Goal: Task Accomplishment & Management: Manage account settings

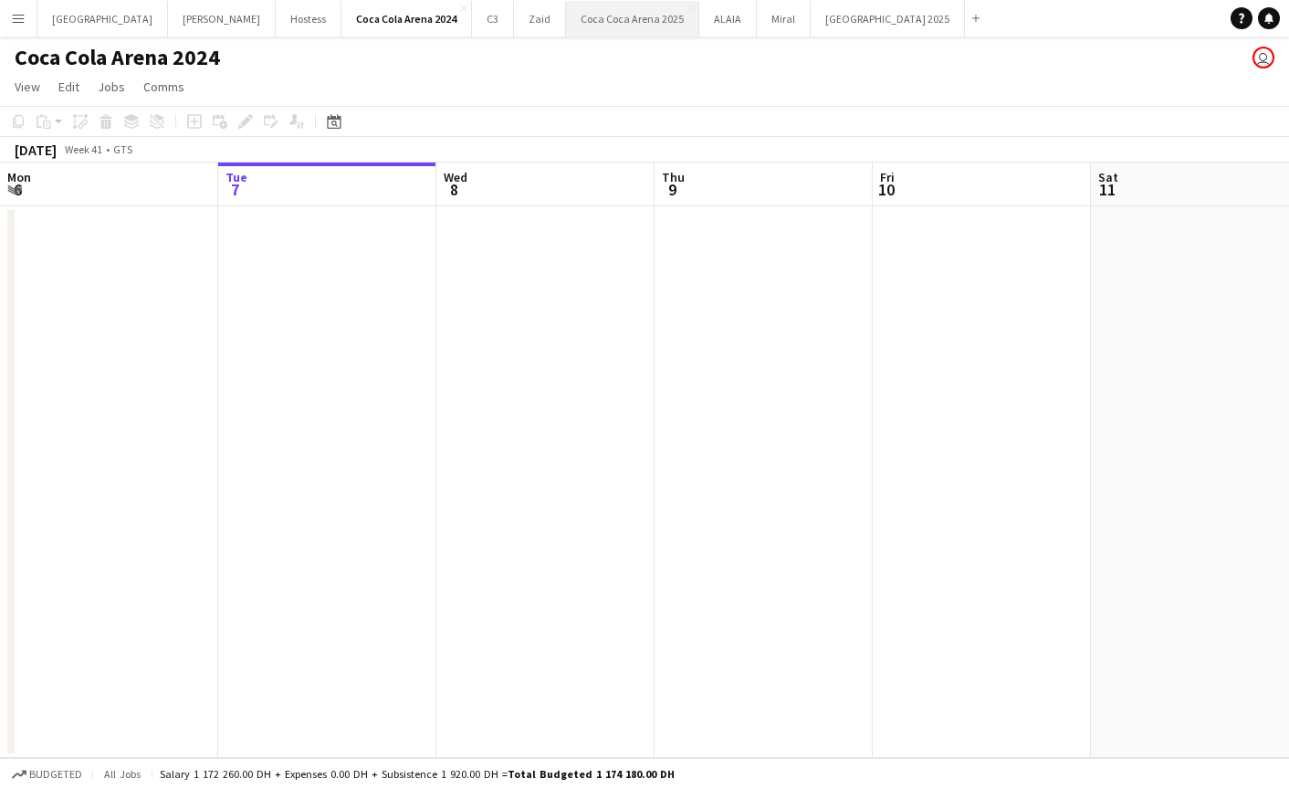
click at [566, 26] on button "[GEOGRAPHIC_DATA] 2025 Close" at bounding box center [632, 19] width 133 height 36
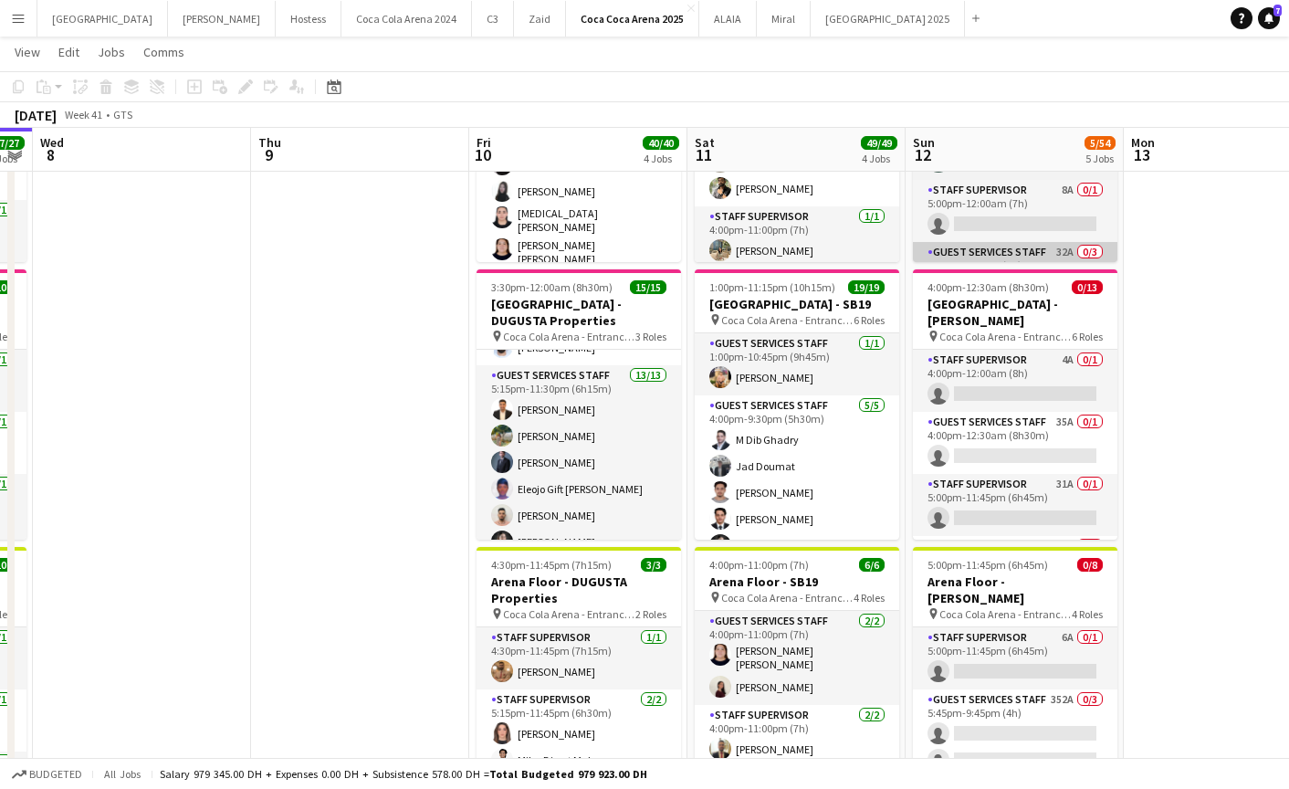
scroll to position [68, 0]
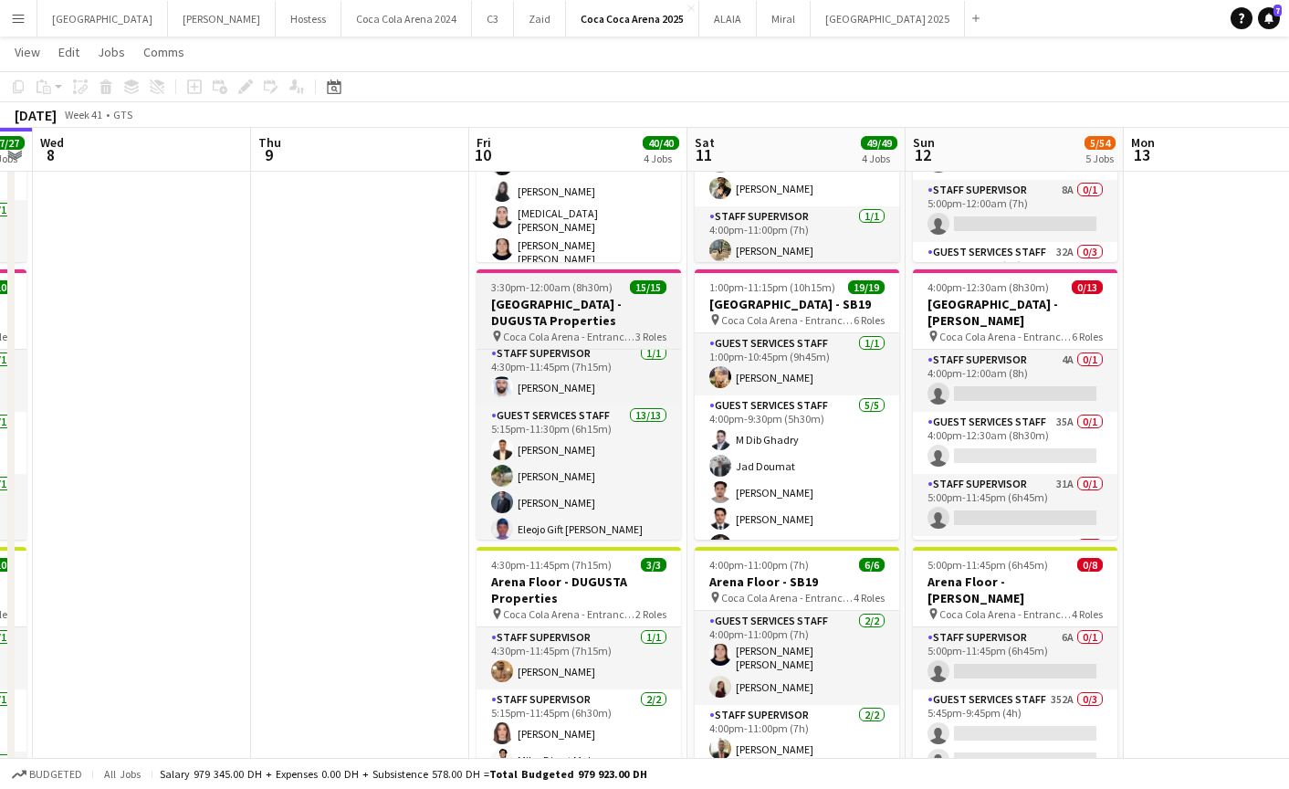
click at [555, 309] on h3 "[GEOGRAPHIC_DATA] - DUGUSTA Properties" at bounding box center [579, 312] width 205 height 33
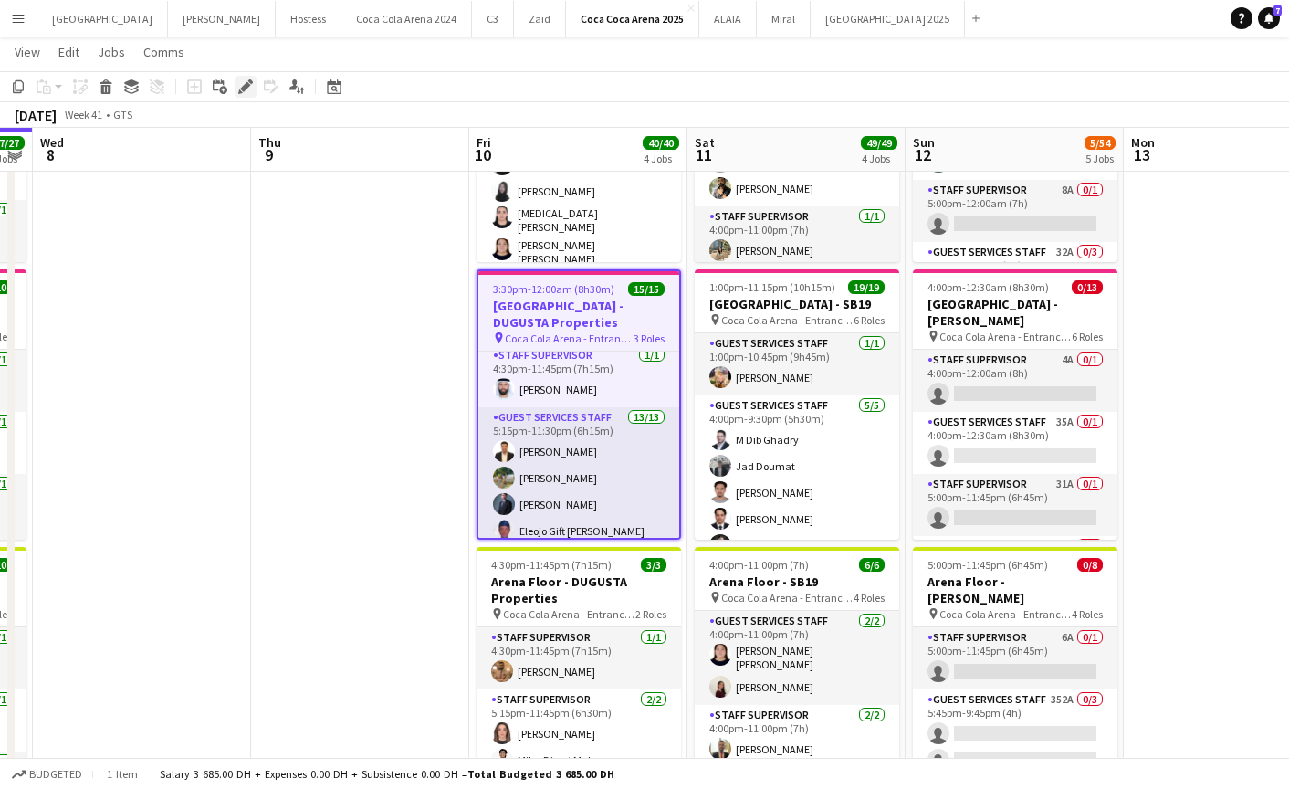
click at [236, 80] on div "Edit" at bounding box center [246, 87] width 22 height 22
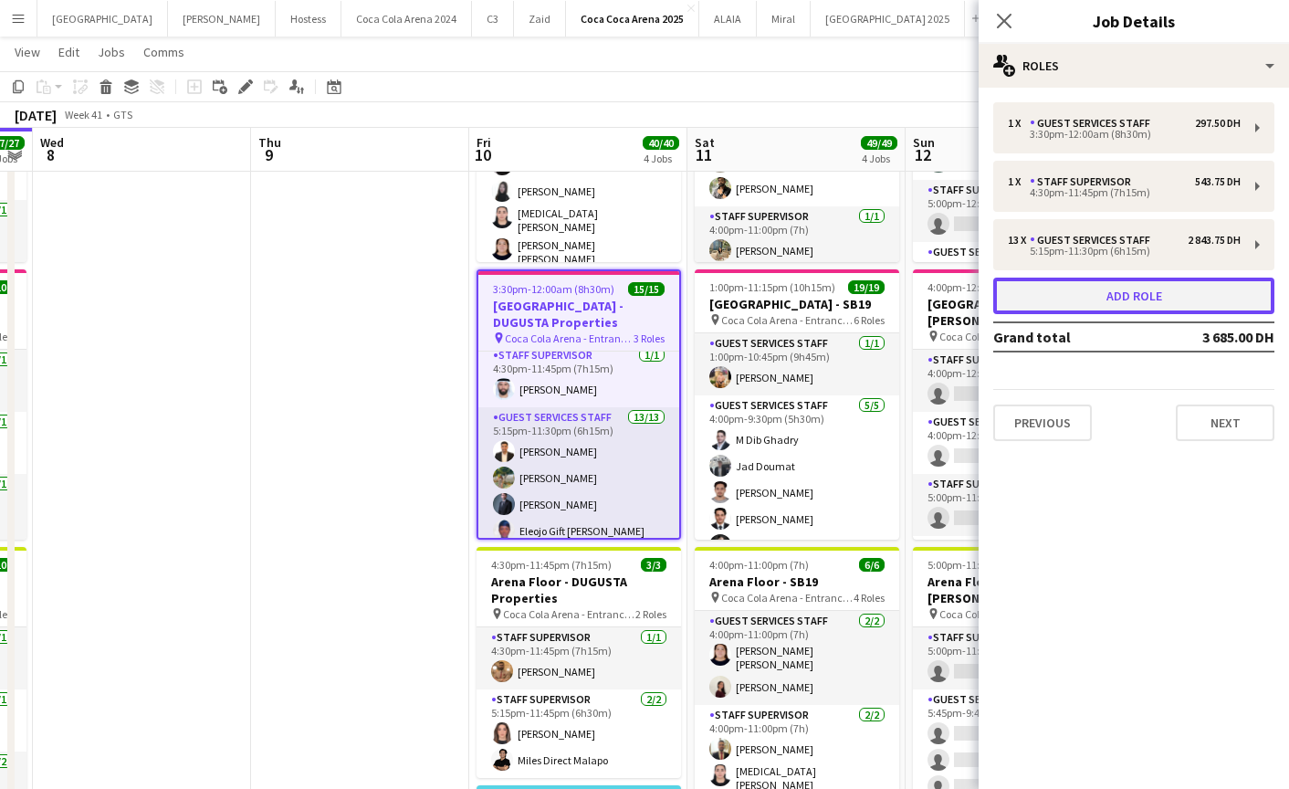
click at [1141, 289] on button "Add role" at bounding box center [1133, 296] width 281 height 37
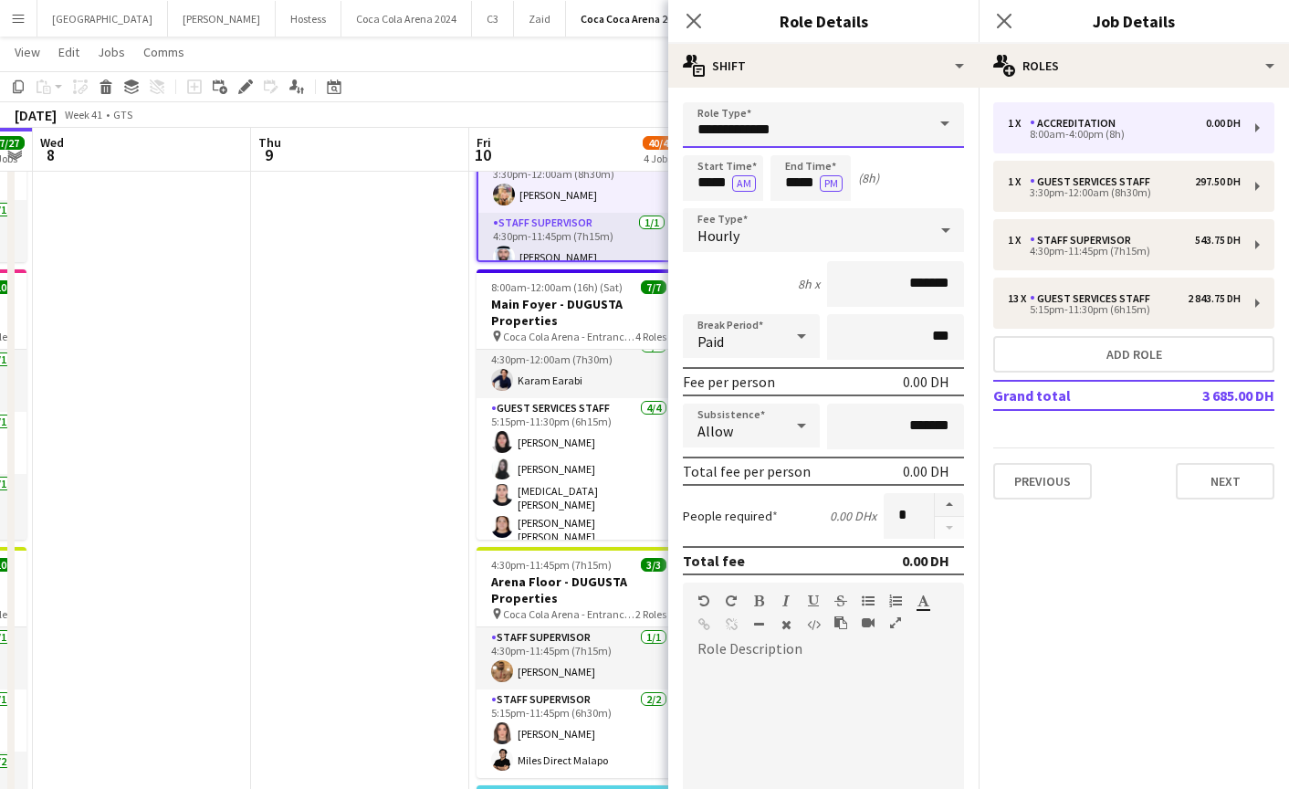
click at [749, 121] on input "**********" at bounding box center [823, 125] width 281 height 46
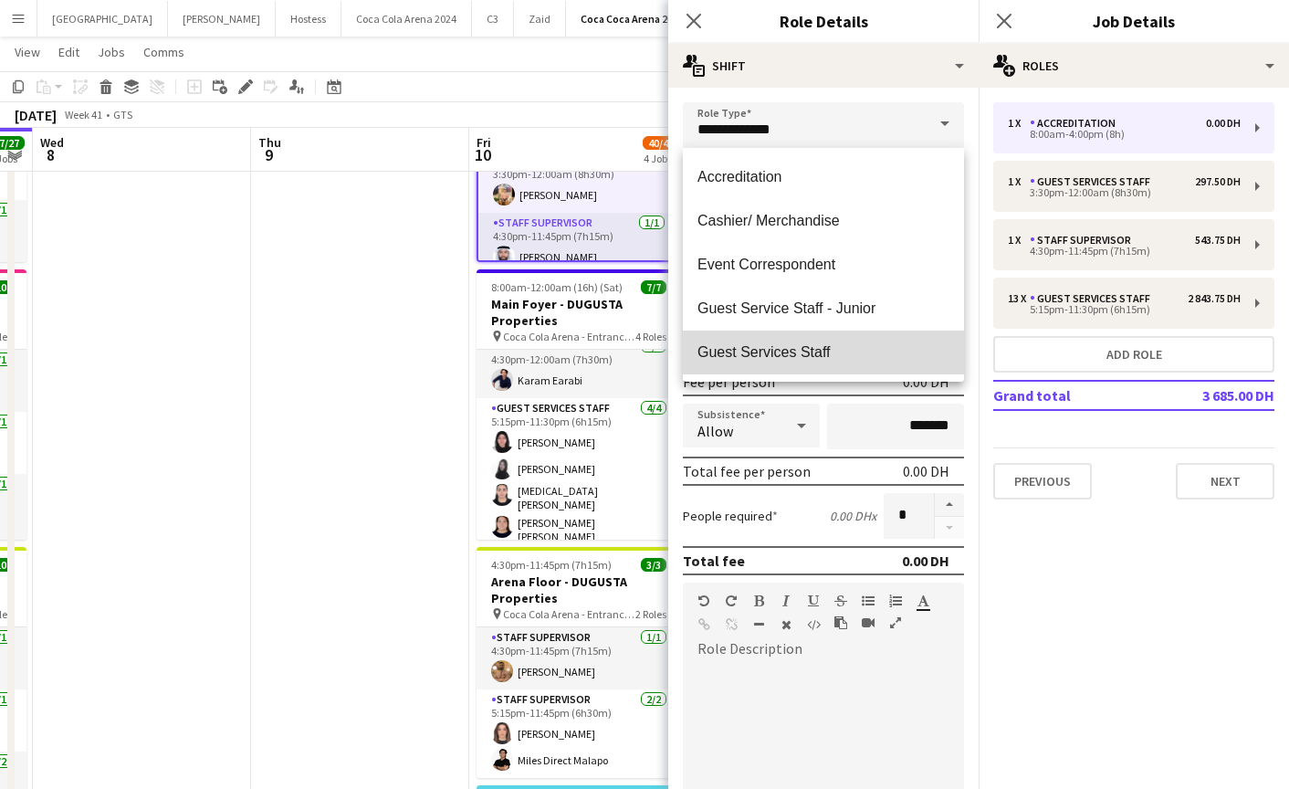
click at [805, 338] on mat-option "Guest Services Staff" at bounding box center [823, 353] width 281 height 44
type input "**********"
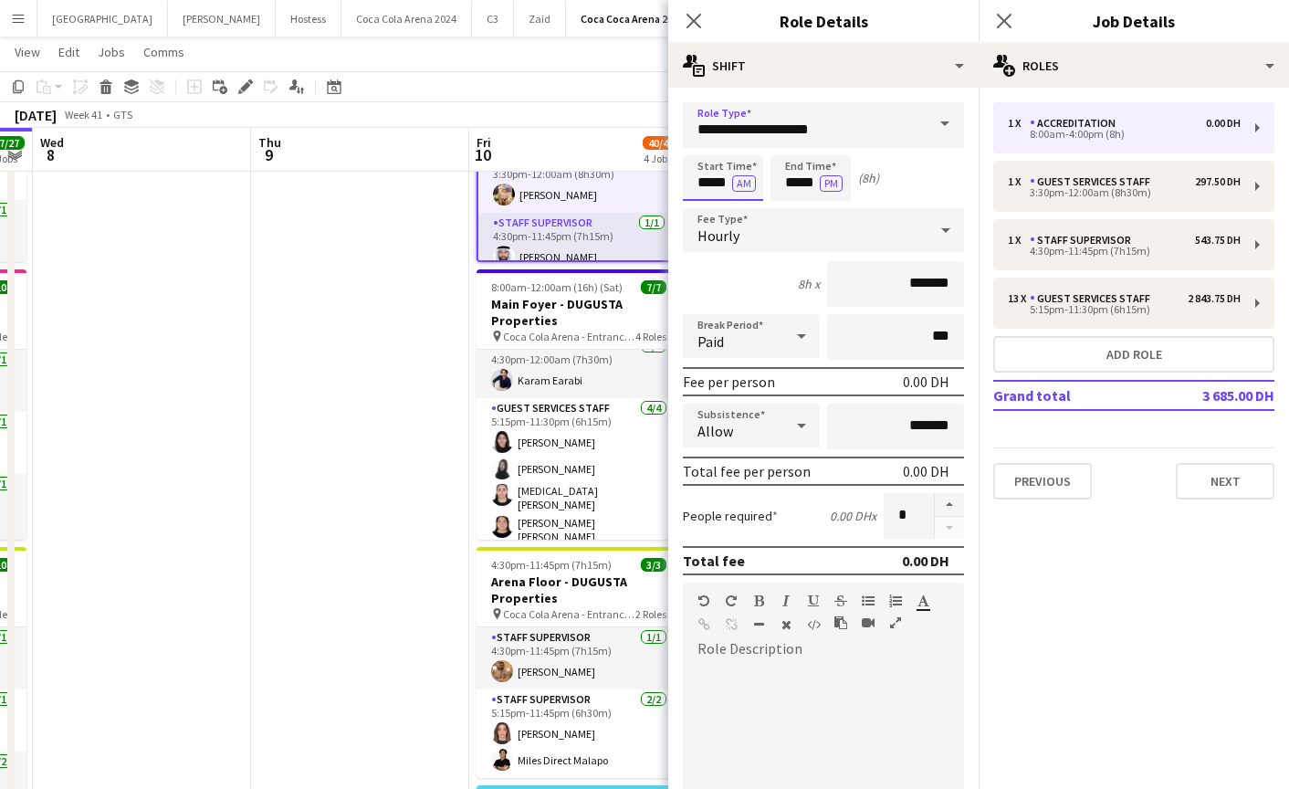
click at [706, 189] on input "*****" at bounding box center [723, 178] width 80 height 46
click at [708, 205] on div at bounding box center [705, 210] width 37 height 18
click at [735, 186] on button "AM" at bounding box center [744, 183] width 24 height 16
click at [713, 187] on input "*****" at bounding box center [723, 178] width 80 height 46
click at [713, 199] on input "*****" at bounding box center [723, 178] width 80 height 46
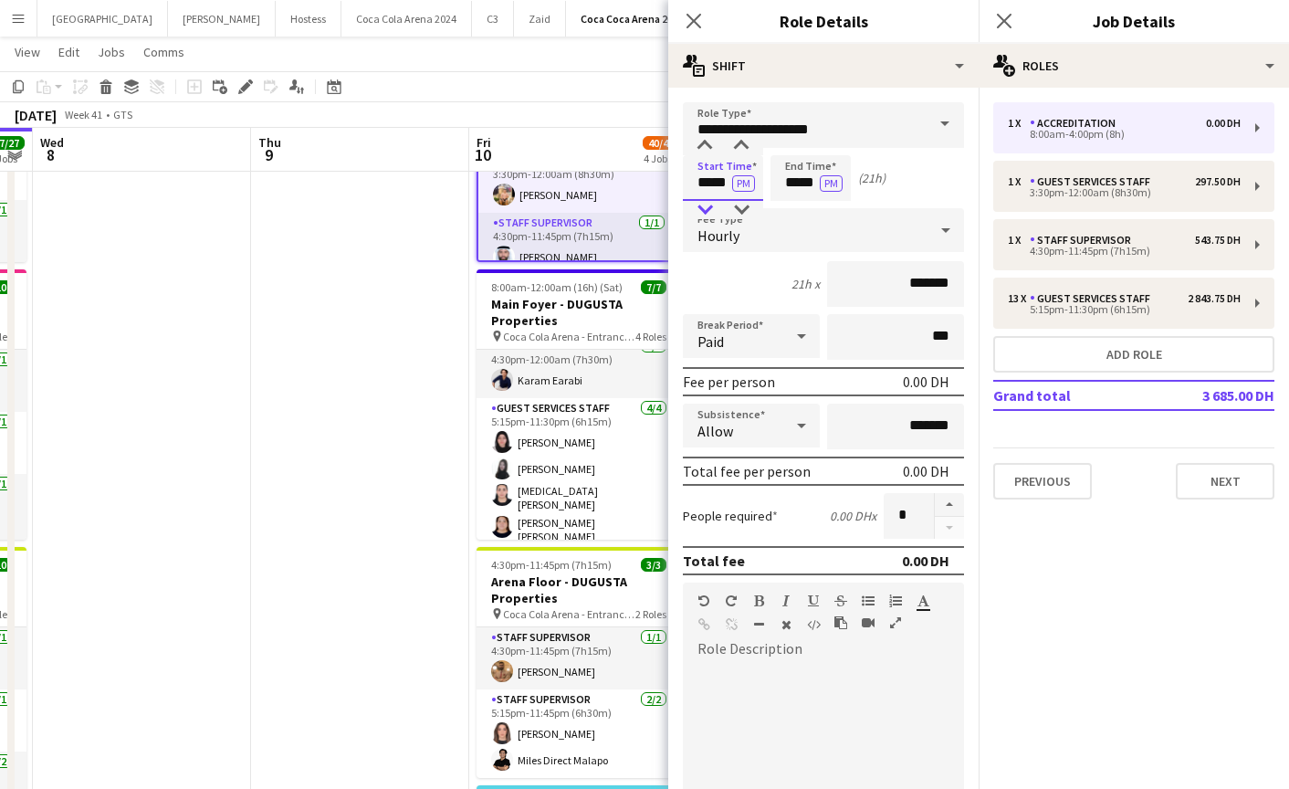
click at [708, 203] on div at bounding box center [705, 210] width 37 height 18
click at [751, 204] on div at bounding box center [741, 210] width 37 height 18
type input "*****"
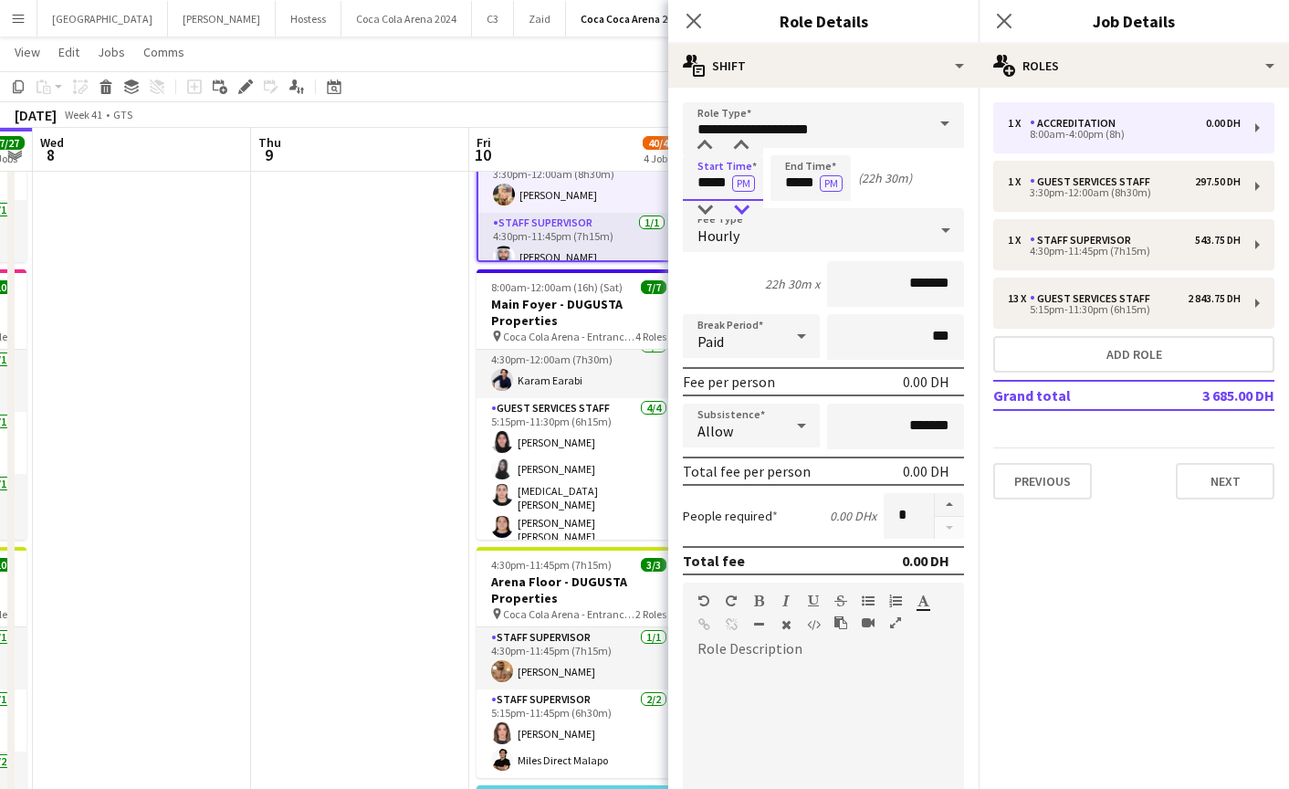
click at [747, 206] on div at bounding box center [741, 210] width 37 height 18
click at [800, 184] on input "*****" at bounding box center [811, 178] width 80 height 46
click at [789, 204] on div at bounding box center [792, 210] width 37 height 18
click at [790, 203] on div at bounding box center [792, 210] width 37 height 18
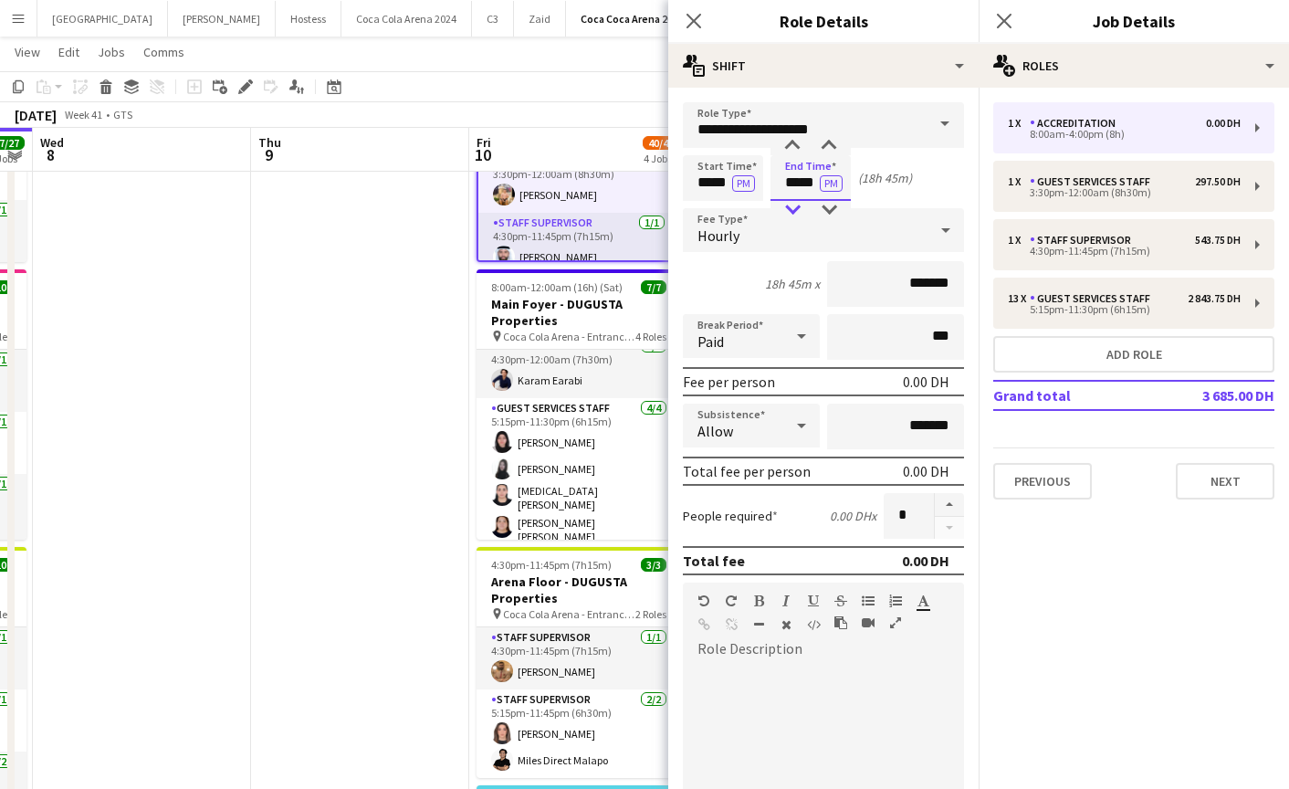
click at [790, 203] on div at bounding box center [792, 210] width 37 height 18
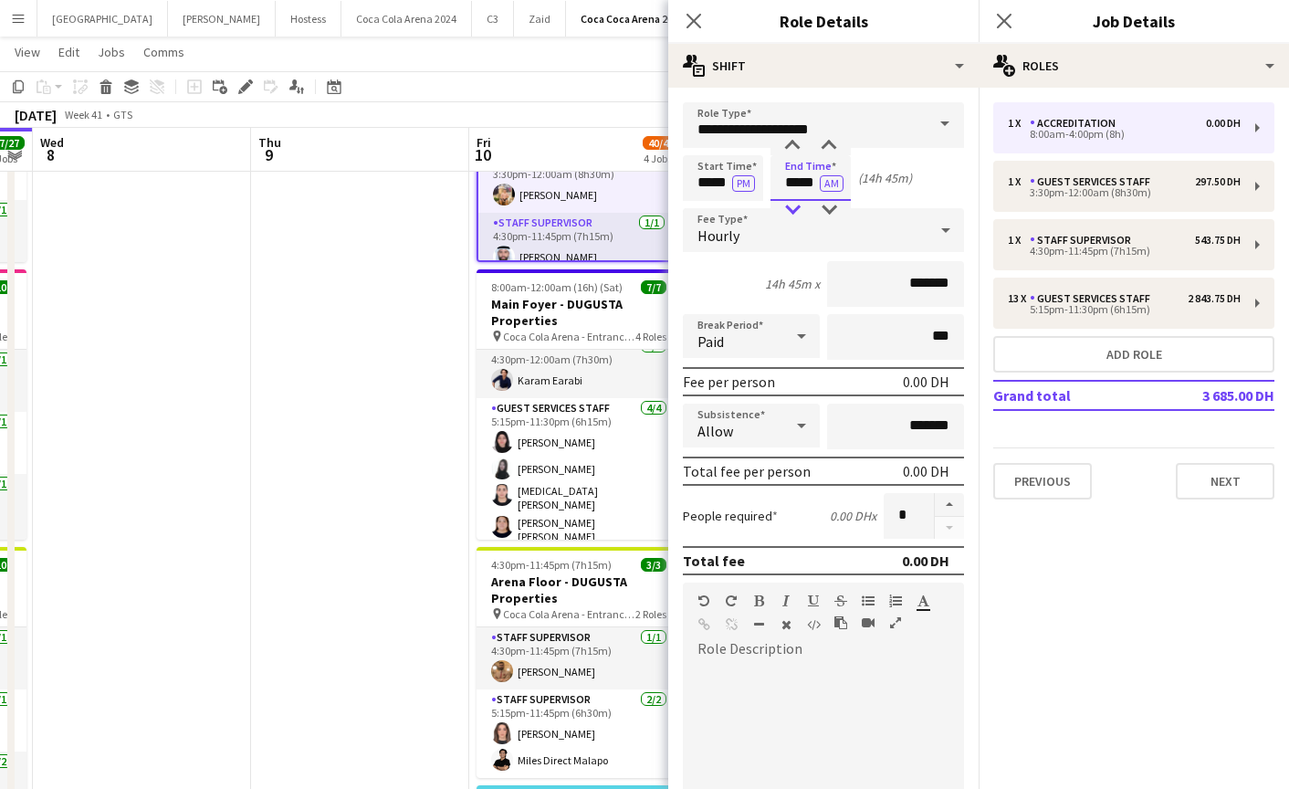
click at [790, 203] on div at bounding box center [792, 210] width 37 height 18
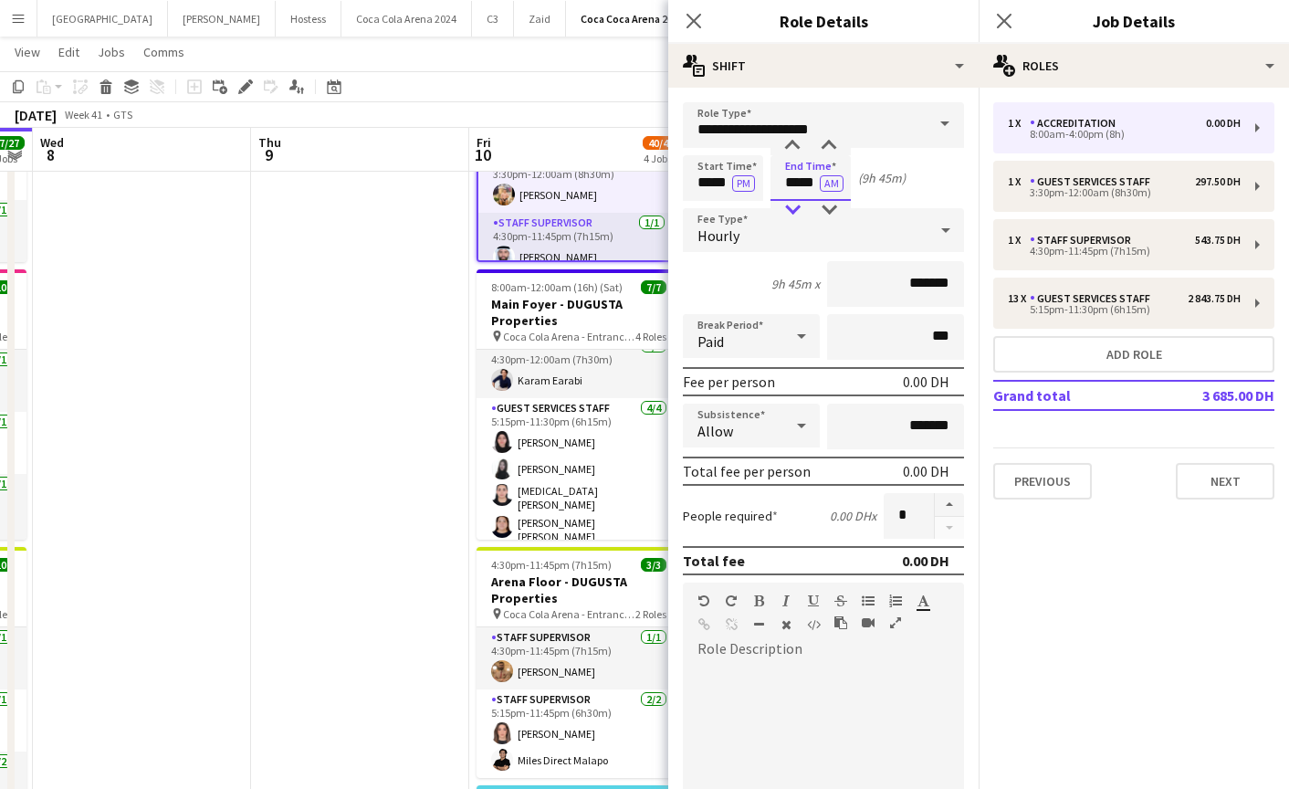
click at [790, 203] on div at bounding box center [792, 210] width 37 height 18
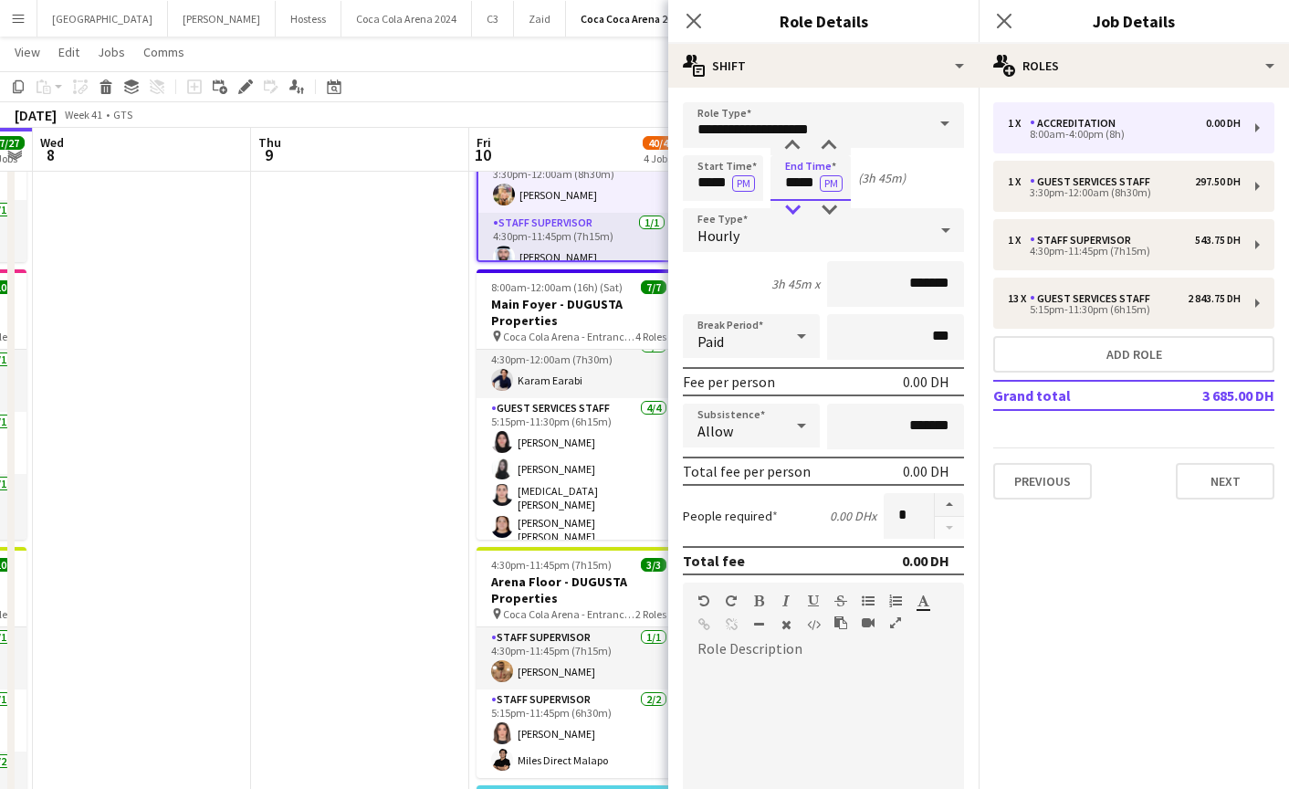
click at [790, 203] on div at bounding box center [792, 210] width 37 height 18
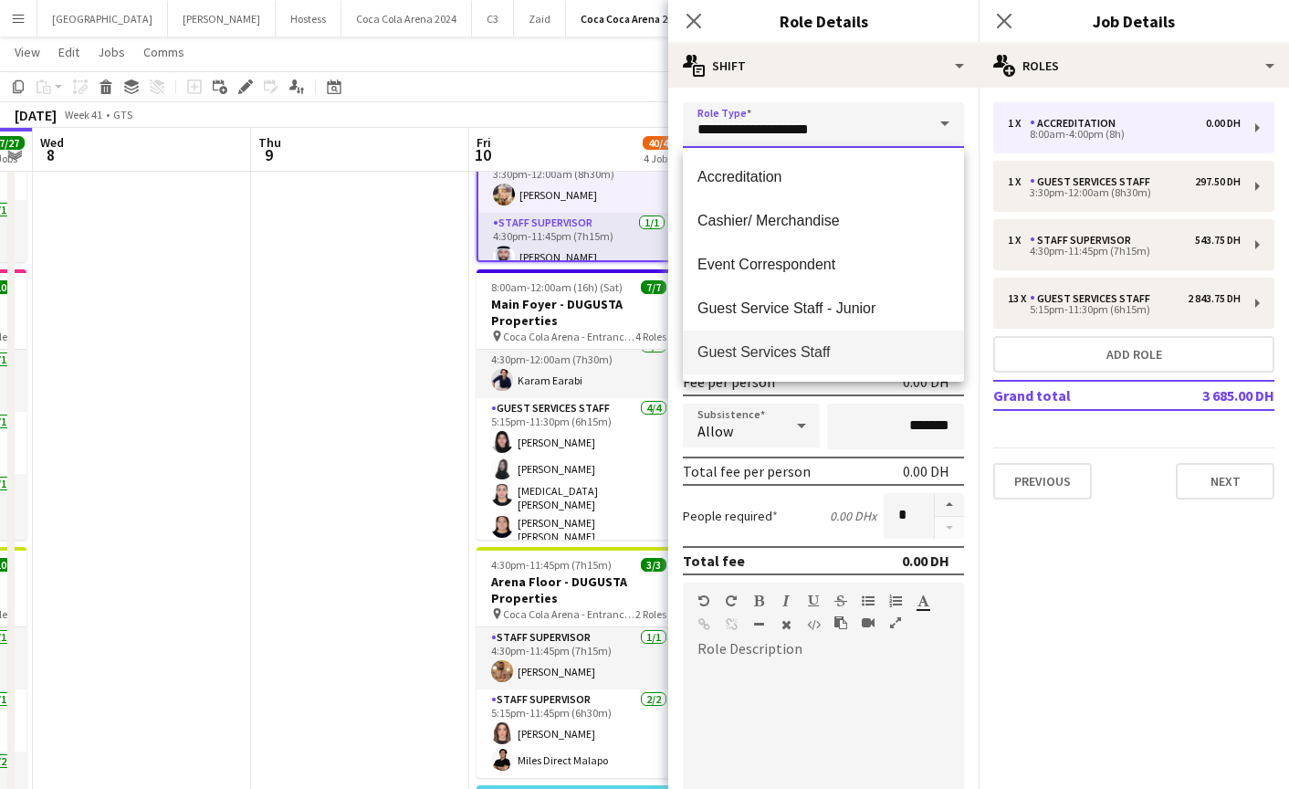
click at [792, 135] on input "**********" at bounding box center [823, 125] width 281 height 46
click at [974, 194] on form "**********" at bounding box center [823, 643] width 310 height 1082
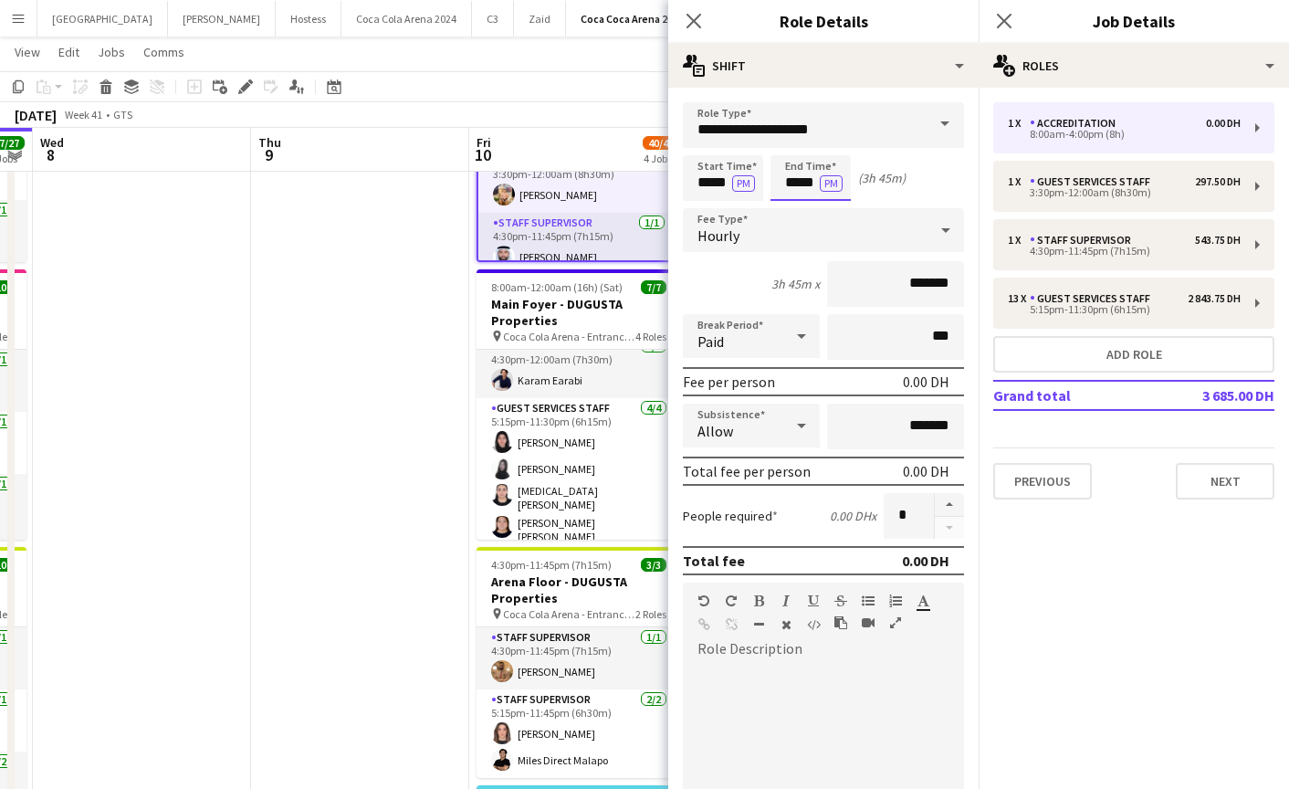
click at [826, 155] on input "*****" at bounding box center [811, 178] width 80 height 46
type input "*****"
click at [825, 143] on div at bounding box center [829, 146] width 37 height 18
drag, startPoint x: 908, startPoint y: 282, endPoint x: 868, endPoint y: 282, distance: 39.3
click at [868, 282] on input "*******" at bounding box center [895, 284] width 137 height 46
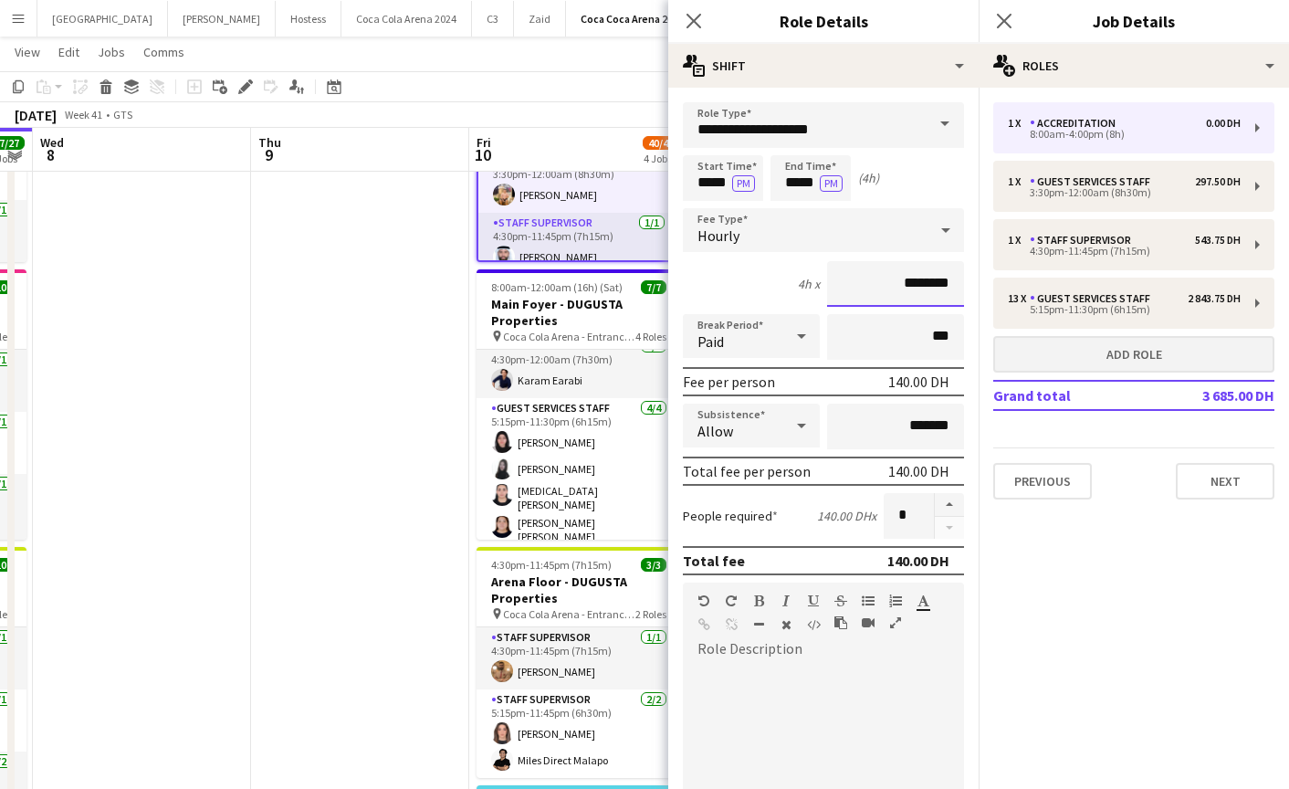
type input "********"
click at [941, 501] on button "button" at bounding box center [949, 505] width 29 height 24
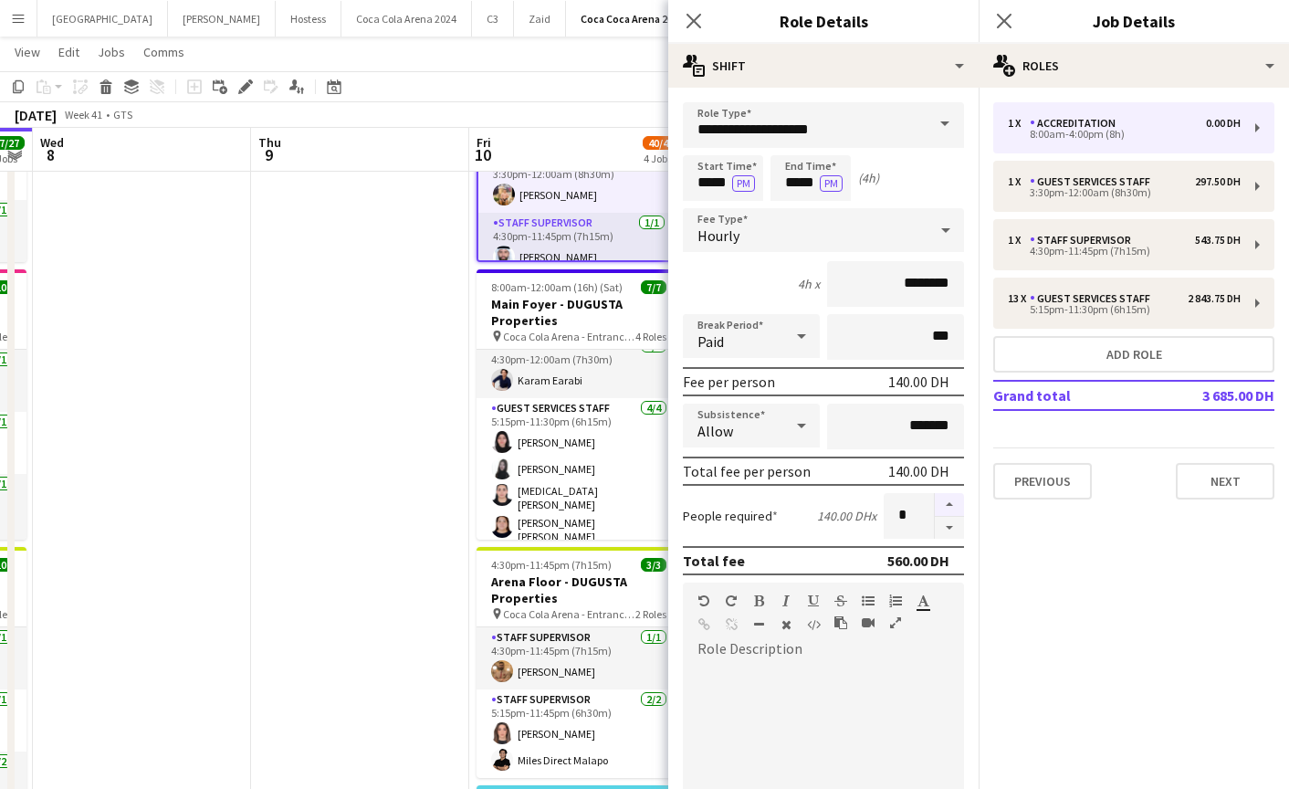
type input "*"
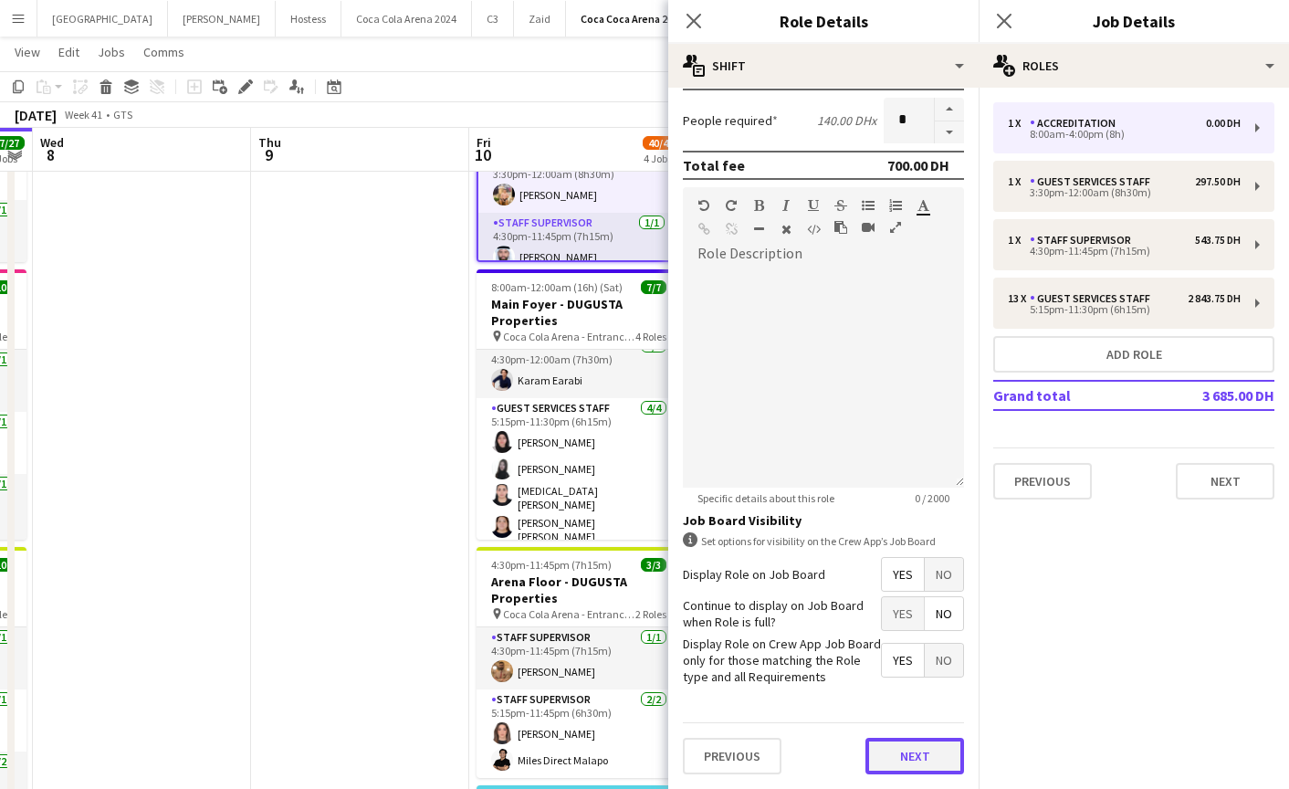
click at [919, 759] on button "Next" at bounding box center [915, 756] width 99 height 37
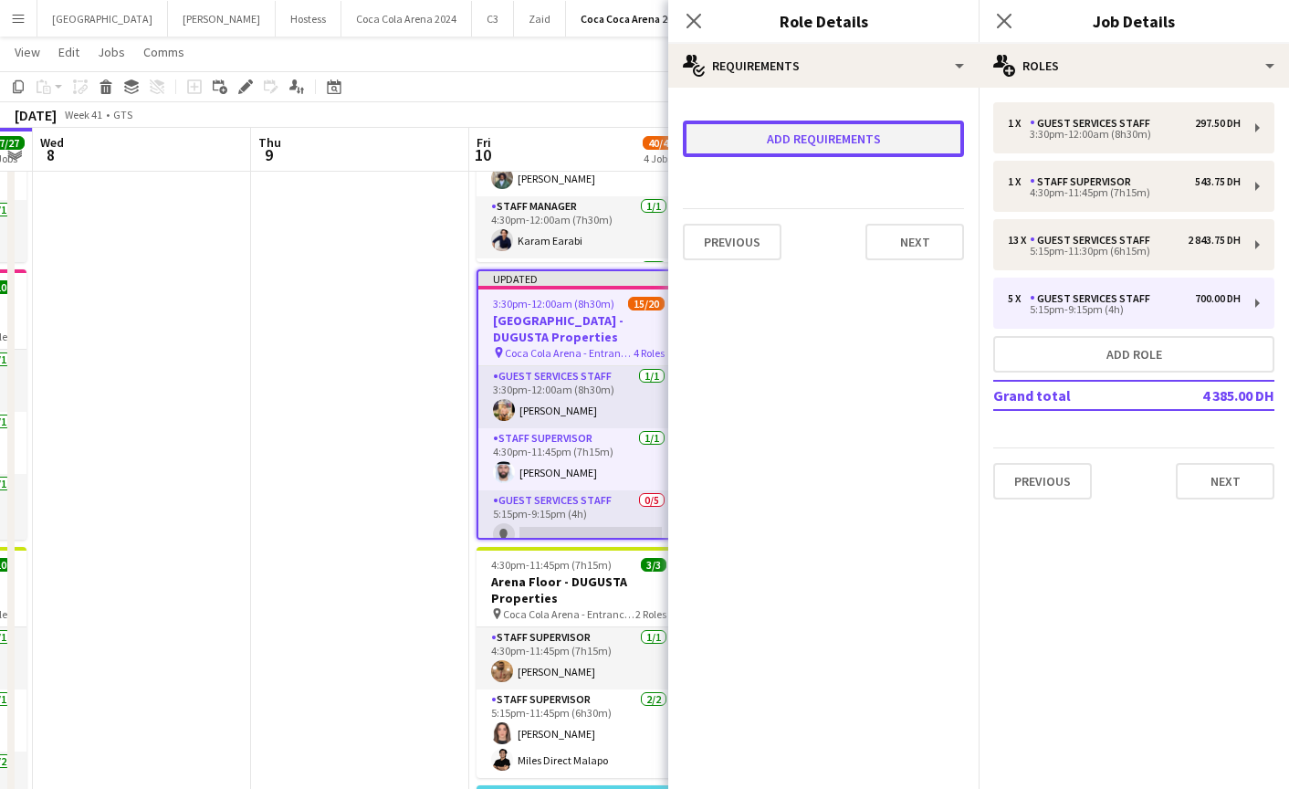
click at [842, 141] on button "Add requirements" at bounding box center [823, 139] width 281 height 37
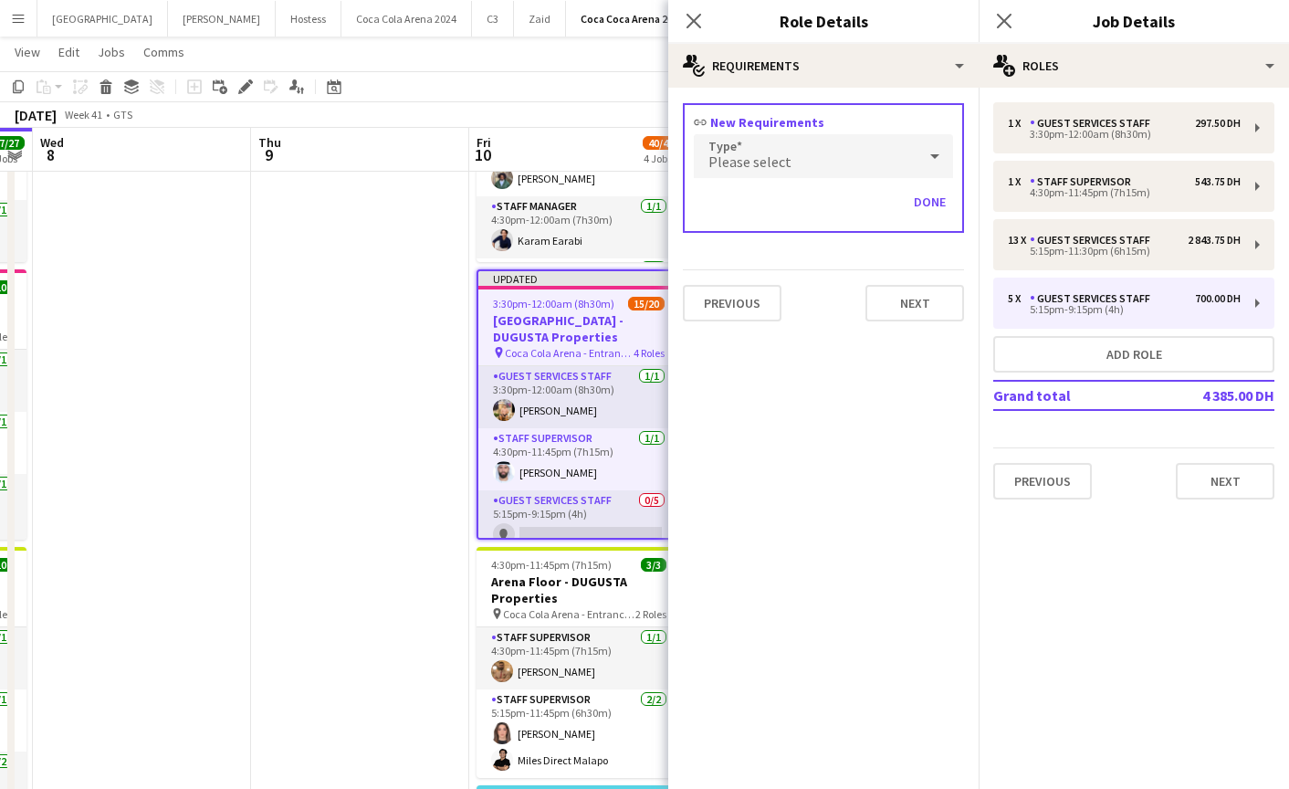
click at [799, 161] on div "Please select" at bounding box center [805, 156] width 223 height 44
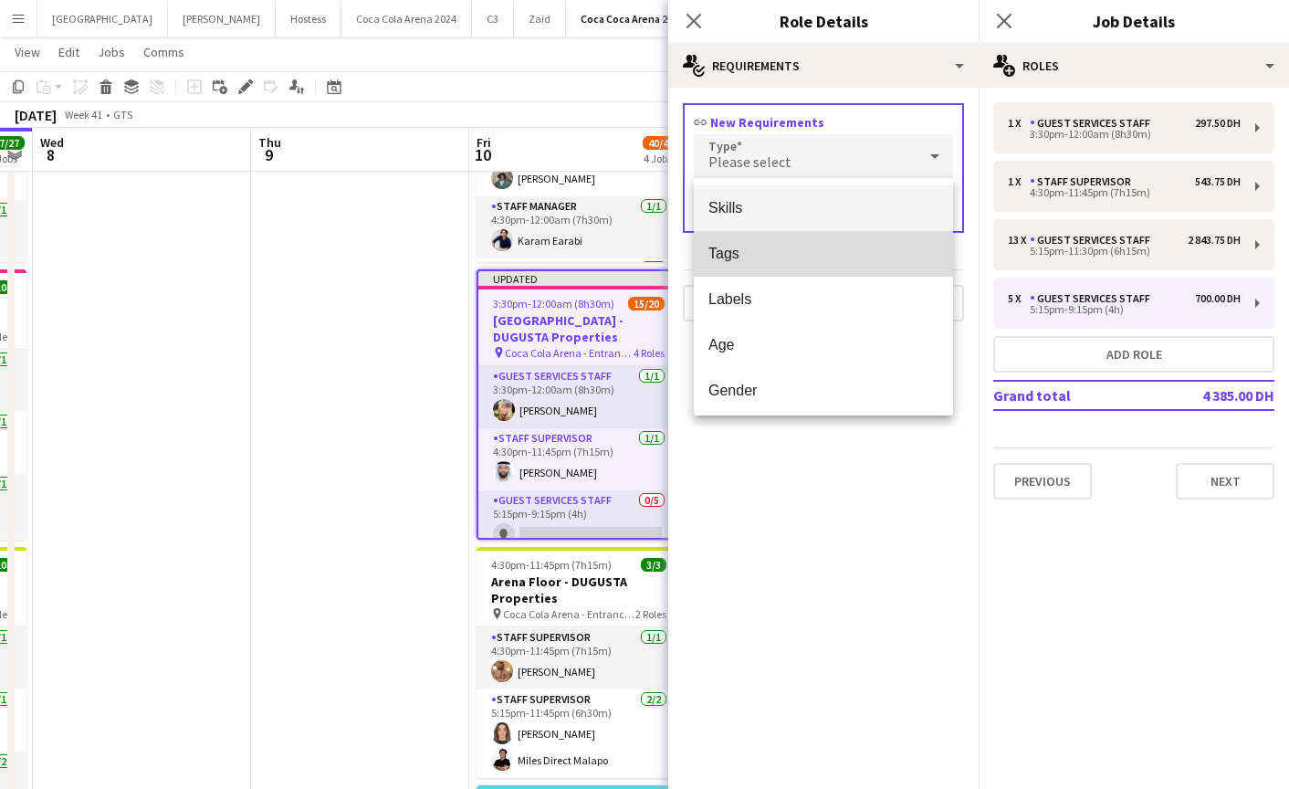
click at [773, 246] on span "Tags" at bounding box center [823, 253] width 230 height 17
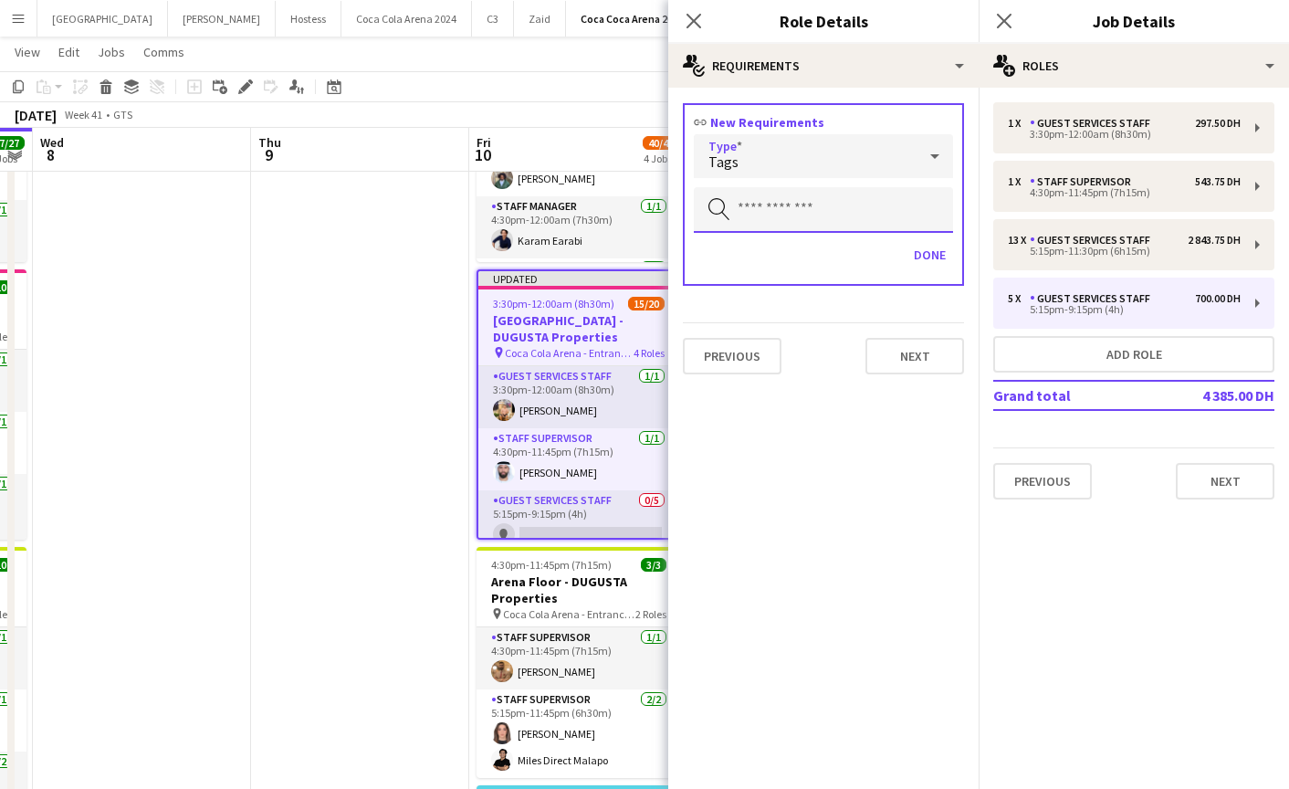
click at [761, 208] on input "text" at bounding box center [823, 210] width 259 height 46
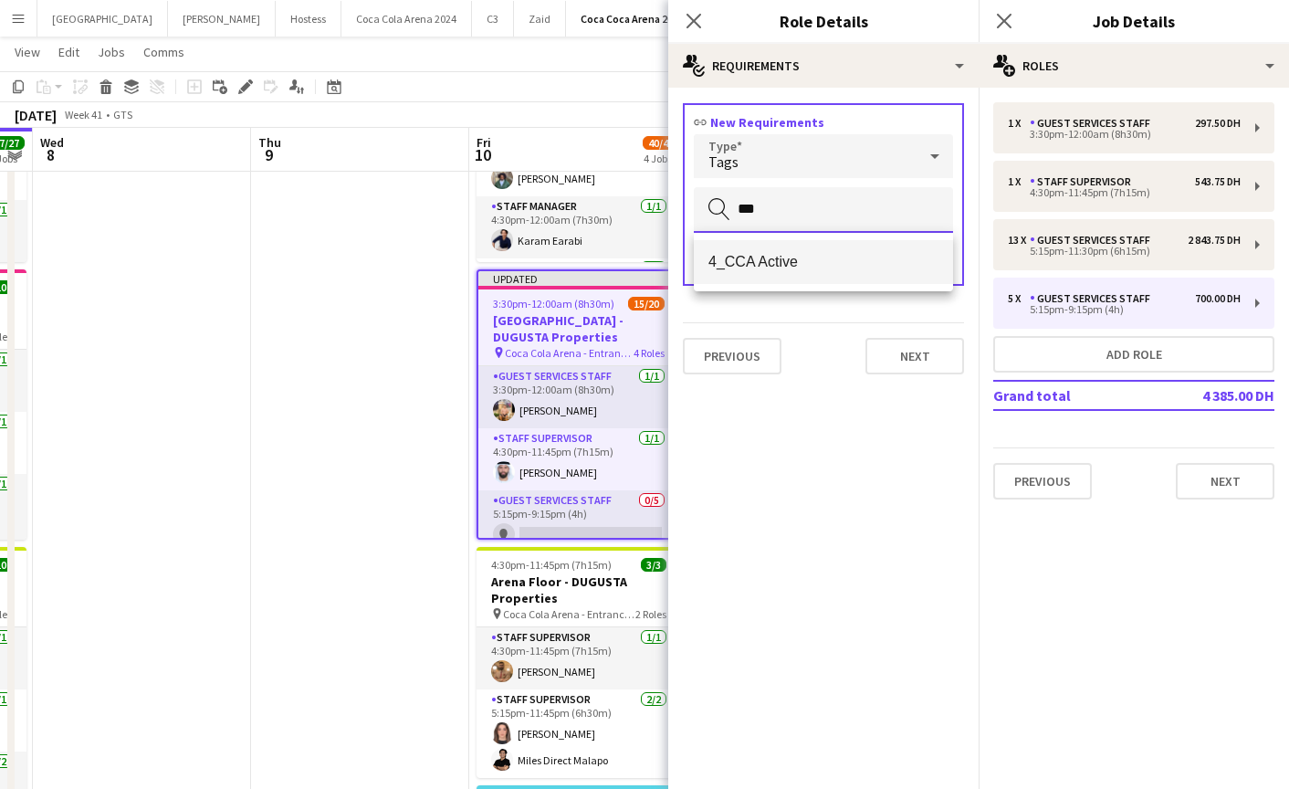
type input "***"
click at [792, 261] on span "4_CCA Active" at bounding box center [823, 261] width 230 height 17
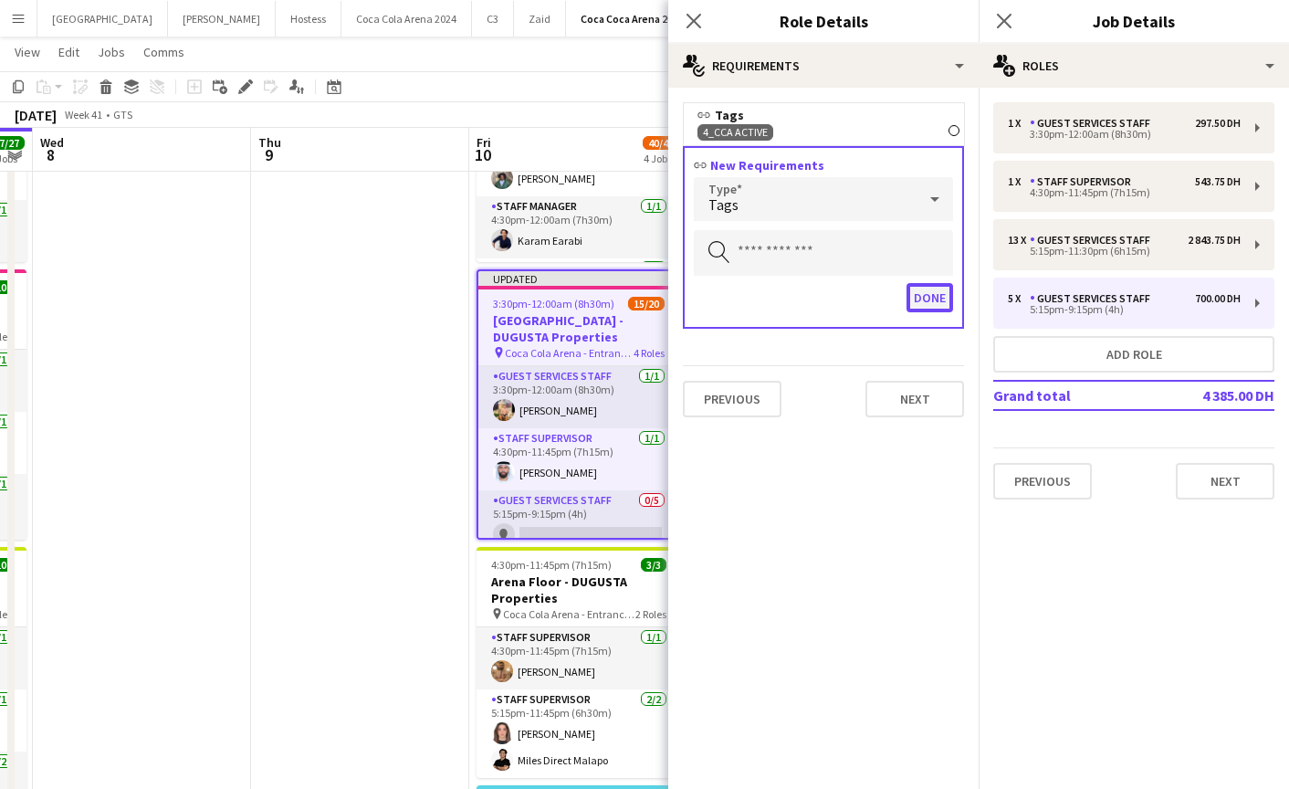
click at [938, 299] on button "Done" at bounding box center [930, 297] width 47 height 29
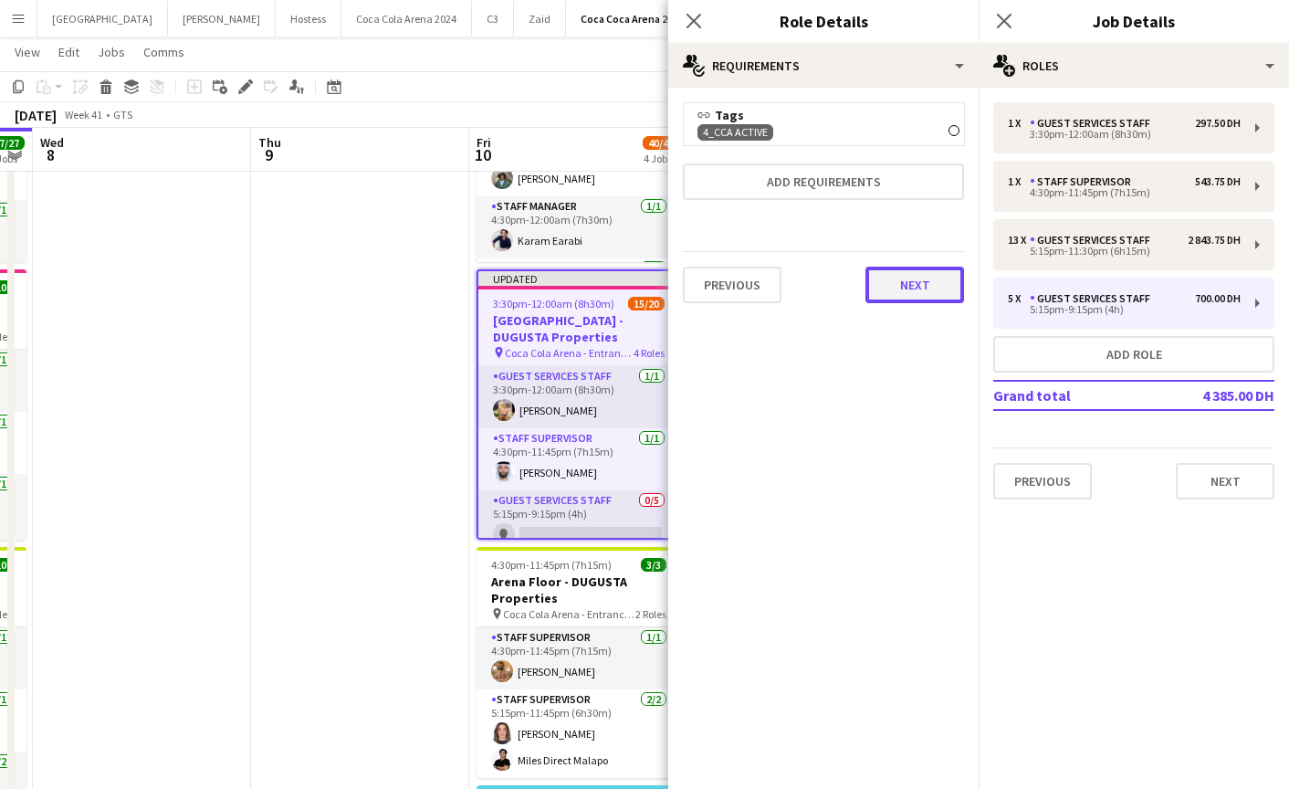
click at [902, 281] on button "Next" at bounding box center [915, 285] width 99 height 37
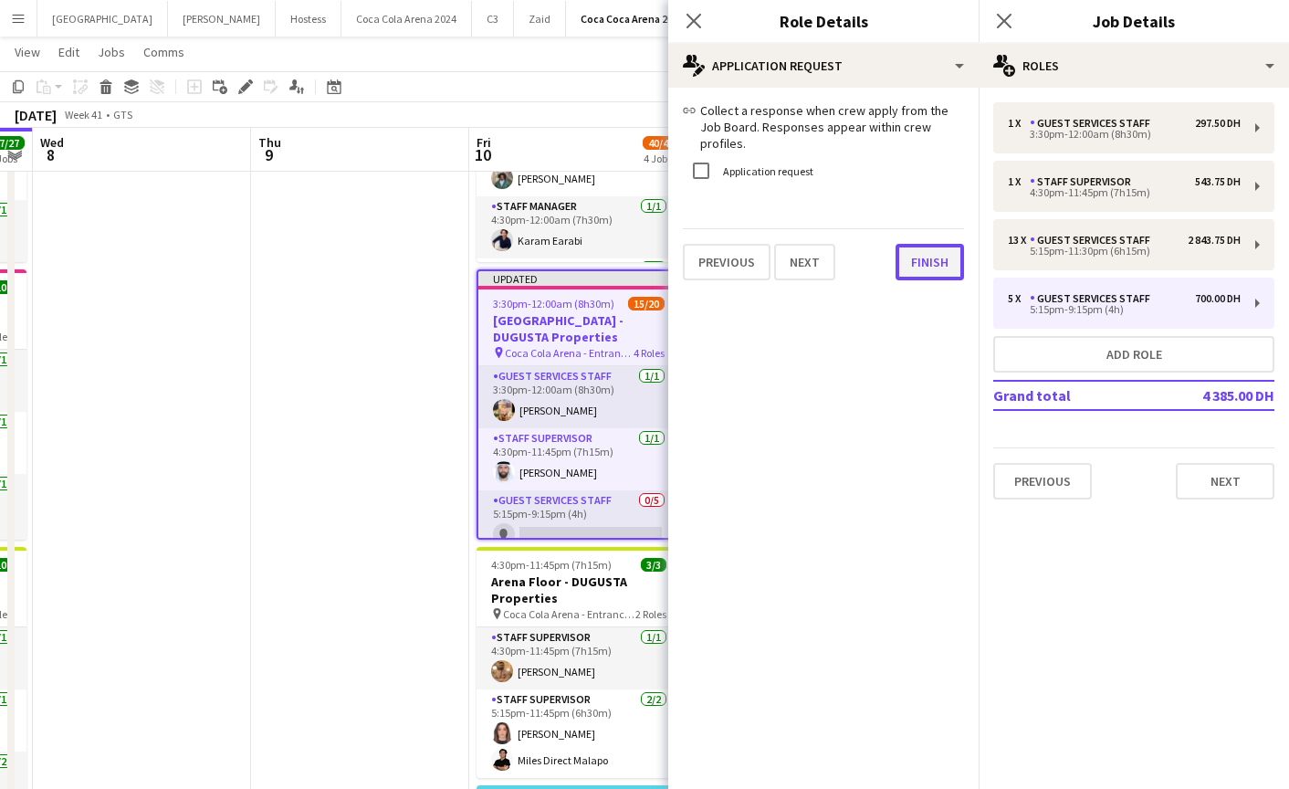
click at [914, 262] on button "Finish" at bounding box center [930, 262] width 68 height 37
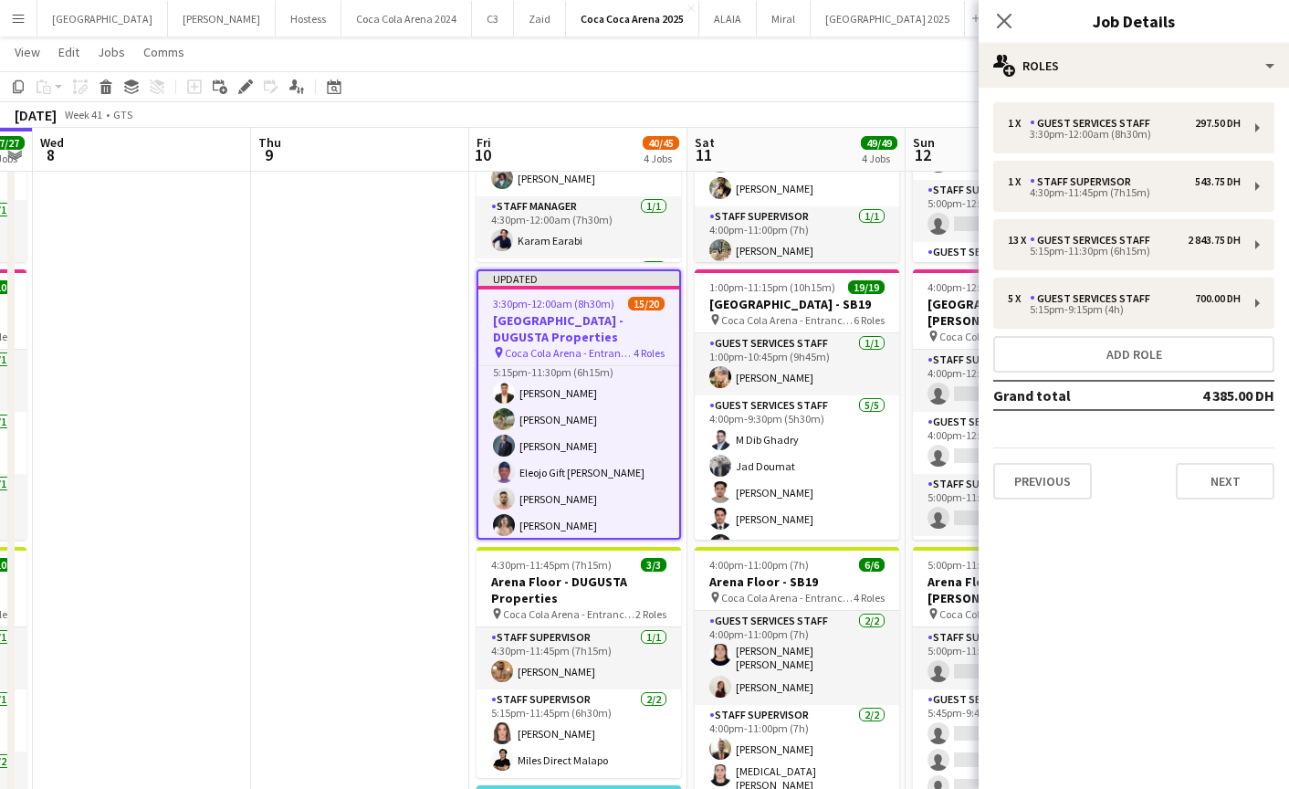
scroll to position [313, 0]
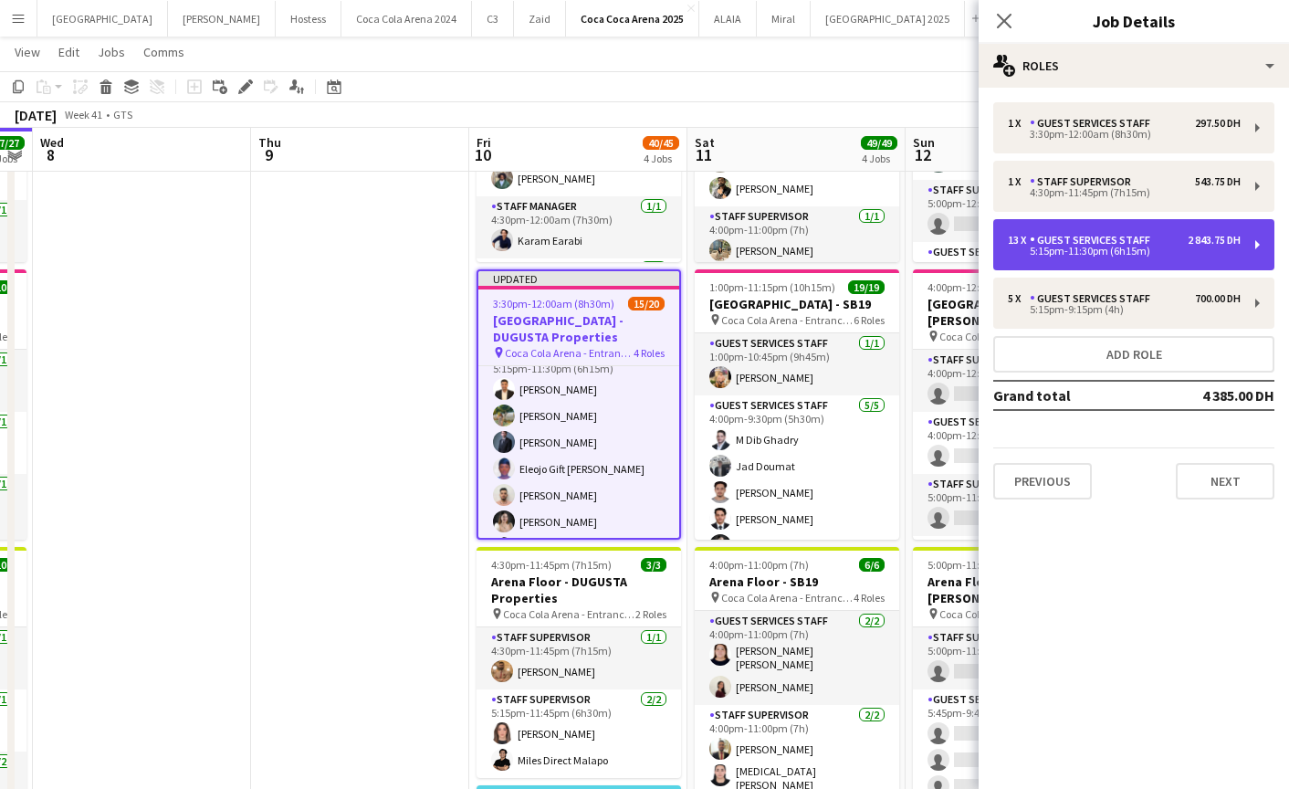
click at [1104, 247] on div "5:15pm-11:30pm (6h15m)" at bounding box center [1124, 251] width 233 height 9
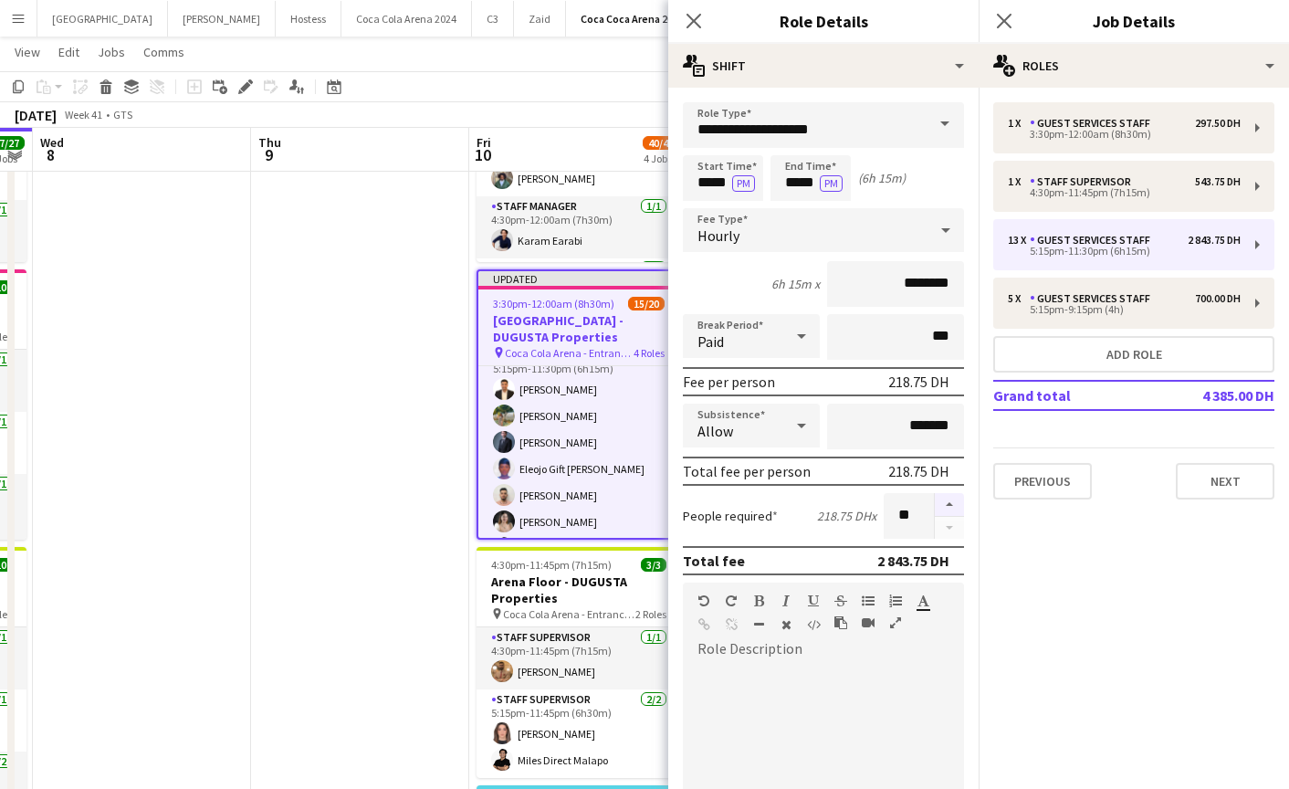
click at [945, 496] on button "button" at bounding box center [949, 505] width 29 height 24
type input "**"
click at [698, 29] on app-icon "Close pop-in" at bounding box center [694, 21] width 26 height 26
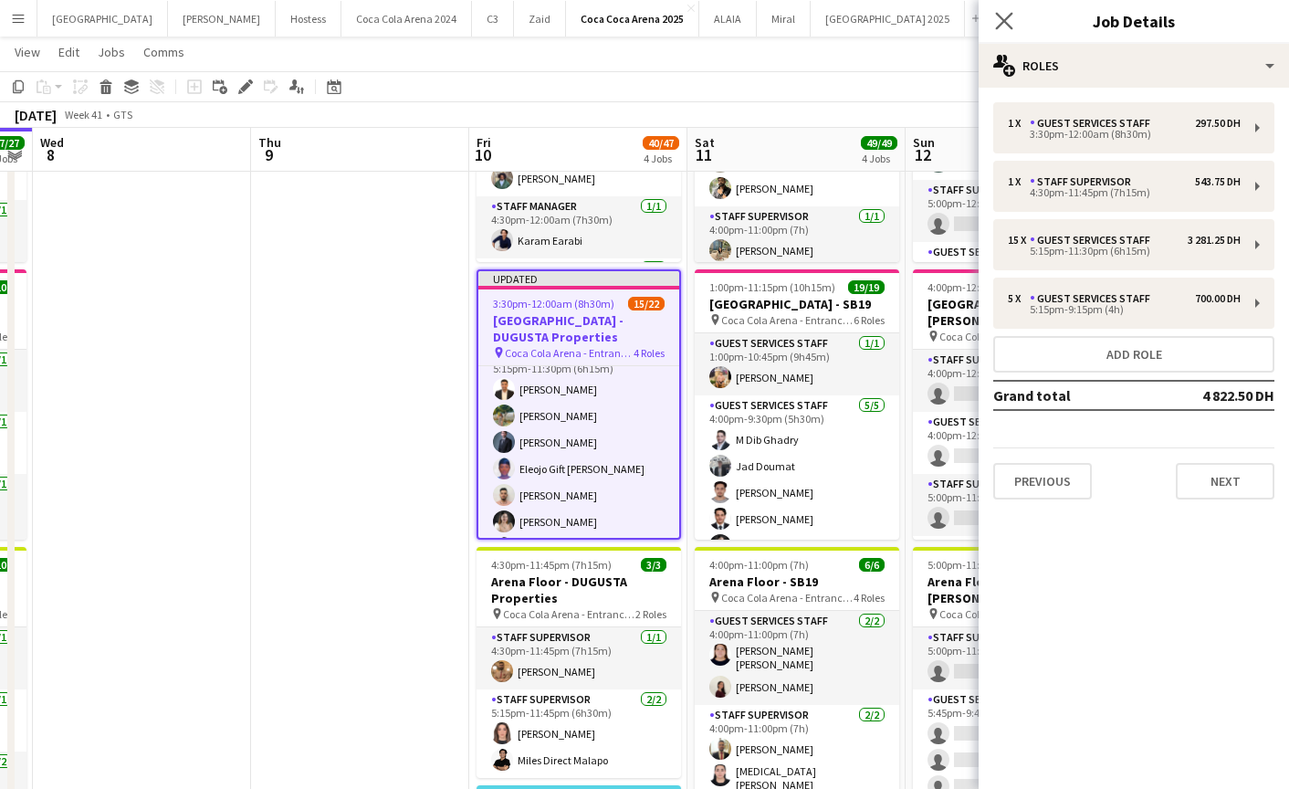
click at [996, 29] on app-icon "Close pop-in" at bounding box center [1005, 21] width 26 height 26
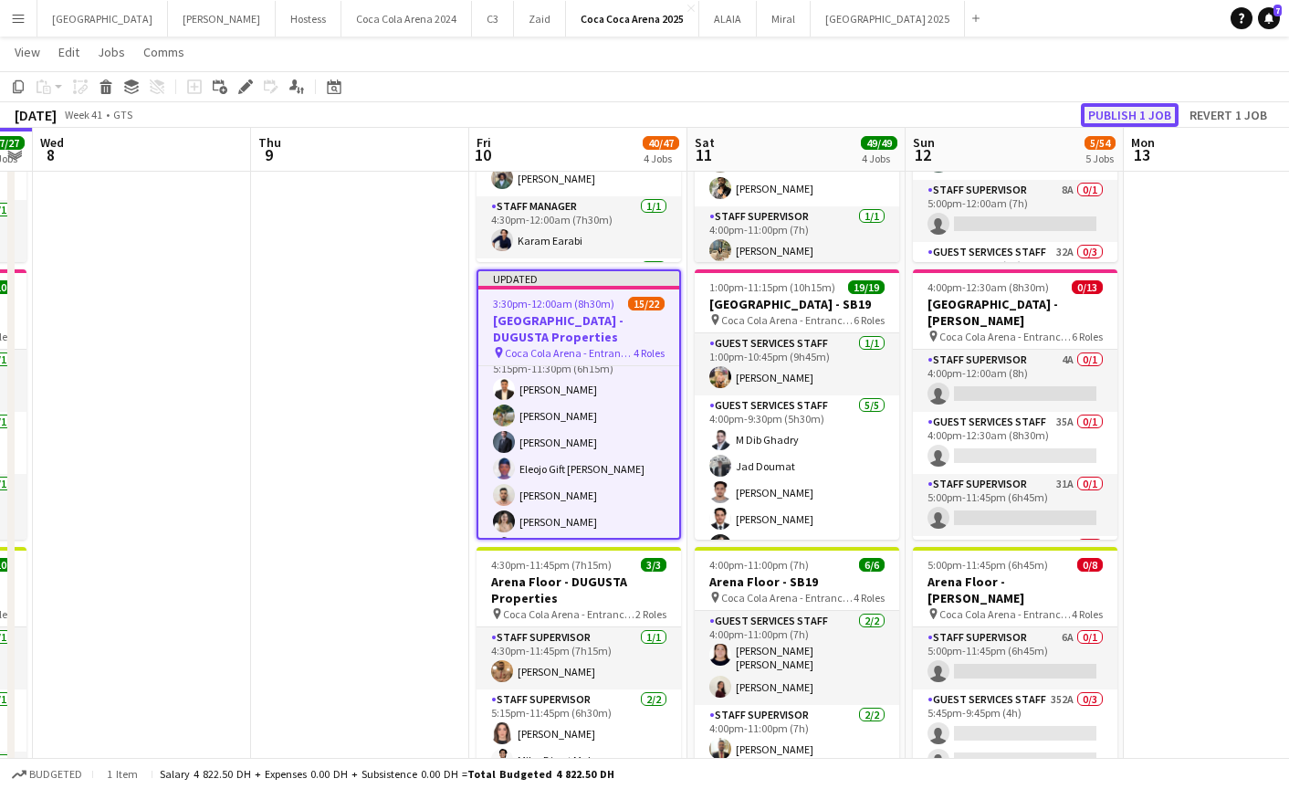
click at [1121, 110] on button "Publish 1 job" at bounding box center [1130, 115] width 98 height 24
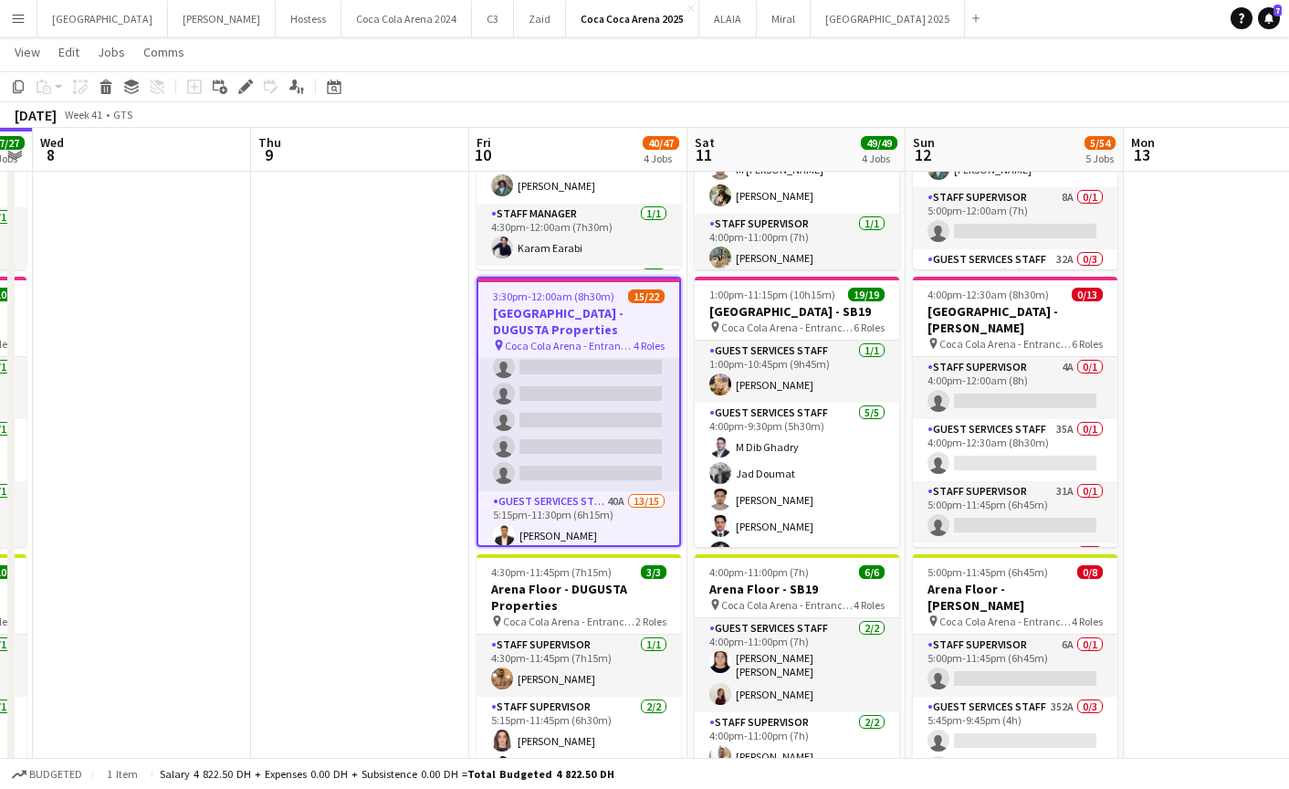
scroll to position [28, 0]
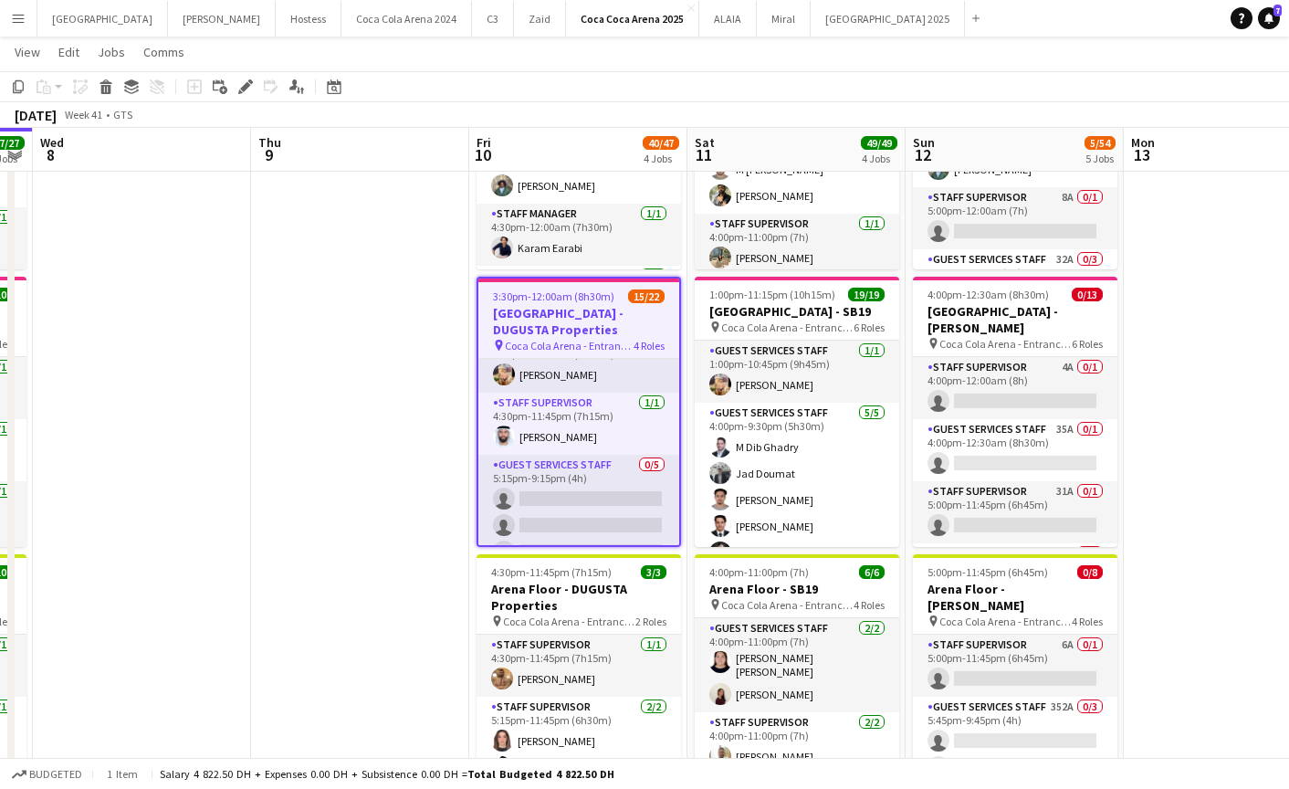
click at [546, 317] on h3 "[GEOGRAPHIC_DATA] - DUGUSTA Properties" at bounding box center [578, 321] width 201 height 33
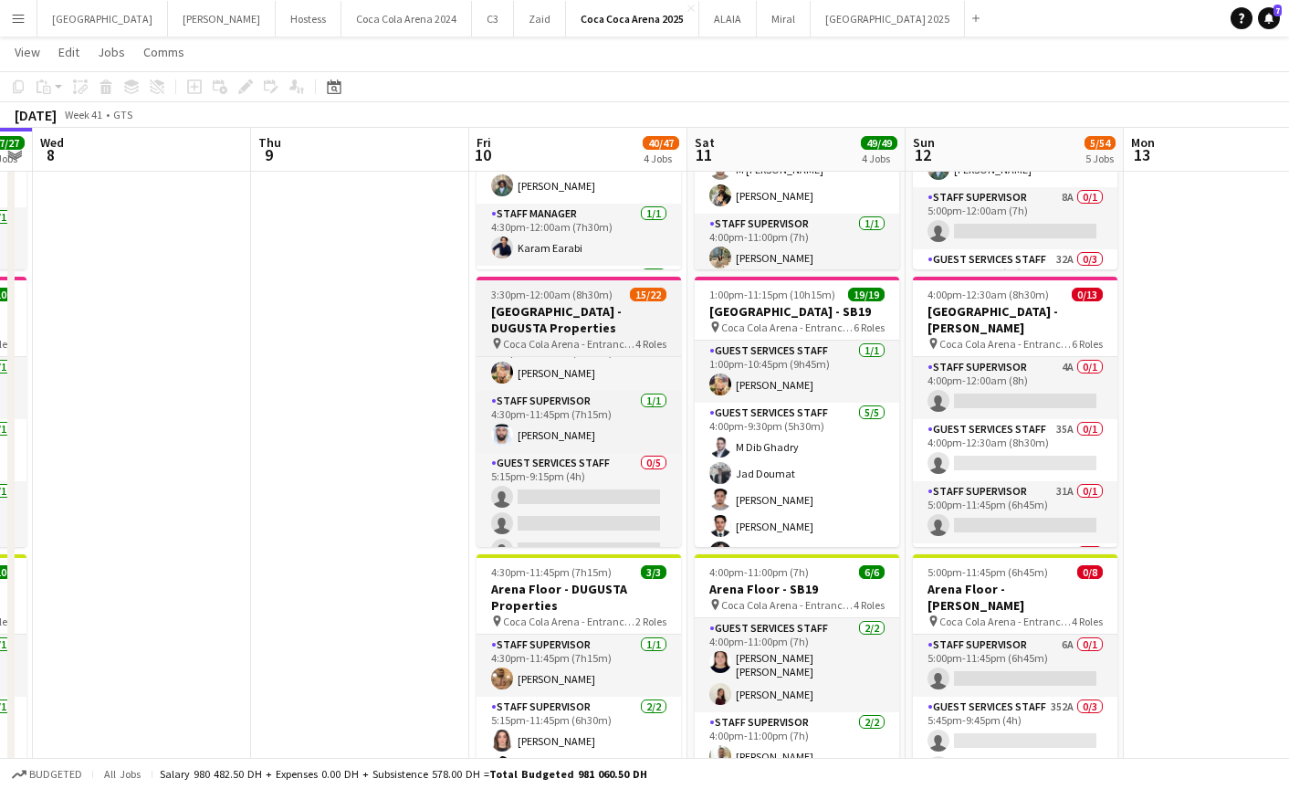
click at [528, 305] on h3 "[GEOGRAPHIC_DATA] - DUGUSTA Properties" at bounding box center [579, 319] width 205 height 33
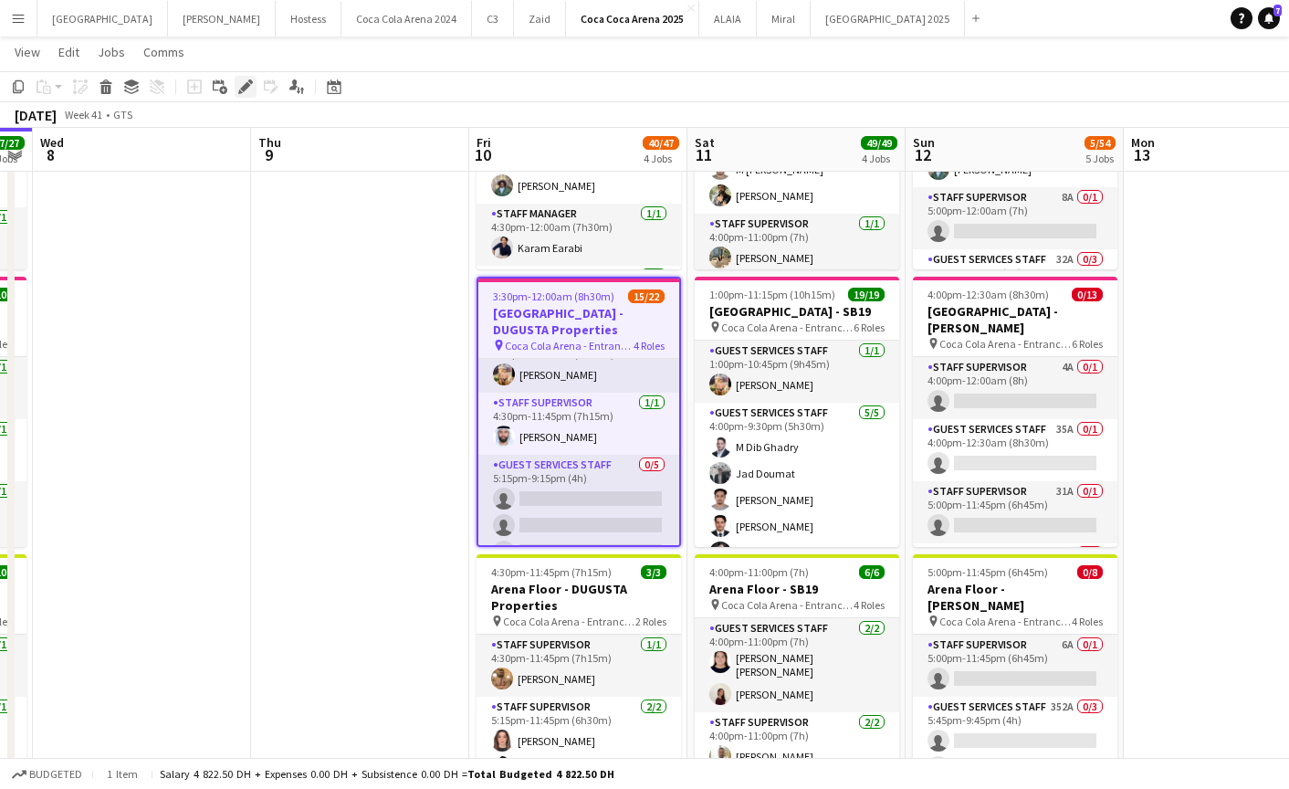
click at [243, 79] on icon "Edit" at bounding box center [245, 86] width 15 height 15
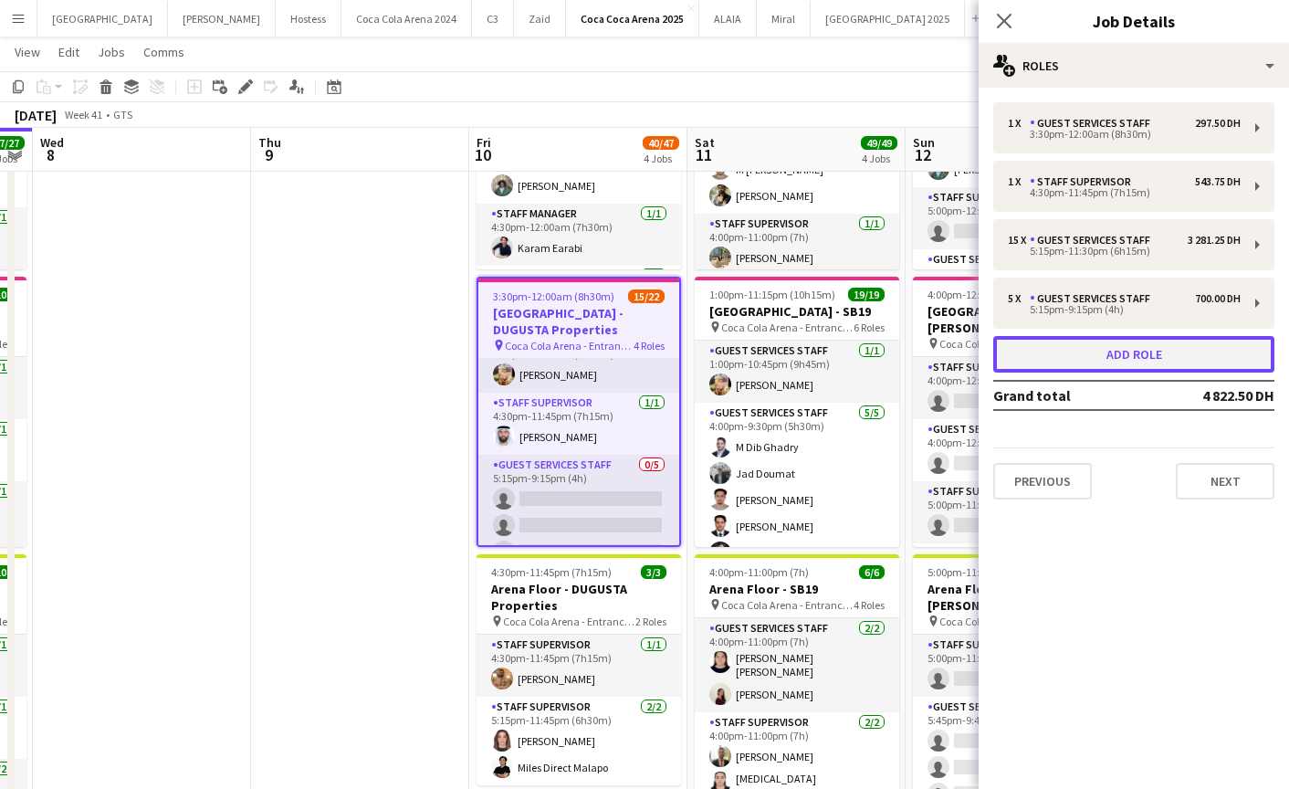
click at [1074, 367] on button "Add role" at bounding box center [1133, 354] width 281 height 37
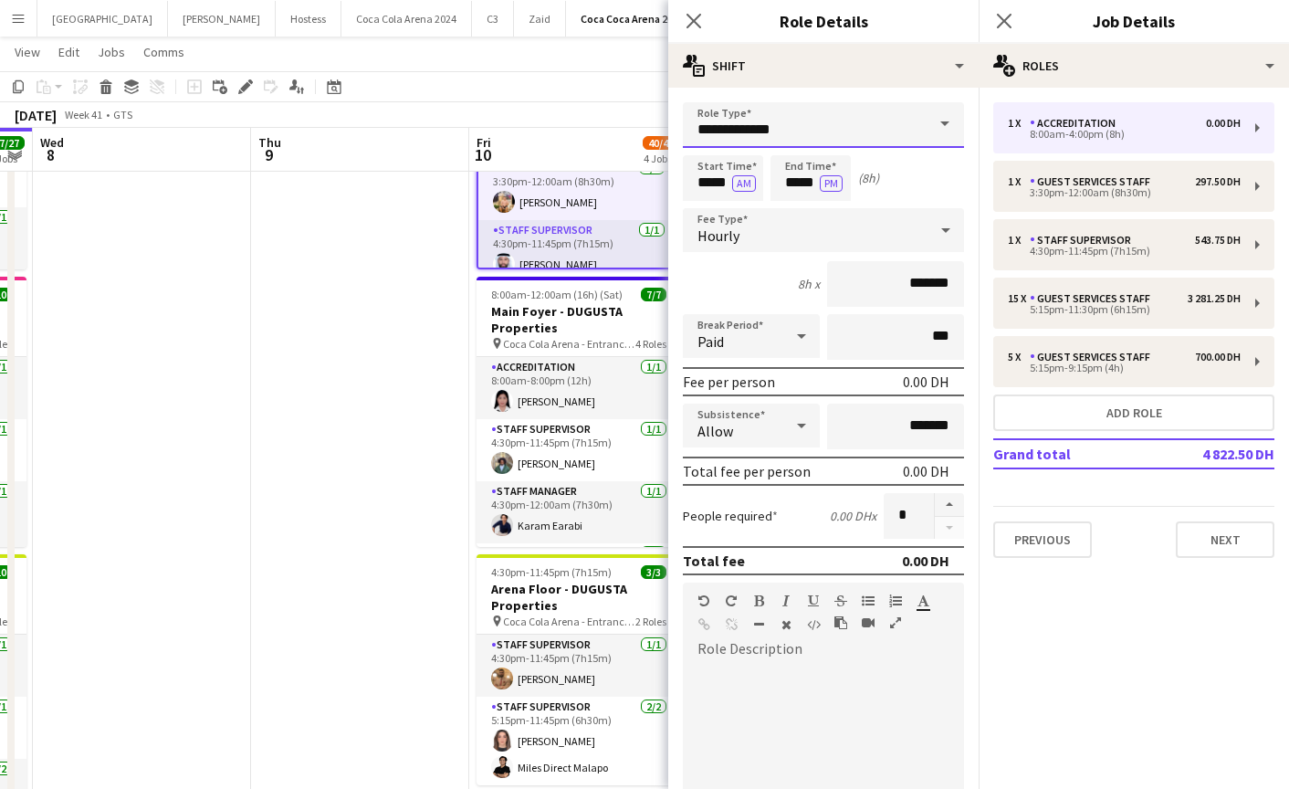
click at [790, 127] on input "**********" at bounding box center [823, 125] width 281 height 46
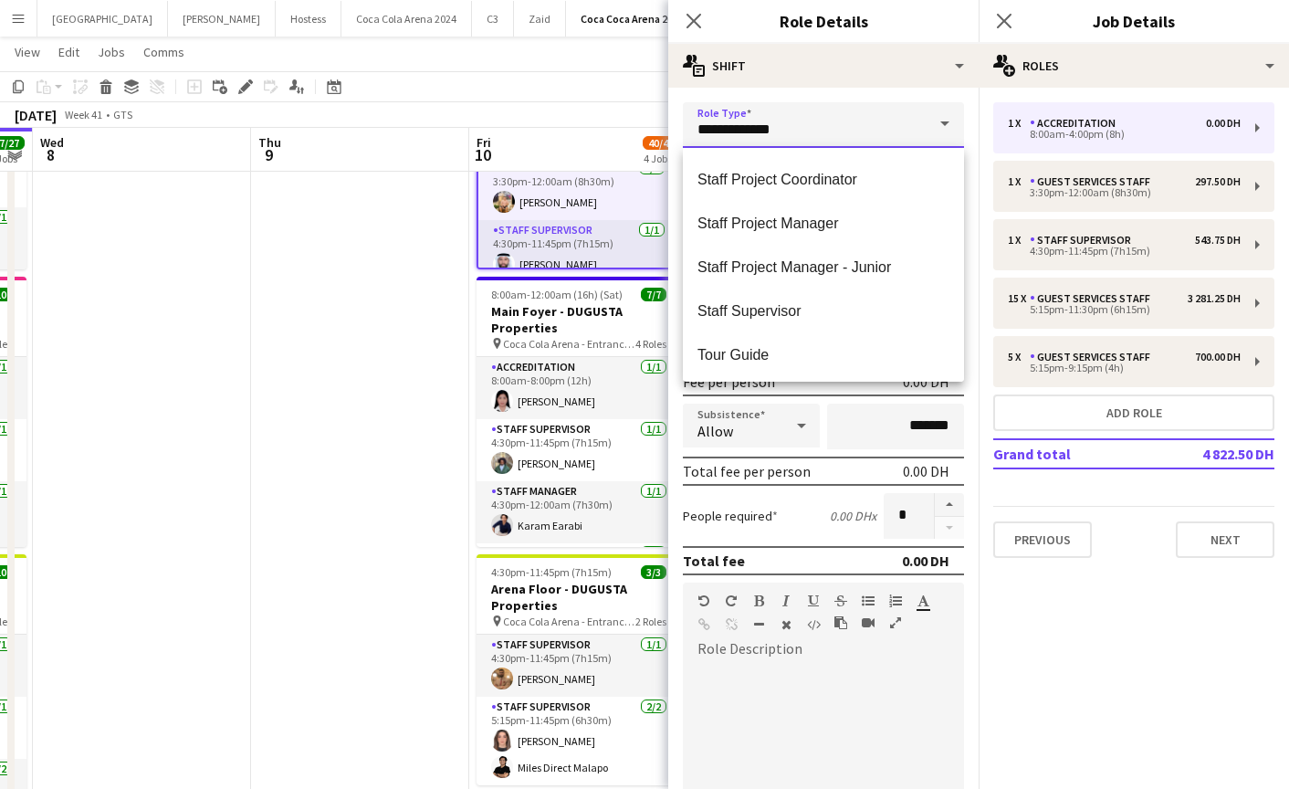
scroll to position [745, 0]
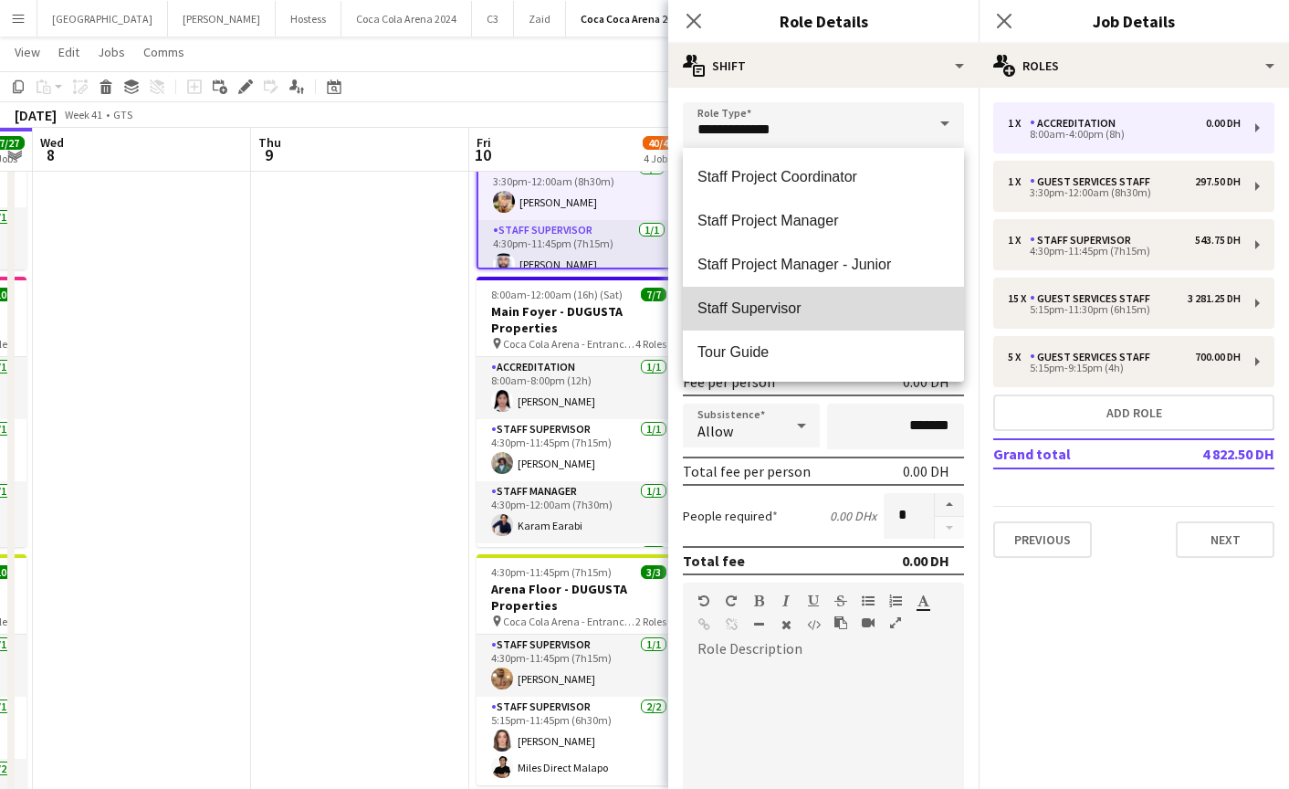
click at [766, 300] on span "Staff Supervisor" at bounding box center [824, 307] width 252 height 17
type input "**********"
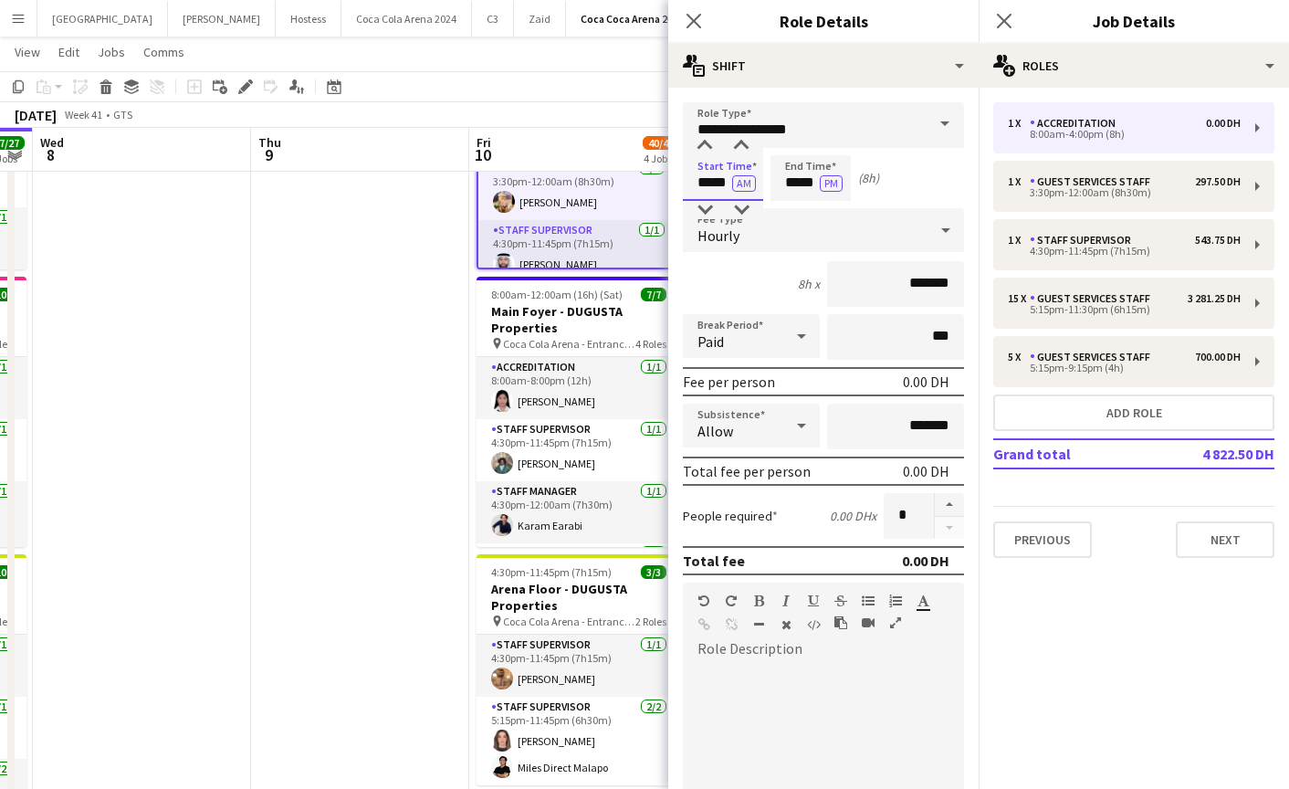
click at [712, 175] on input "*****" at bounding box center [723, 178] width 80 height 46
click at [708, 204] on div at bounding box center [705, 210] width 37 height 18
type input "*****"
click at [708, 204] on div at bounding box center [705, 210] width 37 height 18
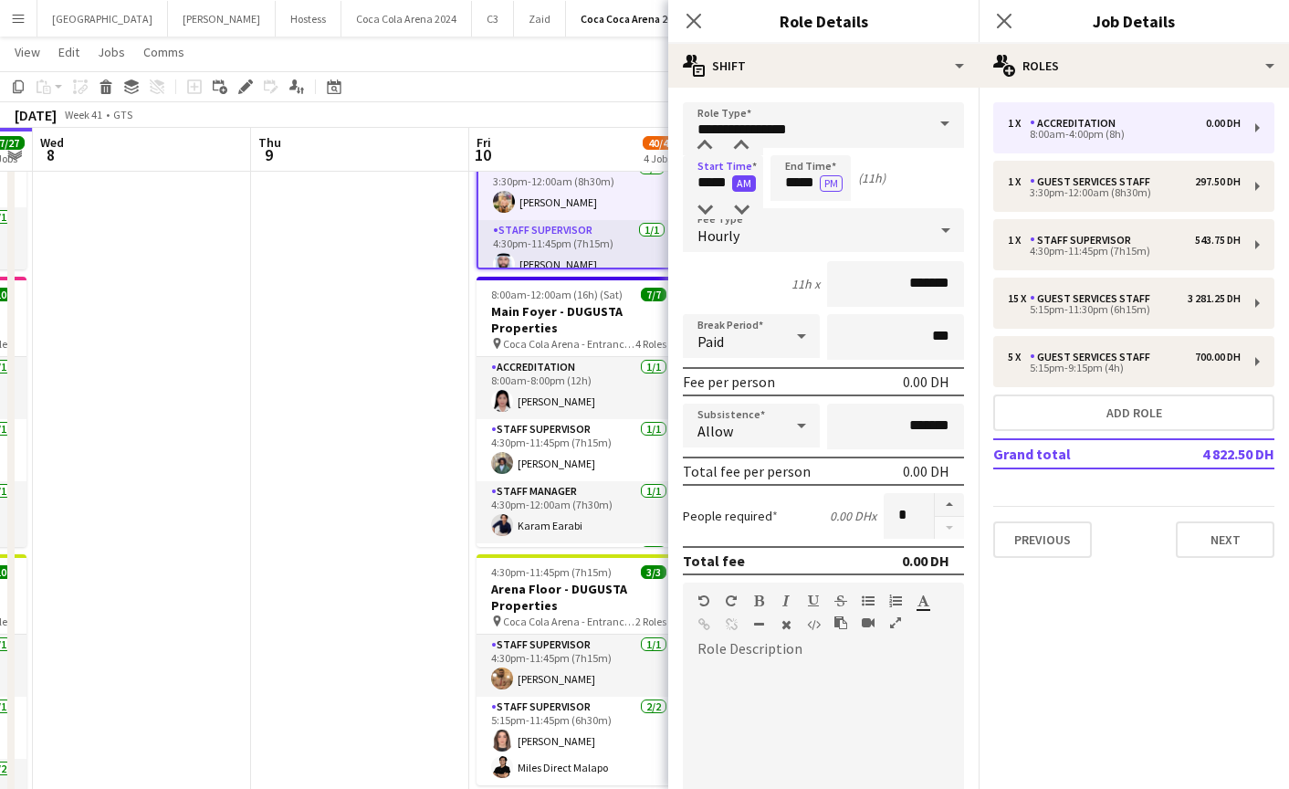
click at [745, 184] on button "AM" at bounding box center [744, 183] width 24 height 16
click at [798, 184] on input "*****" at bounding box center [811, 178] width 80 height 46
click at [792, 204] on div at bounding box center [792, 210] width 37 height 18
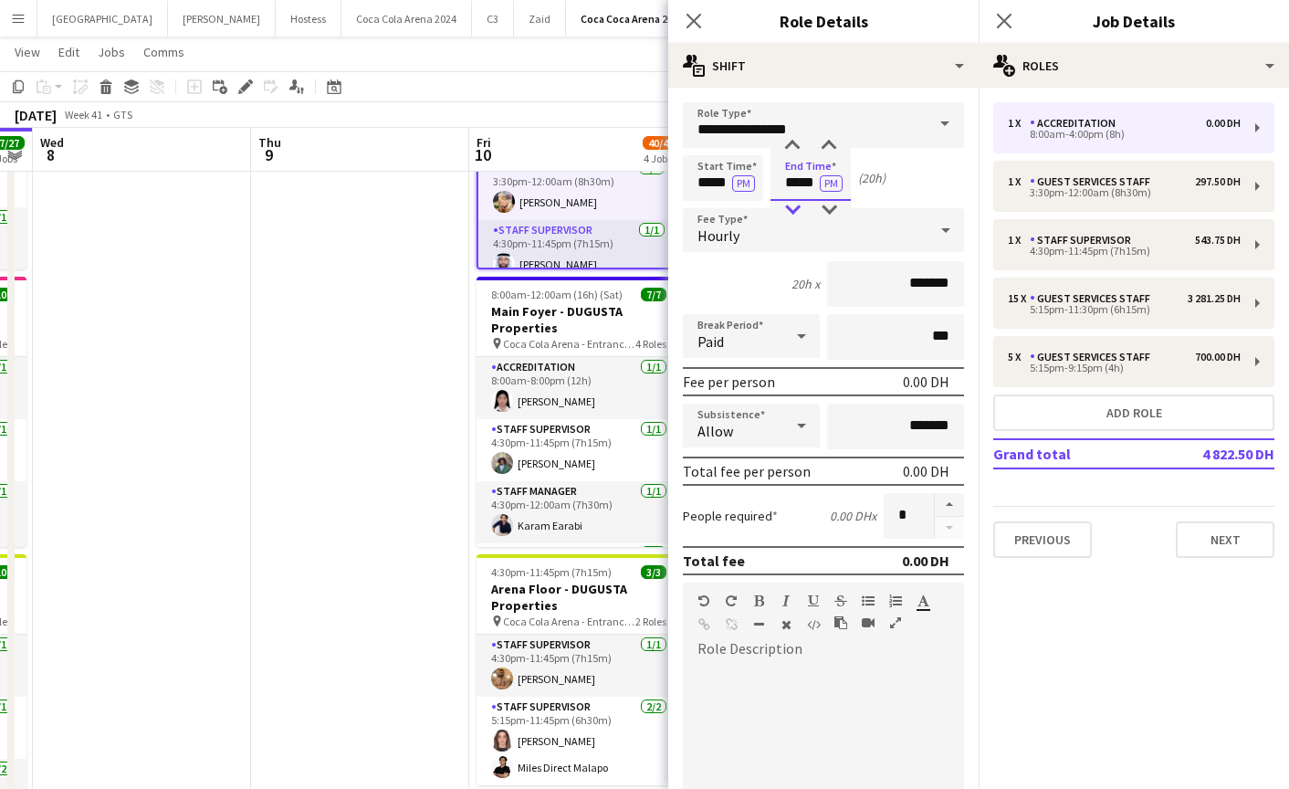
click at [792, 204] on div at bounding box center [792, 210] width 37 height 18
click at [836, 184] on button "AM" at bounding box center [832, 183] width 24 height 16
click at [804, 195] on input "*****" at bounding box center [811, 178] width 80 height 46
click at [829, 147] on div at bounding box center [829, 146] width 37 height 18
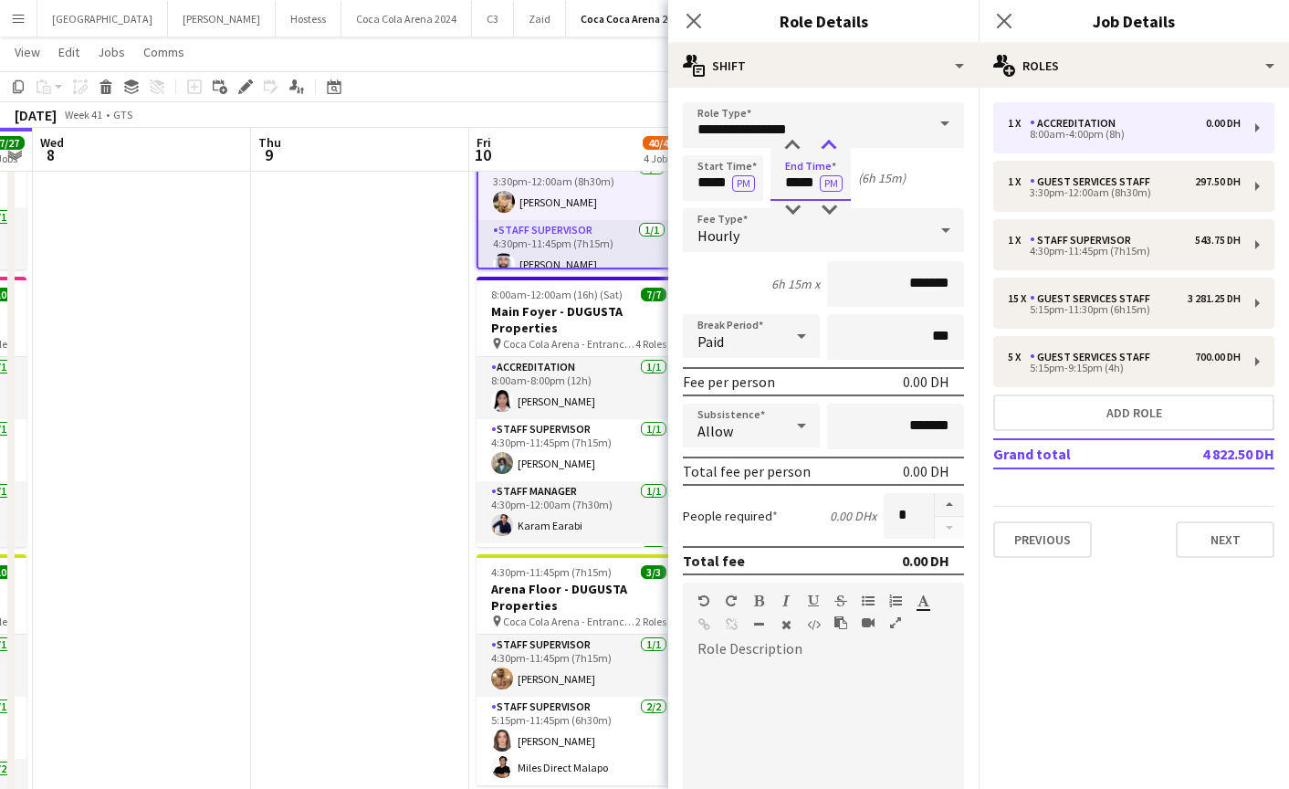
type input "*****"
click at [829, 147] on div at bounding box center [829, 146] width 37 height 18
drag, startPoint x: 908, startPoint y: 278, endPoint x: 868, endPoint y: 278, distance: 39.3
click at [868, 278] on input "*******" at bounding box center [895, 284] width 137 height 46
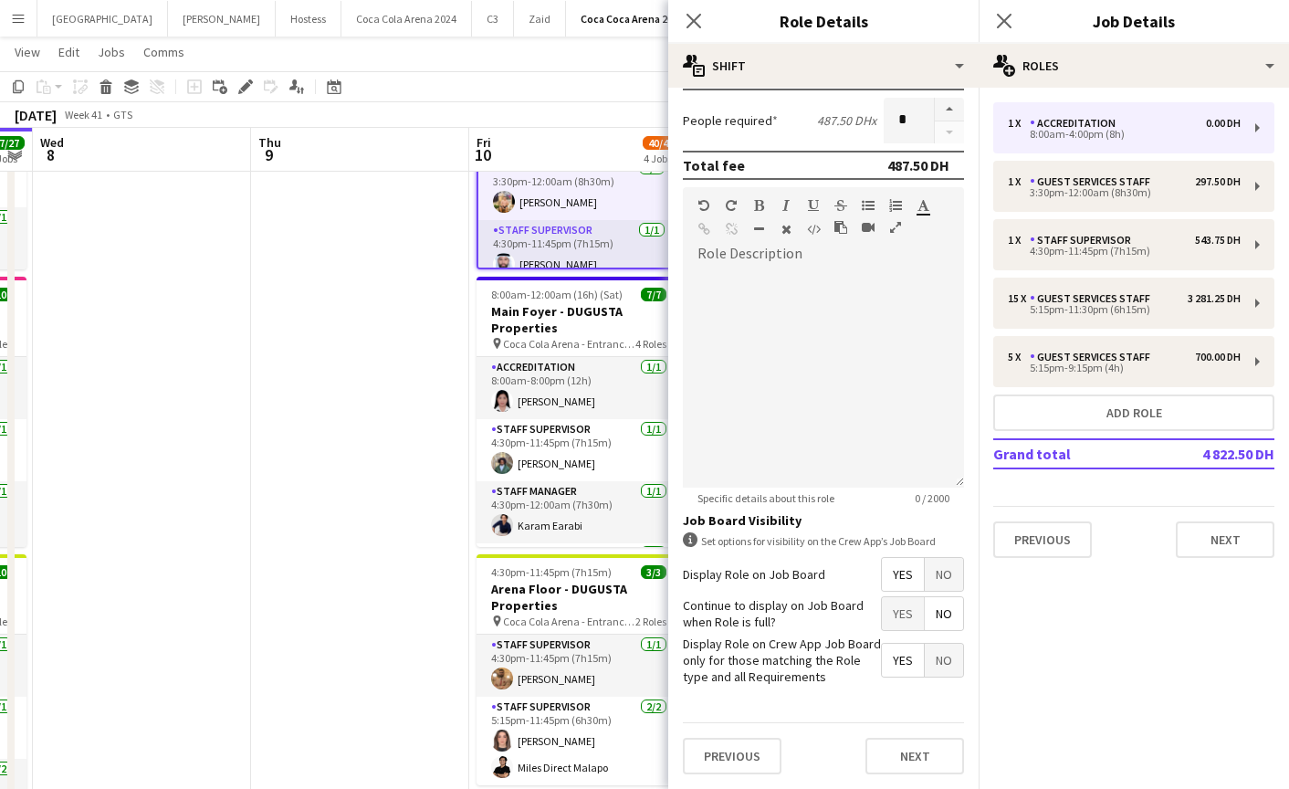
scroll to position [215, 0]
type input "********"
click at [917, 745] on button "Next" at bounding box center [915, 756] width 99 height 37
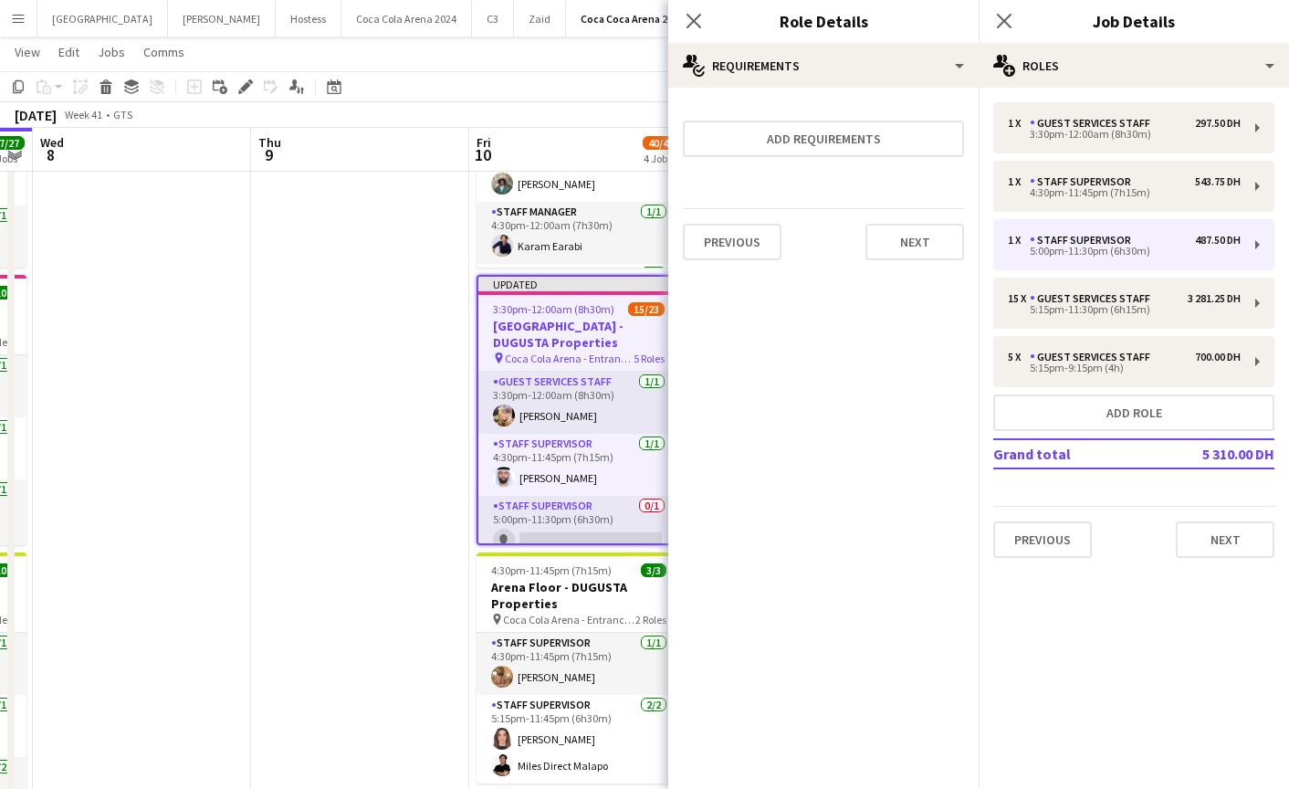
scroll to position [0, 0]
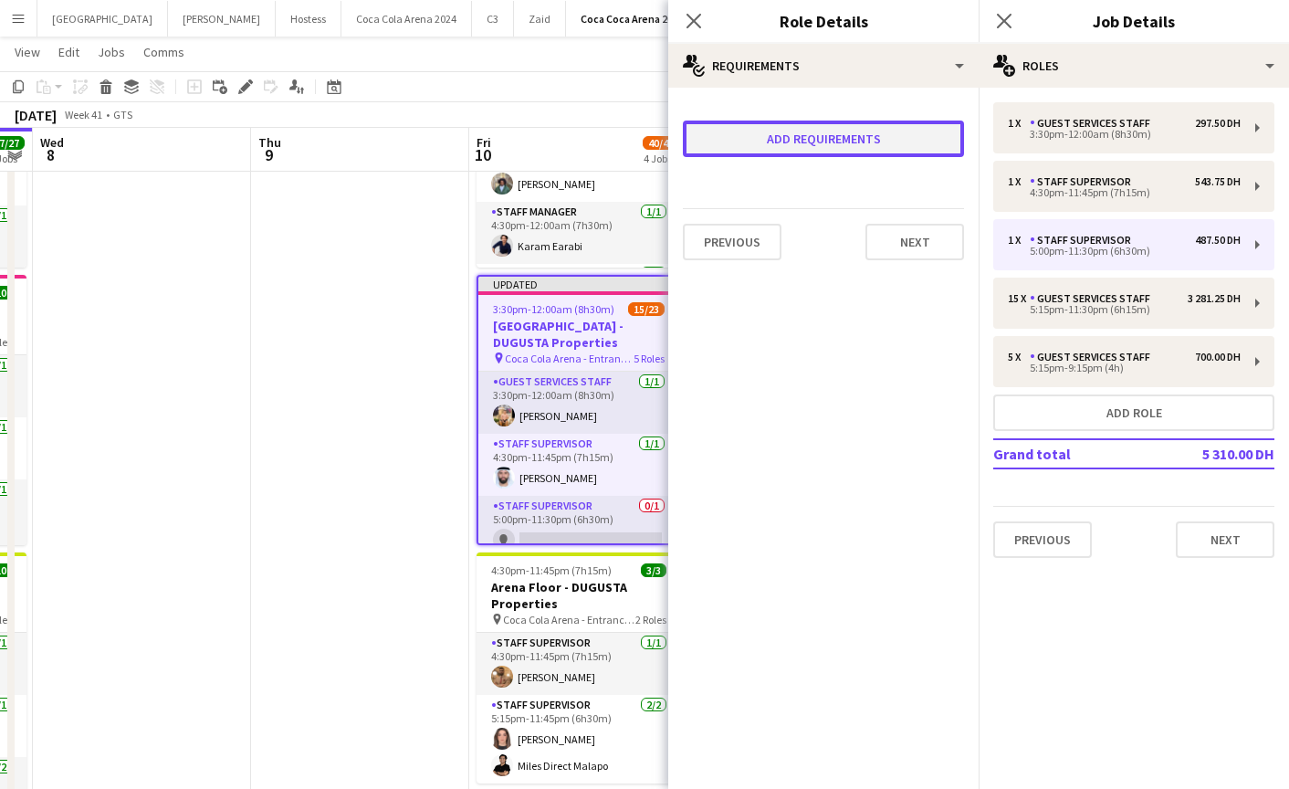
click at [824, 156] on button "Add requirements" at bounding box center [823, 139] width 281 height 37
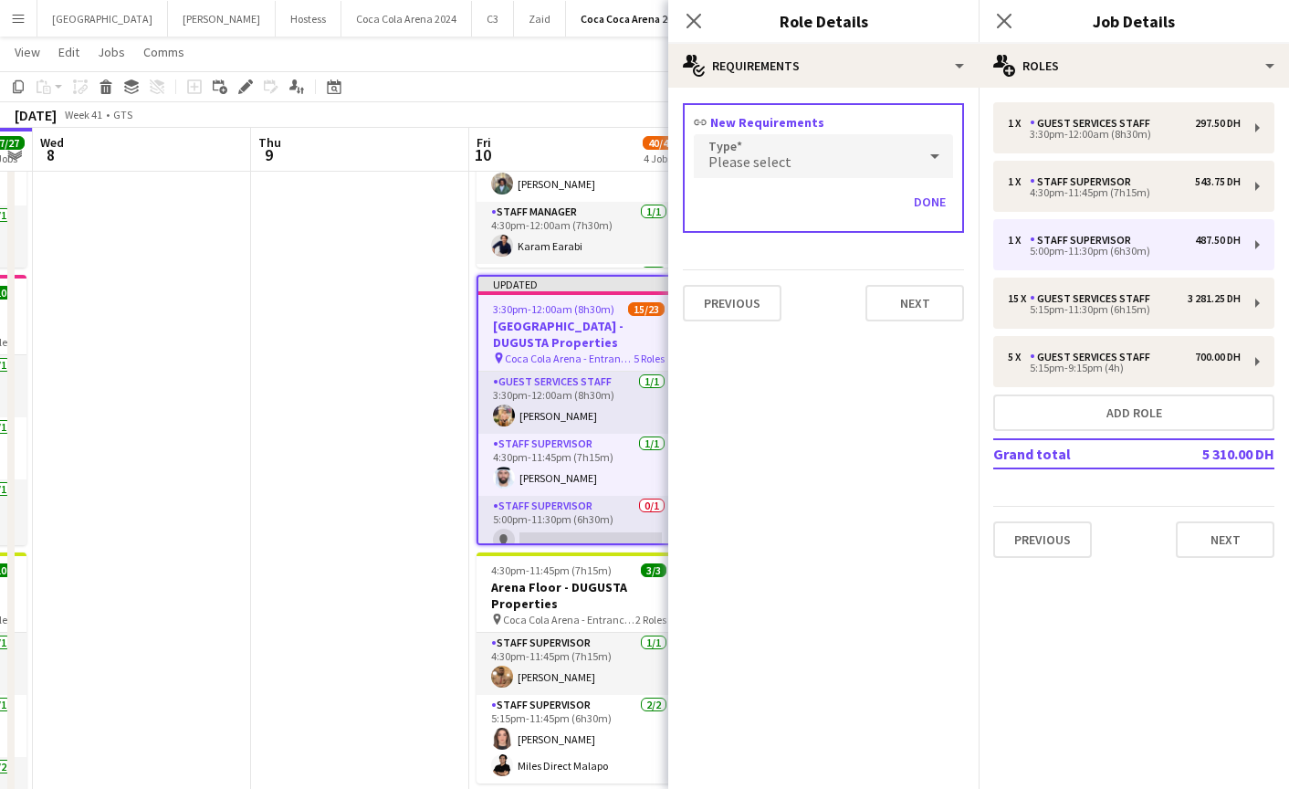
click at [806, 158] on div "Please select" at bounding box center [805, 156] width 223 height 44
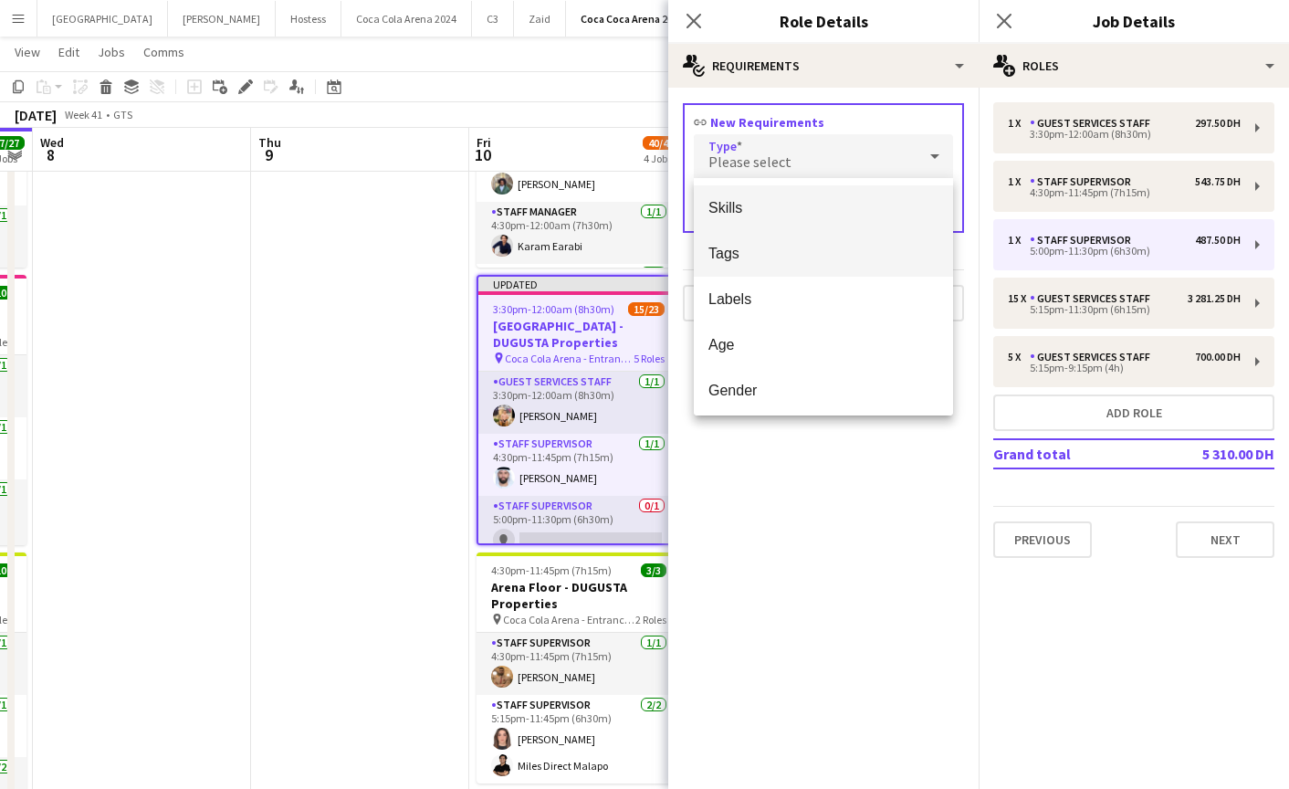
click at [811, 251] on span "Tags" at bounding box center [823, 253] width 230 height 17
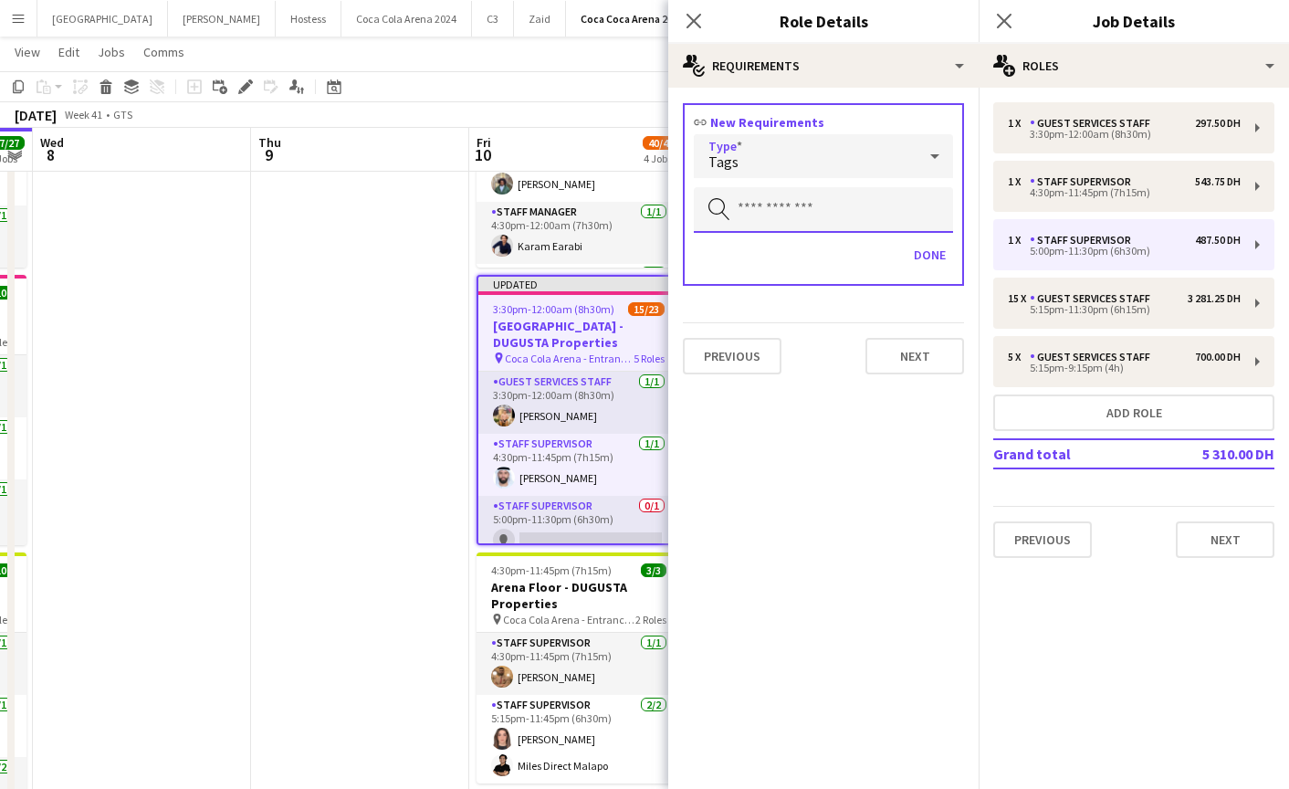
click at [795, 217] on input "text" at bounding box center [823, 210] width 259 height 46
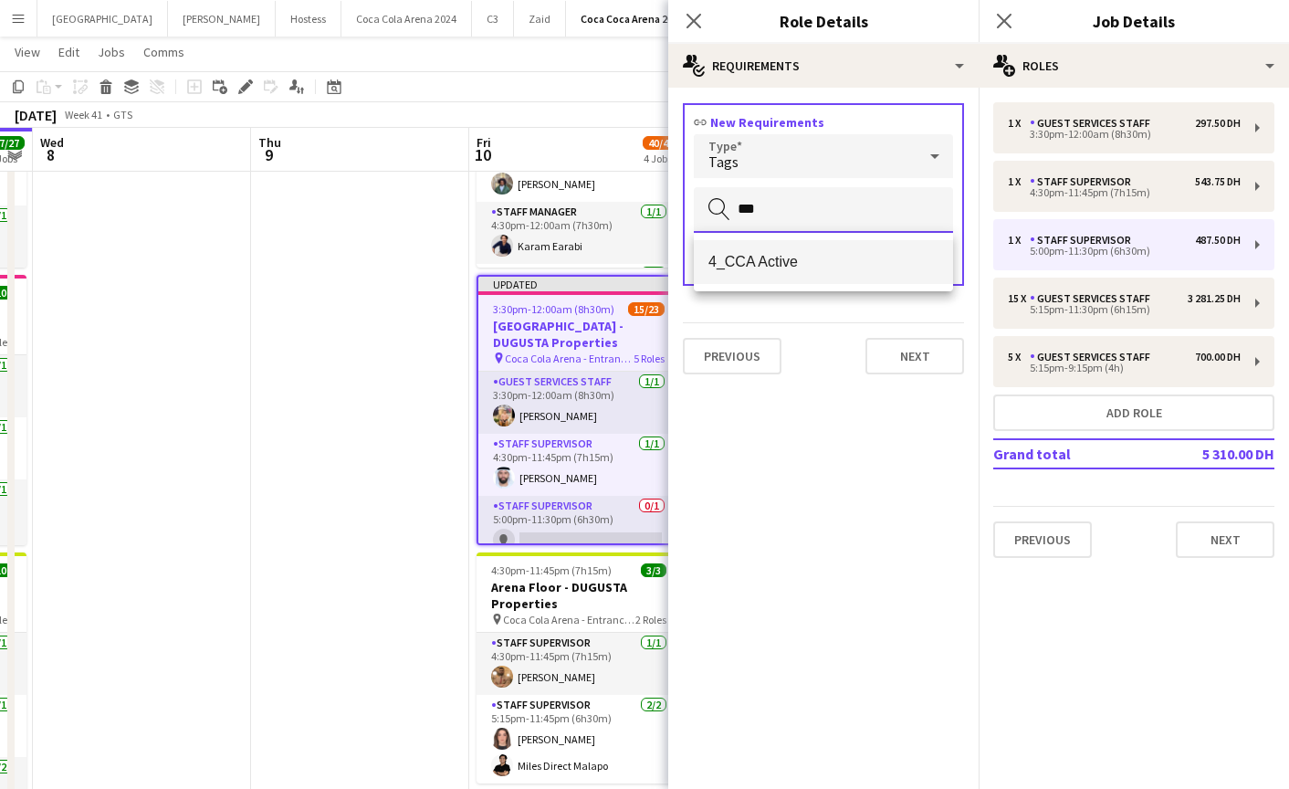
type input "***"
click at [803, 257] on span "4_CCA Active" at bounding box center [823, 261] width 230 height 17
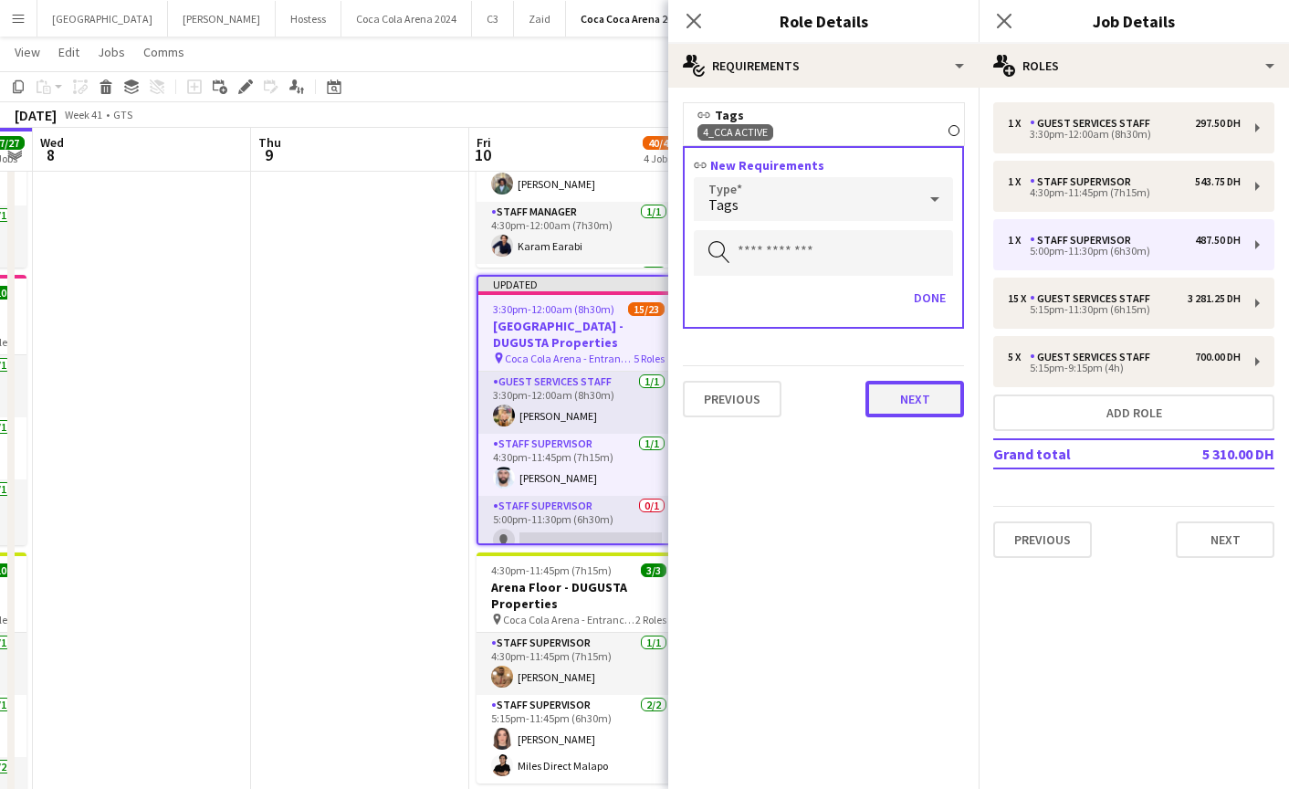
click at [892, 383] on button "Next" at bounding box center [915, 399] width 99 height 37
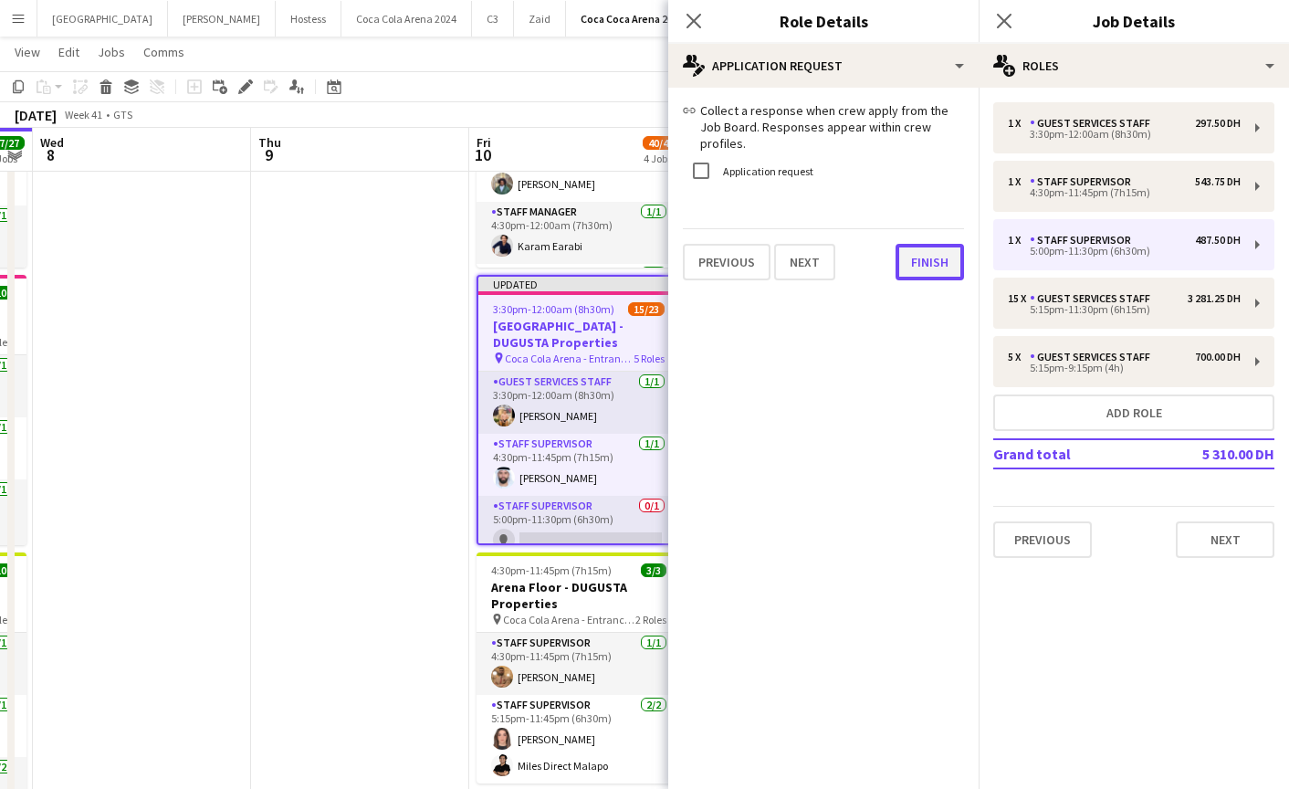
click at [913, 247] on button "Finish" at bounding box center [930, 262] width 68 height 37
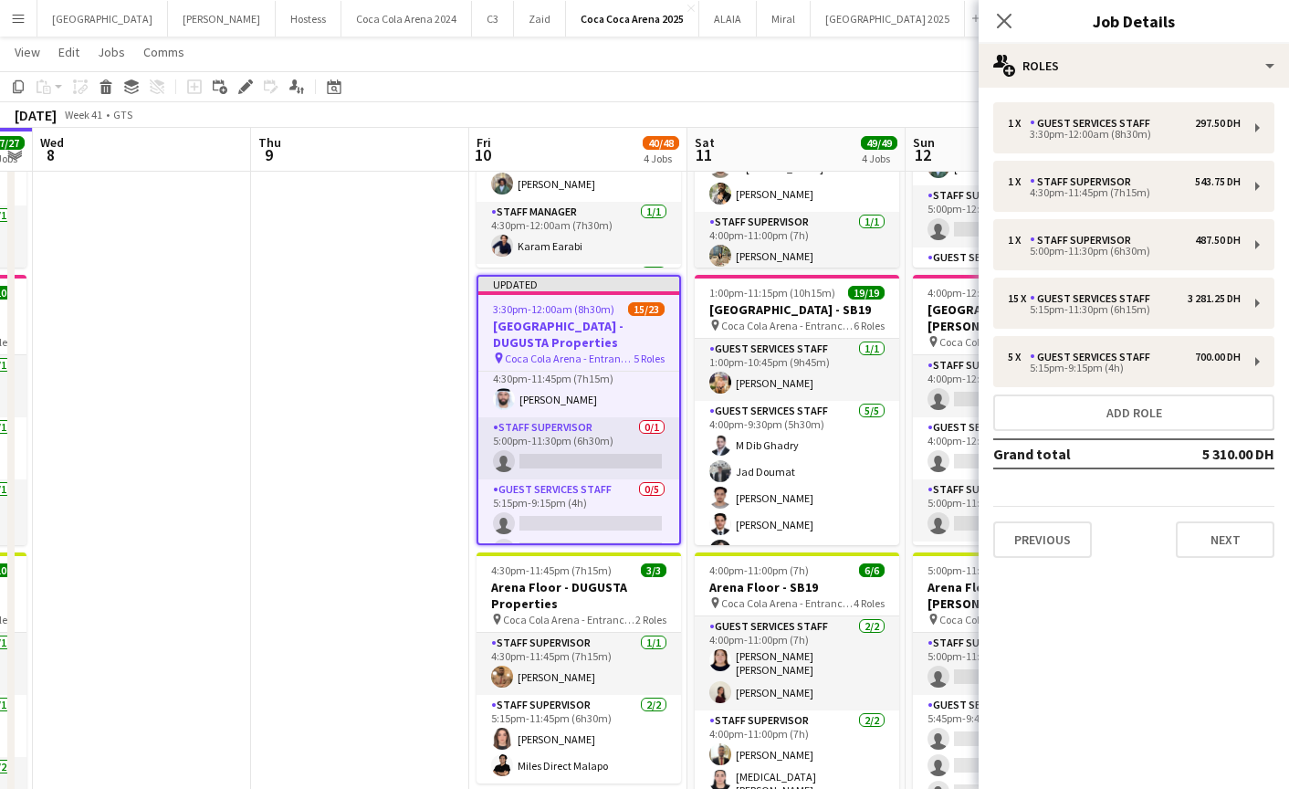
scroll to position [89, 0]
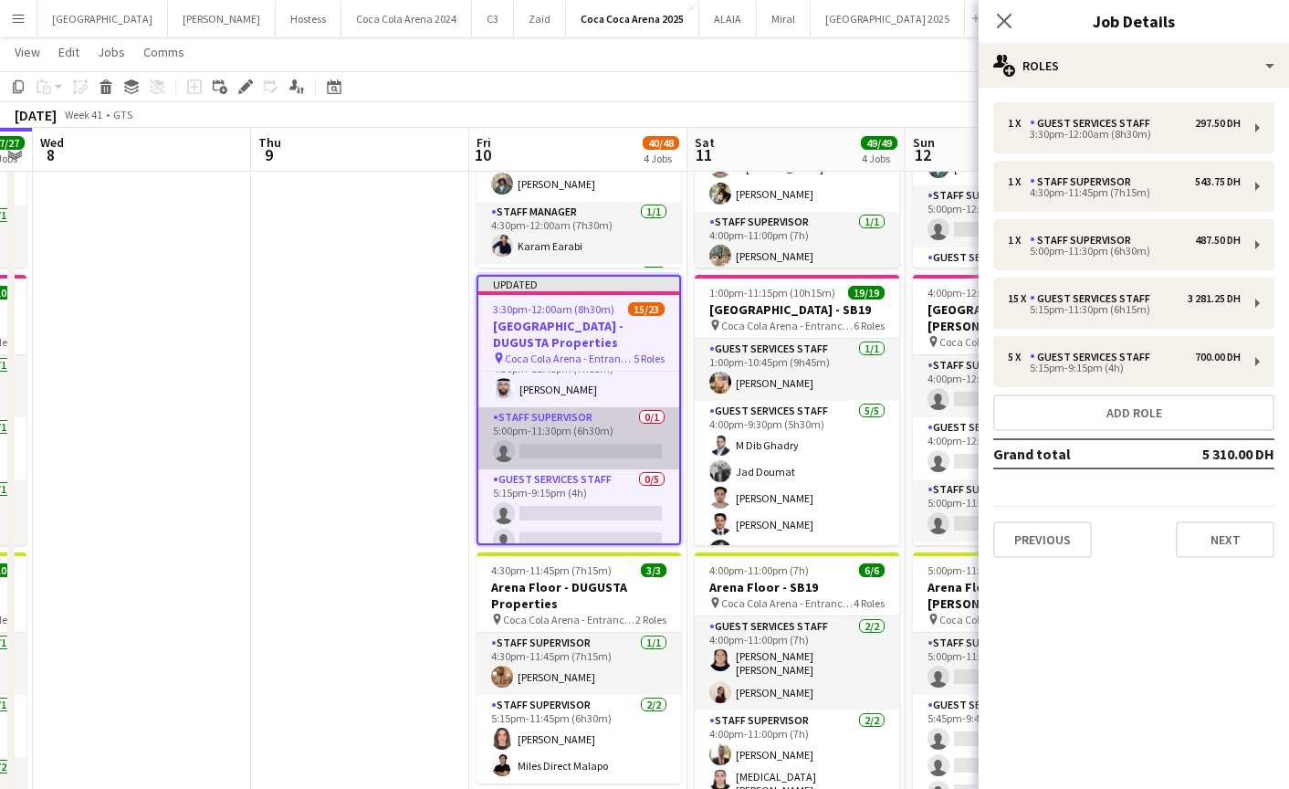
click at [584, 436] on app-card-role "Staff Supervisor 0/1 5:00pm-11:30pm (6h30m) single-neutral-actions" at bounding box center [578, 438] width 201 height 62
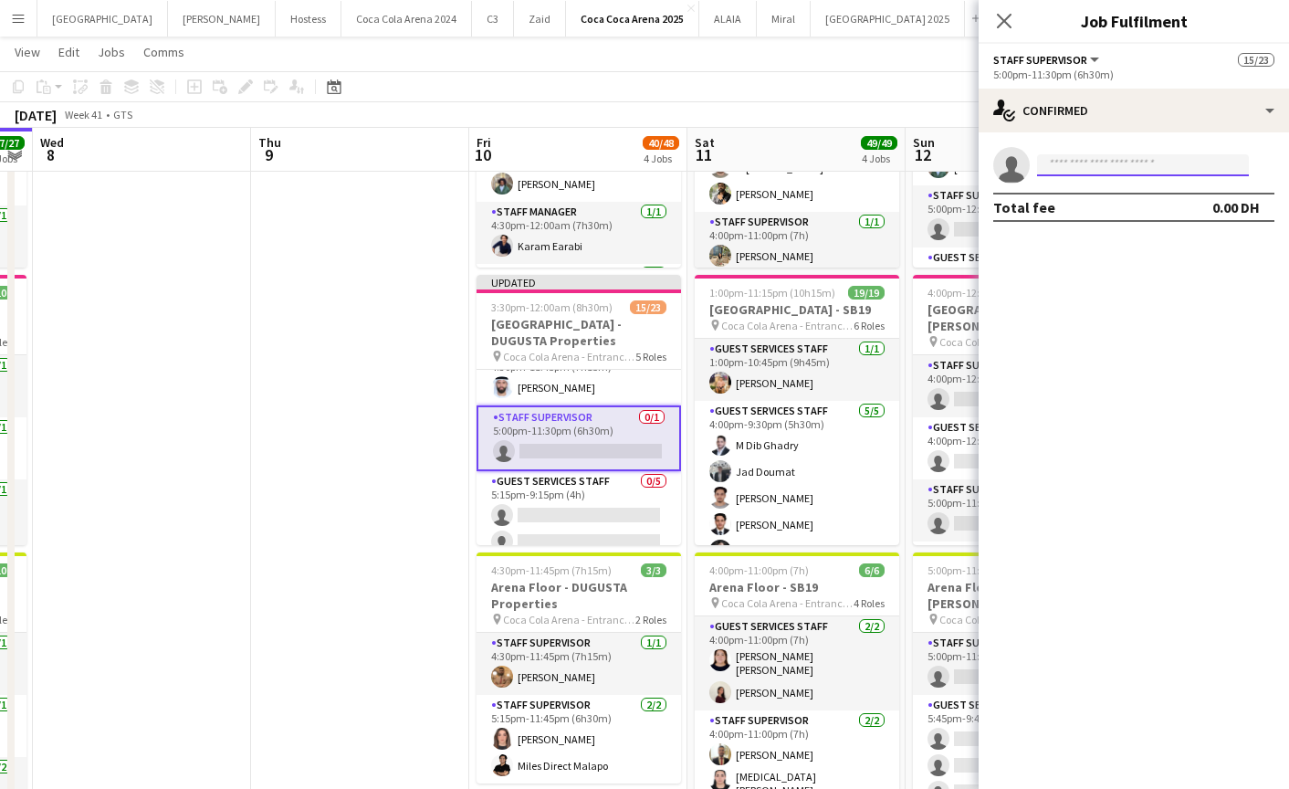
click at [1080, 166] on input at bounding box center [1143, 165] width 212 height 22
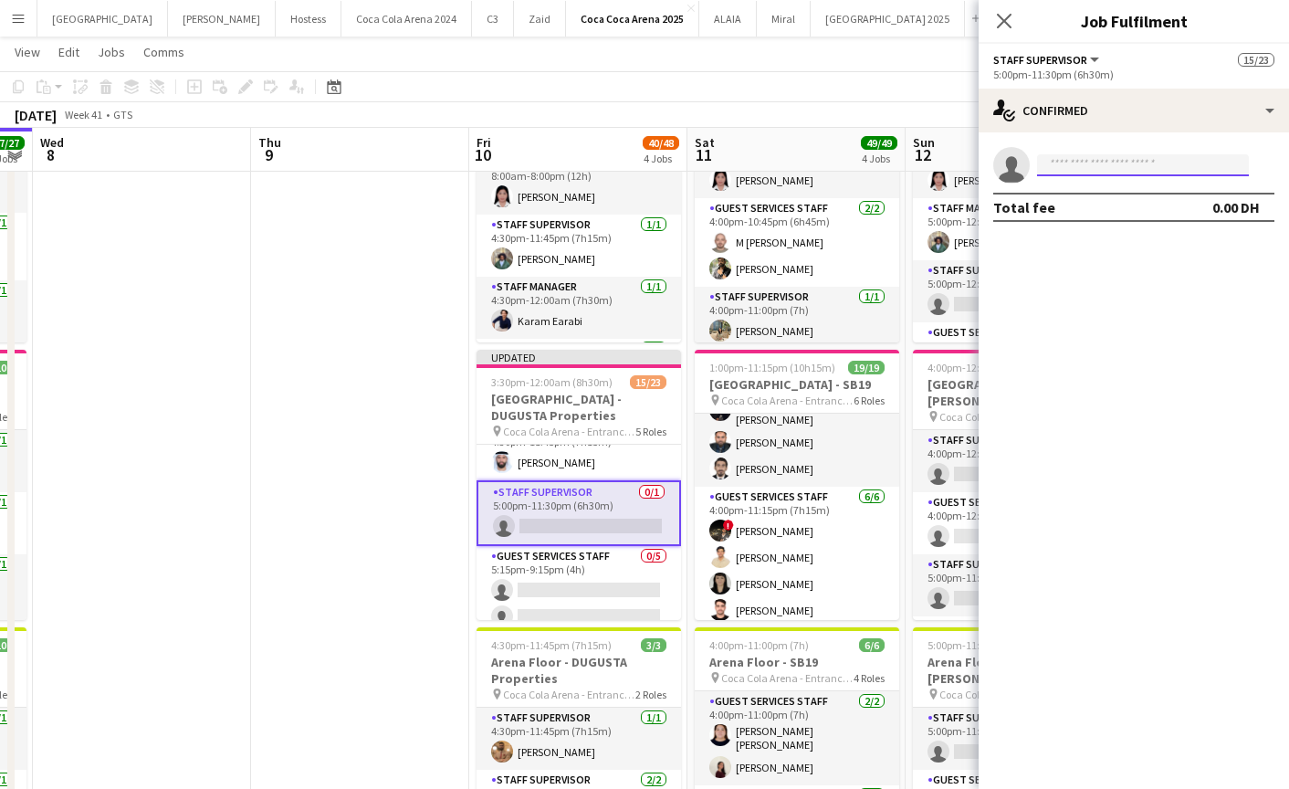
scroll to position [276, 0]
click at [1076, 170] on input at bounding box center [1143, 165] width 212 height 22
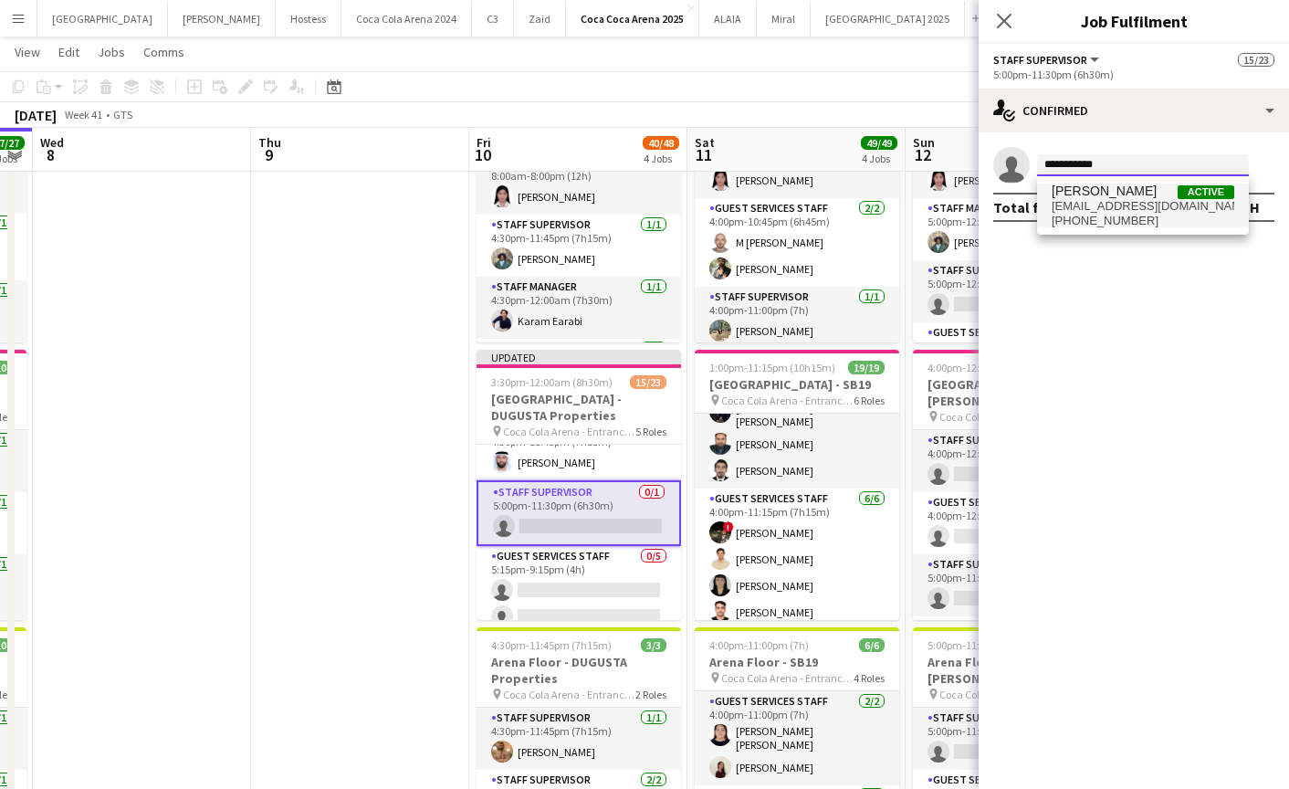
type input "**********"
click at [1103, 205] on span "rajaqasim093@gmail.com" at bounding box center [1143, 206] width 183 height 15
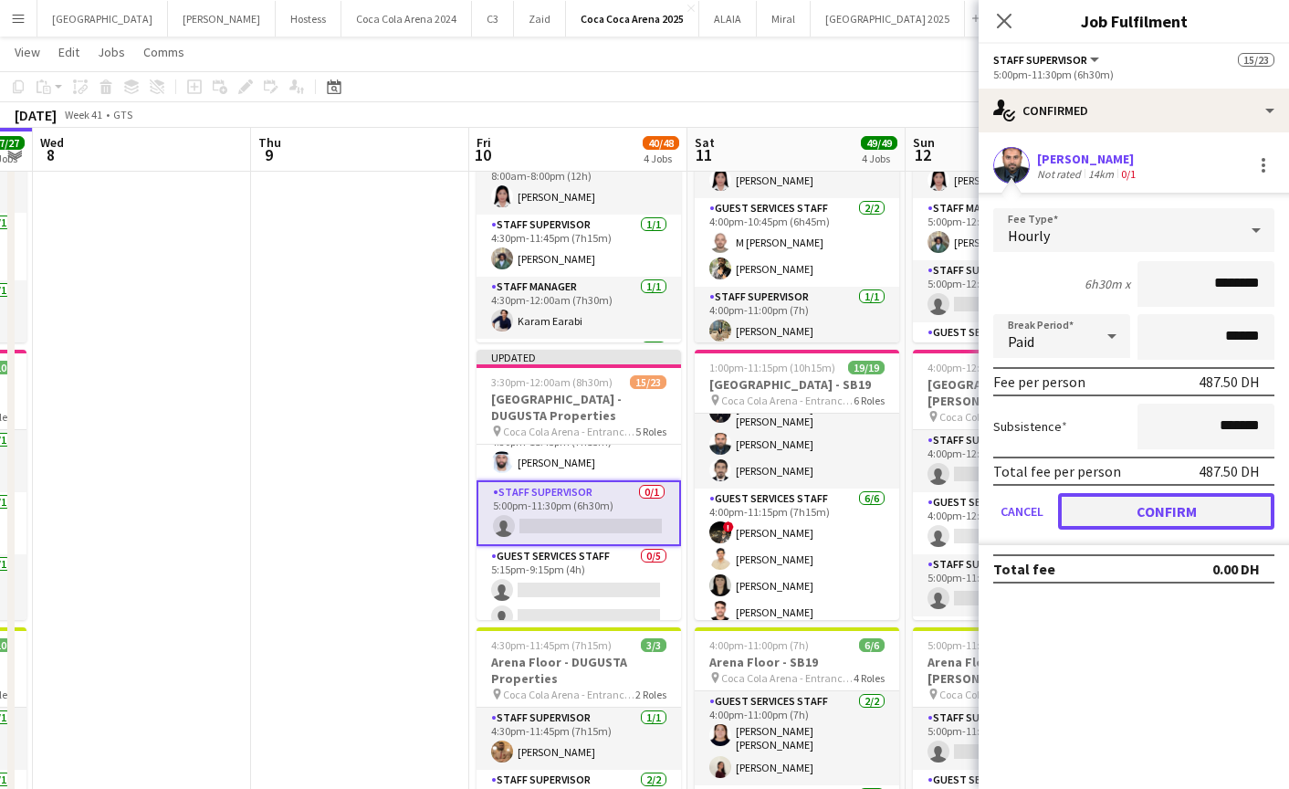
click at [1130, 523] on button "Confirm" at bounding box center [1166, 511] width 216 height 37
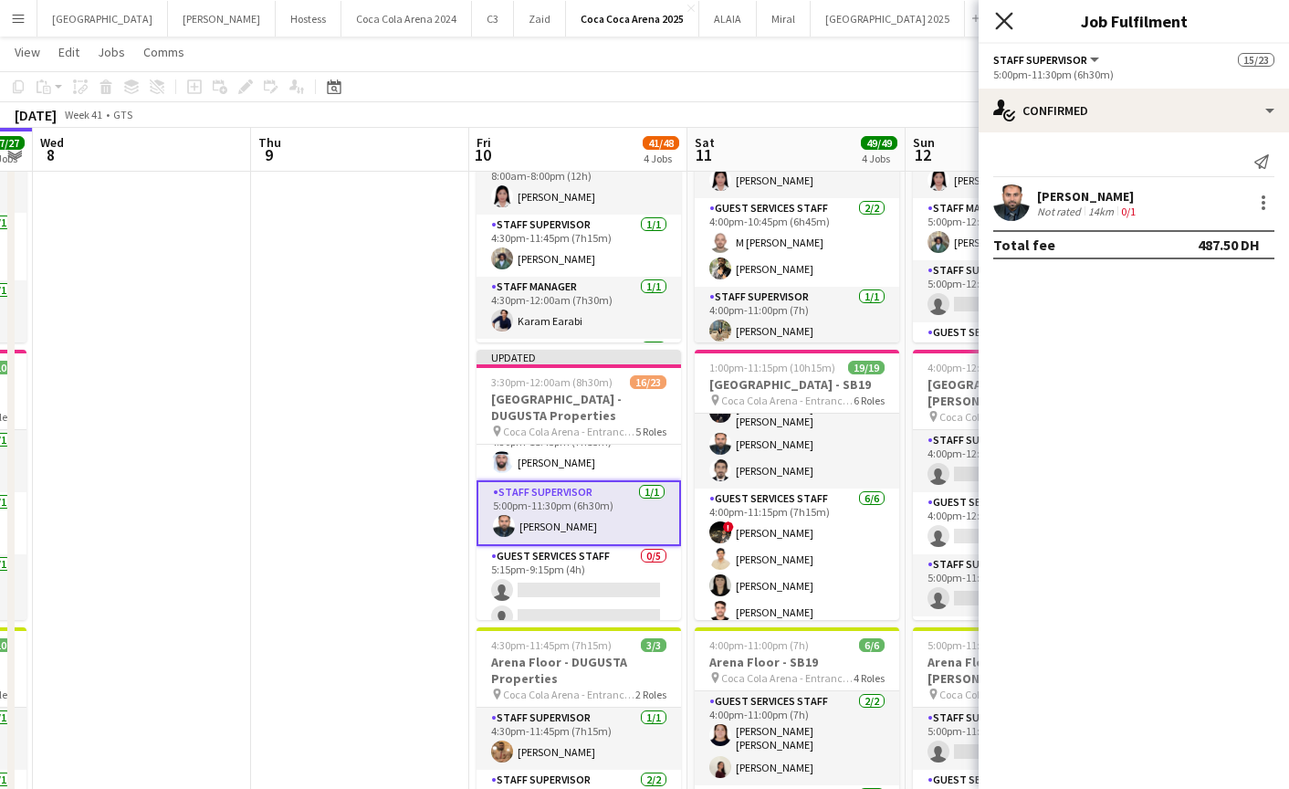
click at [1011, 18] on icon "Close pop-in" at bounding box center [1003, 20] width 17 height 17
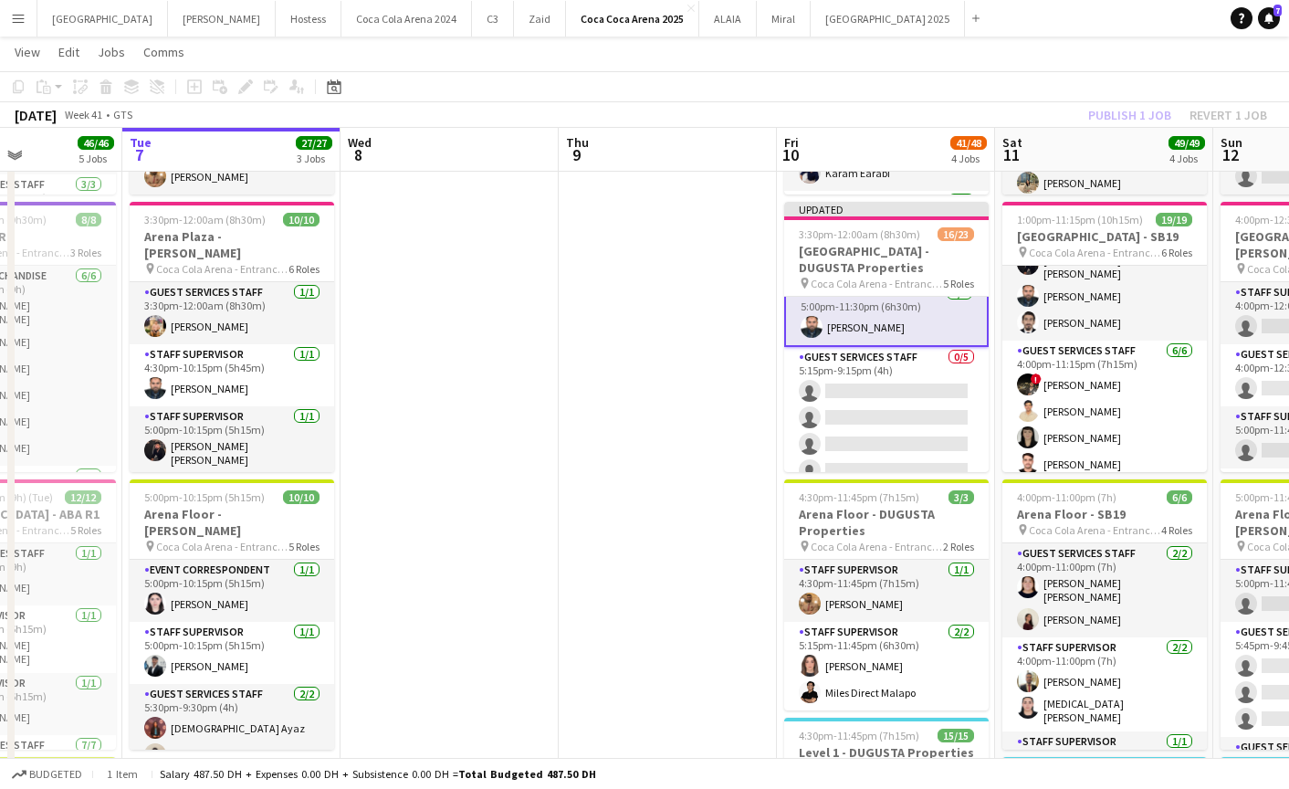
scroll to position [161, 0]
click at [1121, 114] on div "Publish 1 job Revert 1 job" at bounding box center [1177, 115] width 223 height 24
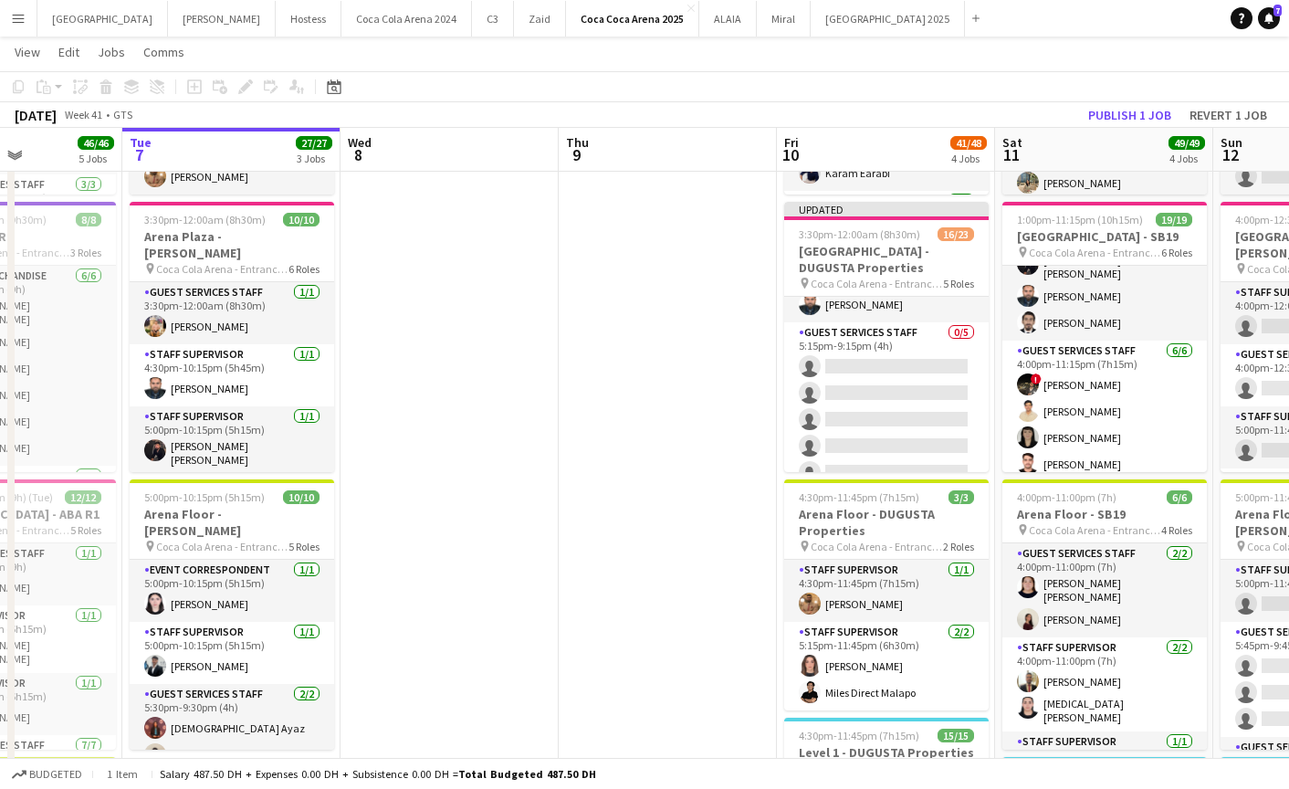
scroll to position [159, 0]
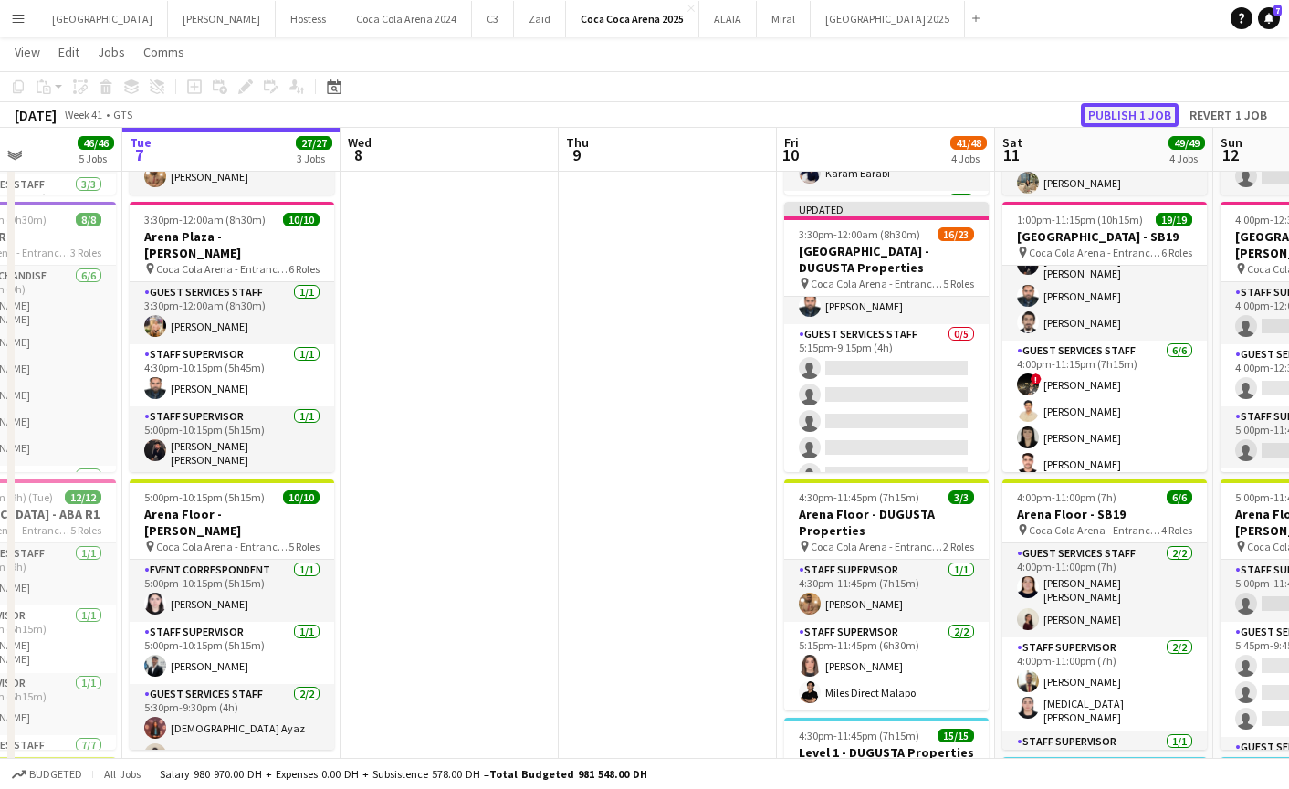
click at [1111, 110] on button "Publish 1 job" at bounding box center [1130, 115] width 98 height 24
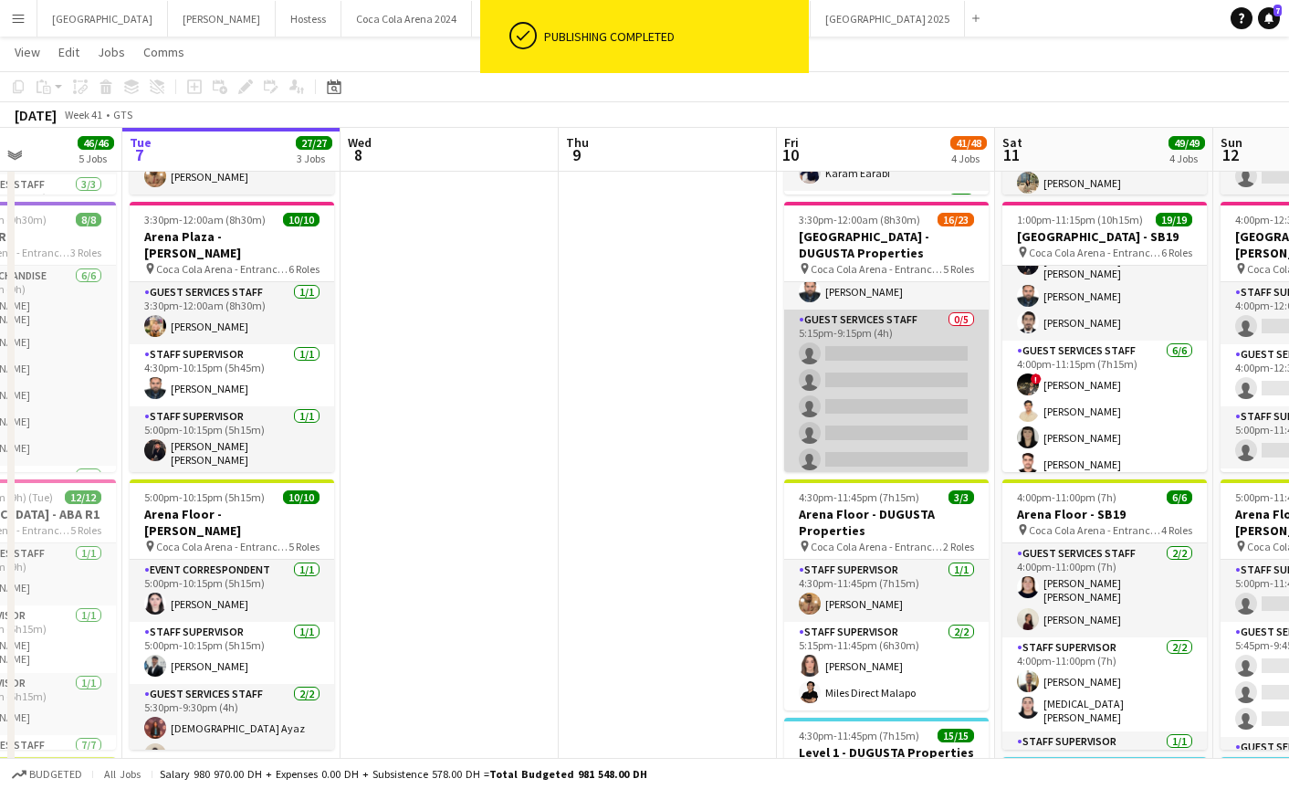
click at [857, 382] on app-card-role "Guest Services Staff 0/5 5:15pm-9:15pm (4h) single-neutral-actions single-neutr…" at bounding box center [886, 394] width 205 height 168
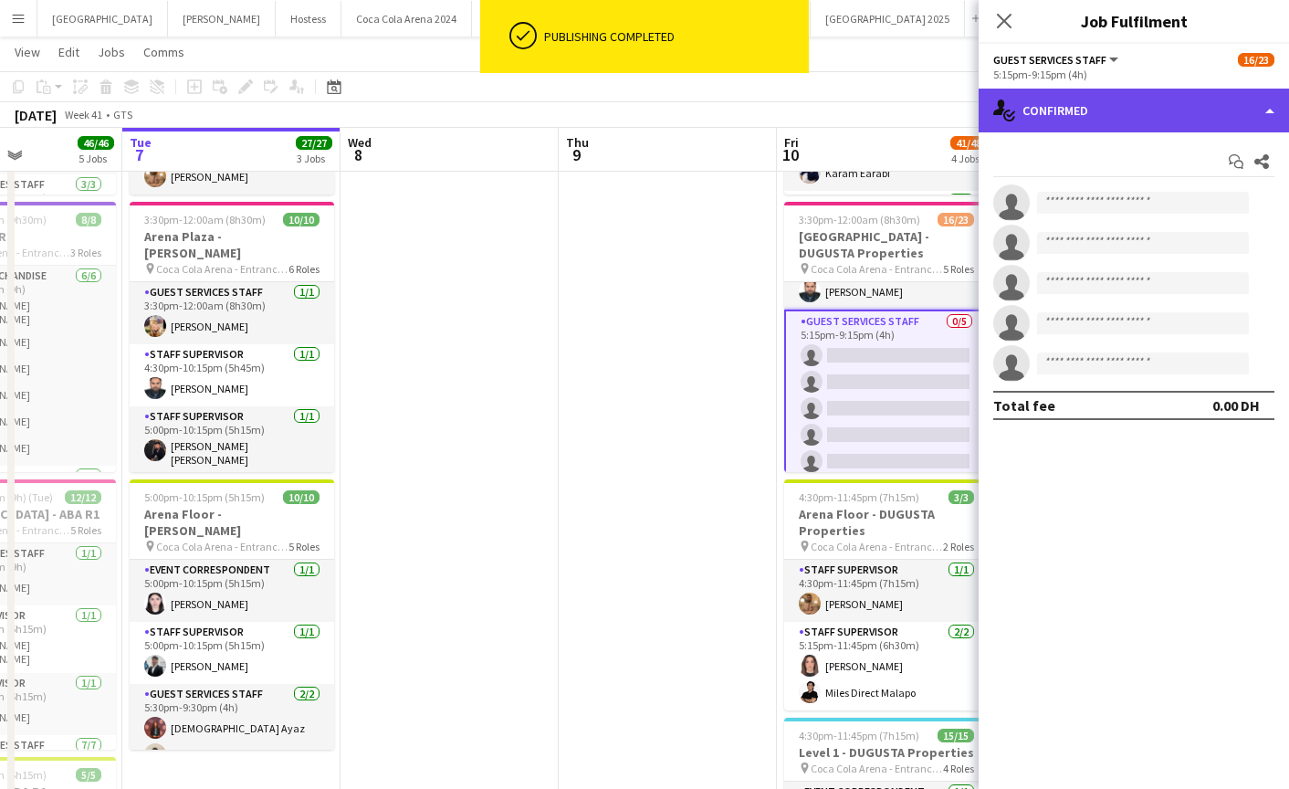
click at [1146, 101] on div "single-neutral-actions-check-2 Confirmed" at bounding box center [1134, 111] width 310 height 44
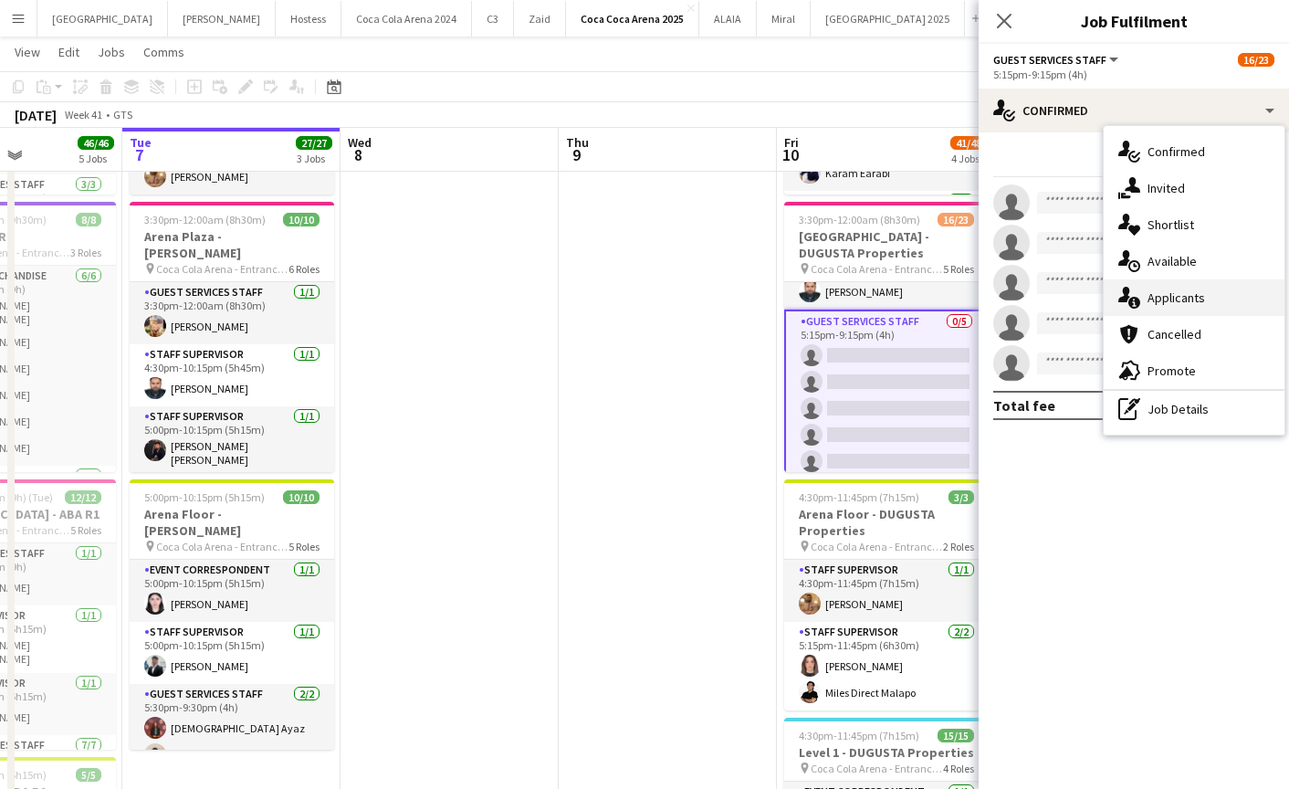
click at [1169, 297] on span "Applicants" at bounding box center [1177, 297] width 58 height 16
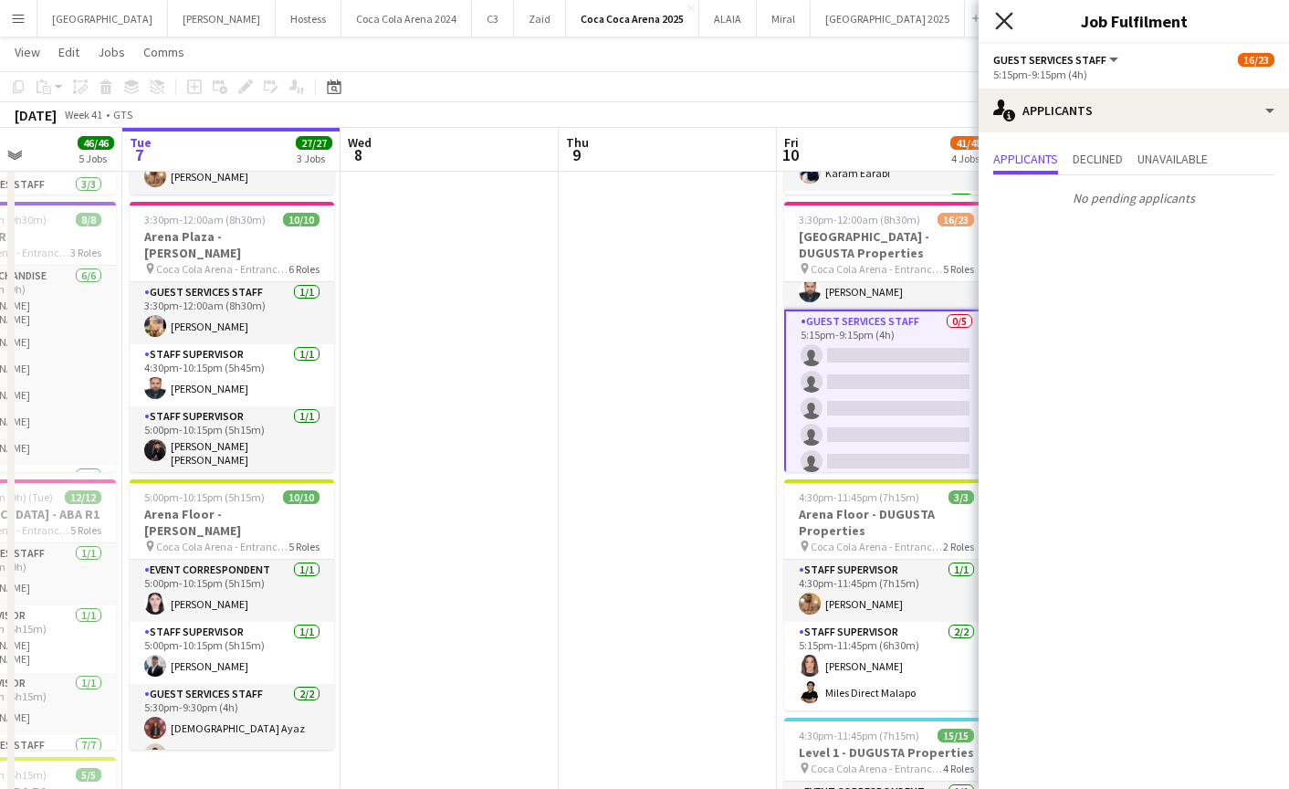
click at [1010, 24] on icon "Close pop-in" at bounding box center [1003, 20] width 17 height 17
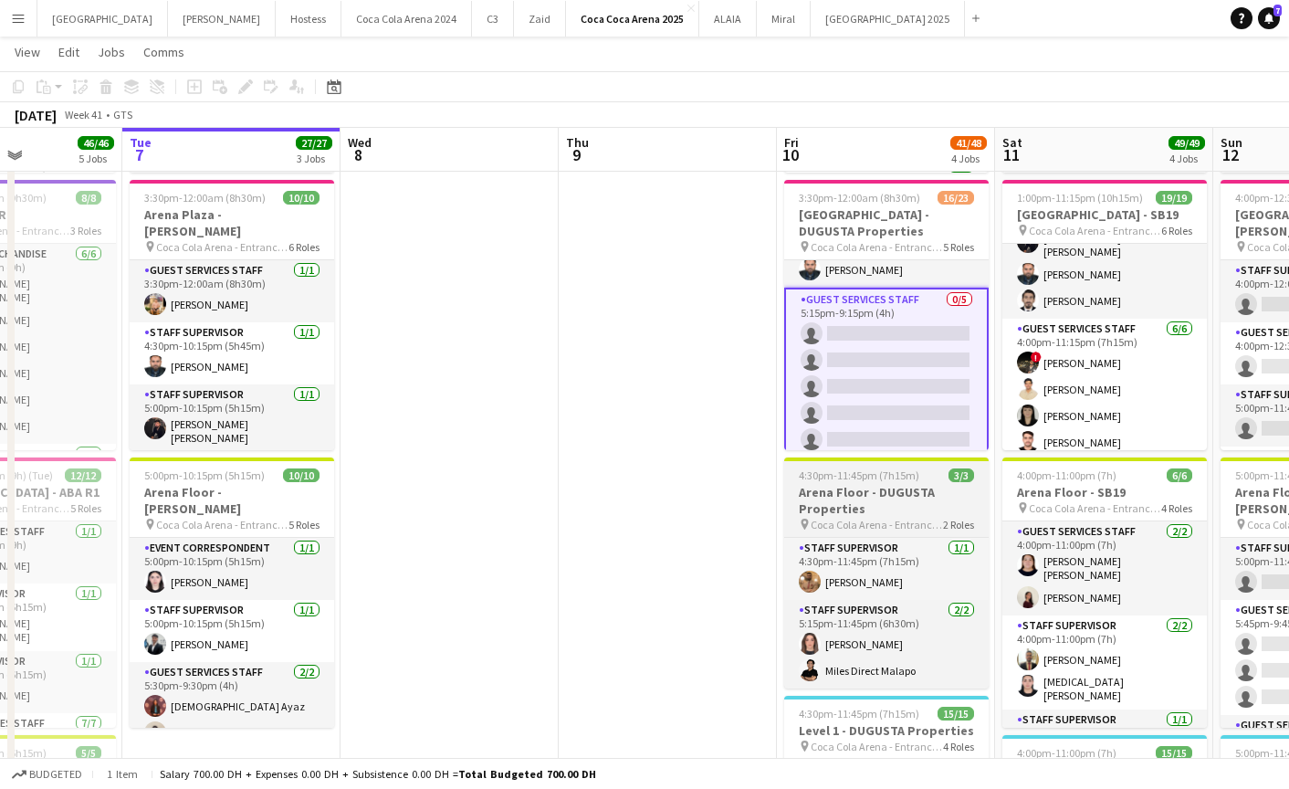
scroll to position [313, 0]
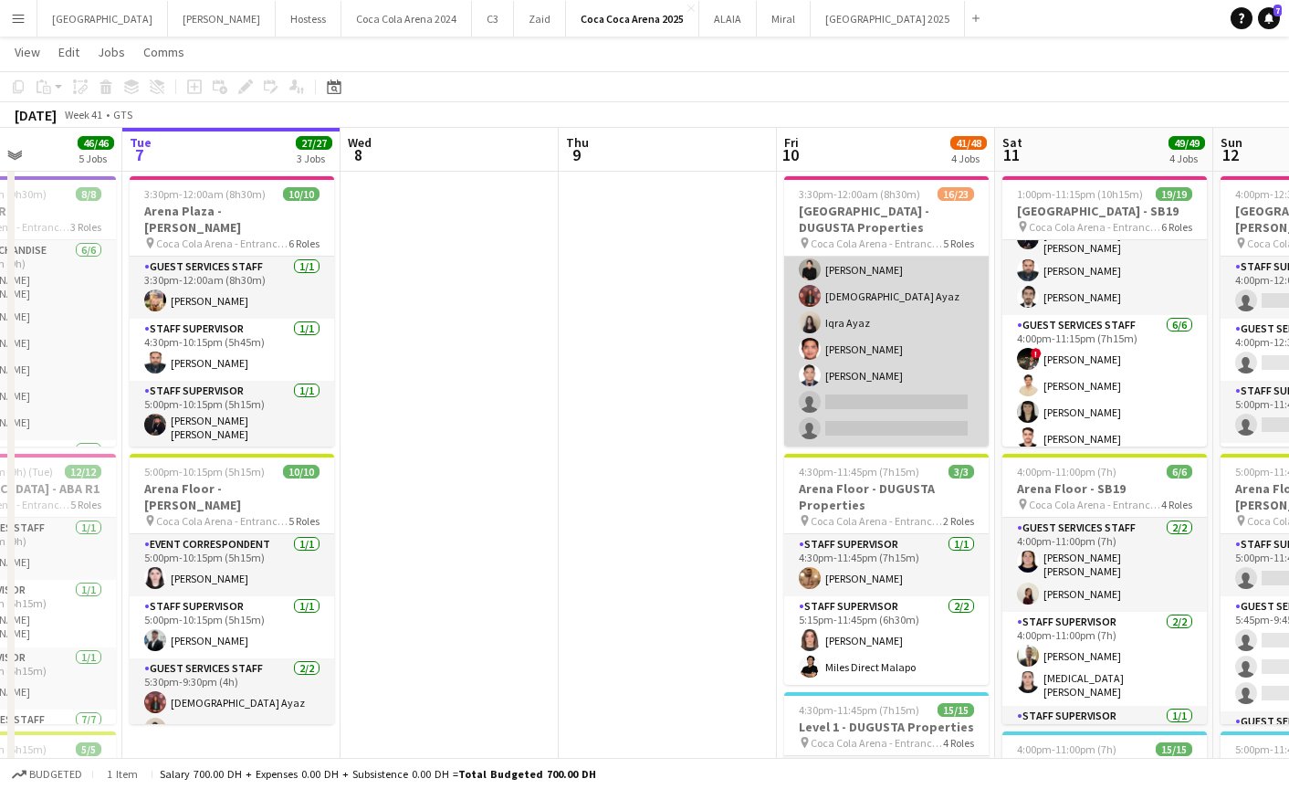
click at [895, 394] on app-card-role "Guest Services Staff 40A 13/15 5:15pm-11:30pm (6h15m) Abdullah Aburjeilah Anthe…" at bounding box center [886, 230] width 205 height 433
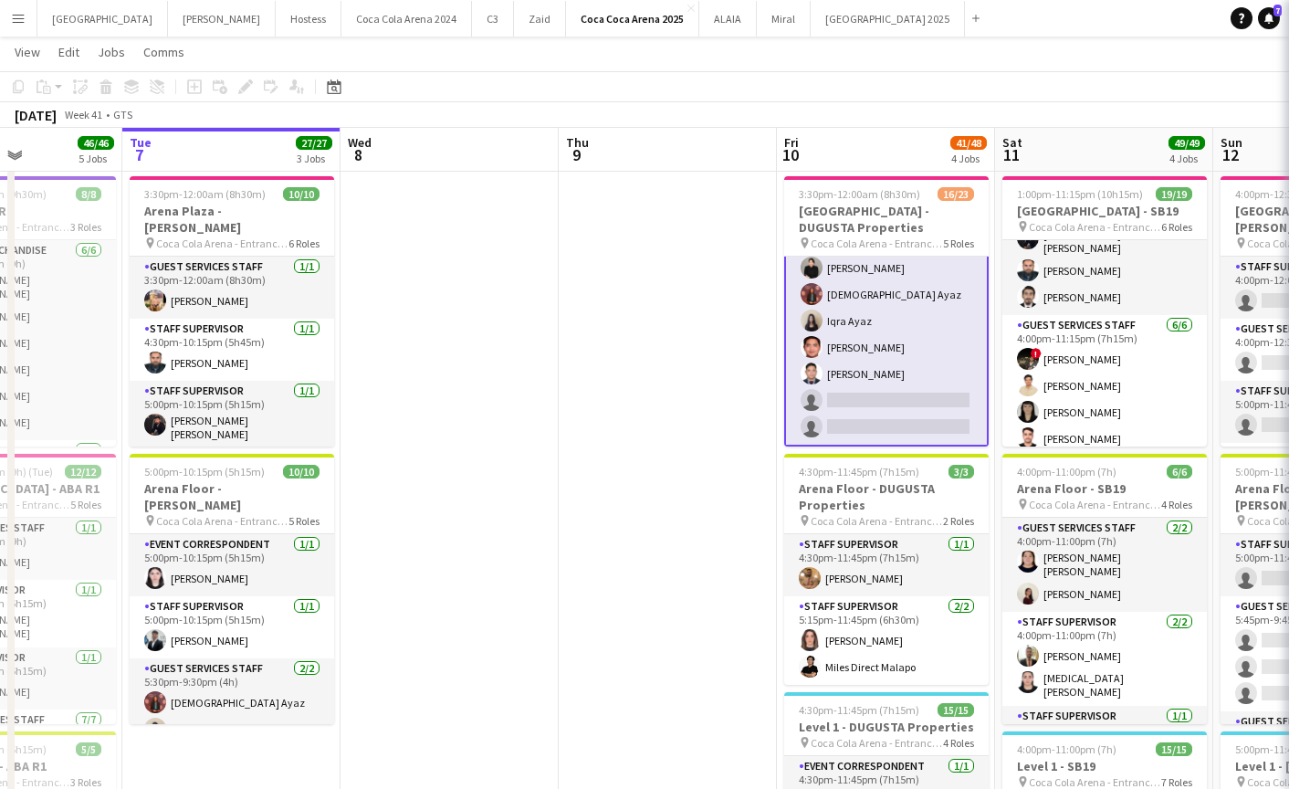
scroll to position [599, 0]
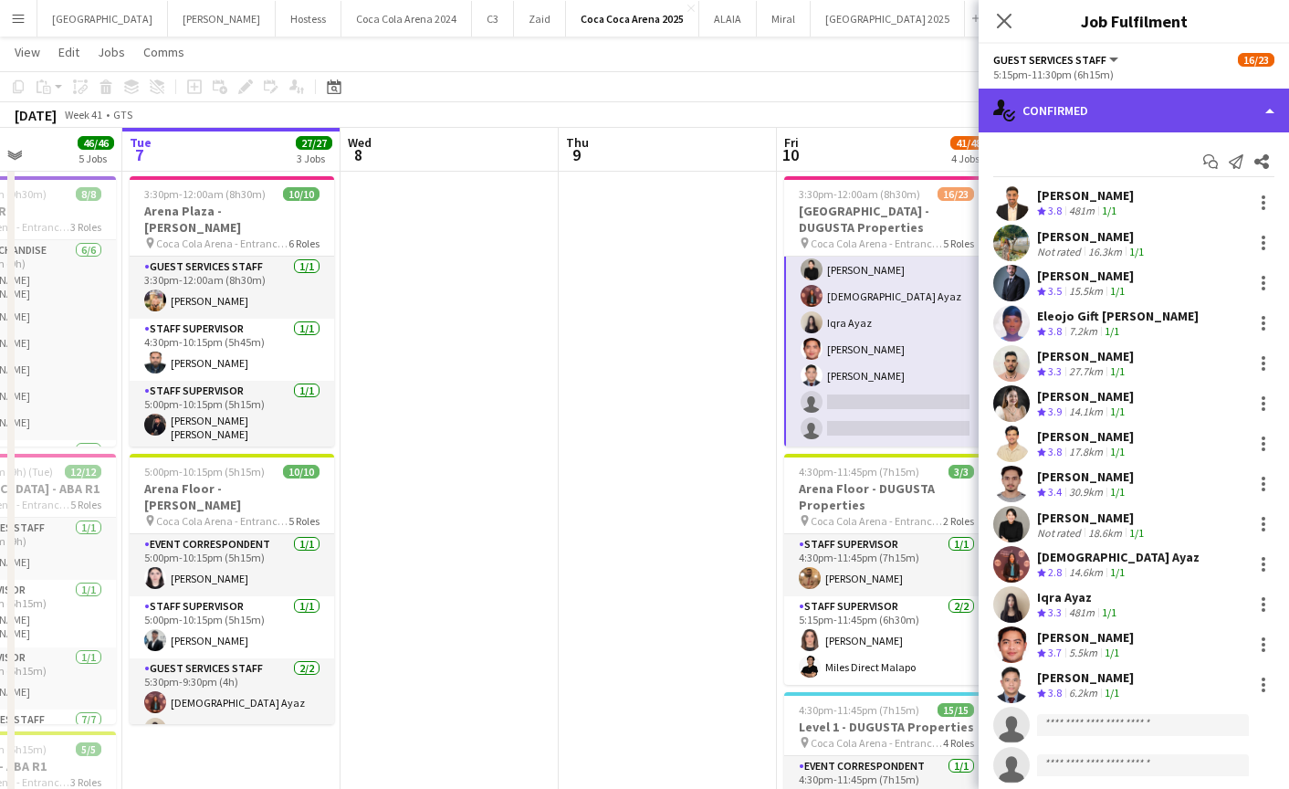
click at [1123, 115] on div "single-neutral-actions-check-2 Confirmed" at bounding box center [1134, 111] width 310 height 44
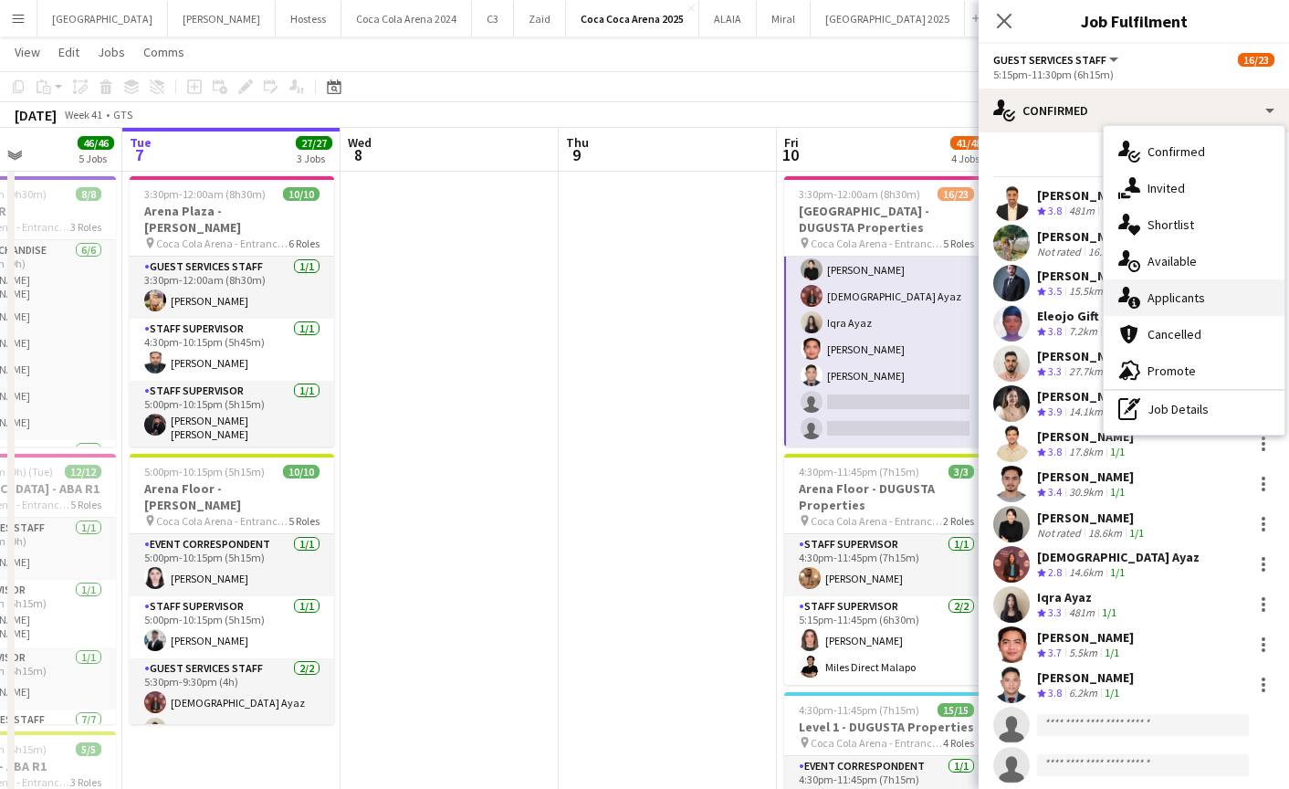
click at [1201, 304] on span "Applicants" at bounding box center [1177, 297] width 58 height 16
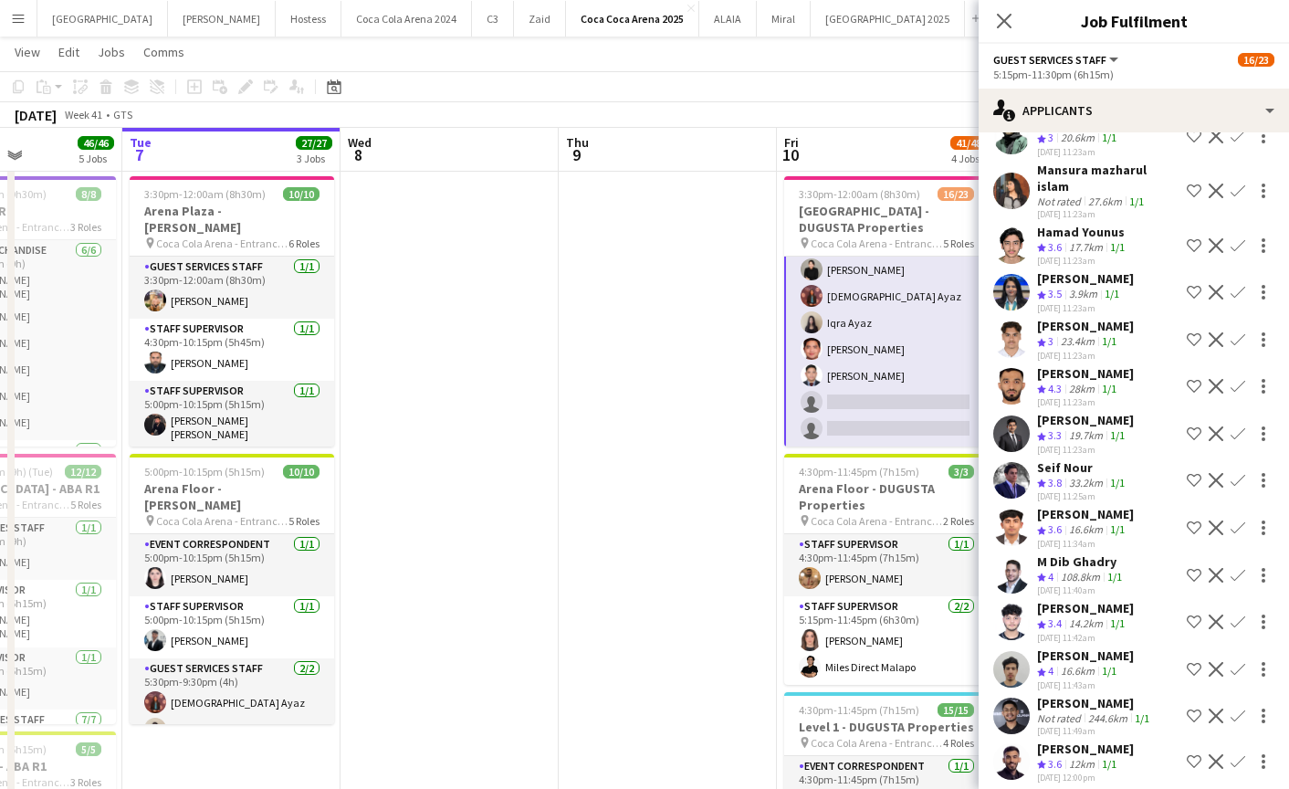
scroll to position [158, 0]
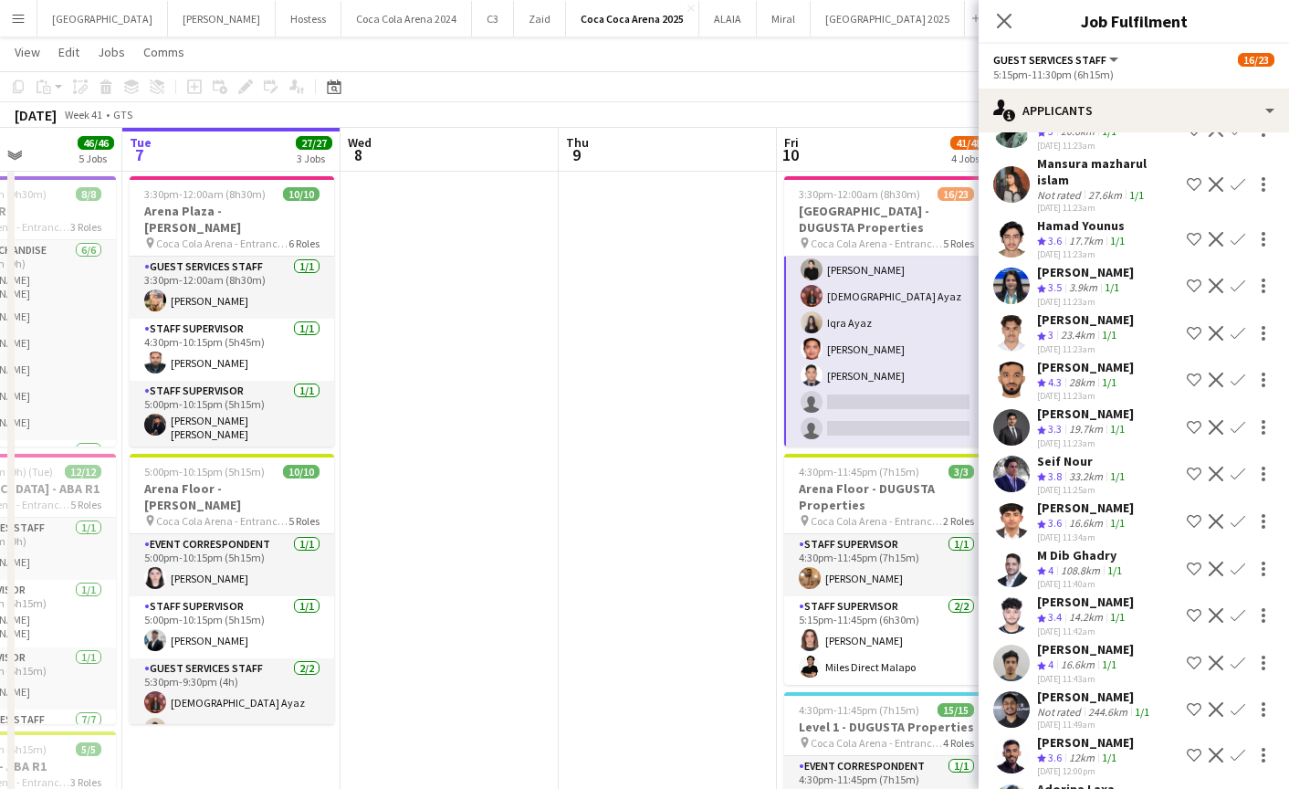
click at [1235, 514] on app-icon "Confirm" at bounding box center [1238, 521] width 15 height 15
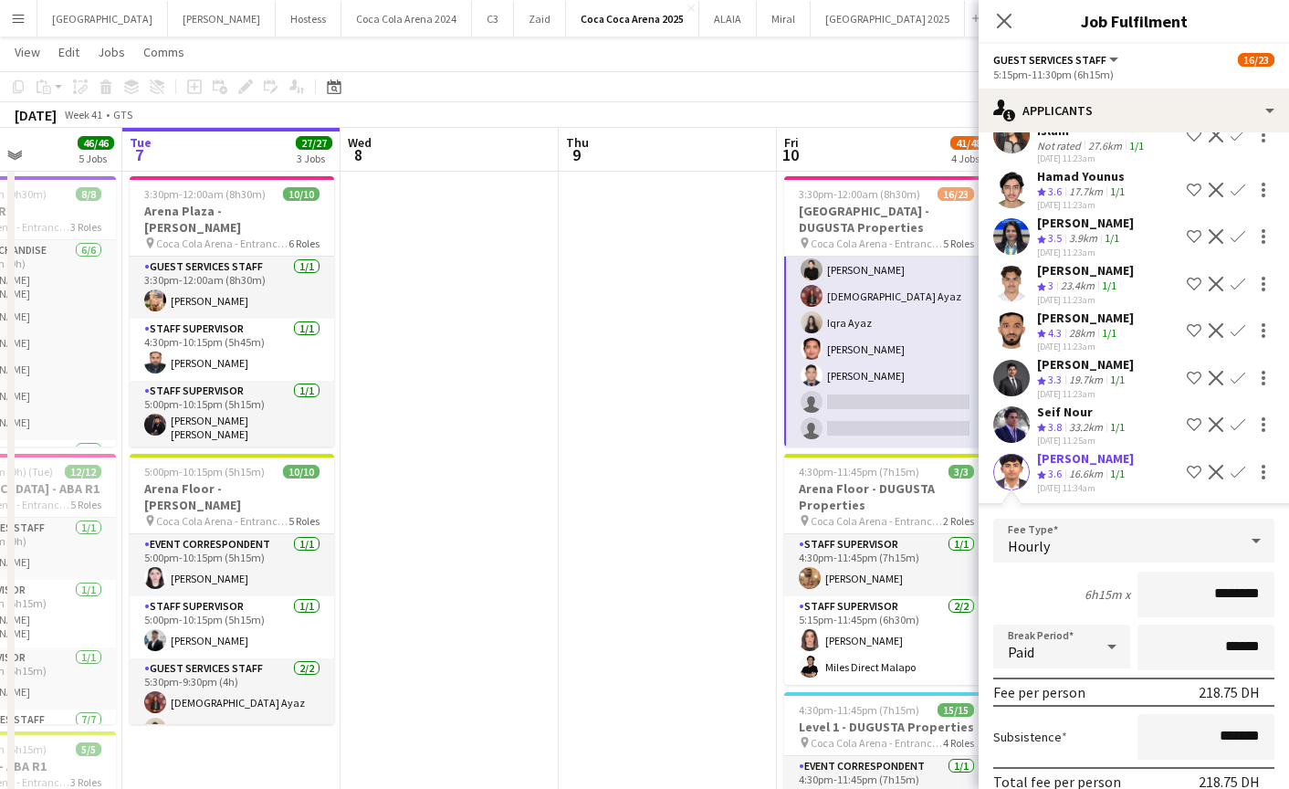
scroll to position [405, 0]
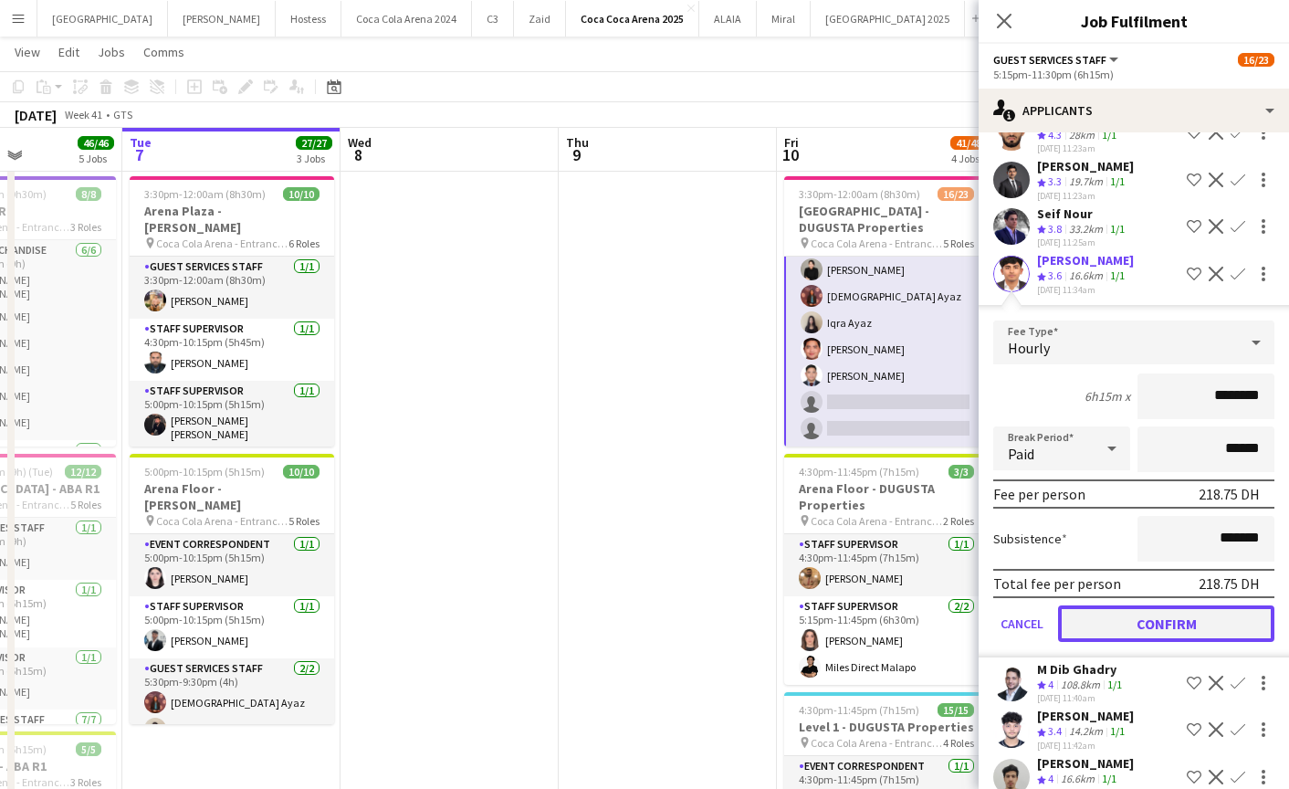
click at [1176, 606] on button "Confirm" at bounding box center [1166, 623] width 216 height 37
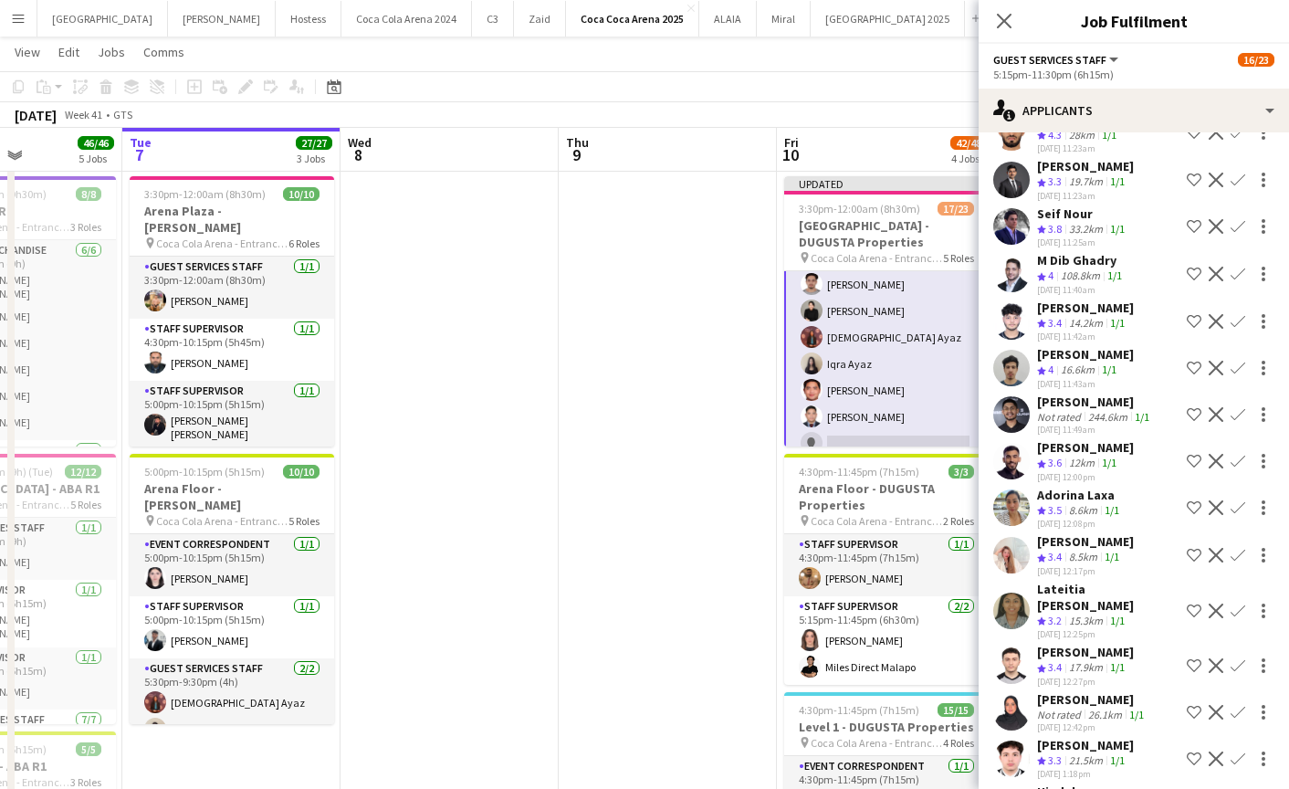
click at [1234, 267] on app-icon "Confirm" at bounding box center [1238, 274] width 15 height 15
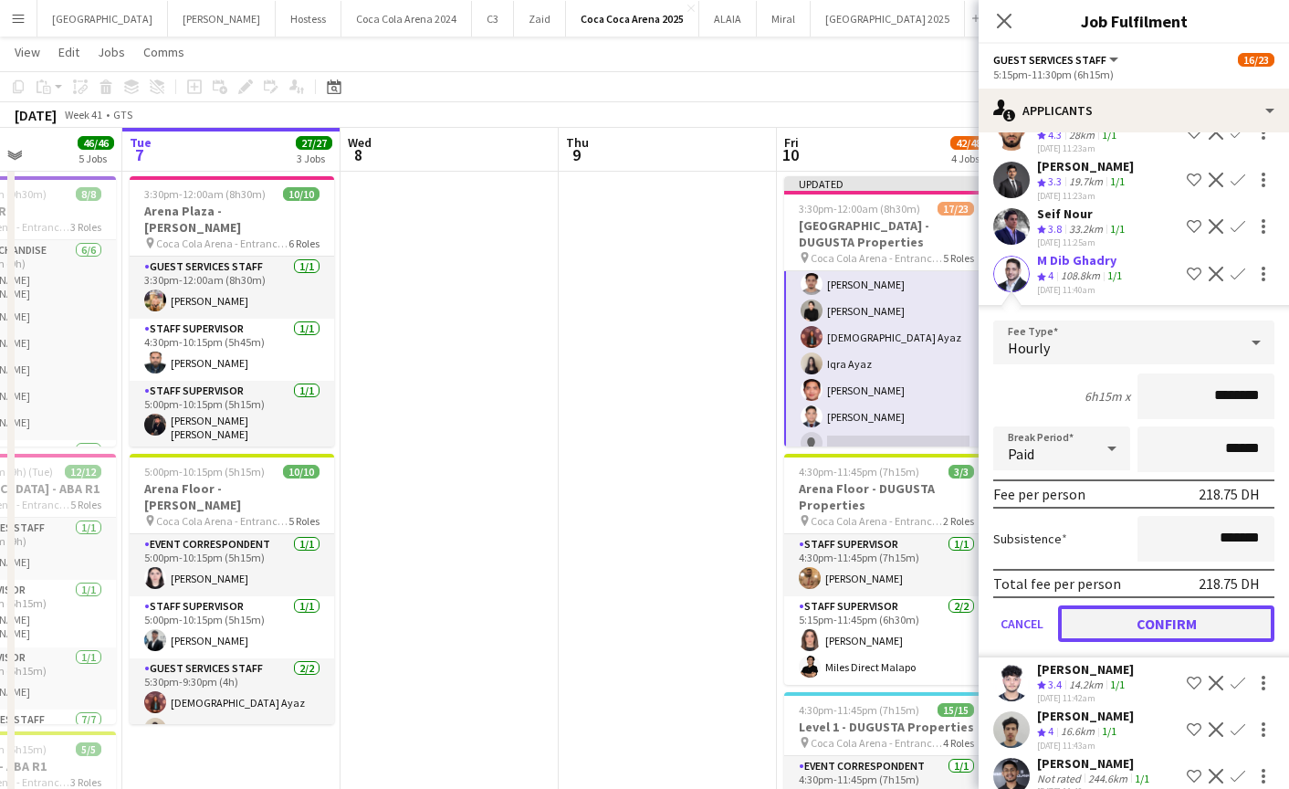
click at [1173, 605] on button "Confirm" at bounding box center [1166, 623] width 216 height 37
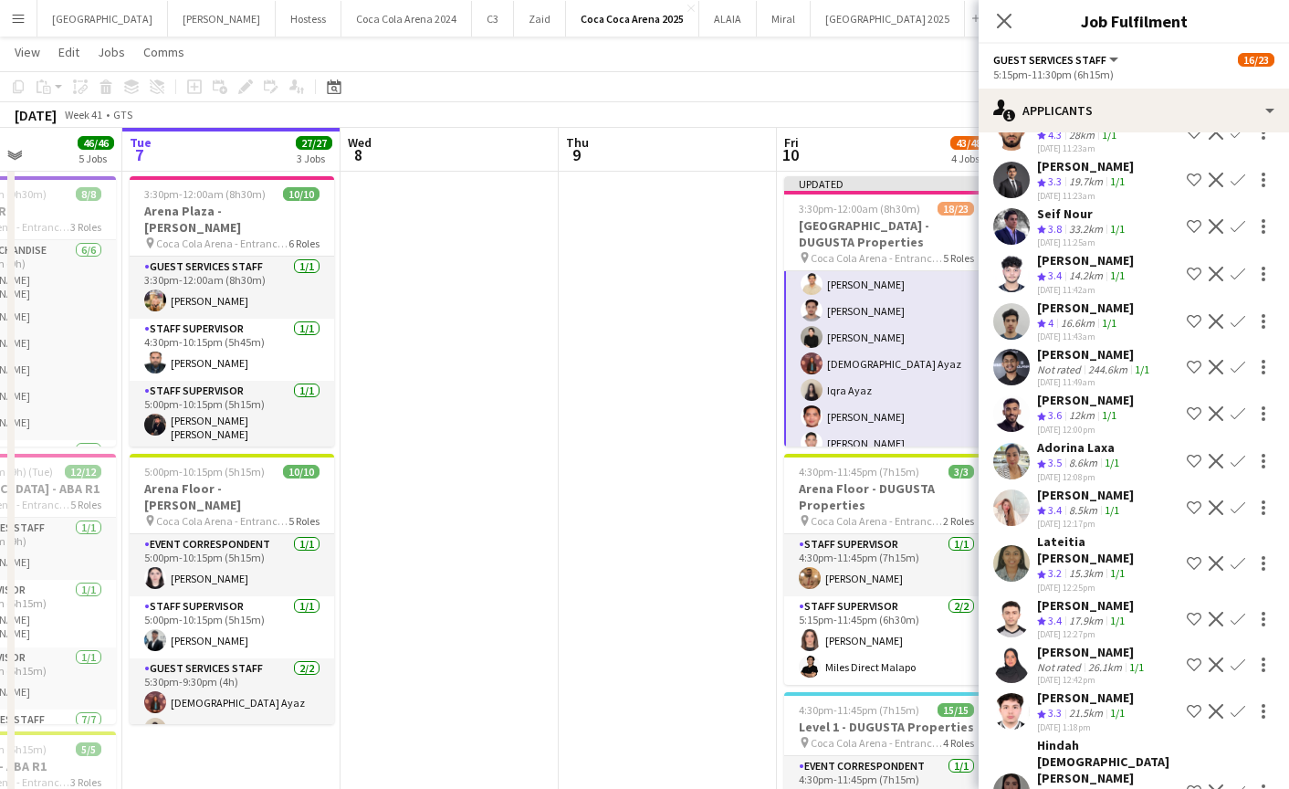
click at [1011, 398] on app-user-avatar at bounding box center [1011, 413] width 37 height 37
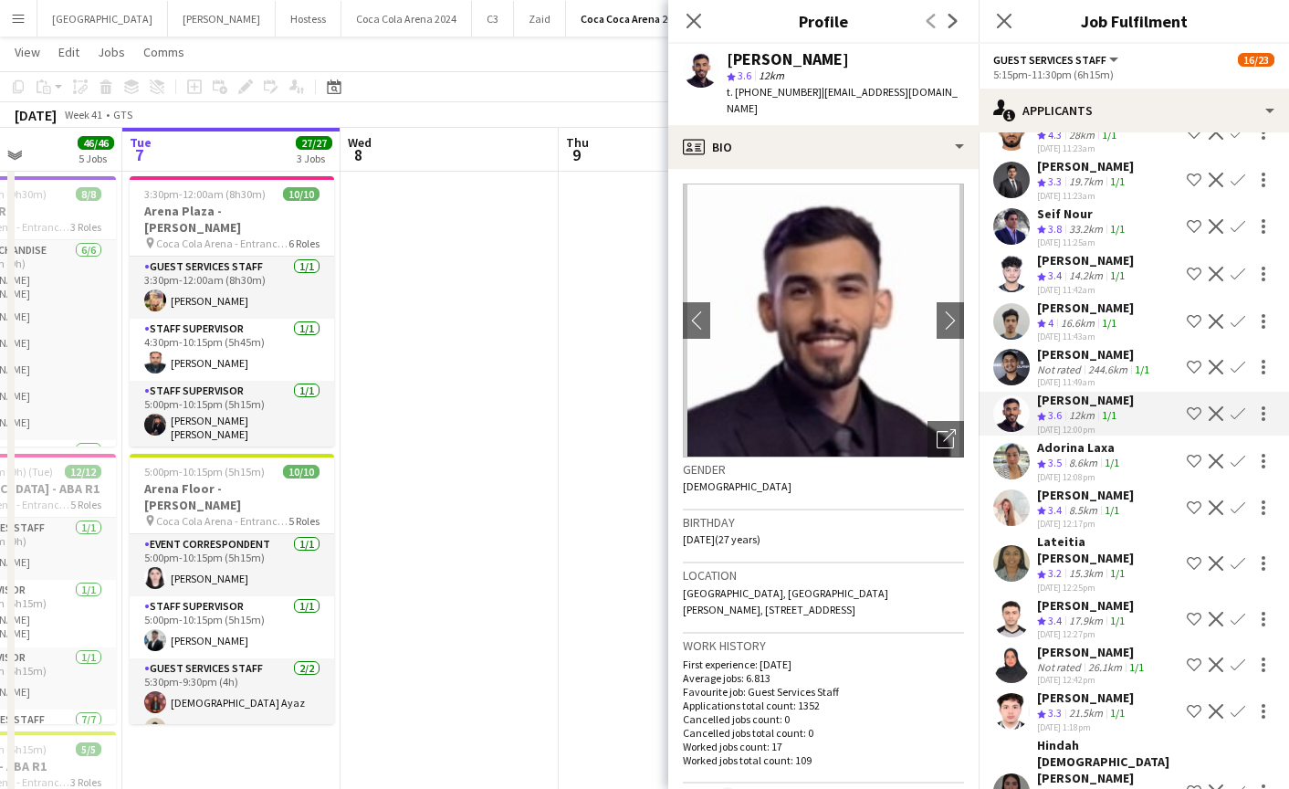
drag, startPoint x: 813, startPoint y: 91, endPoint x: 942, endPoint y: 92, distance: 128.7
click at [942, 92] on div "Saeid Molavi star 3.6 12km t. +971569360830 | saeedmolavi97@yahoo.com" at bounding box center [823, 84] width 310 height 81
copy span "saeedmolavi97@yahoo.com"
click at [681, 16] on div "Close pop-in" at bounding box center [693, 21] width 51 height 42
click at [687, 16] on icon "Close pop-in" at bounding box center [693, 20] width 17 height 17
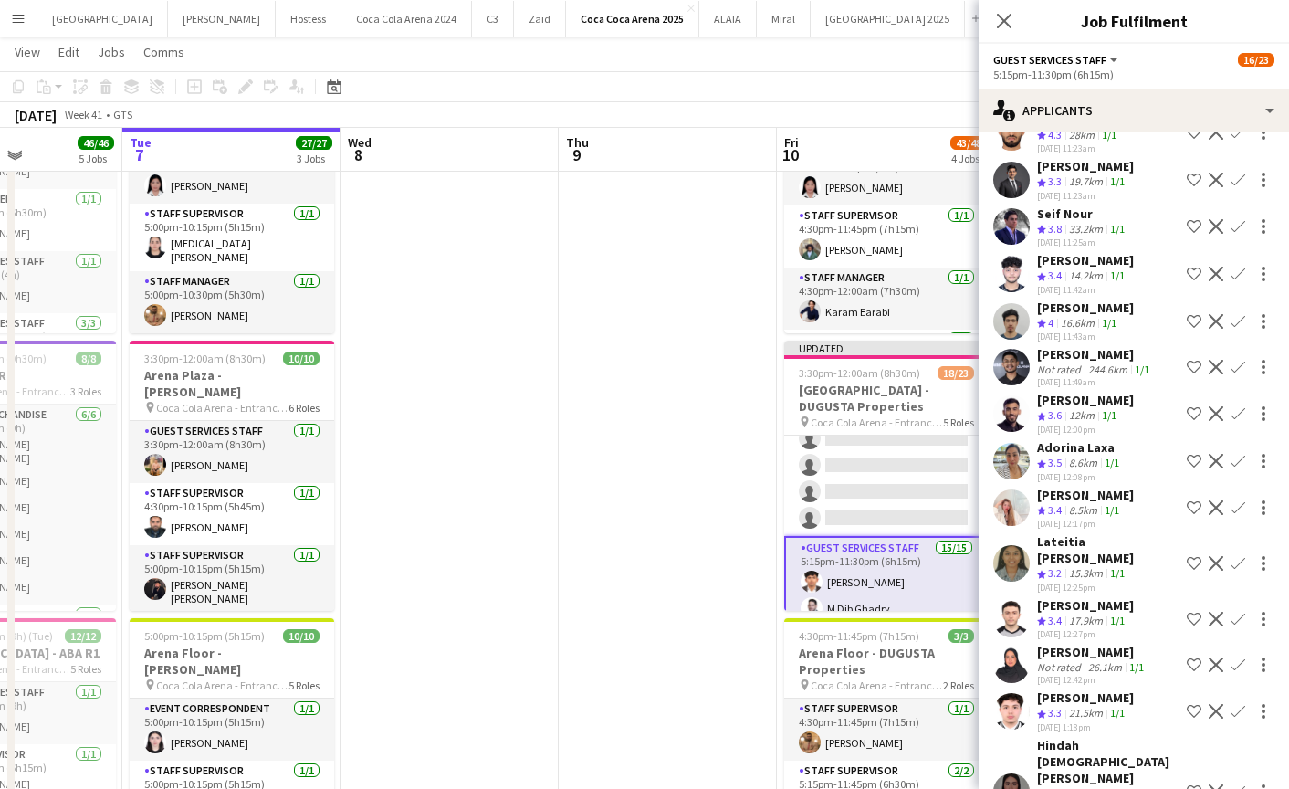
scroll to position [245, 0]
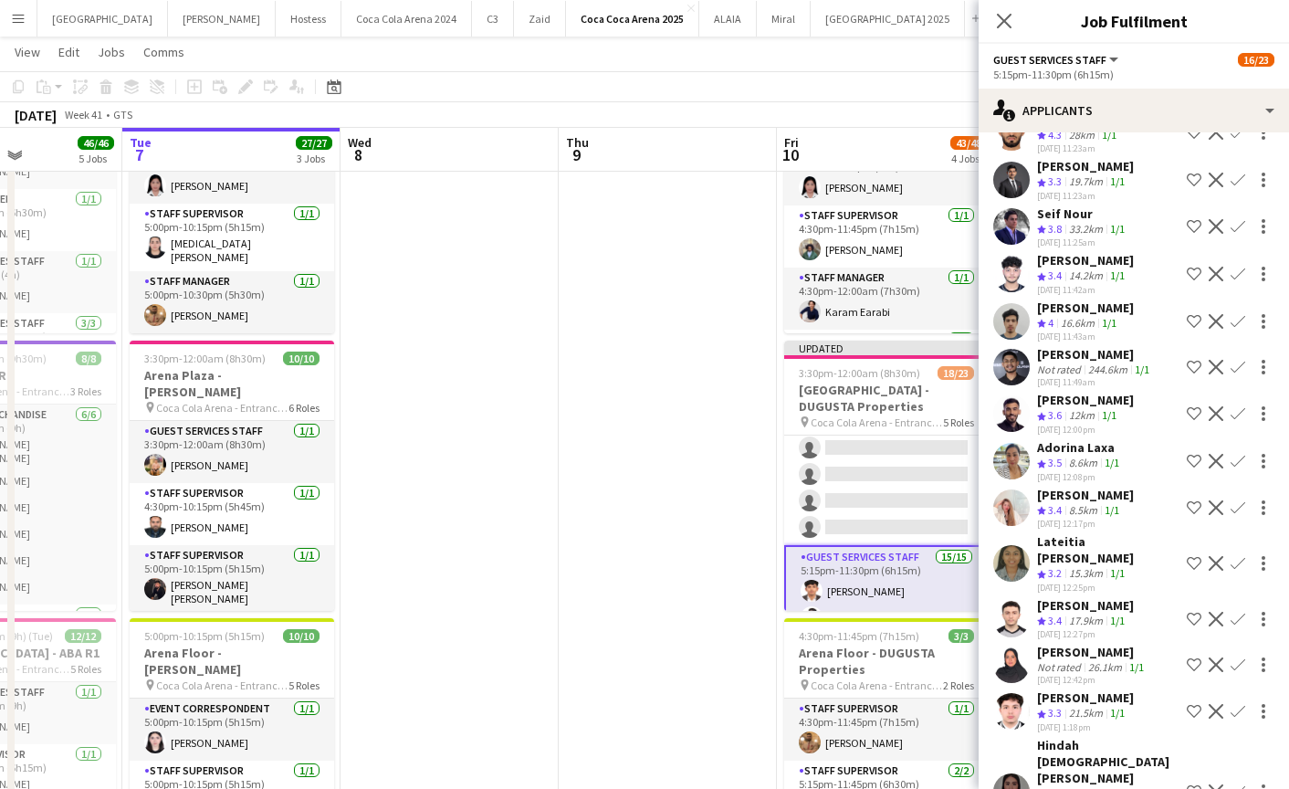
click at [873, 469] on app-card-role "Guest Services Staff 0/5 5:15pm-9:15pm (4h) single-neutral-actions single-neutr…" at bounding box center [886, 461] width 205 height 168
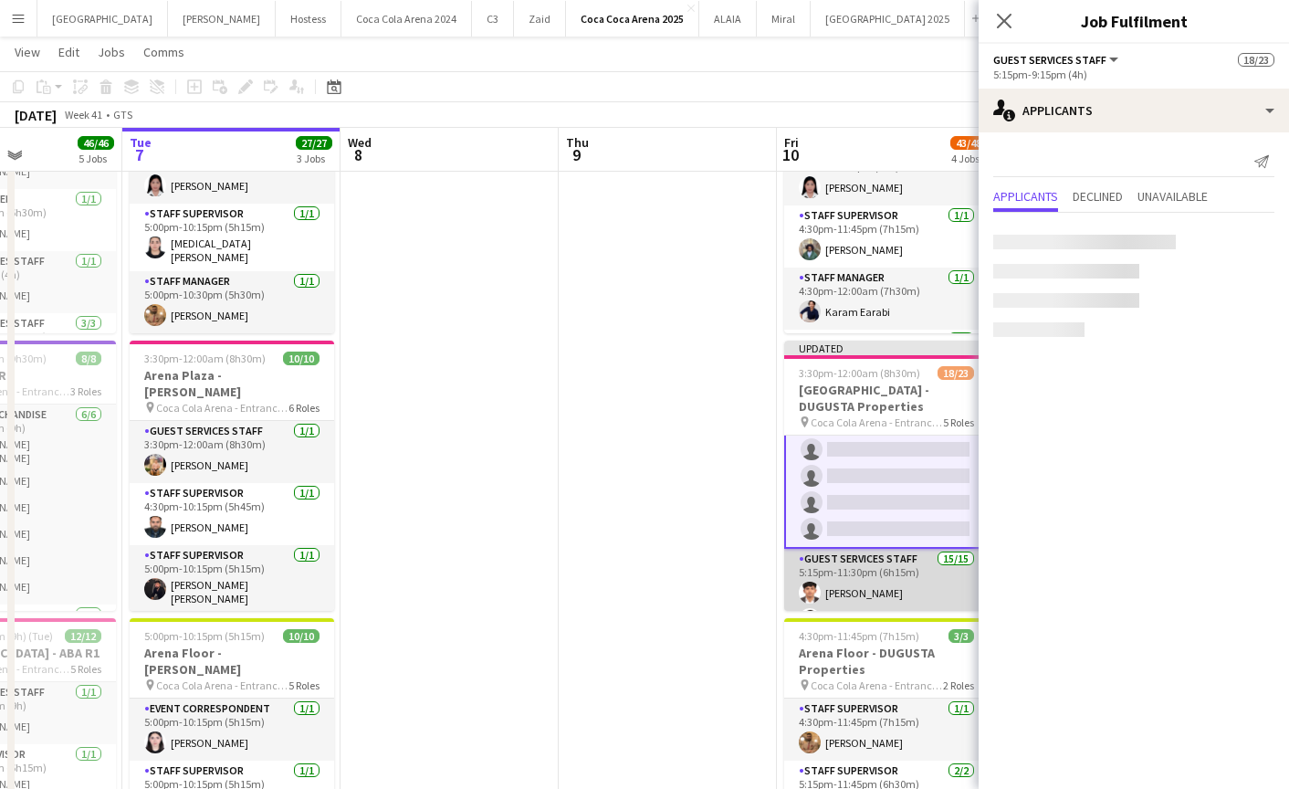
scroll to position [247, 0]
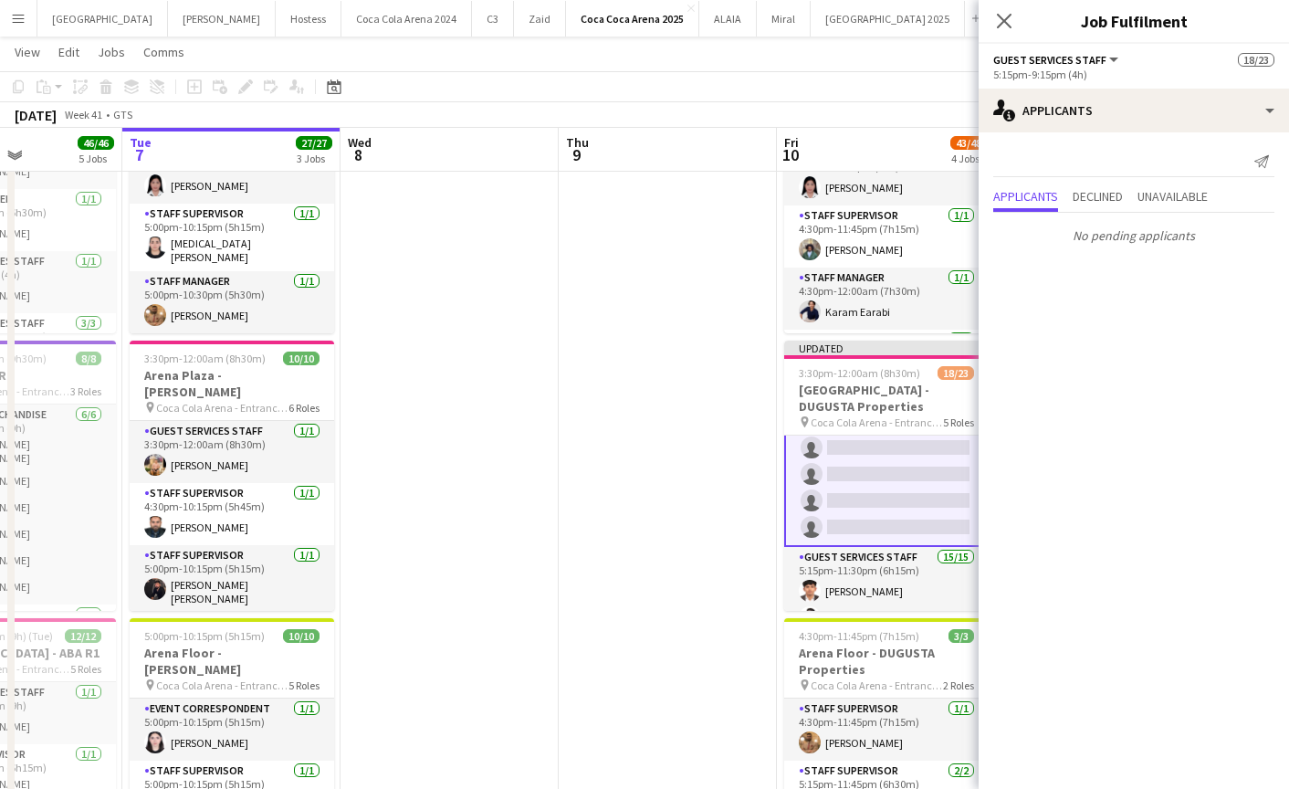
click at [833, 483] on app-card-role "Guest Services Staff 0/5 5:15pm-9:15pm (4h) single-neutral-actions single-neutr…" at bounding box center [886, 461] width 205 height 172
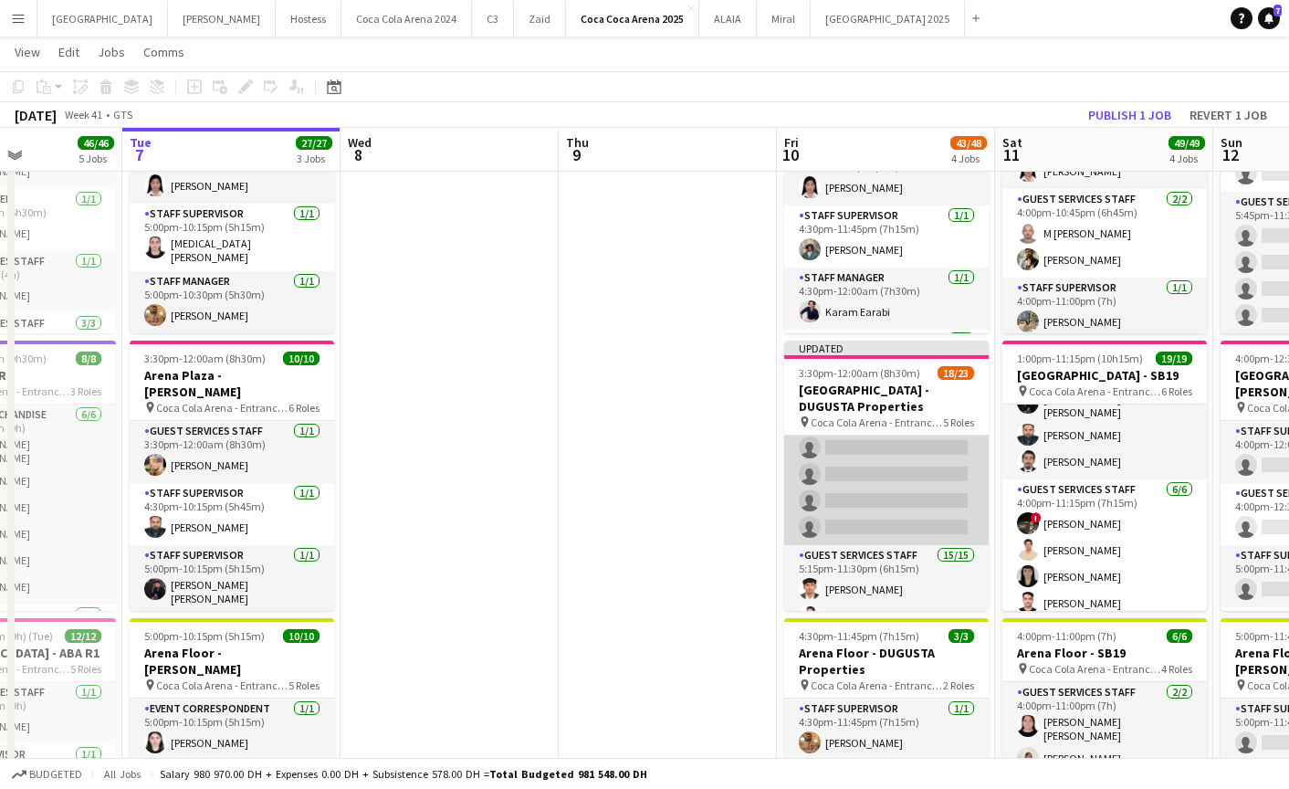
click at [858, 476] on app-card-role "Guest Services Staff 0/5 5:15pm-9:15pm (4h) single-neutral-actions single-neutr…" at bounding box center [886, 461] width 205 height 168
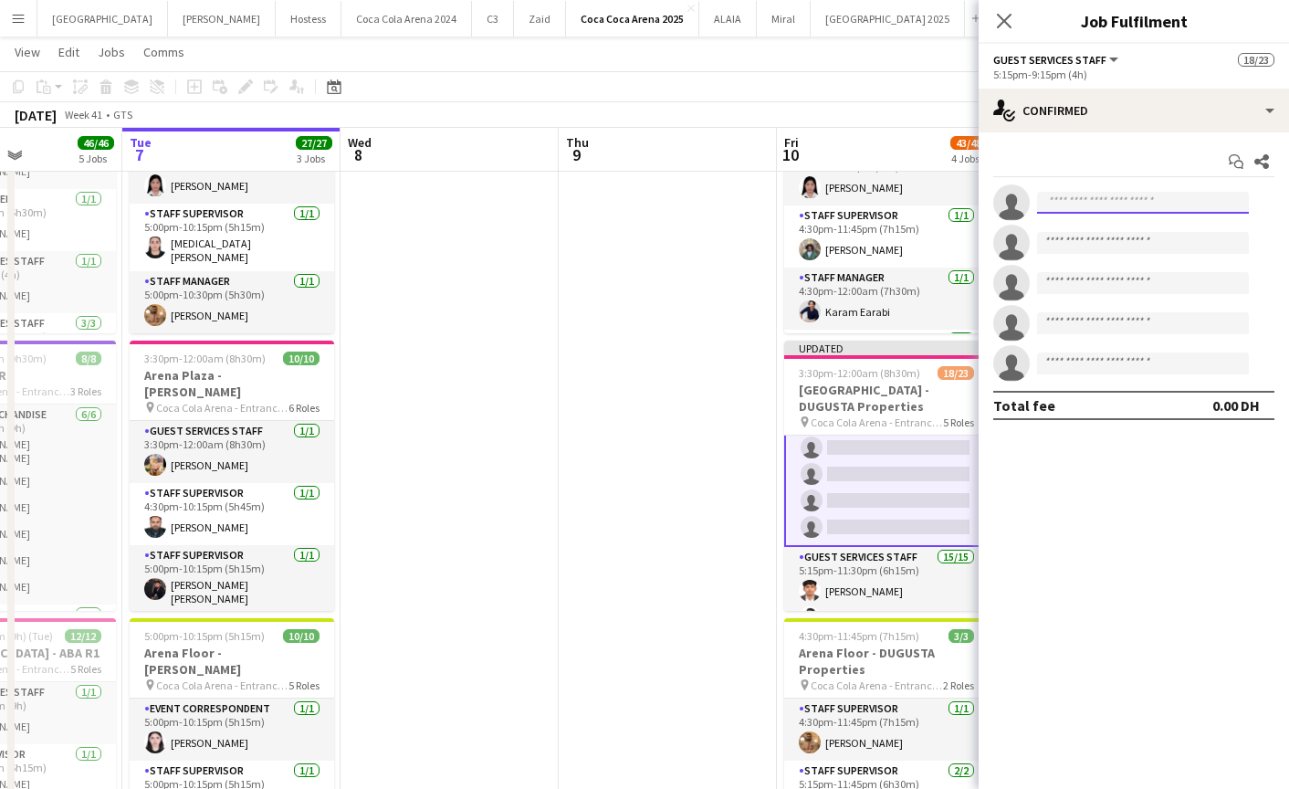
click at [1118, 213] on body "Menu Boards Boards Boards All jobs Status Workforce Workforce My Workforce Recr…" at bounding box center [644, 765] width 1289 height 1828
paste input "**********"
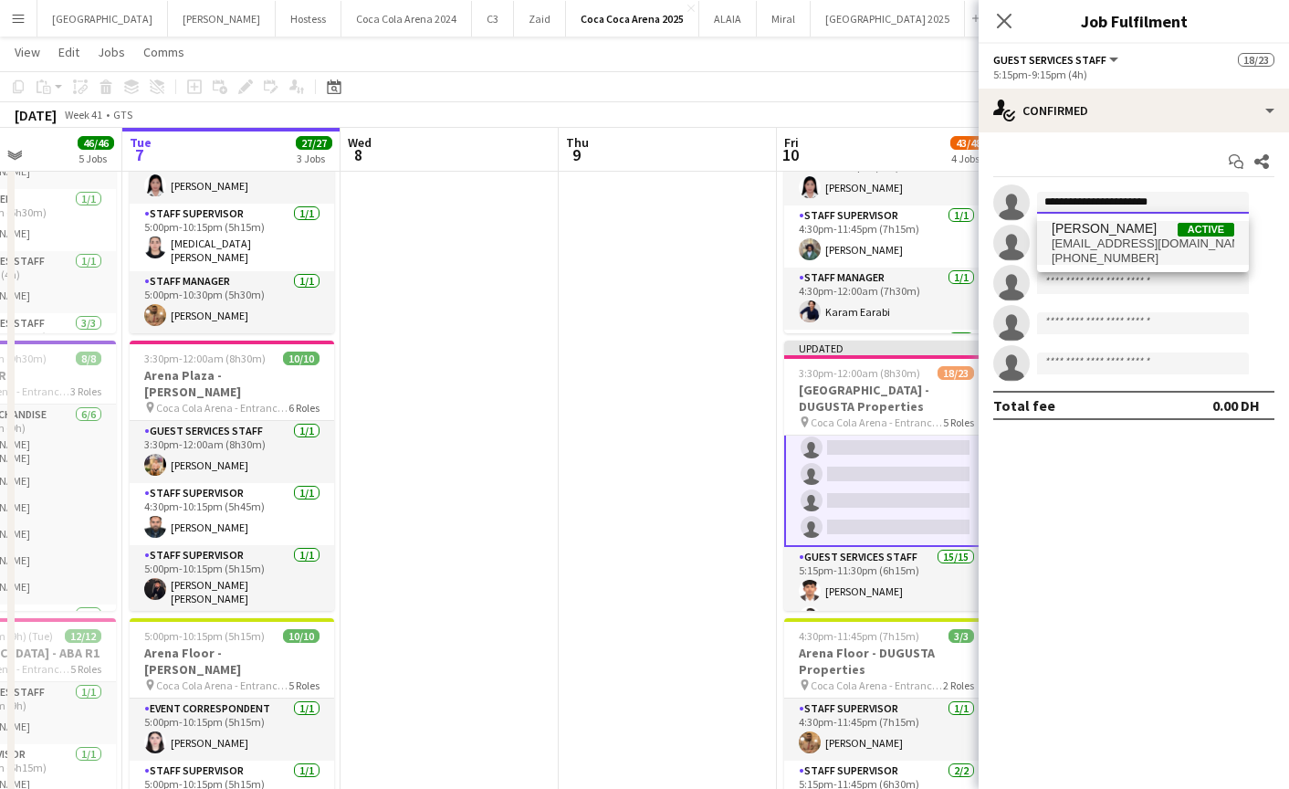
type input "**********"
click at [1099, 242] on span "saeedmolavi97@yahoo.com" at bounding box center [1143, 243] width 183 height 15
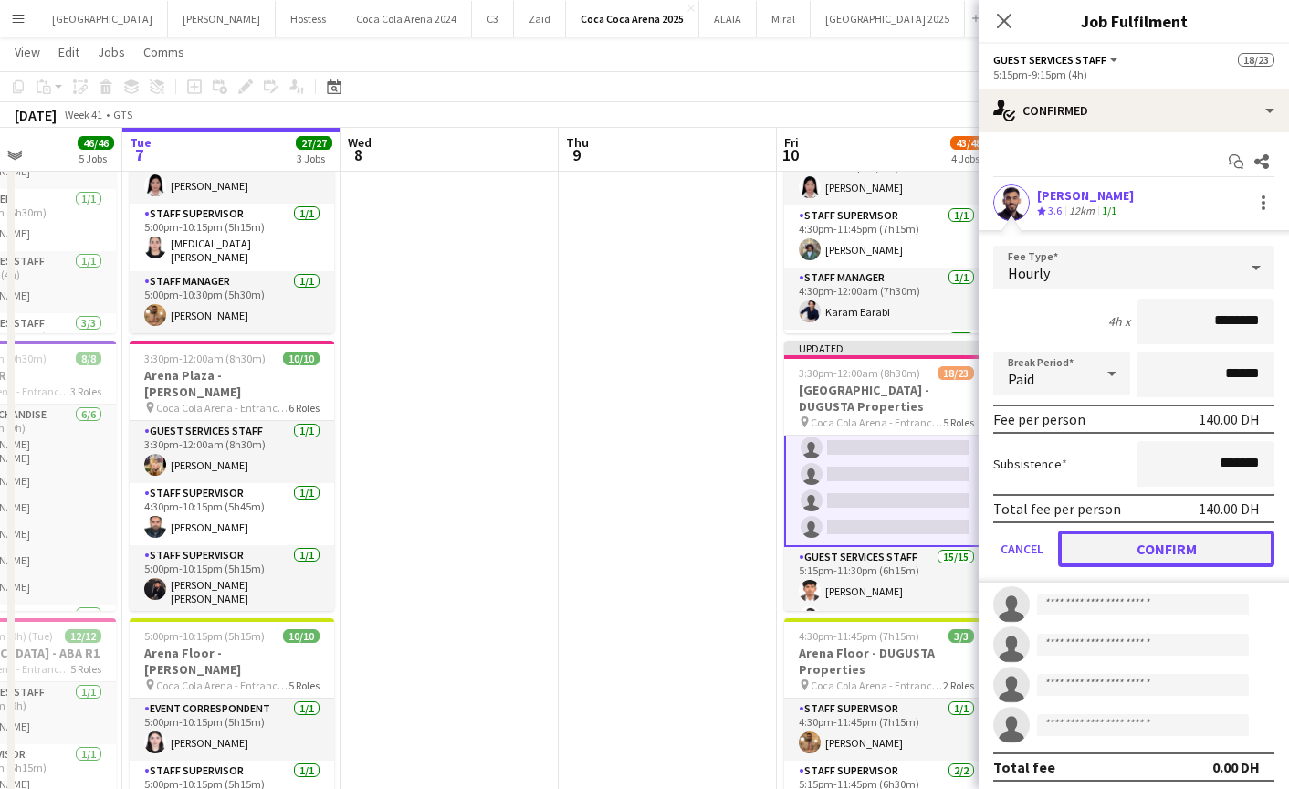
click at [1157, 533] on button "Confirm" at bounding box center [1166, 548] width 216 height 37
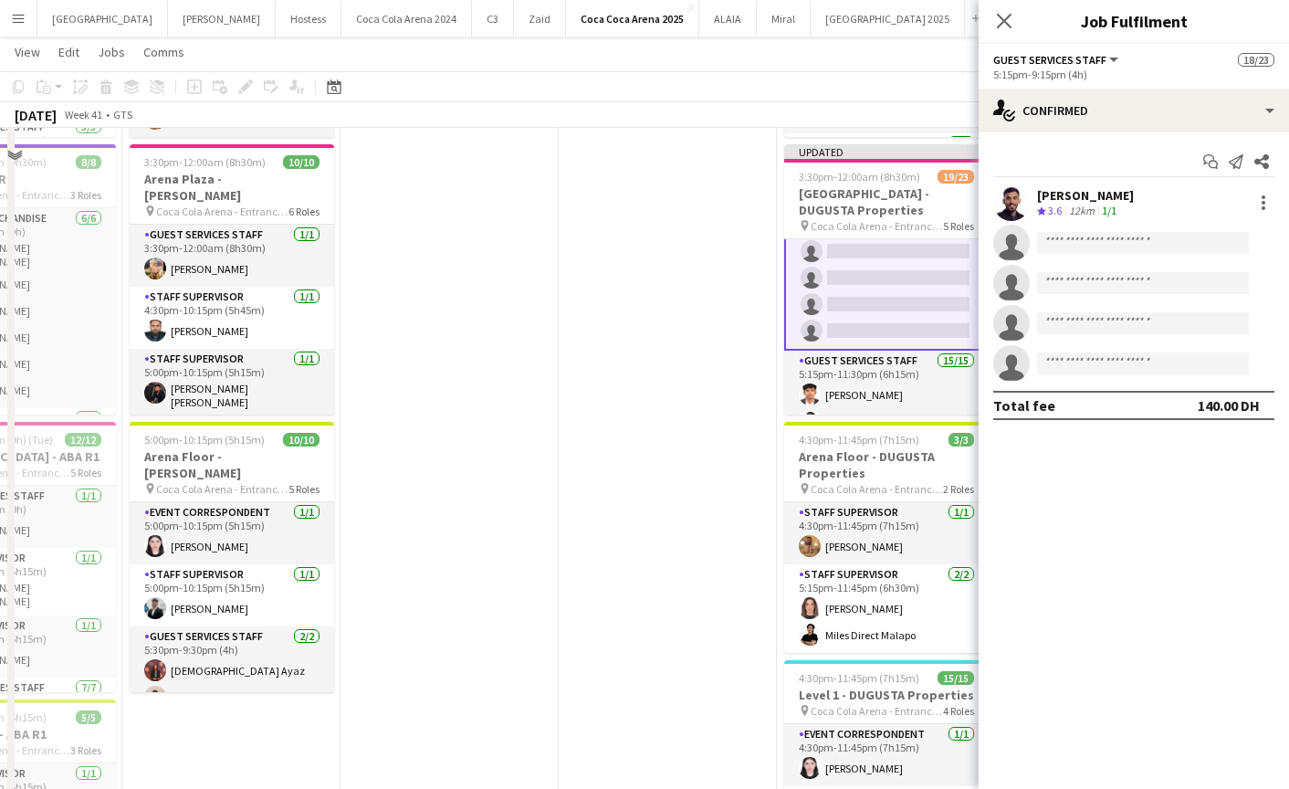
scroll to position [378, 0]
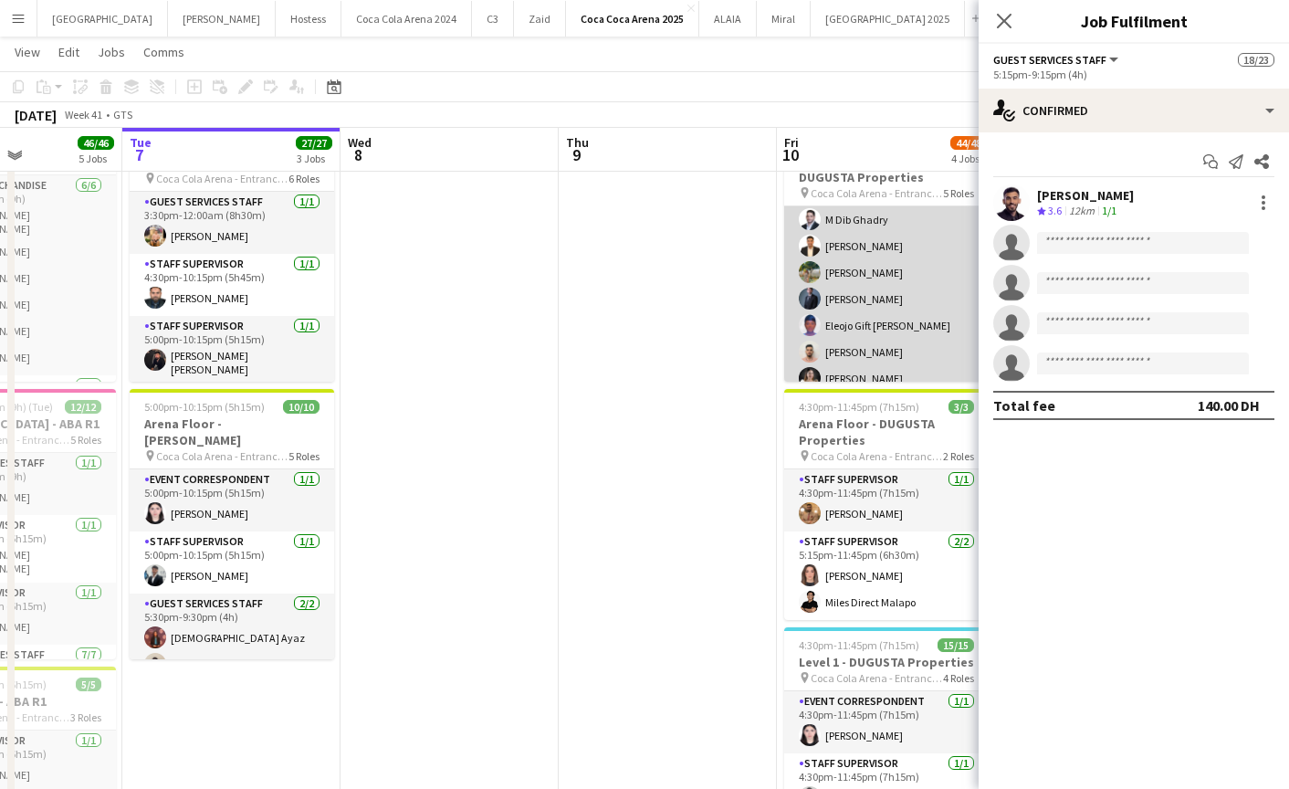
click at [860, 319] on app-card-role "Guest Services Staff 15/15 5:15pm-11:30pm (6h15m) Mathew George M Dib Ghadry Ab…" at bounding box center [886, 365] width 205 height 433
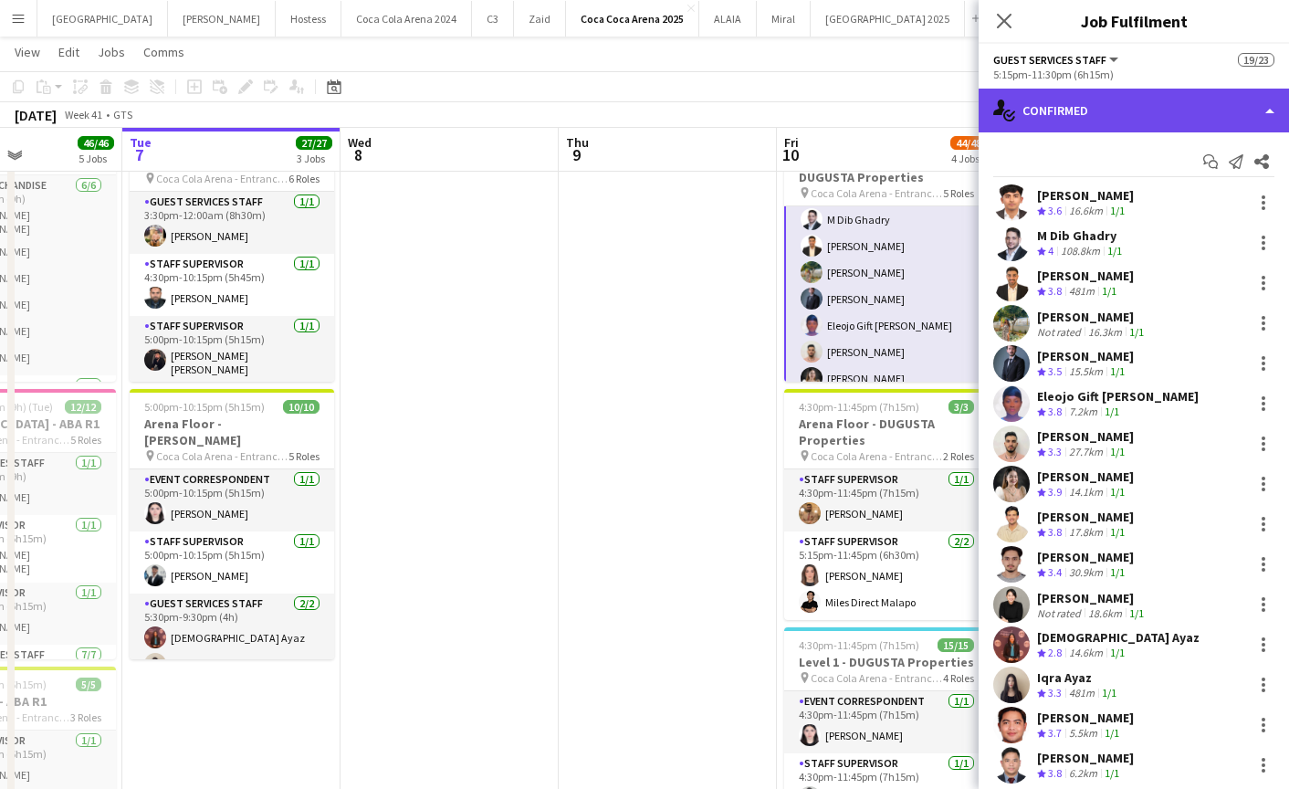
click at [1087, 97] on div "single-neutral-actions-check-2 Confirmed" at bounding box center [1134, 111] width 310 height 44
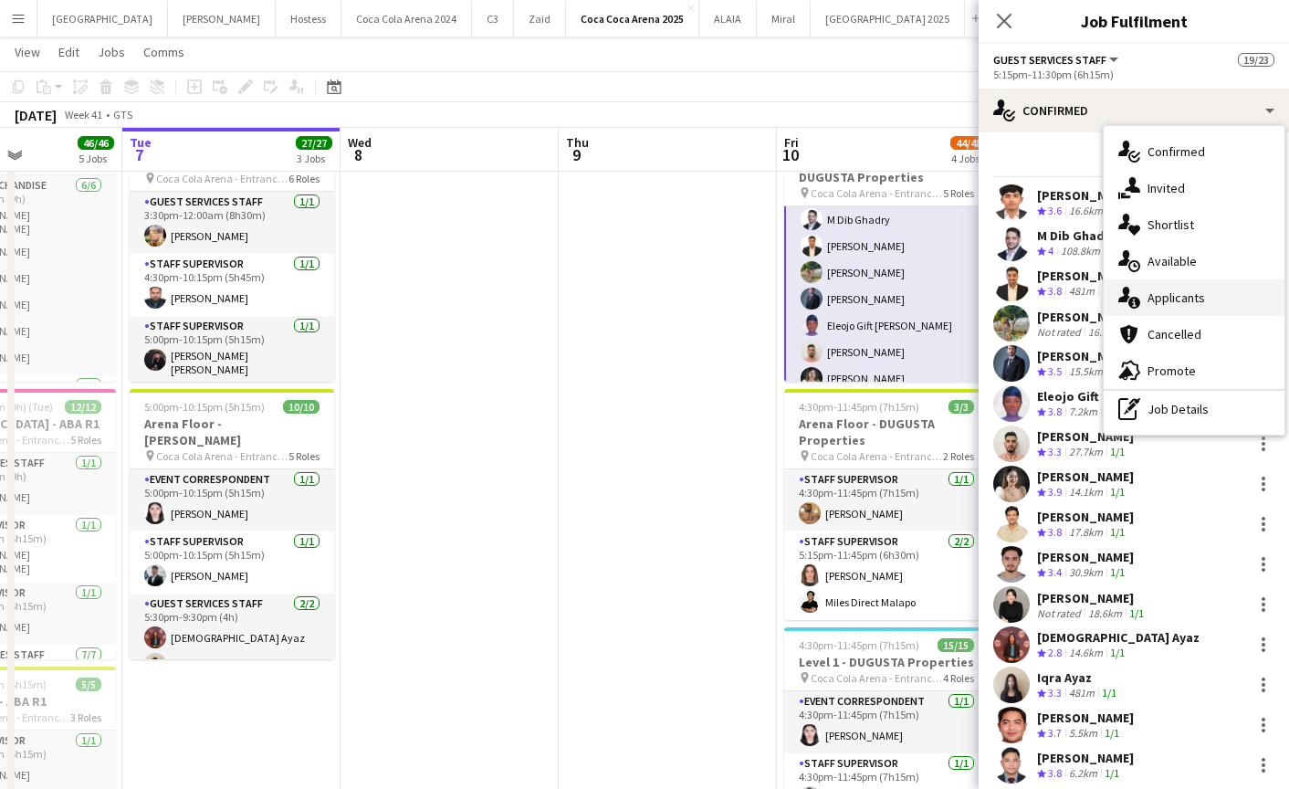
click at [1177, 293] on span "Applicants" at bounding box center [1177, 297] width 58 height 16
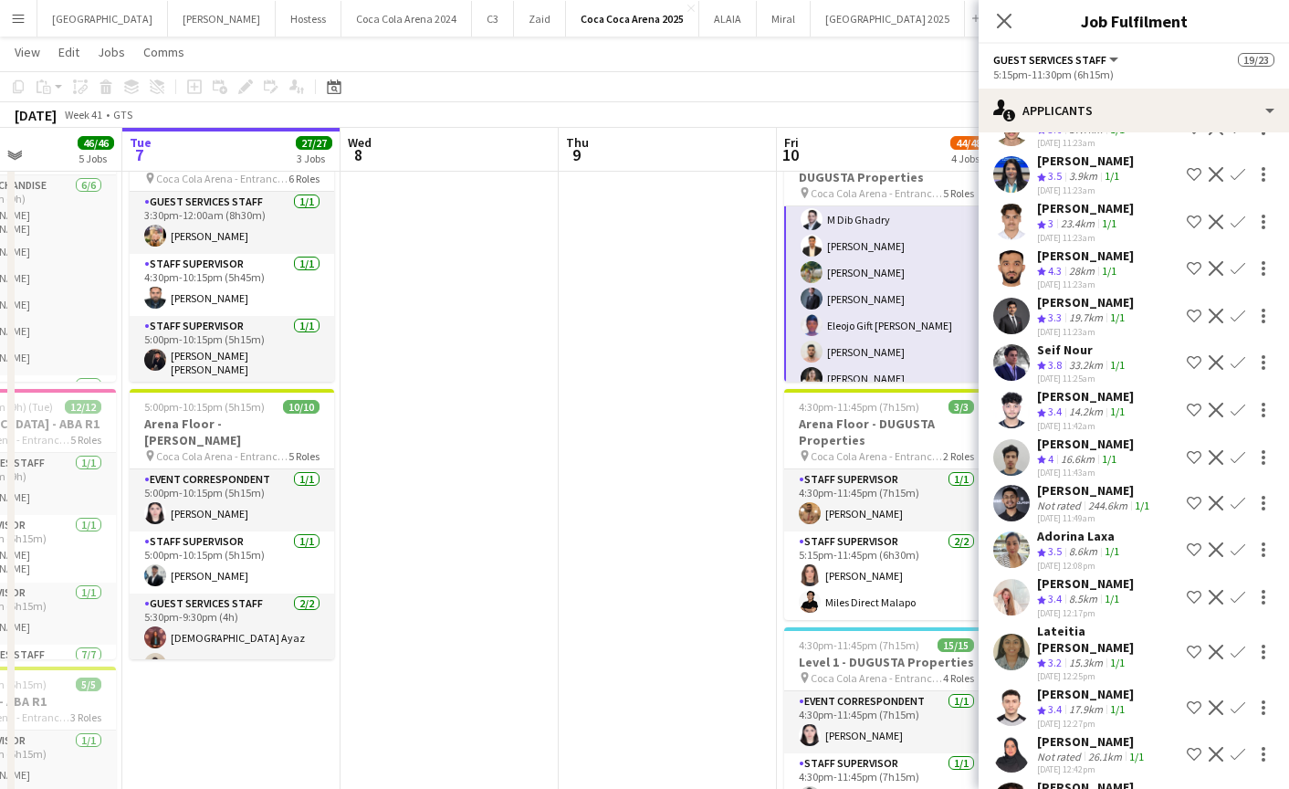
scroll to position [272, 0]
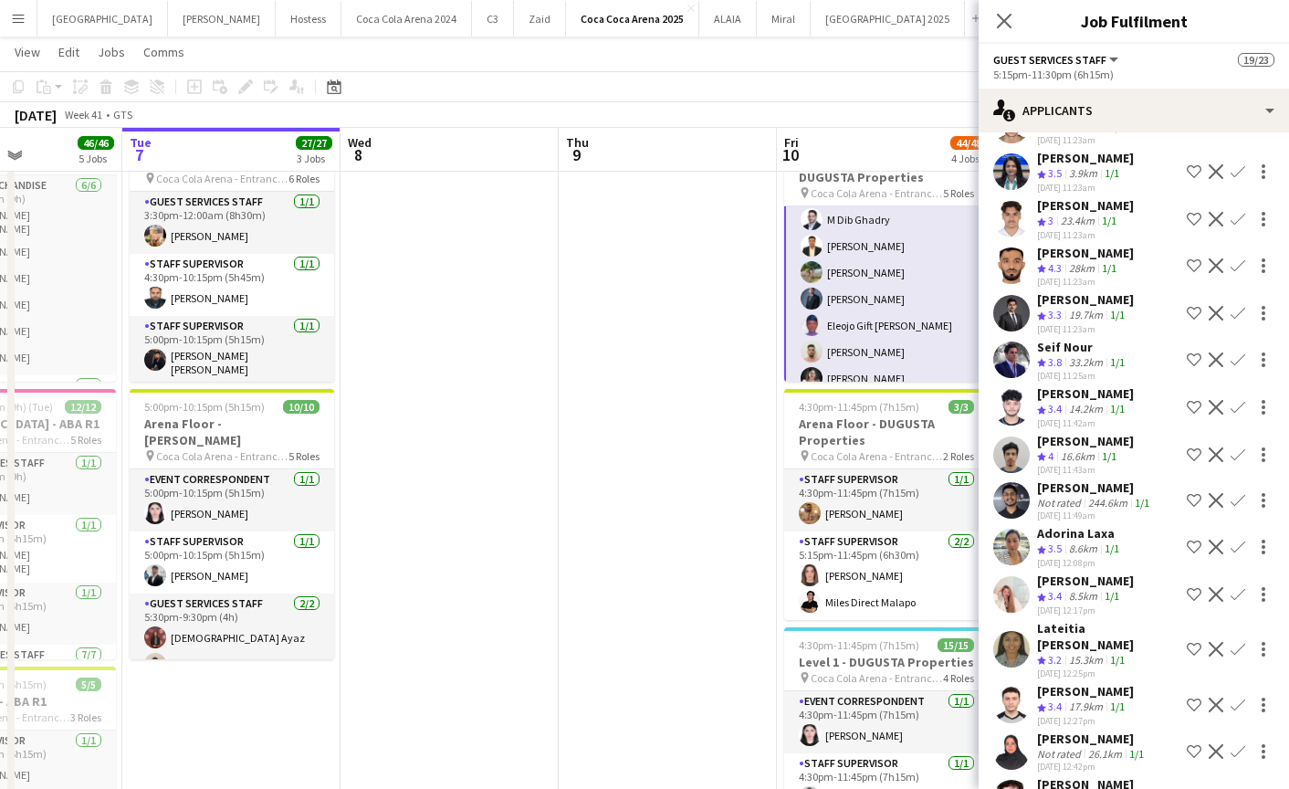
click at [1011, 442] on app-user-avatar at bounding box center [1011, 454] width 37 height 37
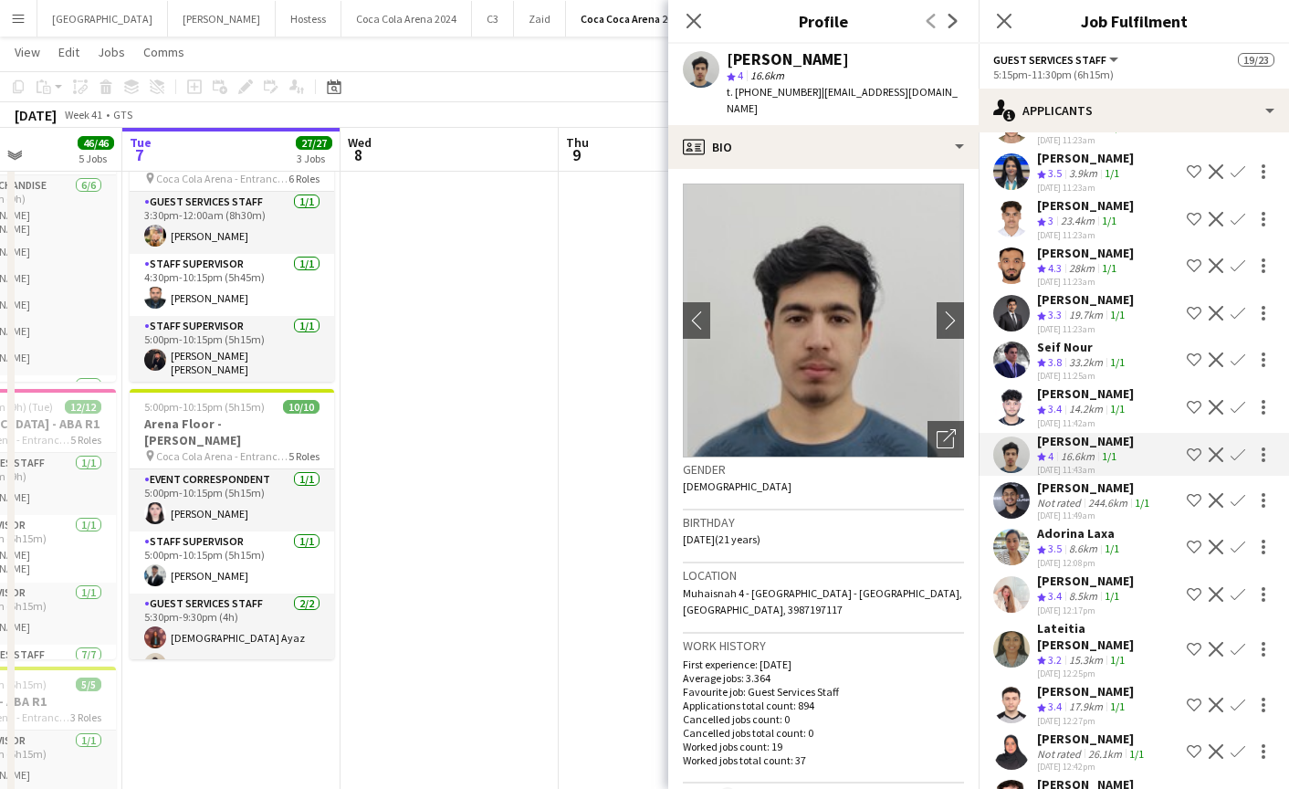
drag, startPoint x: 813, startPoint y: 89, endPoint x: 954, endPoint y: 89, distance: 141.5
click at [954, 89] on app-profile-header "Khalil Muhammad star 4 16.6km t. +971556391377 | khalilkhanmk7@gmail.com" at bounding box center [823, 84] width 310 height 81
copy span "khalilkhanmk7@gmail.com"
click at [691, 16] on icon "Close pop-in" at bounding box center [693, 20] width 17 height 17
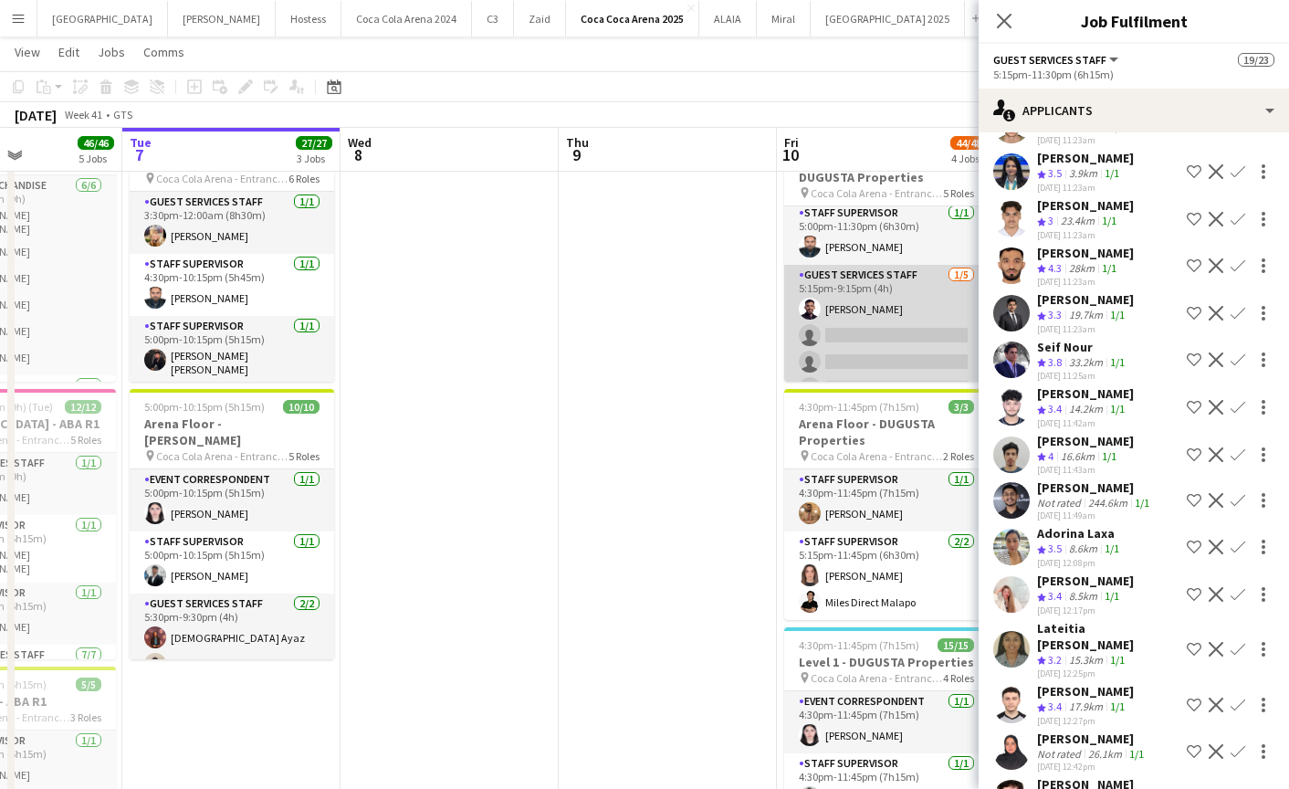
scroll to position [161, 0]
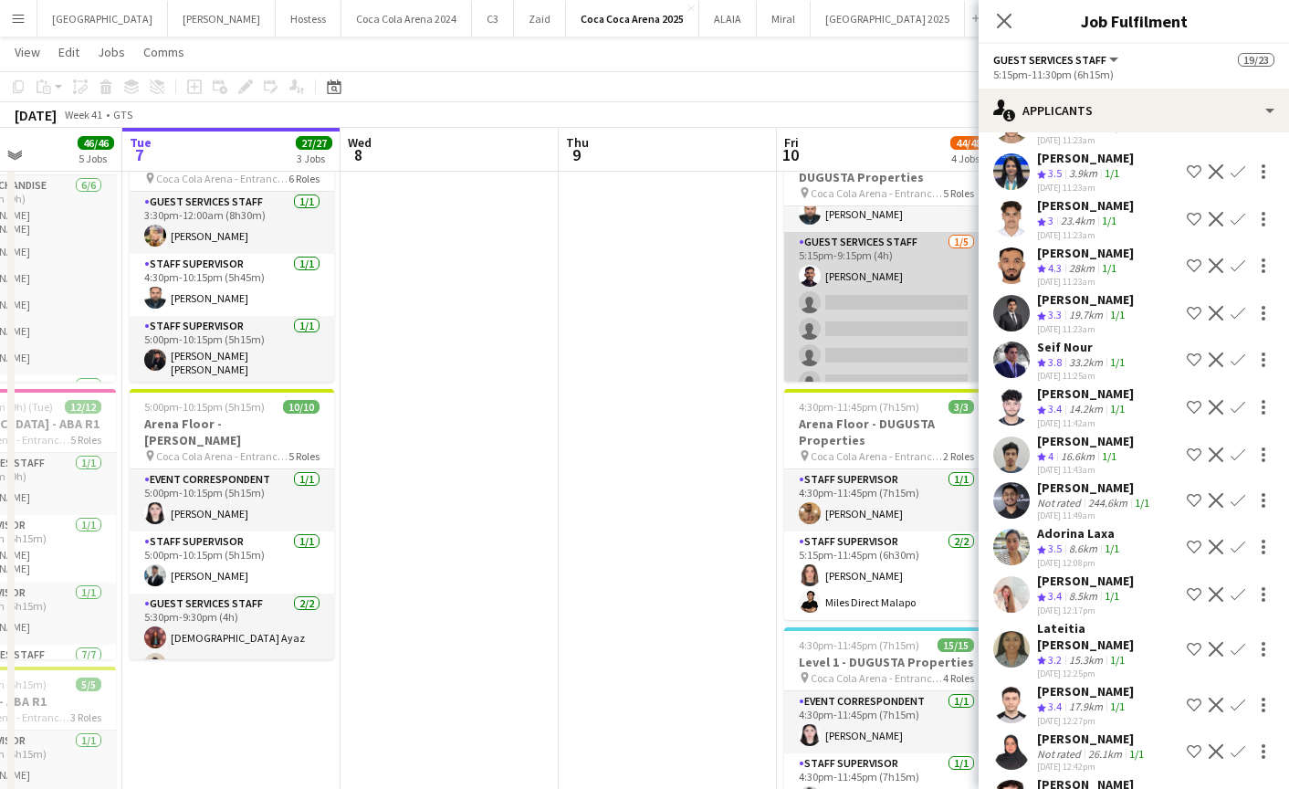
click at [906, 314] on app-card-role "Guest Services Staff 1/5 5:15pm-9:15pm (4h) Saeid Molavi single-neutral-actions…" at bounding box center [886, 316] width 205 height 168
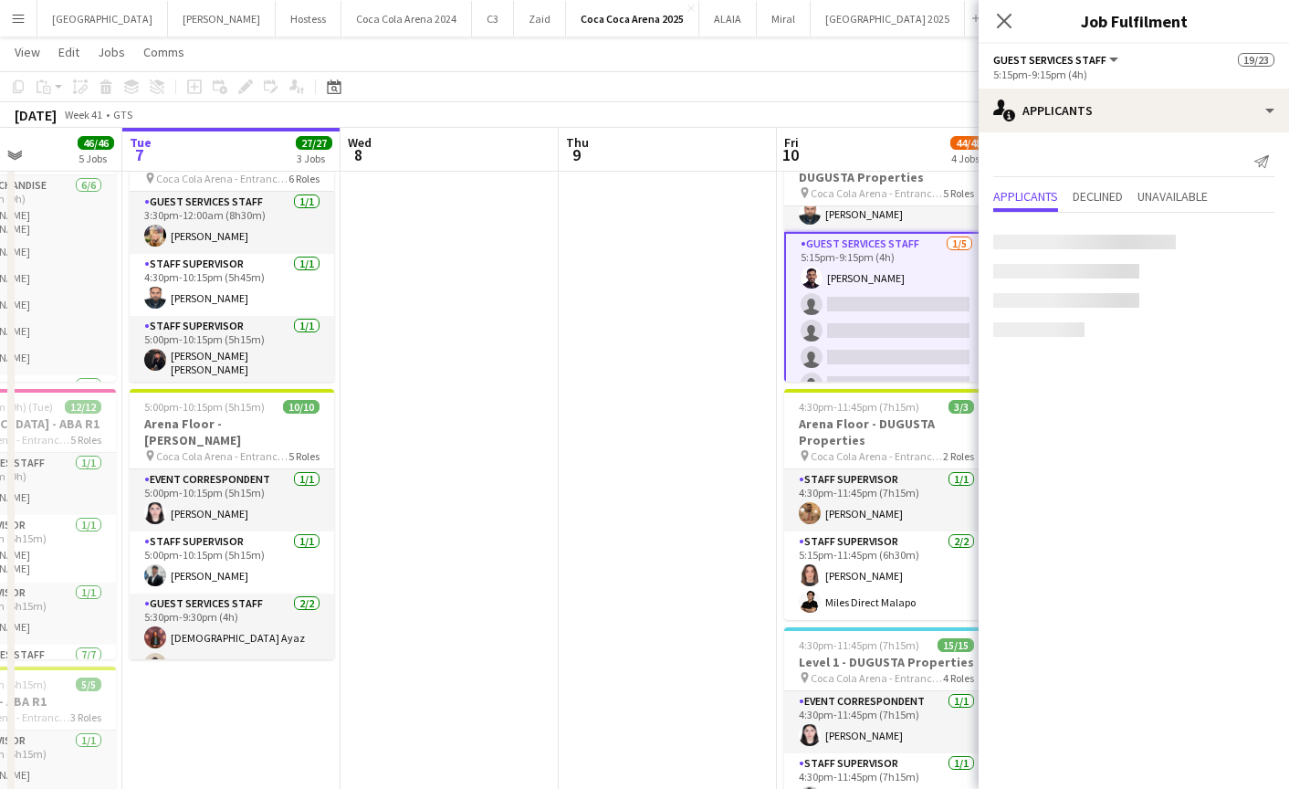
scroll to position [0, 0]
click at [906, 314] on app-card-role "Guest Services Staff 1/5 5:15pm-9:15pm (4h) Saeid Molavi single-neutral-actions…" at bounding box center [886, 318] width 205 height 172
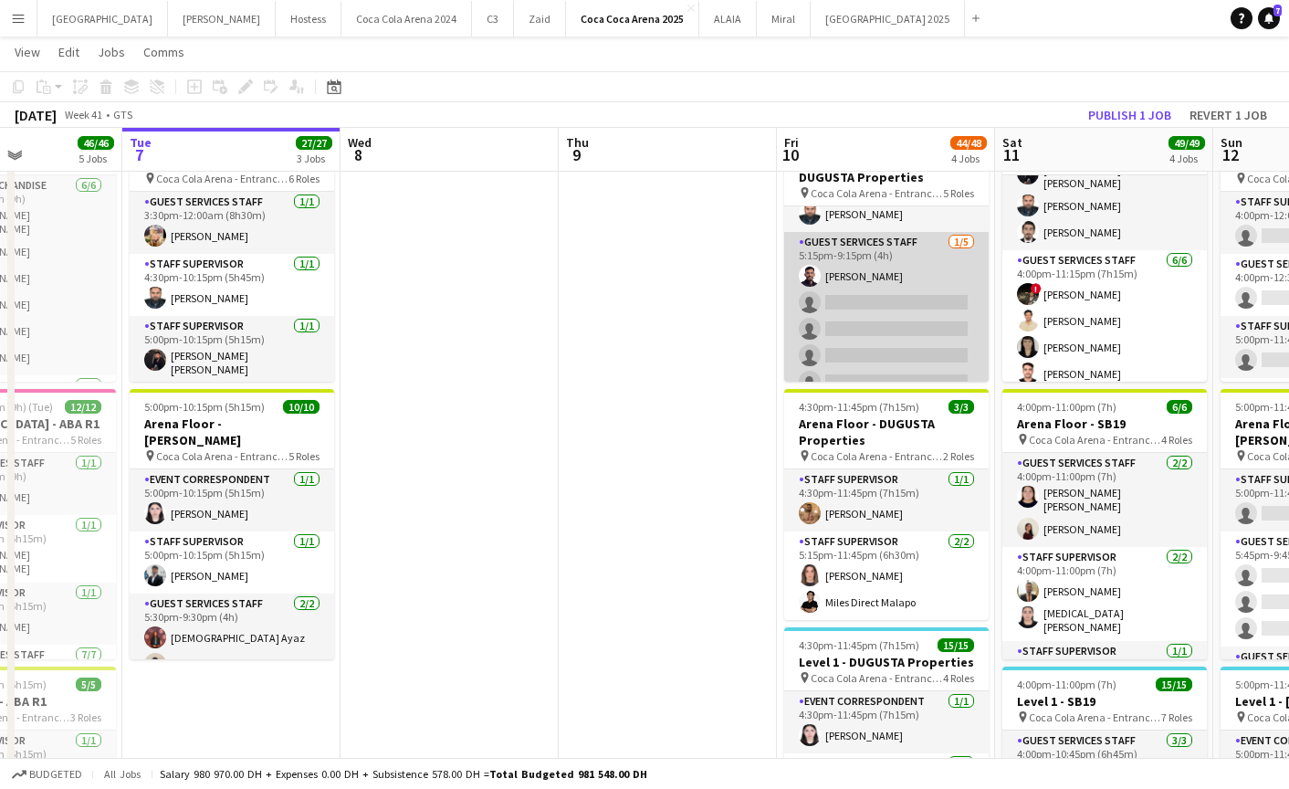
click at [906, 314] on app-card-role "Guest Services Staff 1/5 5:15pm-9:15pm (4h) Saeid Molavi single-neutral-actions…" at bounding box center [886, 316] width 205 height 168
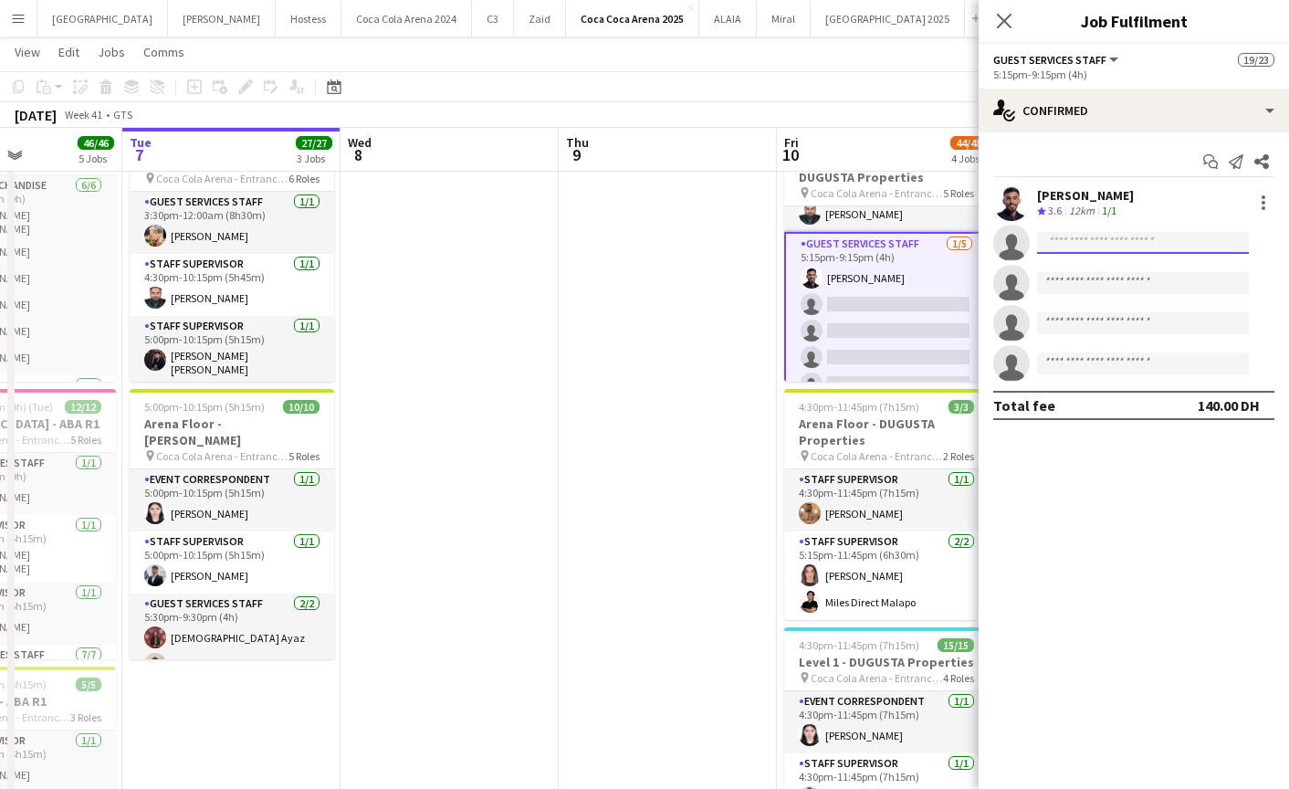
click at [1117, 239] on input at bounding box center [1143, 243] width 212 height 22
paste input "**********"
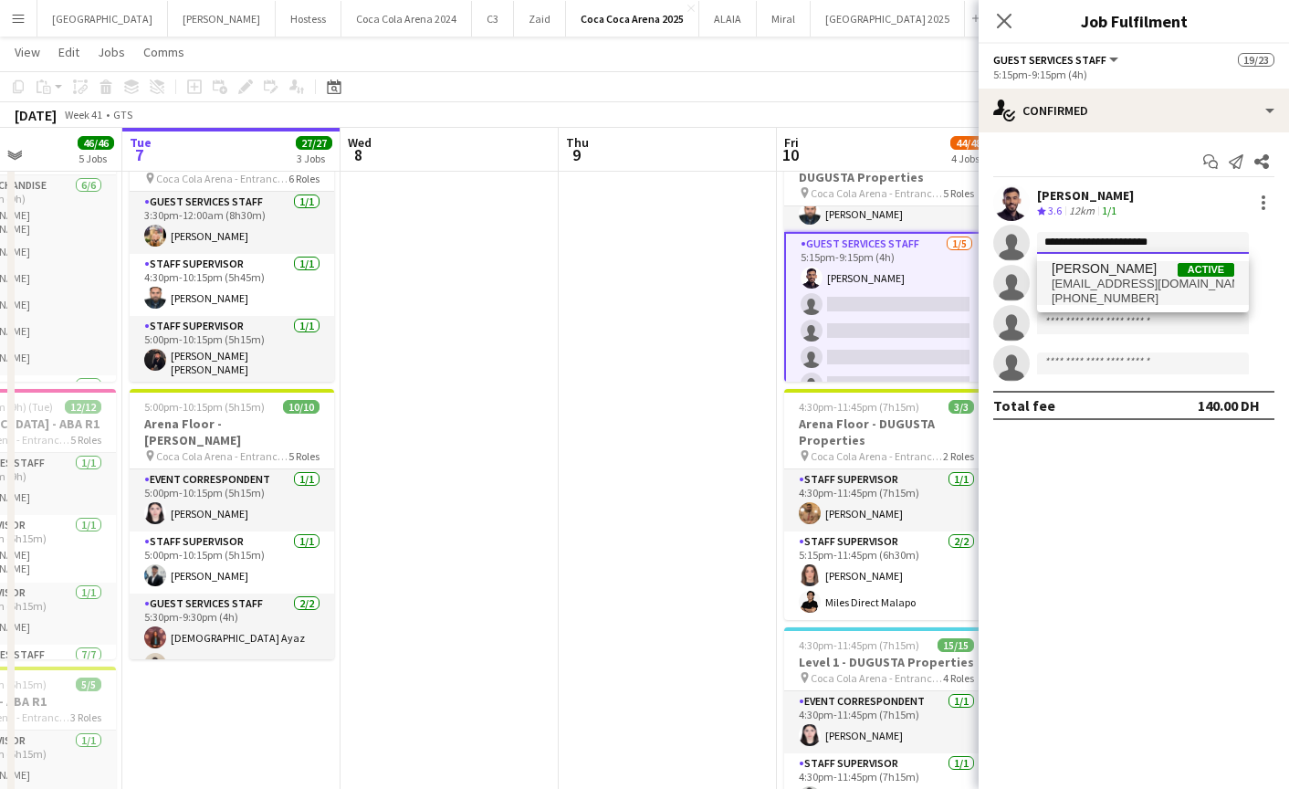
type input "**********"
click at [1098, 295] on span "+971556391377" at bounding box center [1143, 298] width 183 height 15
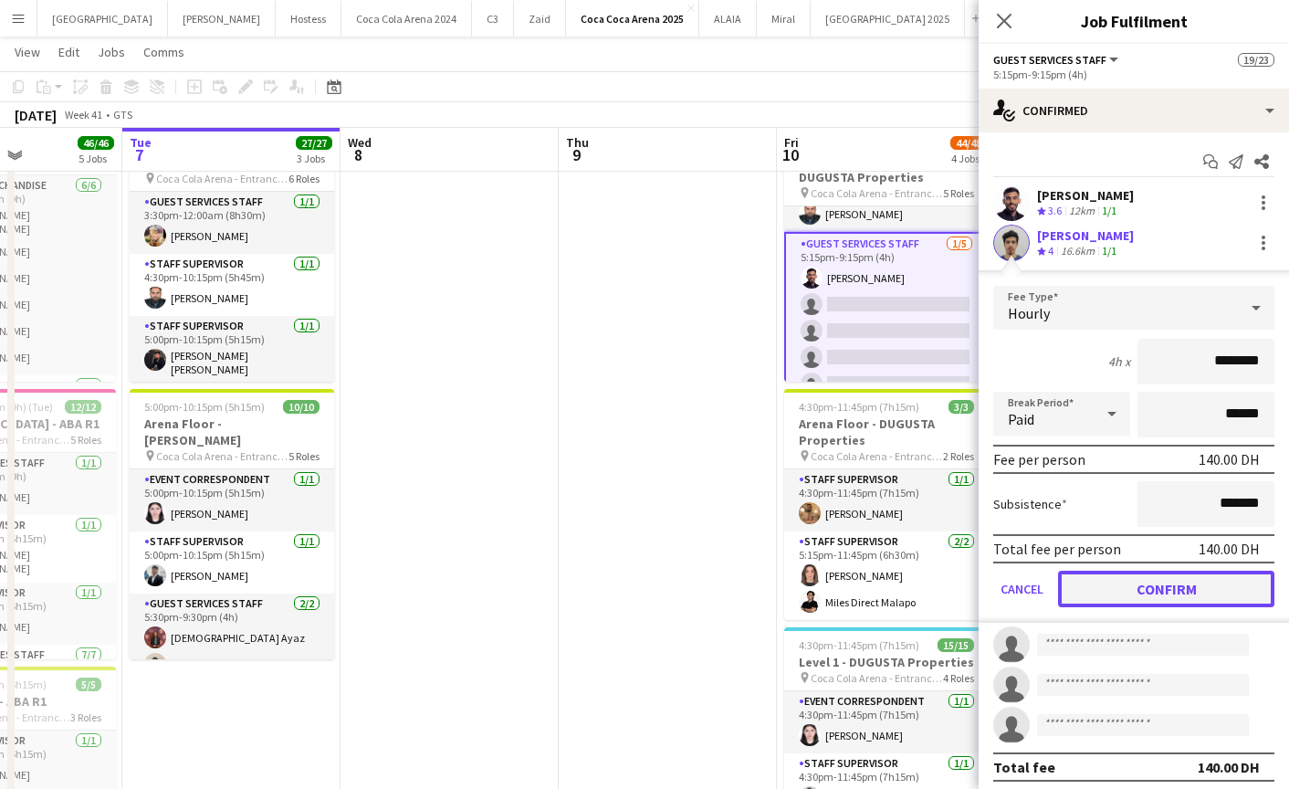
click at [1153, 585] on button "Confirm" at bounding box center [1166, 589] width 216 height 37
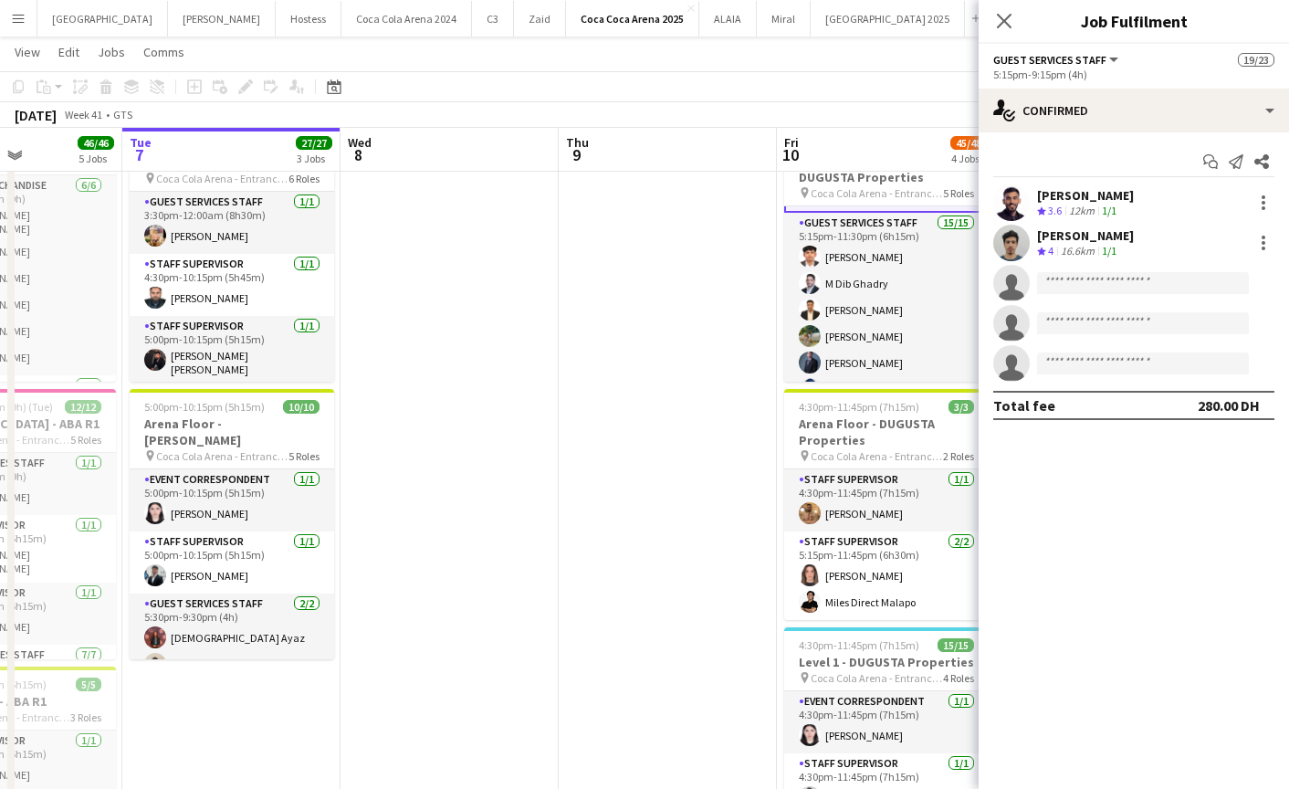
click at [872, 298] on app-card-role "Guest Services Staff 15/15 5:15pm-11:30pm (6h15m) Mathew George M Dib Ghadry Ab…" at bounding box center [886, 429] width 205 height 433
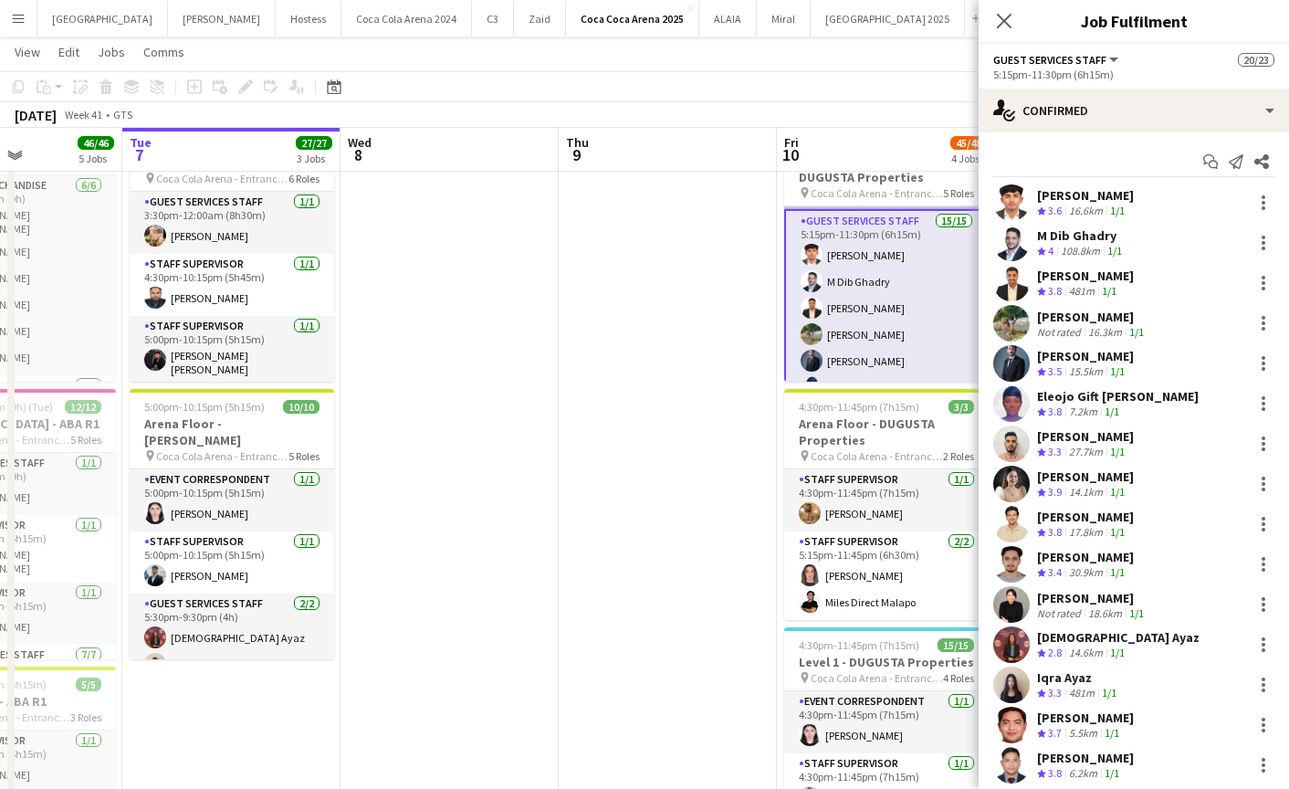
scroll to position [350, 0]
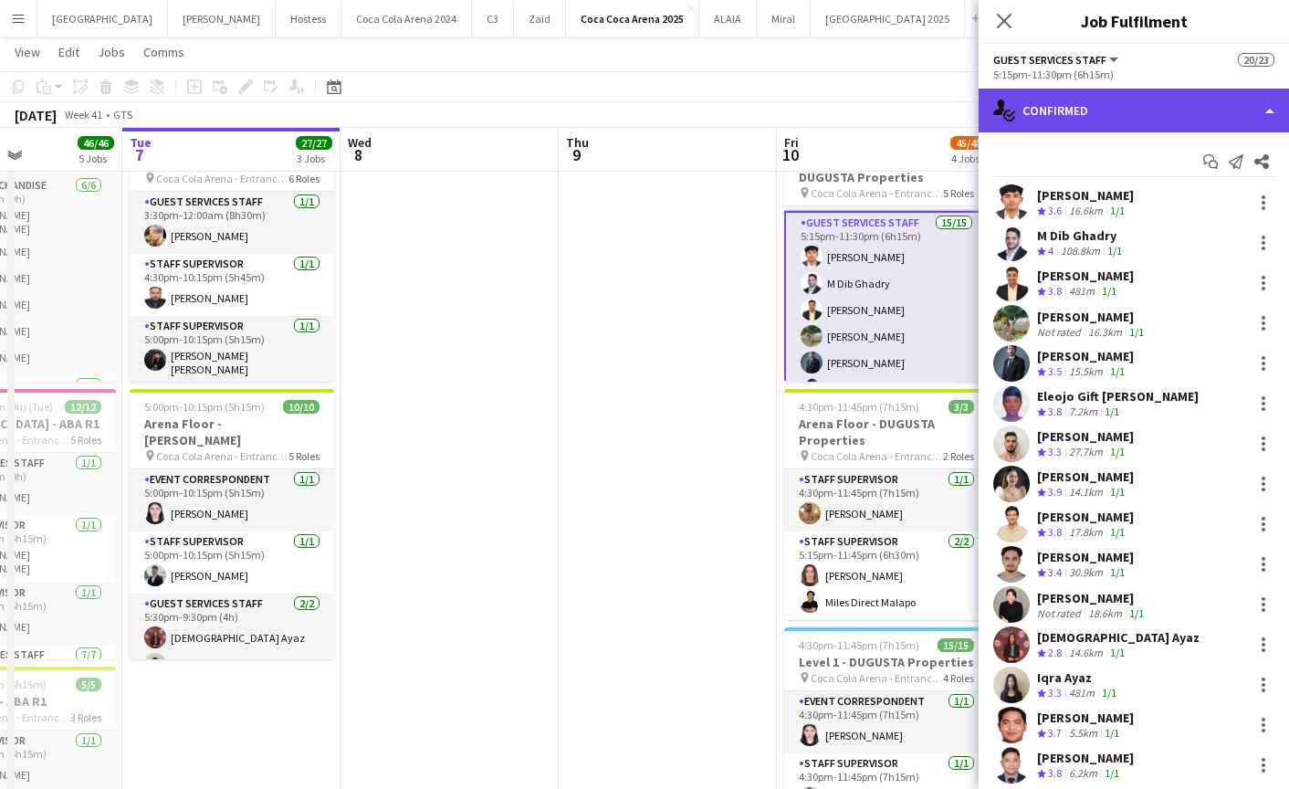
click at [1121, 112] on div "single-neutral-actions-check-2 Confirmed" at bounding box center [1134, 111] width 310 height 44
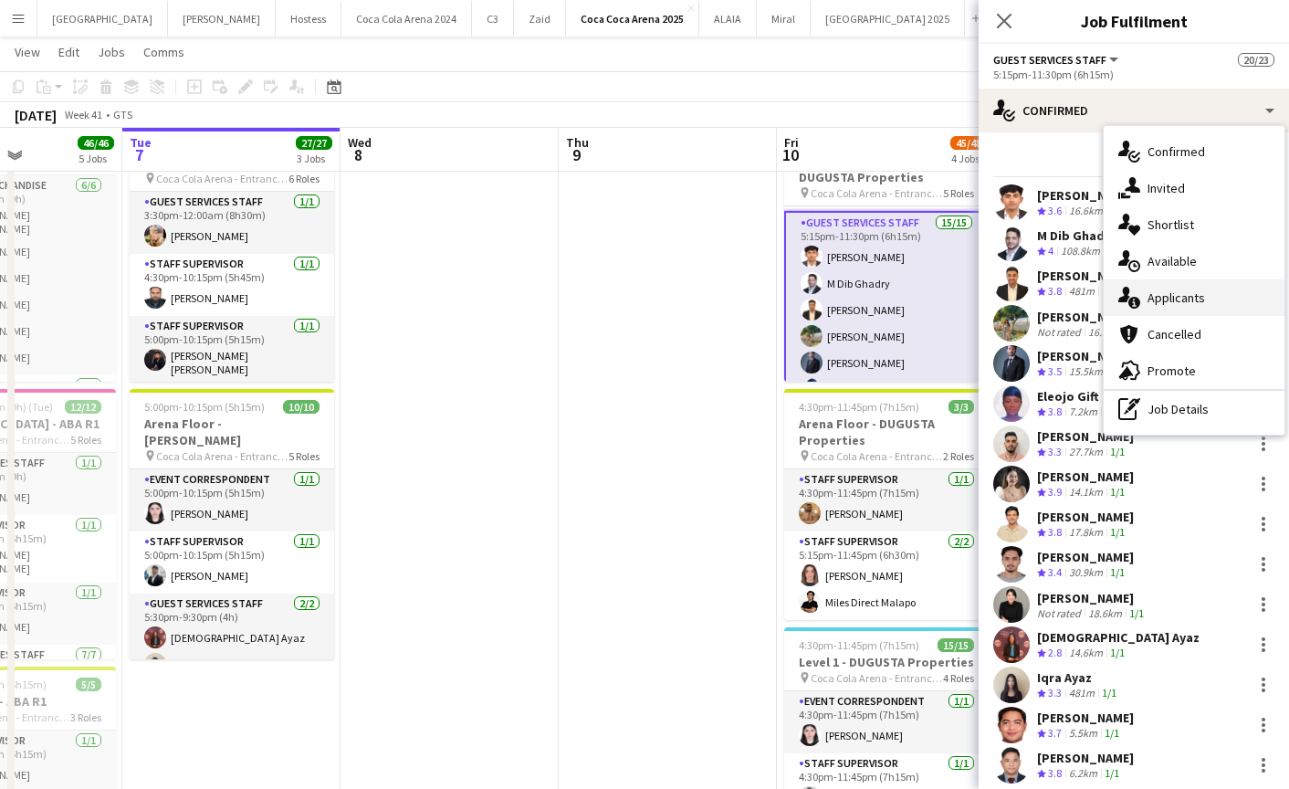
click at [1161, 296] on span "Applicants" at bounding box center [1177, 297] width 58 height 16
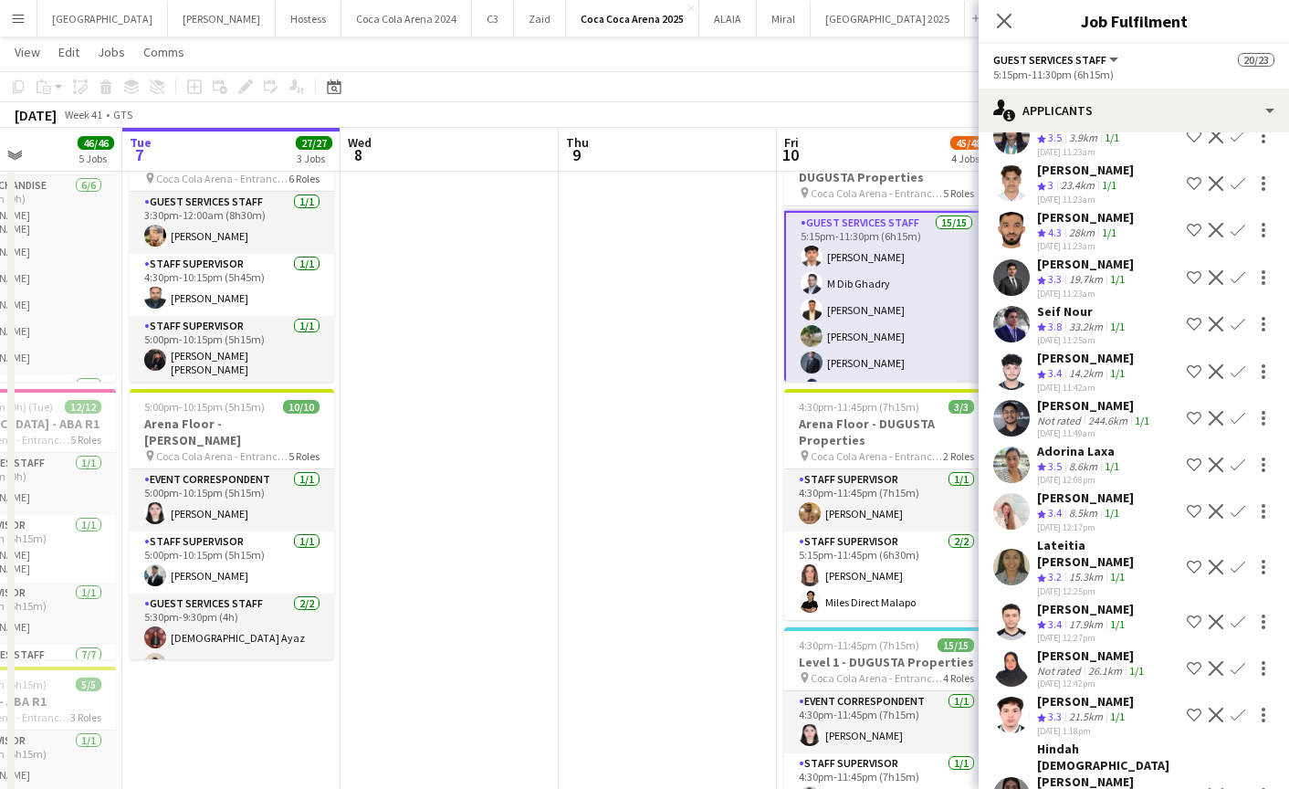
scroll to position [343, 0]
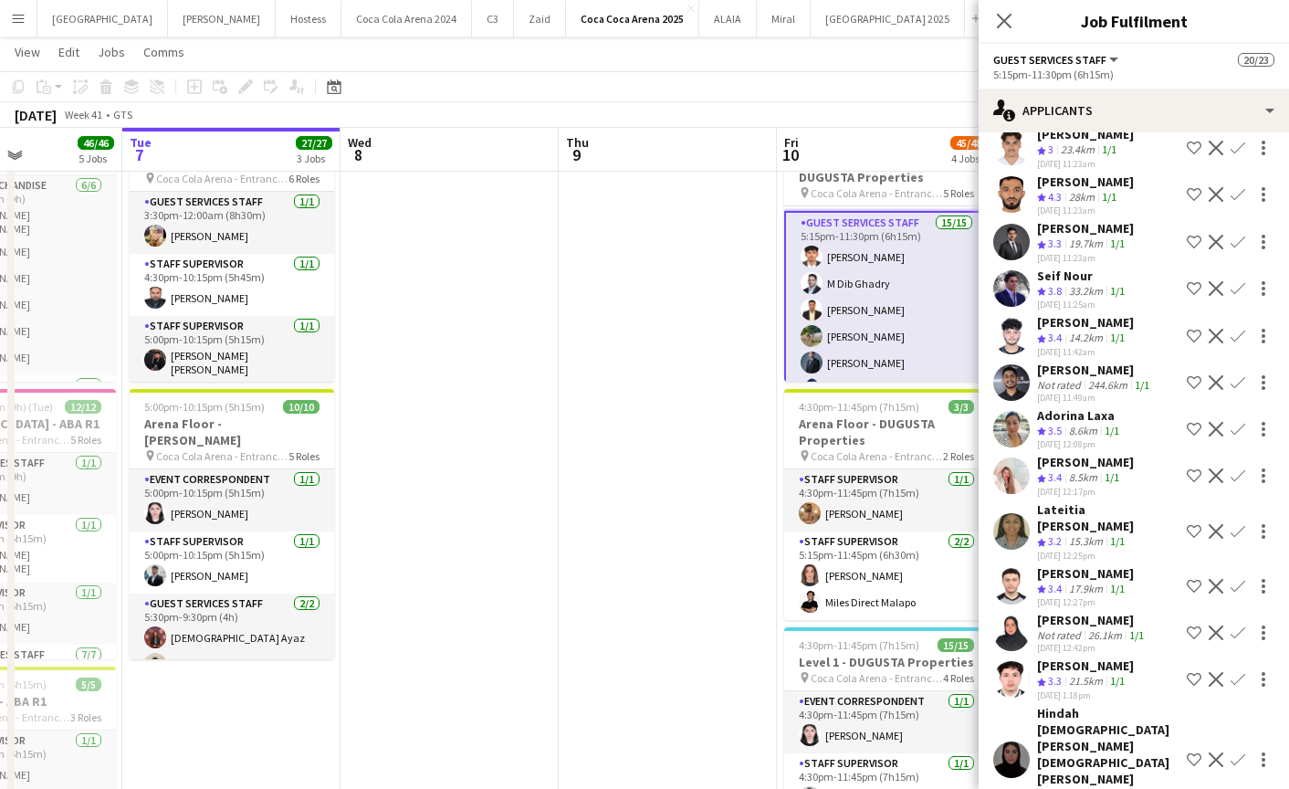
click at [1014, 568] on app-user-avatar at bounding box center [1011, 586] width 37 height 37
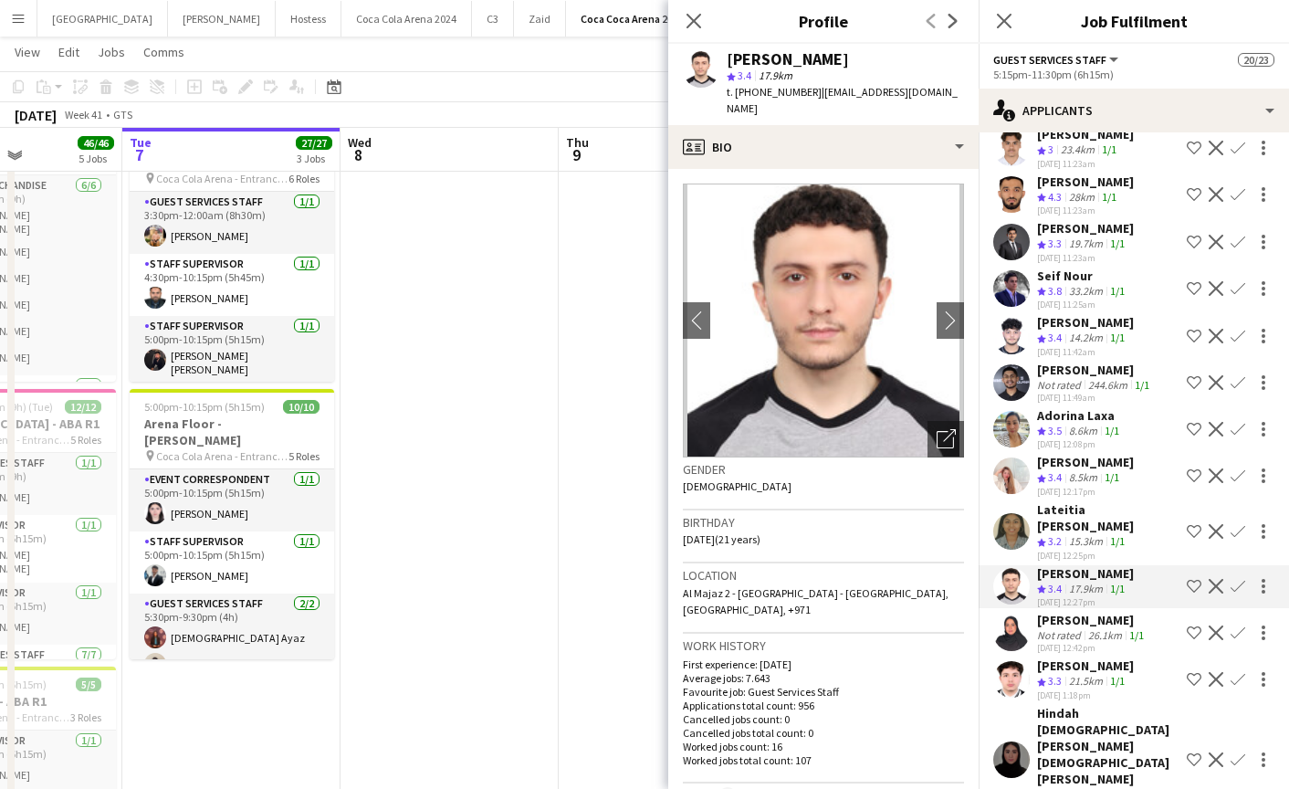
drag, startPoint x: 813, startPoint y: 90, endPoint x: 963, endPoint y: 86, distance: 149.8
click at [963, 86] on div "Hamza ALmohareb star 3.4 17.9km t. +971524533776 | hamzaalmohareb@gmail.com" at bounding box center [823, 84] width 310 height 81
copy span "hamzaalmohareb@gmail.com"
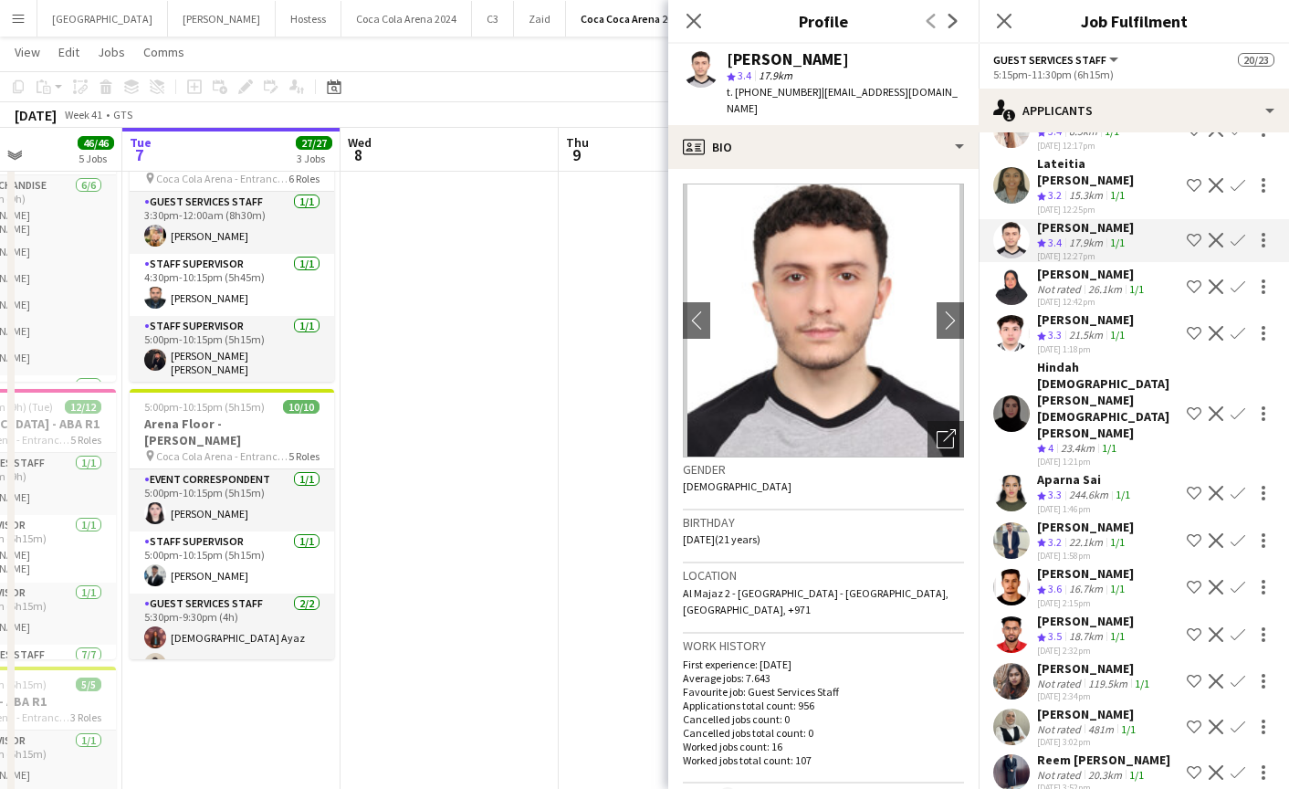
scroll to position [693, 0]
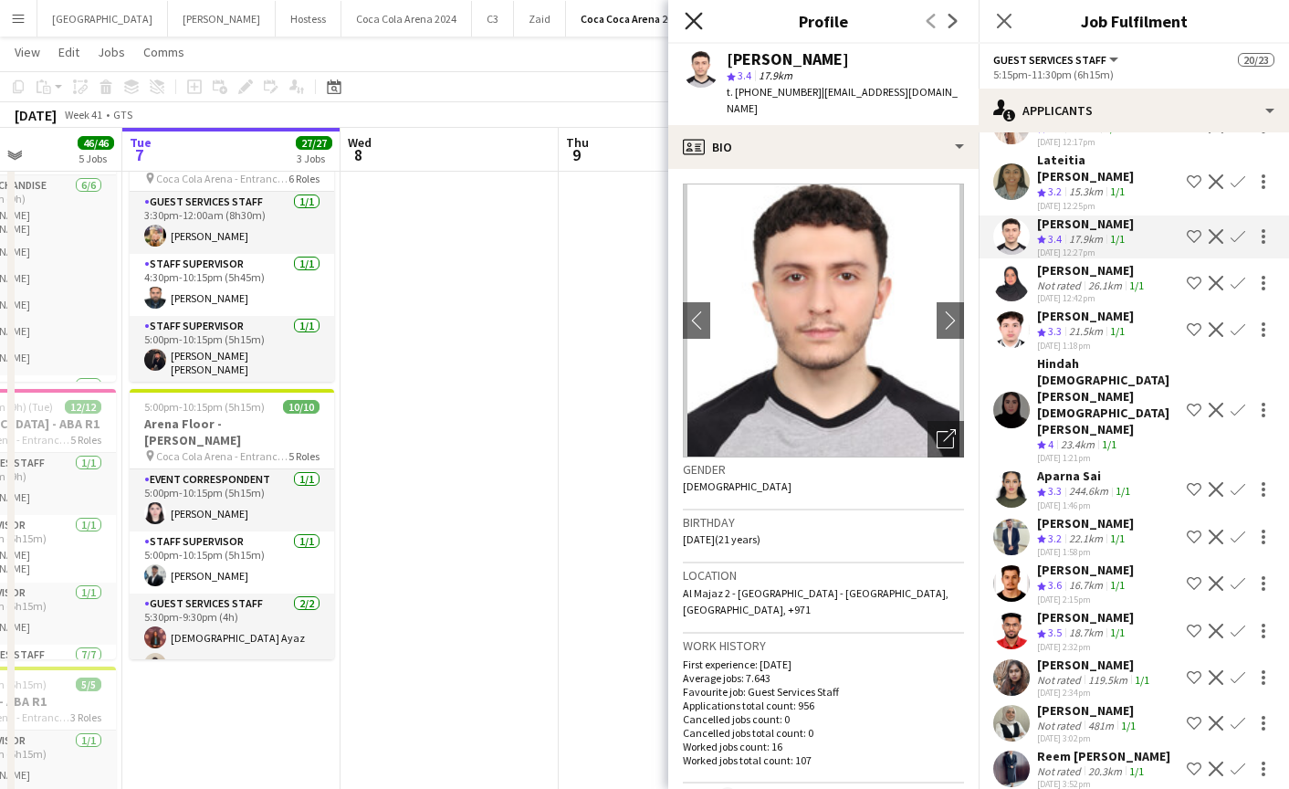
click at [690, 16] on icon "Close pop-in" at bounding box center [693, 20] width 17 height 17
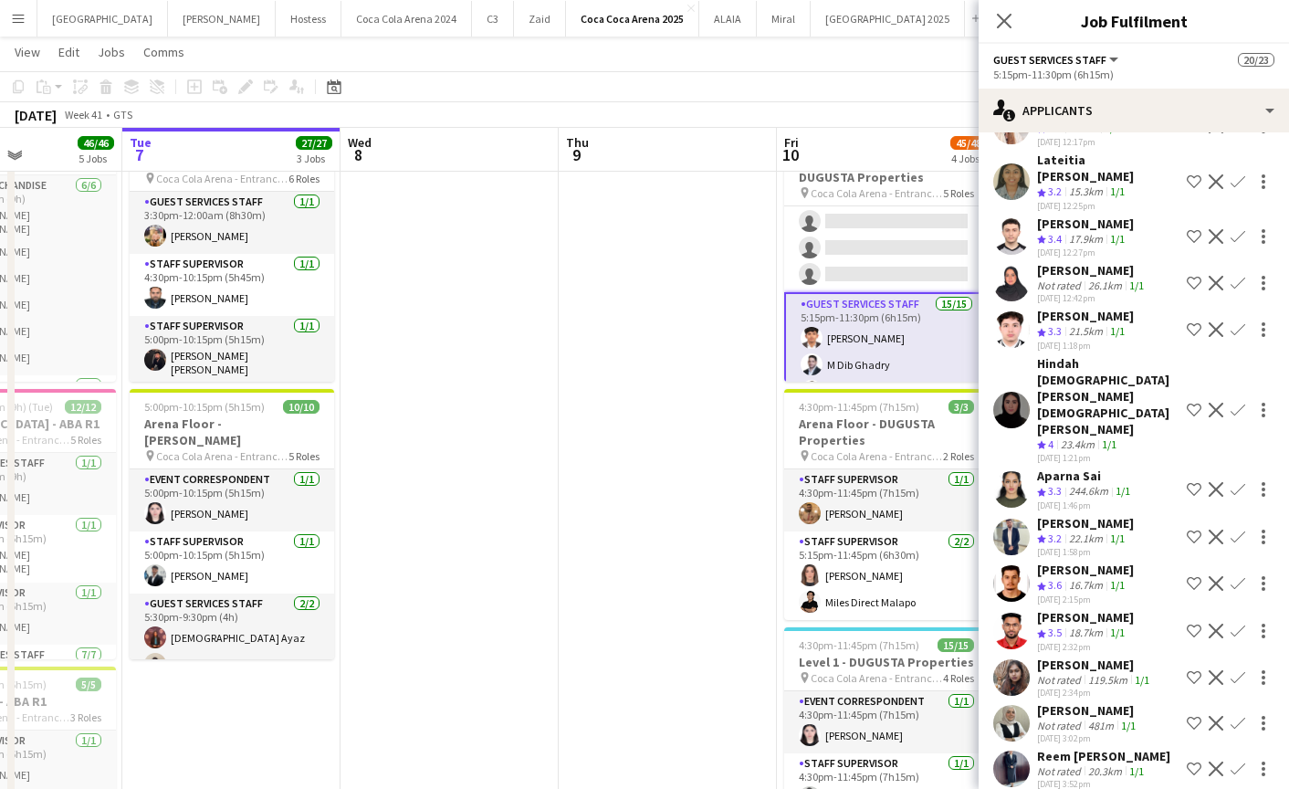
scroll to position [189, 0]
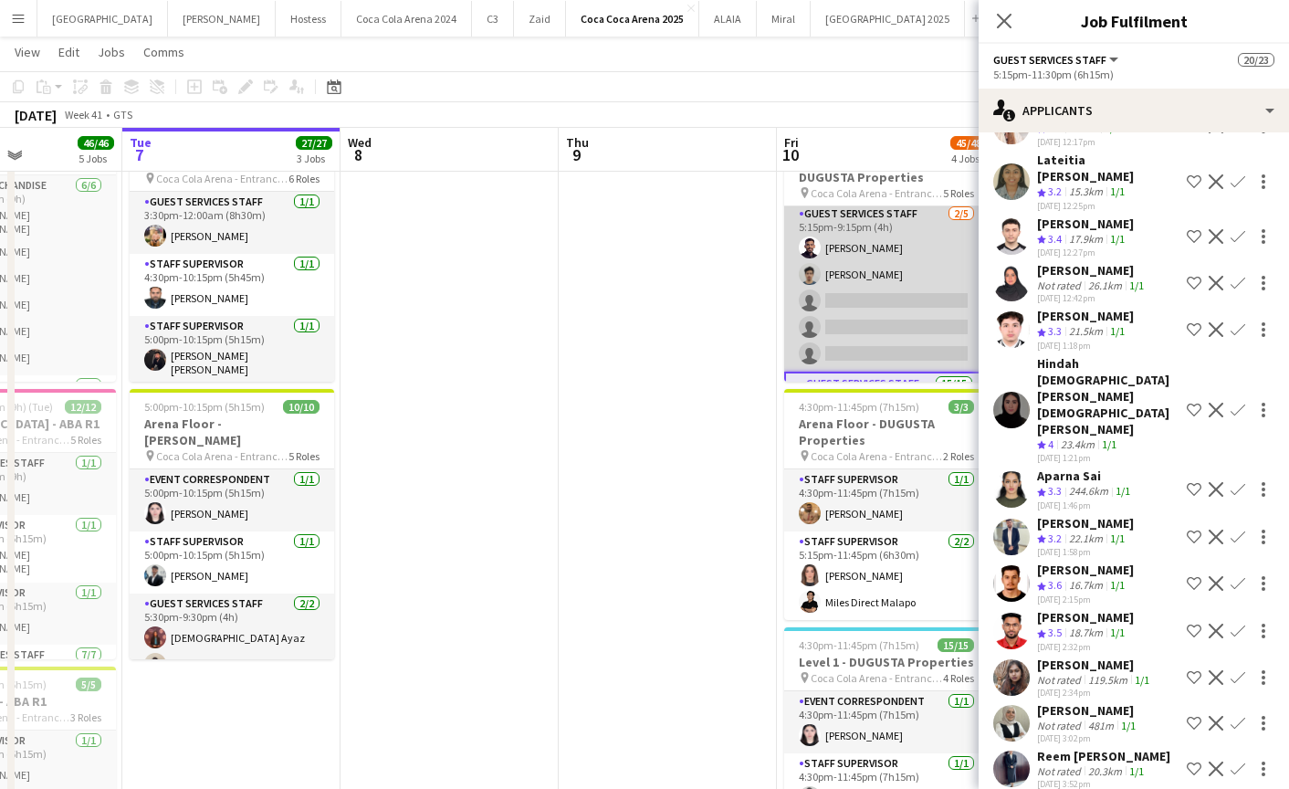
click at [869, 312] on app-card-role "Guest Services Staff 2/5 5:15pm-9:15pm (4h) Saeid Molavi Khalil Muhammad single…" at bounding box center [886, 288] width 205 height 168
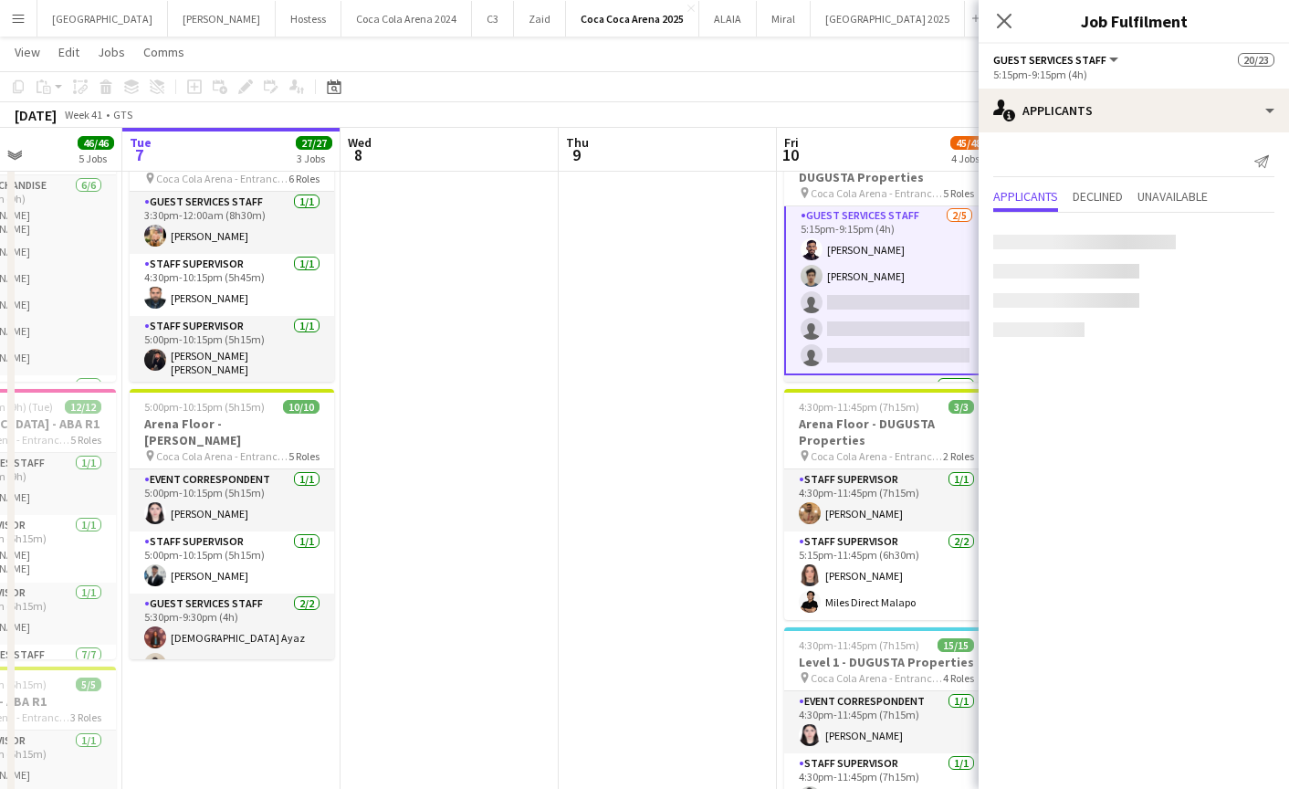
scroll to position [191, 0]
click at [893, 330] on app-card-role "Guest Services Staff 2/5 5:15pm-9:15pm (4h) Saeid Molavi Khalil Muhammad single…" at bounding box center [886, 288] width 205 height 172
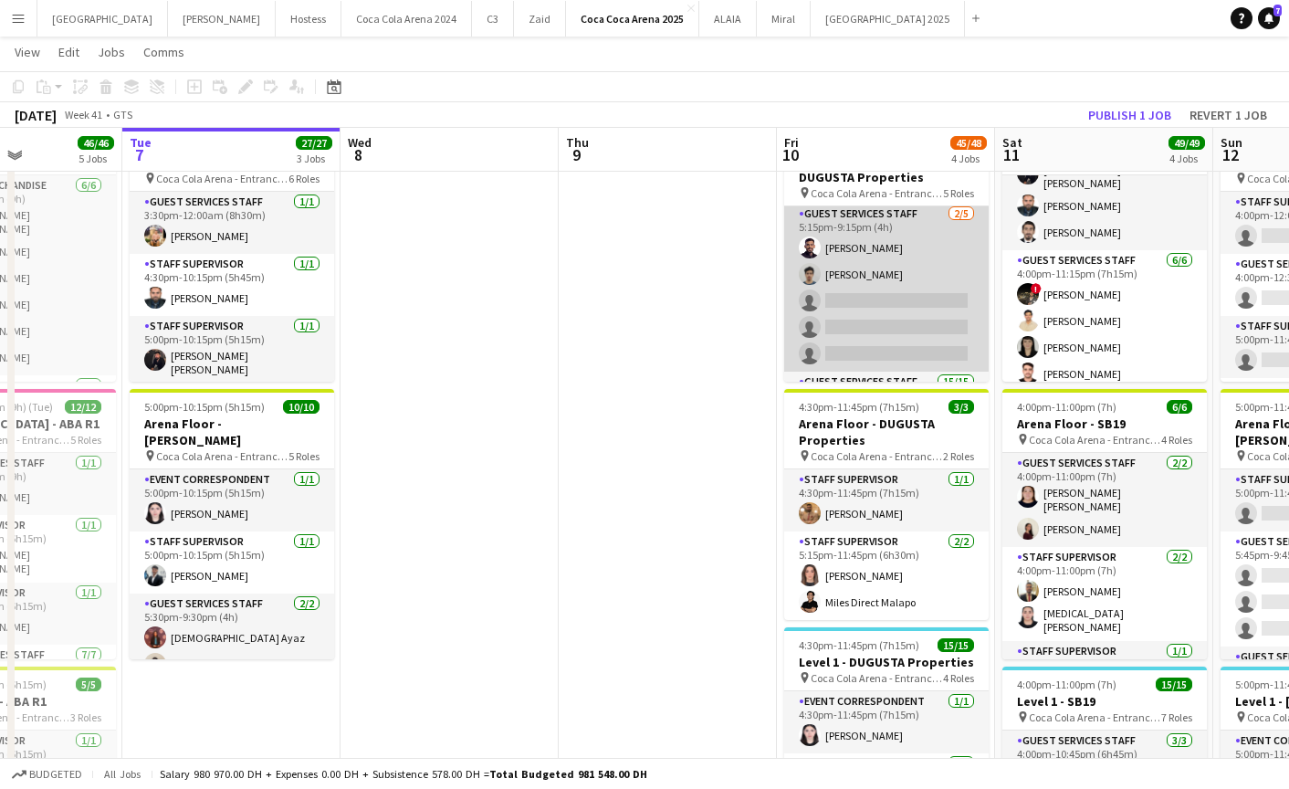
click at [890, 324] on app-card-role "Guest Services Staff 2/5 5:15pm-9:15pm (4h) Saeid Molavi Khalil Muhammad single…" at bounding box center [886, 288] width 205 height 168
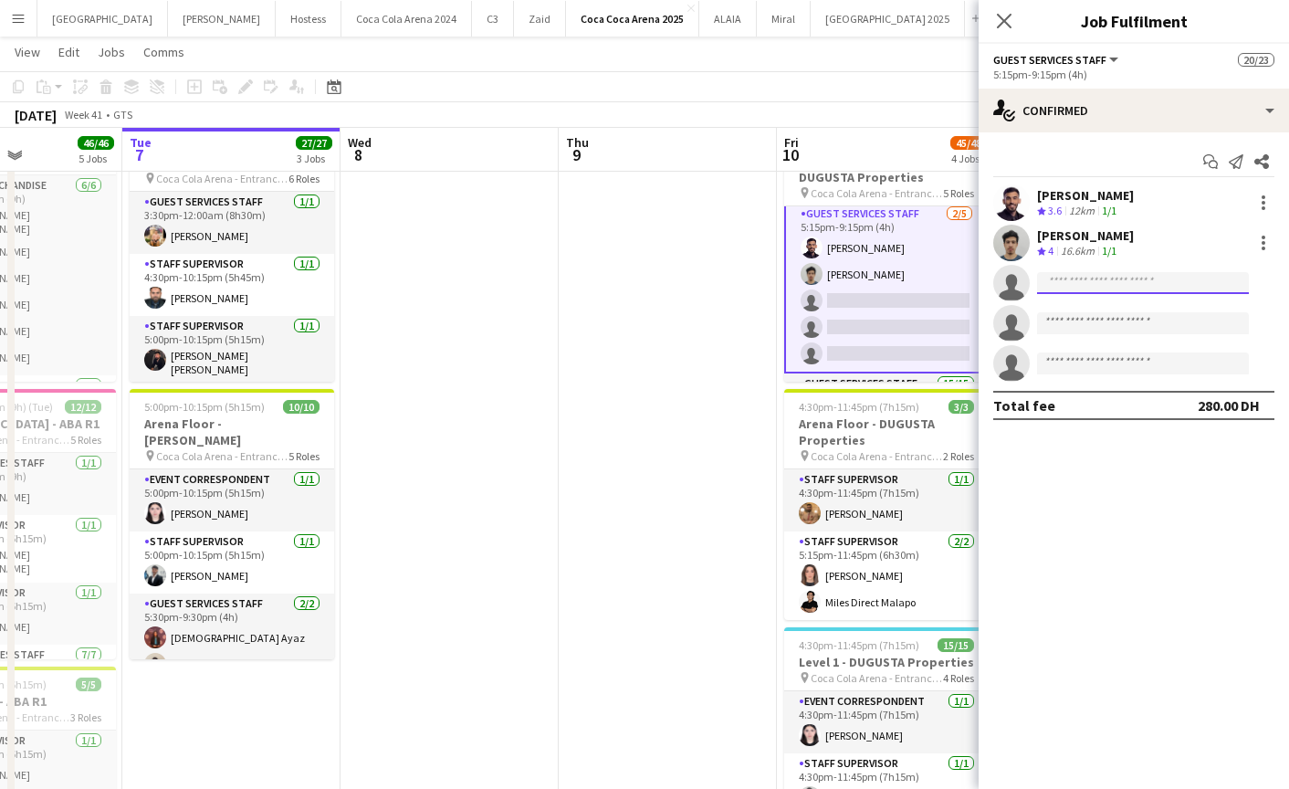
click at [1093, 283] on input at bounding box center [1143, 283] width 212 height 22
paste input "**********"
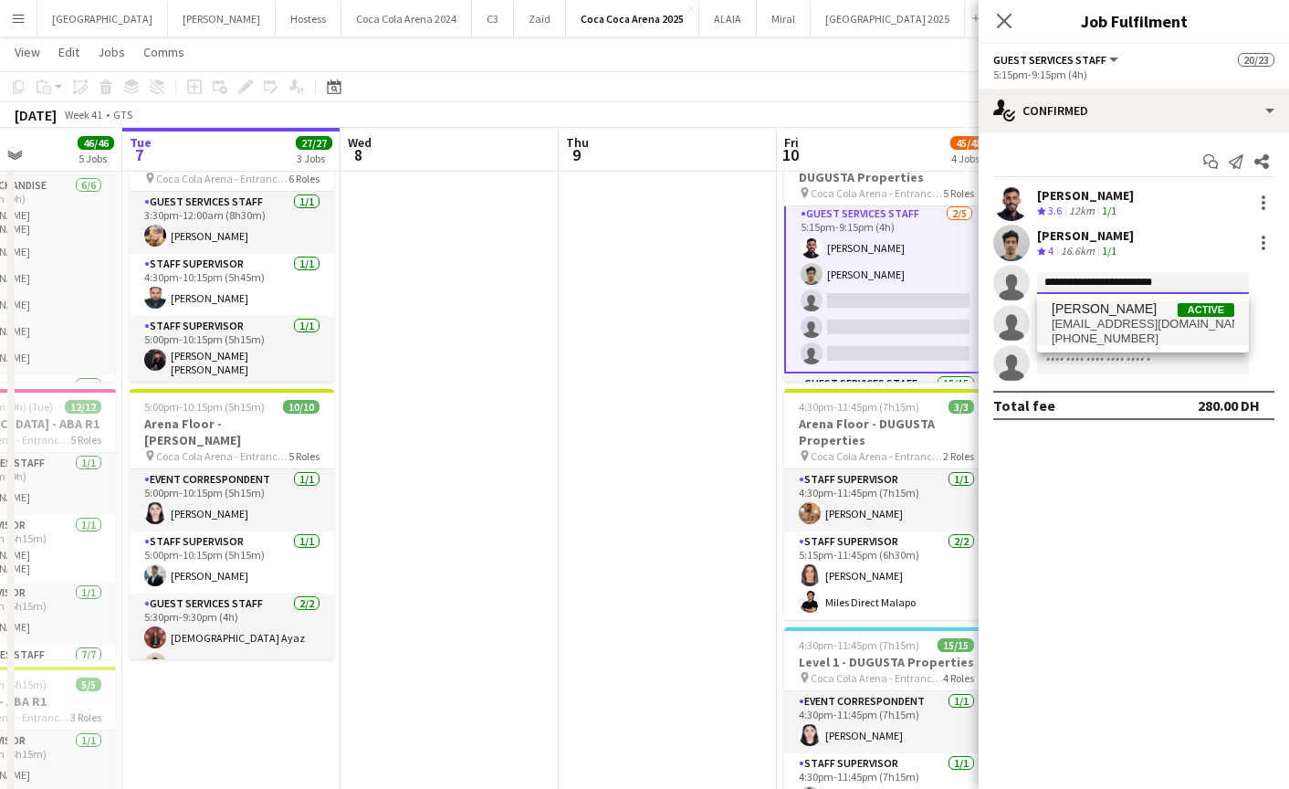
type input "**********"
click at [1094, 334] on span "+971524533776" at bounding box center [1143, 338] width 183 height 15
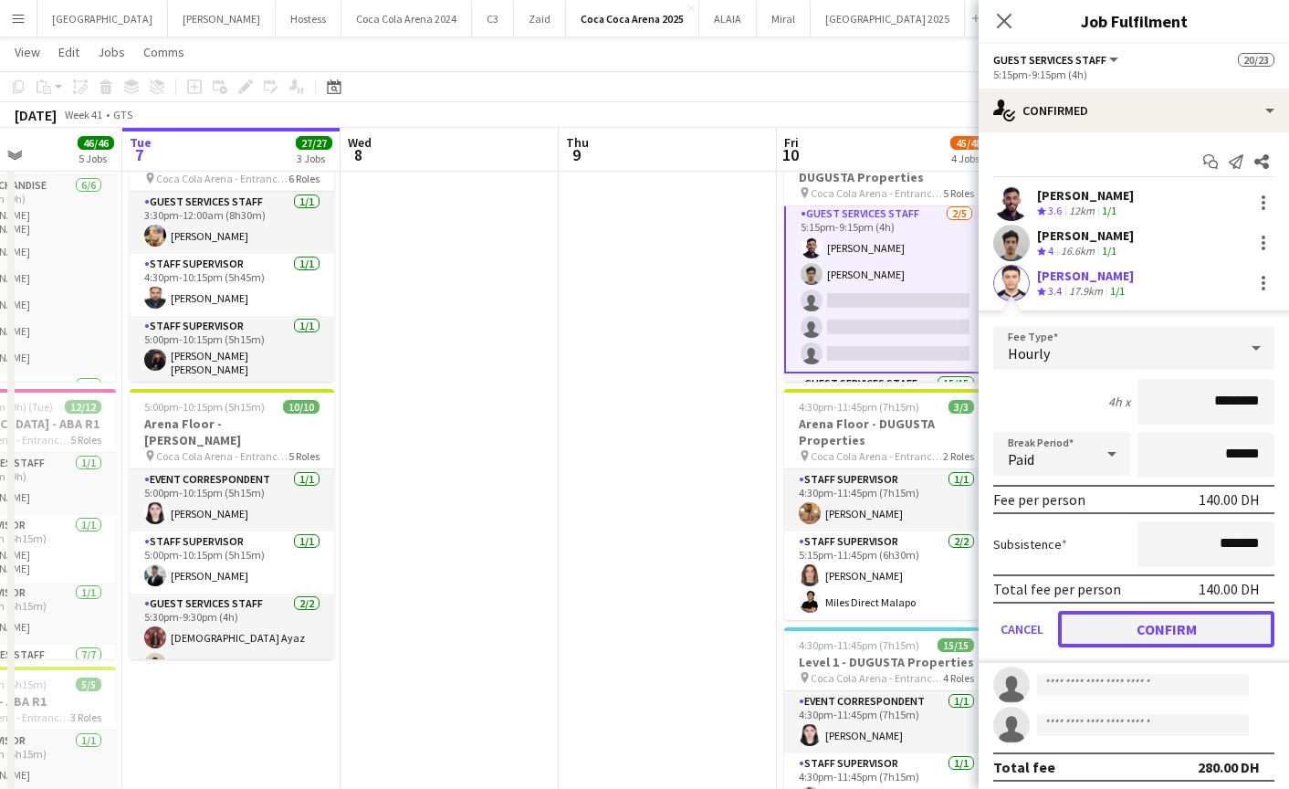
click at [1167, 619] on button "Confirm" at bounding box center [1166, 629] width 216 height 37
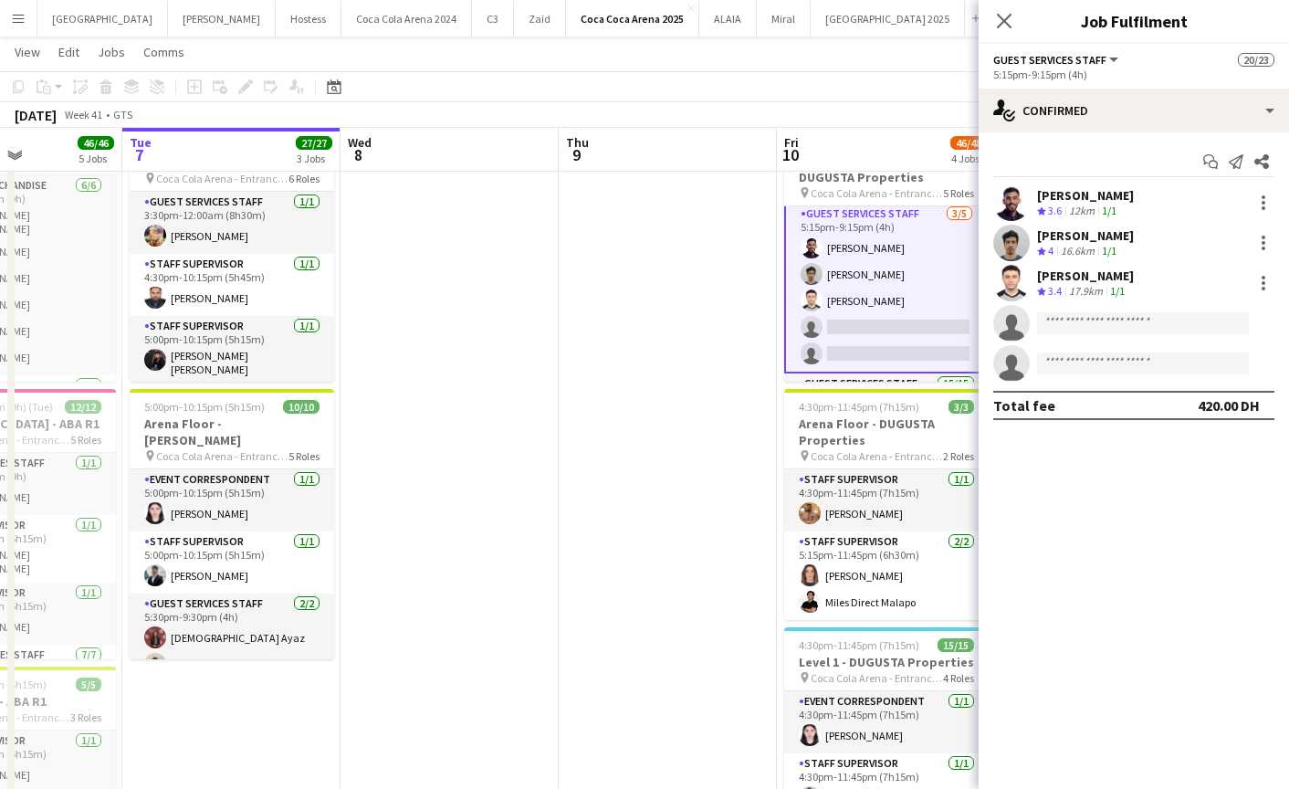
click at [1079, 307] on app-invite-slot "single-neutral-actions" at bounding box center [1134, 323] width 310 height 37
click at [1079, 320] on input at bounding box center [1143, 323] width 212 height 22
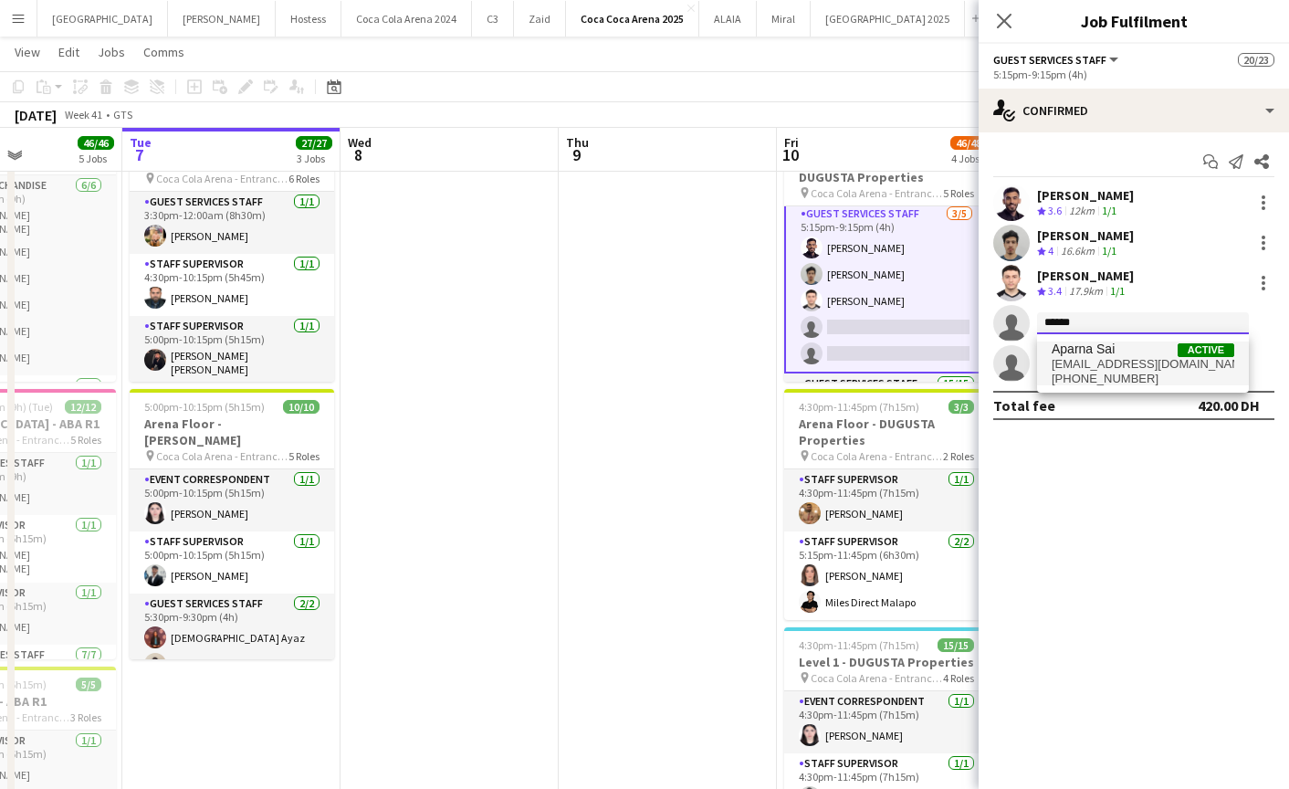
type input "******"
click at [1086, 353] on span "Aparna Sai" at bounding box center [1083, 349] width 63 height 16
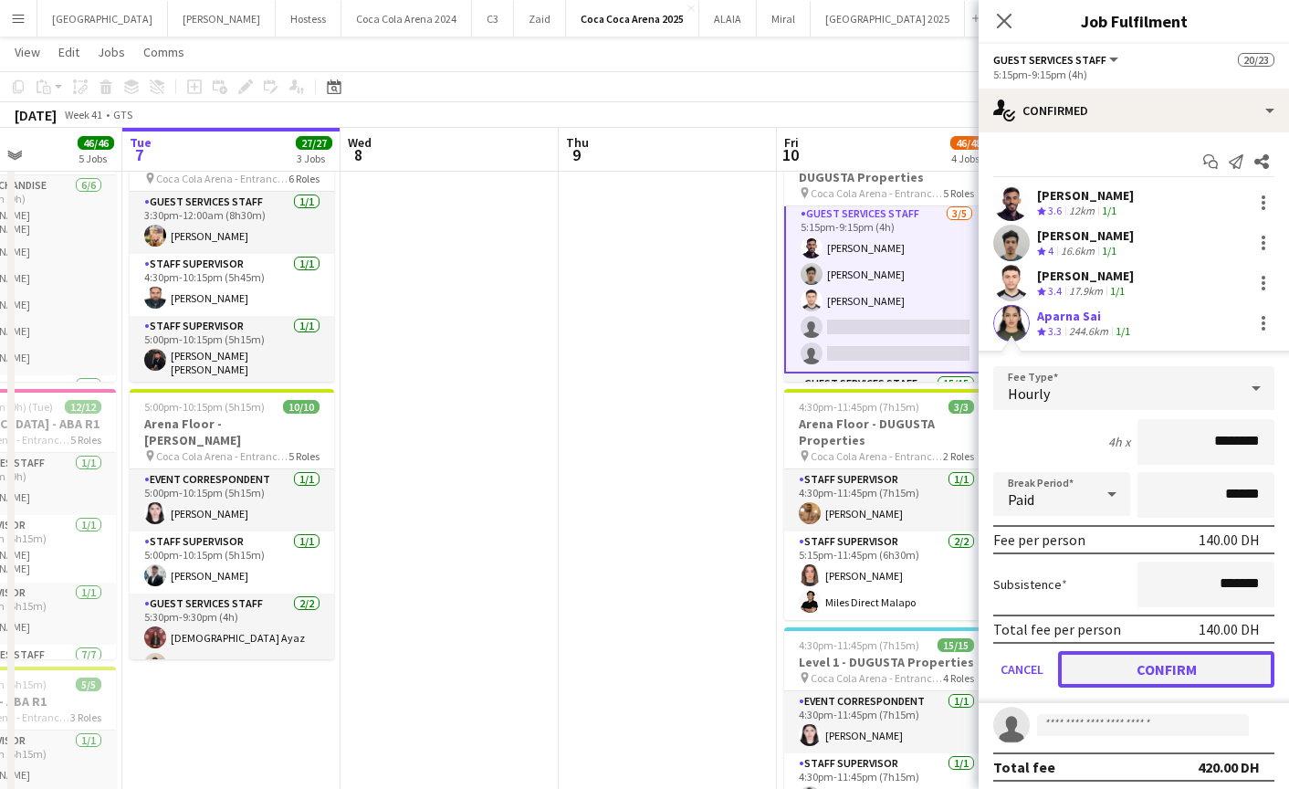
click at [1197, 675] on button "Confirm" at bounding box center [1166, 669] width 216 height 37
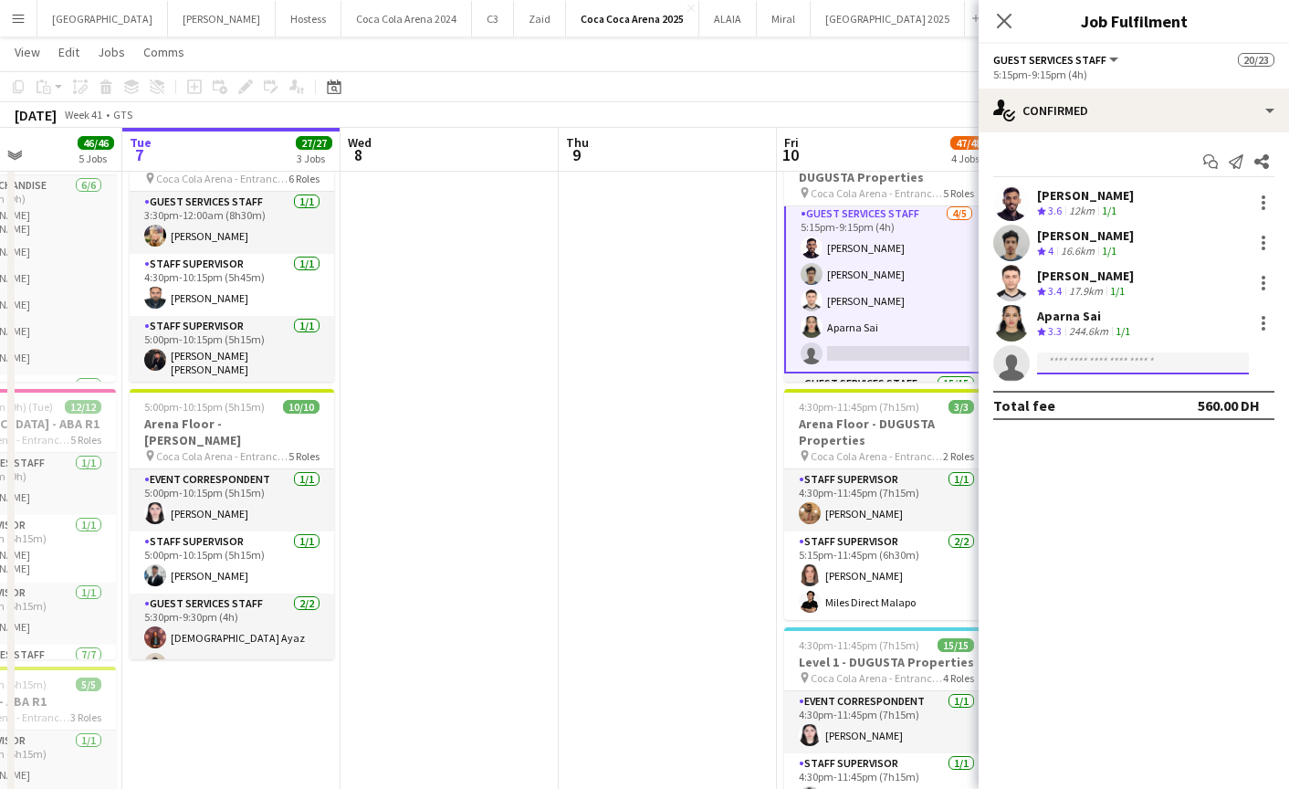
click at [1073, 359] on input at bounding box center [1143, 363] width 212 height 22
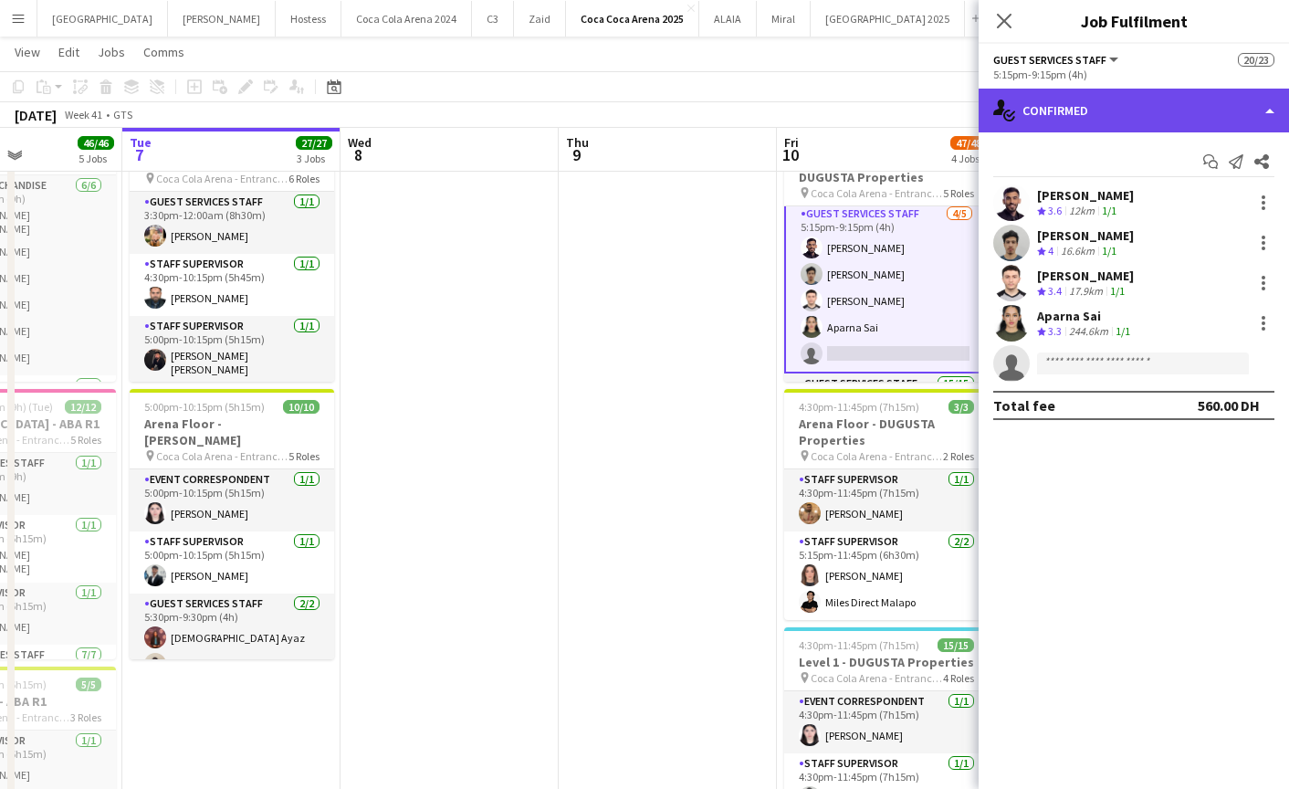
click at [1105, 109] on div "single-neutral-actions-check-2 Confirmed" at bounding box center [1134, 111] width 310 height 44
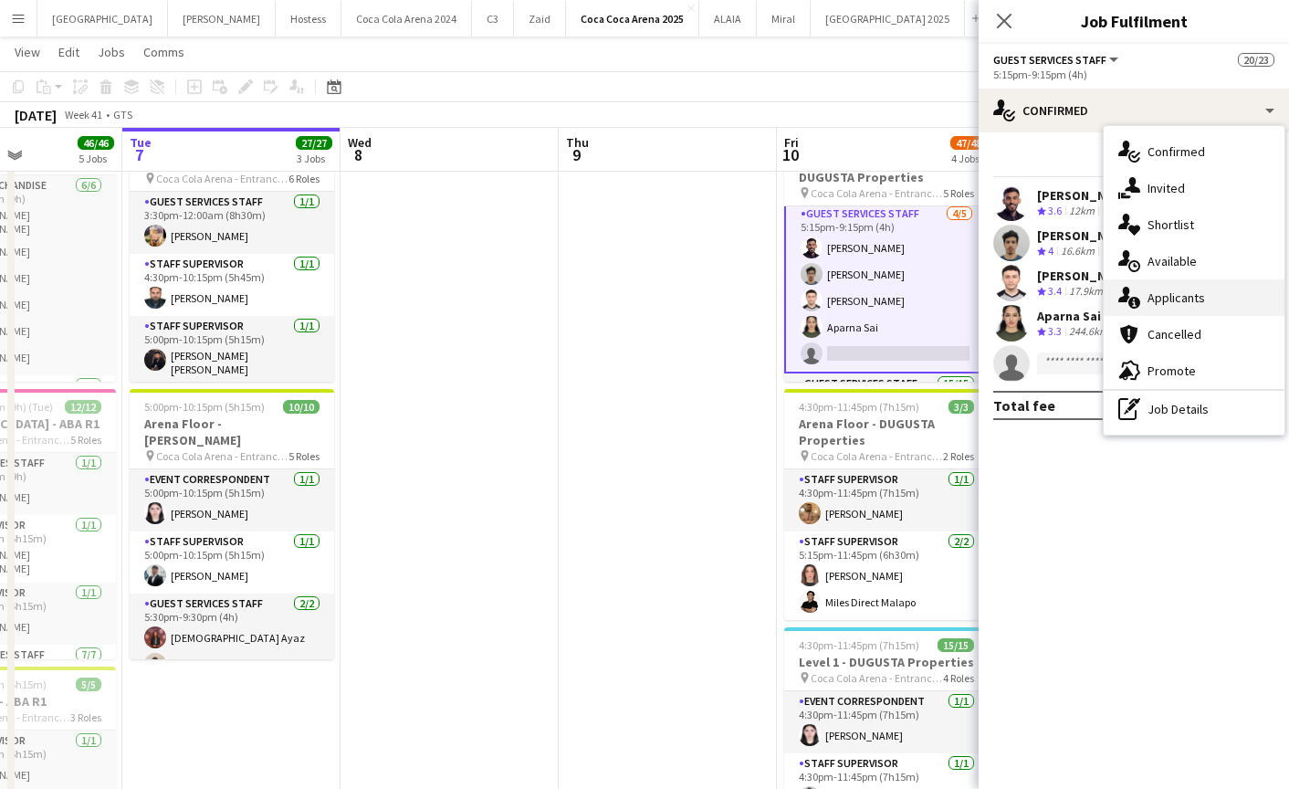
click at [1179, 300] on span "Applicants" at bounding box center [1177, 297] width 58 height 16
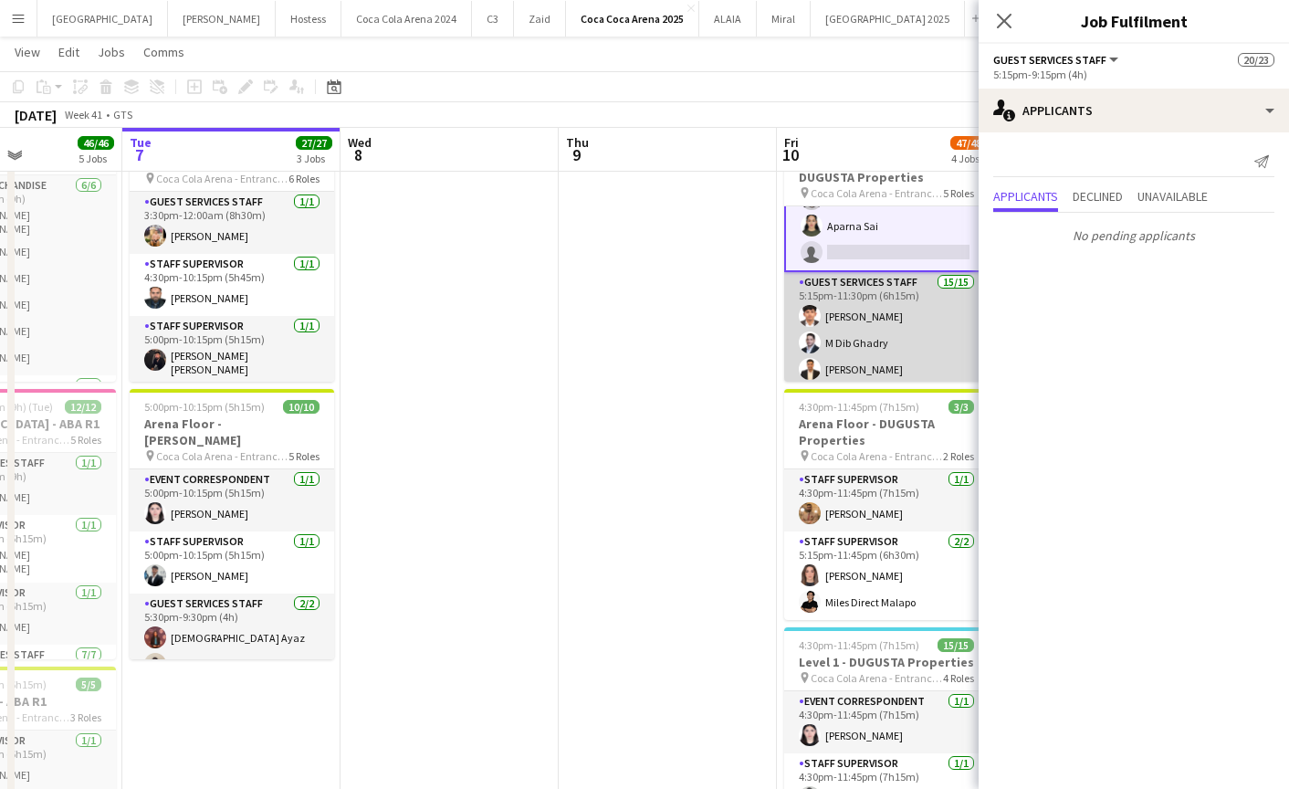
click at [877, 349] on app-card-role "Guest Services Staff 15/15 5:15pm-11:30pm (6h15m) Mathew George M Dib Ghadry Ab…" at bounding box center [886, 488] width 205 height 433
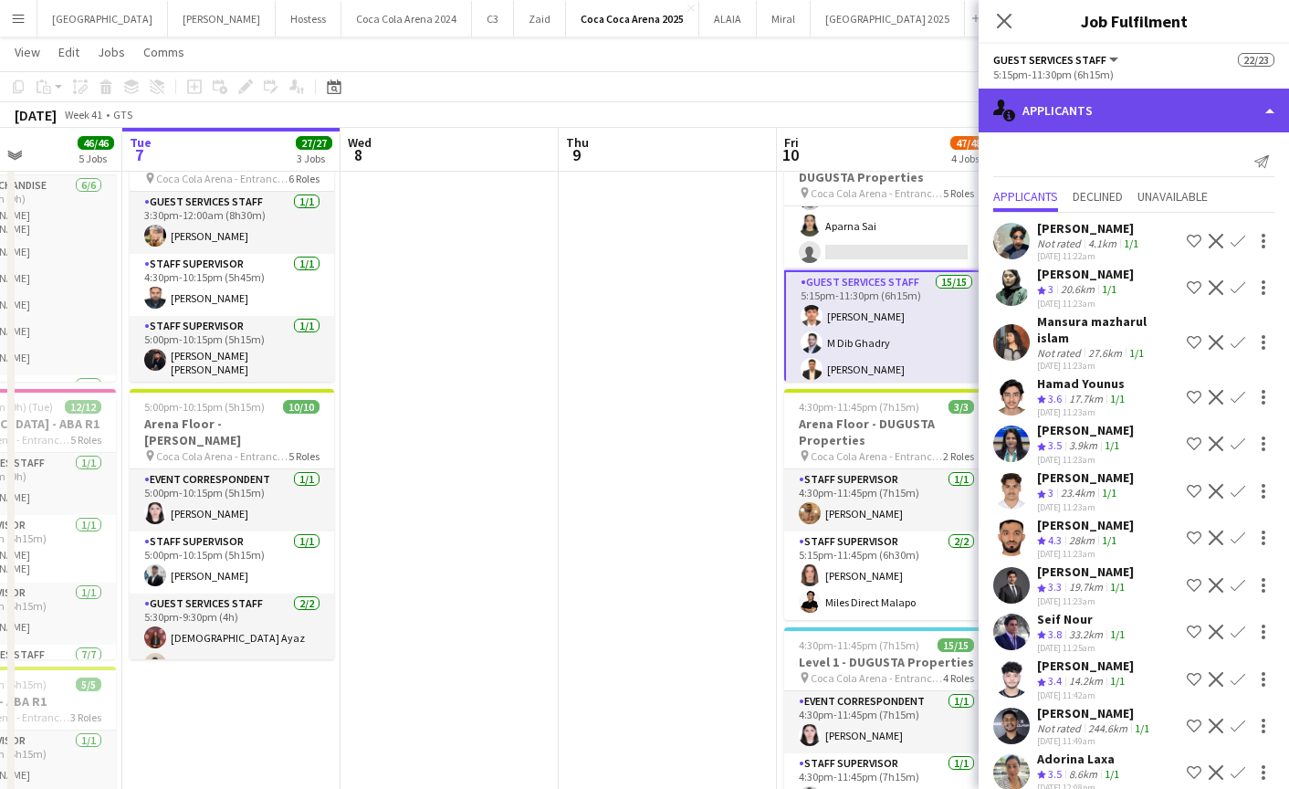
click at [1099, 97] on div "single-neutral-actions-information Applicants" at bounding box center [1134, 111] width 310 height 44
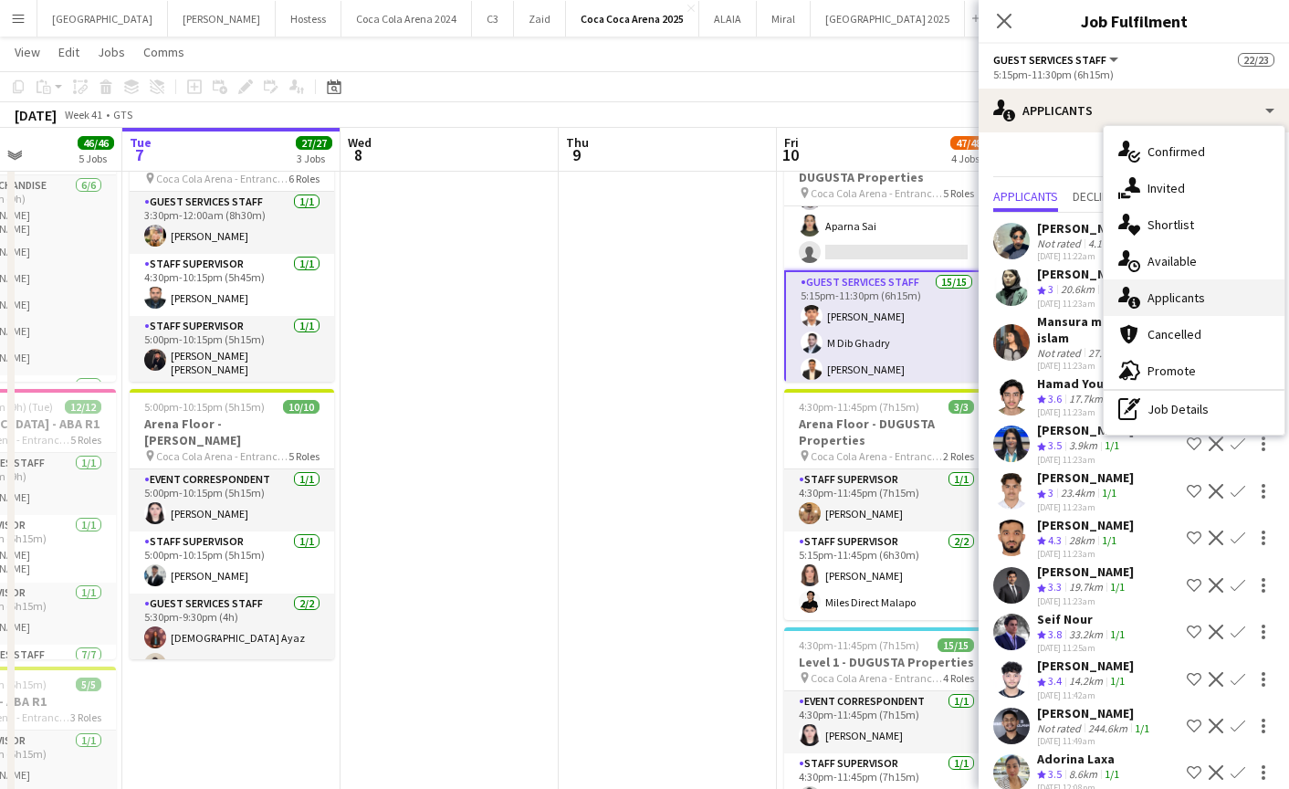
click at [1175, 302] on span "Applicants" at bounding box center [1177, 297] width 58 height 16
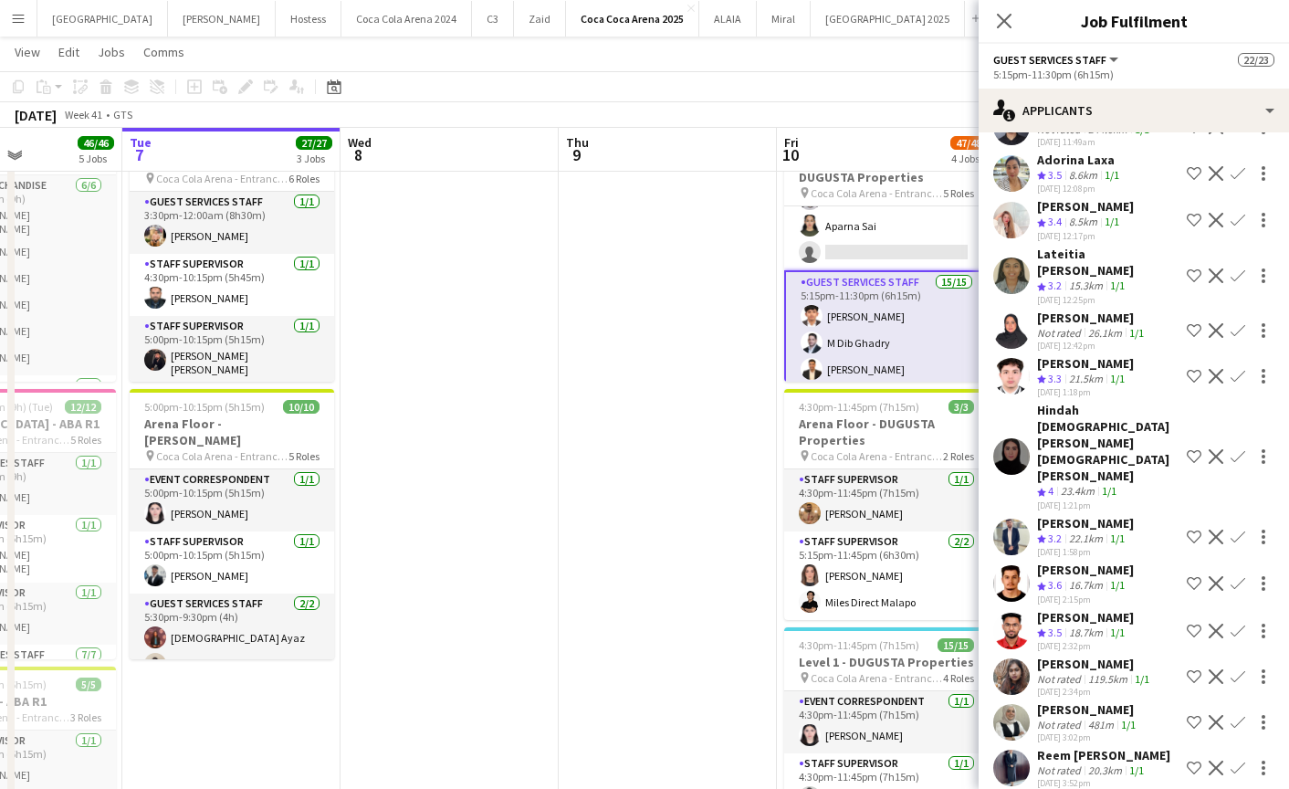
scroll to position [404, 0]
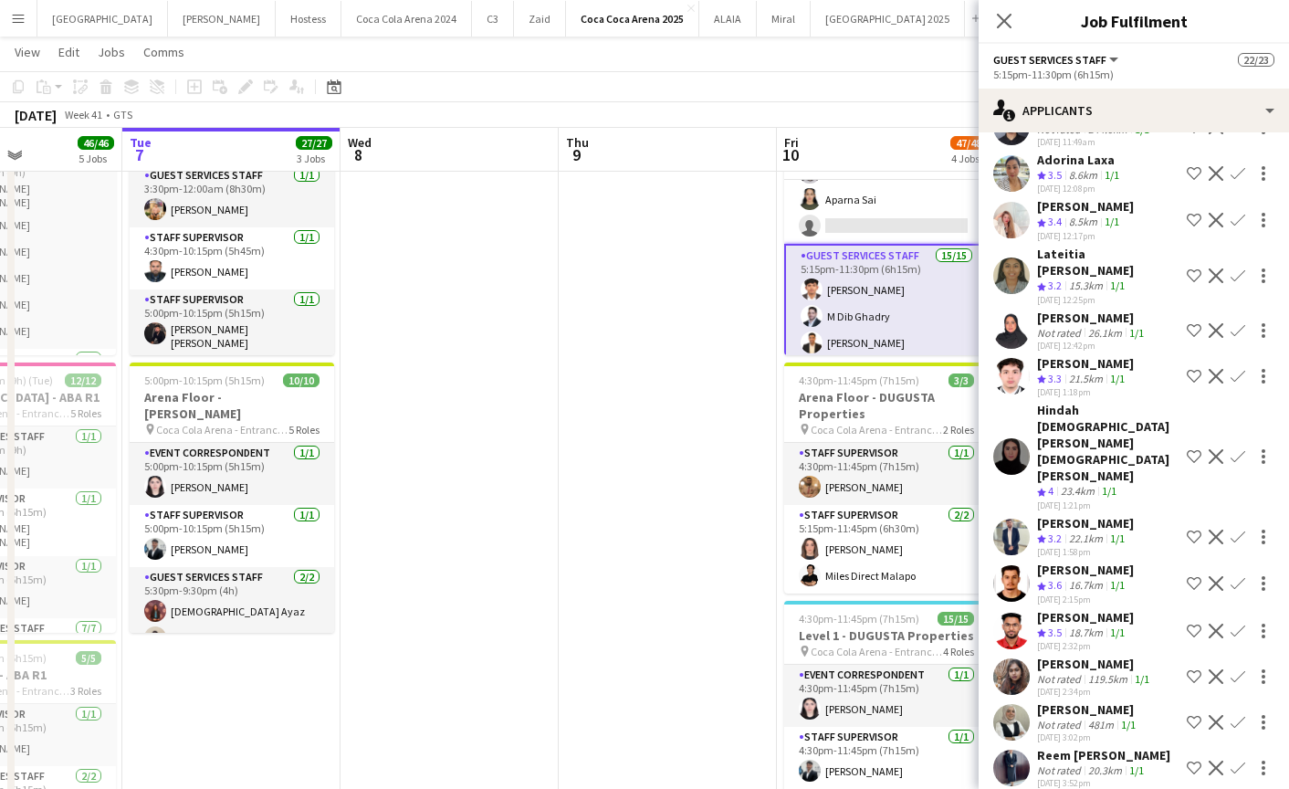
click at [1018, 312] on app-user-avatar at bounding box center [1011, 330] width 37 height 37
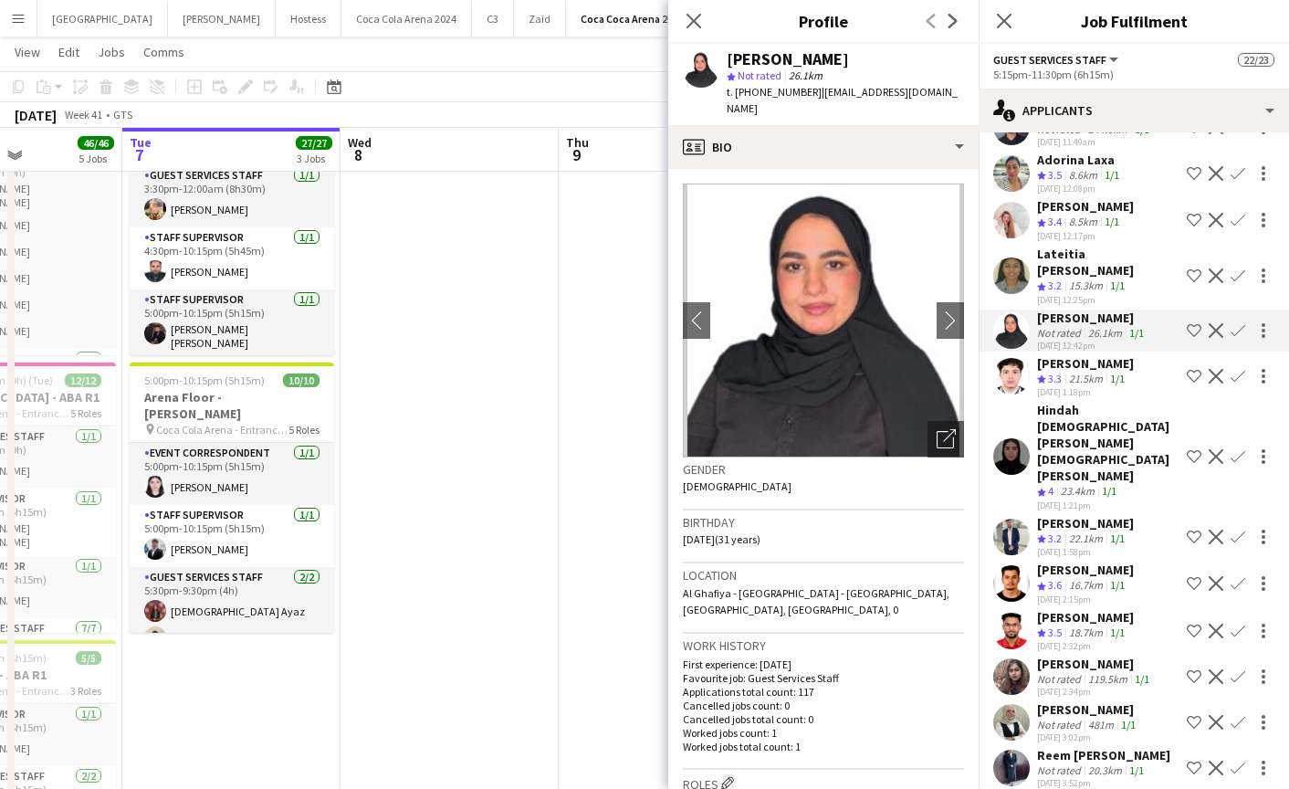
click at [1005, 259] on app-user-avatar at bounding box center [1011, 275] width 37 height 37
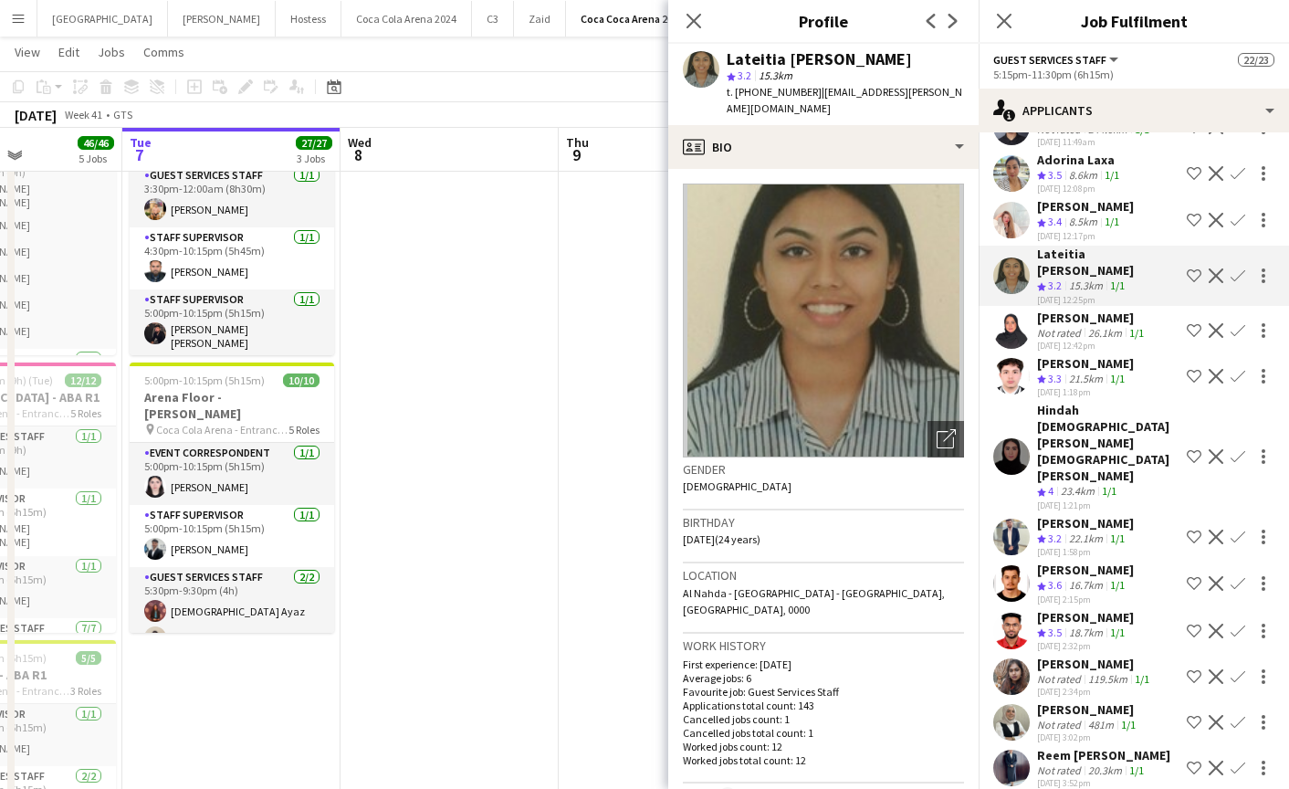
drag, startPoint x: 814, startPoint y: 88, endPoint x: 960, endPoint y: 88, distance: 145.2
click at [960, 88] on app-profile-header "Lateitia D’silva star 3.2 15.3km t. +971553956088 | lateitia.j.dsilva@gmail.com" at bounding box center [823, 84] width 310 height 81
copy span "lateitia.j.dsilva@gmail.com"
click at [688, 26] on icon at bounding box center [693, 20] width 17 height 17
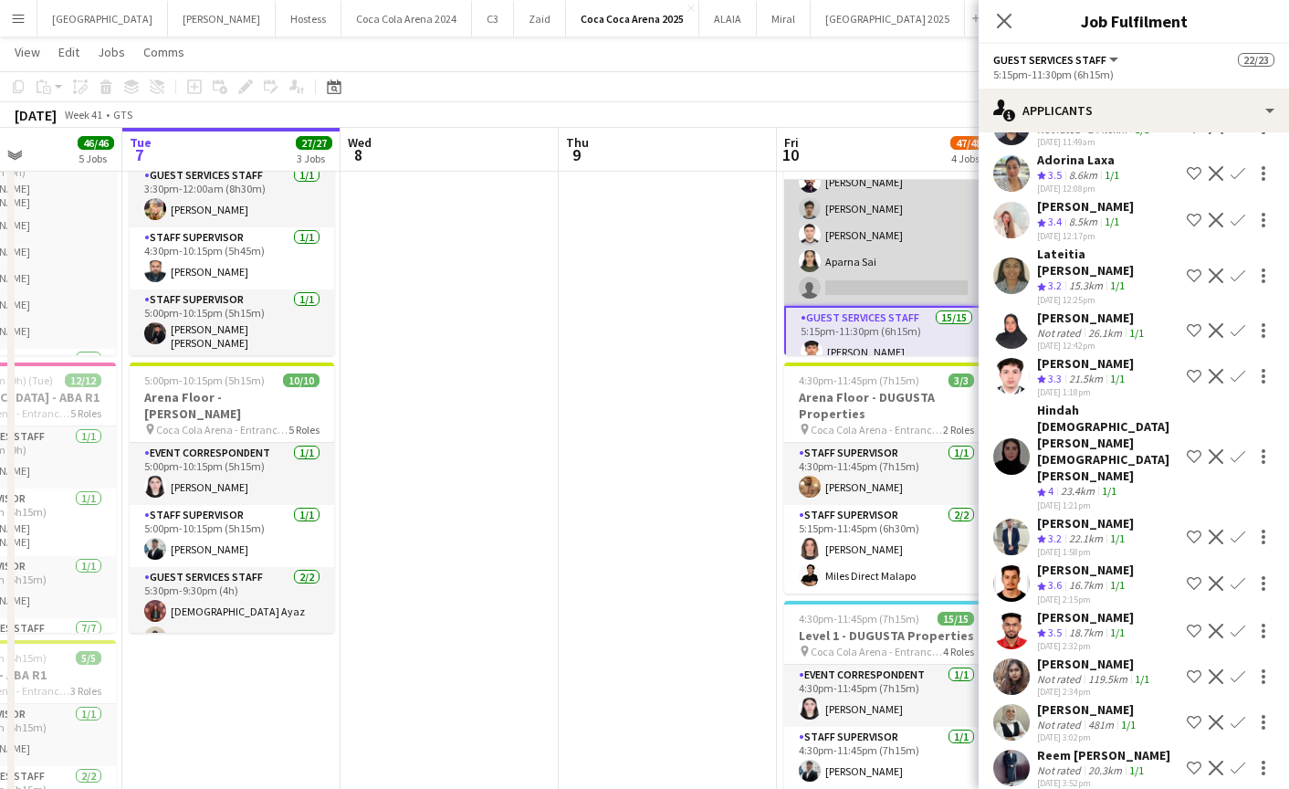
scroll to position [260, 0]
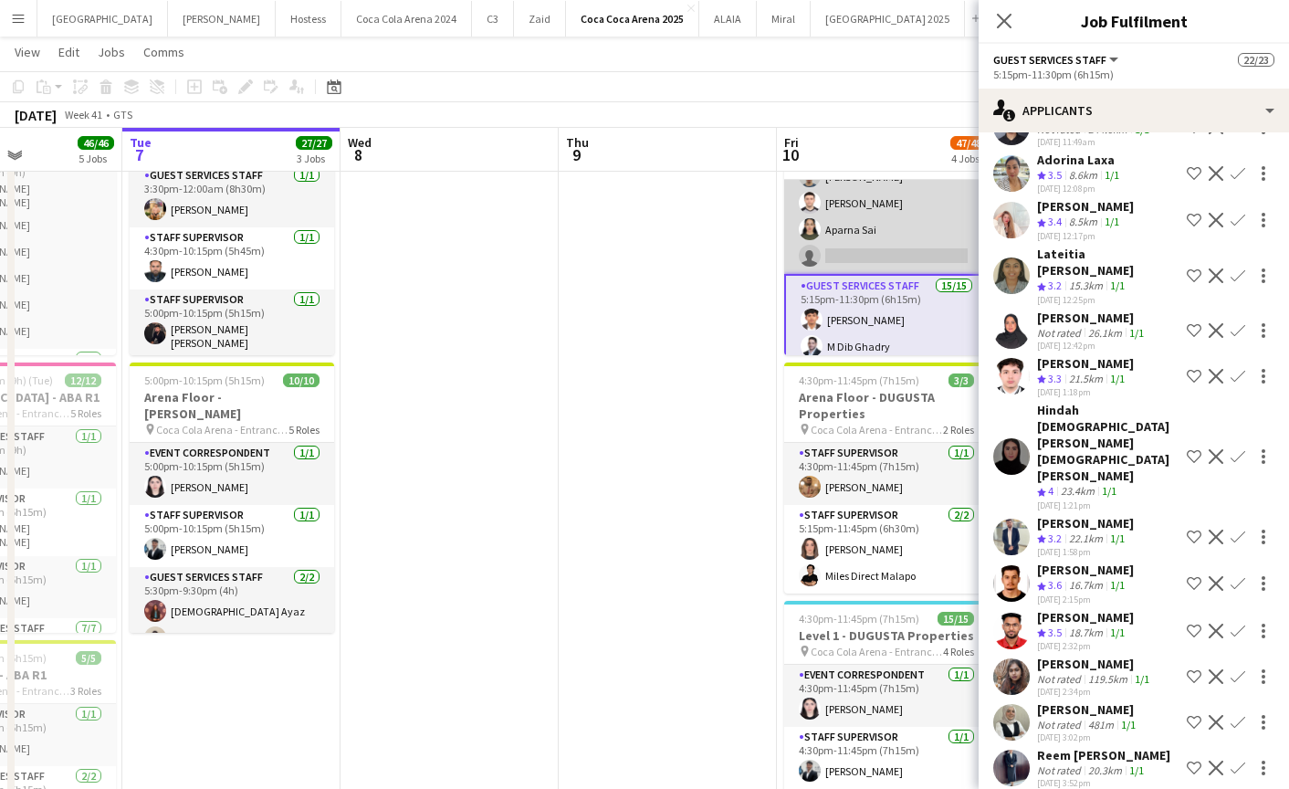
click at [861, 262] on app-card-role "Guest Services Staff 4/5 5:15pm-9:15pm (4h) Saeid Molavi Khalil Muhammad Hamza …" at bounding box center [886, 190] width 205 height 168
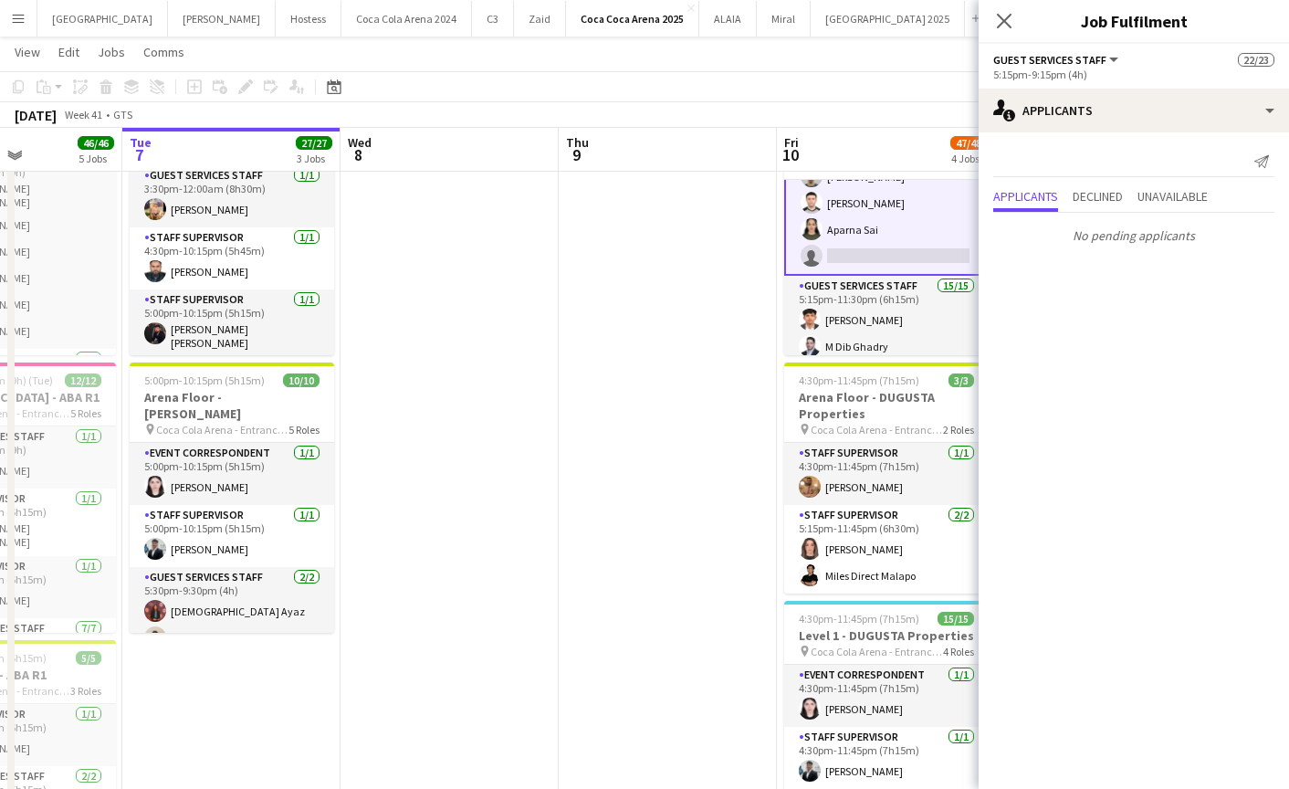
click at [906, 249] on app-card-role "Guest Services Staff 4/5 5:15pm-9:15pm (4h) Saeid Molavi Khalil Muhammad Hamza …" at bounding box center [886, 190] width 205 height 172
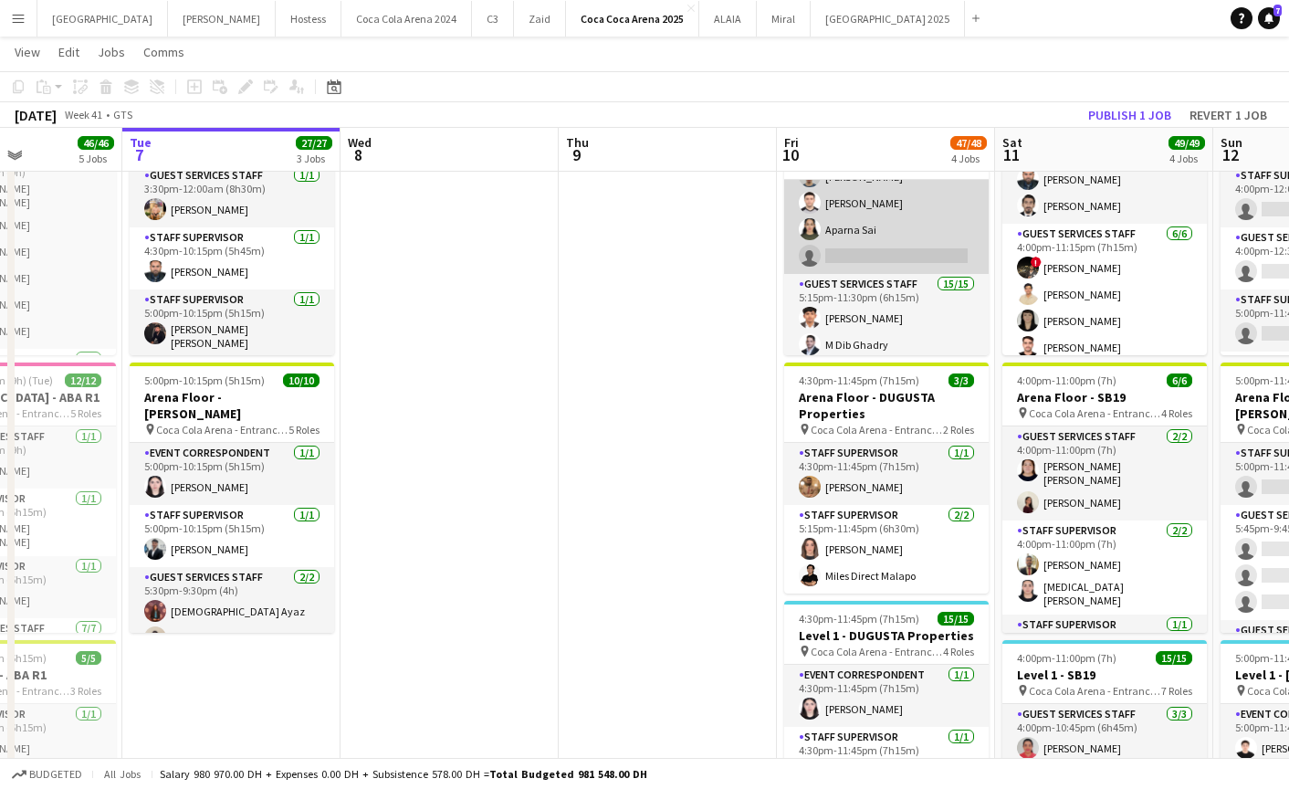
click at [906, 249] on app-card-role "Guest Services Staff 4/5 5:15pm-9:15pm (4h) Saeid Molavi Khalil Muhammad Hamza …" at bounding box center [886, 190] width 205 height 168
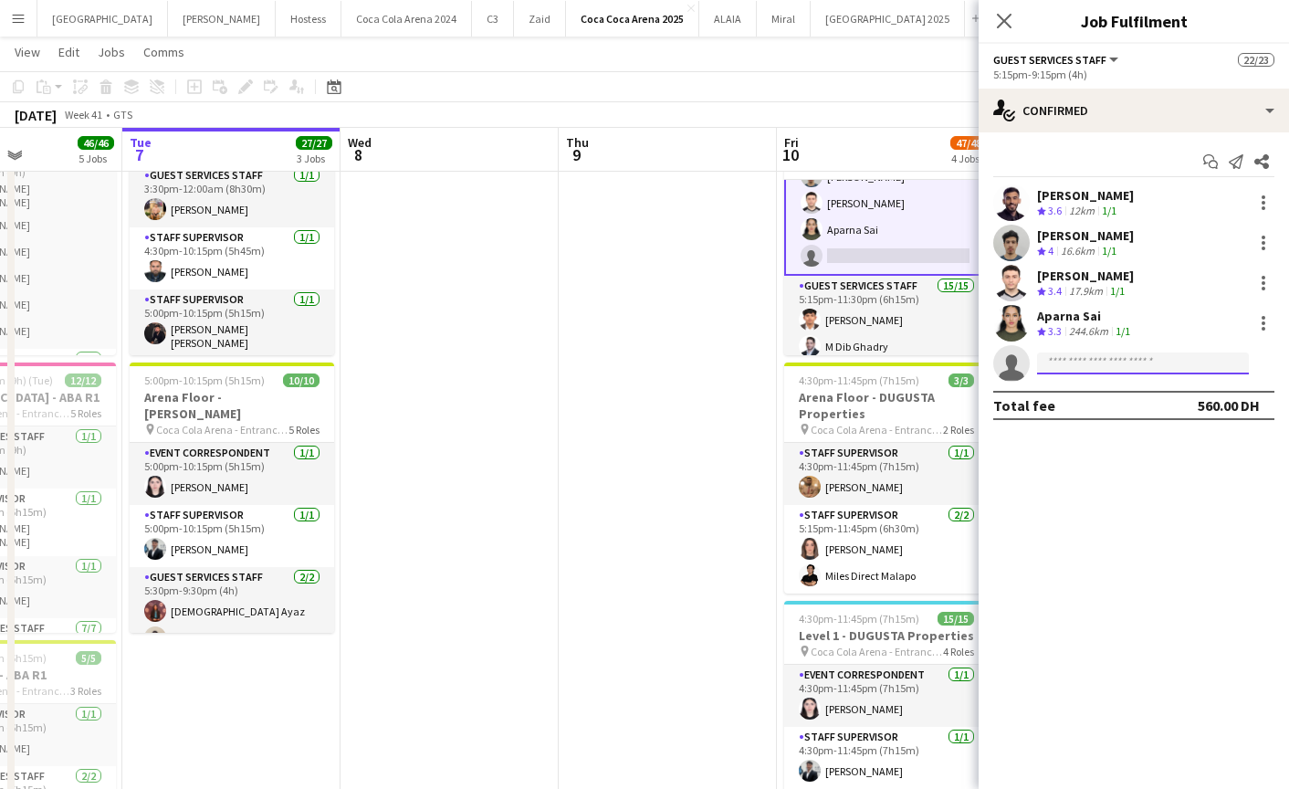
click at [1067, 359] on input at bounding box center [1143, 363] width 212 height 22
paste input "**********"
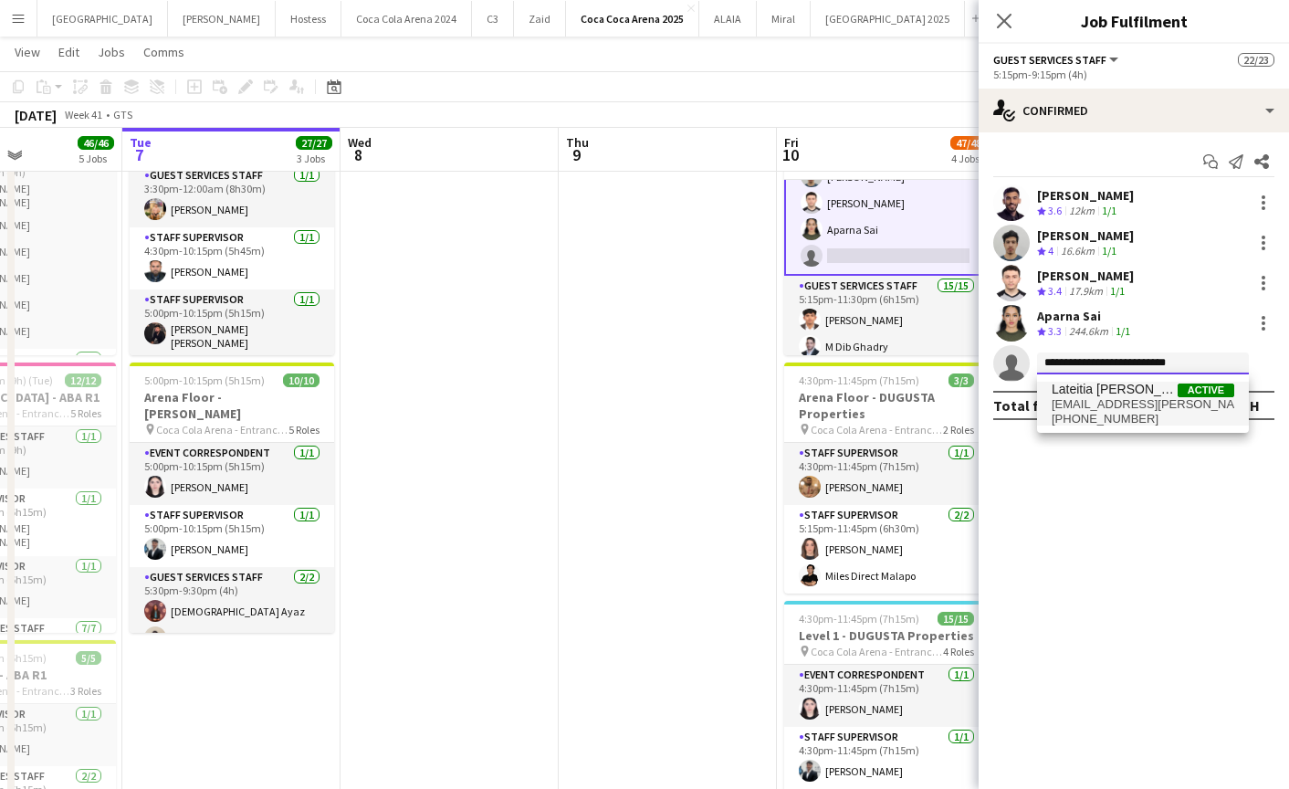
type input "**********"
click at [1086, 400] on span "lateitia.j.dsilva@gmail.com" at bounding box center [1143, 404] width 183 height 15
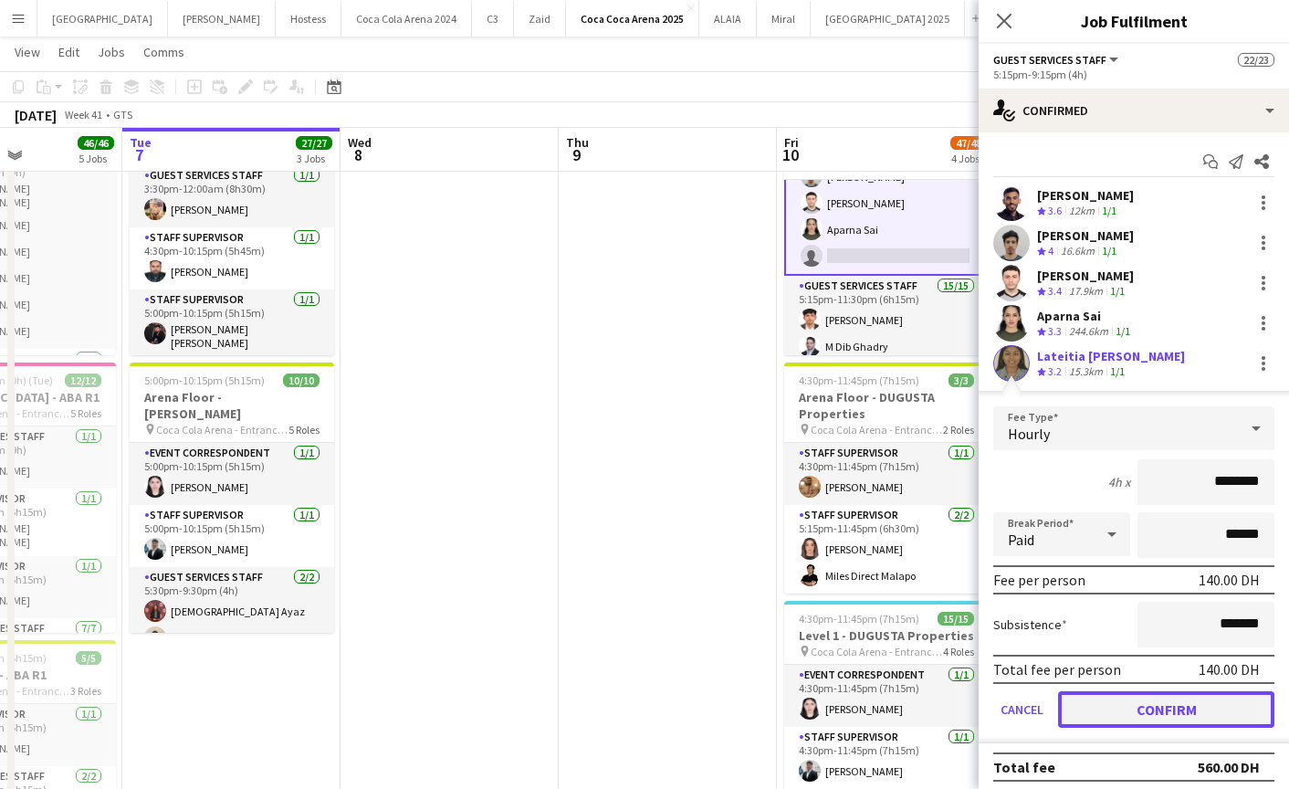
click at [1191, 705] on button "Confirm" at bounding box center [1166, 709] width 216 height 37
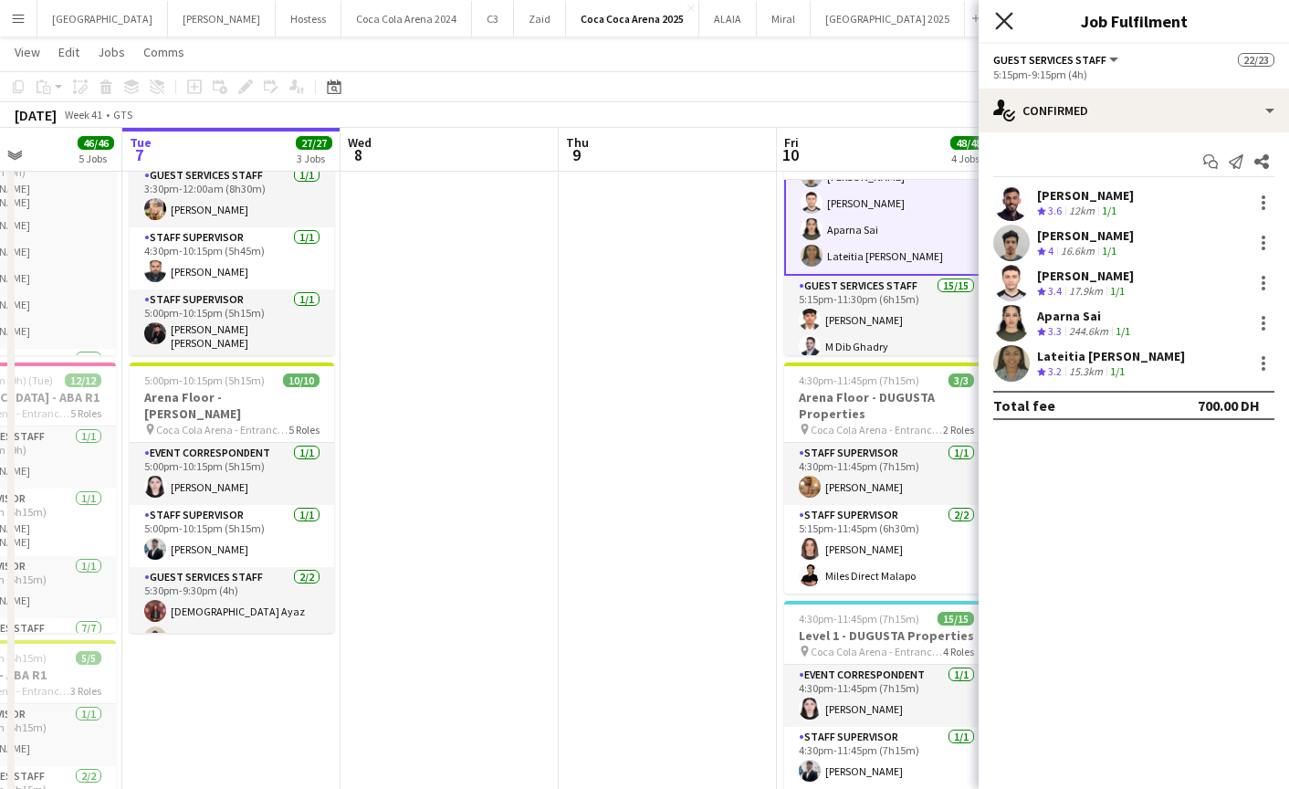
click at [1012, 21] on icon "Close pop-in" at bounding box center [1003, 20] width 17 height 17
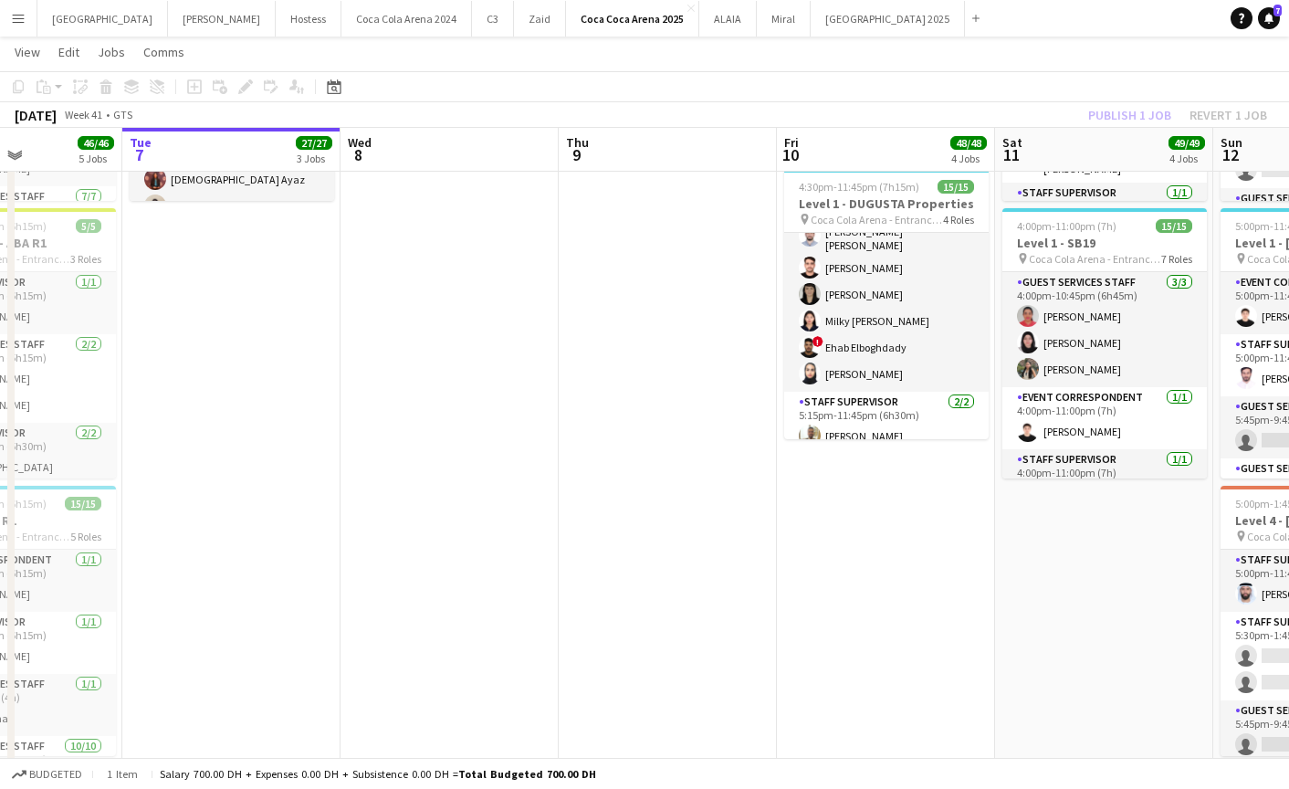
scroll to position [317, 0]
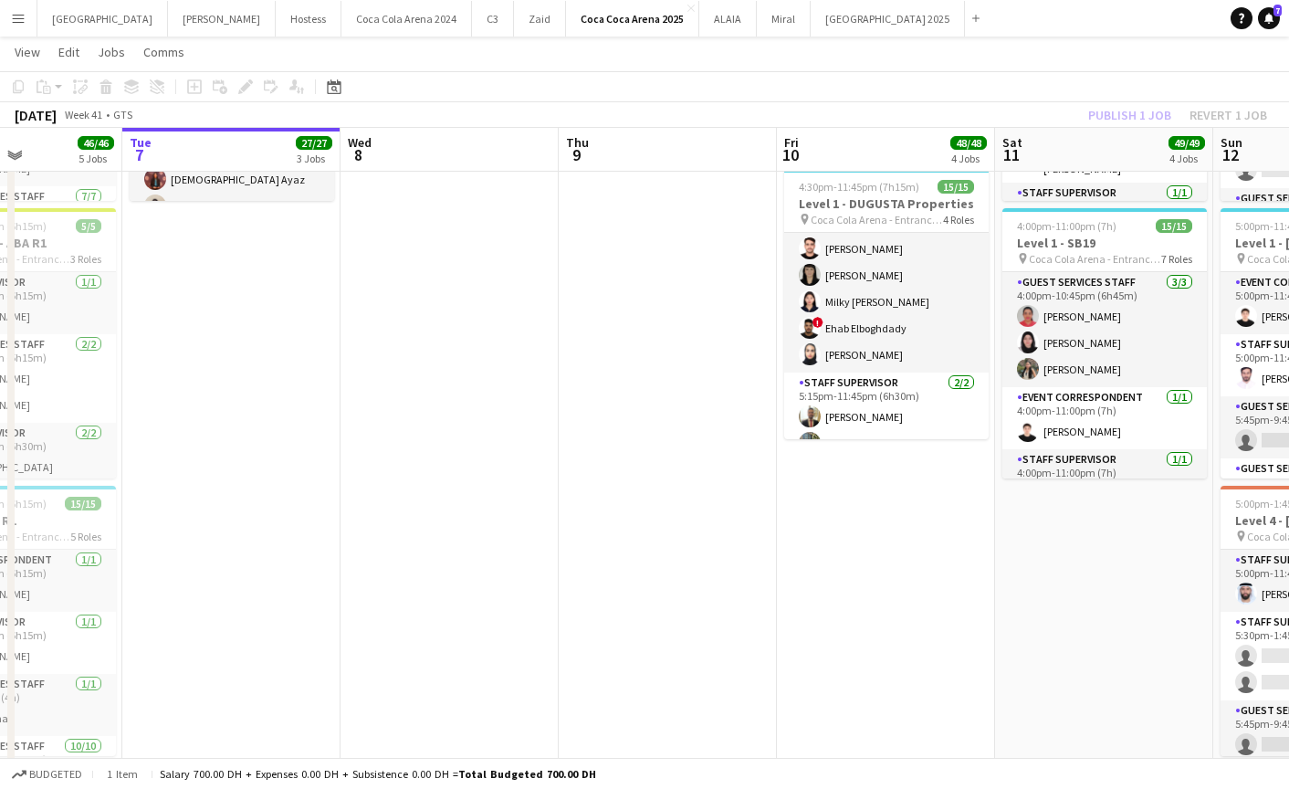
click at [1117, 118] on div "Publish 1 job Revert 1 job" at bounding box center [1177, 115] width 223 height 24
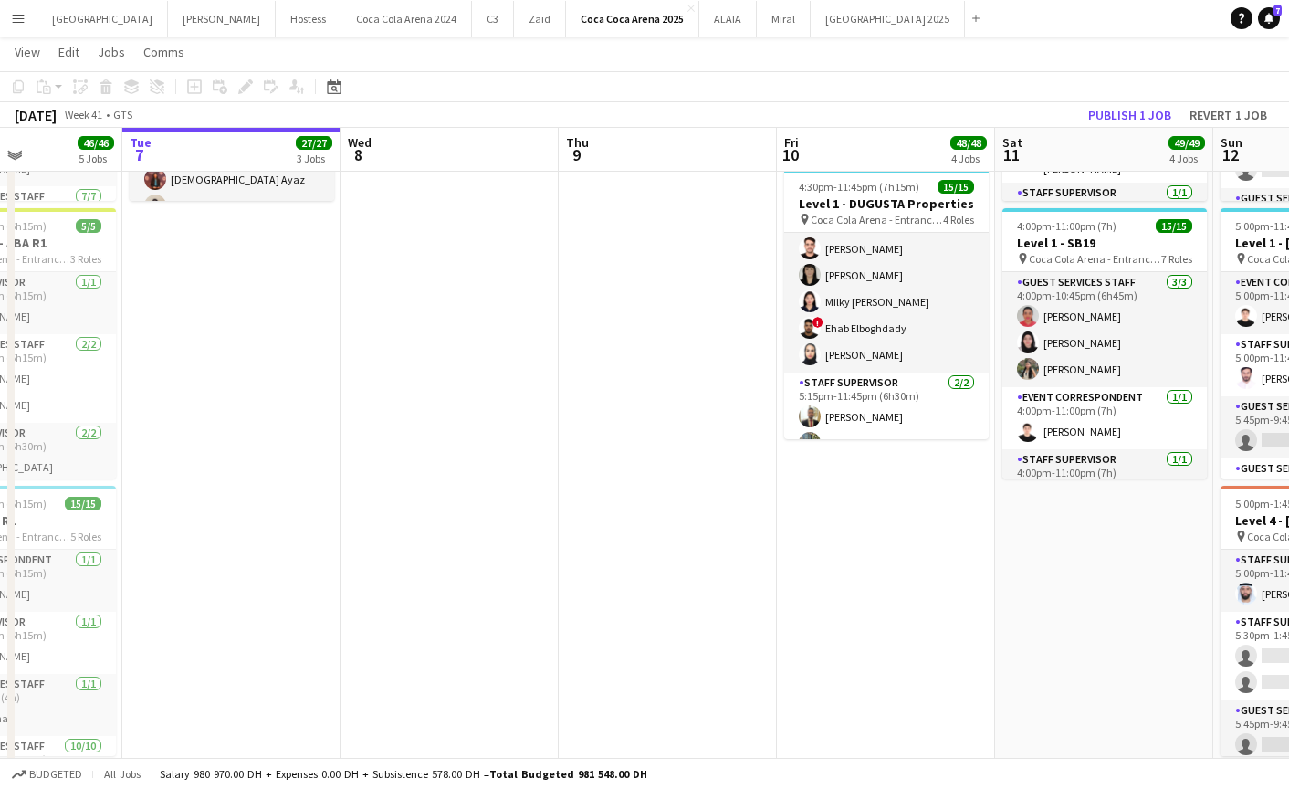
scroll to position [612, 0]
click at [1117, 118] on button "Publish 1 job" at bounding box center [1130, 115] width 98 height 24
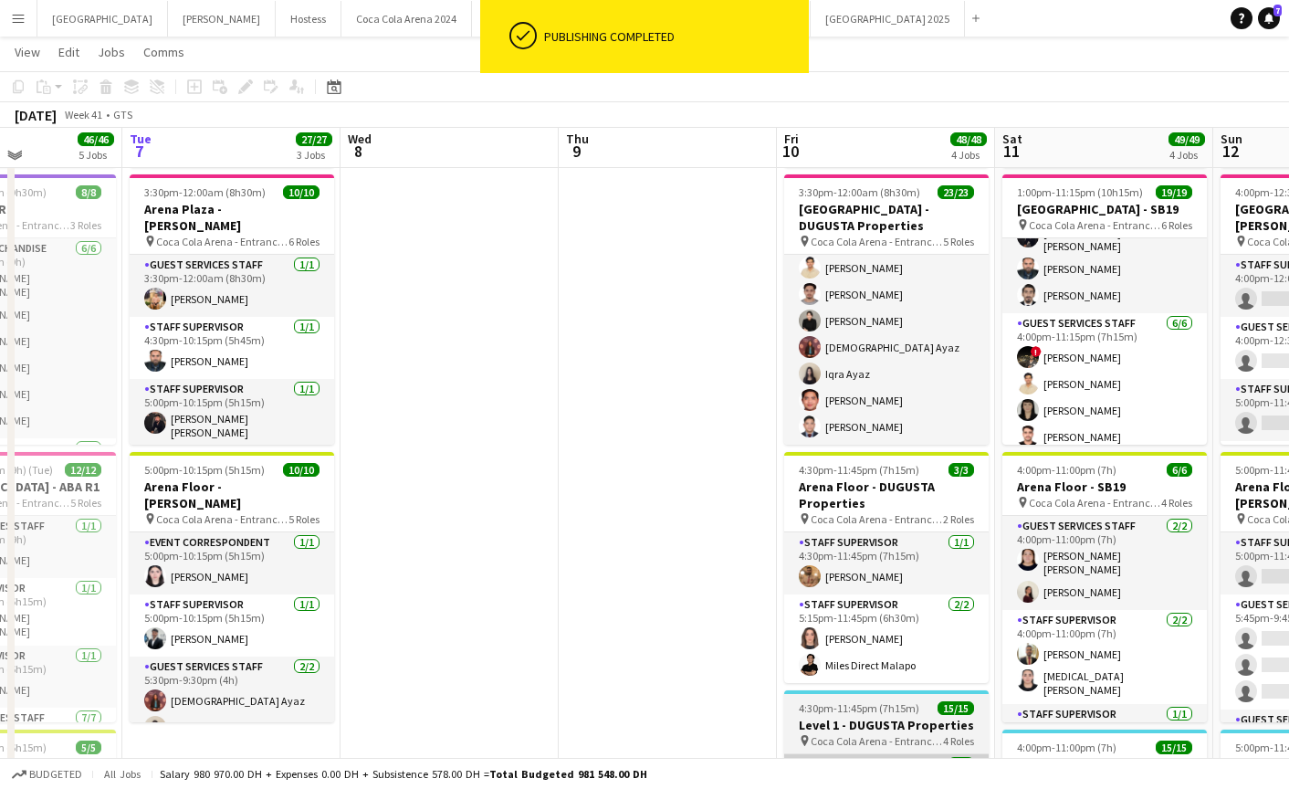
scroll to position [279, 0]
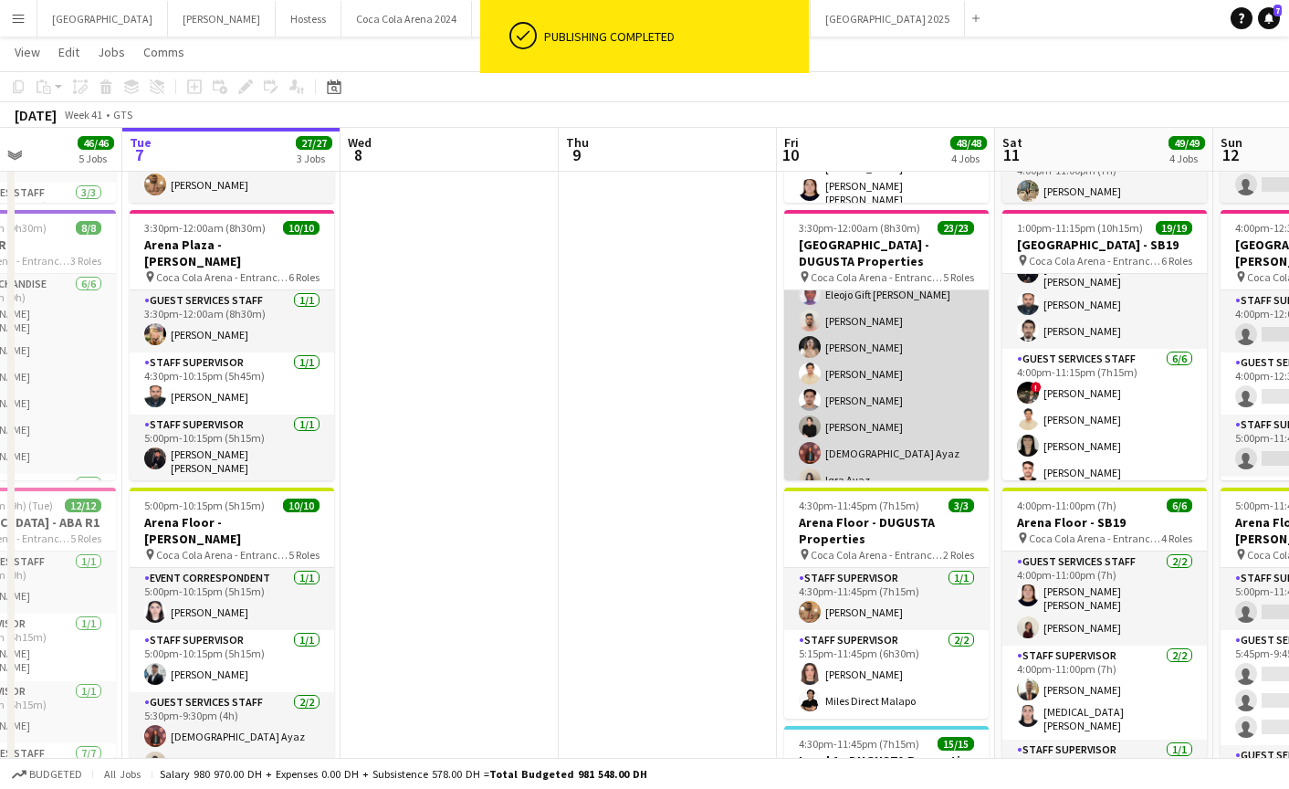
click at [873, 390] on app-card-role "Guest Services Staff 15/15 5:15pm-11:30pm (6h15m) Mathew George M Dib Ghadry Ab…" at bounding box center [886, 334] width 205 height 433
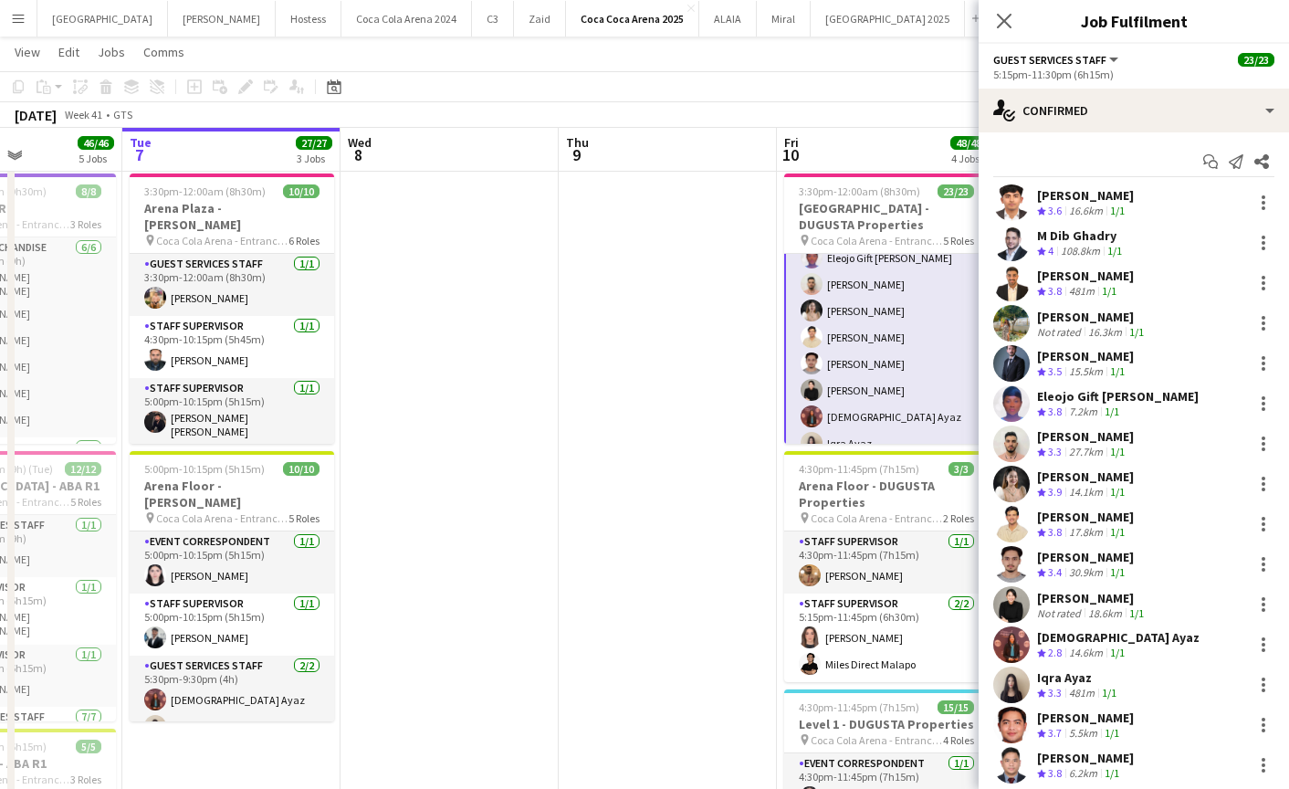
scroll to position [309, 0]
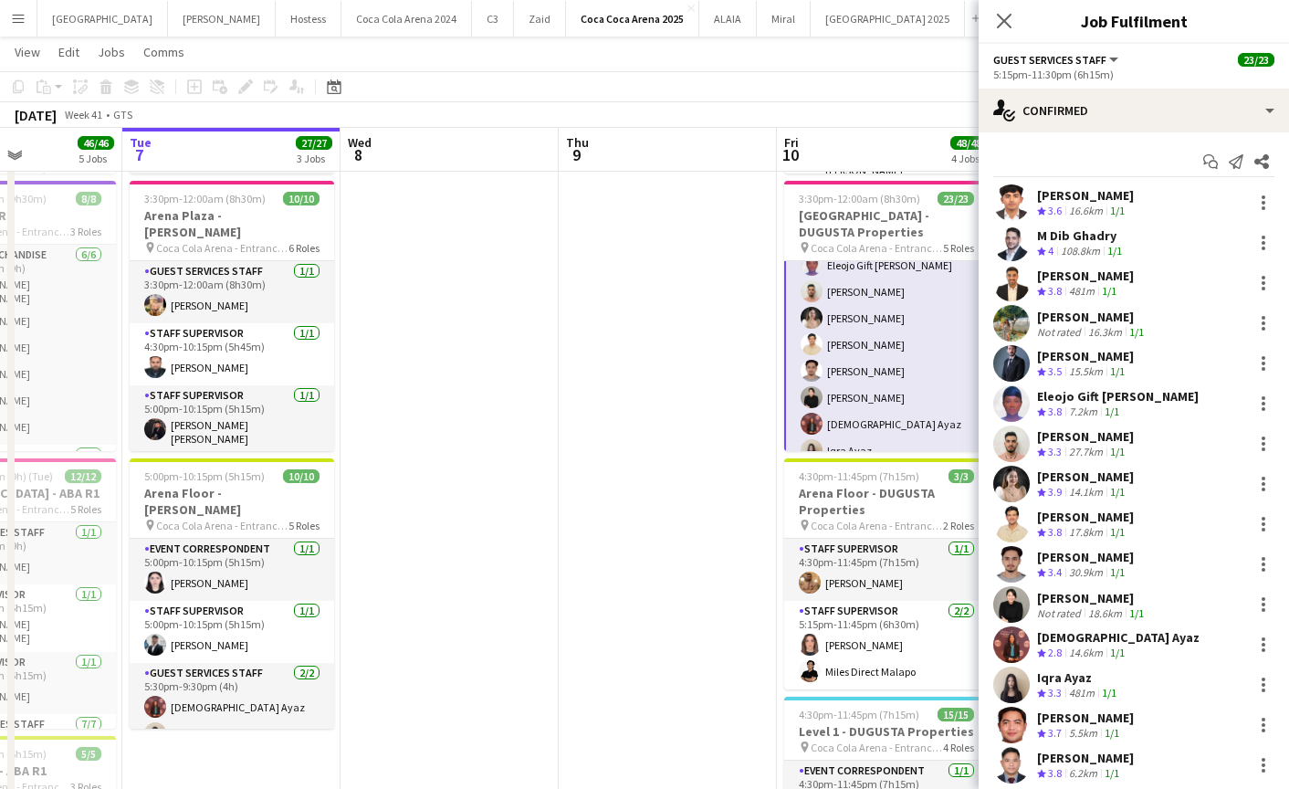
click at [1010, 241] on app-user-avatar at bounding box center [1011, 243] width 37 height 37
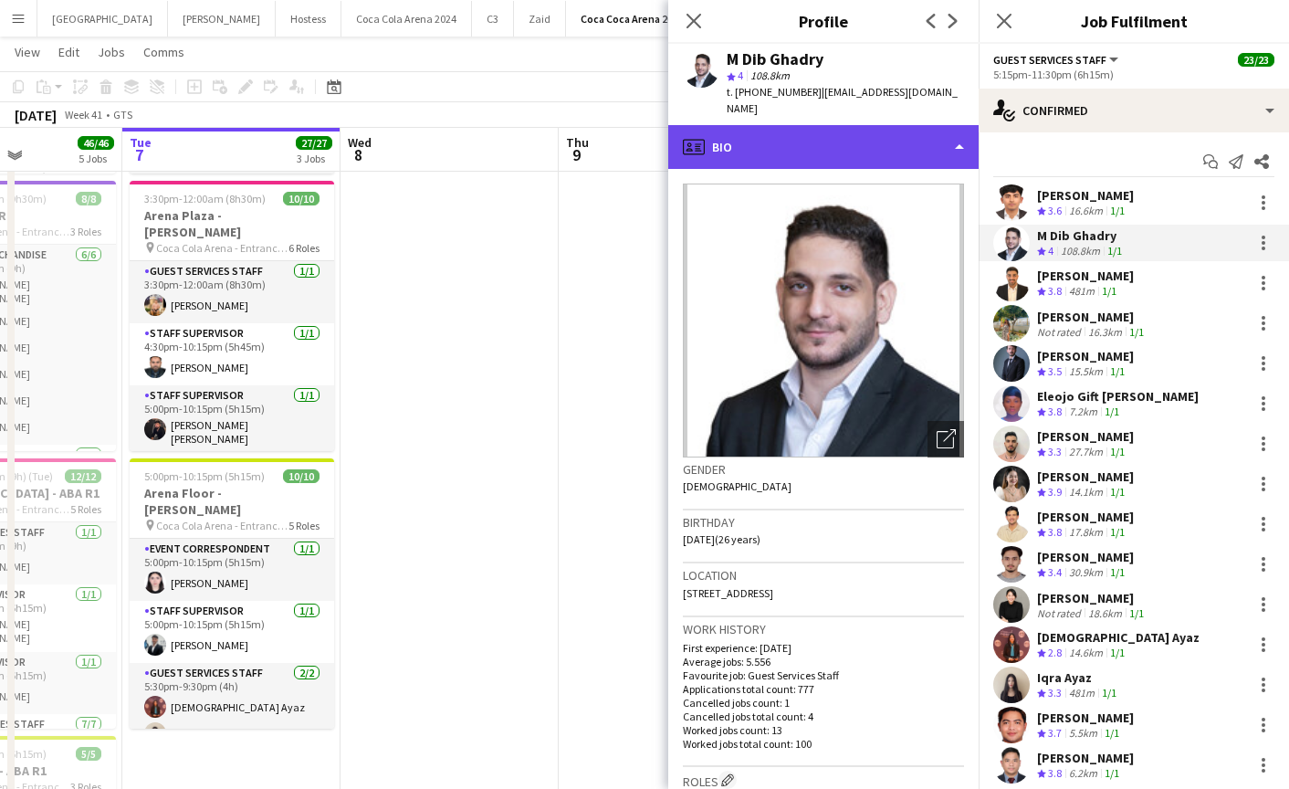
click at [844, 134] on div "profile Bio" at bounding box center [823, 147] width 310 height 44
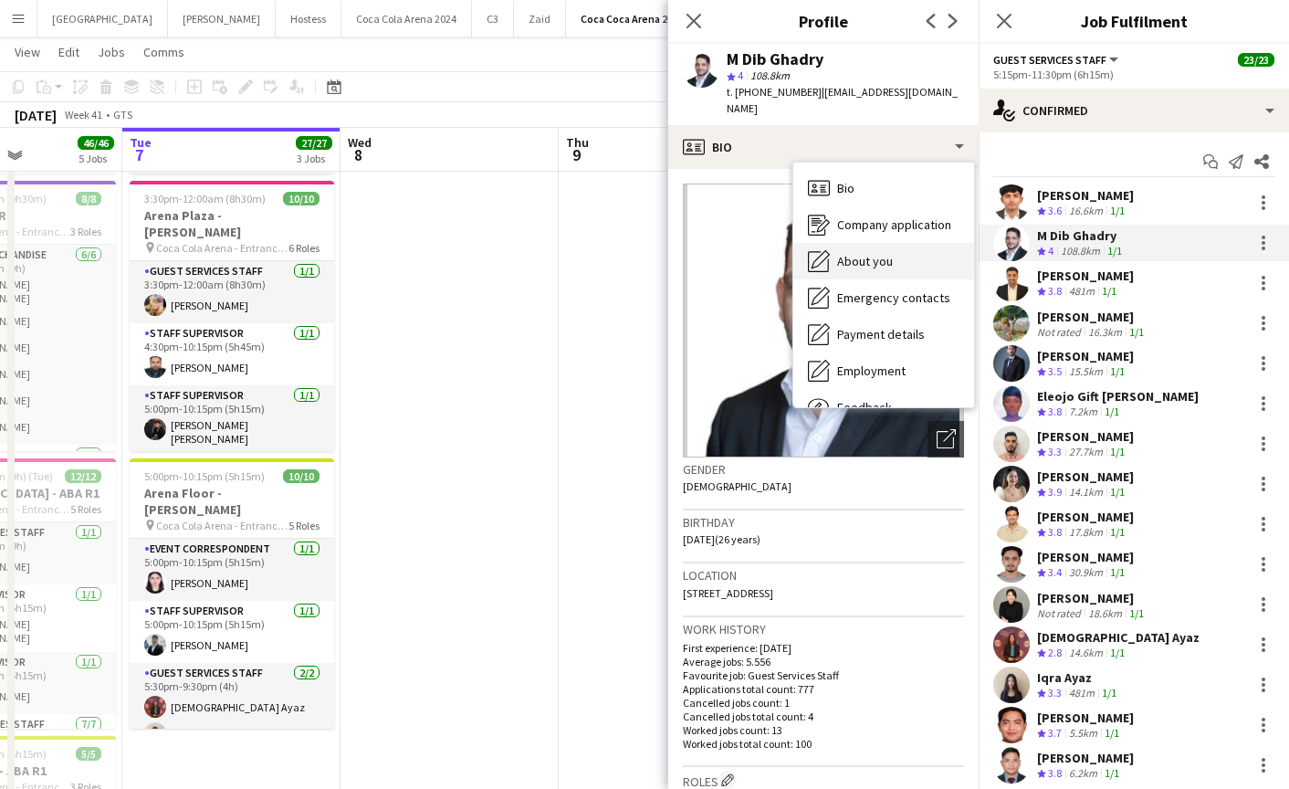
click at [869, 253] on span "About you" at bounding box center [865, 261] width 56 height 16
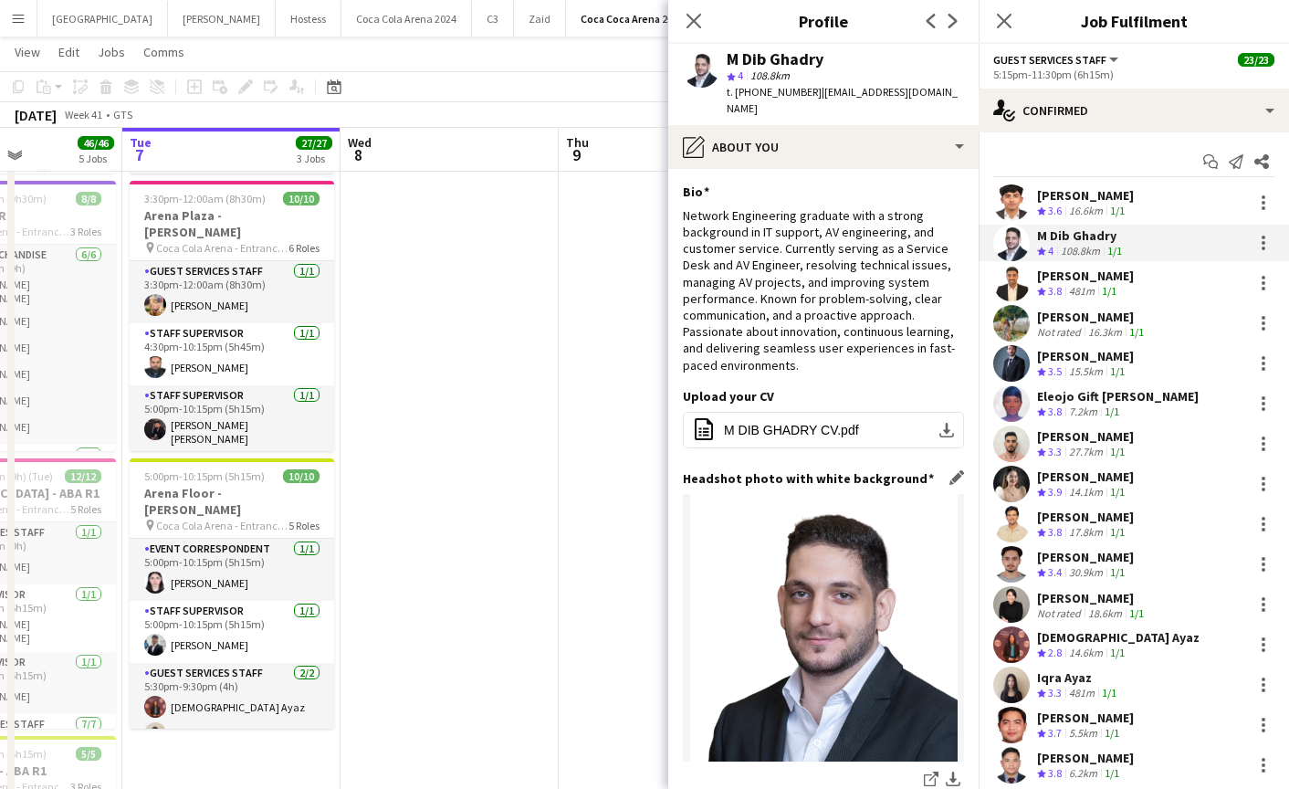
scroll to position [223, 0]
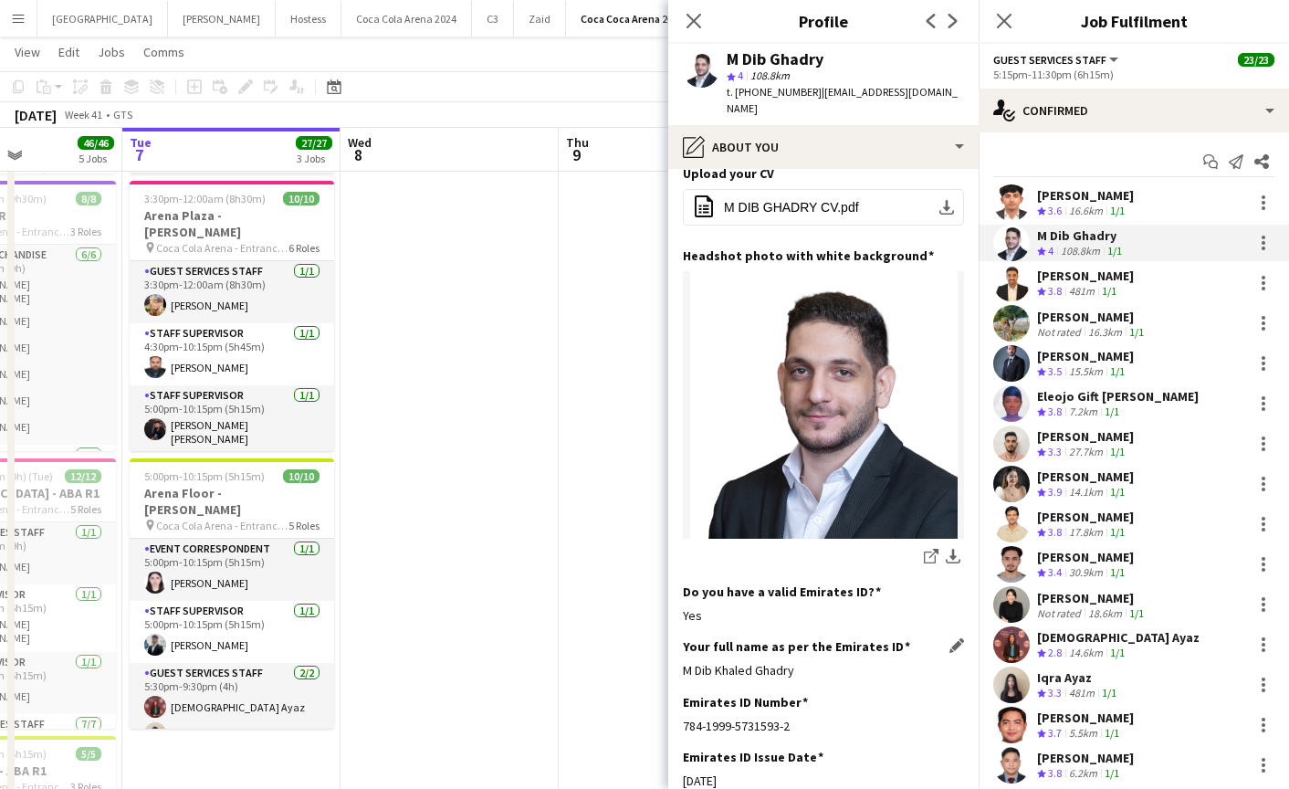
drag, startPoint x: 679, startPoint y: 648, endPoint x: 852, endPoint y: 654, distance: 172.6
click at [852, 654] on app-section-data-types "Bio Edit this field Network Engineering graduate with a strong background in IT…" at bounding box center [823, 479] width 310 height 620
copy div "M Dib Khaled Ghadry"
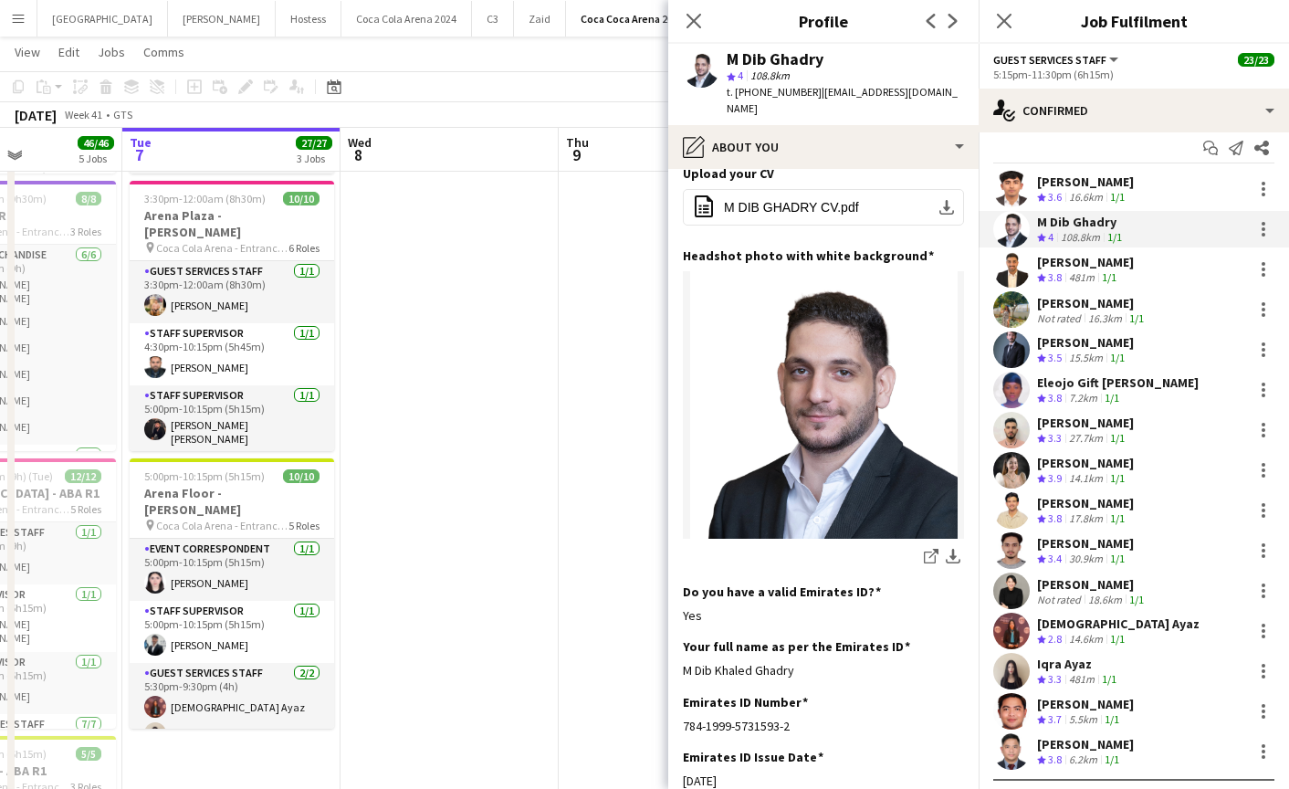
scroll to position [0, 0]
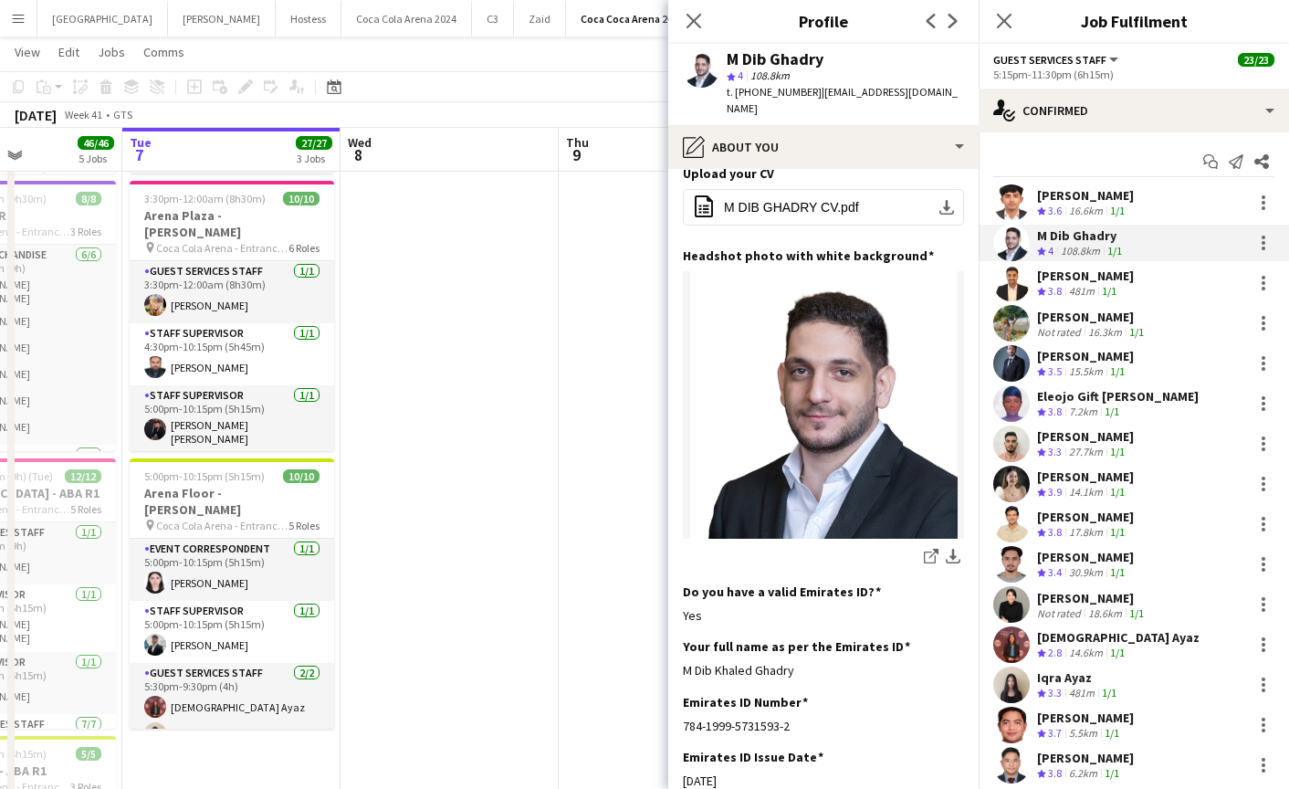
click at [1011, 208] on app-user-avatar at bounding box center [1011, 202] width 37 height 37
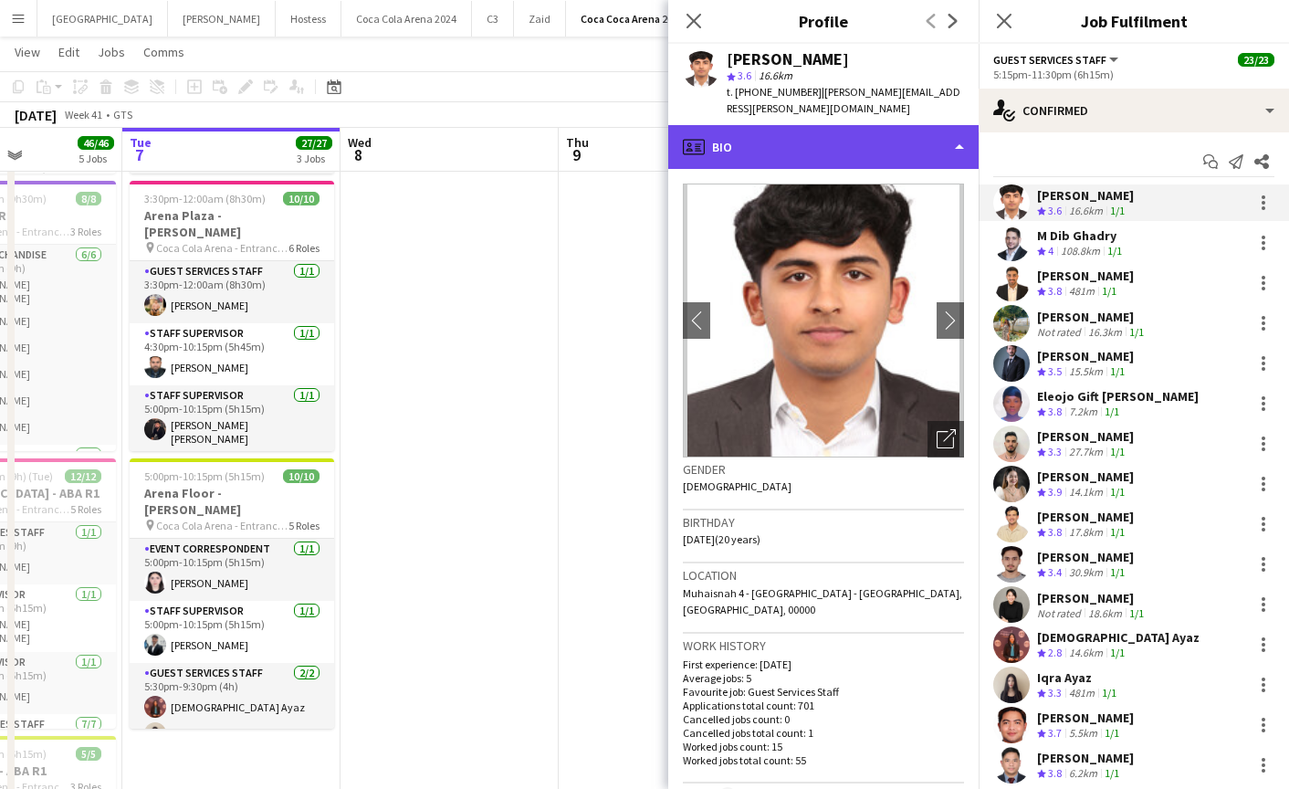
click at [808, 125] on div "profile Bio" at bounding box center [823, 147] width 310 height 44
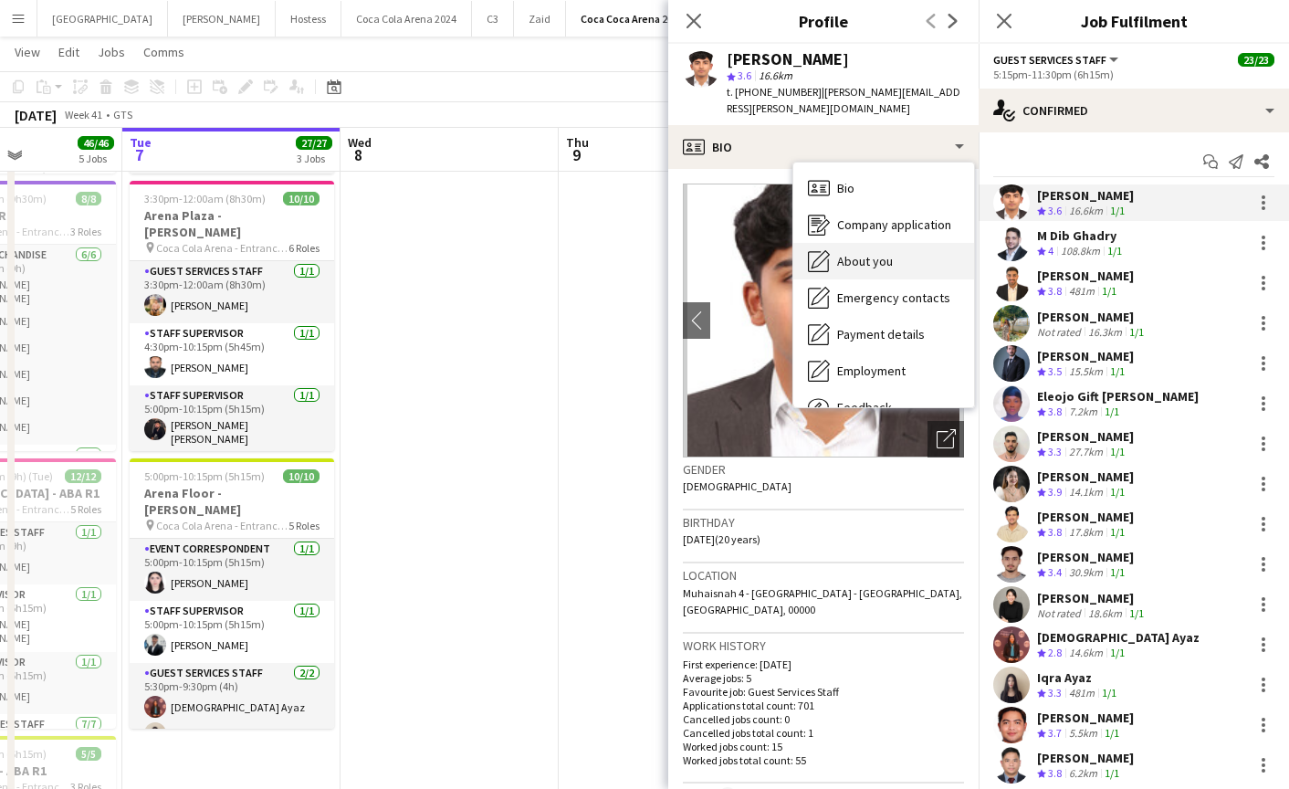
click at [855, 253] on span "About you" at bounding box center [865, 261] width 56 height 16
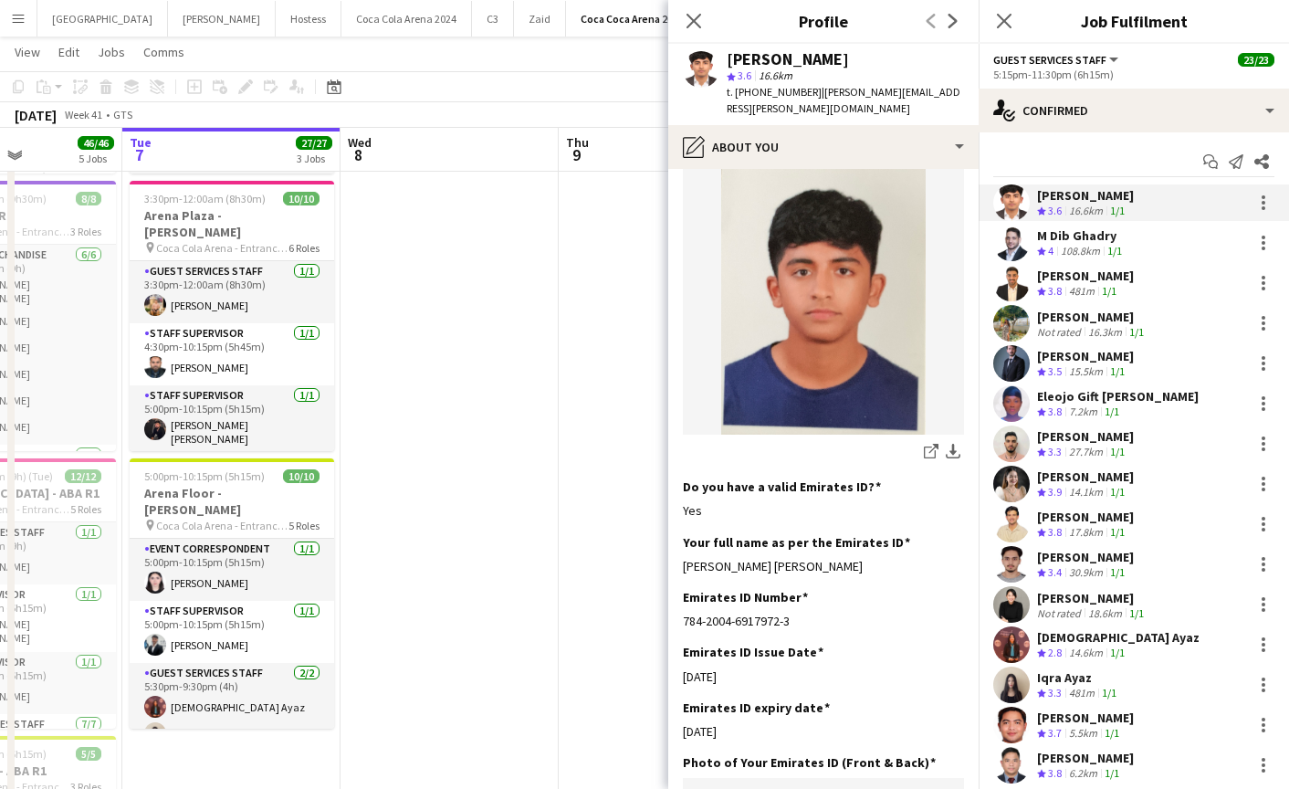
scroll to position [427, 0]
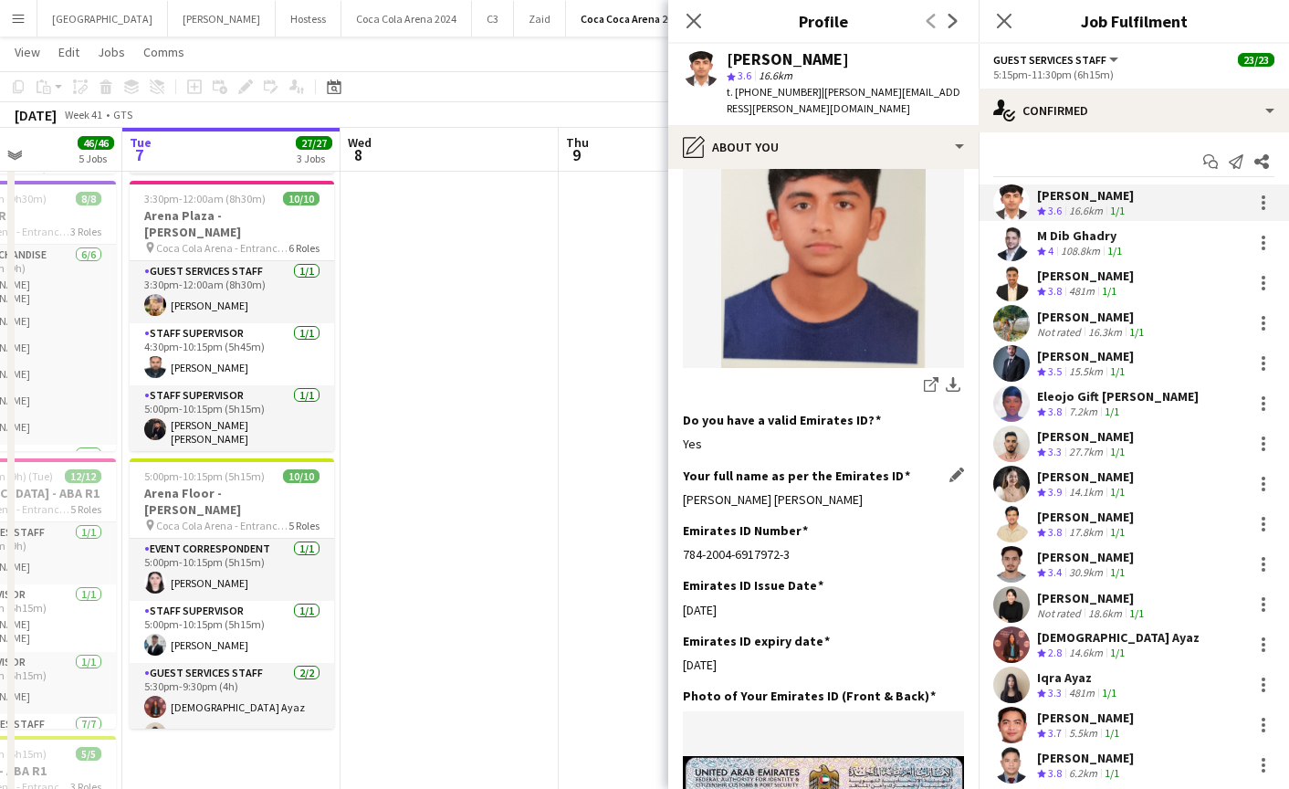
drag, startPoint x: 682, startPoint y: 469, endPoint x: 865, endPoint y: 471, distance: 182.6
click at [865, 491] on div "Mathew George George Cherian" at bounding box center [823, 499] width 281 height 16
copy div "Mathew George George Cherian"
click at [700, 17] on icon "Close pop-in" at bounding box center [693, 20] width 17 height 17
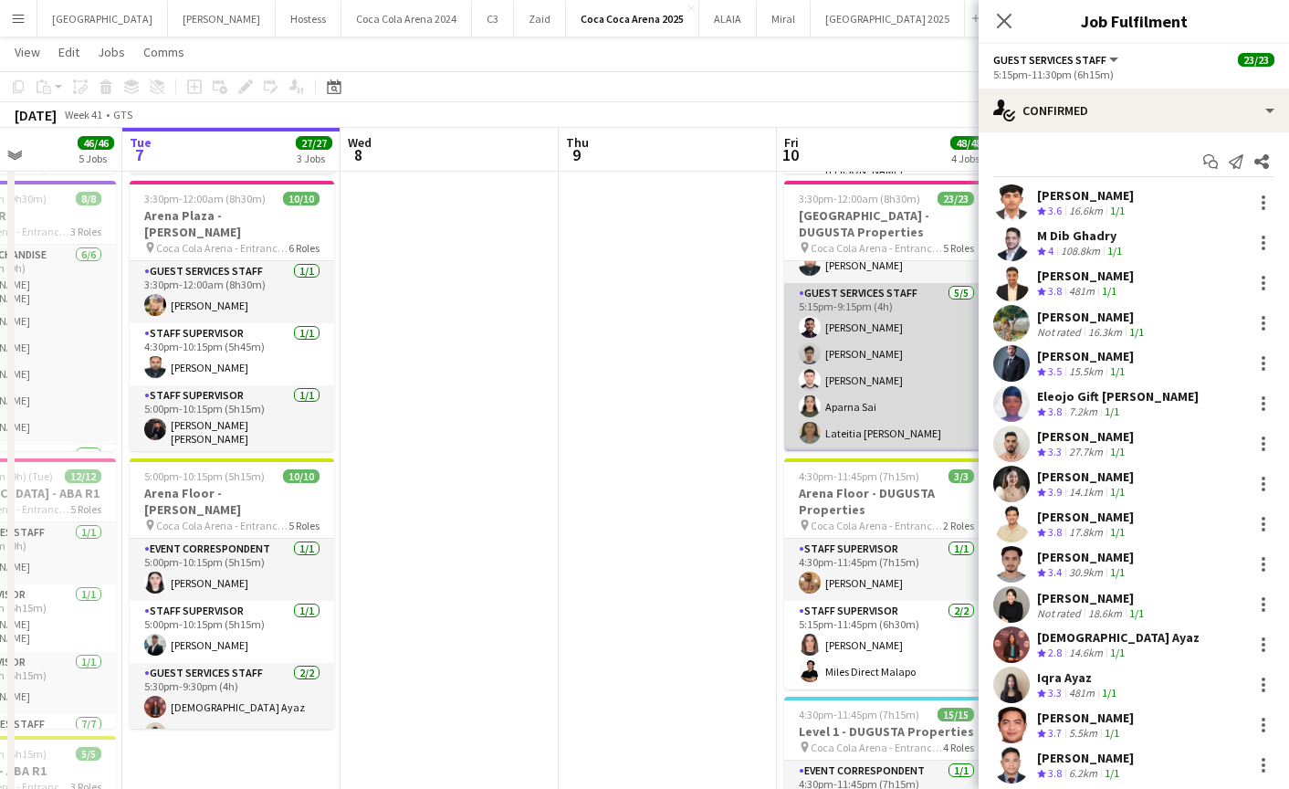
scroll to position [162, 0]
click at [897, 365] on app-card-role "Guest Services Staff 5/5 5:15pm-9:15pm (4h) Saeid Molavi Khalil Muhammad Hamza …" at bounding box center [886, 370] width 205 height 168
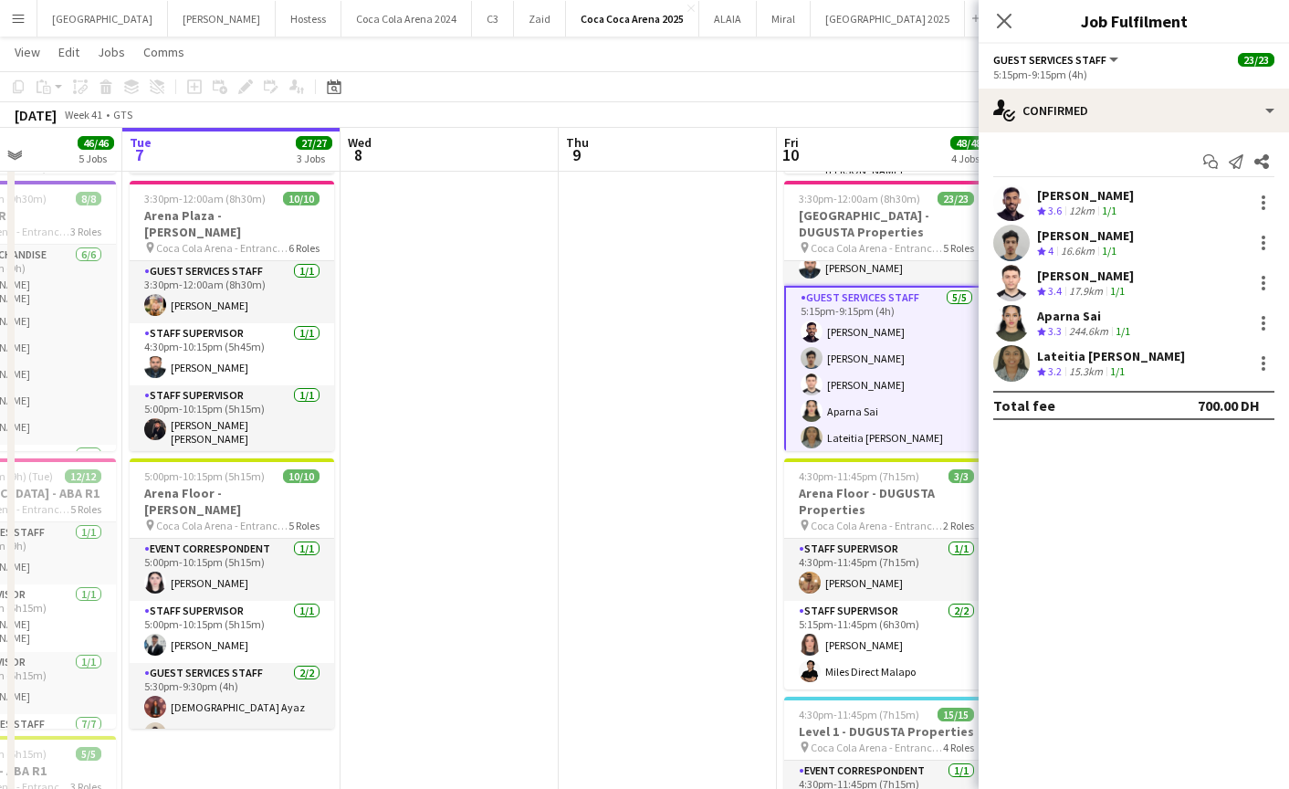
click at [1003, 196] on app-user-avatar at bounding box center [1011, 202] width 37 height 37
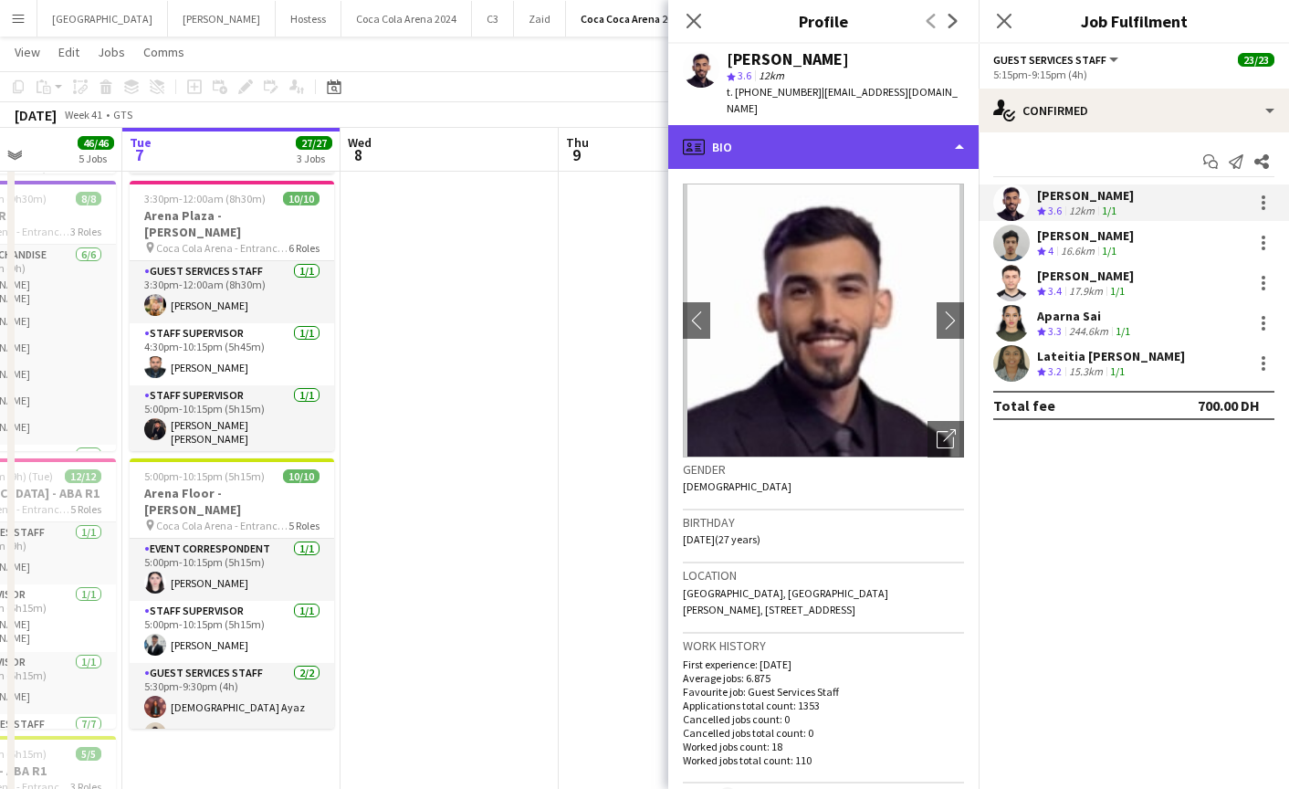
click at [864, 133] on div "profile Bio" at bounding box center [823, 147] width 310 height 44
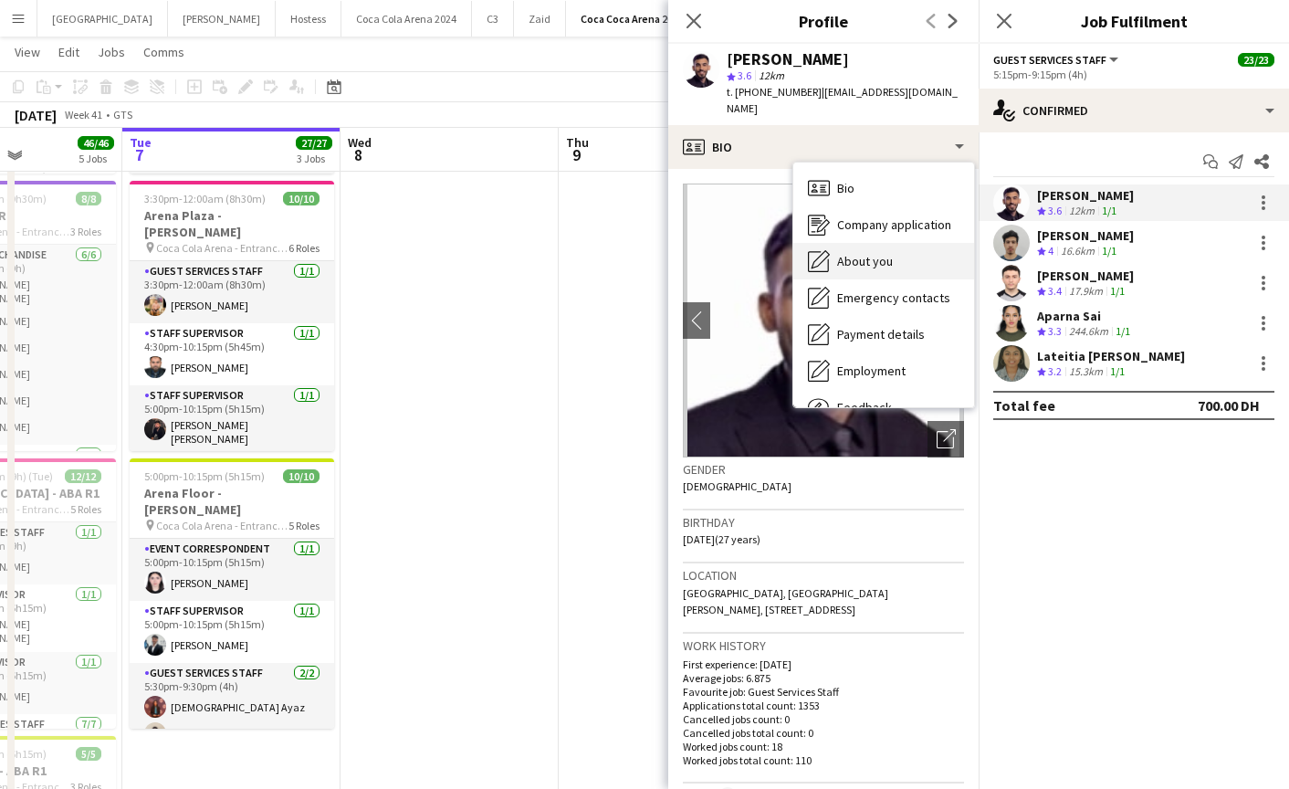
click at [882, 253] on span "About you" at bounding box center [865, 261] width 56 height 16
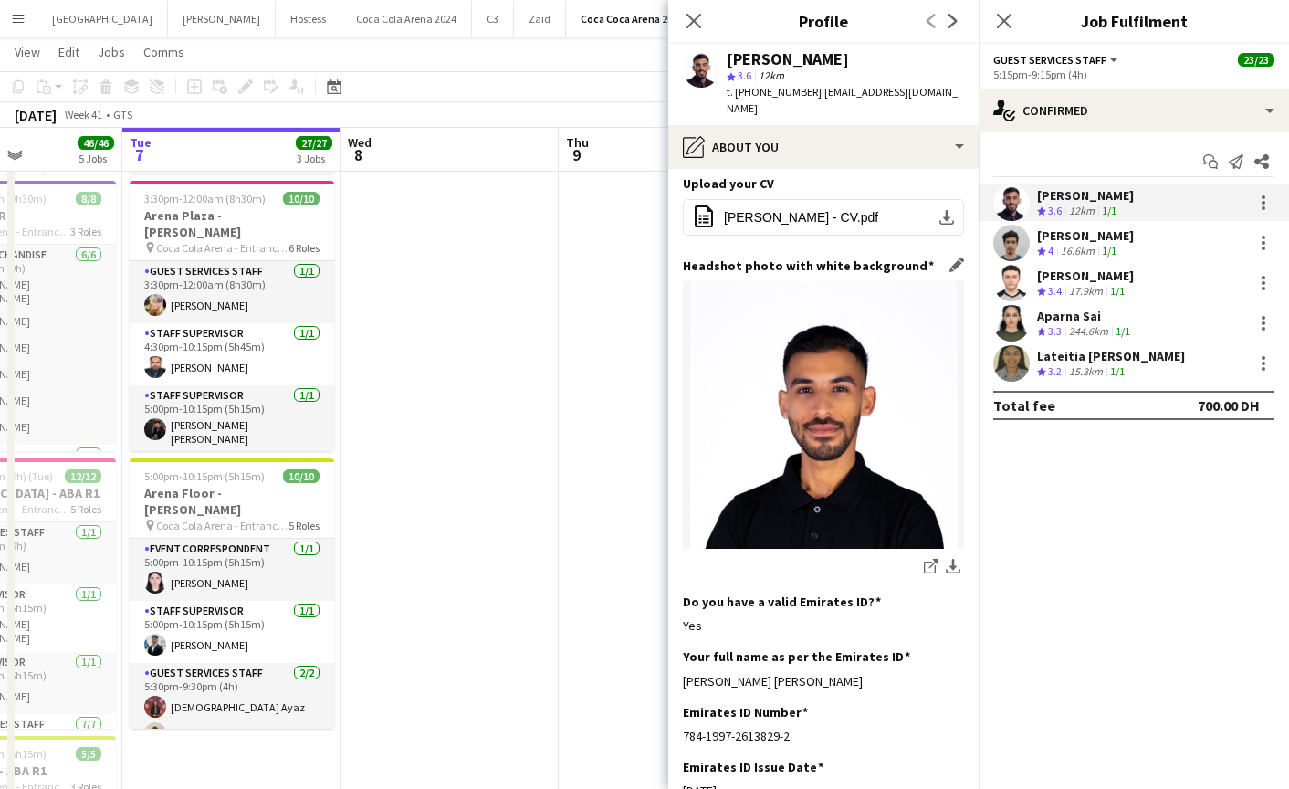
scroll to position [349, 0]
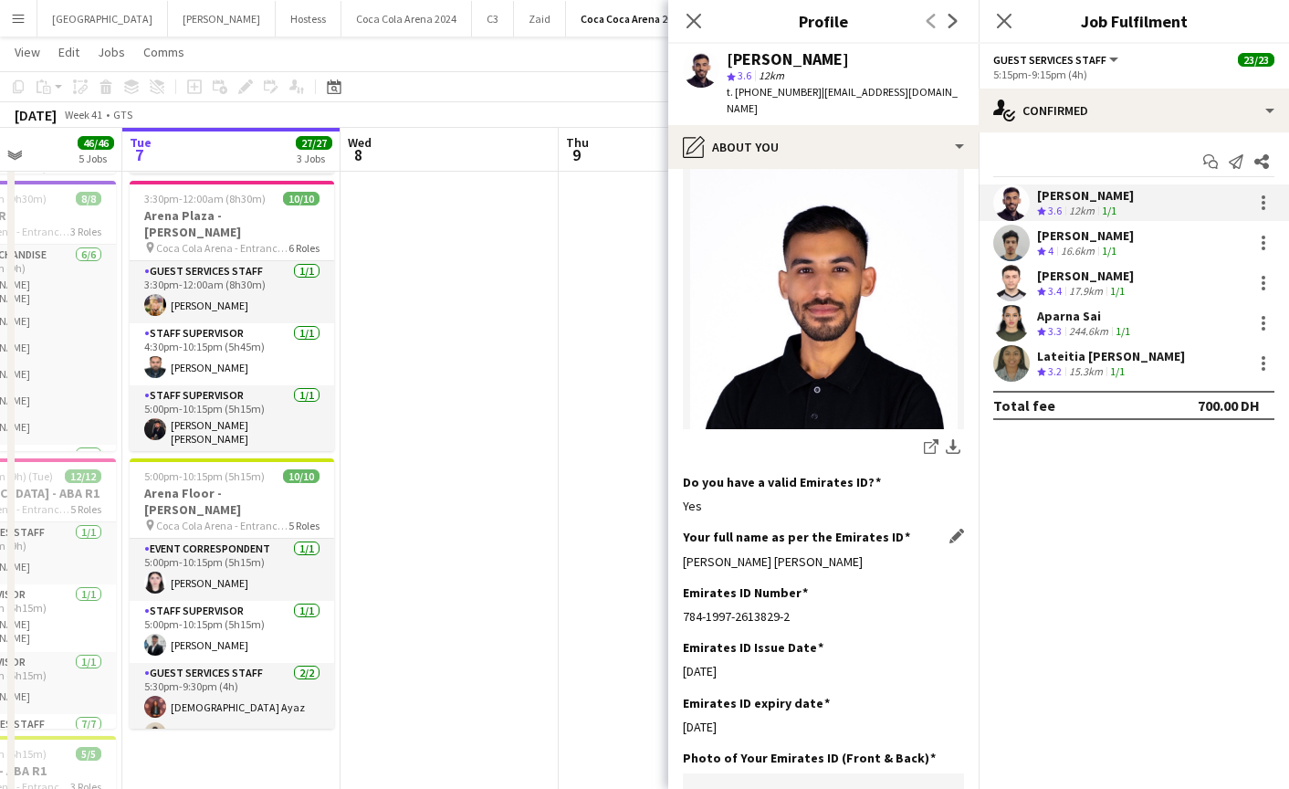
drag, startPoint x: 679, startPoint y: 530, endPoint x: 884, endPoint y: 526, distance: 204.5
click at [884, 526] on app-section-data-types "Bio Edit this field I am Saeid Molavi, born on 24th November, 1997. I have been…" at bounding box center [823, 479] width 310 height 620
copy div "Saeid Mohammadrashid Molavi"
click at [1017, 247] on app-user-avatar at bounding box center [1011, 243] width 37 height 37
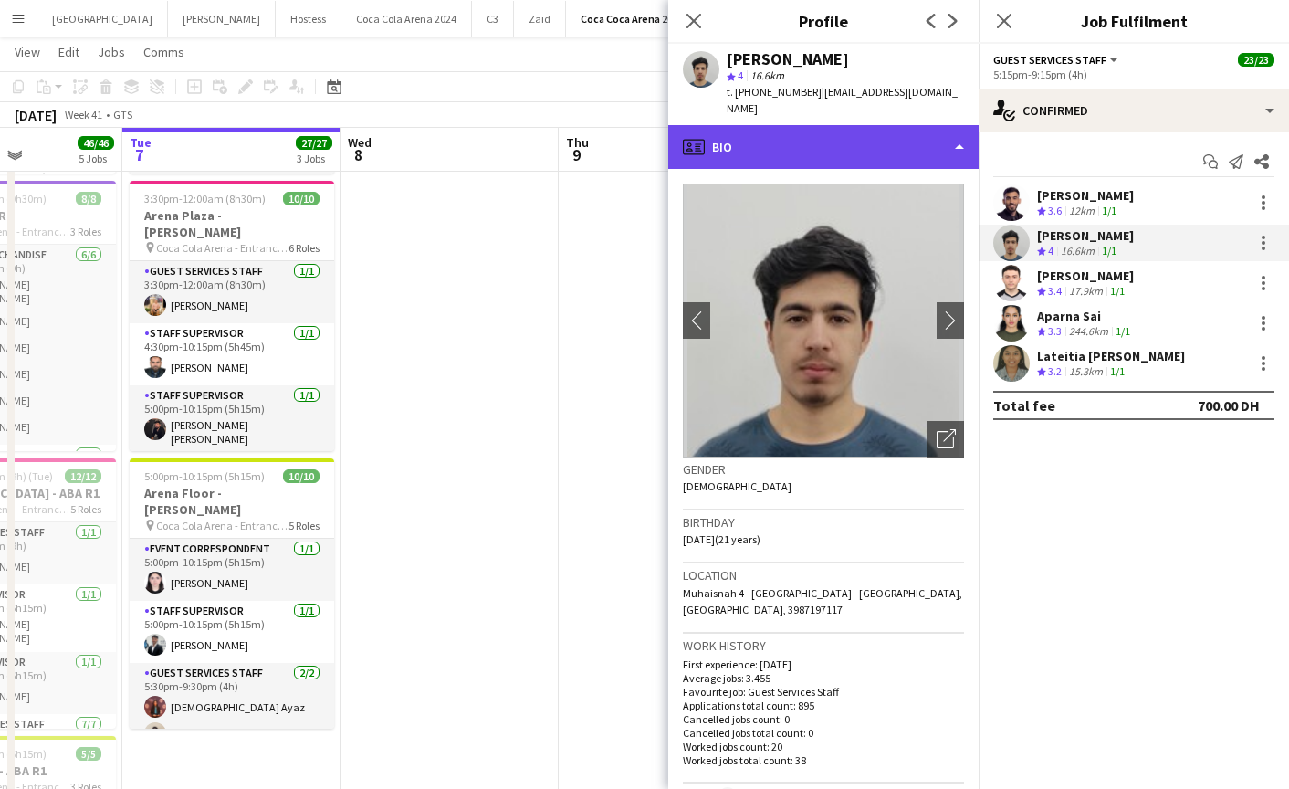
click at [823, 147] on div "profile Bio" at bounding box center [823, 147] width 310 height 44
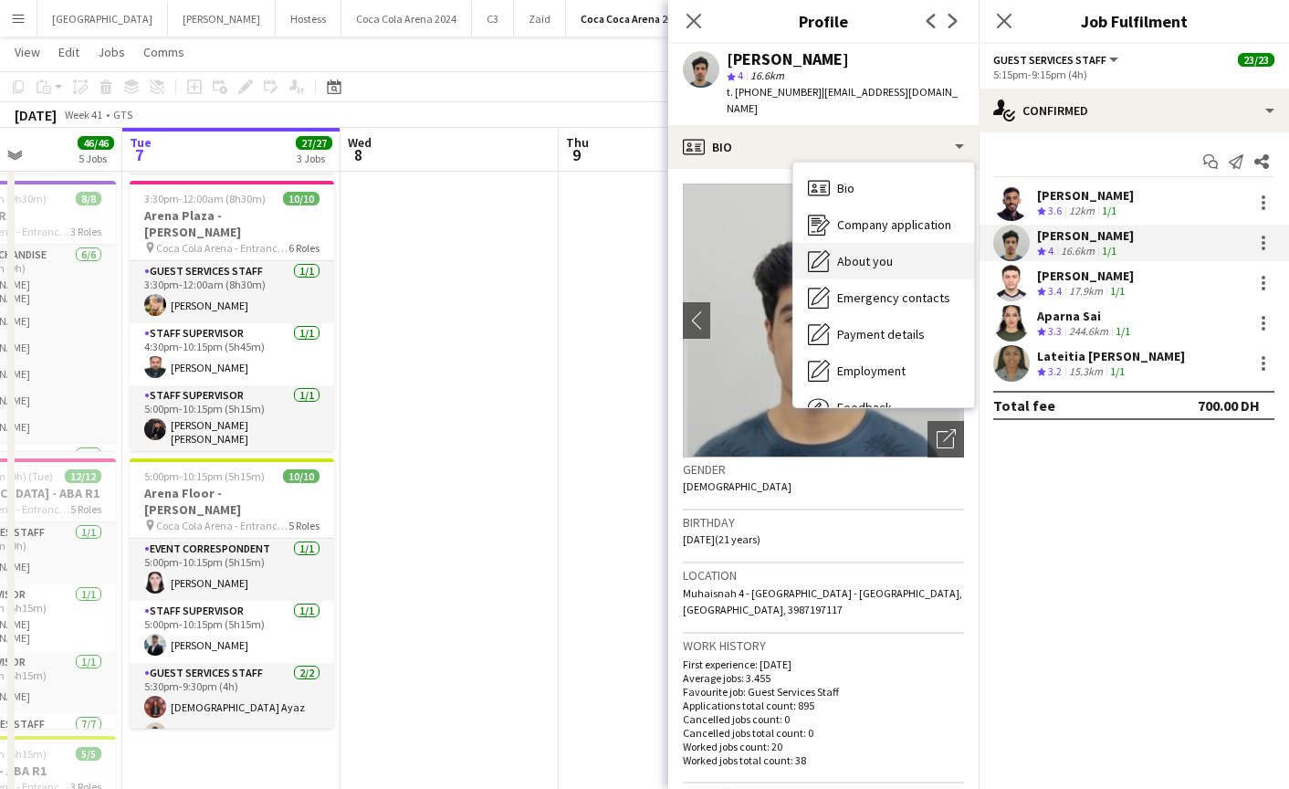
click at [867, 253] on span "About you" at bounding box center [865, 261] width 56 height 16
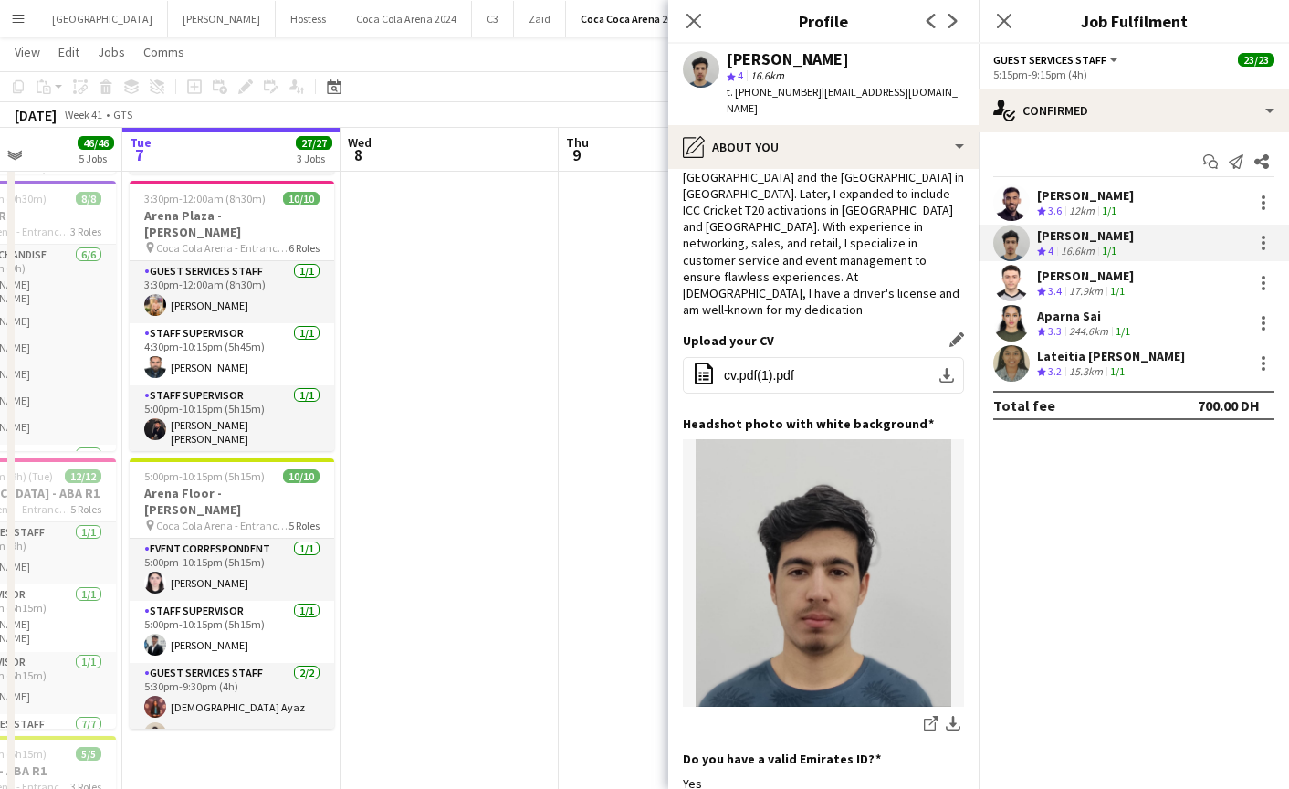
scroll to position [277, 0]
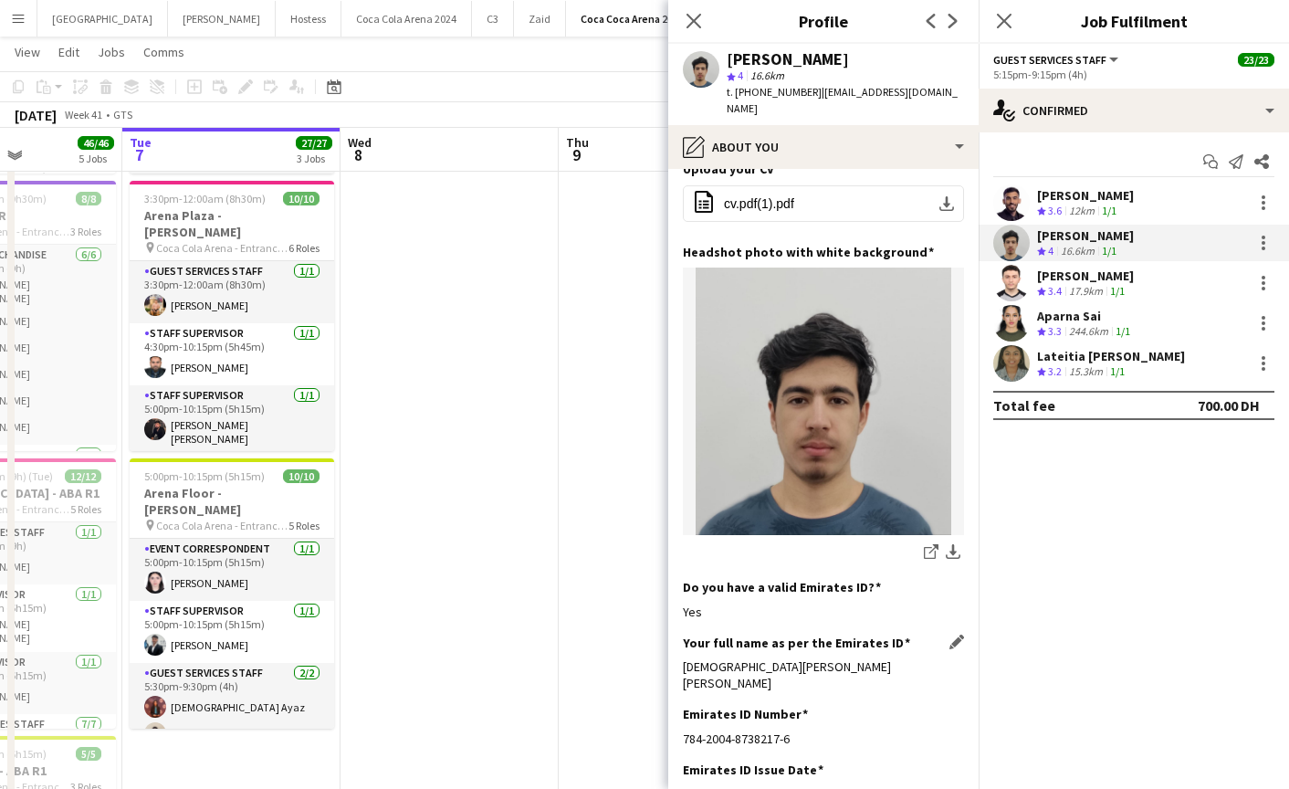
drag, startPoint x: 682, startPoint y: 603, endPoint x: 891, endPoint y: 602, distance: 209.1
click at [891, 658] on div "Muhammad Khalil Bakhtiar" at bounding box center [823, 674] width 281 height 33
copy div "Muhammad Khalil Bakhtiar"
click at [1012, 279] on app-user-avatar at bounding box center [1011, 283] width 37 height 37
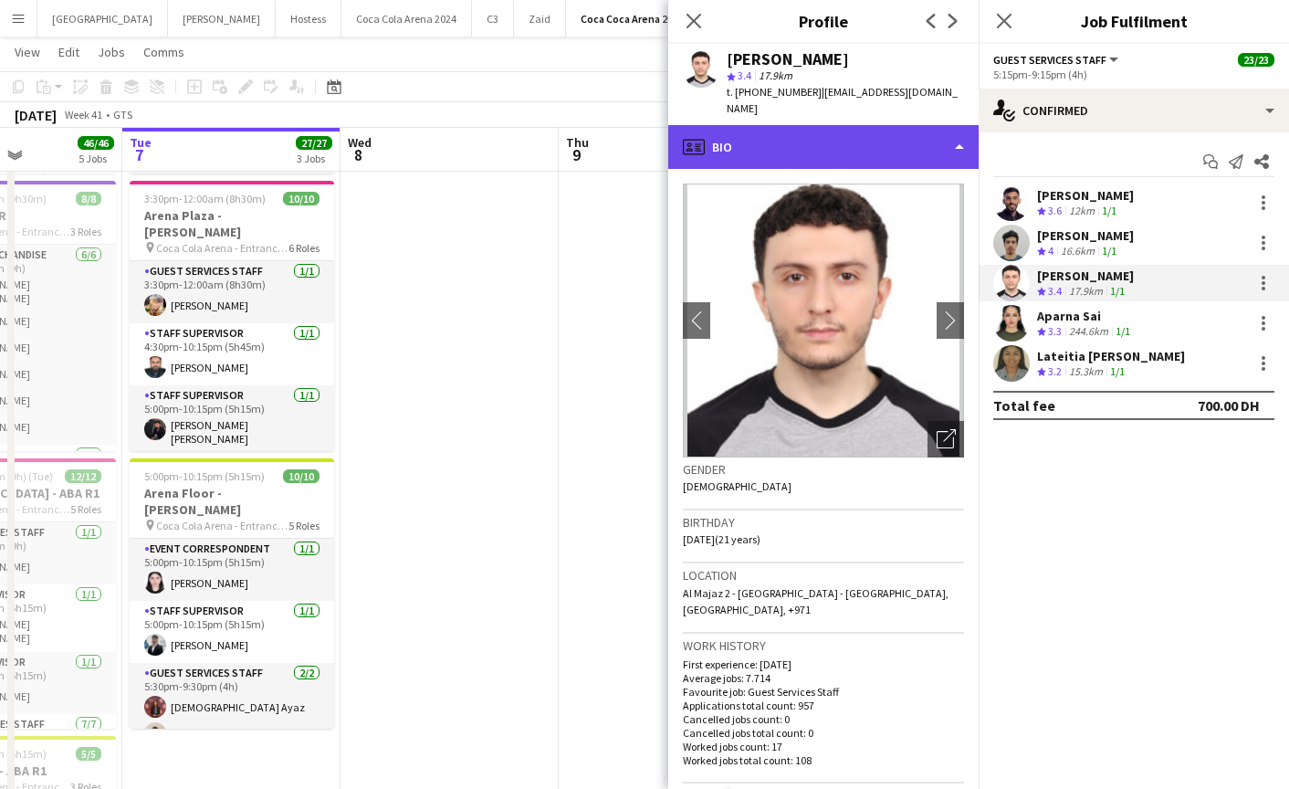
click at [853, 141] on div "profile Bio" at bounding box center [823, 147] width 310 height 44
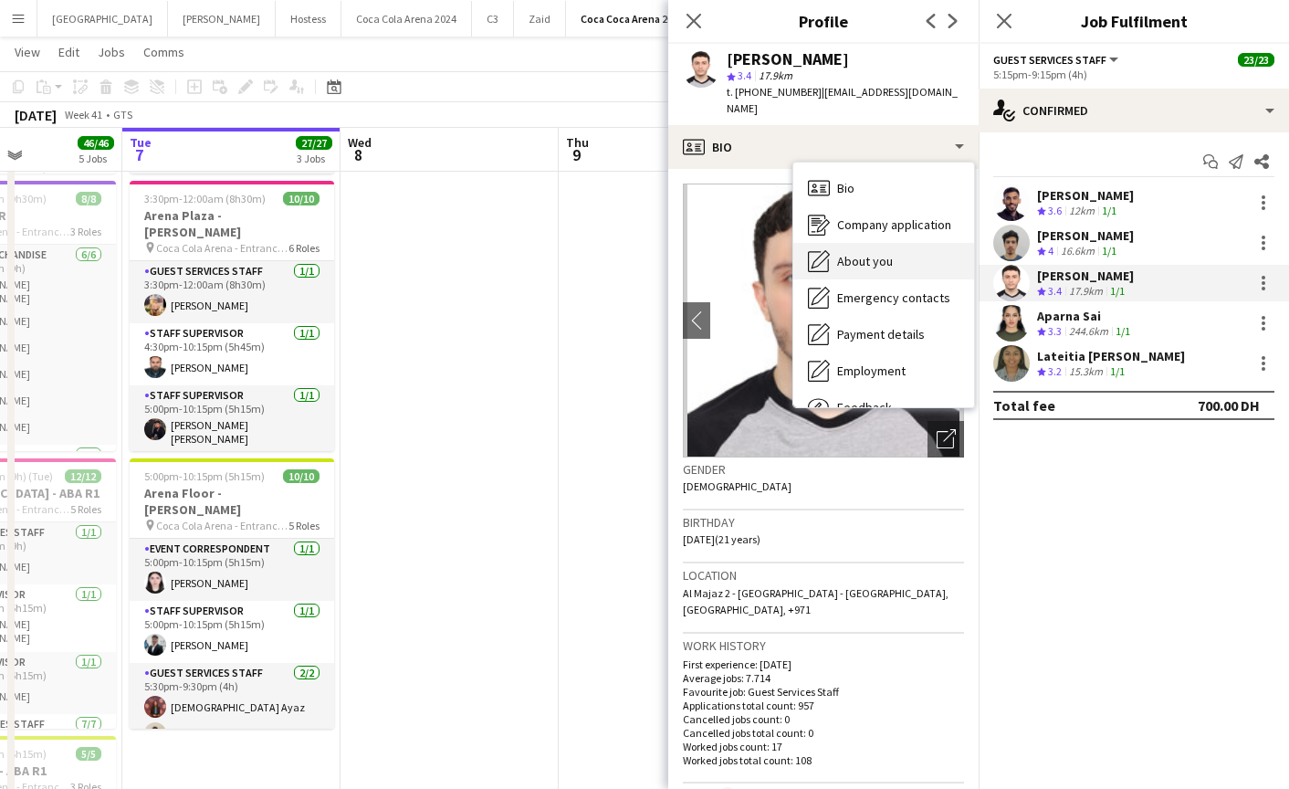
click at [892, 243] on div "About you About you" at bounding box center [883, 261] width 181 height 37
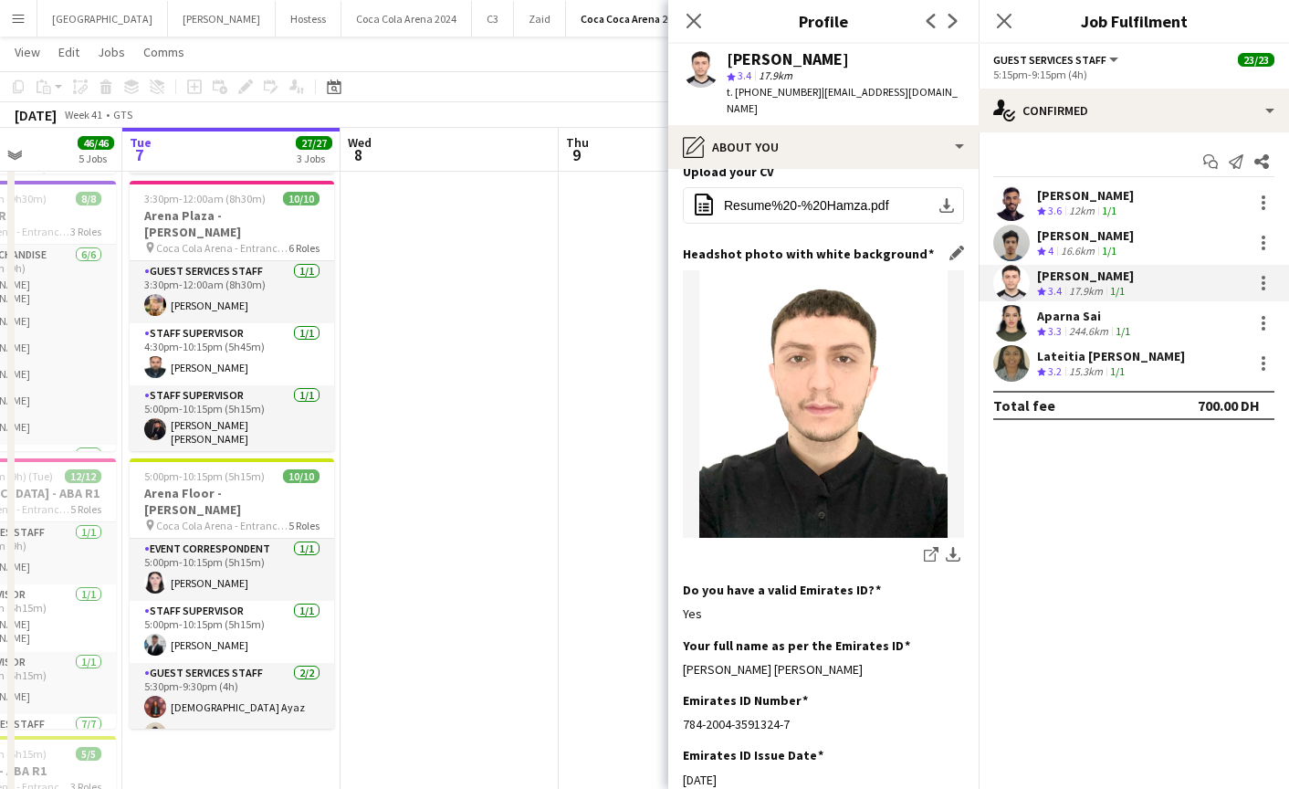
scroll to position [195, 0]
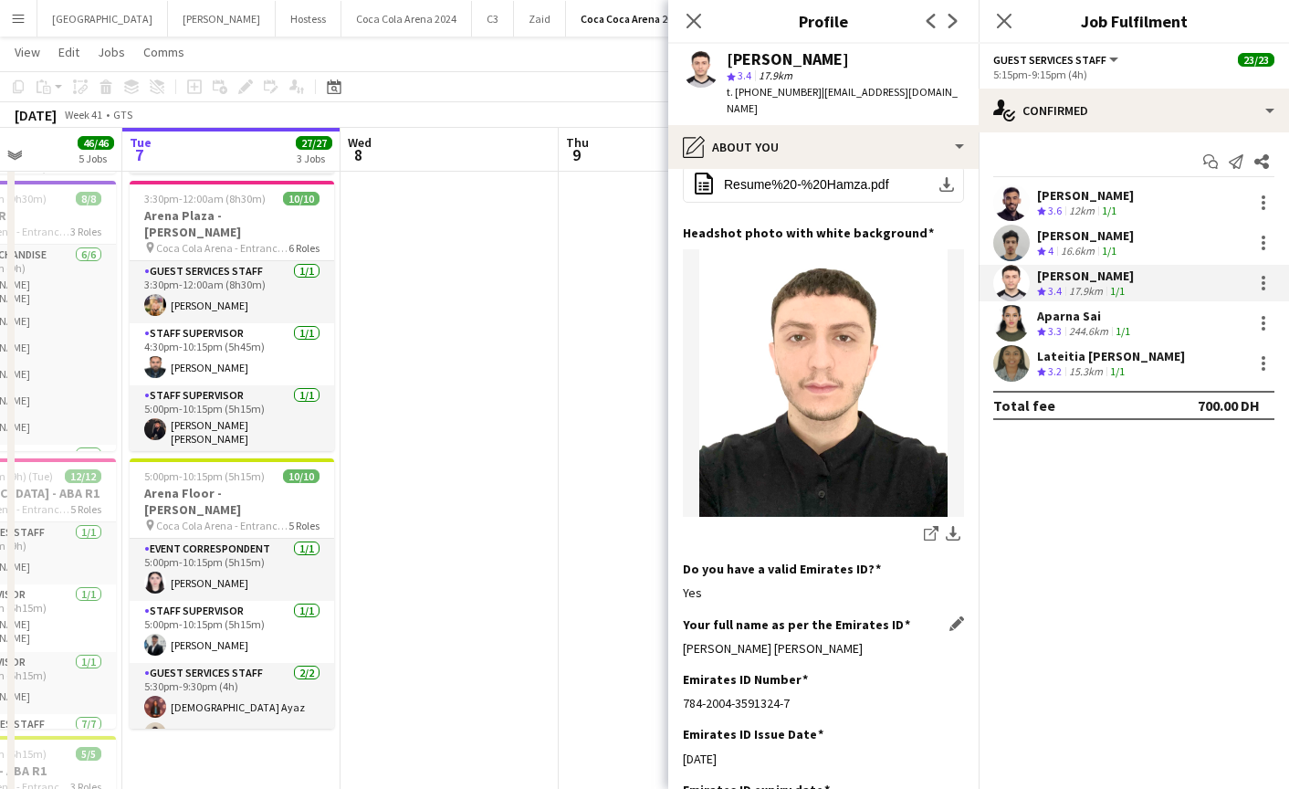
drag, startPoint x: 679, startPoint y: 614, endPoint x: 907, endPoint y: 633, distance: 228.1
click at [907, 633] on app-section-data-types "Bio Edit this field I am an ambitious individual dedicated to self-improvement …" at bounding box center [823, 479] width 310 height 620
copy div "Mohamad Hamza Jalal Almohareb"
click at [1006, 320] on app-user-avatar at bounding box center [1011, 323] width 37 height 37
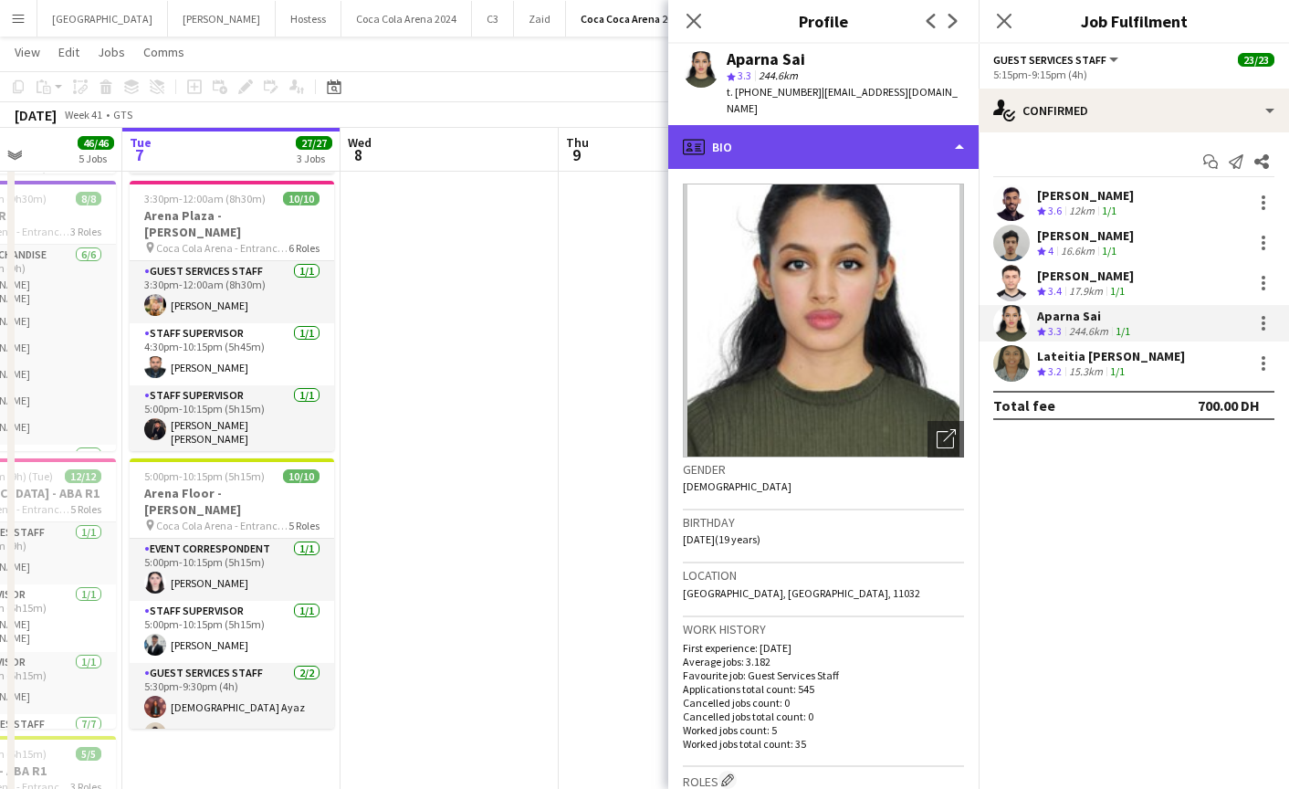
click at [793, 147] on div "profile Bio" at bounding box center [823, 147] width 310 height 44
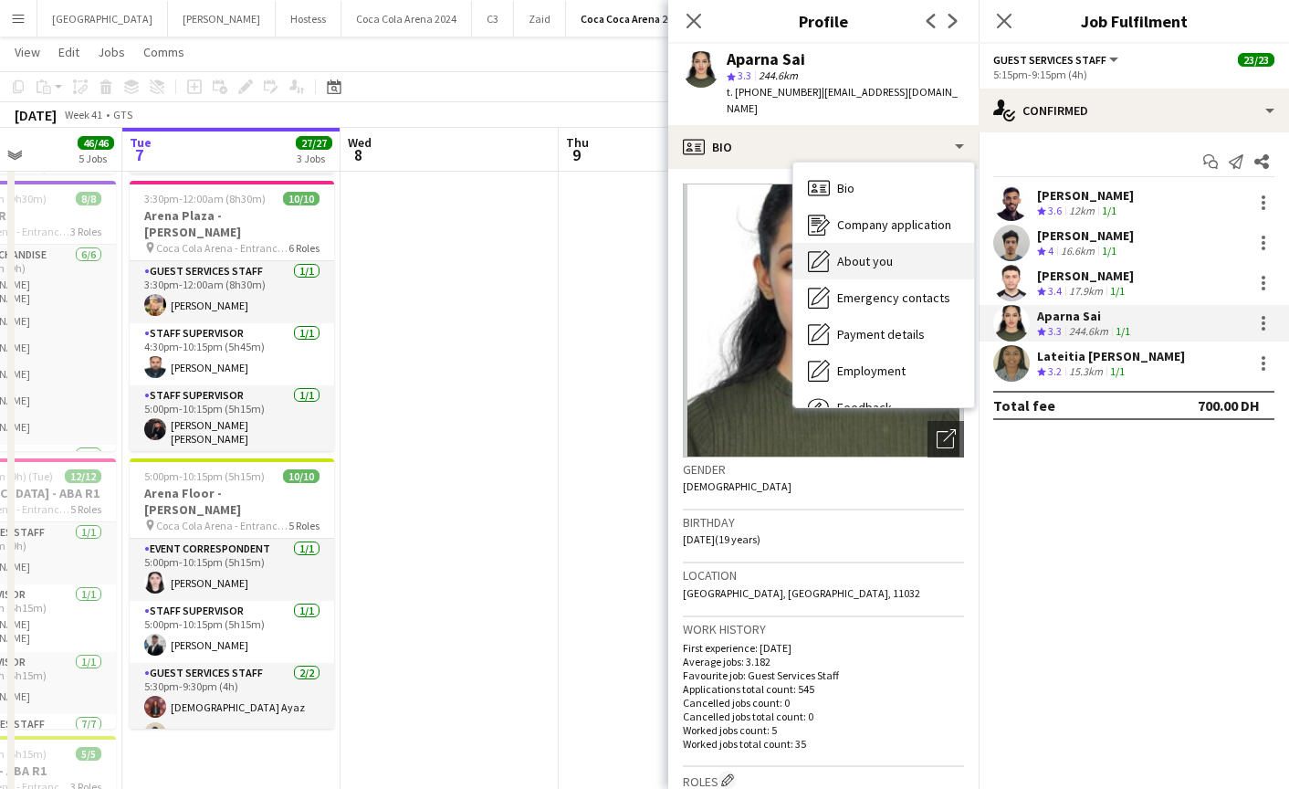
click at [843, 253] on span "About you" at bounding box center [865, 261] width 56 height 16
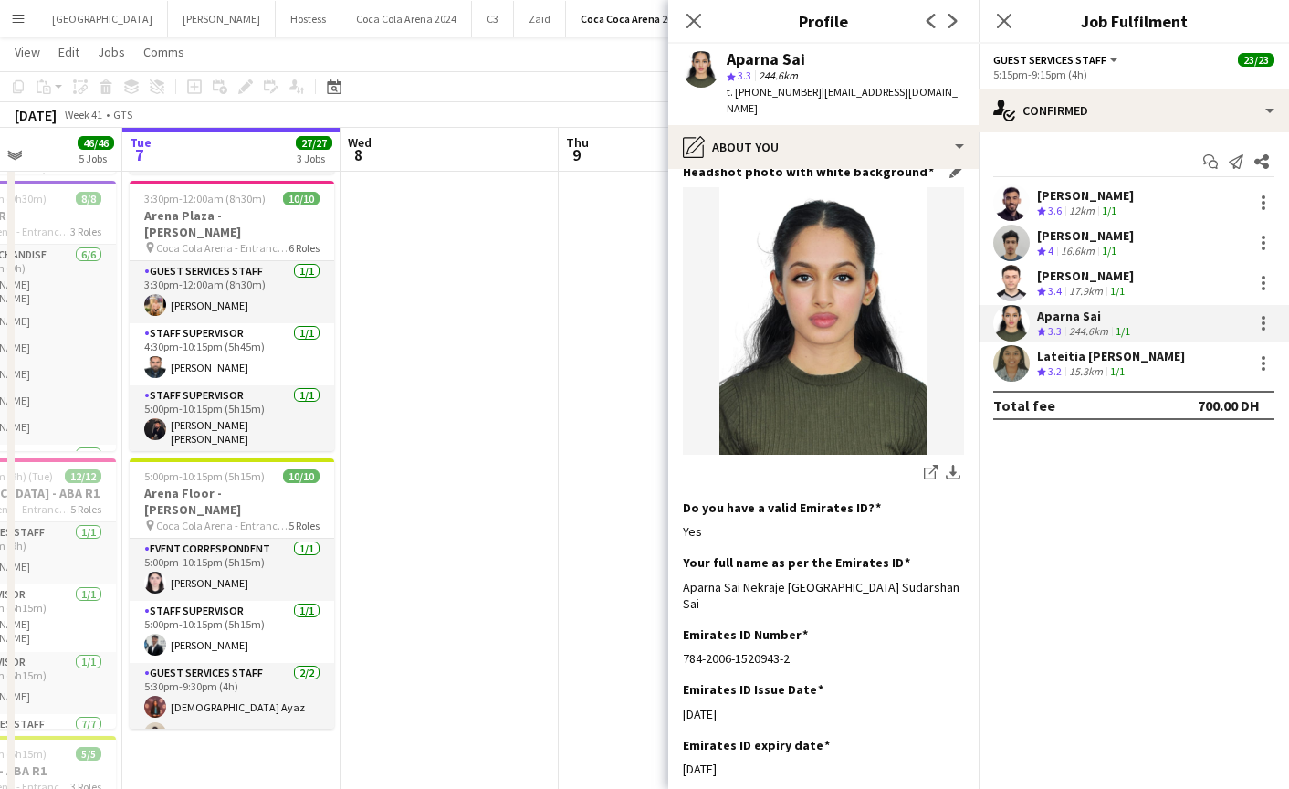
scroll to position [427, 0]
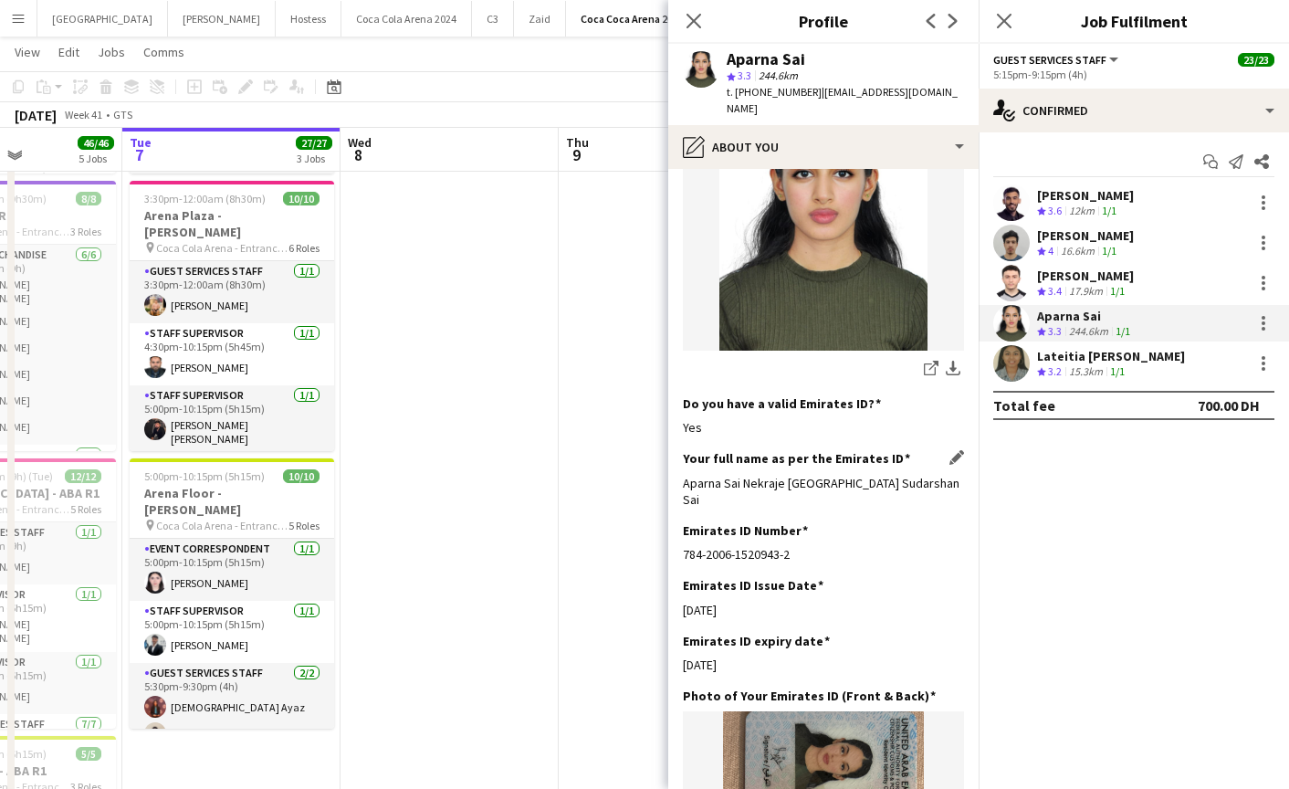
drag, startPoint x: 676, startPoint y: 452, endPoint x: 929, endPoint y: 467, distance: 253.3
click at [929, 467] on app-section-data-types "Bio Edit this field I'm an ambitious student at Amity university Dubai. My pass…" at bounding box center [823, 479] width 310 height 620
copy div "Aparna Sai Nekraje Bellarikandam Sudarshan Sai"
click at [1011, 354] on app-user-avatar at bounding box center [1011, 363] width 37 height 37
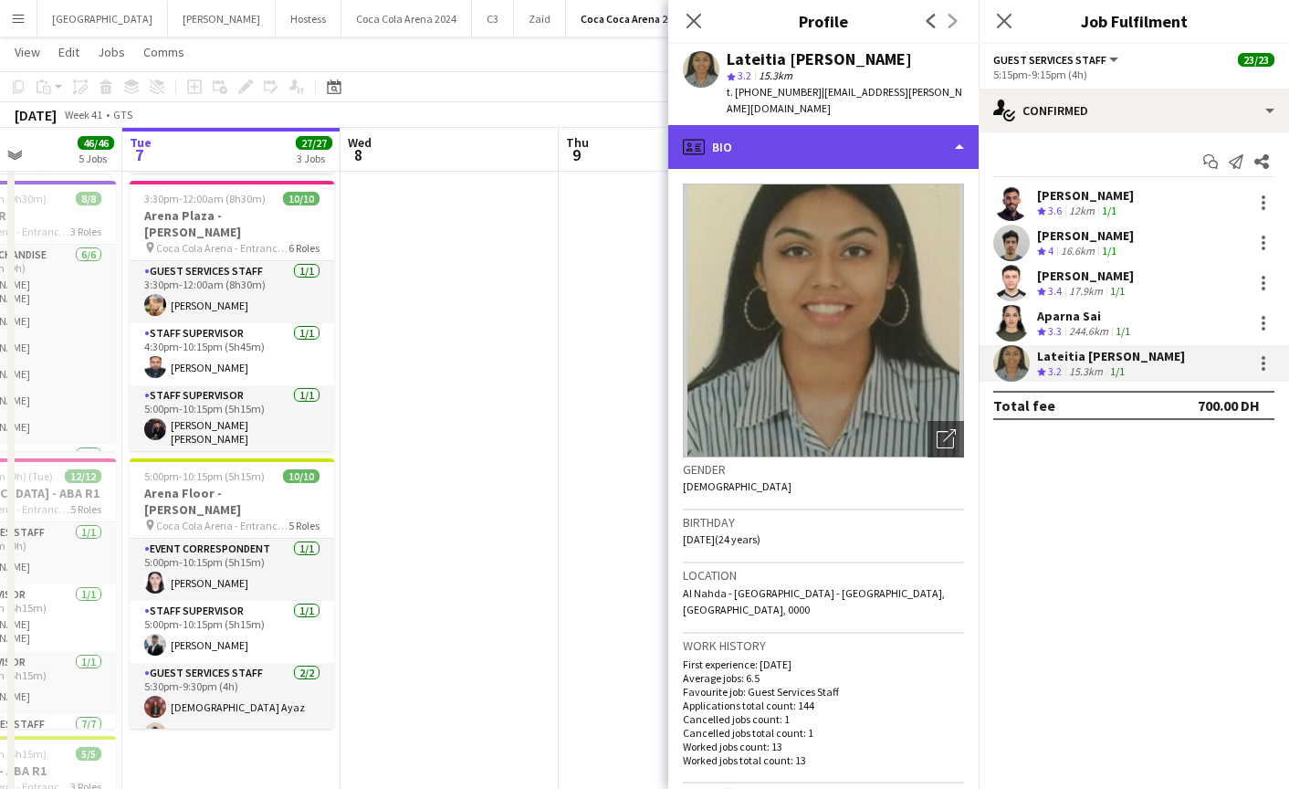
click at [813, 139] on div "profile Bio" at bounding box center [823, 147] width 310 height 44
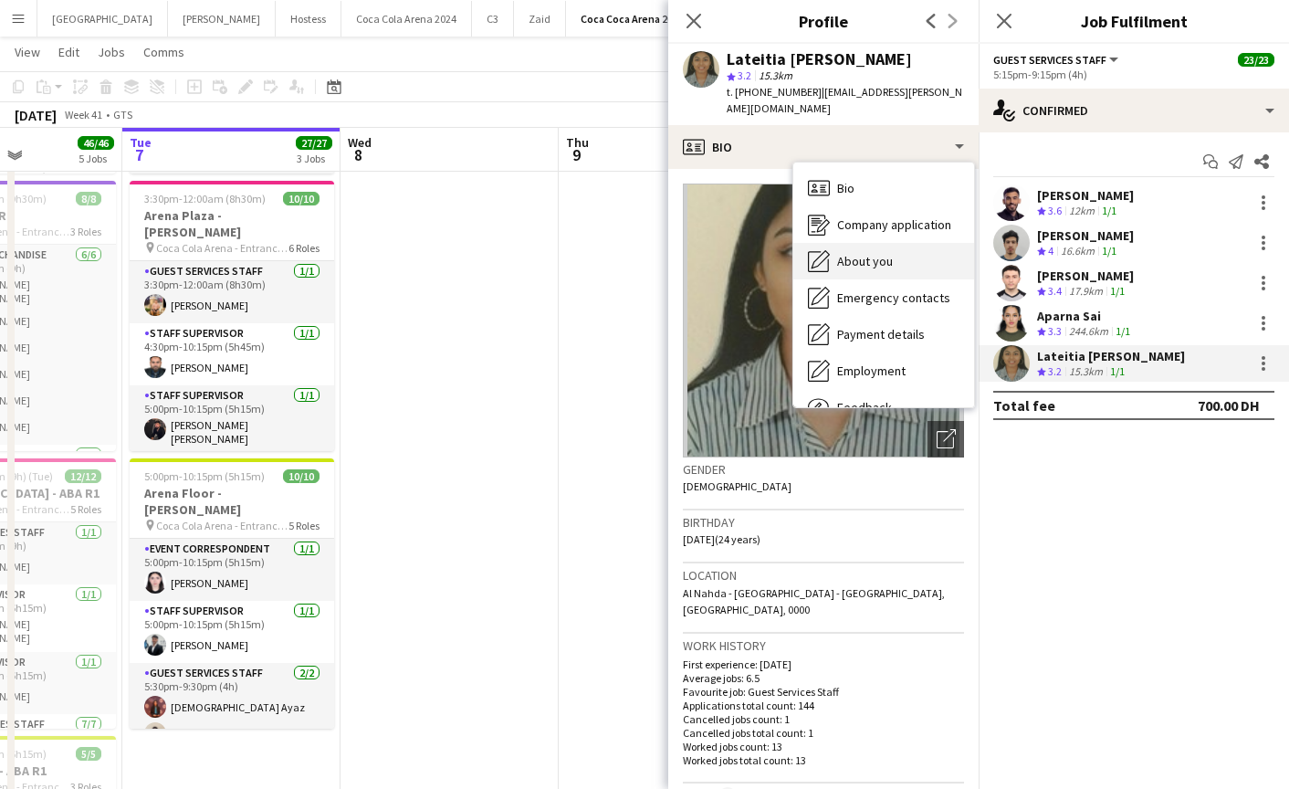
click at [878, 253] on span "About you" at bounding box center [865, 261] width 56 height 16
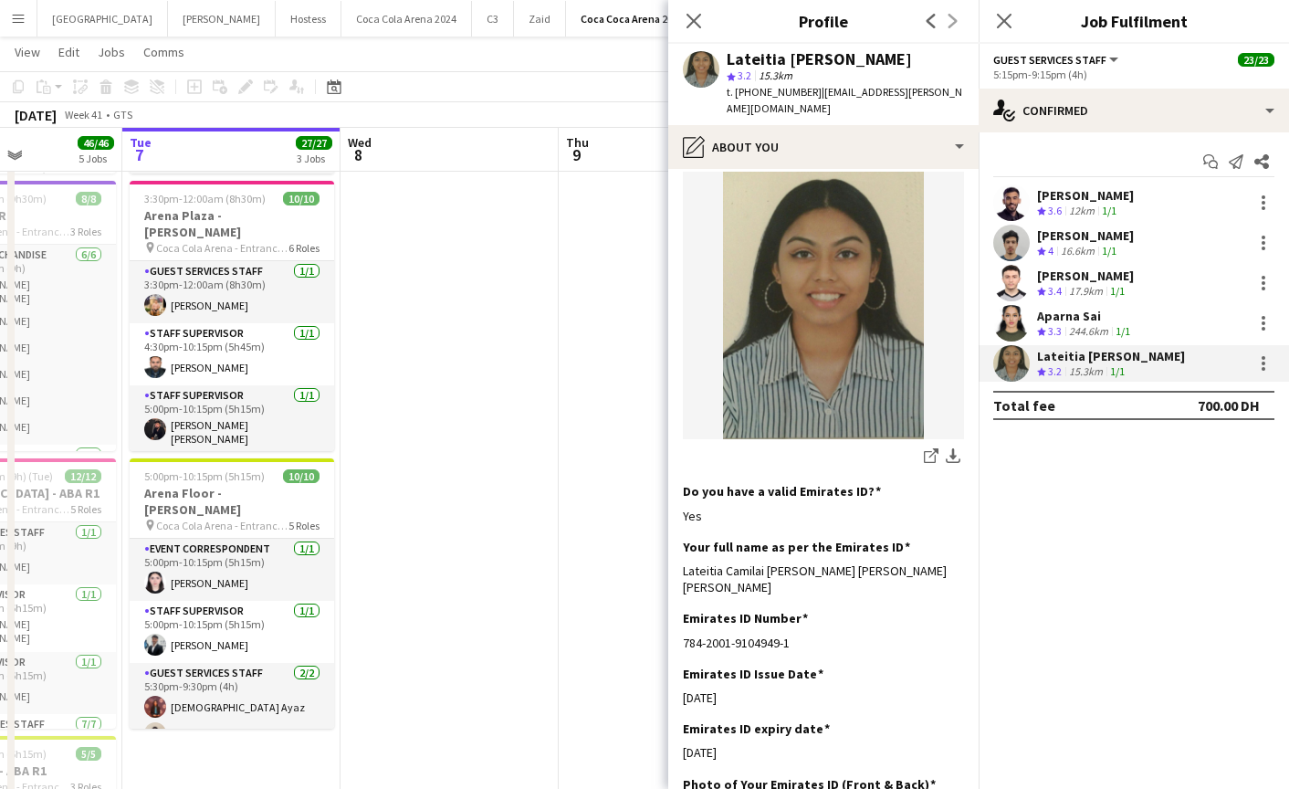
scroll to position [331, 0]
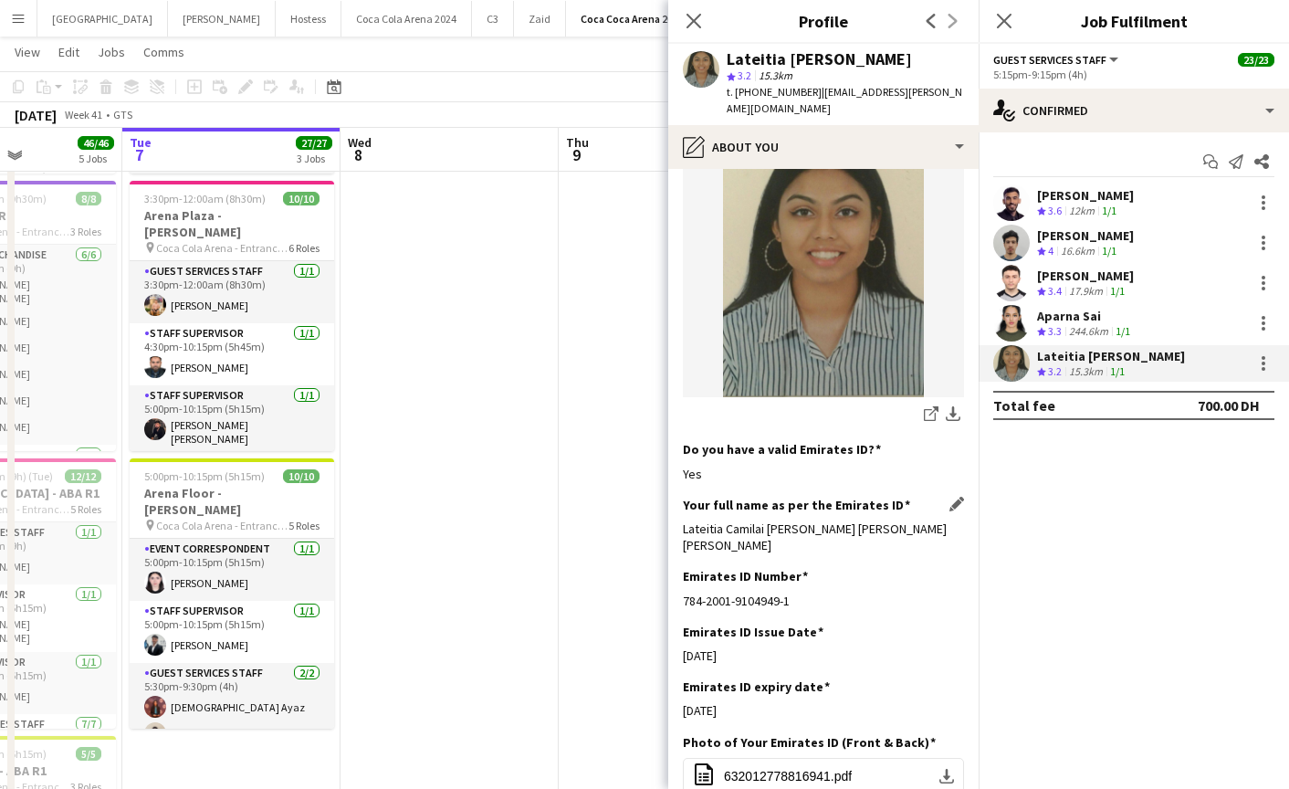
drag, startPoint x: 682, startPoint y: 517, endPoint x: 940, endPoint y: 510, distance: 258.5
click at [940, 520] on div "Lateitia Camilai Joan D silva Fabian Enio D Silva" at bounding box center [823, 536] width 281 height 33
click at [692, 20] on icon "Close pop-in" at bounding box center [693, 20] width 17 height 17
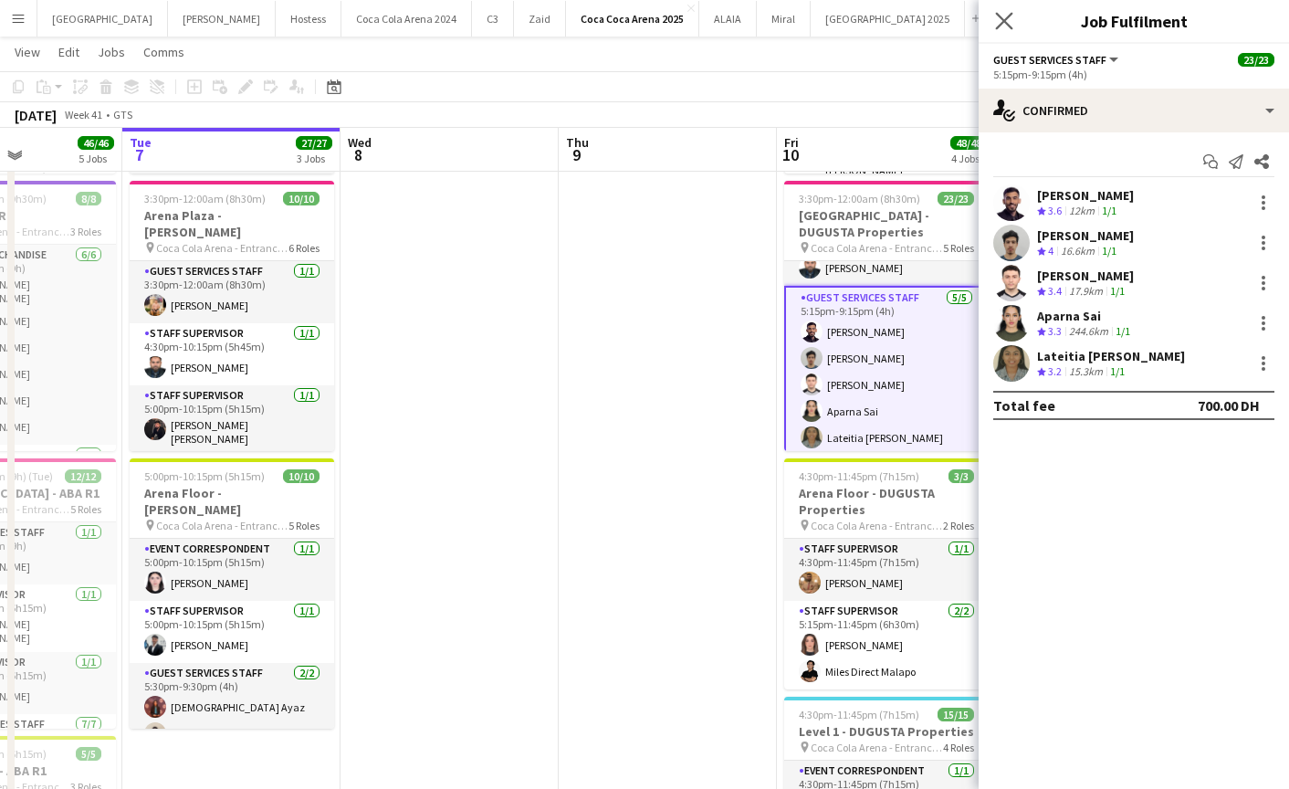
click at [994, 28] on app-icon "Close pop-in" at bounding box center [1005, 21] width 26 height 26
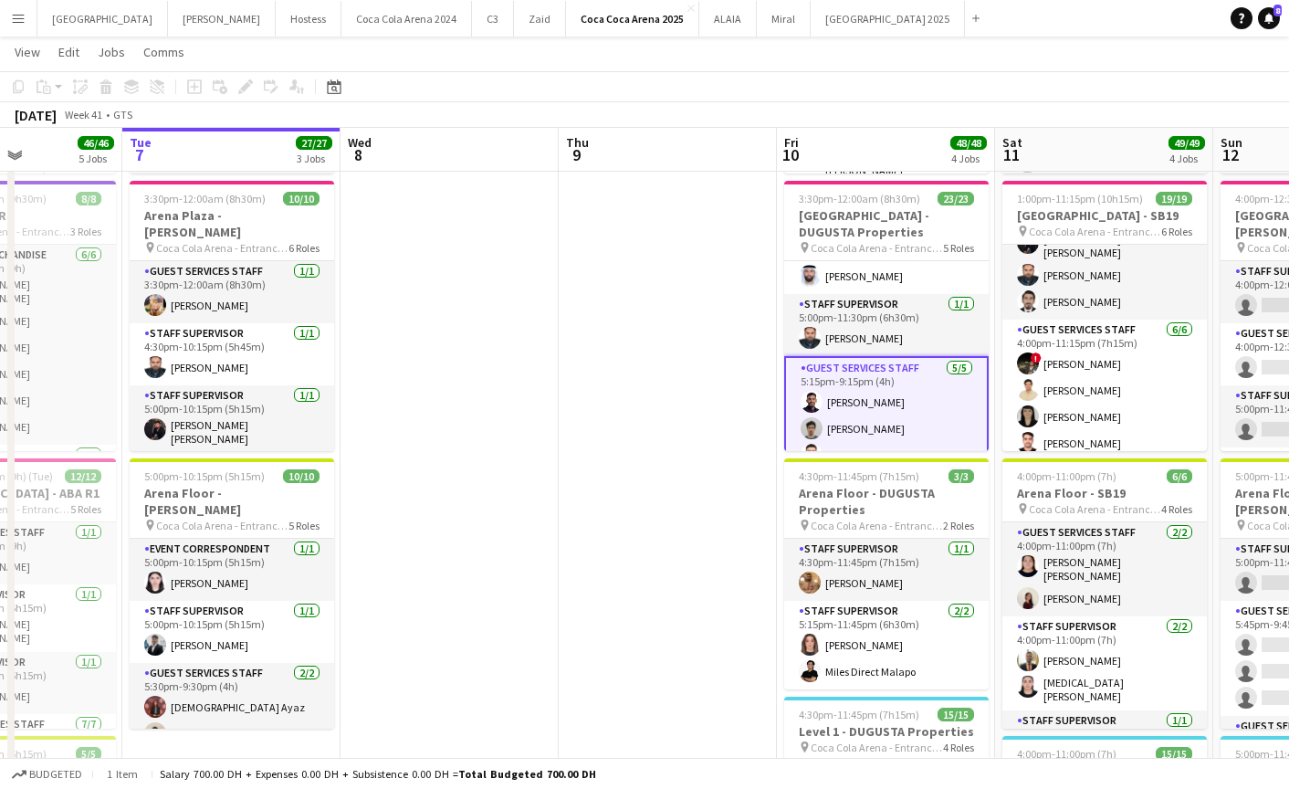
scroll to position [95, 0]
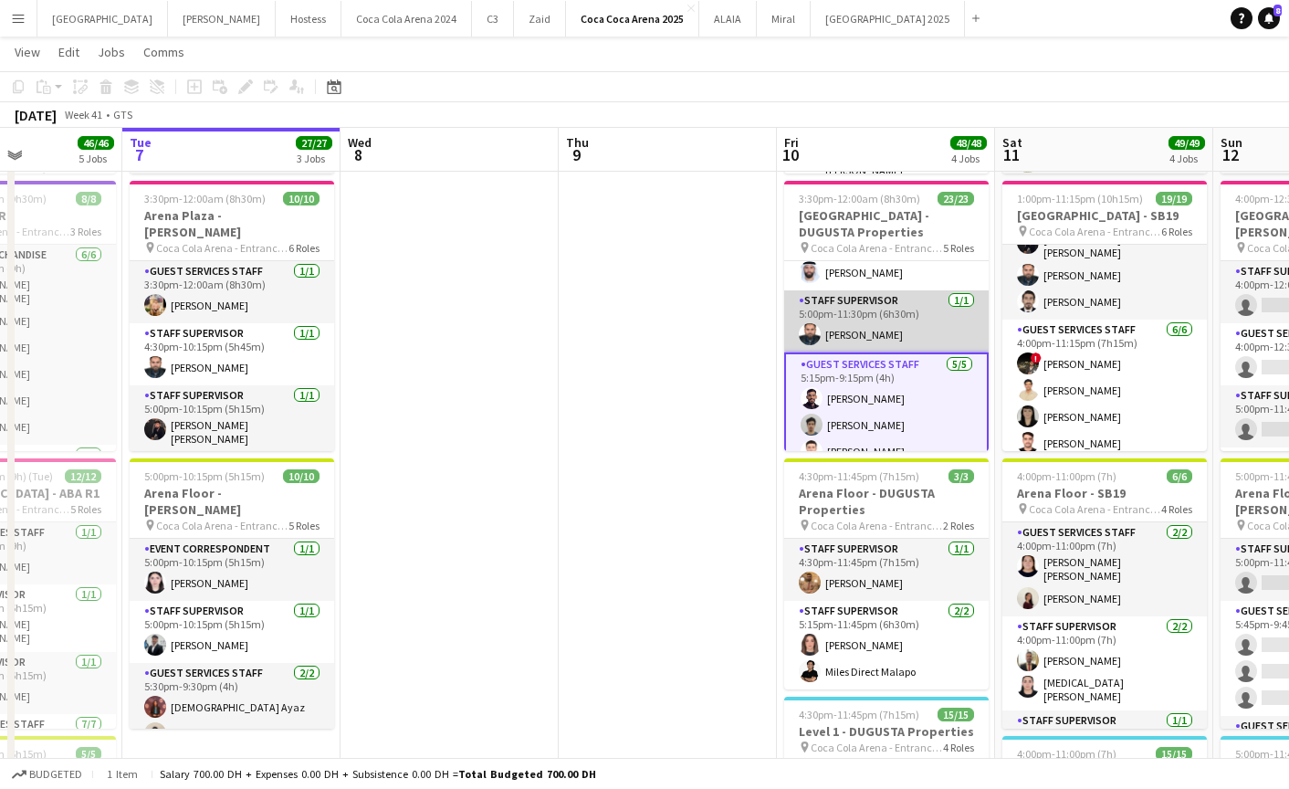
click at [920, 329] on app-card-role "Staff Supervisor 1/1 5:00pm-11:30pm (6h30m) Qasim Fahim" at bounding box center [886, 321] width 205 height 62
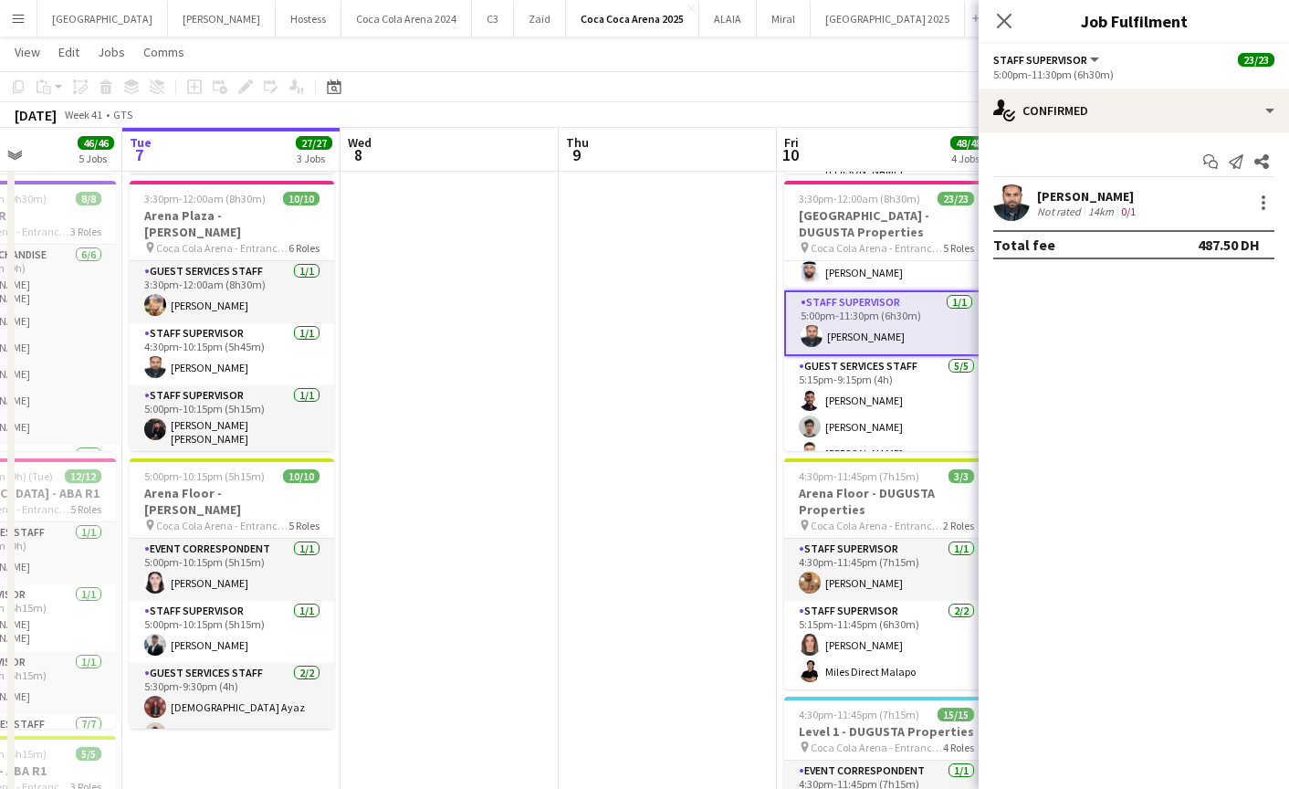
click at [1014, 206] on app-user-avatar at bounding box center [1011, 202] width 37 height 37
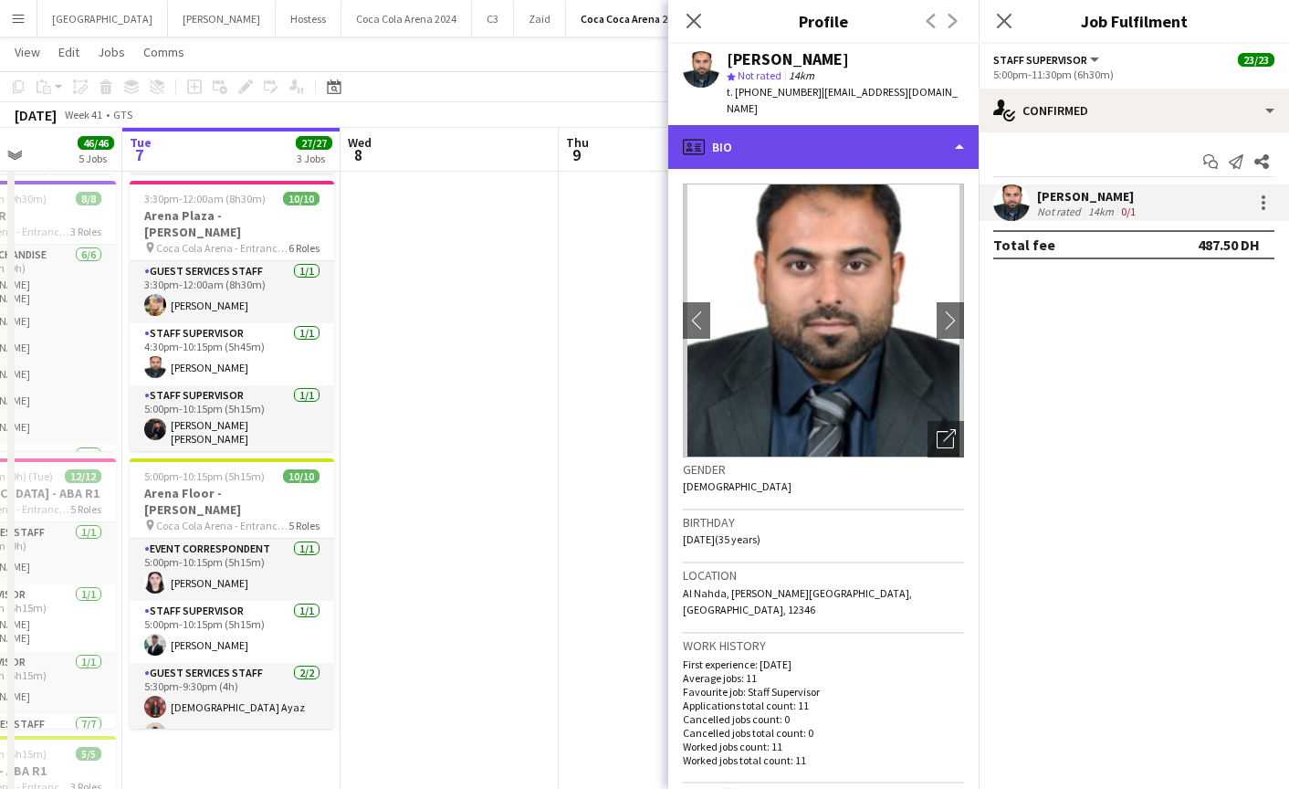
click at [801, 125] on div "profile Bio" at bounding box center [823, 147] width 310 height 44
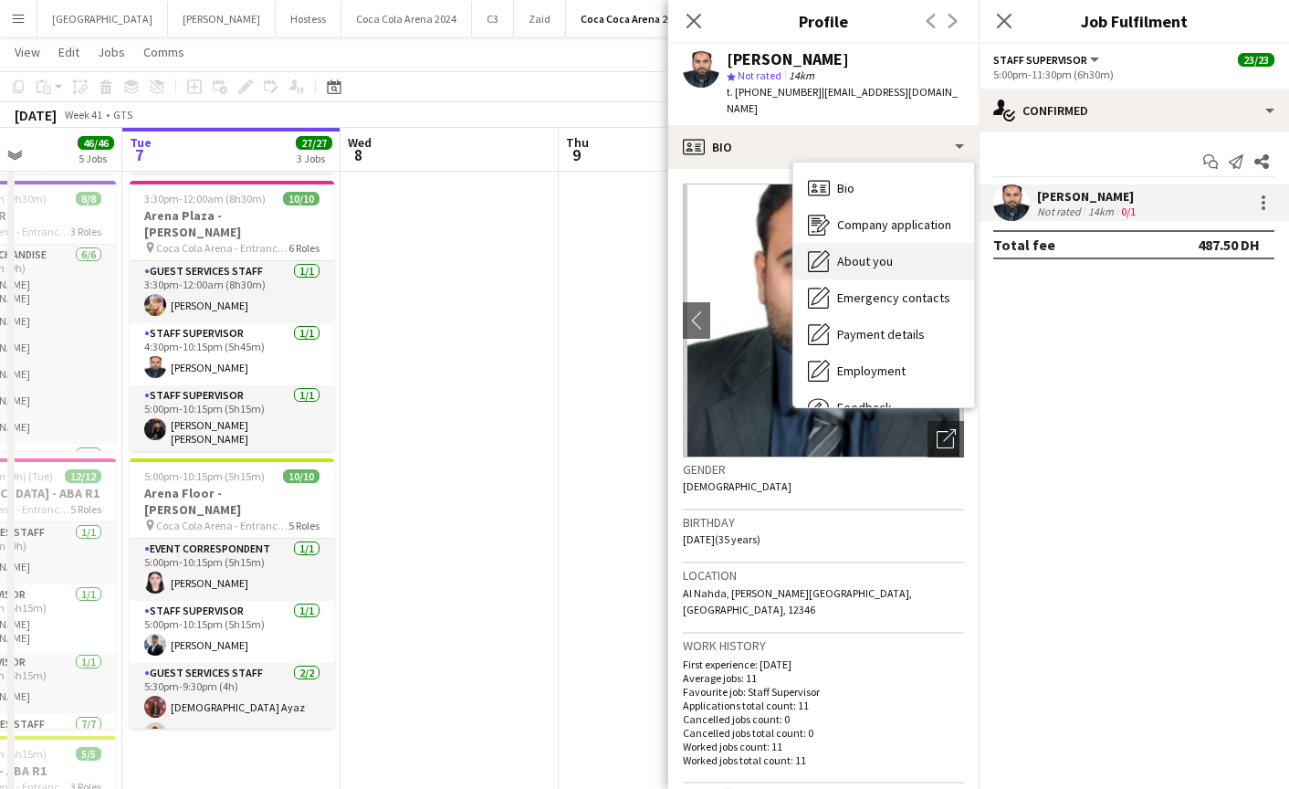
click at [870, 253] on span "About you" at bounding box center [865, 261] width 56 height 16
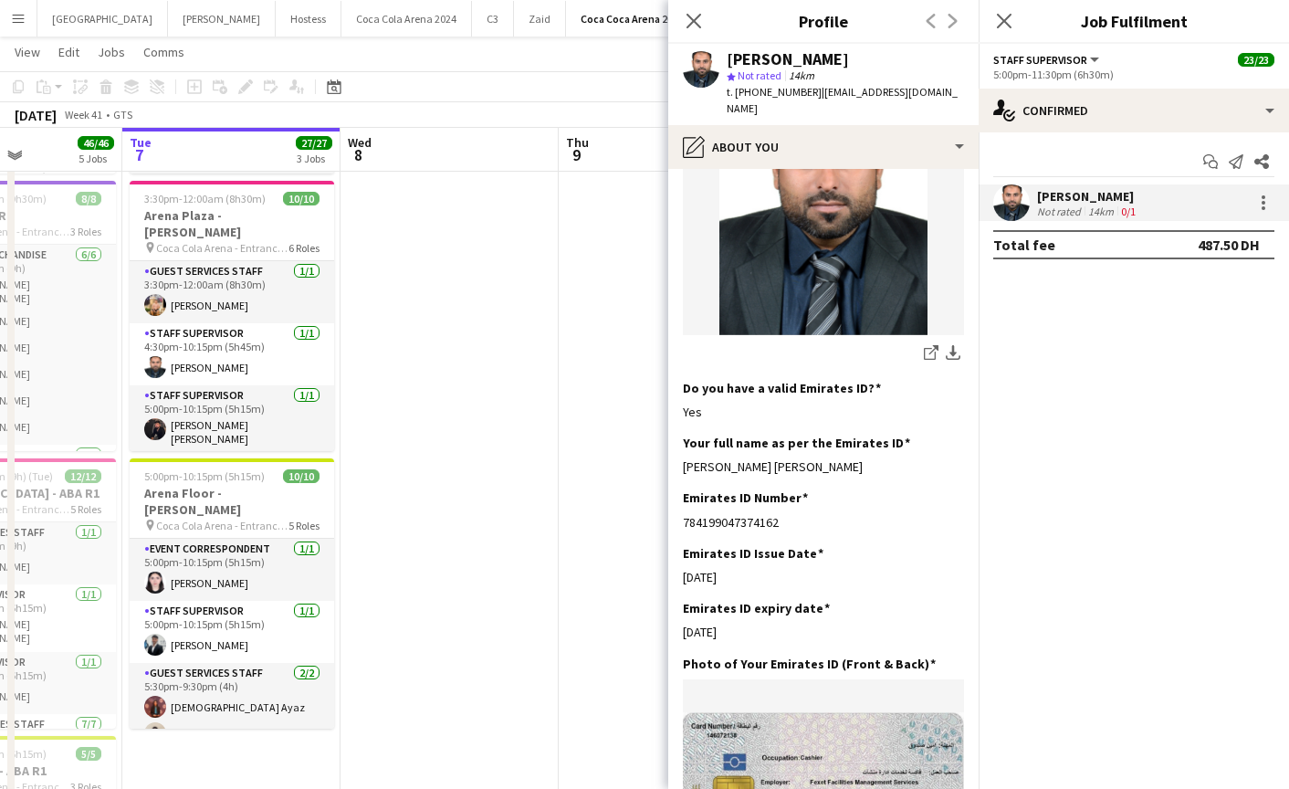
scroll to position [425, 0]
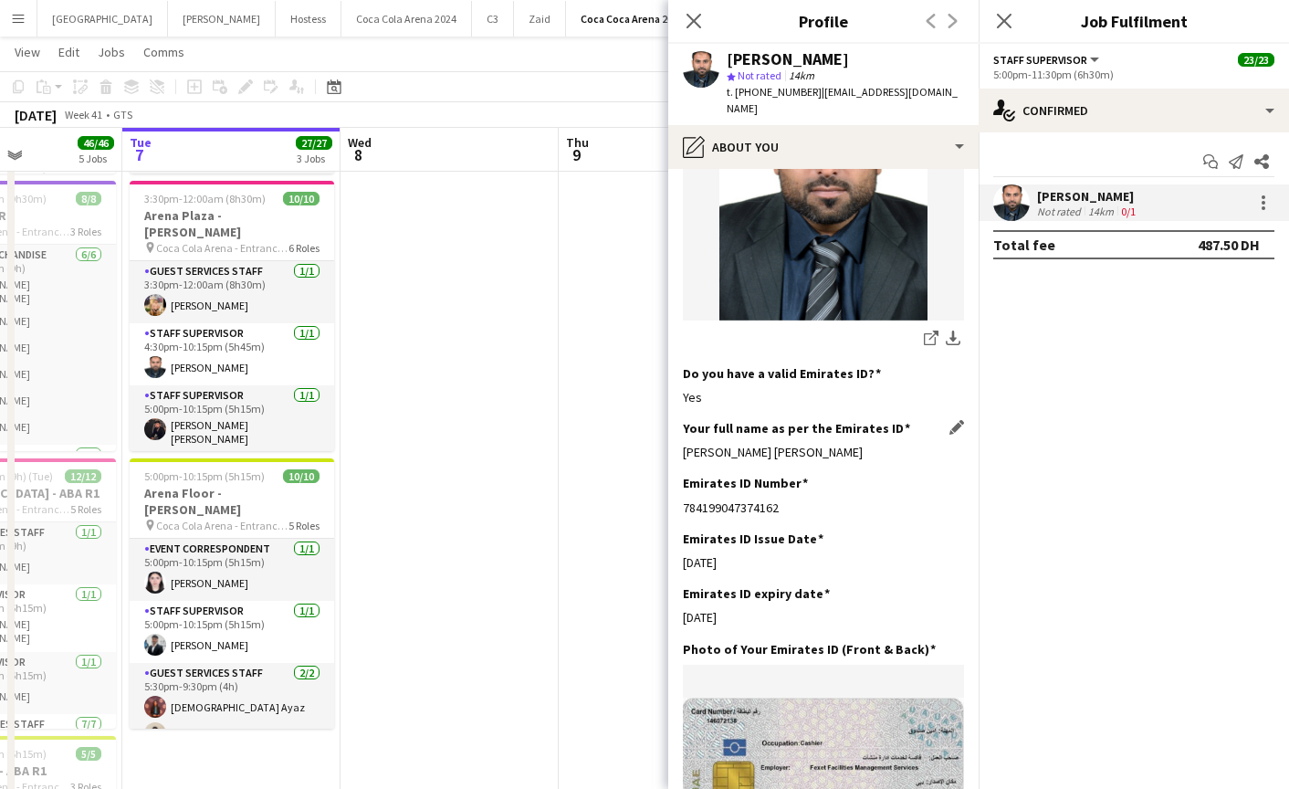
drag, startPoint x: 678, startPoint y: 432, endPoint x: 866, endPoint y: 436, distance: 187.2
click at [866, 436] on app-section-data-types "Bio Edit this field "I'm Qasim Fahim I have over 13 years experinece in UAE as …" at bounding box center [823, 479] width 310 height 620
click at [692, 20] on icon at bounding box center [693, 20] width 17 height 17
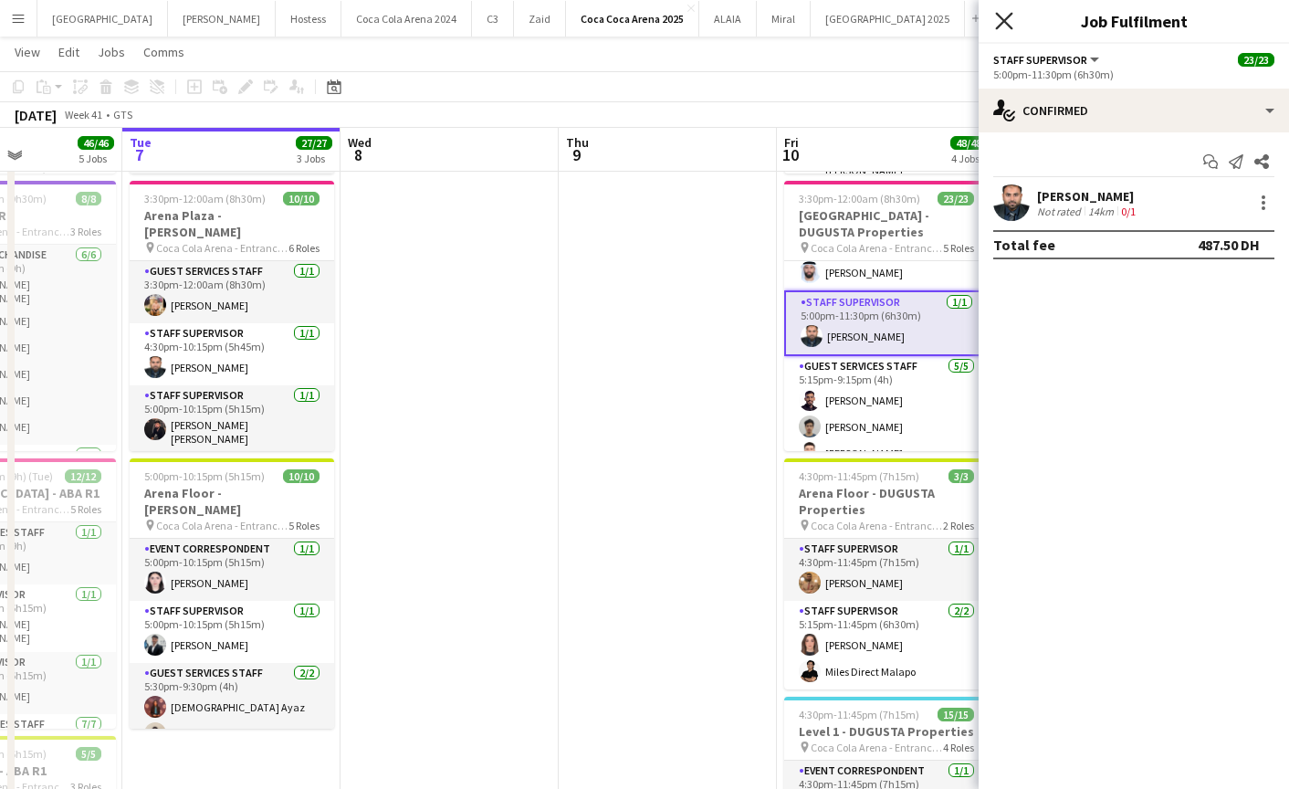
click at [1005, 18] on icon "Close pop-in" at bounding box center [1003, 20] width 17 height 17
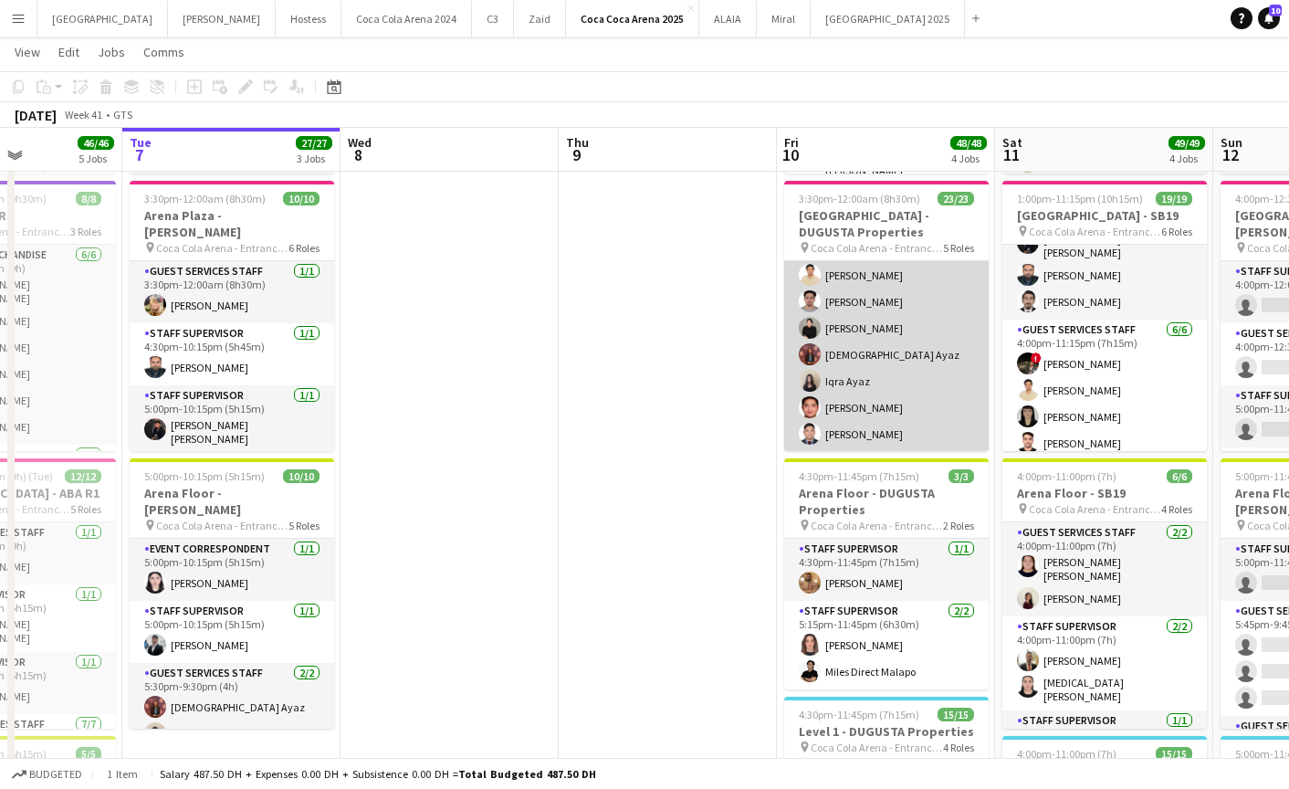
click at [880, 354] on app-card-role "Guest Services Staff 15/15 5:15pm-11:30pm (6h15m) Mathew George M Dib Ghadry Ab…" at bounding box center [886, 235] width 205 height 433
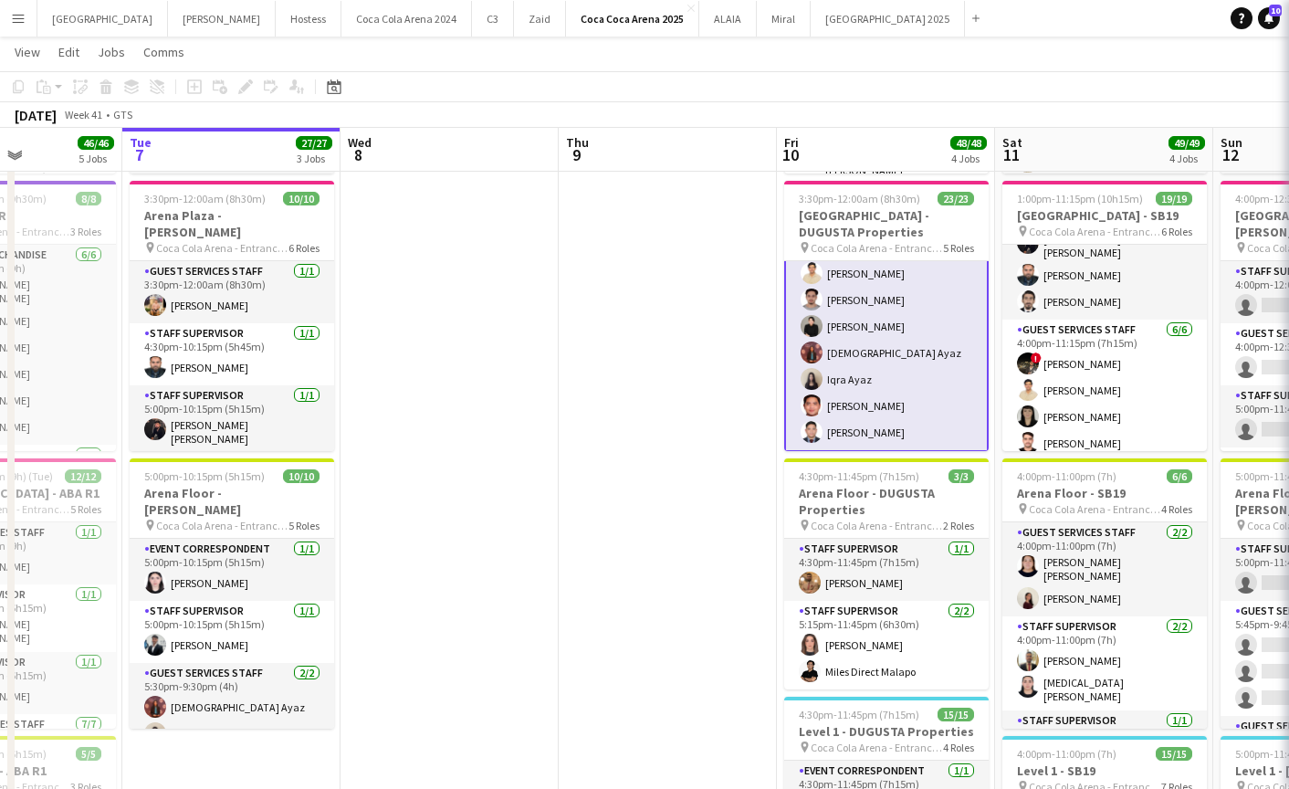
scroll to position [598, 0]
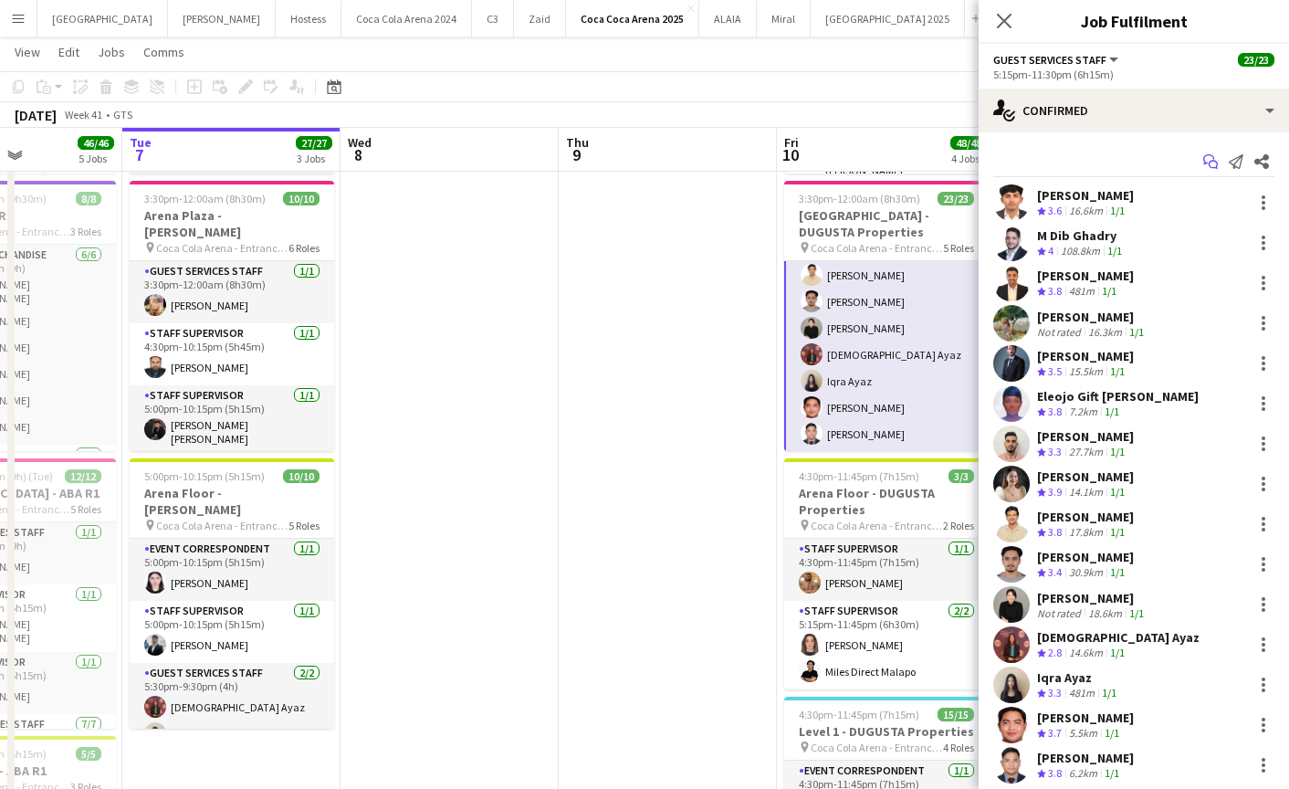
click at [1212, 161] on icon at bounding box center [1213, 165] width 9 height 9
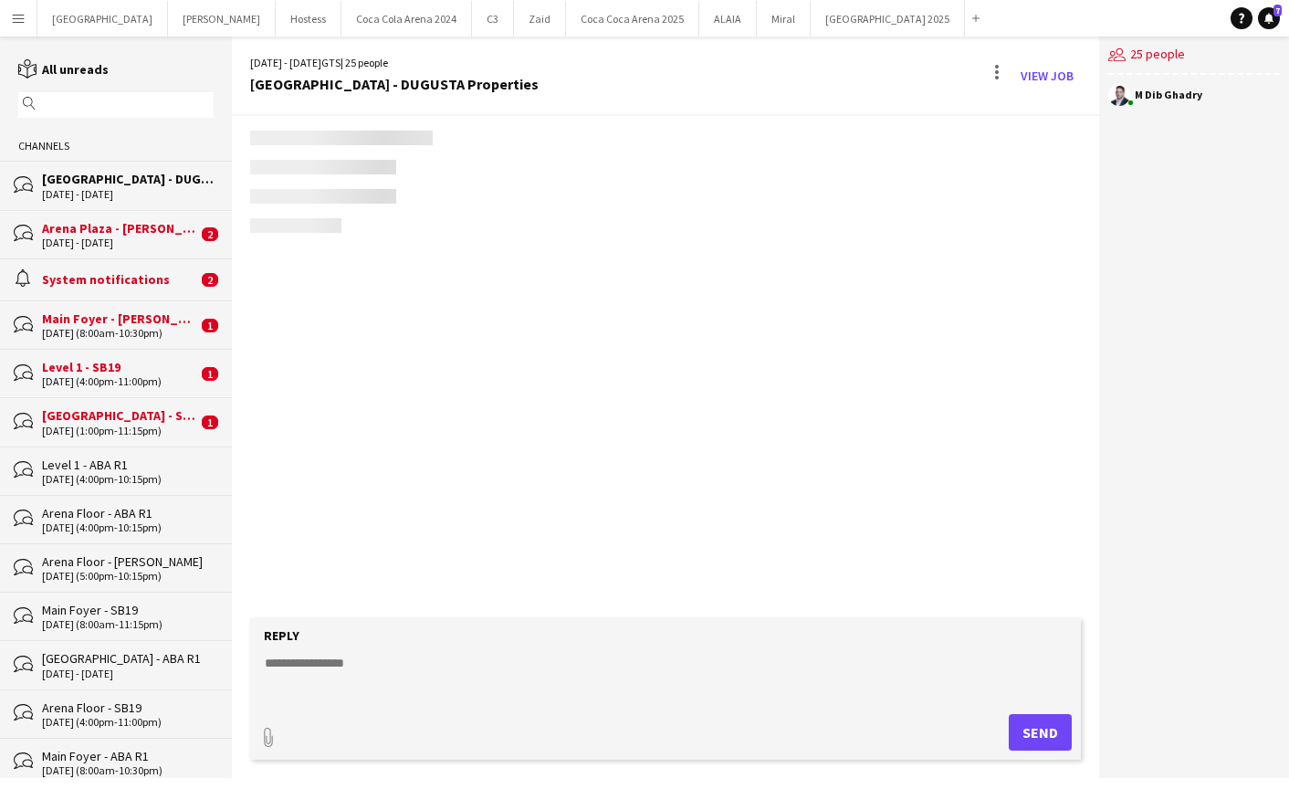
scroll to position [1430, 0]
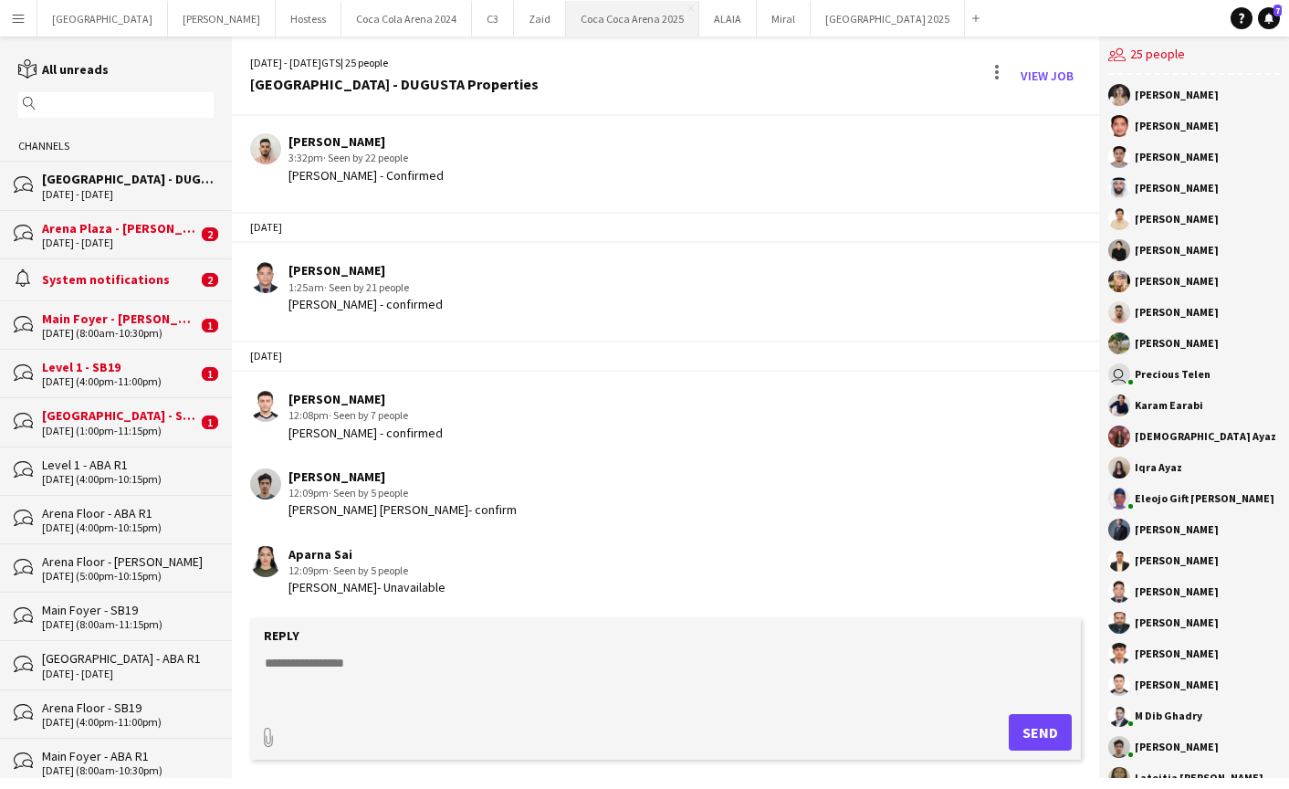
click at [566, 25] on button "[GEOGRAPHIC_DATA] 2025 Close" at bounding box center [632, 19] width 133 height 36
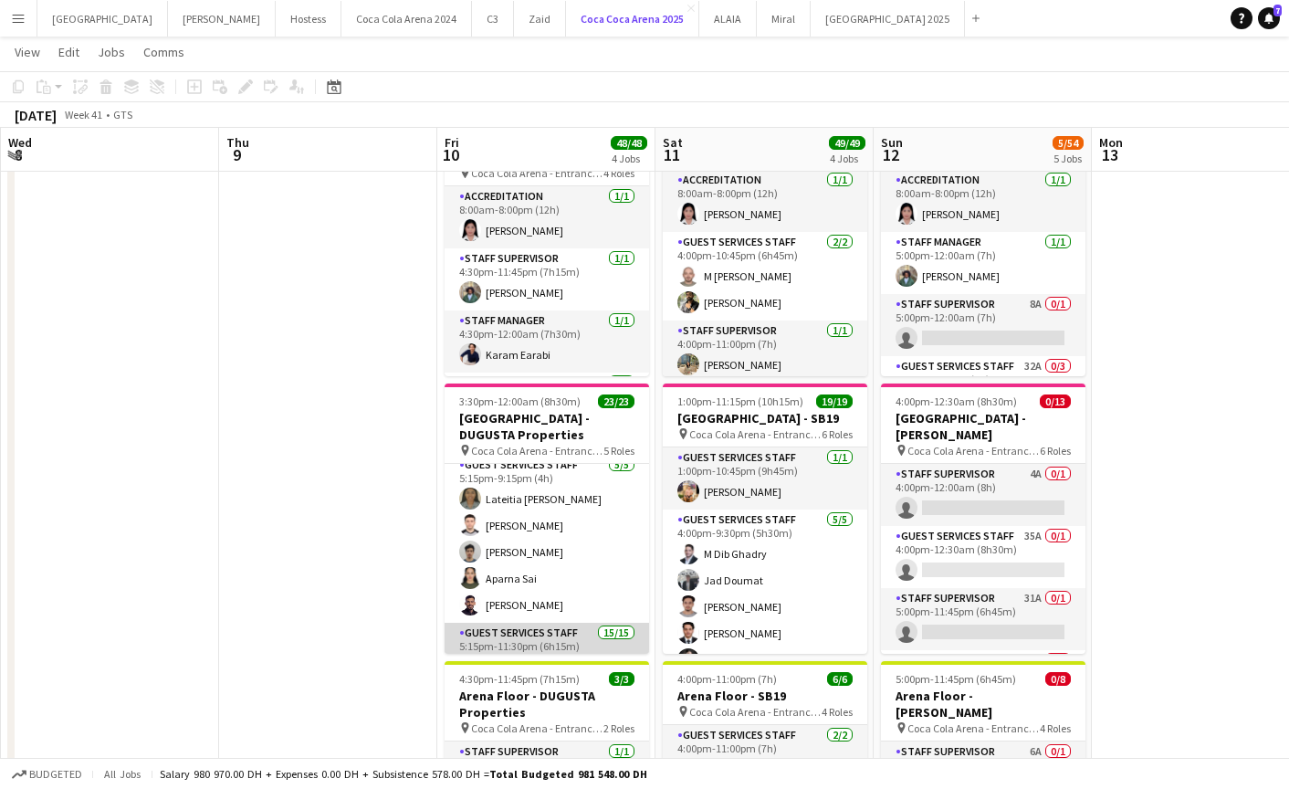
scroll to position [176, 0]
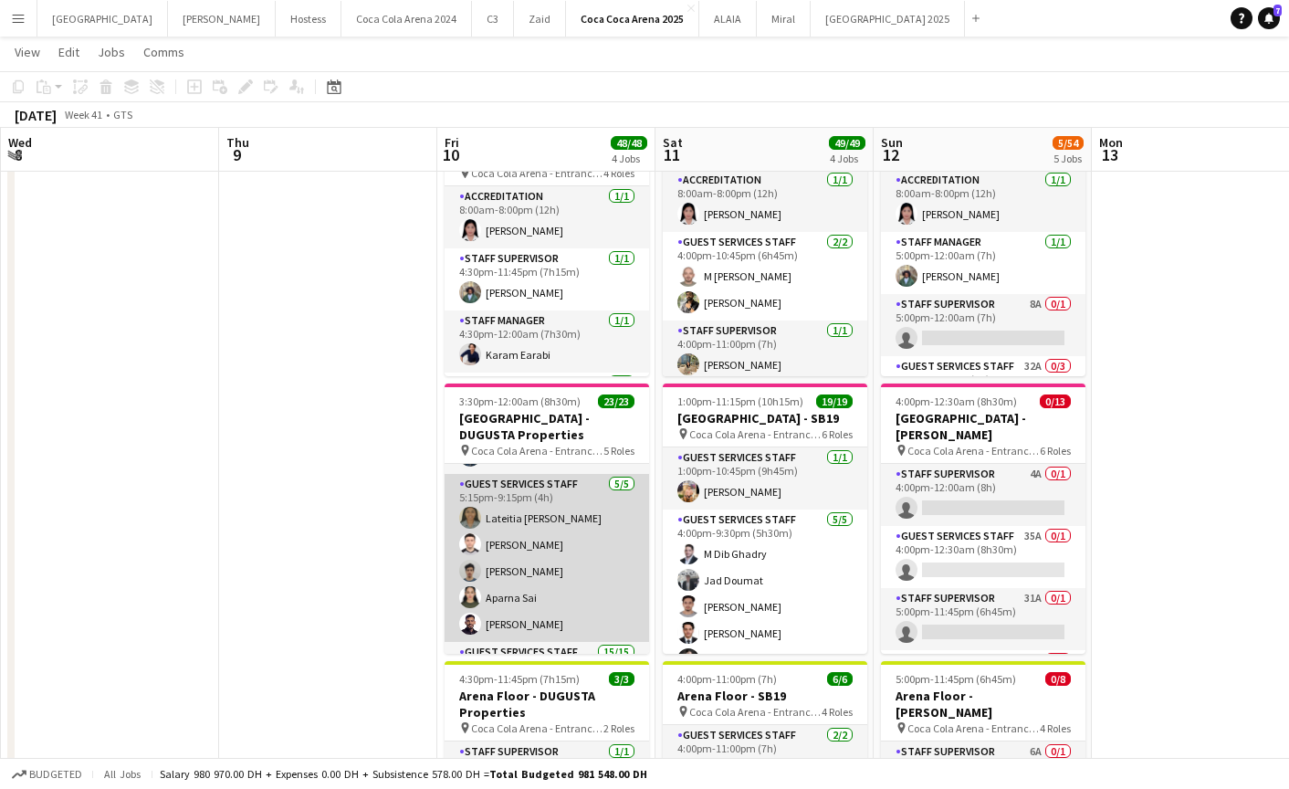
click at [524, 537] on app-card-role "Guest Services Staff 5/5 5:15pm-9:15pm (4h) Lateitia D’silva Hamza ALmohareb Kh…" at bounding box center [547, 558] width 205 height 168
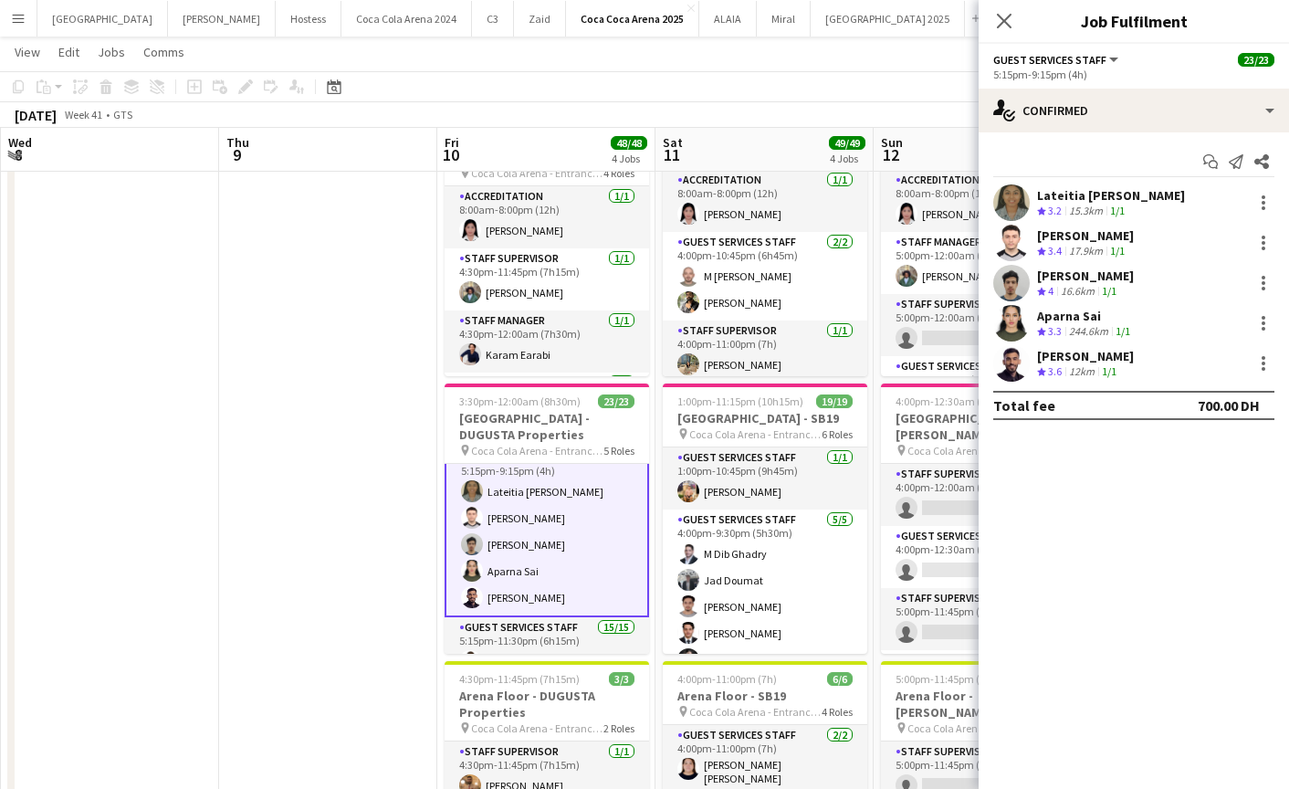
scroll to position [205, 0]
click at [1271, 325] on div at bounding box center [1264, 323] width 22 height 22
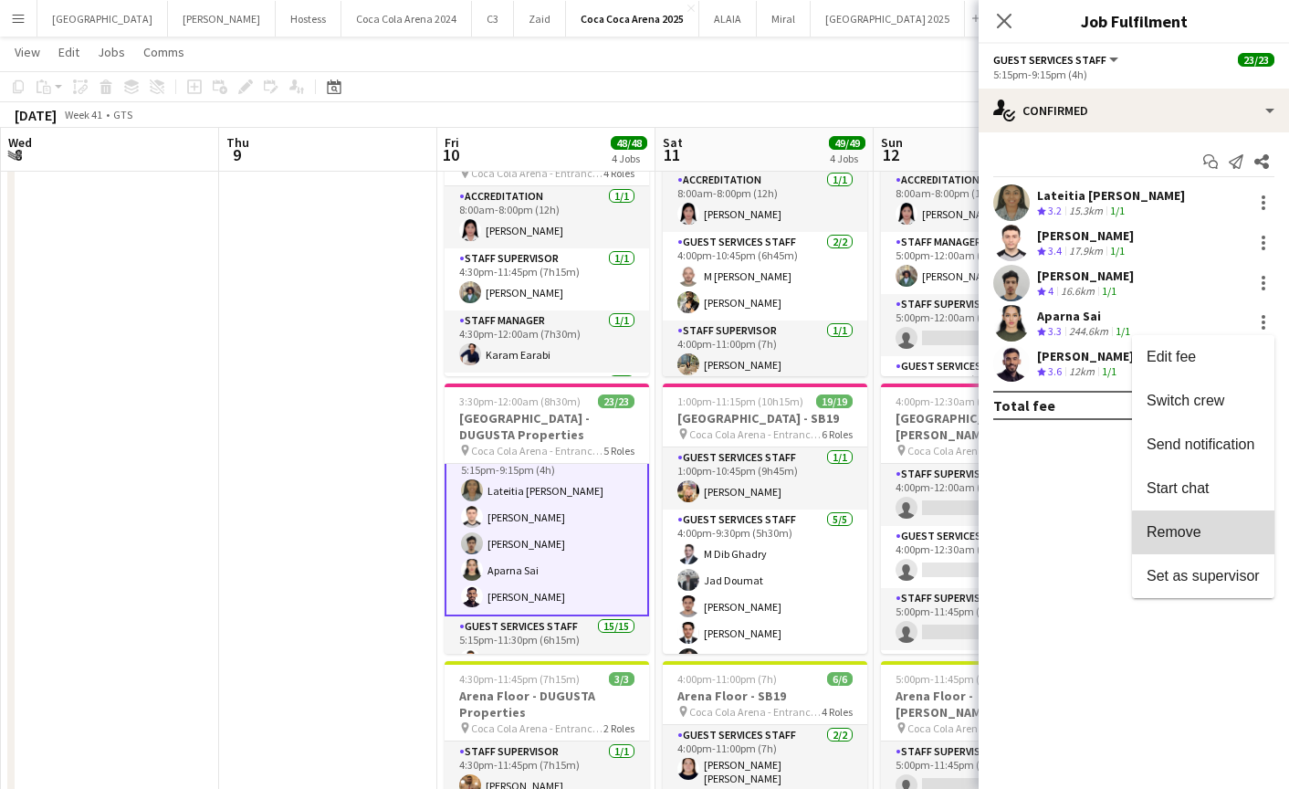
click at [1211, 532] on span "Remove" at bounding box center [1203, 532] width 113 height 16
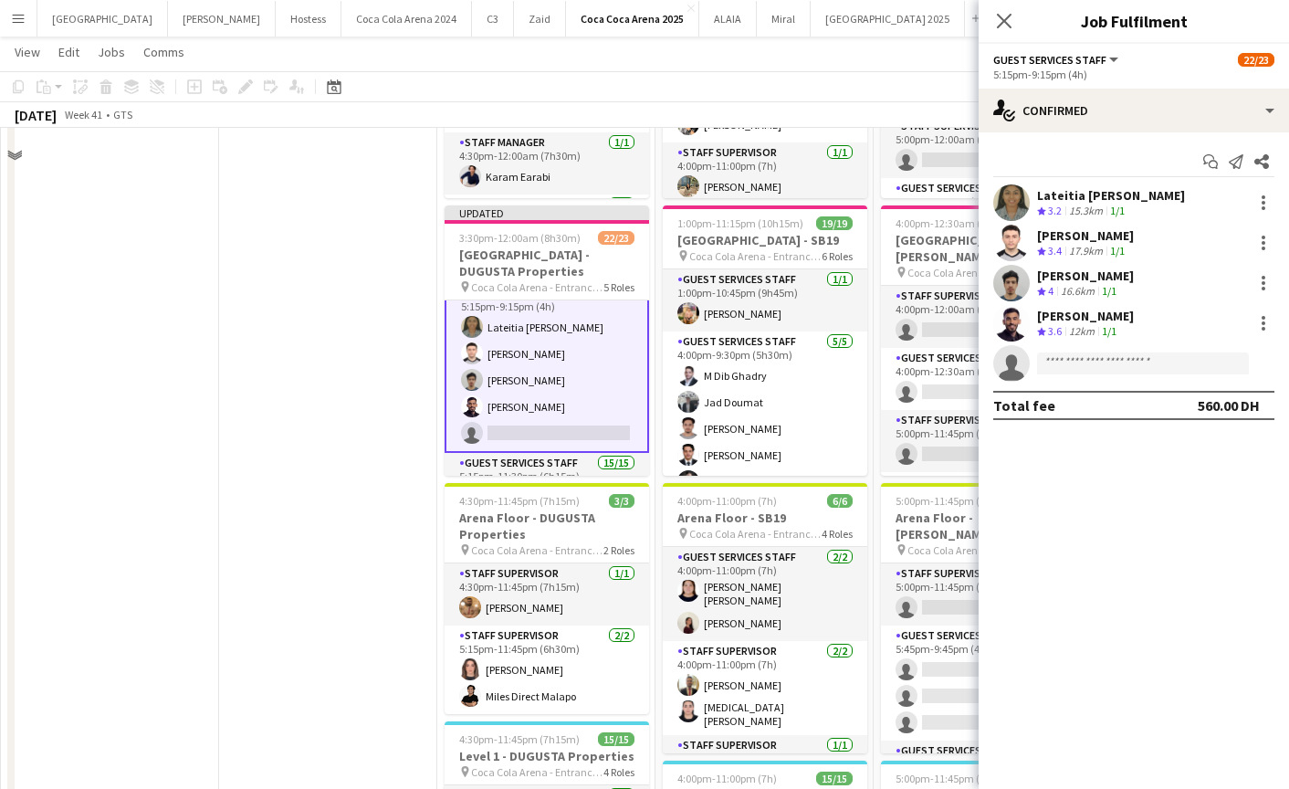
scroll to position [299, 0]
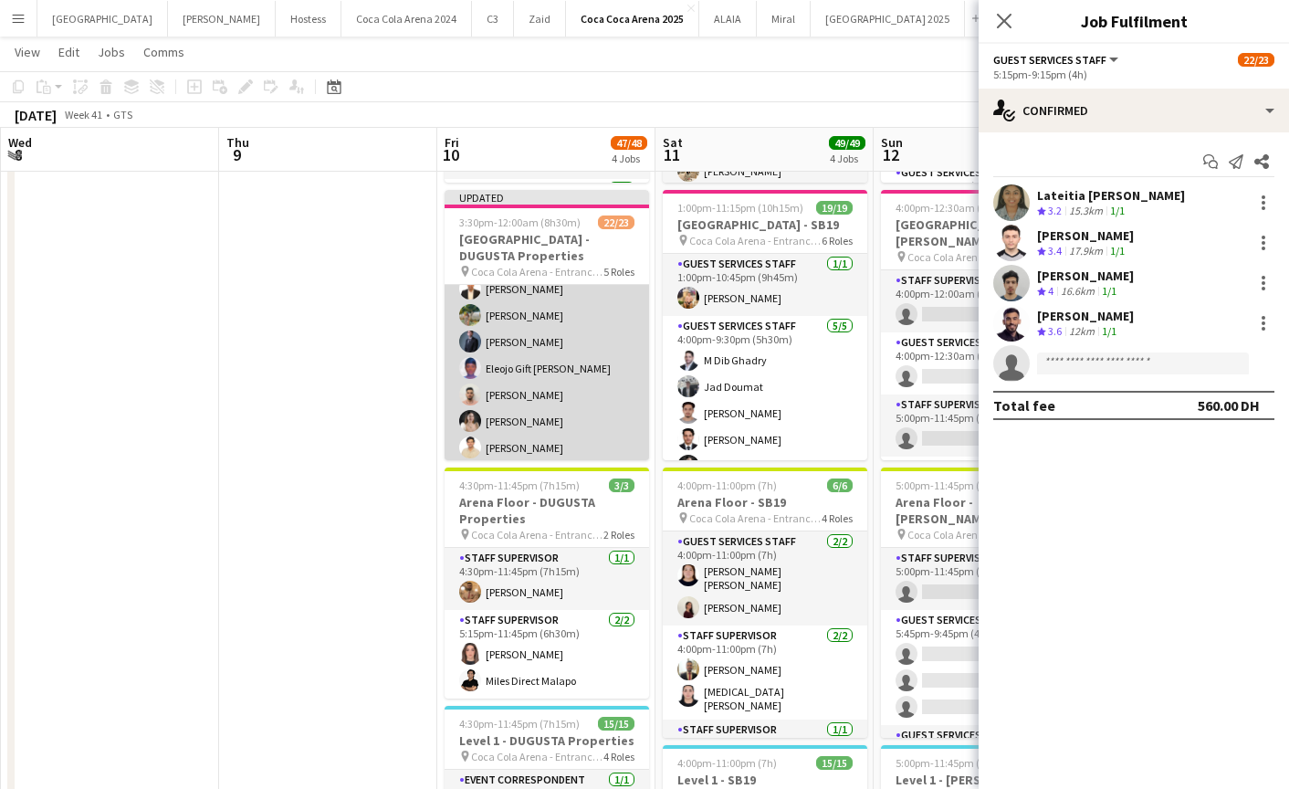
click at [572, 375] on app-card-role "Guest Services Staff 15/15 5:15pm-11:30pm (6h15m) Abdullah Aburjeilah Anthea Fe…" at bounding box center [547, 461] width 205 height 433
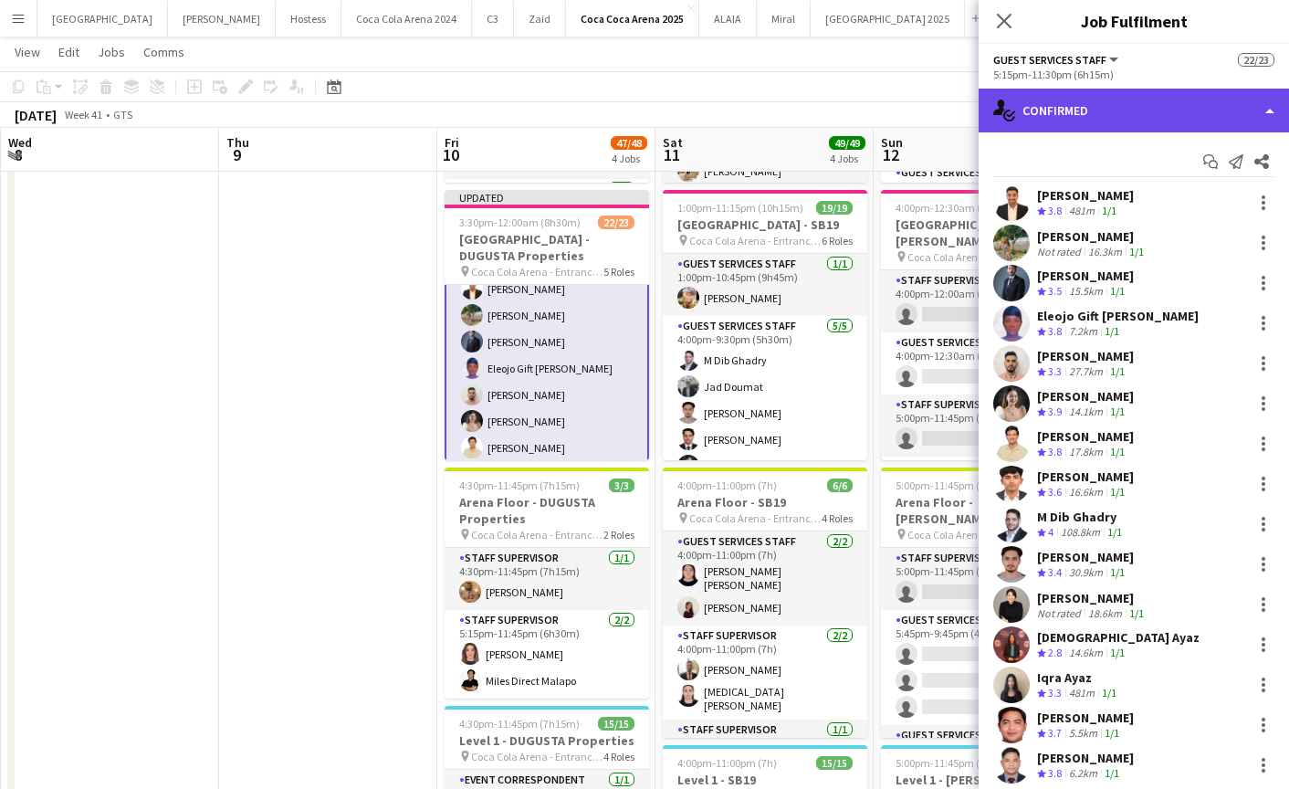
click at [1069, 99] on div "single-neutral-actions-check-2 Confirmed" at bounding box center [1134, 111] width 310 height 44
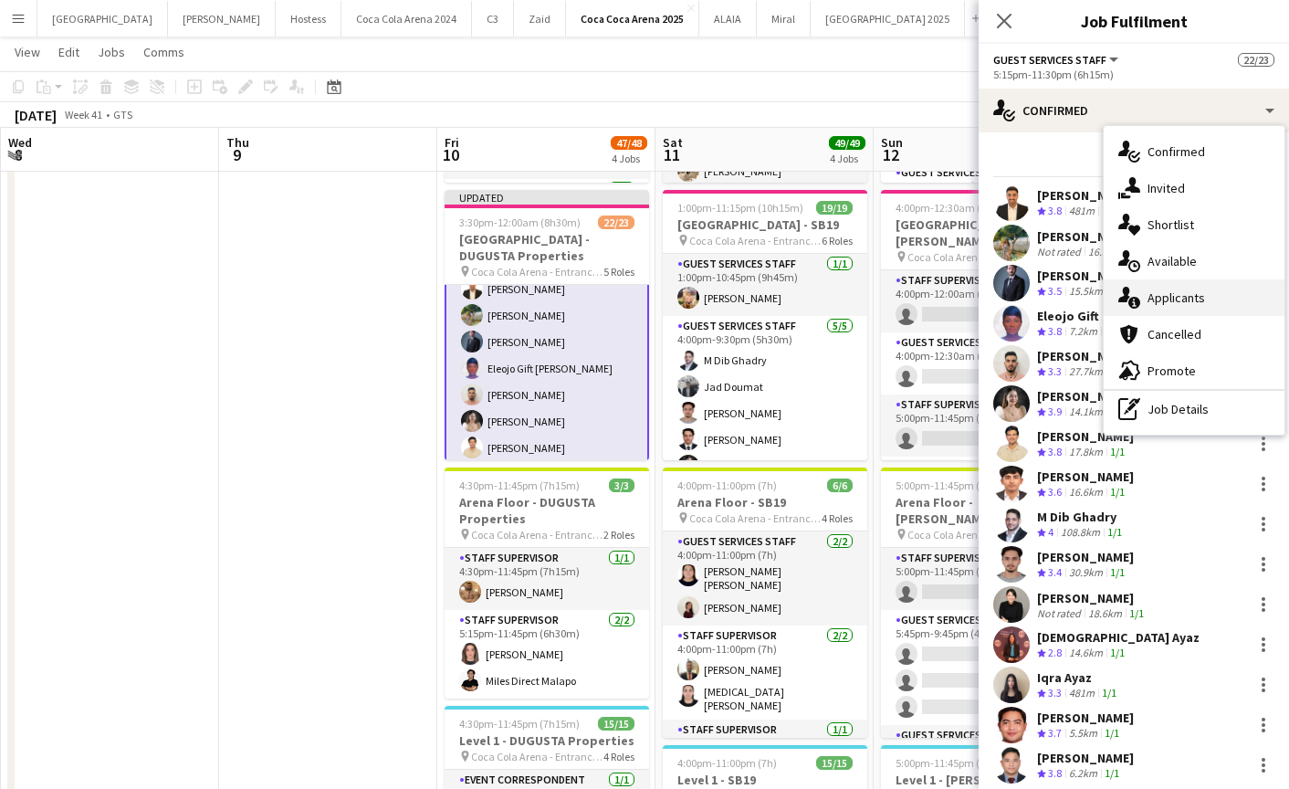
click at [1180, 290] on span "Applicants" at bounding box center [1177, 297] width 58 height 16
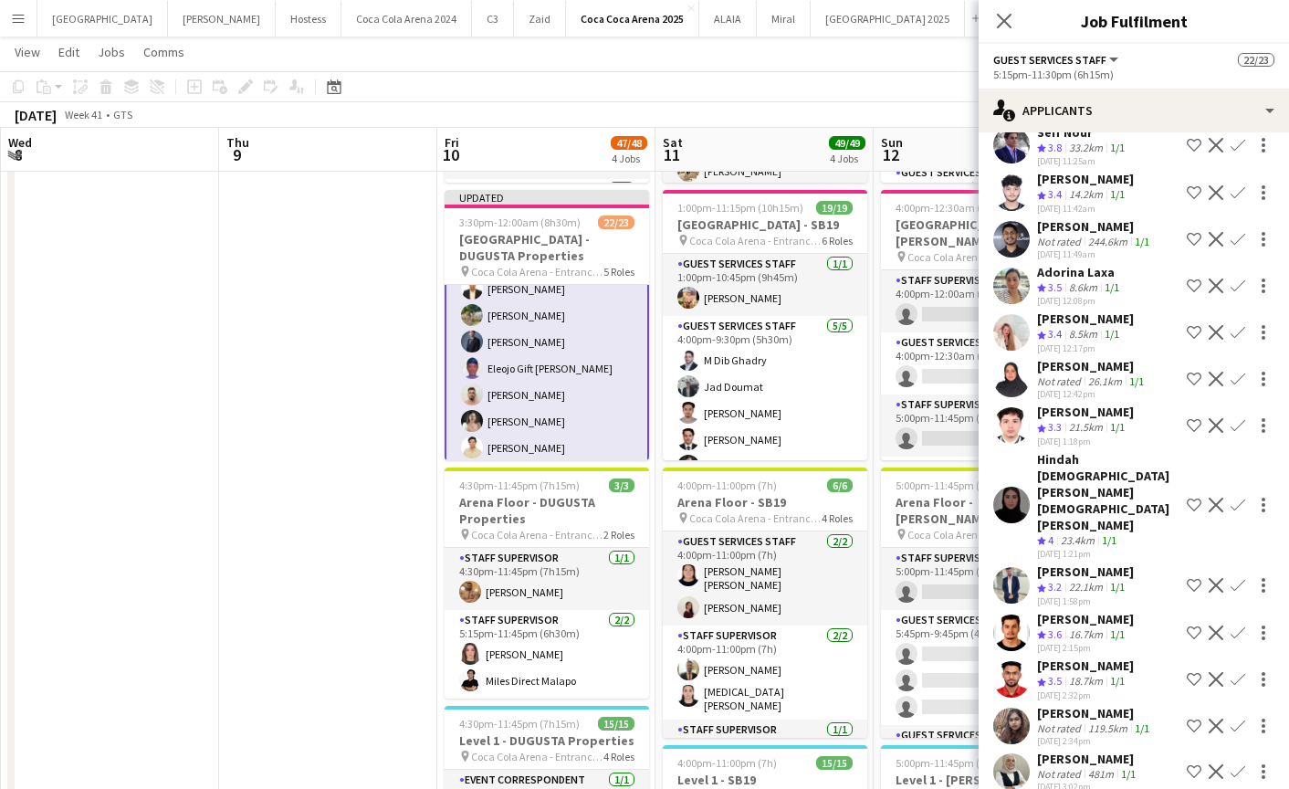
scroll to position [493, 0]
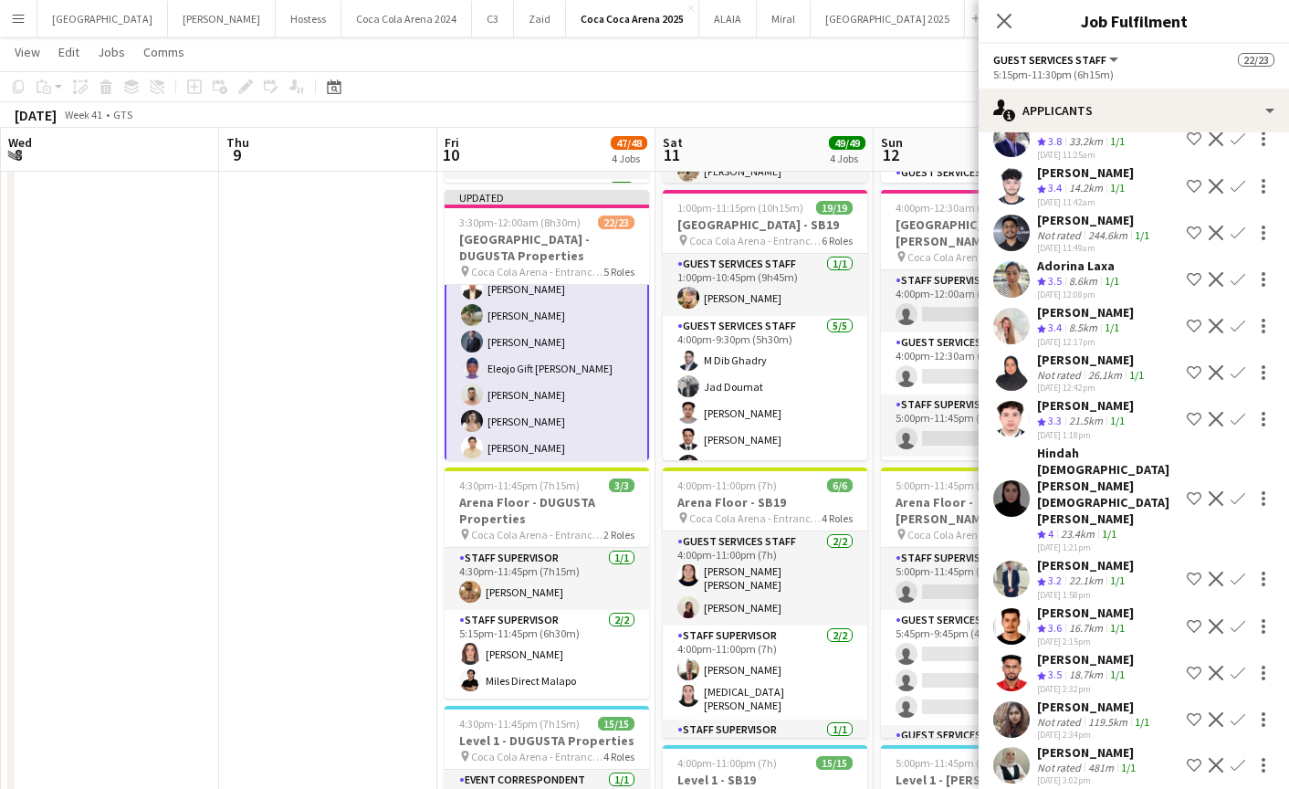
click at [1009, 655] on app-user-avatar at bounding box center [1011, 673] width 37 height 37
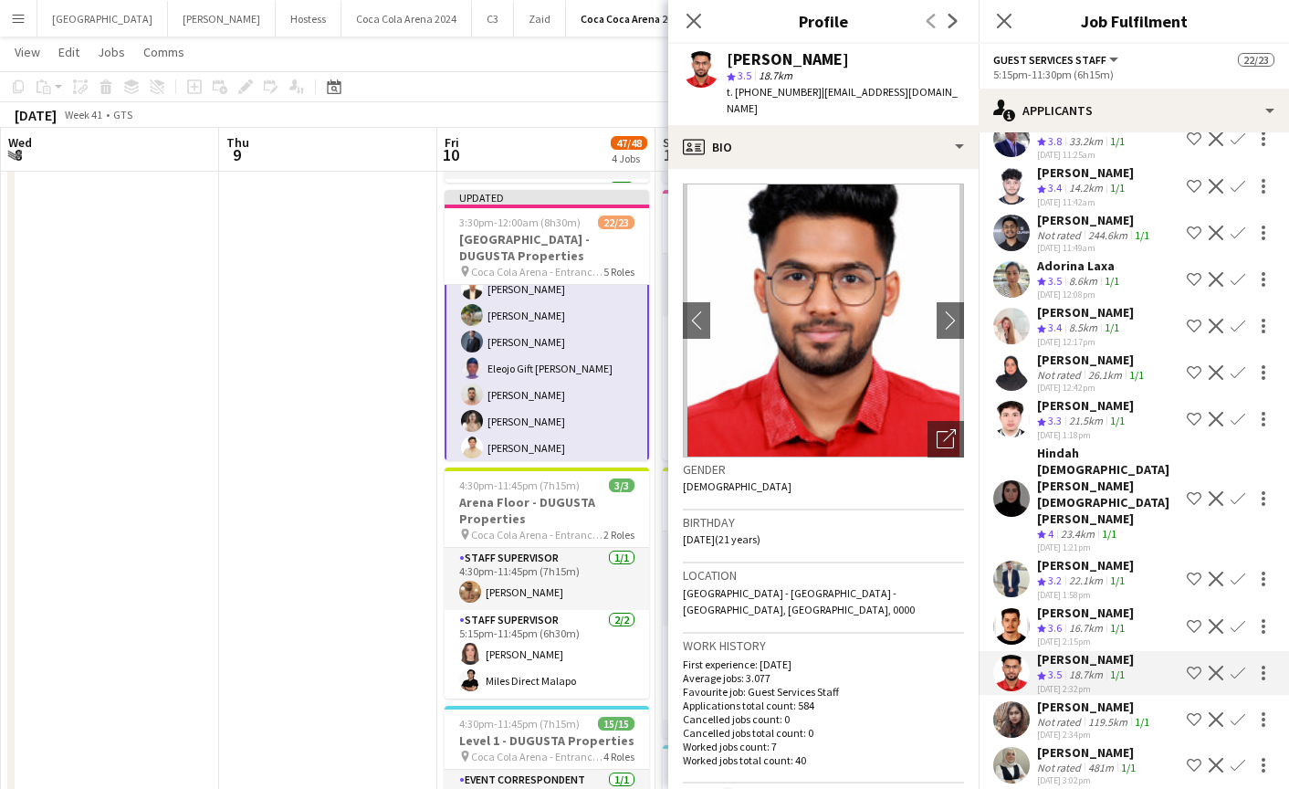
drag, startPoint x: 814, startPoint y: 90, endPoint x: 942, endPoint y: 91, distance: 127.8
click at [942, 91] on app-profile-header "Saran Ginesh star 3.5 18.7km t. +971558118462 | saranginesh@gmail.com" at bounding box center [823, 84] width 310 height 81
click at [692, 14] on icon "Close pop-in" at bounding box center [693, 20] width 17 height 17
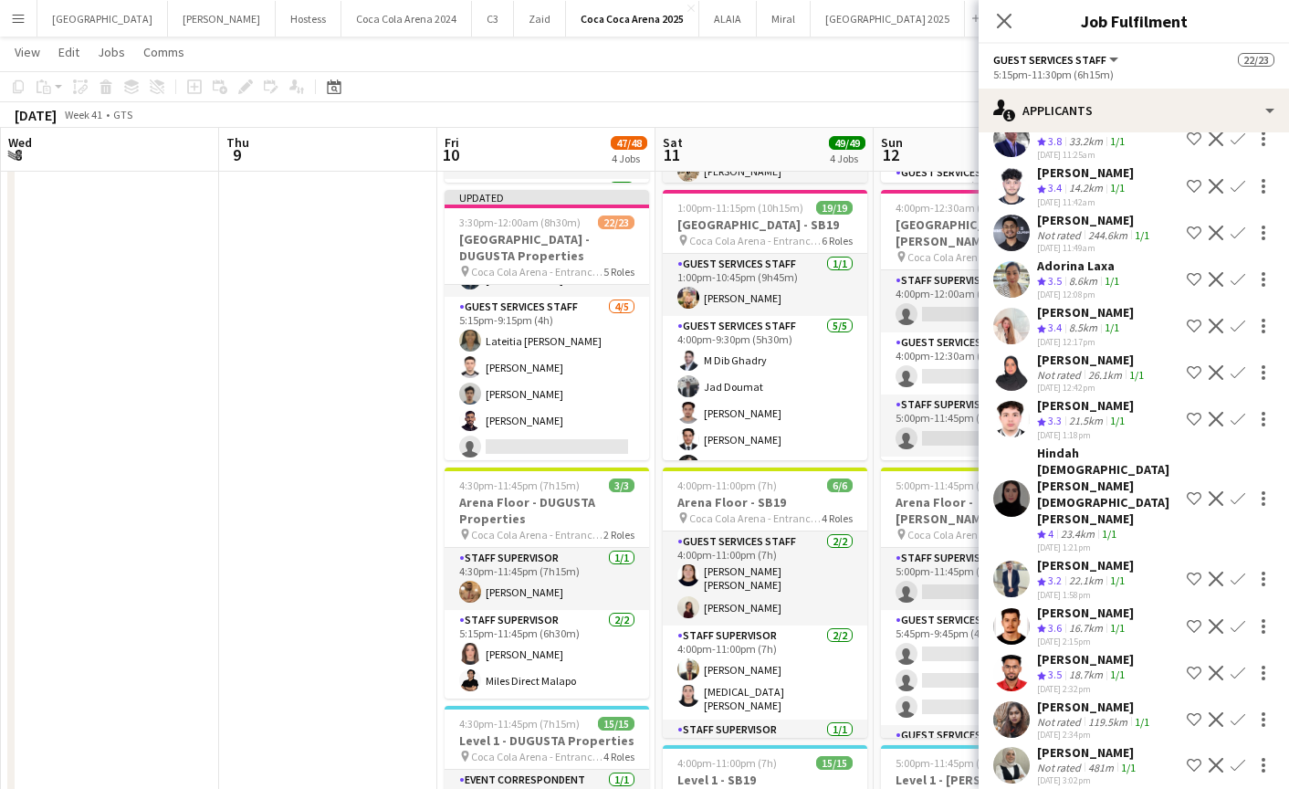
scroll to position [205, 0]
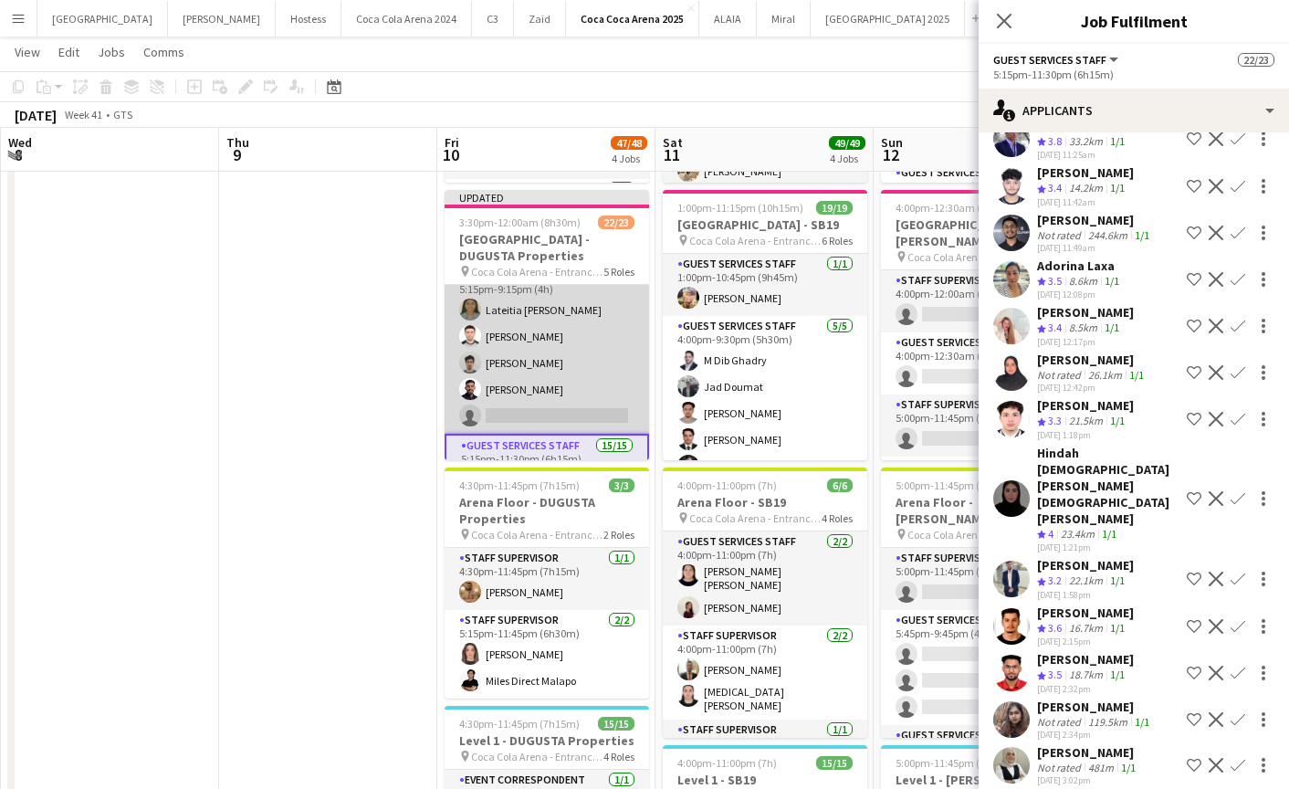
click at [574, 410] on app-card-role "Guest Services Staff 4/5 5:15pm-9:15pm (4h) Lateitia D’silva Hamza ALmohareb Kh…" at bounding box center [547, 350] width 205 height 168
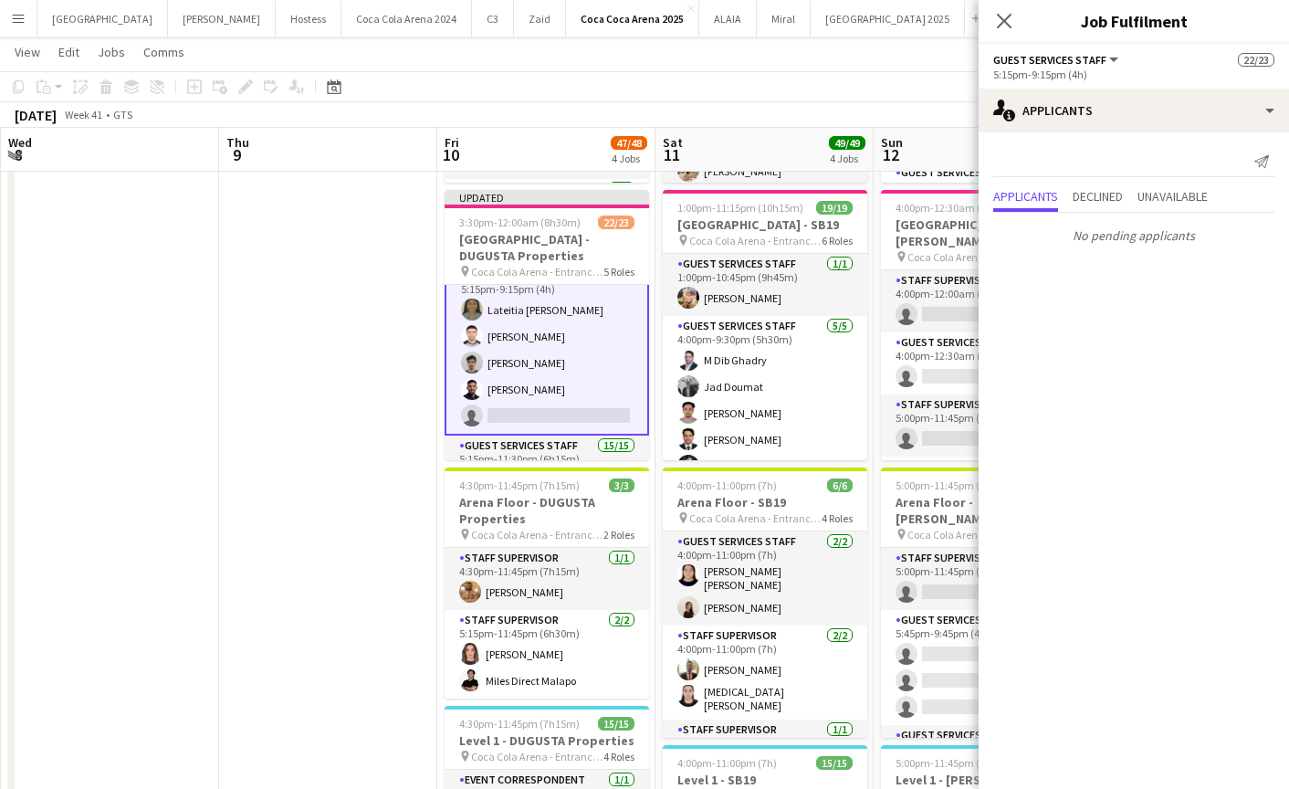
click at [600, 413] on app-card-role "Guest Services Staff 4/5 5:15pm-9:15pm (4h) Lateitia D’silva Hamza ALmohareb Kh…" at bounding box center [547, 350] width 205 height 172
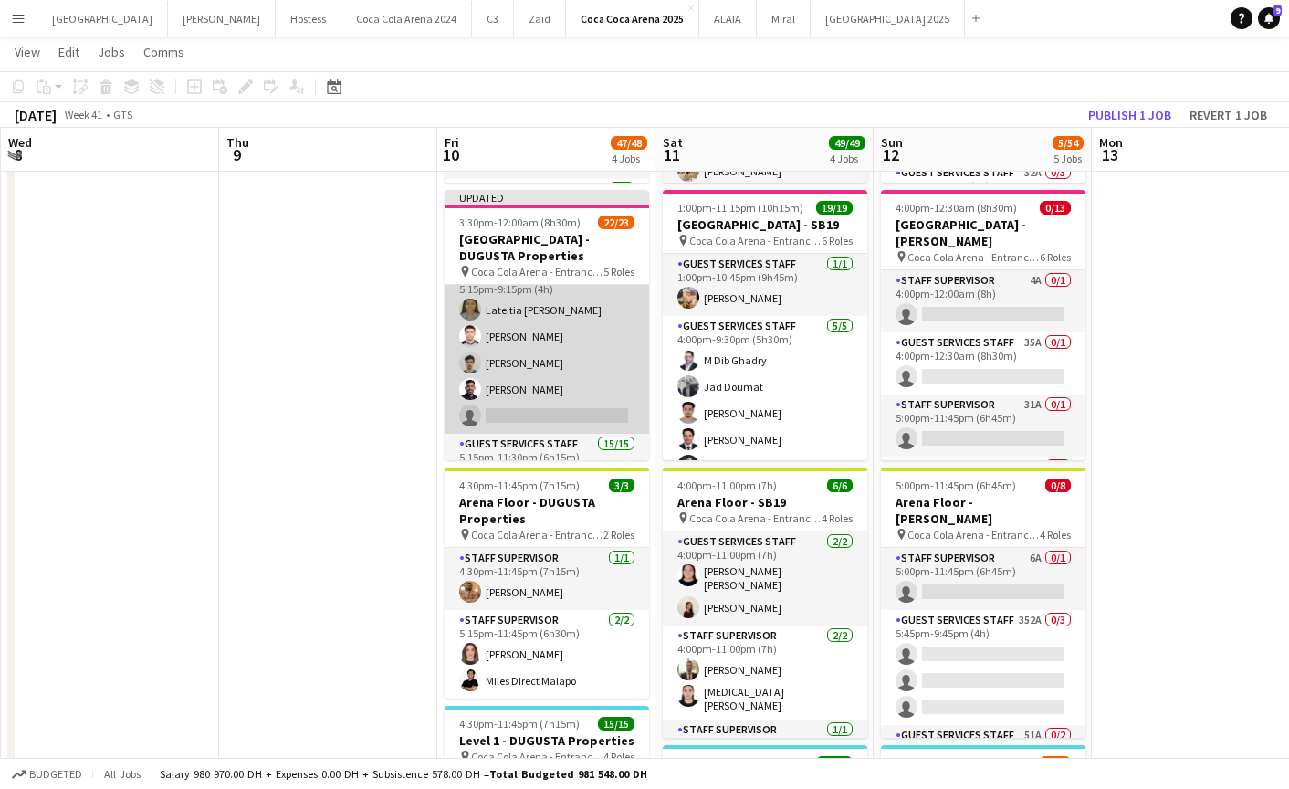
click at [600, 413] on app-card-role "Guest Services Staff 4/5 5:15pm-9:15pm (4h) Lateitia D’silva Hamza ALmohareb Kh…" at bounding box center [547, 350] width 205 height 168
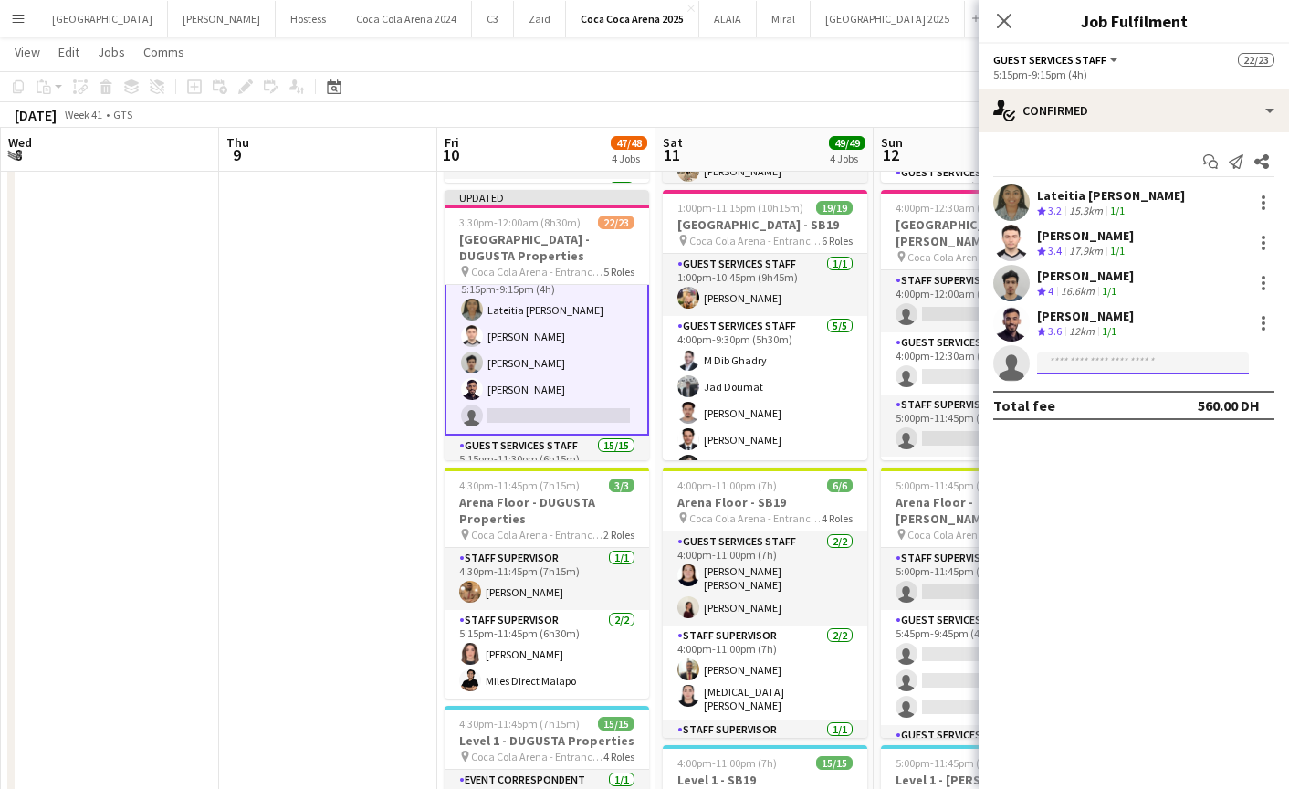
click at [1076, 373] on input at bounding box center [1143, 363] width 212 height 22
paste input "**********"
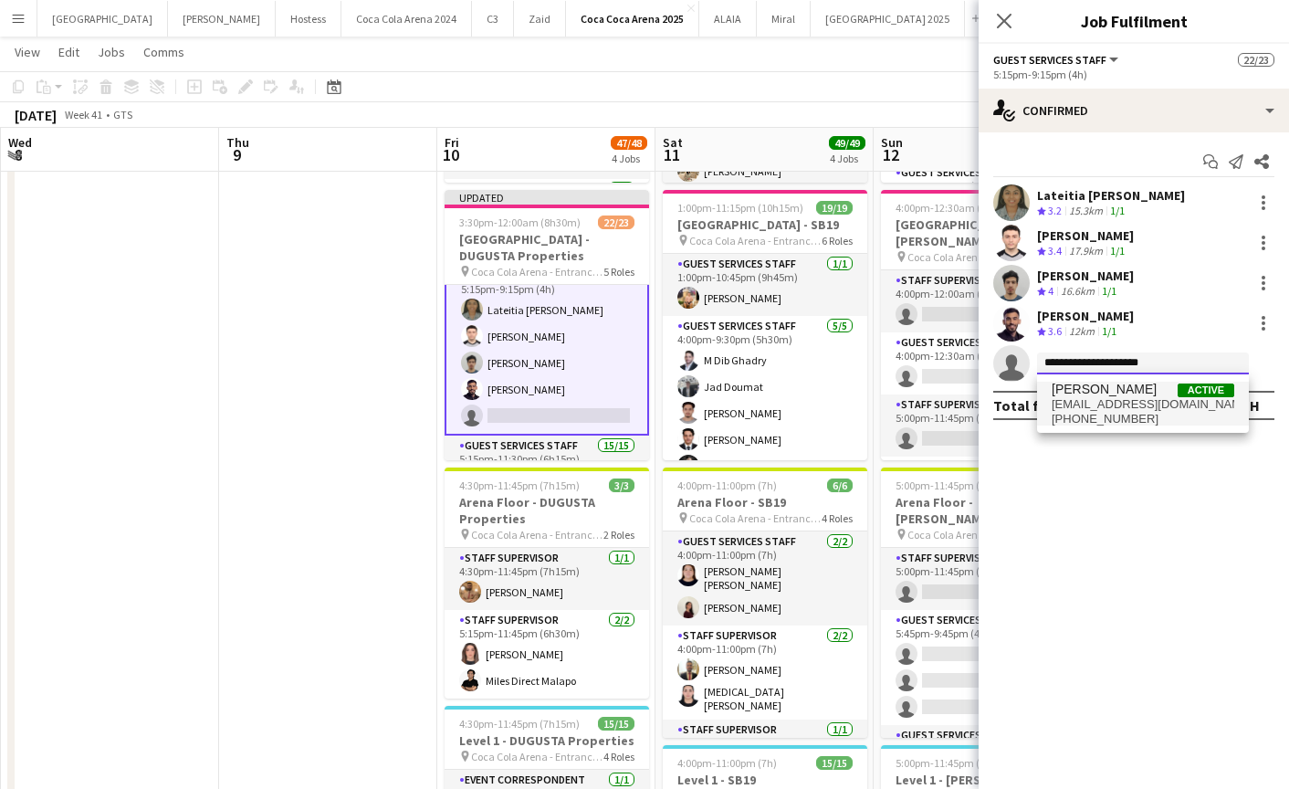
type input "**********"
click at [1098, 397] on span "saranginesh@gmail.com" at bounding box center [1143, 404] width 183 height 15
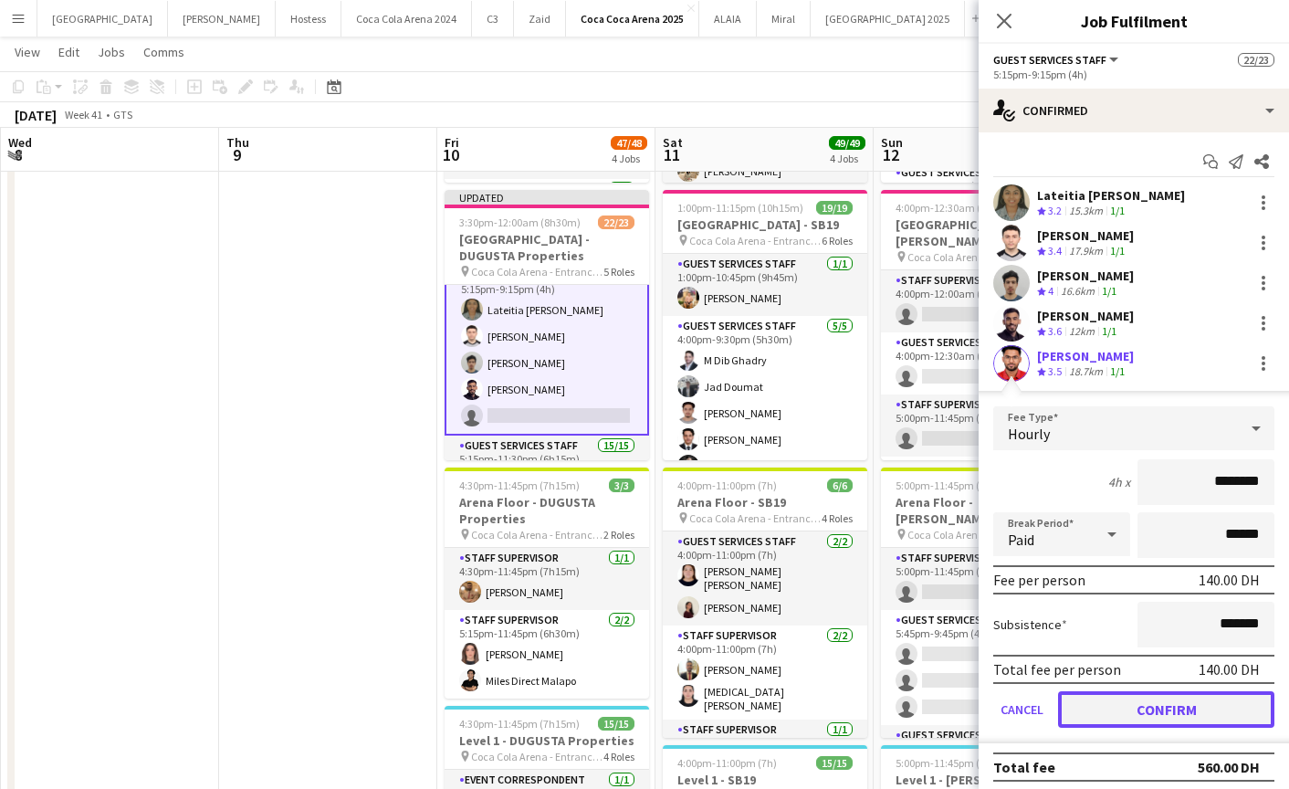
click at [1129, 702] on button "Confirm" at bounding box center [1166, 709] width 216 height 37
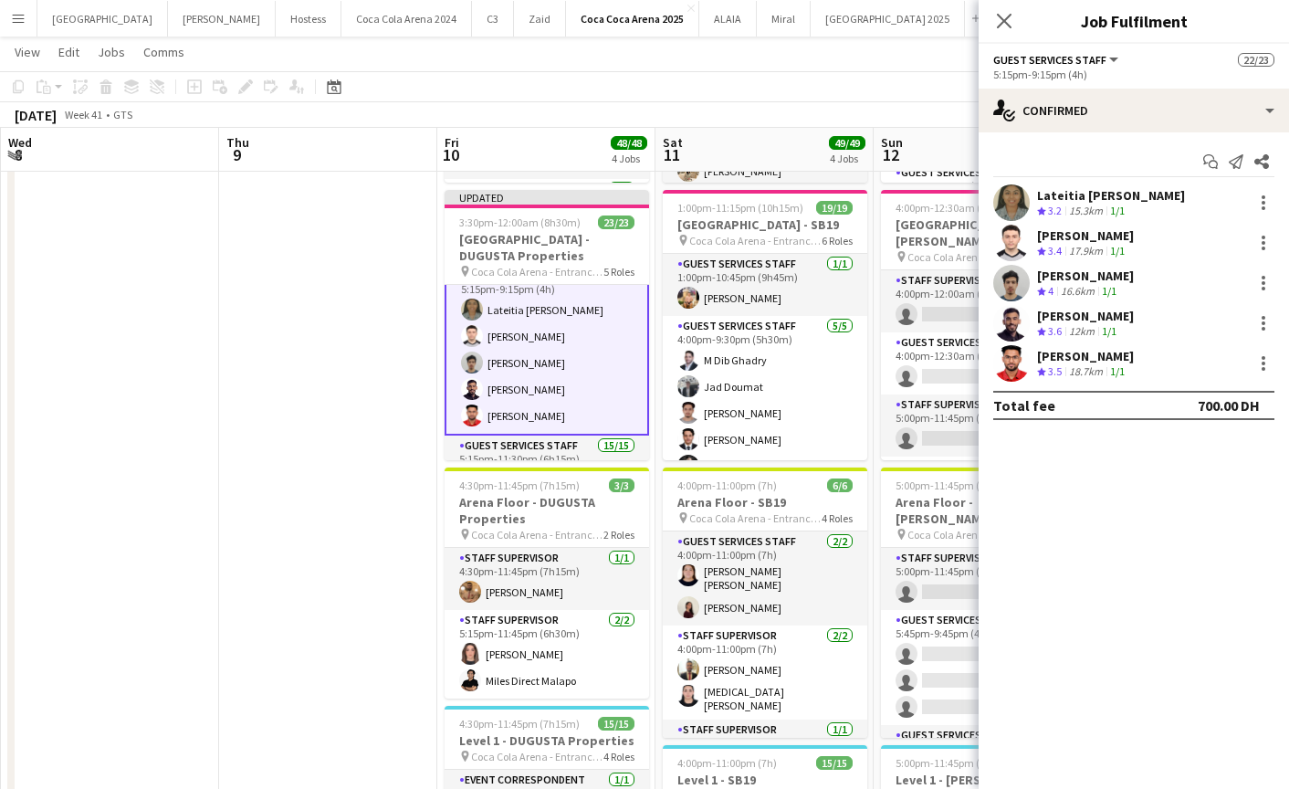
click at [1020, 366] on app-user-avatar at bounding box center [1011, 363] width 37 height 37
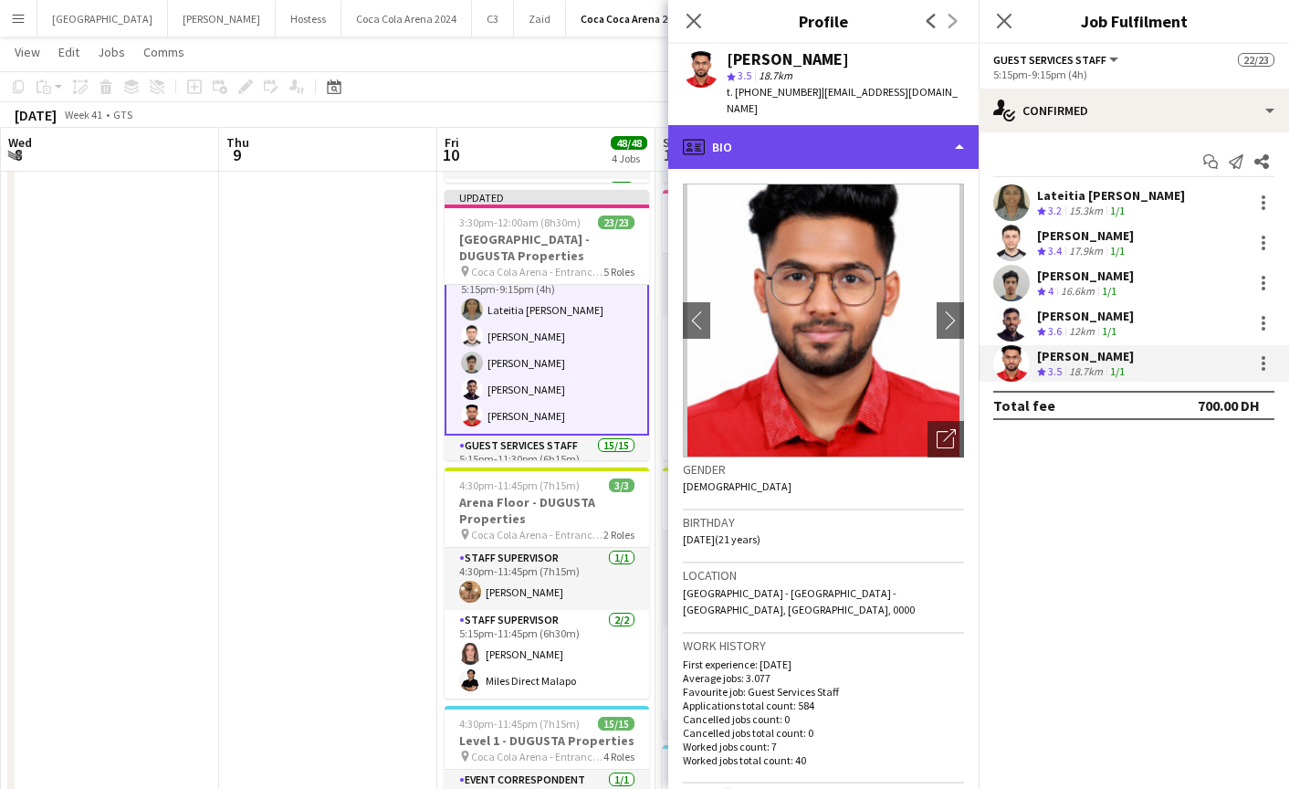
click at [797, 125] on div "profile Bio" at bounding box center [823, 147] width 310 height 44
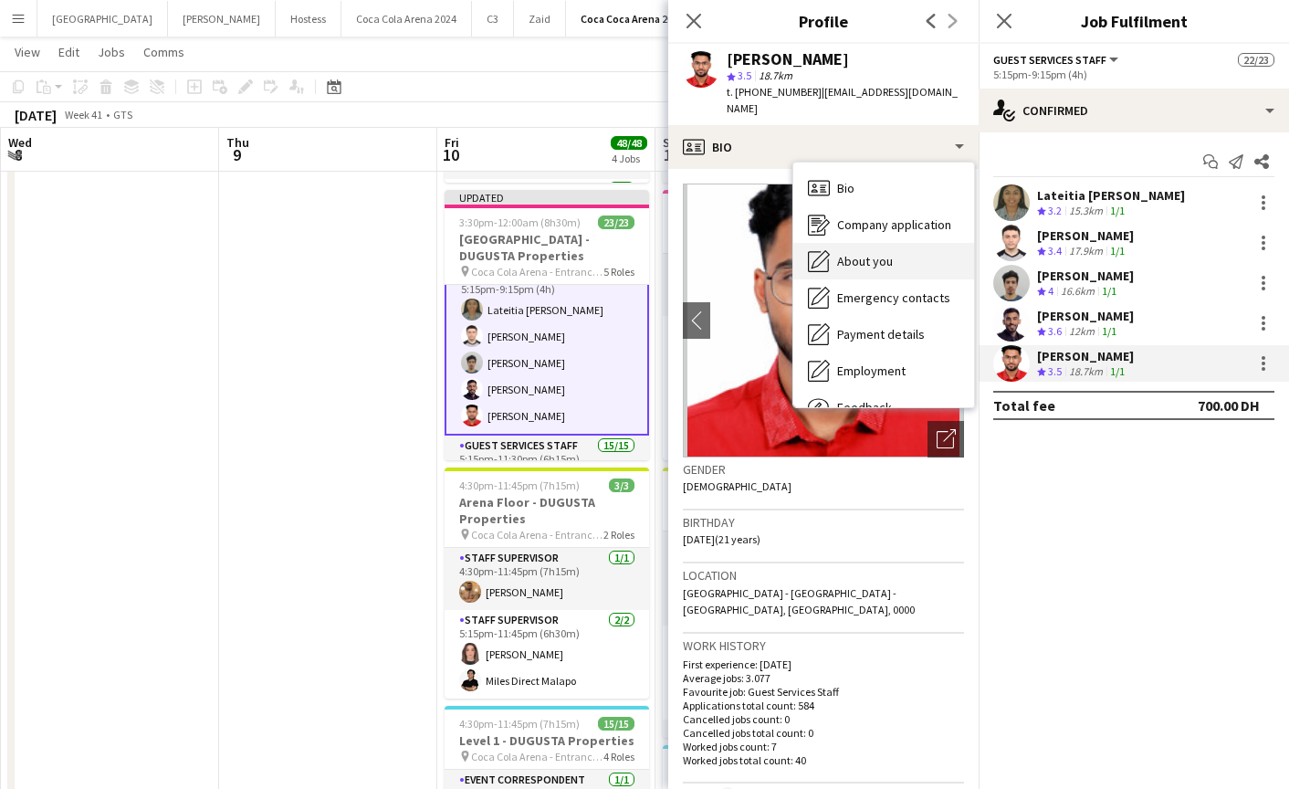
click at [873, 253] on span "About you" at bounding box center [865, 261] width 56 height 16
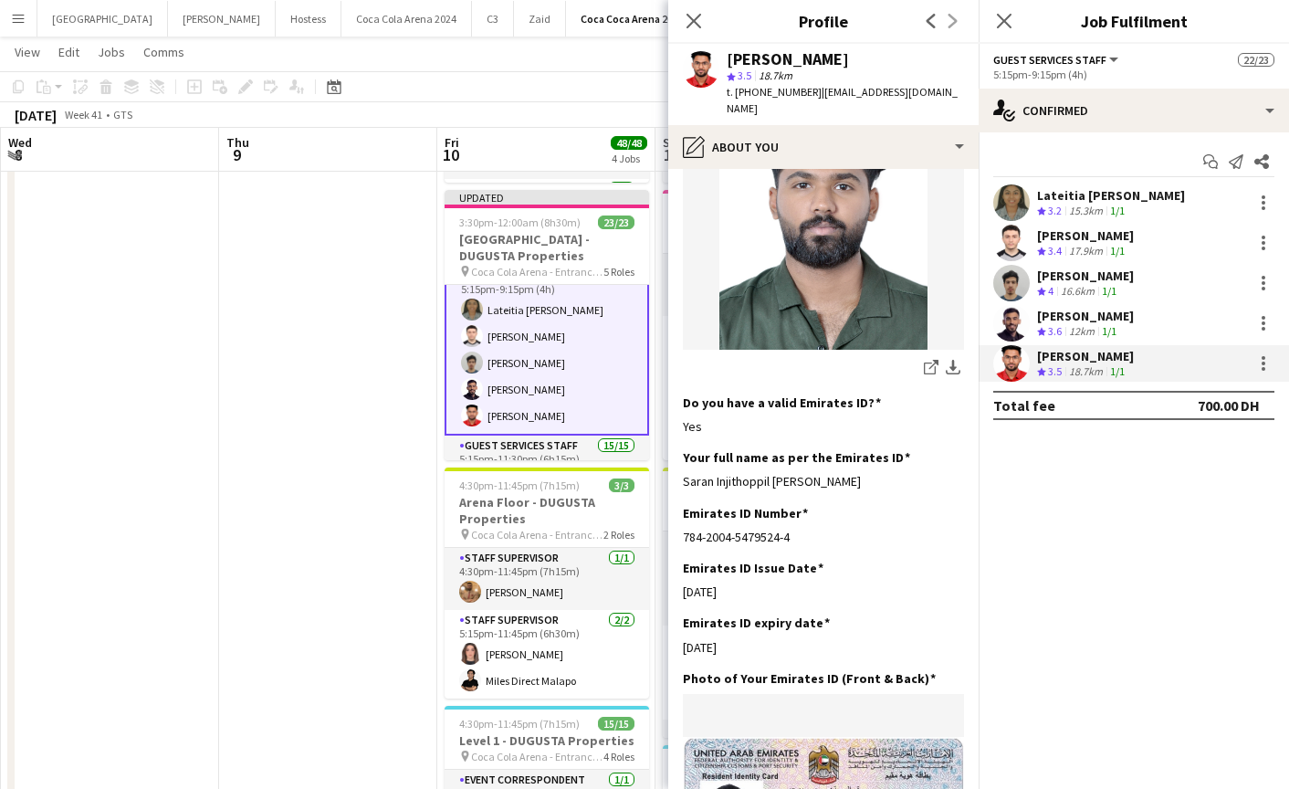
scroll to position [335, 0]
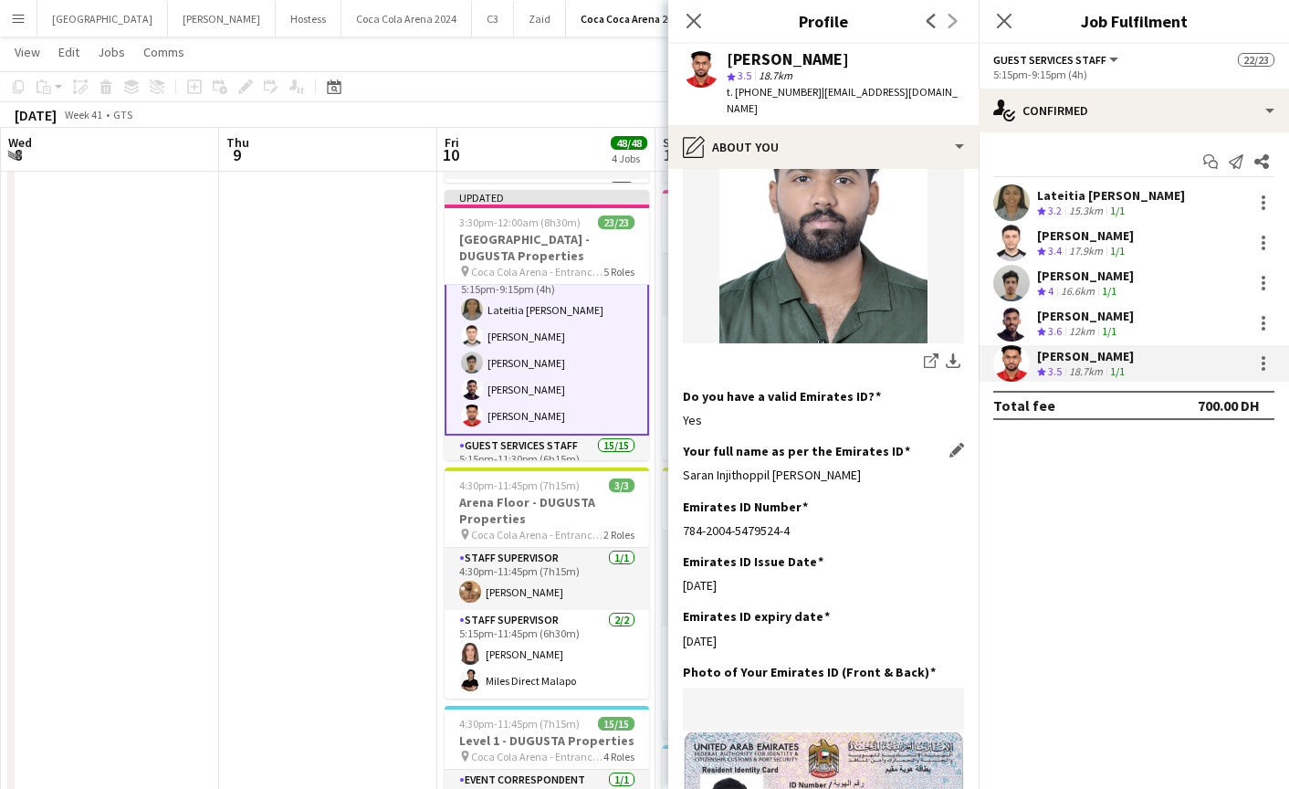
drag, startPoint x: 680, startPoint y: 457, endPoint x: 827, endPoint y: 460, distance: 147.0
click at [827, 460] on app-section-data-types "Bio Edit this field Passionate and driven freelancer who is eager to find new a…" at bounding box center [823, 479] width 310 height 620
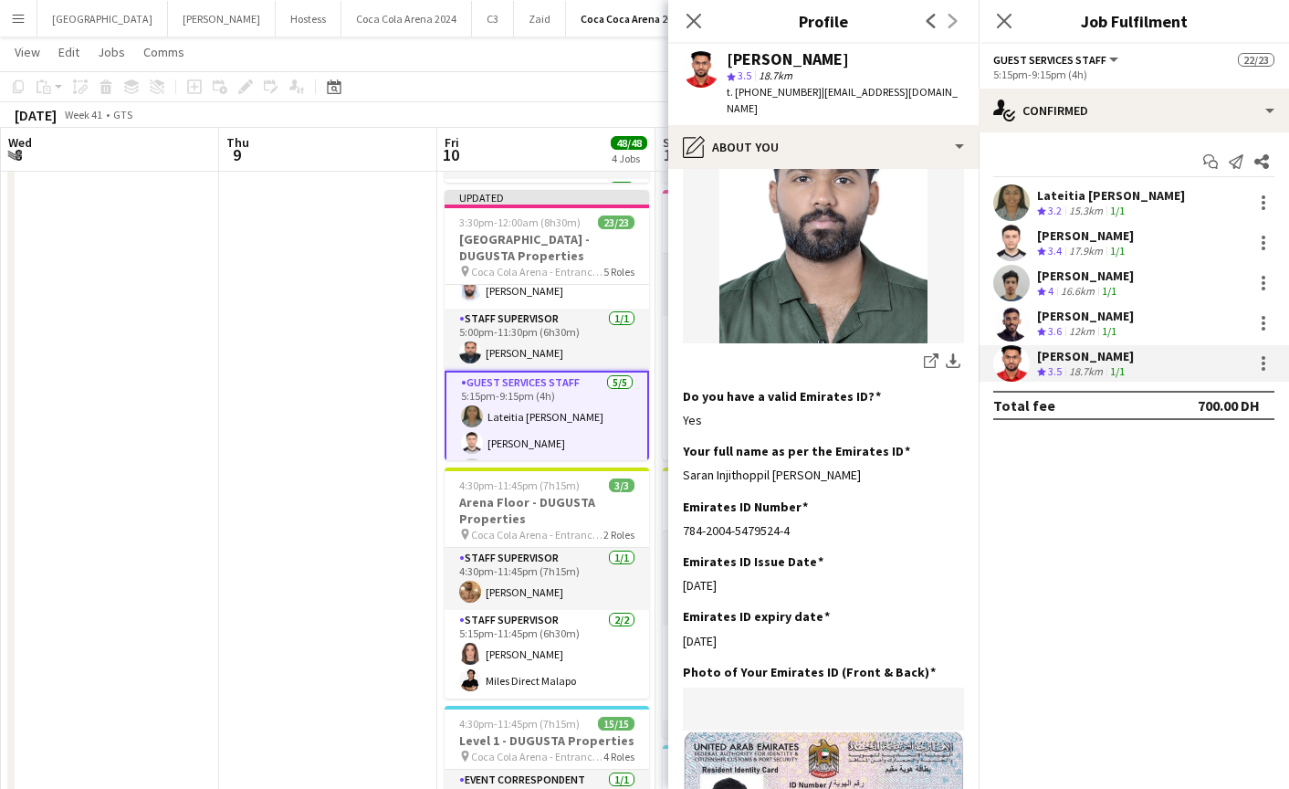
scroll to position [176, 0]
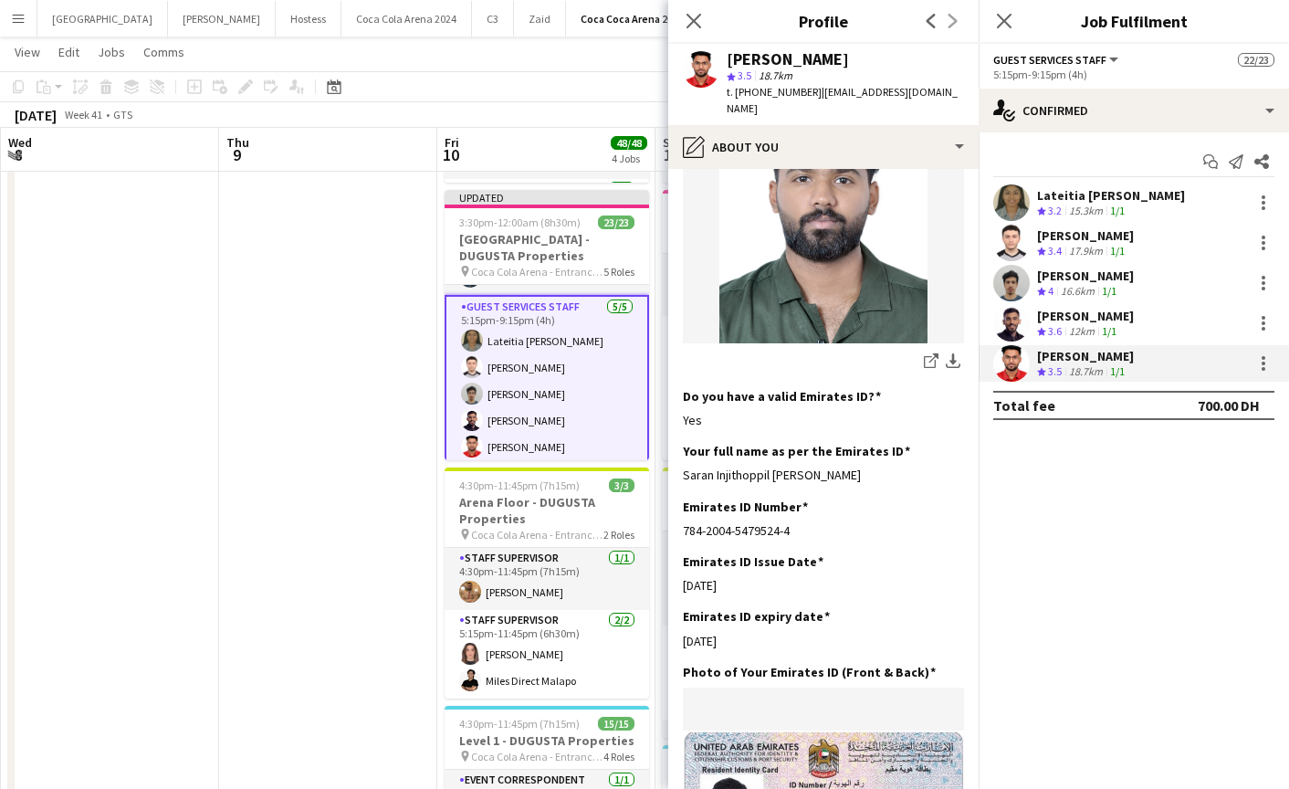
click at [582, 368] on app-card-role "Guest Services Staff 5/5 5:15pm-9:15pm (4h) Lateitia D’silva Hamza ALmohareb Kh…" at bounding box center [547, 381] width 205 height 172
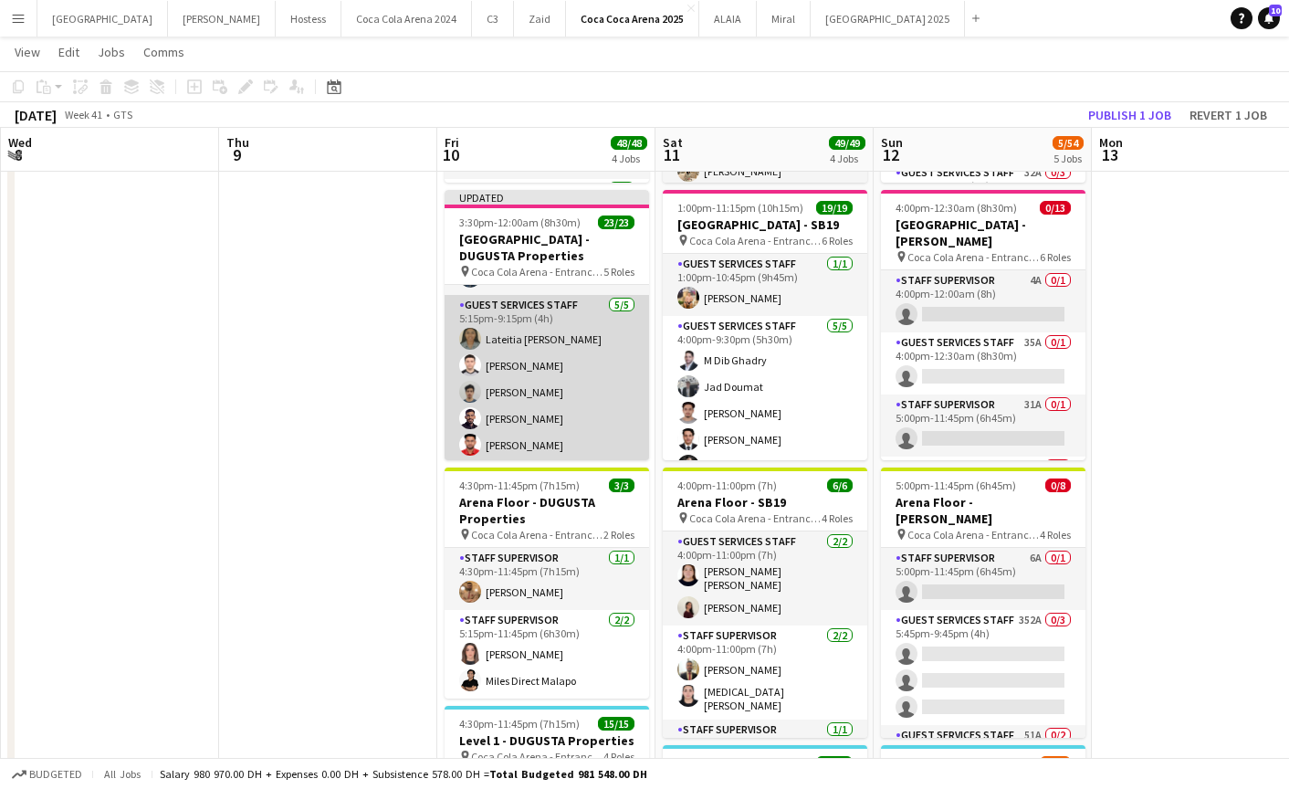
click at [582, 368] on app-card-role "Guest Services Staff 5/5 5:15pm-9:15pm (4h) Lateitia D’silva Hamza ALmohareb Kh…" at bounding box center [547, 379] width 205 height 168
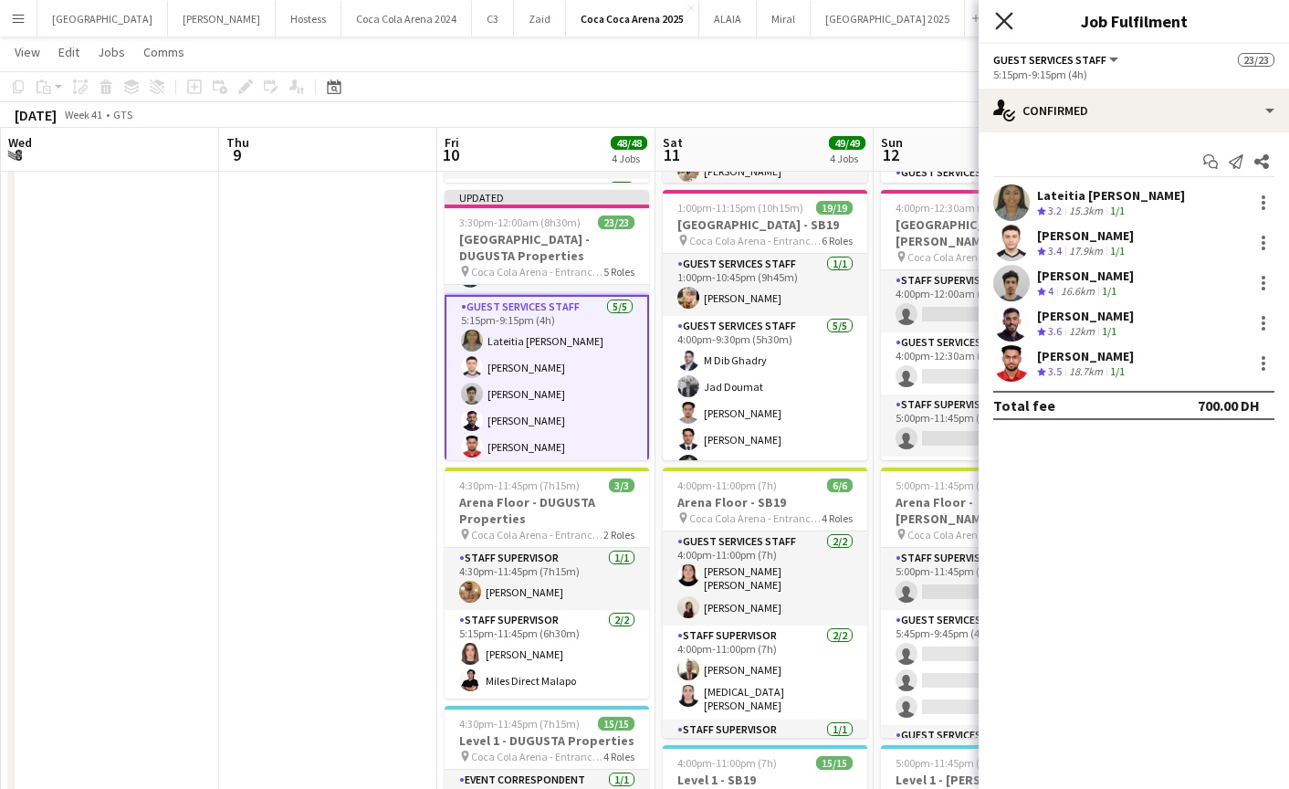
click at [1007, 16] on icon at bounding box center [1003, 20] width 17 height 17
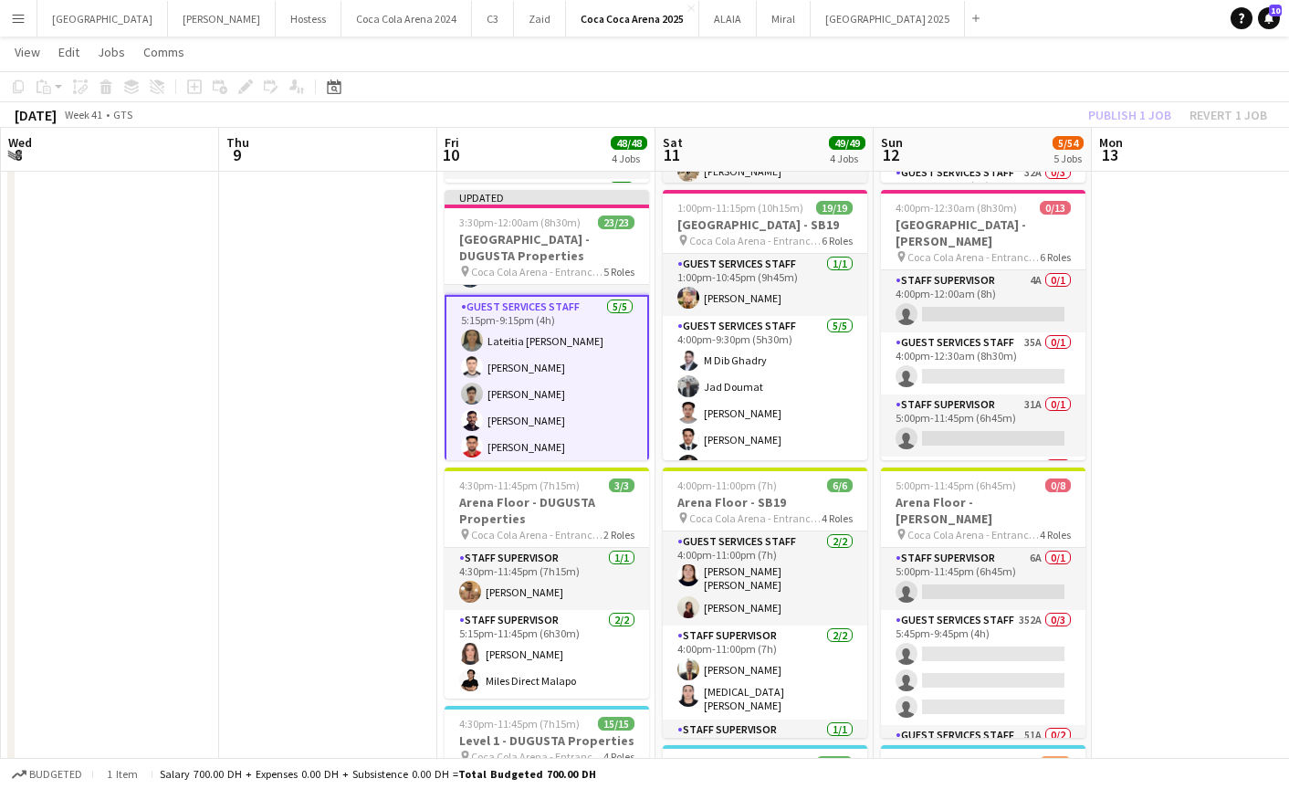
click at [1100, 119] on div "Publish 1 job Revert 1 job" at bounding box center [1177, 115] width 223 height 24
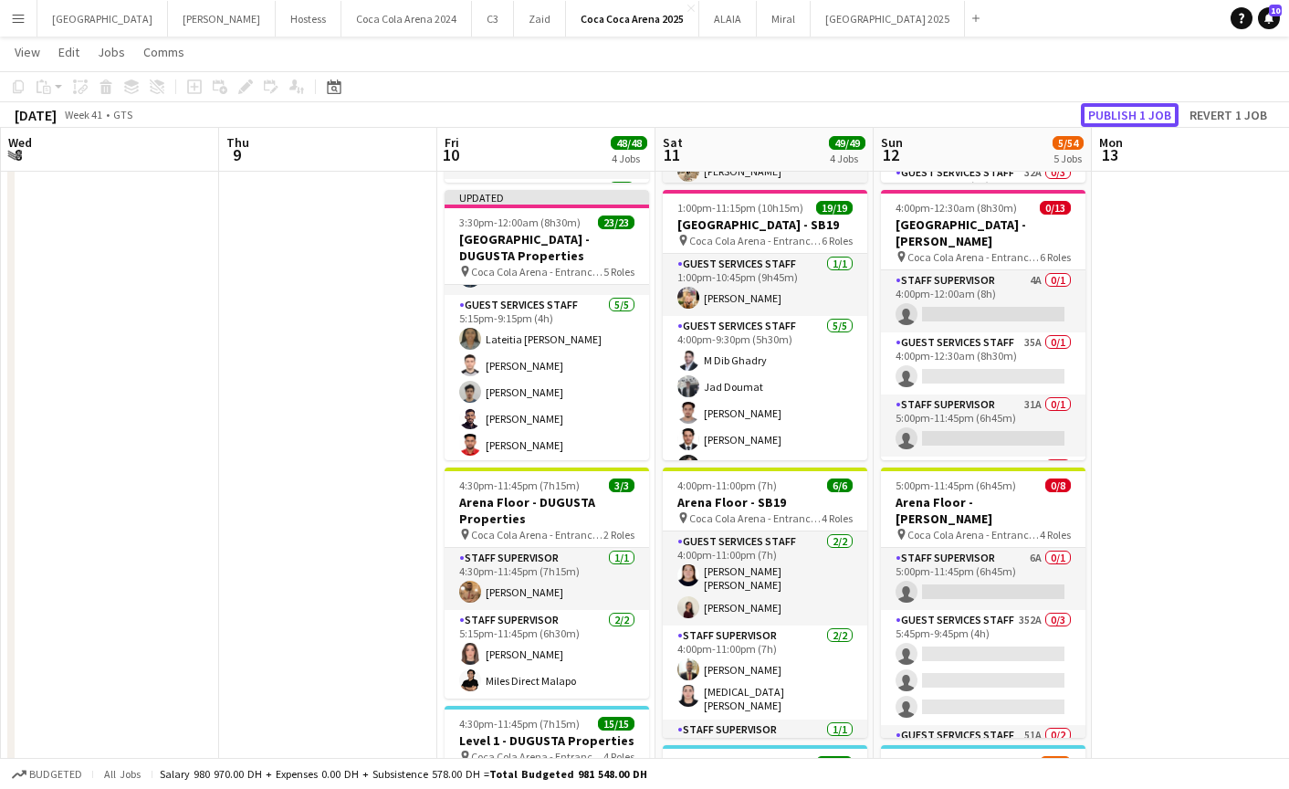
click at [1100, 119] on button "Publish 1 job" at bounding box center [1130, 115] width 98 height 24
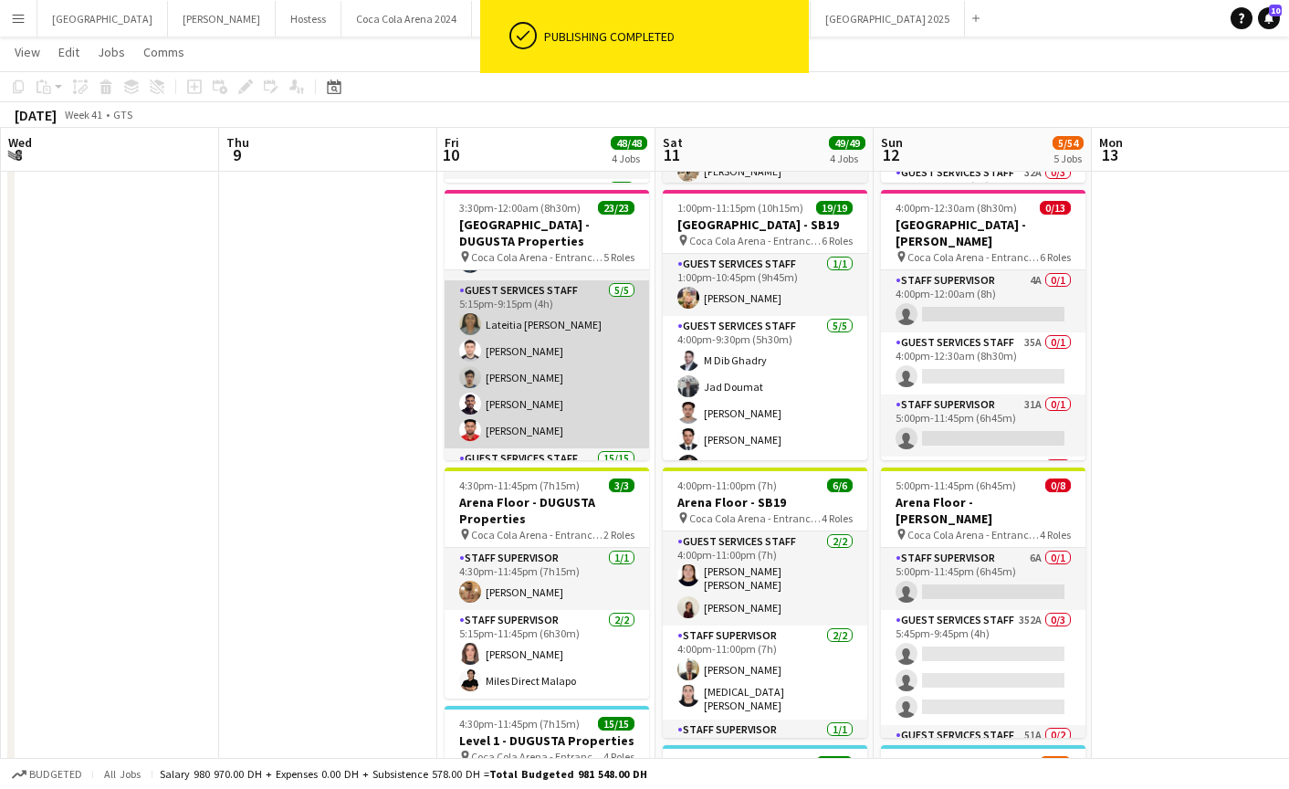
click at [540, 437] on app-card-role "Guest Services Staff 5/5 5:15pm-9:15pm (4h) Lateitia D’silva Hamza ALmohareb Kh…" at bounding box center [547, 364] width 205 height 168
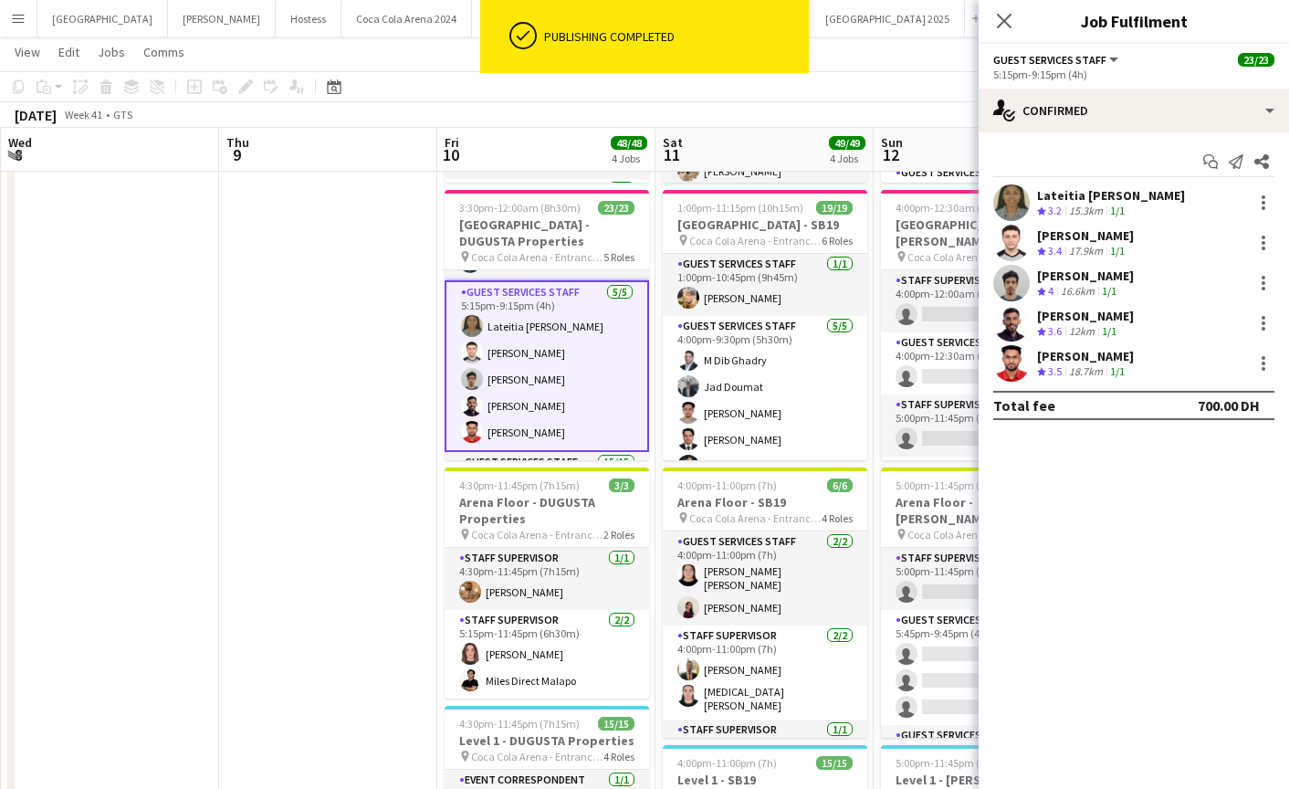
click at [1000, 362] on app-user-avatar at bounding box center [1011, 363] width 37 height 37
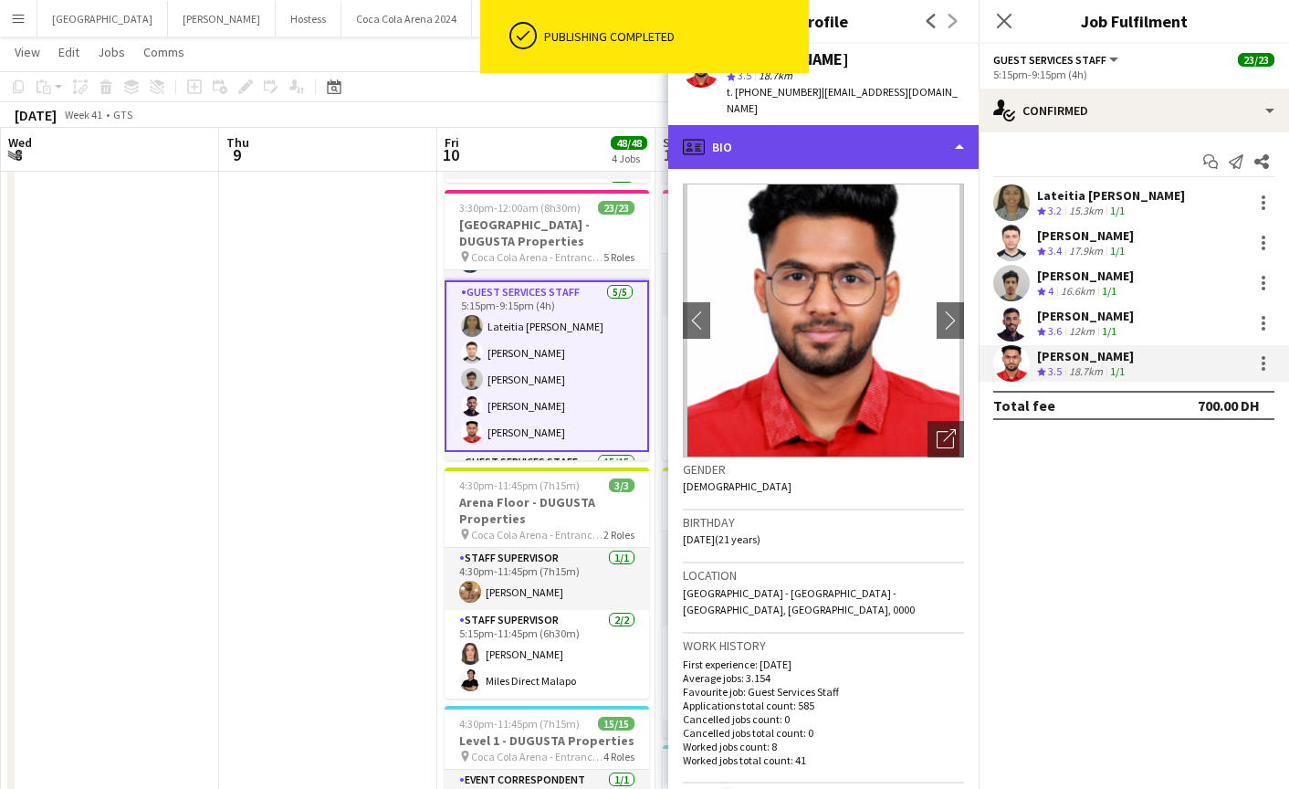
click at [800, 134] on div "profile Bio" at bounding box center [823, 147] width 310 height 44
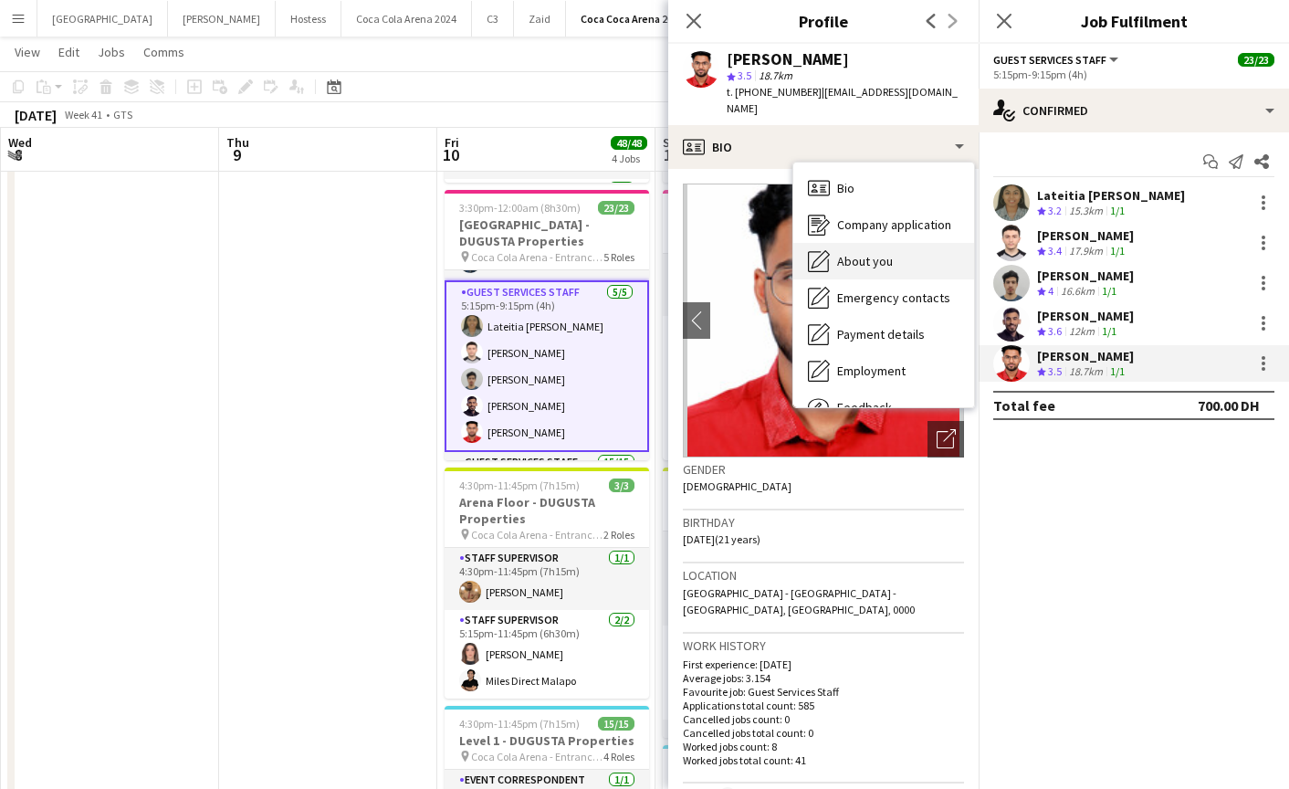
click at [841, 253] on span "About you" at bounding box center [865, 261] width 56 height 16
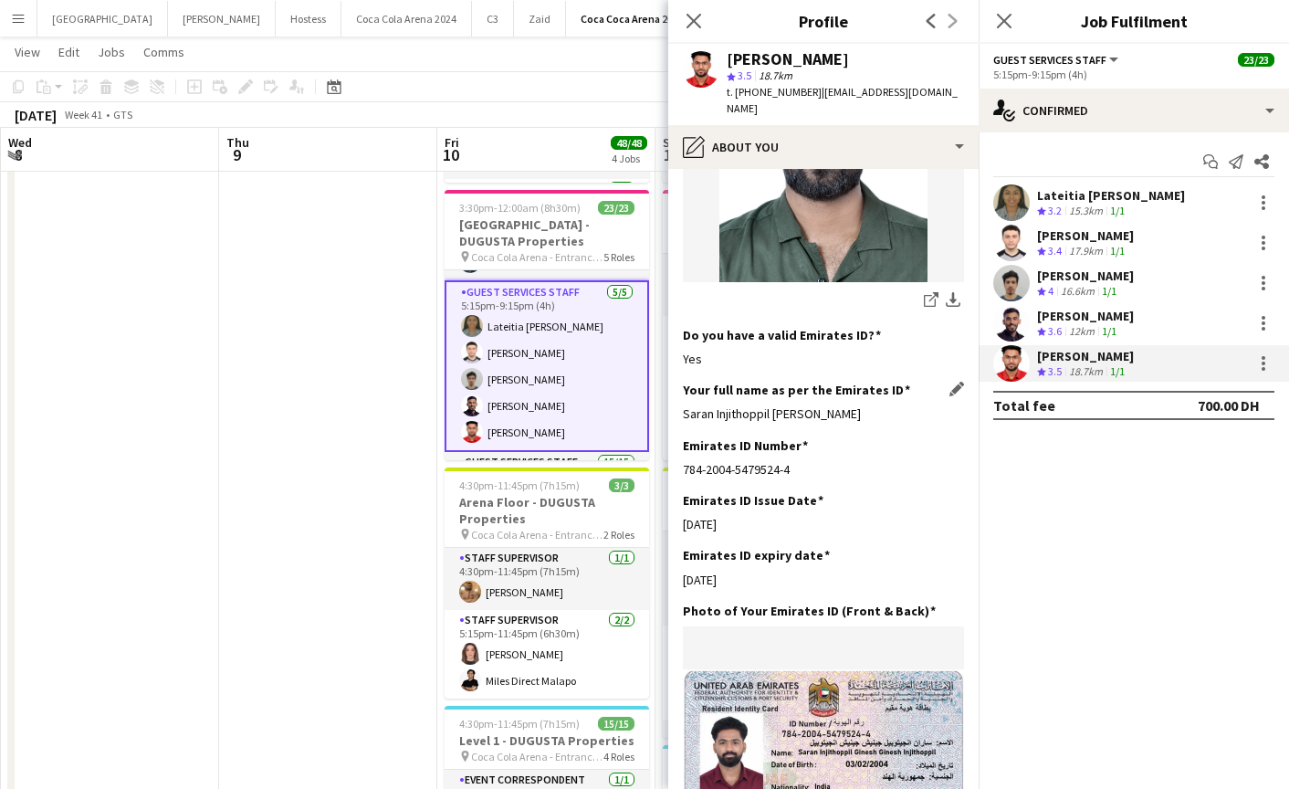
scroll to position [407, 0]
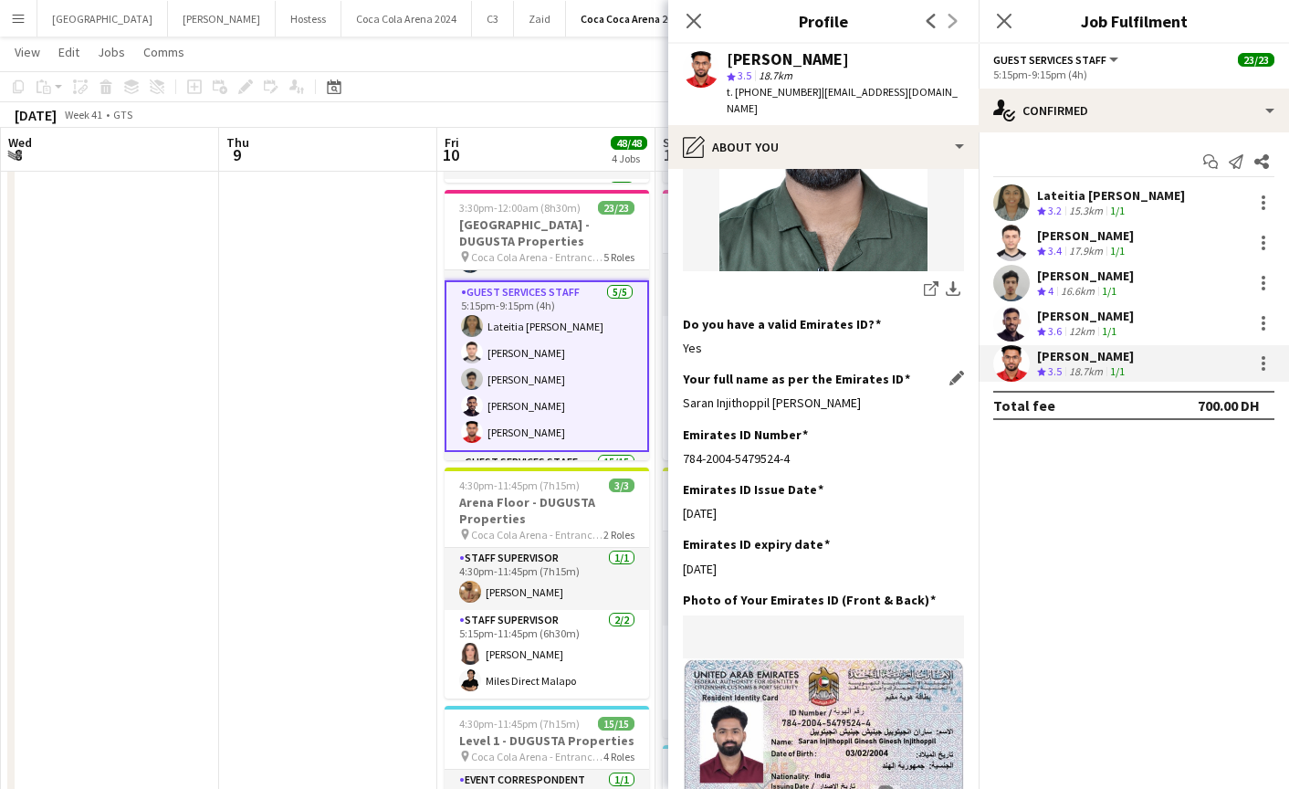
drag, startPoint x: 707, startPoint y: 385, endPoint x: 898, endPoint y: 398, distance: 192.2
click at [898, 398] on app-section-data-types "Bio Edit this field Passionate and driven freelancer who is eager to find new a…" at bounding box center [823, 479] width 310 height 620
click at [1218, 161] on app-icon "Start chat" at bounding box center [1211, 162] width 26 height 26
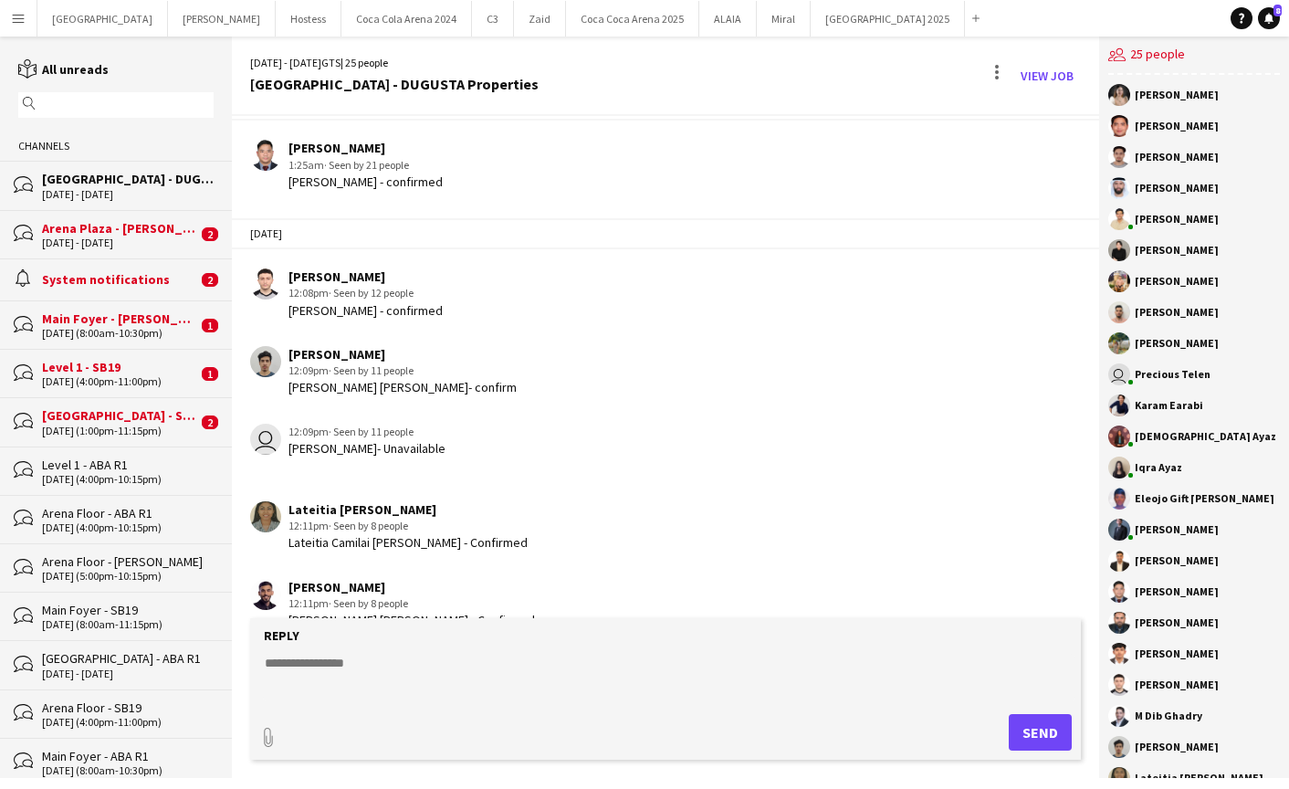
scroll to position [1585, 0]
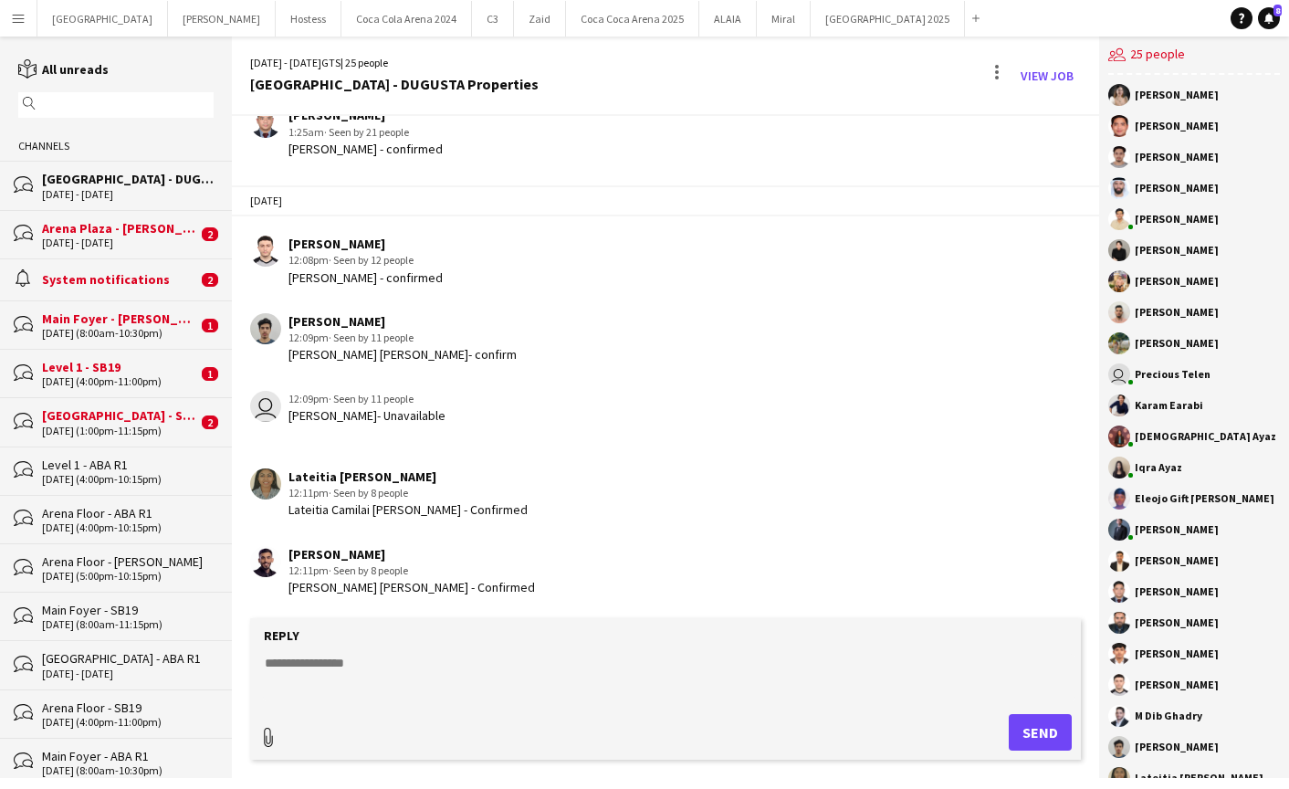
type input "**********"
click at [1014, 737] on span "Upload Upload" at bounding box center [1018, 730] width 79 height 22
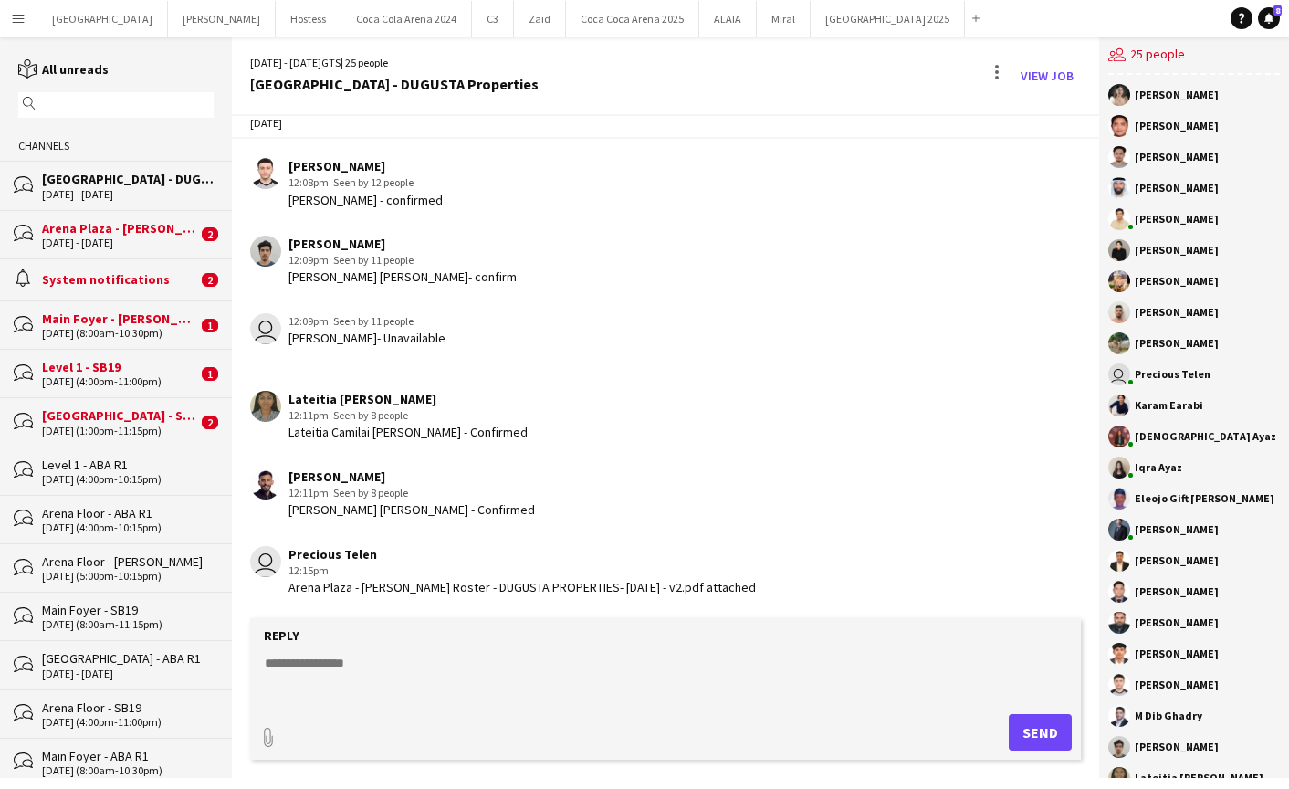
scroll to position [1742, 0]
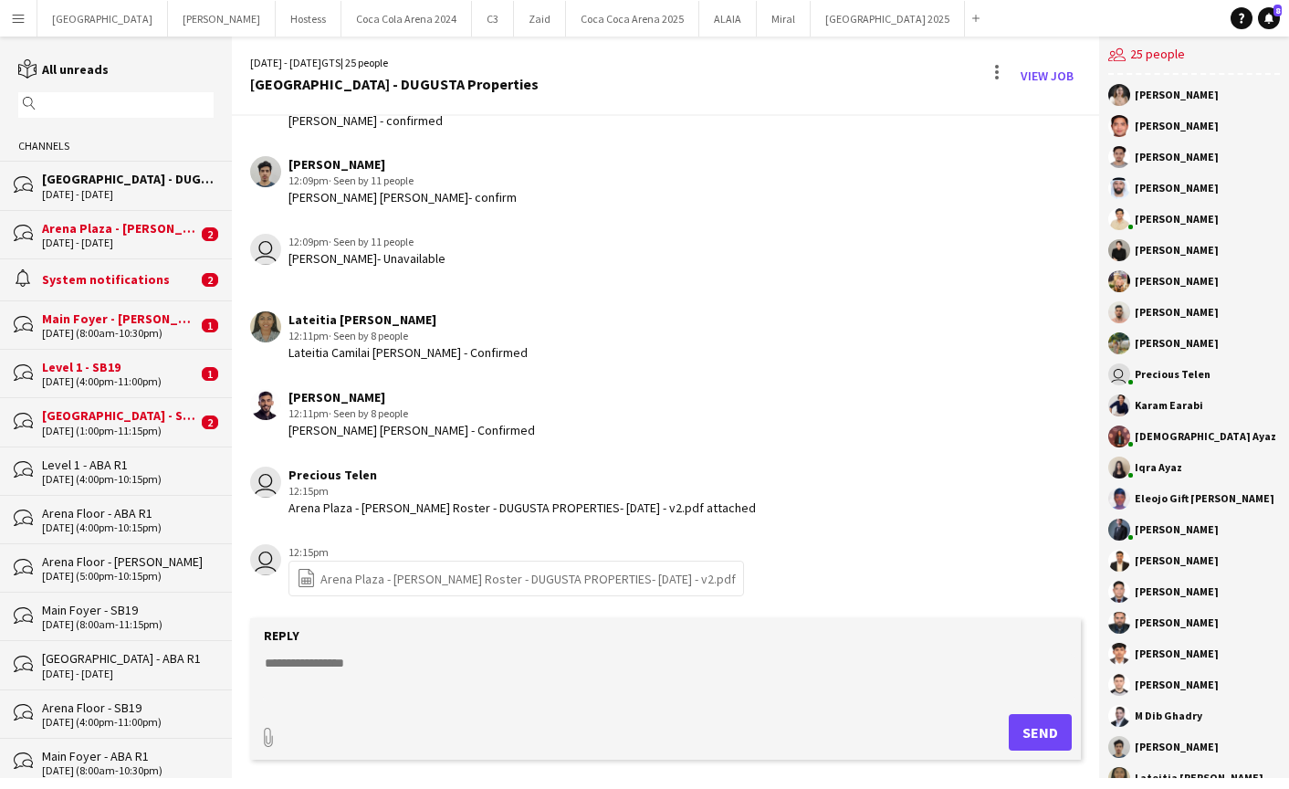
click at [124, 281] on div "System notifications" at bounding box center [119, 279] width 155 height 16
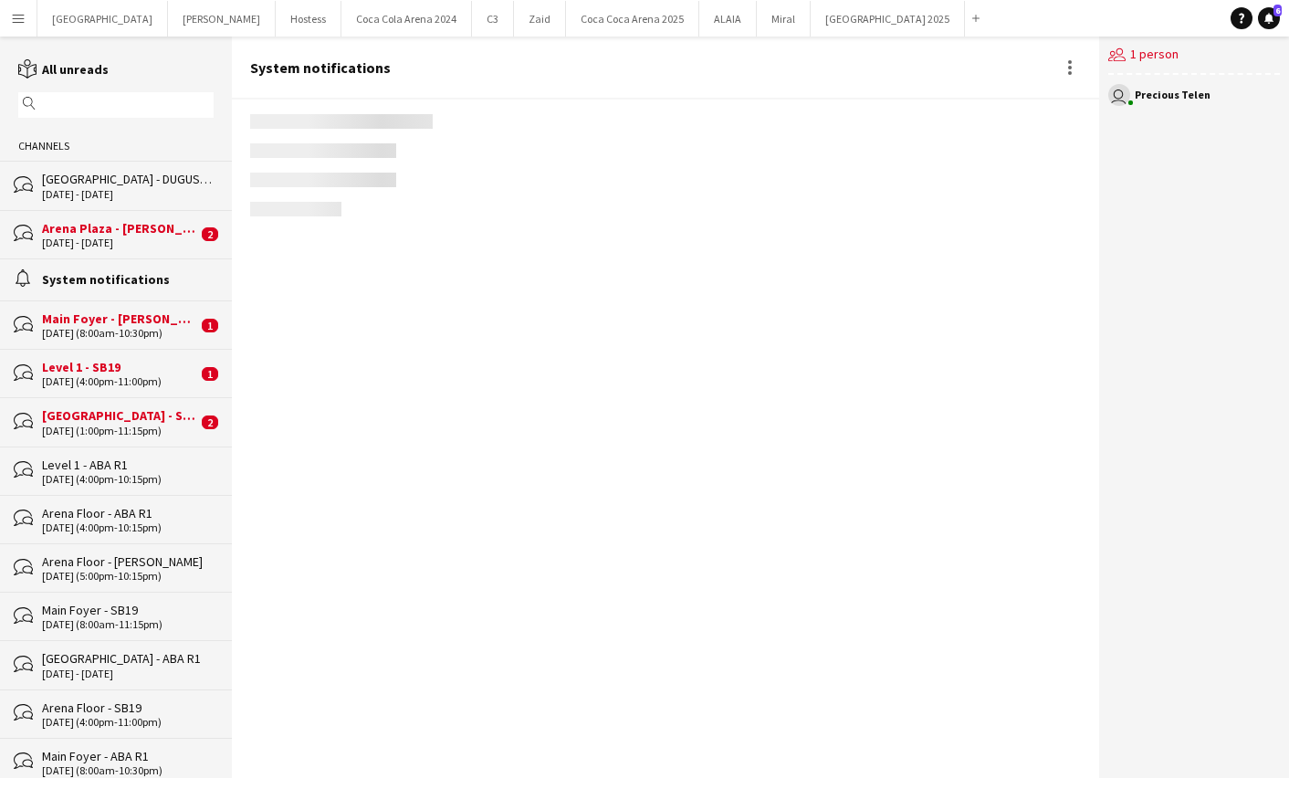
scroll to position [2206, 0]
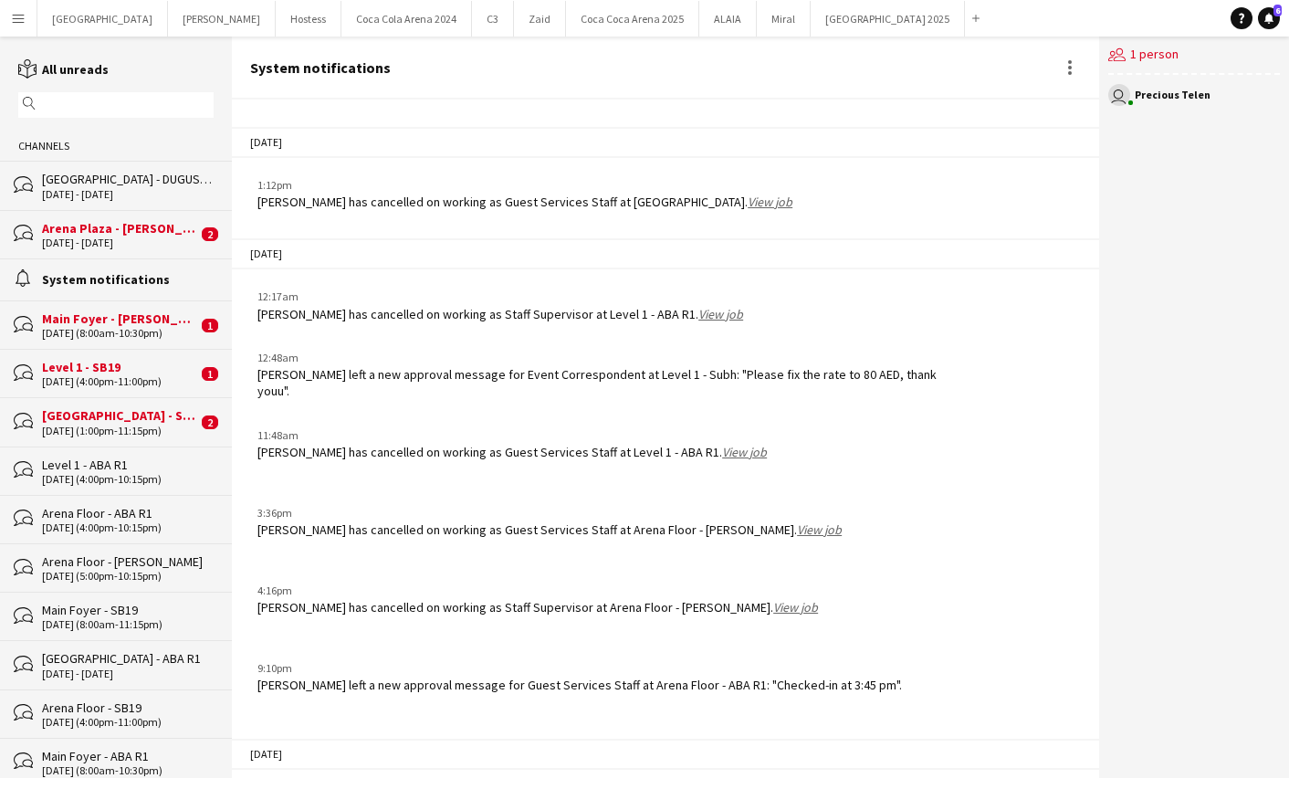
click at [105, 238] on div "[DATE] - [DATE]" at bounding box center [119, 242] width 155 height 13
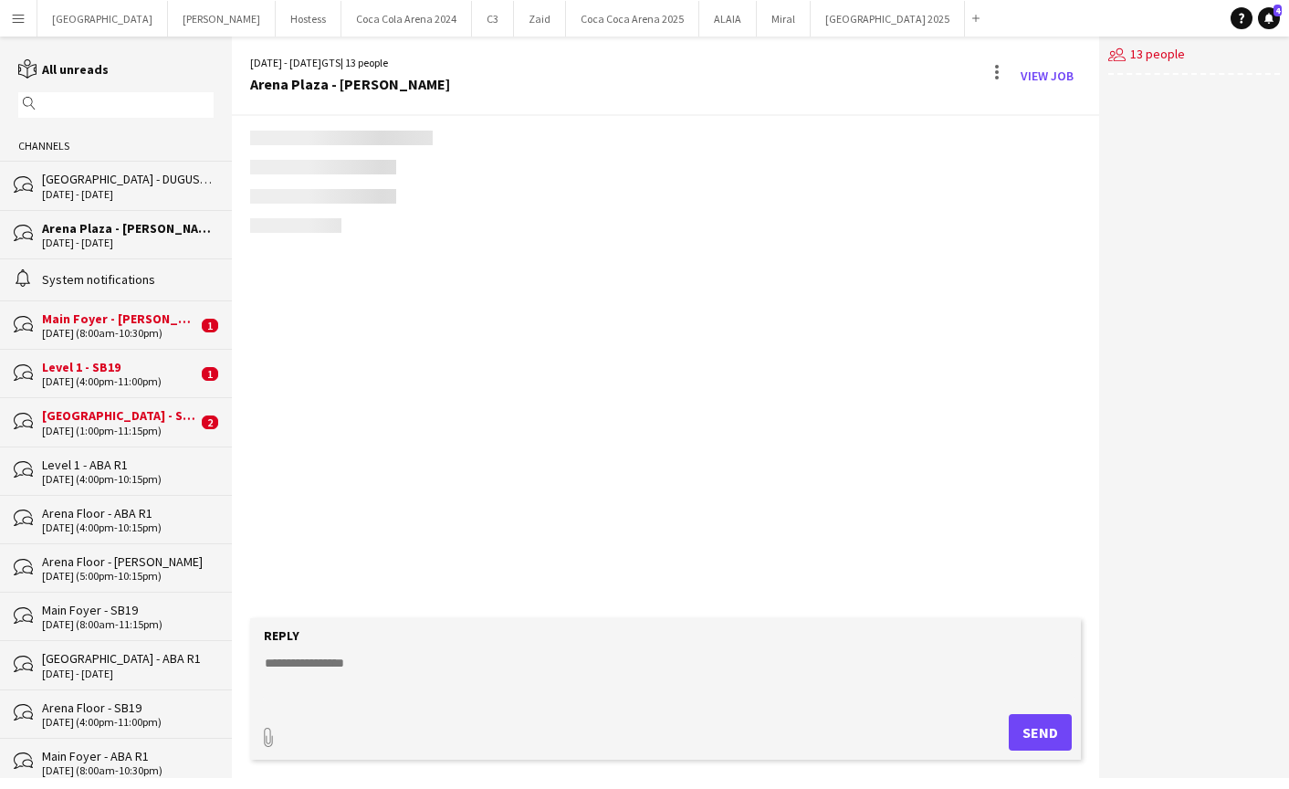
scroll to position [1146, 0]
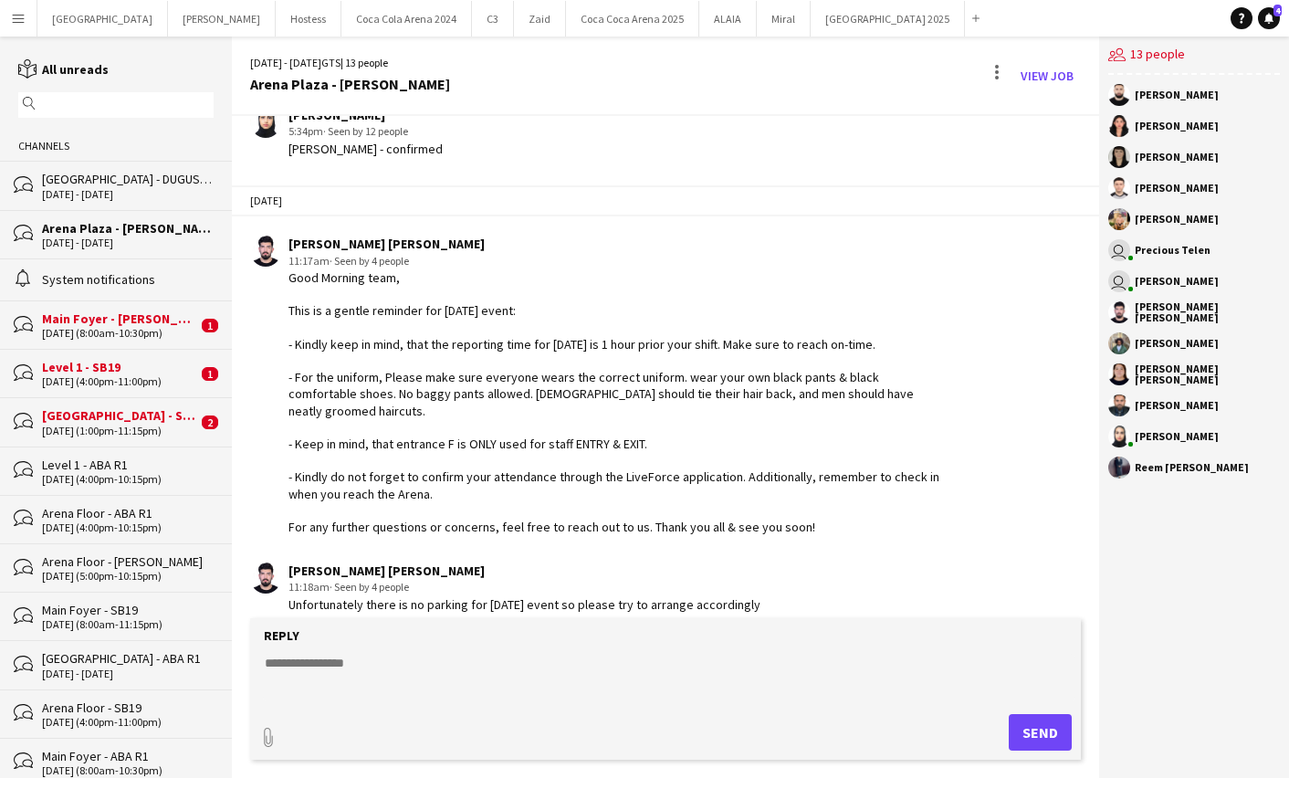
click at [86, 320] on div "Main Foyer - [PERSON_NAME]" at bounding box center [119, 318] width 155 height 16
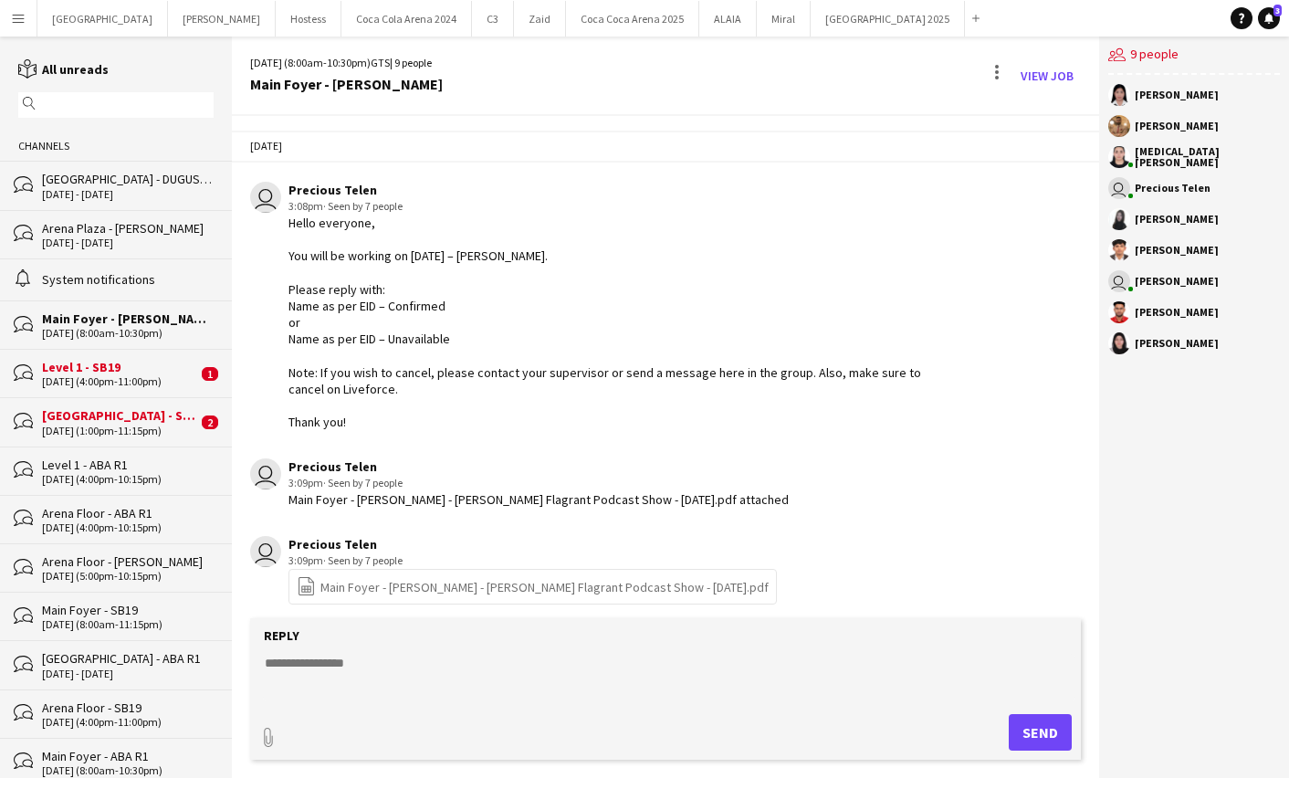
scroll to position [1330, 0]
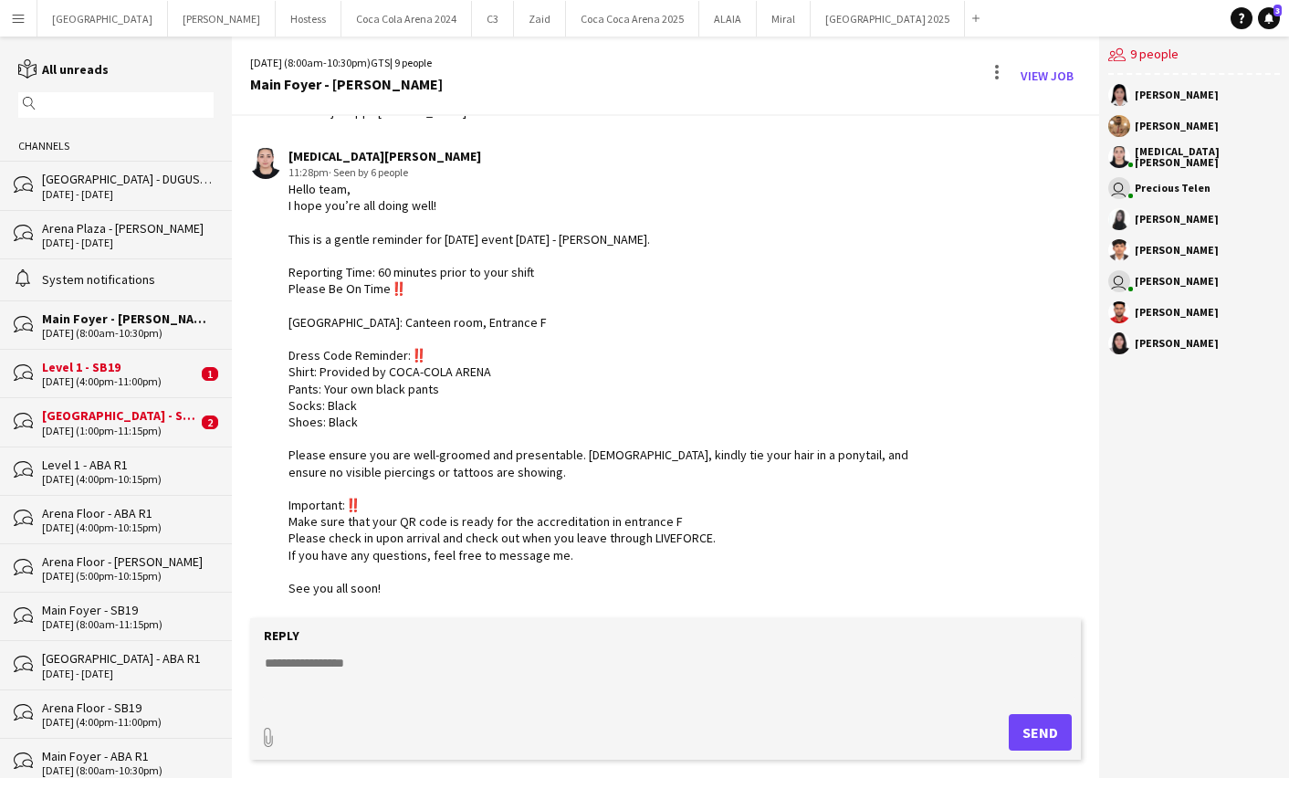
click at [134, 369] on div "Level 1 - SB19" at bounding box center [119, 367] width 155 height 16
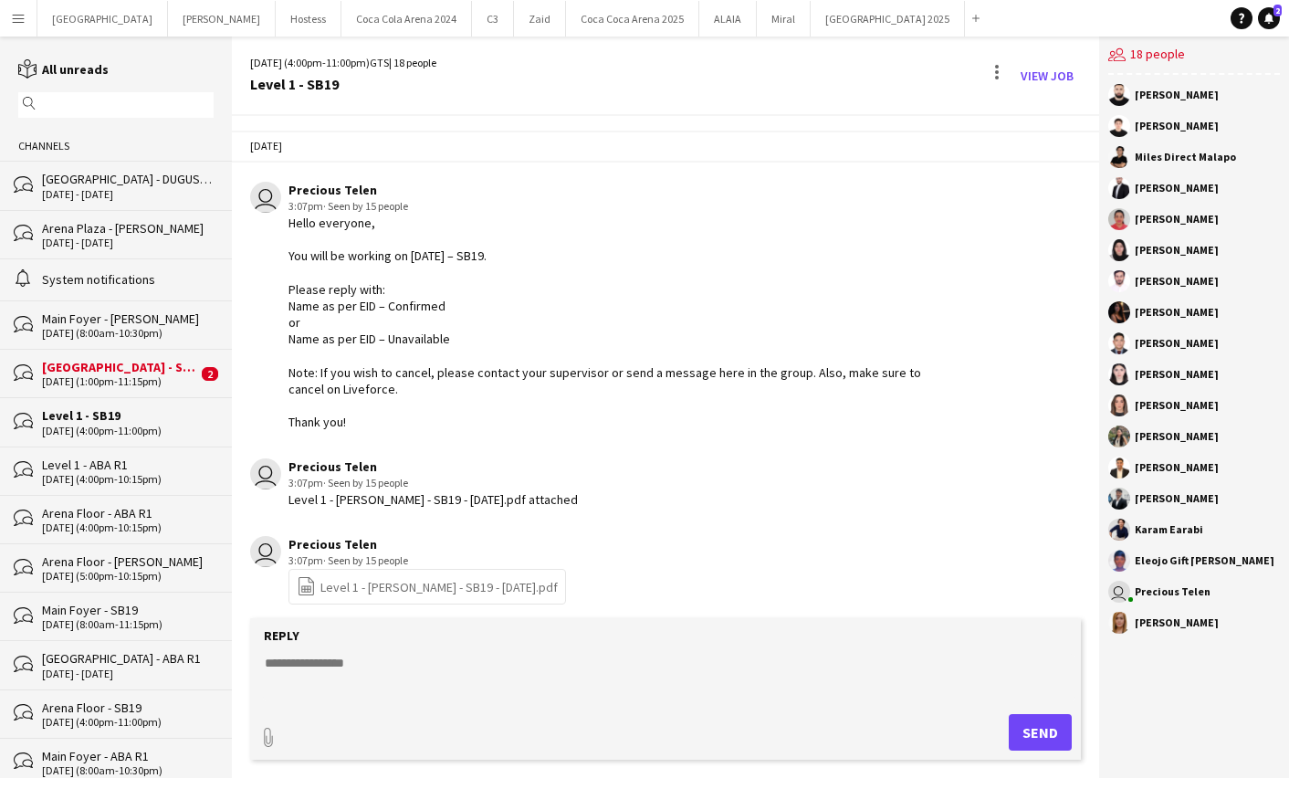
scroll to position [1018, 0]
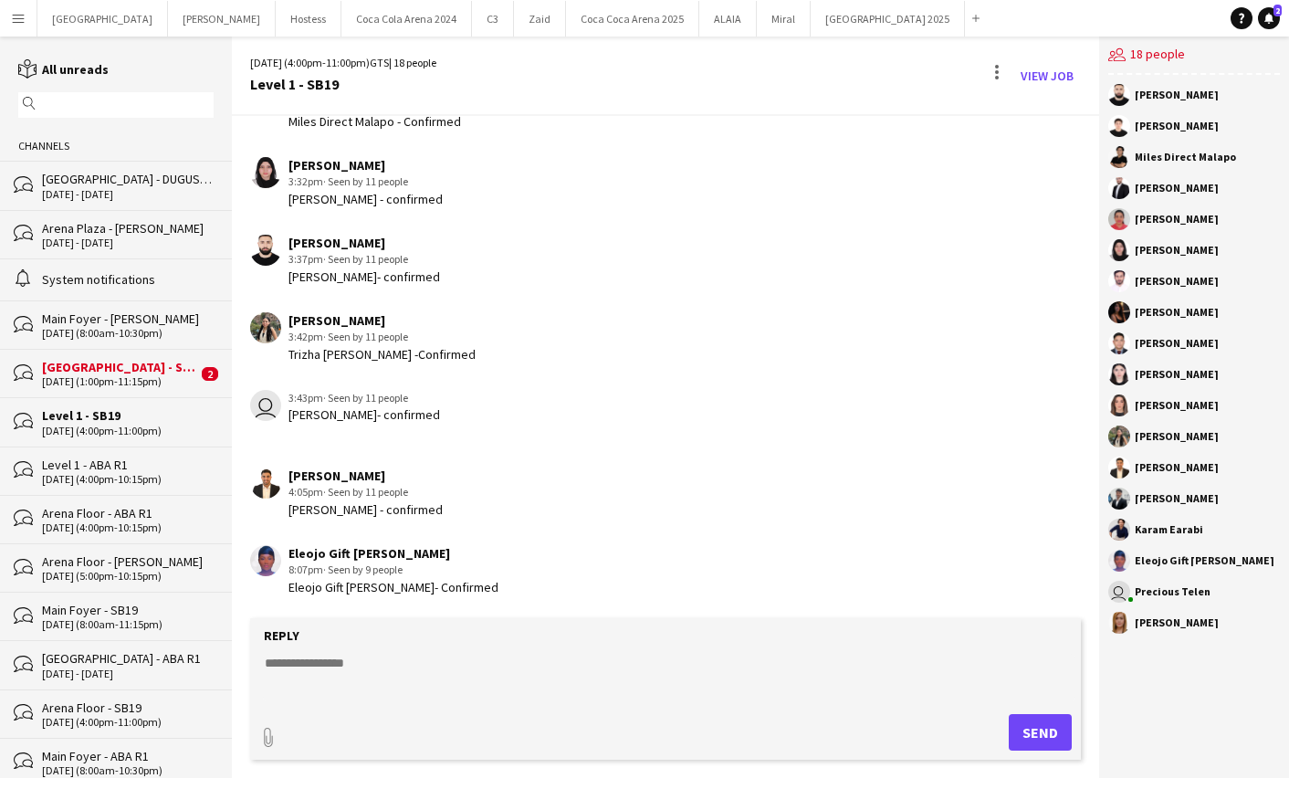
click at [114, 368] on div "[GEOGRAPHIC_DATA] - SB19" at bounding box center [119, 367] width 155 height 16
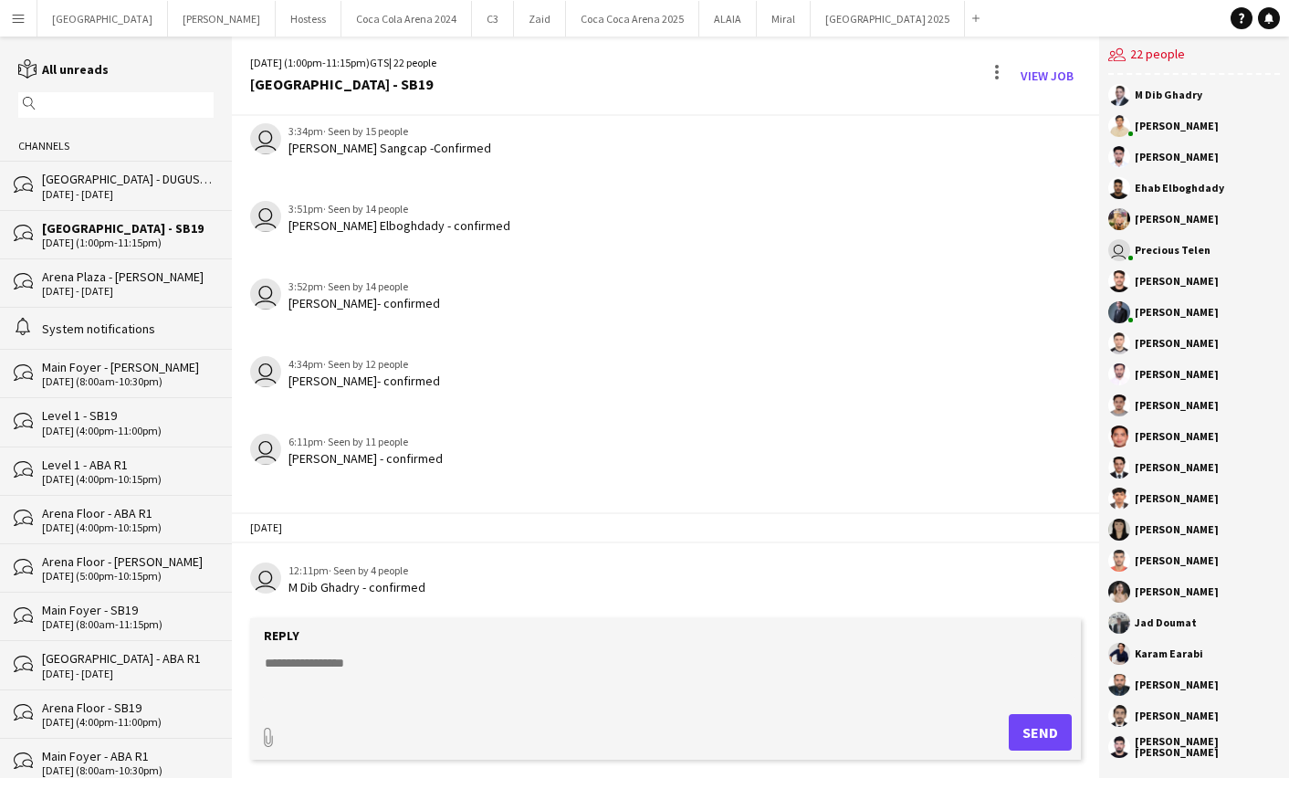
scroll to position [1208, 0]
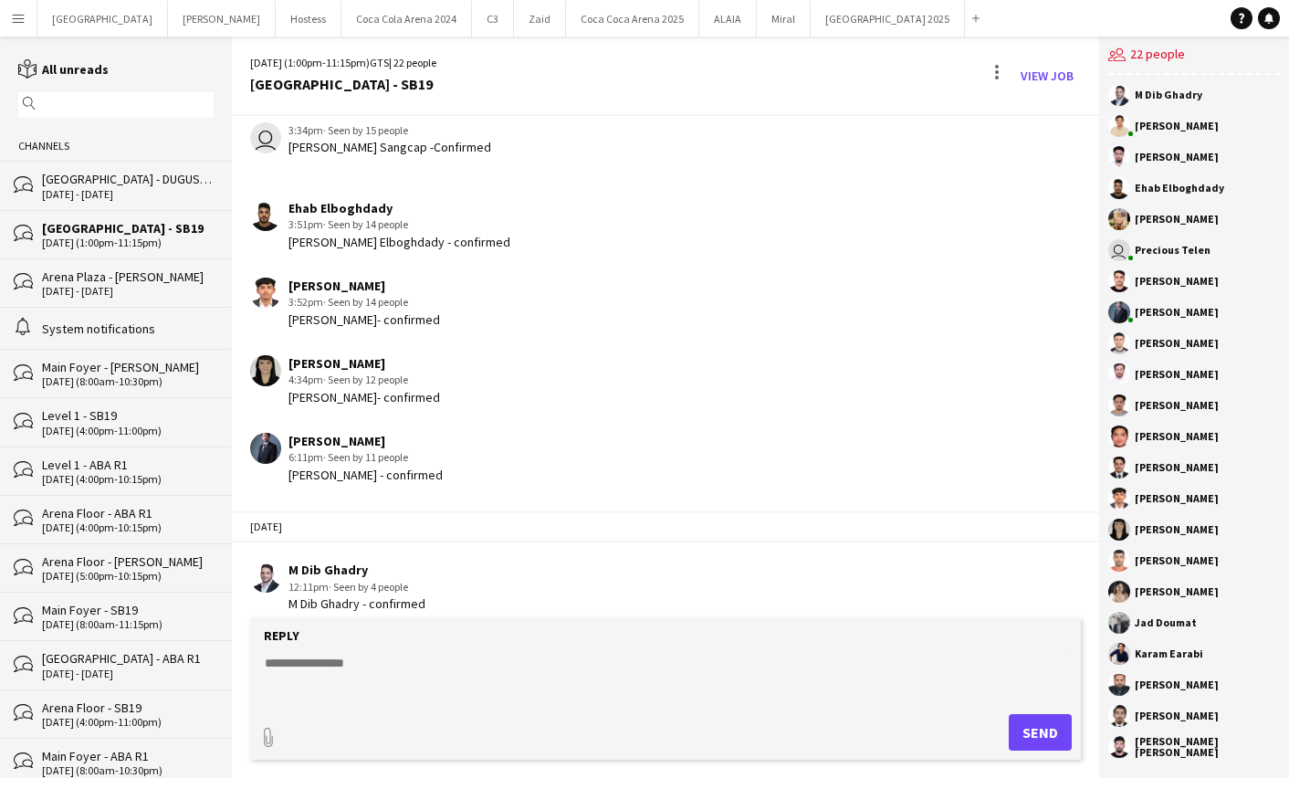
click at [163, 198] on div "[DATE] - [DATE]" at bounding box center [128, 194] width 172 height 13
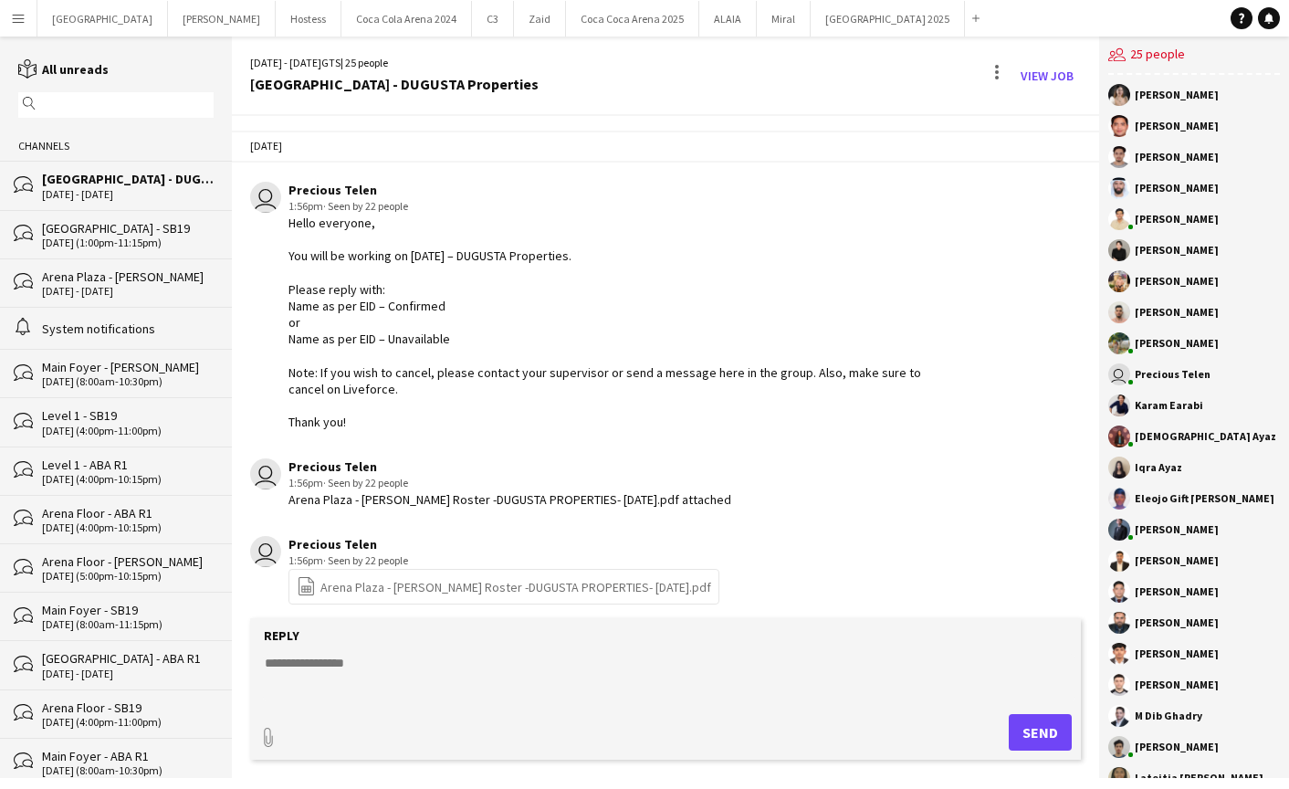
scroll to position [1759, 0]
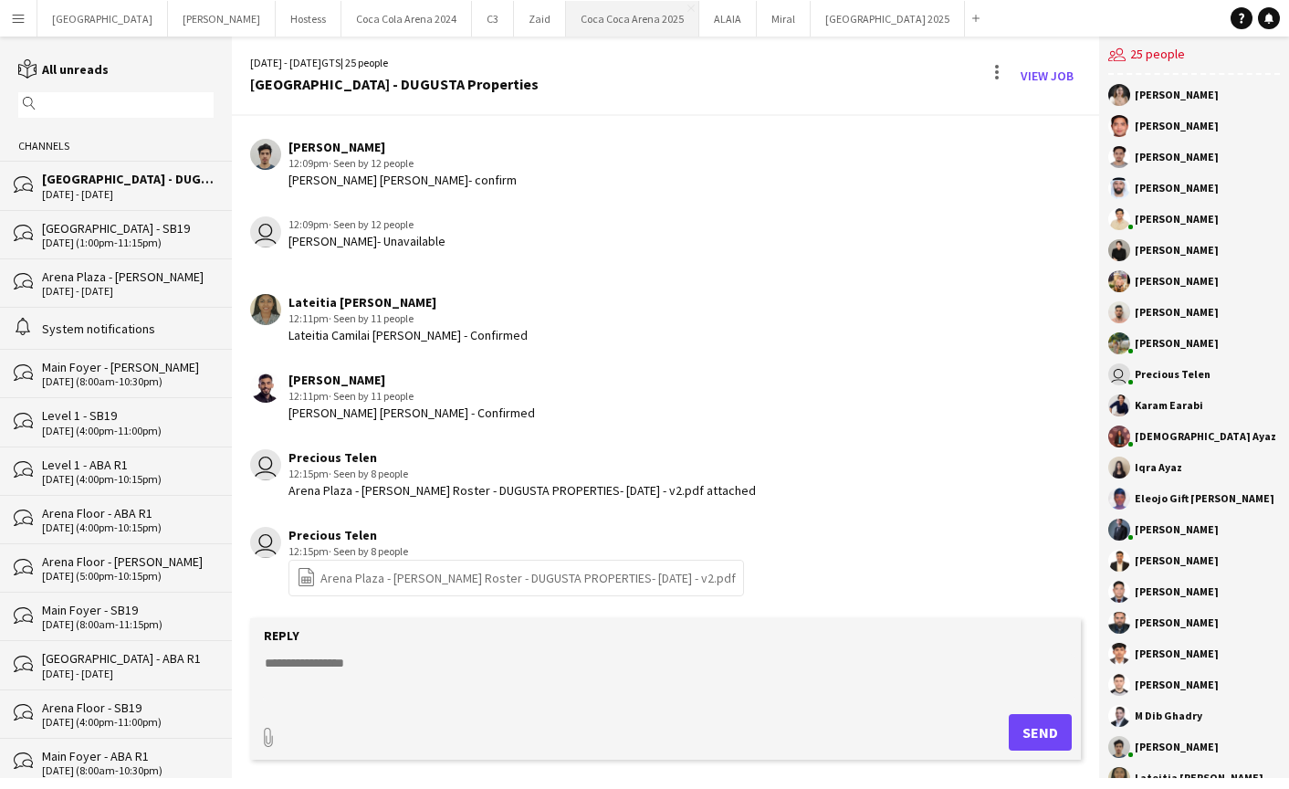
click at [566, 22] on button "[GEOGRAPHIC_DATA] 2025 Close" at bounding box center [632, 19] width 133 height 36
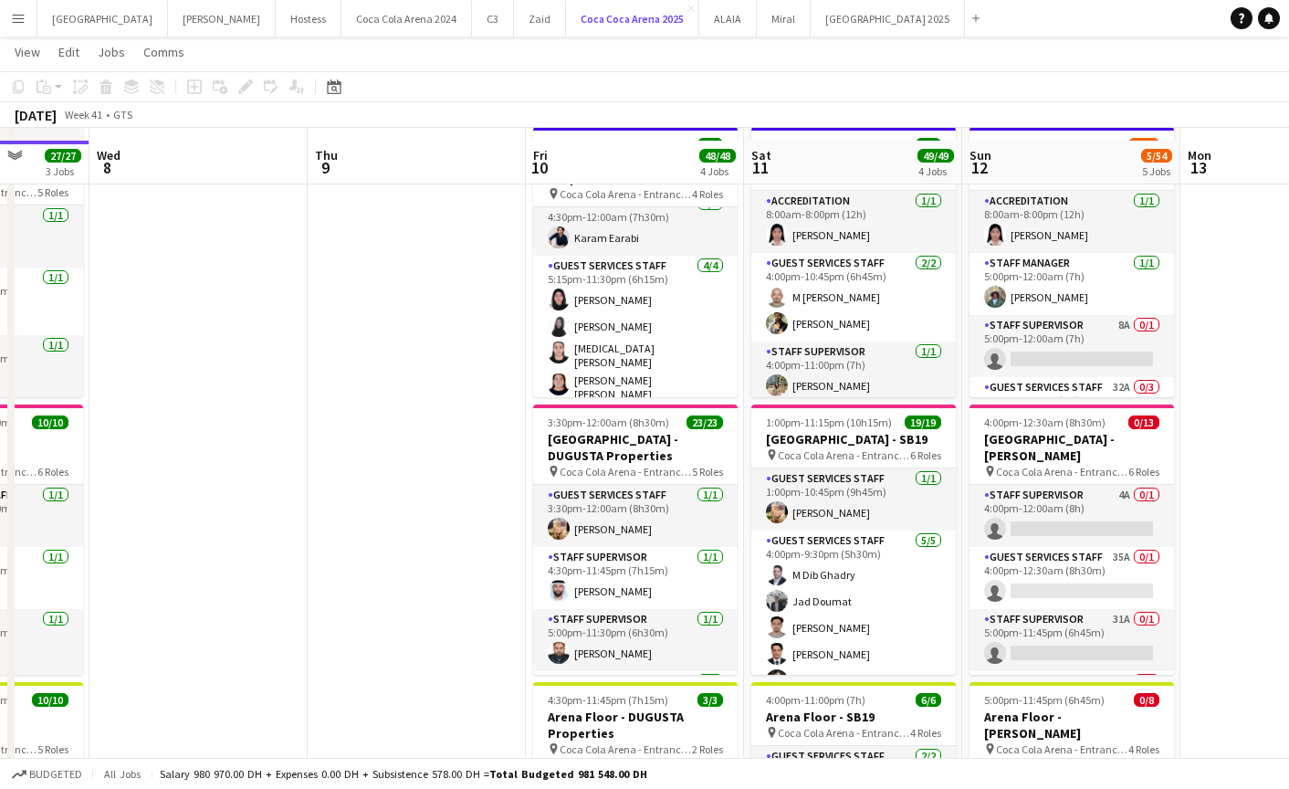
scroll to position [99, 0]
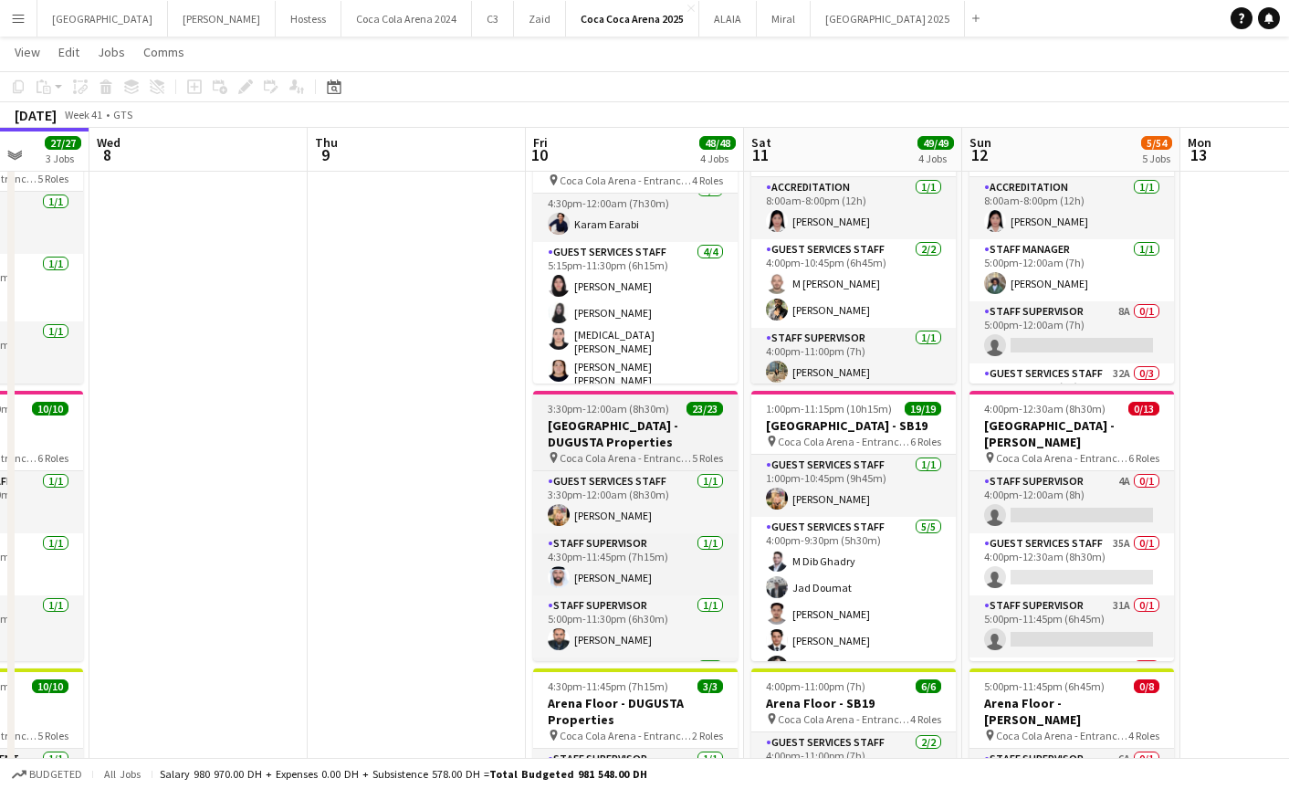
click at [609, 433] on h3 "[GEOGRAPHIC_DATA] - DUGUSTA Properties" at bounding box center [635, 433] width 205 height 33
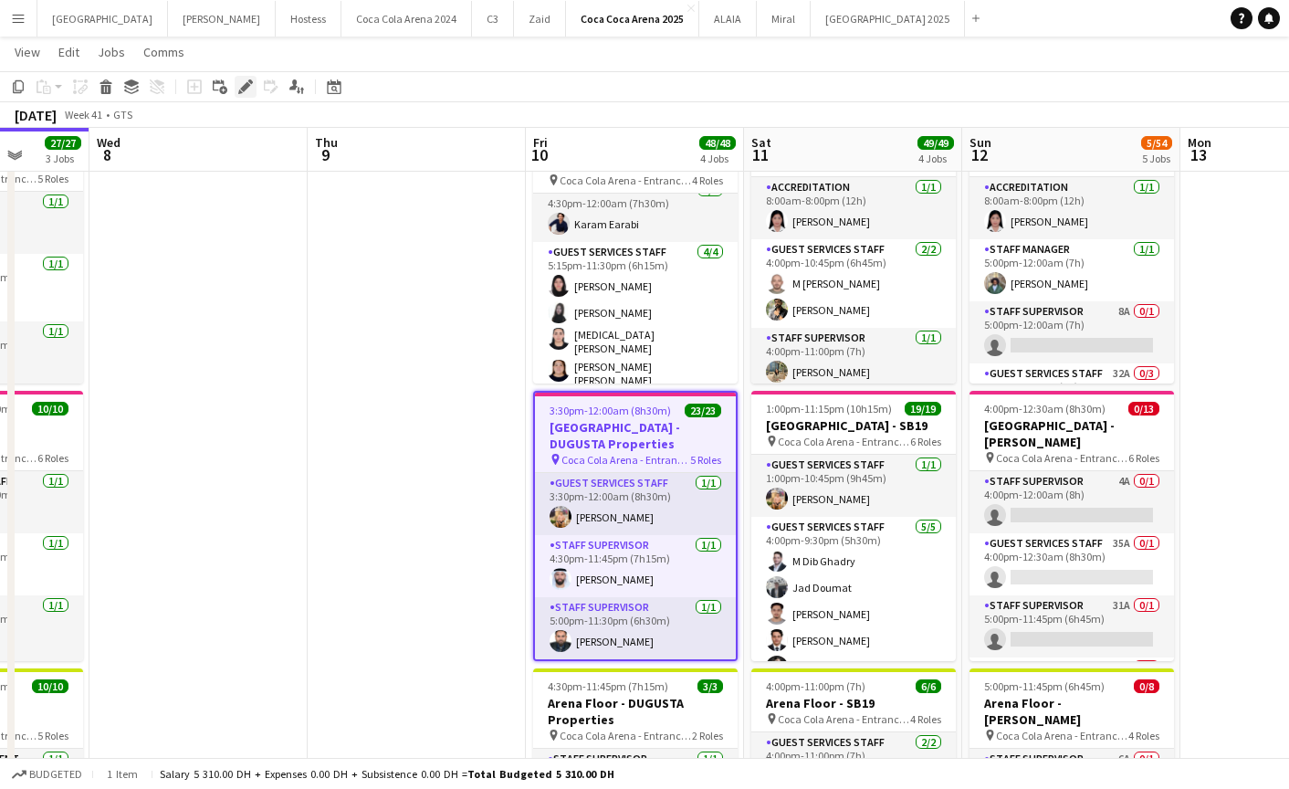
click at [245, 80] on icon "Edit" at bounding box center [245, 86] width 15 height 15
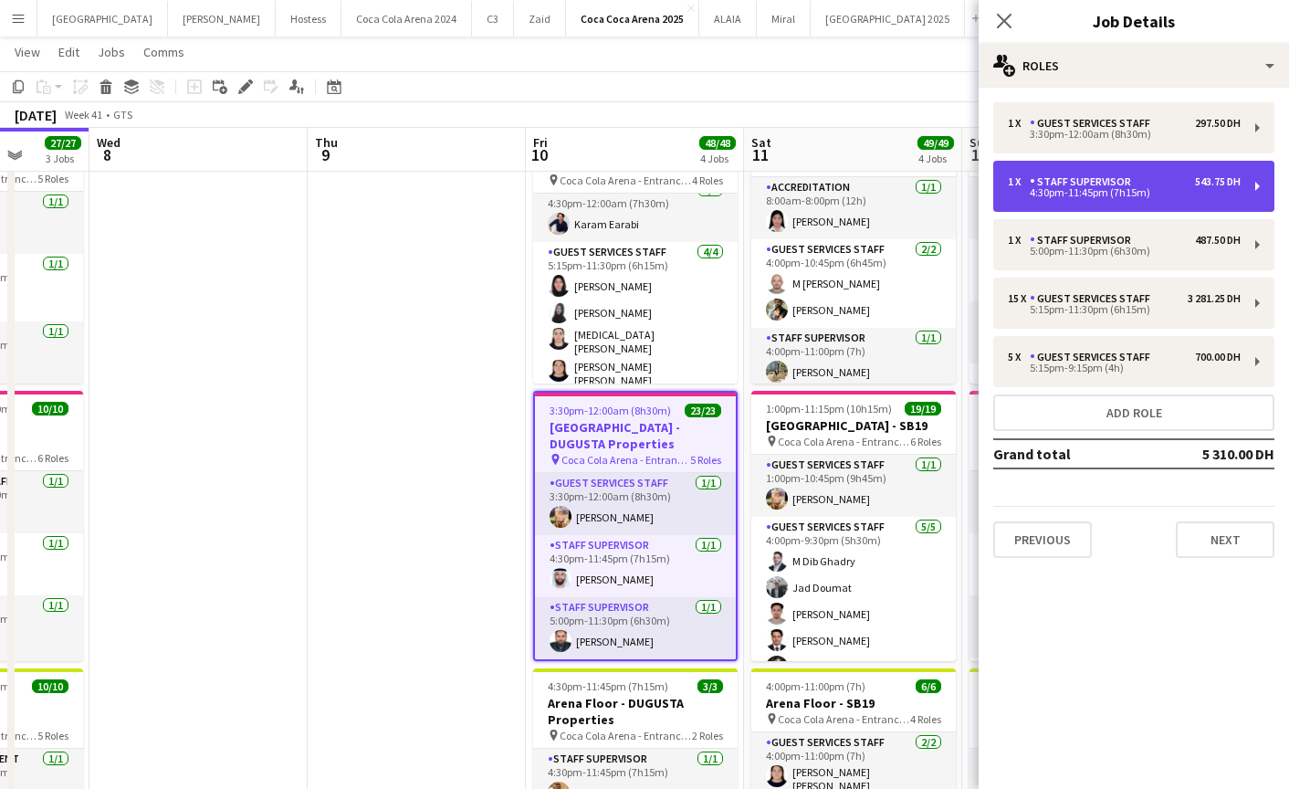
click at [1034, 183] on div "Staff Supervisor" at bounding box center [1084, 181] width 109 height 13
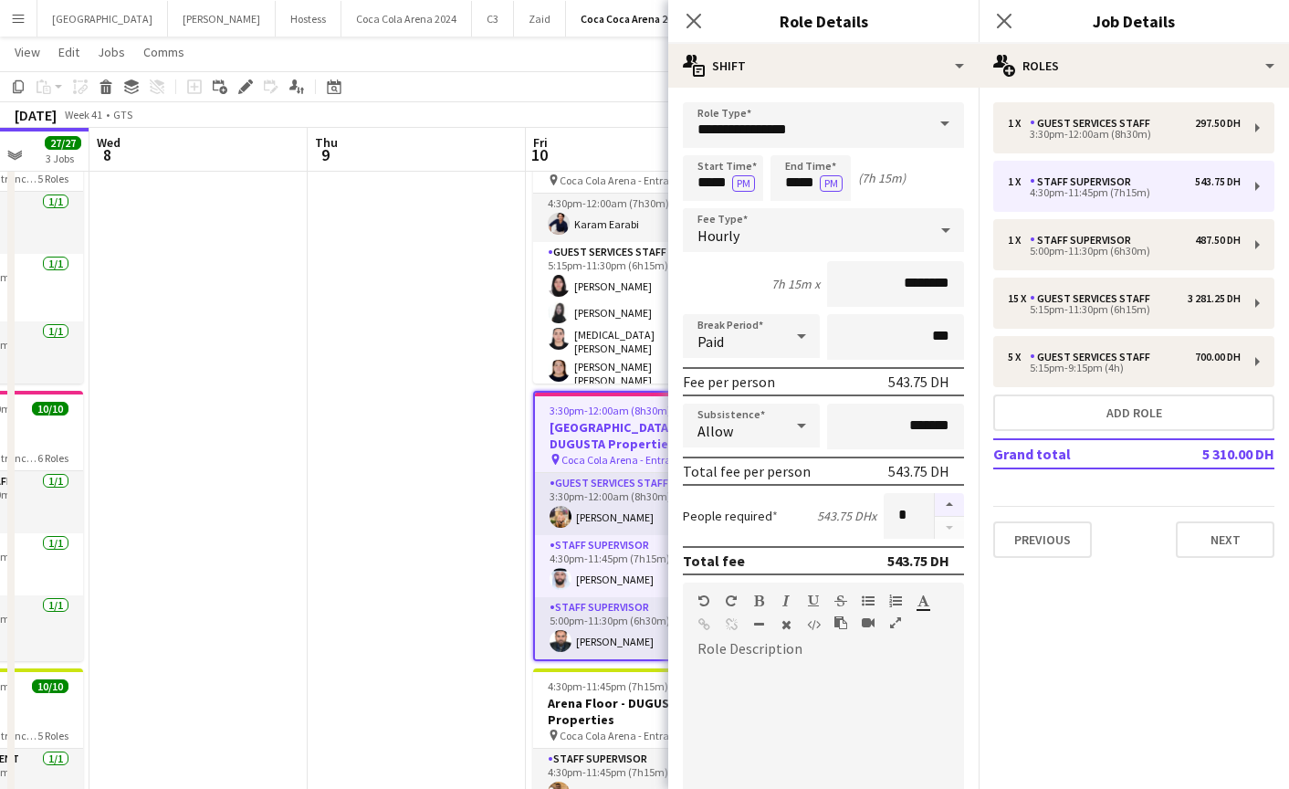
click at [947, 494] on button "button" at bounding box center [949, 505] width 29 height 24
type input "*"
click at [694, 26] on icon "Close pop-in" at bounding box center [693, 20] width 17 height 17
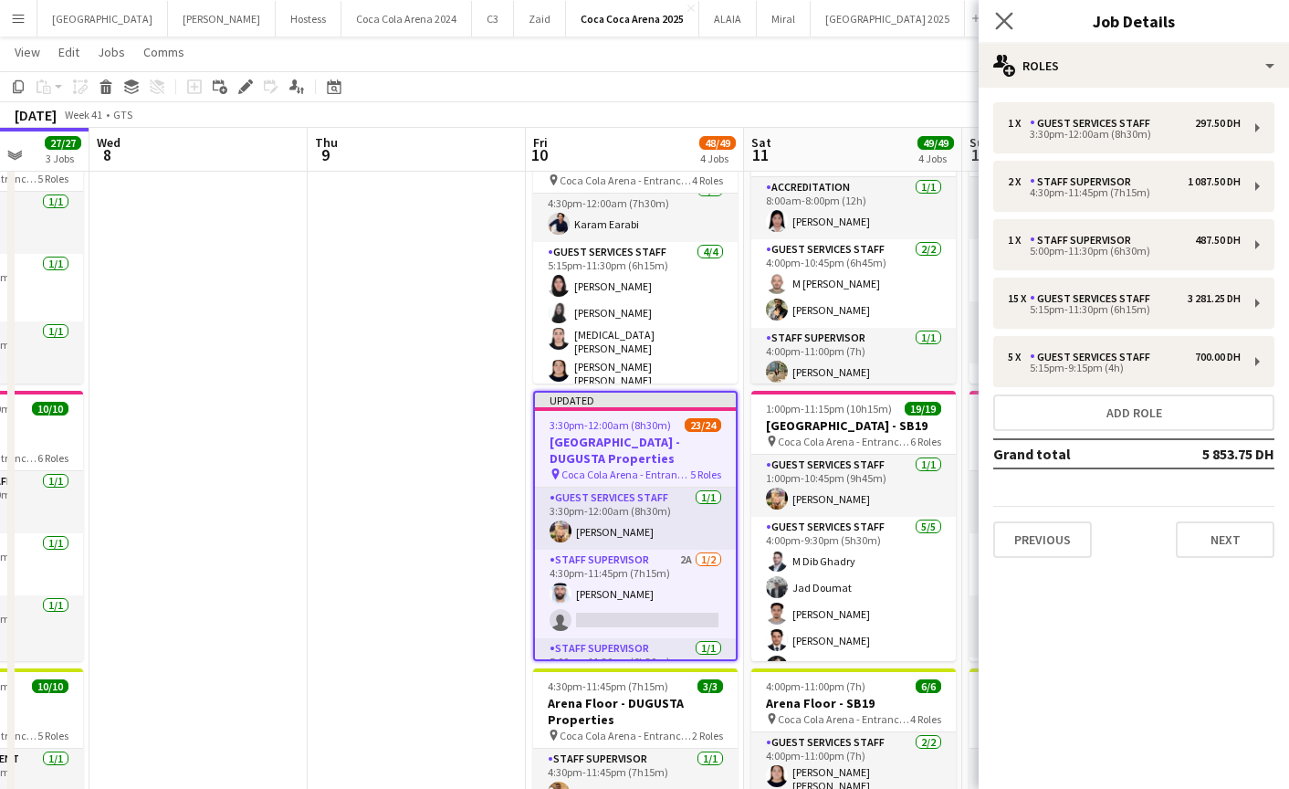
click at [1001, 30] on app-icon "Close pop-in" at bounding box center [1005, 21] width 26 height 26
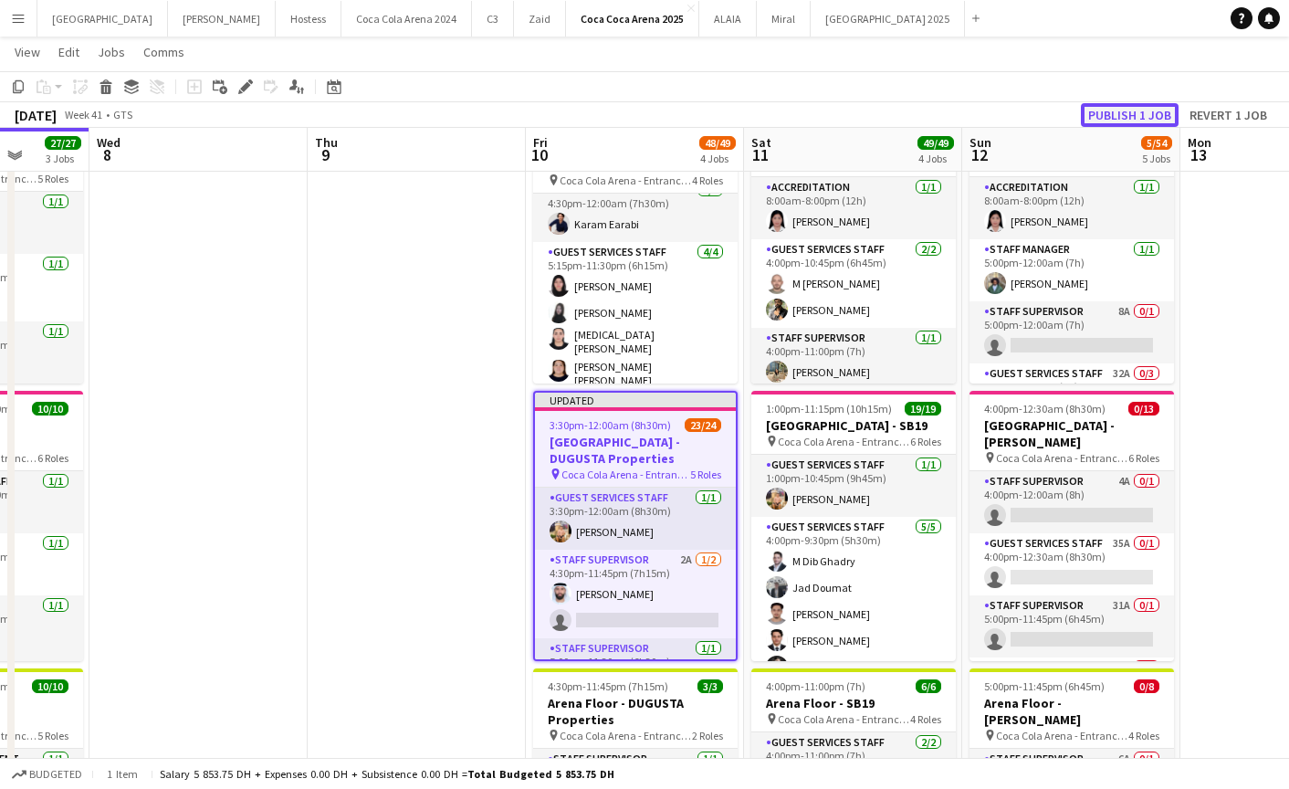
click at [1097, 120] on button "Publish 1 job" at bounding box center [1130, 115] width 98 height 24
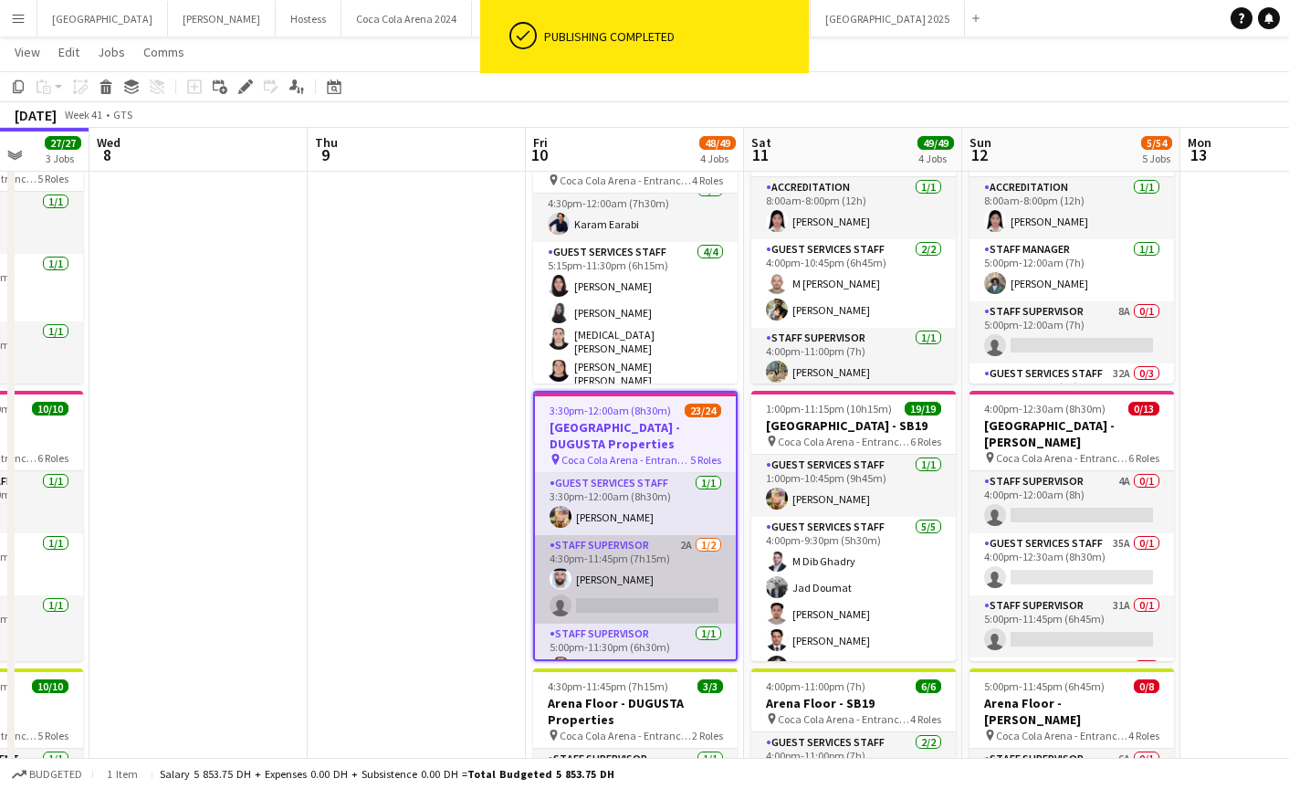
click at [620, 599] on app-card-role "Staff Supervisor 2A 1/2 4:30pm-11:45pm (7h15m) Ahmad Chabi single-neutral-actio…" at bounding box center [635, 579] width 201 height 89
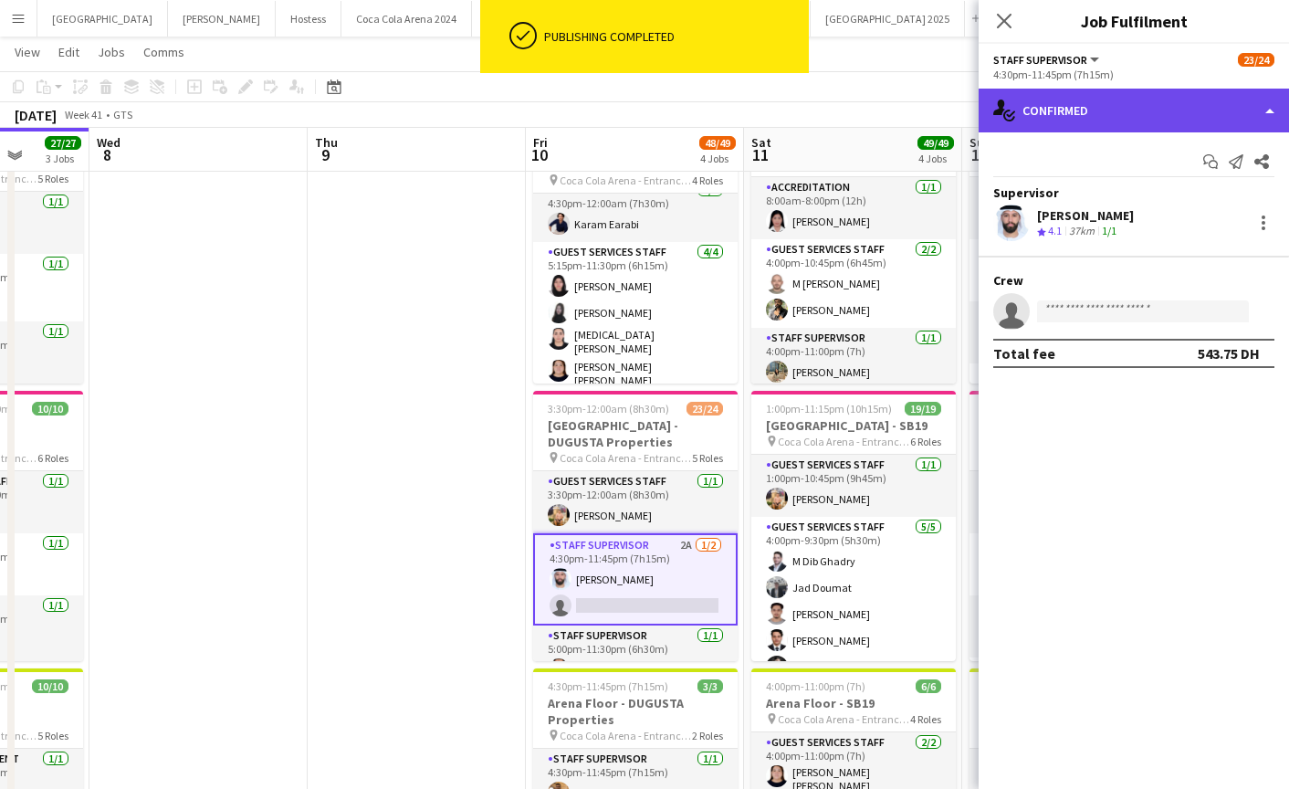
click at [1118, 114] on div "single-neutral-actions-check-2 Confirmed" at bounding box center [1134, 111] width 310 height 44
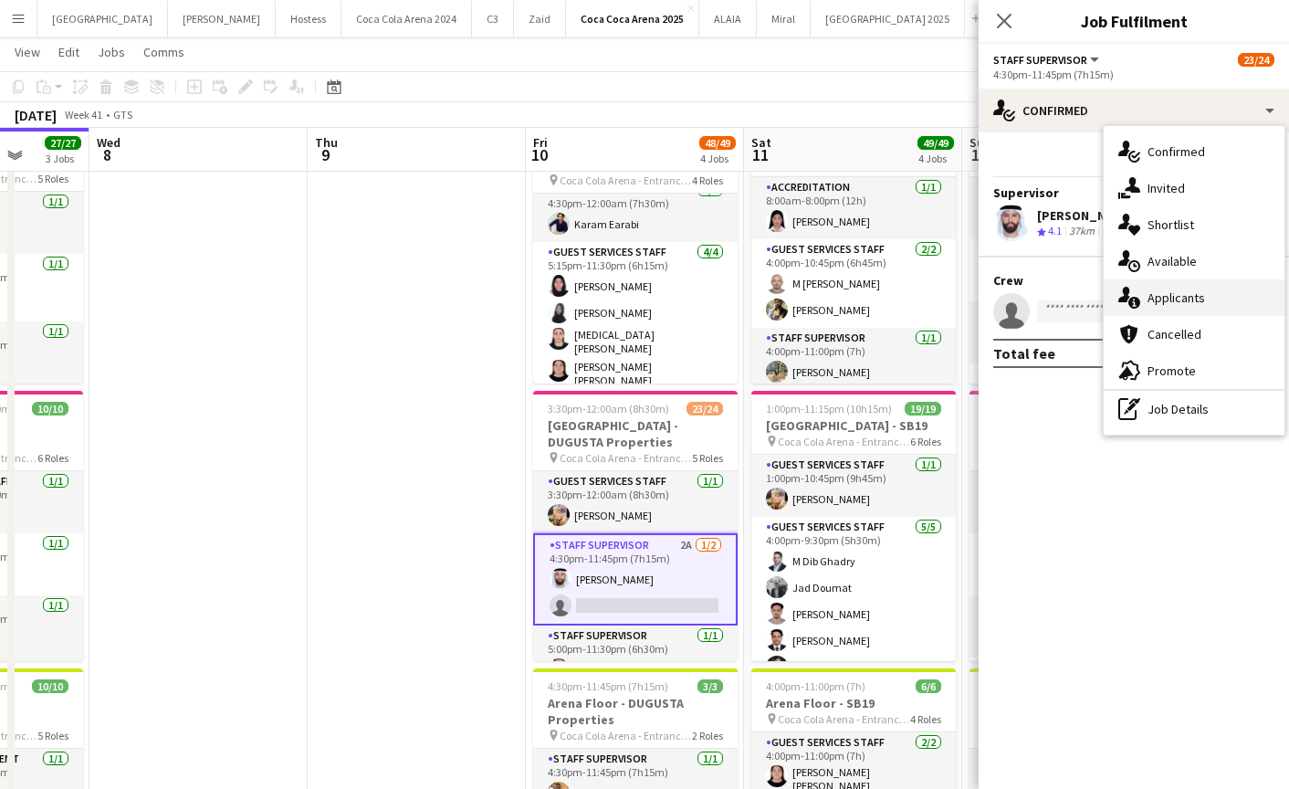
click at [1165, 301] on span "Applicants" at bounding box center [1177, 297] width 58 height 16
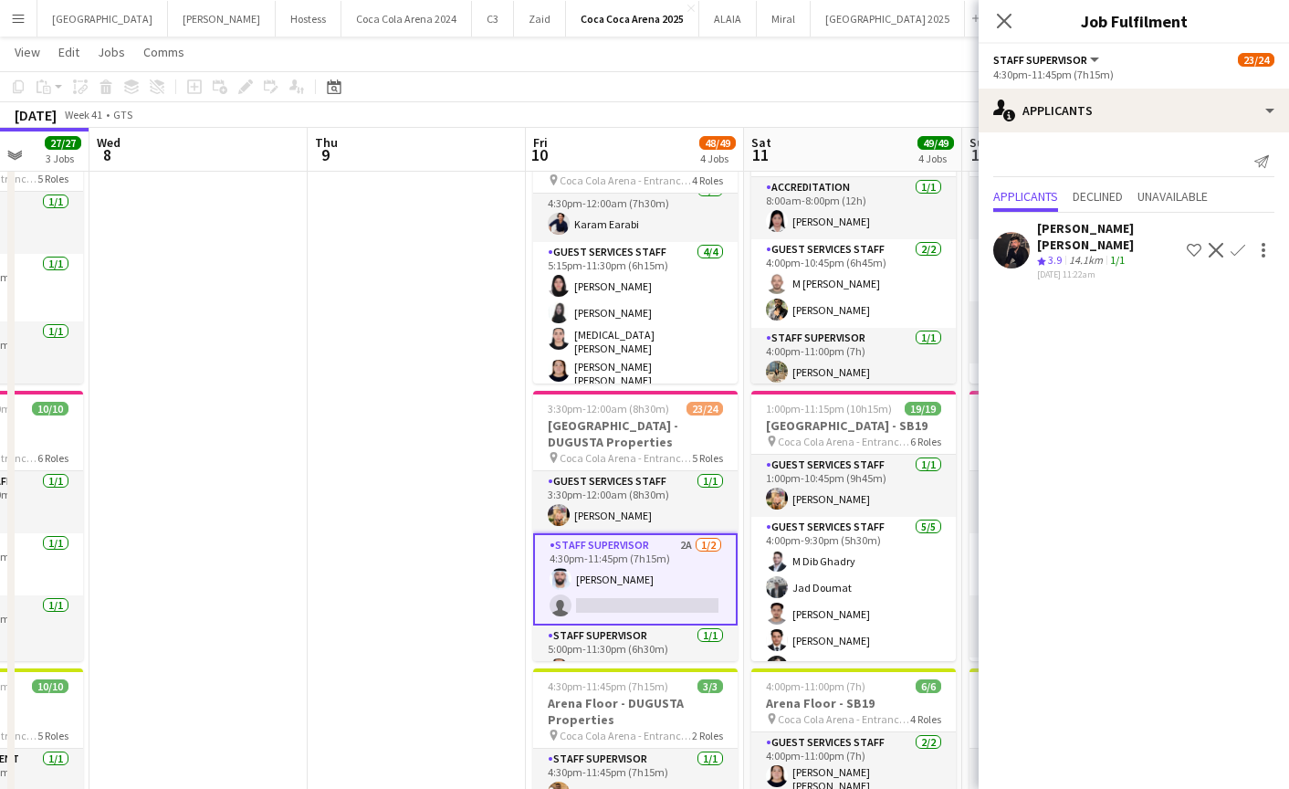
click at [1235, 247] on app-icon "Confirm" at bounding box center [1238, 250] width 15 height 15
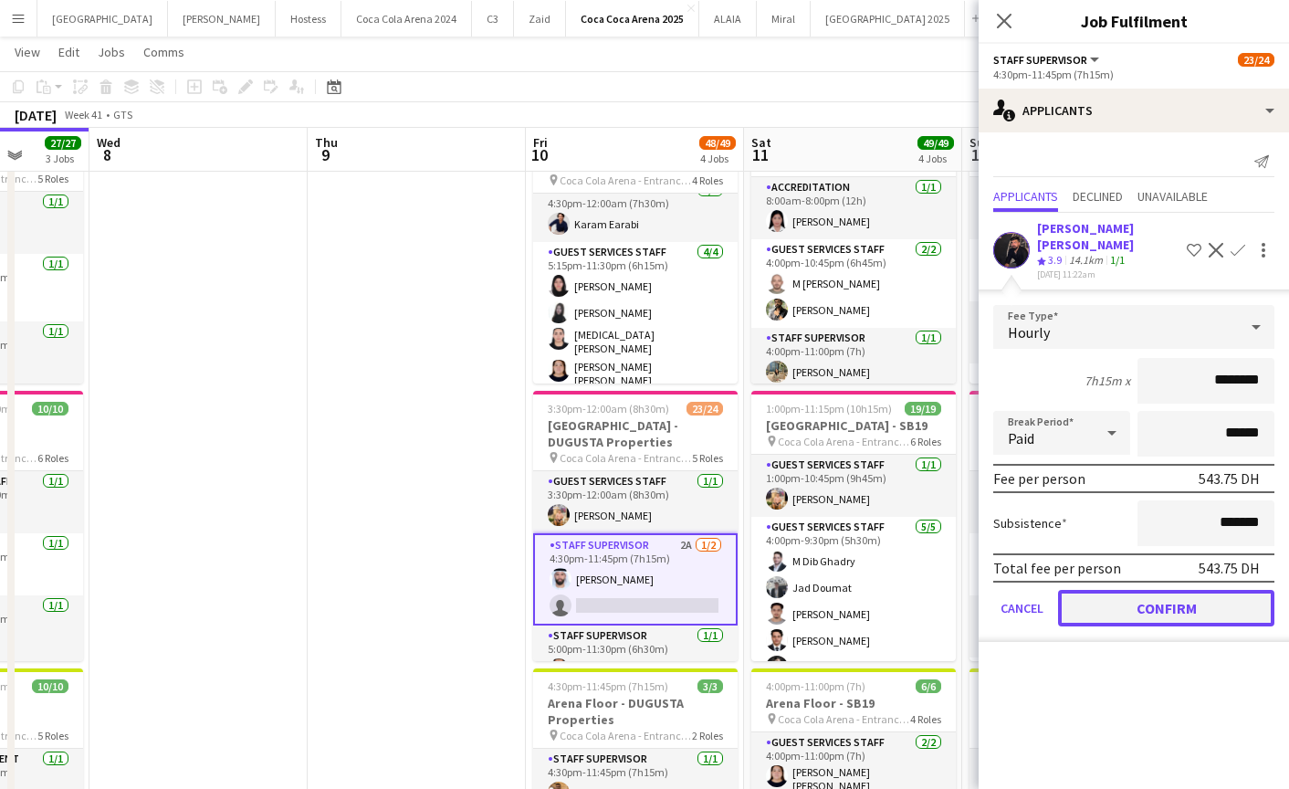
click at [1179, 590] on button "Confirm" at bounding box center [1166, 608] width 216 height 37
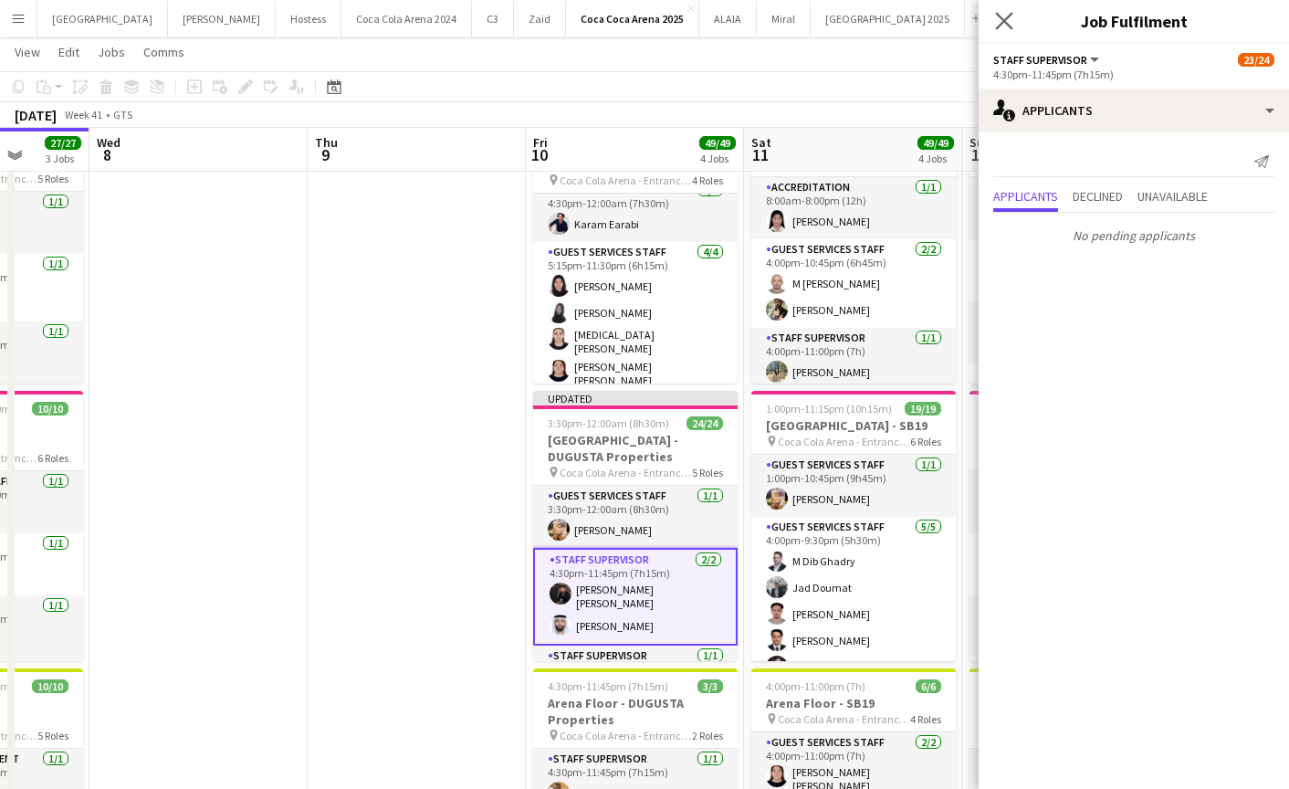
click at [1008, 9] on app-icon "Close pop-in" at bounding box center [1005, 21] width 26 height 26
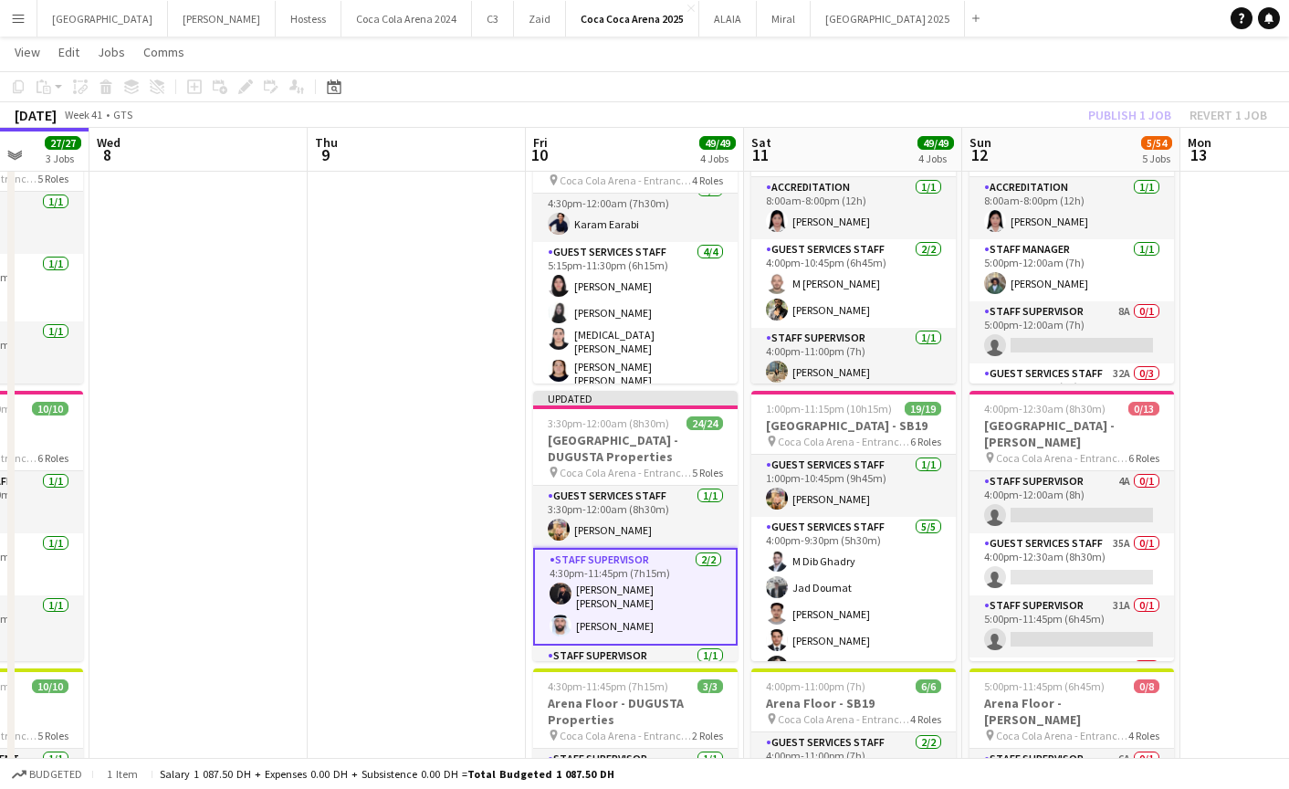
click at [1093, 105] on div "Publish 1 job Revert 1 job" at bounding box center [1177, 115] width 223 height 24
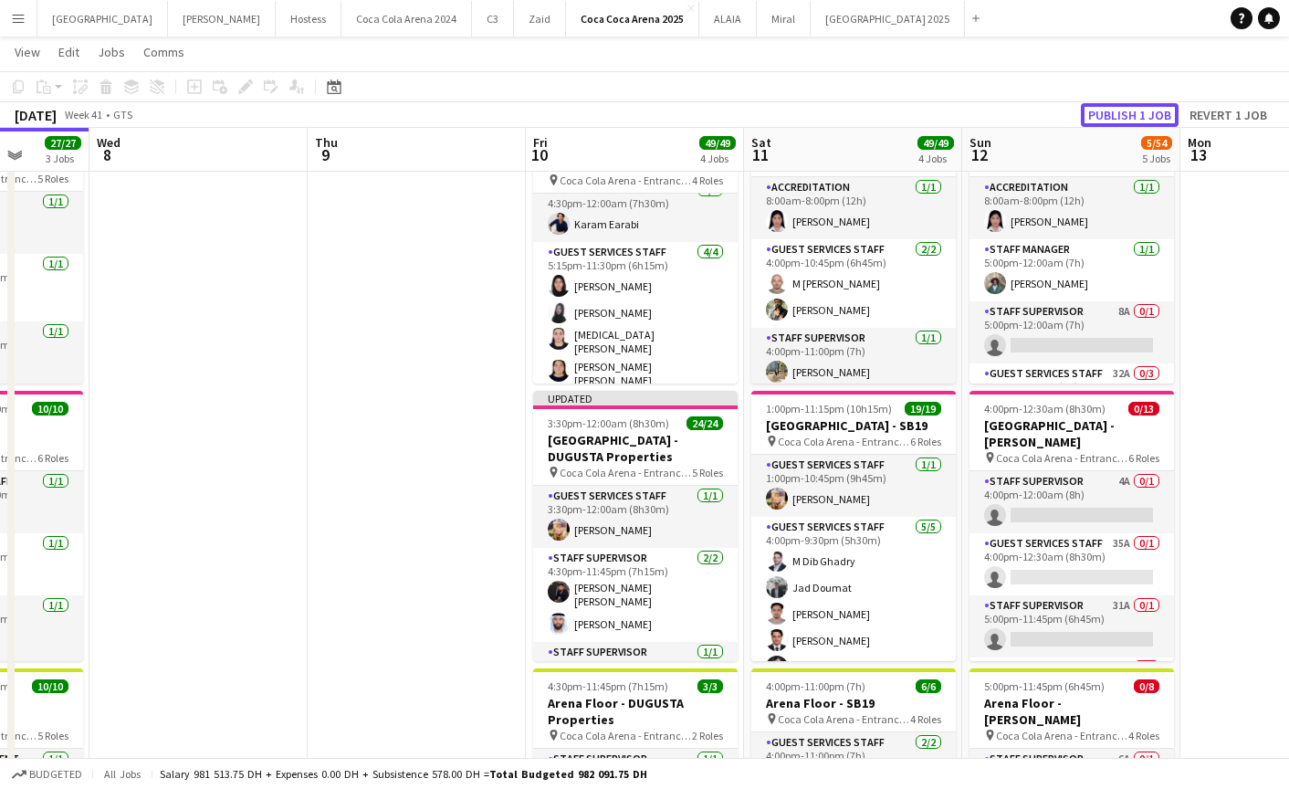
click at [1093, 105] on button "Publish 1 job" at bounding box center [1130, 115] width 98 height 24
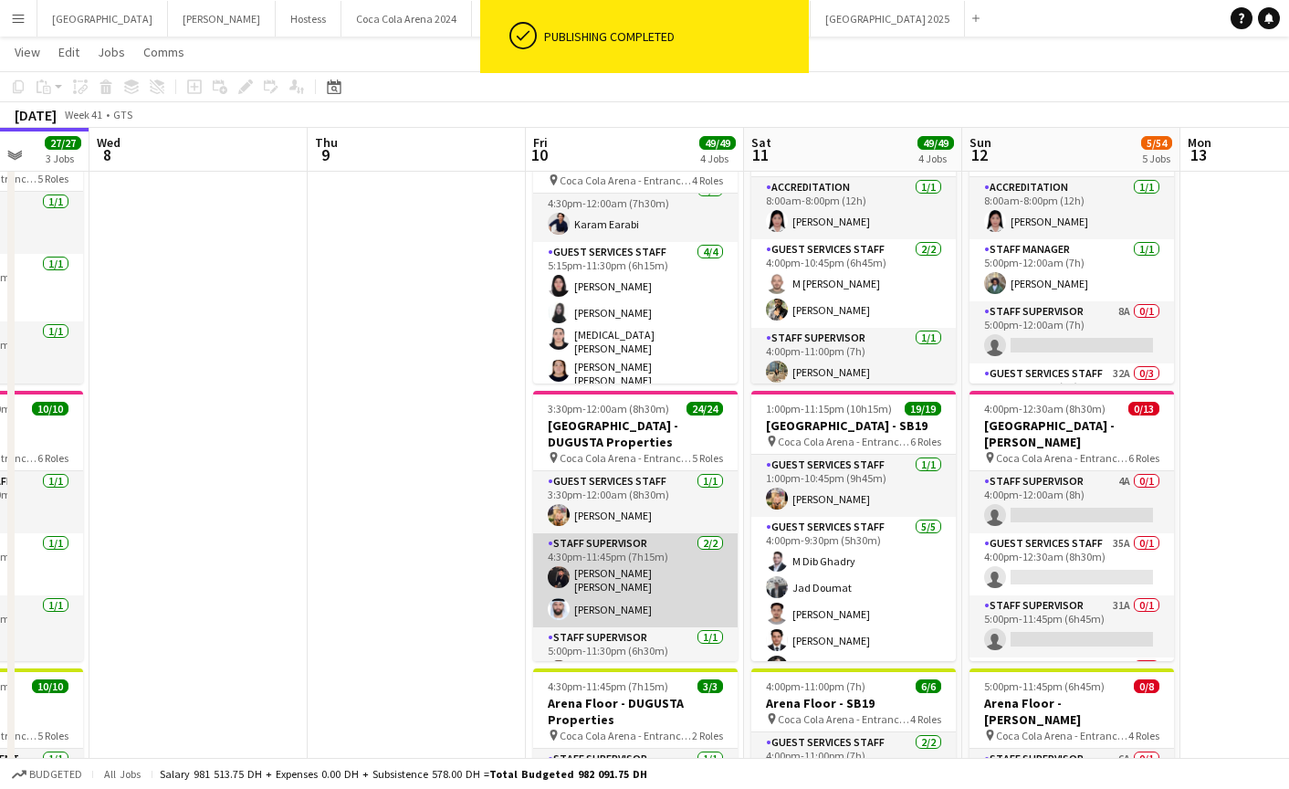
click at [641, 567] on app-card-role "Staff Supervisor [DATE] 4:30pm-11:45pm (7h15m) [PERSON_NAME] [PERSON_NAME] [PER…" at bounding box center [635, 580] width 205 height 94
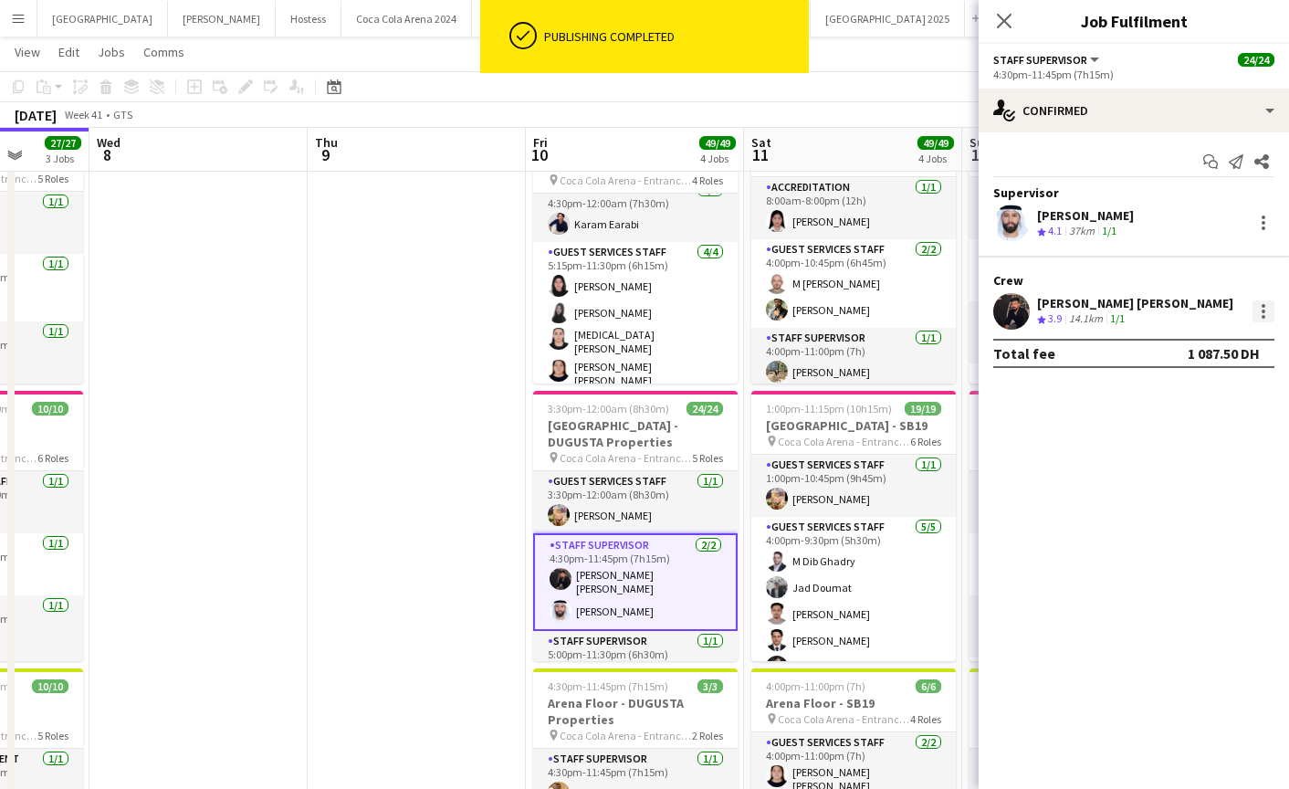
click at [1261, 312] on div at bounding box center [1264, 311] width 22 height 22
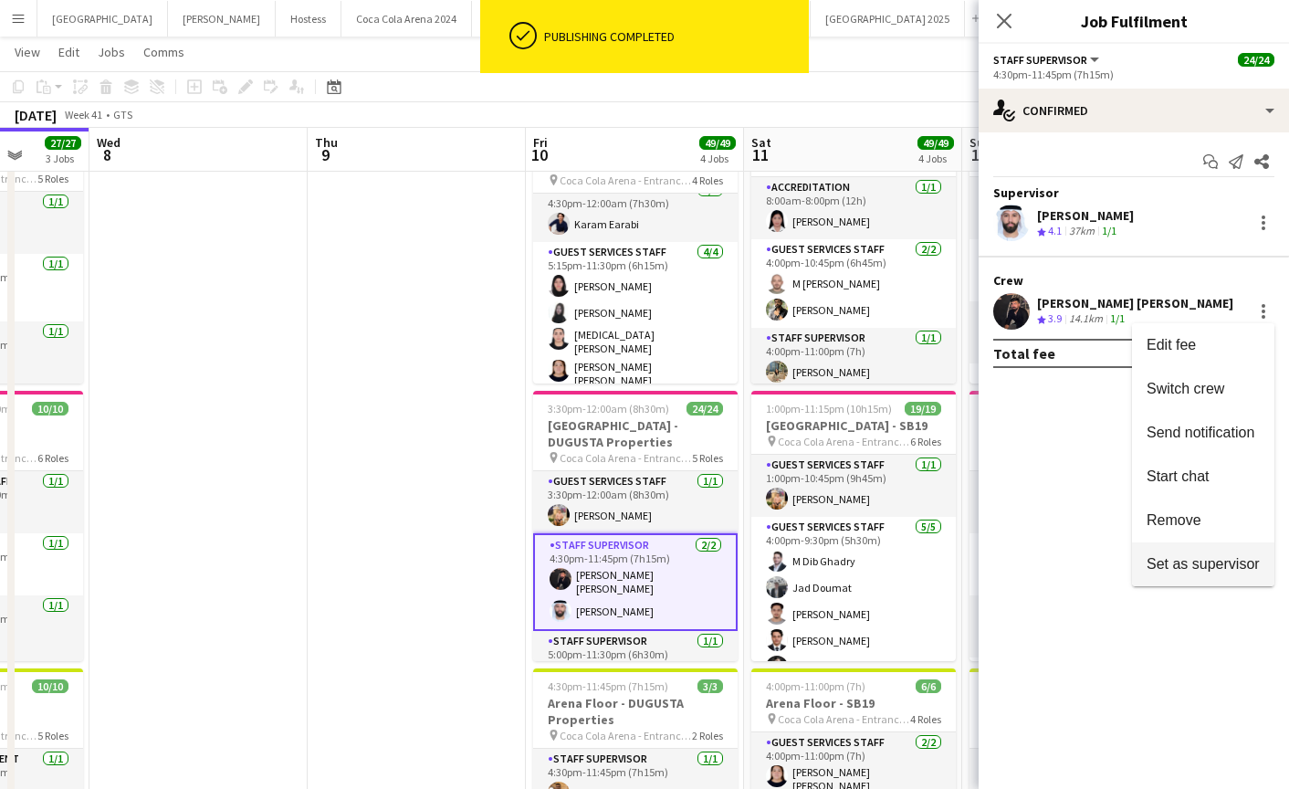
click at [1184, 560] on span "Set as supervisor" at bounding box center [1203, 563] width 113 height 16
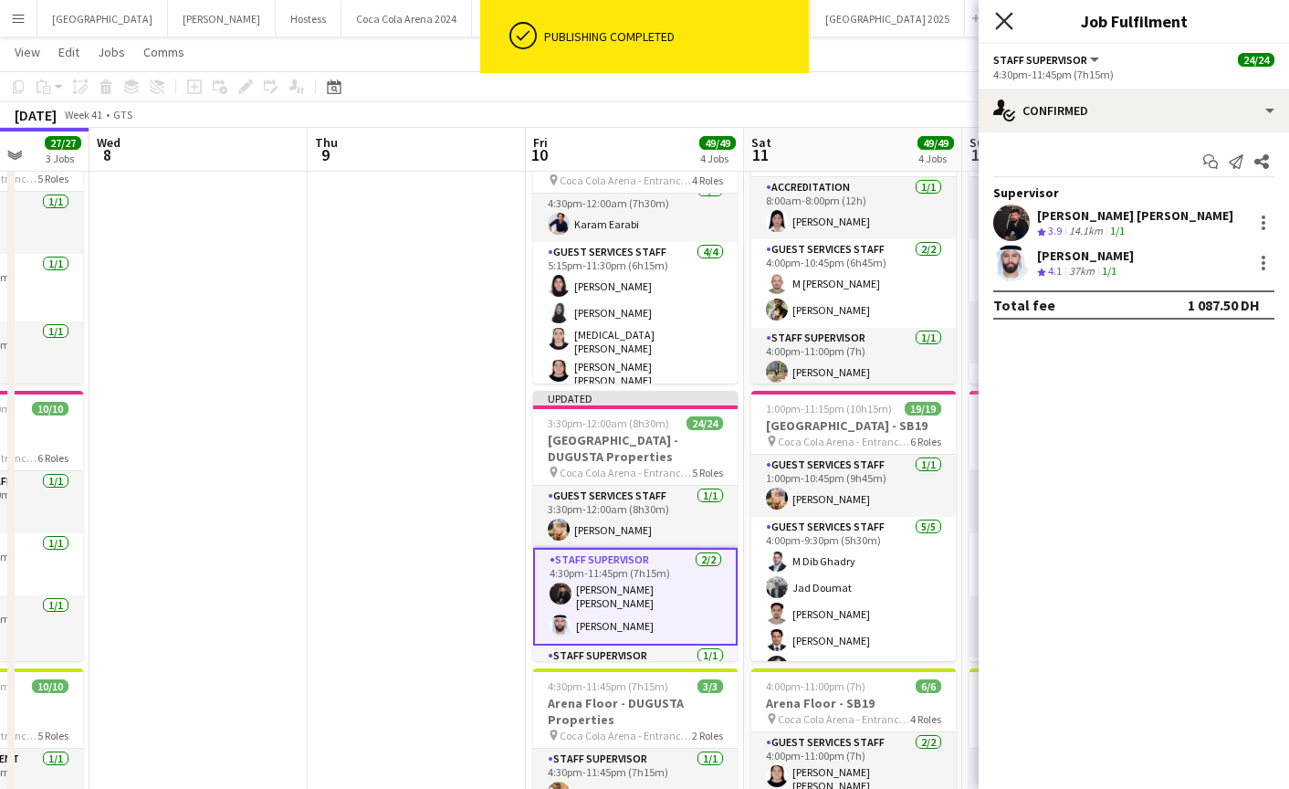
click at [1002, 24] on icon at bounding box center [1003, 20] width 17 height 17
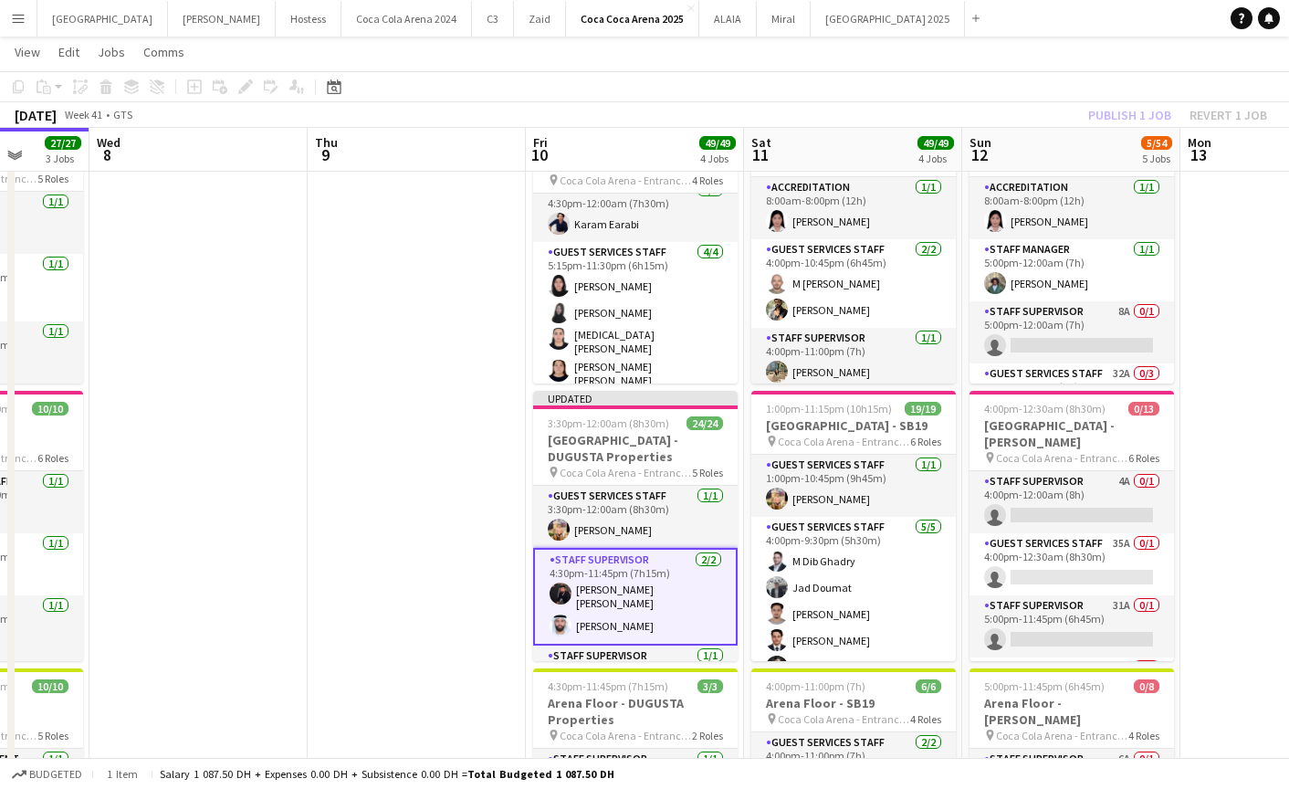
click at [1121, 111] on div "Publish 1 job Revert 1 job" at bounding box center [1177, 115] width 223 height 24
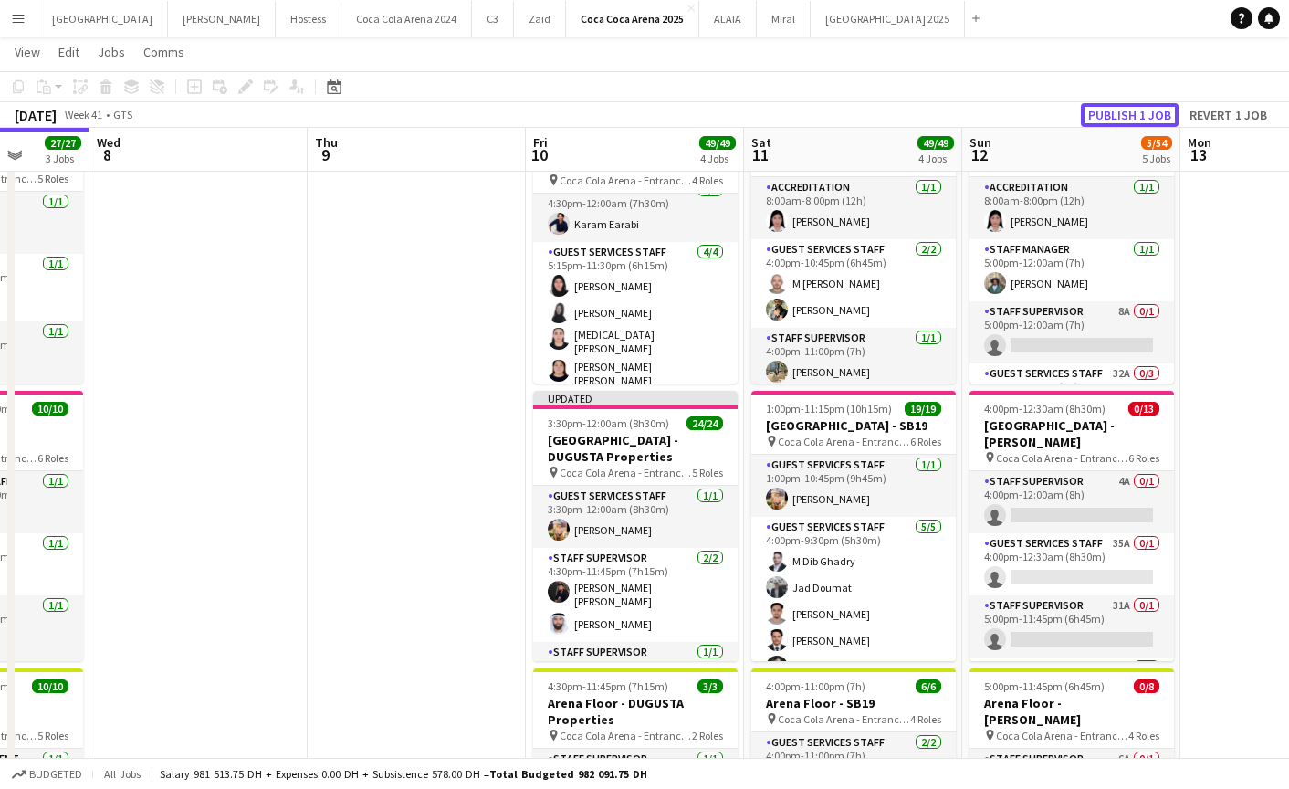
click at [1121, 111] on button "Publish 1 job" at bounding box center [1130, 115] width 98 height 24
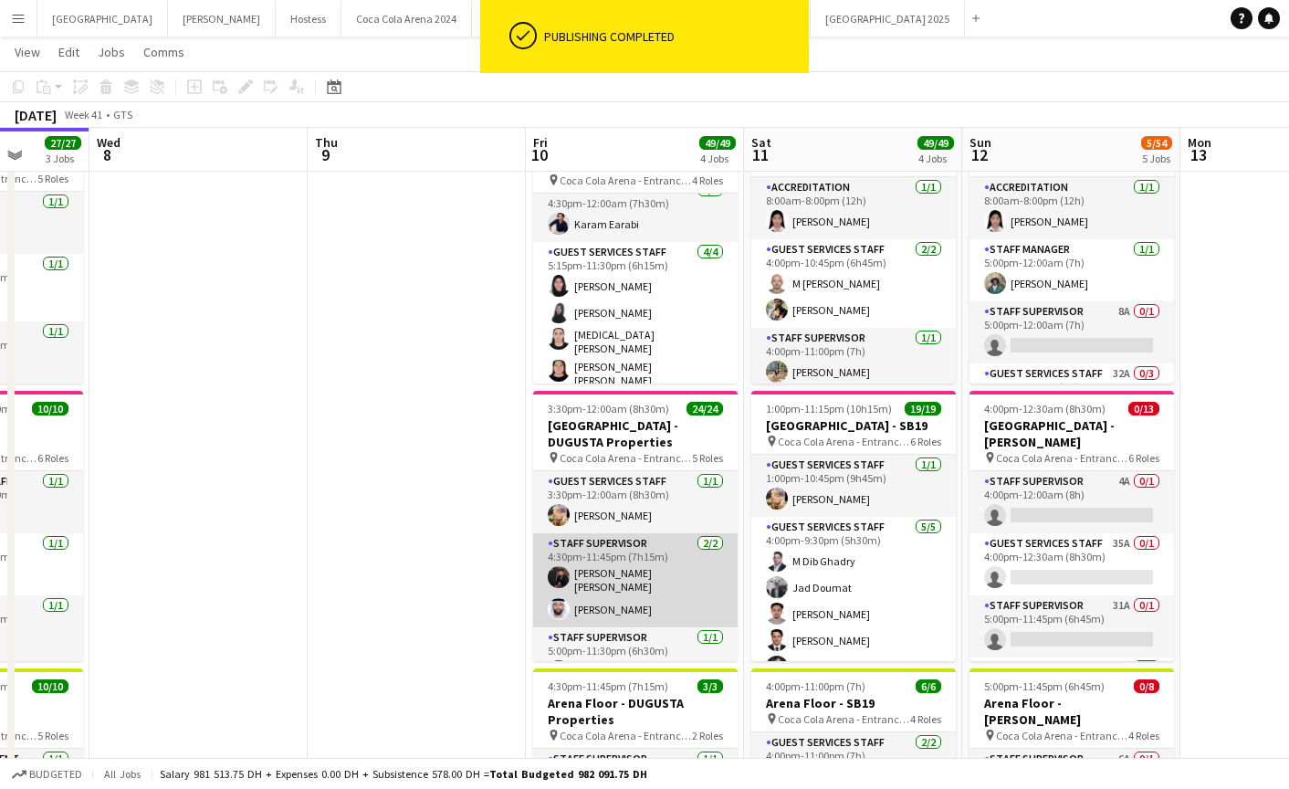
click at [648, 576] on app-card-role "Staff Supervisor [DATE] 4:30pm-11:45pm (7h15m) [PERSON_NAME] [PERSON_NAME] [PER…" at bounding box center [635, 580] width 205 height 94
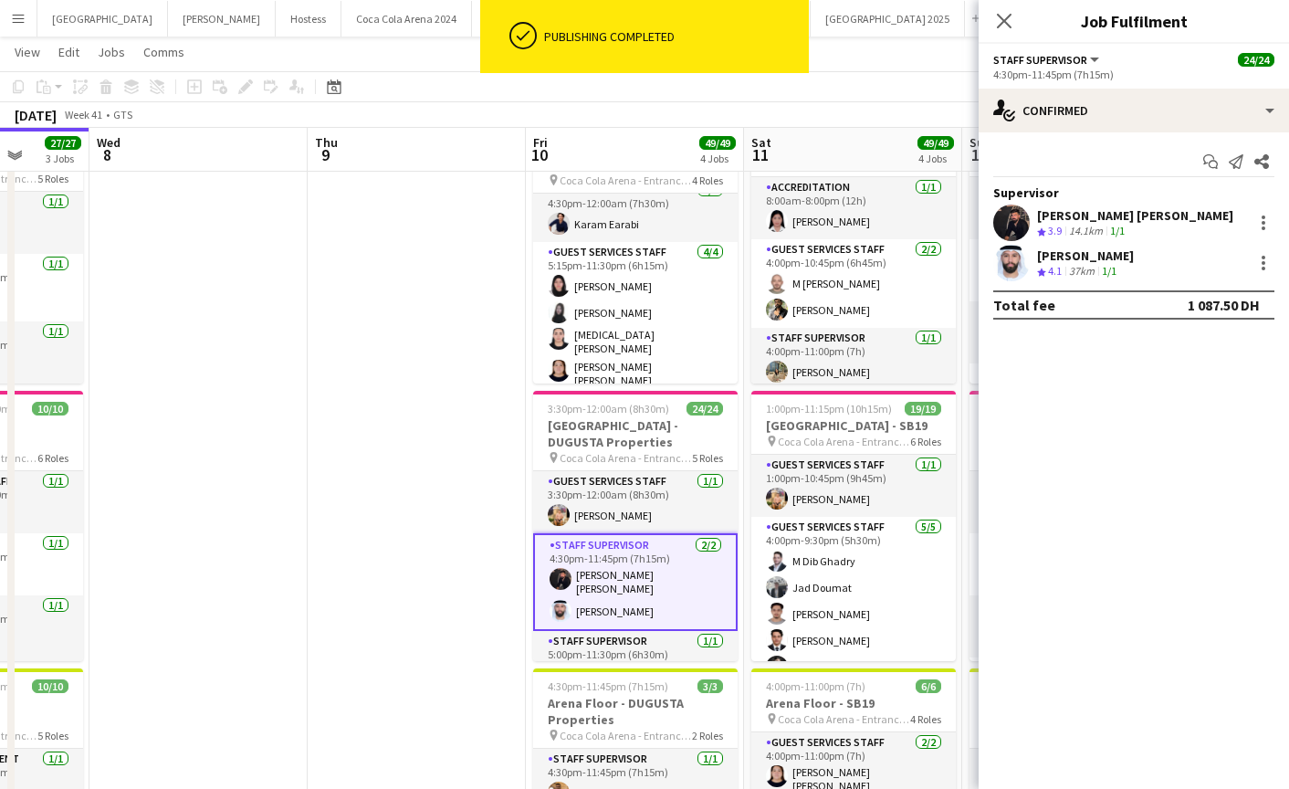
click at [1006, 236] on app-user-avatar at bounding box center [1011, 223] width 37 height 37
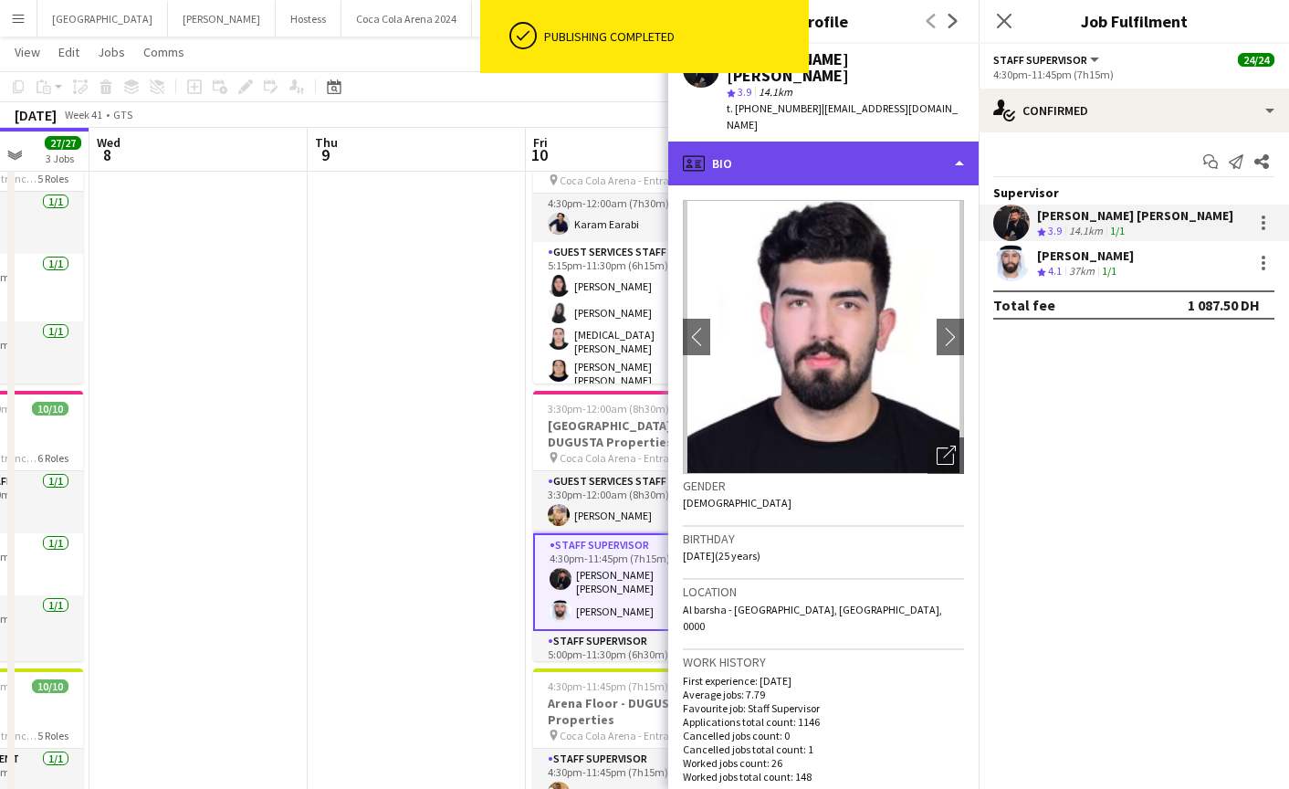
click at [781, 142] on div "profile Bio" at bounding box center [823, 164] width 310 height 44
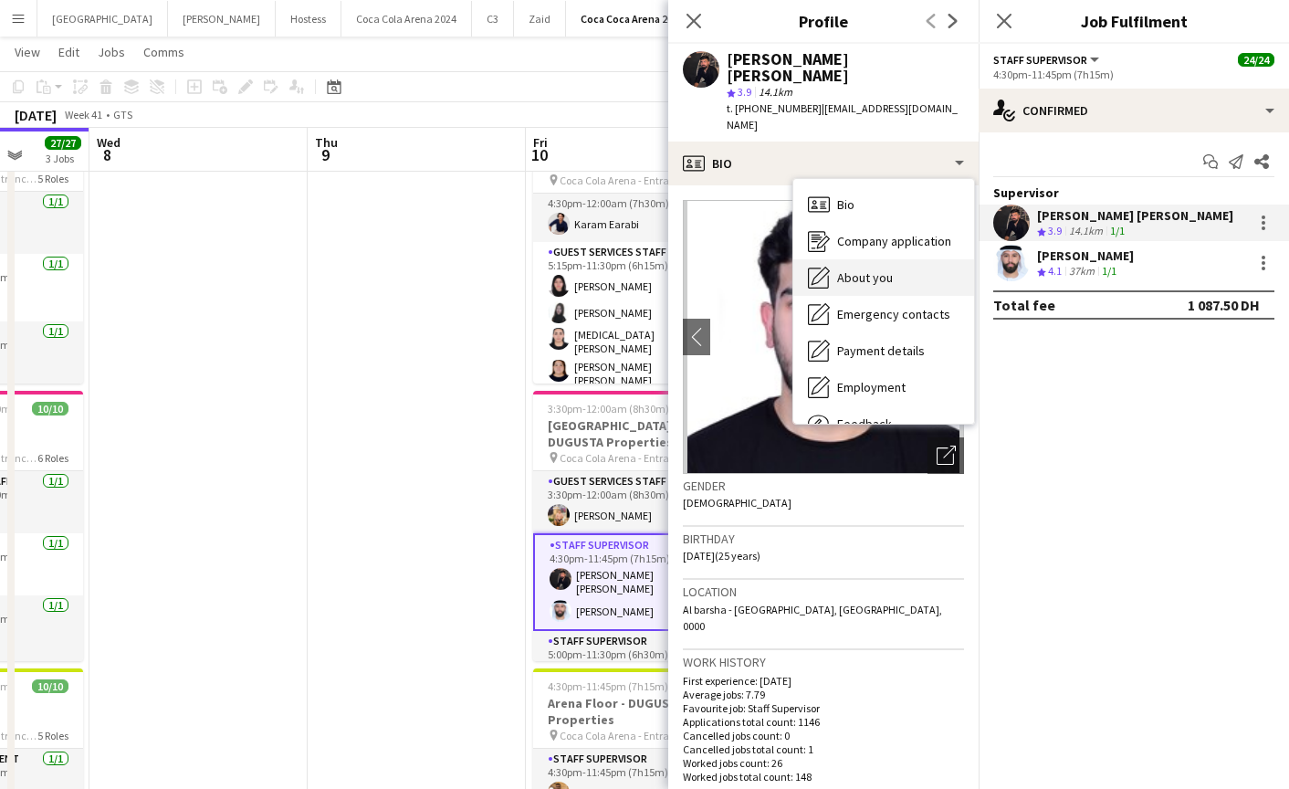
click at [830, 259] on div "About you About you" at bounding box center [883, 277] width 181 height 37
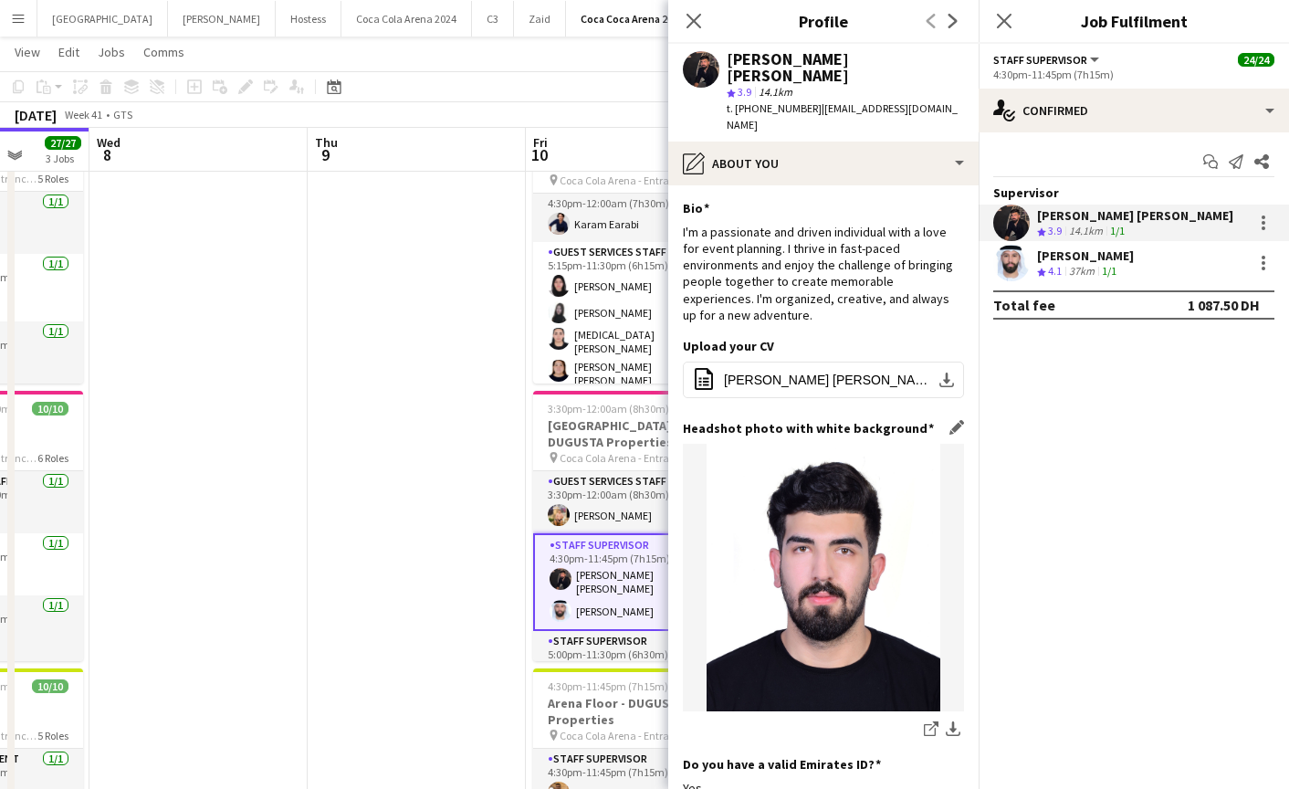
scroll to position [396, 0]
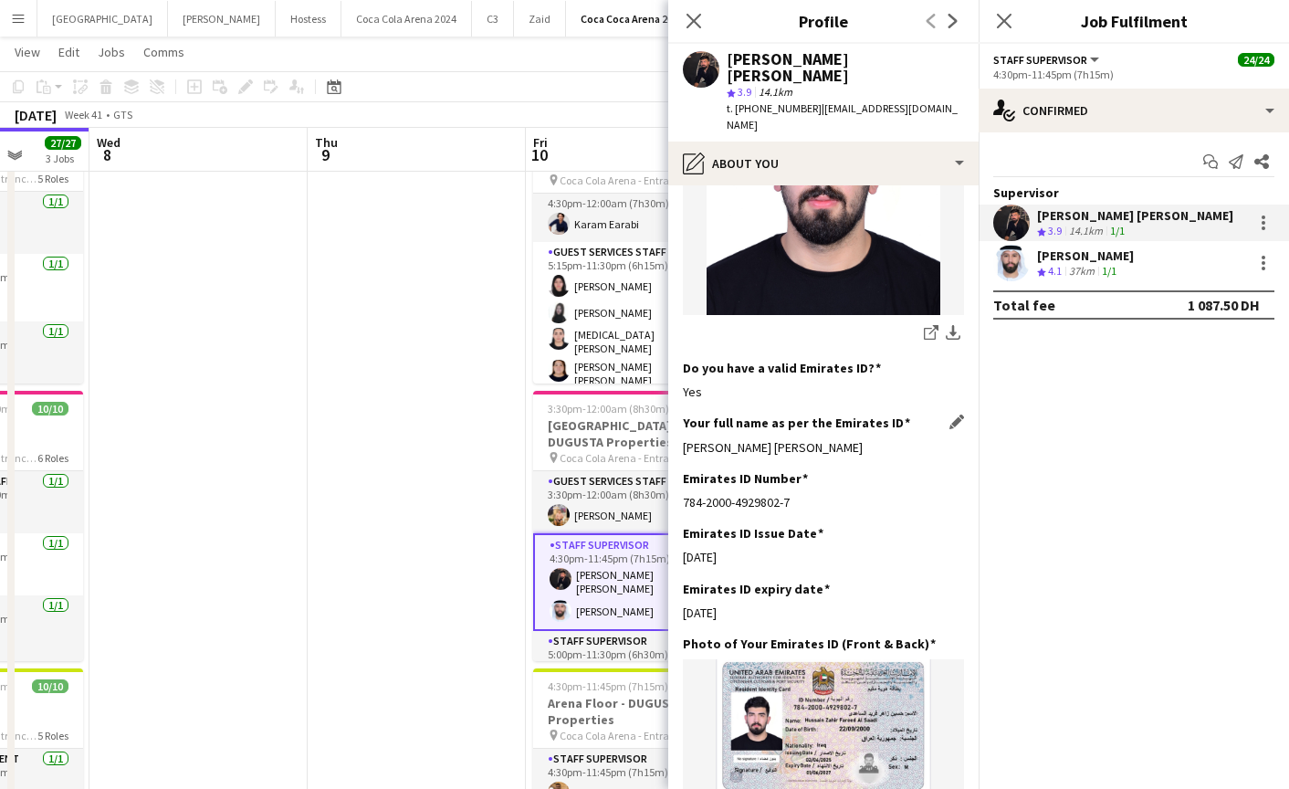
drag, startPoint x: 679, startPoint y: 397, endPoint x: 877, endPoint y: 405, distance: 198.3
click at [877, 405] on app-section-data-types "Bio Edit this field I'm a passionate and driven individual with a love for even…" at bounding box center [823, 486] width 310 height 603
click at [786, 439] on div "Hussain Zahir Fareed Al Saadi" at bounding box center [823, 447] width 281 height 16
drag, startPoint x: 679, startPoint y: 397, endPoint x: 938, endPoint y: 409, distance: 258.7
click at [938, 408] on app-section-data-types "Bio Edit this field I'm a passionate and driven individual with a love for even…" at bounding box center [823, 486] width 310 height 603
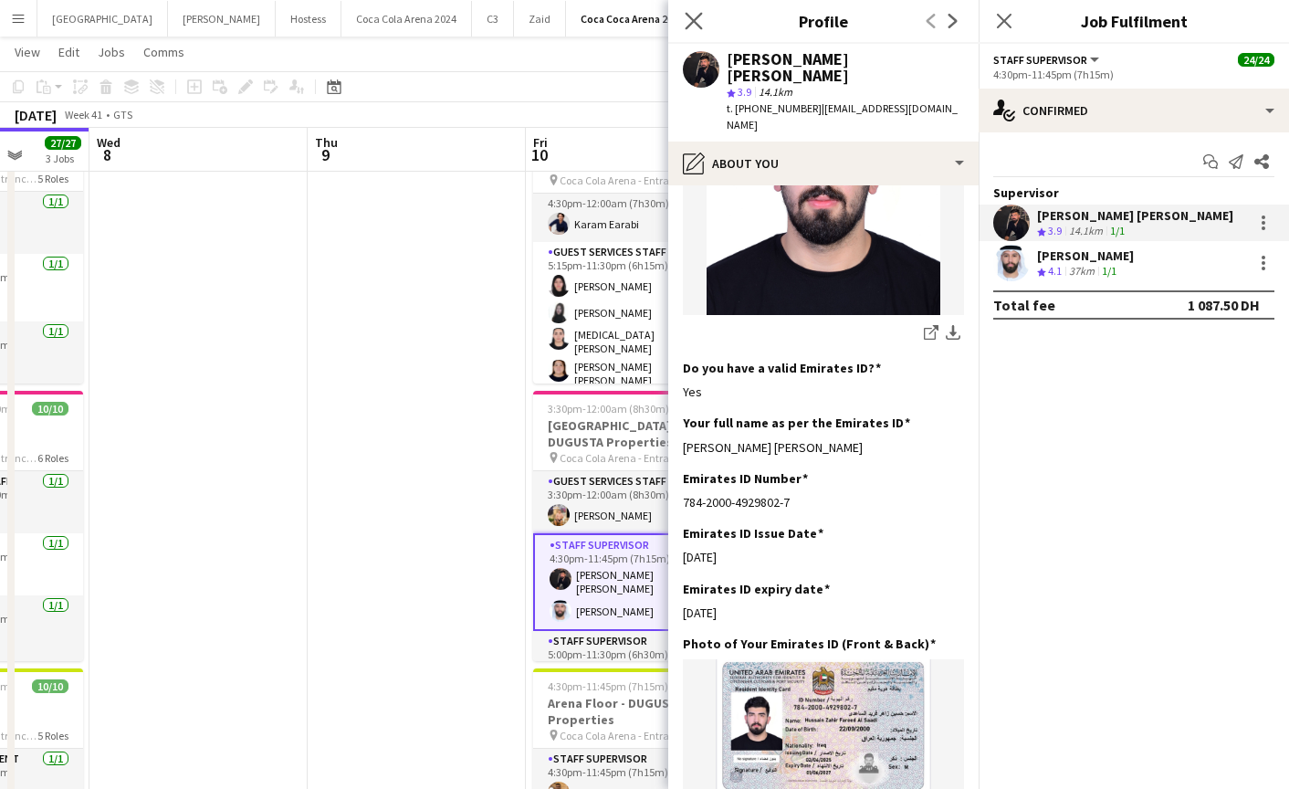
click at [702, 24] on app-icon "Close pop-in" at bounding box center [694, 21] width 26 height 26
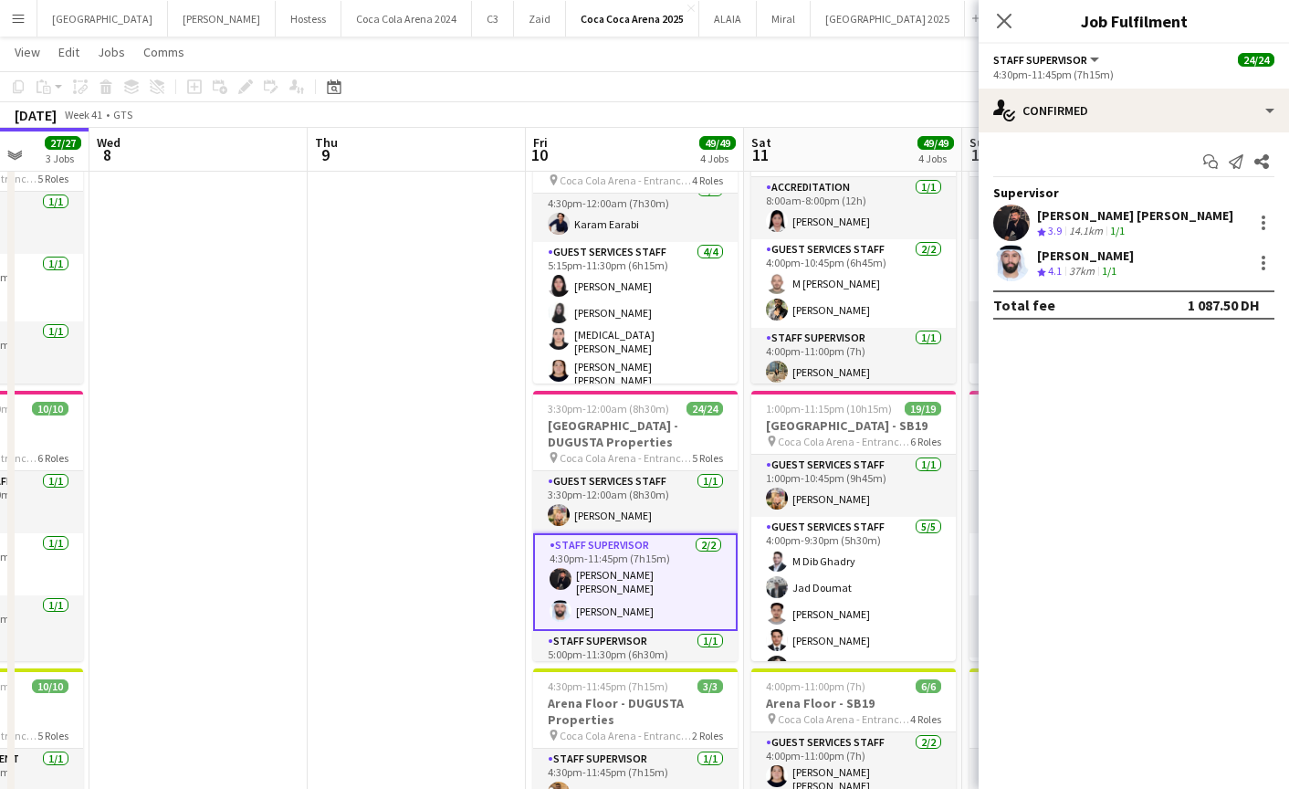
click at [995, 7] on div "Close pop-in" at bounding box center [1004, 21] width 51 height 42
click at [1000, 14] on icon "Close pop-in" at bounding box center [1003, 20] width 17 height 17
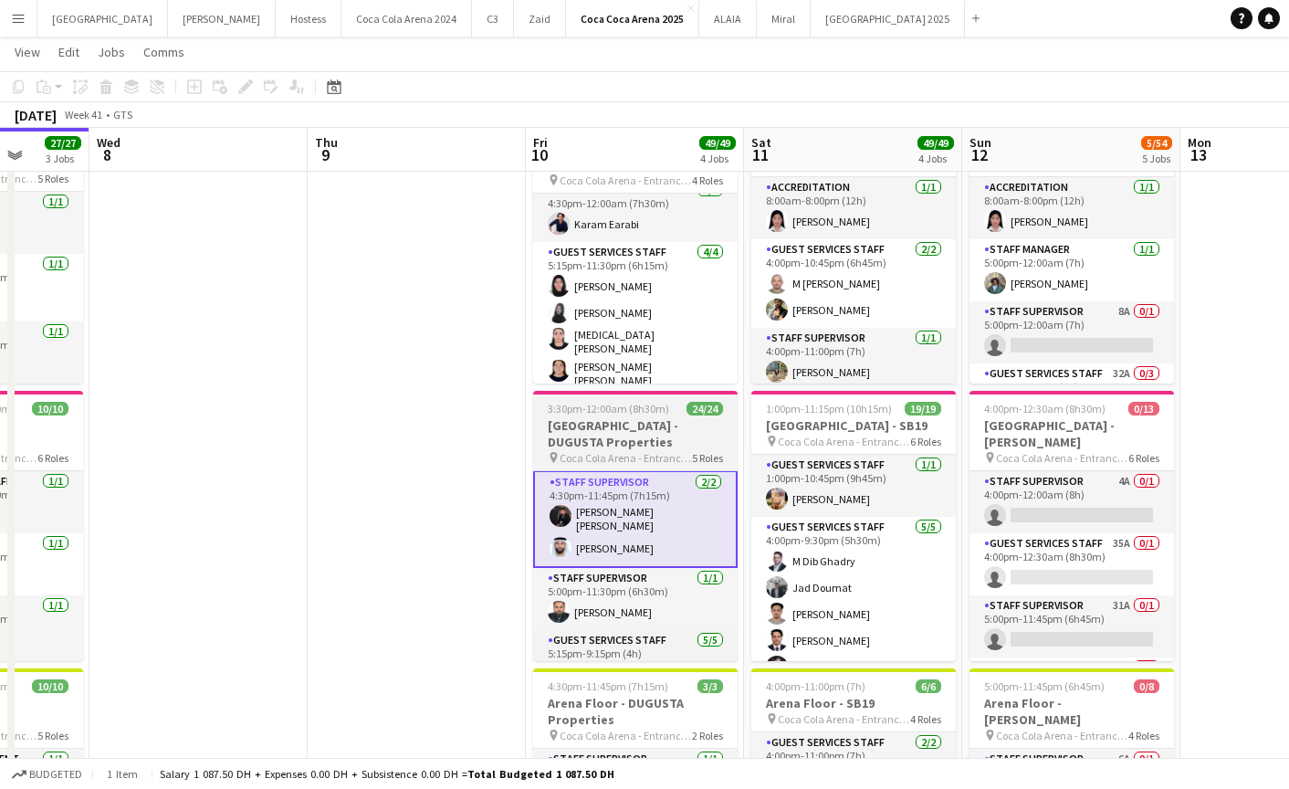
scroll to position [0, 0]
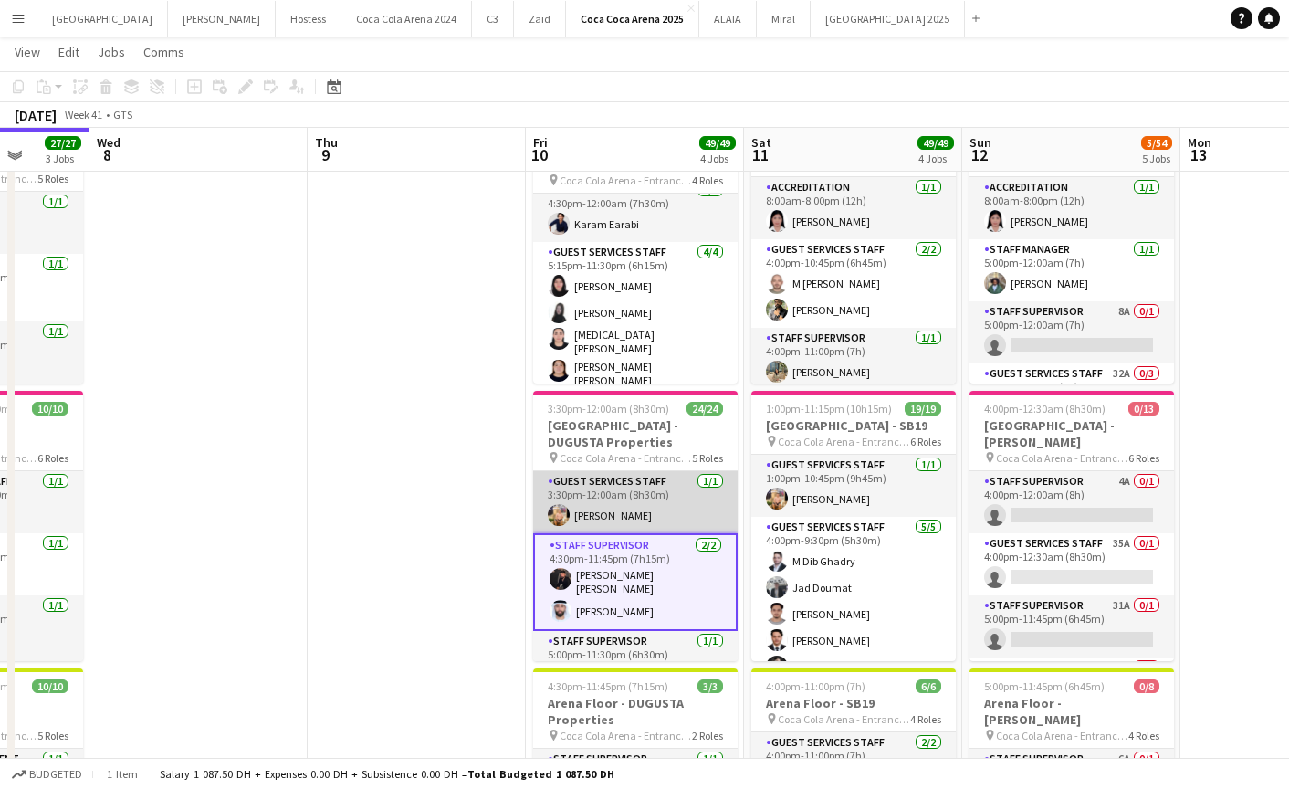
click at [637, 515] on app-card-role "Guest Services Staff 1/1 3:30pm-12:00am (8h30m) Domingo Hernandez III" at bounding box center [635, 502] width 205 height 62
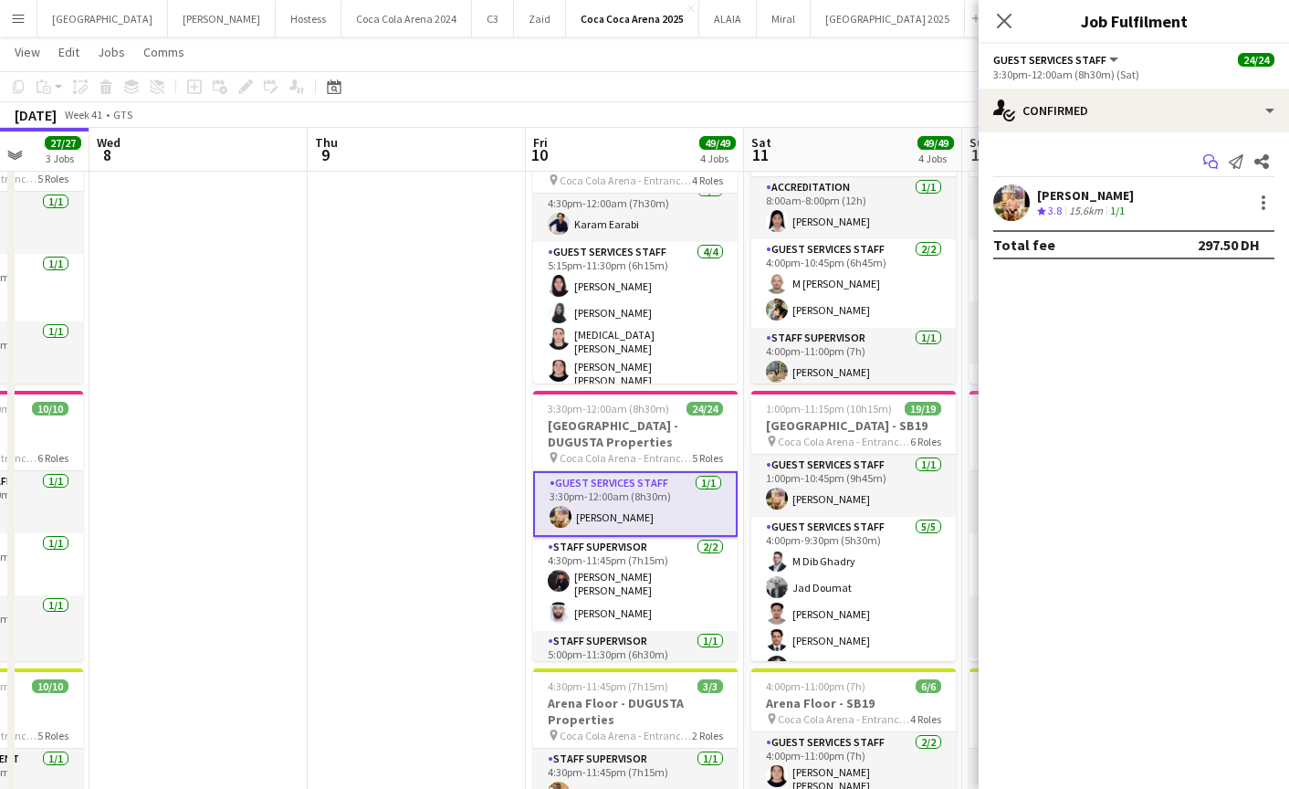
click at [1211, 161] on icon at bounding box center [1213, 165] width 9 height 9
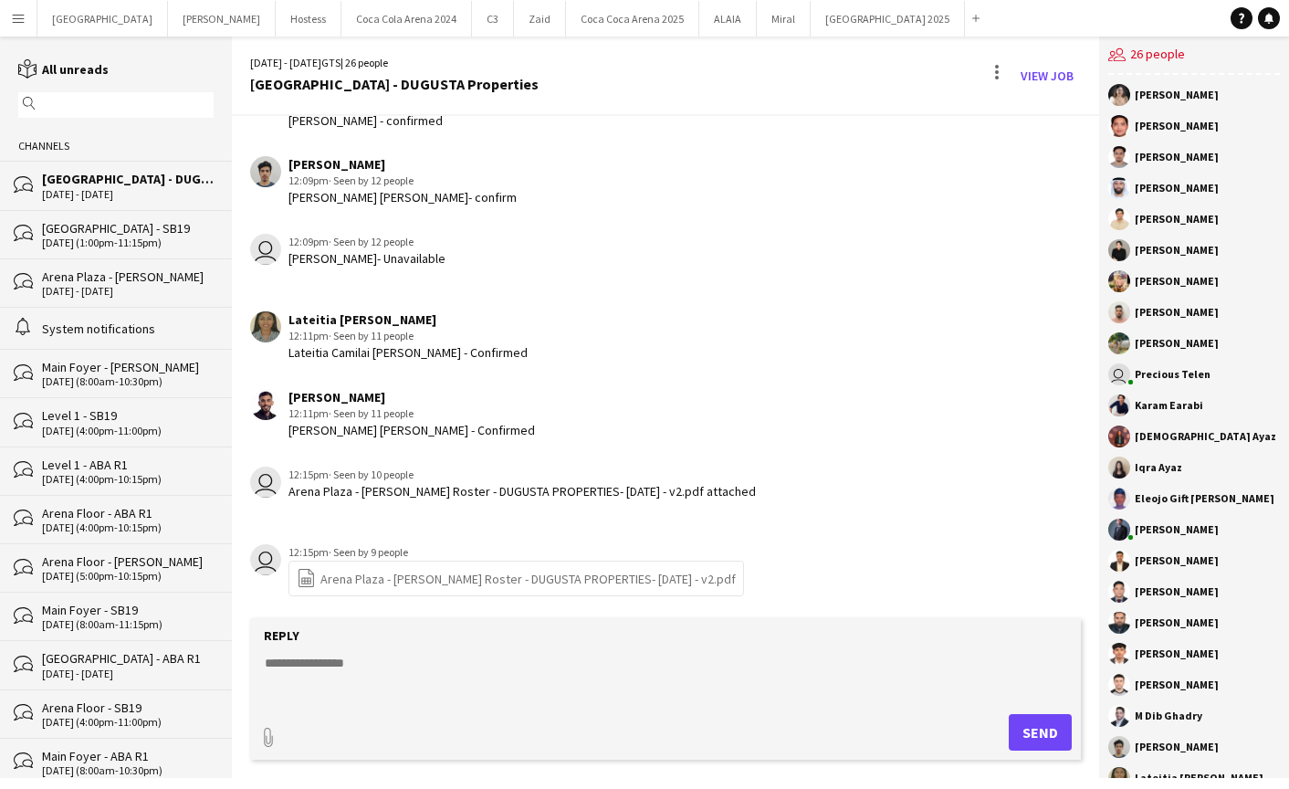
scroll to position [1759, 0]
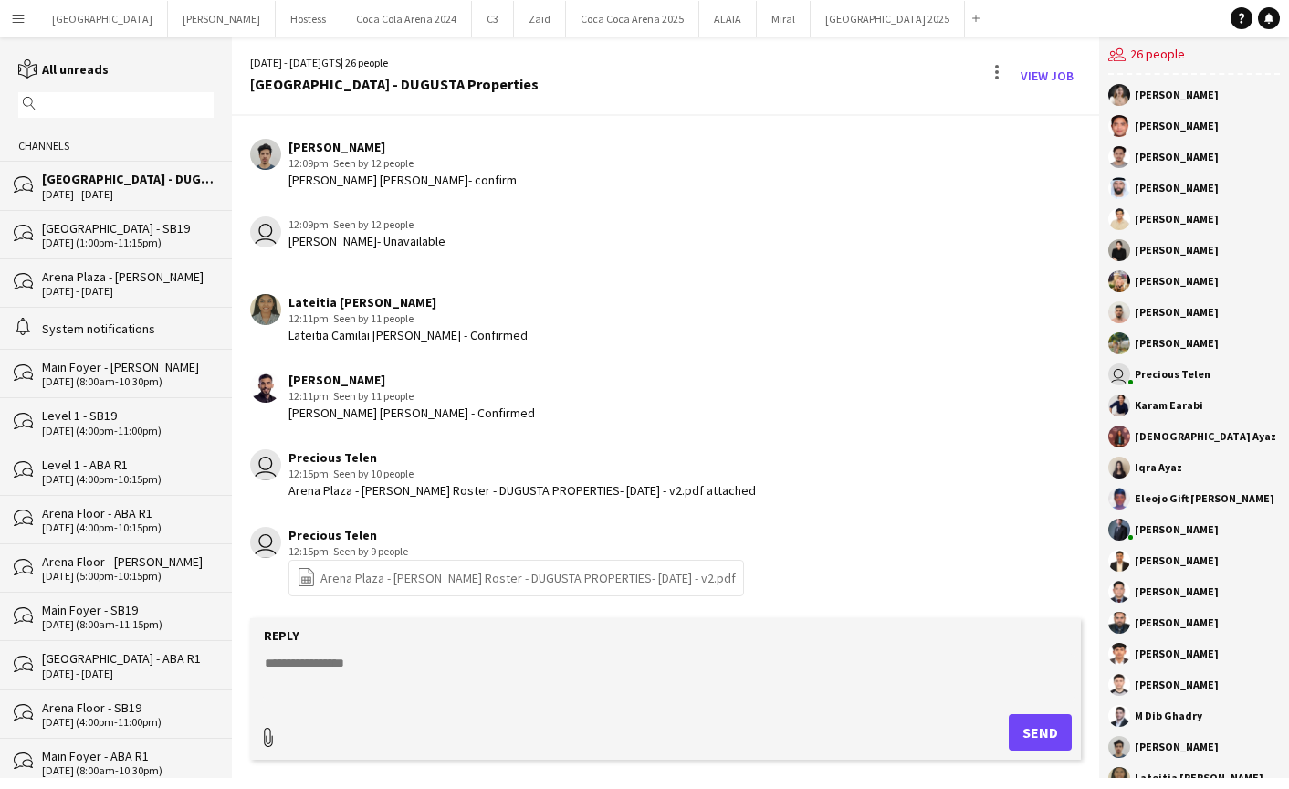
type input "**********"
click at [1004, 733] on span "Upload Upload" at bounding box center [1018, 730] width 79 height 22
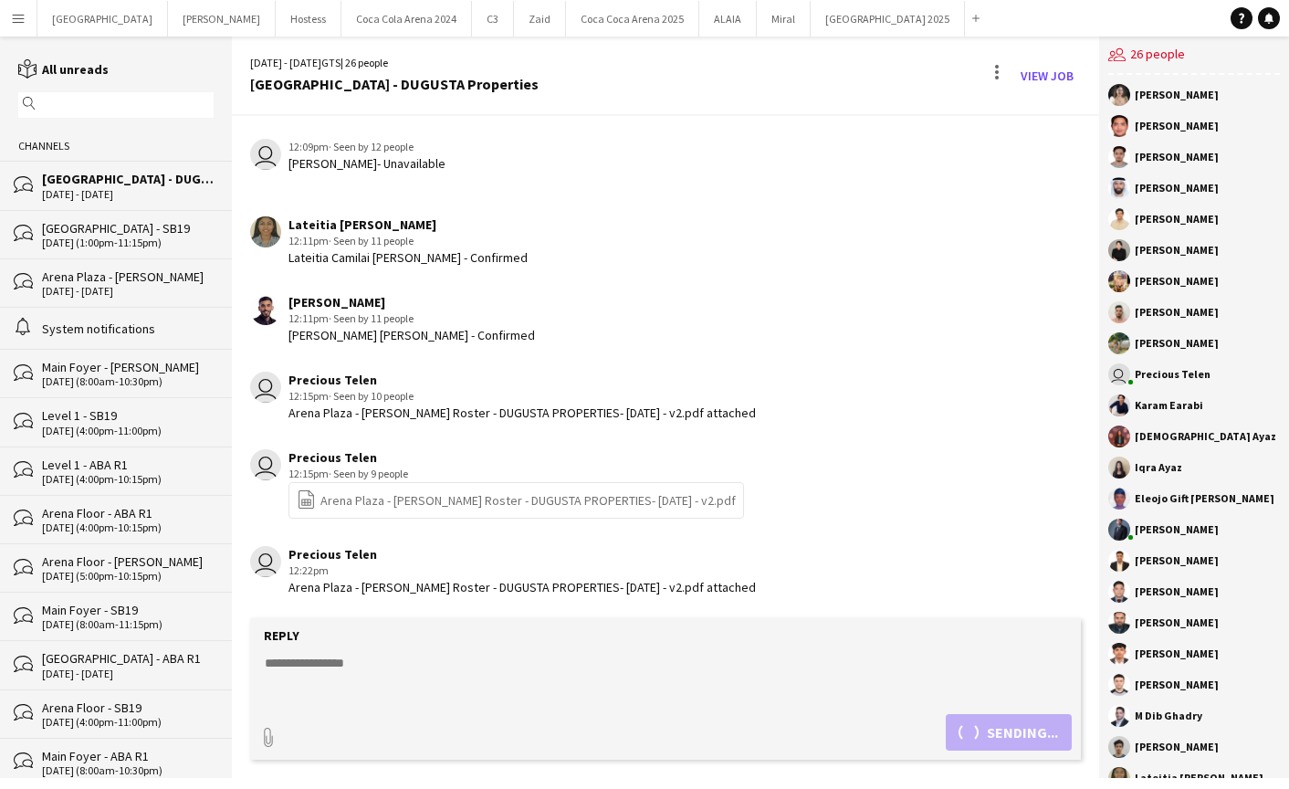
click at [543, 676] on textarea at bounding box center [669, 677] width 812 height 47
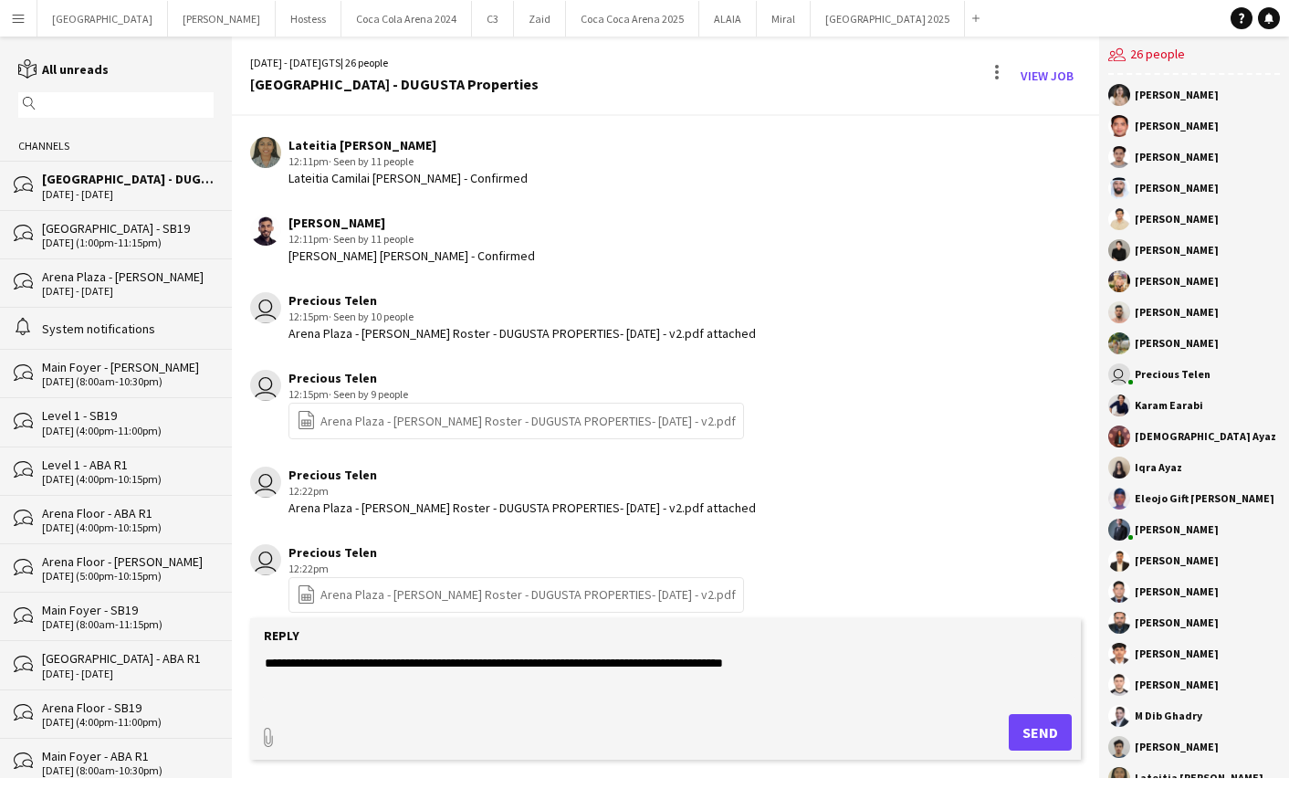
type textarea "**********"
click at [1046, 721] on button "Send" at bounding box center [1040, 732] width 63 height 37
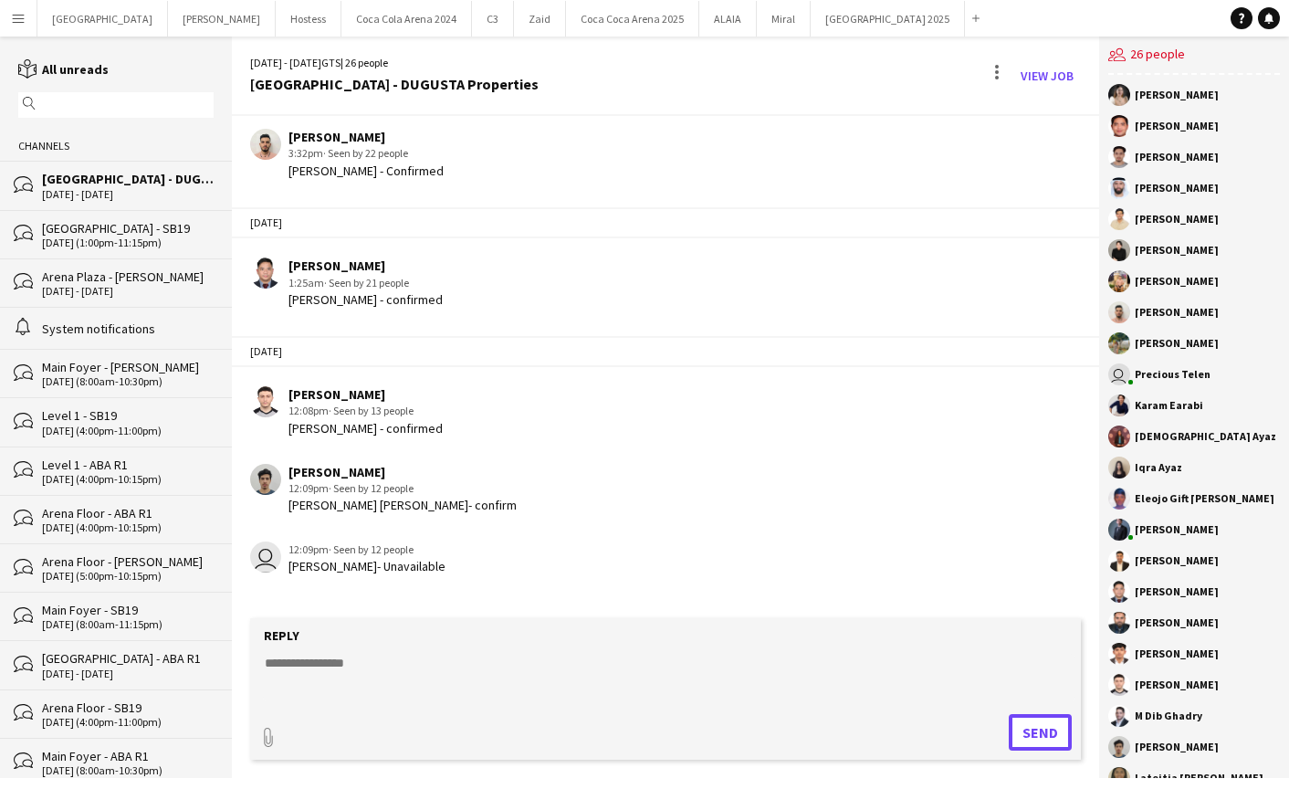
scroll to position [2709, 0]
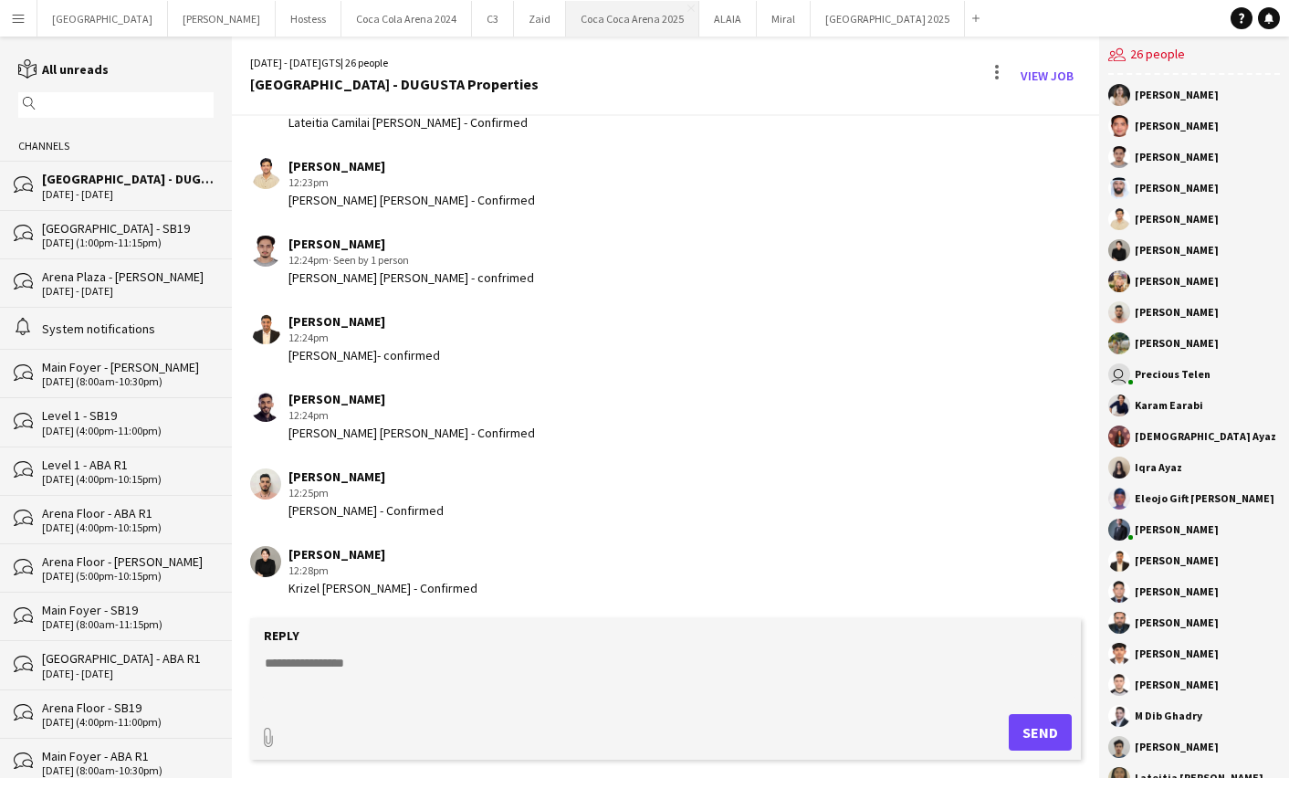
click at [566, 18] on button "[GEOGRAPHIC_DATA] 2025 Close" at bounding box center [632, 19] width 133 height 36
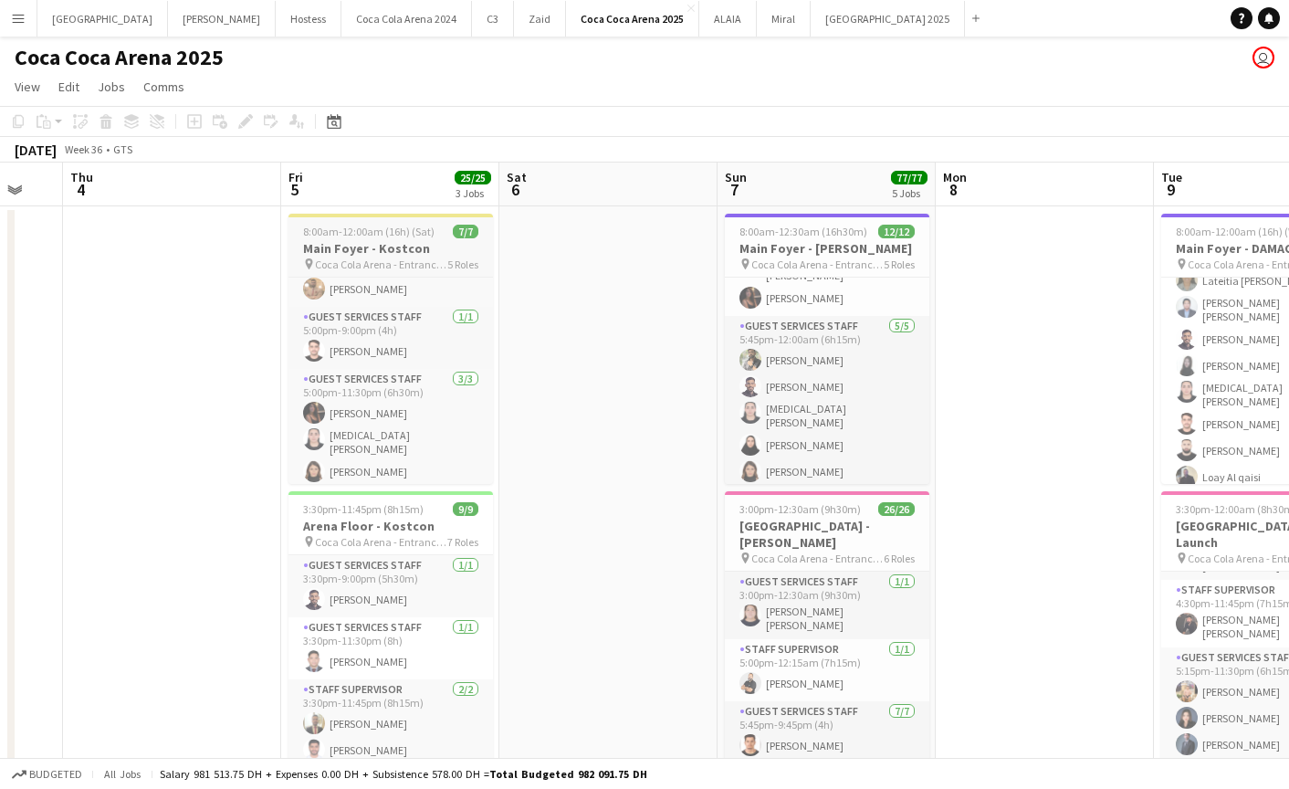
click at [374, 227] on span "8:00am-12:00am (16h) (Sat)" at bounding box center [368, 232] width 131 height 14
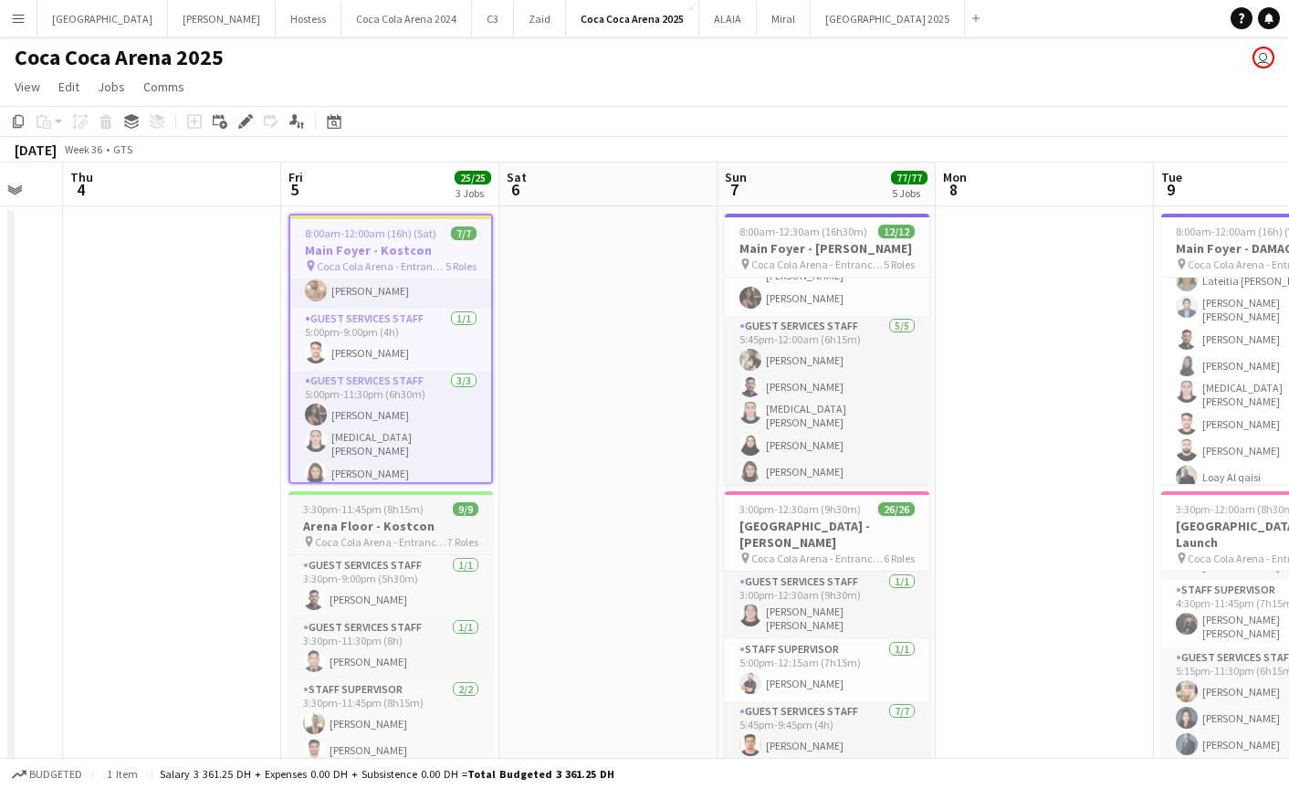
click at [379, 523] on h3 "Arena Floor - Kostcon" at bounding box center [391, 526] width 205 height 16
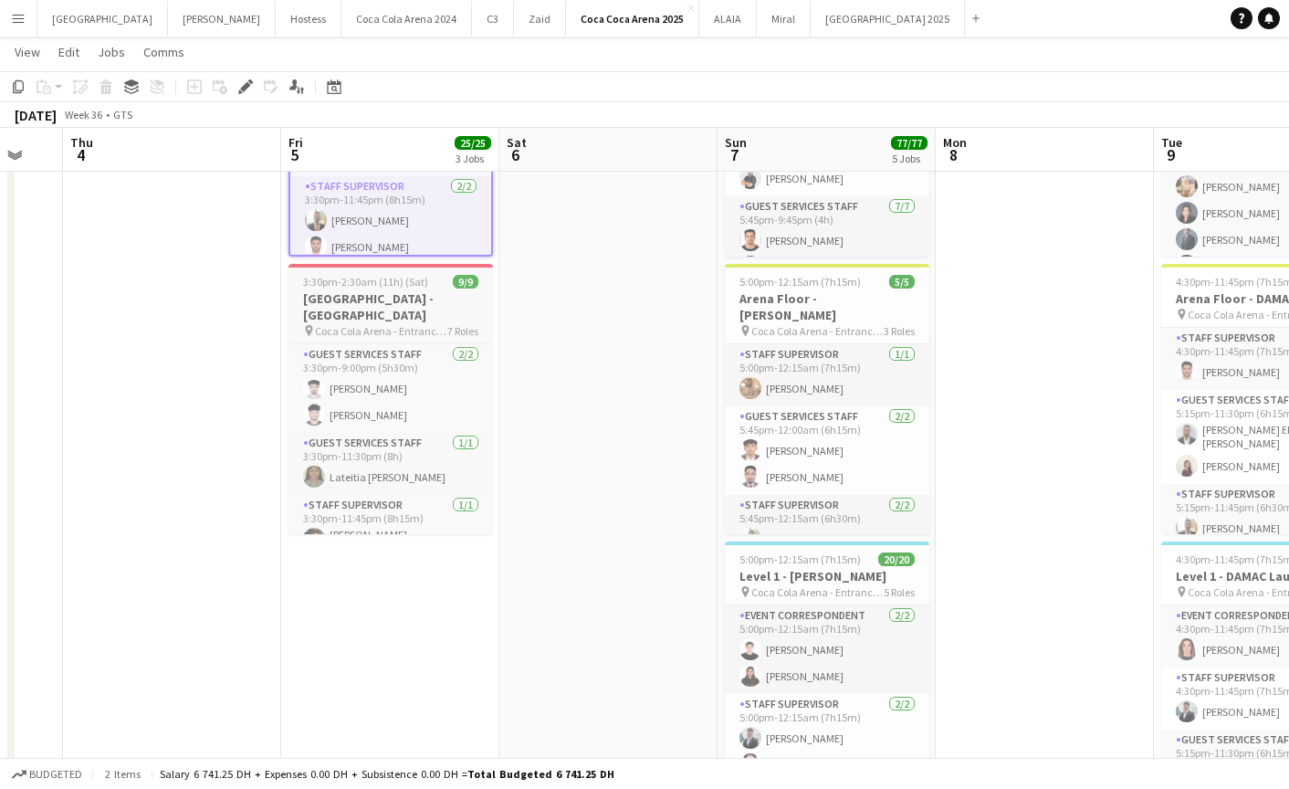
click at [360, 293] on h3 "[GEOGRAPHIC_DATA] - [GEOGRAPHIC_DATA]" at bounding box center [391, 306] width 205 height 33
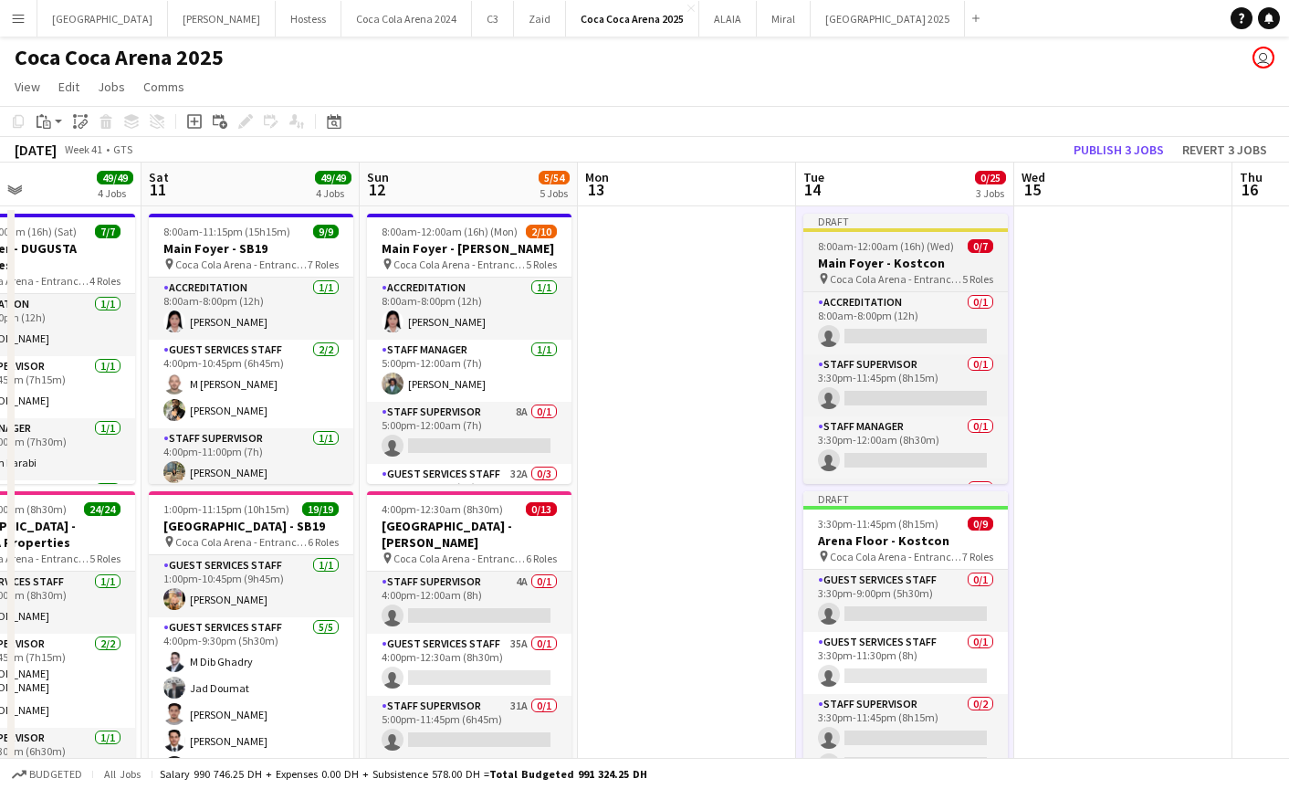
click at [855, 243] on span "8:00am-12:00am (16h) (Wed)" at bounding box center [886, 246] width 136 height 14
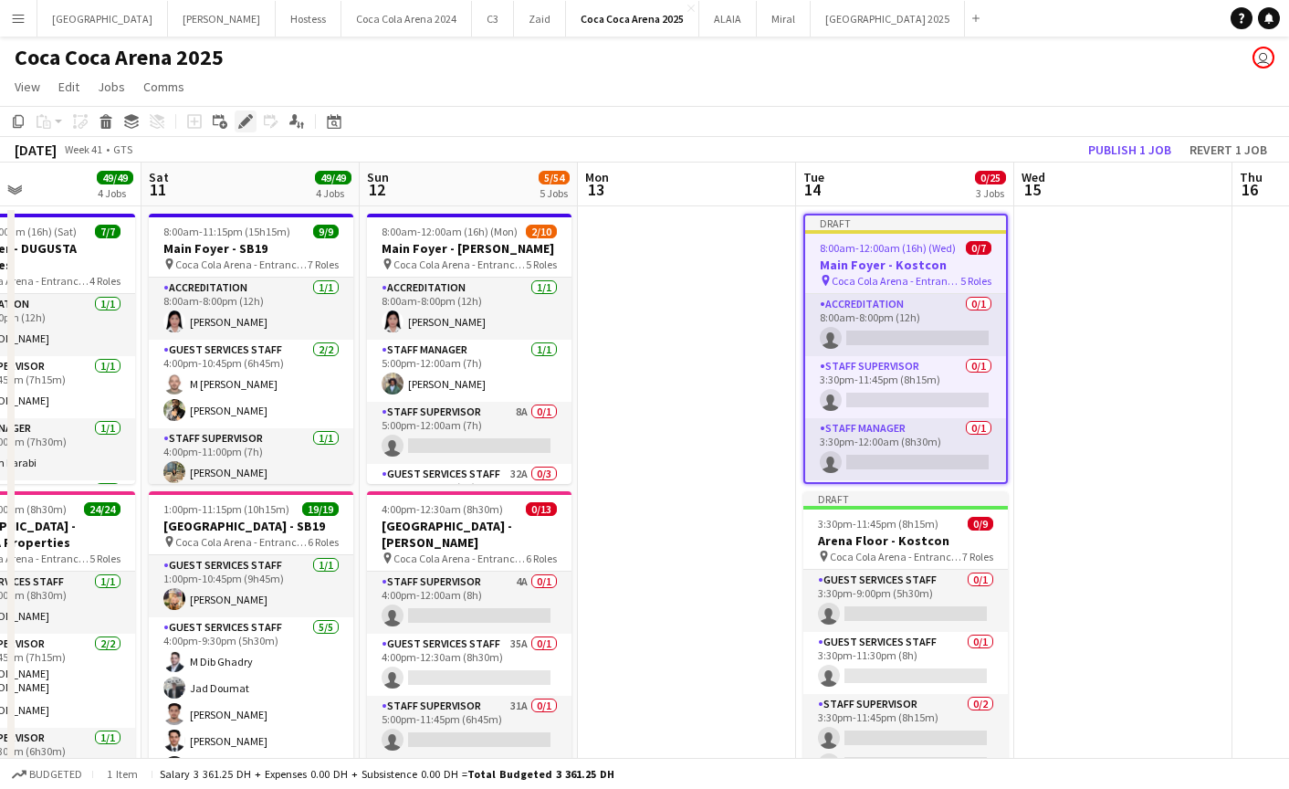
click at [244, 123] on icon at bounding box center [245, 122] width 10 height 10
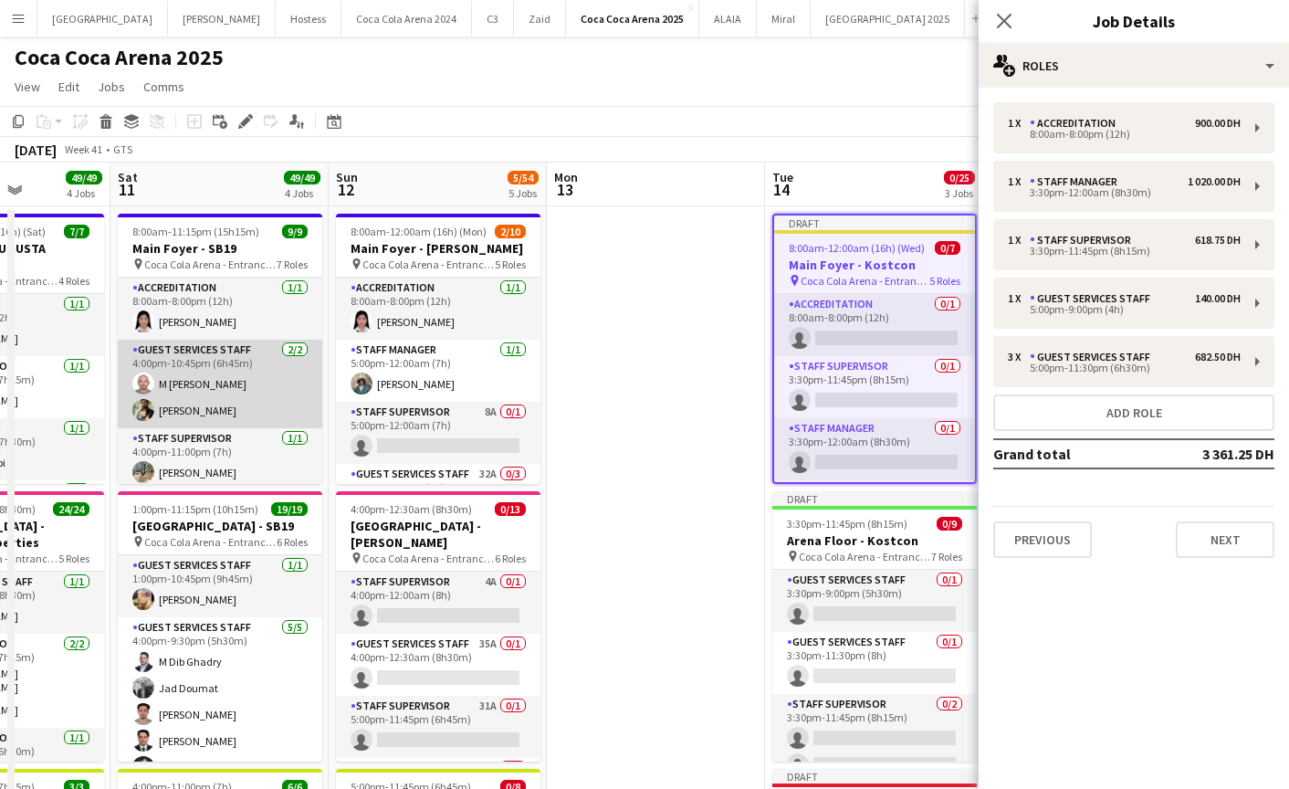
scroll to position [0, 486]
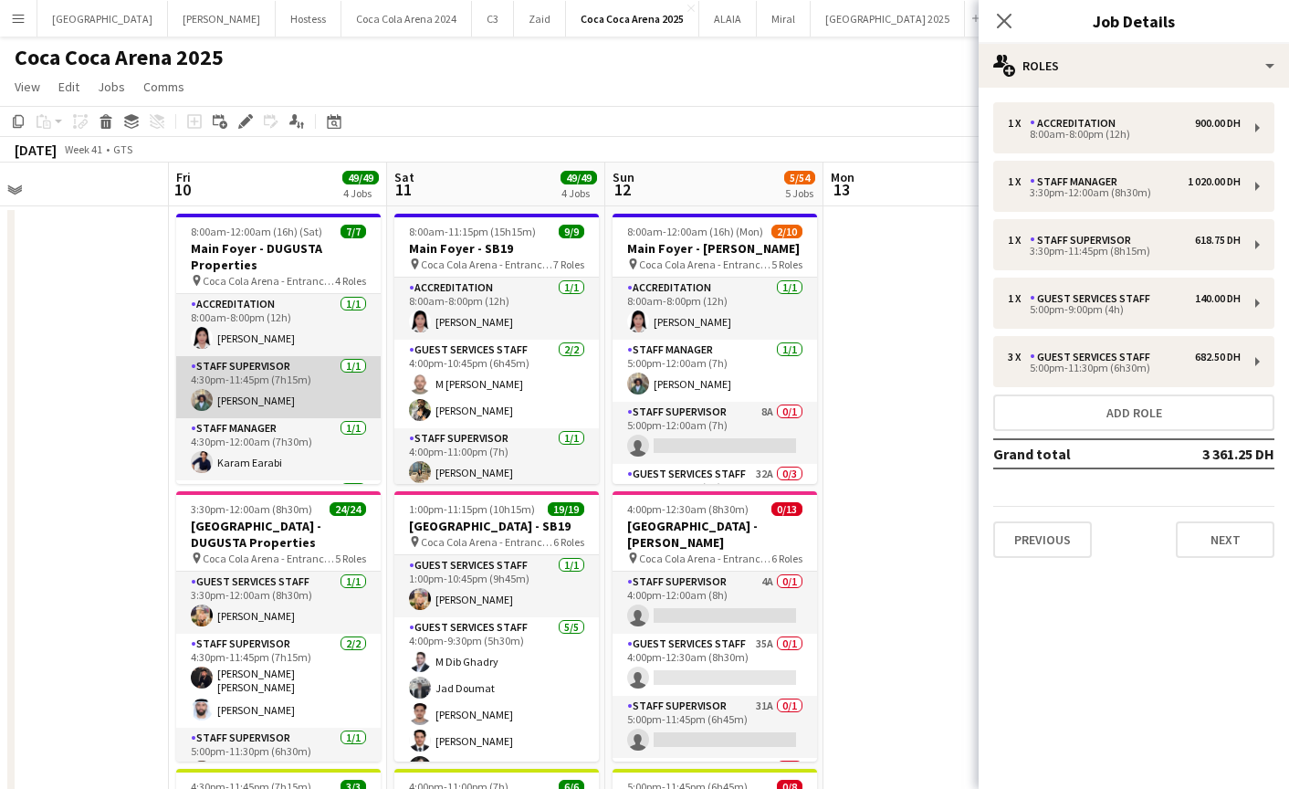
click at [260, 380] on app-card-role "Staff Supervisor 1/1 4:30pm-11:45pm (7h15m) Mohamed Amer" at bounding box center [278, 387] width 205 height 62
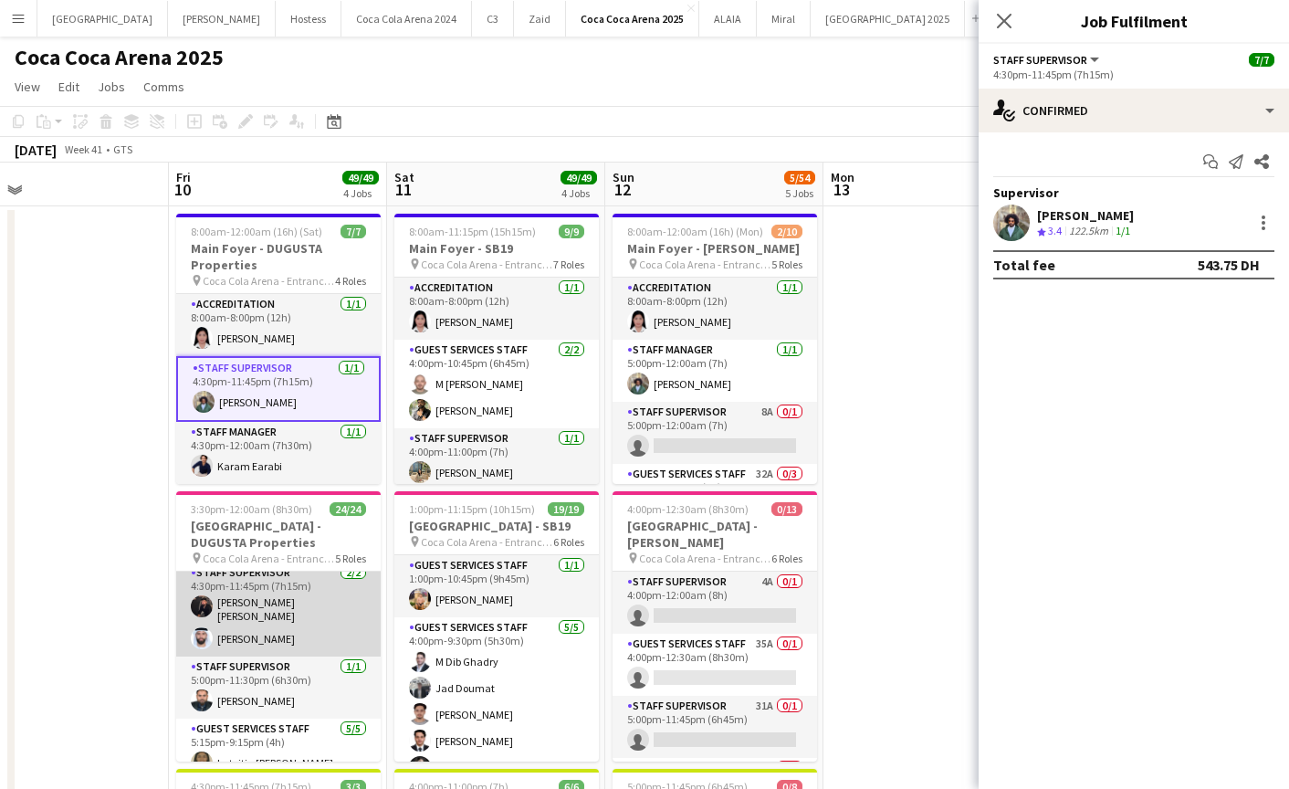
scroll to position [99, 0]
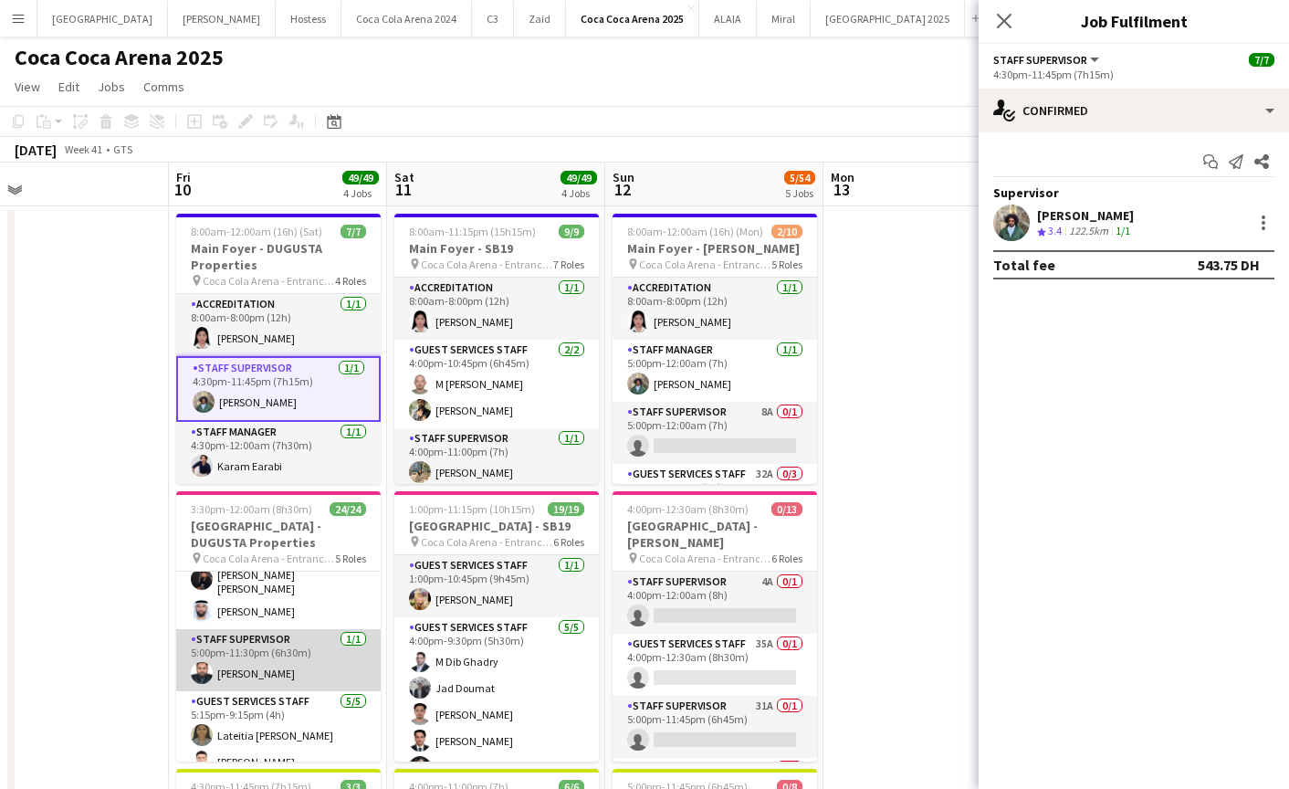
click at [255, 645] on app-card-role "Staff Supervisor 1/1 5:00pm-11:30pm (6h30m) Qasim Fahim" at bounding box center [278, 660] width 205 height 62
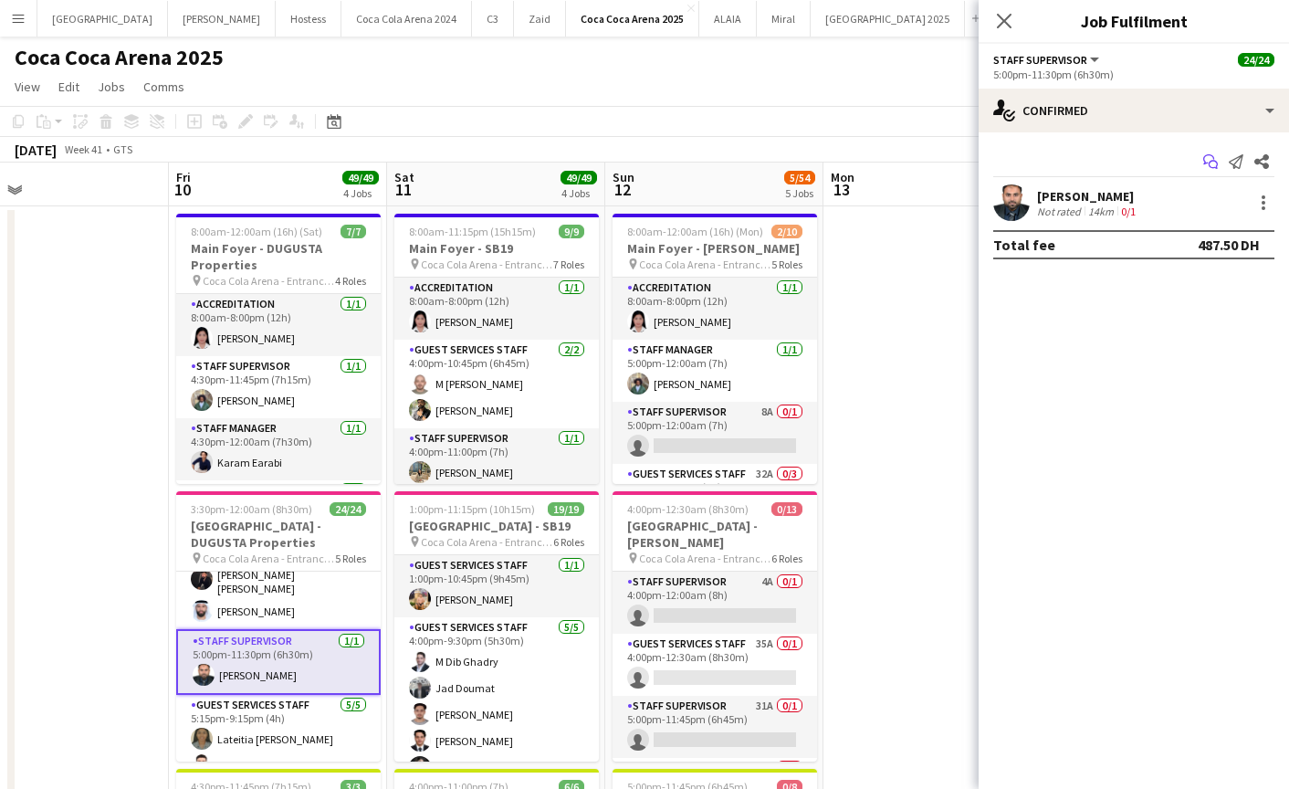
click at [1206, 163] on icon "Start chat" at bounding box center [1210, 161] width 15 height 15
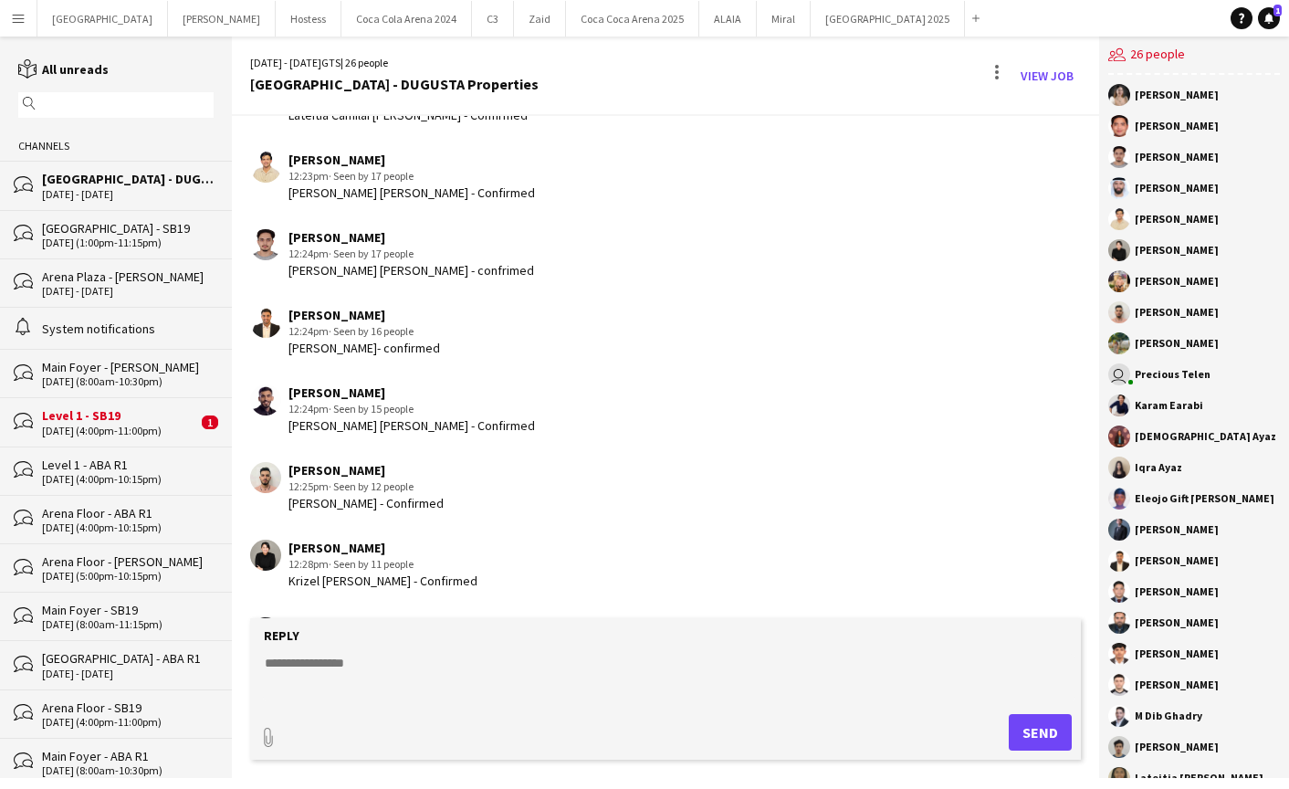
scroll to position [2025, 0]
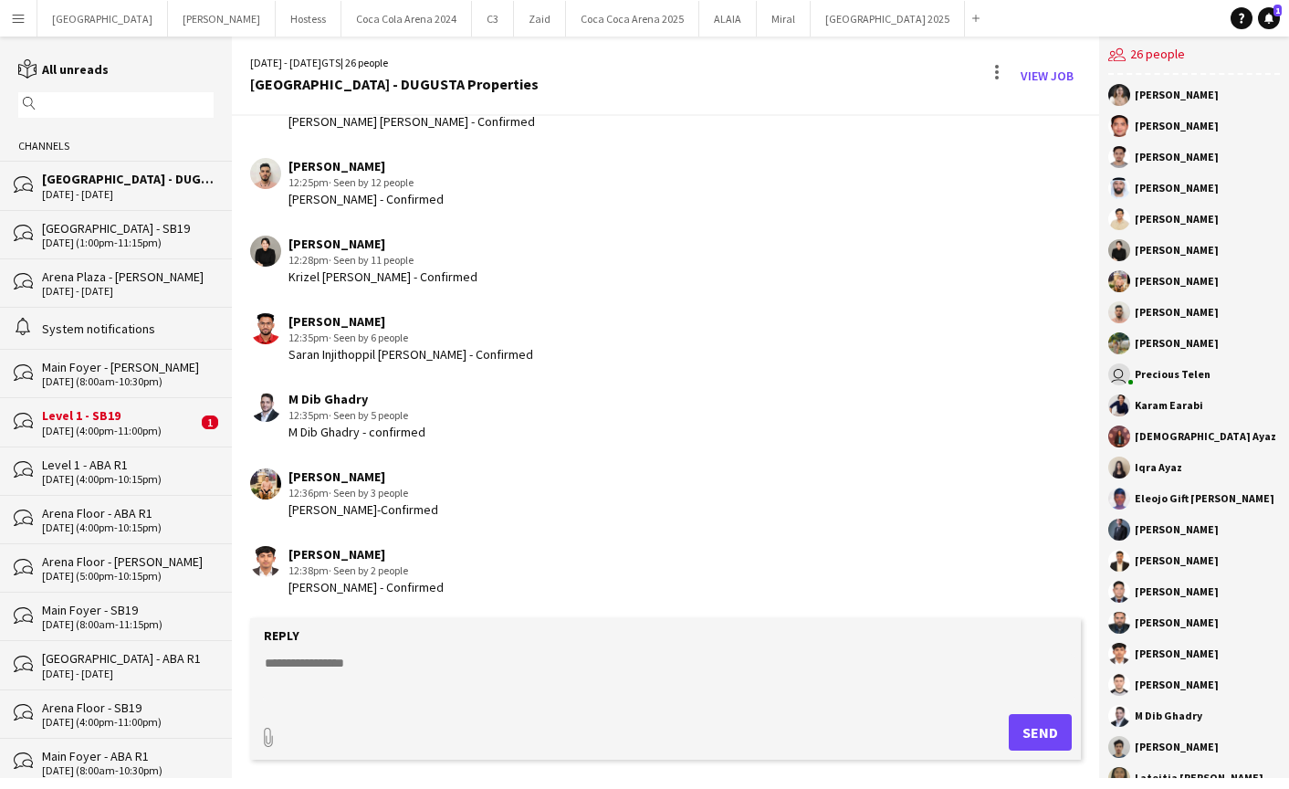
click at [104, 411] on div "Level 1 - SB19" at bounding box center [119, 415] width 155 height 16
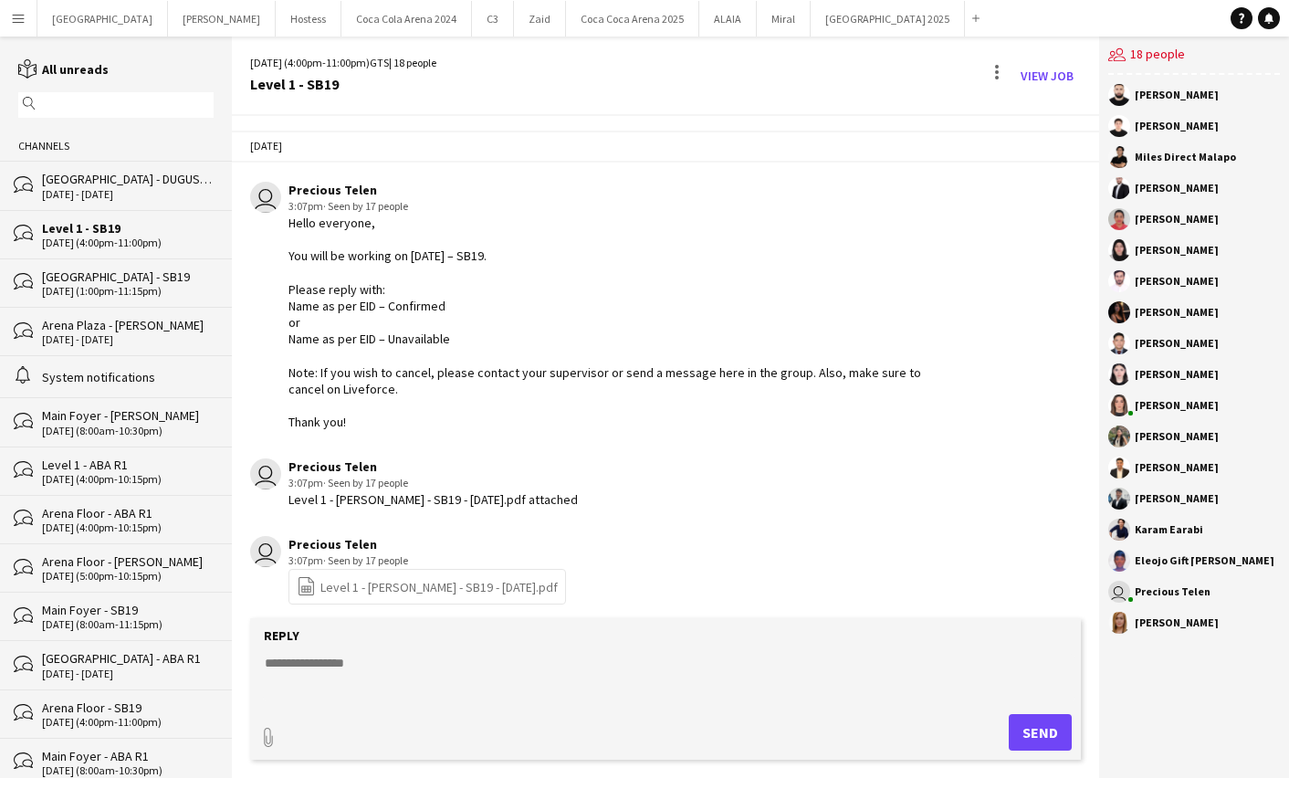
scroll to position [1146, 0]
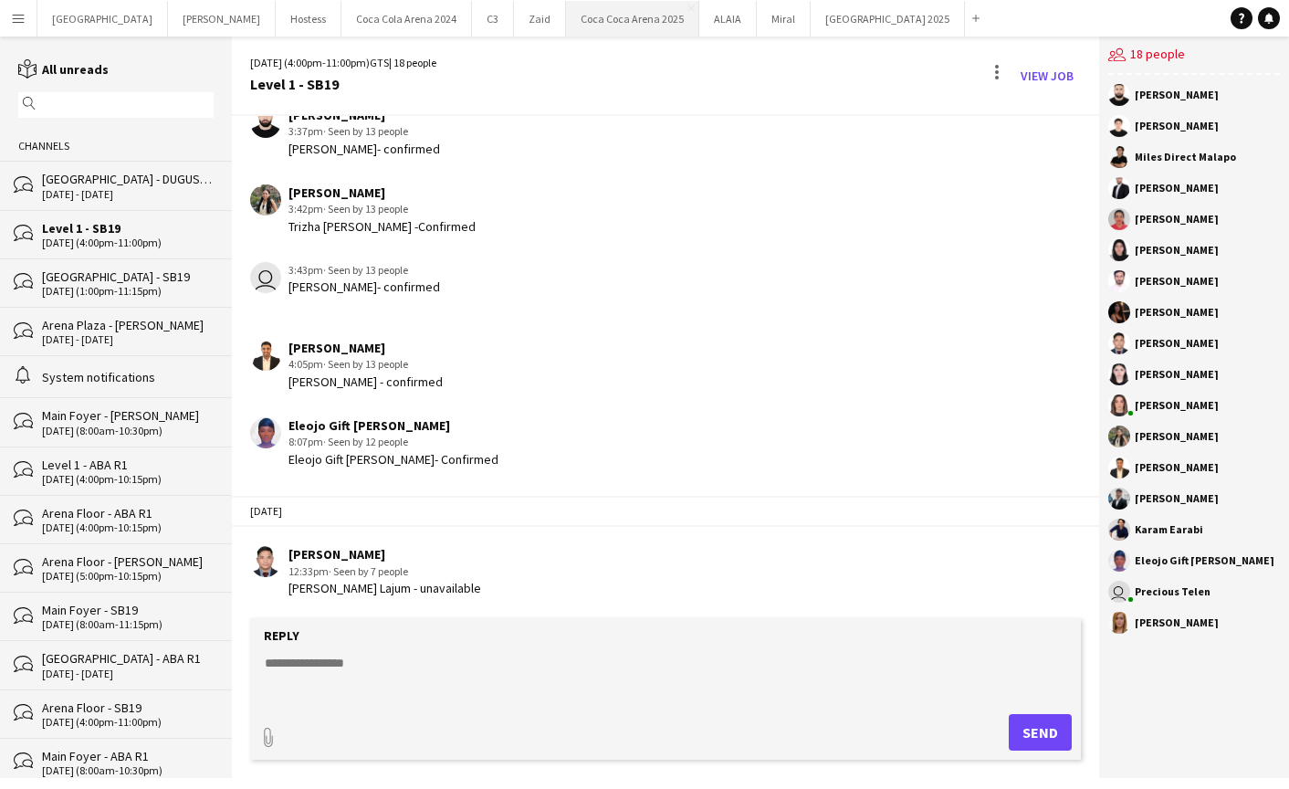
click at [566, 16] on button "[GEOGRAPHIC_DATA] 2025 Close" at bounding box center [632, 19] width 133 height 36
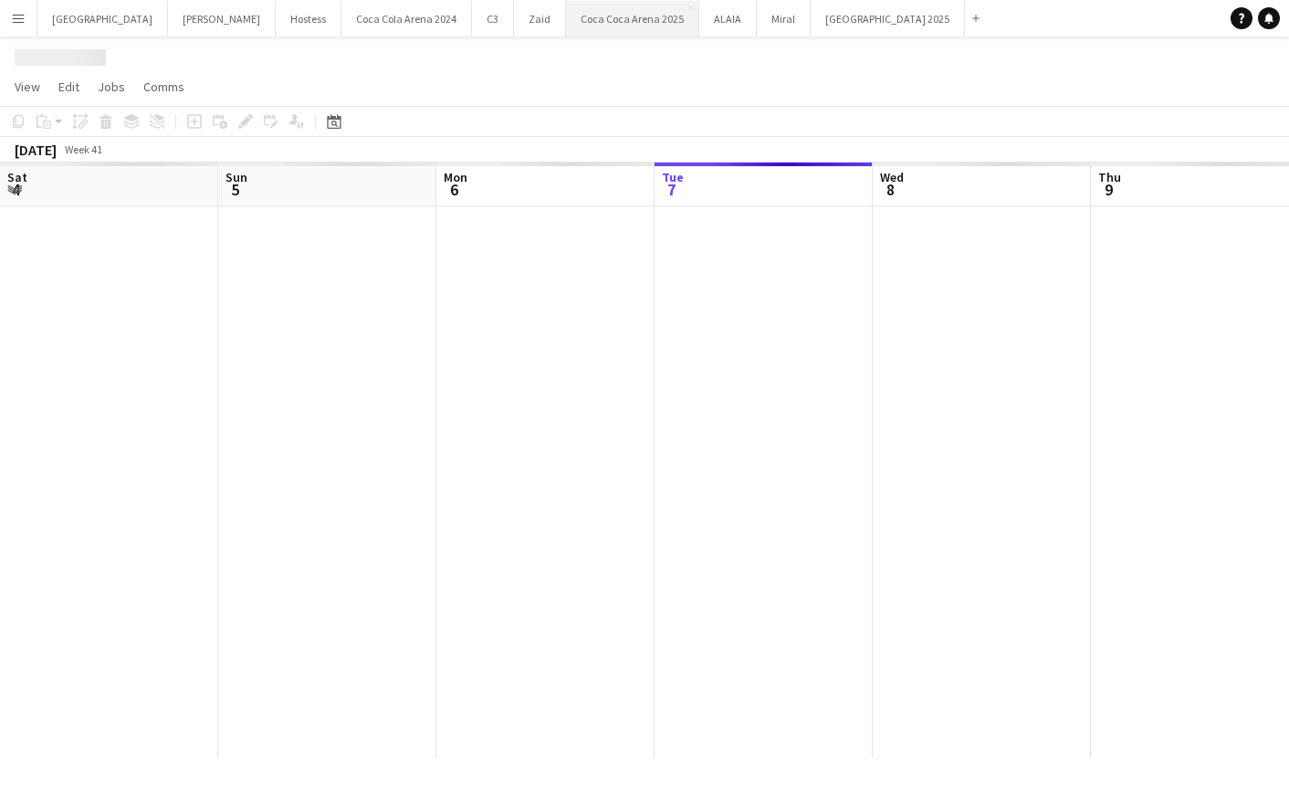
scroll to position [0, 436]
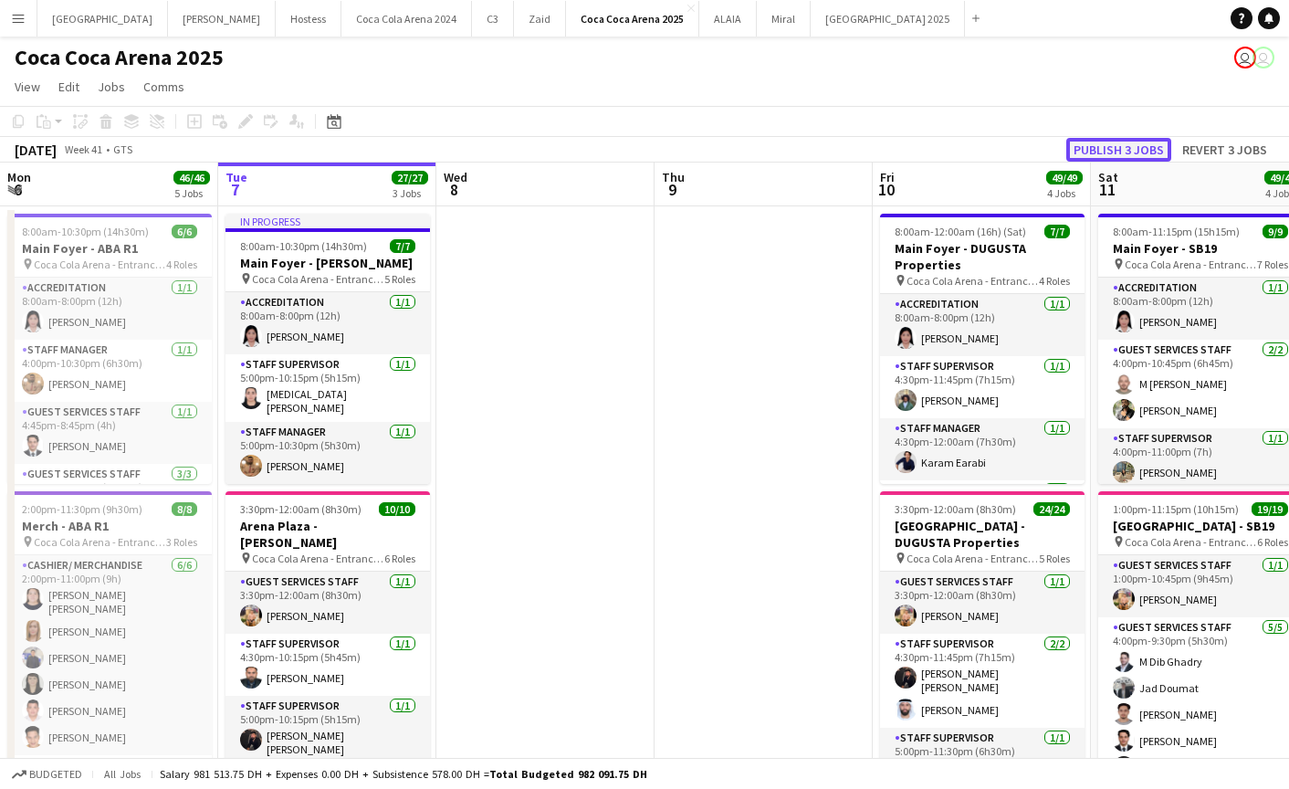
click at [1086, 150] on button "Publish 3 jobs" at bounding box center [1118, 150] width 105 height 24
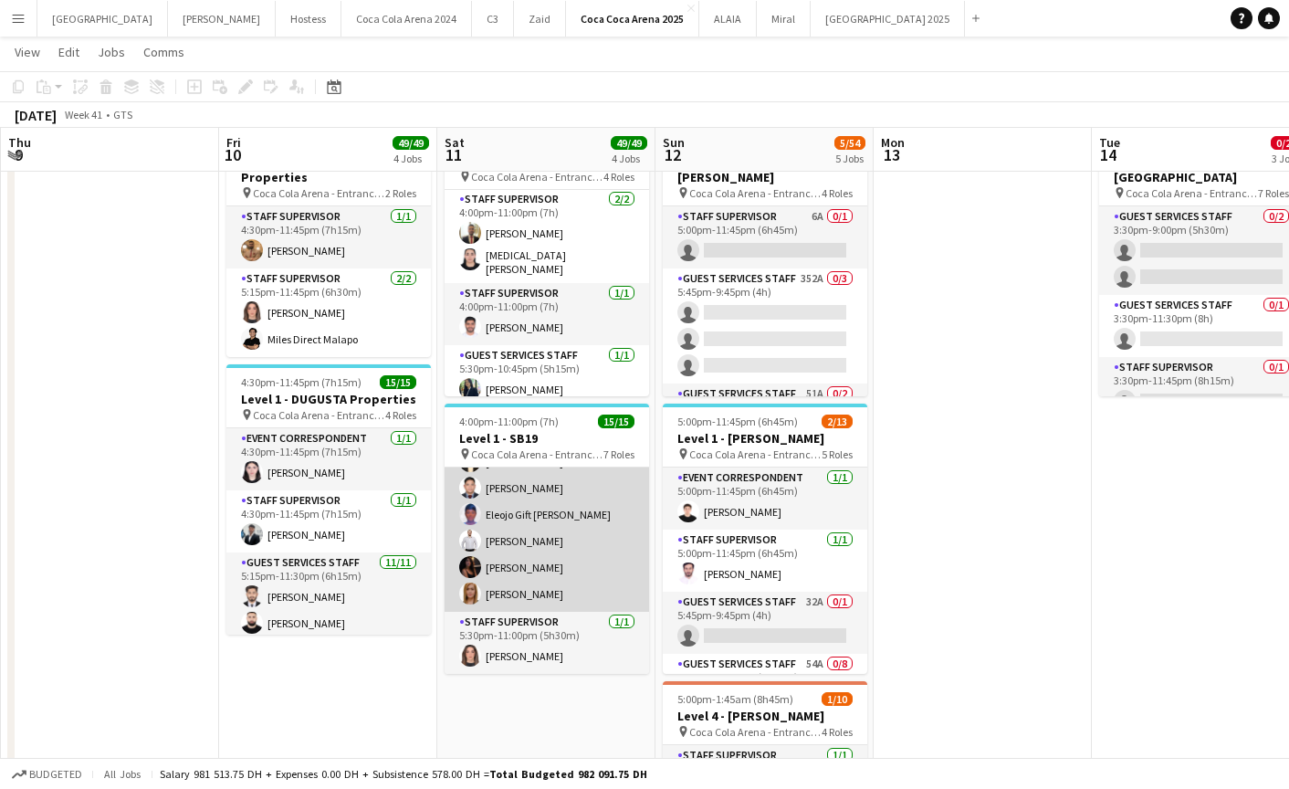
scroll to position [0, 655]
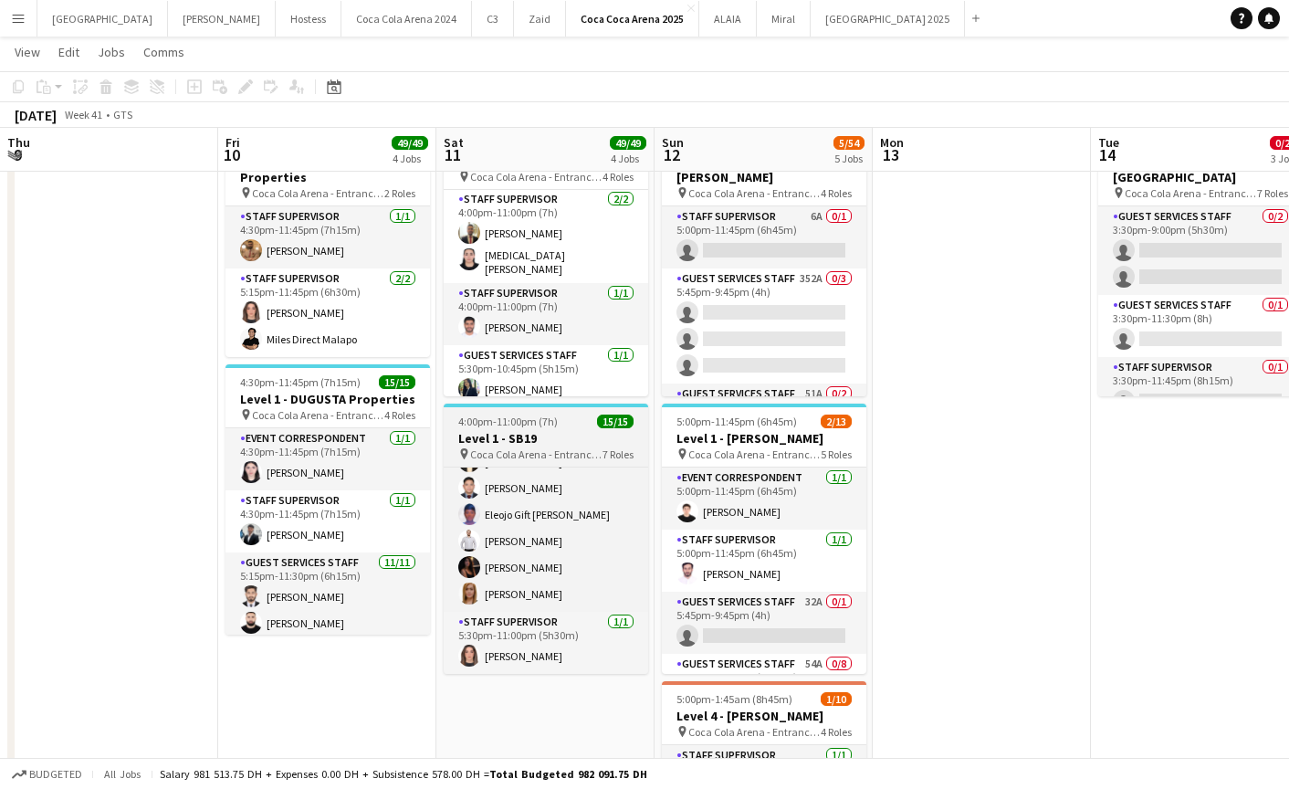
click at [530, 462] on app-job-card "4:00pm-11:00pm (7h) 15/15 Level 1 - SB19 pin Coca Cola Arena - Entrance F 7 Rol…" at bounding box center [546, 539] width 205 height 270
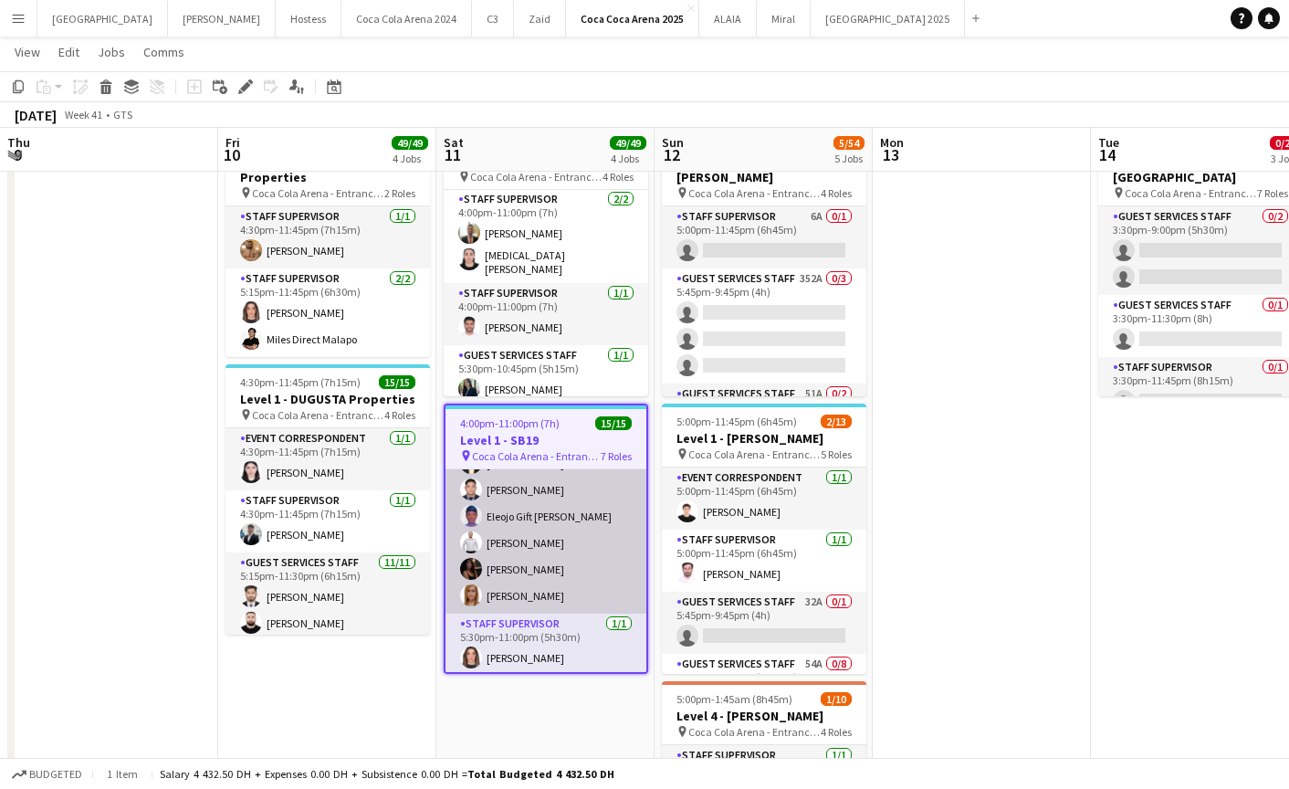
click at [526, 487] on app-card-role "Guest Services Staff 7/7 5:30pm-10:45pm (5h15m) Haitham Hammoud Abdullah Aburje…" at bounding box center [546, 503] width 201 height 221
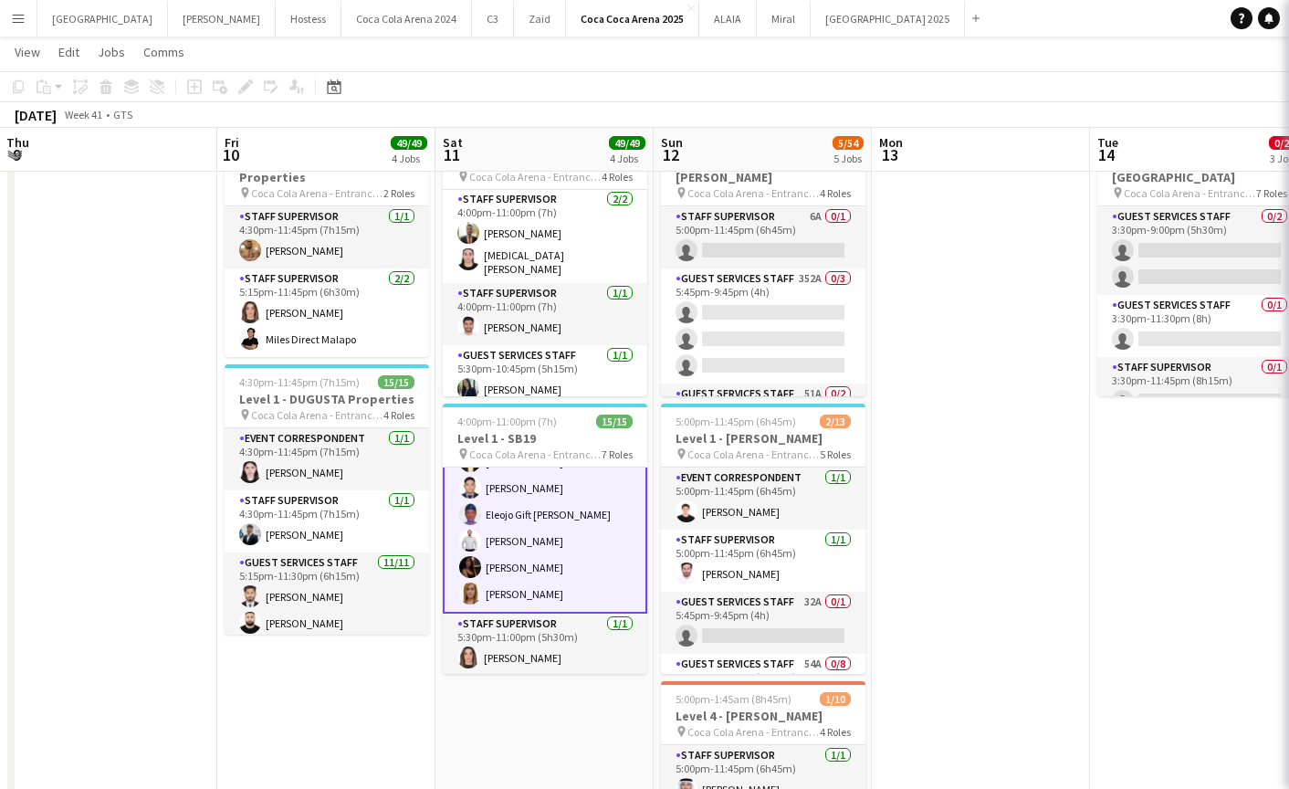
click at [526, 487] on app-card-role "Guest Services Staff 7/7 5:30pm-10:45pm (5h15m) Haitham Hammoud Abdullah Aburje…" at bounding box center [545, 501] width 205 height 225
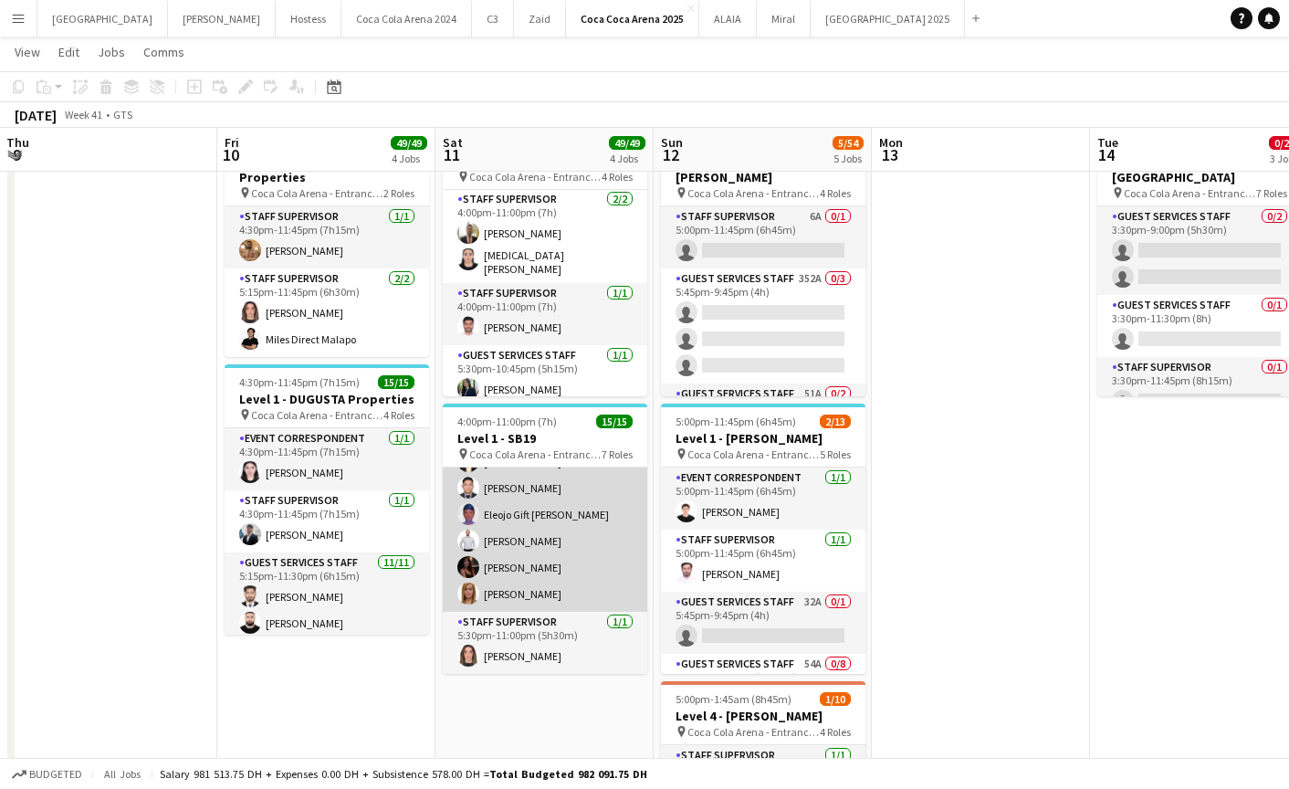
click at [526, 487] on app-card-role "Guest Services Staff 7/7 5:30pm-10:45pm (5h15m) Haitham Hammoud Abdullah Aburje…" at bounding box center [545, 501] width 205 height 221
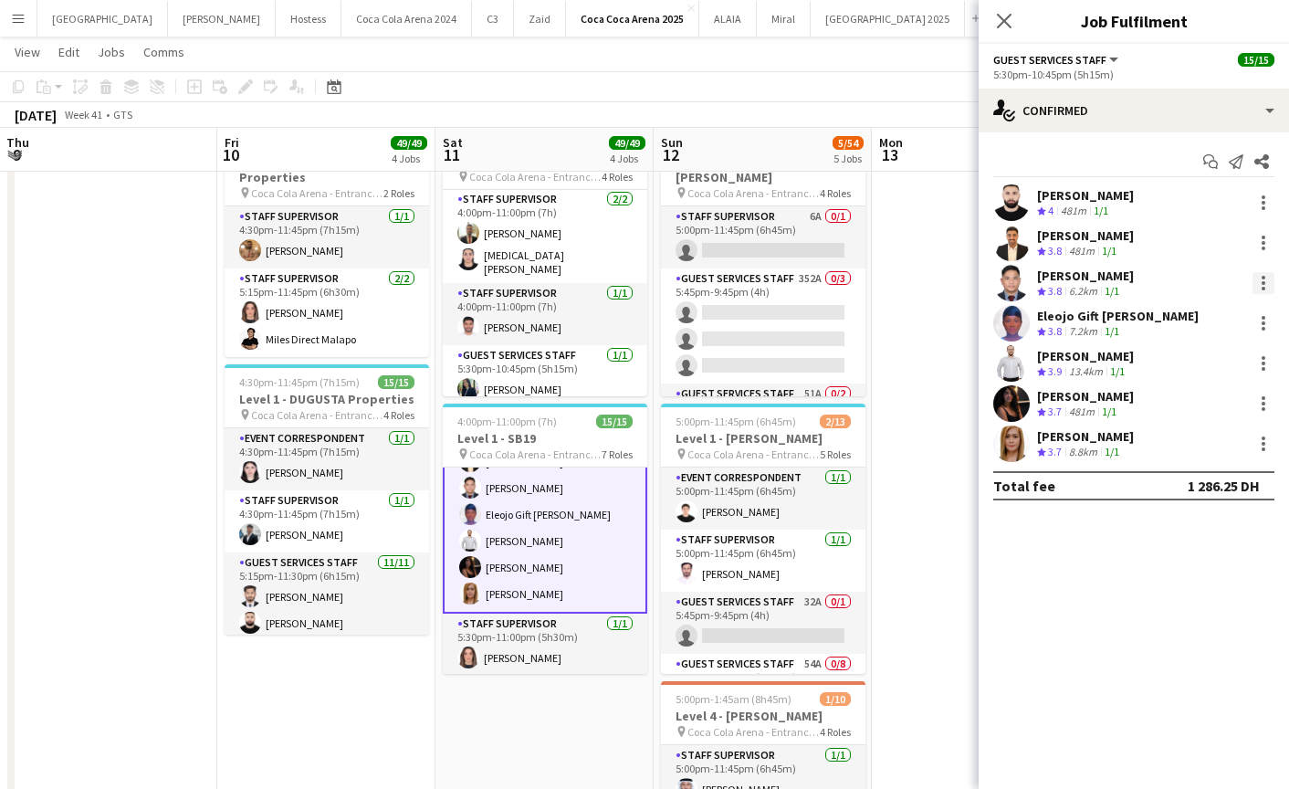
click at [1265, 283] on div at bounding box center [1264, 283] width 22 height 22
click at [1170, 495] on span "Remove" at bounding box center [1174, 492] width 55 height 16
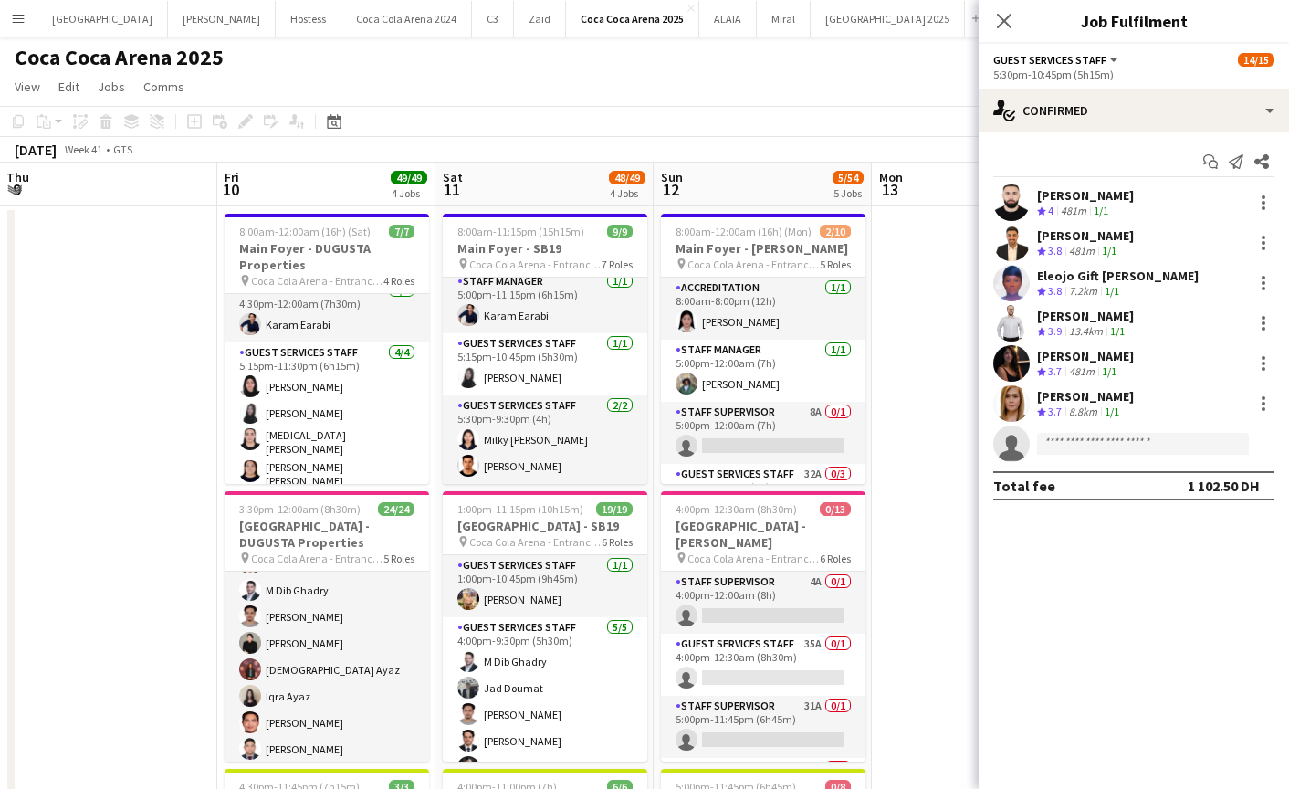
scroll to position [39, 0]
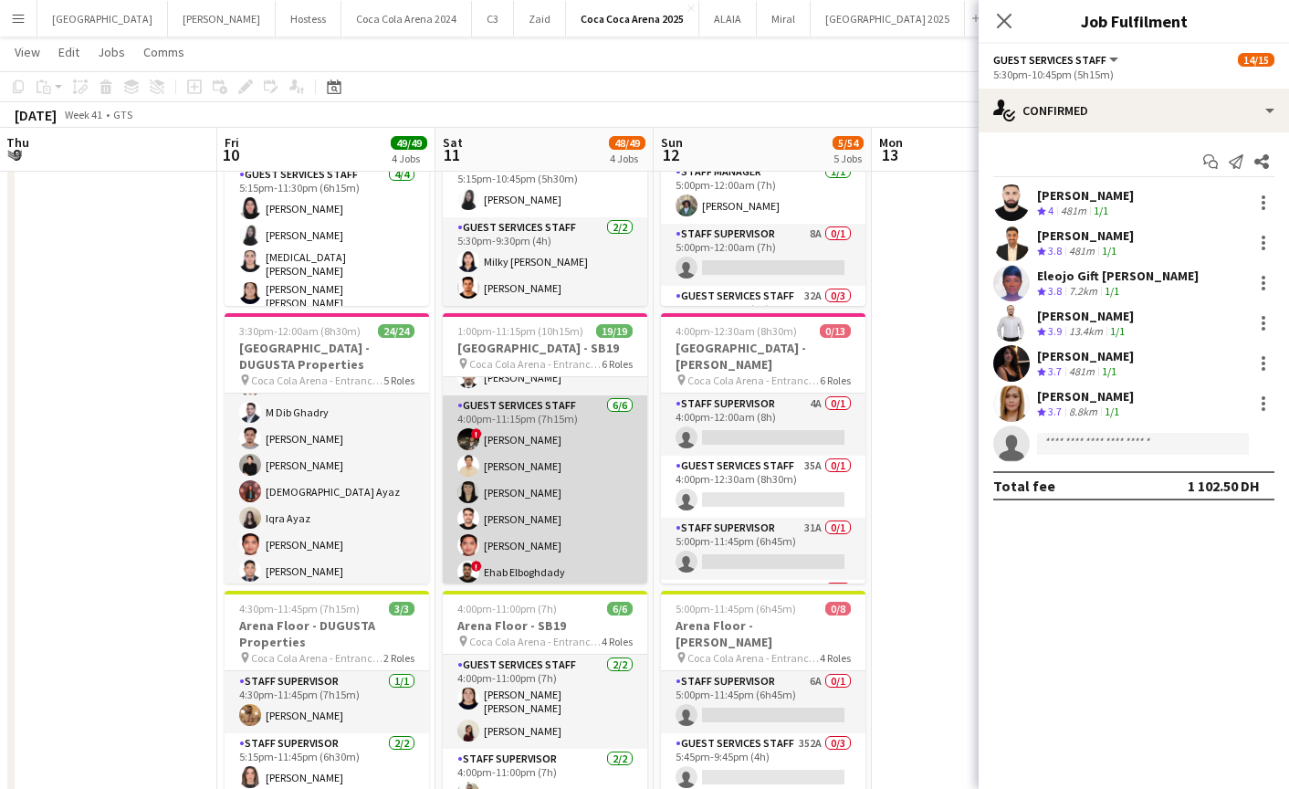
click at [553, 517] on app-card-role "Guest Services Staff [DATE] 4:00pm-11:15pm (7h15m) ! [PERSON_NAME] Elboghdady […" at bounding box center [545, 492] width 205 height 194
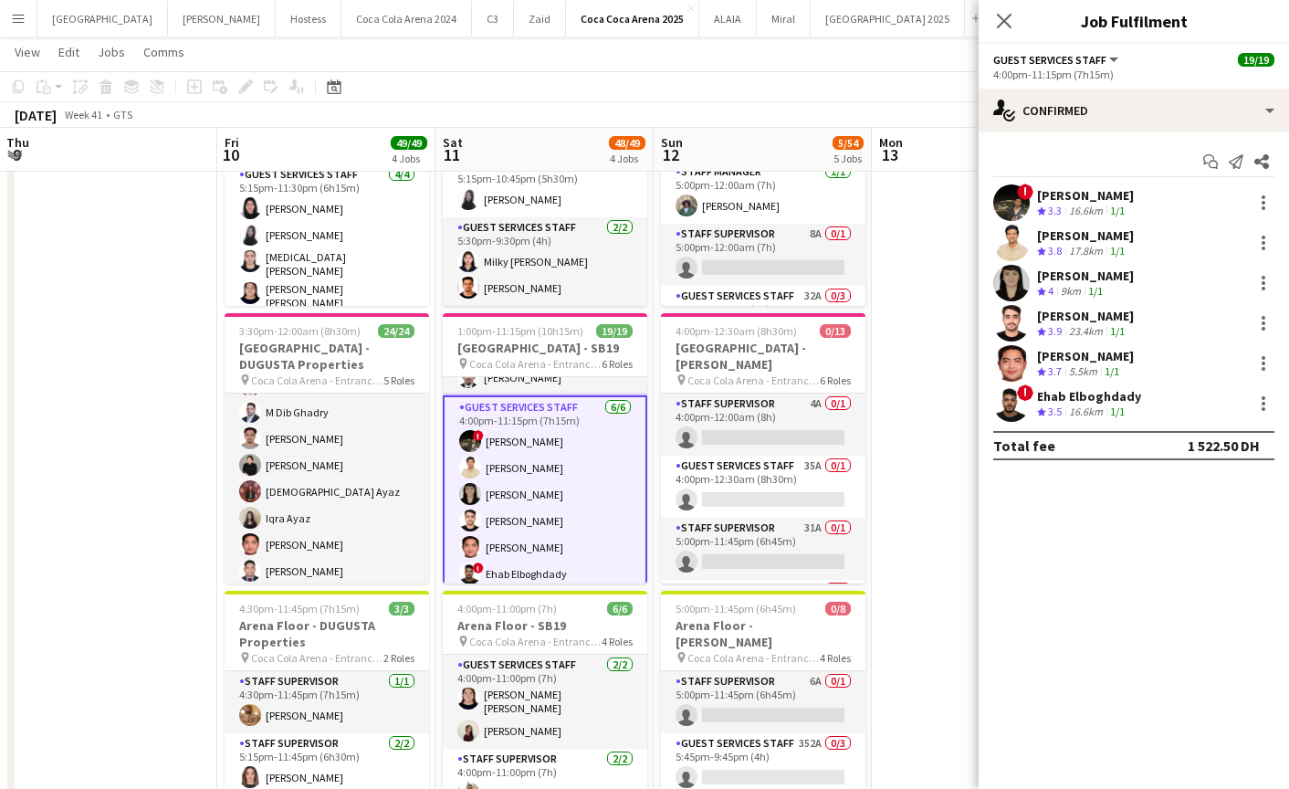
click at [1009, 362] on app-user-avatar at bounding box center [1011, 363] width 37 height 37
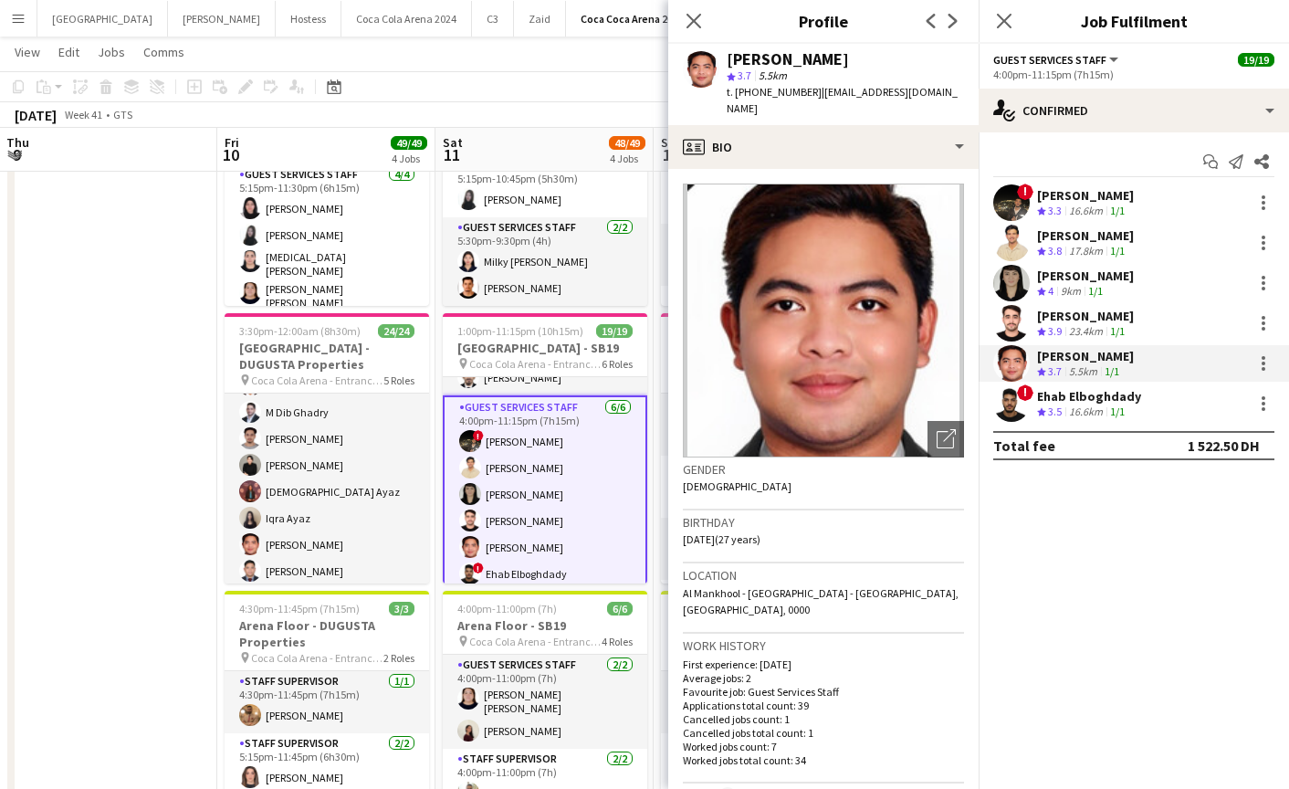
drag, startPoint x: 816, startPoint y: 91, endPoint x: 829, endPoint y: 114, distance: 26.2
click at [829, 114] on div "t. [PHONE_NUMBER] | [EMAIL_ADDRESS][DOMAIN_NAME]" at bounding box center [845, 100] width 237 height 33
click at [686, 19] on icon "Close pop-in" at bounding box center [693, 20] width 17 height 17
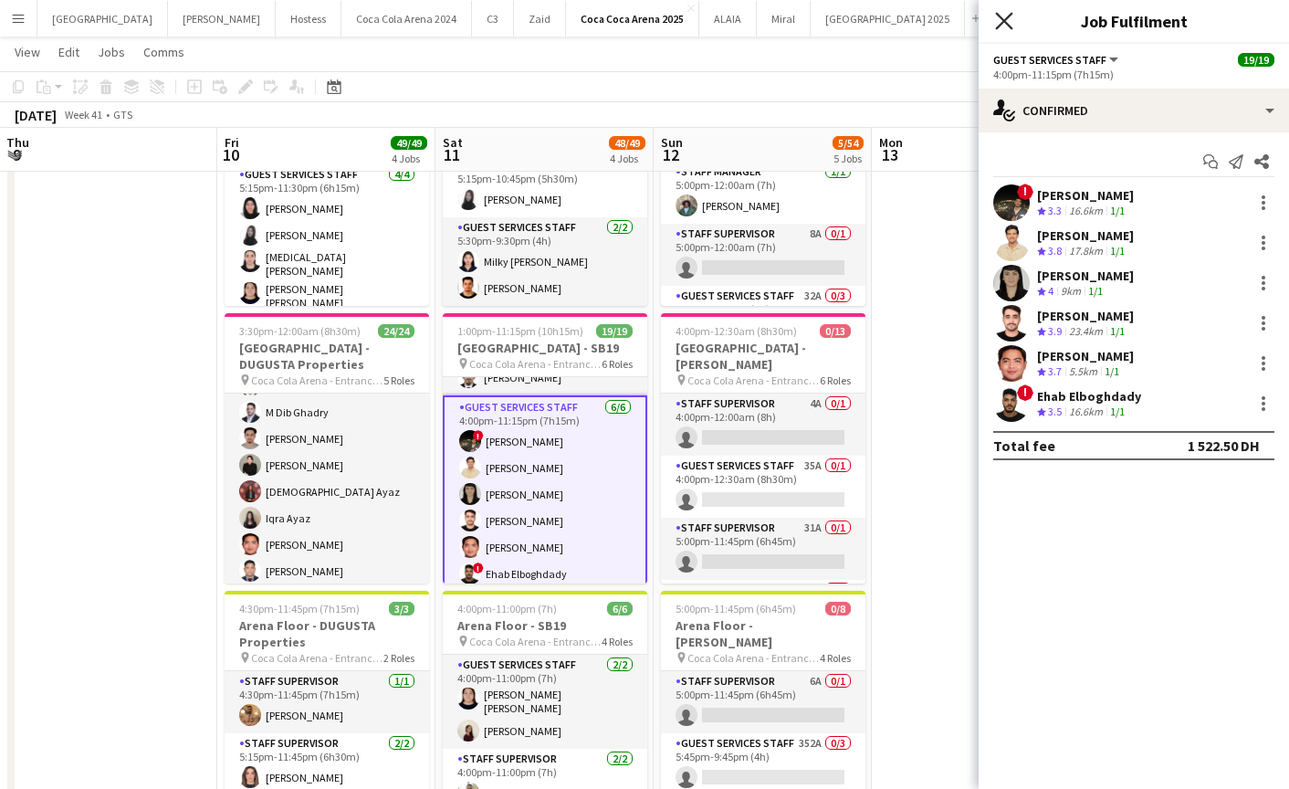
click at [998, 17] on icon "Close pop-in" at bounding box center [1003, 20] width 17 height 17
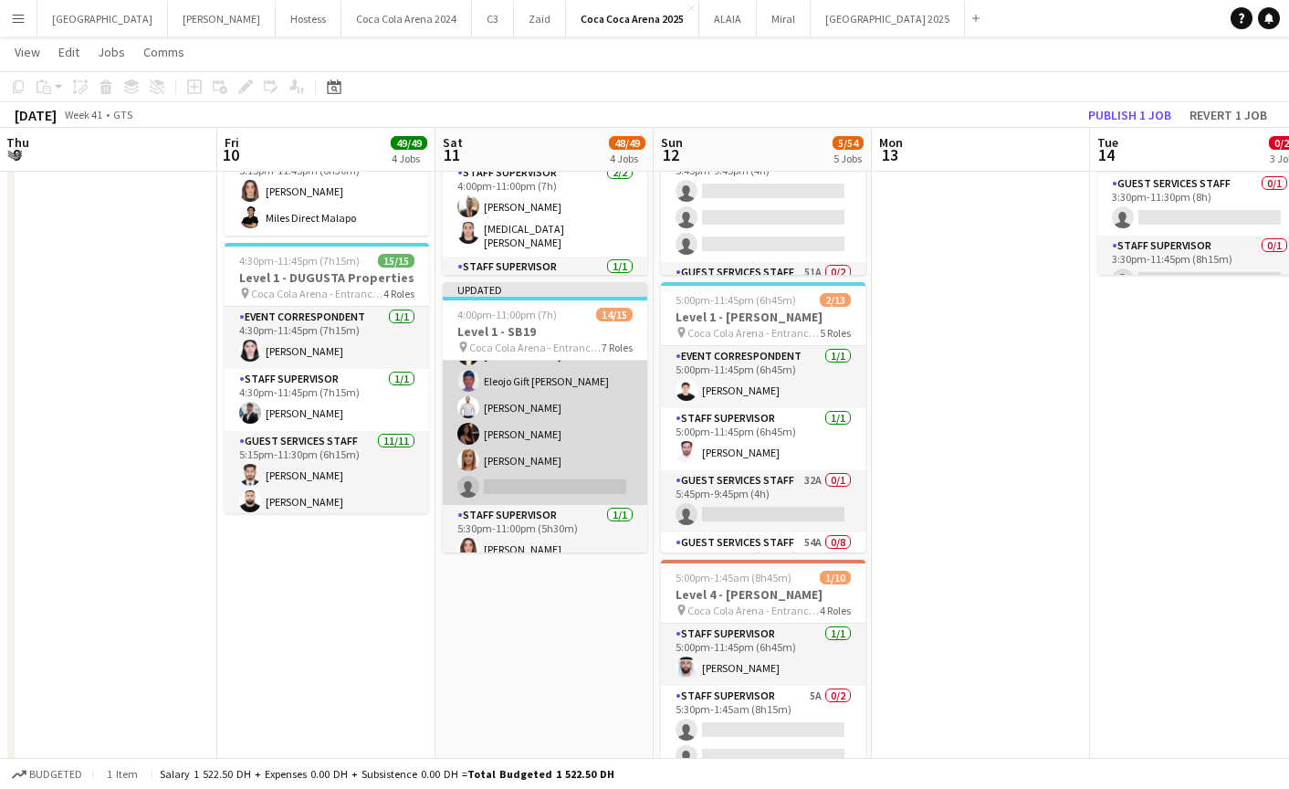
click at [533, 495] on app-card-role "Guest Services Staff 42A [DATE] 5:30pm-10:45pm (5h15m) [PERSON_NAME] Gift [PERS…" at bounding box center [545, 394] width 205 height 221
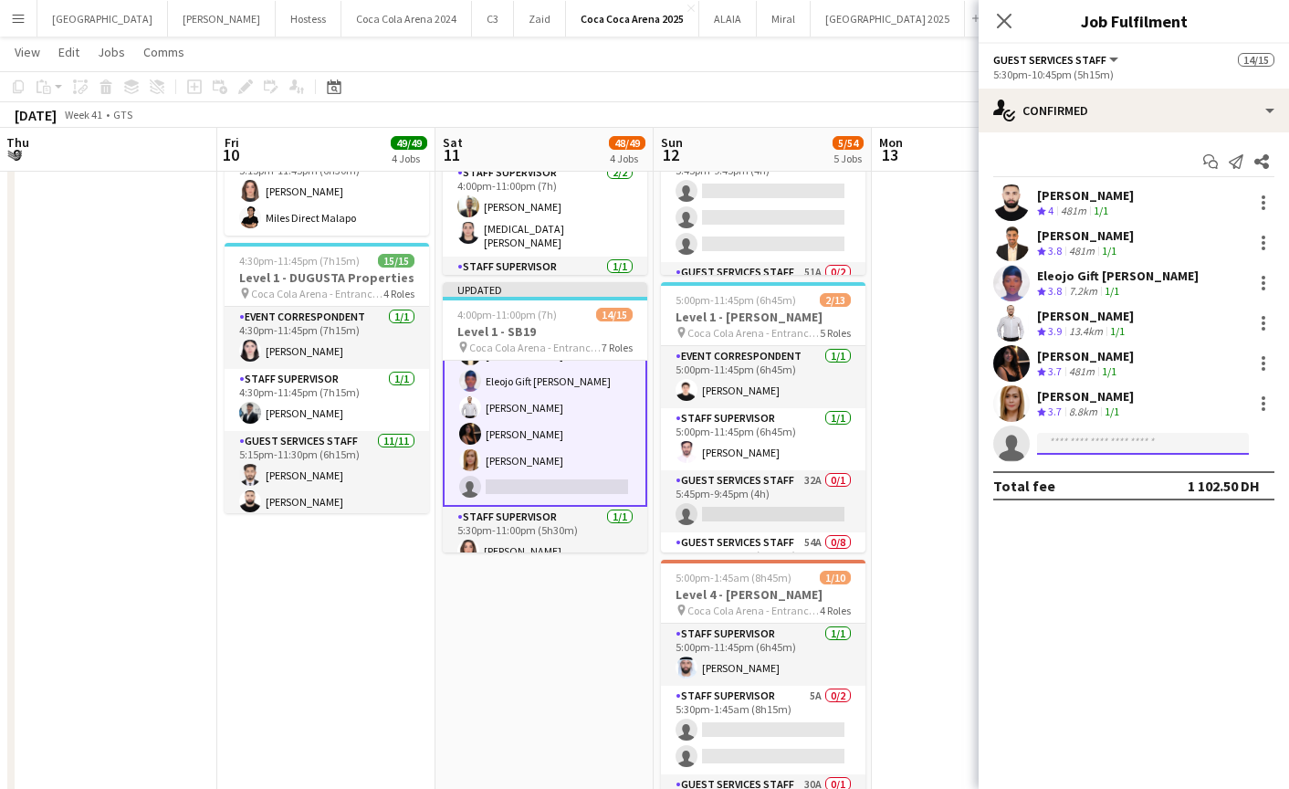
click at [1049, 447] on input at bounding box center [1143, 444] width 212 height 22
paste input "**********"
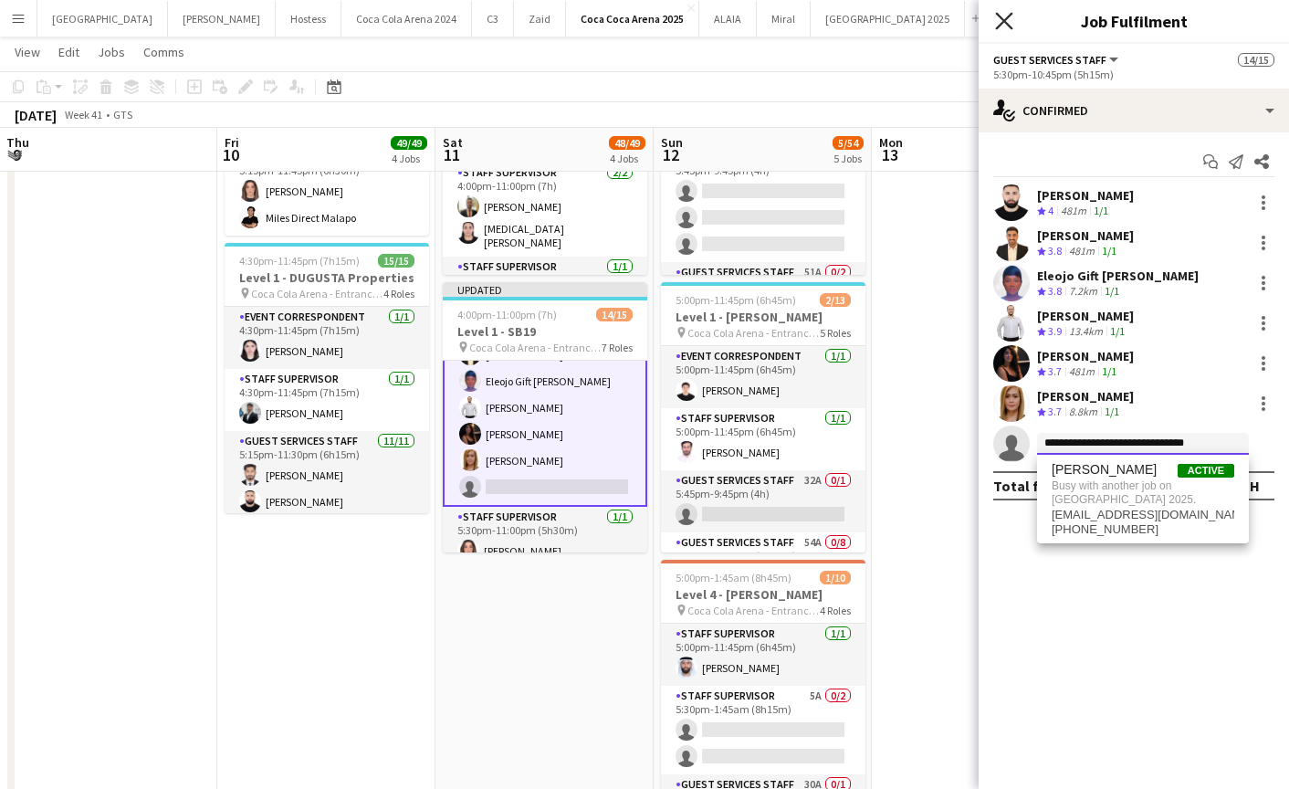
type input "**********"
click at [1011, 17] on icon "Close pop-in" at bounding box center [1003, 20] width 17 height 17
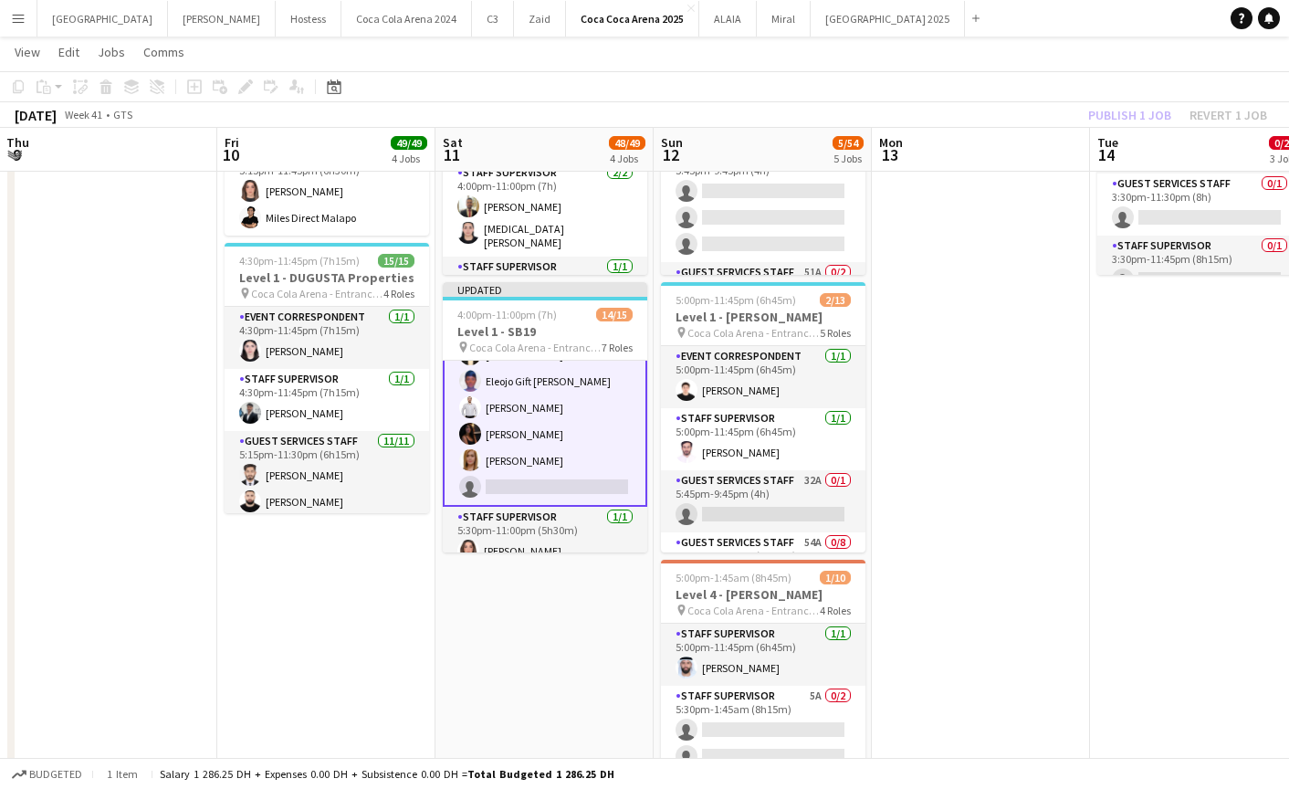
click at [1118, 115] on div "Publish 1 job Revert 1 job" at bounding box center [1177, 115] width 223 height 24
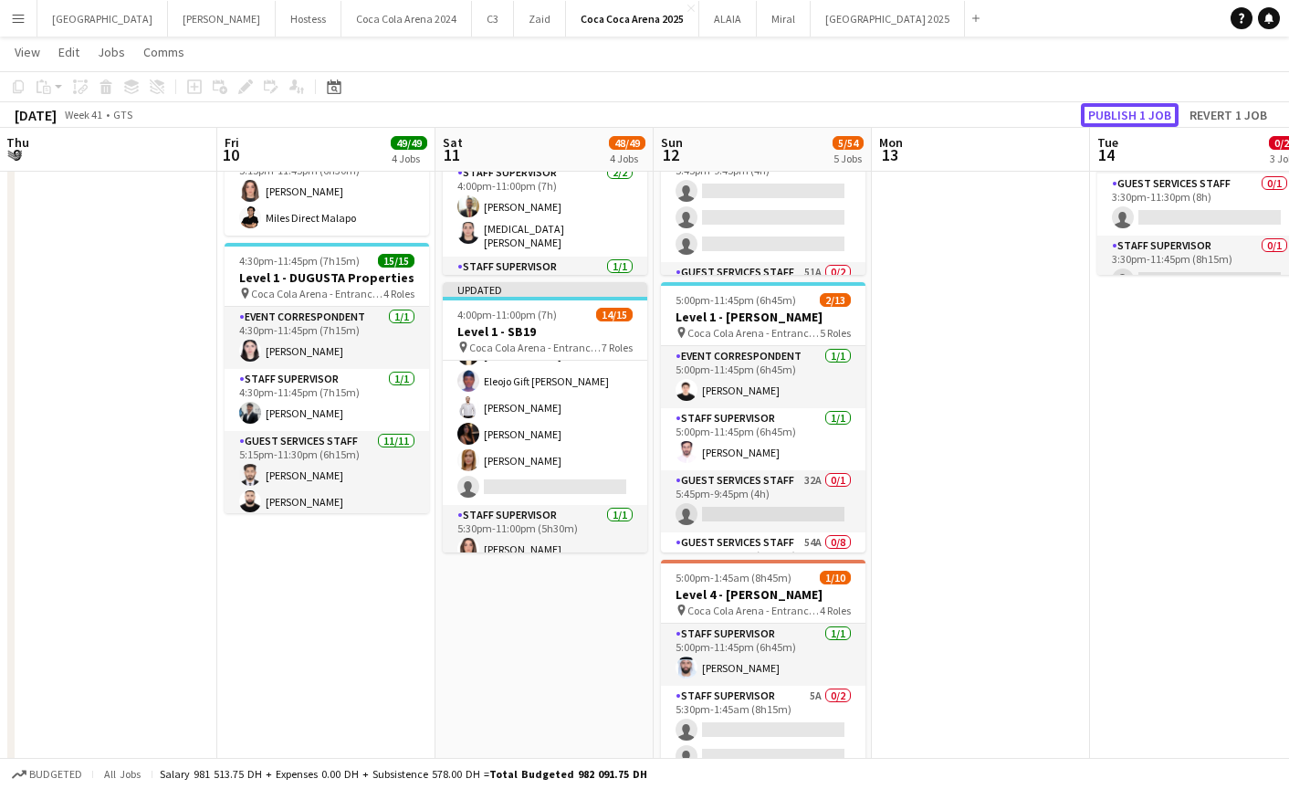
click at [1118, 115] on button "Publish 1 job" at bounding box center [1130, 115] width 98 height 24
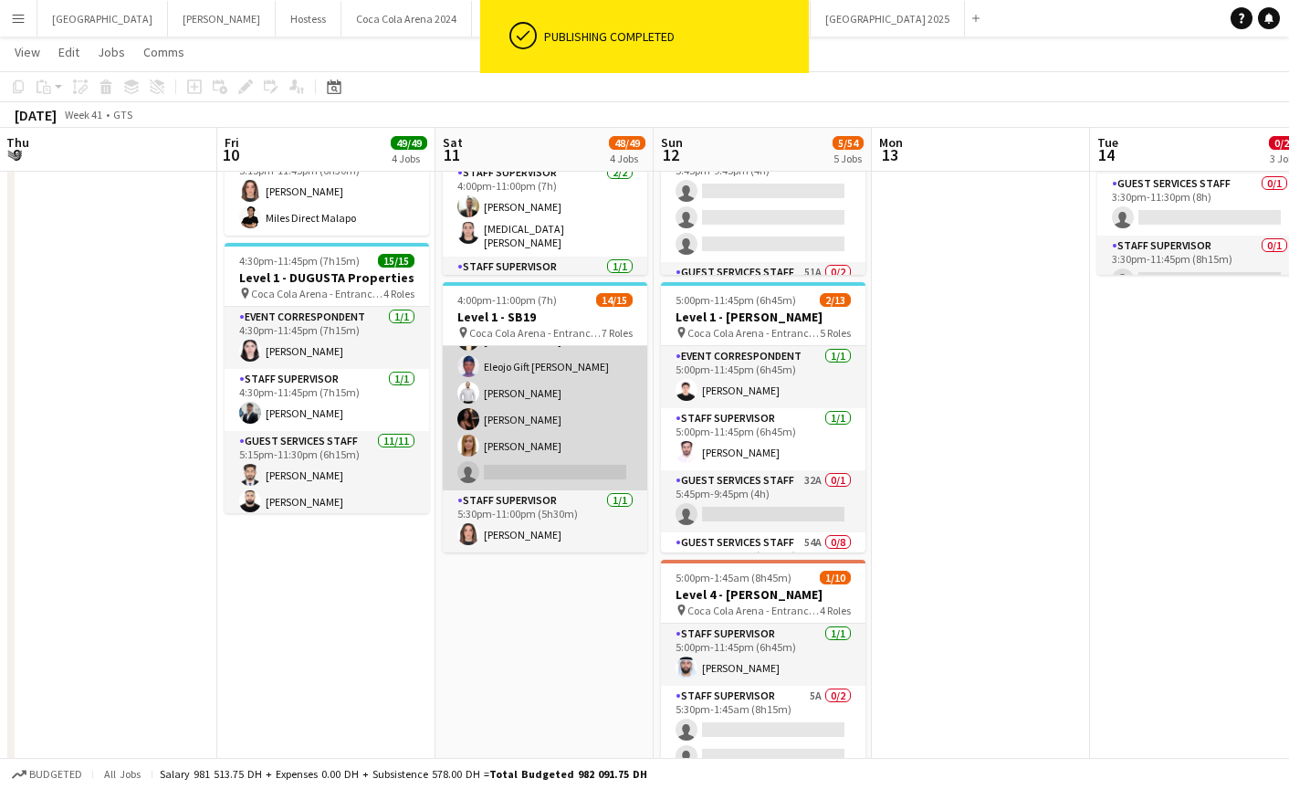
click at [550, 470] on app-card-role "Guest Services Staff 42A [DATE] 5:30pm-10:45pm (5h15m) [PERSON_NAME] Gift [PERS…" at bounding box center [545, 379] width 205 height 221
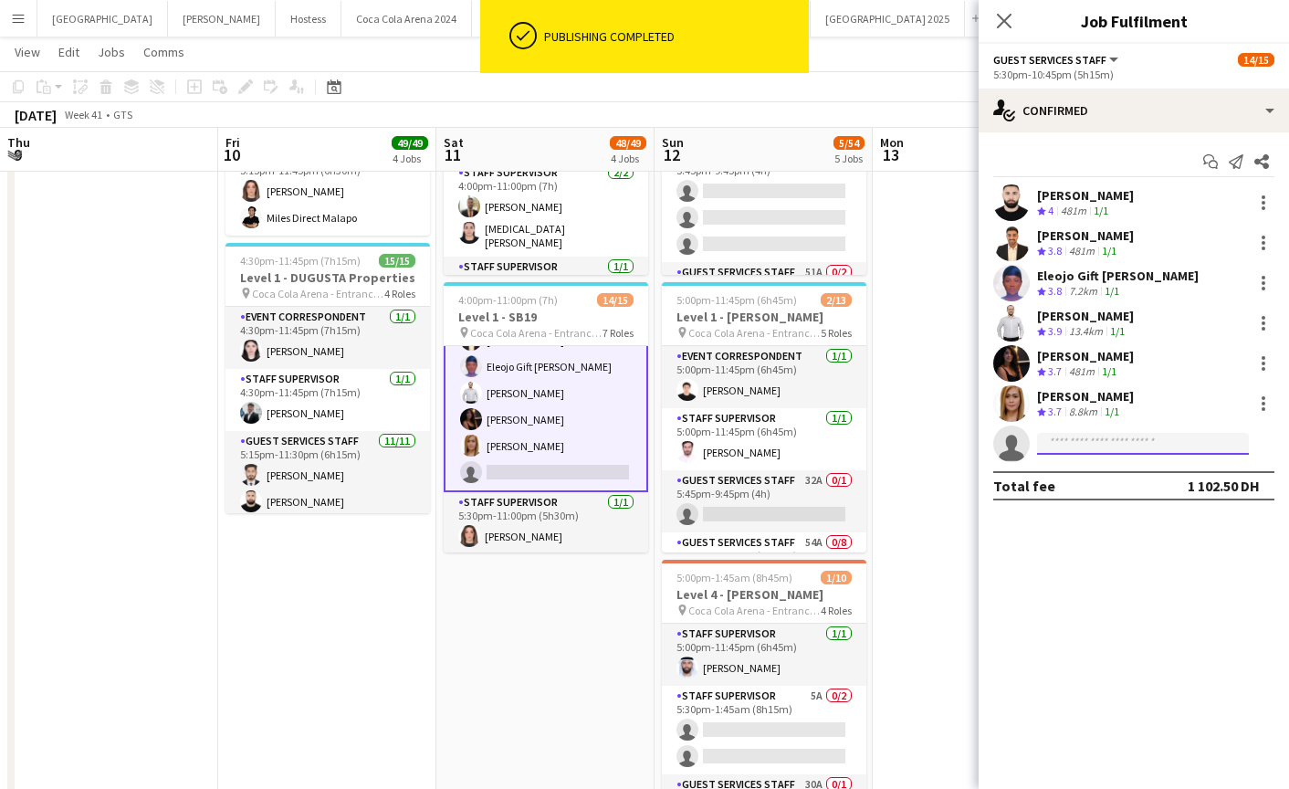
click at [1068, 443] on input at bounding box center [1143, 444] width 212 height 22
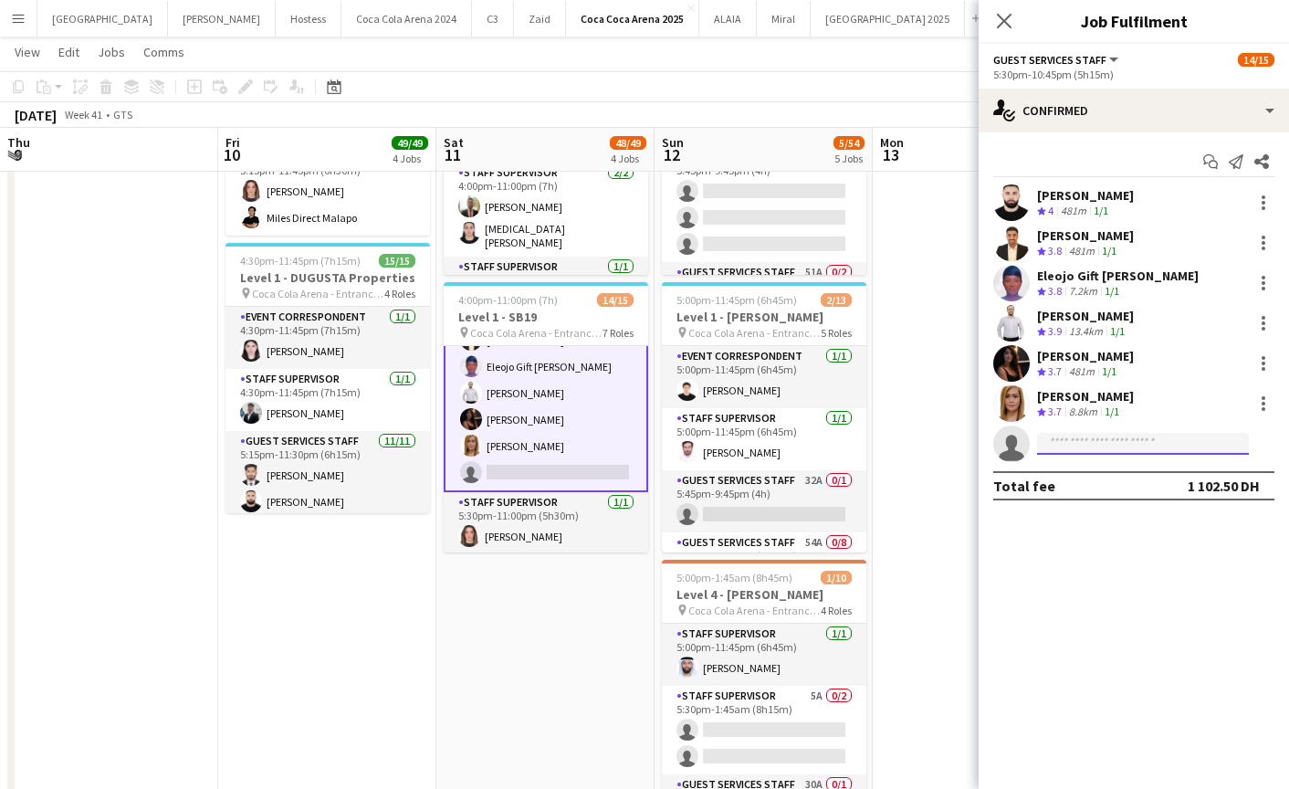
paste input "**********"
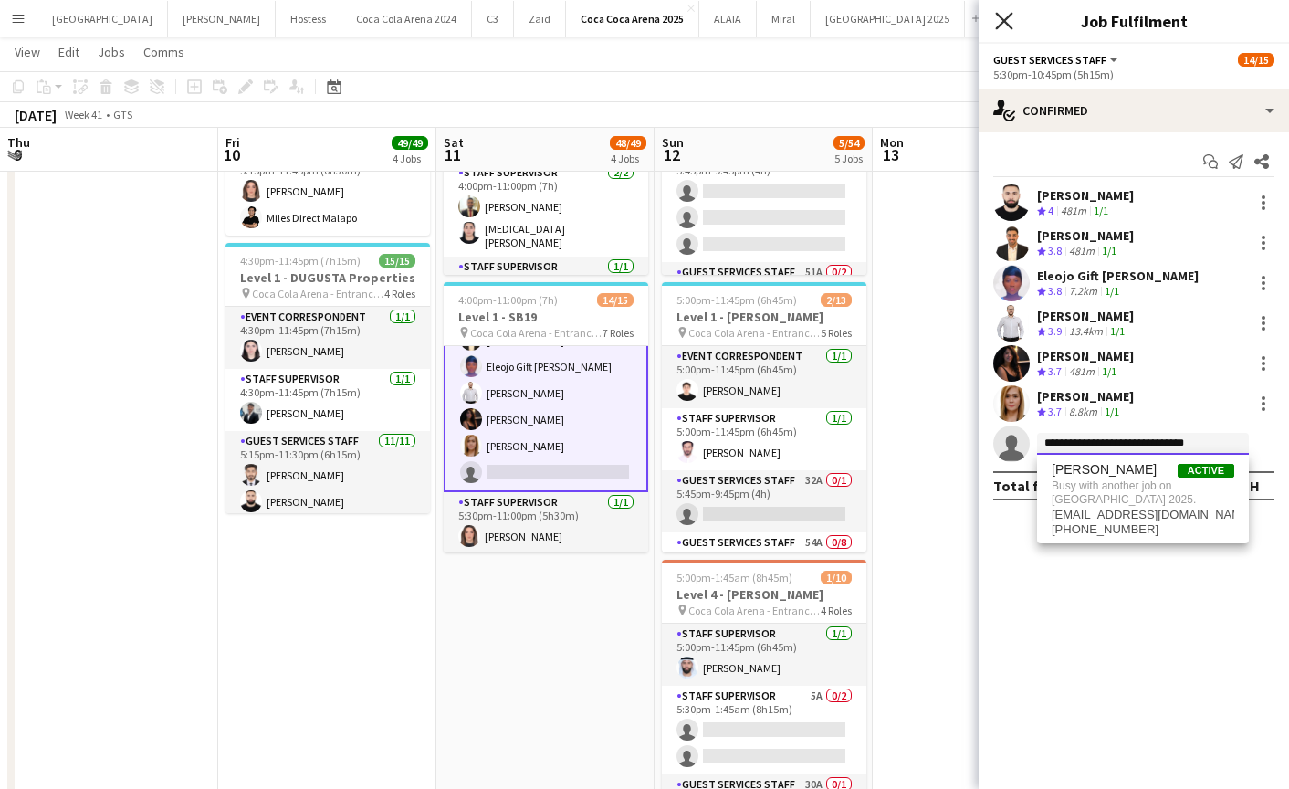
type input "**********"
click at [1007, 16] on icon "Close pop-in" at bounding box center [1003, 20] width 17 height 17
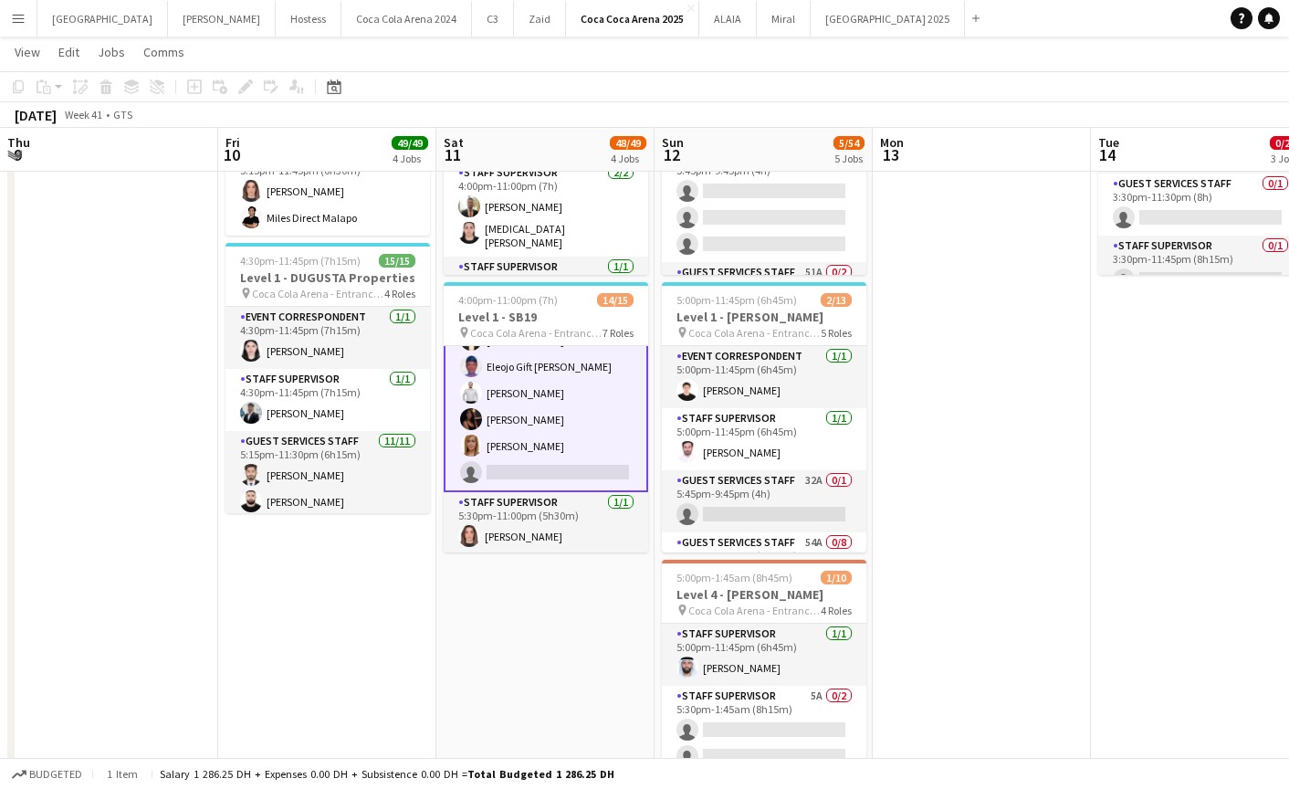
click at [961, 164] on app-board-header-date "Mon 13" at bounding box center [982, 150] width 218 height 44
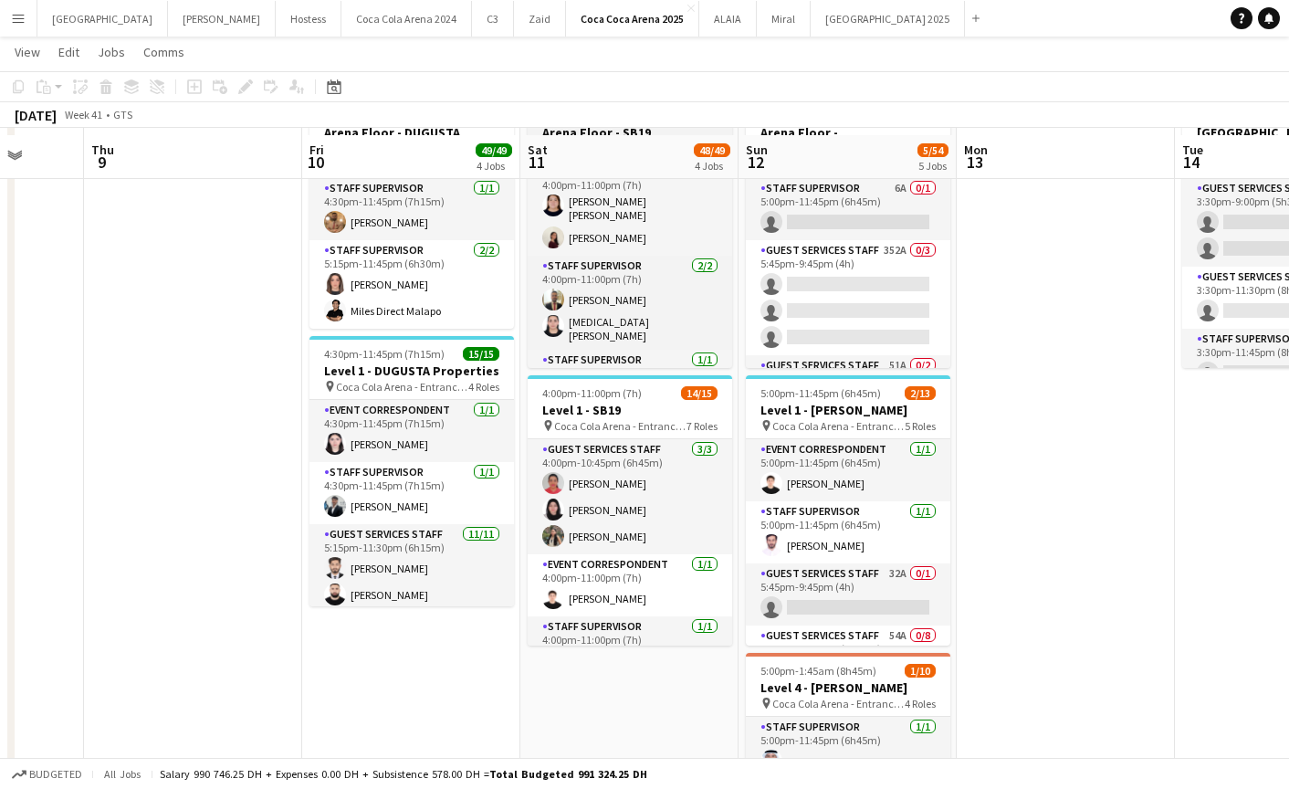
scroll to position [692, 0]
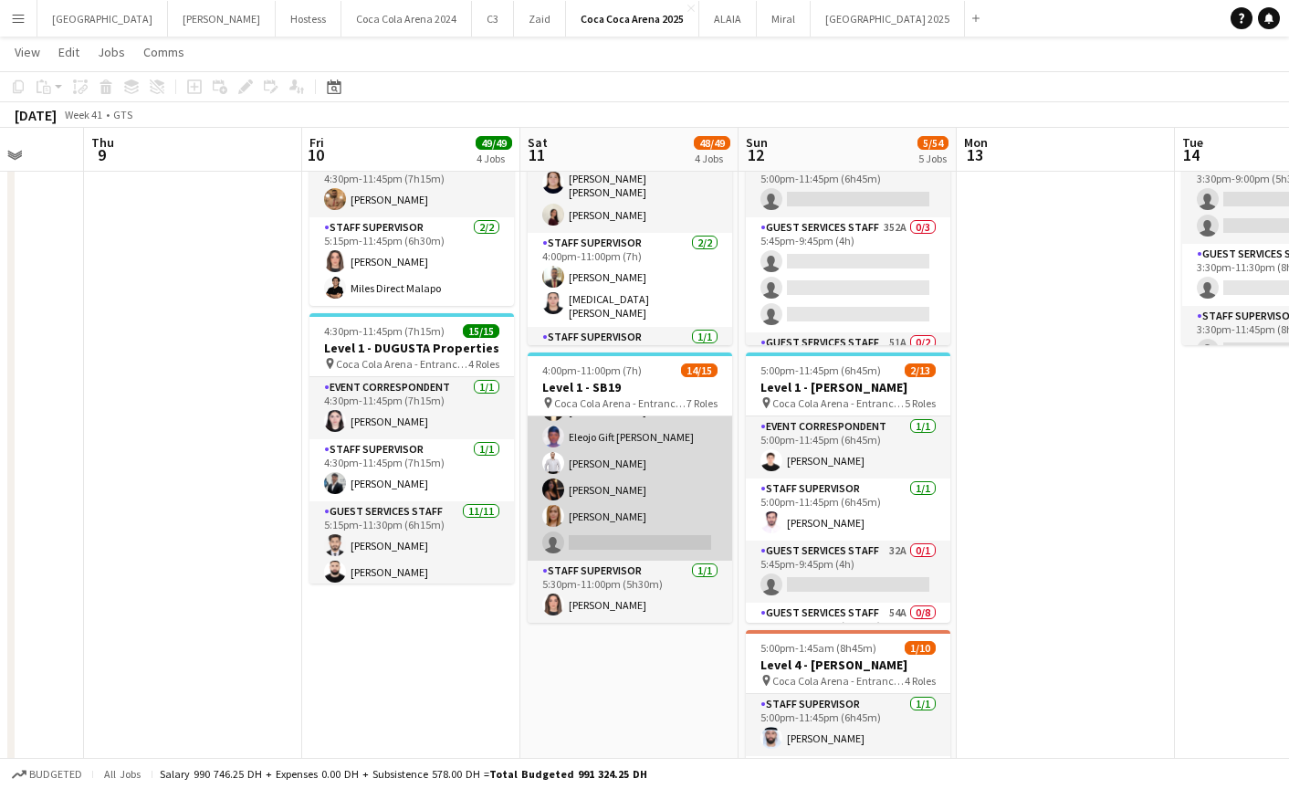
click at [644, 534] on app-card-role "Guest Services Staff 42A [DATE] 5:30pm-10:45pm (5h15m) [PERSON_NAME] Gift [PERS…" at bounding box center [630, 450] width 205 height 221
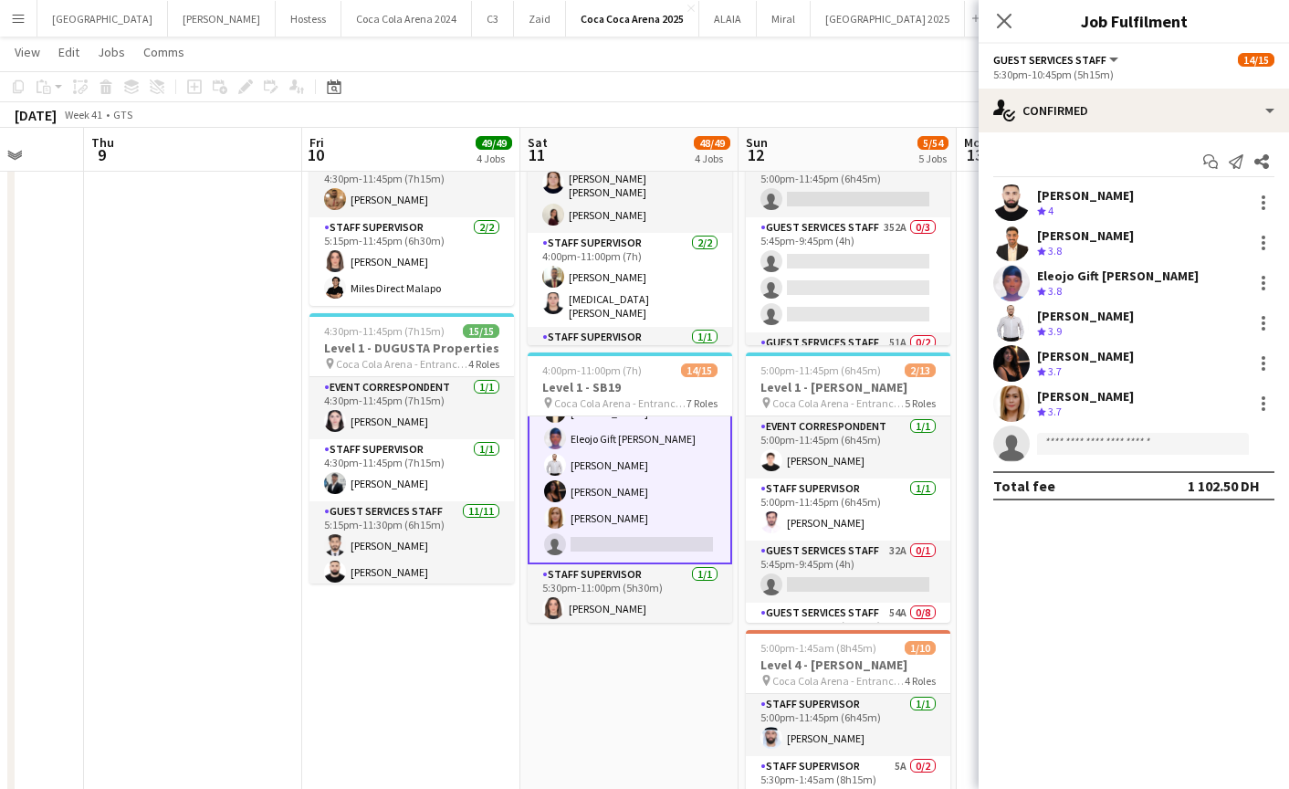
scroll to position [442, 0]
click at [1101, 440] on input at bounding box center [1143, 444] width 212 height 22
paste input "**********"
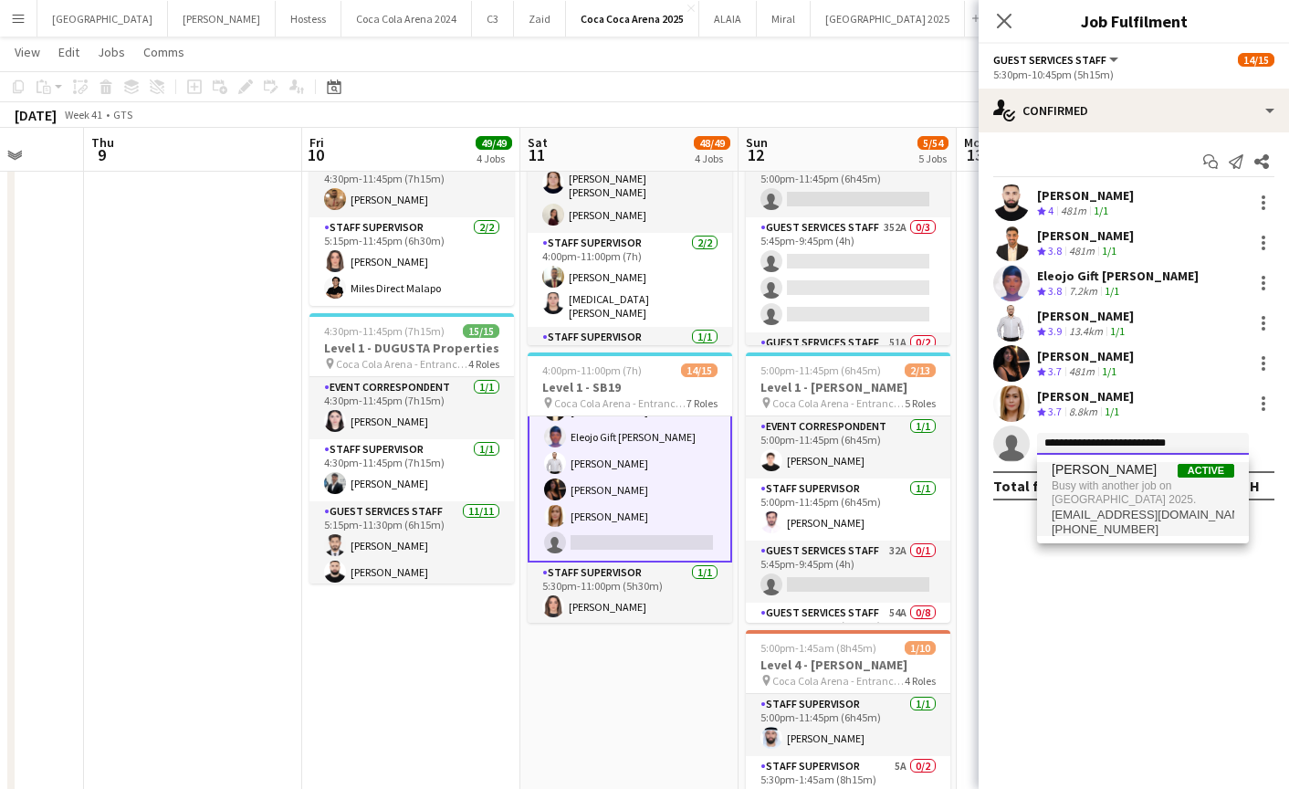
type input "**********"
click at [1117, 488] on span "Busy with another job on [GEOGRAPHIC_DATA] 2025." at bounding box center [1143, 492] width 183 height 30
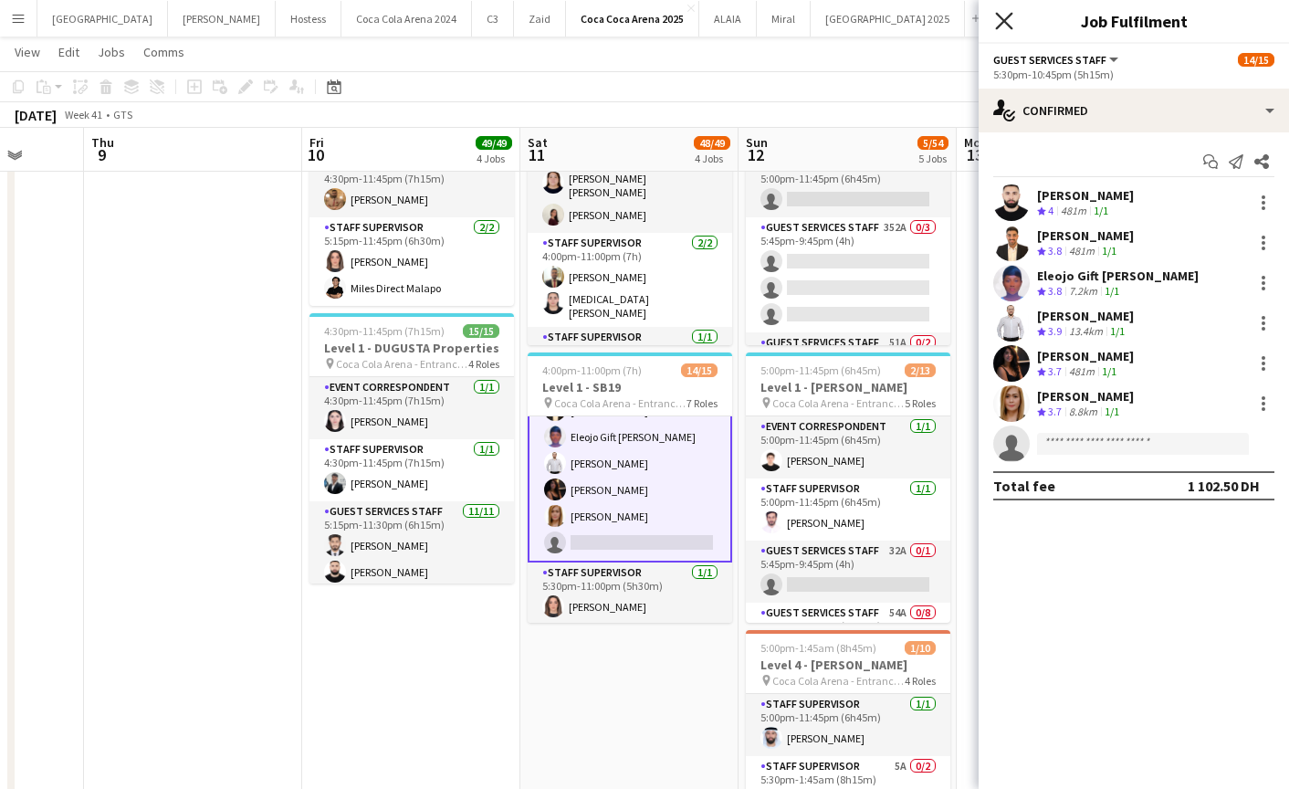
click at [1004, 16] on icon "Close pop-in" at bounding box center [1003, 20] width 17 height 17
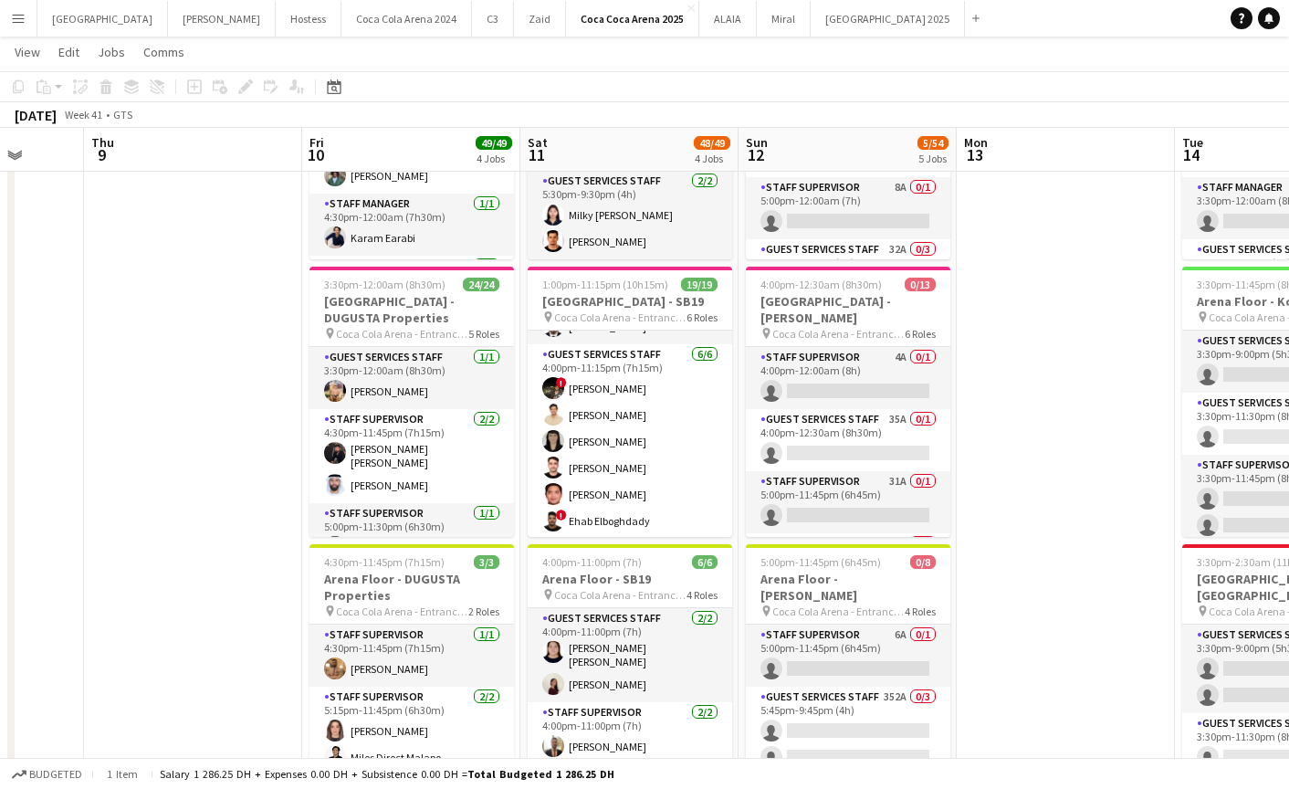
scroll to position [330, 0]
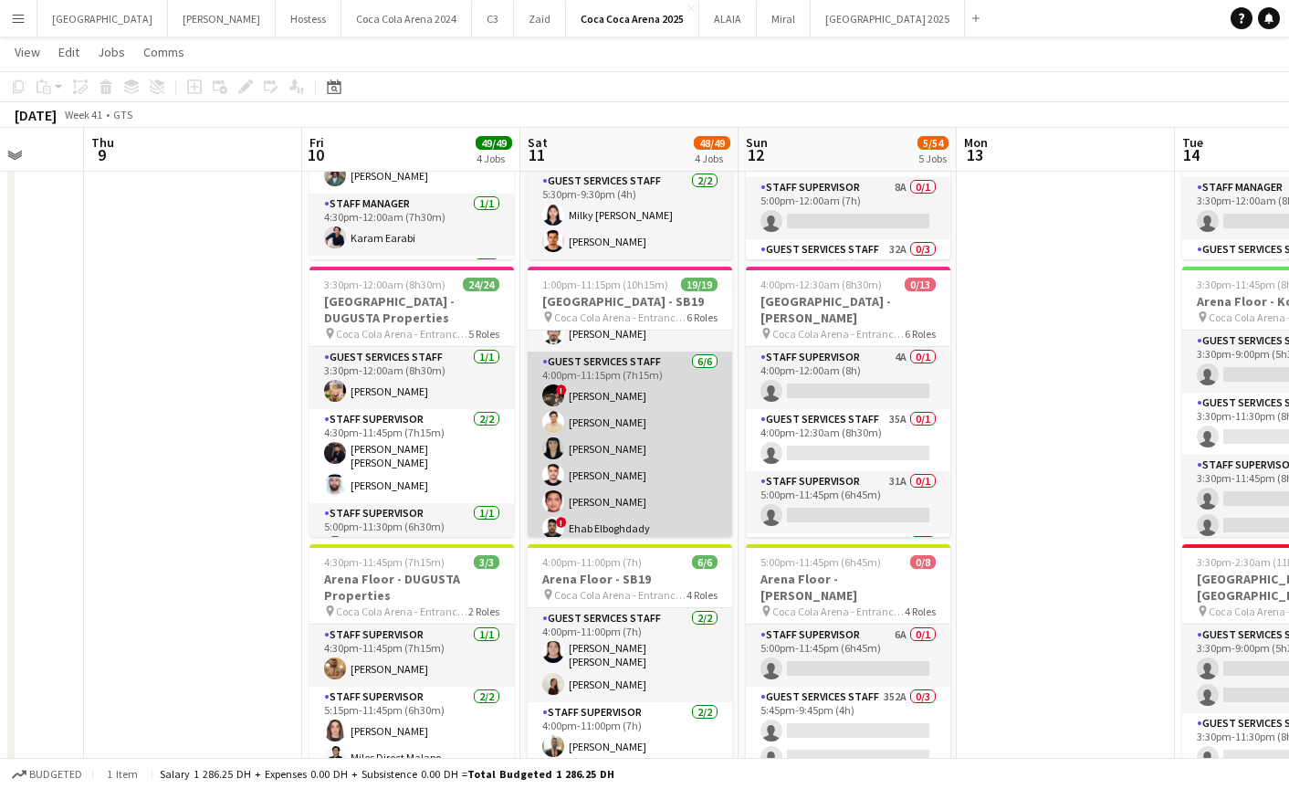
click at [631, 489] on app-card-role "Guest Services Staff [DATE] 4:00pm-11:15pm (7h15m) ! [PERSON_NAME] Elboghdady […" at bounding box center [630, 449] width 205 height 194
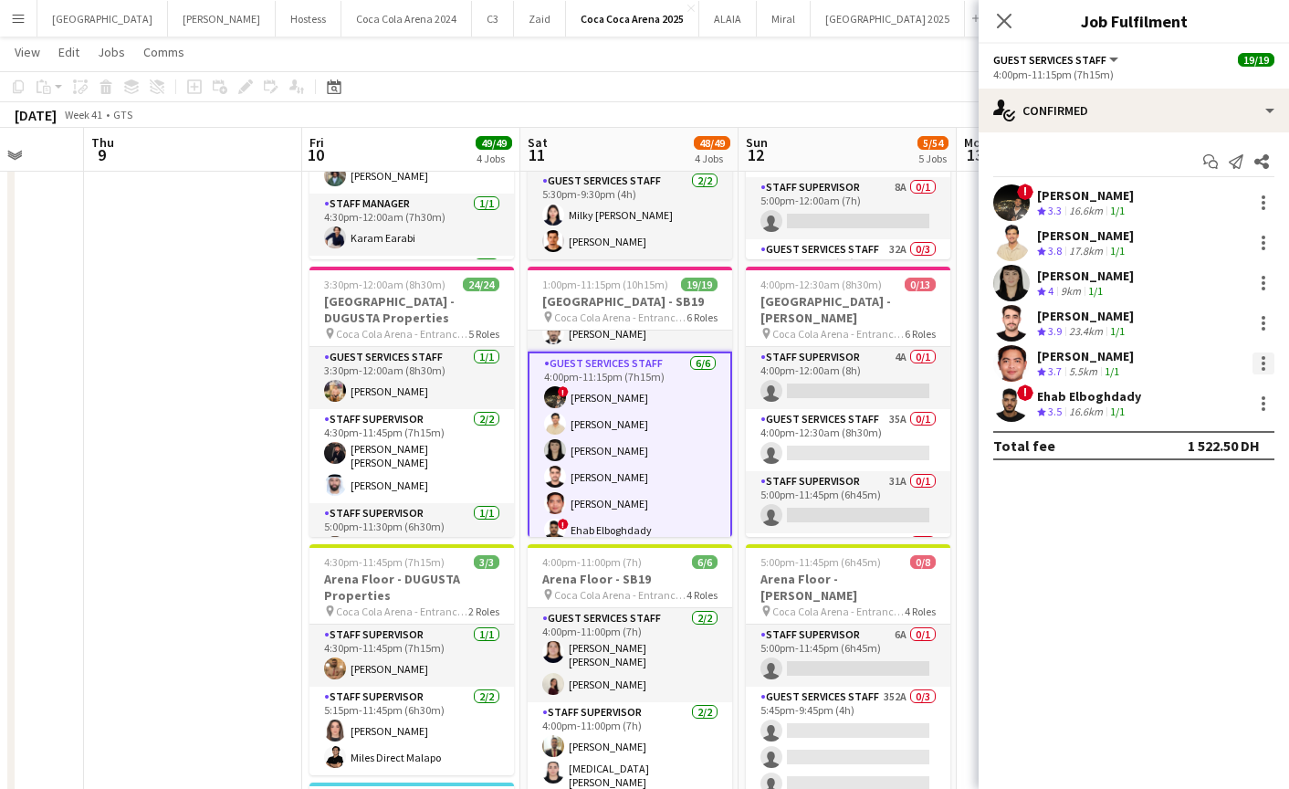
click at [1264, 363] on div at bounding box center [1264, 364] width 4 height 4
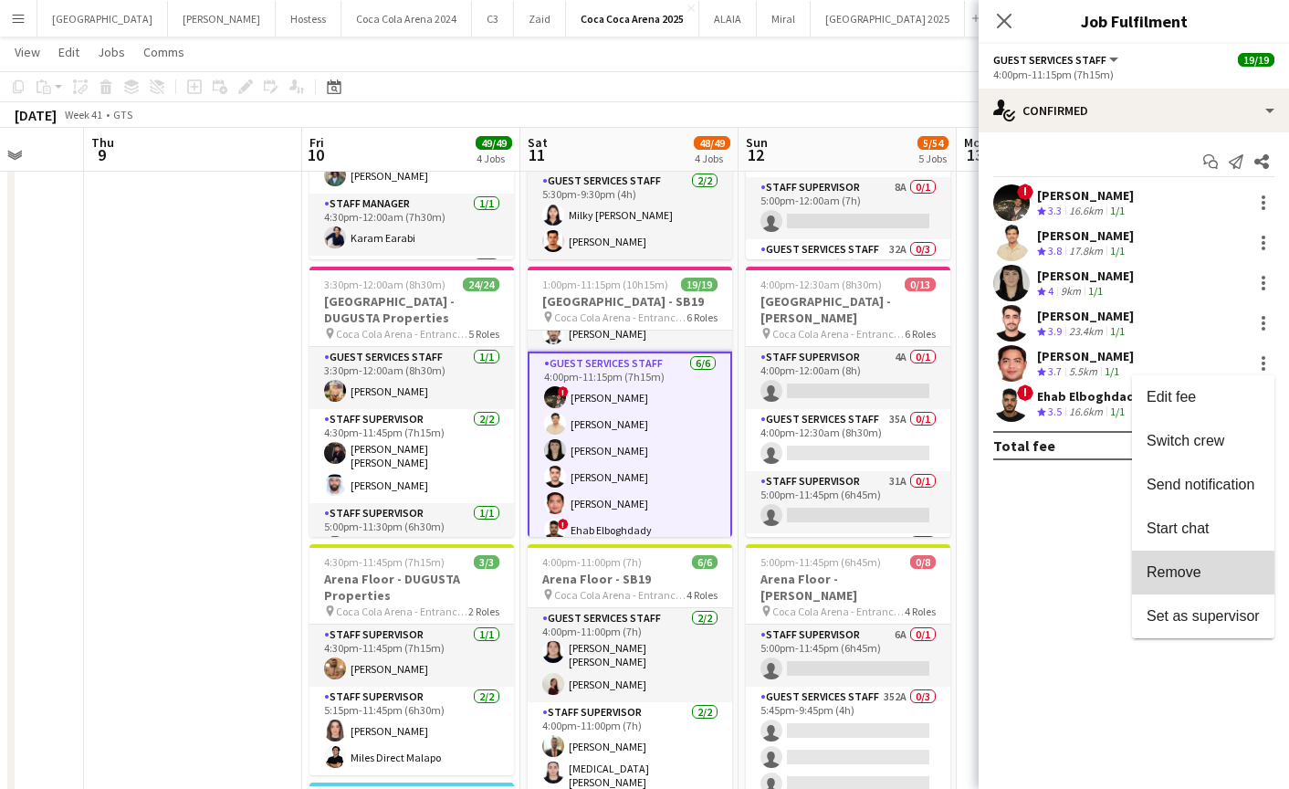
click at [1164, 578] on span "Remove" at bounding box center [1174, 572] width 55 height 16
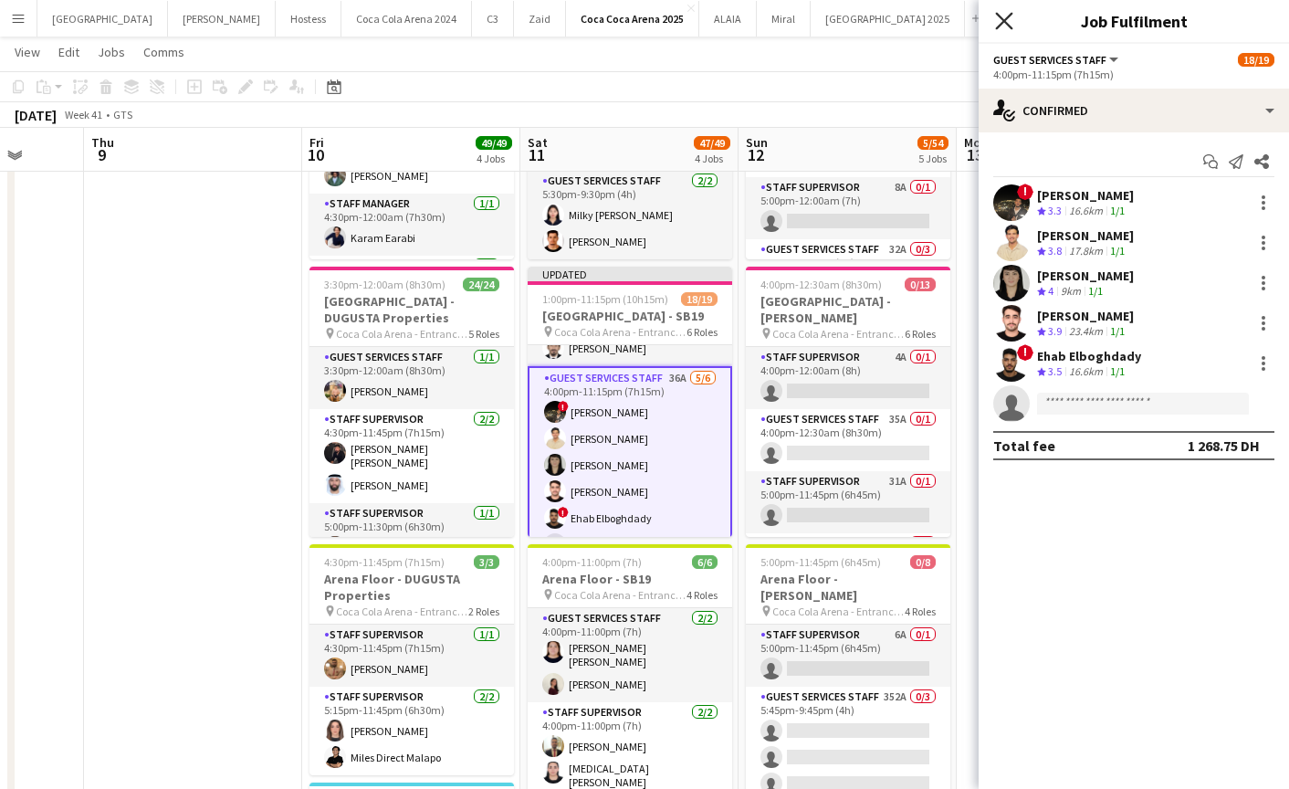
click at [1007, 27] on icon "Close pop-in" at bounding box center [1003, 20] width 17 height 17
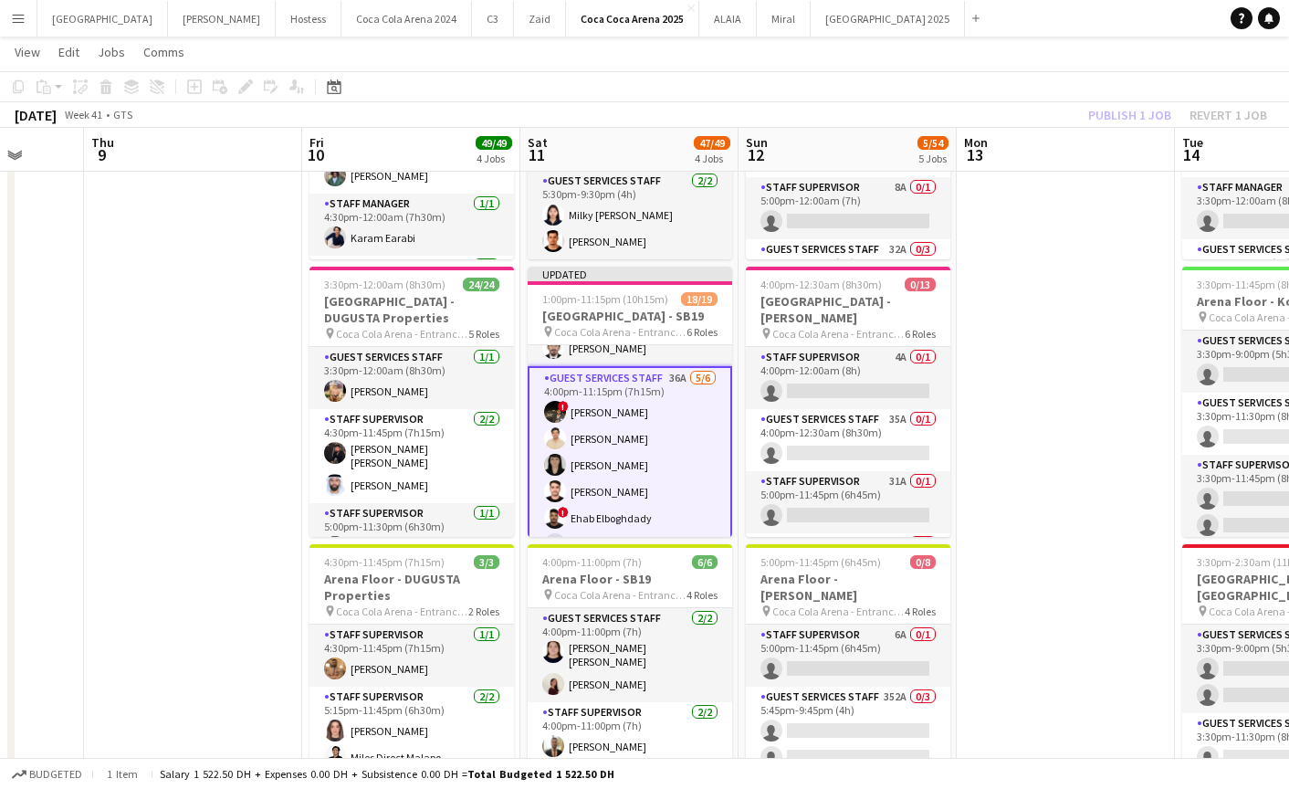
click at [1124, 125] on div "Publish 1 job Revert 1 job" at bounding box center [1177, 115] width 223 height 24
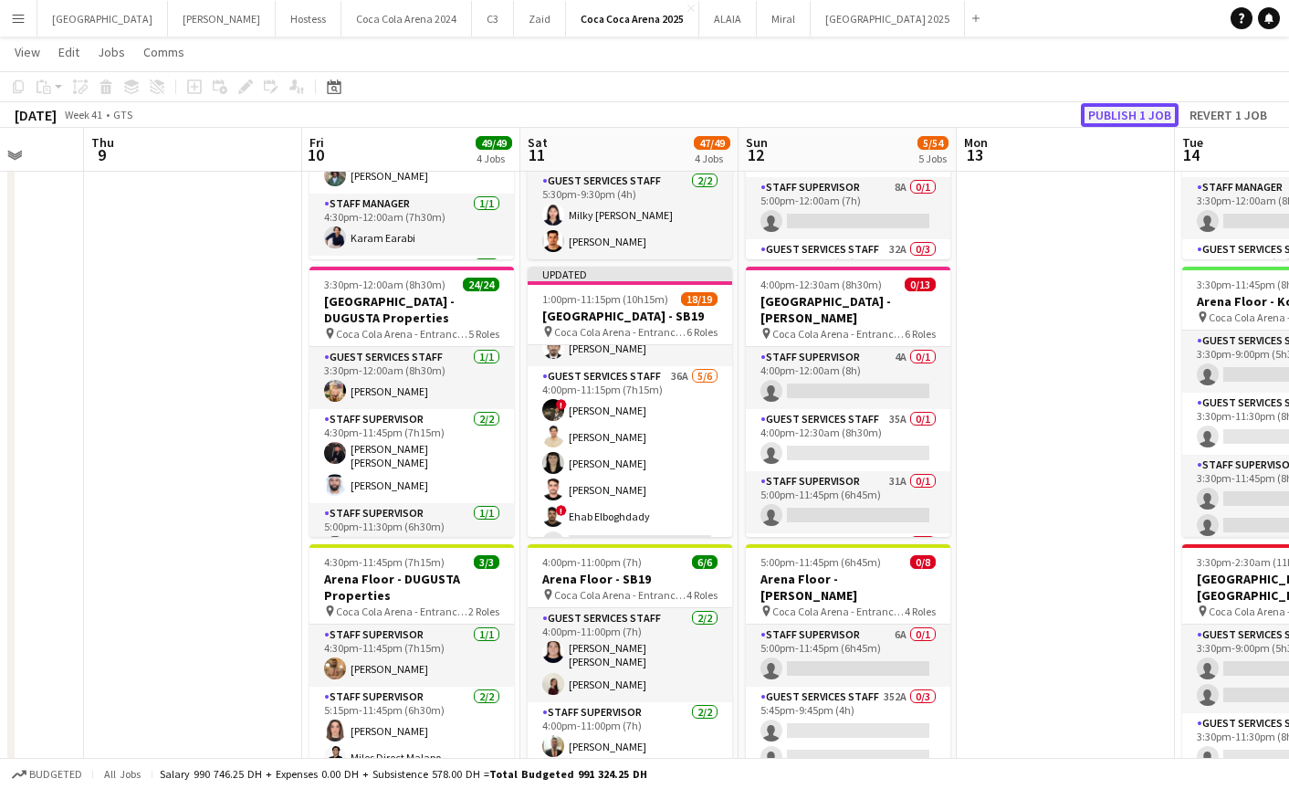
click at [1121, 121] on button "Publish 1 job" at bounding box center [1130, 115] width 98 height 24
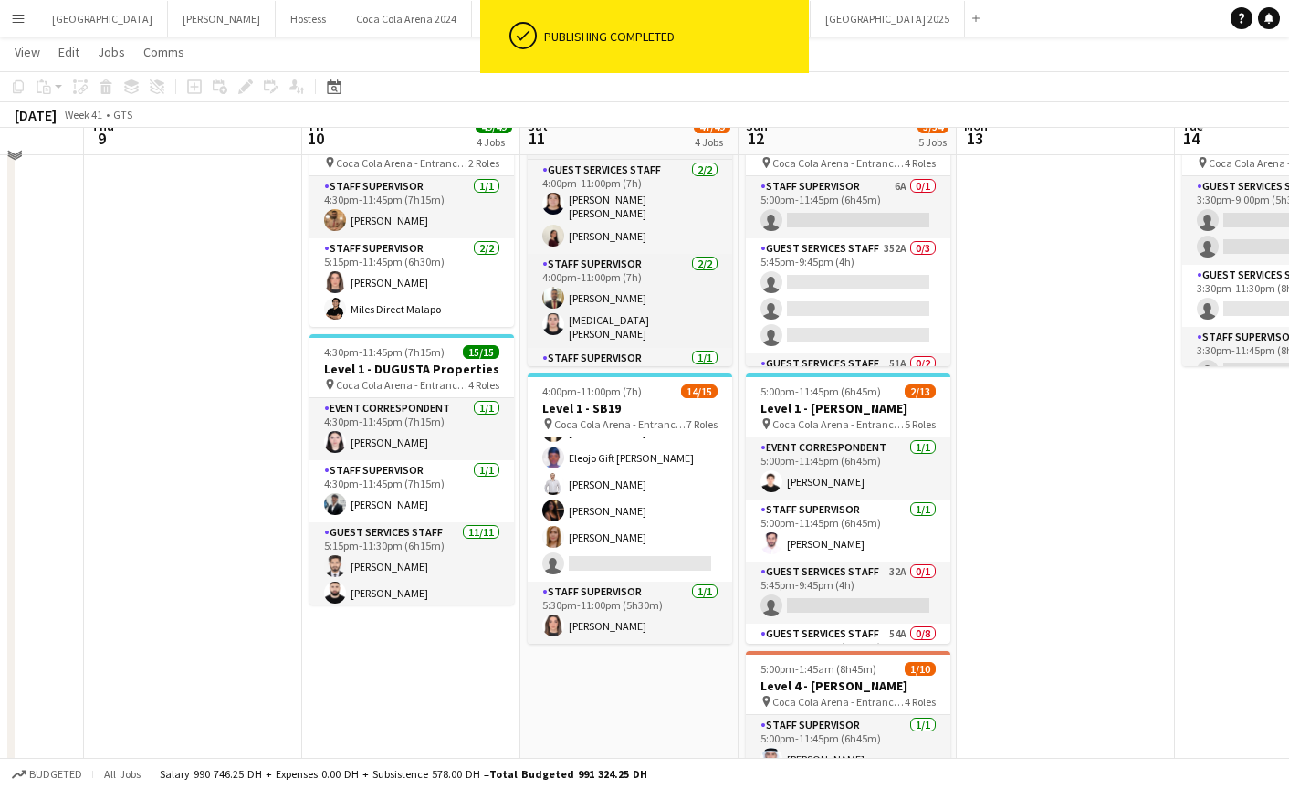
scroll to position [692, 0]
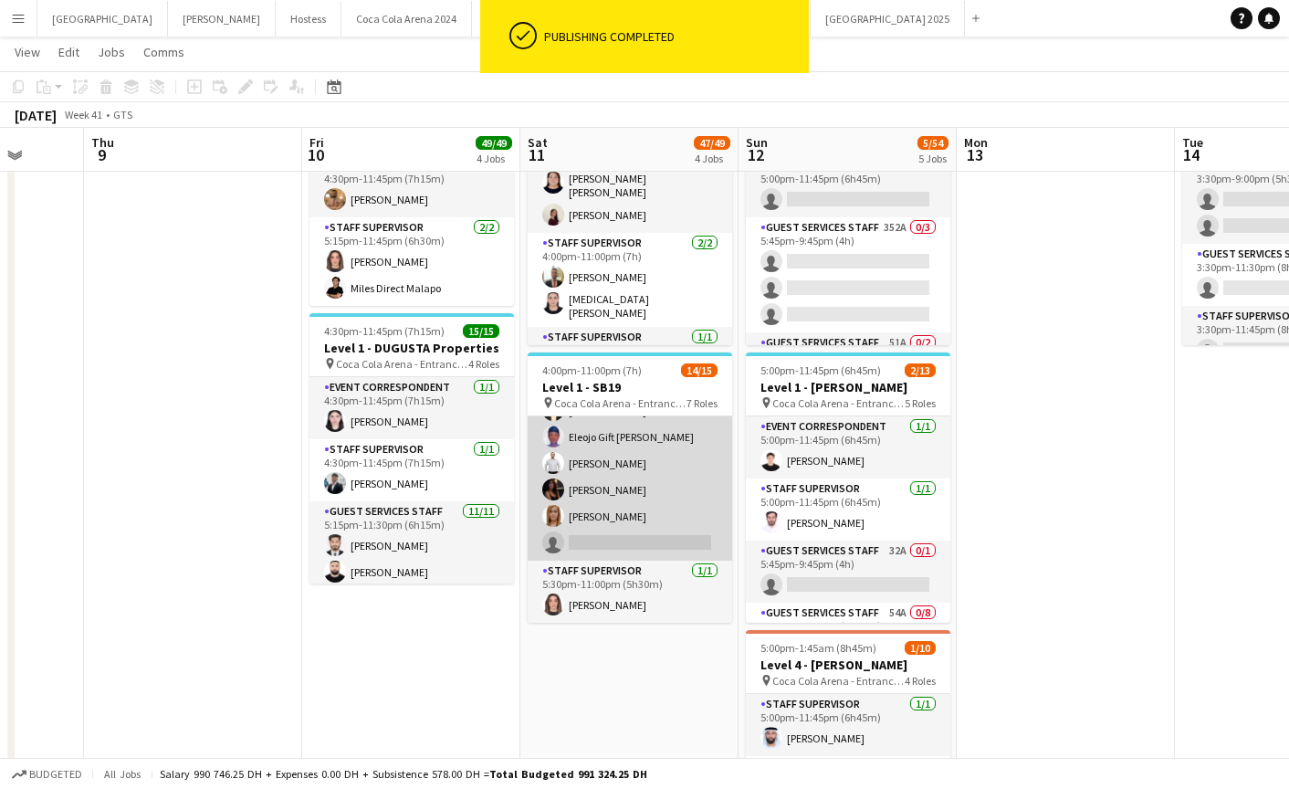
click at [635, 540] on app-card-role "Guest Services Staff 42A [DATE] 5:30pm-10:45pm (5h15m) [PERSON_NAME] Gift [PERS…" at bounding box center [630, 450] width 205 height 221
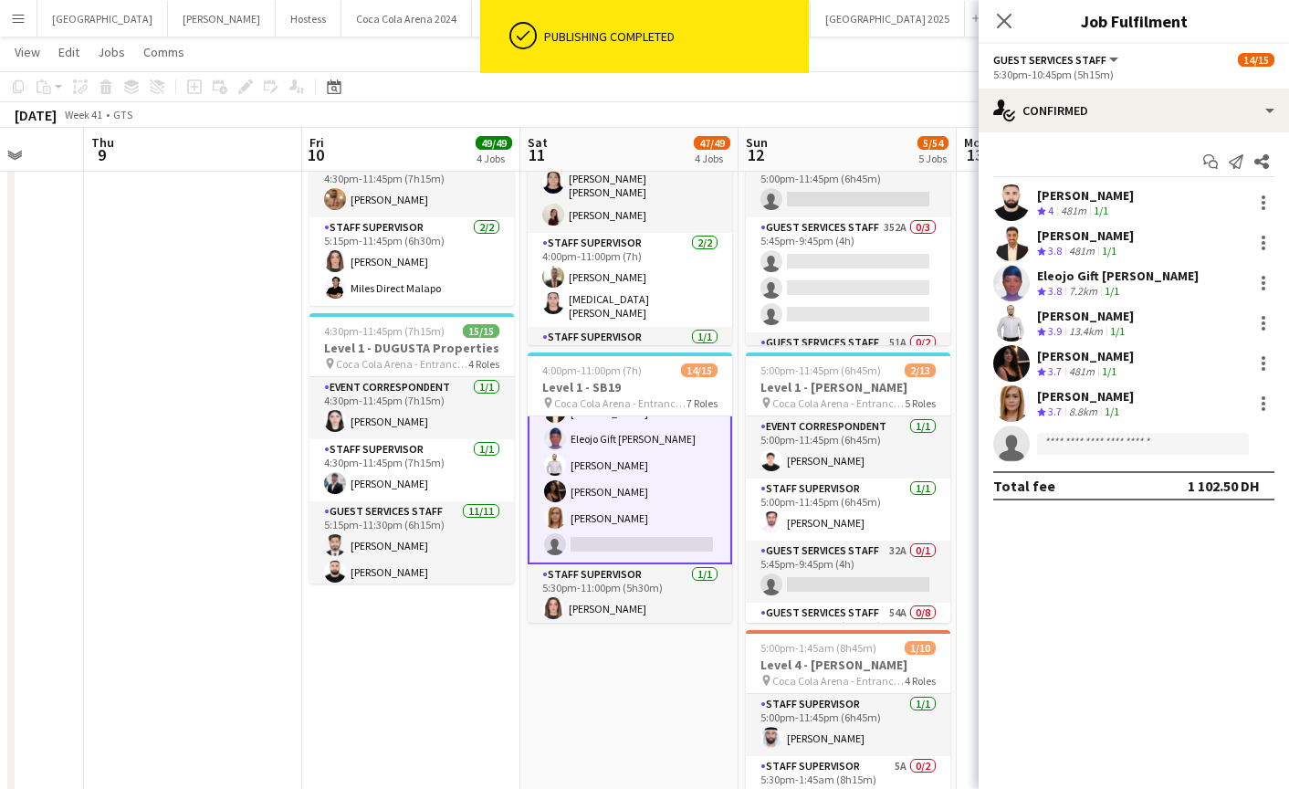
scroll to position [442, 0]
click at [1136, 446] on input at bounding box center [1143, 444] width 212 height 22
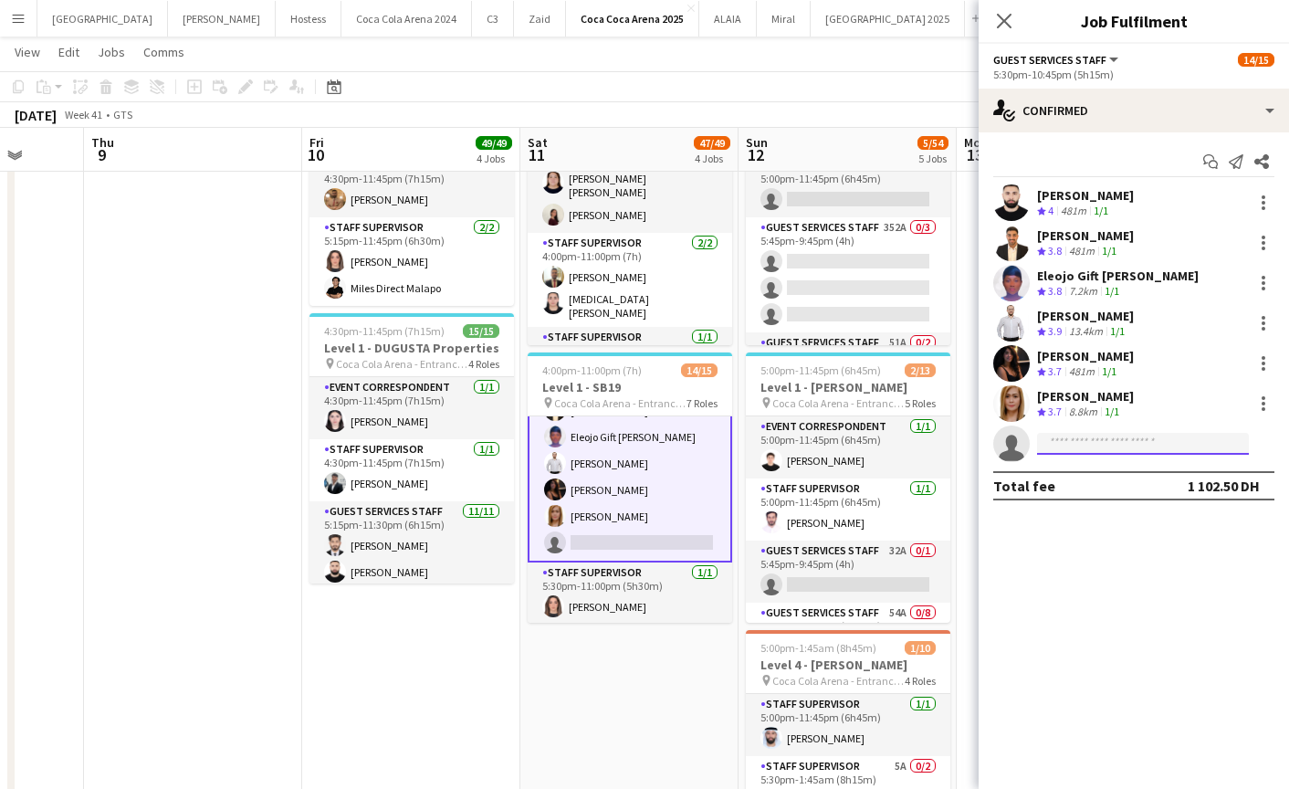
paste input "**********"
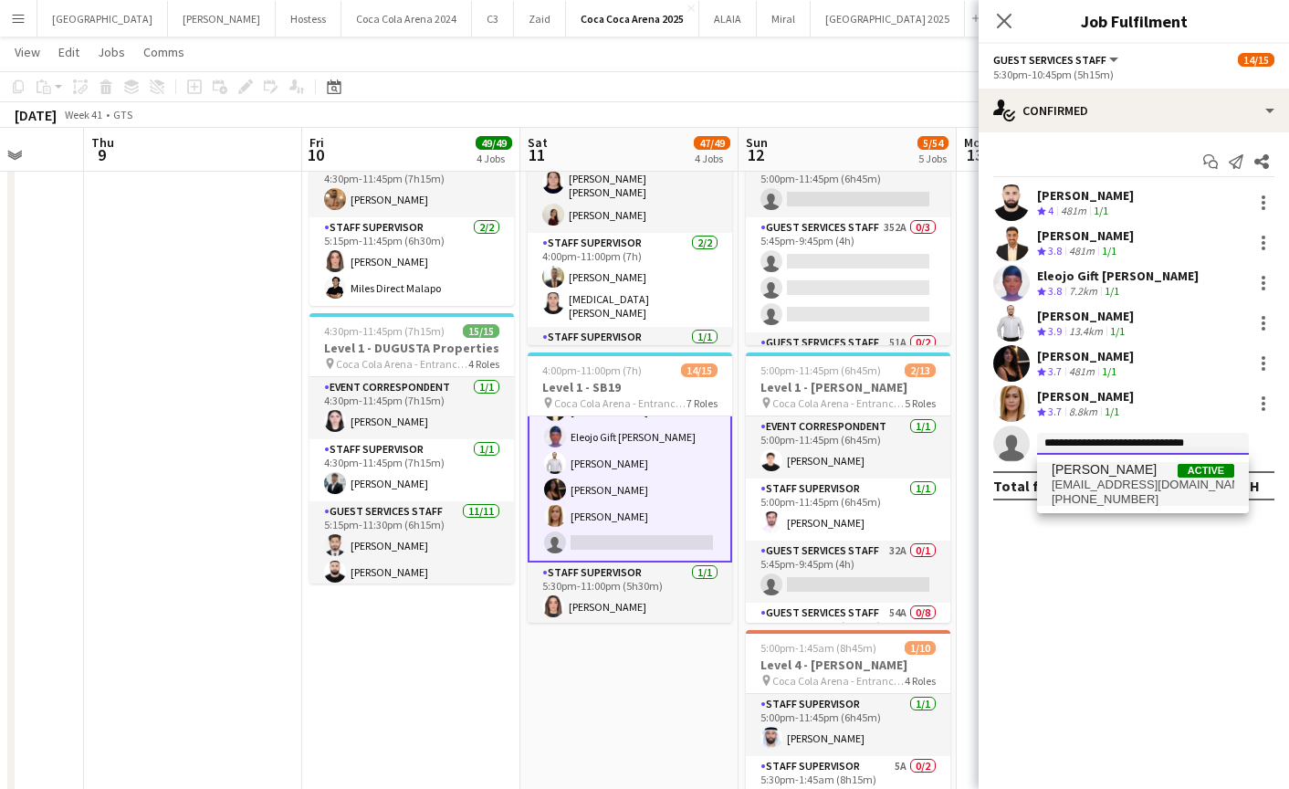
type input "**********"
click at [1088, 499] on span "[PHONE_NUMBER]" at bounding box center [1143, 499] width 183 height 15
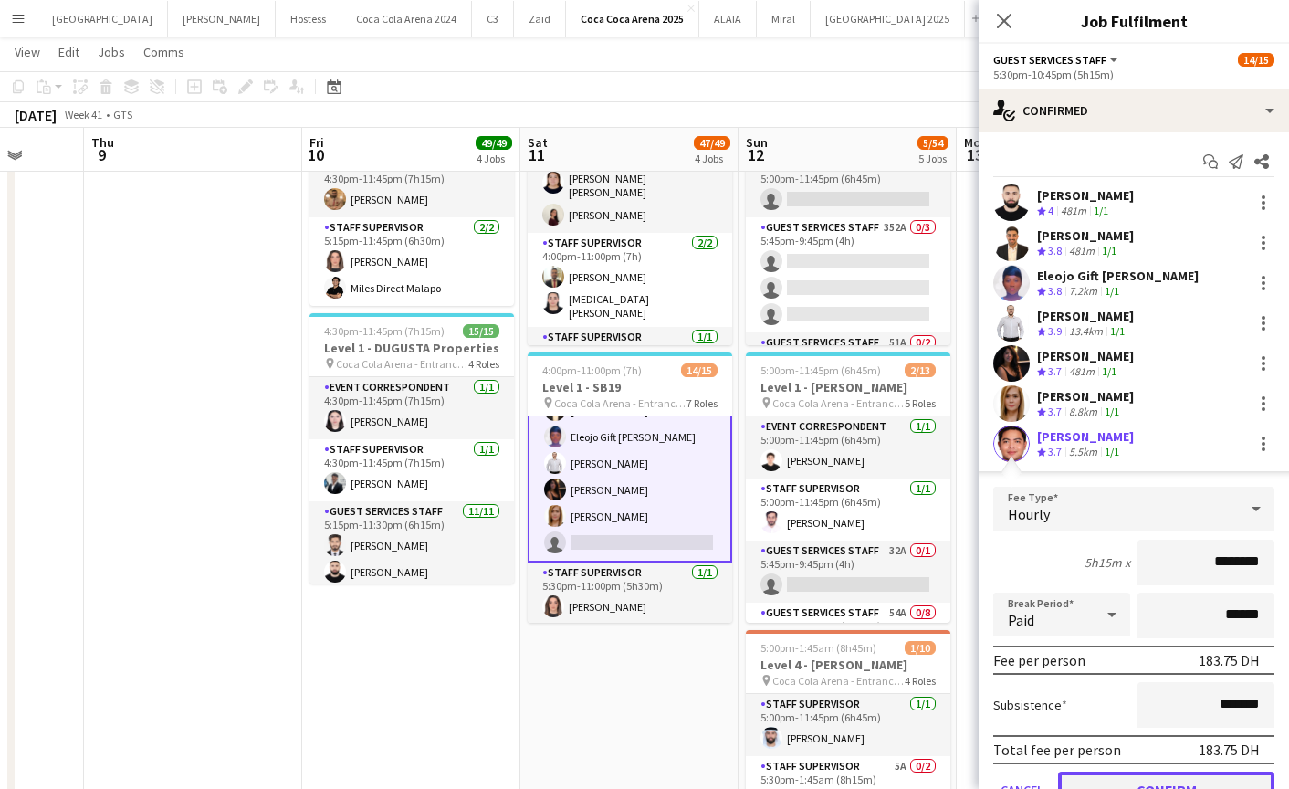
click at [1148, 777] on button "Confirm" at bounding box center [1166, 789] width 216 height 37
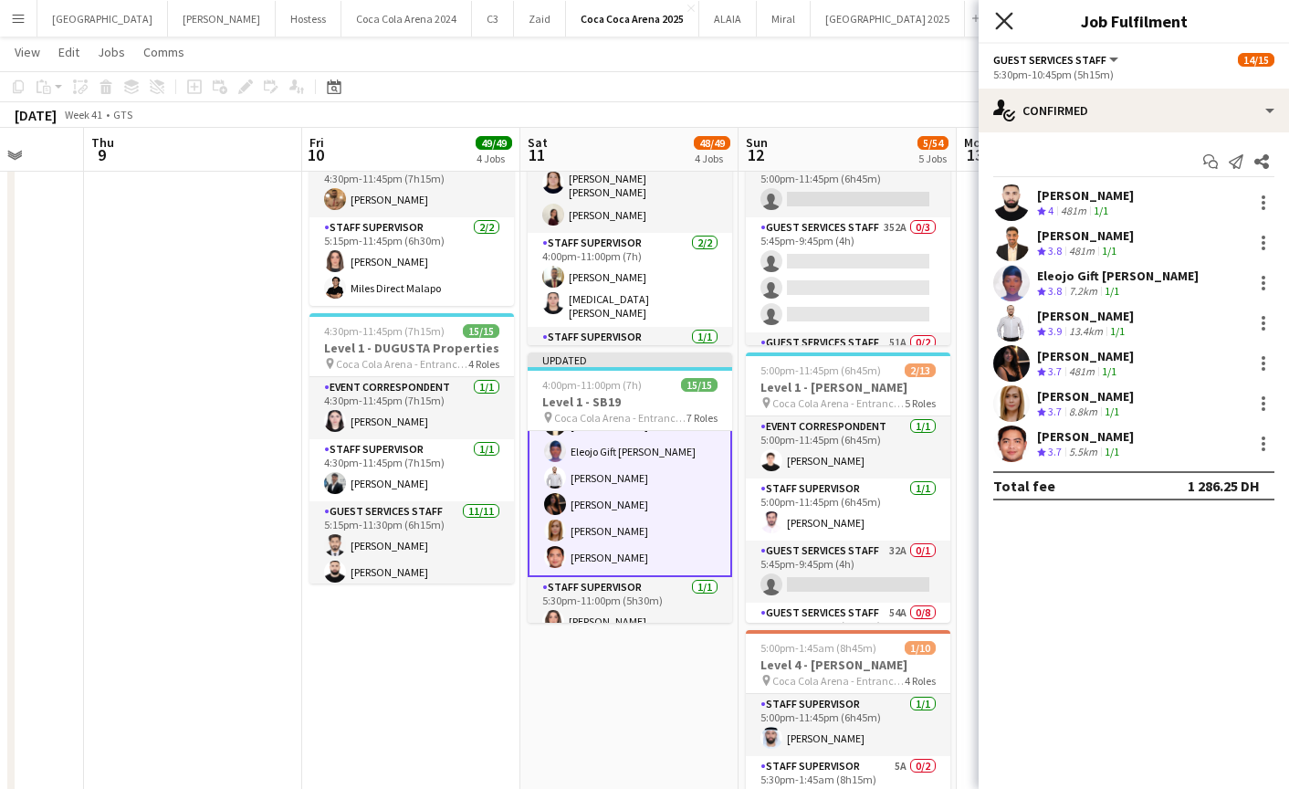
click at [1003, 18] on icon "Close pop-in" at bounding box center [1003, 20] width 17 height 17
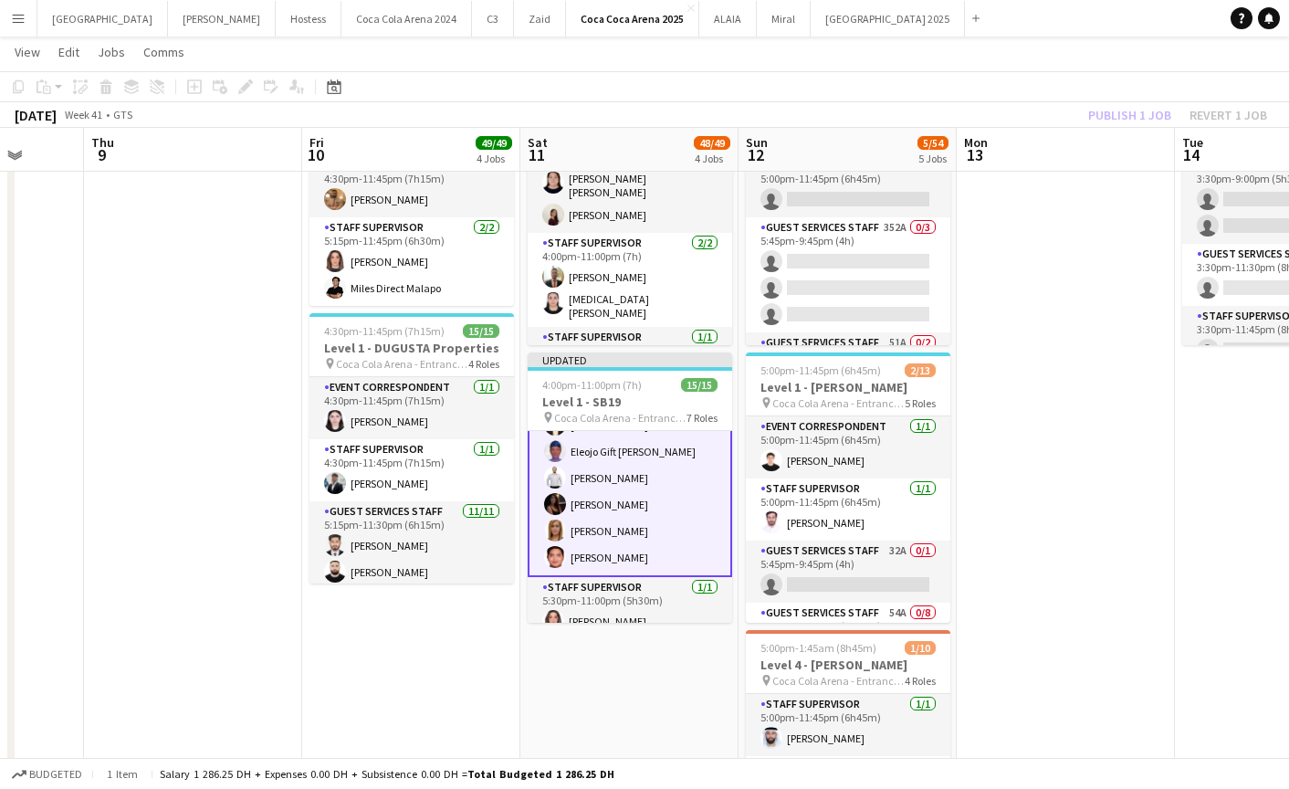
click at [618, 568] on app-card-role "Guest Services Staff [DATE] 5:30pm-10:45pm (5h15m) [PERSON_NAME] Gift [PERSON_N…" at bounding box center [630, 464] width 205 height 225
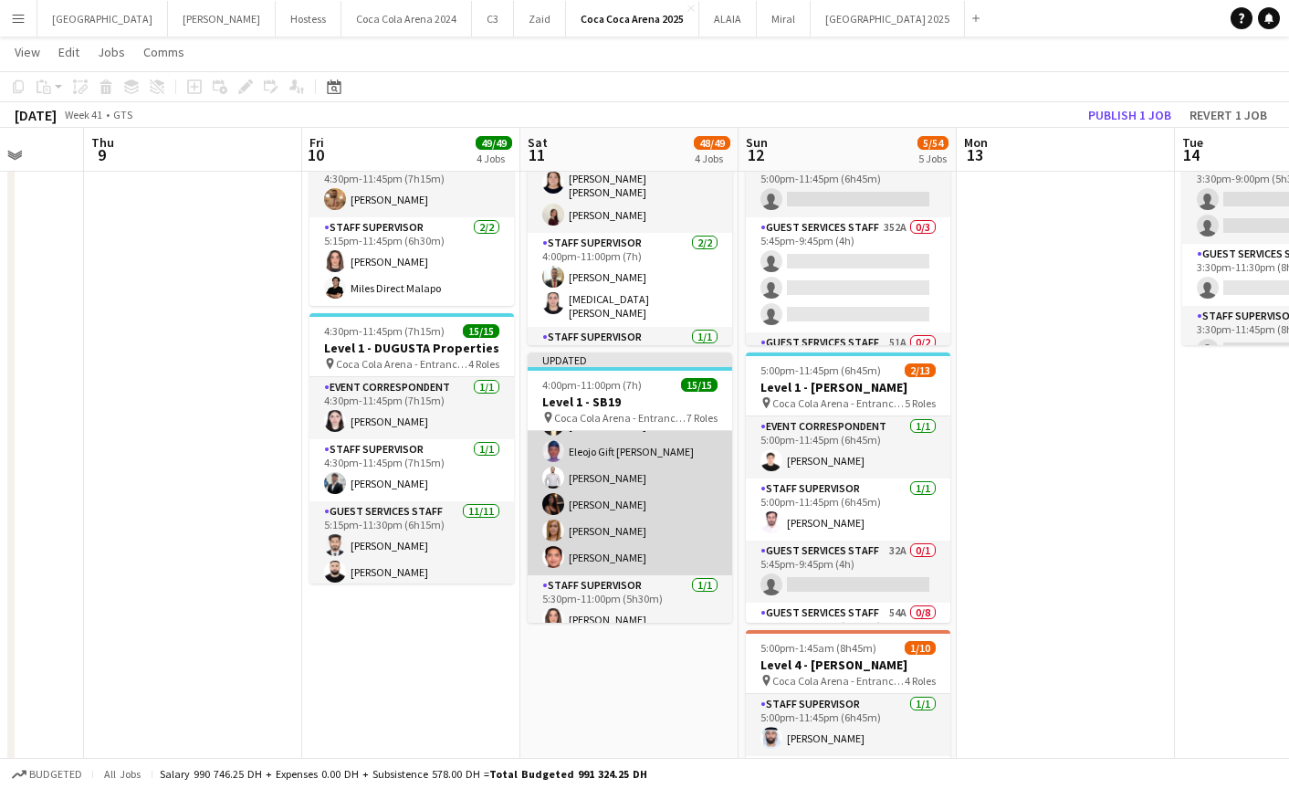
click at [595, 561] on app-card-role "Guest Services Staff [DATE] 5:30pm-10:45pm (5h15m) [PERSON_NAME] Gift [PERSON_N…" at bounding box center [630, 464] width 205 height 221
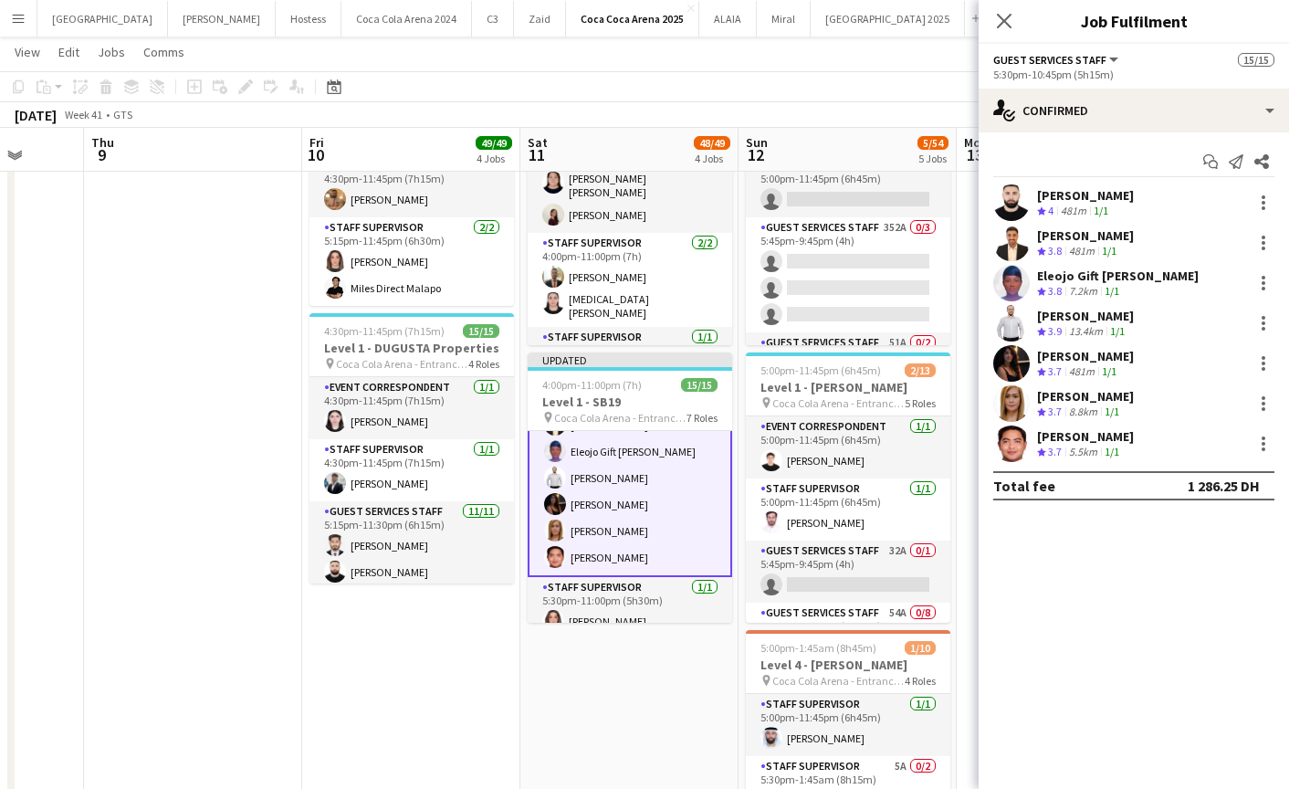
click at [1002, 435] on app-user-avatar at bounding box center [1011, 443] width 37 height 37
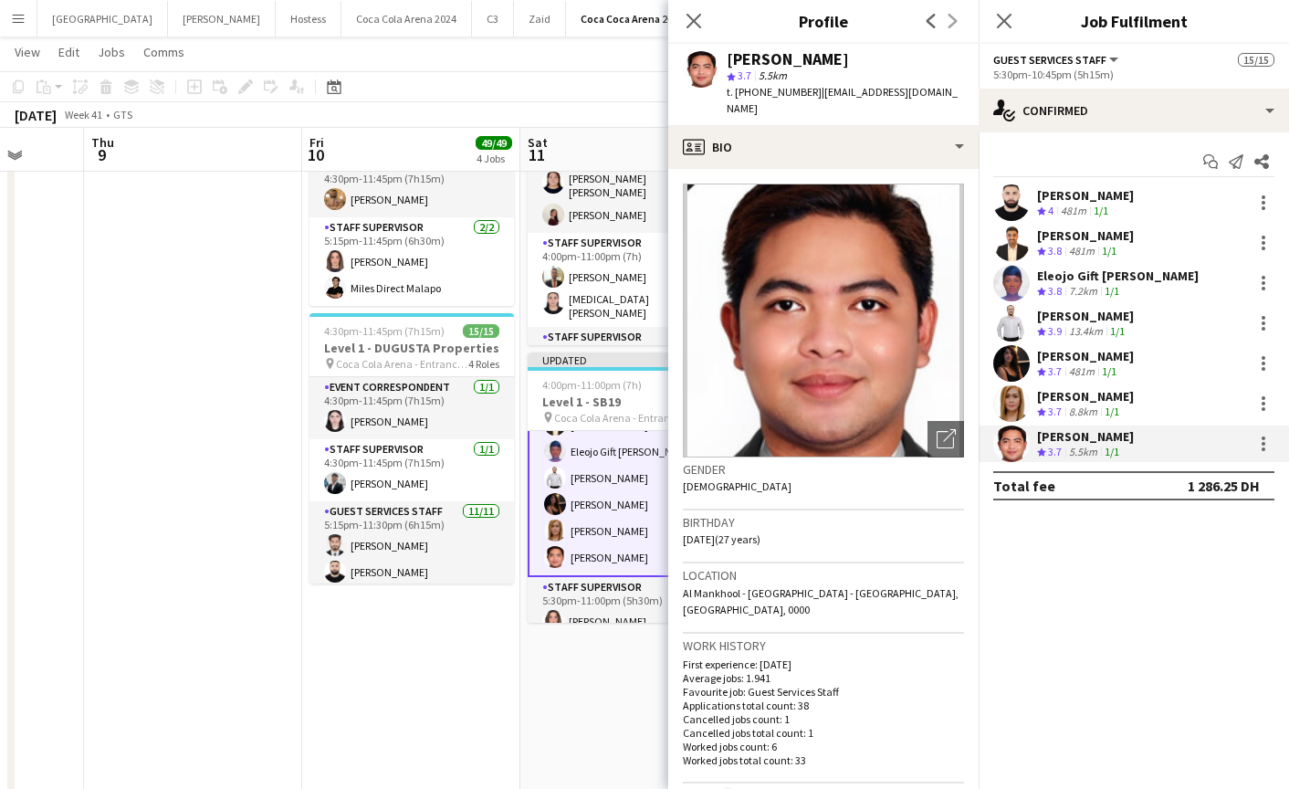
drag, startPoint x: 814, startPoint y: 92, endPoint x: 820, endPoint y: 108, distance: 16.5
click at [820, 108] on div "t. [PHONE_NUMBER] | [EMAIL_ADDRESS][DOMAIN_NAME]" at bounding box center [845, 100] width 237 height 33
copy span "[EMAIL_ADDRESS][DOMAIN_NAME]"
click at [687, 18] on icon "Close pop-in" at bounding box center [693, 20] width 17 height 17
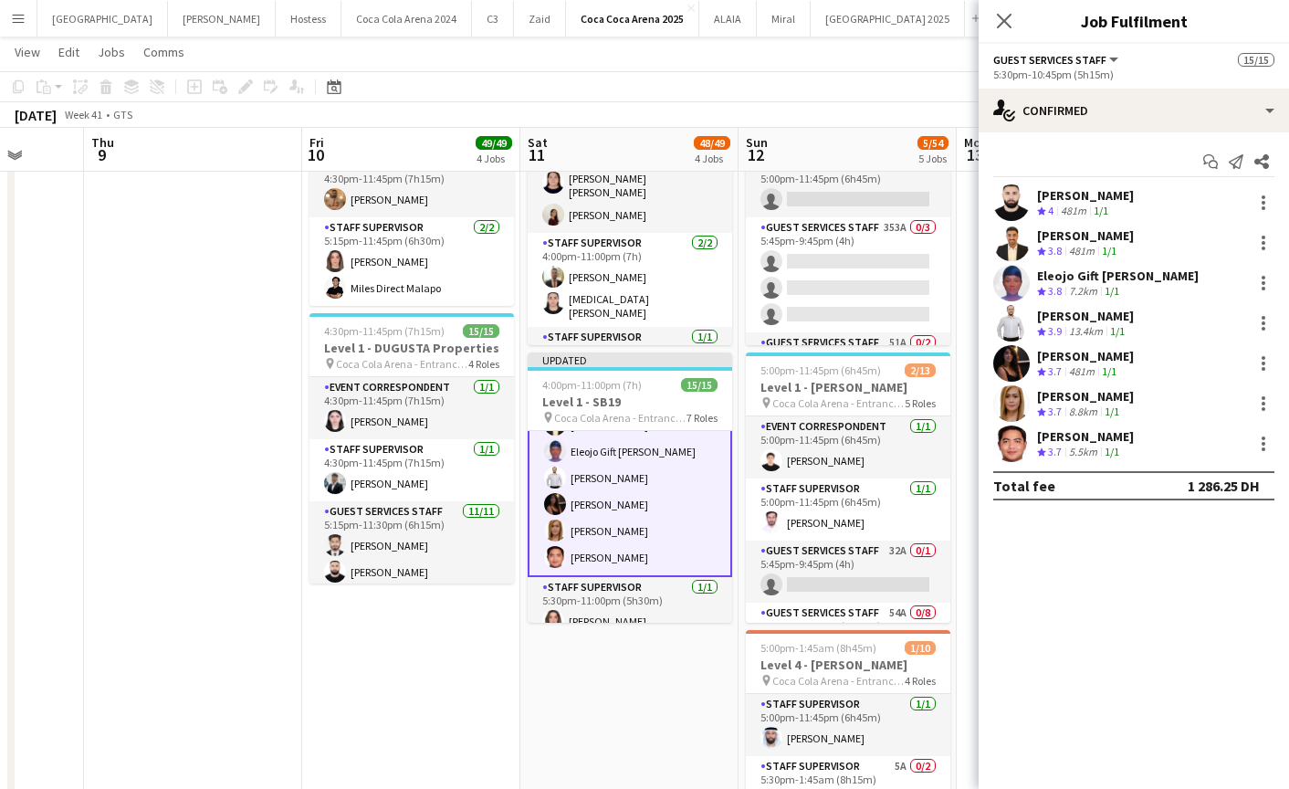
click at [1013, 451] on app-user-avatar at bounding box center [1011, 443] width 37 height 37
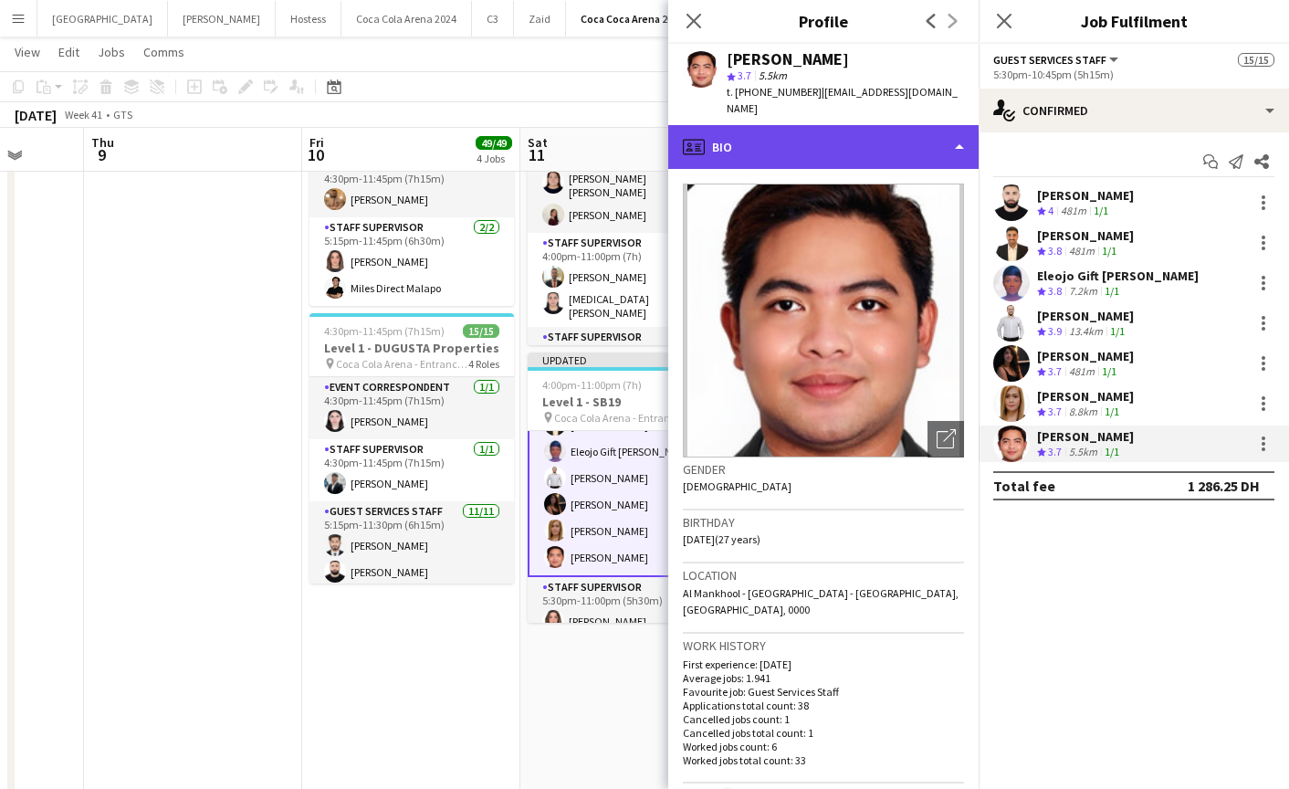
click at [782, 136] on div "profile Bio" at bounding box center [823, 147] width 310 height 44
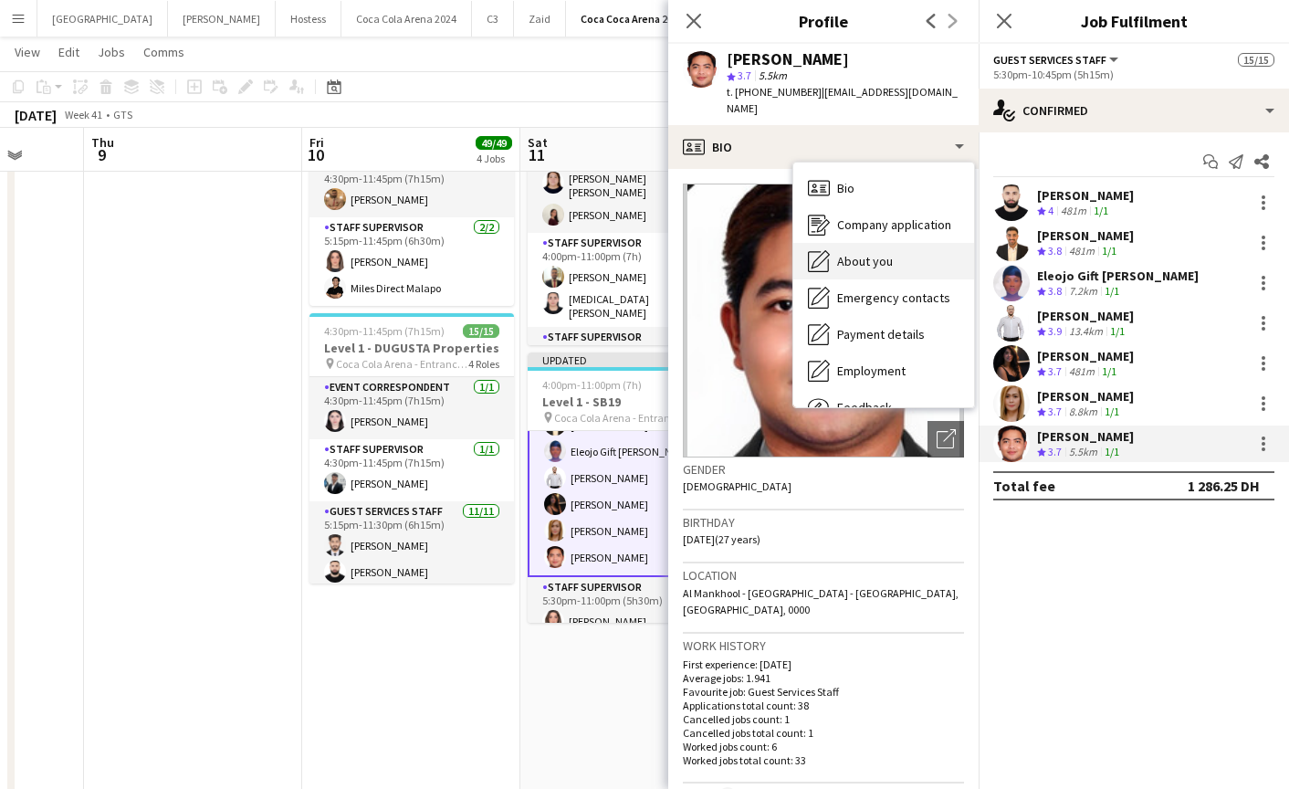
click at [860, 261] on span "About you" at bounding box center [865, 261] width 56 height 16
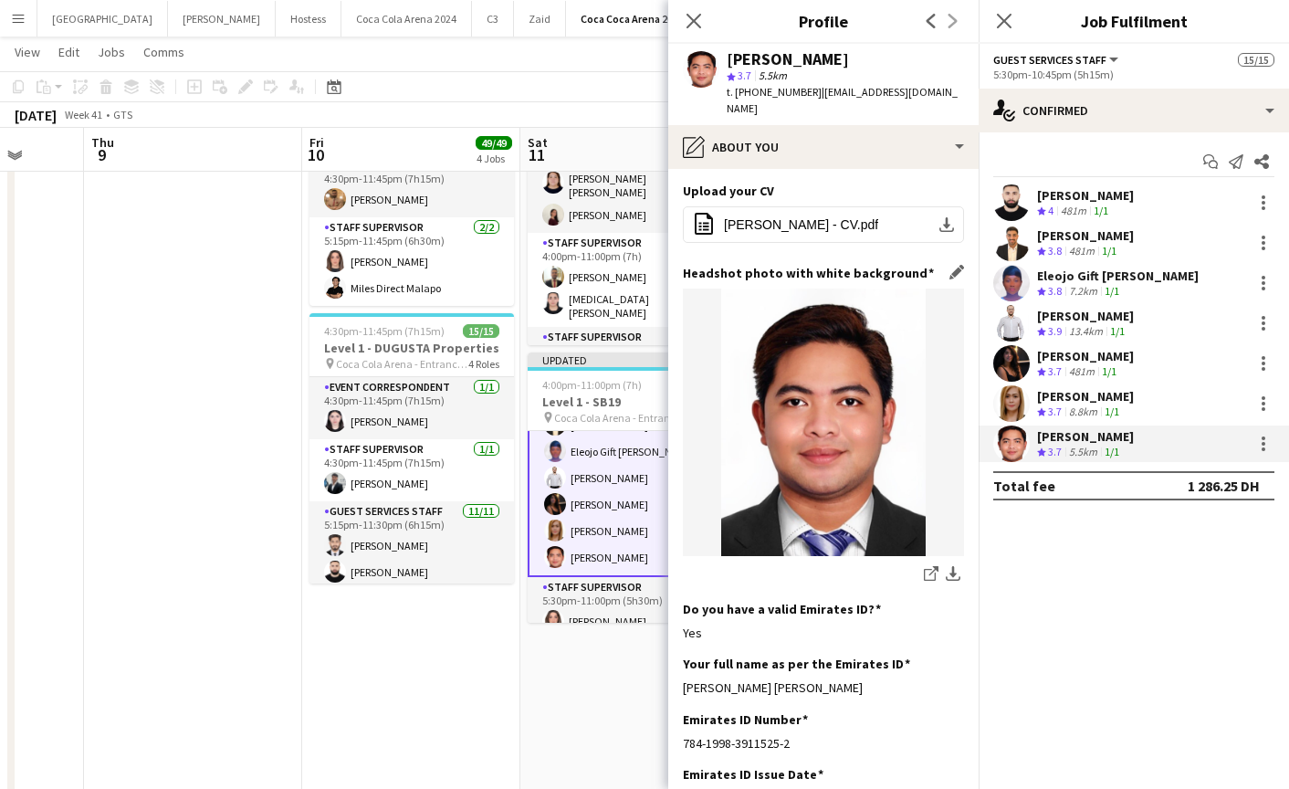
scroll to position [273, 0]
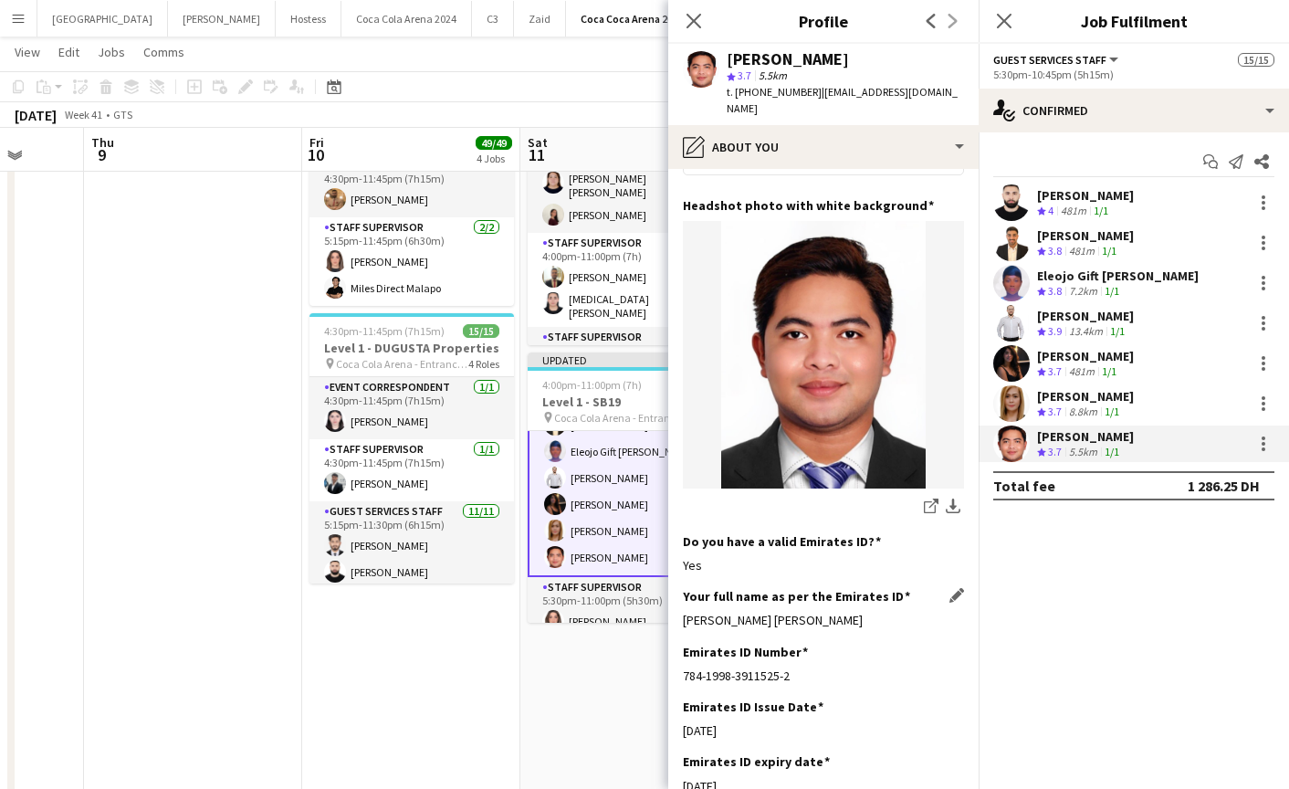
drag, startPoint x: 684, startPoint y: 623, endPoint x: 923, endPoint y: 619, distance: 239.2
click at [923, 619] on div "[PERSON_NAME] [PERSON_NAME]" at bounding box center [823, 620] width 281 height 16
copy div "[PERSON_NAME] [PERSON_NAME]"
click at [693, 24] on icon "Close pop-in" at bounding box center [693, 20] width 17 height 17
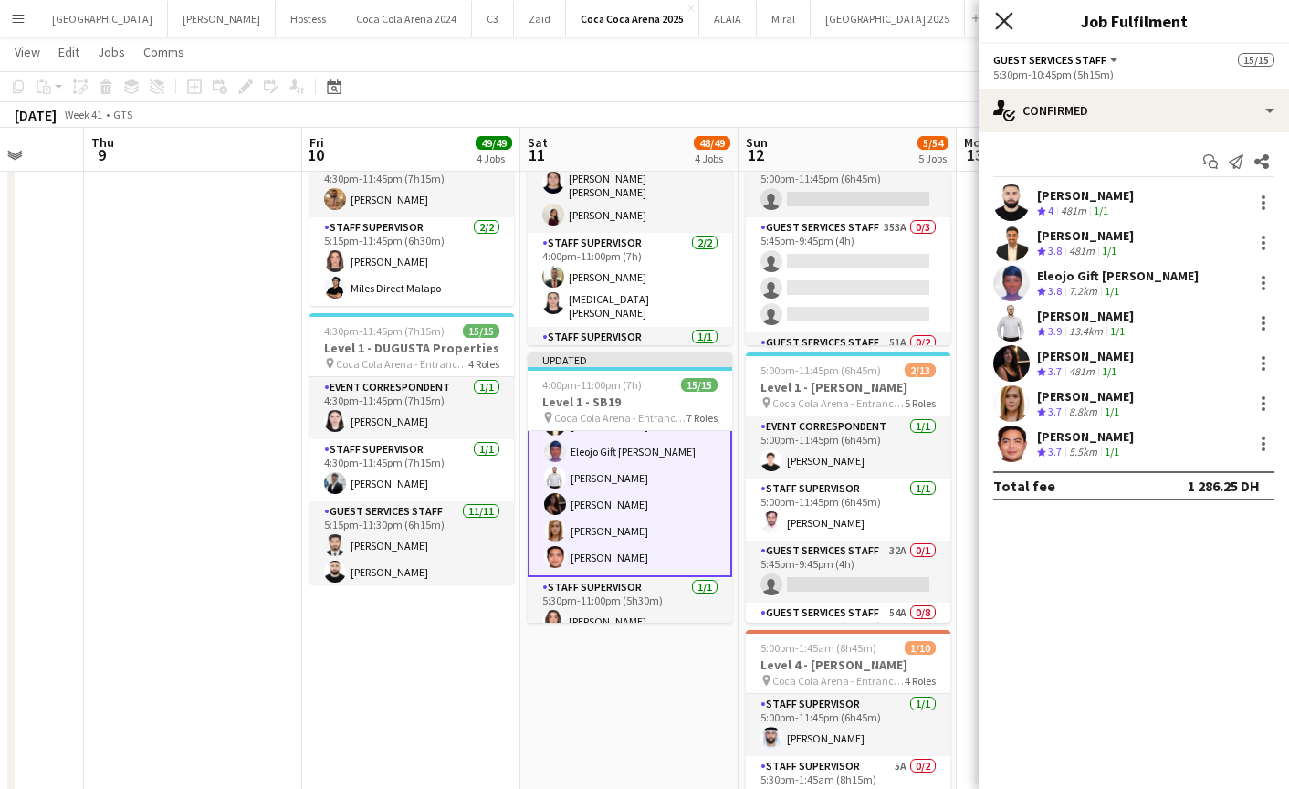
click at [1006, 25] on icon "Close pop-in" at bounding box center [1003, 20] width 17 height 17
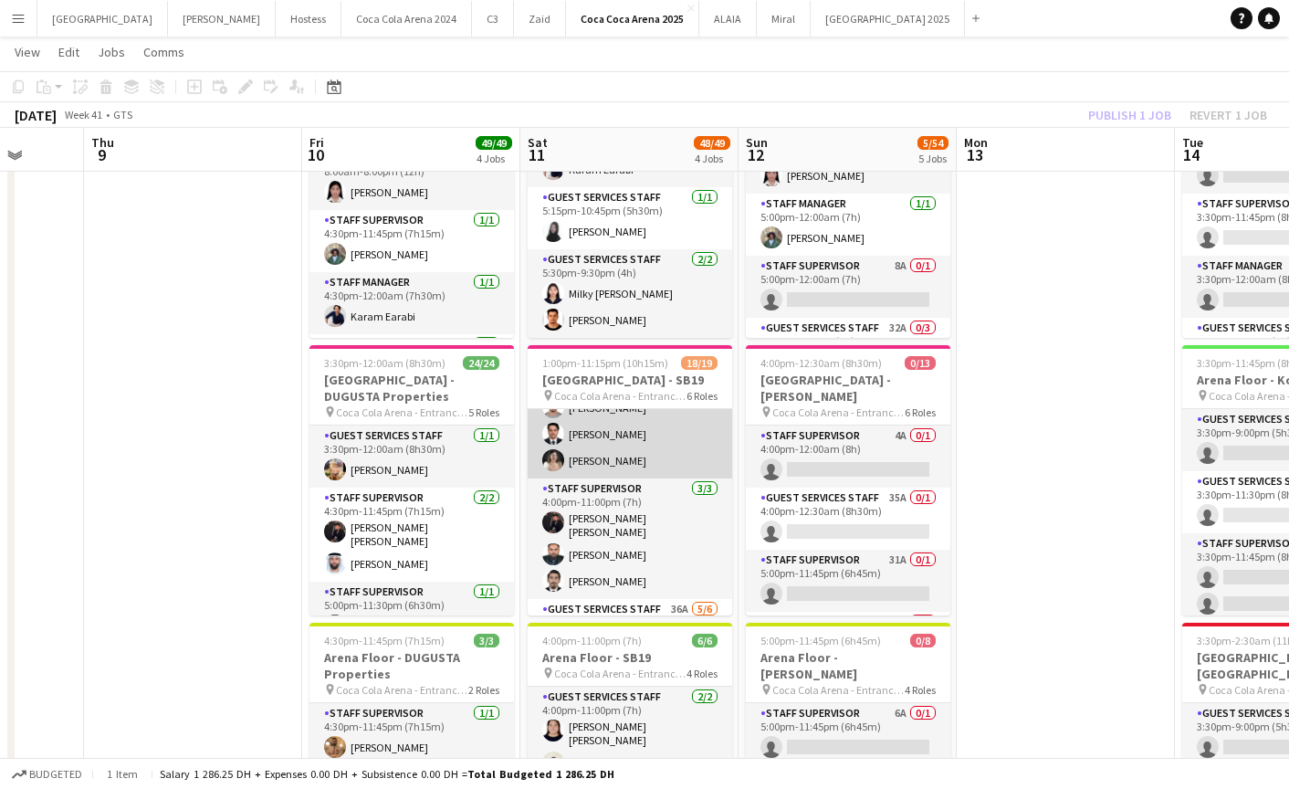
scroll to position [334, 0]
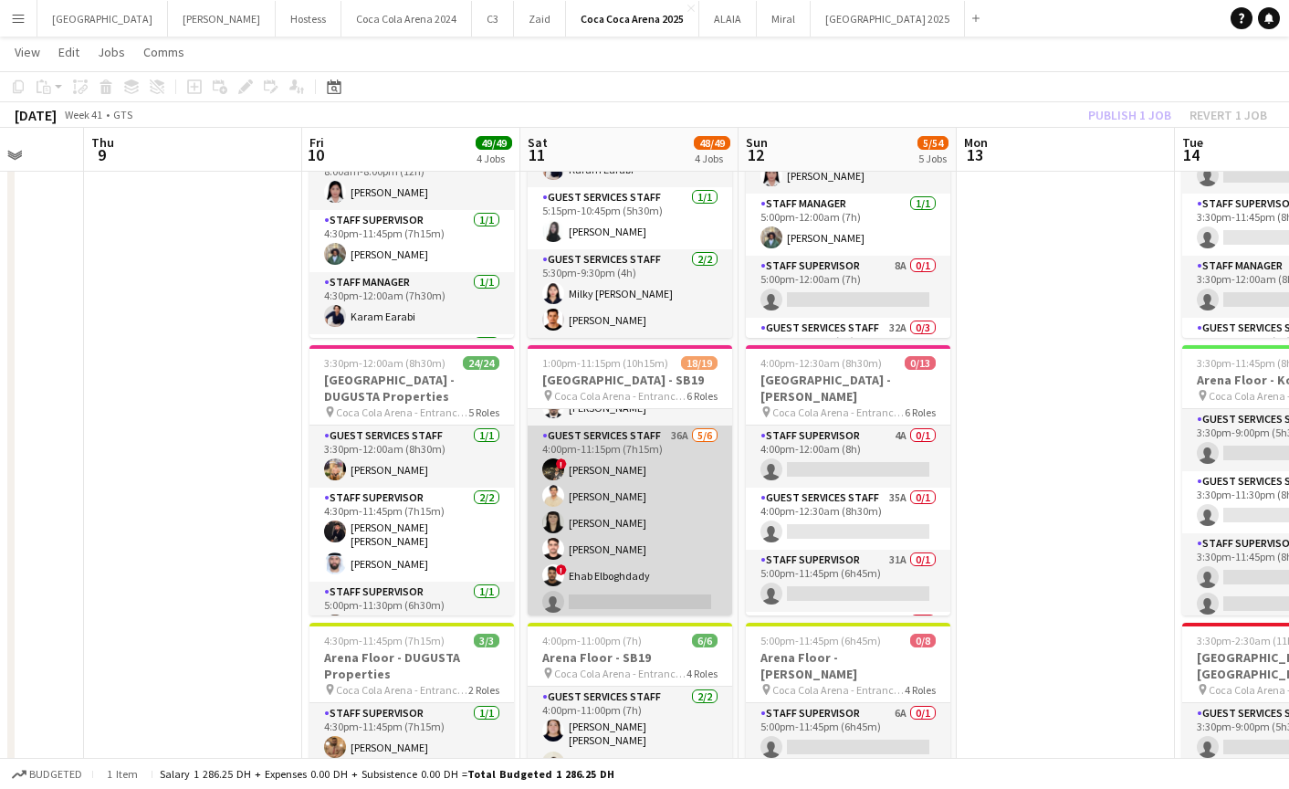
click at [645, 580] on app-card-role "Guest Services Staff 36A [DATE] 4:00pm-11:15pm (7h15m) ! [PERSON_NAME] Elboghda…" at bounding box center [630, 522] width 205 height 194
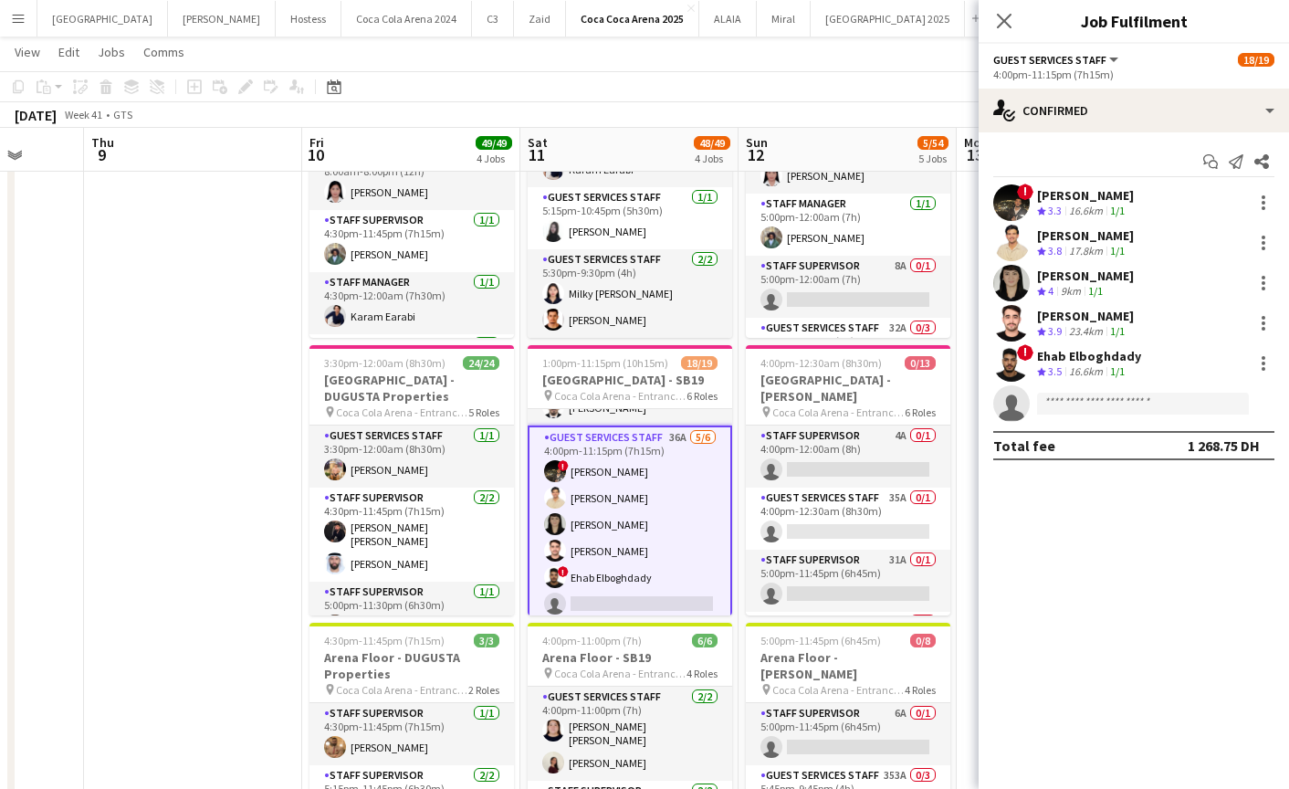
scroll to position [440, 0]
click at [648, 582] on app-card-role "Guest Services Staff 36A [DATE] 4:00pm-11:15pm (7h15m) ! [PERSON_NAME] Elboghda…" at bounding box center [630, 524] width 205 height 198
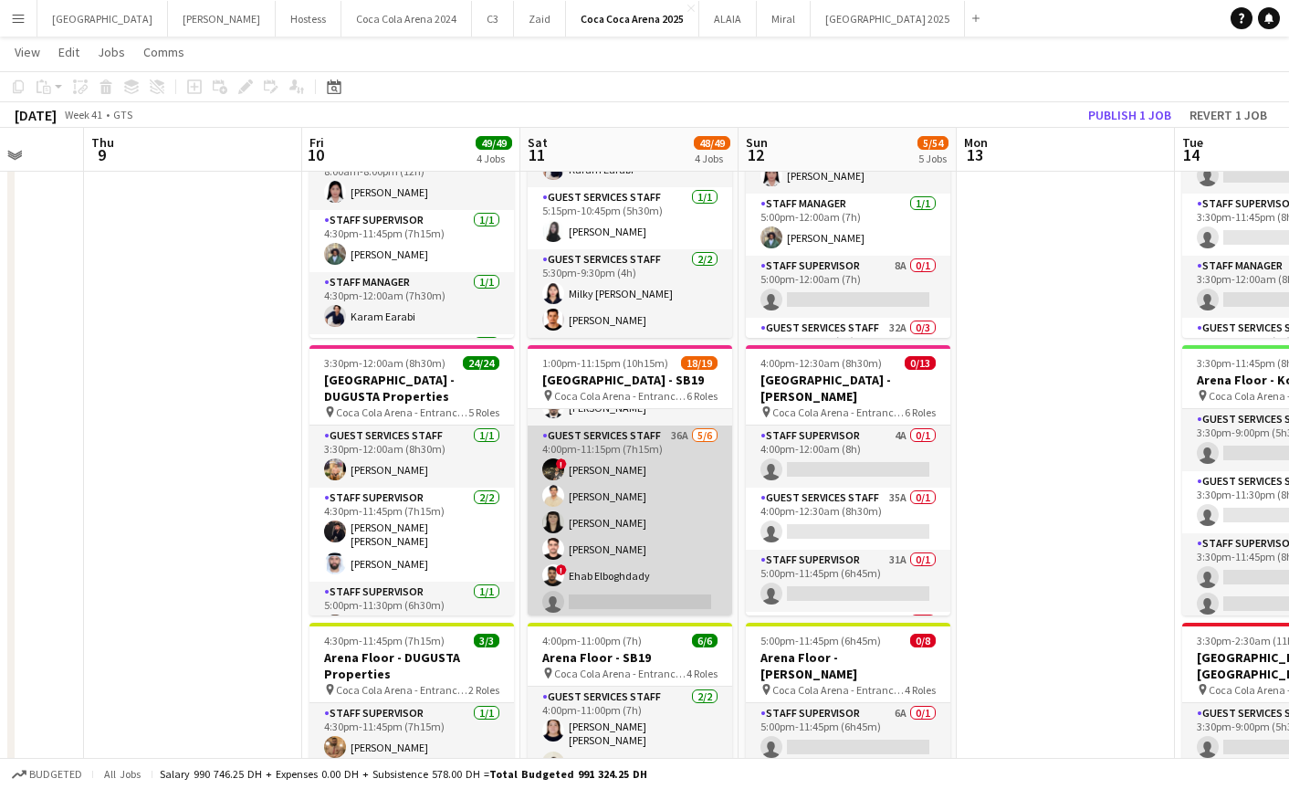
click at [648, 582] on app-card-role "Guest Services Staff 36A [DATE] 4:00pm-11:15pm (7h15m) ! [PERSON_NAME] Elboghda…" at bounding box center [630, 522] width 205 height 194
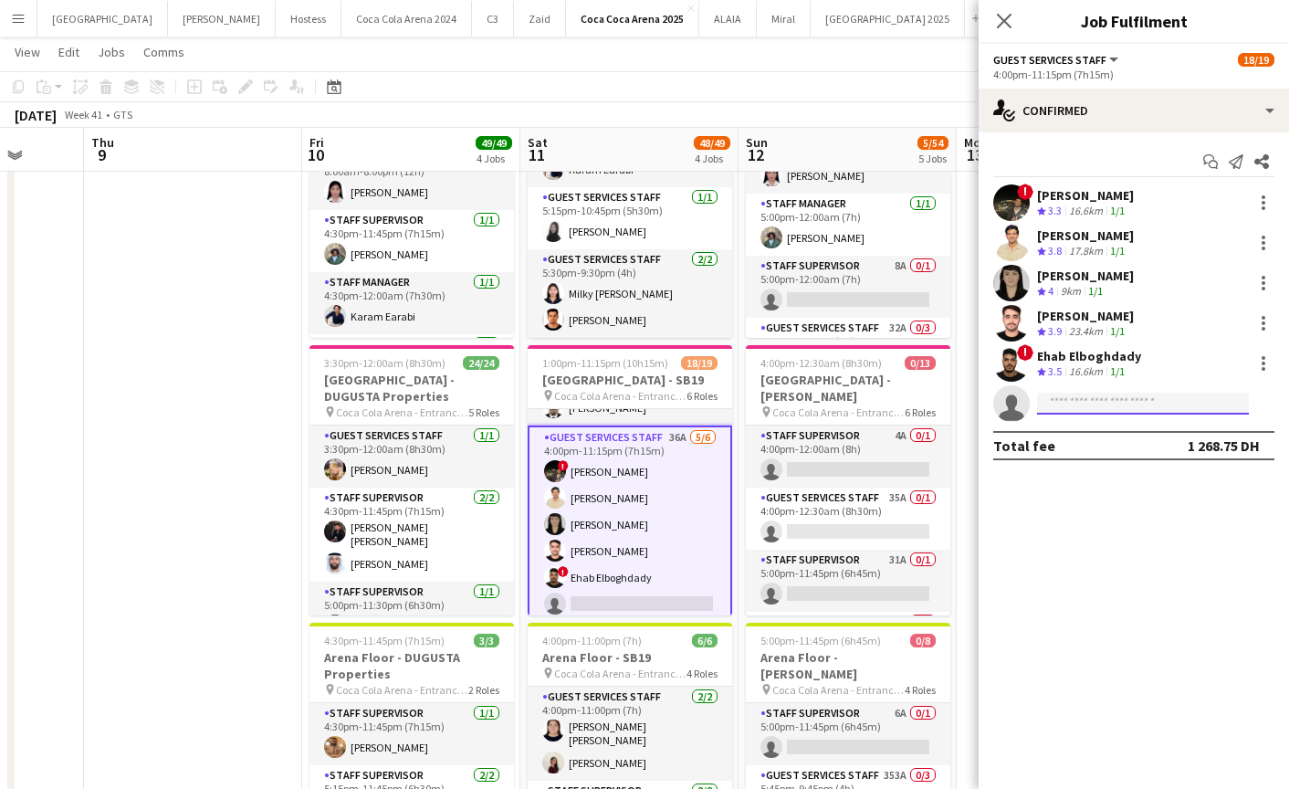
click at [1113, 406] on input at bounding box center [1143, 404] width 212 height 22
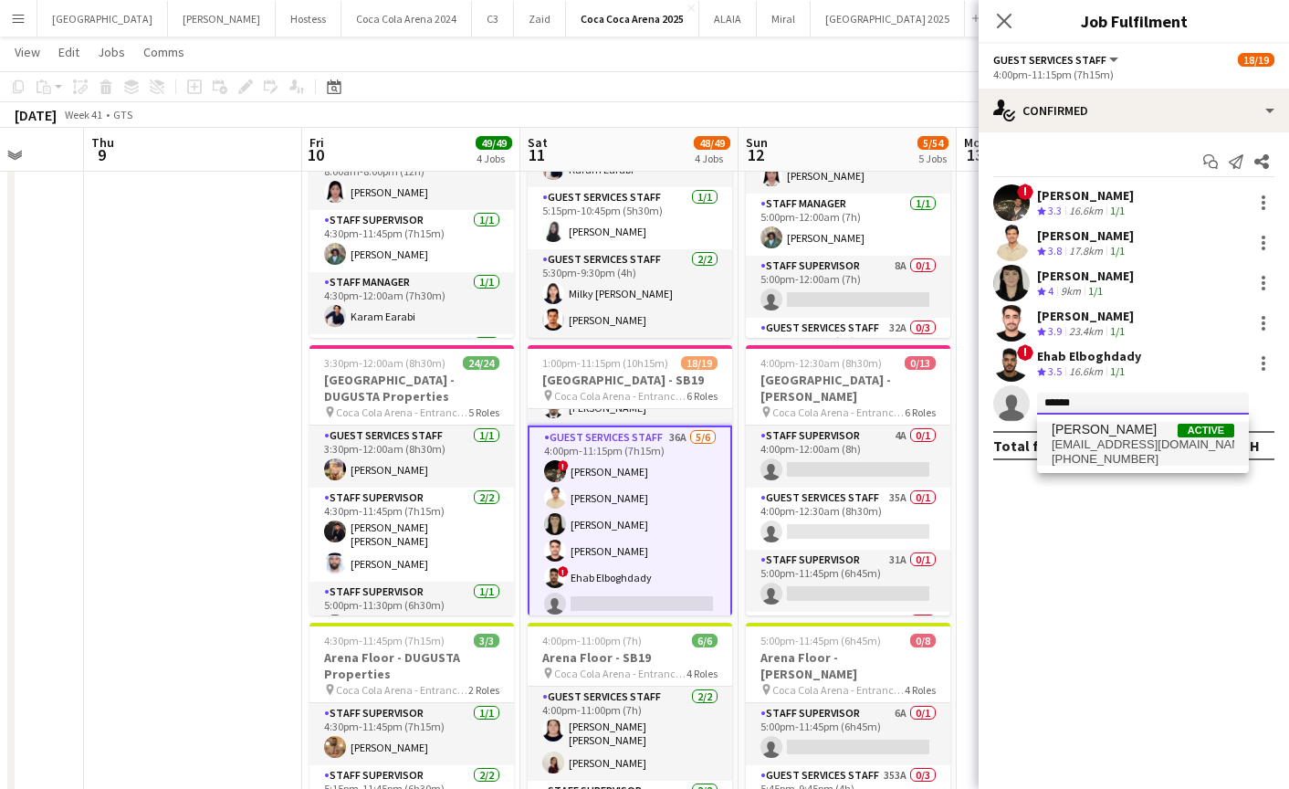
type input "******"
click at [1145, 438] on span "[EMAIL_ADDRESS][DOMAIN_NAME]" at bounding box center [1143, 444] width 183 height 15
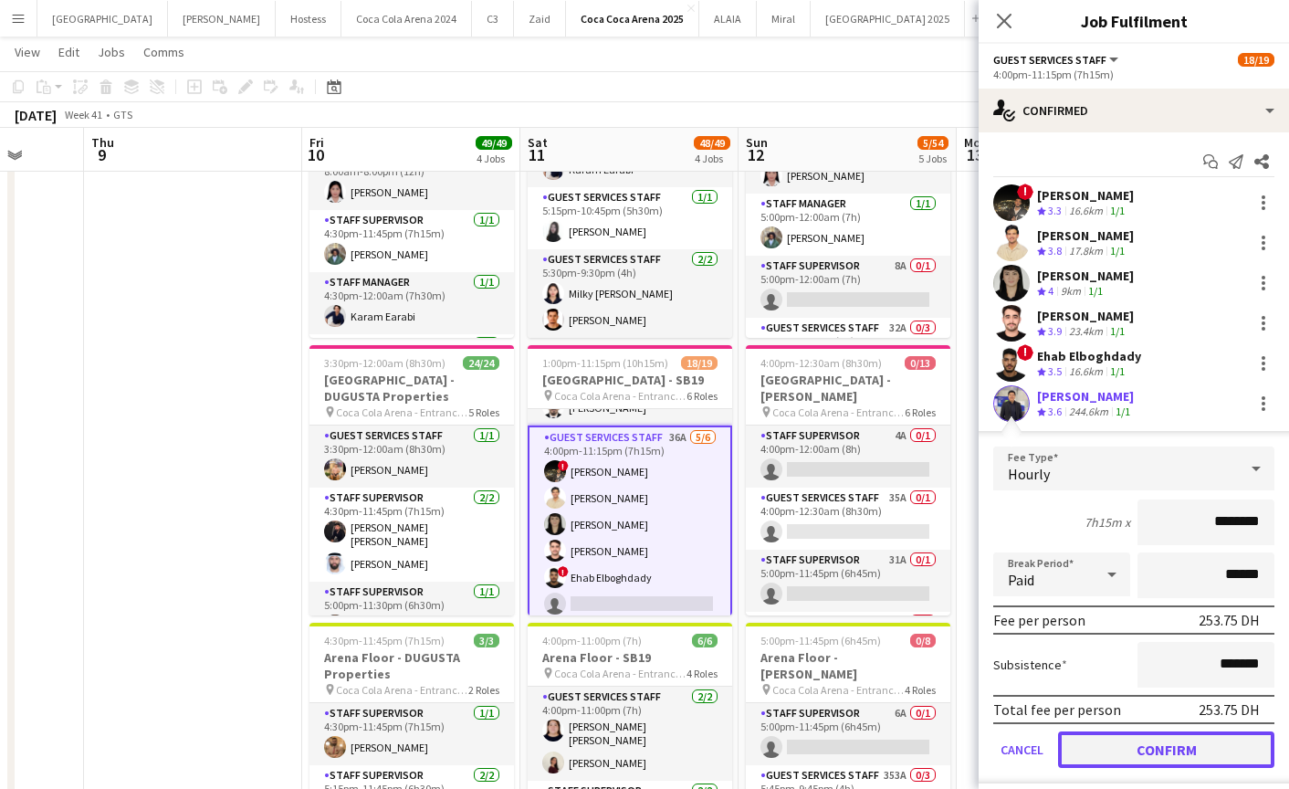
click at [1119, 755] on button "Confirm" at bounding box center [1166, 749] width 216 height 37
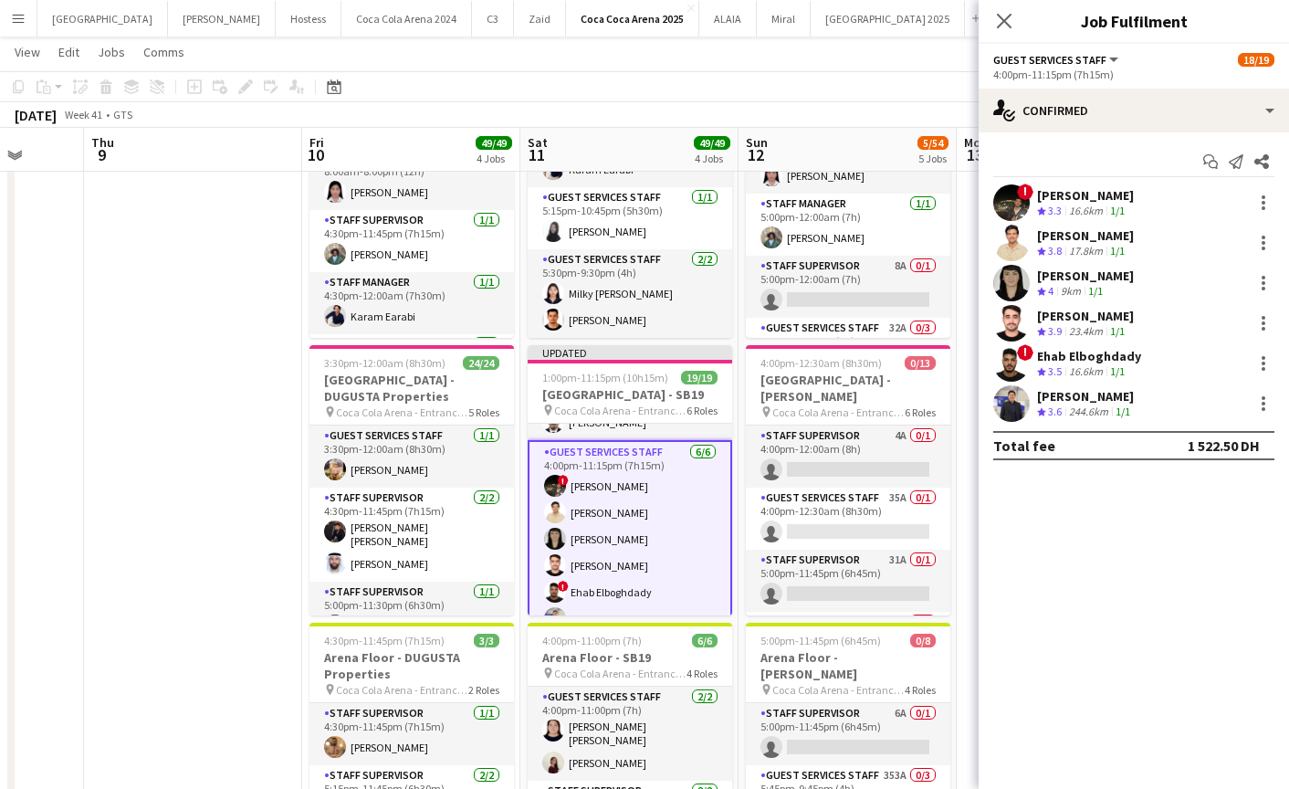
click at [1017, 399] on app-user-avatar at bounding box center [1011, 403] width 37 height 37
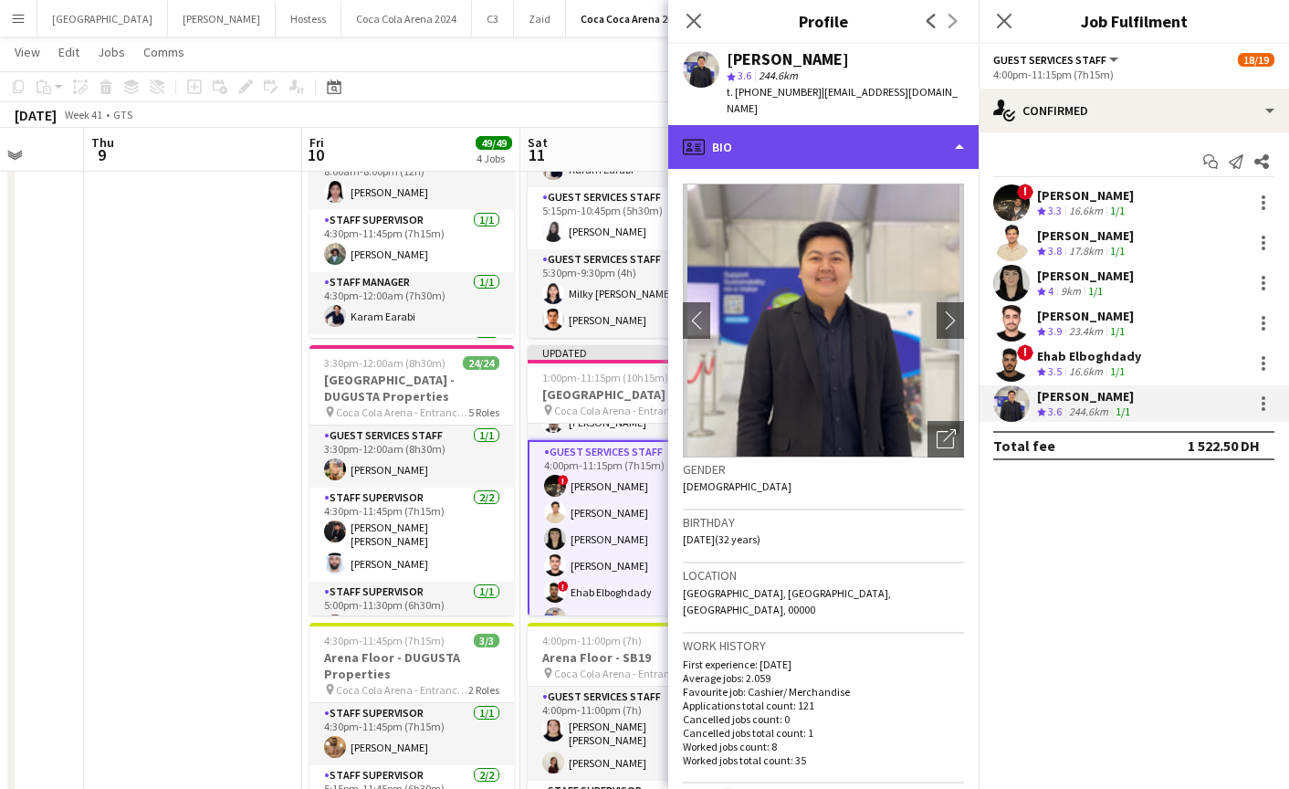
click at [813, 143] on div "profile Bio" at bounding box center [823, 147] width 310 height 44
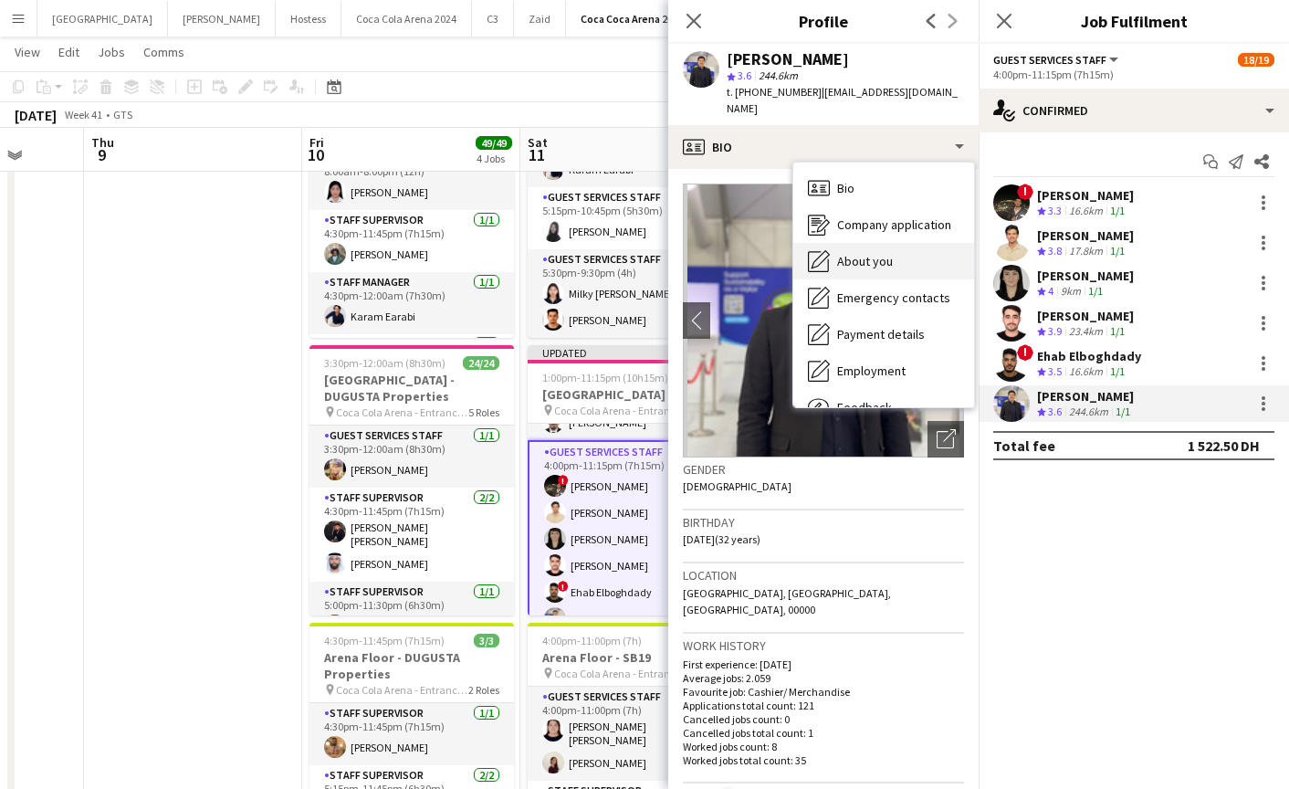
click at [859, 253] on span "About you" at bounding box center [865, 261] width 56 height 16
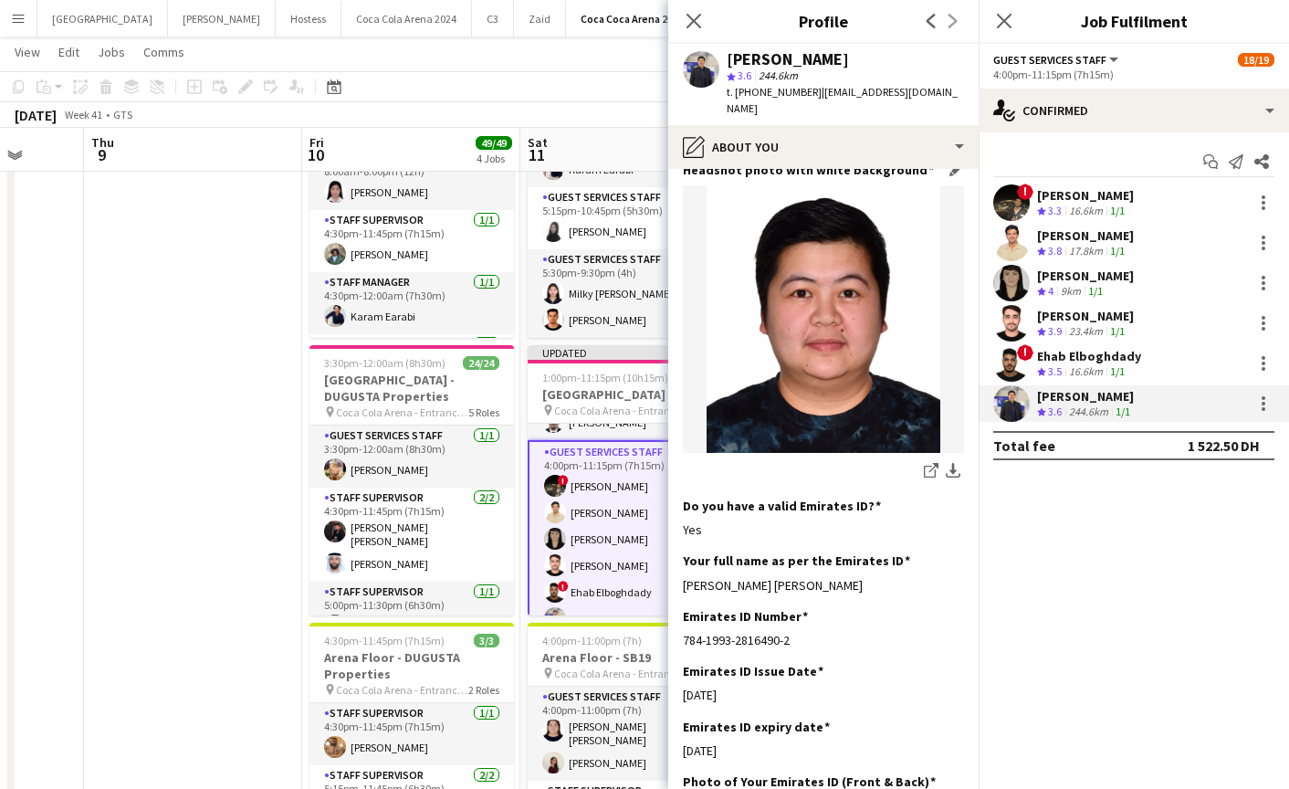
scroll to position [185, 0]
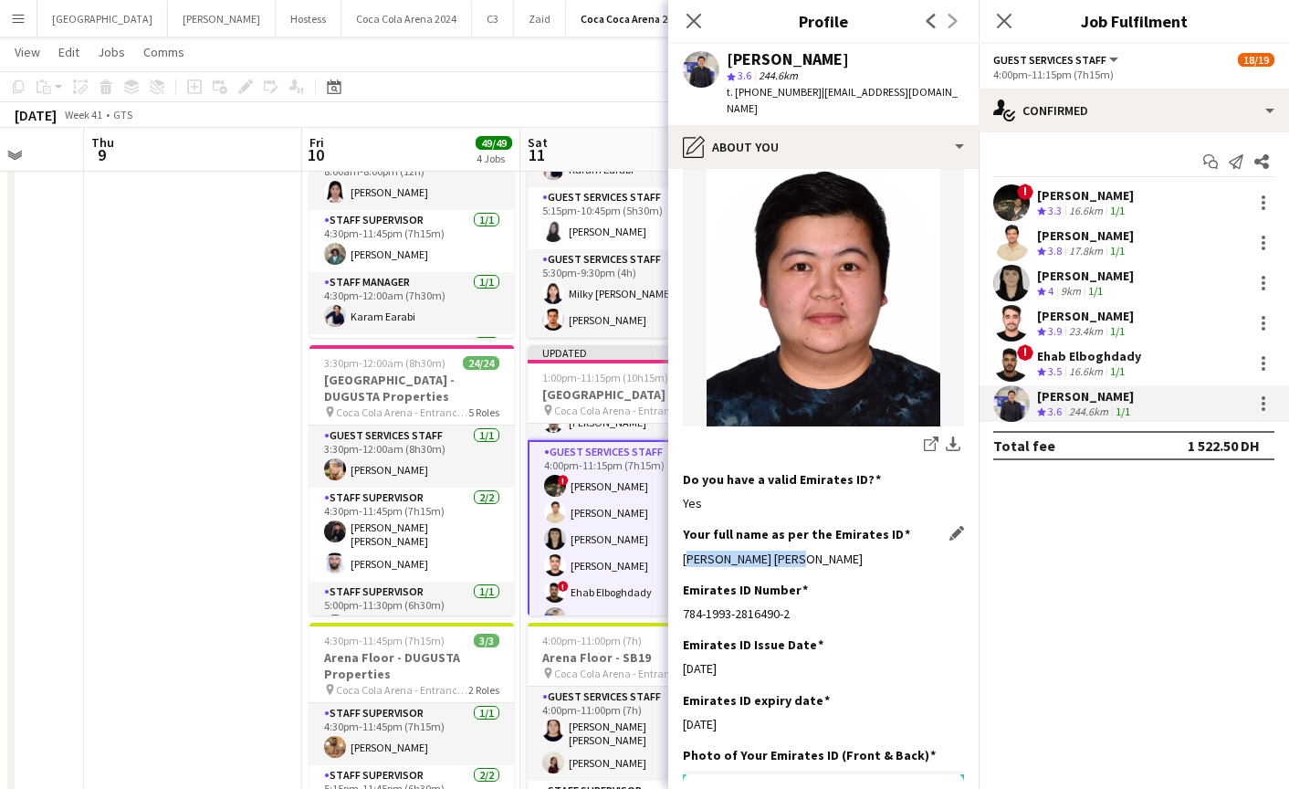
drag, startPoint x: 681, startPoint y: 540, endPoint x: 825, endPoint y: 554, distance: 144.9
click at [825, 554] on app-section-data-types "Bio Edit this field A great team player and multitasking. Upload your CV Edit t…" at bounding box center [823, 479] width 310 height 620
copy div "[PERSON_NAME] [PERSON_NAME]"
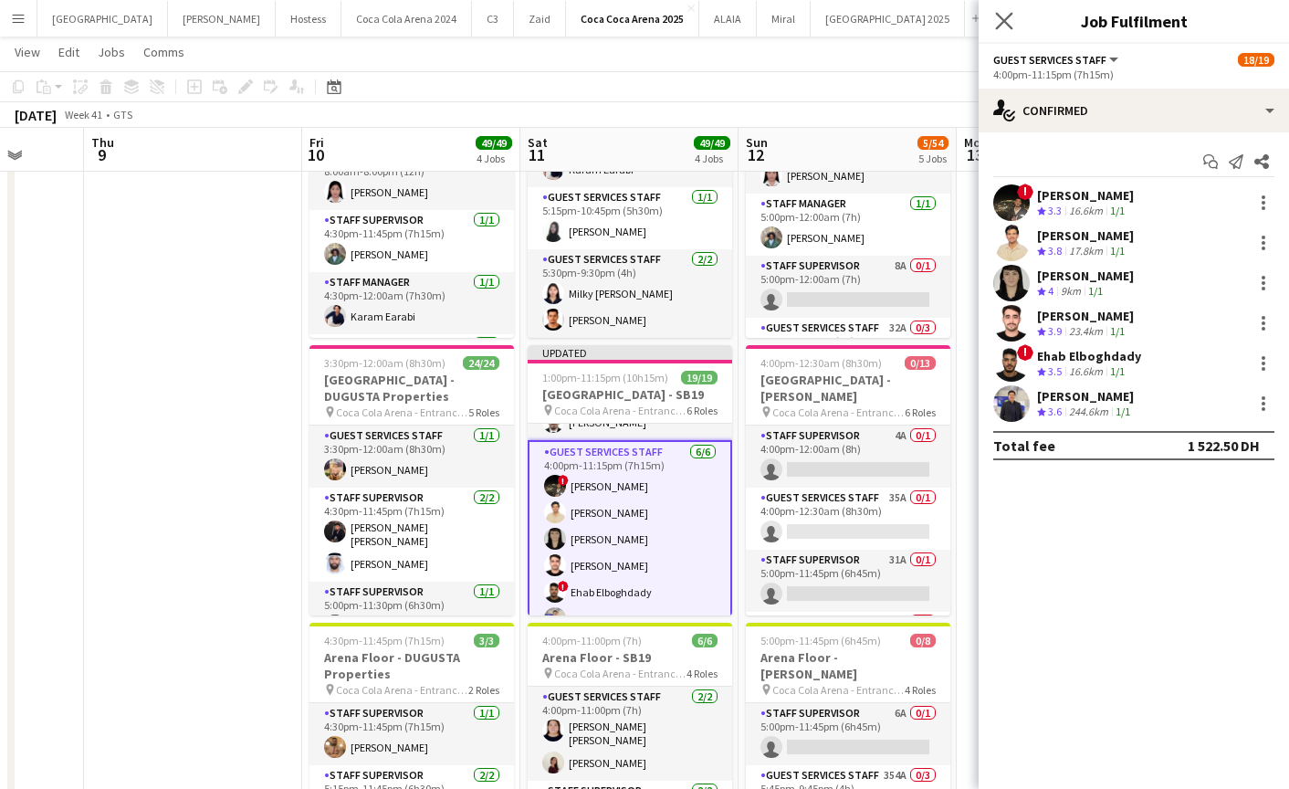
click at [1013, 16] on app-icon "Close pop-in" at bounding box center [1005, 21] width 26 height 26
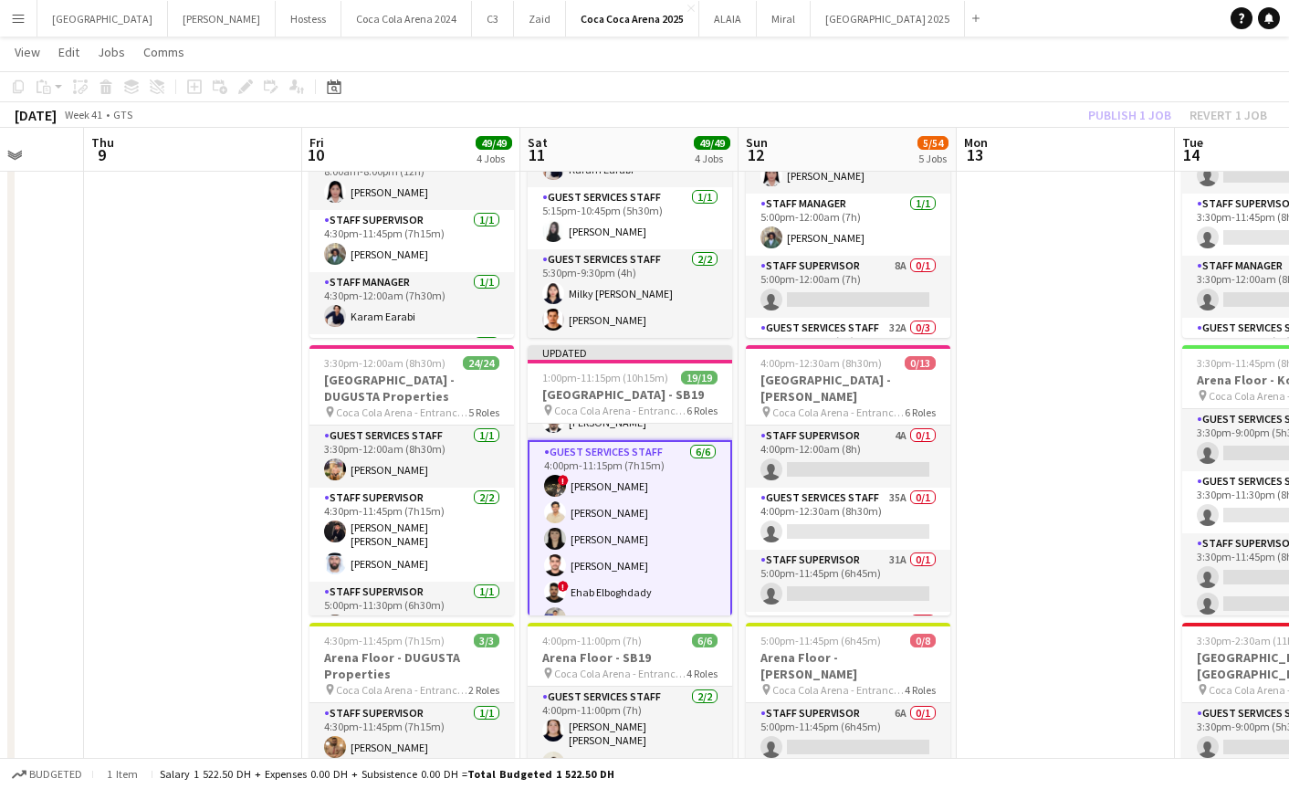
click at [1089, 109] on div "Publish 1 job Revert 1 job" at bounding box center [1177, 115] width 223 height 24
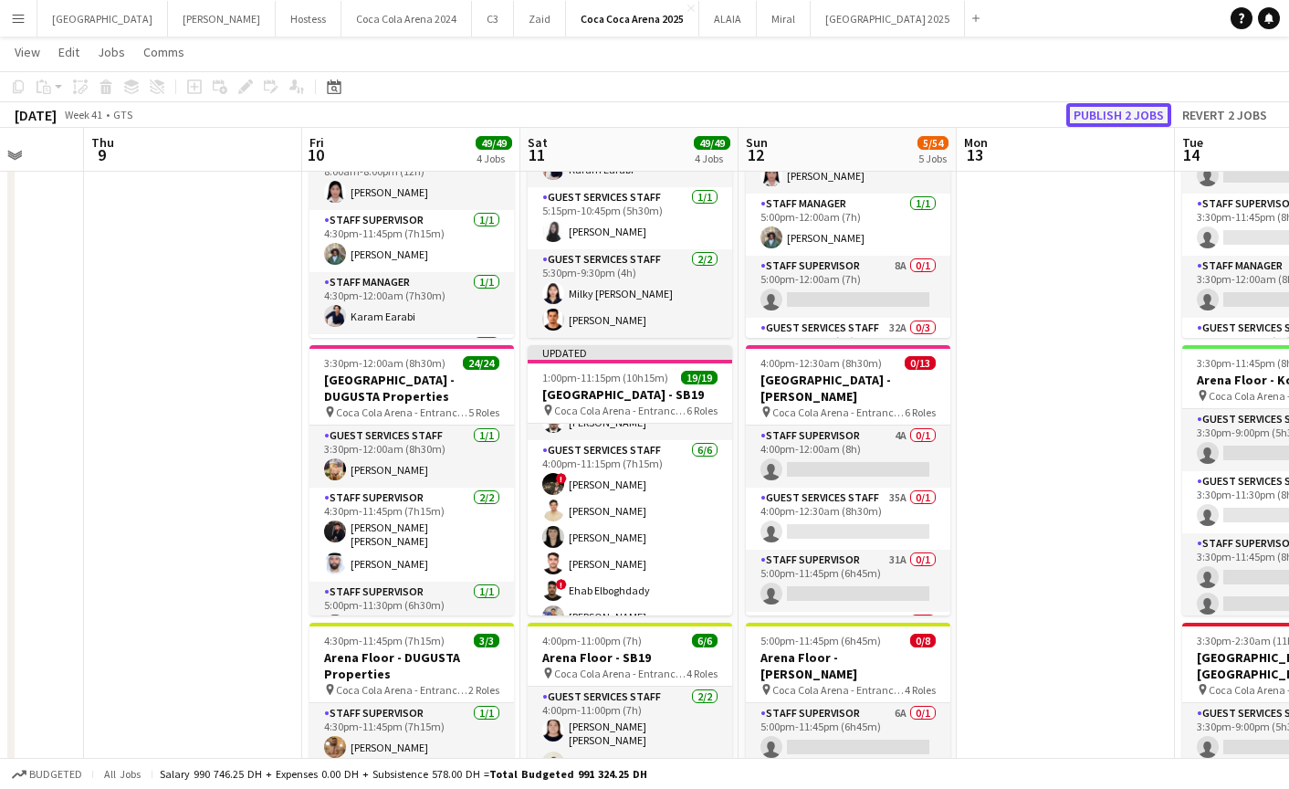
click at [1097, 111] on button "Publish 2 jobs" at bounding box center [1118, 115] width 105 height 24
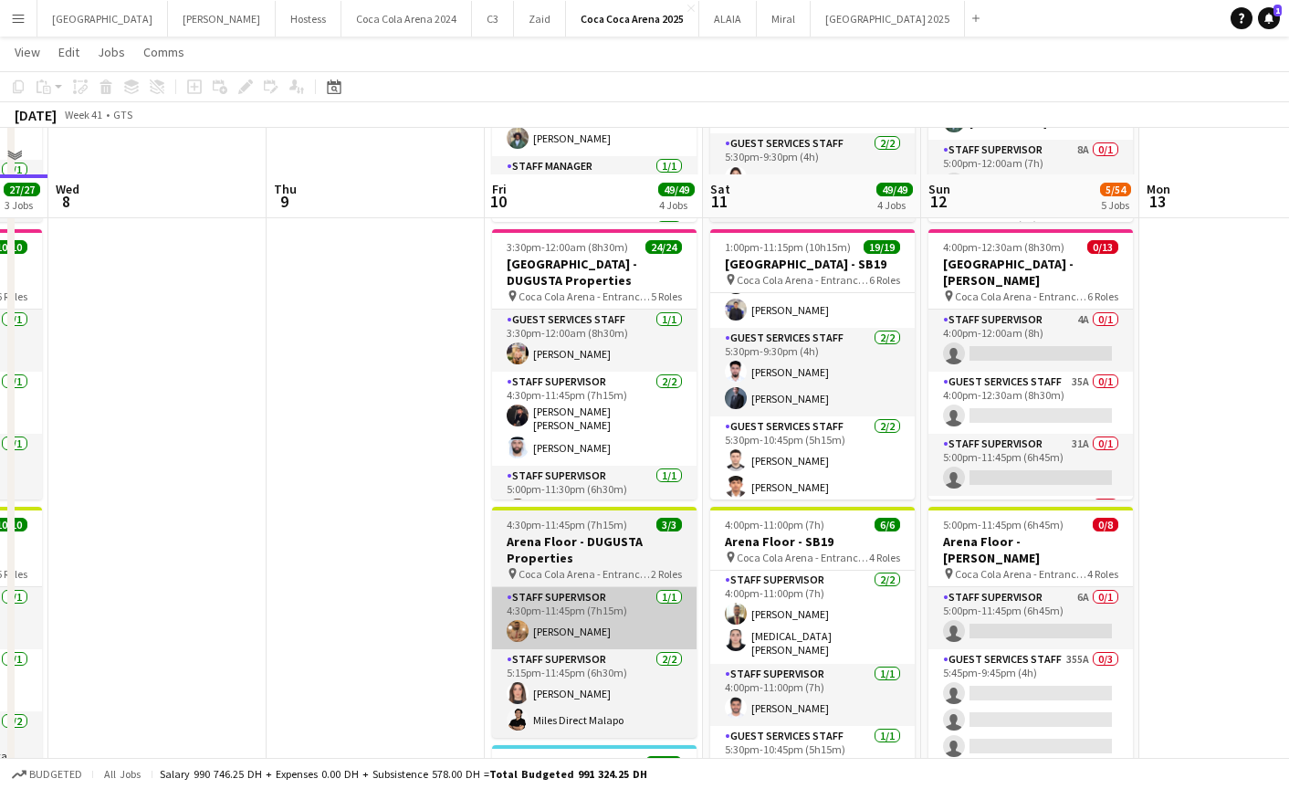
scroll to position [231, 0]
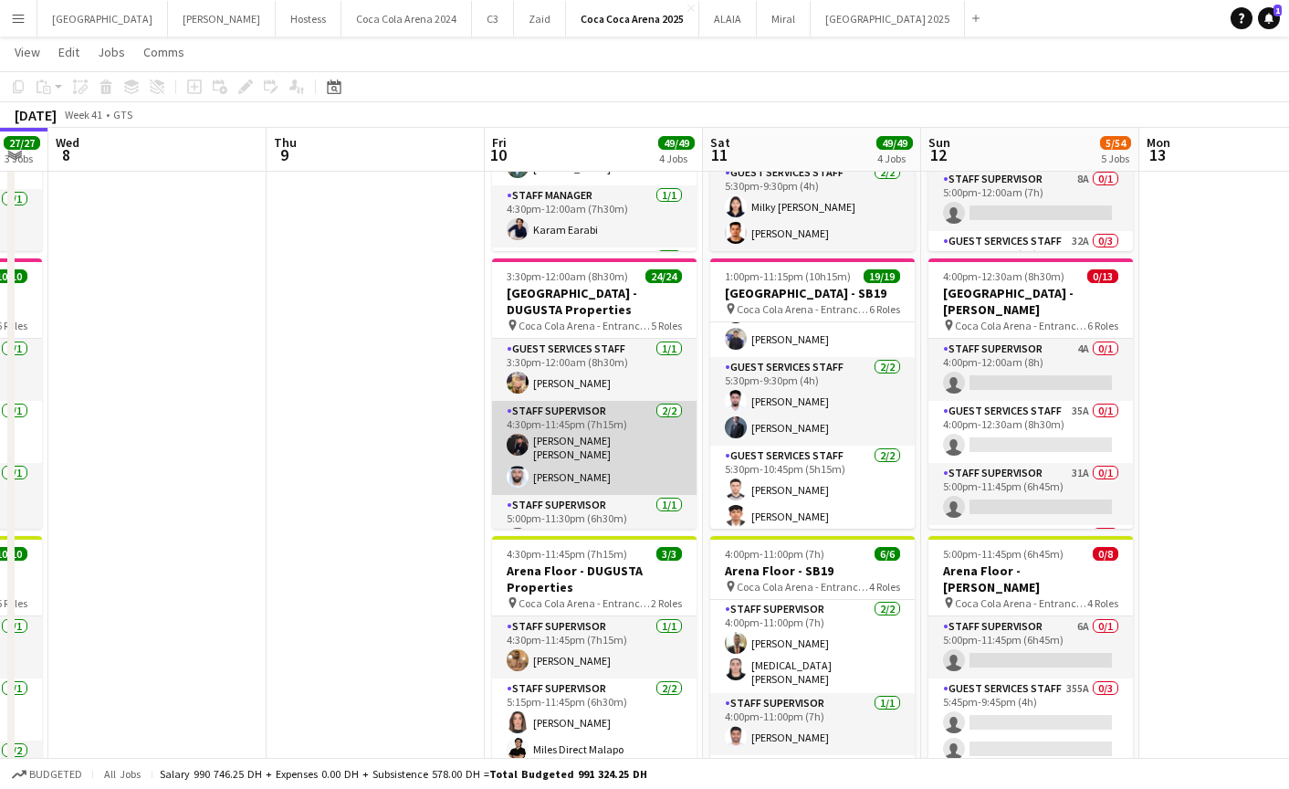
click at [579, 435] on app-card-role "Staff Supervisor [DATE] 4:30pm-11:45pm (7h15m) [PERSON_NAME] [PERSON_NAME] [PER…" at bounding box center [594, 448] width 205 height 94
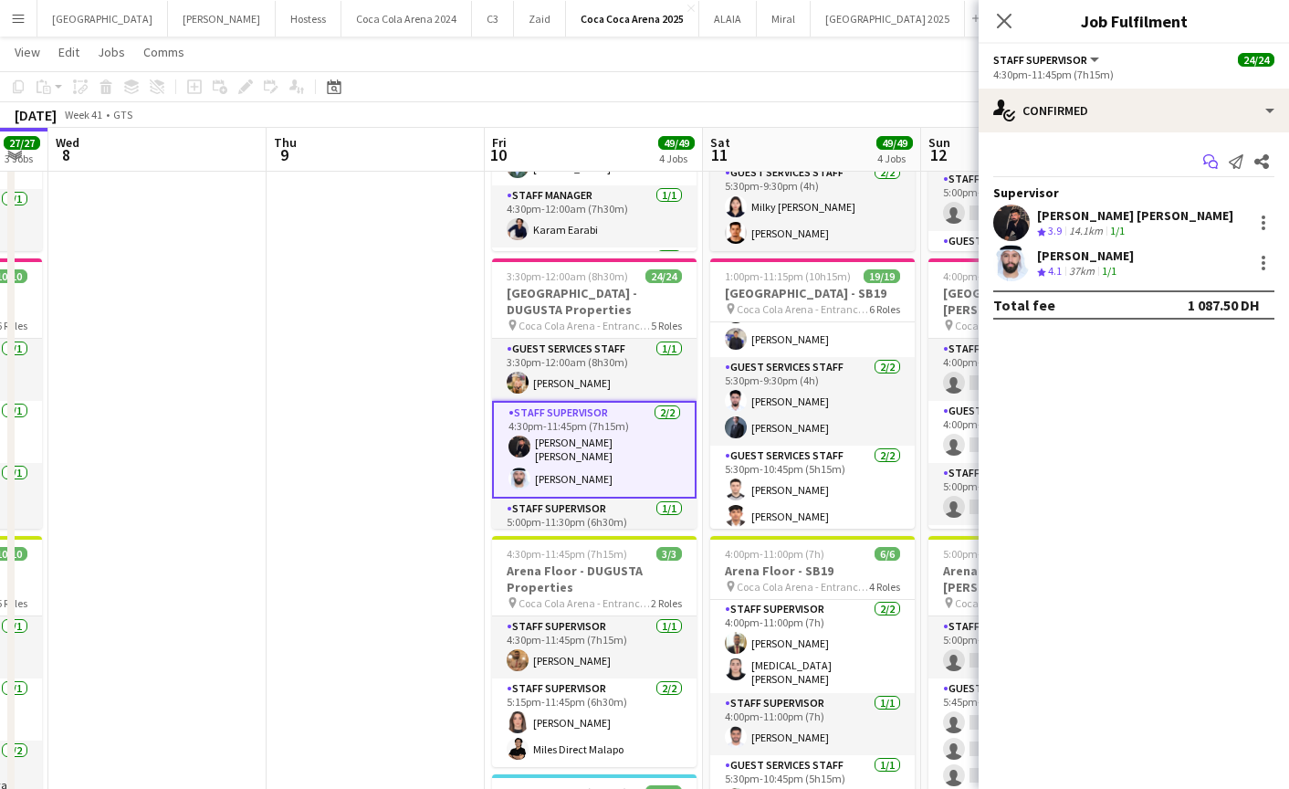
click at [1206, 161] on icon "Start chat" at bounding box center [1210, 161] width 15 height 15
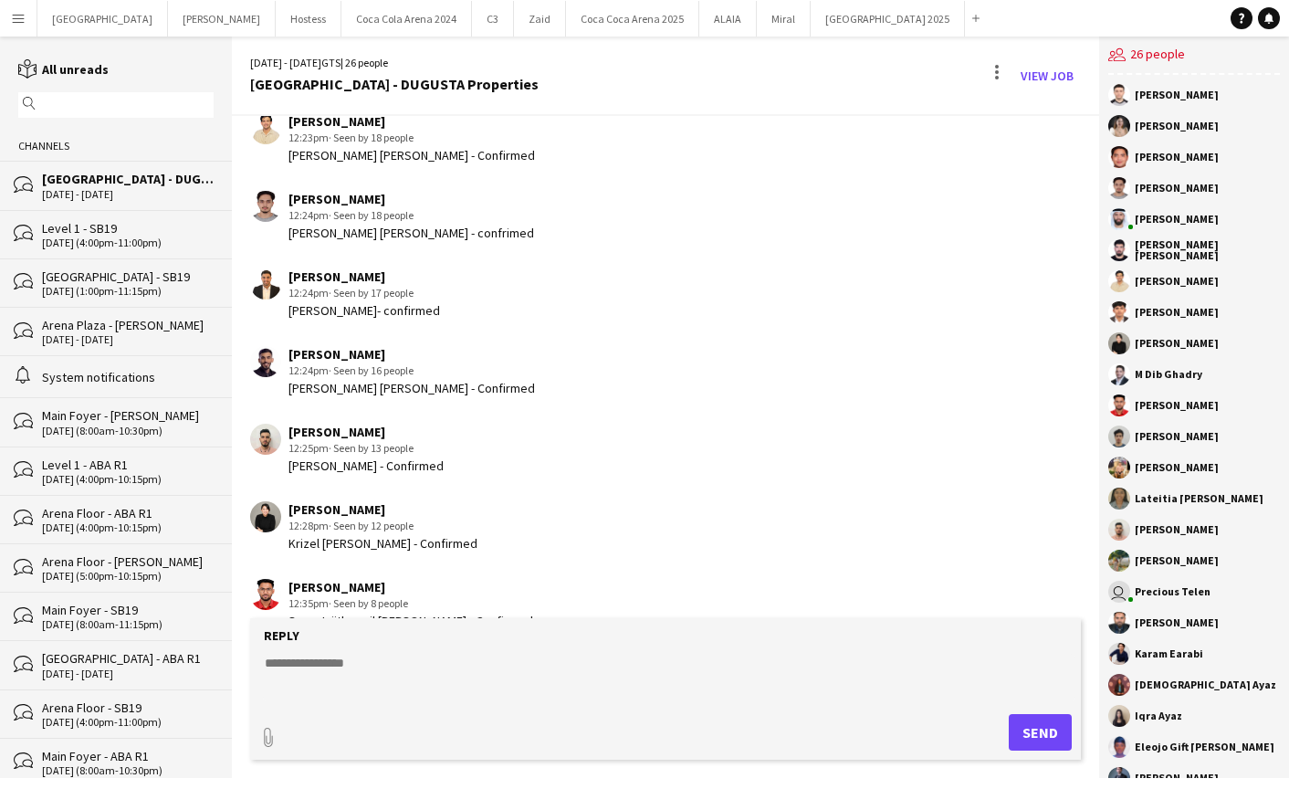
scroll to position [3097, 0]
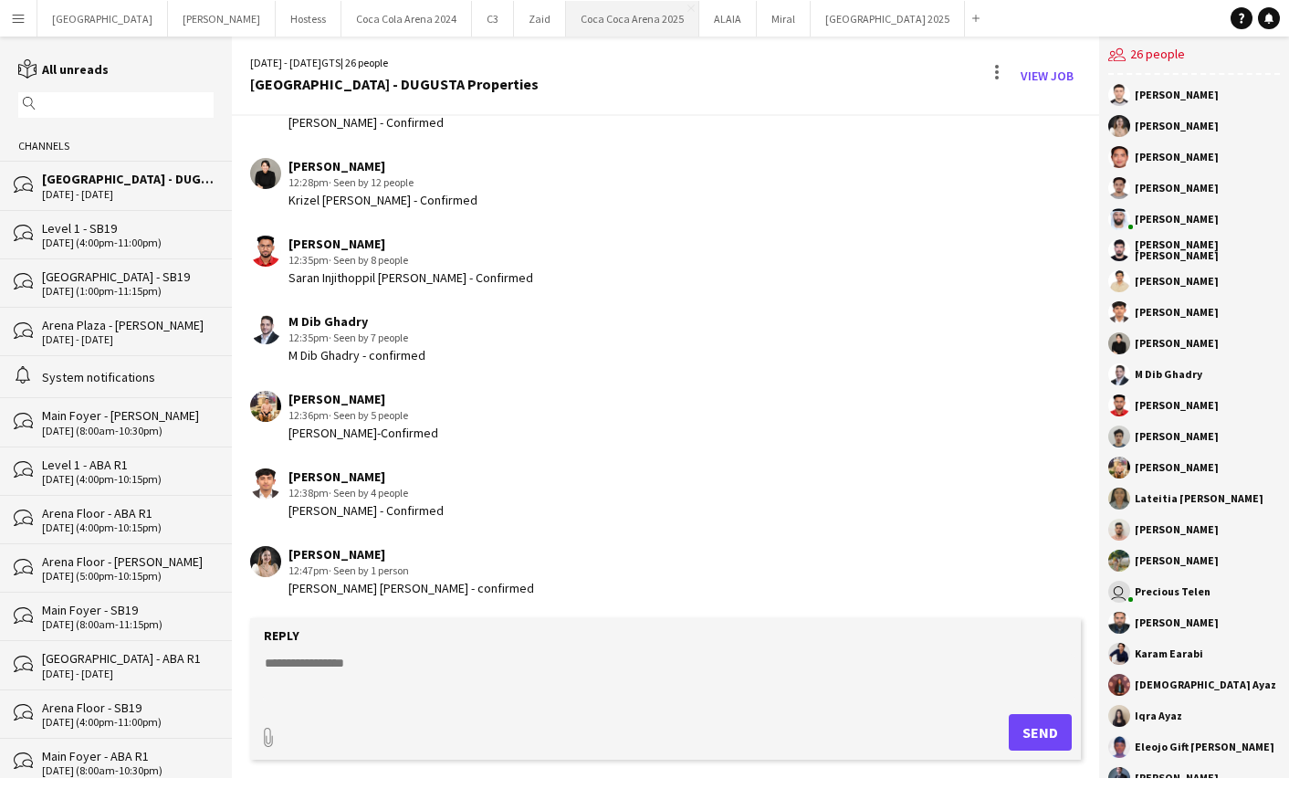
click at [566, 23] on button "[GEOGRAPHIC_DATA] 2025 Close" at bounding box center [632, 19] width 133 height 36
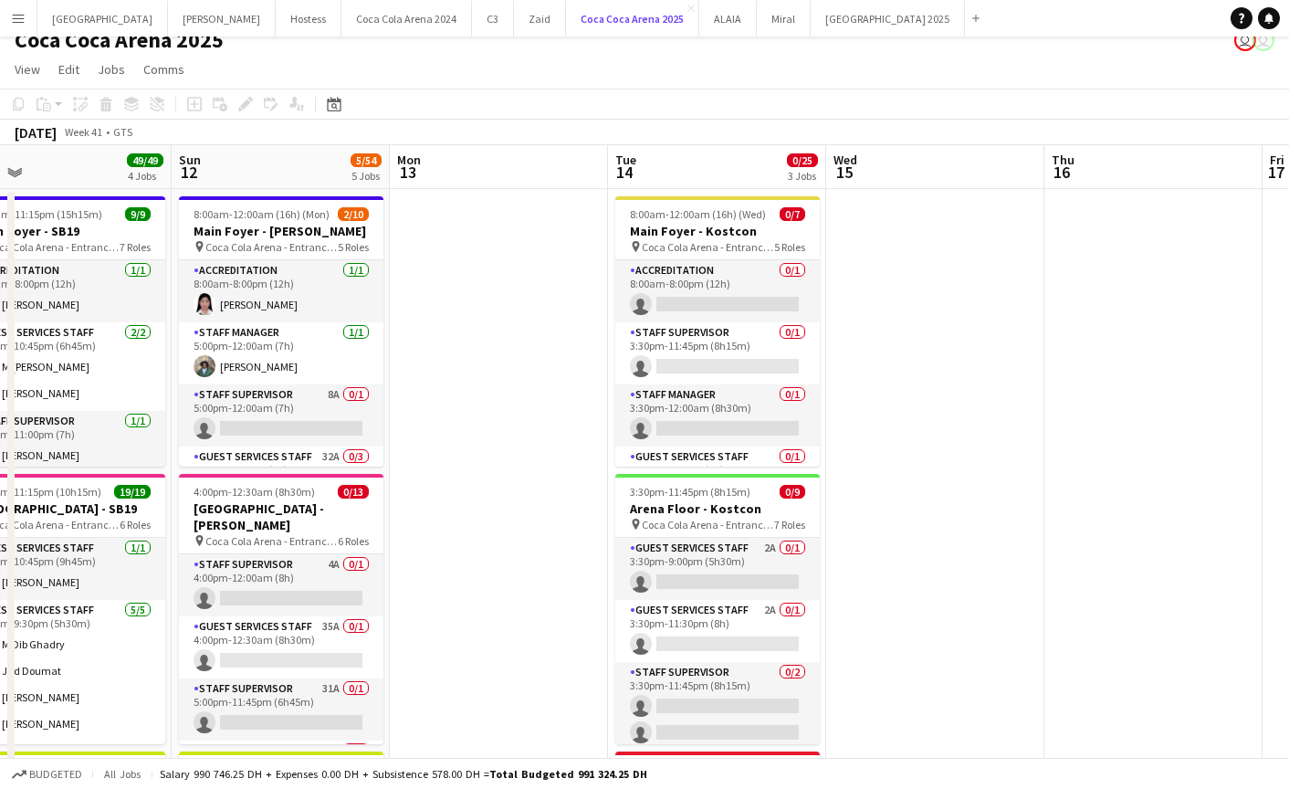
scroll to position [0, 574]
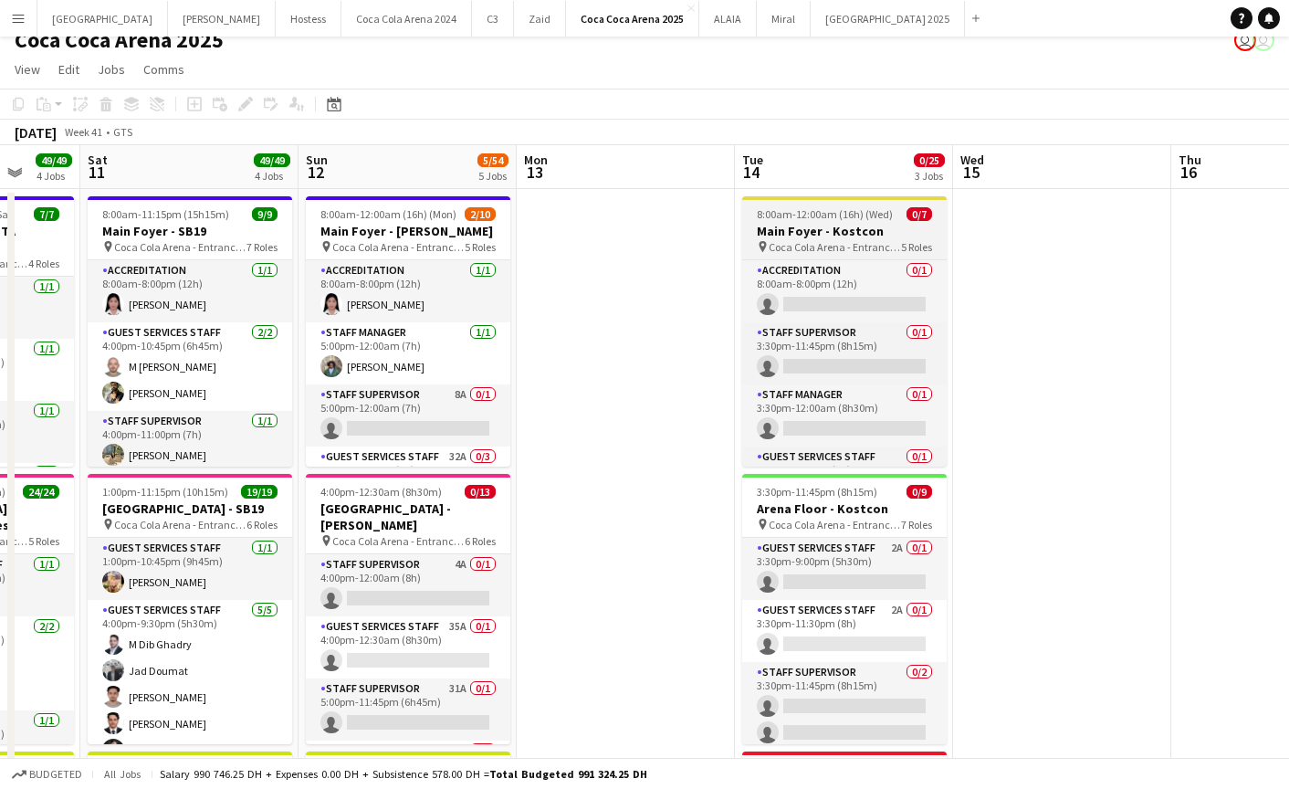
click at [820, 233] on h3 "Main Foyer - Kostcon" at bounding box center [844, 231] width 205 height 16
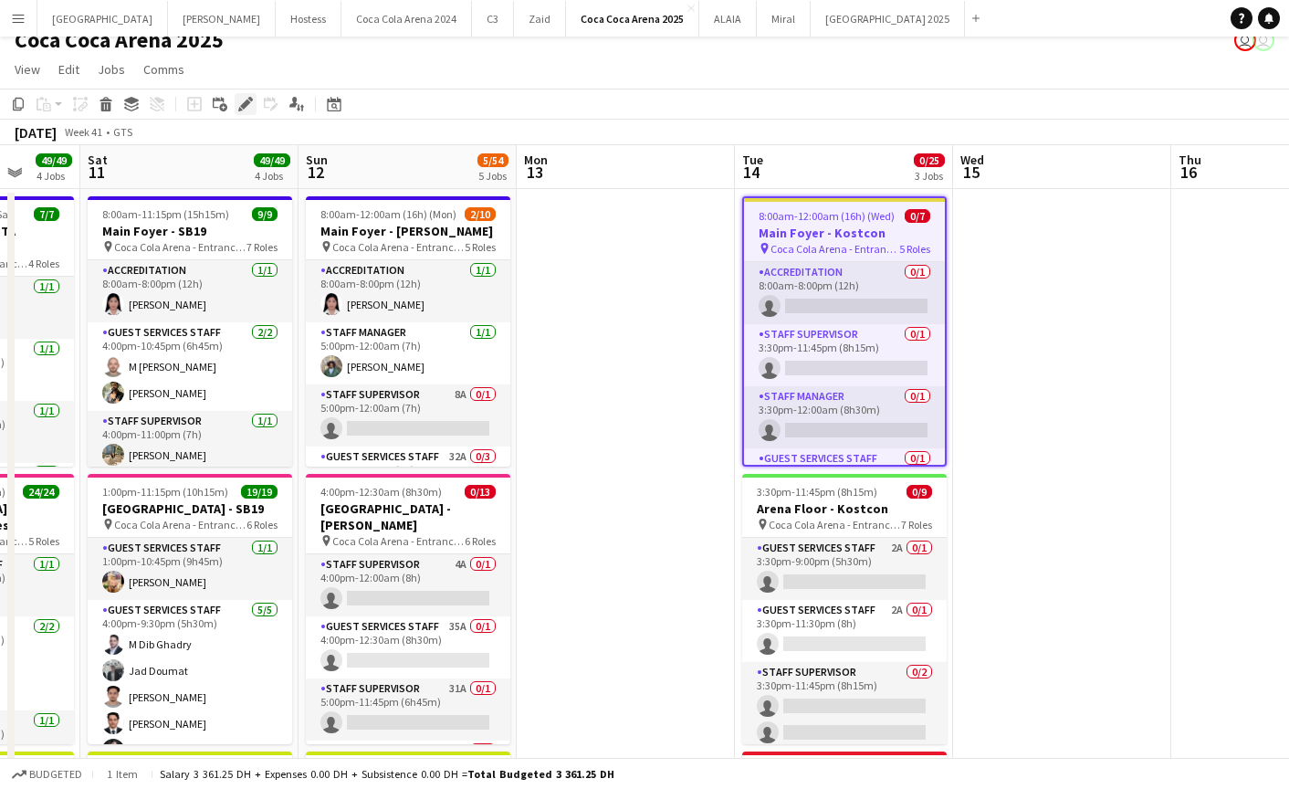
click at [244, 95] on div "Edit" at bounding box center [246, 104] width 22 height 22
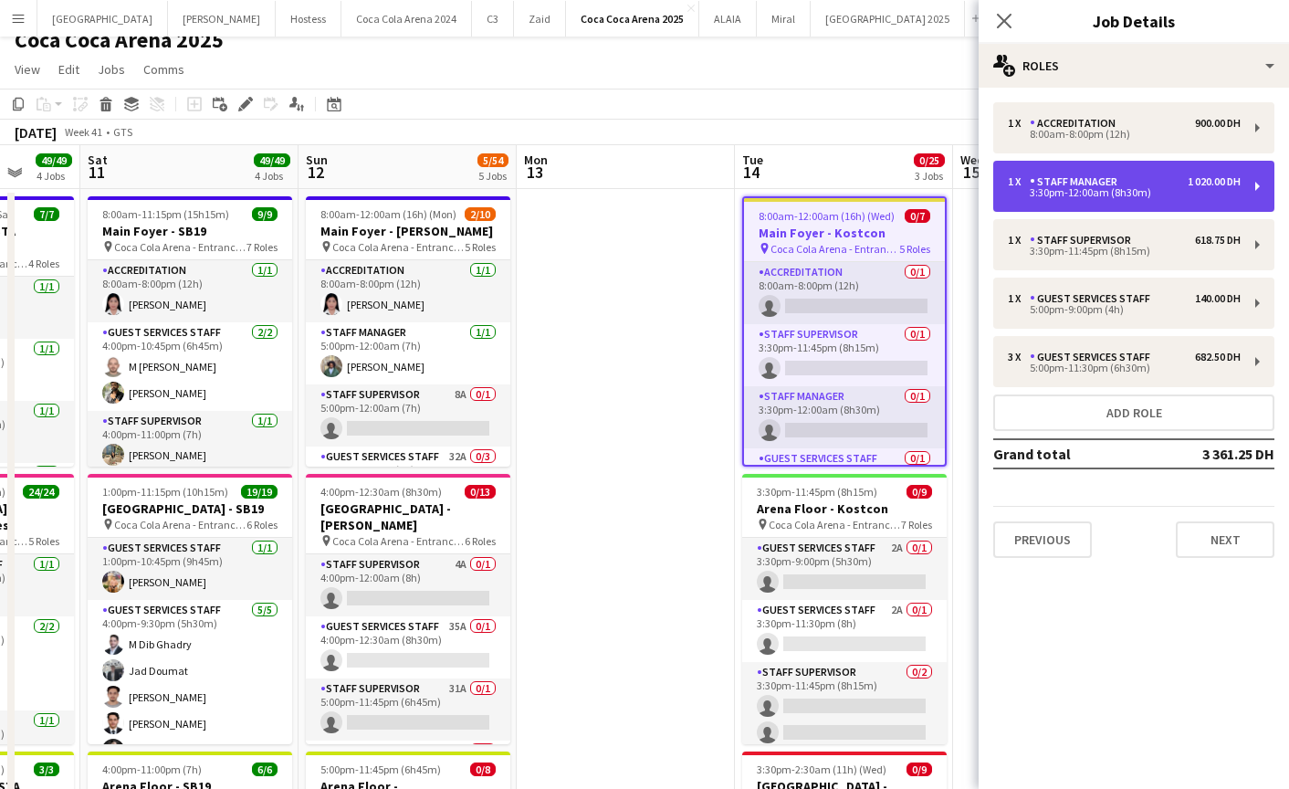
click at [1064, 193] on div "3:30pm-12:00am (8h30m)" at bounding box center [1124, 192] width 233 height 9
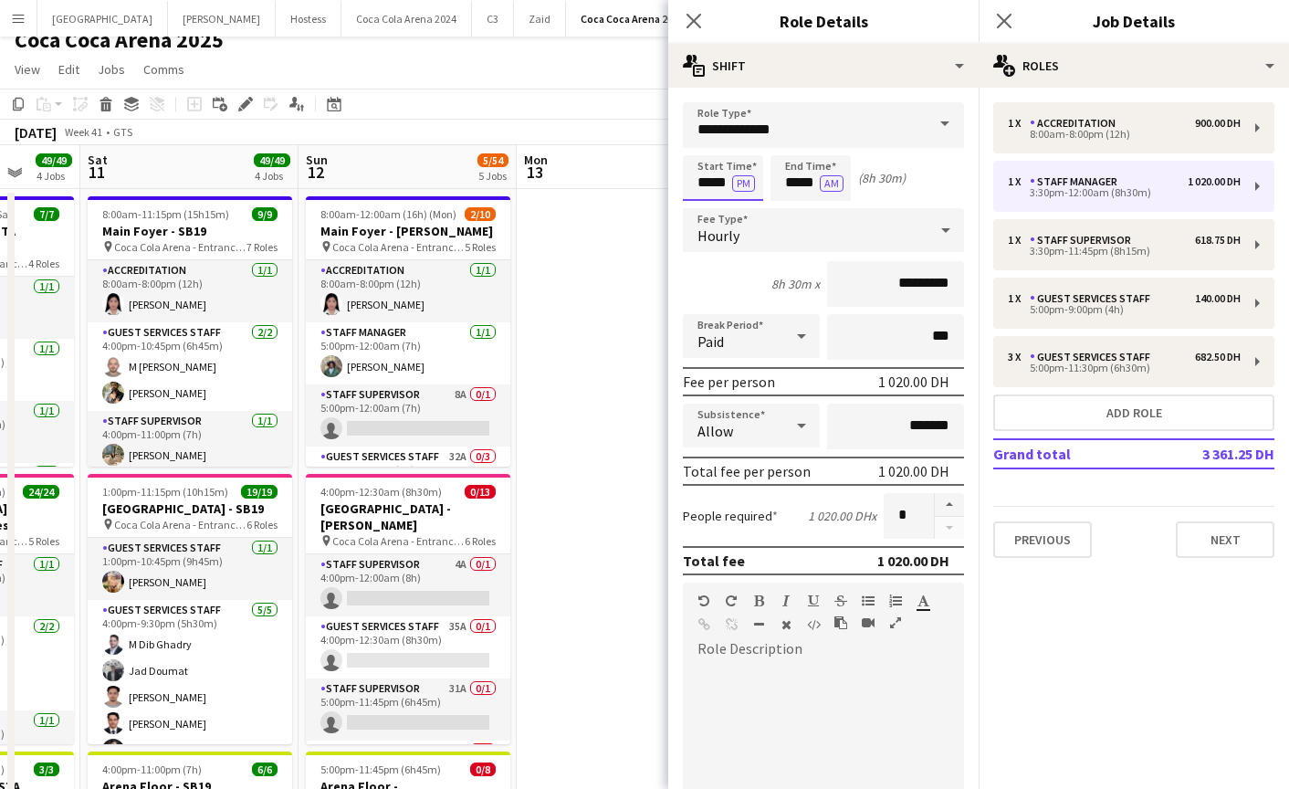
click at [724, 185] on input "*****" at bounding box center [723, 178] width 80 height 46
click at [695, 140] on div at bounding box center [705, 146] width 37 height 18
type input "*****"
click at [695, 137] on div at bounding box center [705, 146] width 37 height 18
click at [790, 179] on input "*****" at bounding box center [811, 178] width 80 height 46
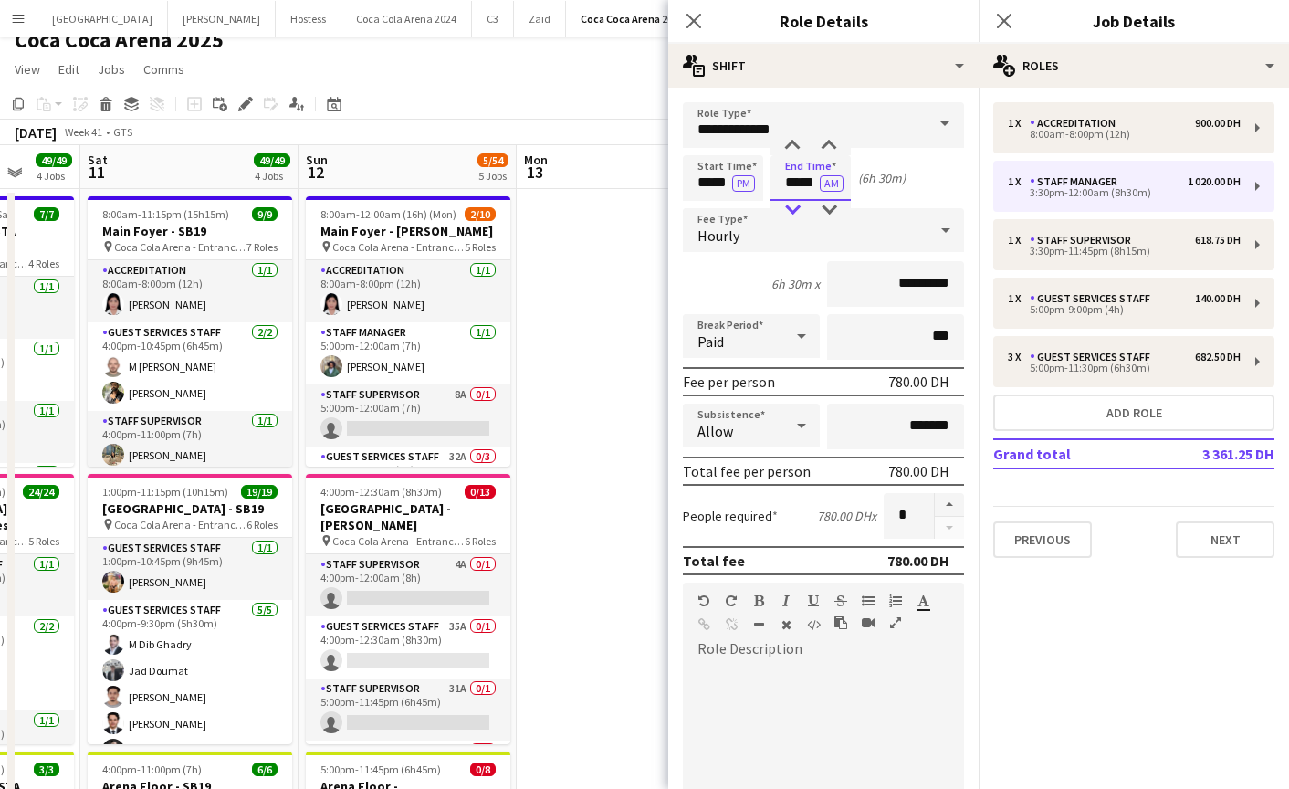
type input "*****"
click at [794, 214] on div at bounding box center [792, 210] width 37 height 18
click at [682, 16] on div "Close pop-in" at bounding box center [693, 21] width 51 height 42
click at [693, 16] on icon "Close pop-in" at bounding box center [693, 20] width 17 height 17
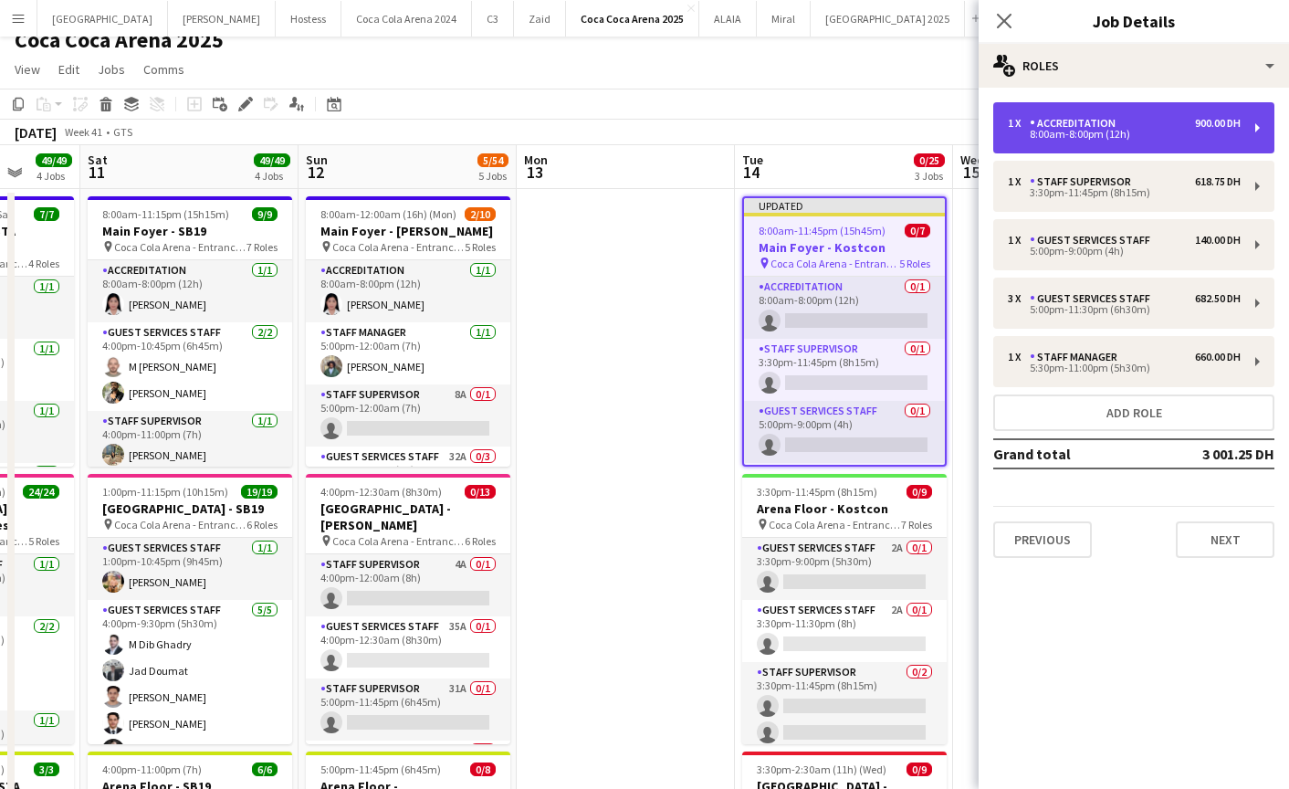
click at [1023, 132] on div "8:00am-8:00pm (12h)" at bounding box center [1124, 134] width 233 height 9
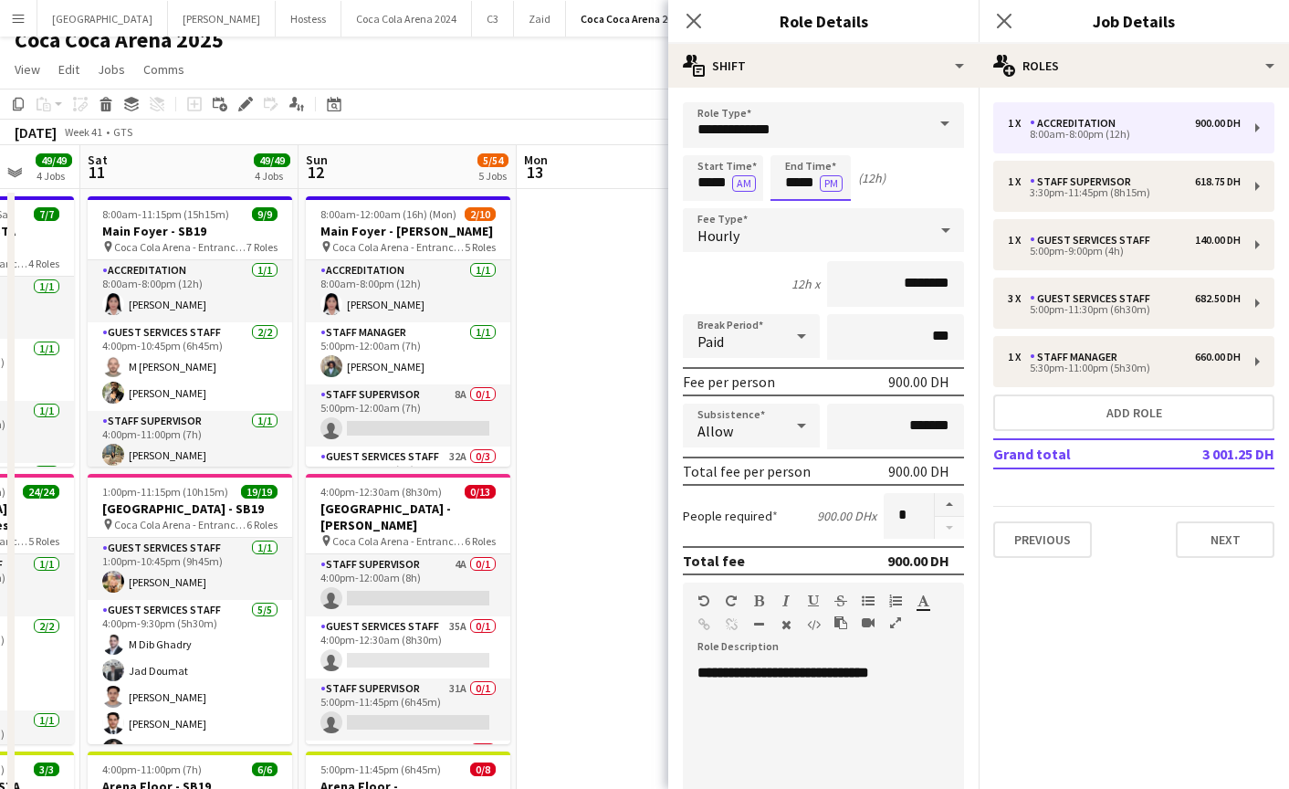
click at [803, 173] on input "*****" at bounding box center [811, 178] width 80 height 46
click at [799, 205] on div at bounding box center [792, 210] width 37 height 18
type input "*****"
click at [799, 205] on div at bounding box center [792, 210] width 37 height 18
click at [696, 26] on icon "Close pop-in" at bounding box center [693, 20] width 17 height 17
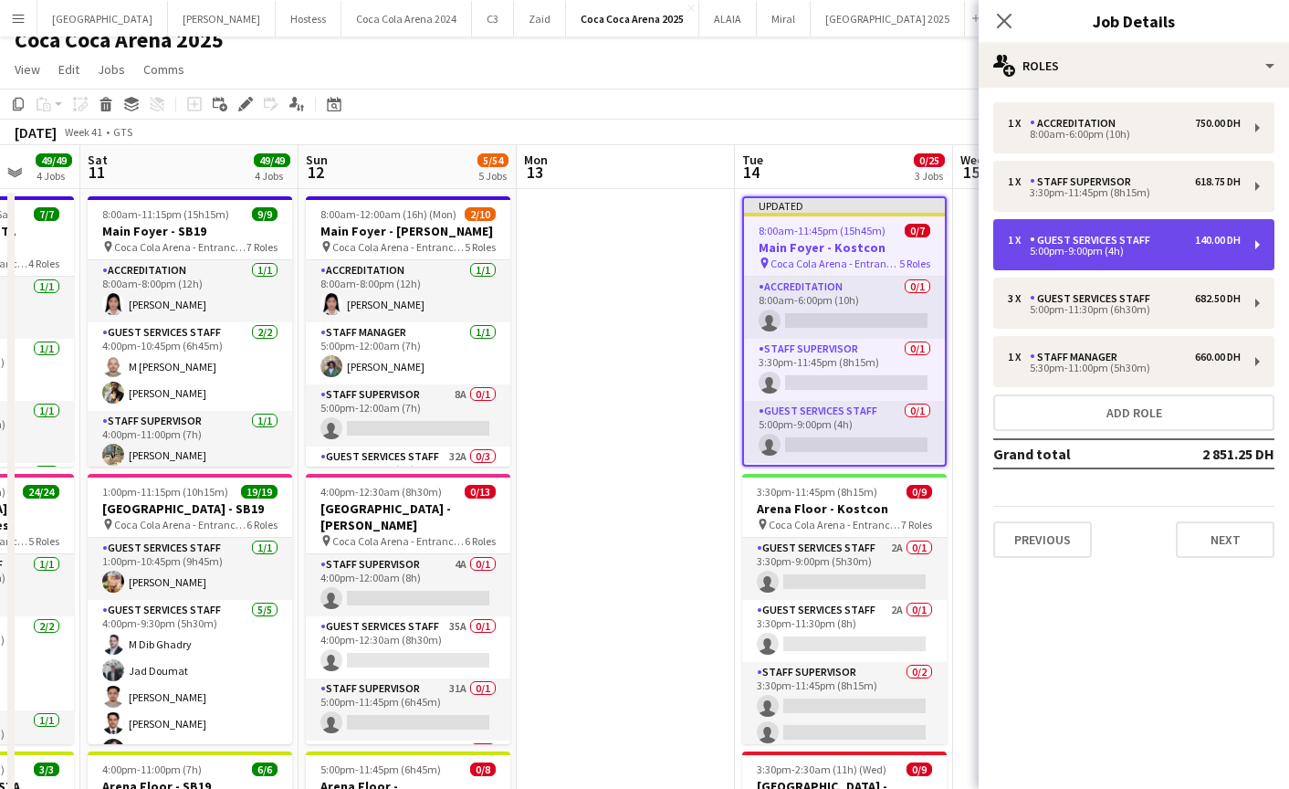
click at [1035, 254] on div "5:00pm-9:00pm (4h)" at bounding box center [1124, 251] width 233 height 9
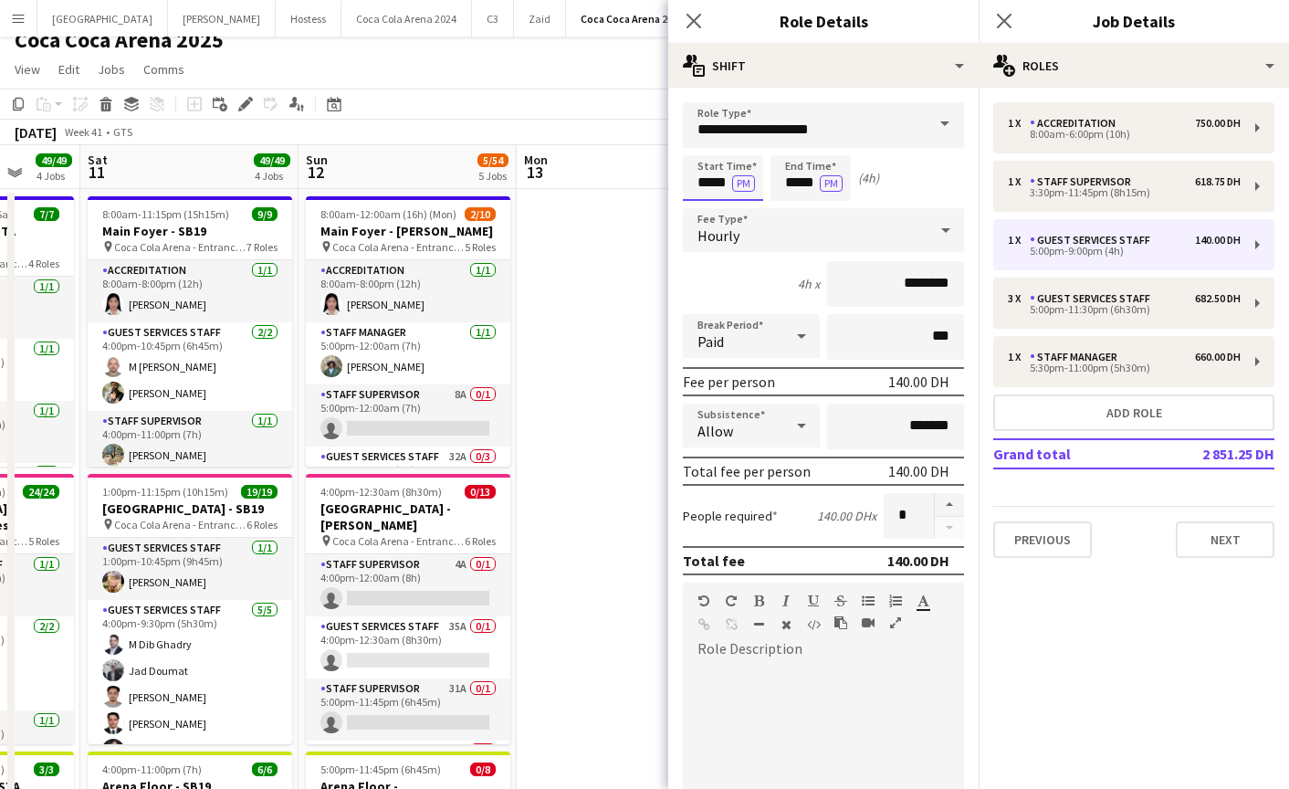
click at [696, 184] on input "*****" at bounding box center [723, 178] width 80 height 46
click at [704, 203] on div at bounding box center [705, 210] width 37 height 18
click at [700, 140] on div at bounding box center [705, 146] width 37 height 18
type input "*****"
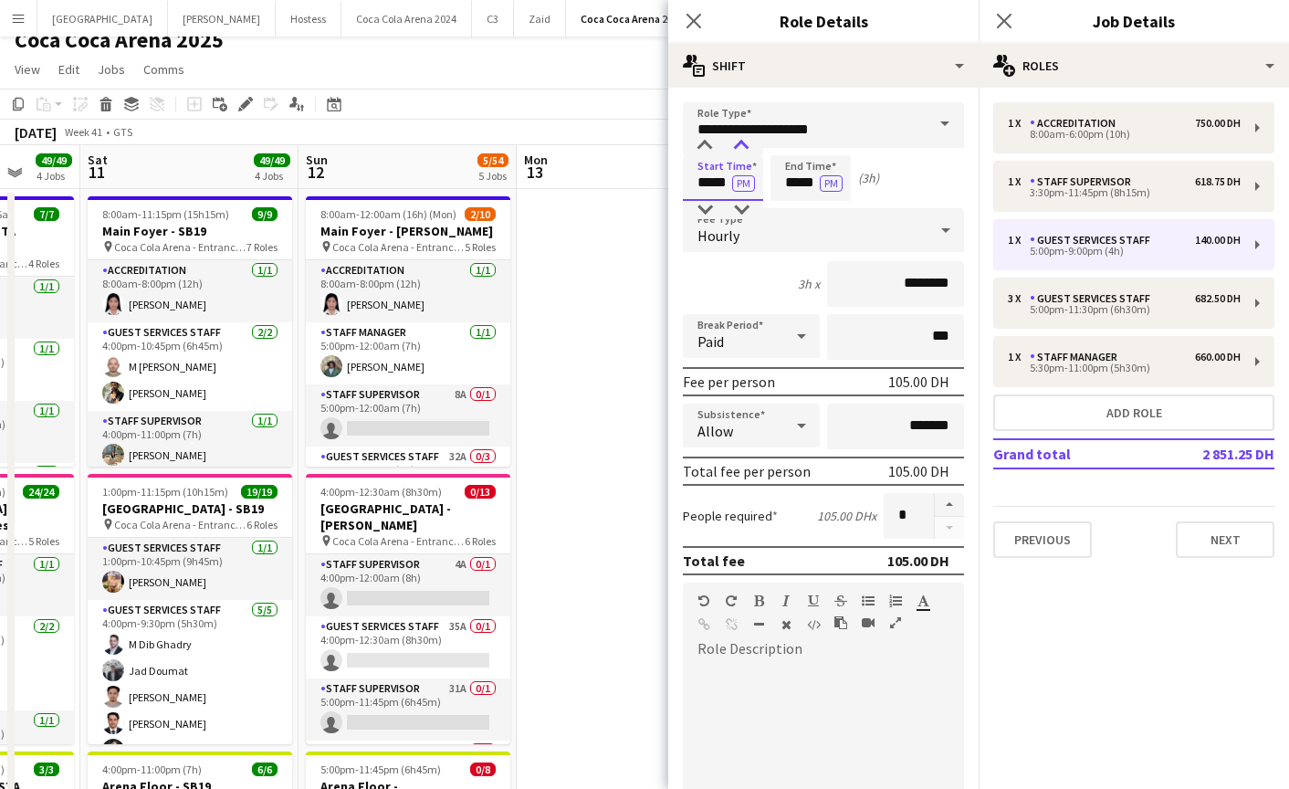
click at [737, 152] on div at bounding box center [741, 146] width 37 height 18
click at [797, 184] on input "*****" at bounding box center [811, 178] width 80 height 46
click at [783, 145] on div at bounding box center [792, 146] width 37 height 18
click at [828, 147] on div at bounding box center [829, 146] width 37 height 18
type input "*****"
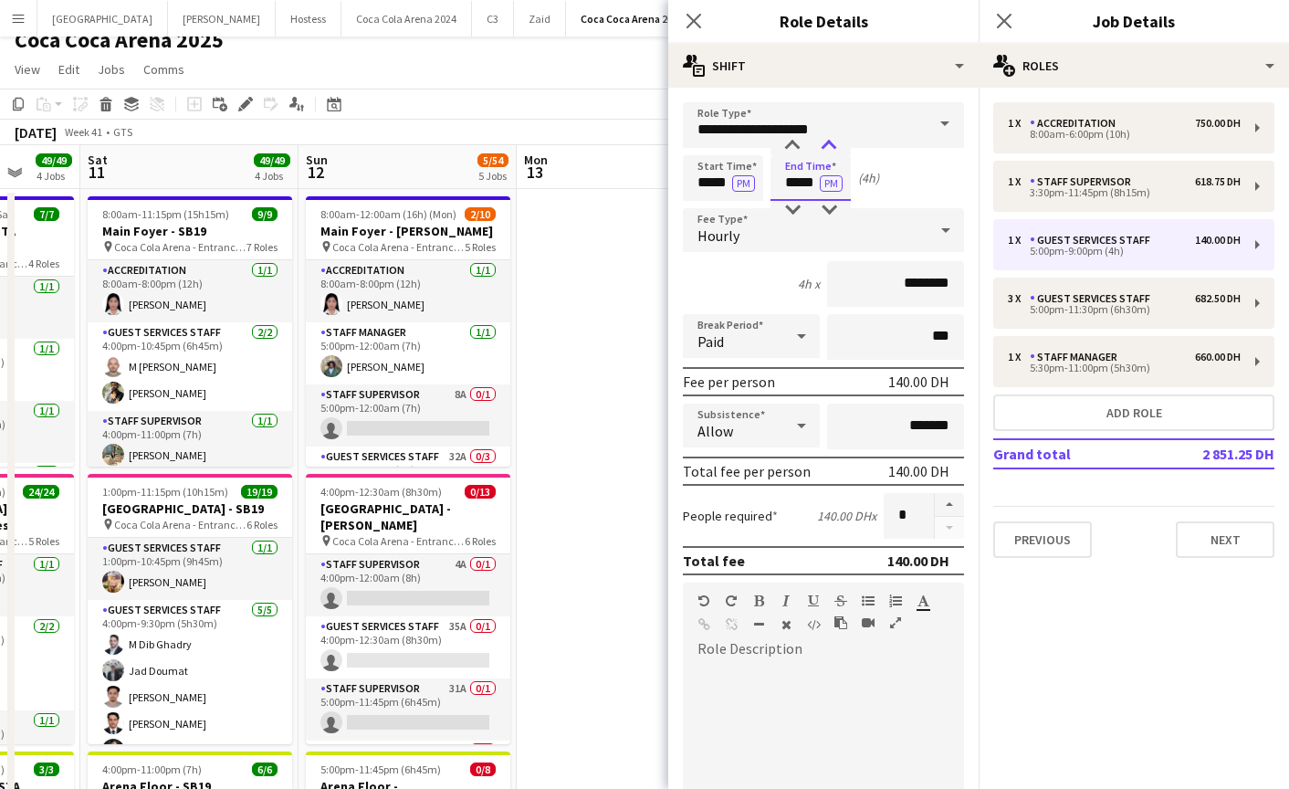
click at [828, 147] on div at bounding box center [829, 146] width 37 height 18
click at [953, 490] on form "**********" at bounding box center [823, 643] width 310 height 1082
click at [953, 494] on button "button" at bounding box center [949, 505] width 29 height 24
click at [952, 497] on button "button" at bounding box center [949, 505] width 29 height 24
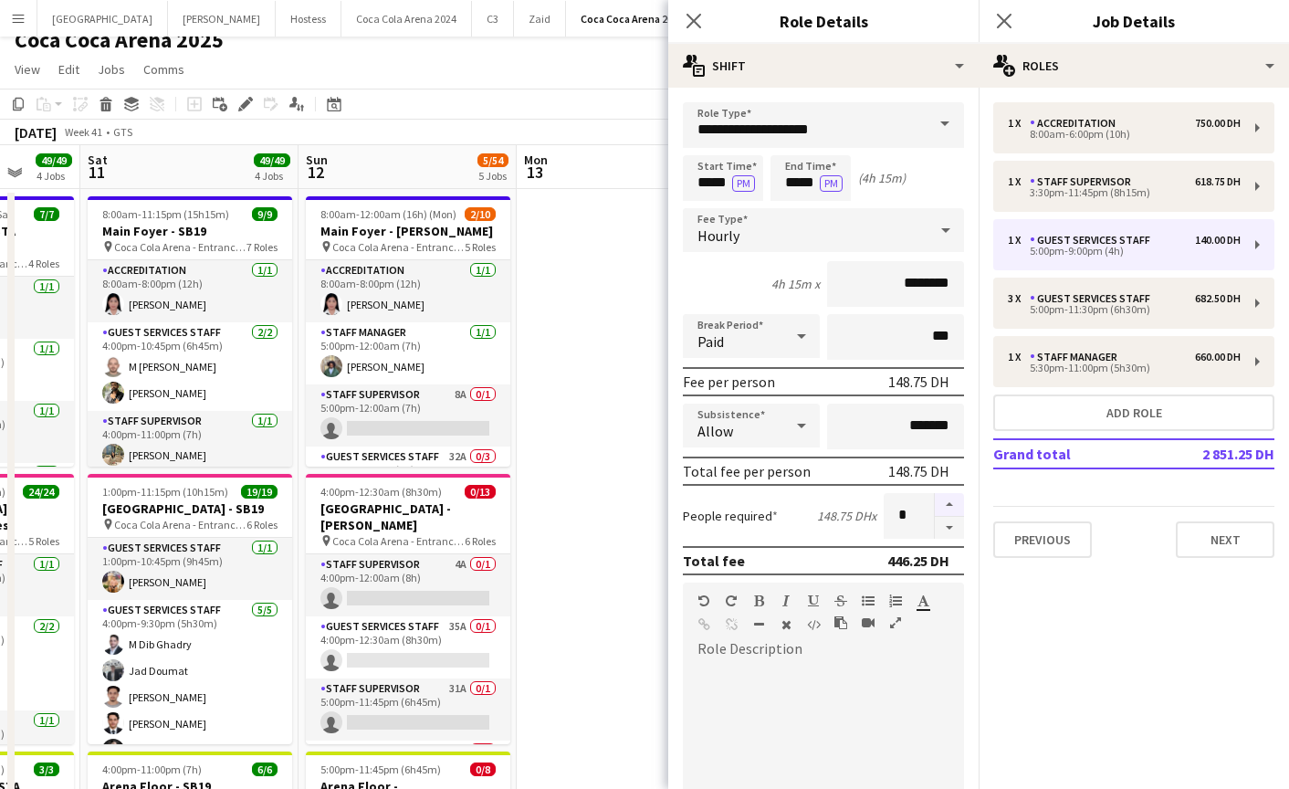
type input "*"
click at [689, 20] on icon "Close pop-in" at bounding box center [693, 20] width 17 height 17
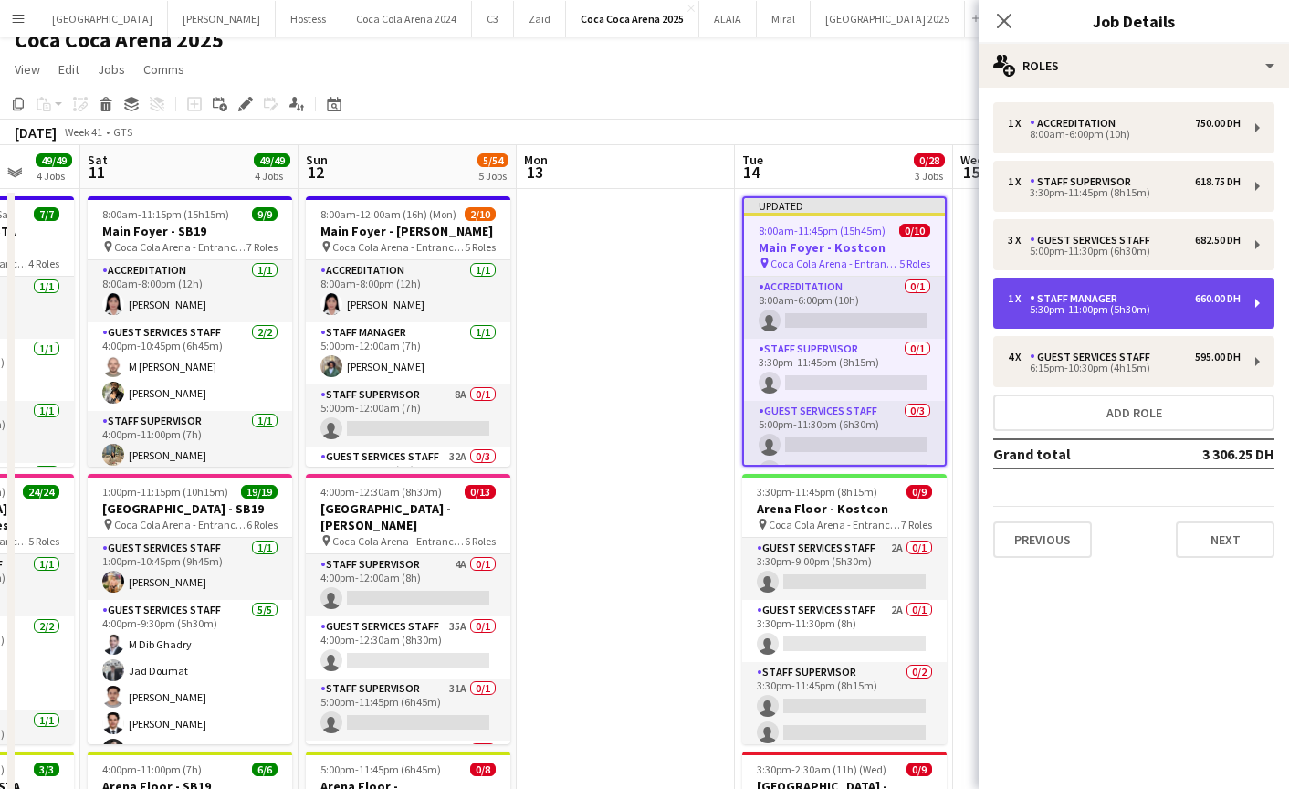
click at [1029, 308] on div "5:30pm-11:00pm (5h30m)" at bounding box center [1124, 309] width 233 height 9
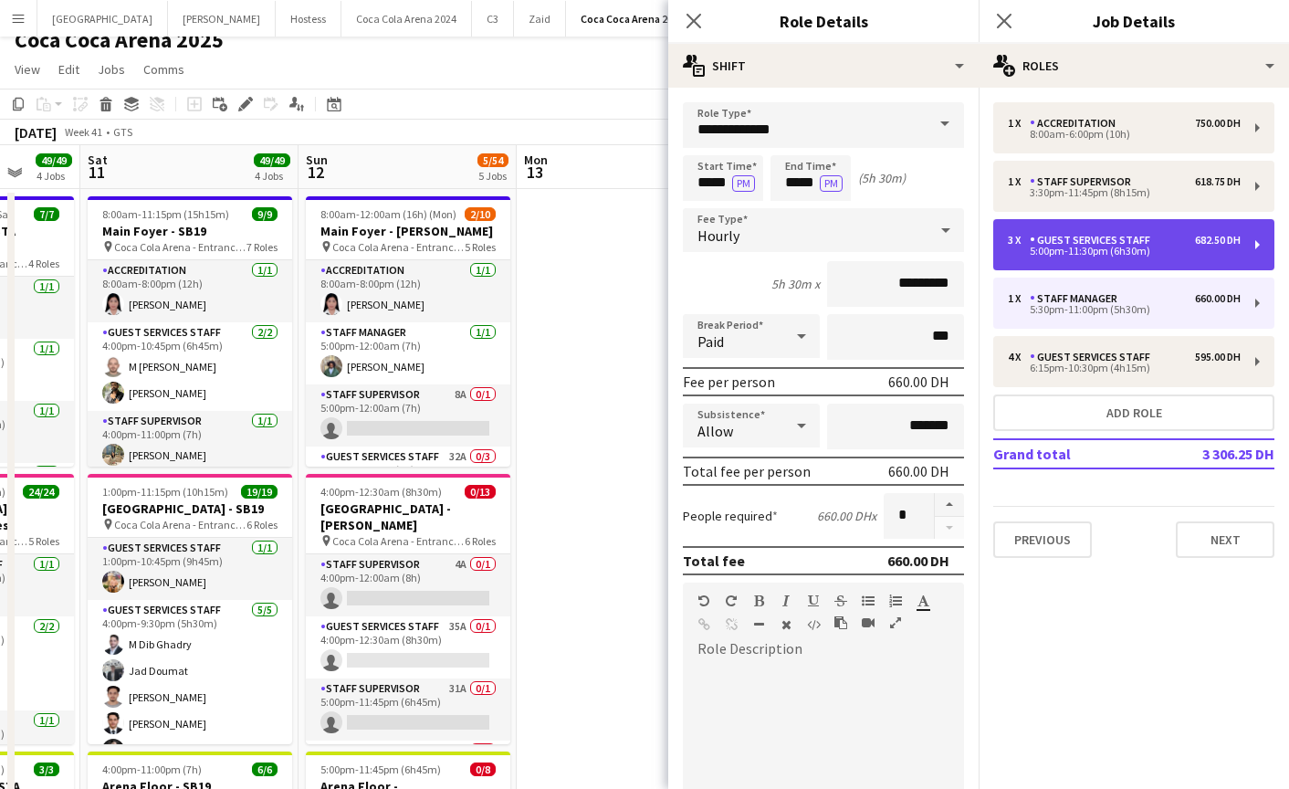
click at [1017, 254] on div "5:00pm-11:30pm (6h30m)" at bounding box center [1124, 251] width 233 height 9
type input "**********"
type input "*****"
type input "********"
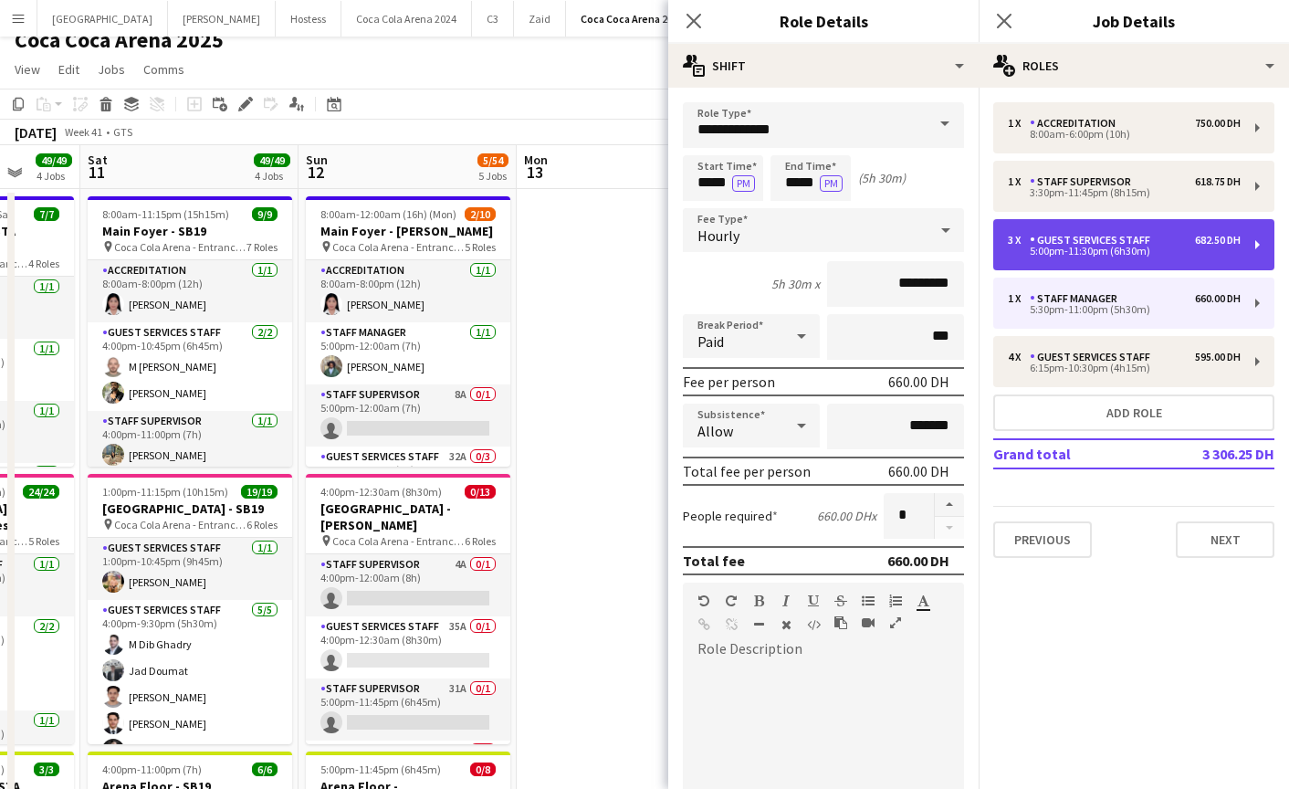
type input "*"
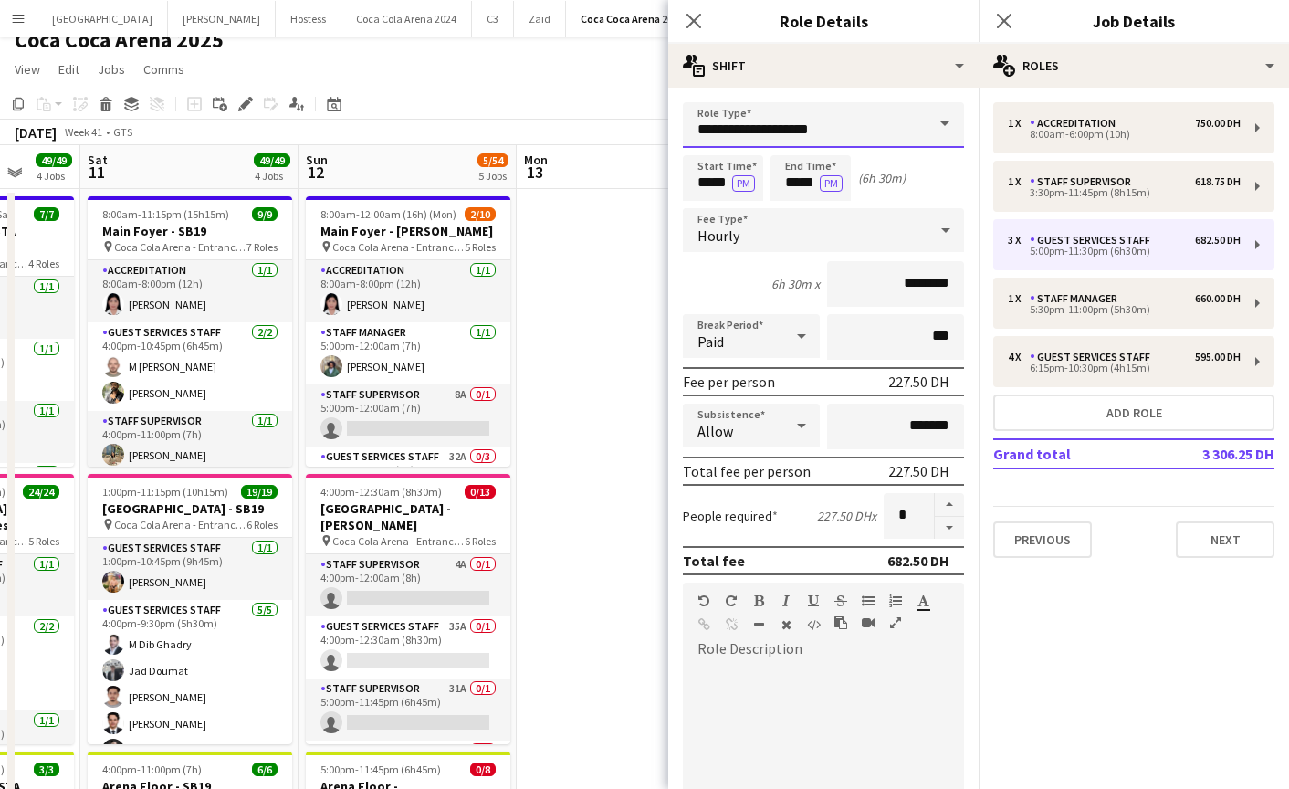
click at [839, 125] on input "**********" at bounding box center [823, 125] width 281 height 46
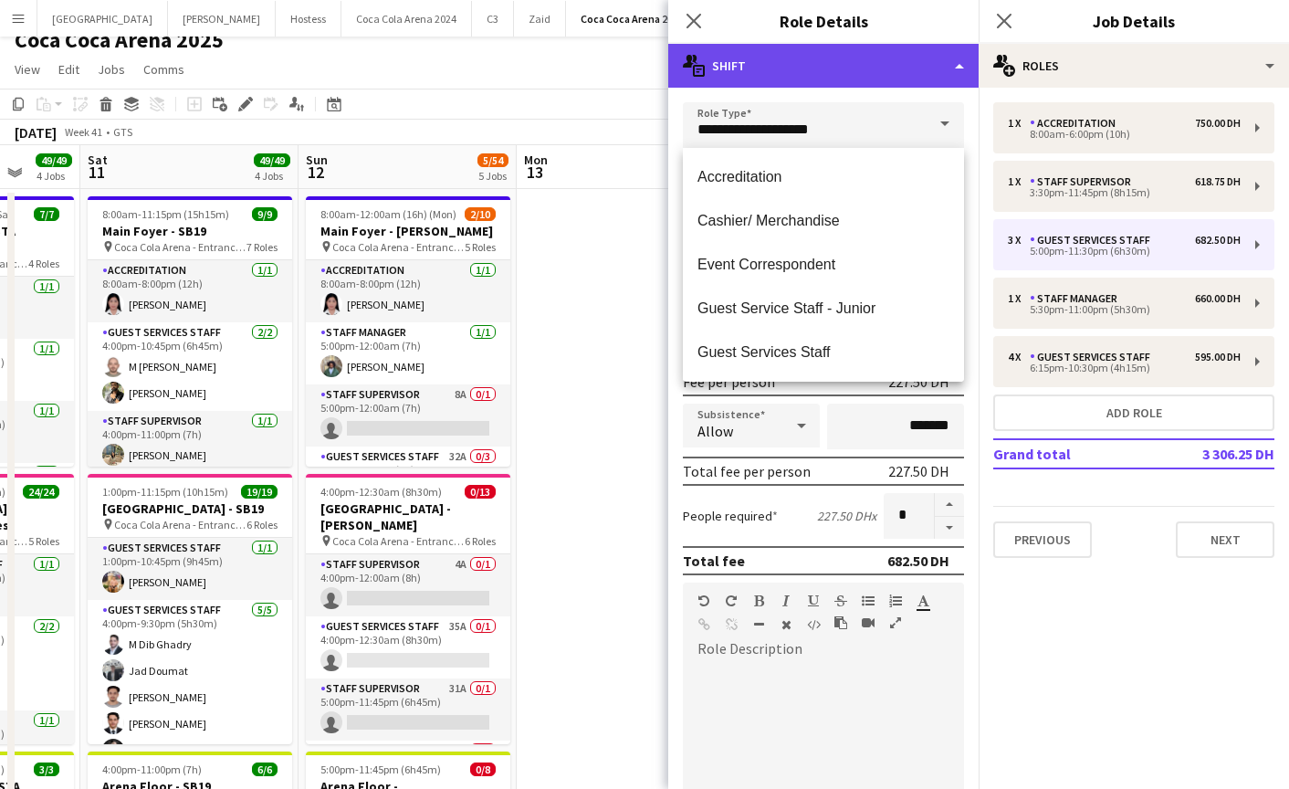
click at [816, 86] on div "multiple-actions-text Shift" at bounding box center [823, 66] width 310 height 44
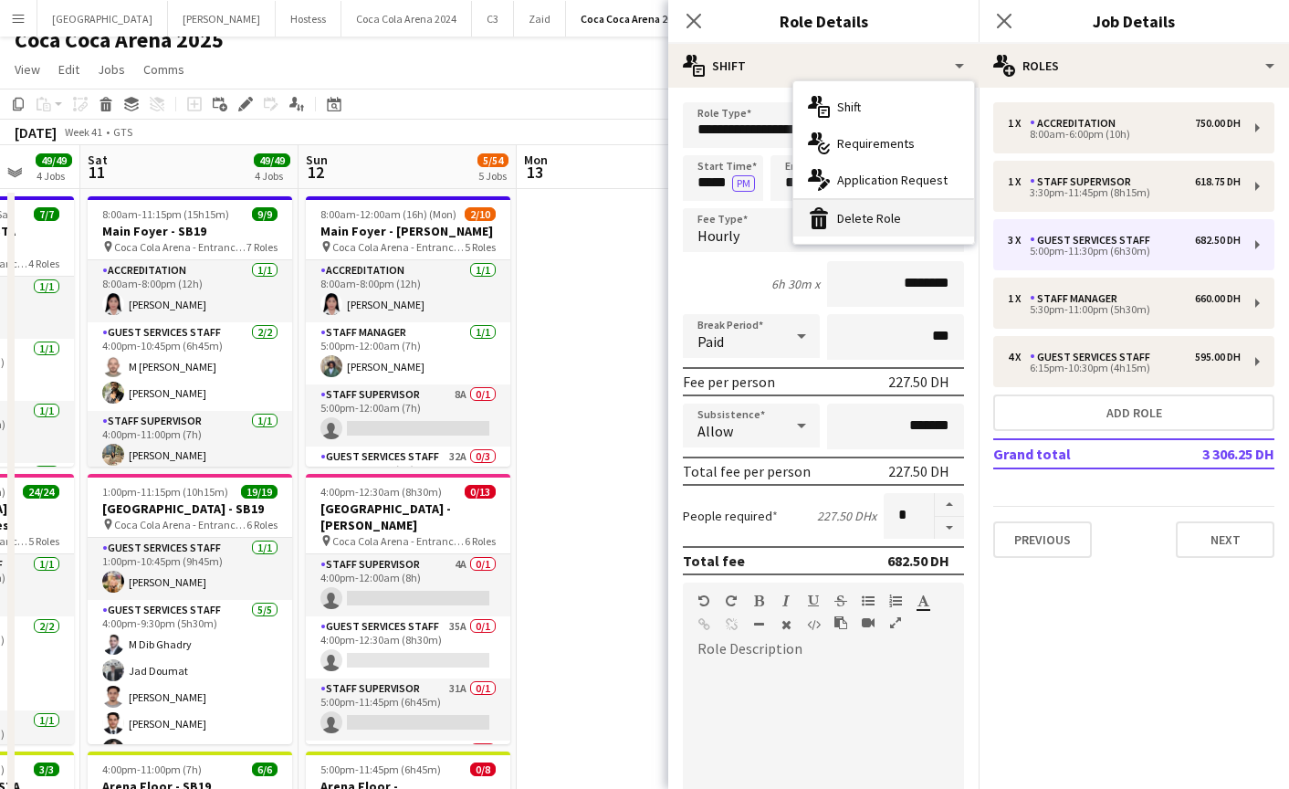
click at [891, 219] on div "bin-2 Delete Role" at bounding box center [883, 218] width 181 height 37
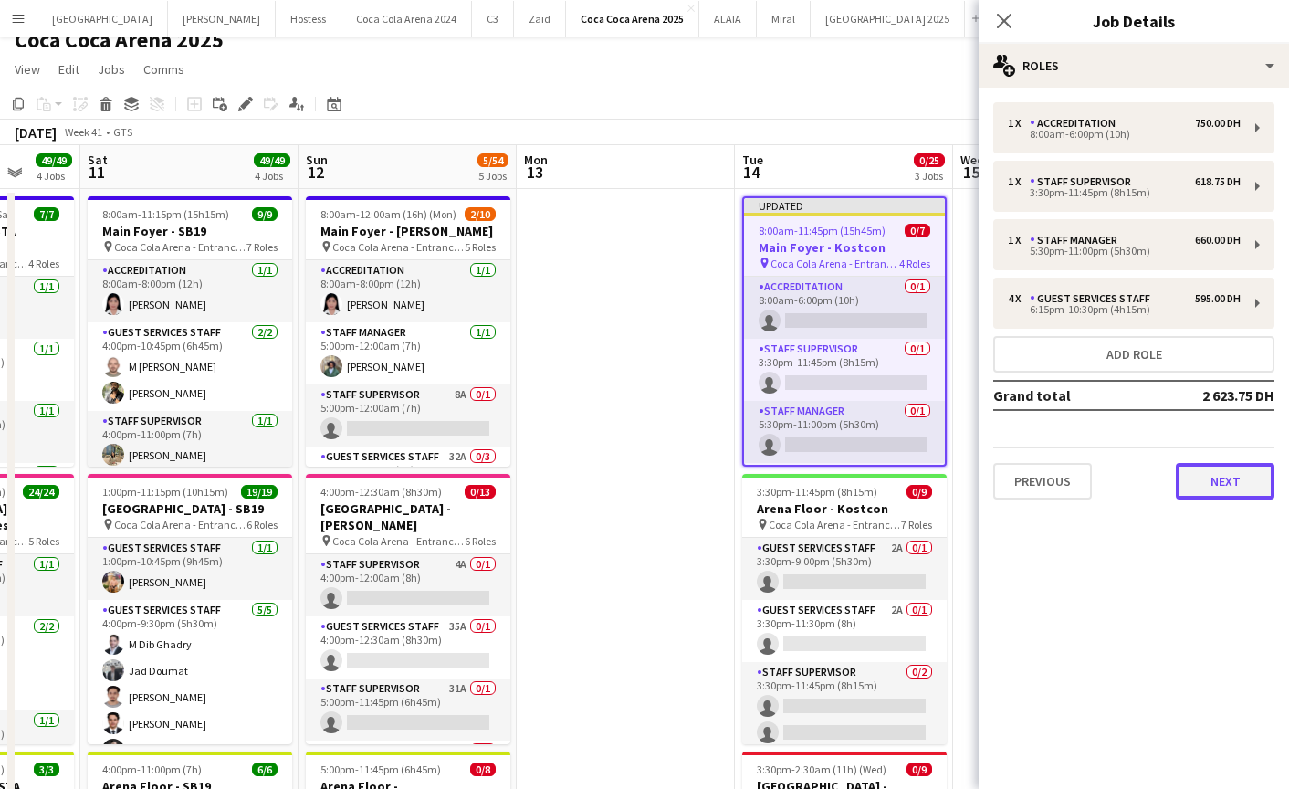
click at [1203, 486] on button "Next" at bounding box center [1225, 481] width 99 height 37
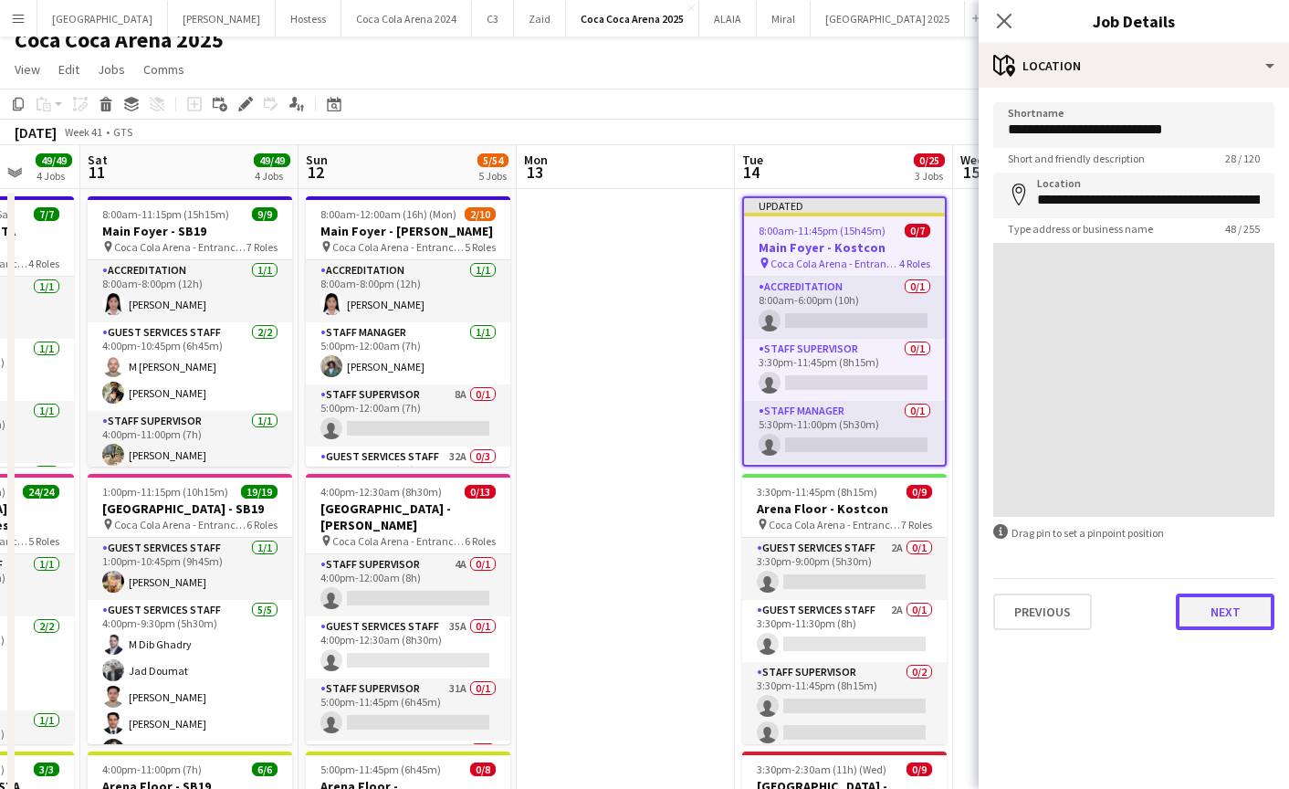
click at [1202, 612] on button "Next" at bounding box center [1225, 611] width 99 height 37
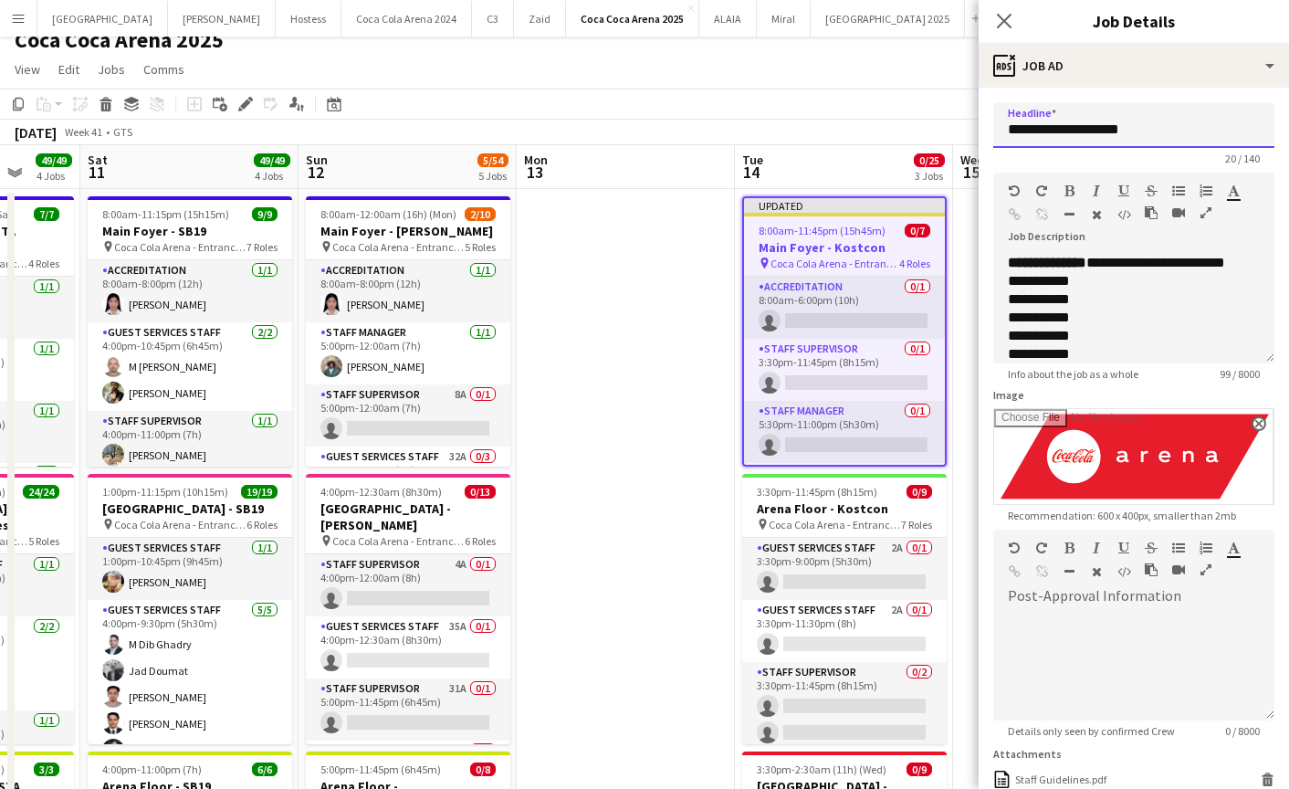
drag, startPoint x: 1086, startPoint y: 134, endPoint x: 1178, endPoint y: 134, distance: 91.3
click at [1178, 134] on input "**********" at bounding box center [1133, 125] width 281 height 46
paste input "*****"
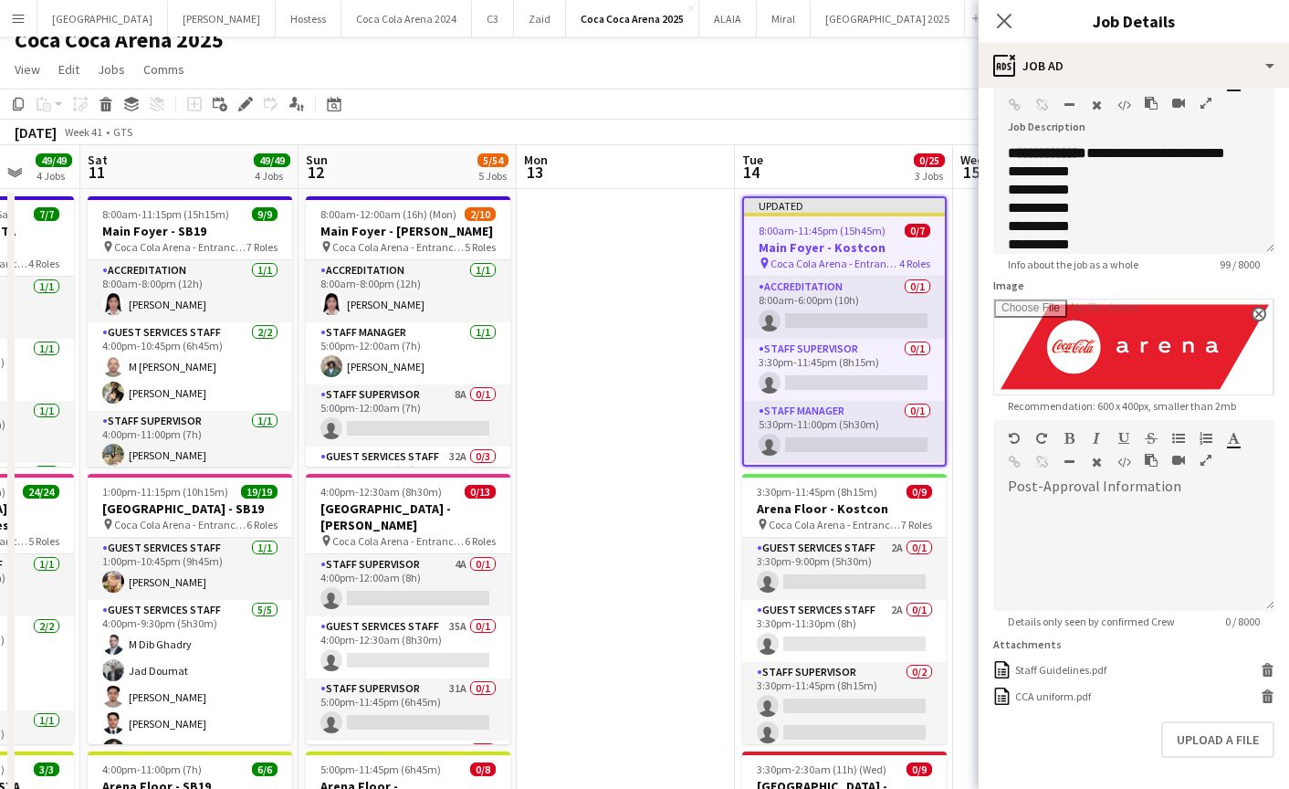
scroll to position [182, 0]
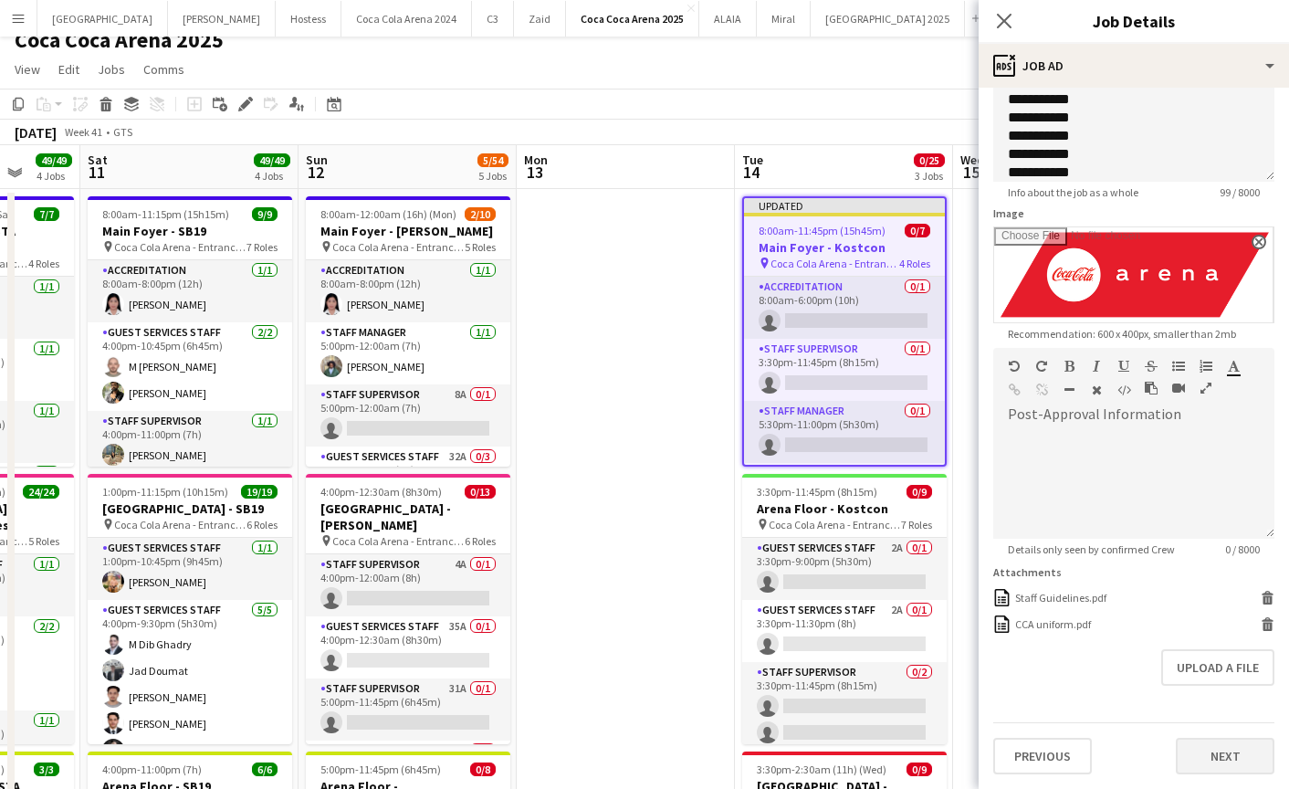
type input "**********"
click at [1208, 758] on button "Next" at bounding box center [1225, 756] width 99 height 37
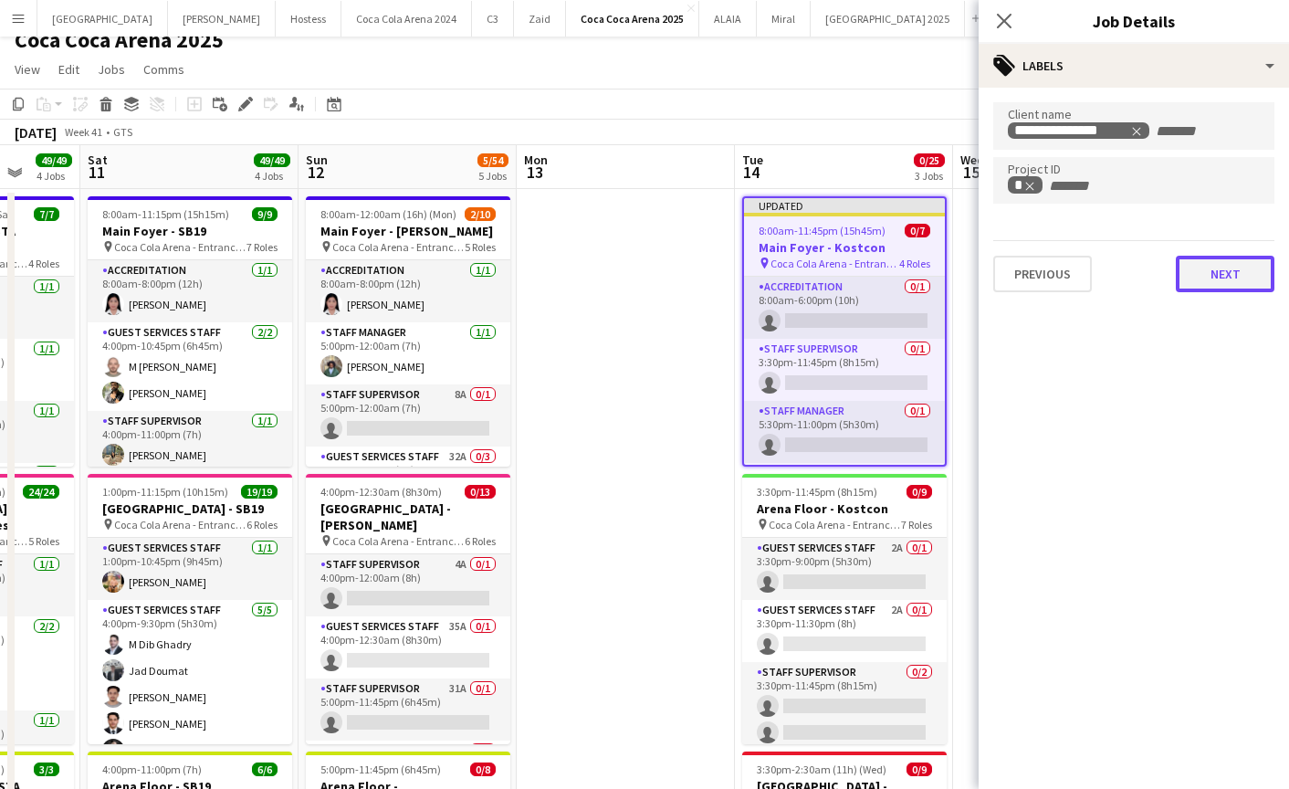
click at [1222, 278] on button "Next" at bounding box center [1225, 274] width 99 height 37
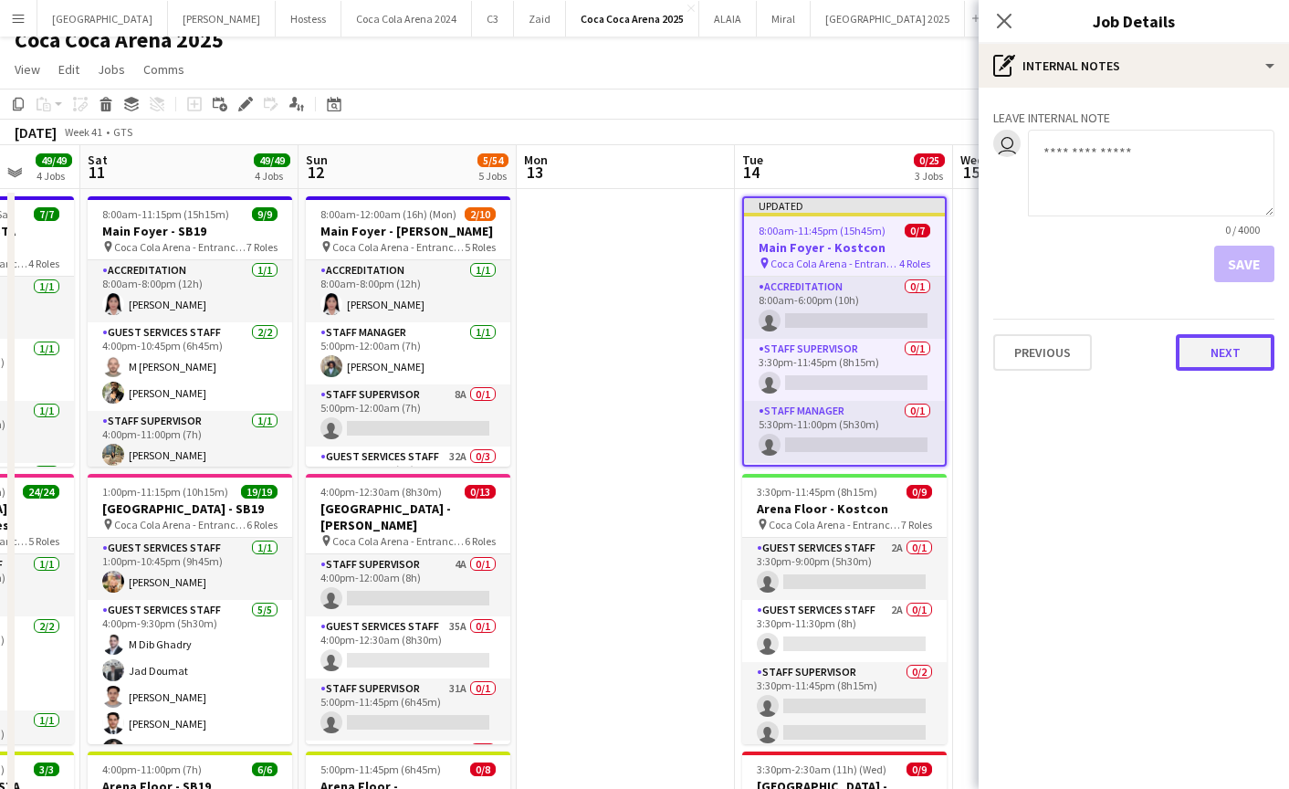
click at [1224, 344] on button "Next" at bounding box center [1225, 352] width 99 height 37
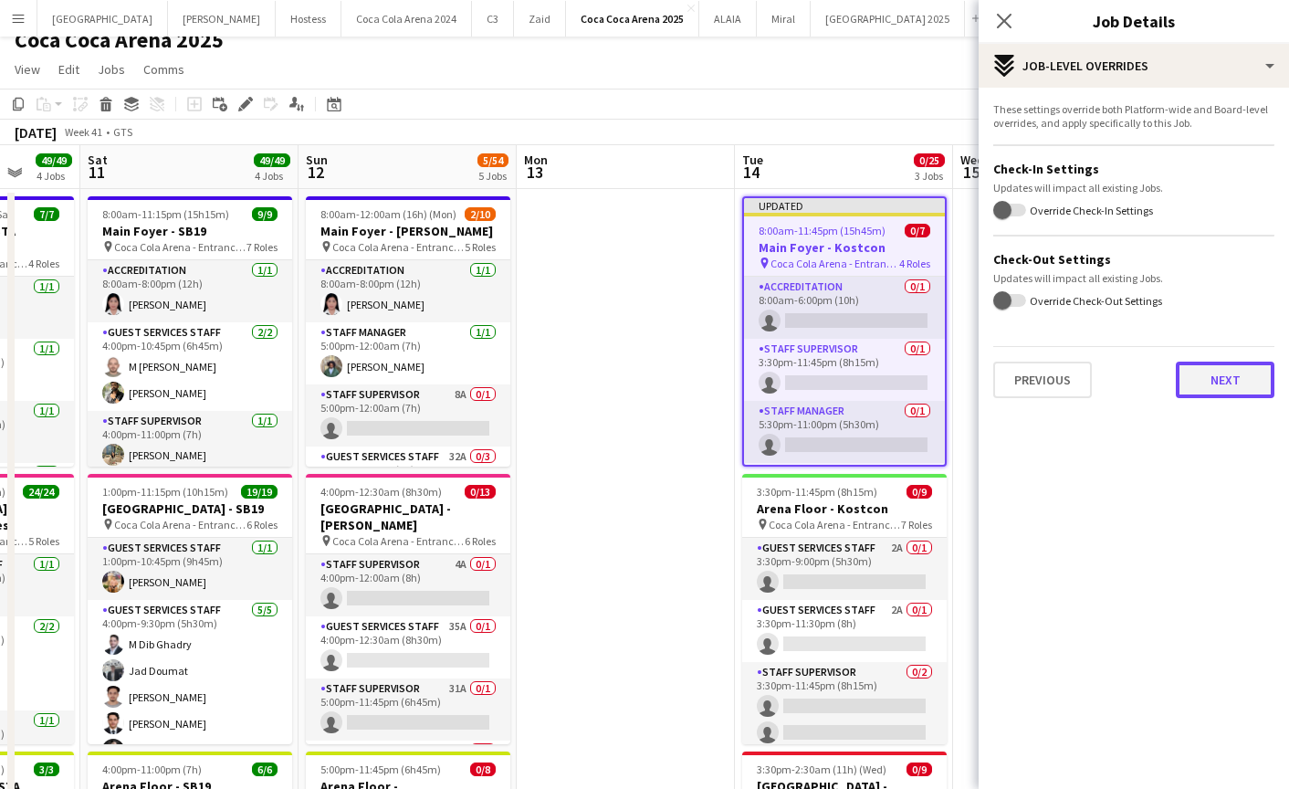
click at [1212, 389] on button "Next" at bounding box center [1225, 380] width 99 height 37
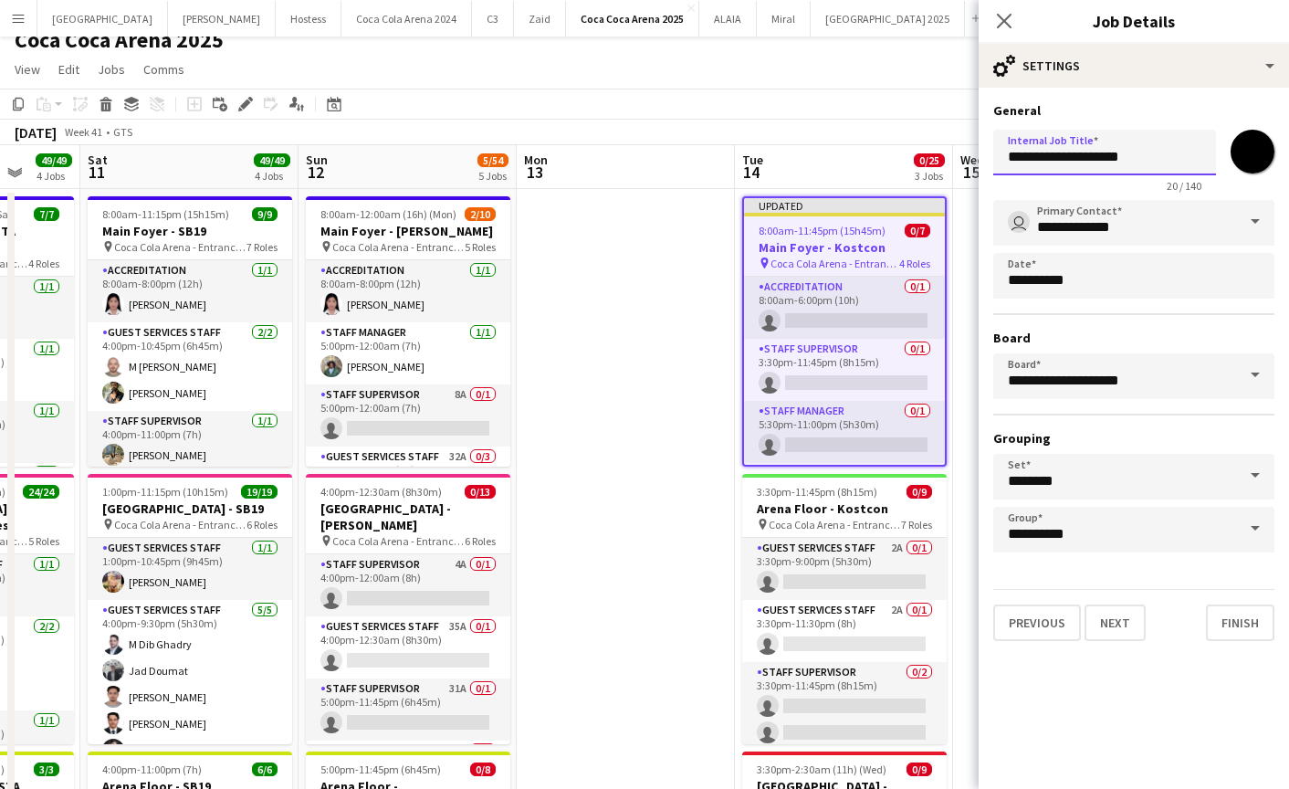
drag, startPoint x: 1085, startPoint y: 158, endPoint x: 1230, endPoint y: 159, distance: 145.2
click at [1230, 158] on div "**********" at bounding box center [1133, 157] width 281 height 70
paste input "*****"
type input "**********"
click at [1223, 227] on input "**********" at bounding box center [1133, 223] width 281 height 46
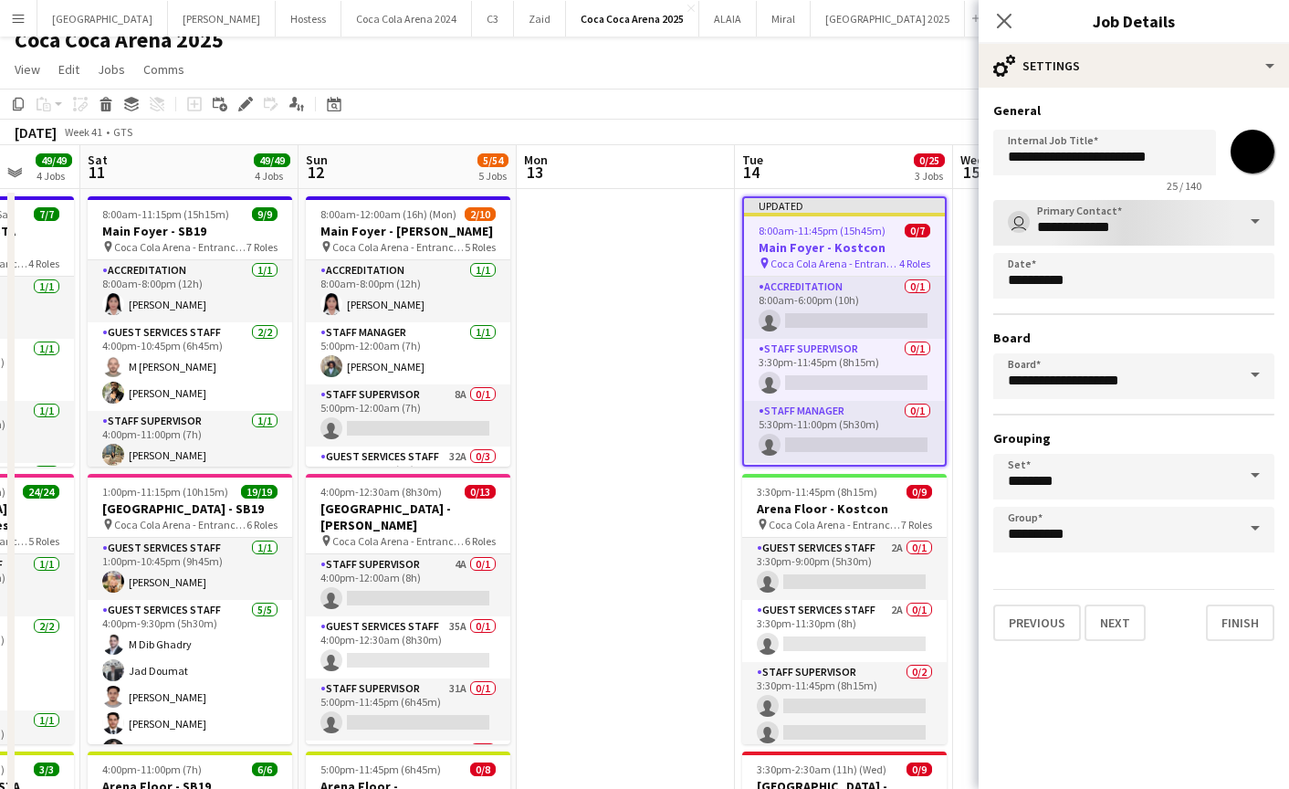
click at [1253, 217] on span at bounding box center [1255, 222] width 38 height 44
click at [1252, 222] on span at bounding box center [1255, 222] width 38 height 44
click at [1065, 226] on input "**********" at bounding box center [1133, 223] width 281 height 46
click at [1253, 219] on span at bounding box center [1255, 222] width 38 height 44
click at [1131, 214] on input "**********" at bounding box center [1133, 223] width 281 height 46
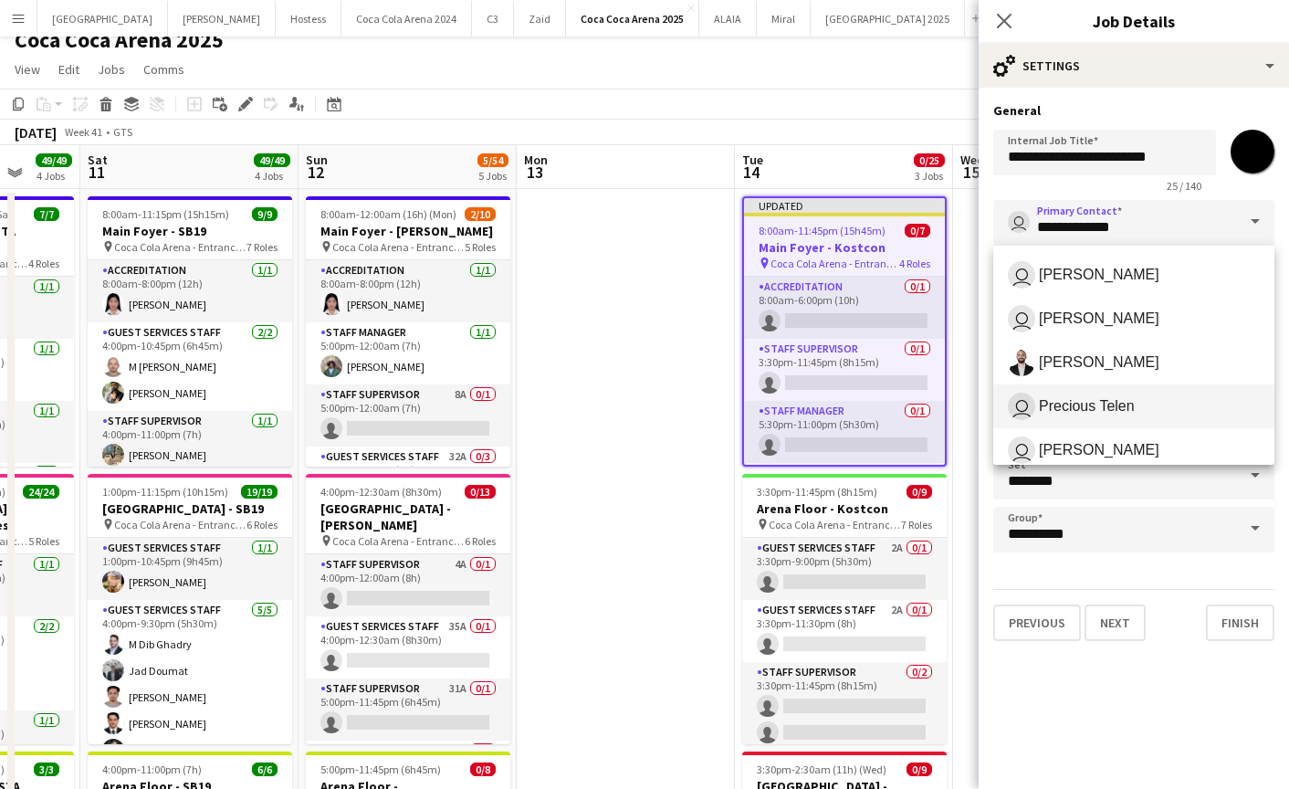
click at [1090, 412] on span "Precious Telen" at bounding box center [1087, 405] width 96 height 17
type input "**********"
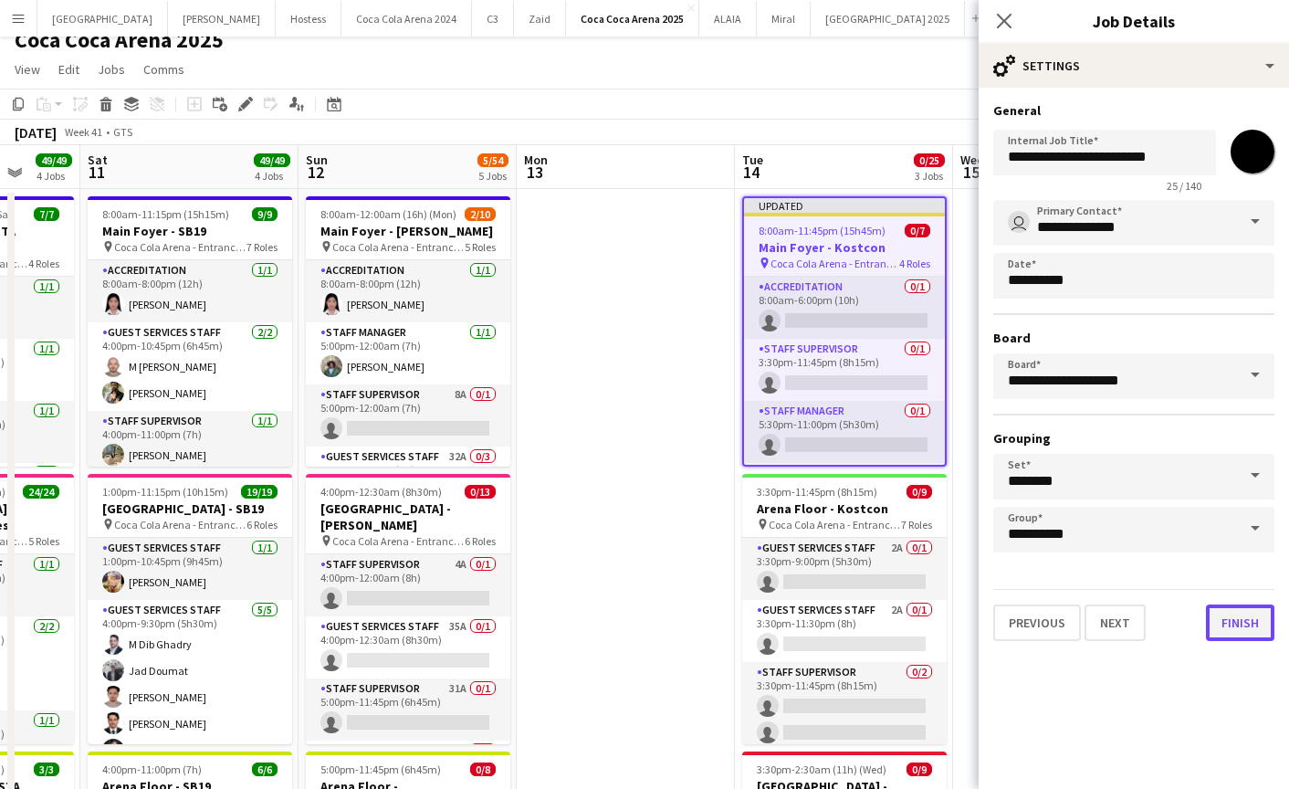
click at [1226, 626] on button "Finish" at bounding box center [1240, 622] width 68 height 37
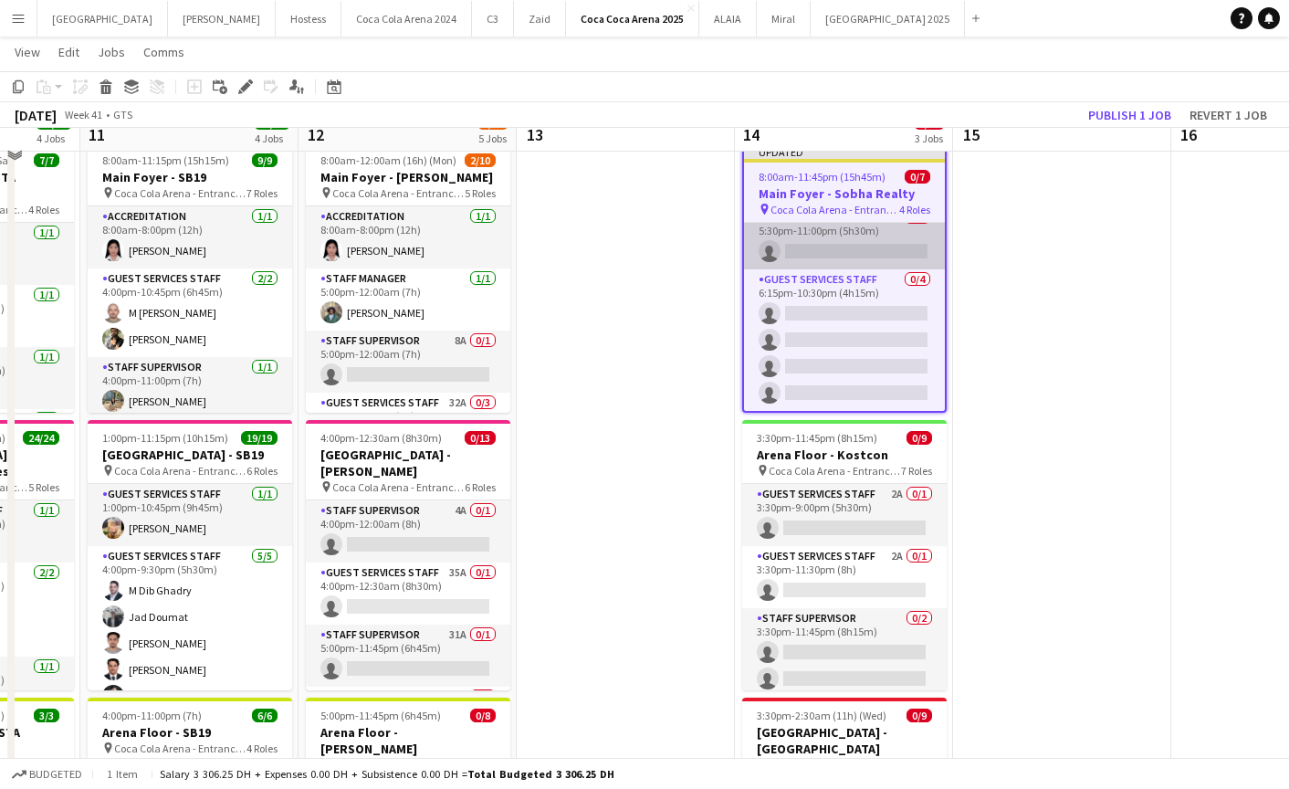
scroll to position [88, 0]
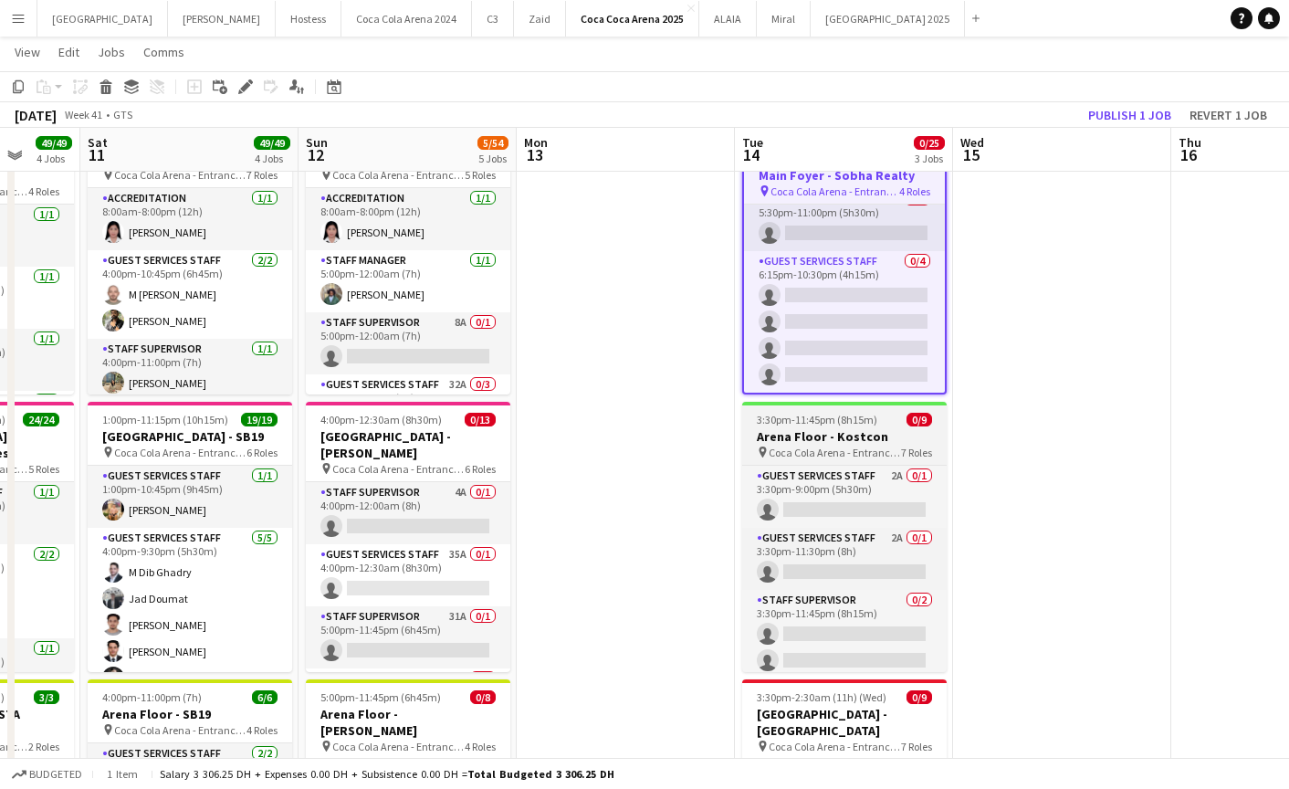
click at [848, 447] on span "Coca Cola Arena - Entrance F" at bounding box center [835, 453] width 132 height 14
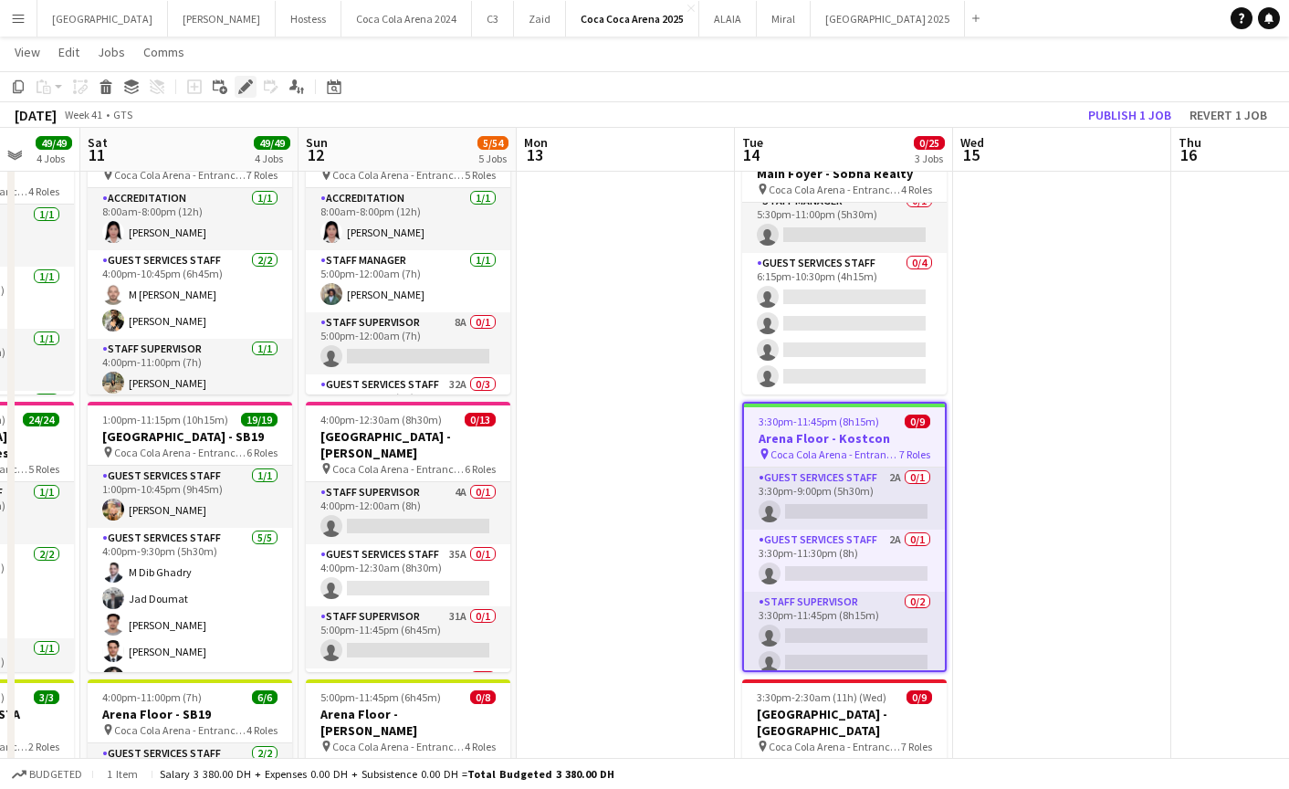
click at [249, 80] on icon at bounding box center [250, 81] width 5 height 5
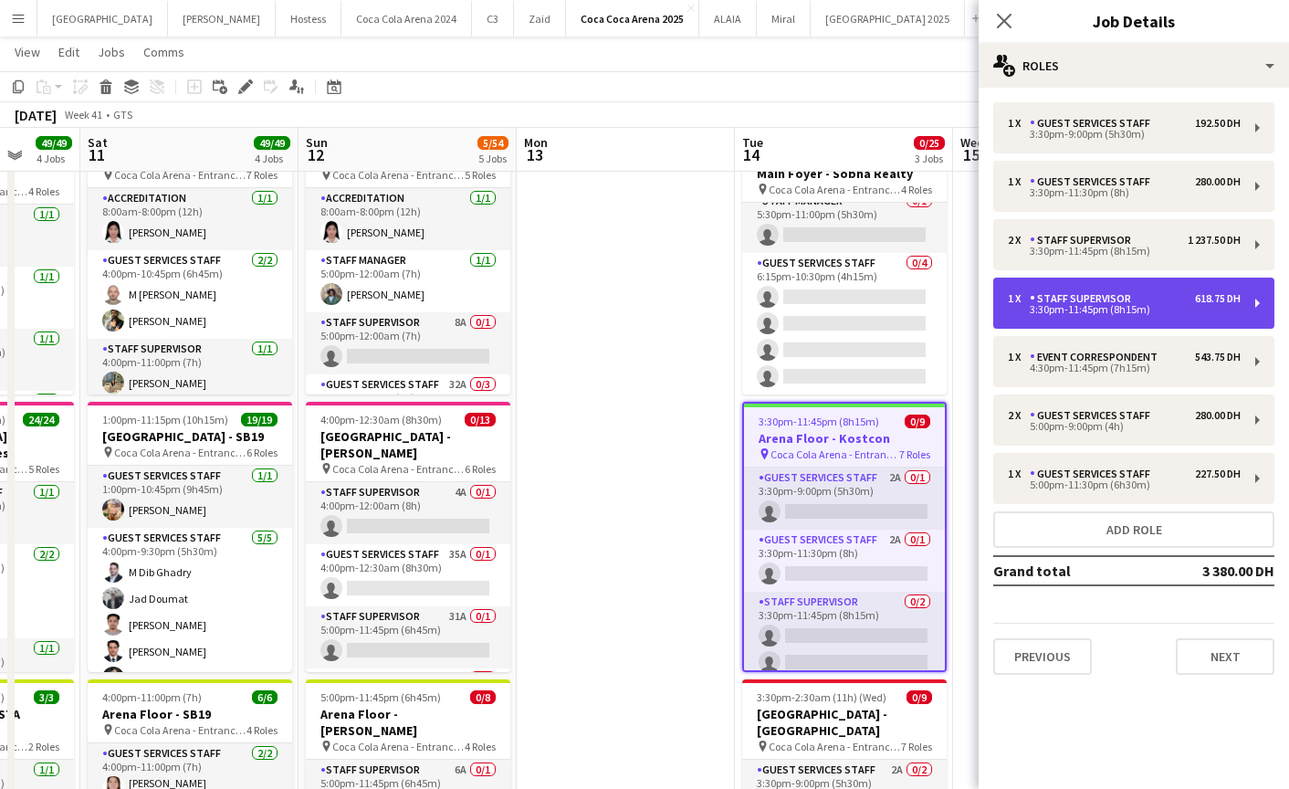
click at [1086, 292] on div "Staff Supervisor" at bounding box center [1084, 298] width 109 height 13
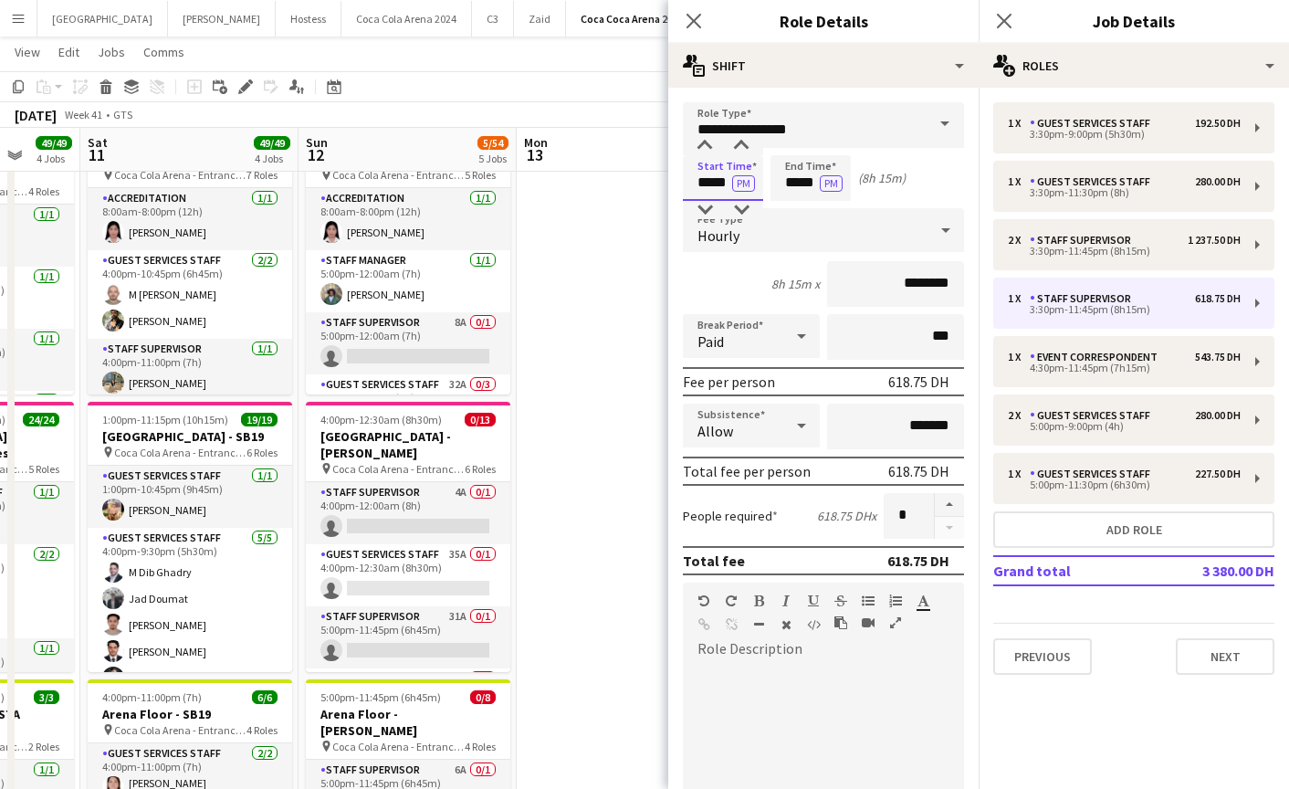
click at [708, 188] on input "*****" at bounding box center [723, 178] width 80 height 46
click at [705, 146] on div at bounding box center [705, 146] width 37 height 18
type input "*****"
click at [705, 146] on div at bounding box center [705, 146] width 37 height 18
click at [798, 187] on input "*****" at bounding box center [811, 178] width 80 height 46
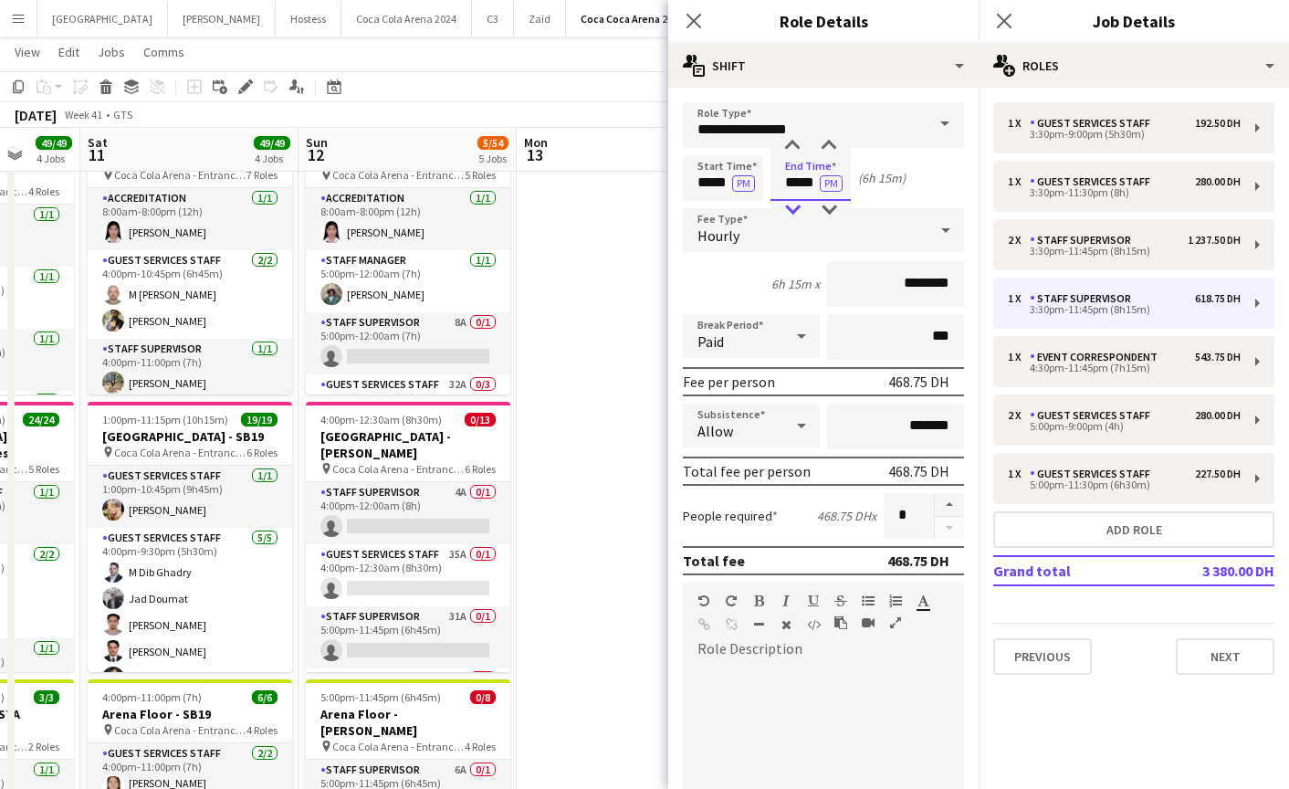
type input "*****"
click at [793, 211] on div at bounding box center [792, 210] width 37 height 18
click at [697, 17] on icon at bounding box center [693, 20] width 17 height 17
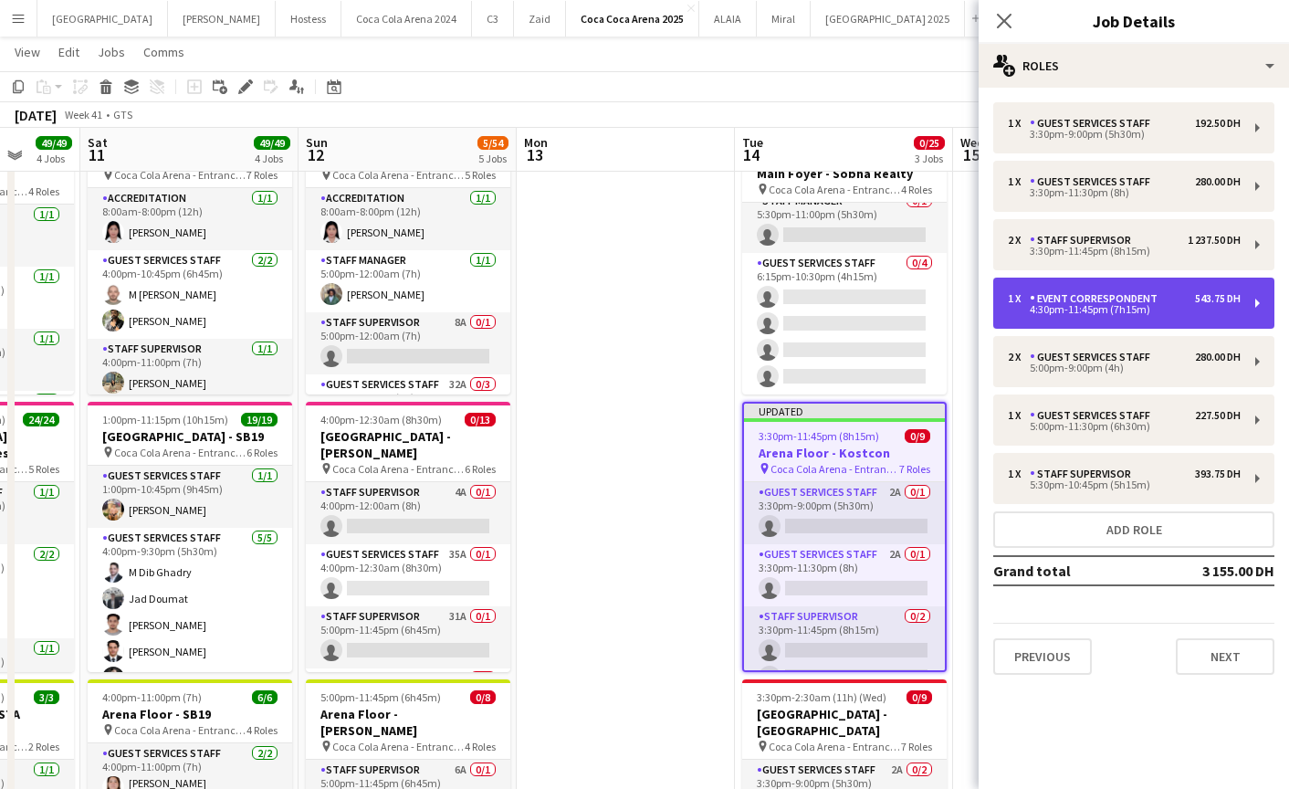
click at [1078, 310] on div "4:30pm-11:45pm (7h15m)" at bounding box center [1124, 309] width 233 height 9
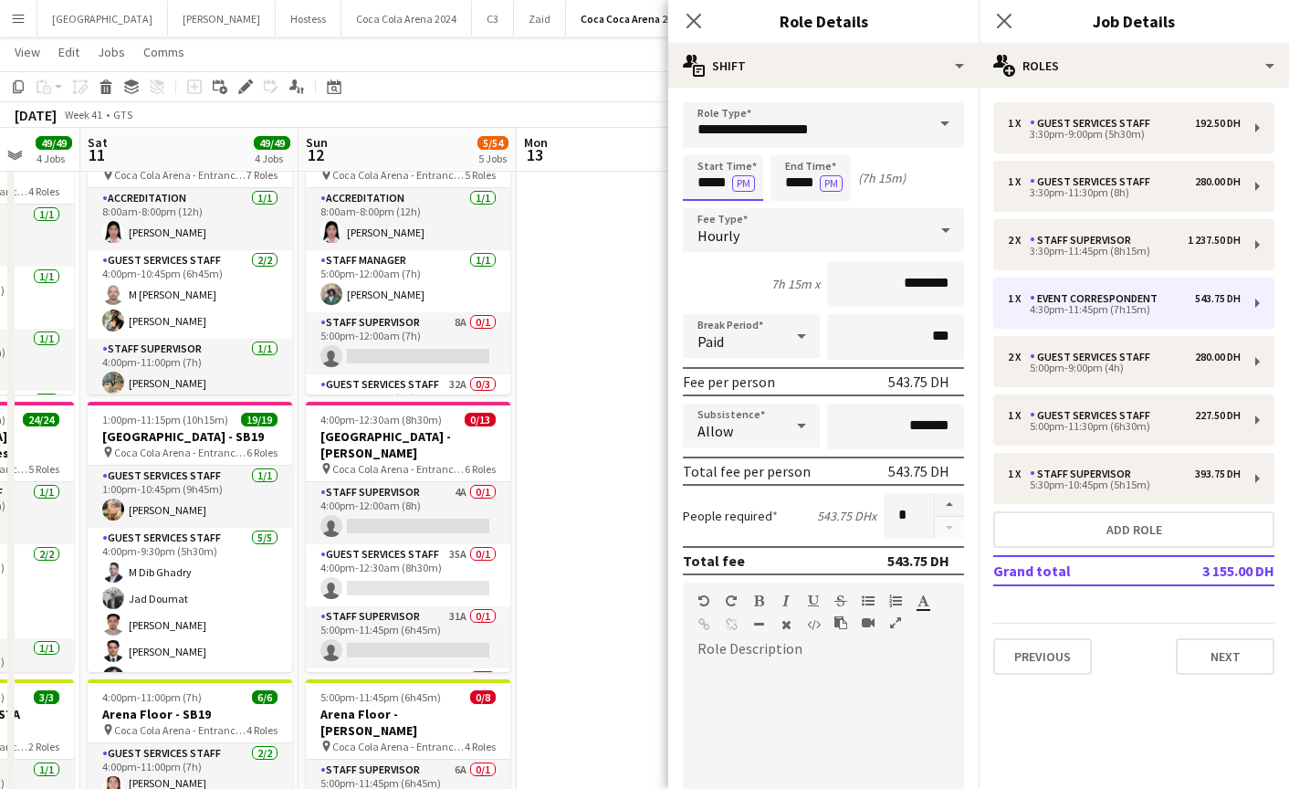
click at [698, 190] on input "*****" at bounding box center [723, 178] width 80 height 46
type input "*****"
click at [704, 146] on div at bounding box center [705, 146] width 37 height 18
click at [817, 173] on input "*****" at bounding box center [811, 178] width 80 height 46
type input "*****"
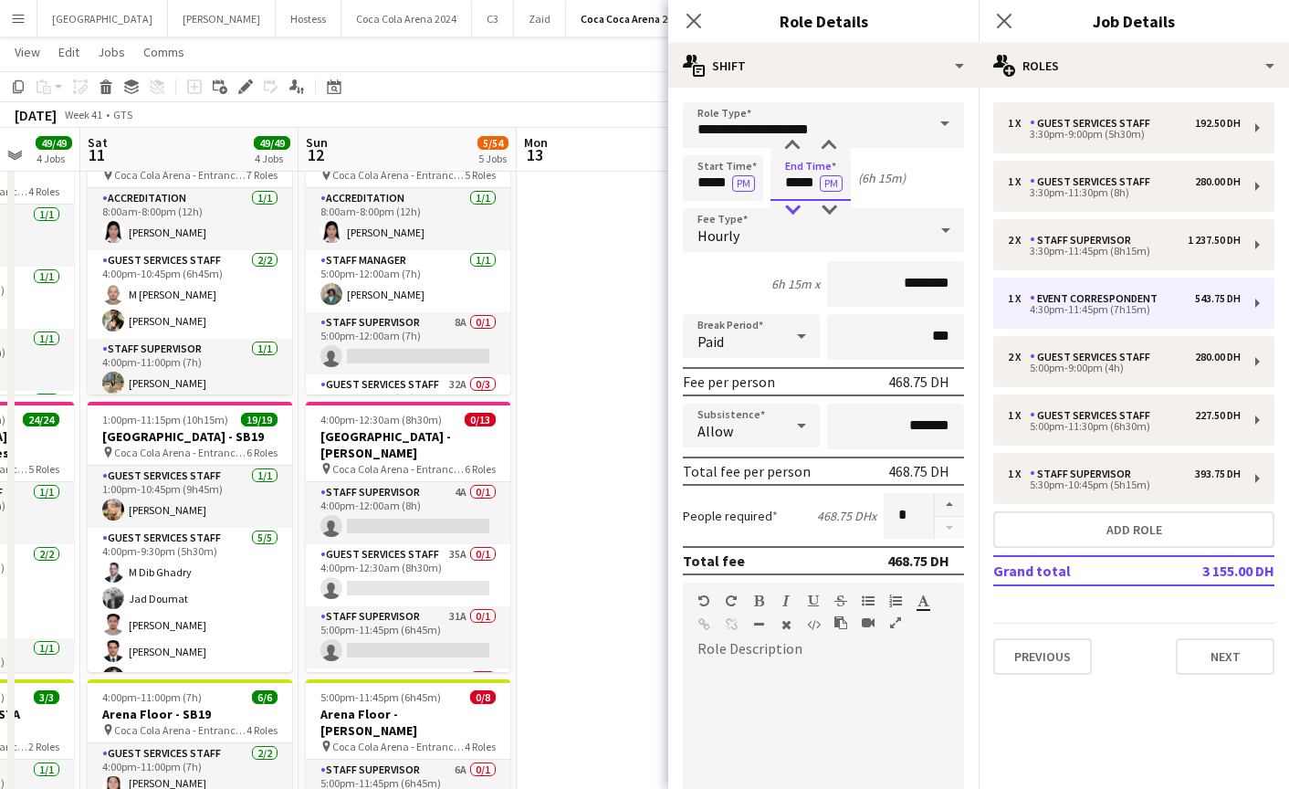
click at [789, 208] on div at bounding box center [792, 210] width 37 height 18
click at [692, 15] on icon "Close pop-in" at bounding box center [693, 20] width 17 height 17
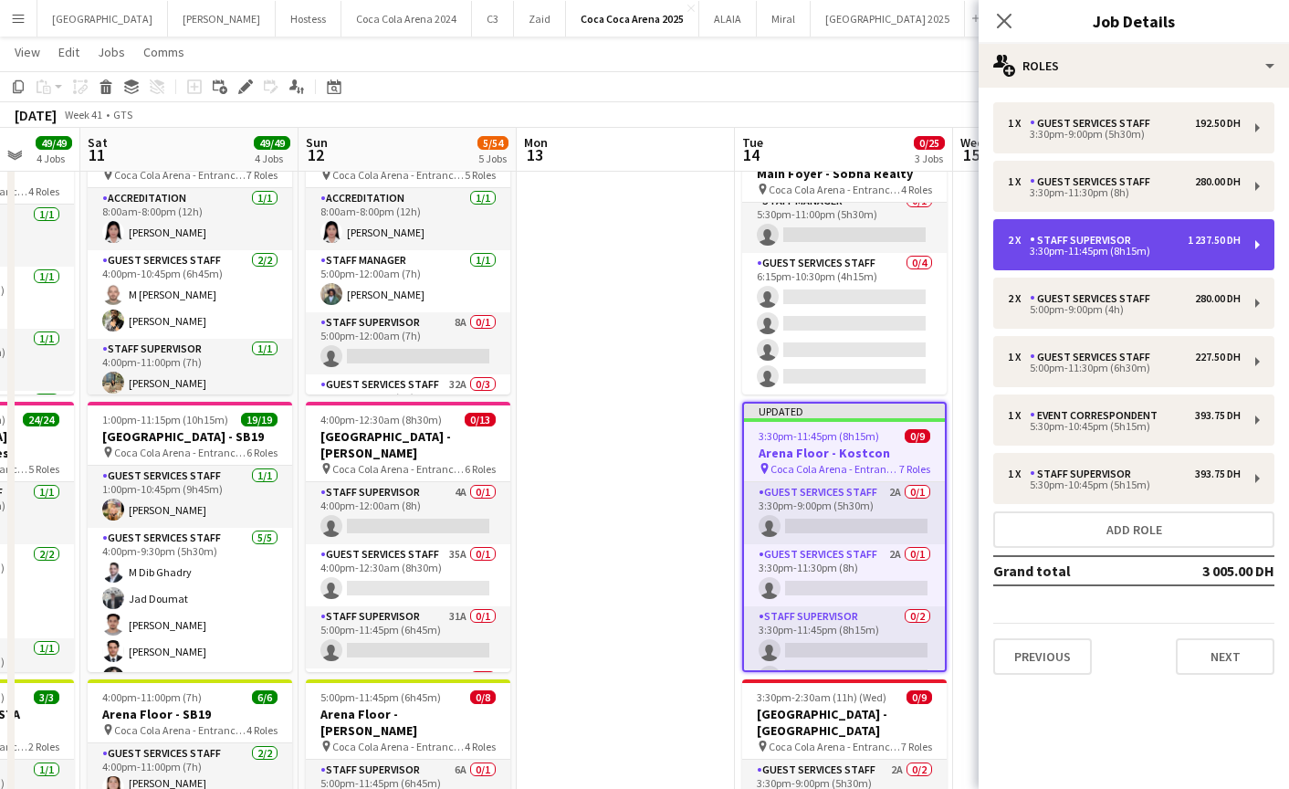
click at [1046, 255] on div "3:30pm-11:45pm (8h15m)" at bounding box center [1124, 251] width 233 height 9
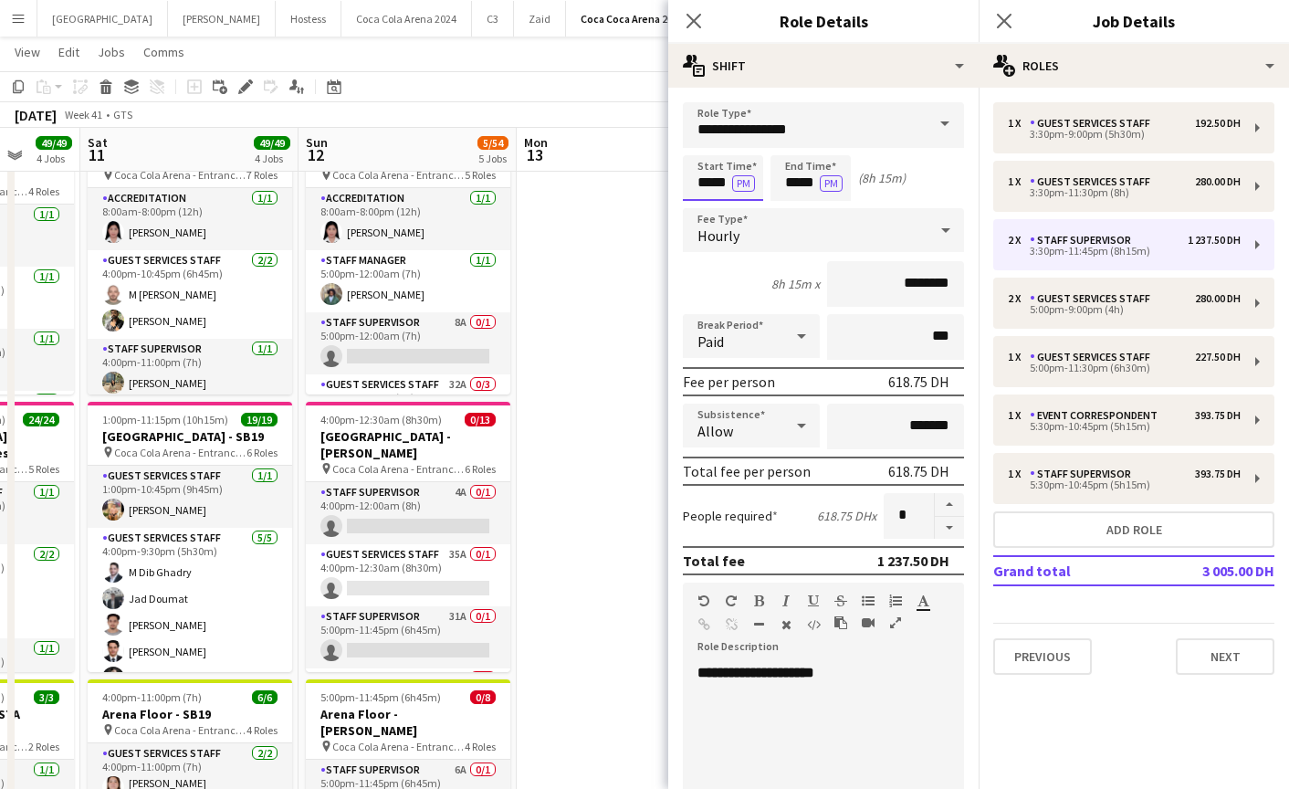
click at [698, 182] on input "*****" at bounding box center [723, 178] width 80 height 46
click at [705, 149] on div at bounding box center [705, 146] width 37 height 18
type input "*****"
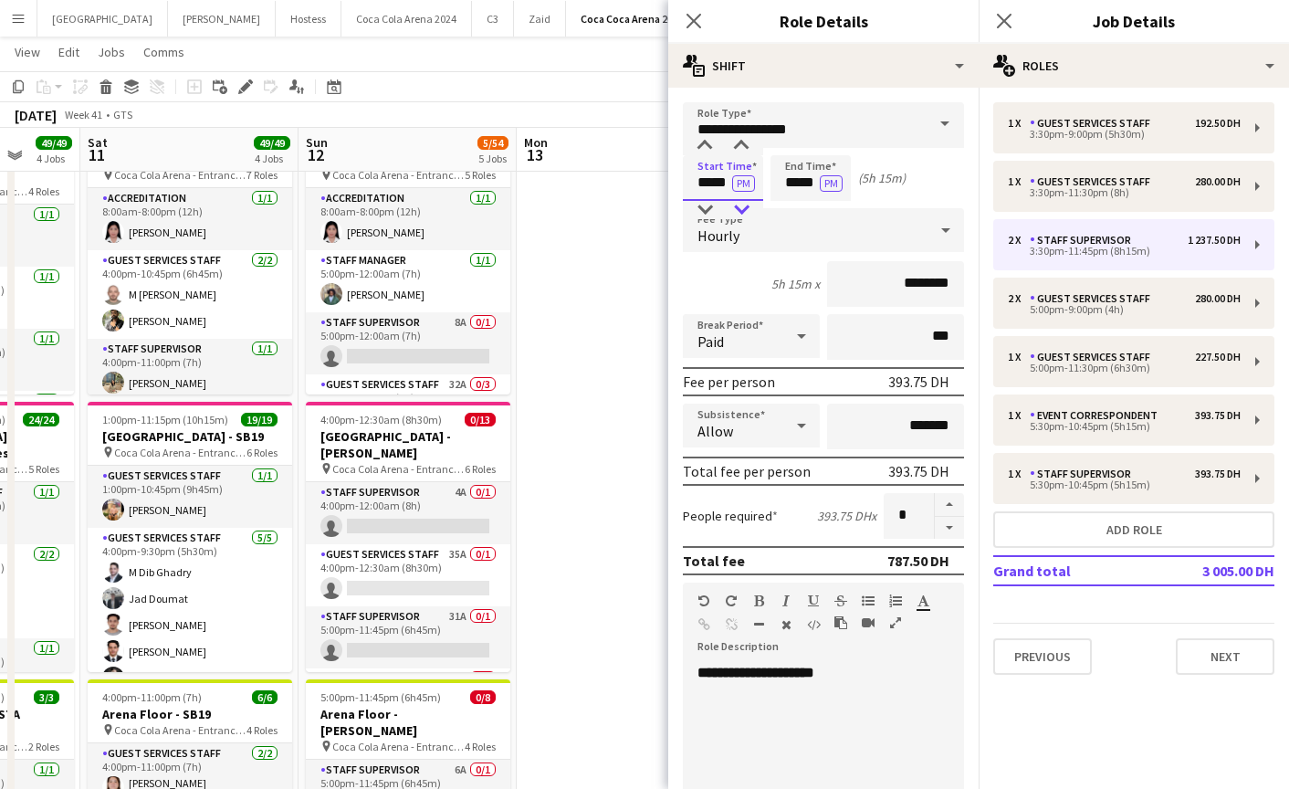
click at [741, 206] on div at bounding box center [741, 210] width 37 height 18
click at [787, 178] on input "*****" at bounding box center [811, 178] width 80 height 46
type input "*****"
click at [797, 201] on div at bounding box center [792, 210] width 37 height 18
click at [695, 24] on icon at bounding box center [693, 20] width 17 height 17
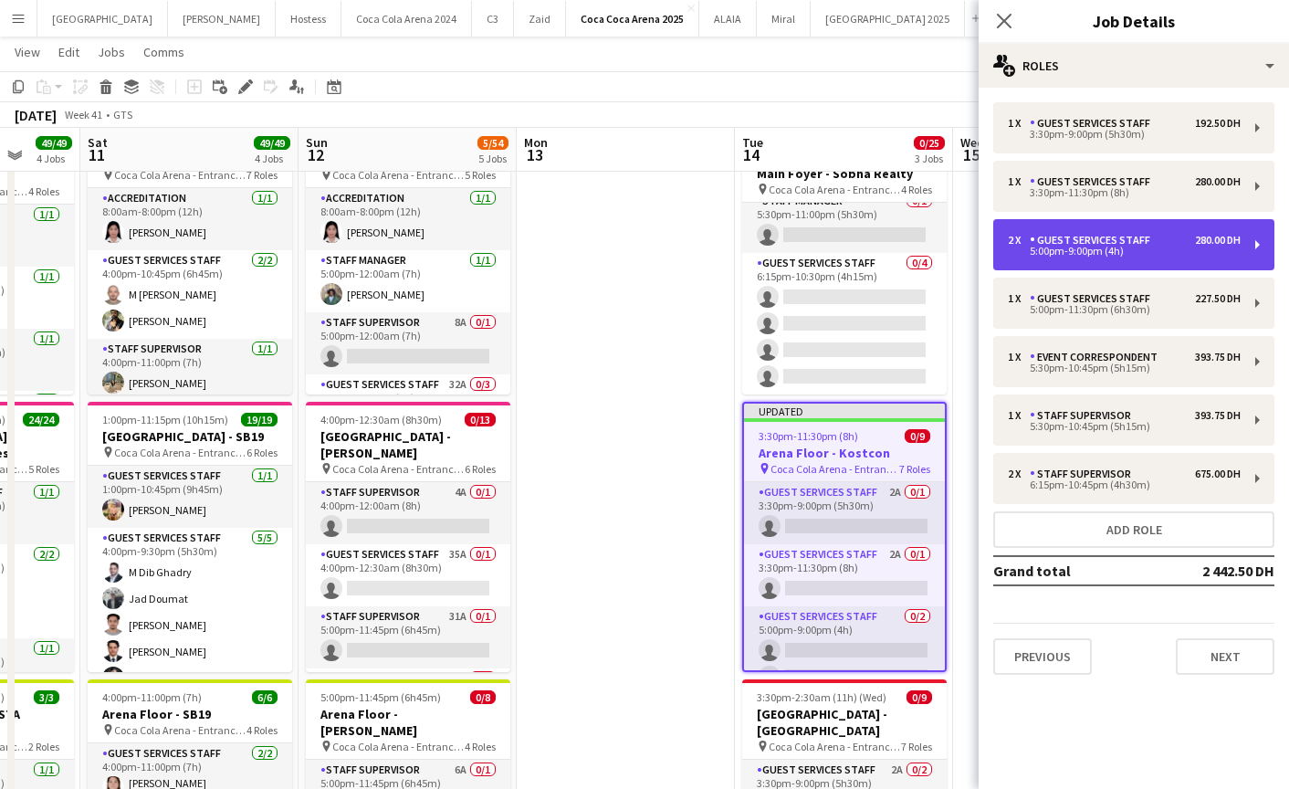
click at [1055, 255] on div "5:00pm-9:00pm (4h)" at bounding box center [1124, 251] width 233 height 9
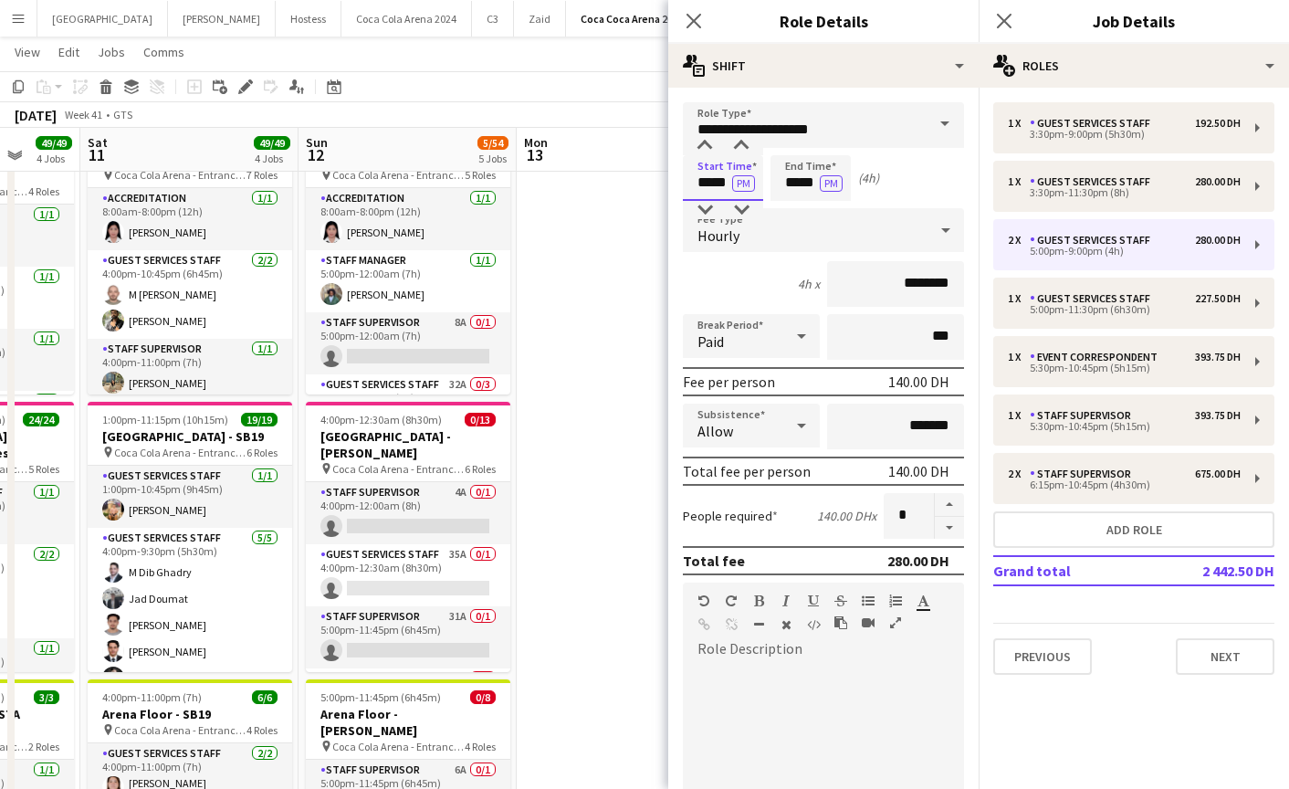
click at [721, 163] on input "*****" at bounding box center [723, 178] width 80 height 46
click at [698, 135] on input "**********" at bounding box center [823, 125] width 281 height 46
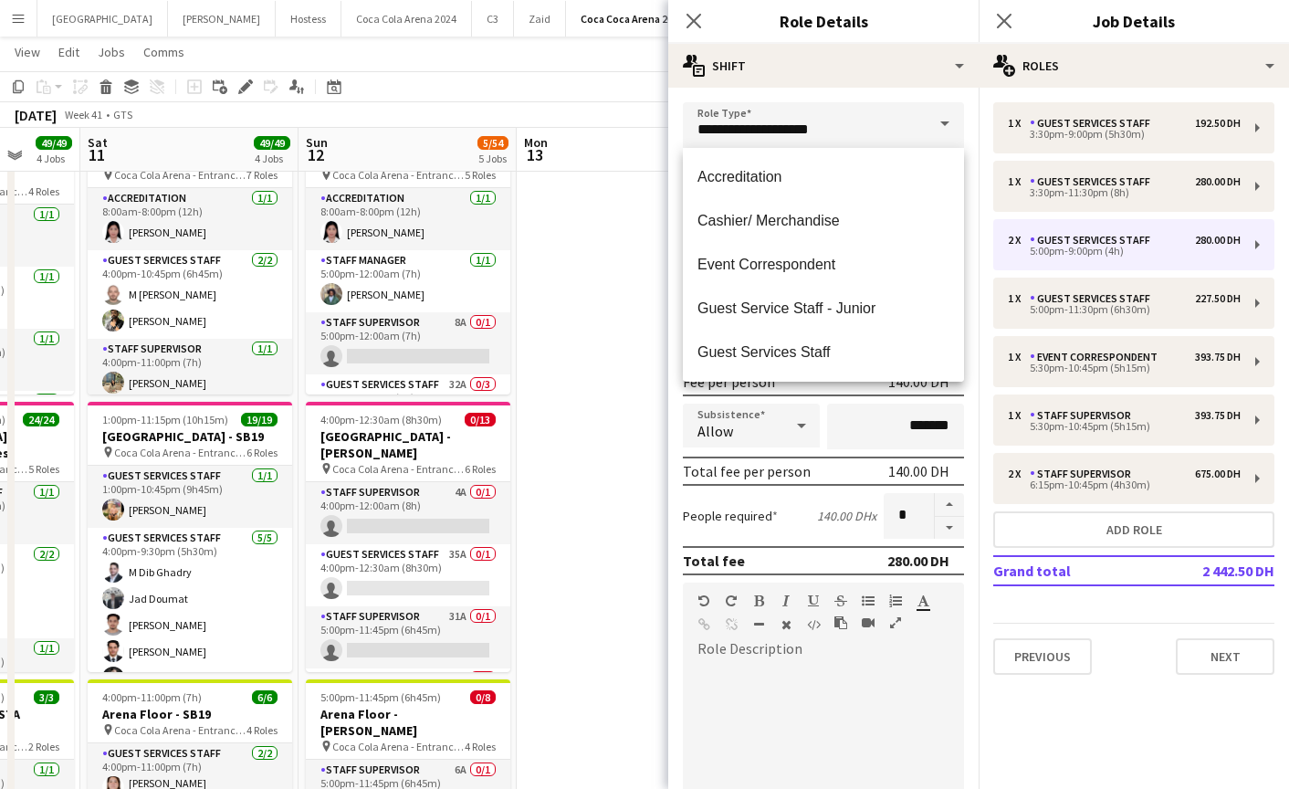
click at [966, 286] on form "**********" at bounding box center [823, 643] width 310 height 1082
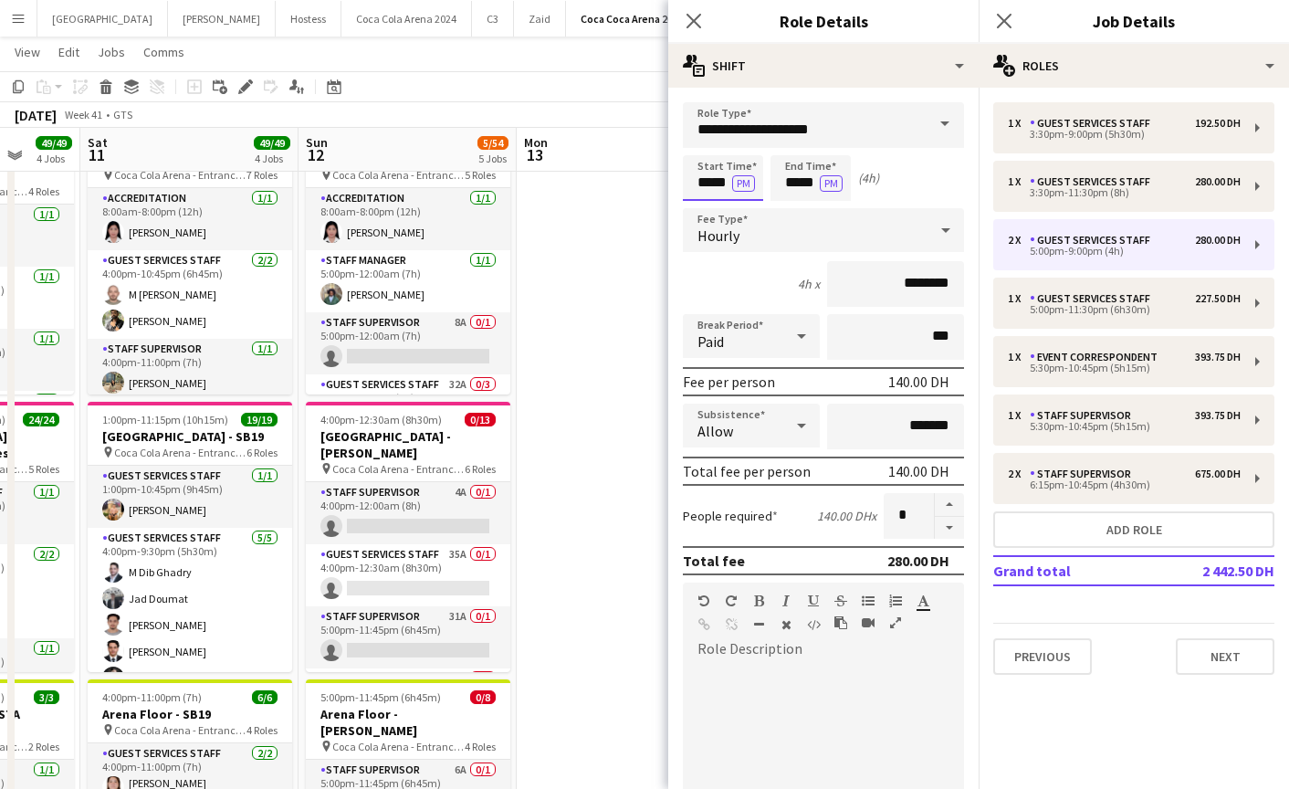
click at [694, 173] on input "*****" at bounding box center [723, 178] width 80 height 46
click at [705, 151] on div at bounding box center [705, 146] width 37 height 18
type input "*****"
click at [743, 152] on div at bounding box center [741, 146] width 37 height 18
click at [788, 182] on input "*****" at bounding box center [811, 178] width 80 height 46
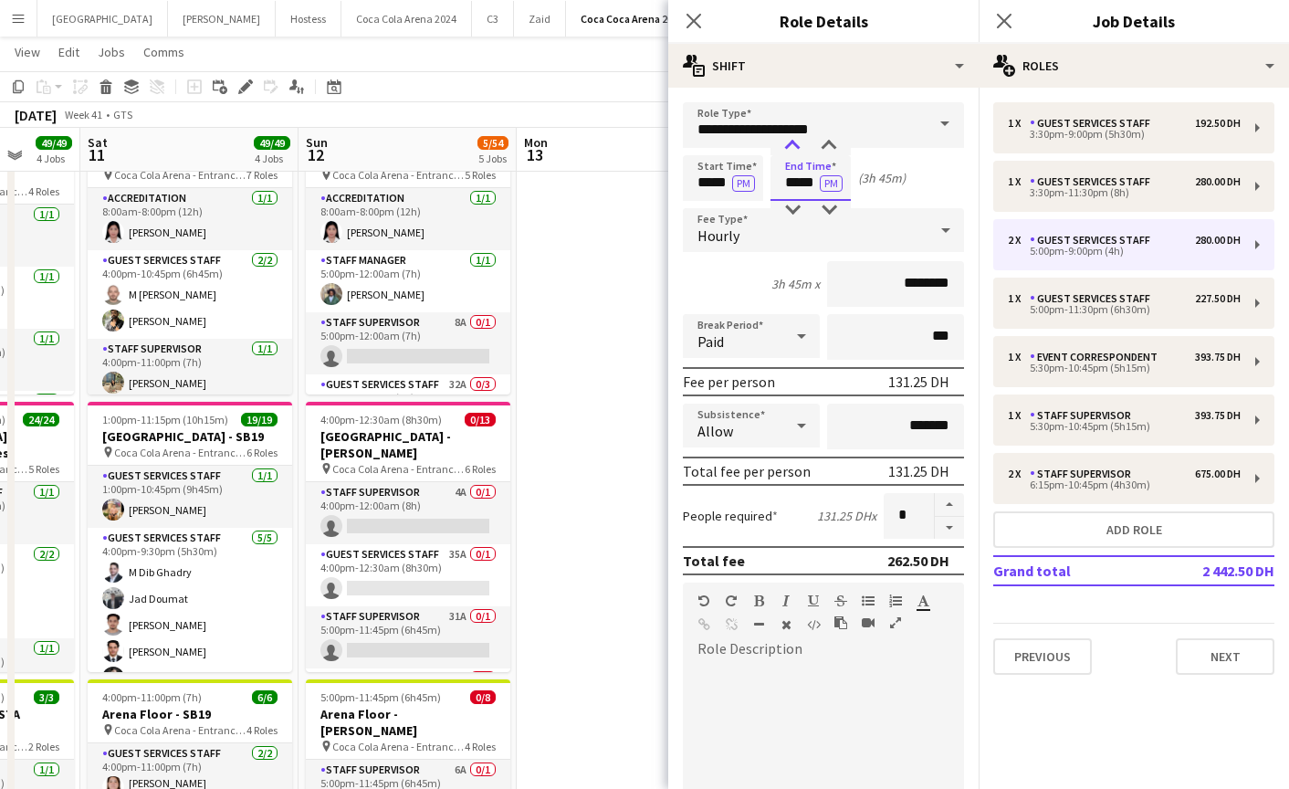
click at [792, 151] on div at bounding box center [792, 146] width 37 height 18
click at [822, 152] on div at bounding box center [829, 146] width 37 height 18
type input "*****"
click at [822, 152] on div at bounding box center [829, 146] width 37 height 18
click at [698, 13] on icon "Close pop-in" at bounding box center [693, 20] width 17 height 17
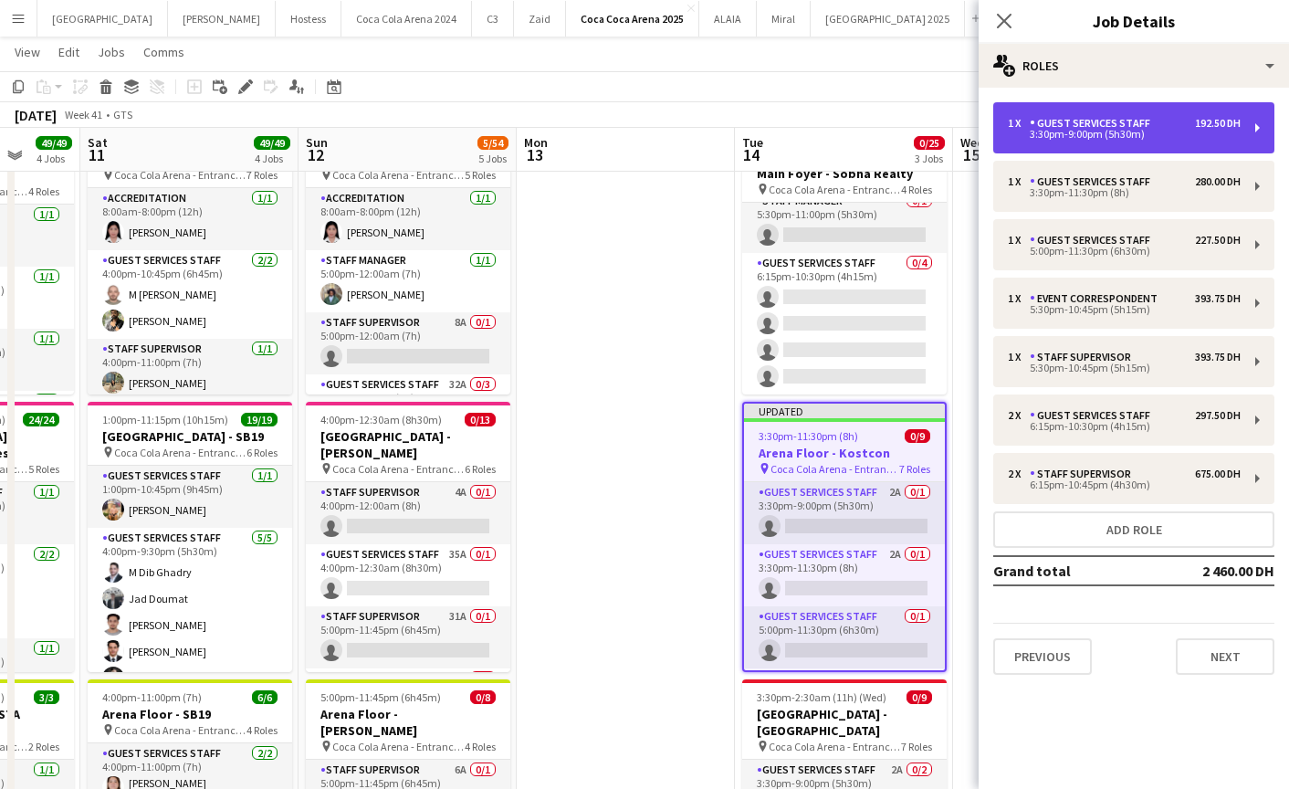
click at [1053, 146] on div "1 x Guest Services Staff 192.50 DH 3:30pm-9:00pm (5h30m)" at bounding box center [1133, 127] width 281 height 51
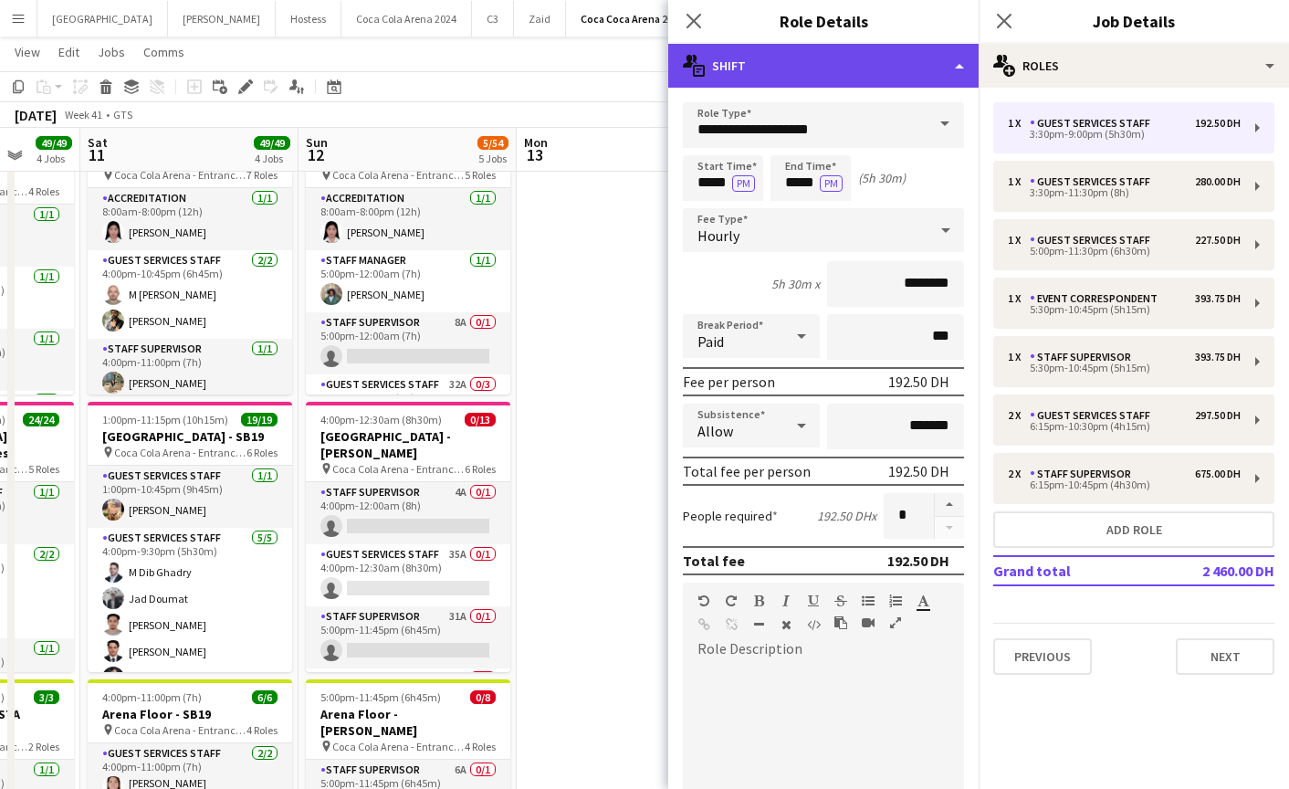
click at [792, 72] on div "multiple-actions-text Shift" at bounding box center [823, 66] width 310 height 44
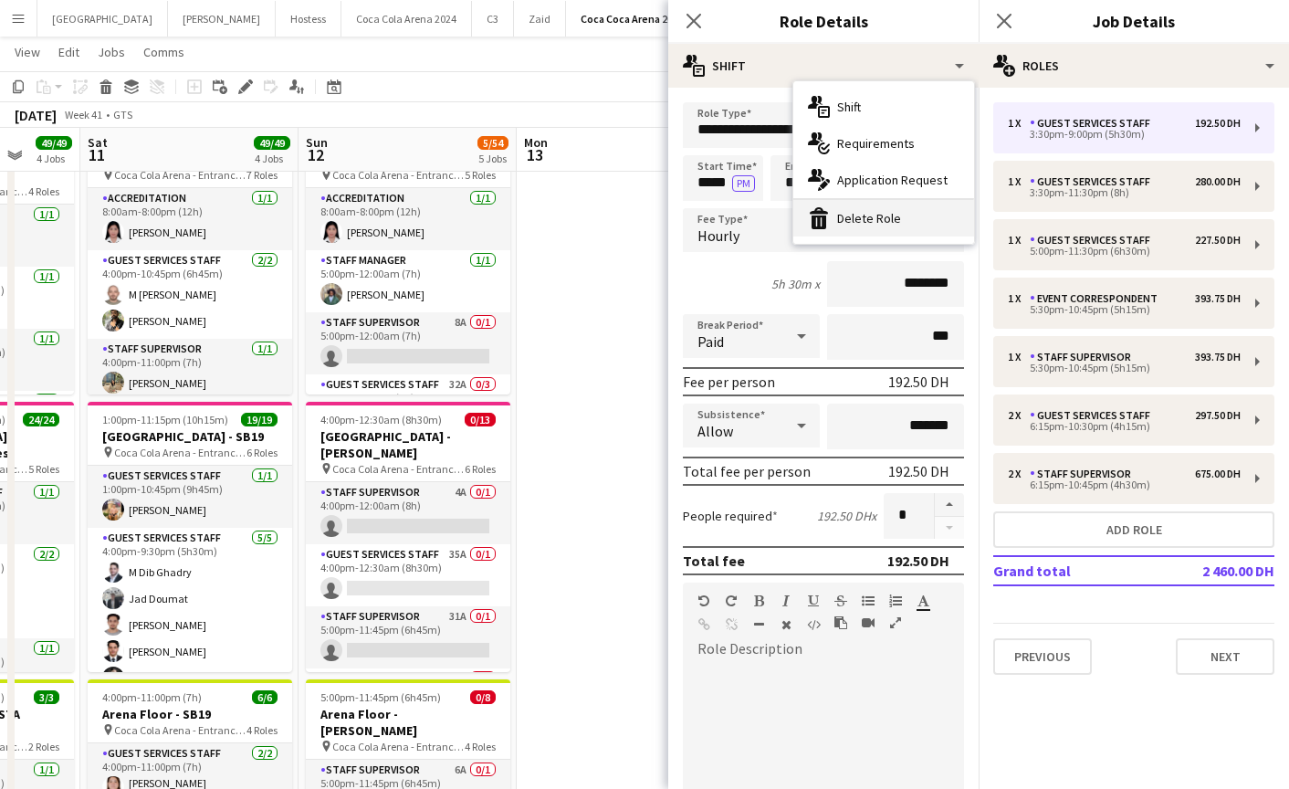
click at [843, 215] on div "bin-2 Delete Role" at bounding box center [883, 218] width 181 height 37
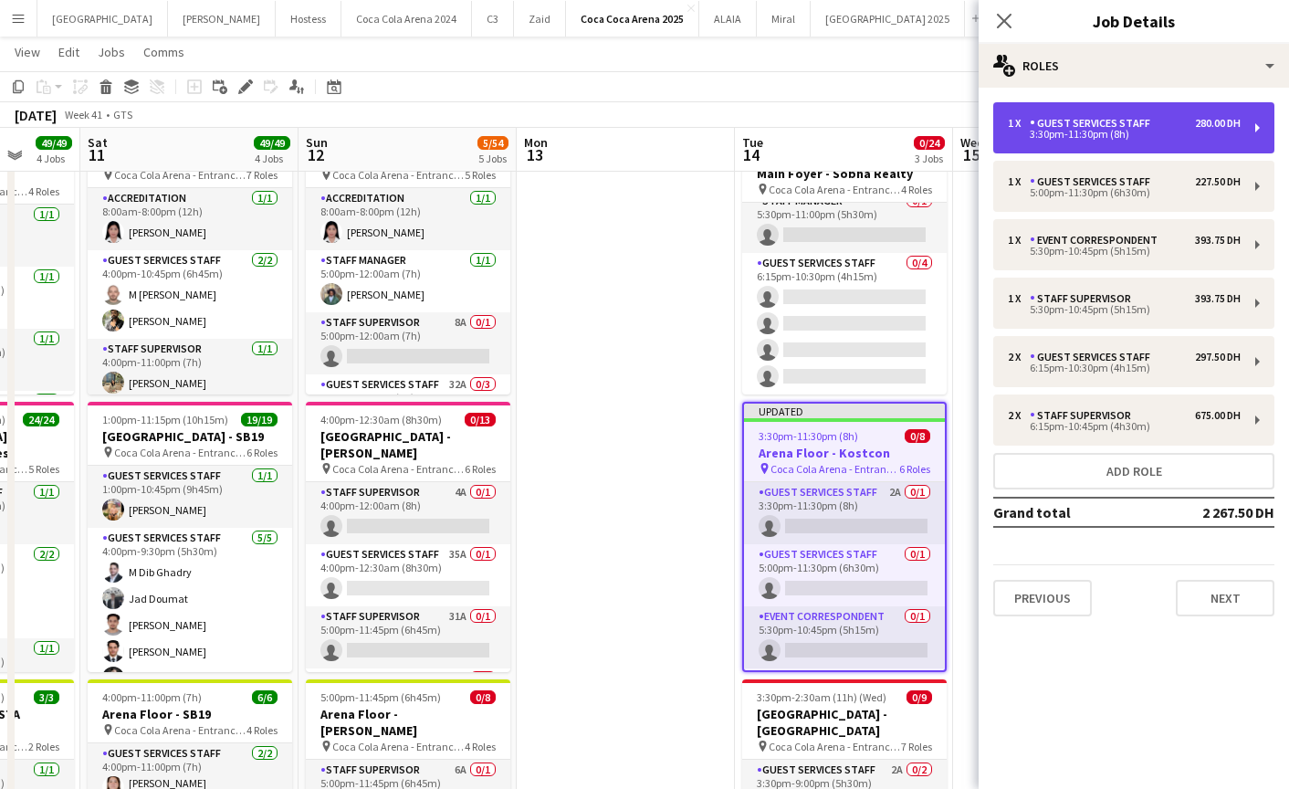
click at [1021, 144] on div "1 x Guest Services Staff 280.00 DH 3:30pm-11:30pm (8h)" at bounding box center [1133, 127] width 281 height 51
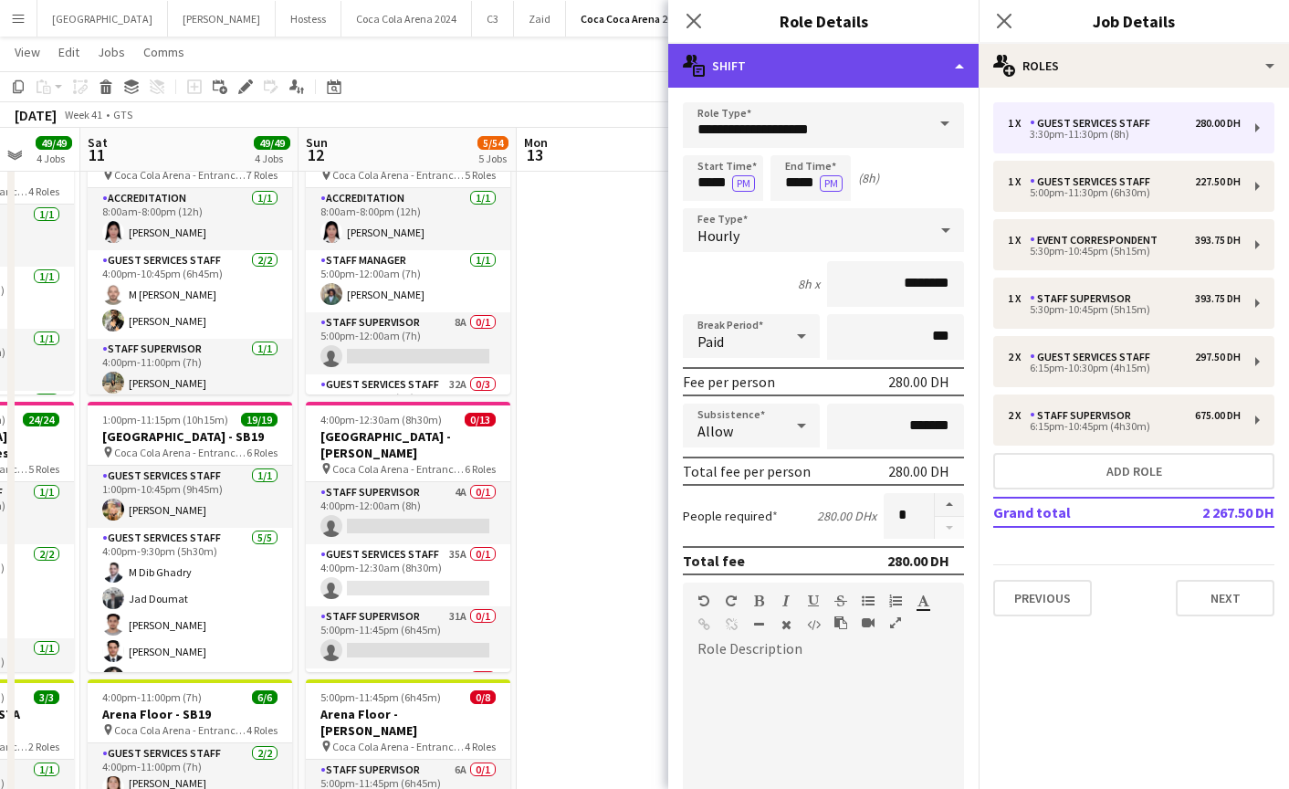
click at [803, 60] on div "multiple-actions-text Shift" at bounding box center [823, 66] width 310 height 44
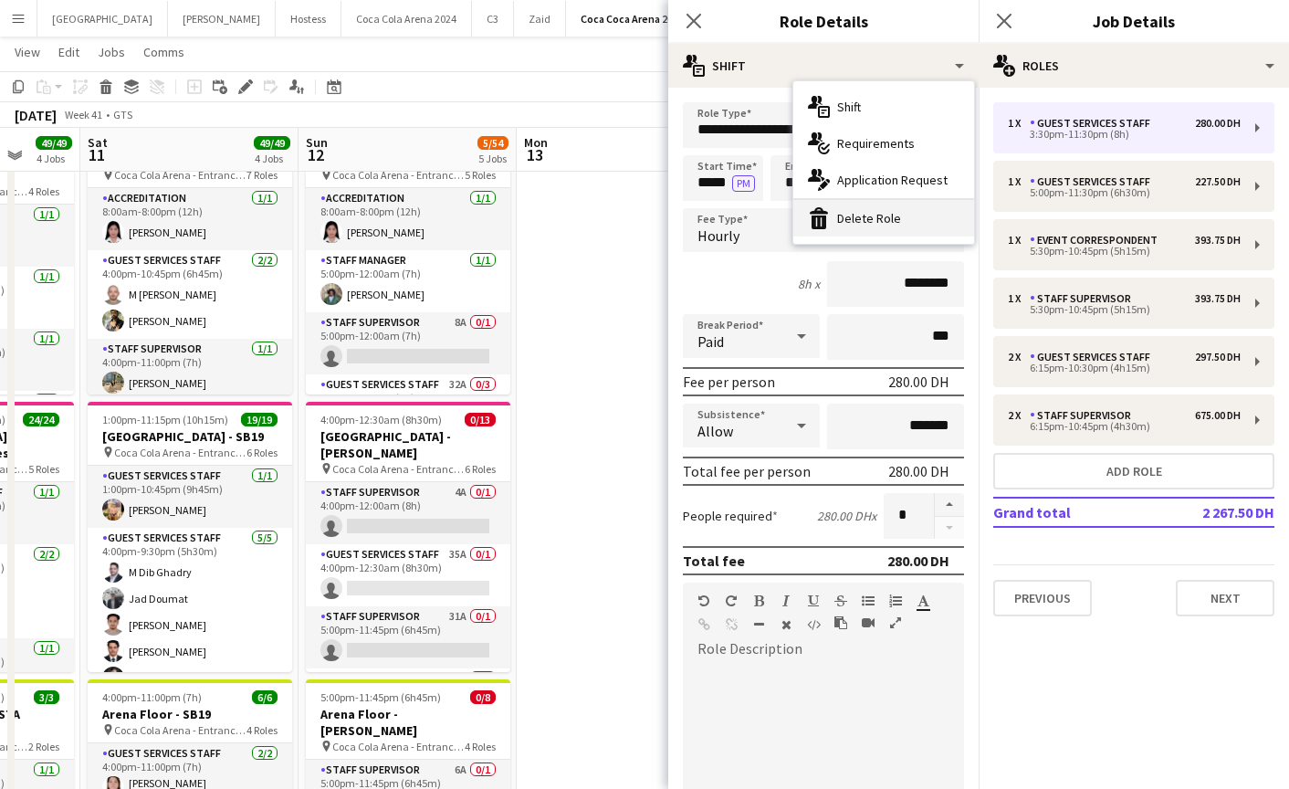
click at [828, 219] on icon "bin-2" at bounding box center [819, 218] width 22 height 22
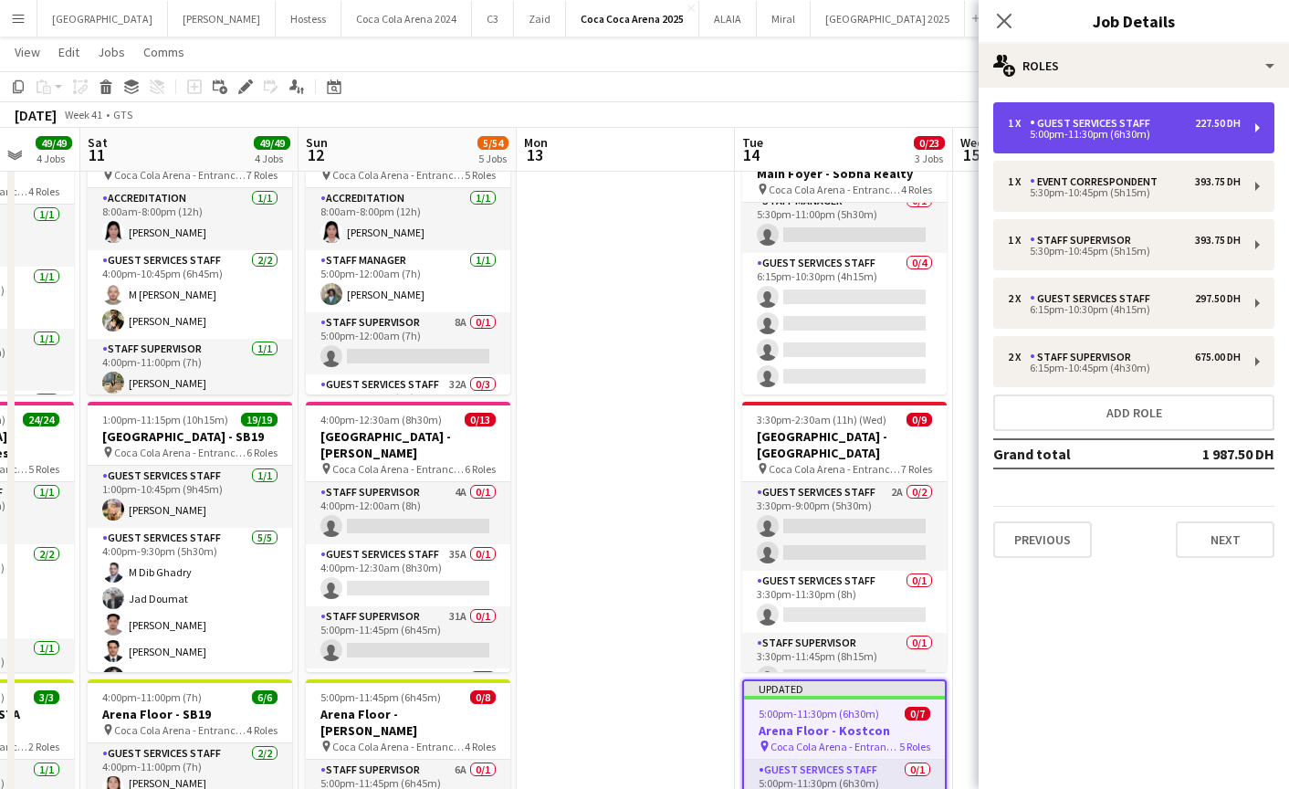
click at [1030, 139] on div "5:00pm-11:30pm (6h30m)" at bounding box center [1124, 134] width 233 height 9
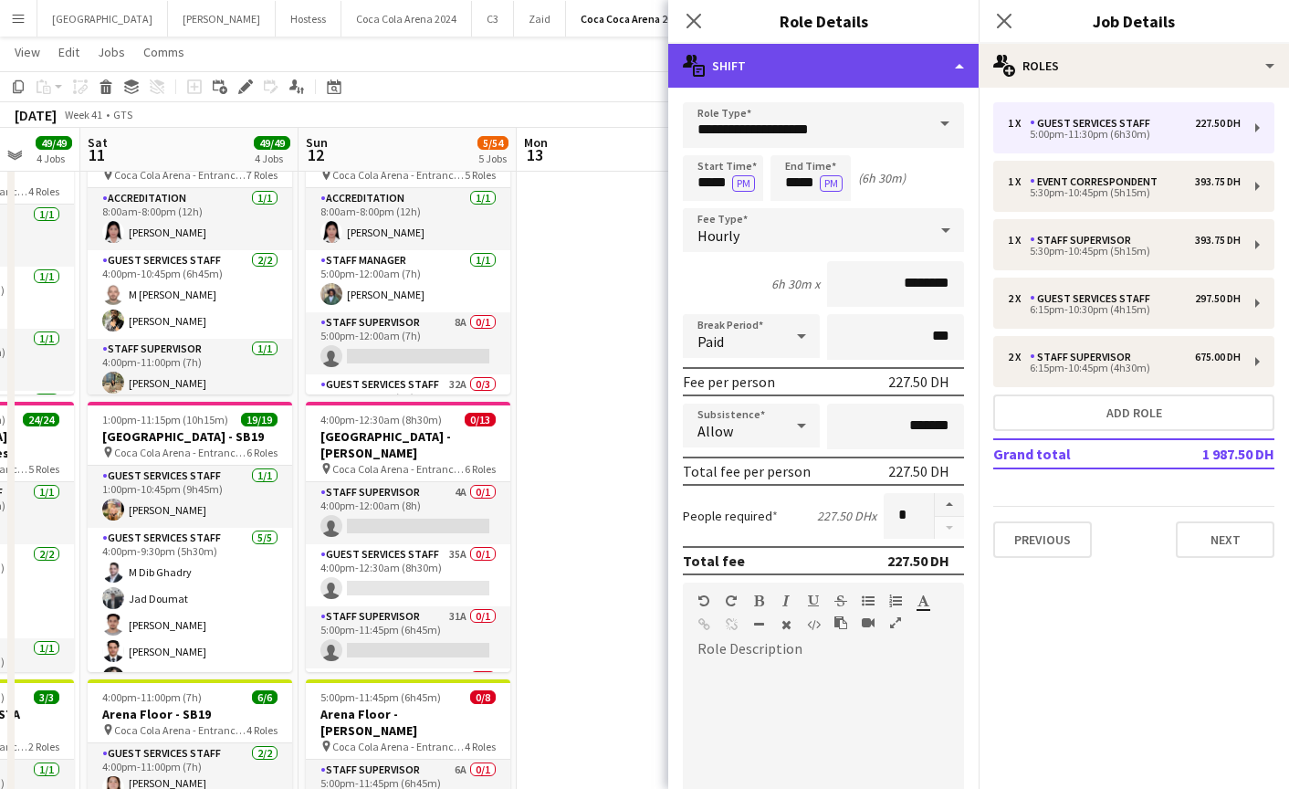
click at [866, 62] on div "multiple-actions-text Shift" at bounding box center [823, 66] width 310 height 44
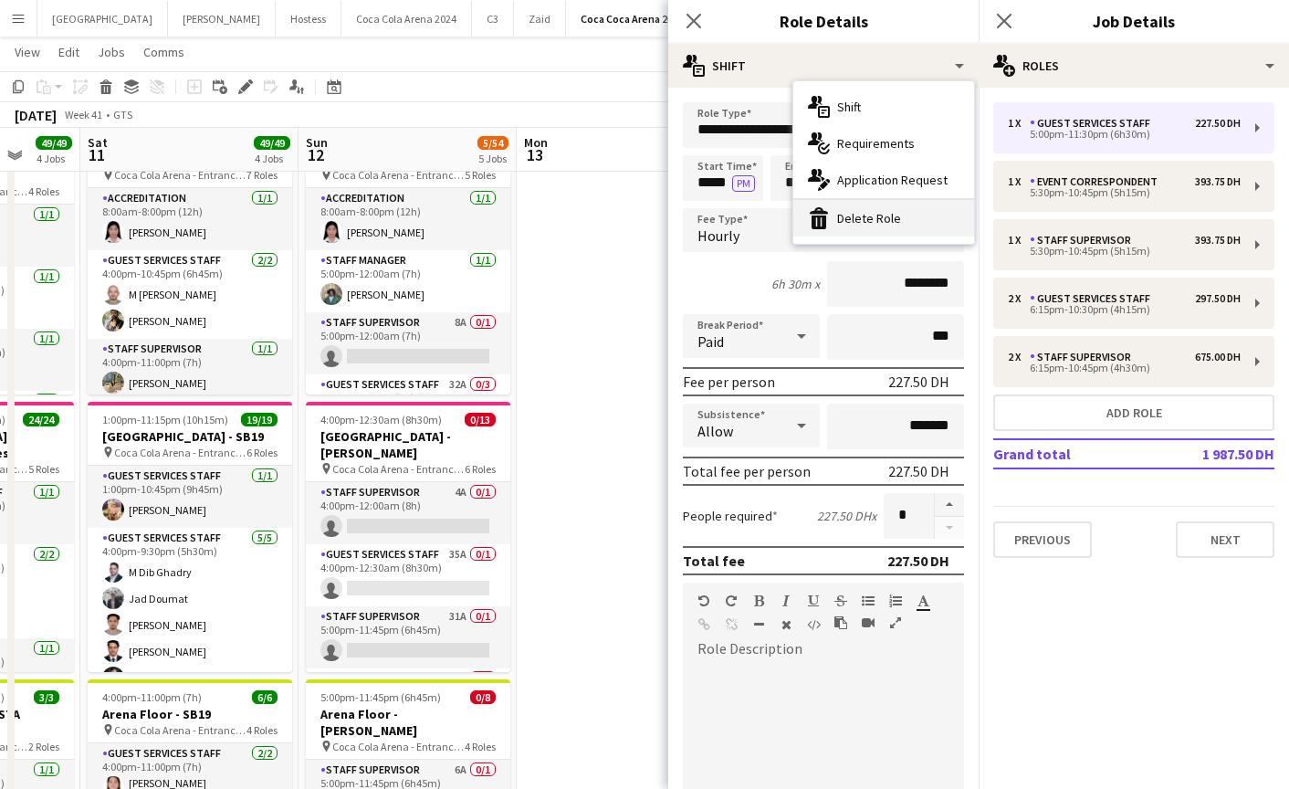
click at [903, 221] on div "bin-2 Delete Role" at bounding box center [883, 218] width 181 height 37
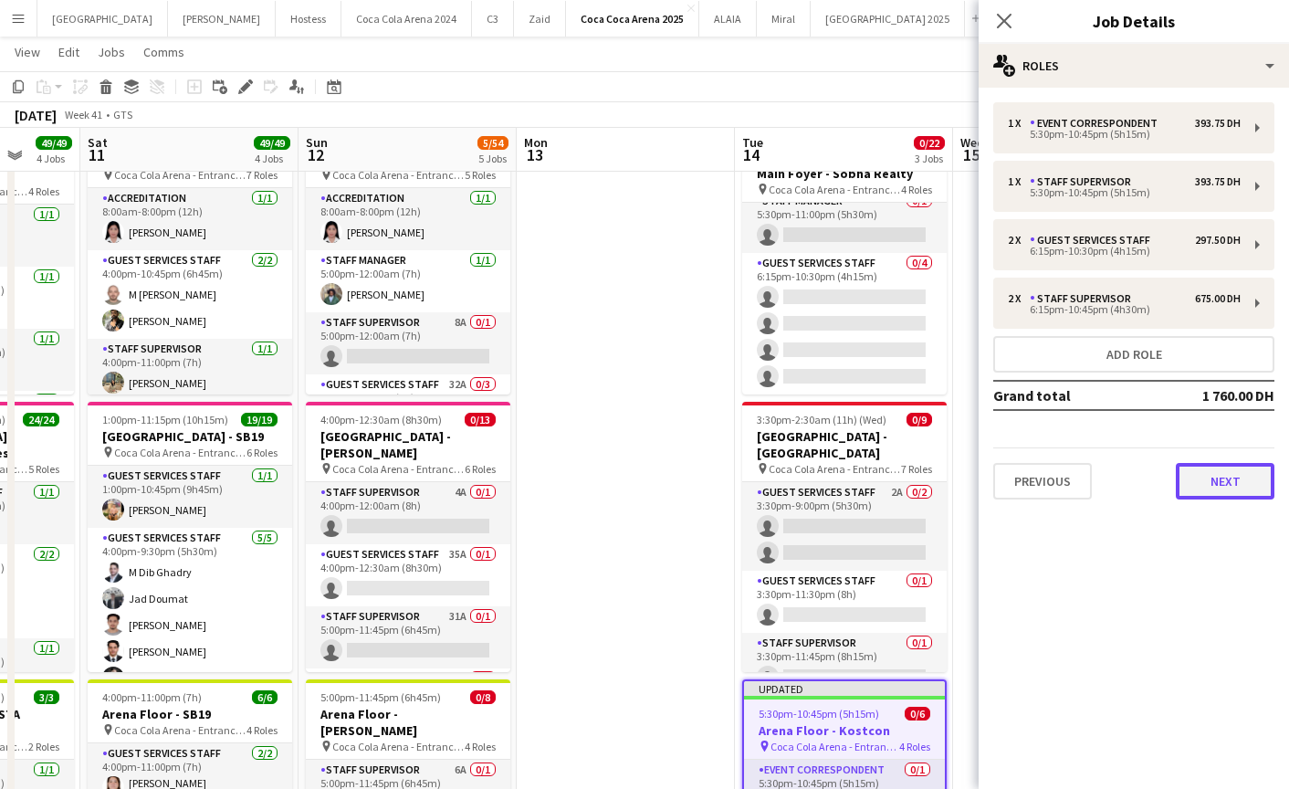
click at [1200, 488] on button "Next" at bounding box center [1225, 481] width 99 height 37
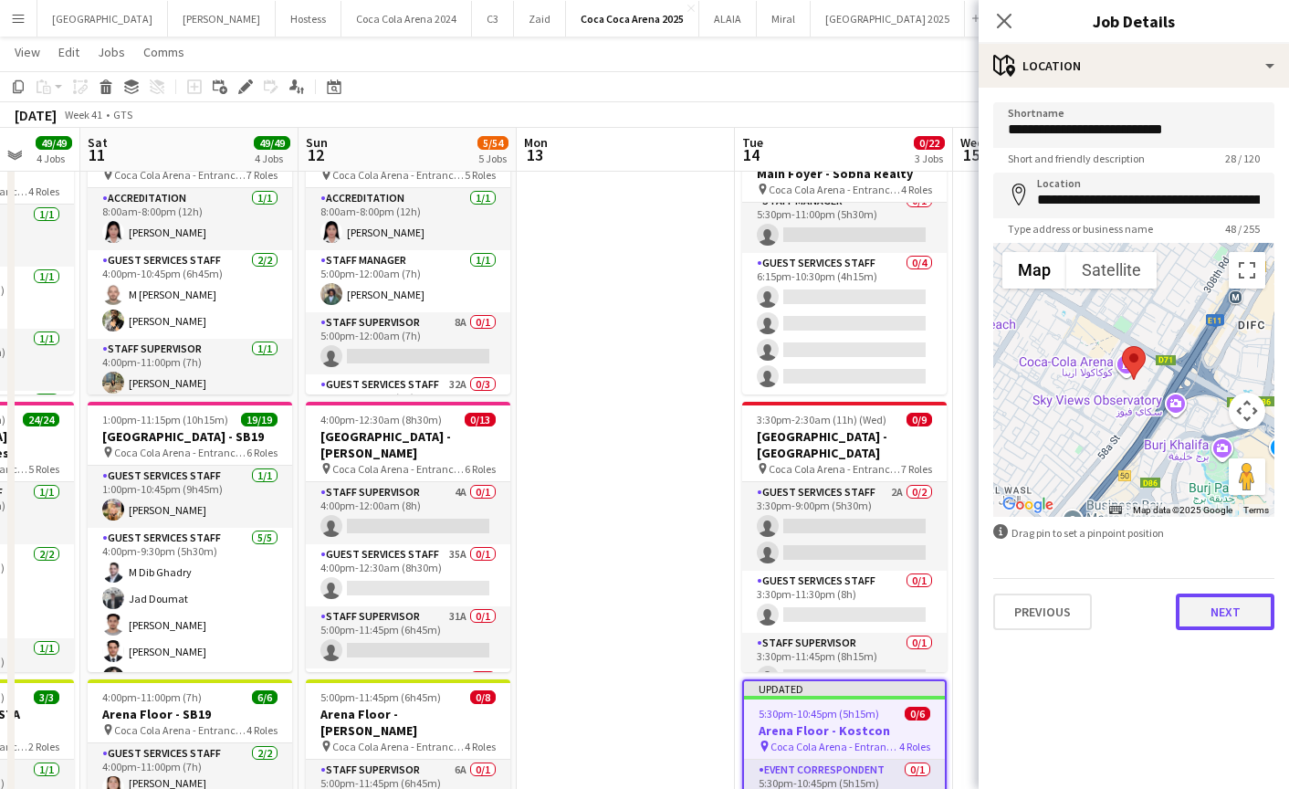
click at [1199, 616] on button "Next" at bounding box center [1225, 611] width 99 height 37
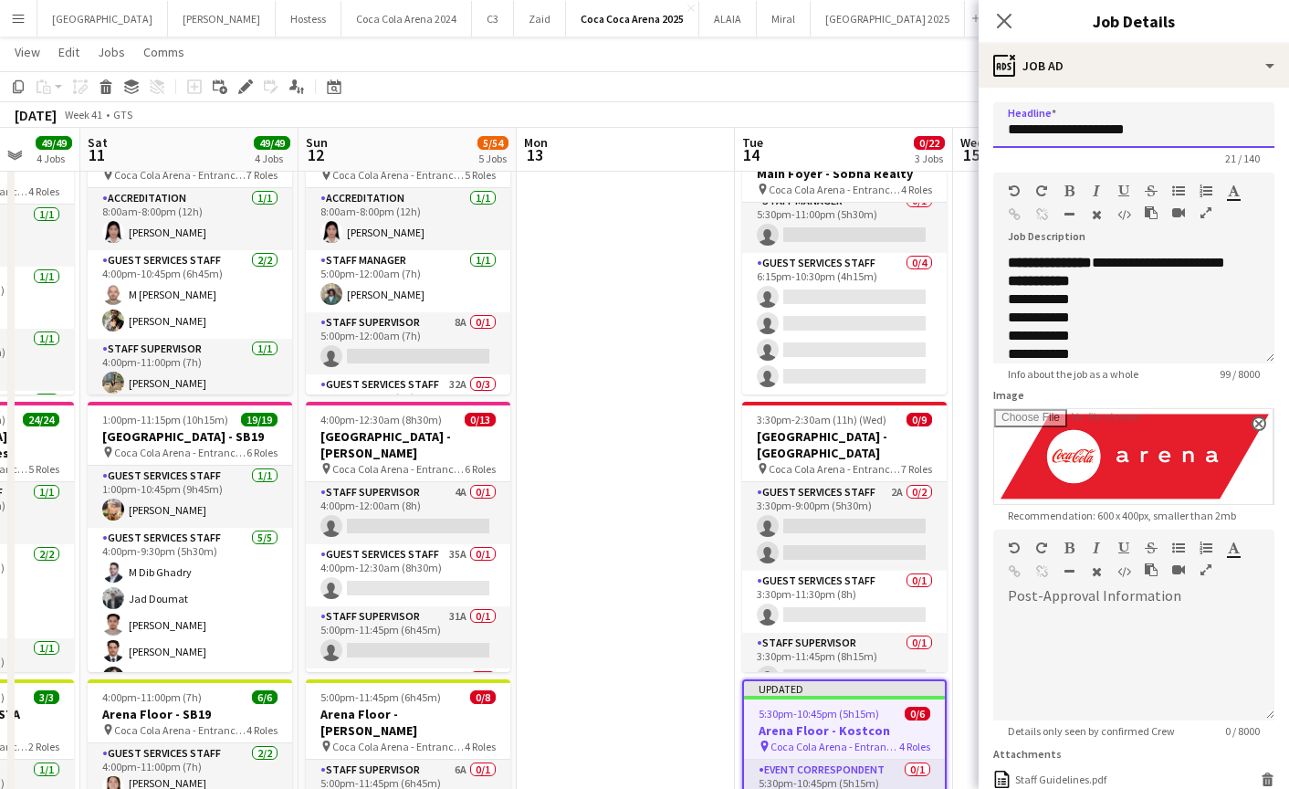
drag, startPoint x: 1091, startPoint y: 131, endPoint x: 1187, endPoint y: 131, distance: 95.9
click at [1187, 131] on input "**********" at bounding box center [1133, 125] width 281 height 46
paste input "*****"
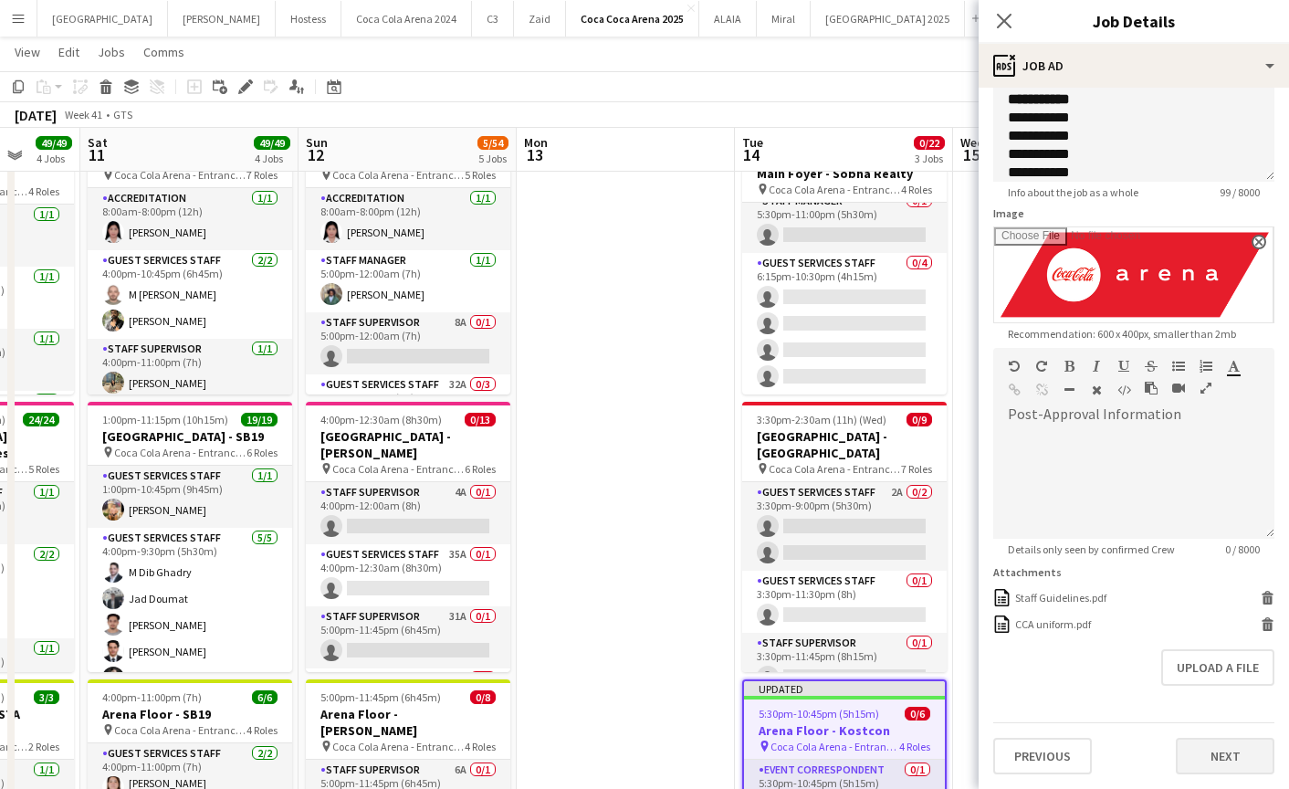
type input "**********"
click at [1235, 756] on button "Next" at bounding box center [1225, 756] width 99 height 37
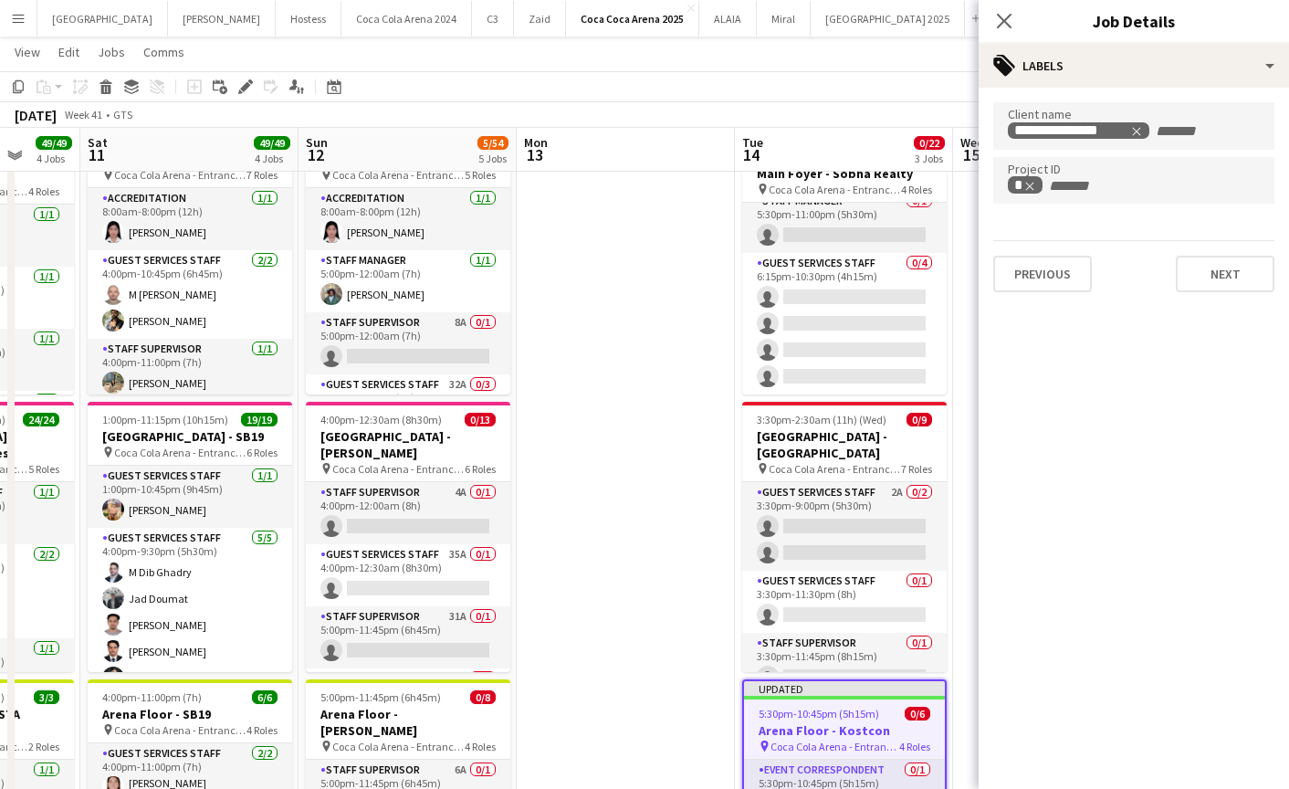
scroll to position [0, 0]
click at [1231, 279] on button "Next" at bounding box center [1225, 274] width 99 height 37
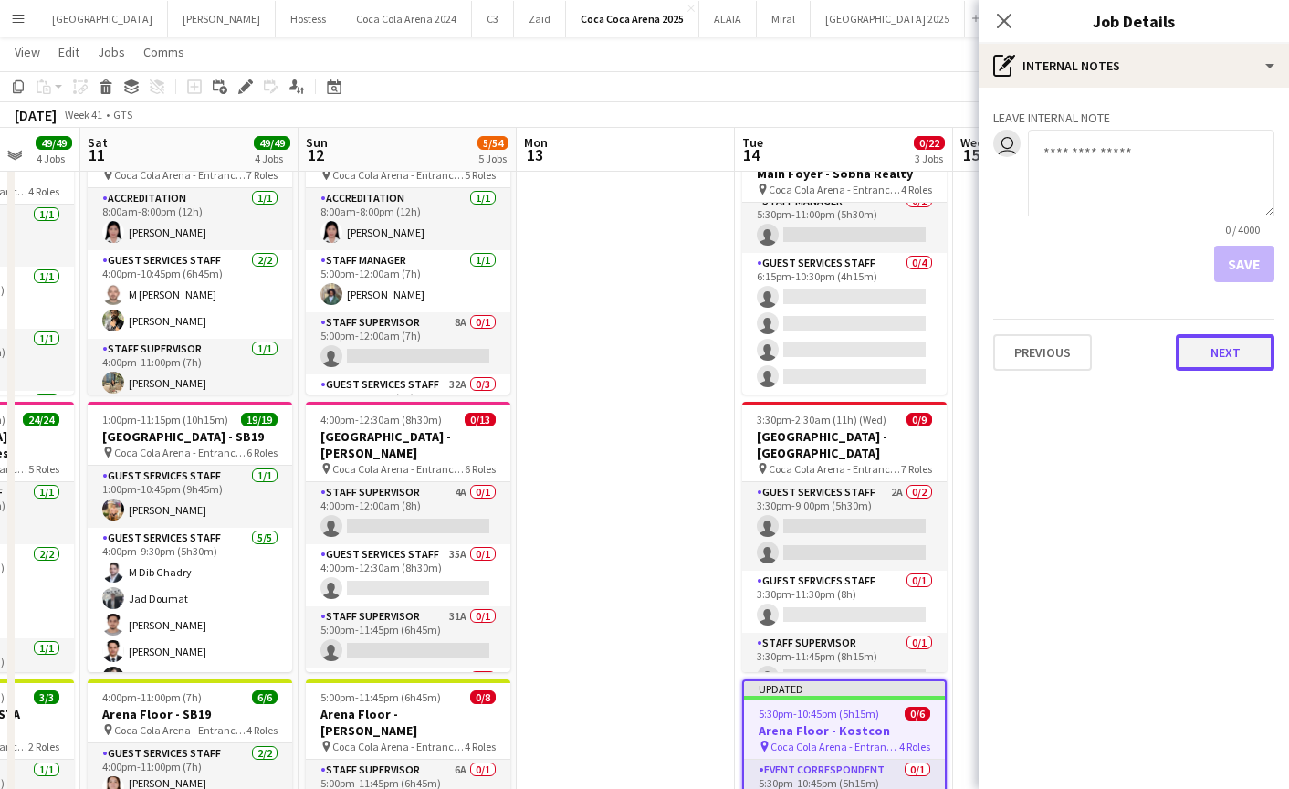
click at [1199, 341] on button "Next" at bounding box center [1225, 352] width 99 height 37
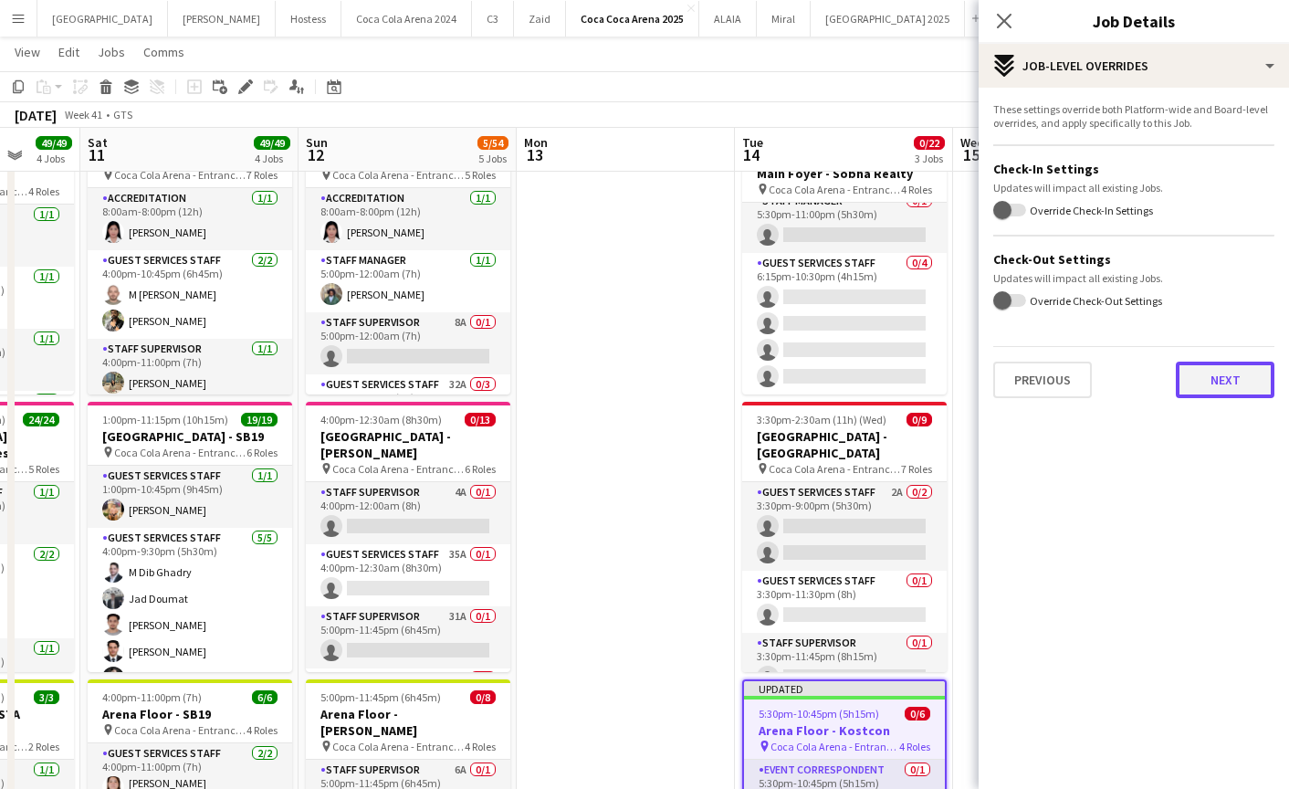
click at [1199, 382] on button "Next" at bounding box center [1225, 380] width 99 height 37
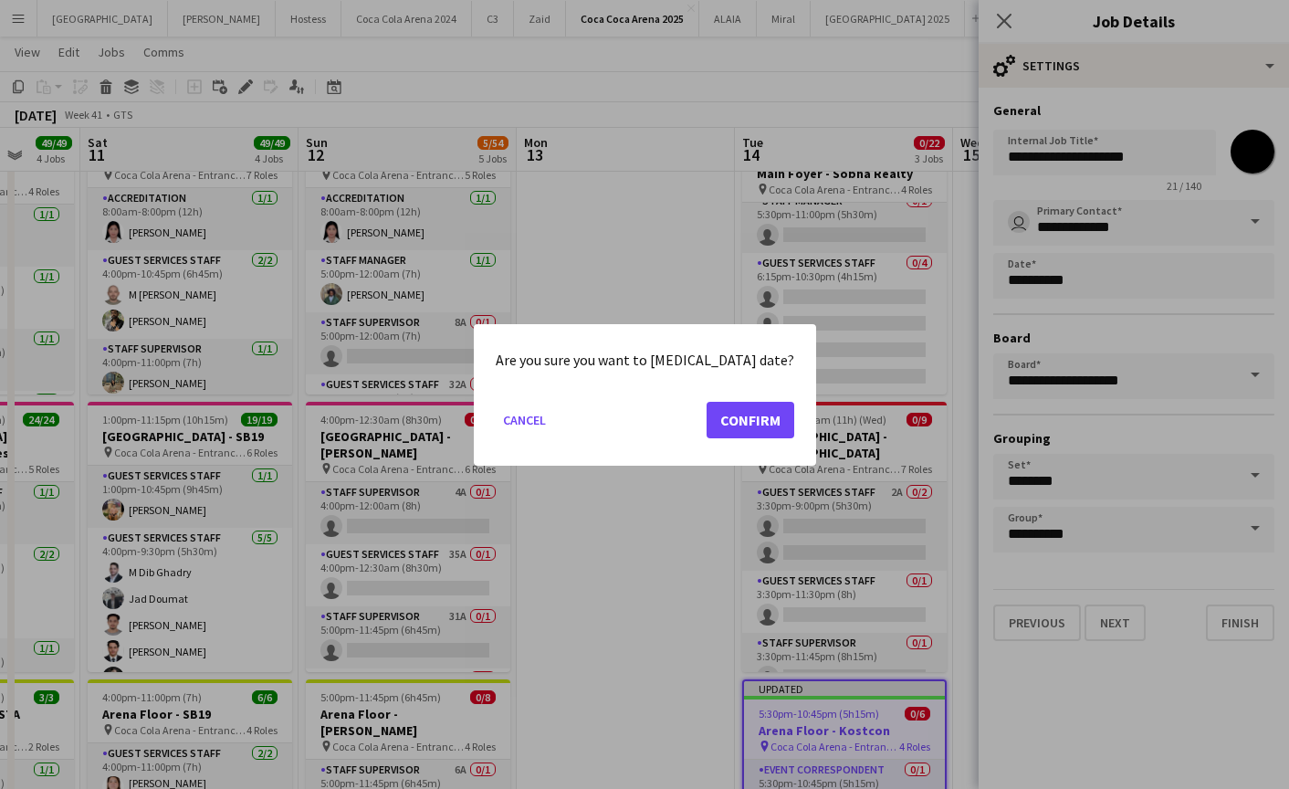
click at [1092, 223] on div at bounding box center [644, 394] width 1289 height 789
click at [552, 420] on button "Cancel" at bounding box center [525, 418] width 58 height 29
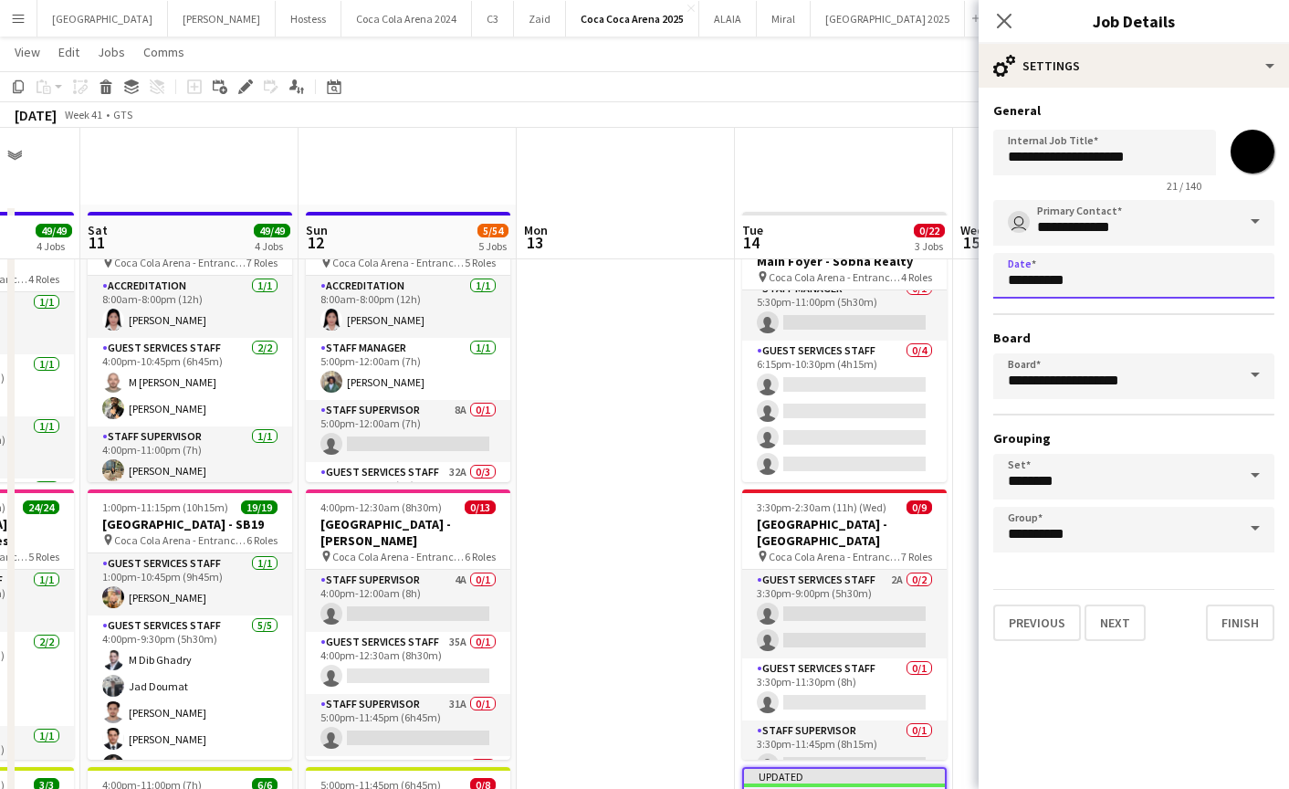
scroll to position [88, 0]
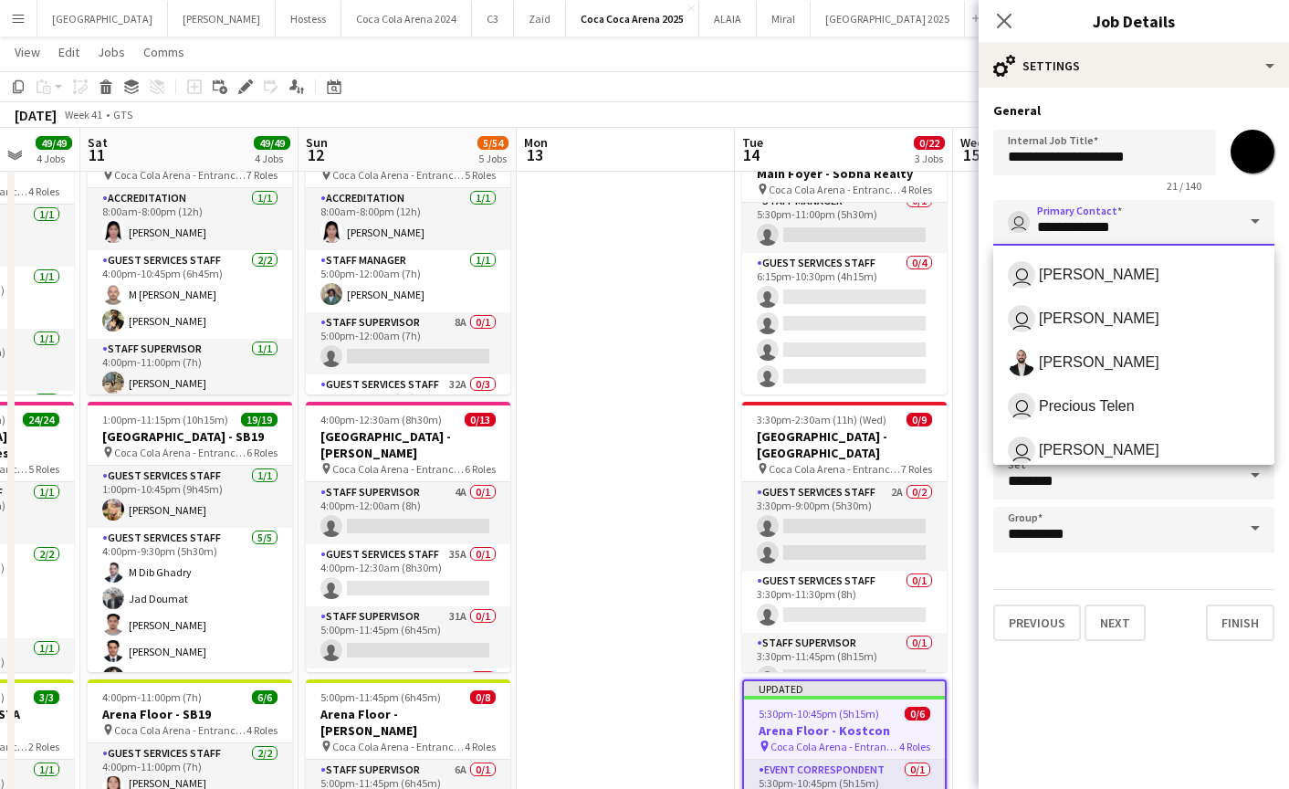
click at [1084, 215] on input "**********" at bounding box center [1133, 223] width 281 height 46
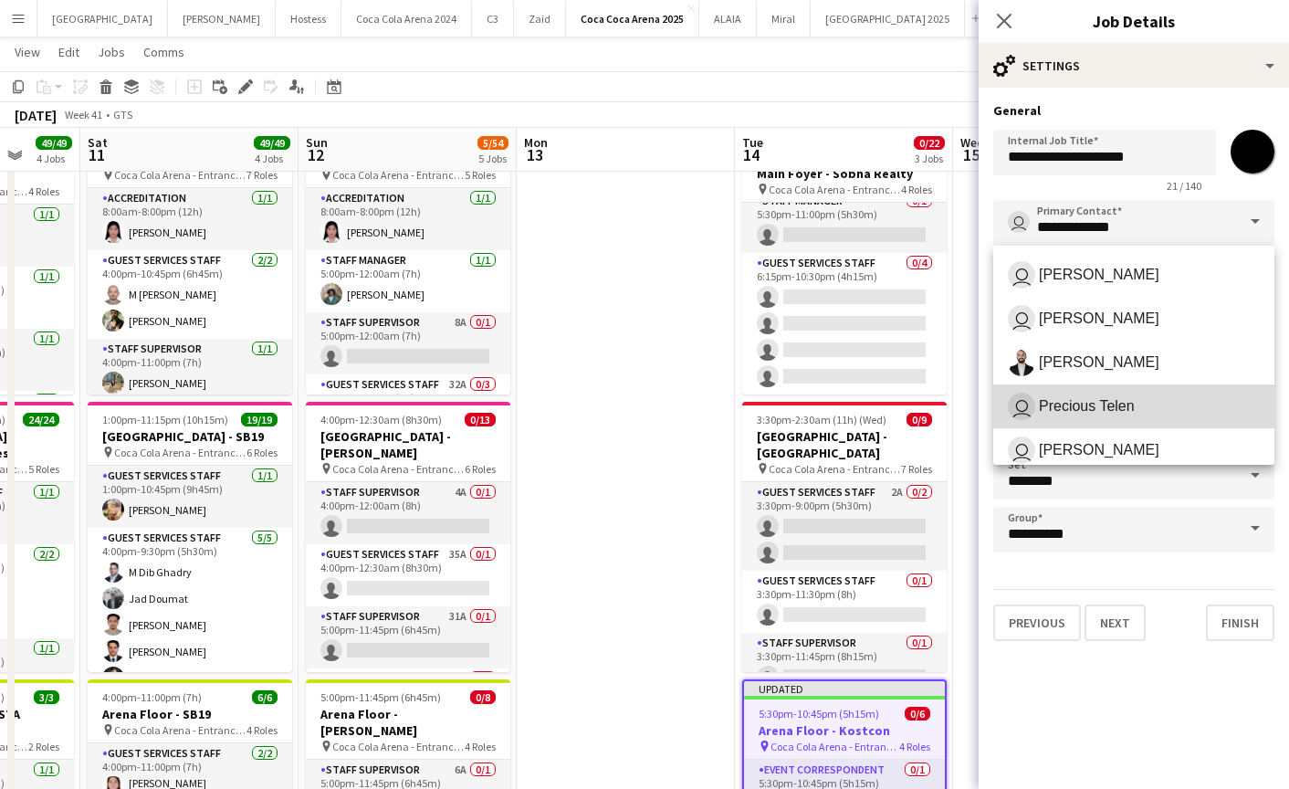
click at [1075, 410] on span "Precious Telen" at bounding box center [1087, 405] width 96 height 17
type input "**********"
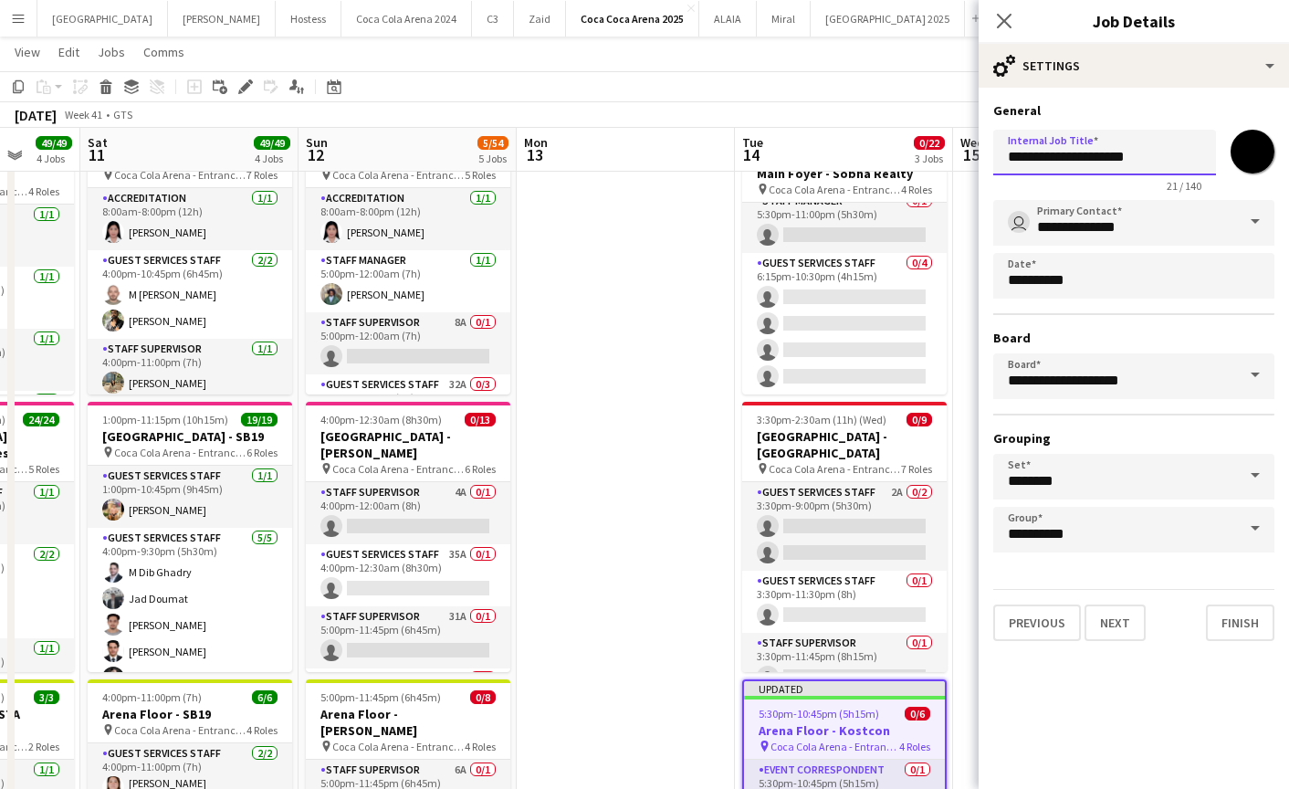
drag, startPoint x: 1092, startPoint y: 161, endPoint x: 1179, endPoint y: 163, distance: 86.8
click at [1179, 163] on input "**********" at bounding box center [1104, 153] width 223 height 46
paste input "*****"
type input "**********"
click at [1233, 619] on button "Finish" at bounding box center [1240, 622] width 68 height 37
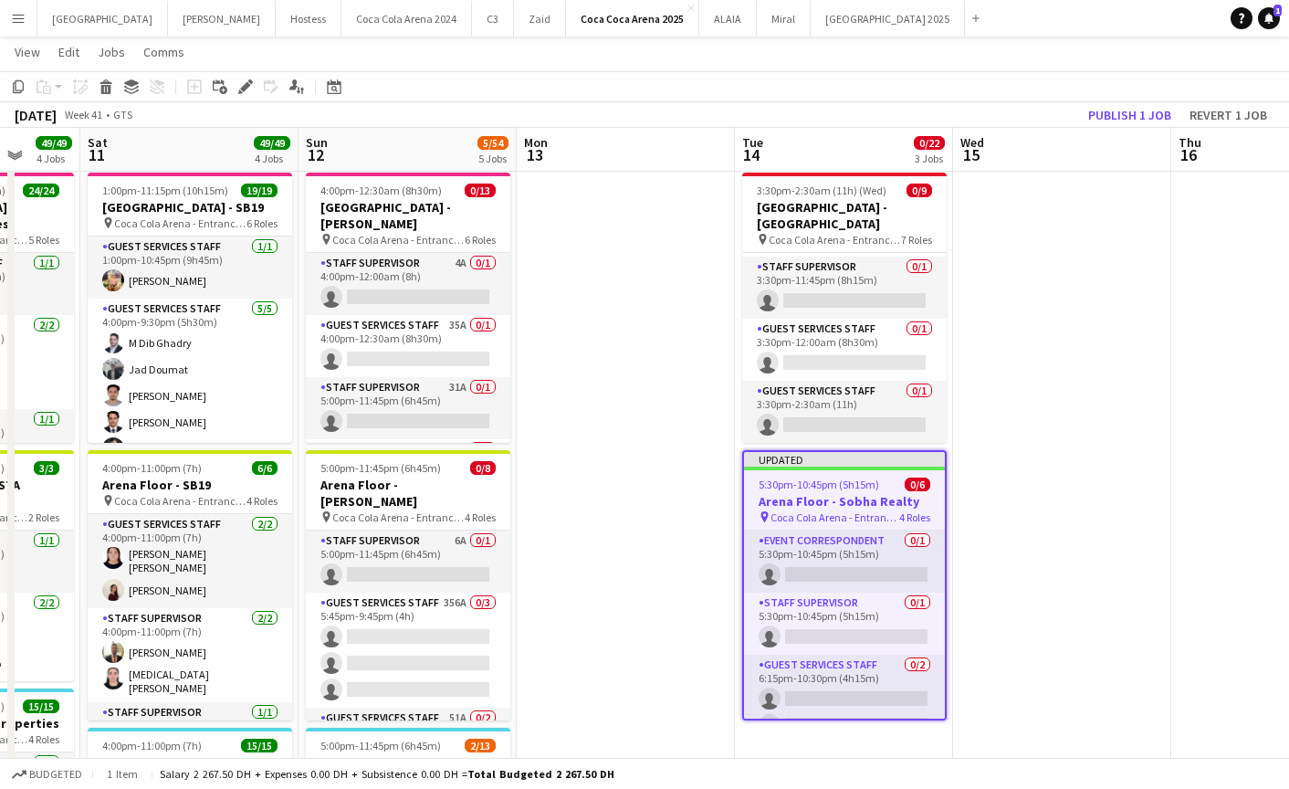
scroll to position [105, 0]
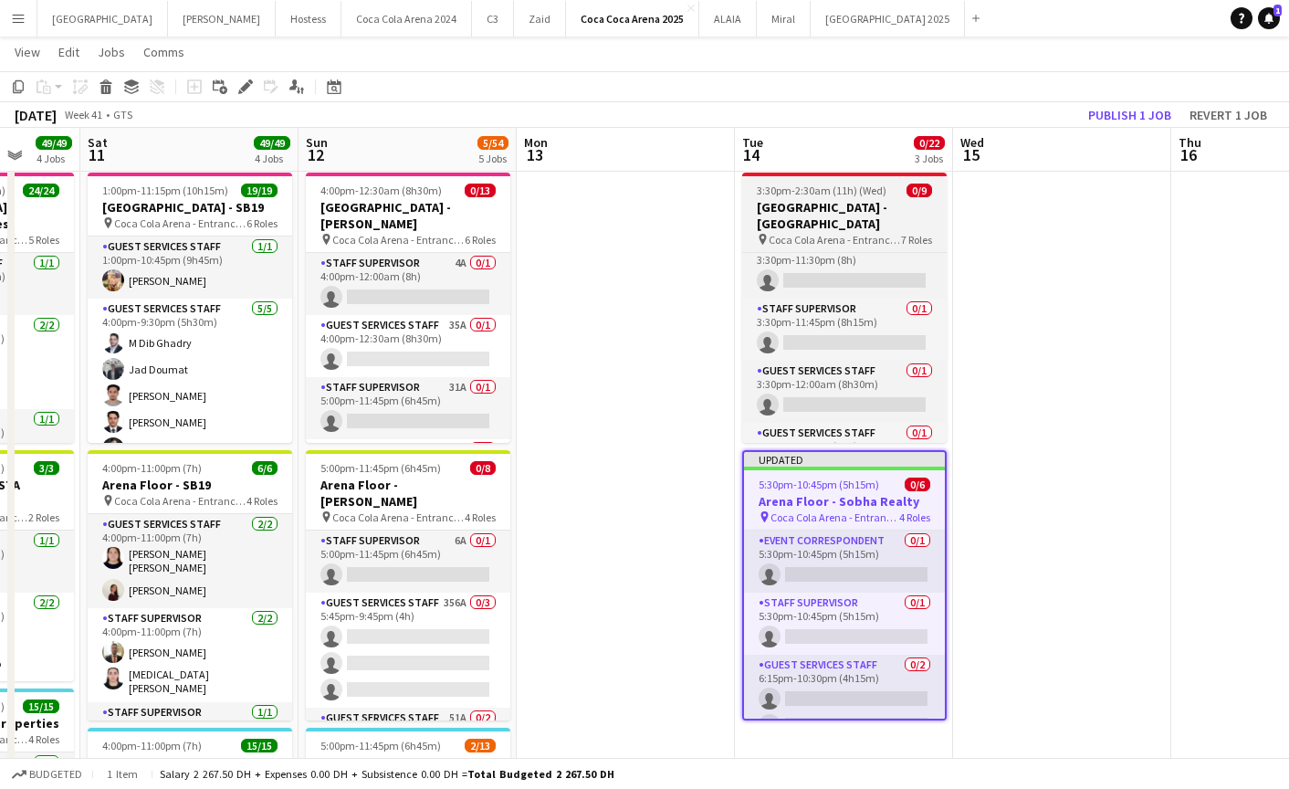
click at [834, 199] on h3 "[GEOGRAPHIC_DATA] - [GEOGRAPHIC_DATA]" at bounding box center [844, 215] width 205 height 33
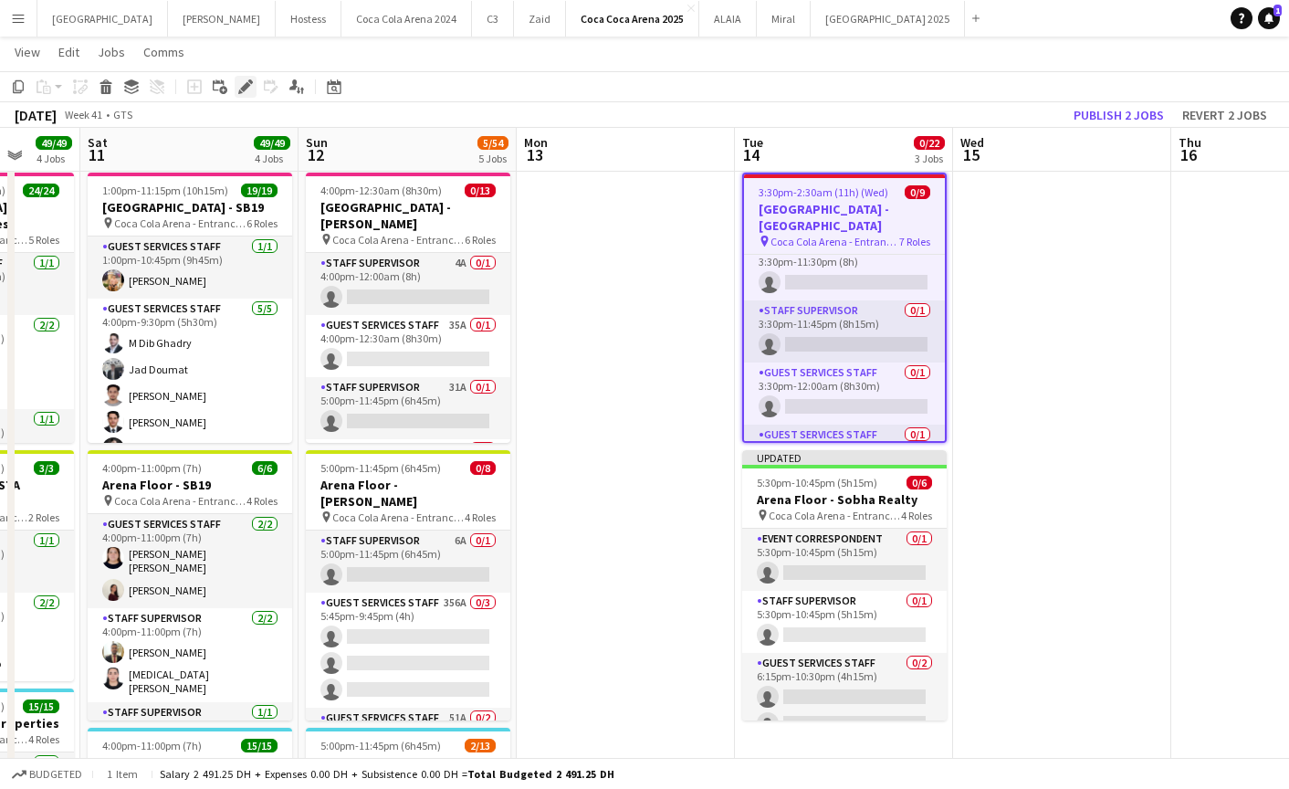
click at [244, 85] on icon at bounding box center [245, 87] width 10 height 10
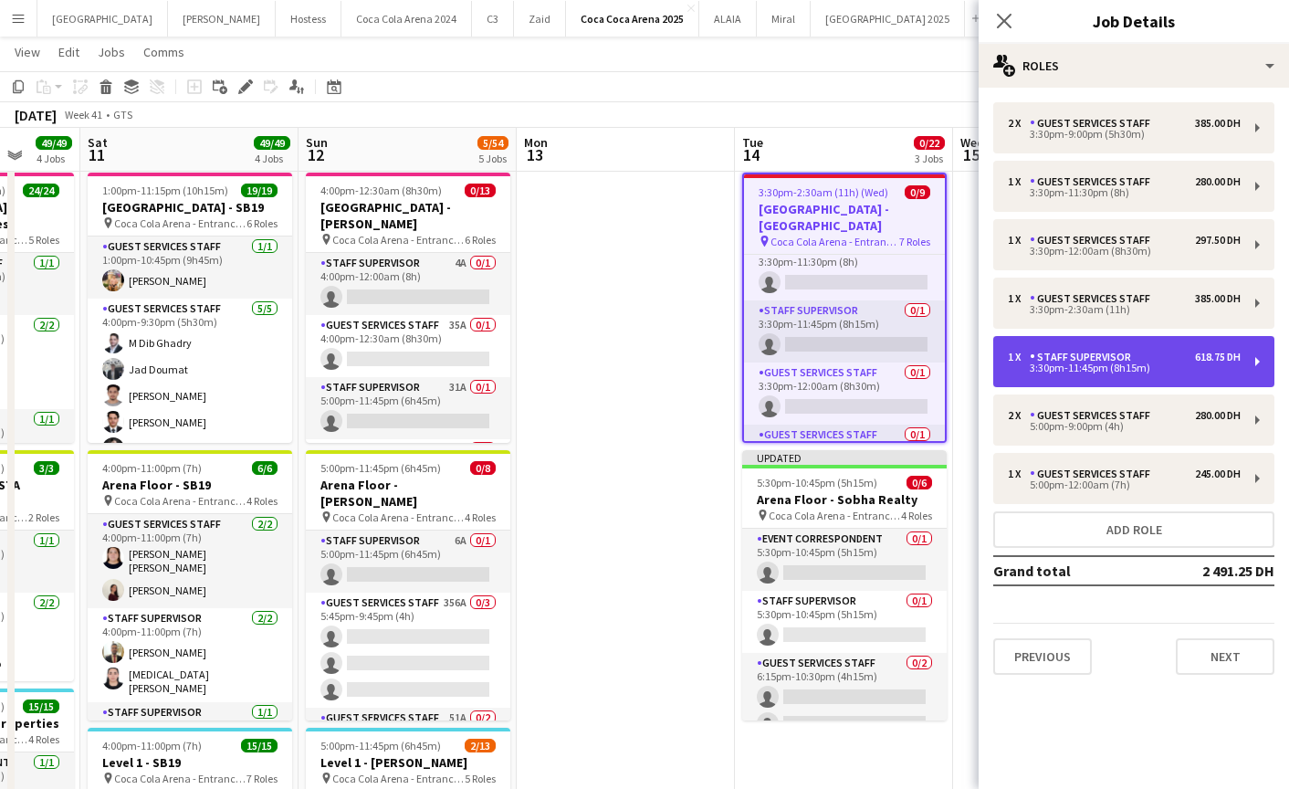
click at [1051, 380] on div "1 x Staff Supervisor 618.75 DH 3:30pm-11:45pm (8h15m)" at bounding box center [1133, 361] width 281 height 51
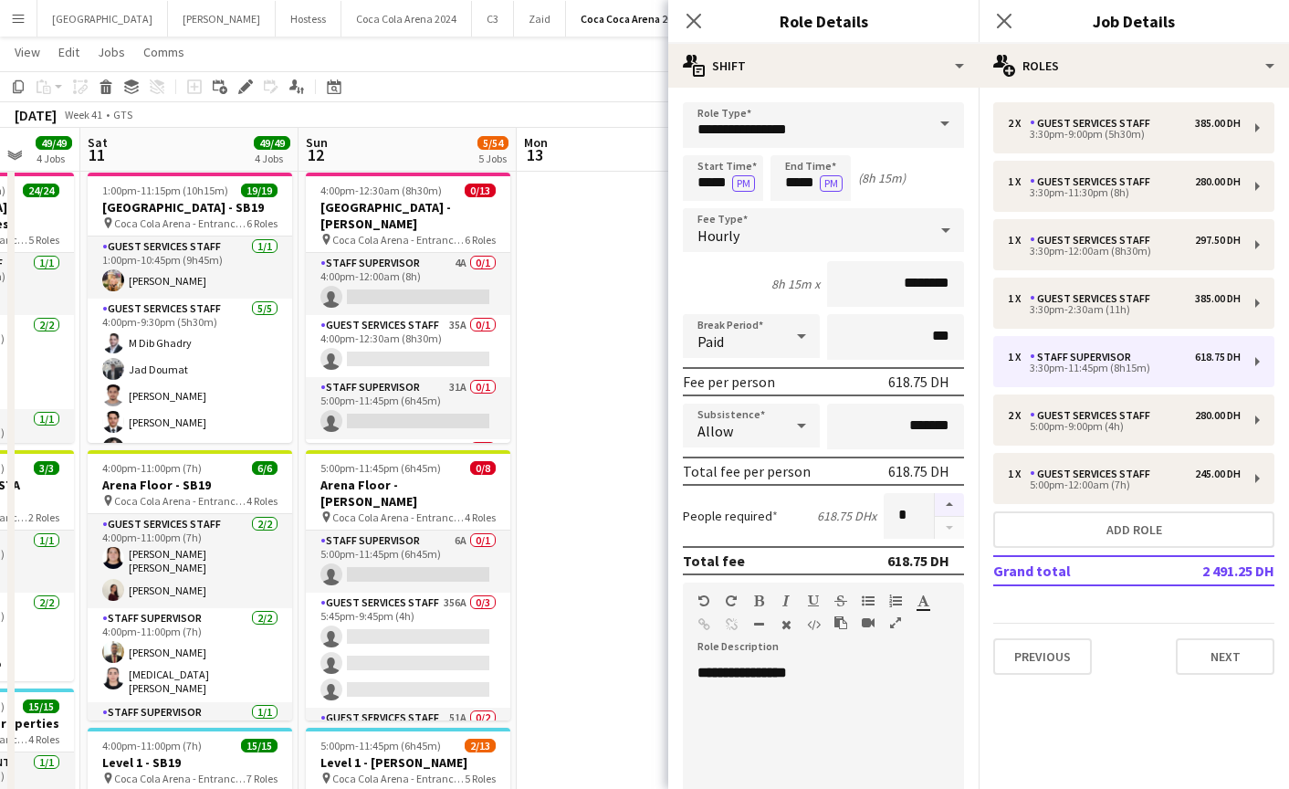
click at [952, 503] on button "button" at bounding box center [949, 505] width 29 height 24
type input "*"
click at [715, 179] on input "*****" at bounding box center [723, 178] width 80 height 46
click at [709, 211] on div at bounding box center [705, 210] width 37 height 18
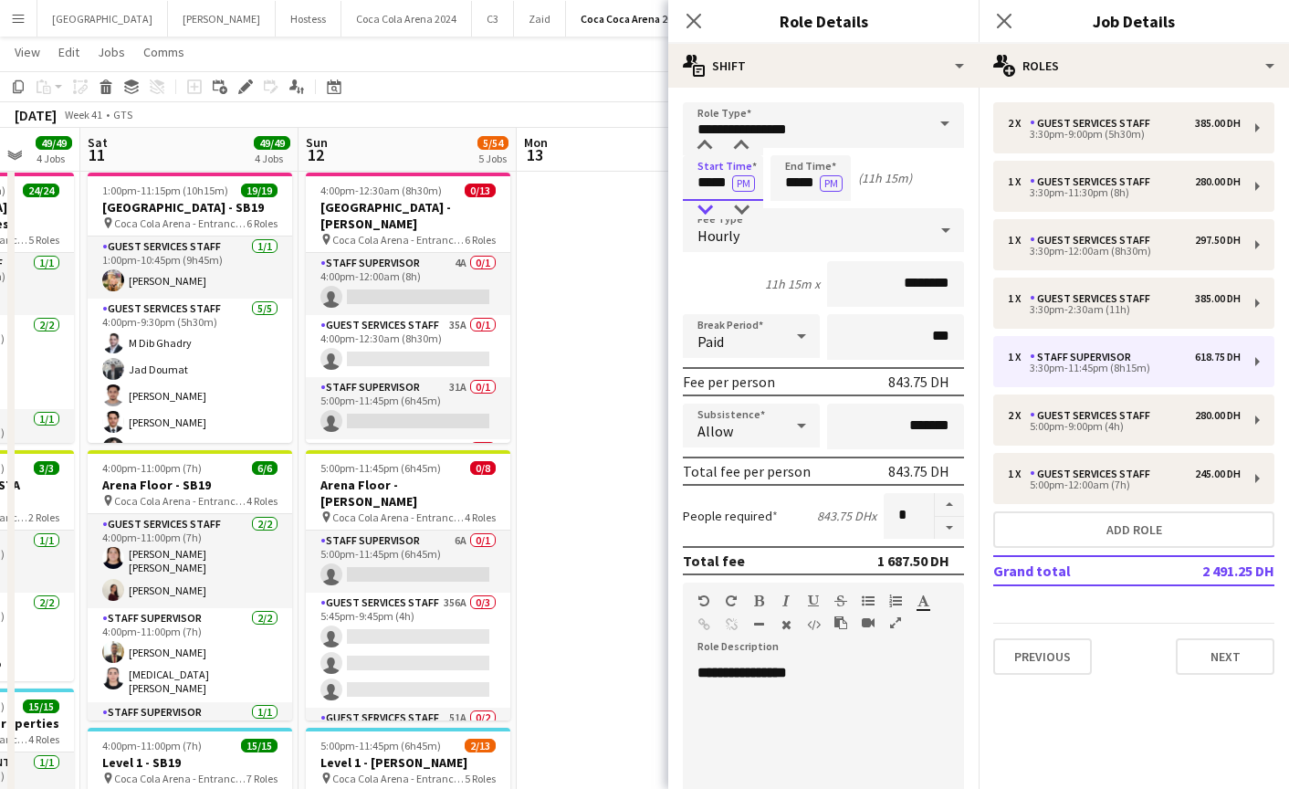
click at [709, 211] on div at bounding box center [705, 210] width 37 height 18
click at [707, 142] on div at bounding box center [705, 146] width 37 height 18
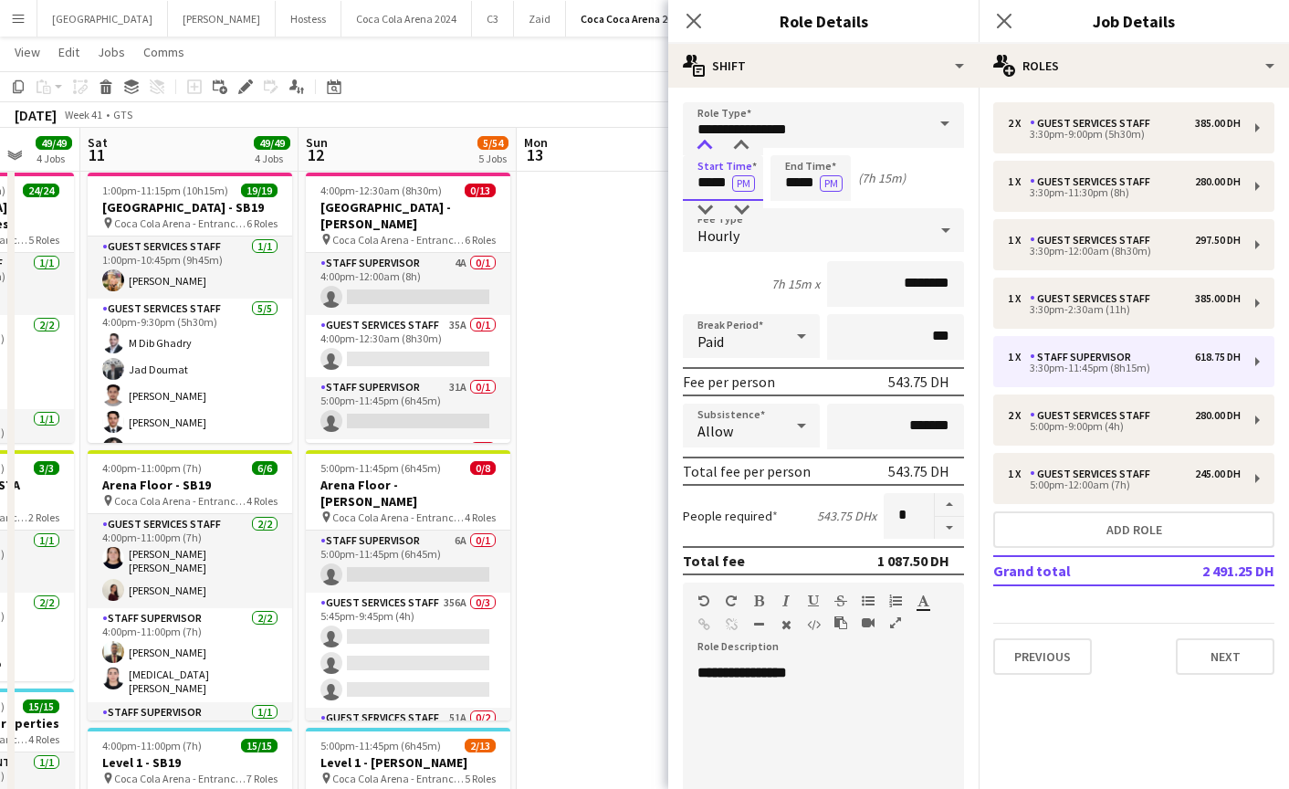
type input "*****"
click at [707, 142] on div at bounding box center [705, 146] width 37 height 18
click at [788, 189] on input "*****" at bounding box center [811, 178] width 80 height 46
type input "*****"
click at [795, 205] on div at bounding box center [792, 210] width 37 height 18
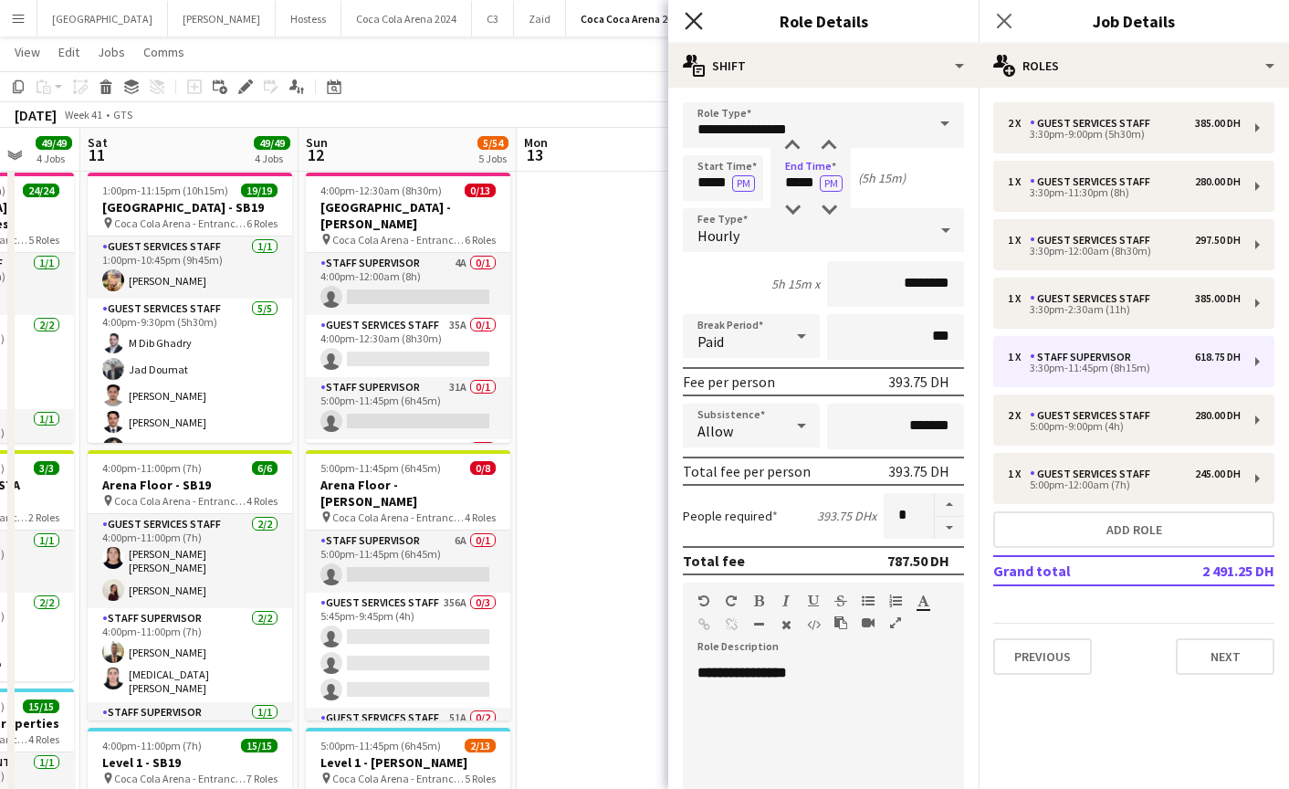
click at [696, 26] on icon "Close pop-in" at bounding box center [693, 20] width 17 height 17
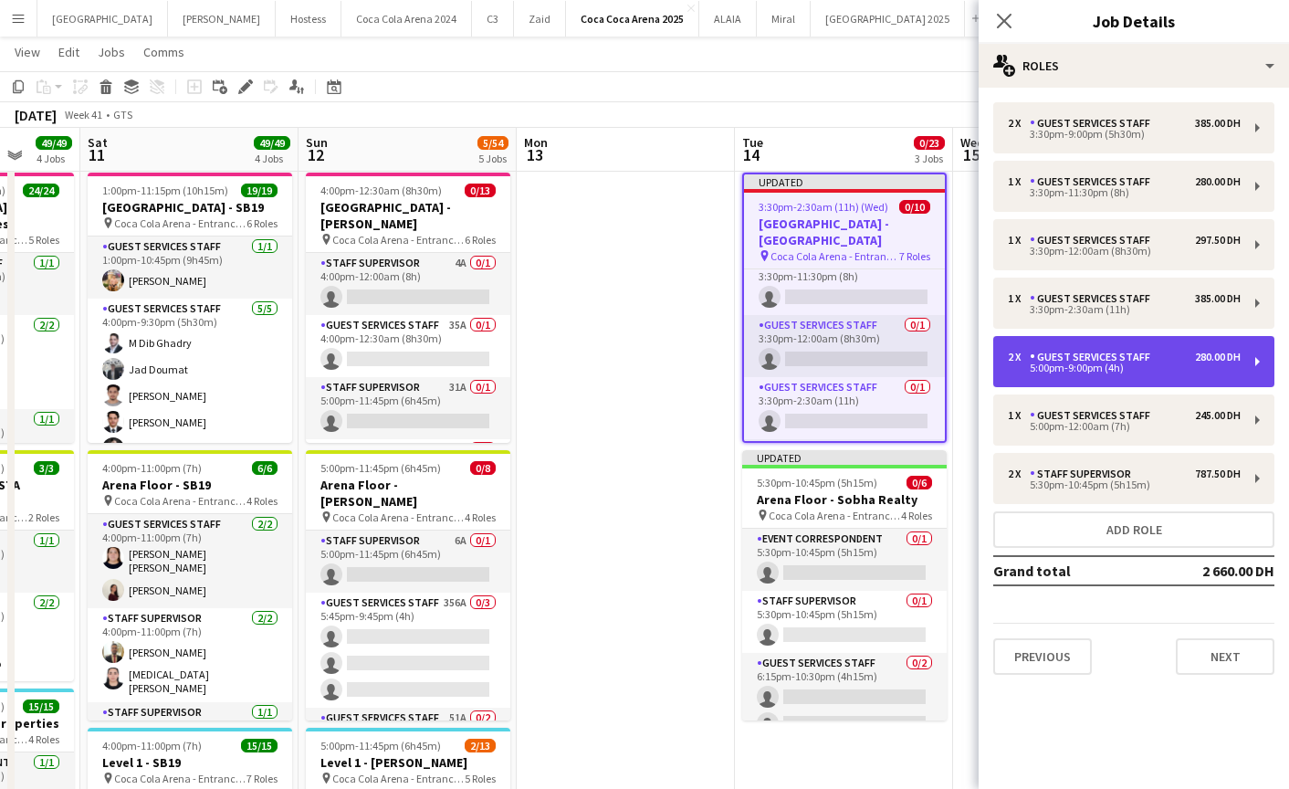
click at [1060, 362] on div "Guest Services Staff" at bounding box center [1094, 357] width 128 height 13
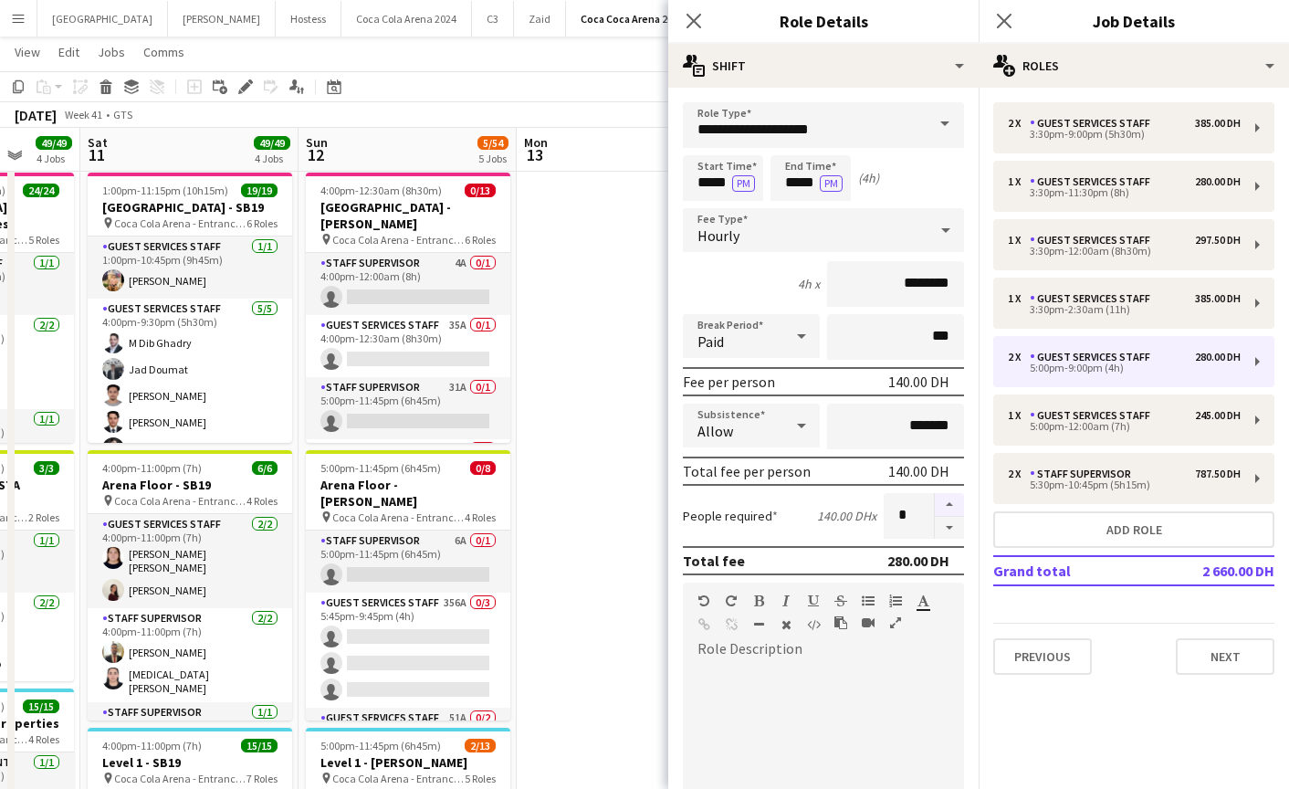
click at [942, 500] on button "button" at bounding box center [949, 505] width 29 height 24
type input "*"
click at [709, 178] on input "*****" at bounding box center [723, 178] width 80 height 46
click at [703, 141] on div at bounding box center [705, 146] width 37 height 18
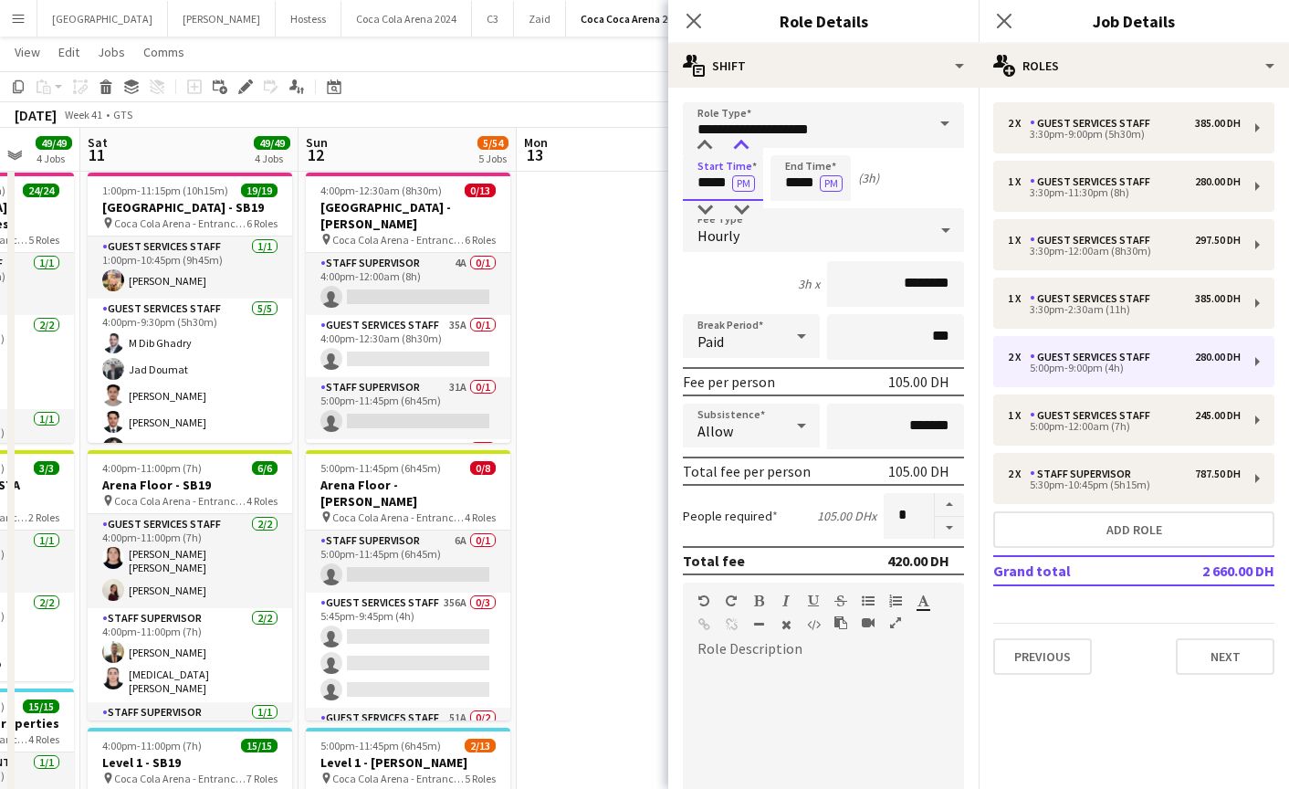
type input "*****"
click at [739, 142] on div at bounding box center [741, 146] width 37 height 18
click at [787, 175] on input "*****" at bounding box center [811, 178] width 80 height 46
click at [793, 147] on div at bounding box center [792, 146] width 37 height 18
type input "*****"
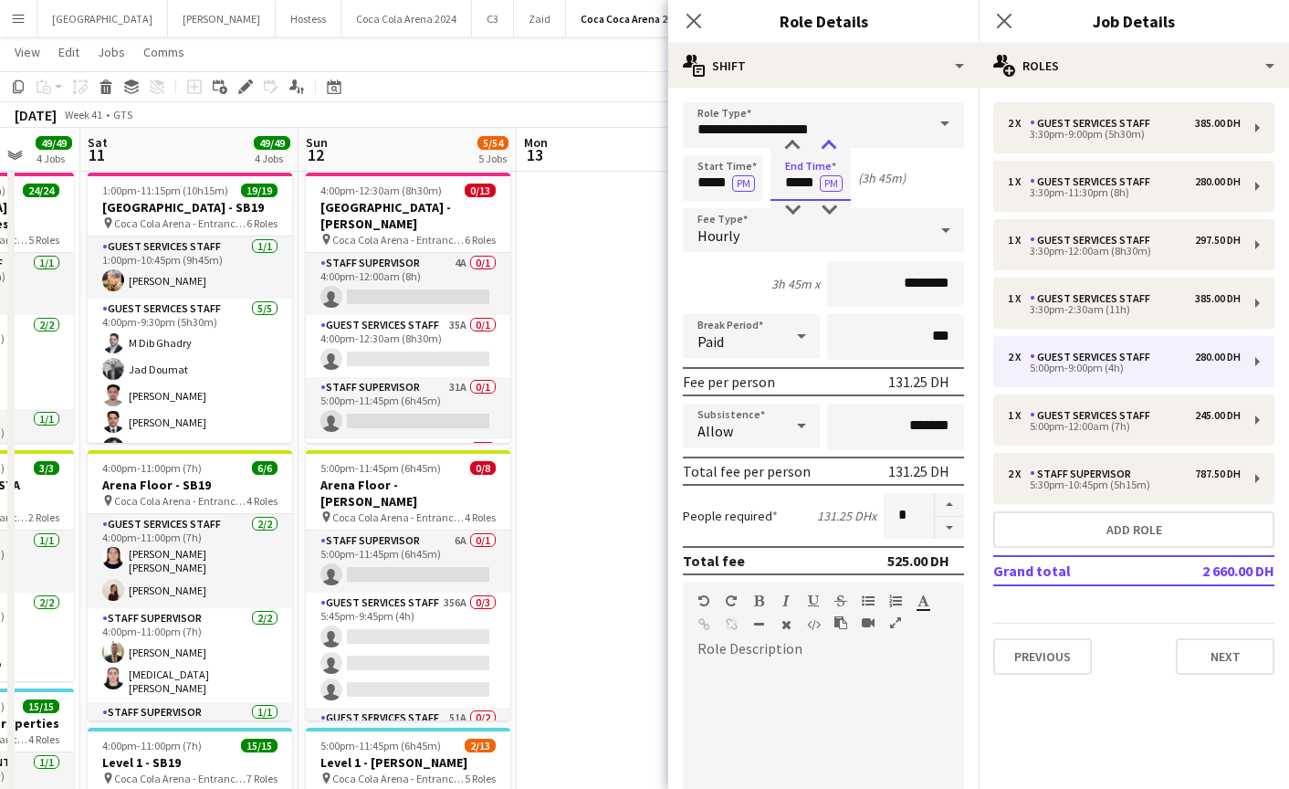
click at [820, 145] on div at bounding box center [829, 146] width 37 height 18
click at [692, 21] on icon at bounding box center [693, 20] width 17 height 17
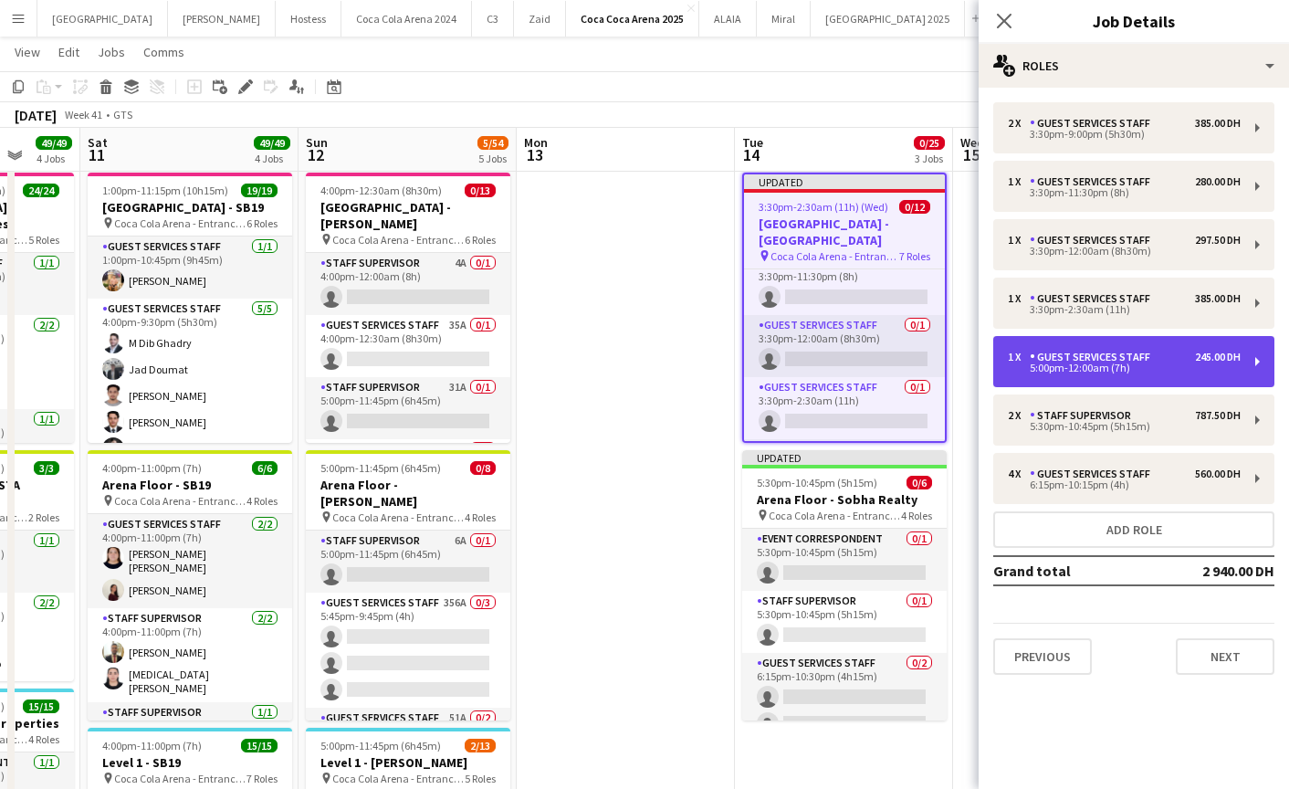
click at [1061, 371] on div "5:00pm-12:00am (7h)" at bounding box center [1124, 367] width 233 height 9
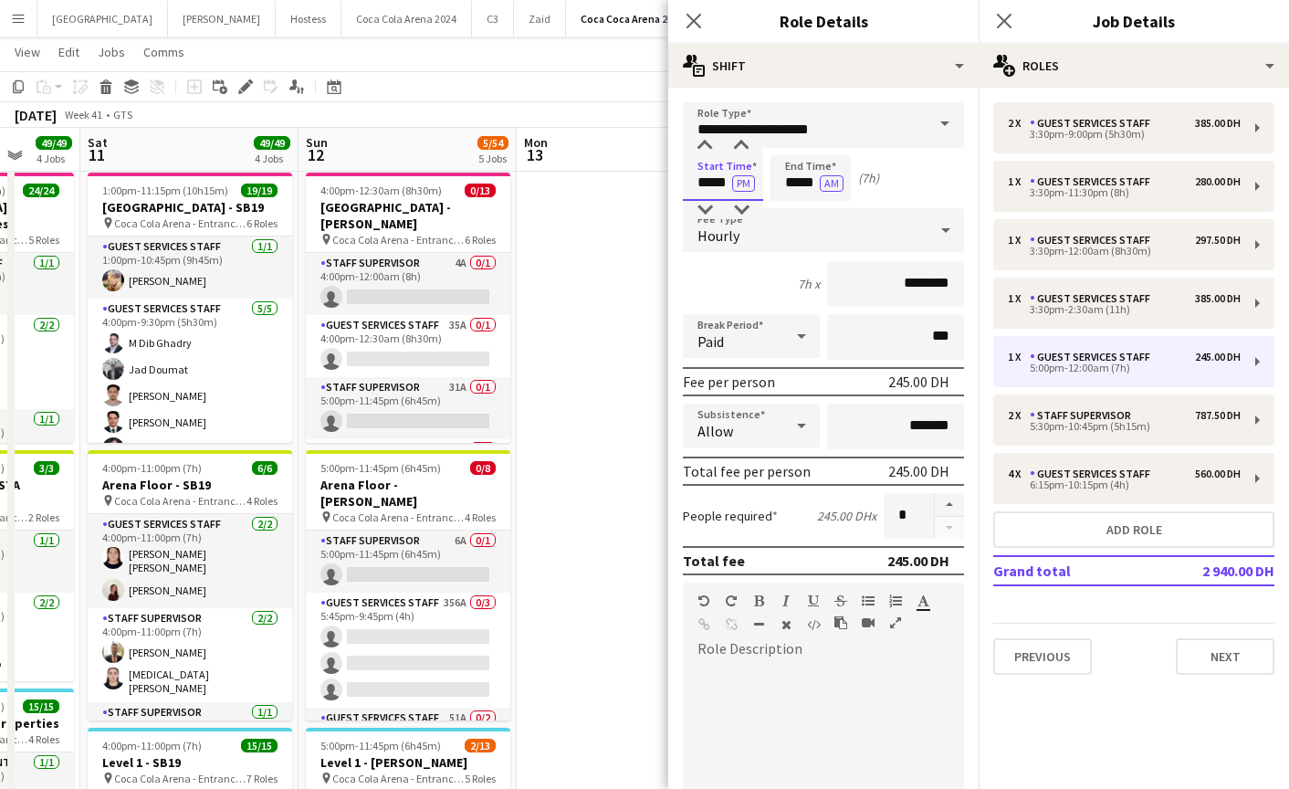
click at [712, 182] on input "*****" at bounding box center [723, 178] width 80 height 46
click at [705, 154] on div at bounding box center [705, 146] width 37 height 18
type input "*****"
click at [742, 142] on div at bounding box center [741, 146] width 37 height 18
click at [782, 160] on input "*****" at bounding box center [811, 178] width 80 height 46
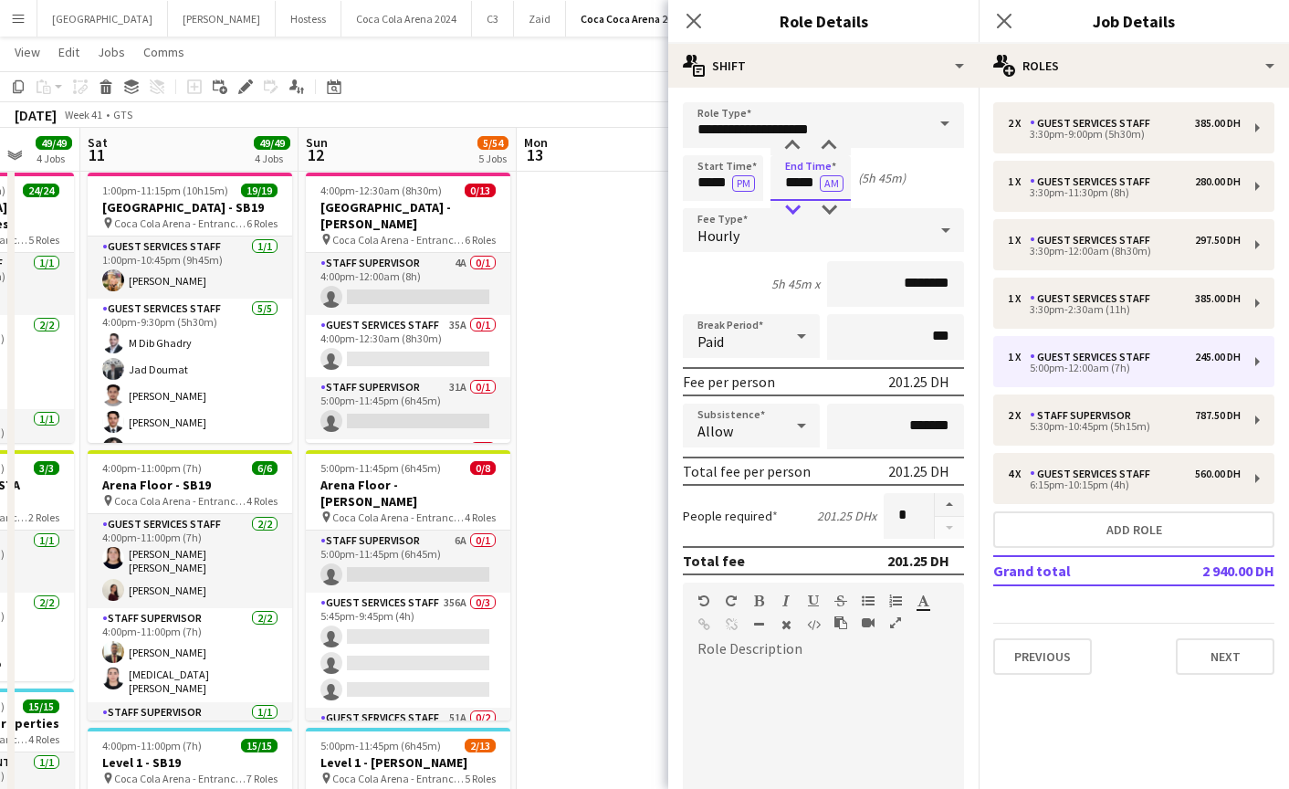
click at [794, 209] on div at bounding box center [792, 210] width 37 height 18
click at [827, 149] on div at bounding box center [829, 146] width 37 height 18
type input "*****"
click at [827, 149] on div at bounding box center [829, 146] width 37 height 18
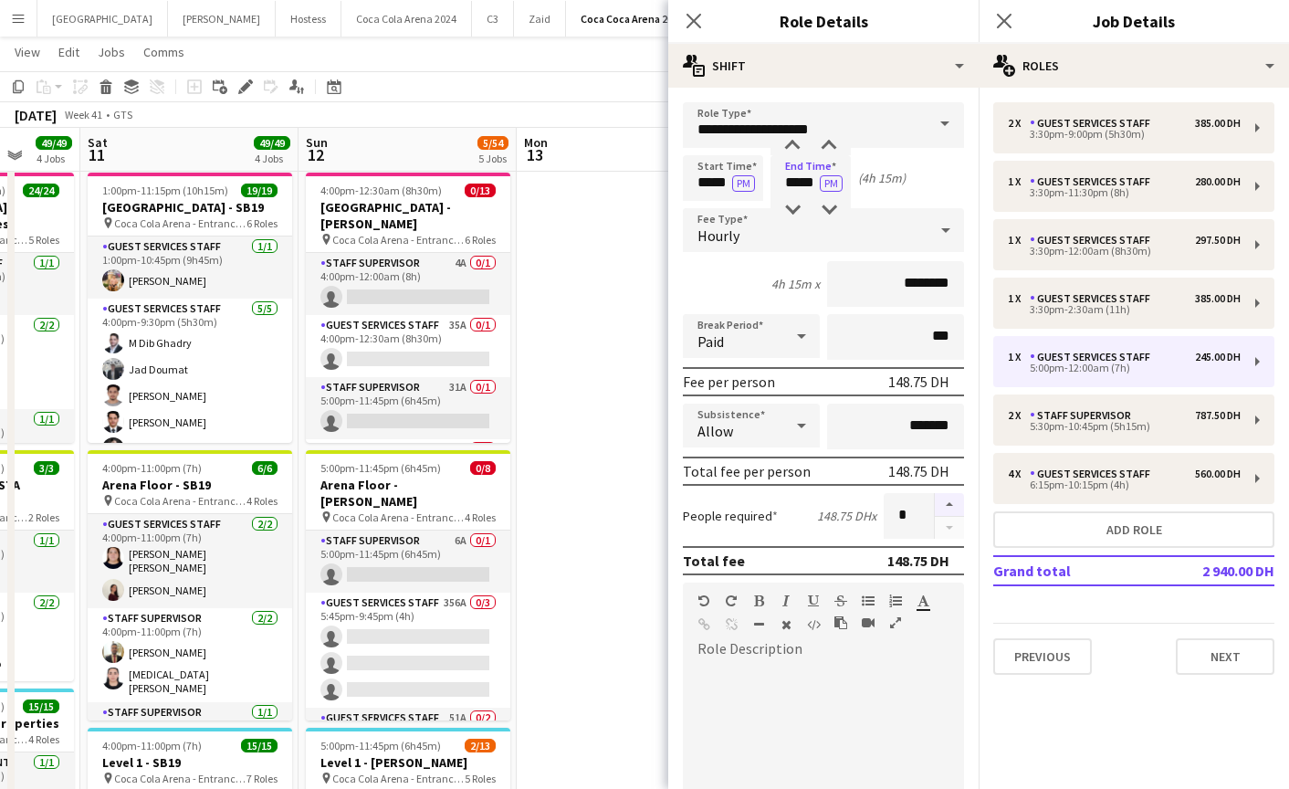
click at [941, 502] on button "button" at bounding box center [949, 505] width 29 height 24
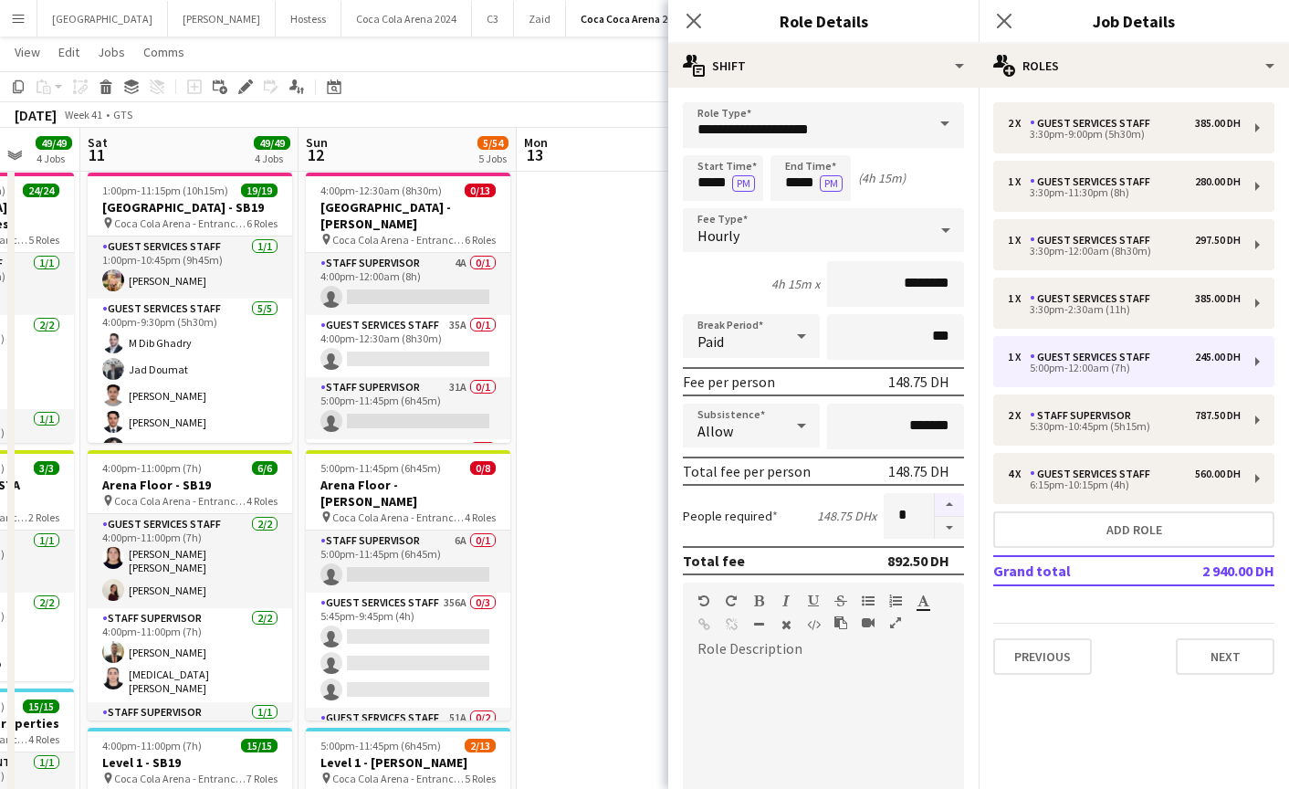
type input "*"
click at [695, 25] on icon "Close pop-in" at bounding box center [693, 20] width 17 height 17
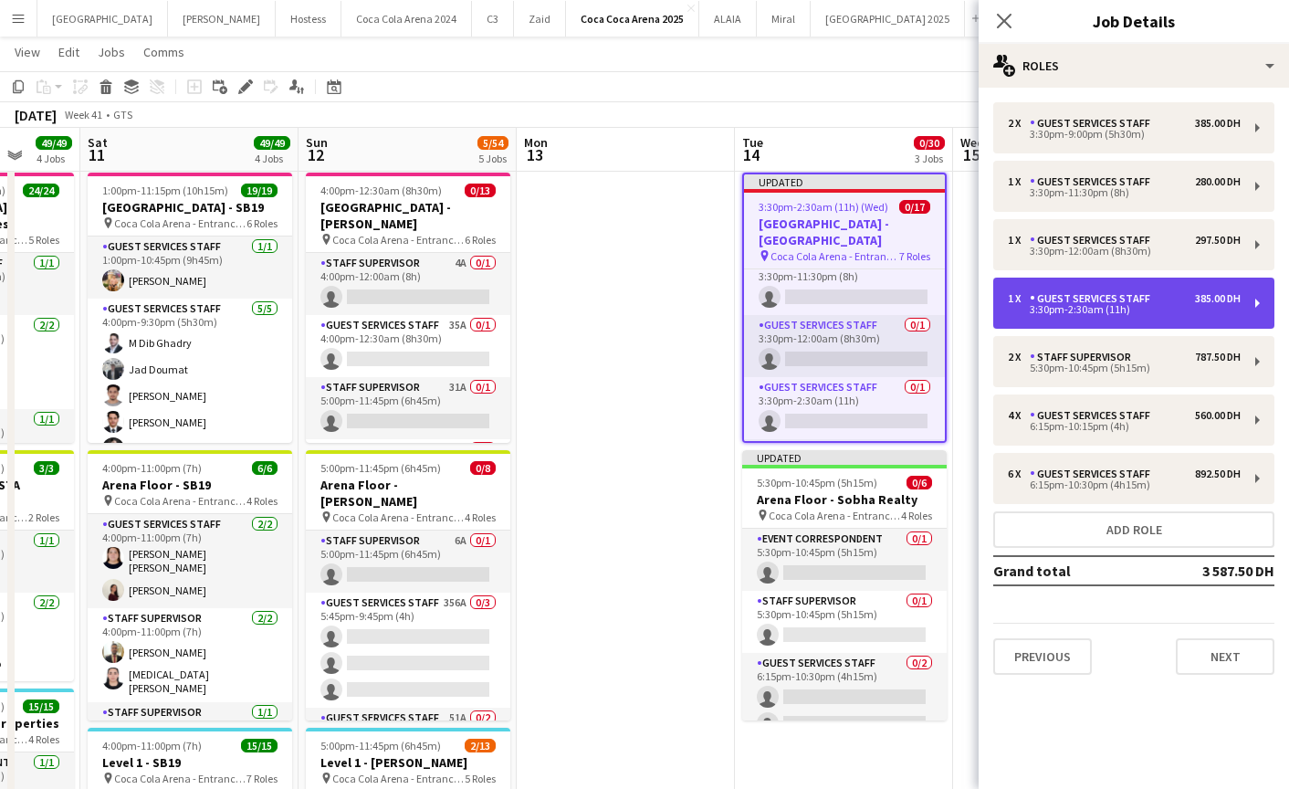
click at [1069, 319] on div "1 x Guest Services Staff 385.00 DH 3:30pm-2:30am (11h)" at bounding box center [1133, 303] width 281 height 51
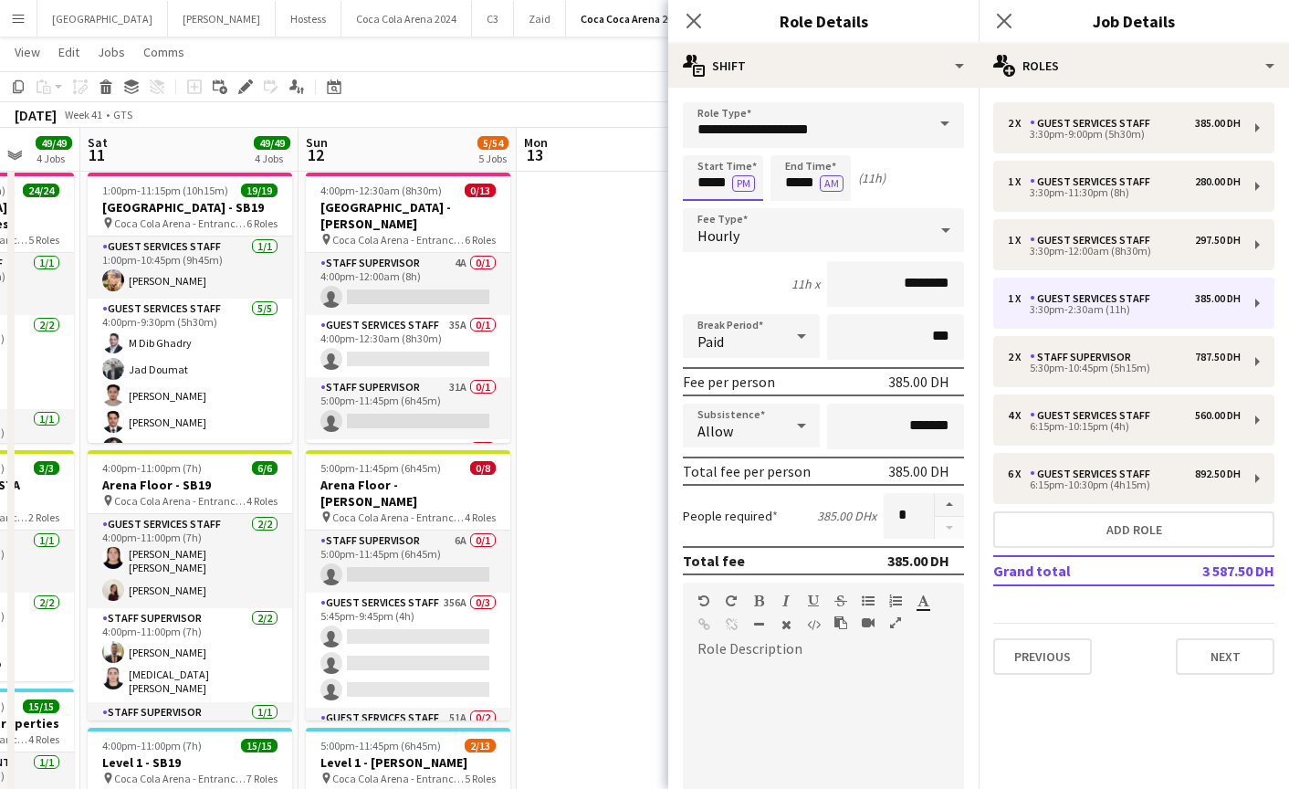
click at [702, 180] on input "*****" at bounding box center [723, 178] width 80 height 46
type input "*****"
click at [702, 146] on div at bounding box center [705, 146] width 37 height 18
click at [785, 182] on input "*****" at bounding box center [811, 178] width 80 height 46
click at [793, 205] on div at bounding box center [792, 210] width 37 height 18
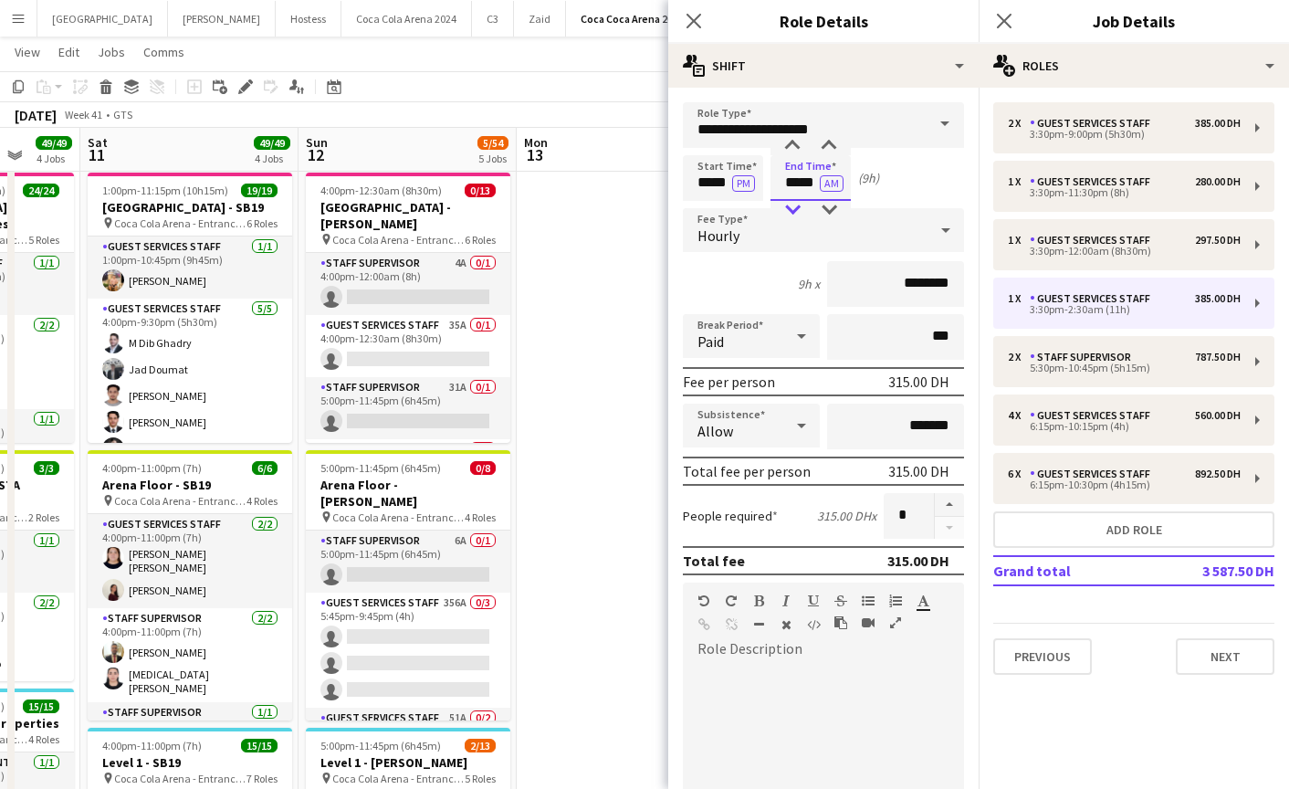
click at [793, 205] on div at bounding box center [792, 210] width 37 height 18
click at [834, 212] on div at bounding box center [829, 210] width 37 height 18
type input "*****"
click at [834, 212] on div at bounding box center [829, 210] width 37 height 18
click at [694, 21] on icon at bounding box center [693, 20] width 17 height 17
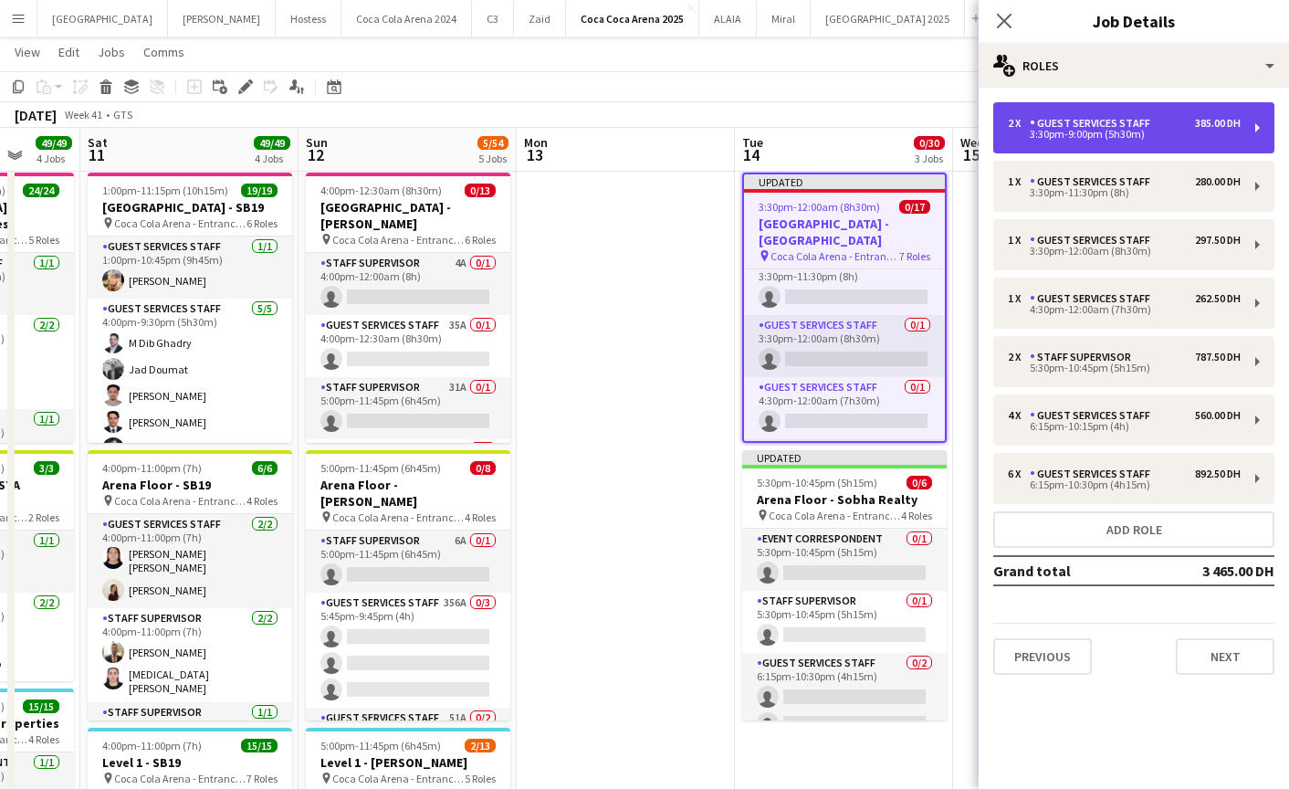
click at [1063, 127] on div "Guest Services Staff" at bounding box center [1094, 123] width 128 height 13
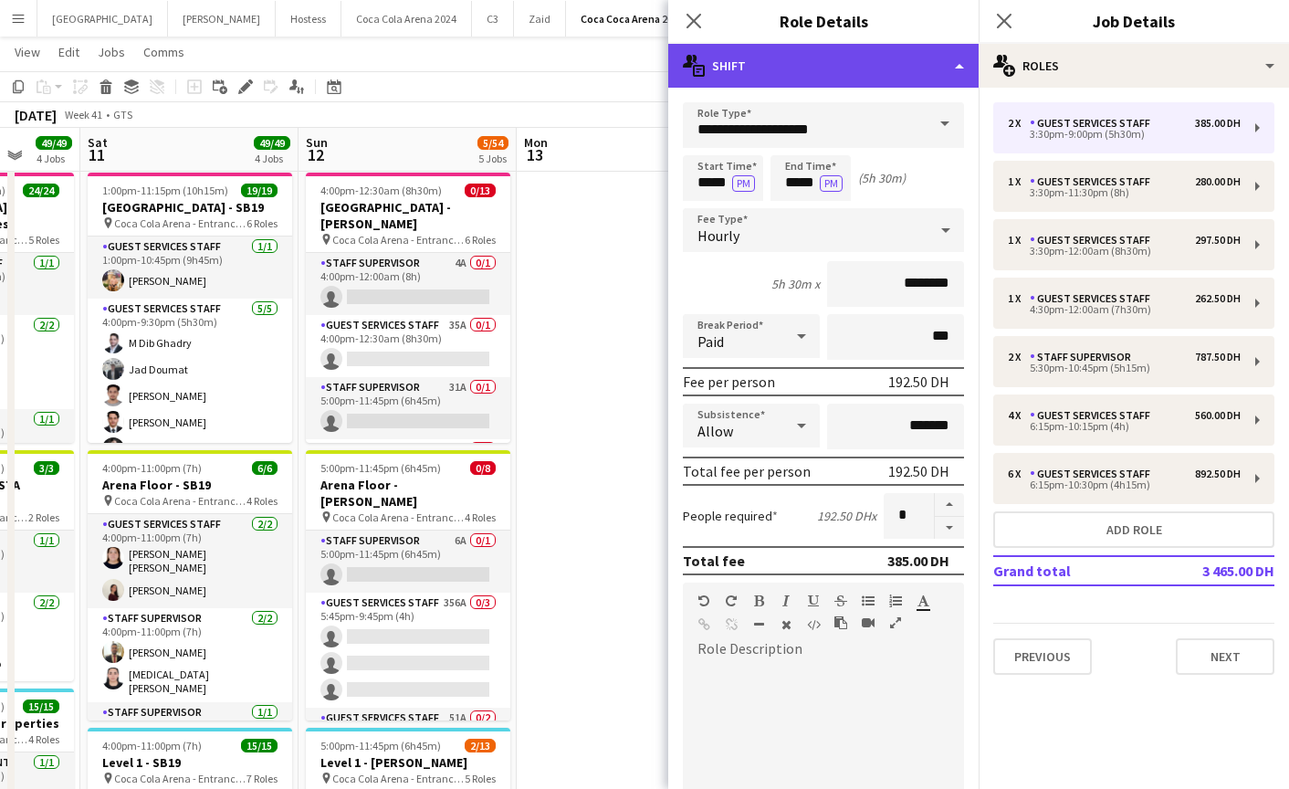
click at [826, 71] on div "multiple-actions-text Shift" at bounding box center [823, 66] width 310 height 44
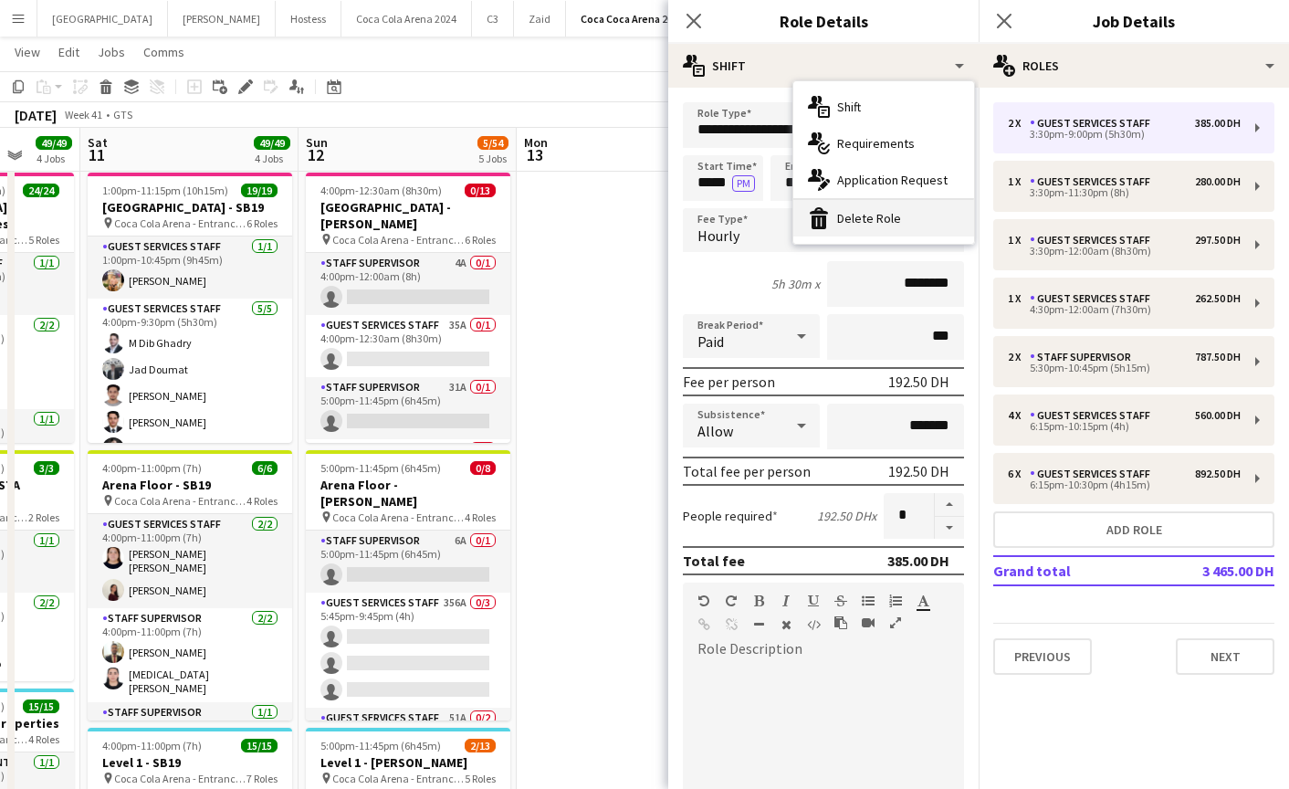
click at [897, 216] on div "bin-2 Delete Role" at bounding box center [883, 218] width 181 height 37
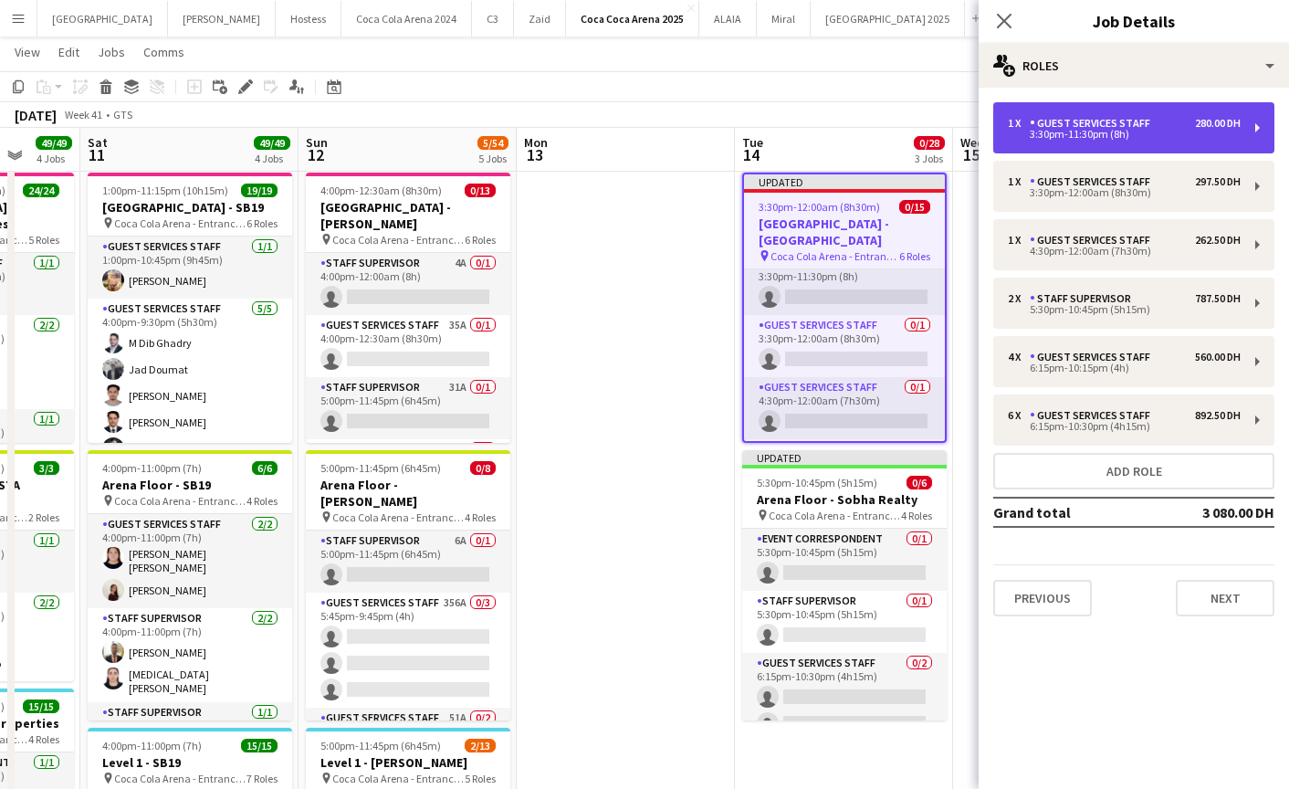
click at [1076, 147] on div "1 x Guest Services Staff 280.00 DH 3:30pm-11:30pm (8h)" at bounding box center [1133, 127] width 281 height 51
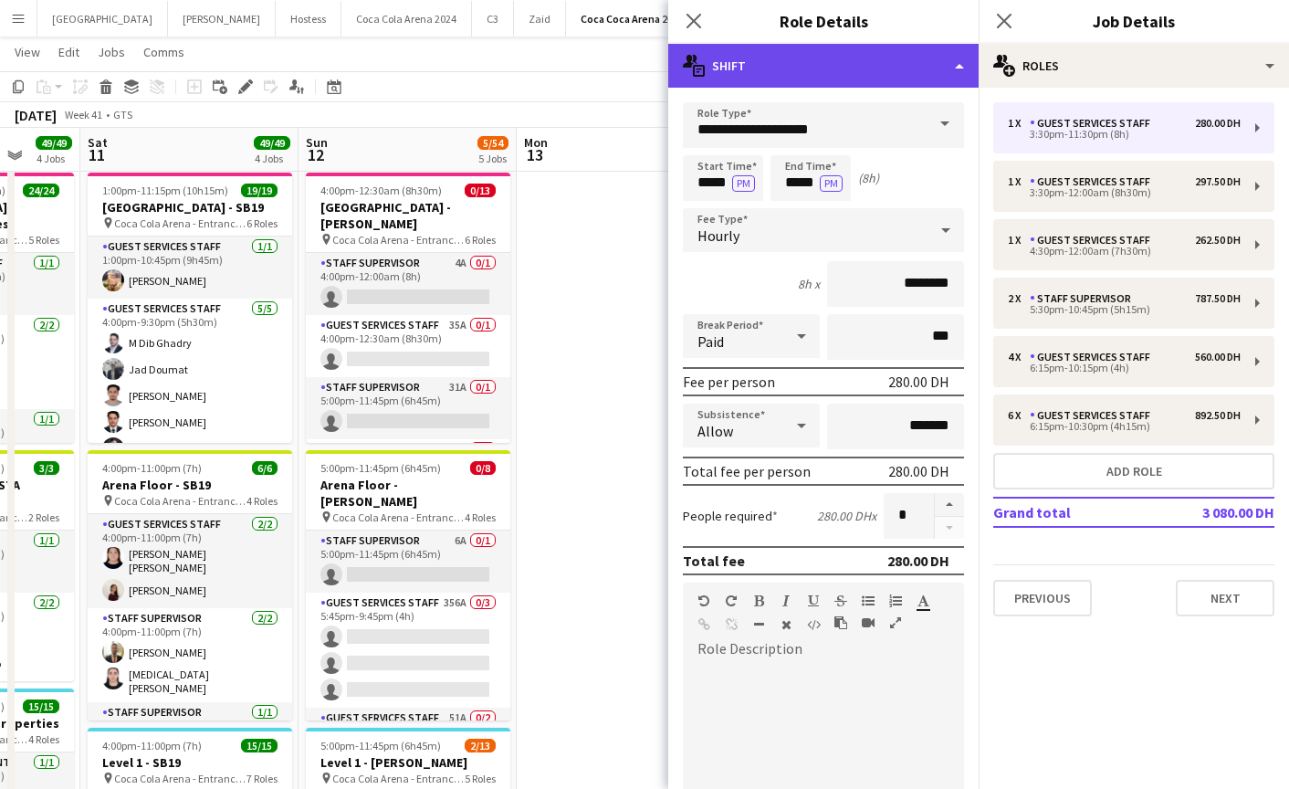
click at [824, 74] on div "multiple-actions-text Shift" at bounding box center [823, 66] width 310 height 44
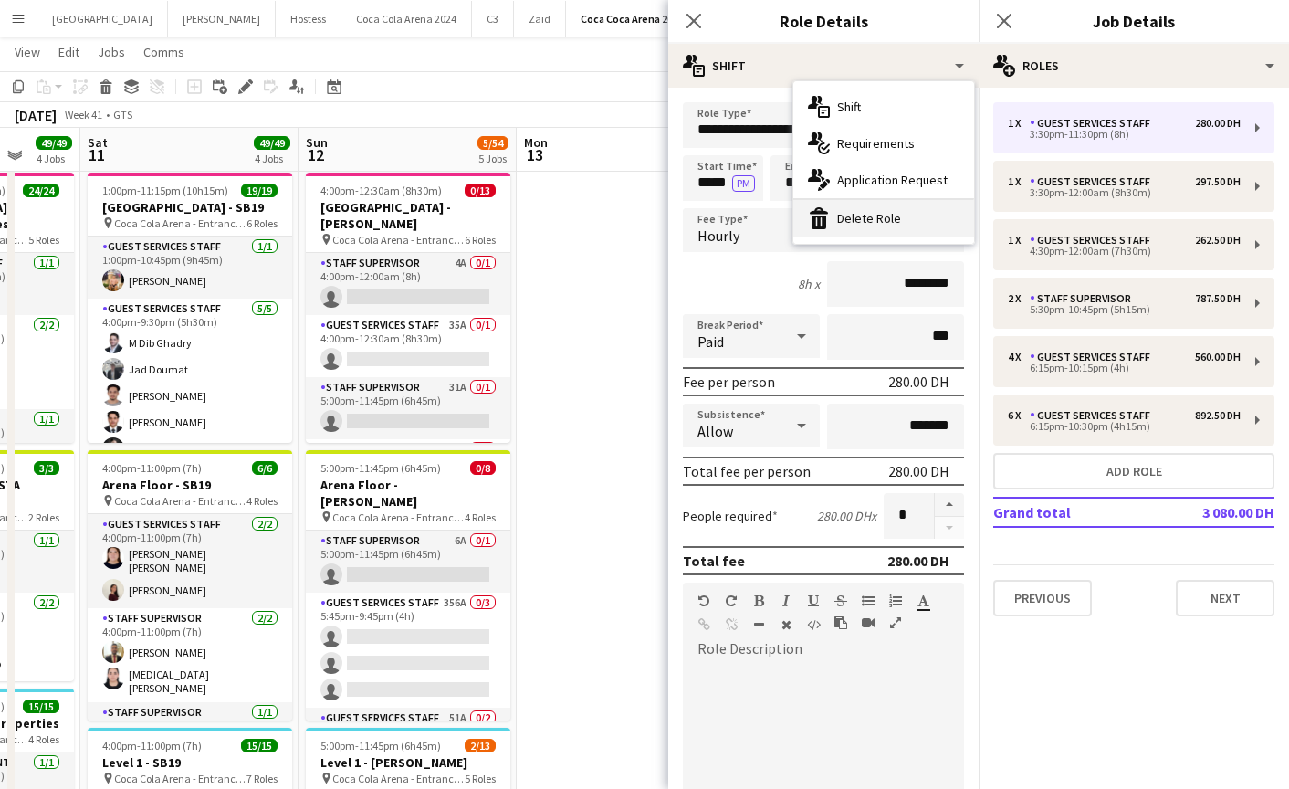
click at [887, 213] on div "bin-2 Delete Role" at bounding box center [883, 218] width 181 height 37
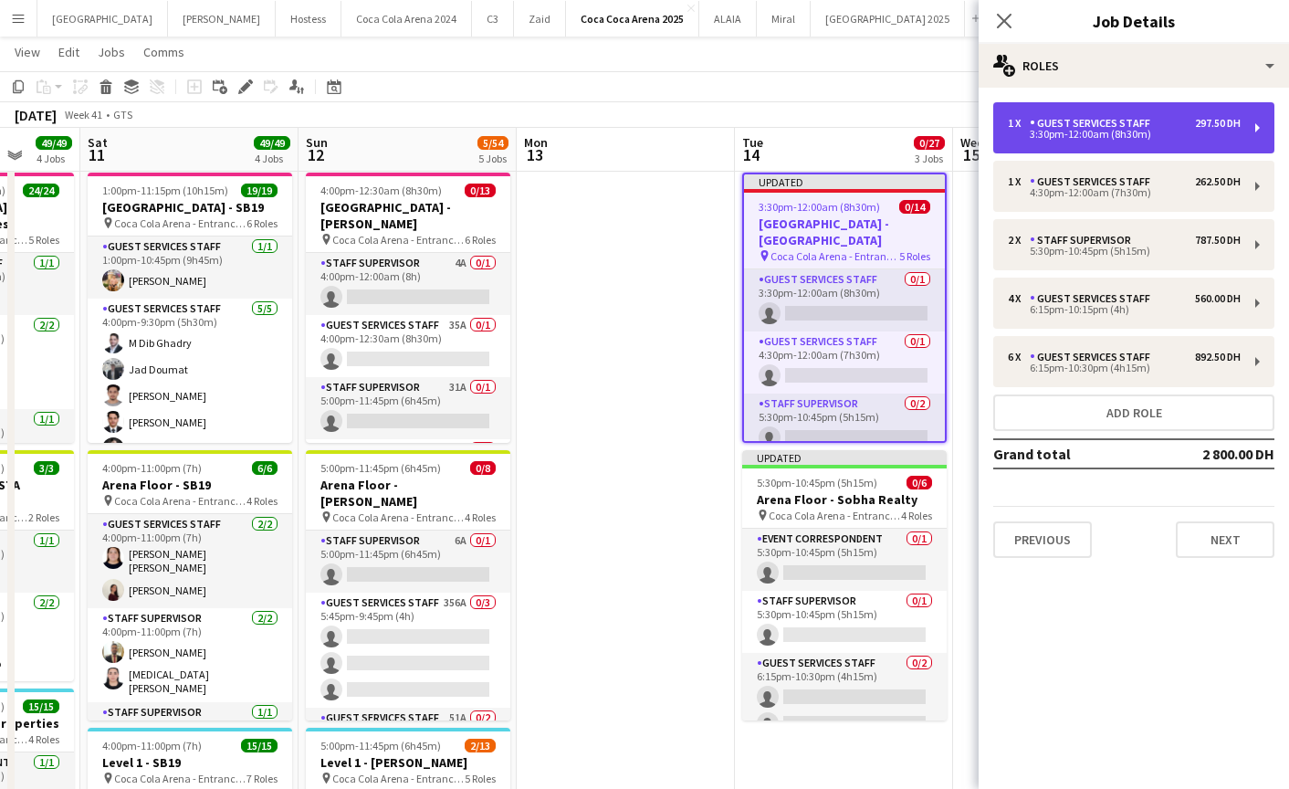
click at [1063, 129] on div "Guest Services Staff" at bounding box center [1094, 123] width 128 height 13
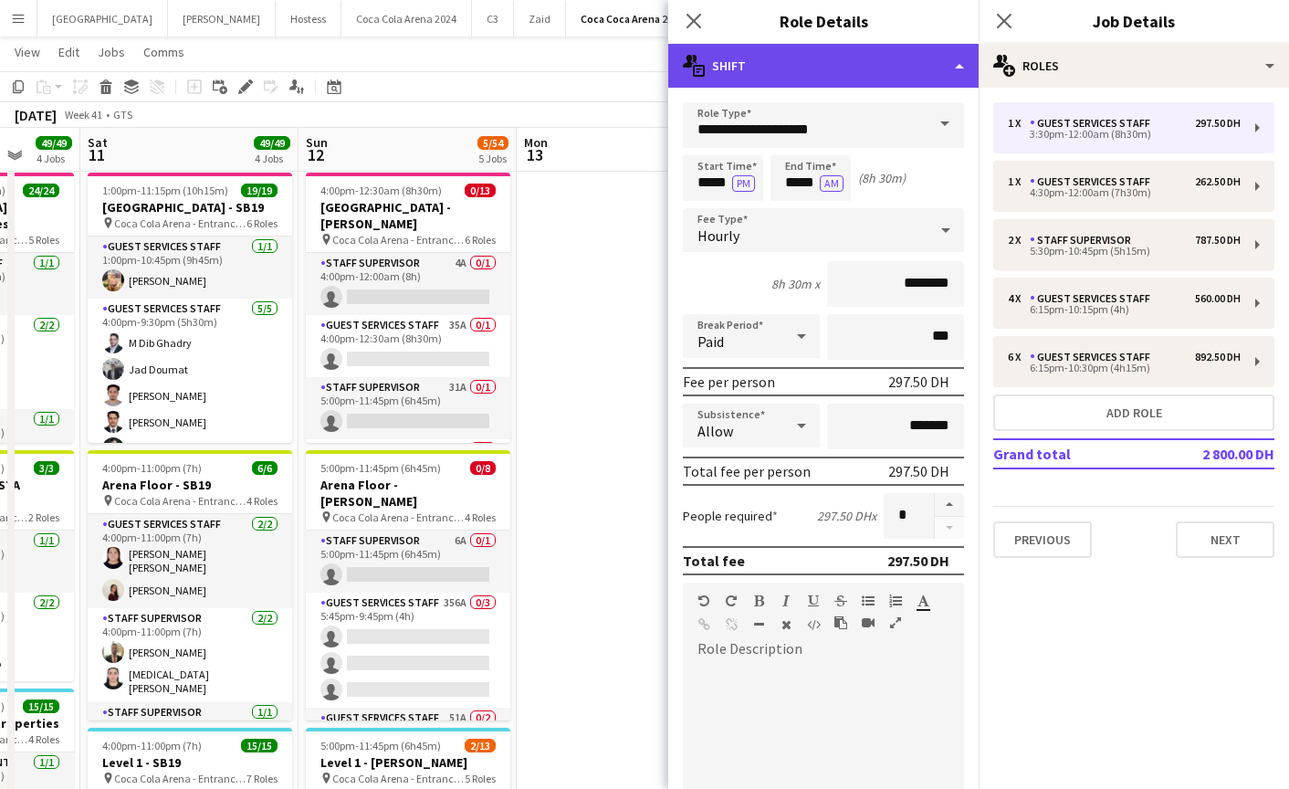
click at [805, 73] on div "multiple-actions-text Shift" at bounding box center [823, 66] width 310 height 44
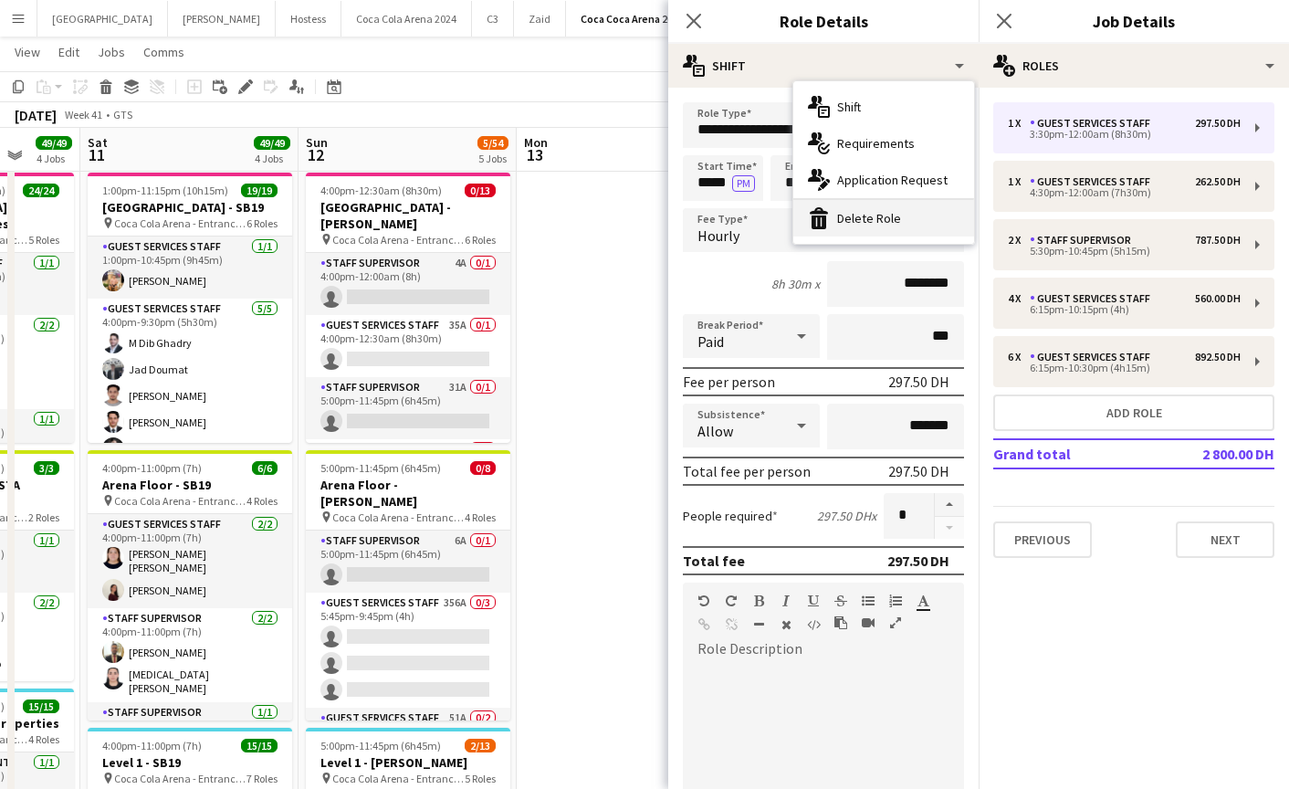
click at [889, 208] on div "bin-2 Delete Role" at bounding box center [883, 218] width 181 height 37
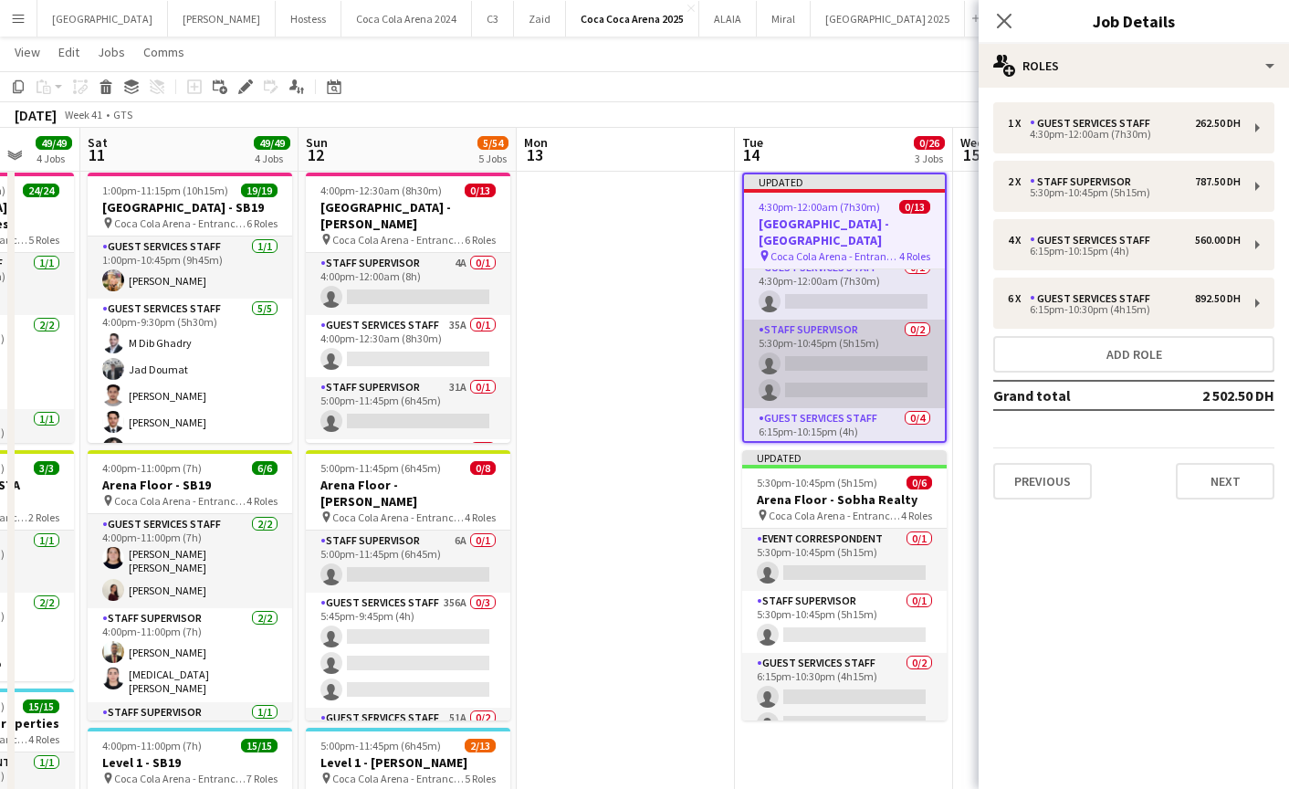
scroll to position [14, 0]
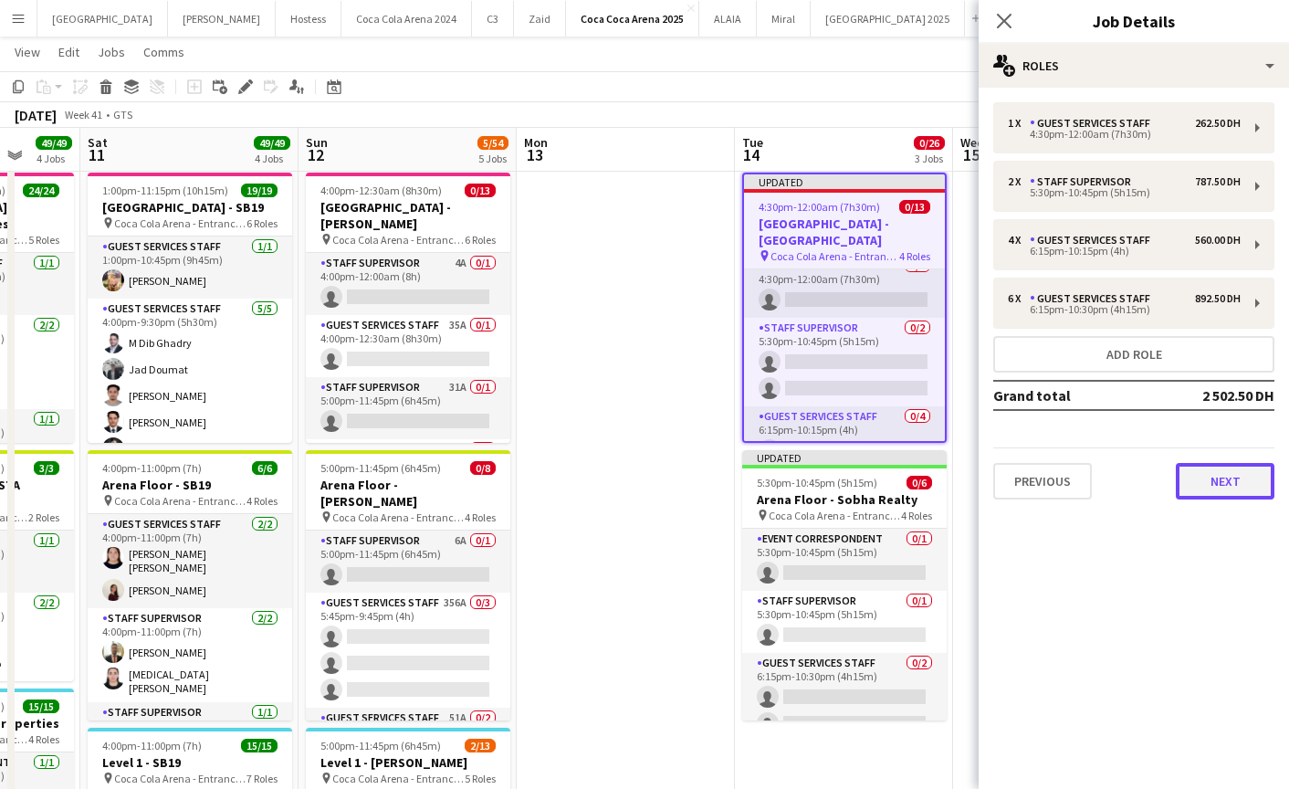
click at [1227, 488] on button "Next" at bounding box center [1225, 481] width 99 height 37
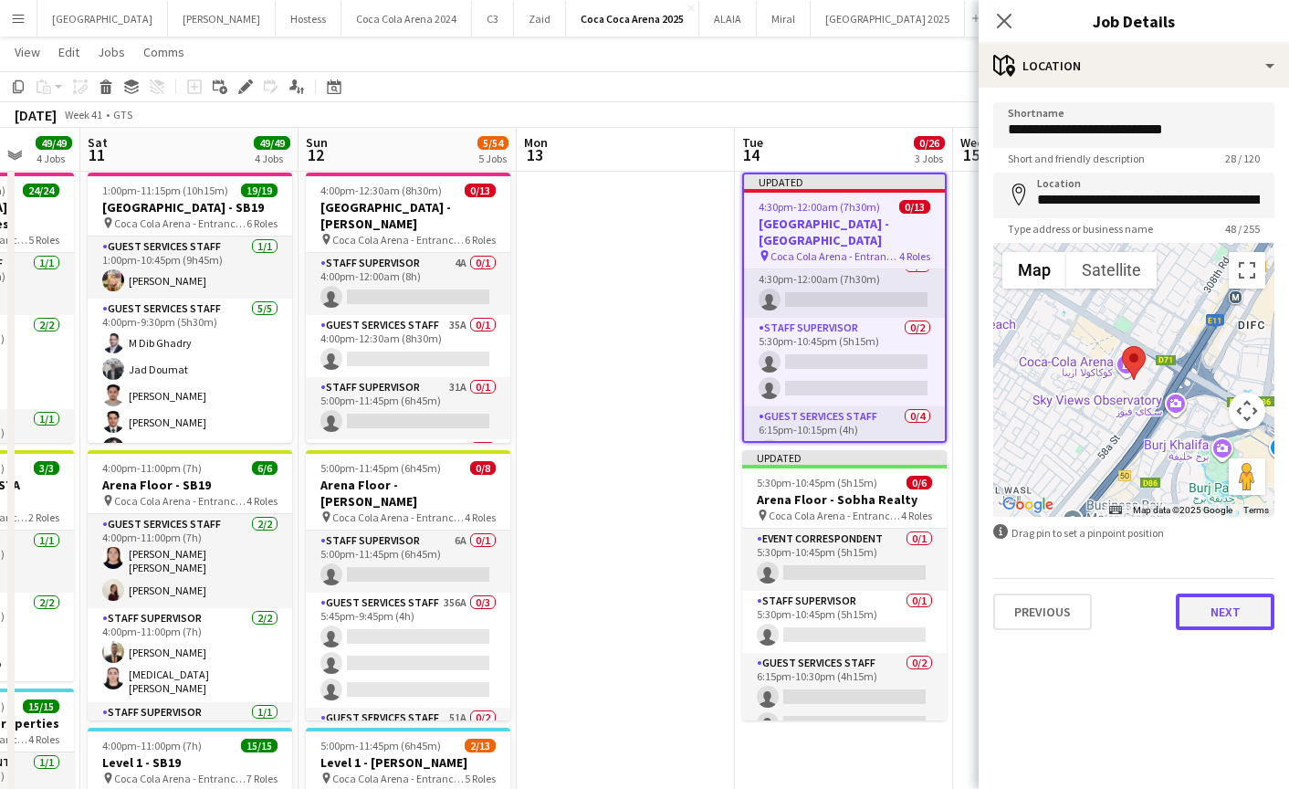
click at [1222, 610] on button "Next" at bounding box center [1225, 611] width 99 height 37
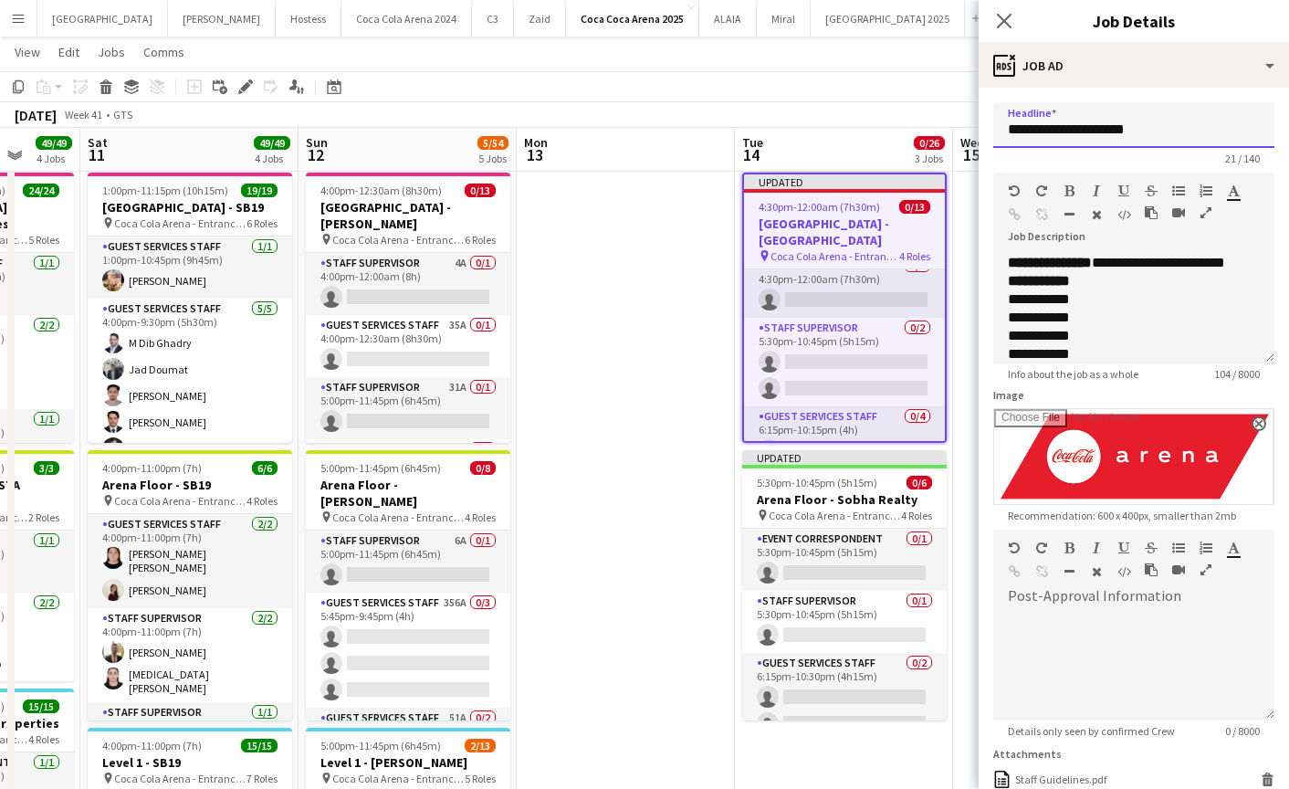
drag, startPoint x: 1089, startPoint y: 131, endPoint x: 1185, endPoint y: 127, distance: 96.0
click at [1185, 127] on input "**********" at bounding box center [1133, 125] width 281 height 46
paste input "*****"
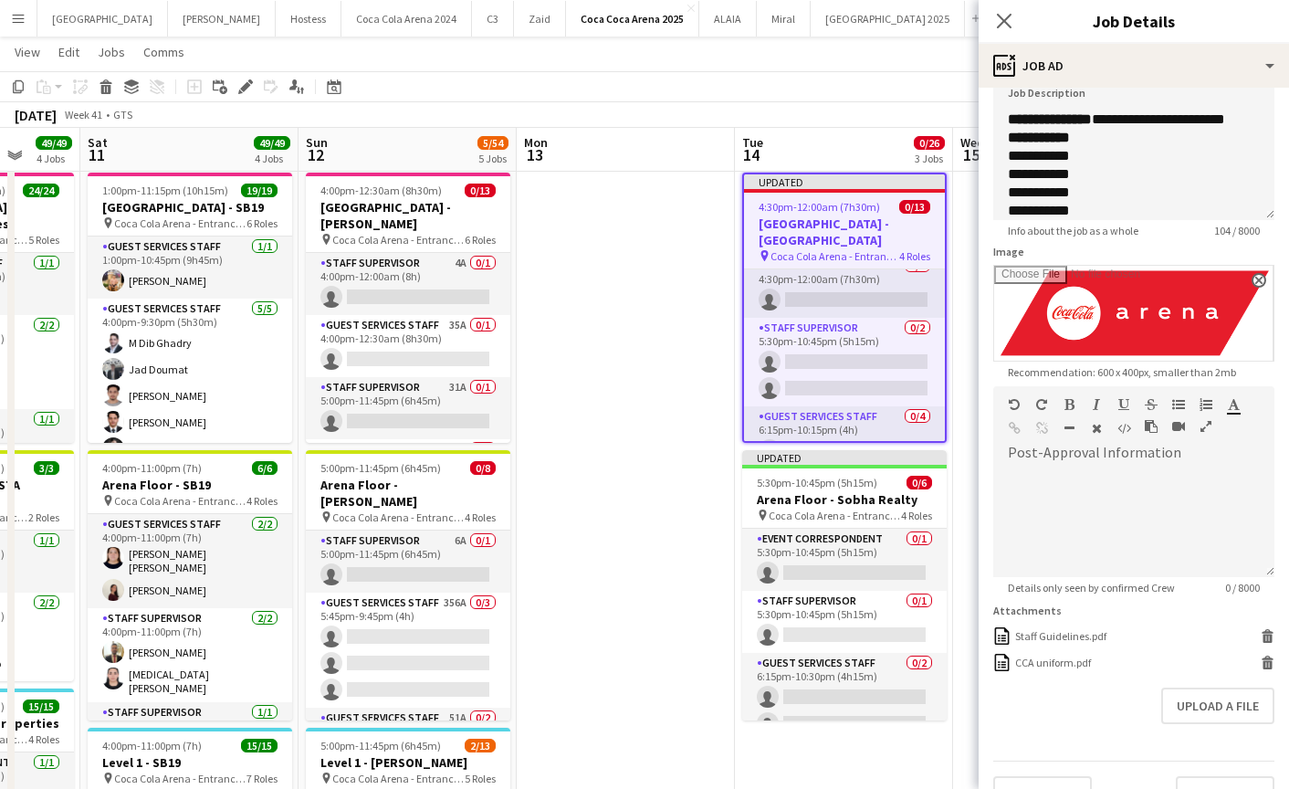
scroll to position [182, 0]
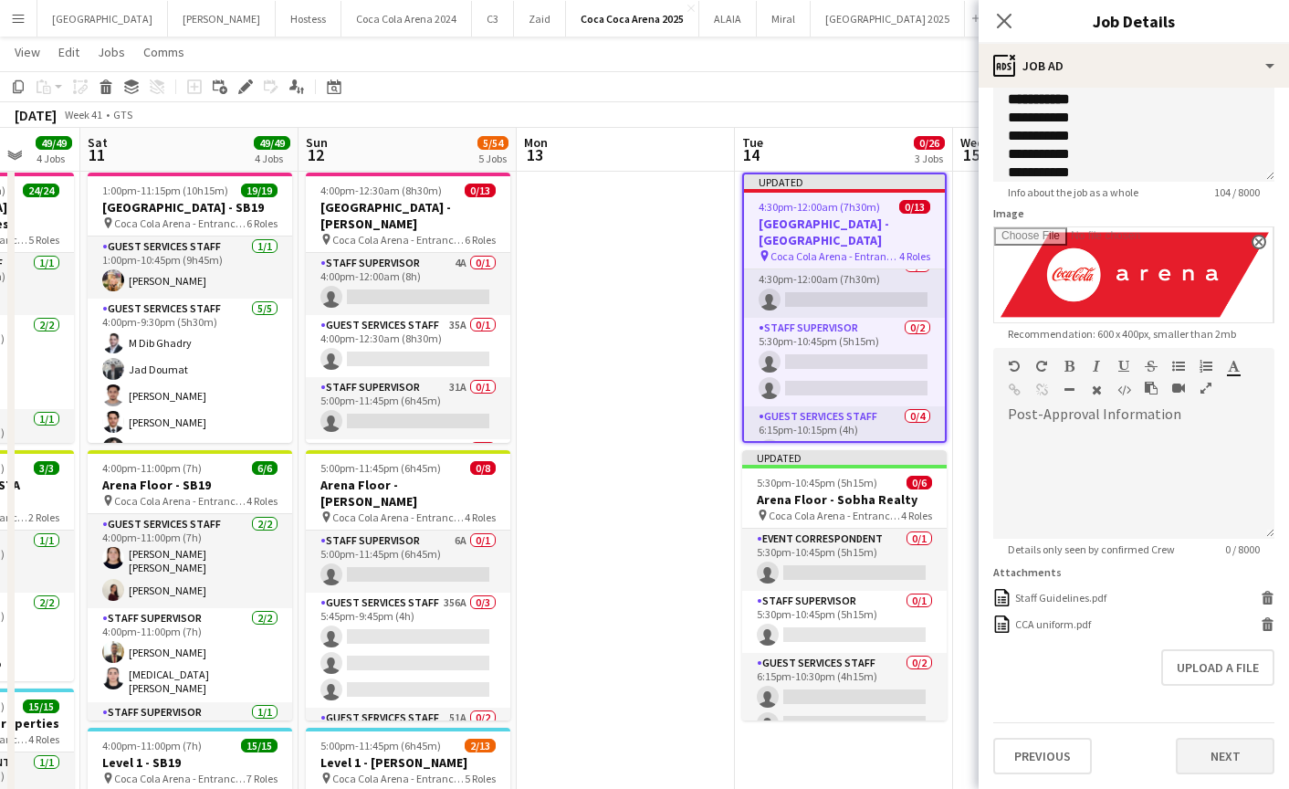
type input "**********"
click at [1211, 743] on button "Next" at bounding box center [1225, 756] width 99 height 37
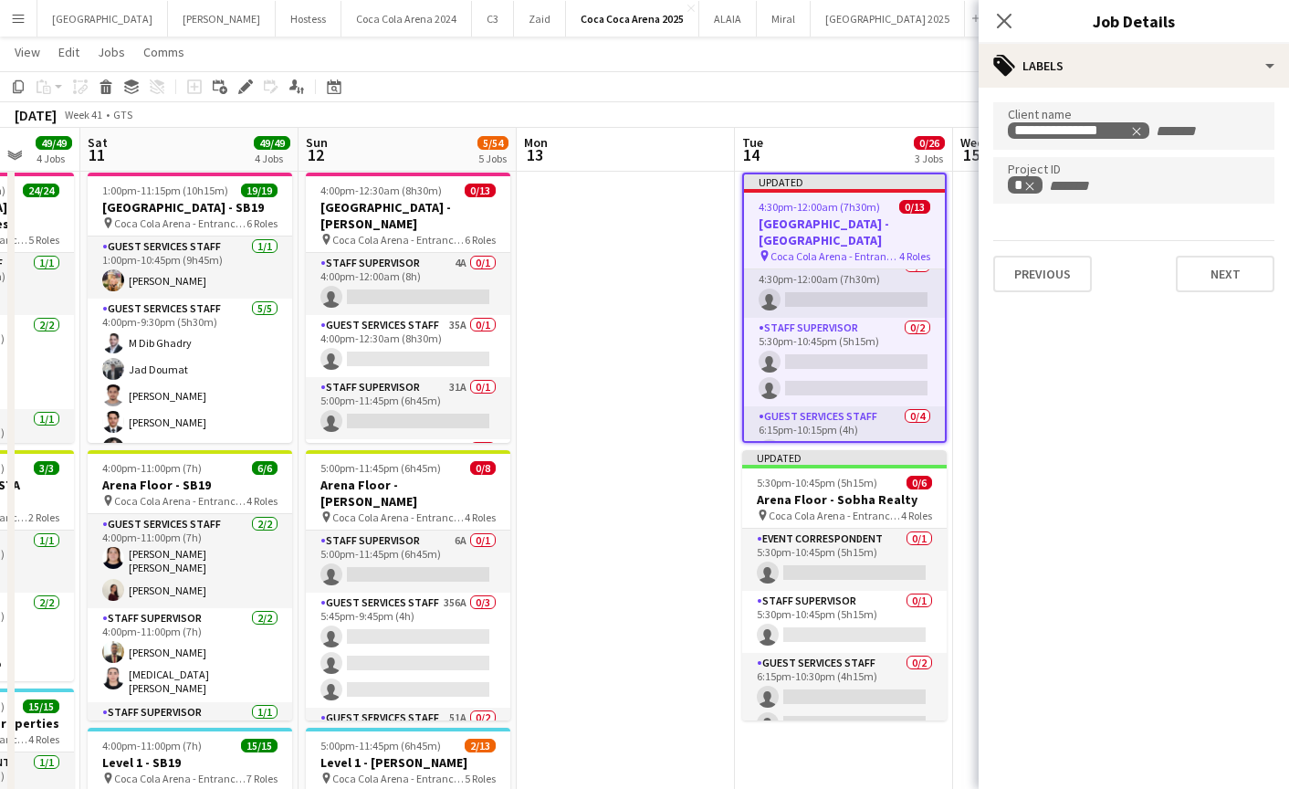
scroll to position [0, 0]
click at [1210, 270] on button "Next" at bounding box center [1225, 274] width 99 height 37
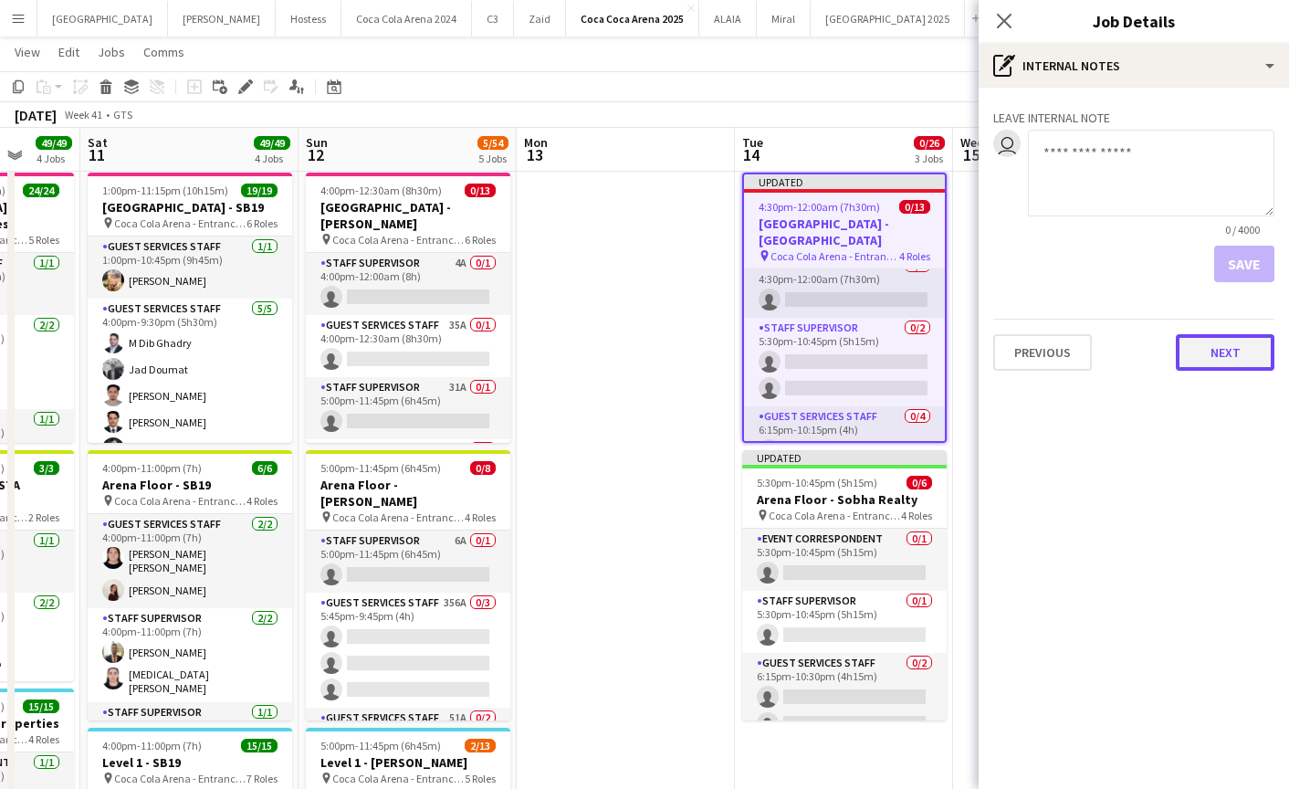
click at [1217, 349] on button "Next" at bounding box center [1225, 352] width 99 height 37
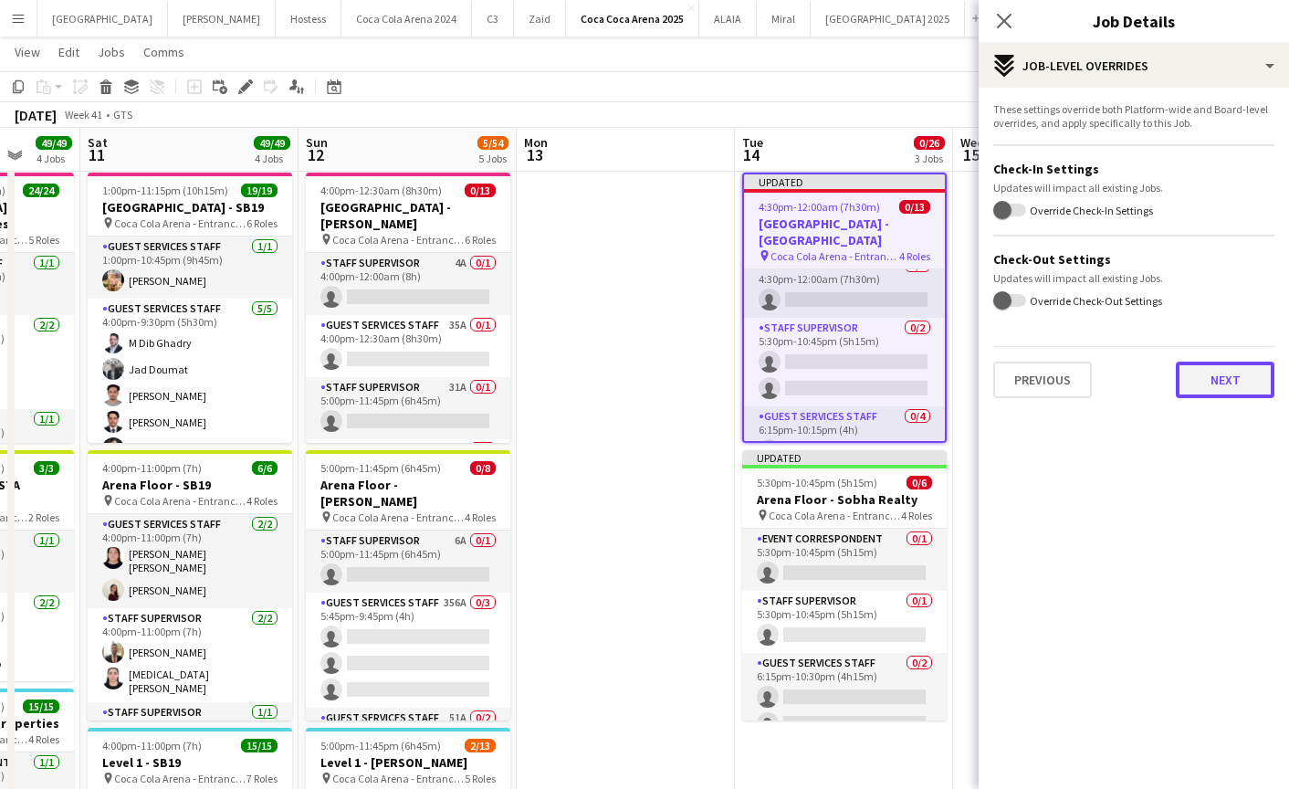
click at [1203, 375] on button "Next" at bounding box center [1225, 380] width 99 height 37
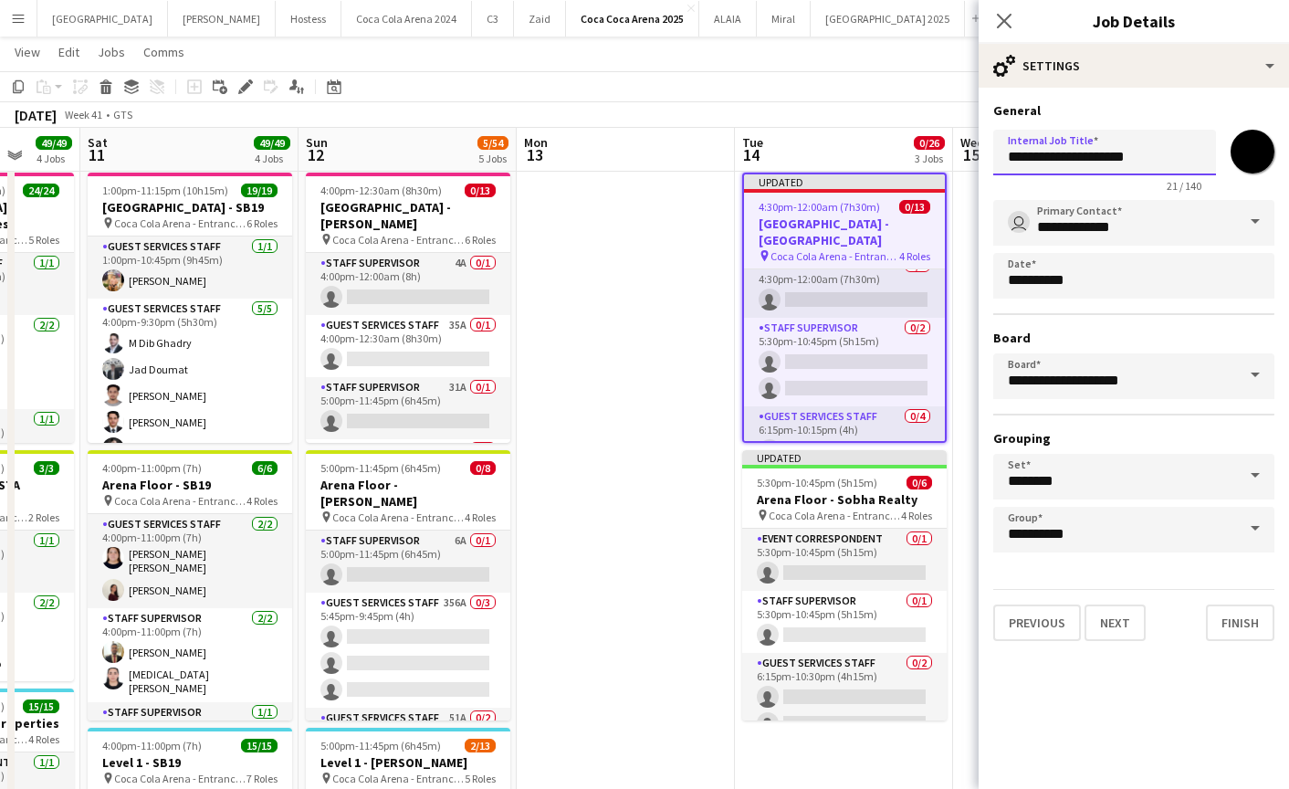
drag, startPoint x: 1090, startPoint y: 155, endPoint x: 1170, endPoint y: 154, distance: 79.4
click at [1170, 154] on input "**********" at bounding box center [1104, 153] width 223 height 46
paste input "*****"
type input "**********"
click at [1123, 215] on input "**********" at bounding box center [1133, 223] width 281 height 46
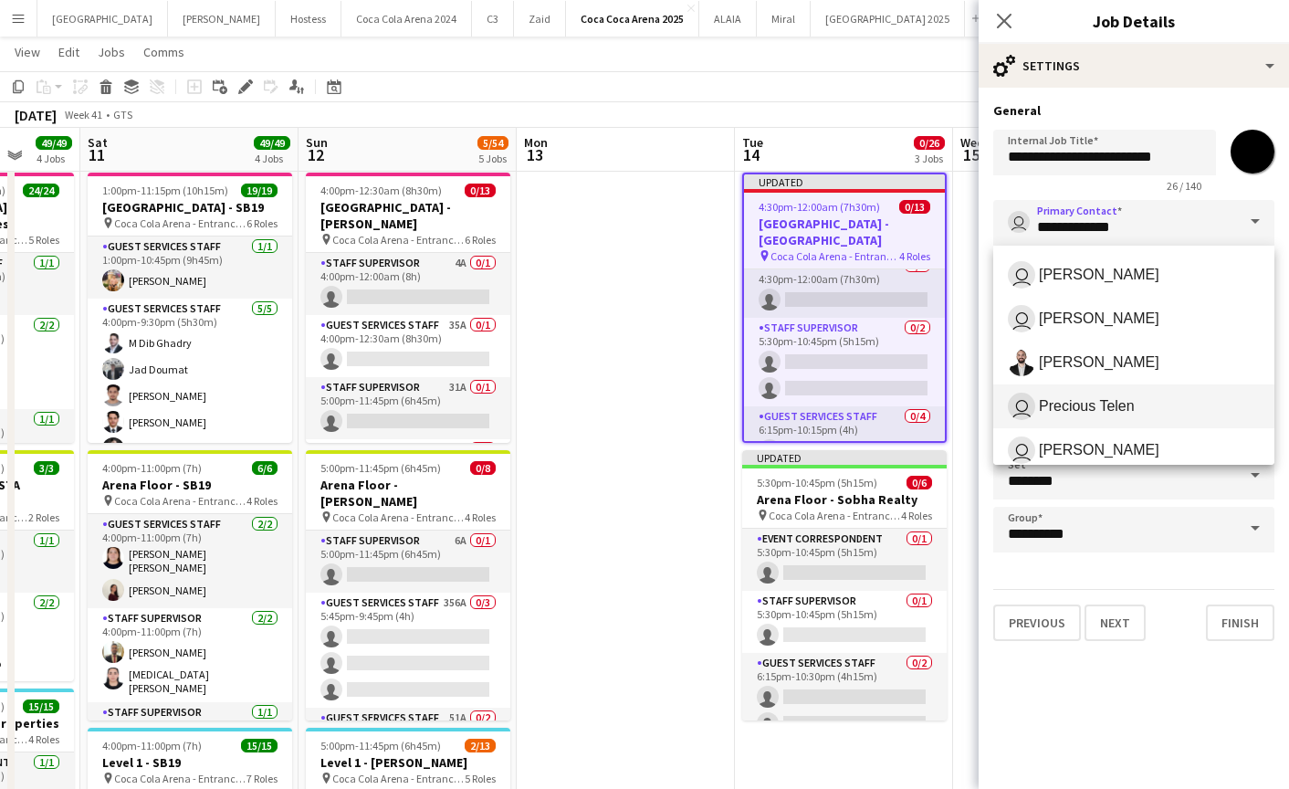
click at [1085, 412] on span "Precious Telen" at bounding box center [1087, 405] width 96 height 17
type input "**********"
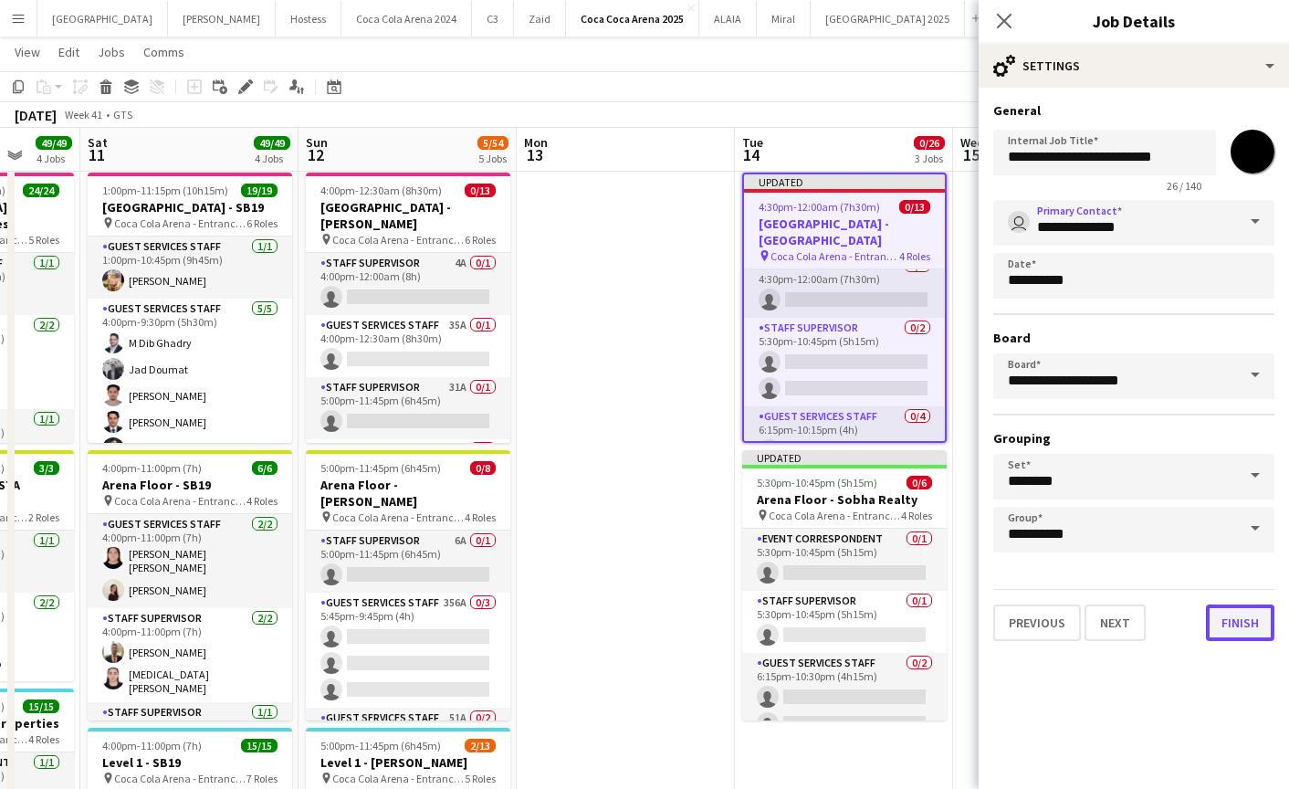
click at [1227, 633] on button "Finish" at bounding box center [1240, 622] width 68 height 37
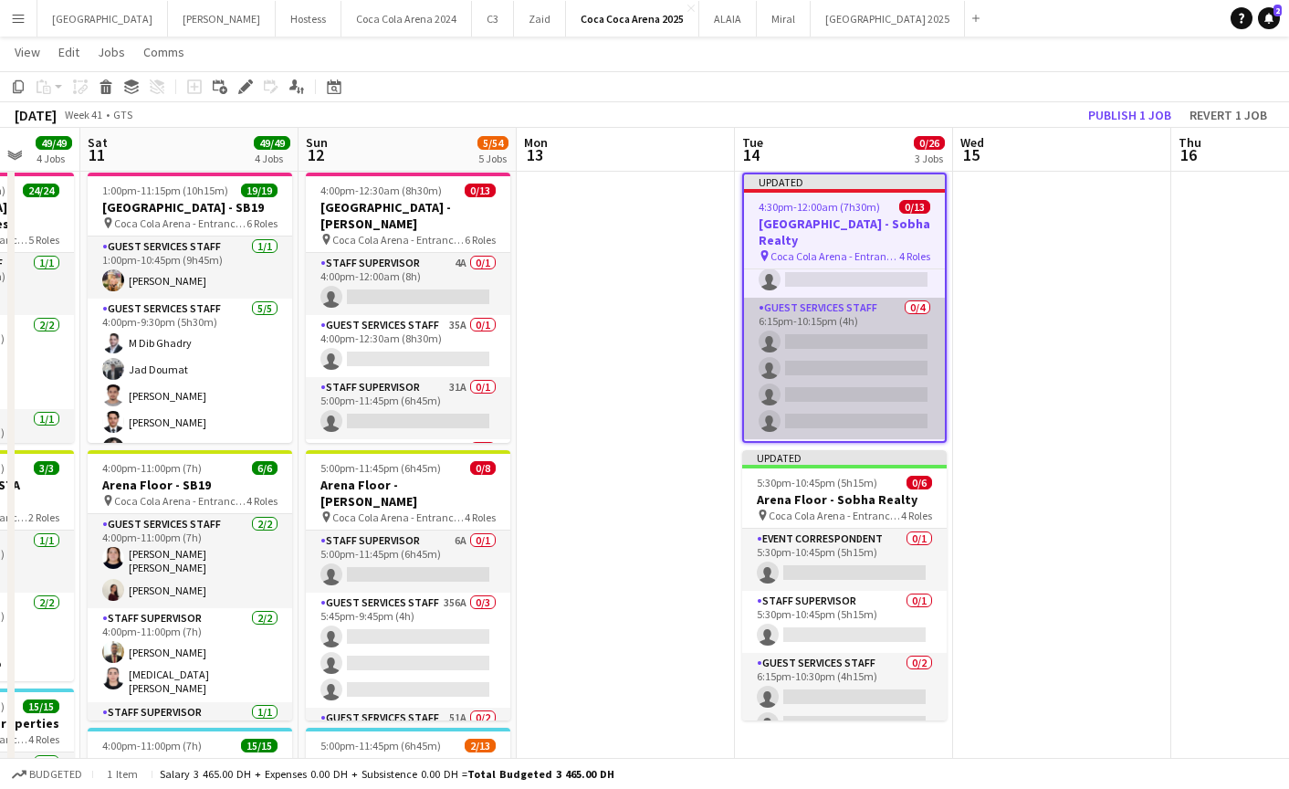
scroll to position [111, 0]
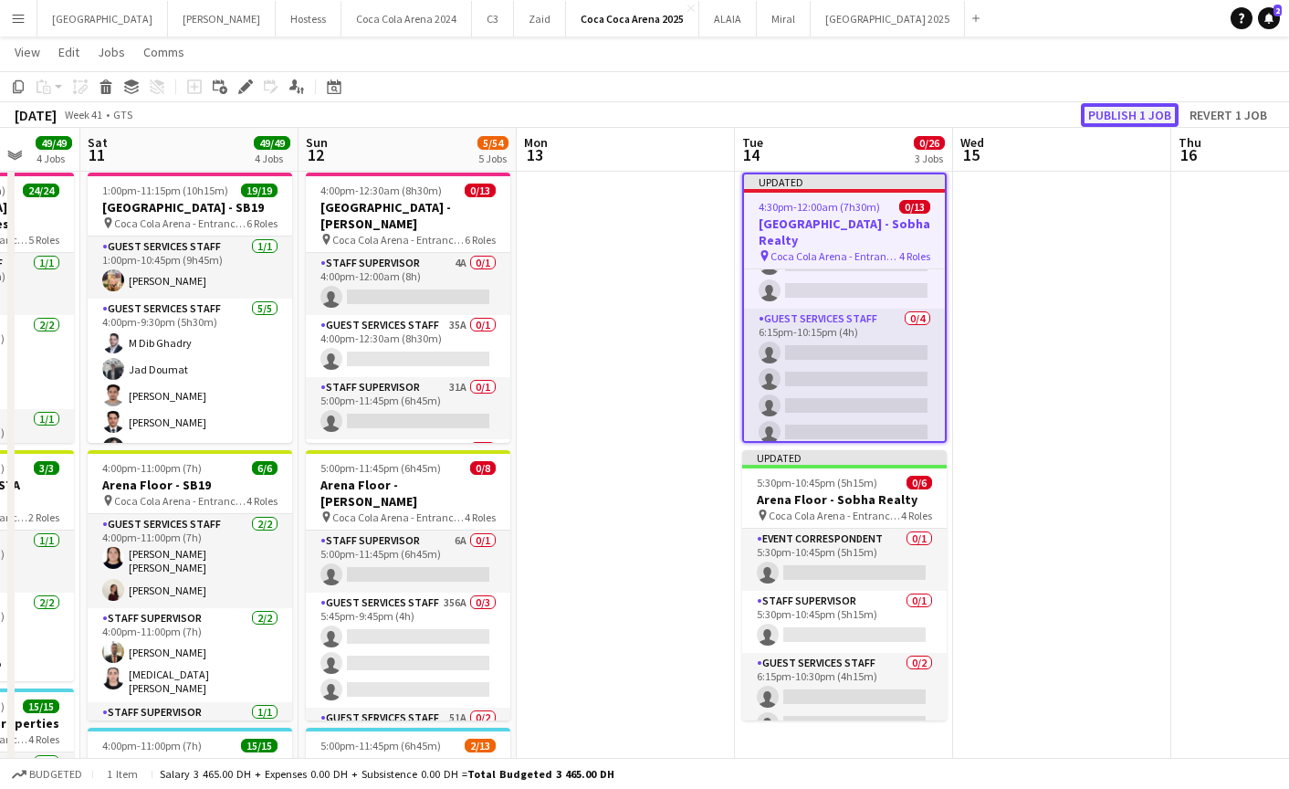
click at [1118, 121] on button "Publish 1 job" at bounding box center [1130, 115] width 98 height 24
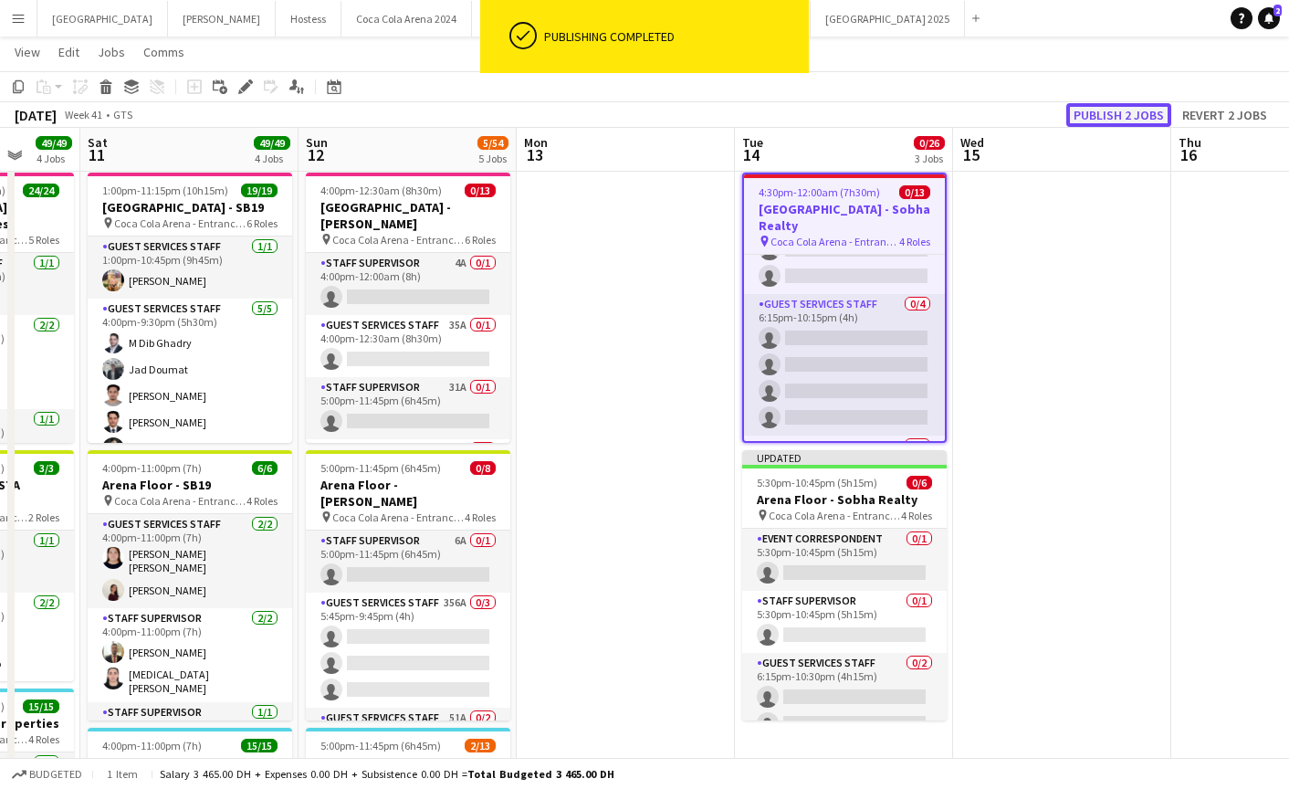
click at [1117, 113] on button "Publish 2 jobs" at bounding box center [1118, 115] width 105 height 24
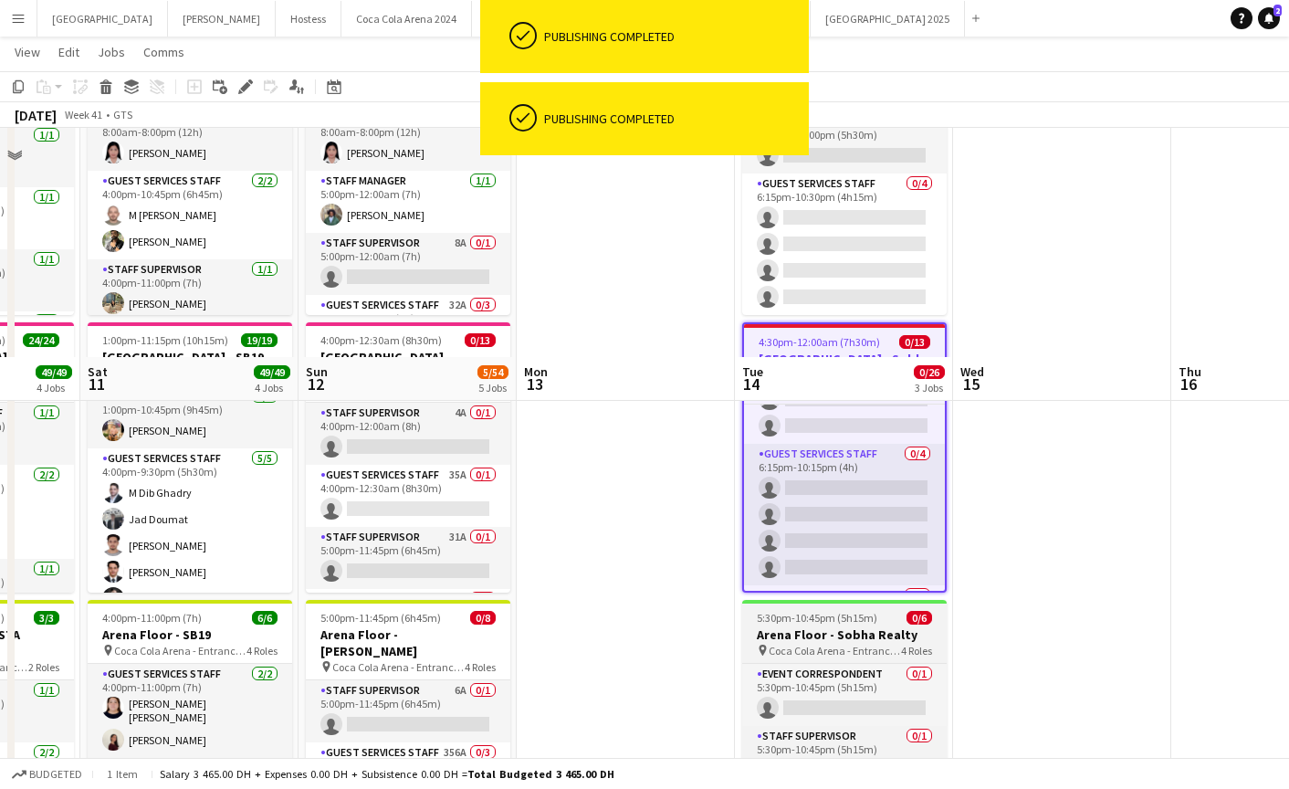
scroll to position [0, 0]
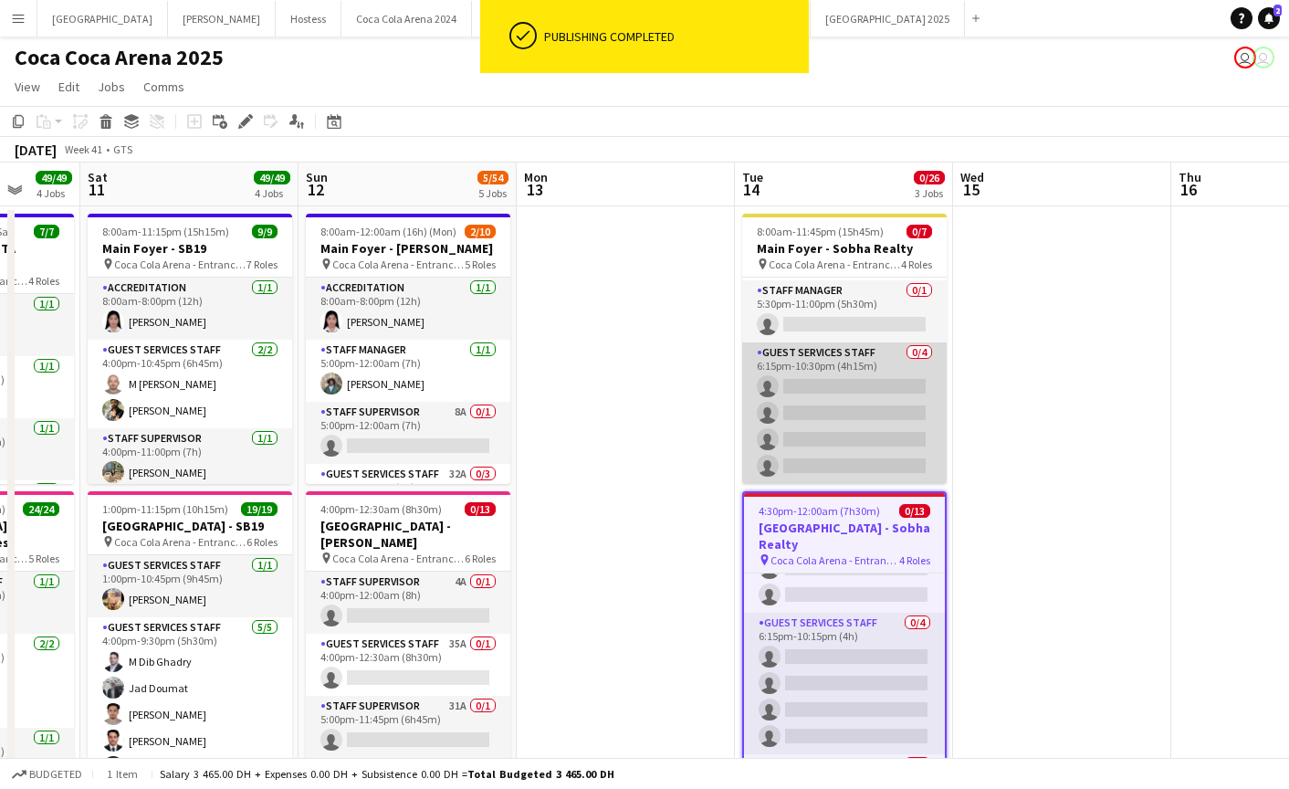
click at [819, 419] on app-card-role "Guest Services Staff 0/4 6:15pm-10:30pm (4h15m) single-neutral-actions single-n…" at bounding box center [844, 413] width 205 height 142
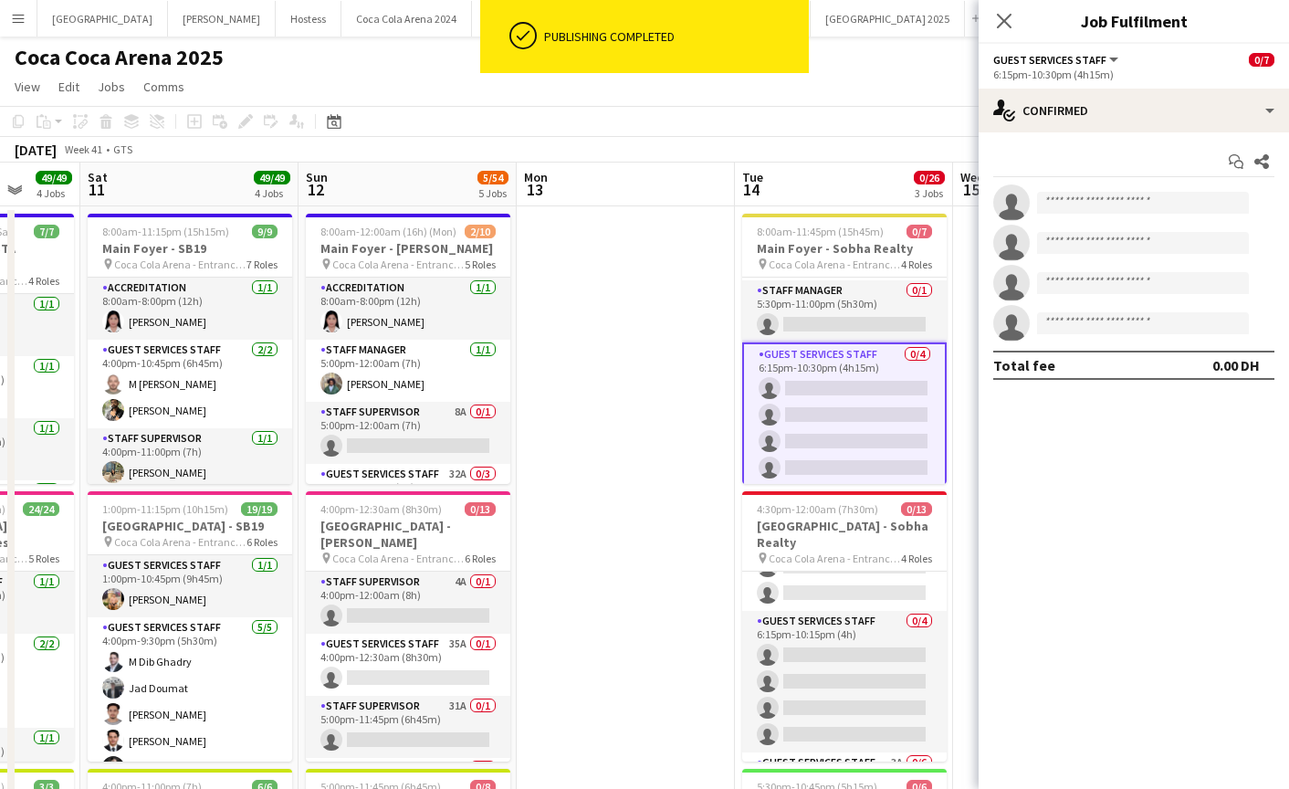
click at [1159, 137] on div "Start chat Share single-neutral-actions single-neutral-actions single-neutral-a…" at bounding box center [1134, 263] width 310 height 262
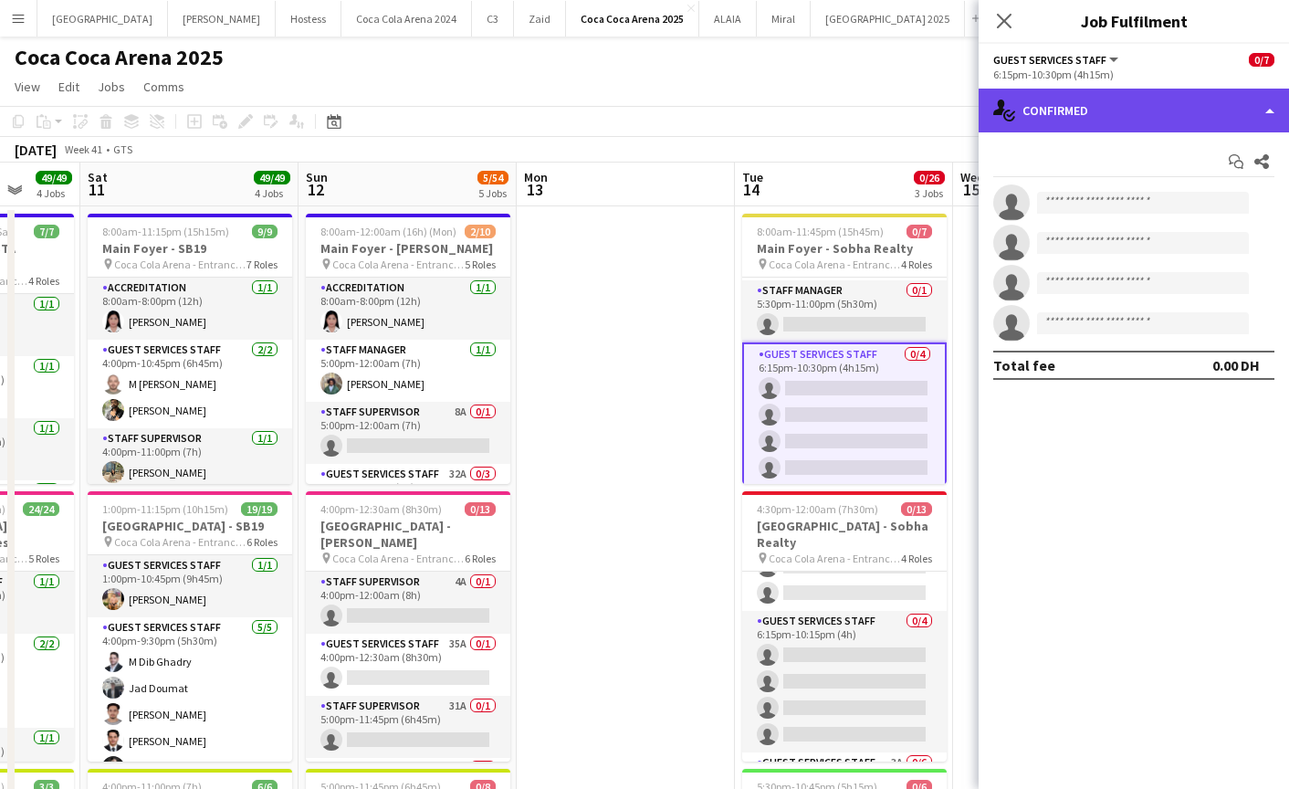
click at [1148, 119] on div "single-neutral-actions-check-2 Confirmed" at bounding box center [1134, 111] width 310 height 44
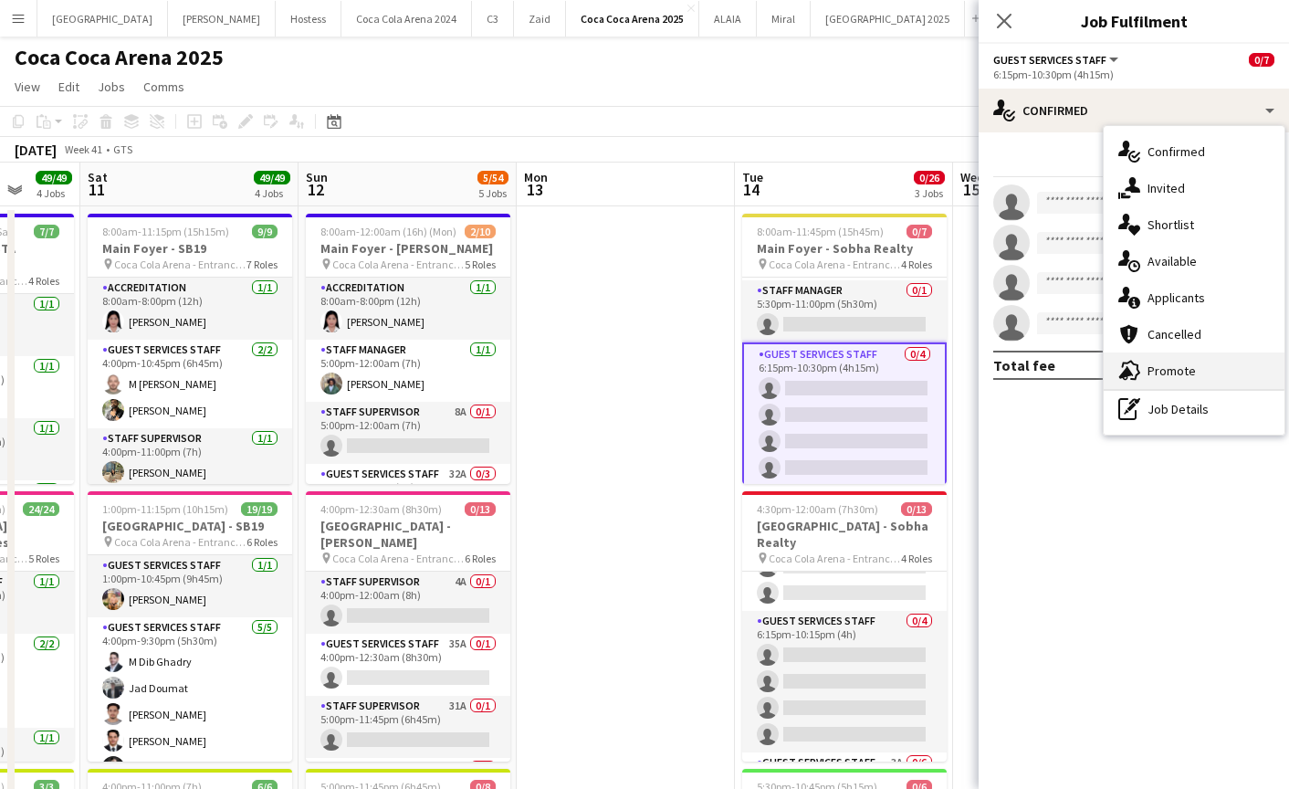
click at [1165, 366] on span "Promote" at bounding box center [1172, 370] width 48 height 16
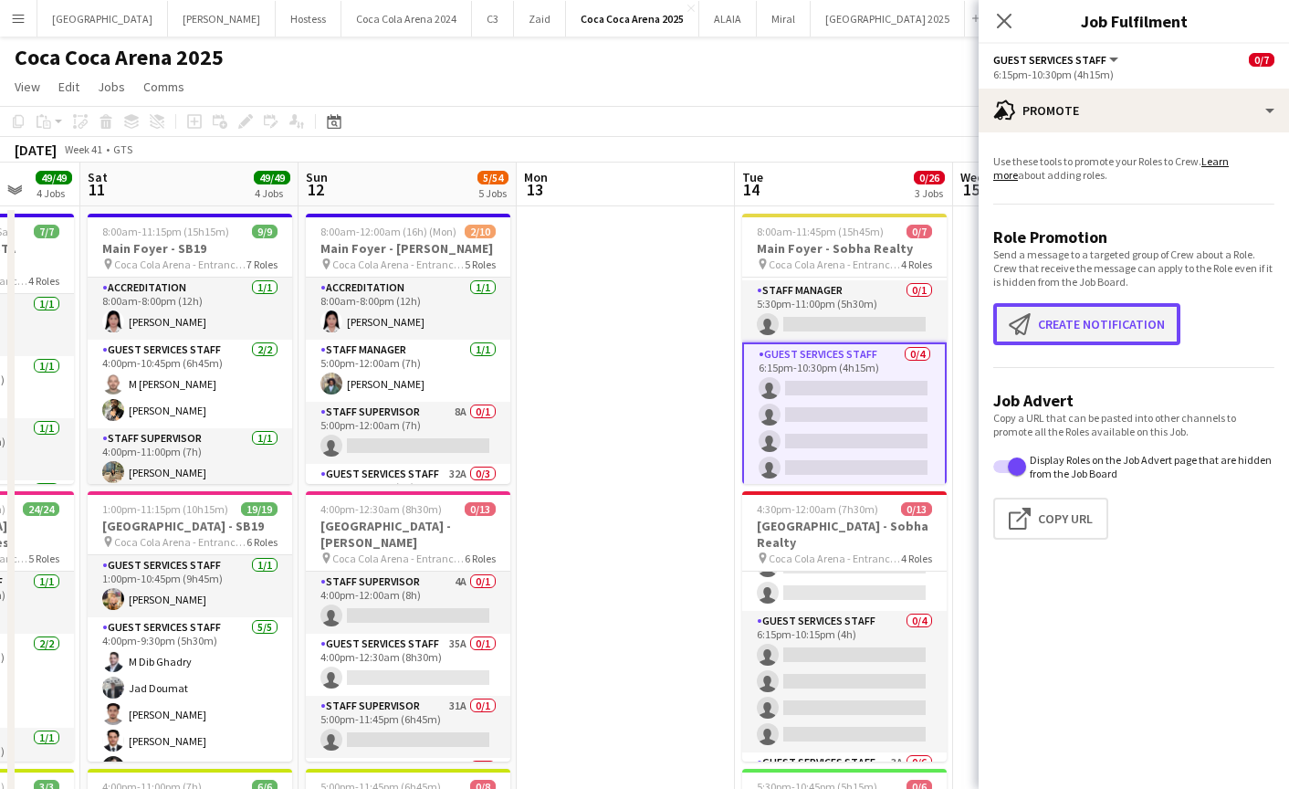
click at [1044, 327] on button "Create notification Create notification" at bounding box center [1086, 324] width 187 height 42
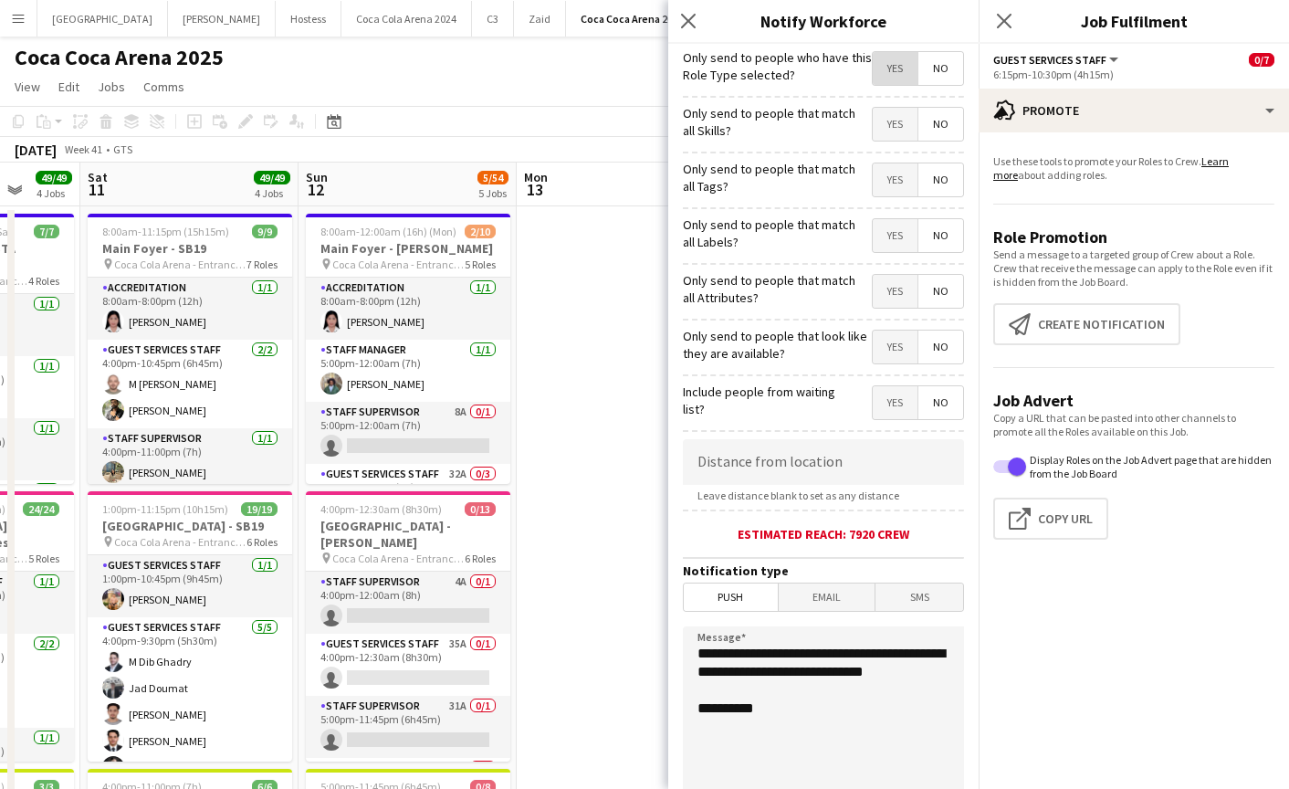
click at [884, 64] on span "Yes" at bounding box center [895, 68] width 45 height 33
click at [883, 130] on span "Yes" at bounding box center [895, 124] width 45 height 33
click at [883, 163] on span "Yes" at bounding box center [895, 179] width 45 height 33
click at [882, 231] on span "Yes" at bounding box center [895, 235] width 45 height 33
click at [883, 294] on span "Yes" at bounding box center [895, 291] width 45 height 33
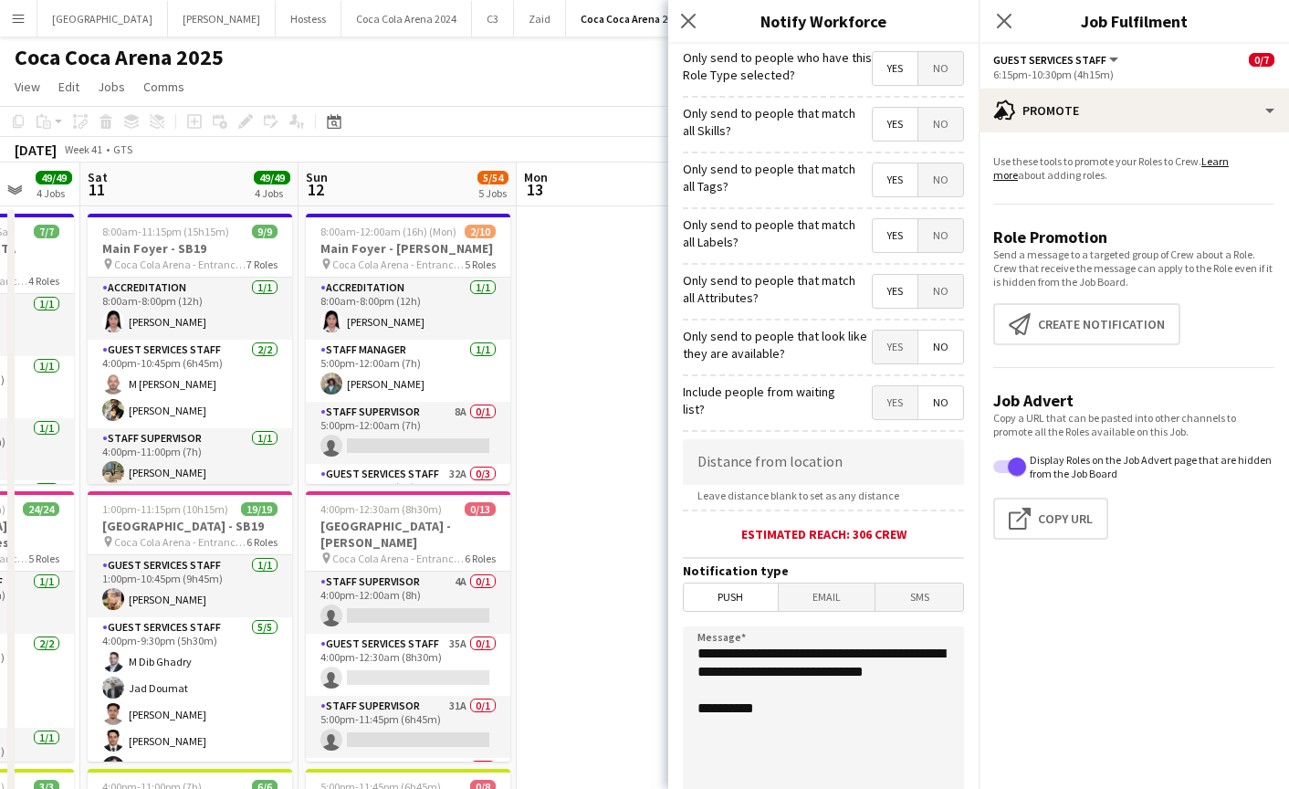
click at [889, 352] on span "Yes" at bounding box center [895, 347] width 45 height 33
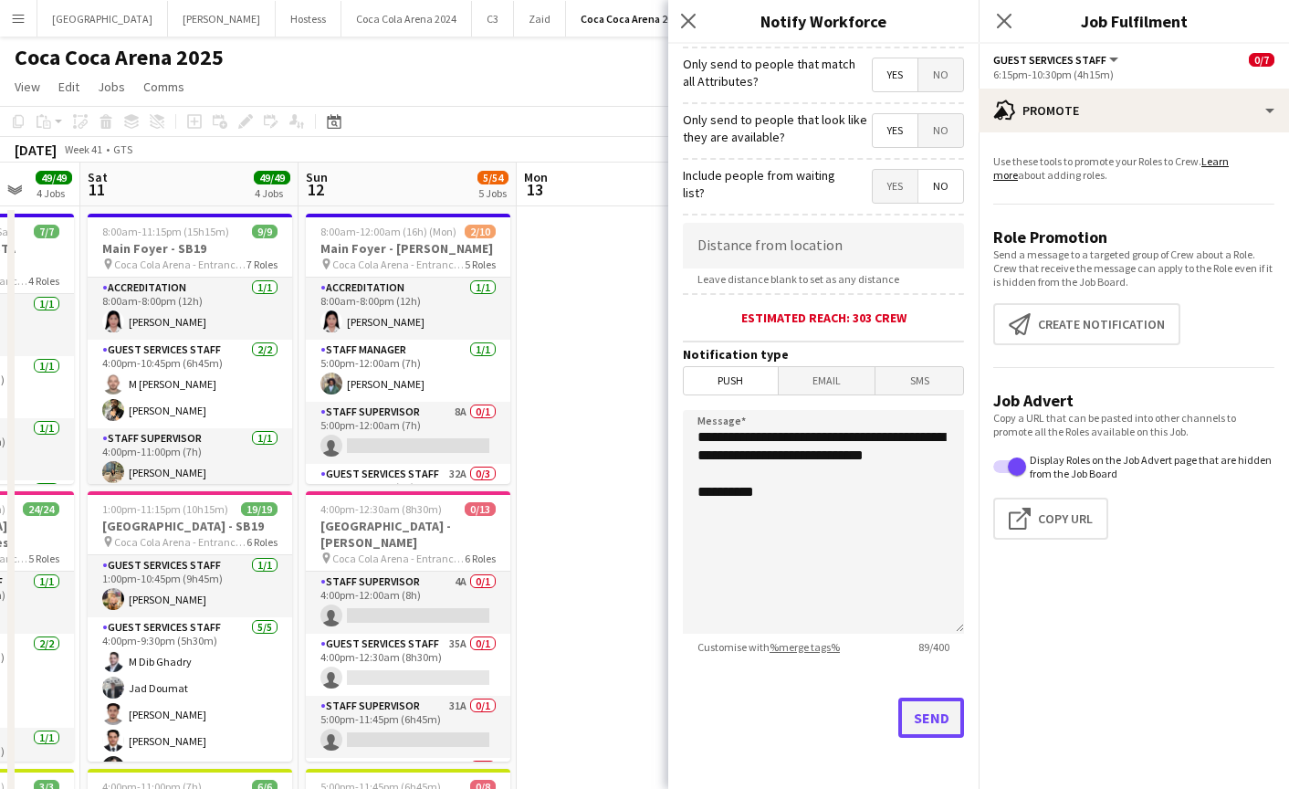
click at [936, 719] on button "Send" at bounding box center [931, 718] width 66 height 40
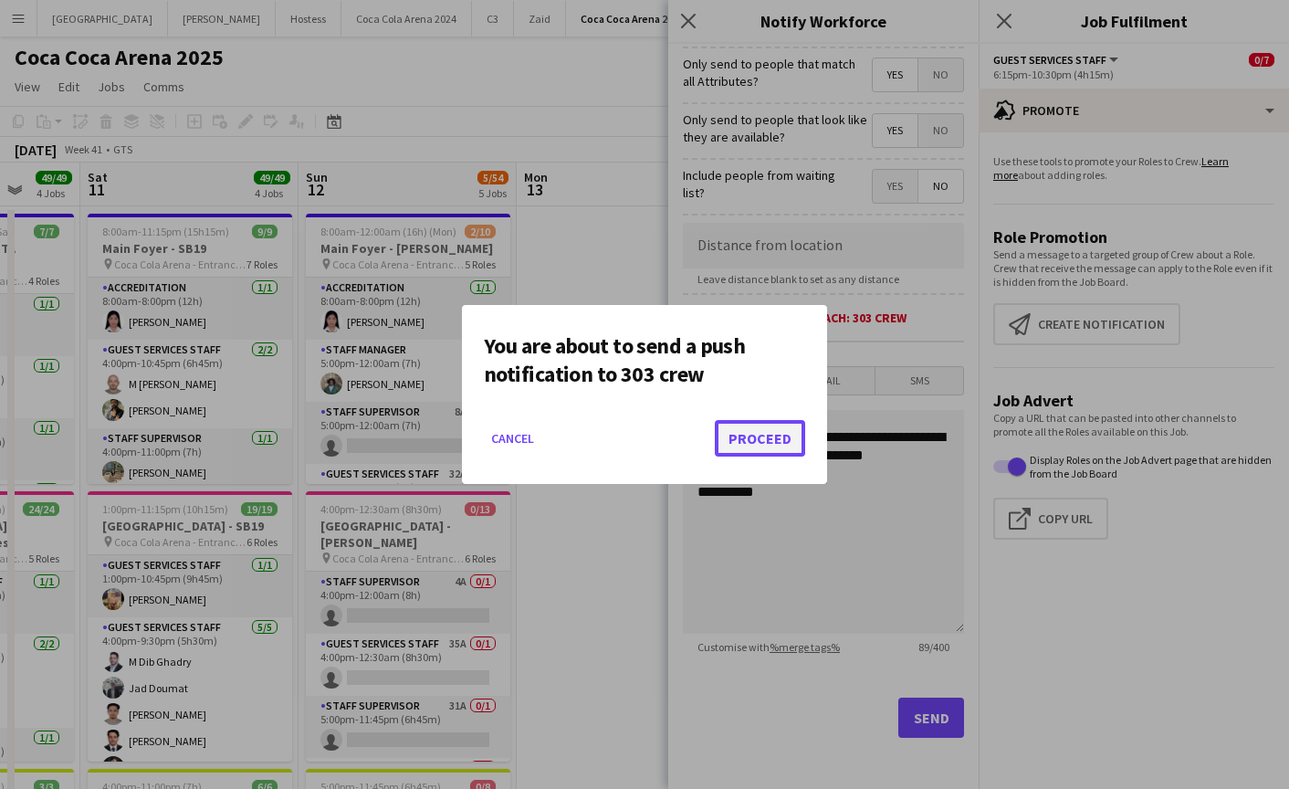
click at [757, 421] on button "Proceed" at bounding box center [760, 438] width 90 height 37
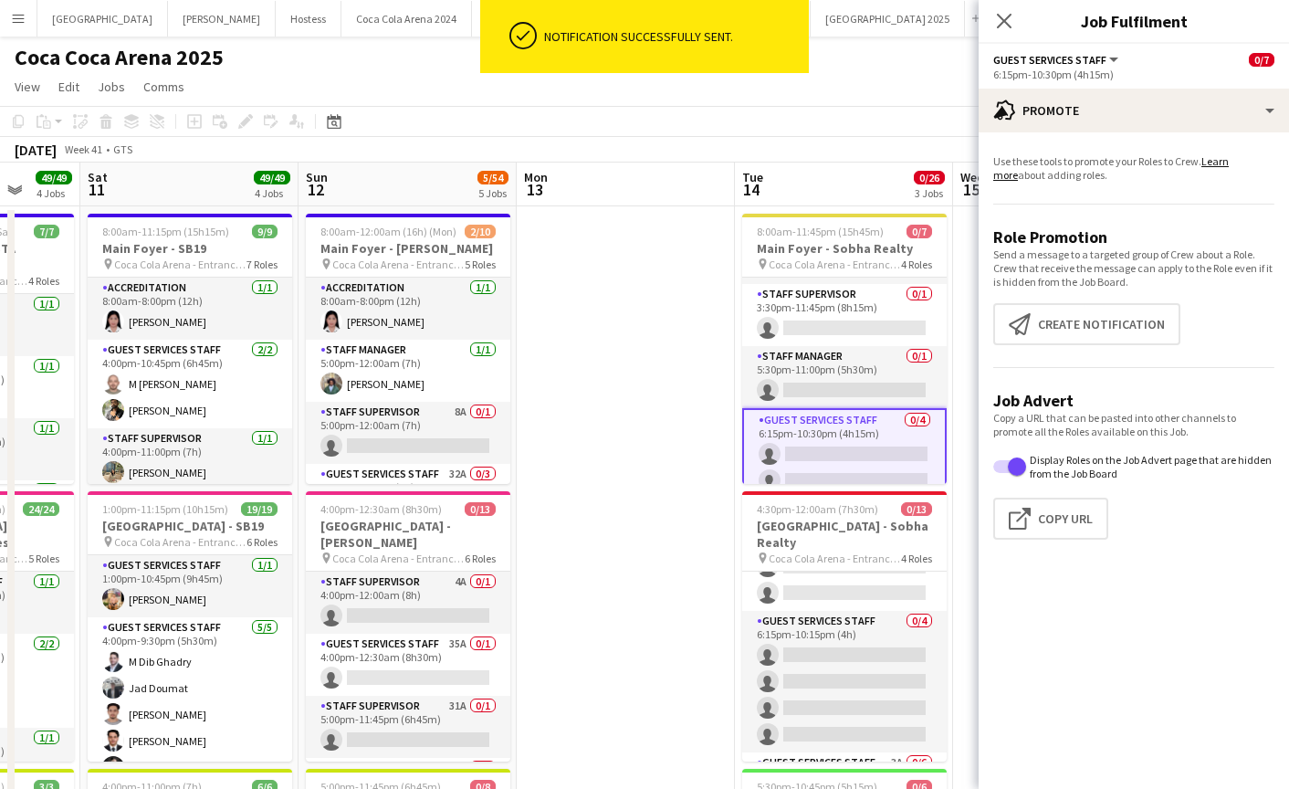
scroll to position [28, 0]
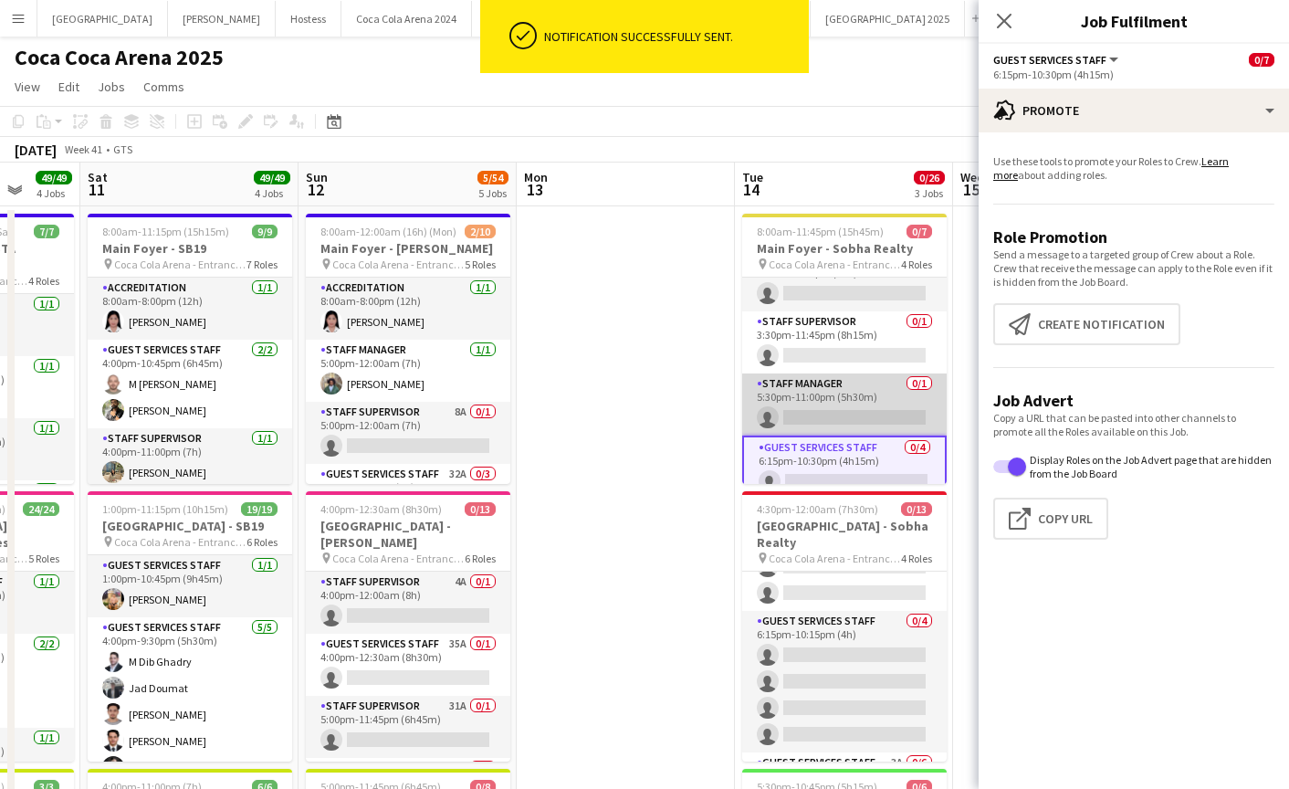
click at [808, 417] on app-card-role "Staff Manager 0/1 5:30pm-11:00pm (5h30m) single-neutral-actions" at bounding box center [844, 404] width 205 height 62
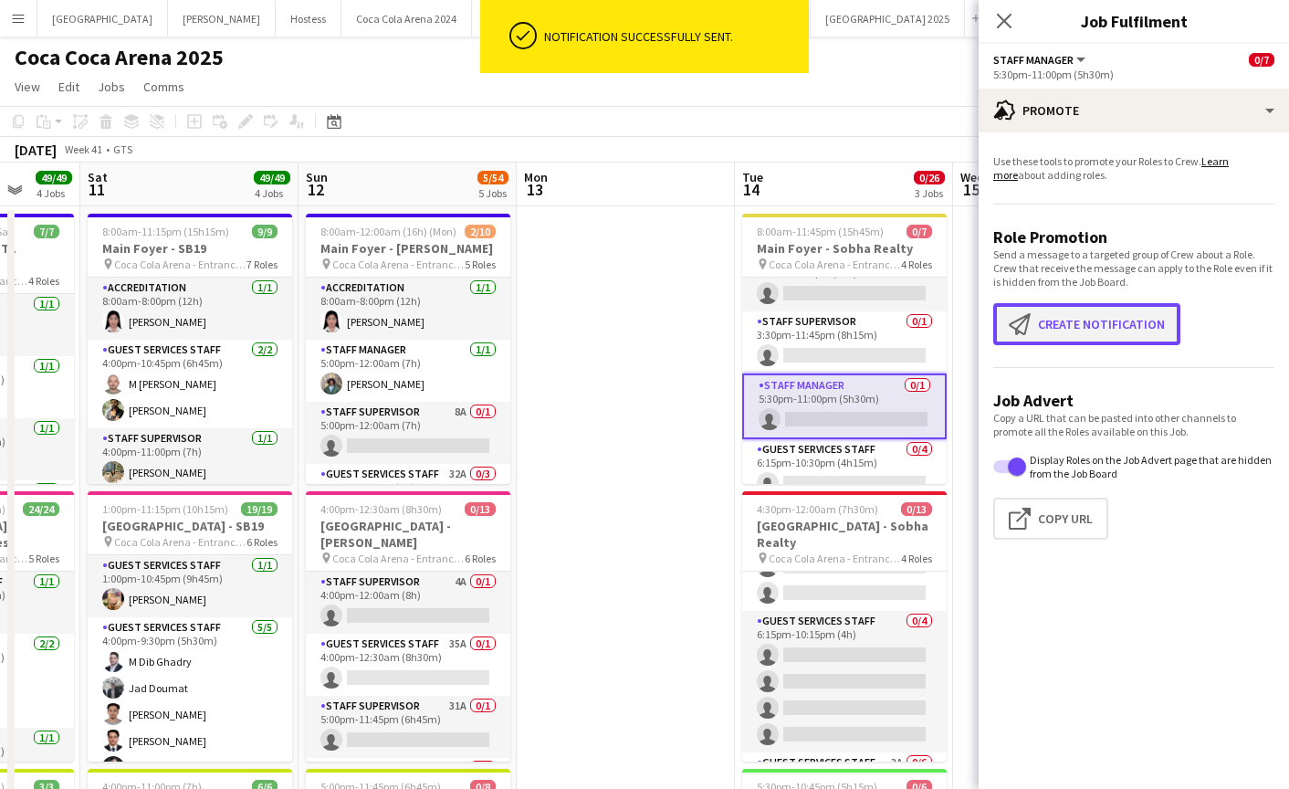
click at [1130, 342] on button "Create notification Create notification" at bounding box center [1086, 324] width 187 height 42
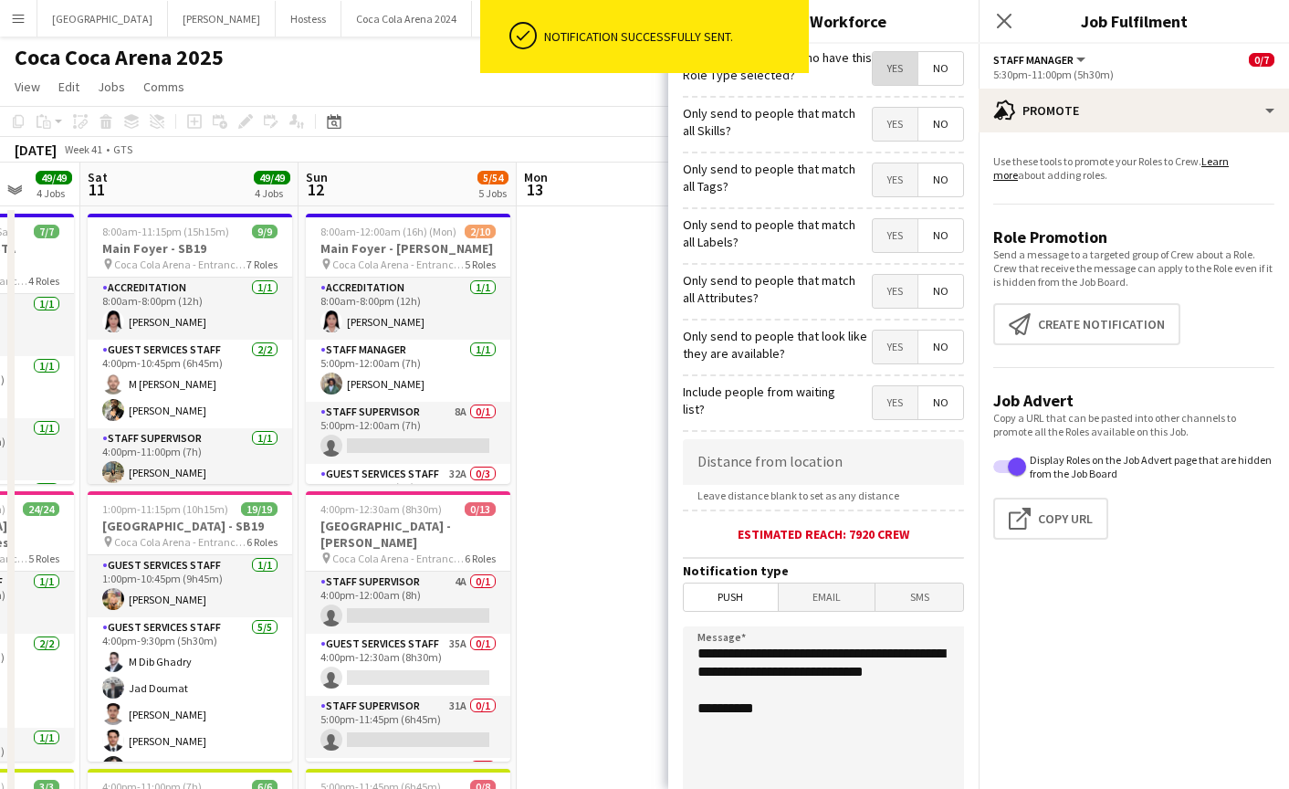
click at [891, 70] on span "Yes" at bounding box center [895, 68] width 45 height 33
click at [900, 133] on span "Yes" at bounding box center [895, 124] width 45 height 33
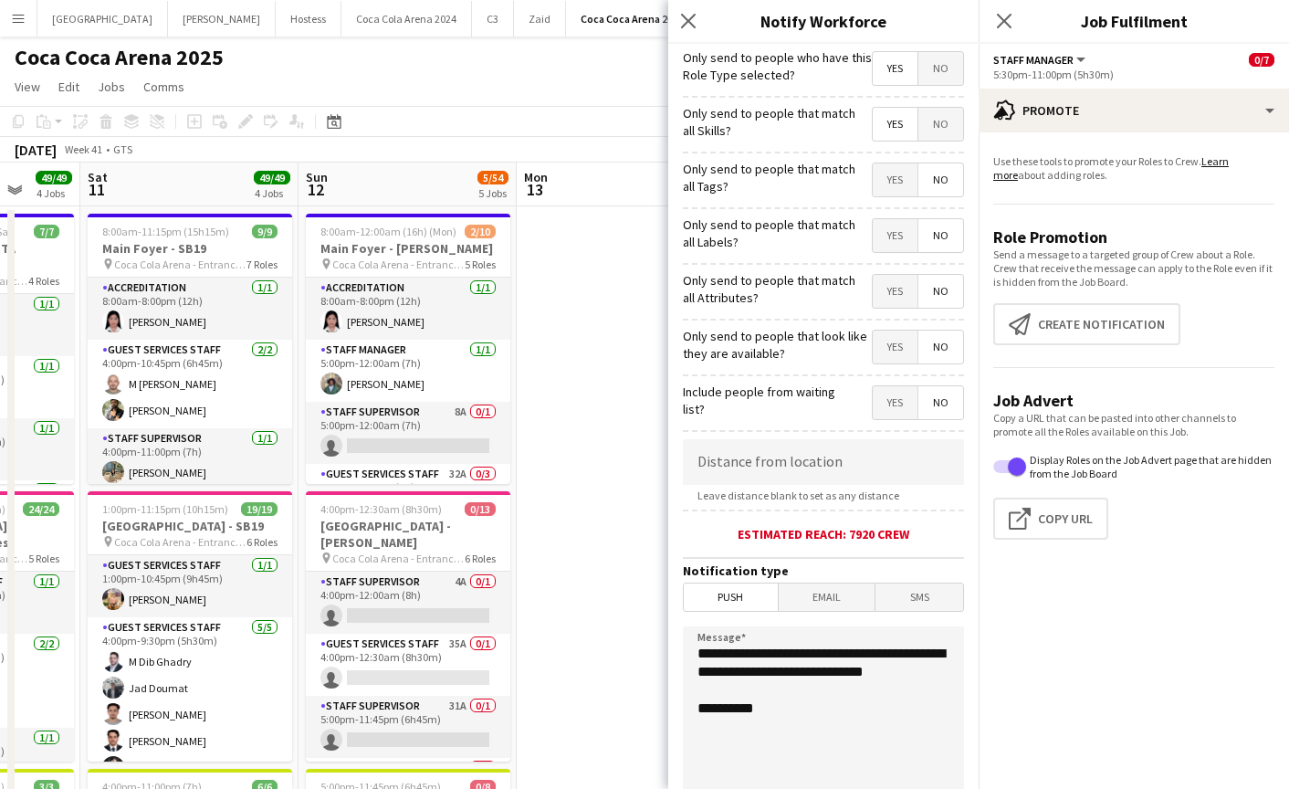
click at [900, 184] on span "Yes" at bounding box center [895, 179] width 45 height 33
click at [900, 242] on span "Yes" at bounding box center [895, 235] width 45 height 33
click at [898, 300] on span "Yes" at bounding box center [895, 291] width 45 height 33
click at [898, 353] on span "Yes" at bounding box center [895, 347] width 45 height 33
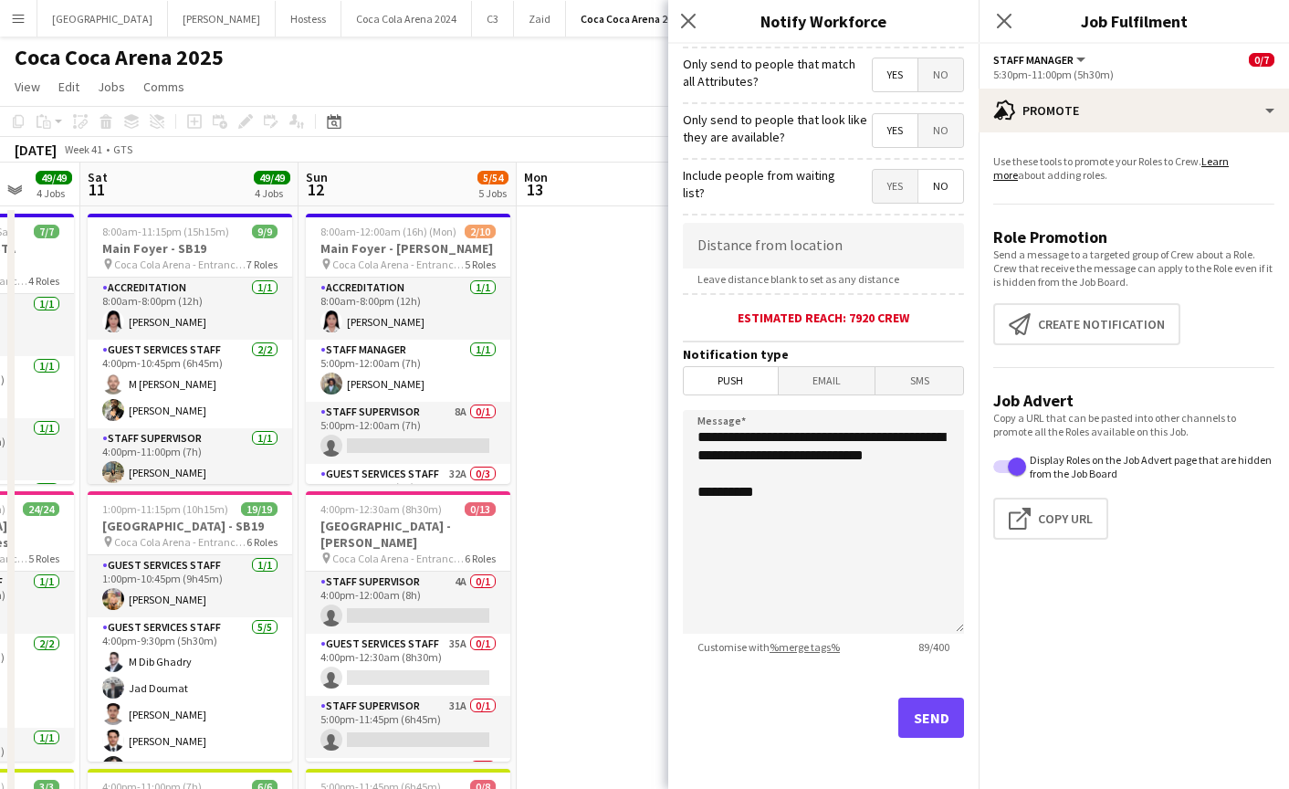
click at [935, 691] on div "Send" at bounding box center [823, 725] width 281 height 128
click at [930, 715] on button "Send" at bounding box center [931, 718] width 66 height 40
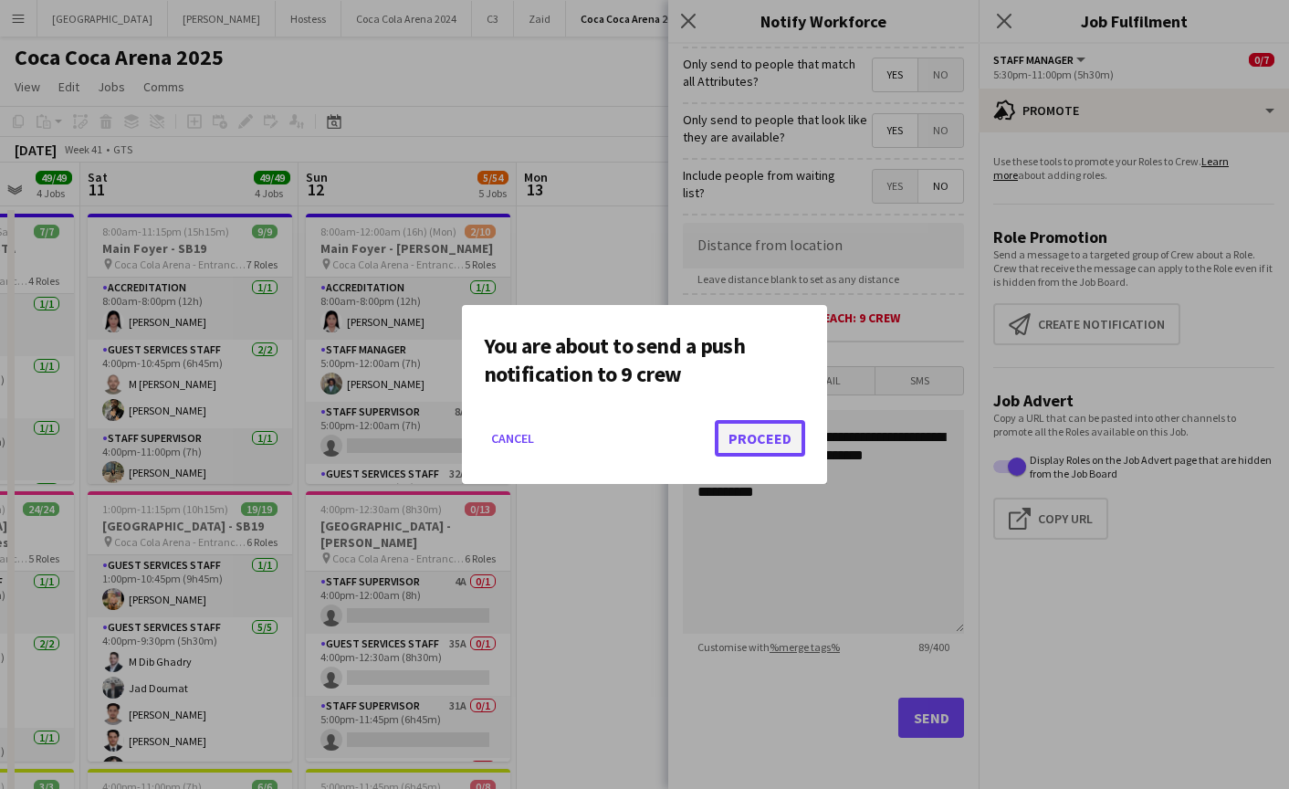
click at [765, 436] on button "Proceed" at bounding box center [760, 438] width 90 height 37
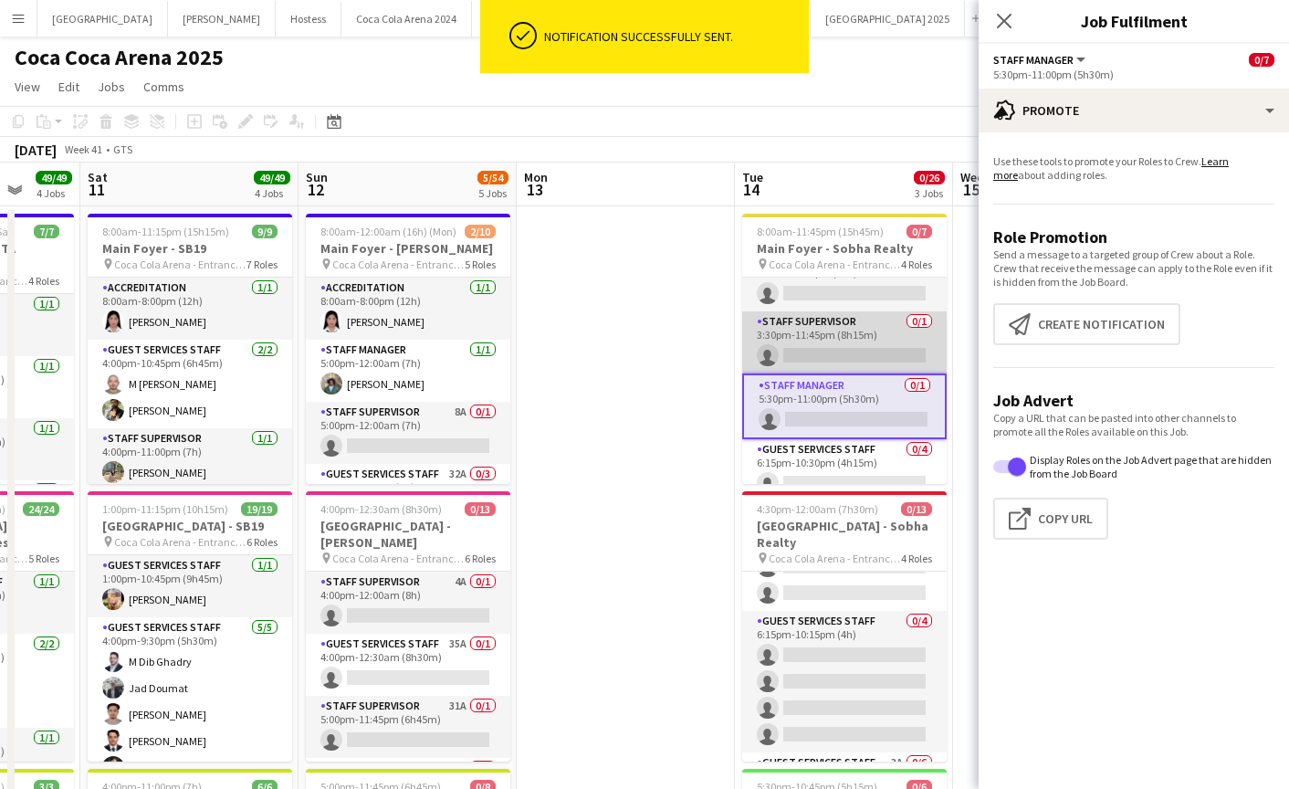
scroll to position [0, 0]
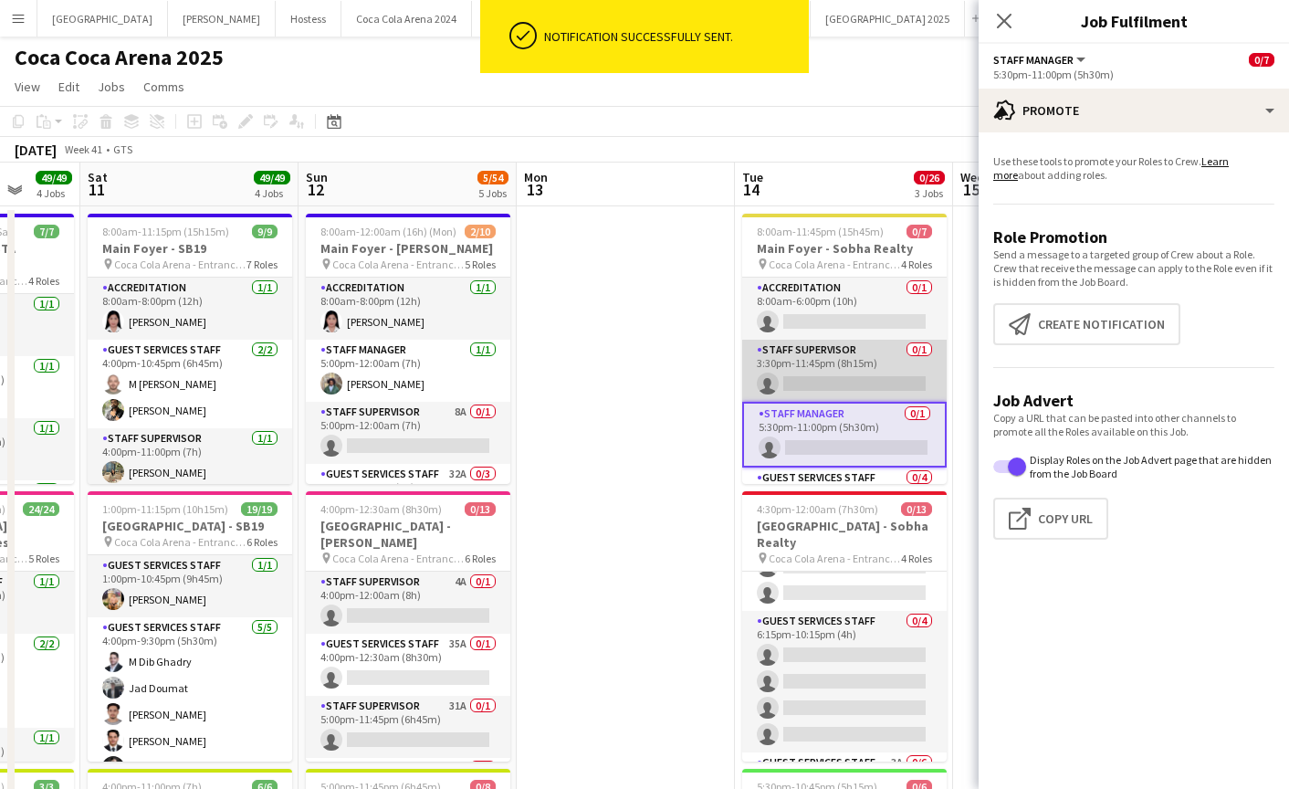
click at [840, 371] on app-card-role "Staff Supervisor 0/1 3:30pm-11:45pm (8h15m) single-neutral-actions" at bounding box center [844, 371] width 205 height 62
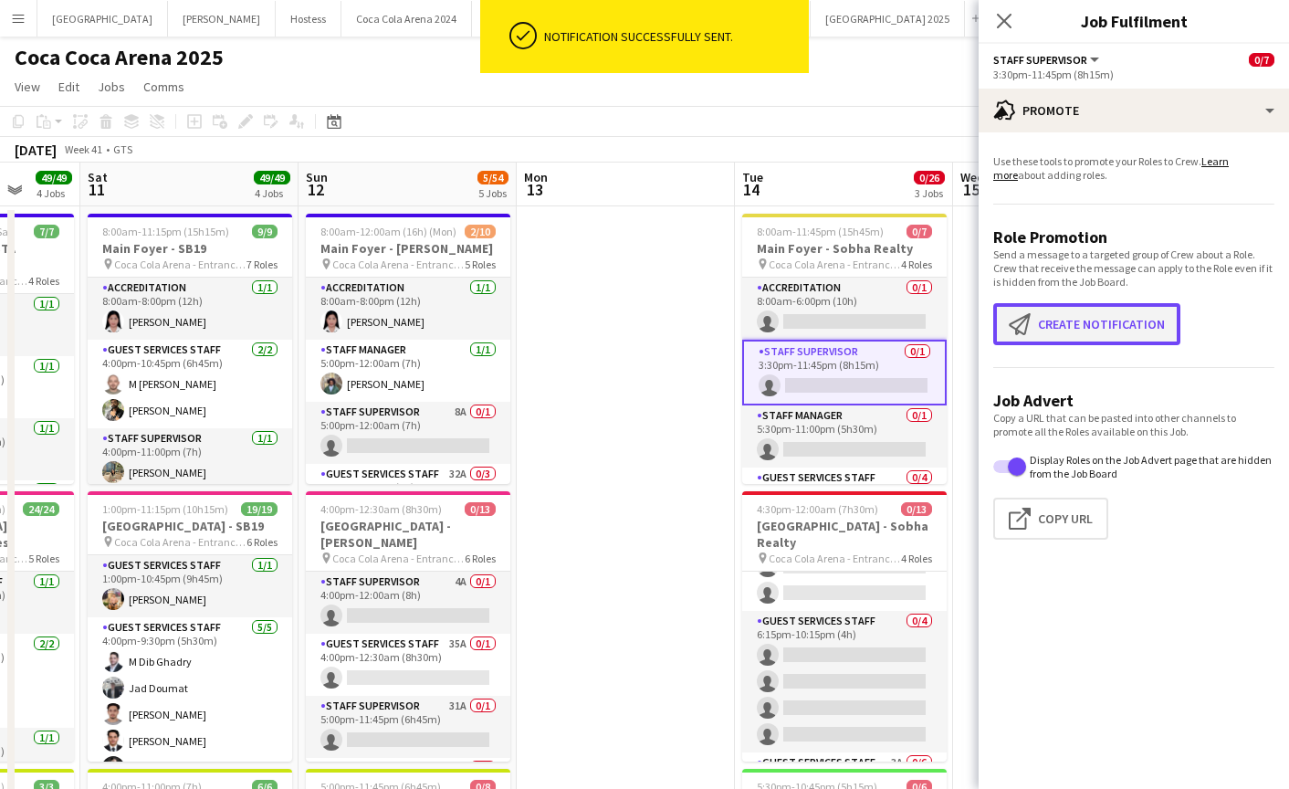
click at [1075, 313] on button "Create notification Create notification" at bounding box center [1086, 324] width 187 height 42
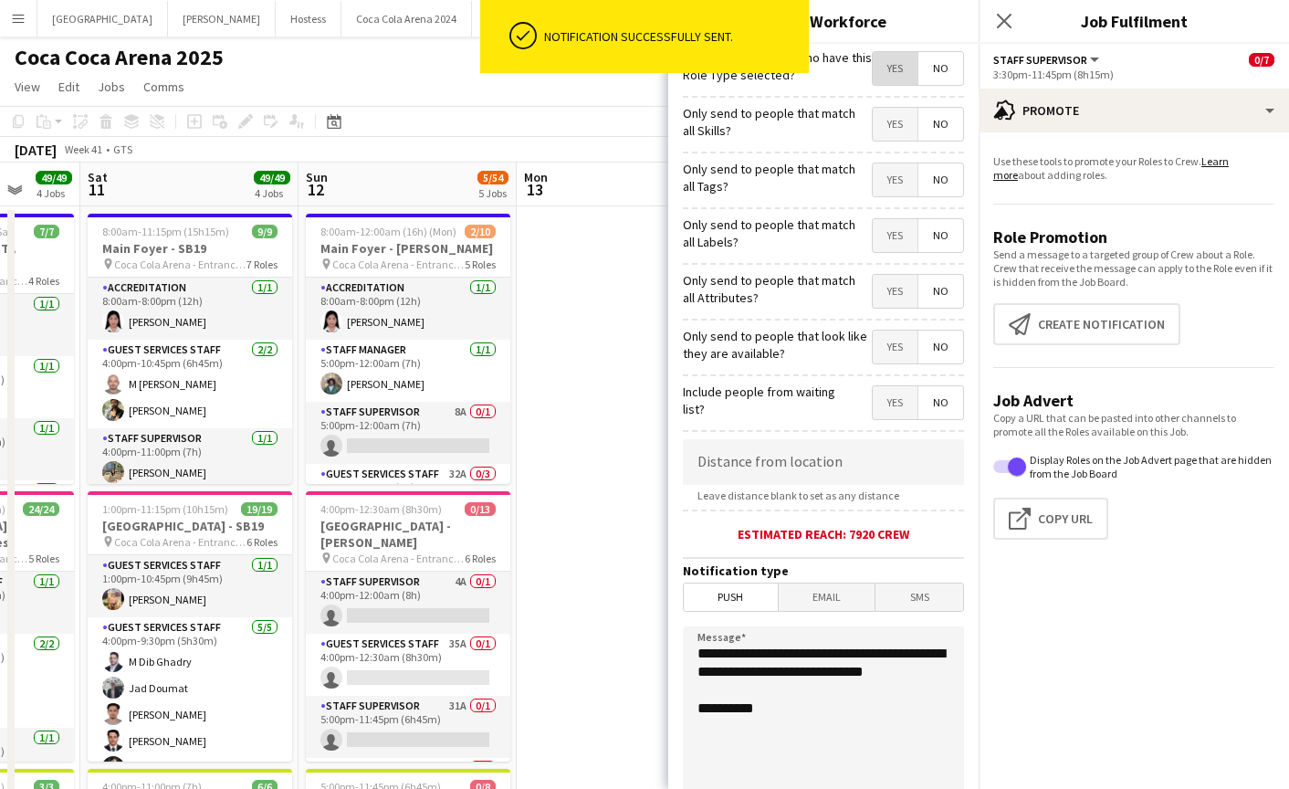
click at [887, 69] on span "Yes" at bounding box center [895, 68] width 45 height 33
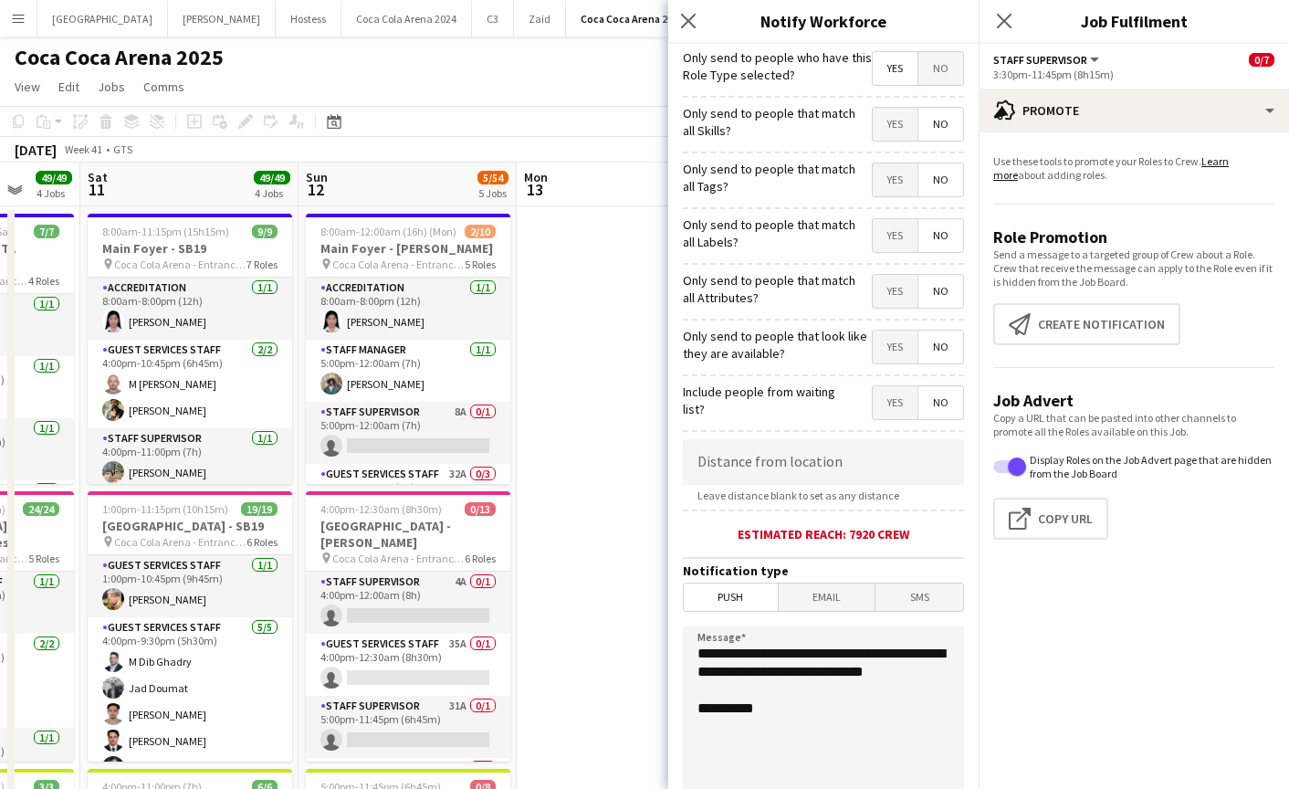
click at [889, 116] on span "Yes" at bounding box center [895, 124] width 45 height 33
click at [890, 180] on span "Yes" at bounding box center [895, 179] width 45 height 33
click at [889, 236] on span "Yes" at bounding box center [895, 235] width 45 height 33
click at [892, 281] on span "Yes" at bounding box center [895, 291] width 45 height 33
click at [895, 338] on span "Yes" at bounding box center [895, 347] width 45 height 33
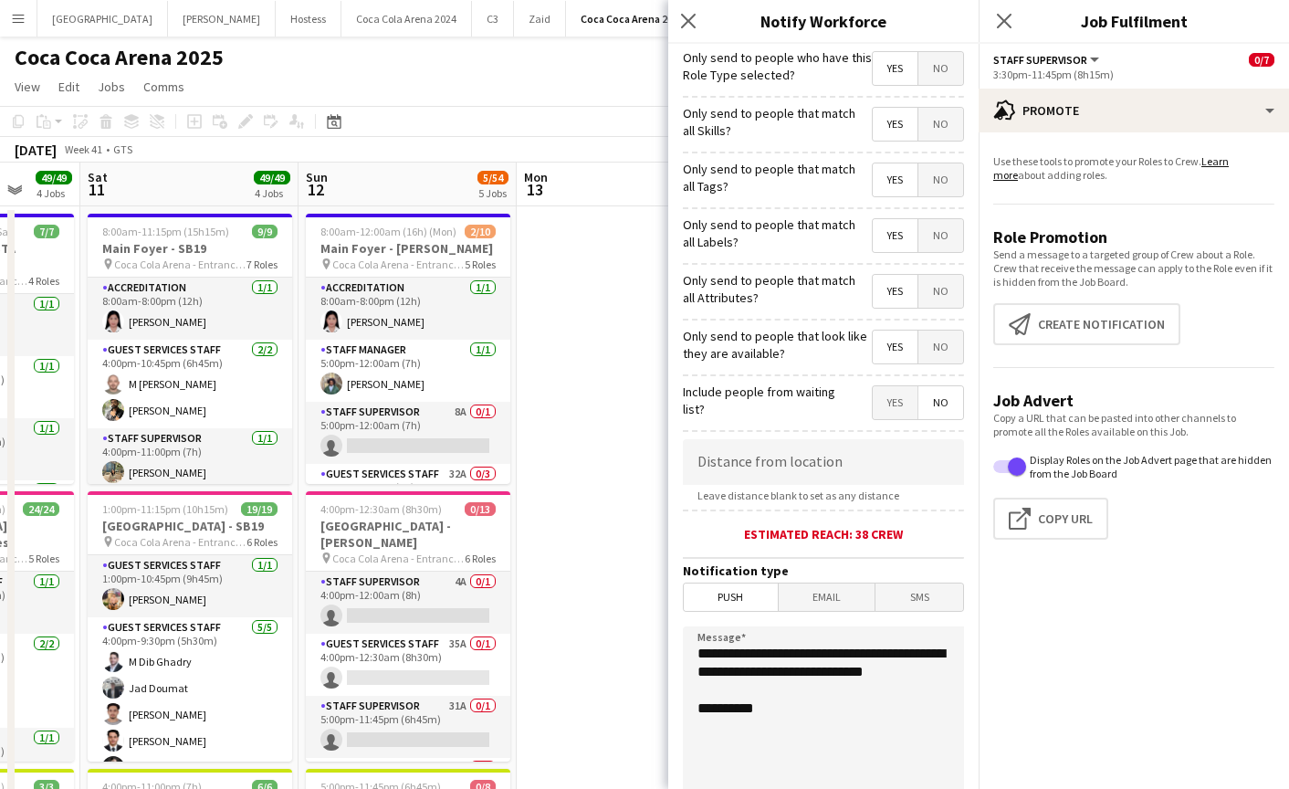
scroll to position [216, 0]
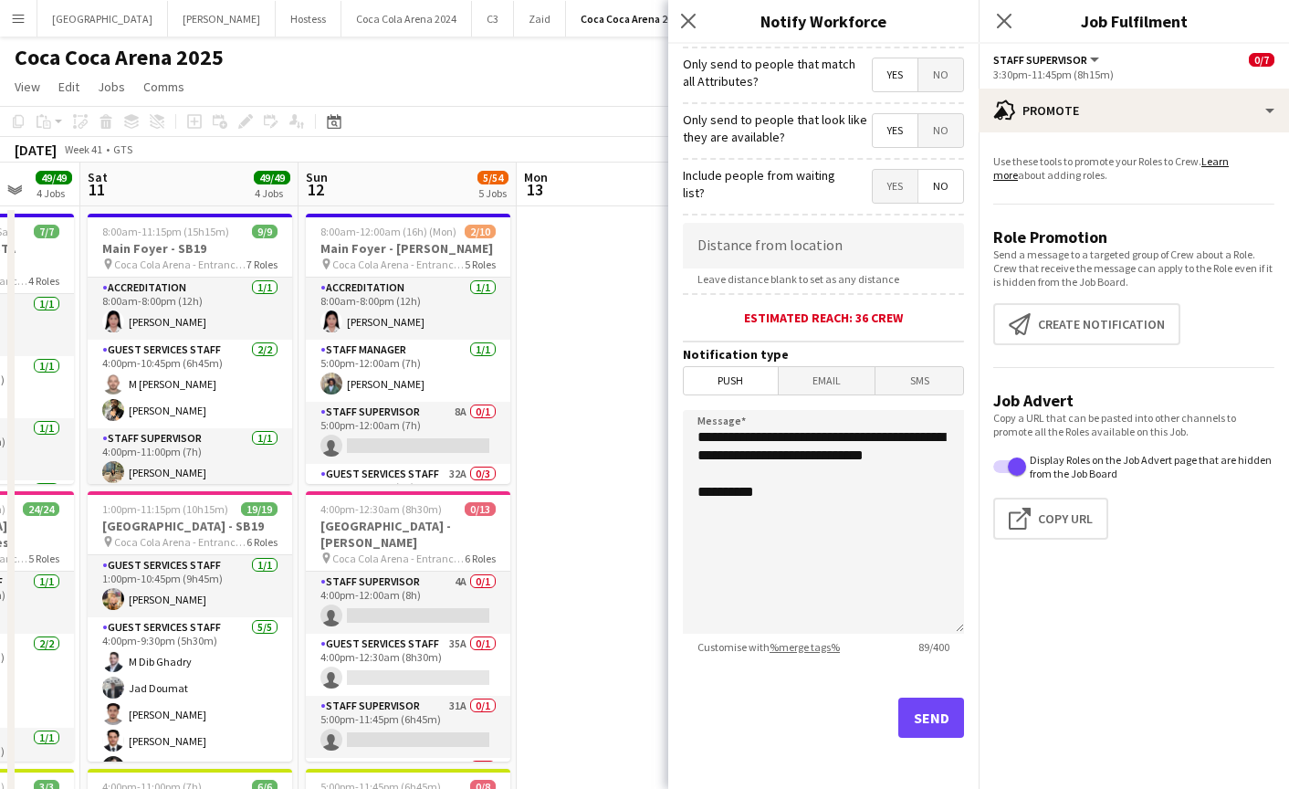
click at [932, 686] on div "Send" at bounding box center [823, 725] width 281 height 128
click at [930, 708] on button "Send" at bounding box center [931, 718] width 66 height 40
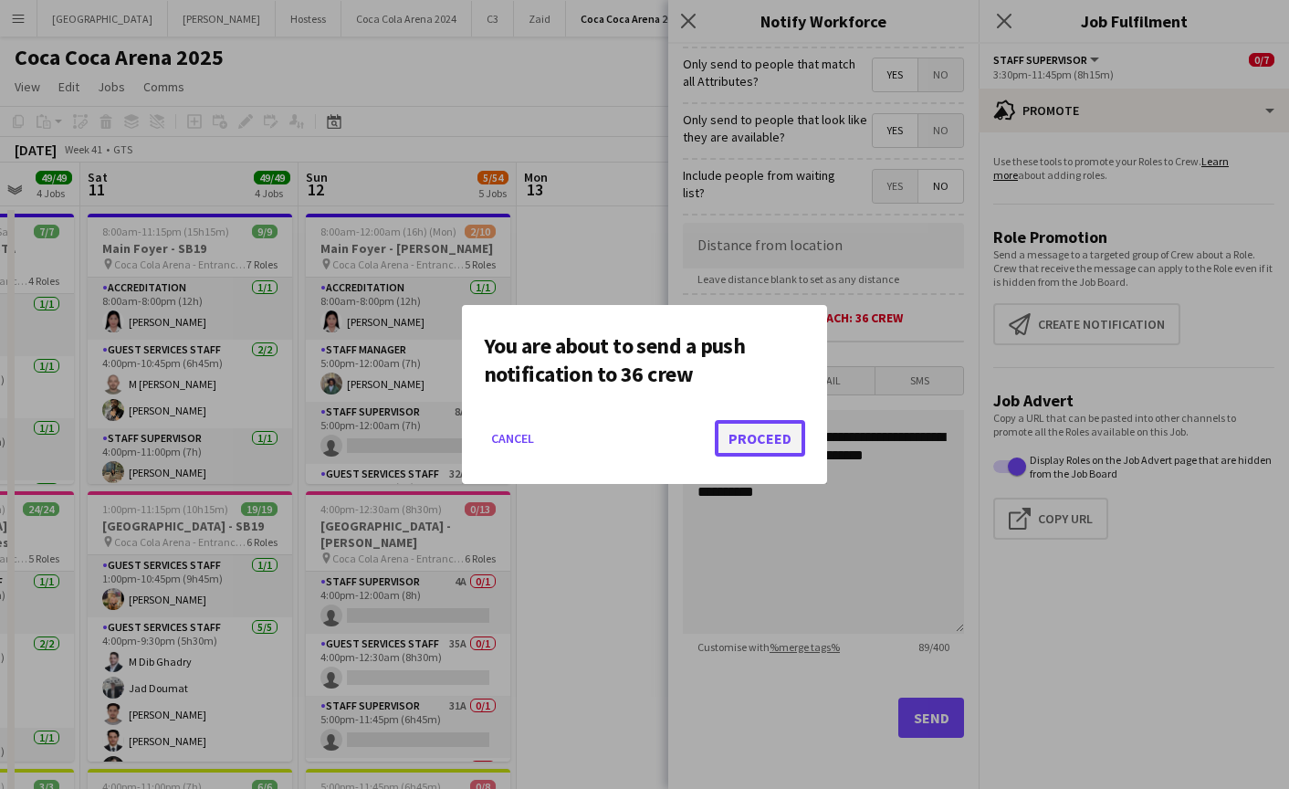
click at [774, 437] on button "Proceed" at bounding box center [760, 438] width 90 height 37
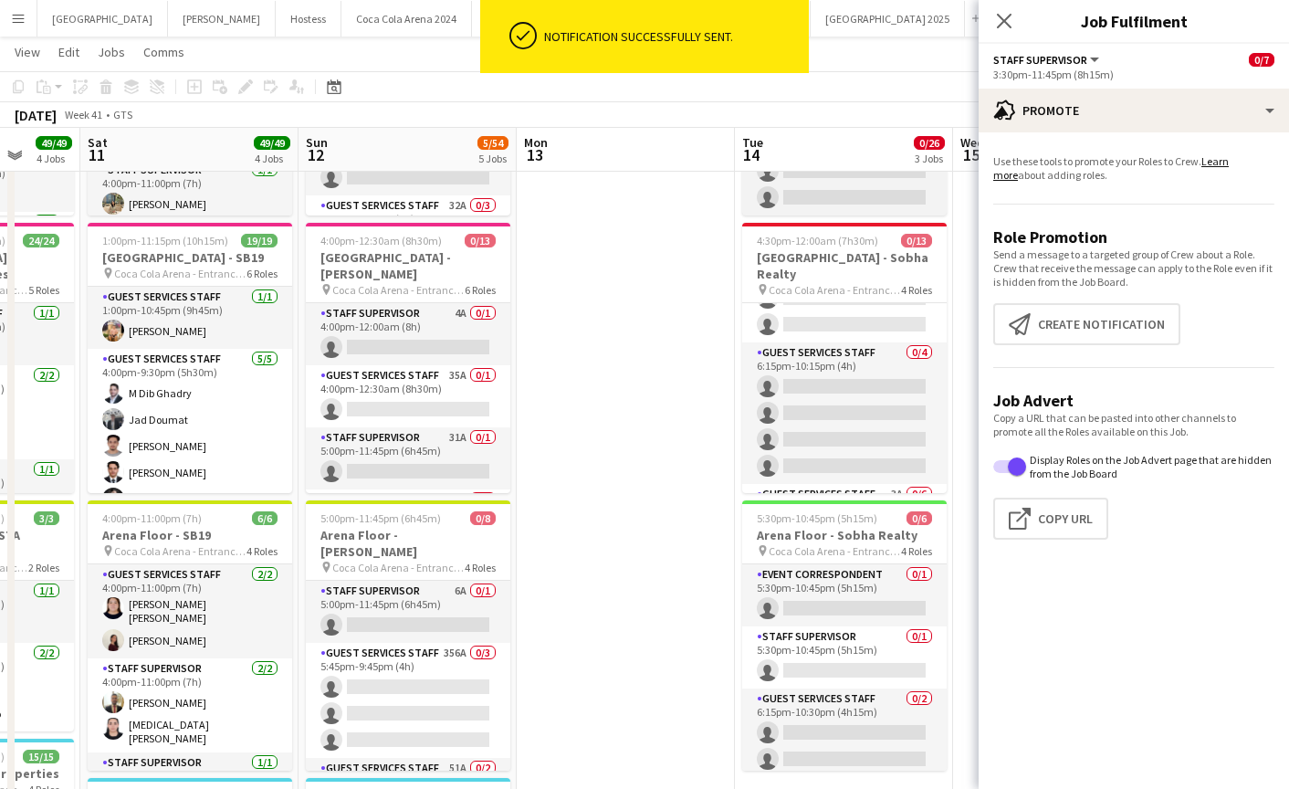
scroll to position [297, 0]
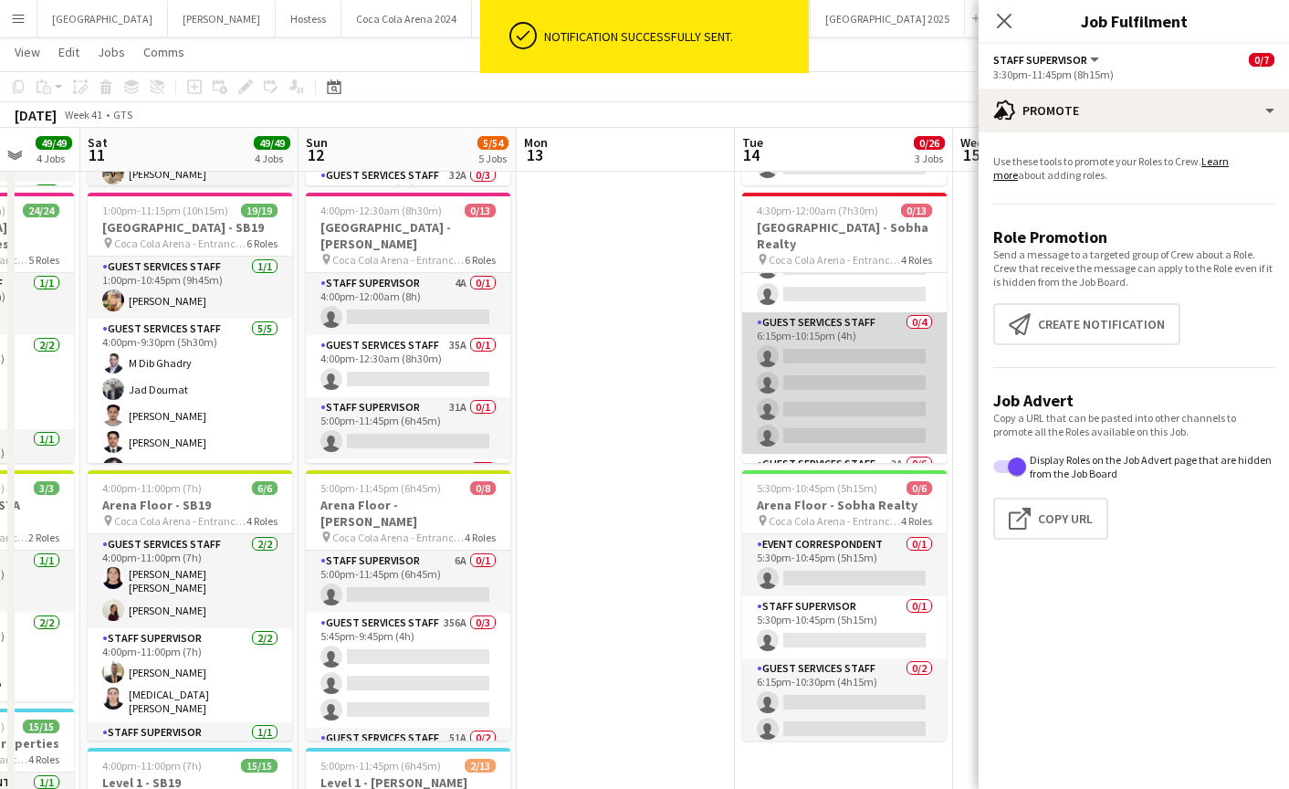
click at [855, 381] on app-card-role "Guest Services Staff 0/4 6:15pm-10:15pm (4h) single-neutral-actions single-neut…" at bounding box center [844, 383] width 205 height 142
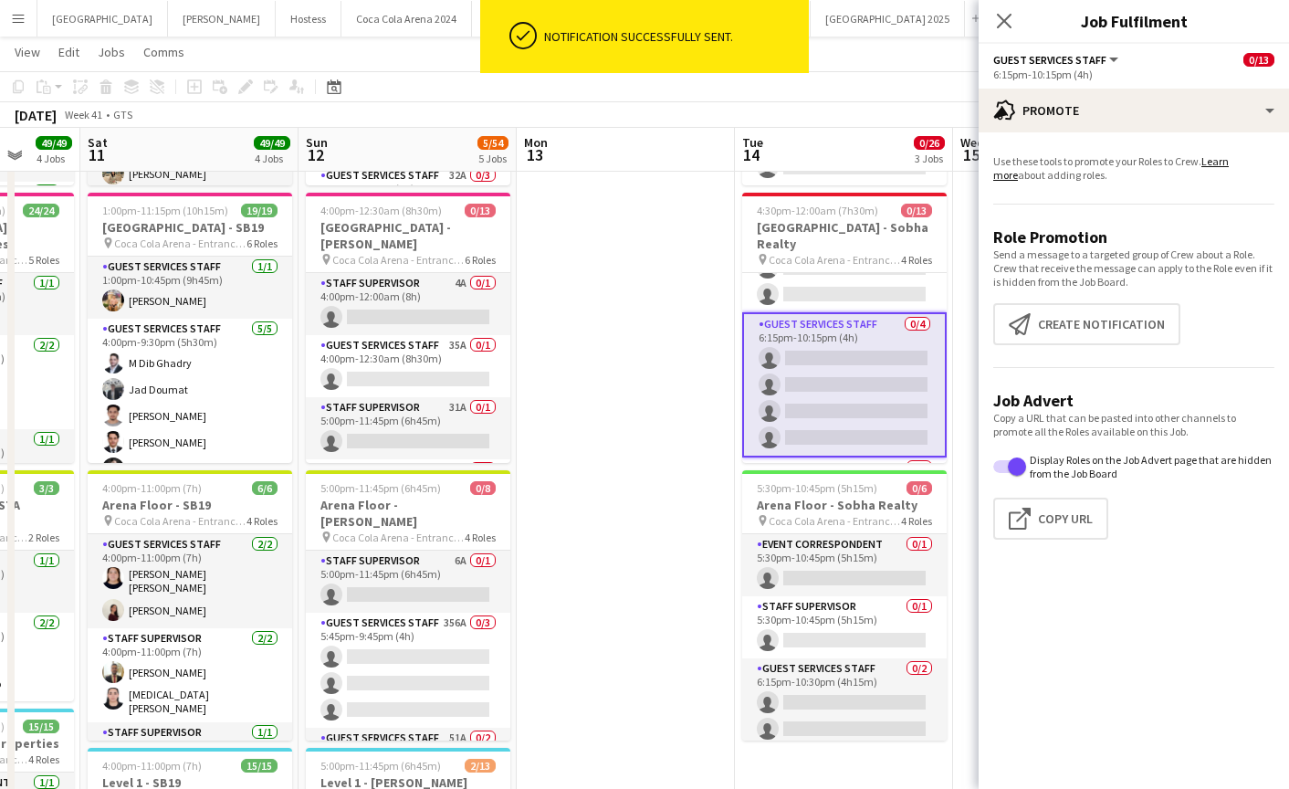
scroll to position [121, 0]
click at [1107, 311] on button "Create notification Create notification" at bounding box center [1086, 324] width 187 height 42
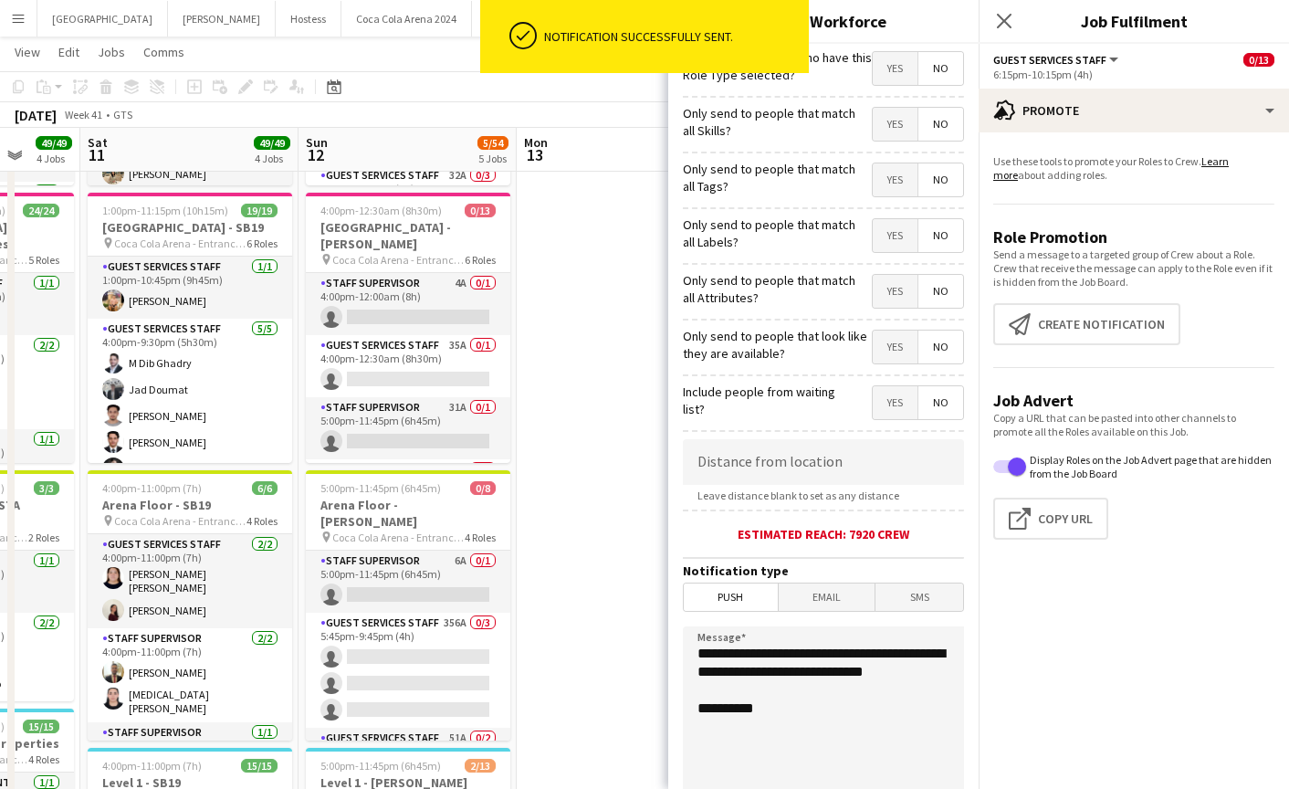
click at [889, 71] on span "Yes" at bounding box center [895, 68] width 45 height 33
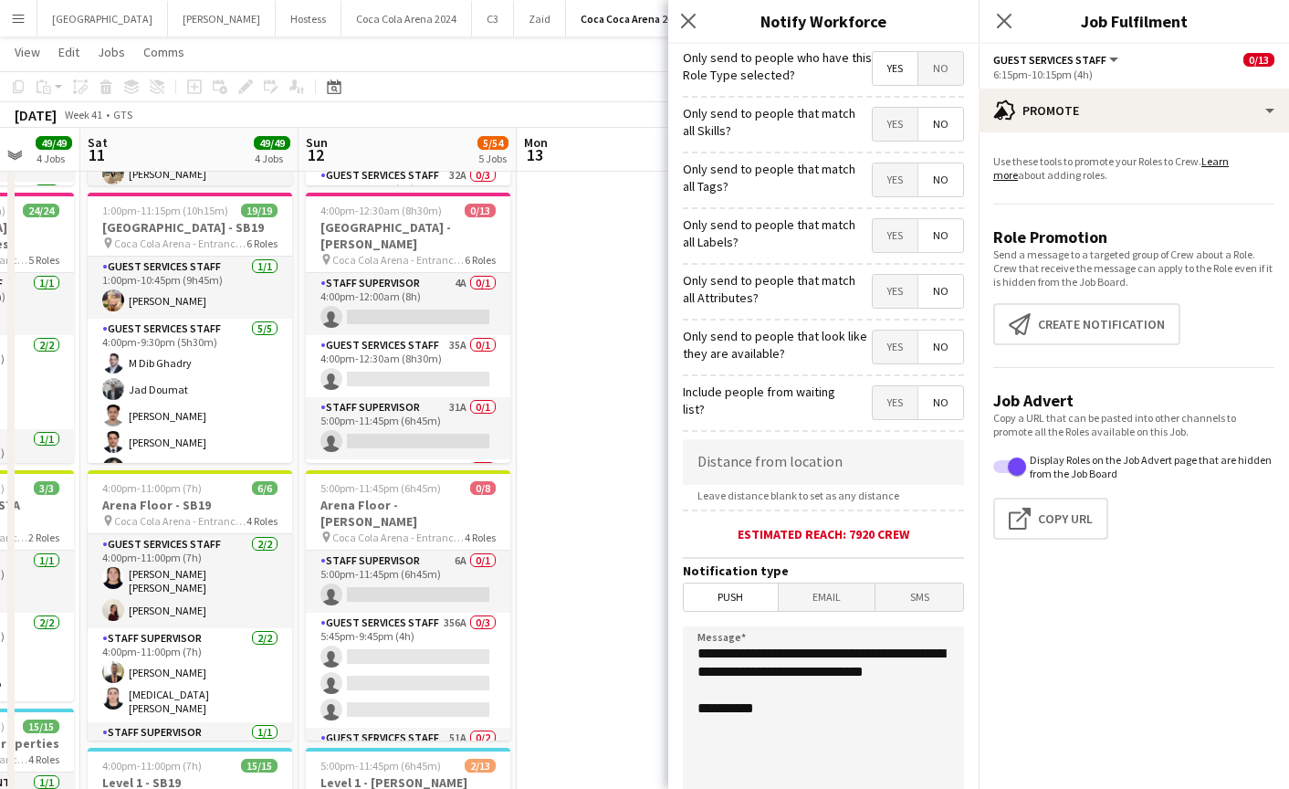
click at [889, 138] on span "Yes" at bounding box center [895, 124] width 45 height 33
click at [887, 180] on span "Yes" at bounding box center [895, 179] width 45 height 33
click at [888, 223] on span "Yes" at bounding box center [895, 235] width 45 height 33
click at [893, 289] on span "Yes" at bounding box center [895, 291] width 45 height 33
click at [896, 343] on span "Yes" at bounding box center [895, 347] width 45 height 33
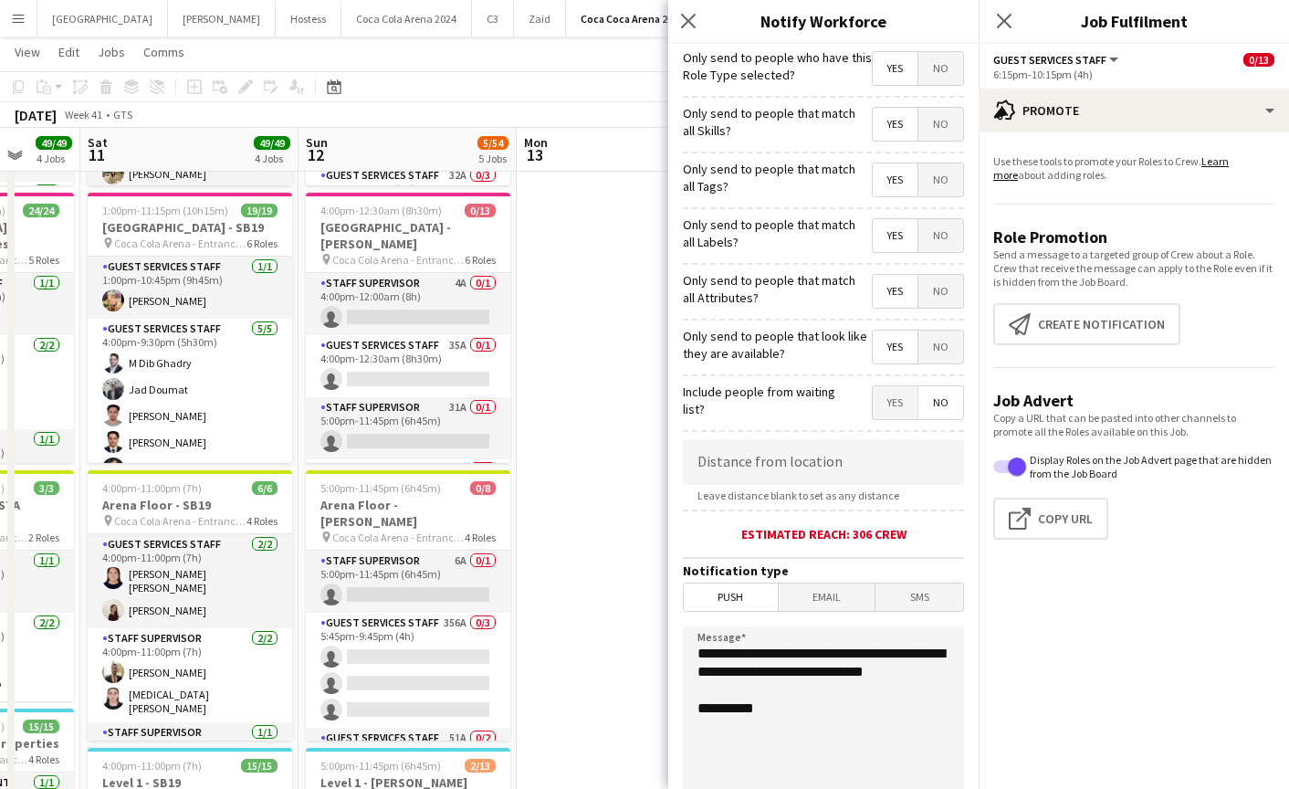
scroll to position [216, 0]
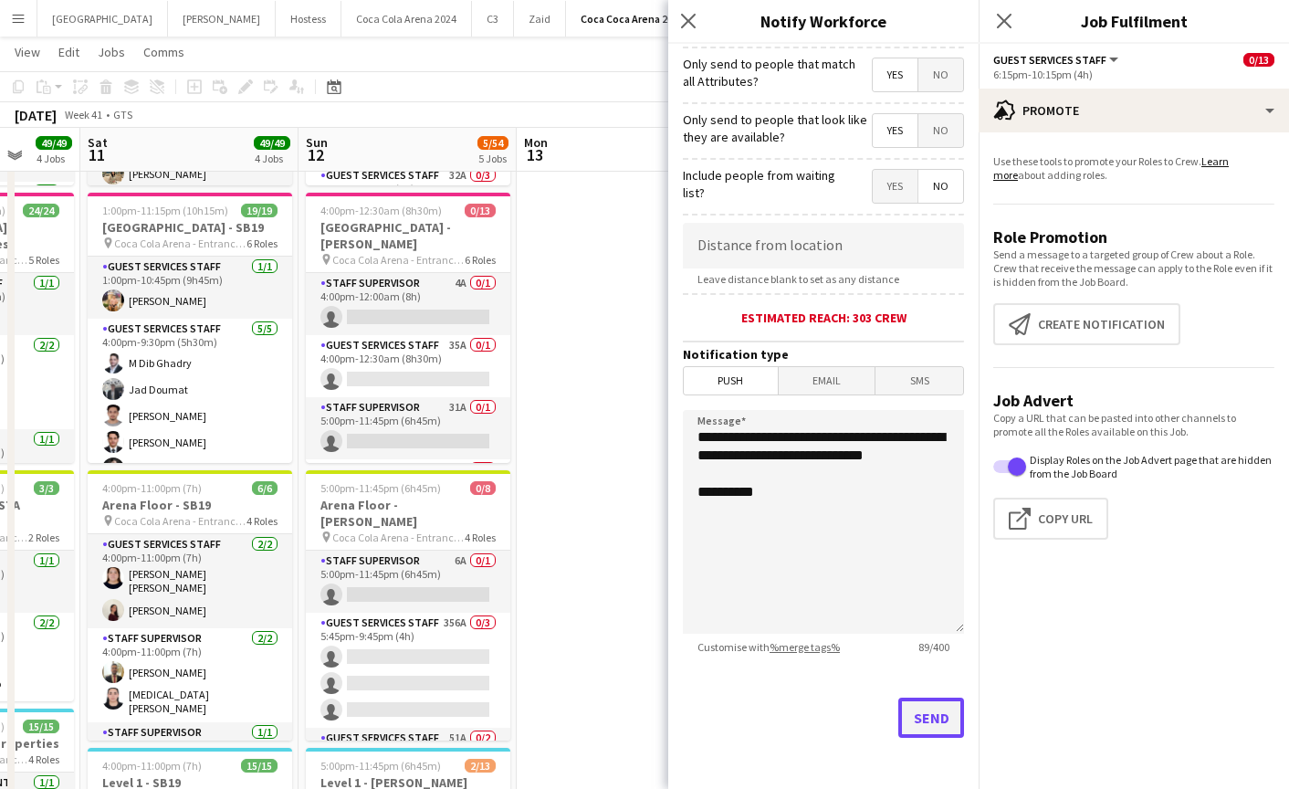
click at [921, 704] on button "Send" at bounding box center [931, 718] width 66 height 40
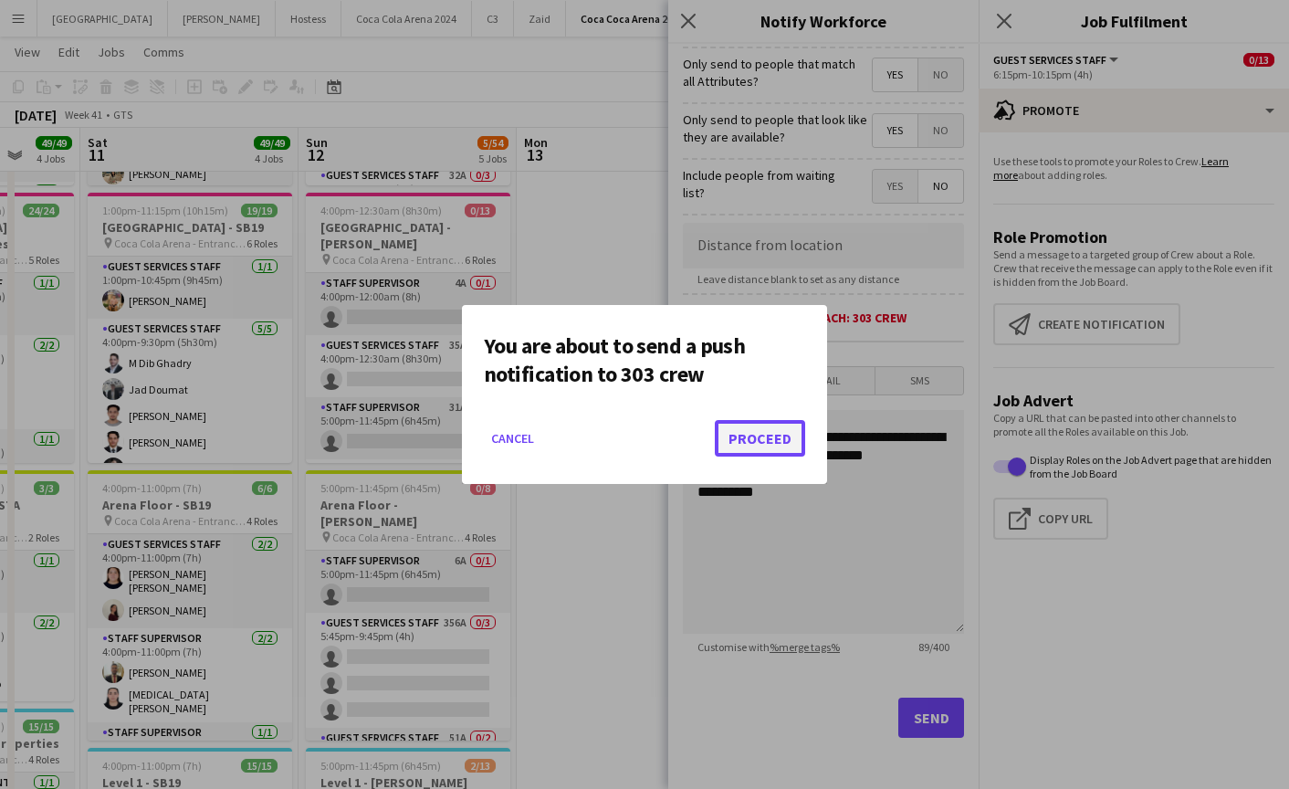
click at [762, 422] on button "Proceed" at bounding box center [760, 438] width 90 height 37
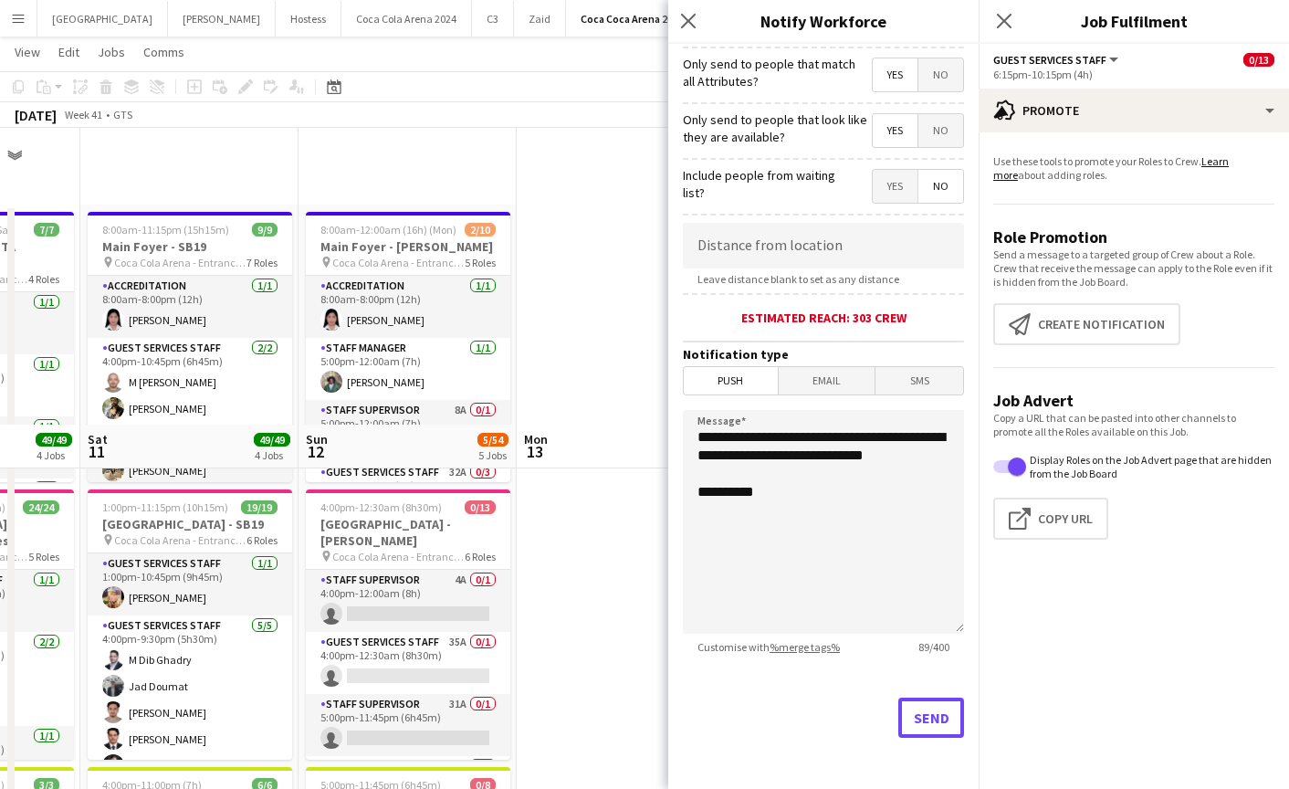
scroll to position [297, 0]
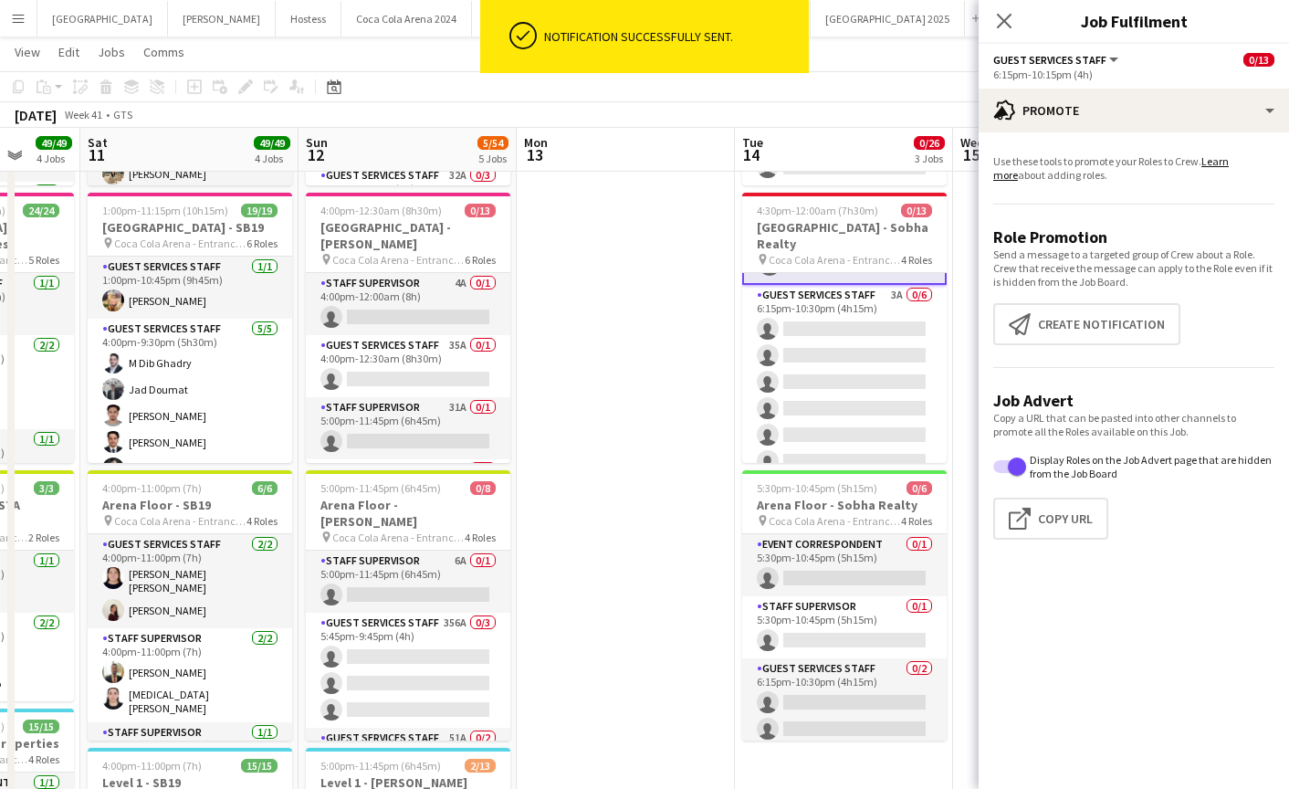
click at [849, 375] on app-card-role "Guest Services Staff 3A 0/6 6:15pm-10:30pm (4h15m) single-neutral-actions singl…" at bounding box center [844, 382] width 205 height 194
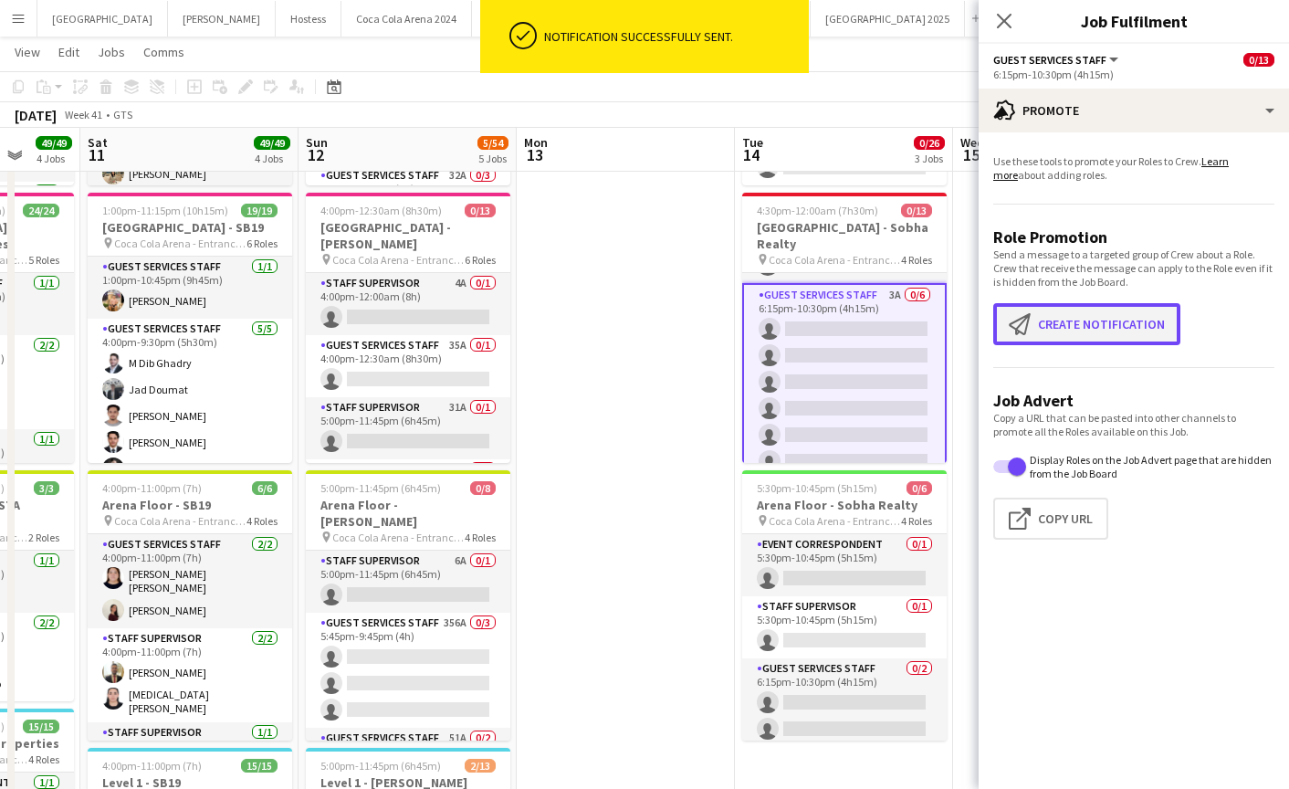
click at [1086, 320] on button "Create notification Create notification" at bounding box center [1086, 324] width 187 height 42
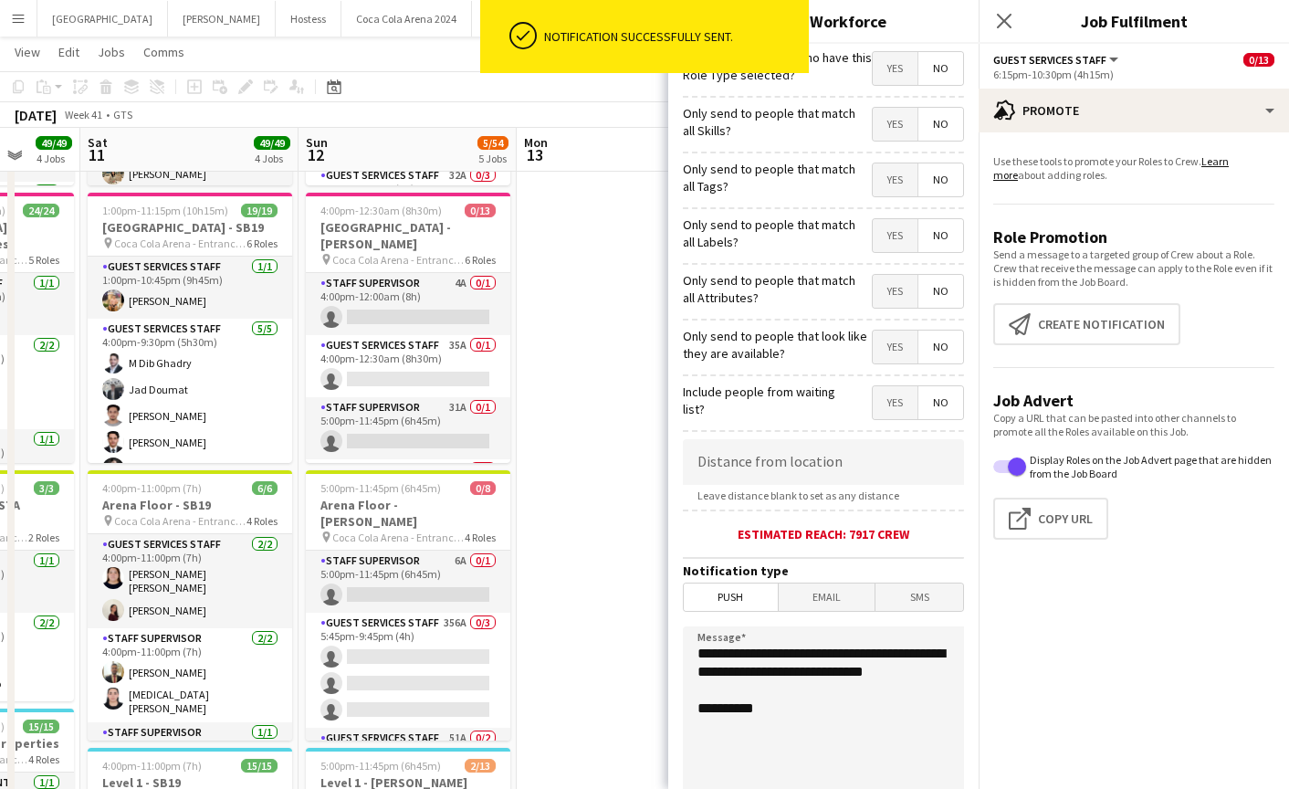
click at [891, 84] on span "Yes" at bounding box center [895, 68] width 45 height 33
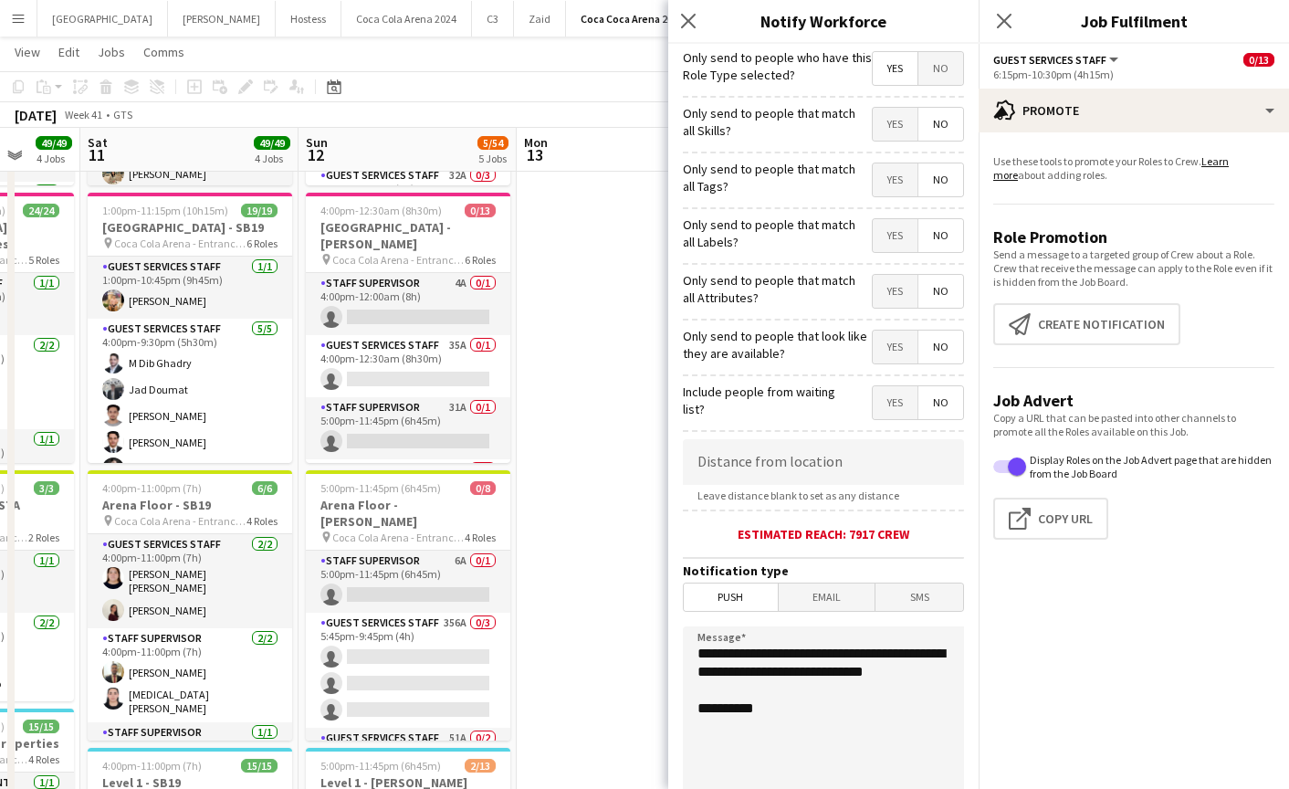
click at [894, 129] on span "Yes" at bounding box center [895, 124] width 45 height 33
click at [888, 179] on span "Yes" at bounding box center [895, 179] width 45 height 33
click at [890, 232] on span "Yes" at bounding box center [895, 235] width 45 height 33
click at [891, 295] on span "Yes" at bounding box center [895, 291] width 45 height 33
click at [890, 352] on span "Yes" at bounding box center [895, 347] width 45 height 33
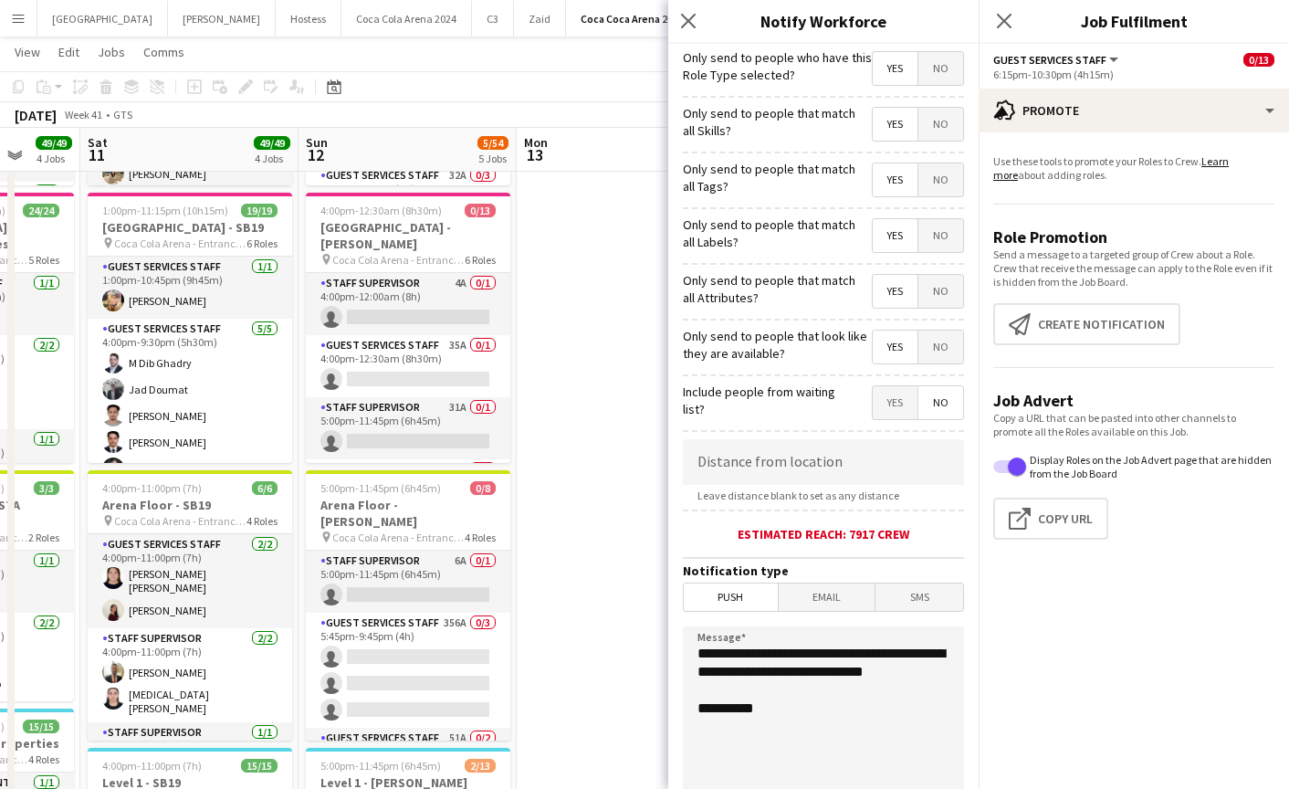
scroll to position [216, 0]
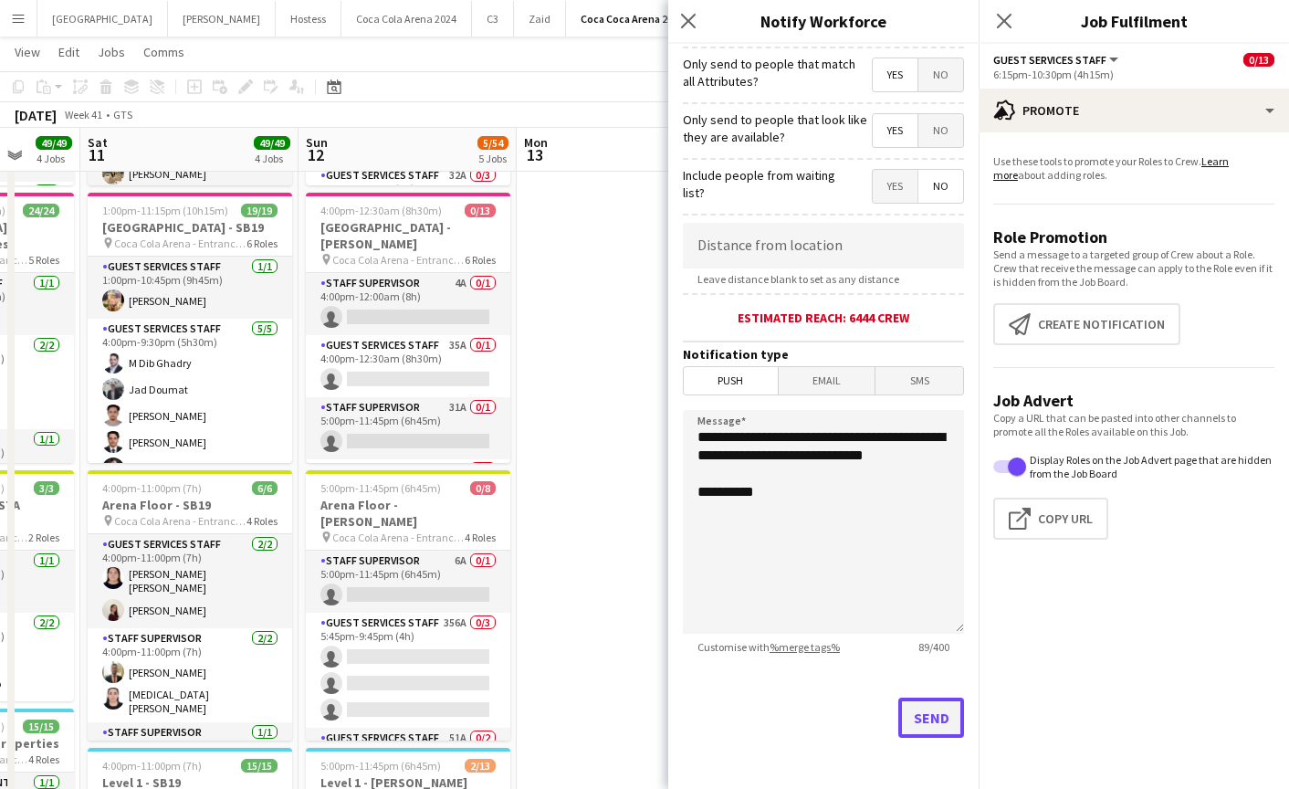
click at [928, 711] on button "Send" at bounding box center [931, 718] width 66 height 40
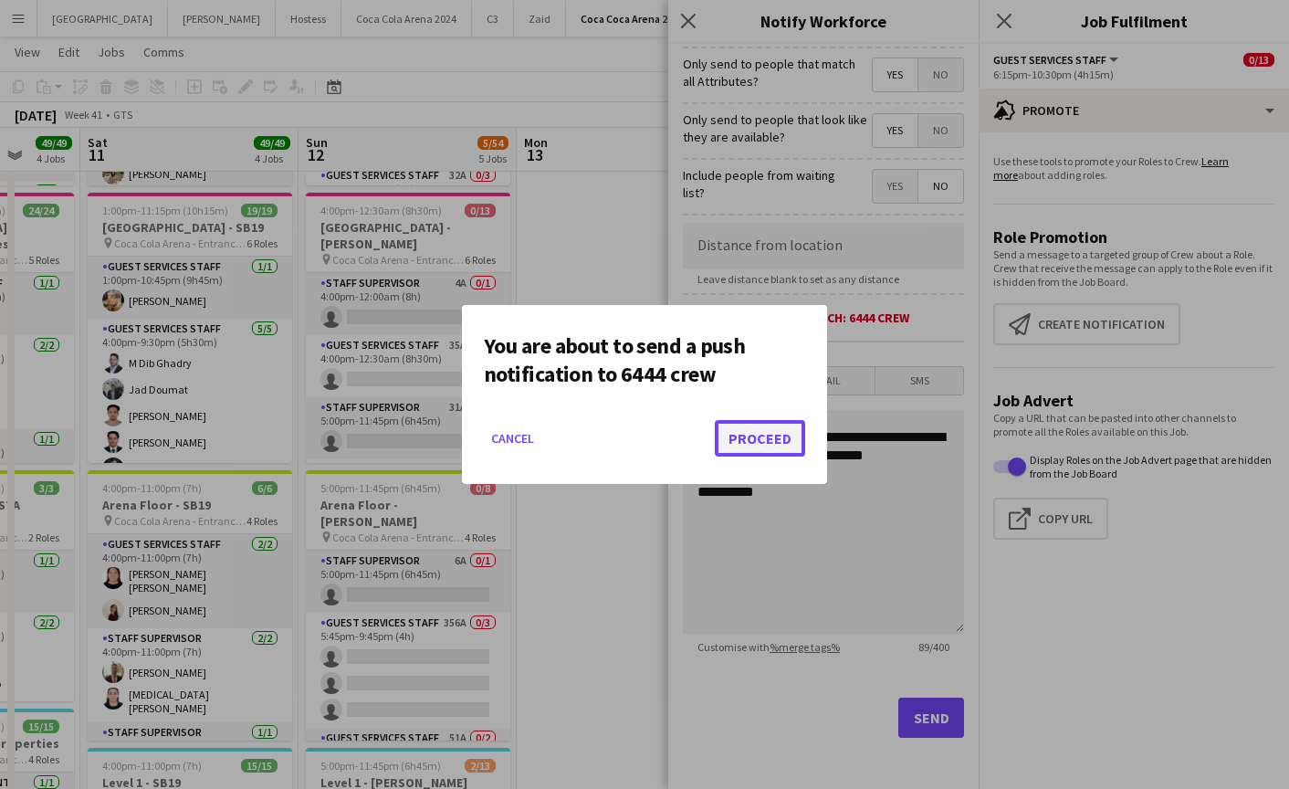
click at [745, 430] on button "Proceed" at bounding box center [760, 438] width 90 height 37
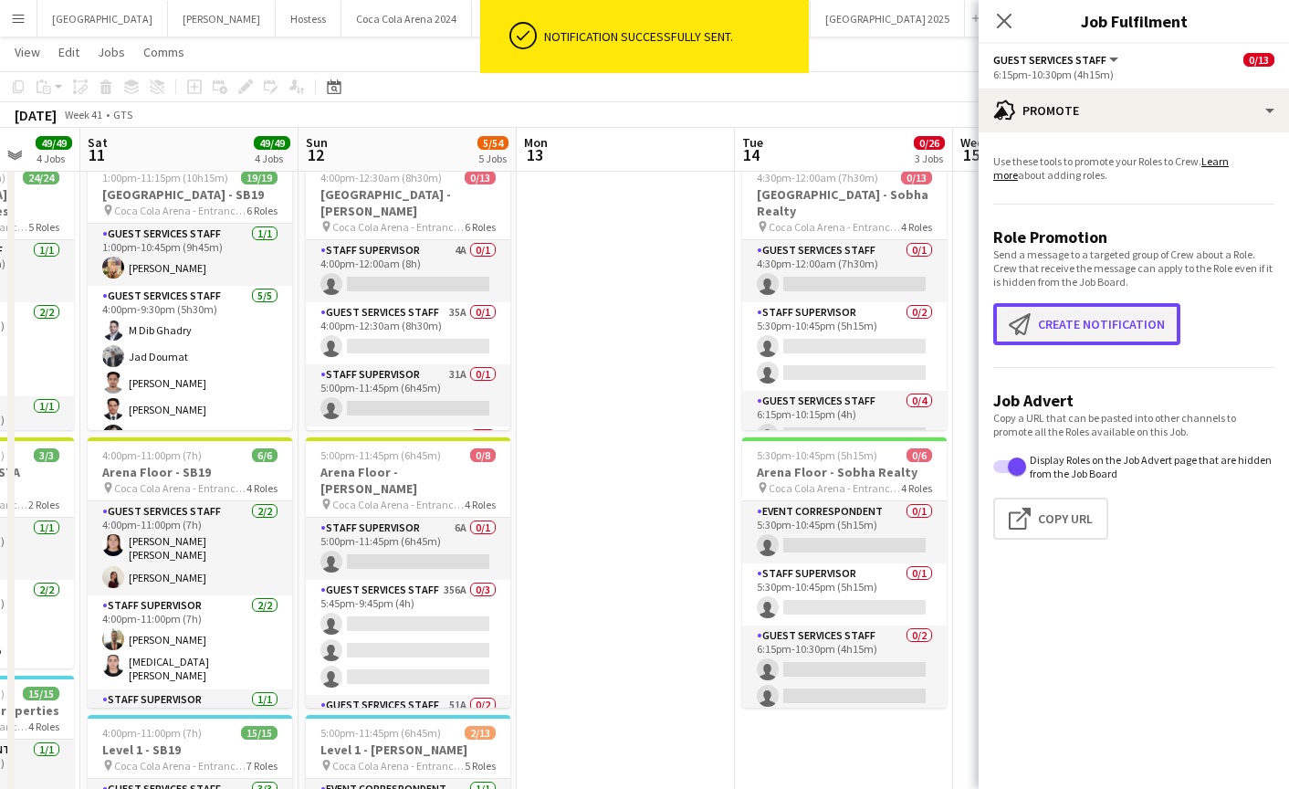
click at [1066, 308] on button "Create notification Create notification" at bounding box center [1086, 324] width 187 height 42
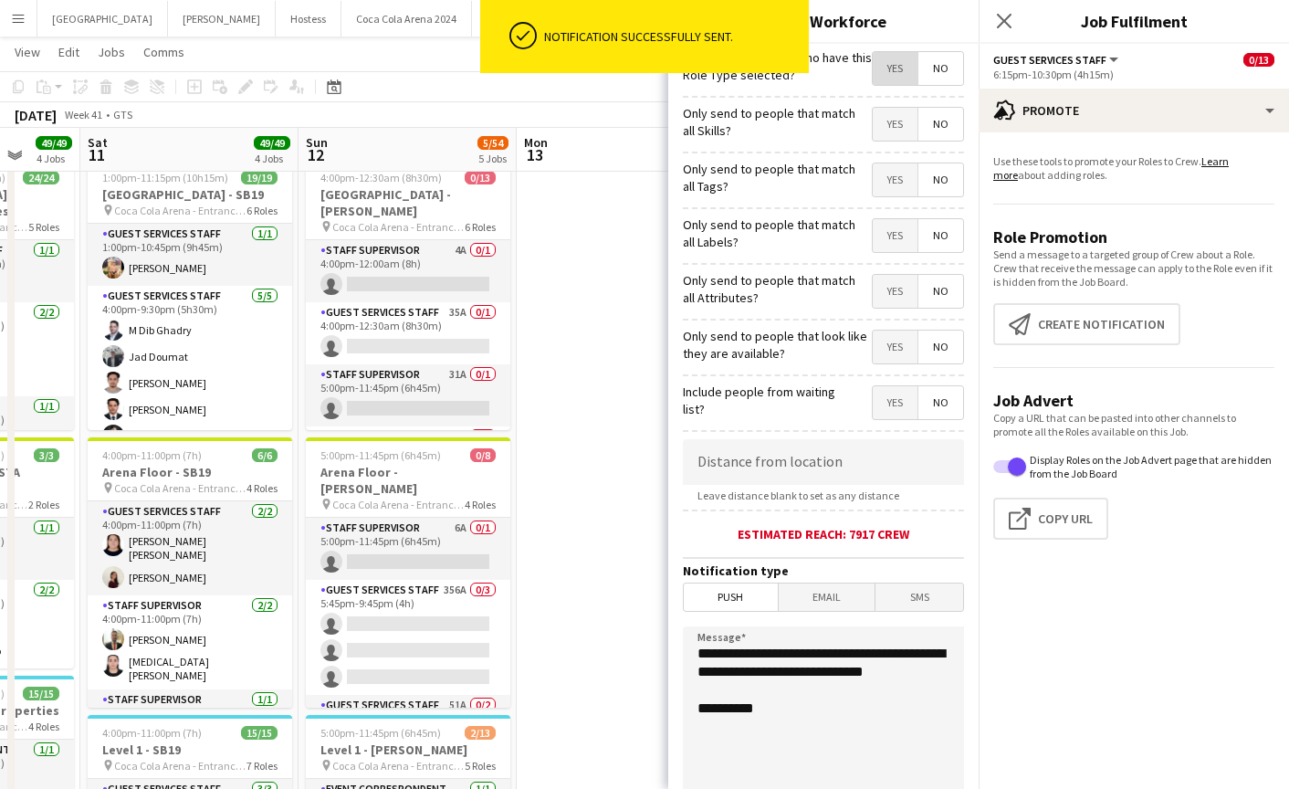
click at [887, 72] on span "Yes" at bounding box center [895, 68] width 45 height 33
click at [897, 121] on span "Yes" at bounding box center [895, 124] width 45 height 33
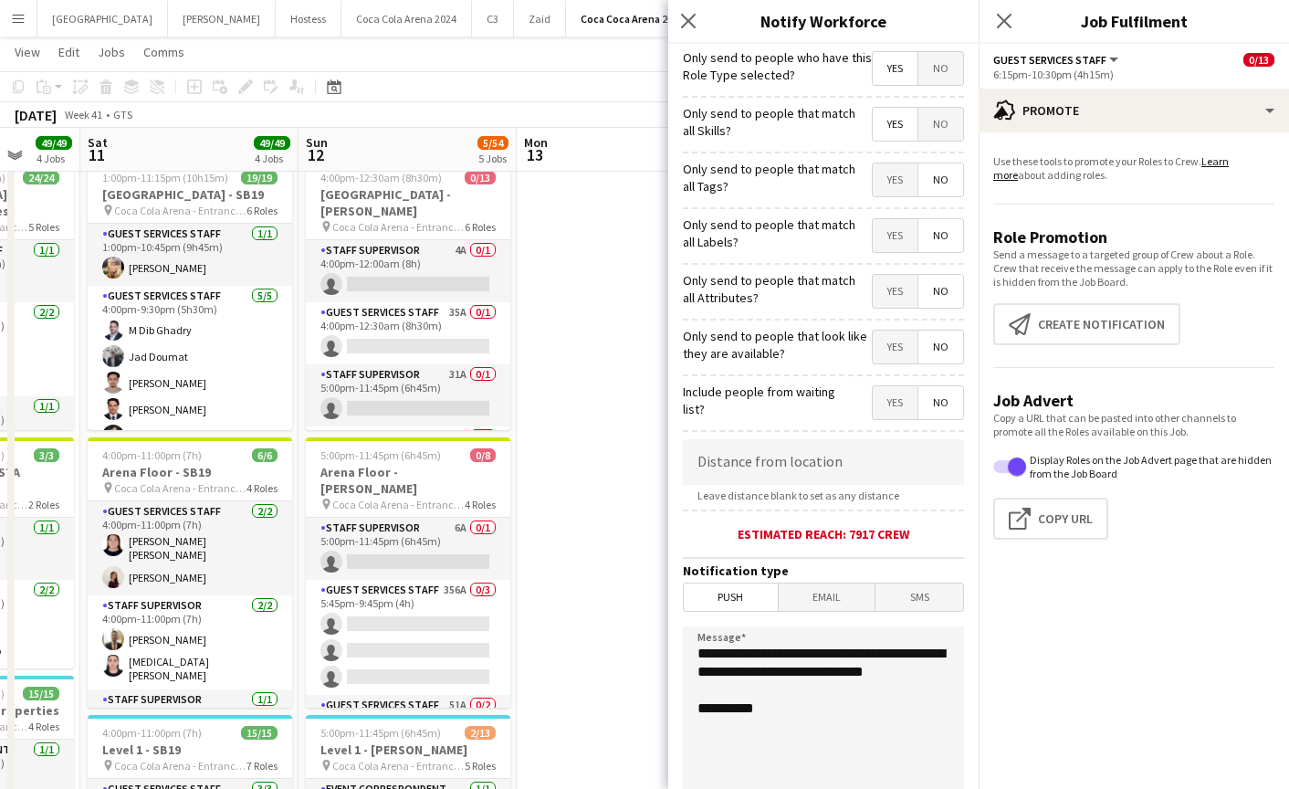
click at [897, 186] on span "Yes" at bounding box center [895, 179] width 45 height 33
click at [895, 232] on span "Yes" at bounding box center [895, 235] width 45 height 33
click at [892, 289] on span "Yes" at bounding box center [895, 291] width 45 height 33
click at [892, 335] on span "Yes" at bounding box center [895, 347] width 45 height 33
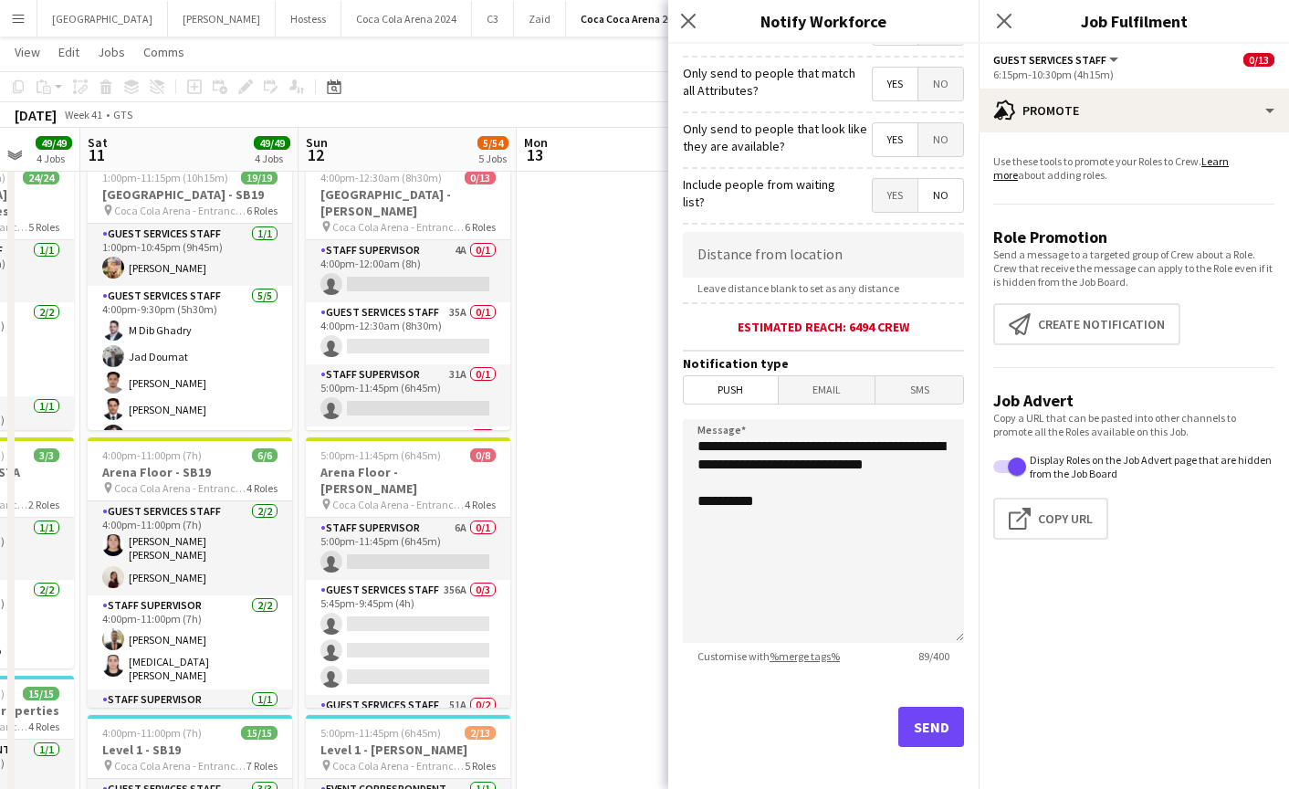
scroll to position [216, 0]
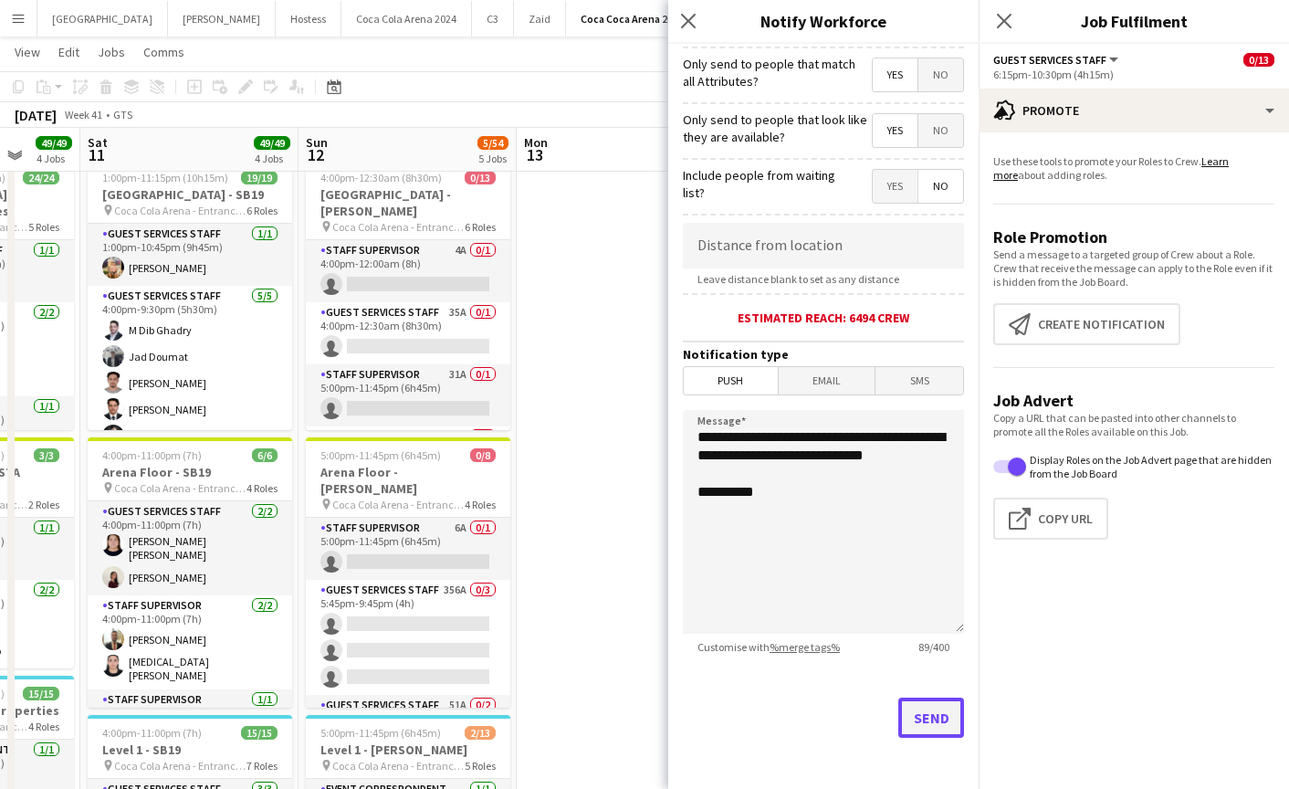
click at [908, 718] on button "Send" at bounding box center [931, 718] width 66 height 40
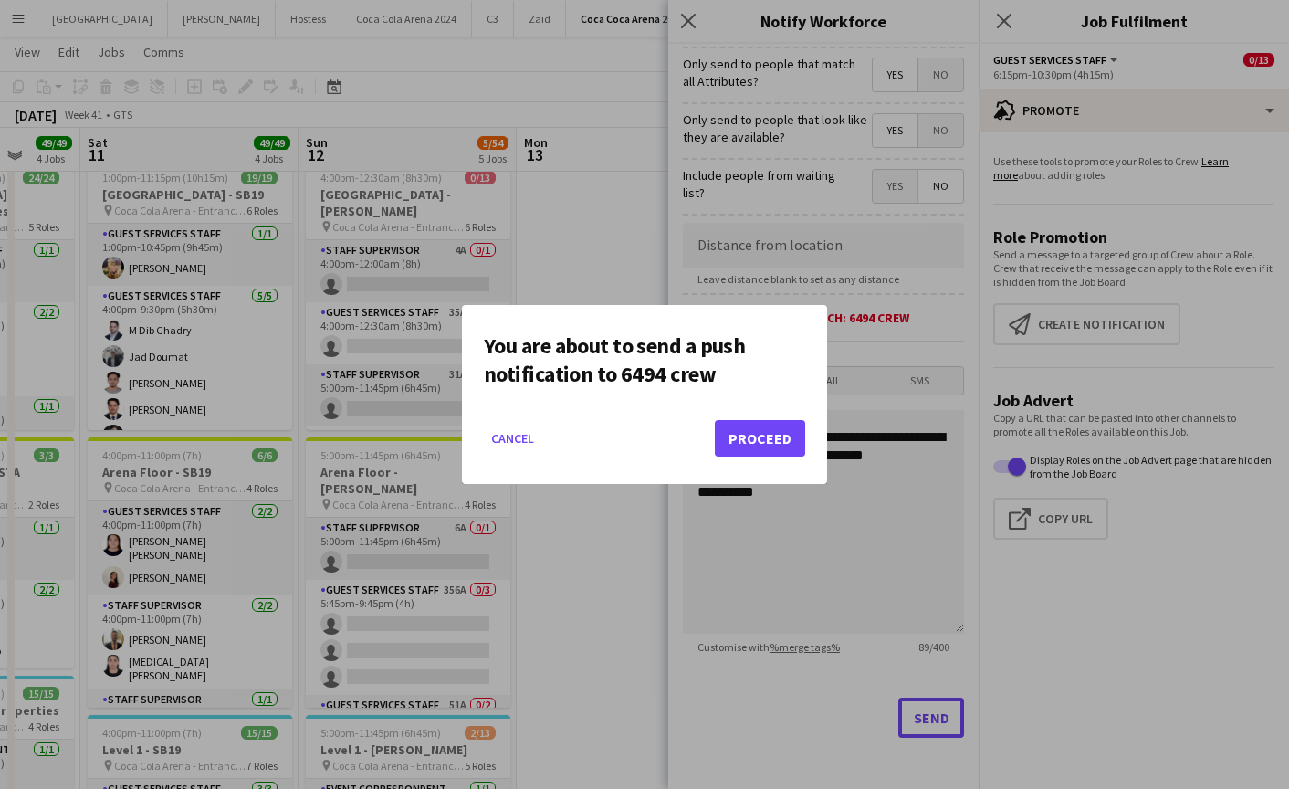
scroll to position [0, 0]
click at [733, 431] on button "Proceed" at bounding box center [760, 438] width 90 height 37
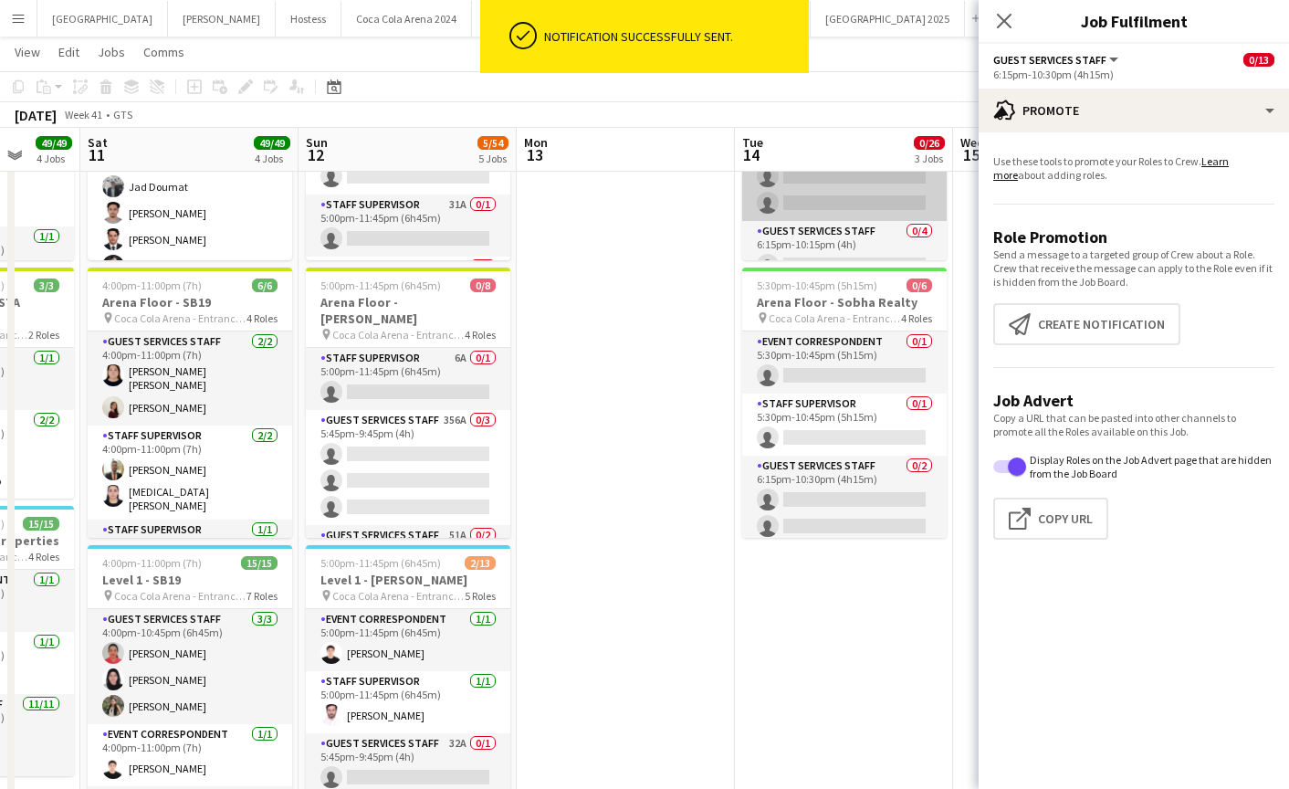
scroll to position [95, 0]
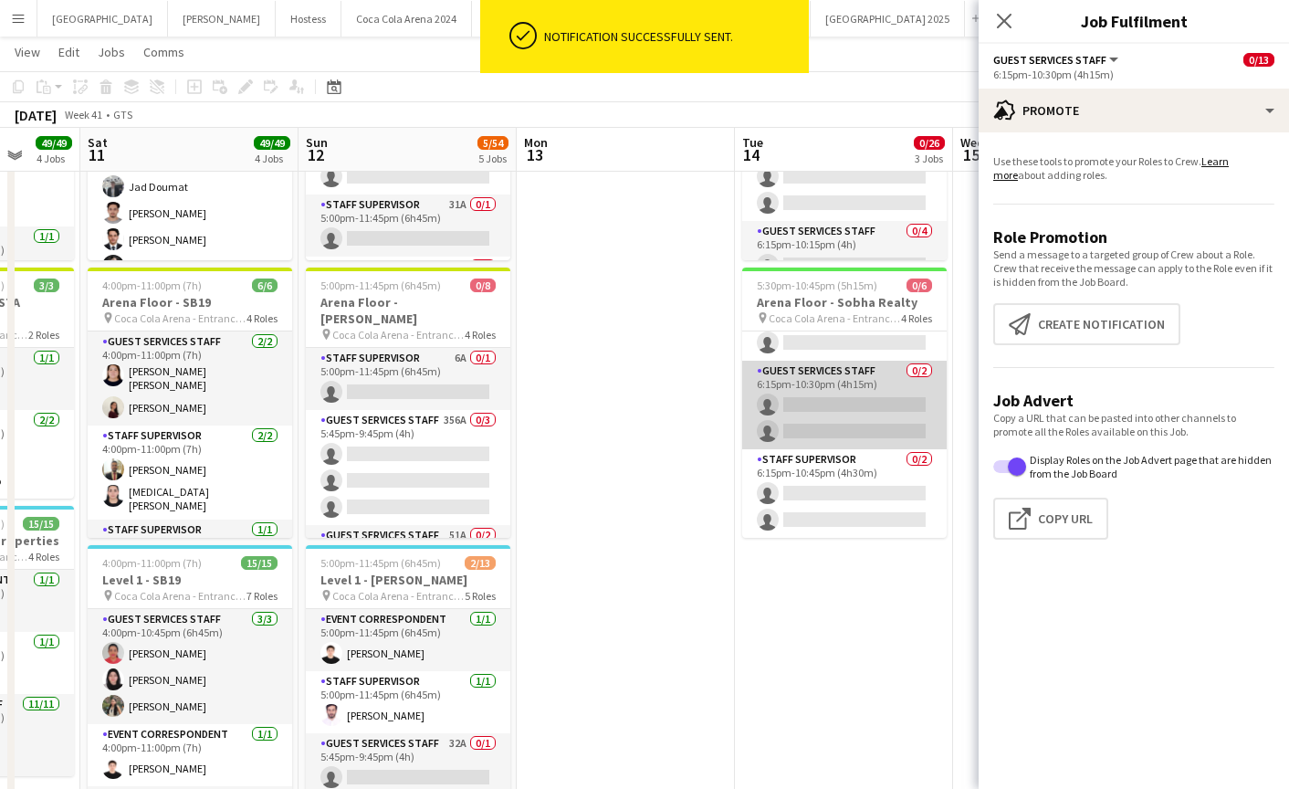
click at [850, 417] on app-card-role "Guest Services Staff 0/2 6:15pm-10:30pm (4h15m) single-neutral-actions single-n…" at bounding box center [844, 405] width 205 height 89
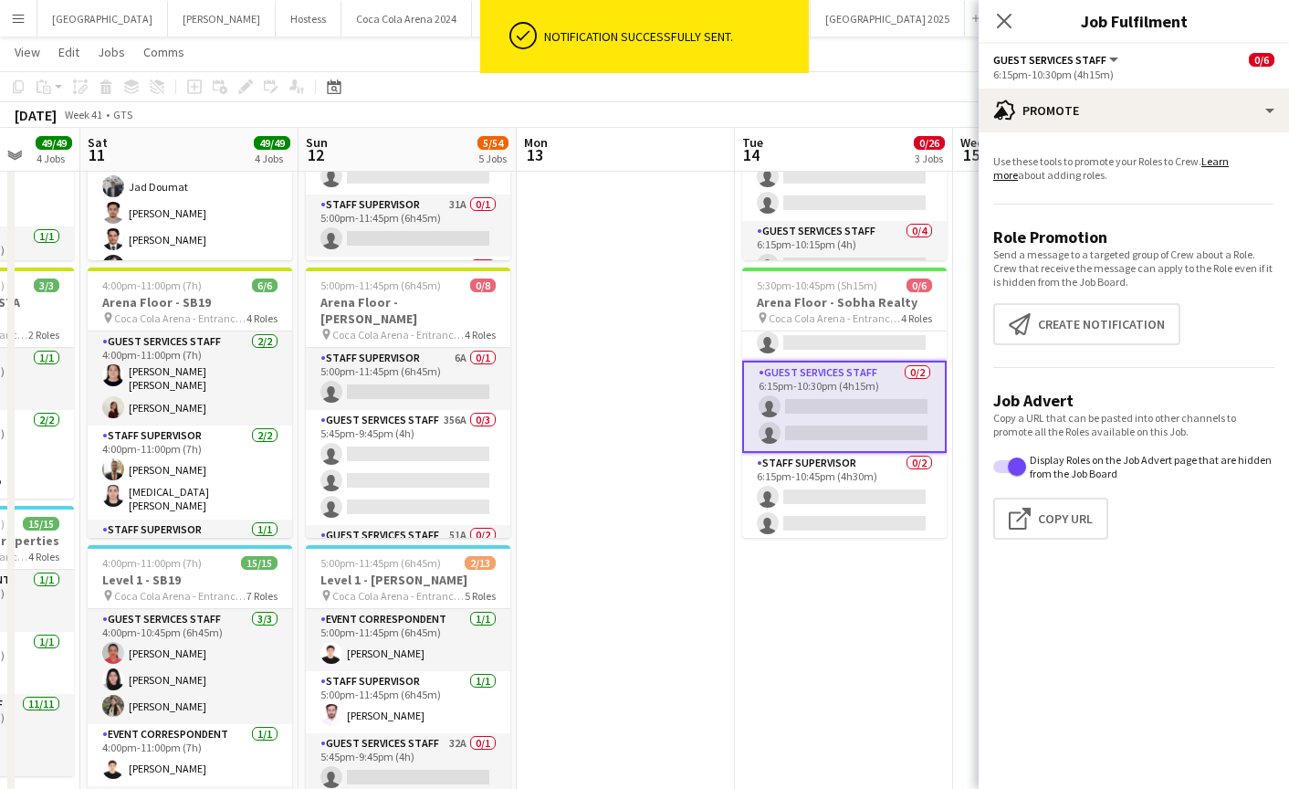
click at [1049, 346] on app-promote-tab "Use these tools to promote your Roles to Crew. Learn more about adding roles. R…" at bounding box center [1134, 350] width 310 height 407
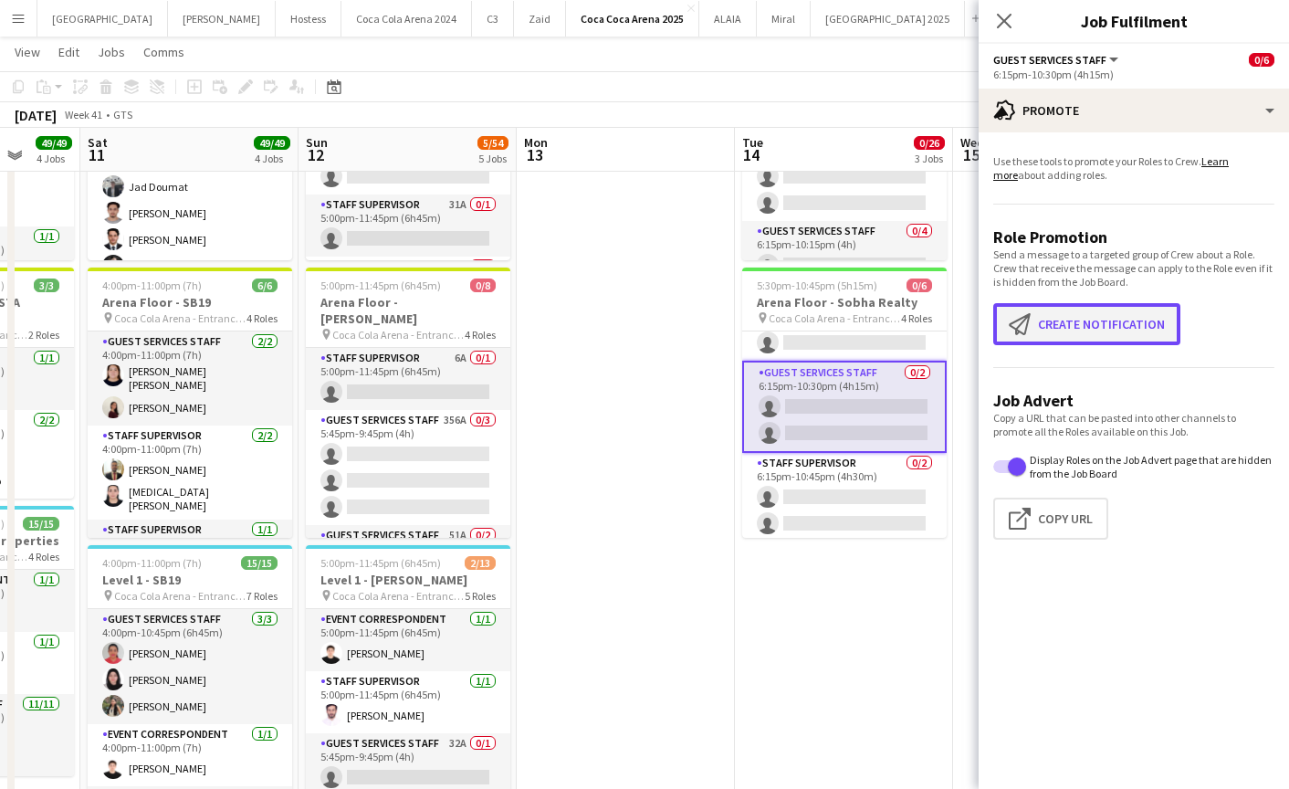
click at [1044, 331] on button "Create notification Create notification" at bounding box center [1086, 324] width 187 height 42
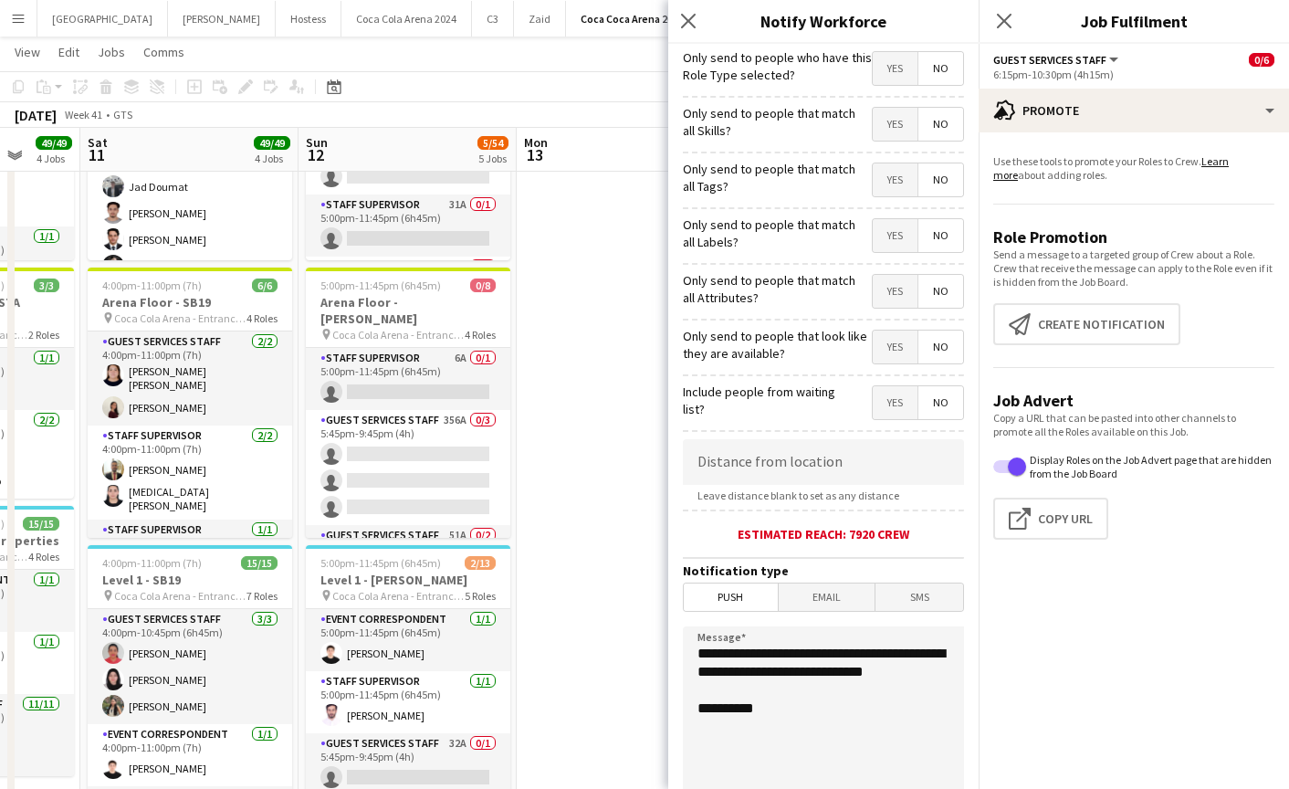
click at [896, 85] on mat-button-toggle-group "Yes No" at bounding box center [918, 68] width 92 height 35
click at [896, 80] on span "Yes" at bounding box center [895, 68] width 45 height 33
click at [897, 123] on span "Yes" at bounding box center [895, 124] width 45 height 33
click at [887, 187] on span "Yes" at bounding box center [895, 179] width 45 height 33
click at [887, 239] on span "Yes" at bounding box center [895, 235] width 45 height 33
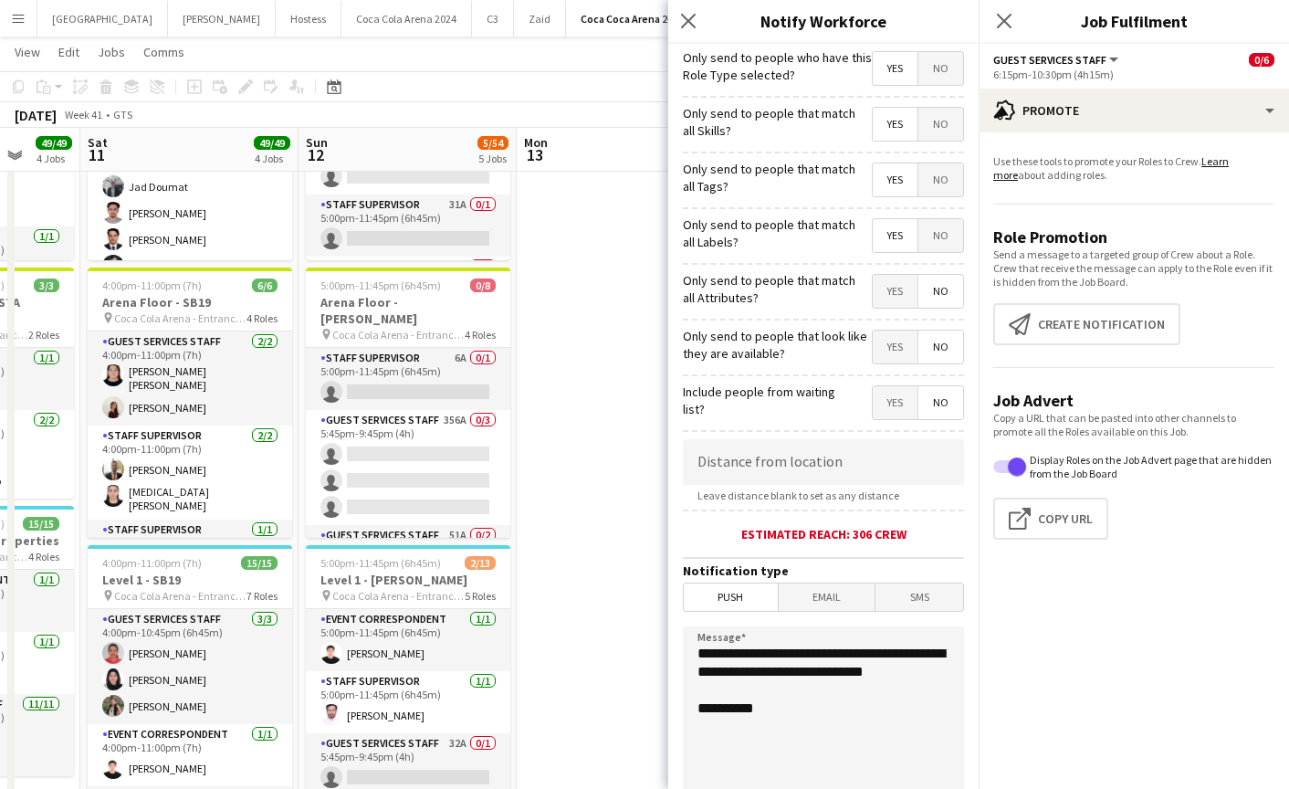
click at [892, 299] on span "Yes" at bounding box center [895, 291] width 45 height 33
click at [893, 352] on span "Yes" at bounding box center [895, 347] width 45 height 33
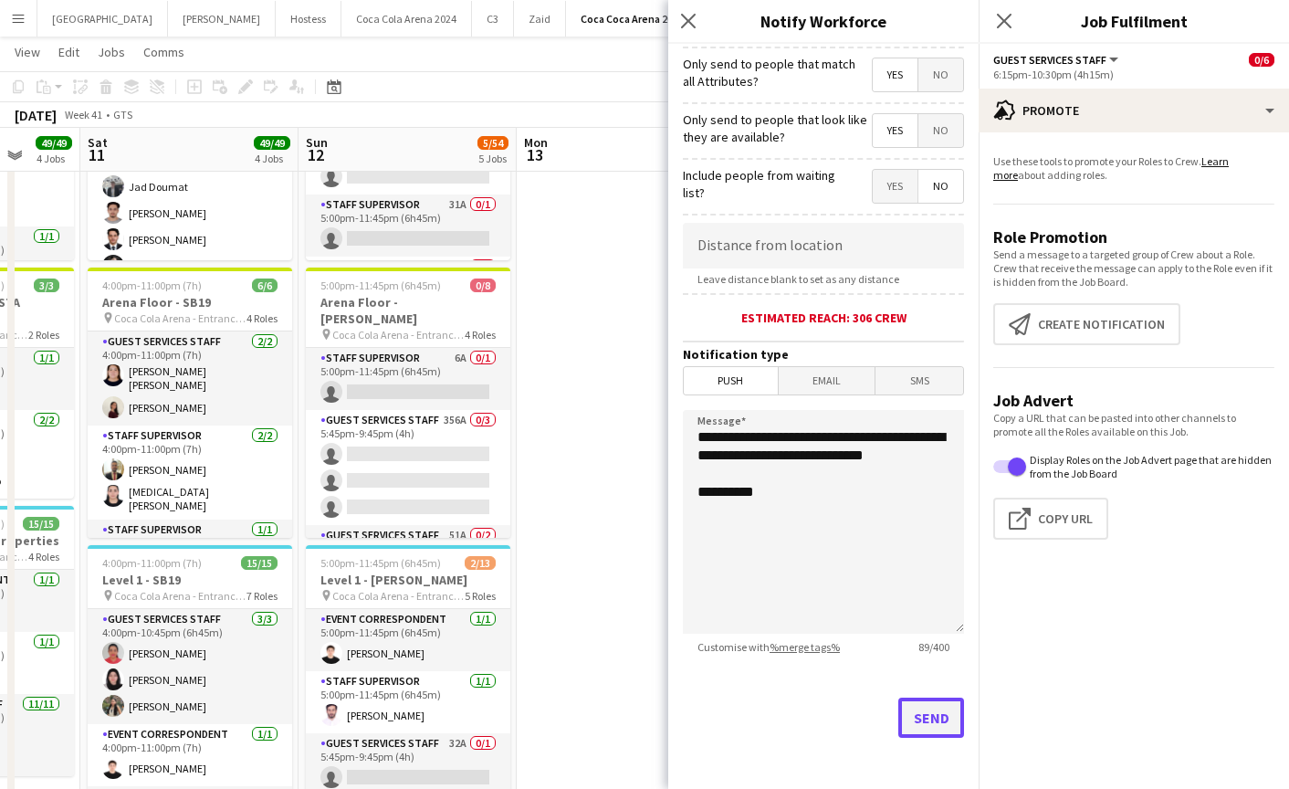
click at [926, 703] on button "Send" at bounding box center [931, 718] width 66 height 40
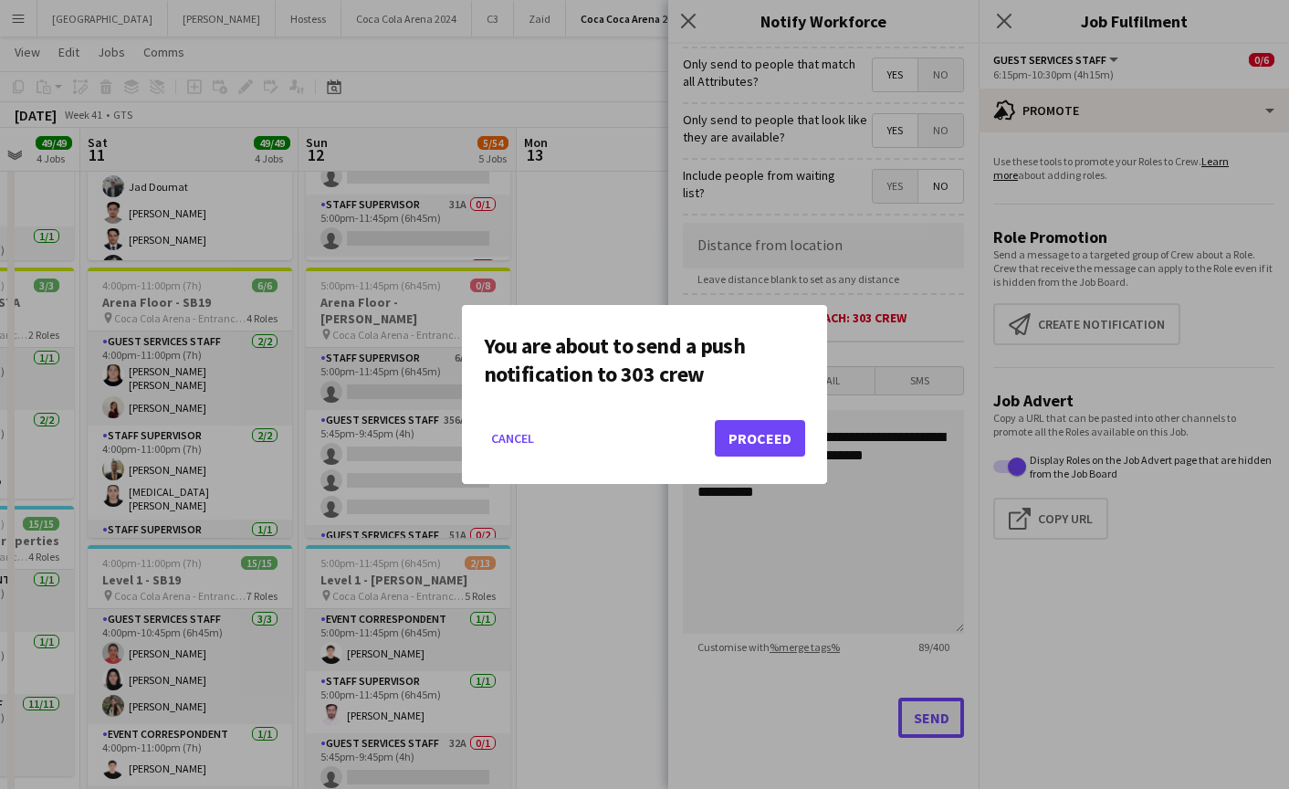
scroll to position [0, 0]
click at [764, 452] on button "Proceed" at bounding box center [760, 438] width 90 height 37
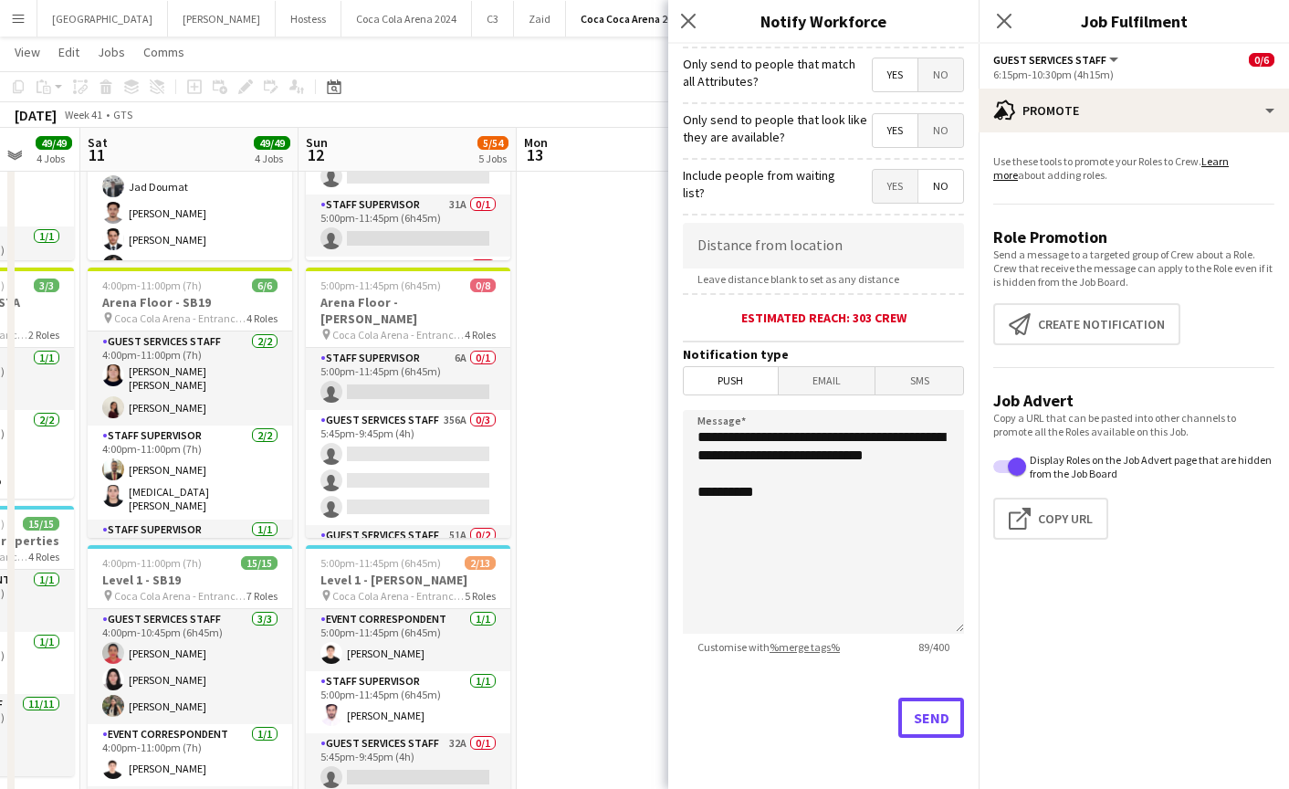
scroll to position [499, 0]
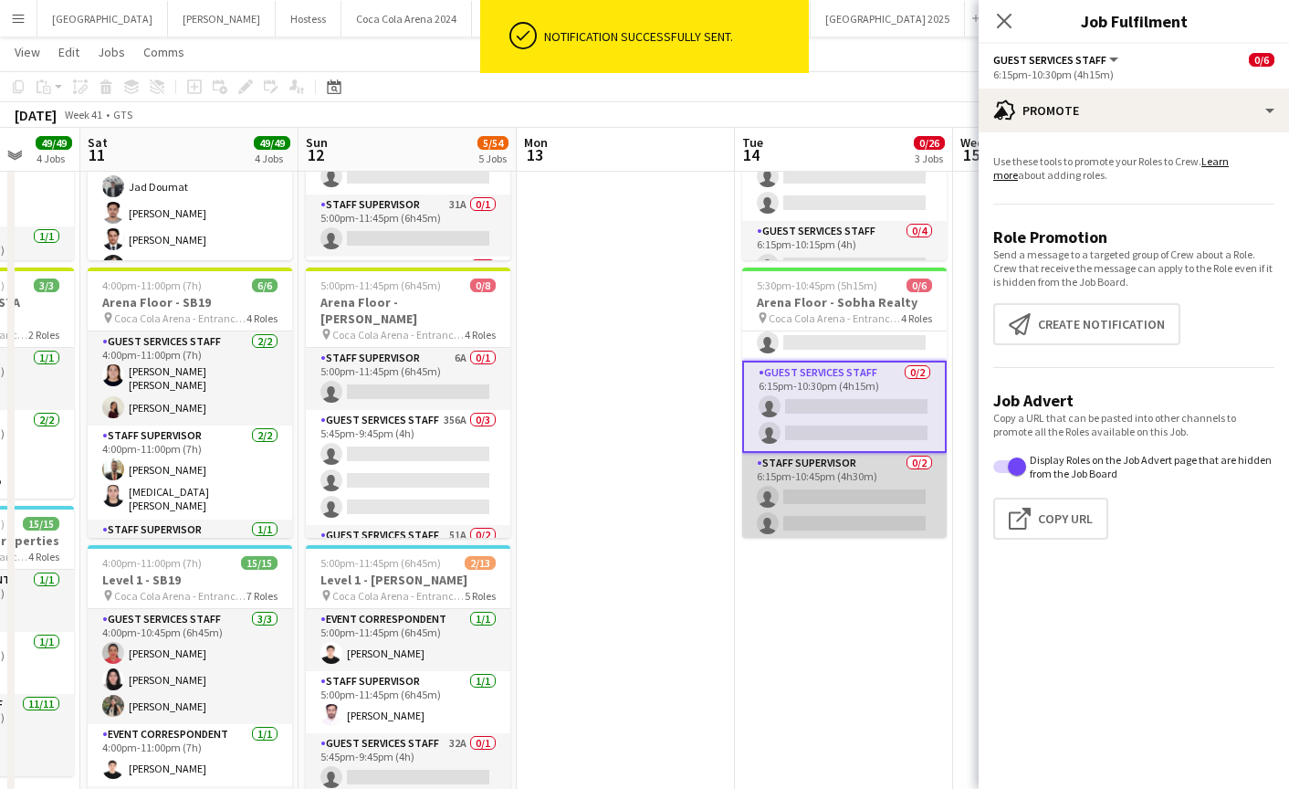
click at [831, 492] on app-card-role "Staff Supervisor 0/2 6:15pm-10:45pm (4h30m) single-neutral-actions single-neutr…" at bounding box center [844, 497] width 205 height 89
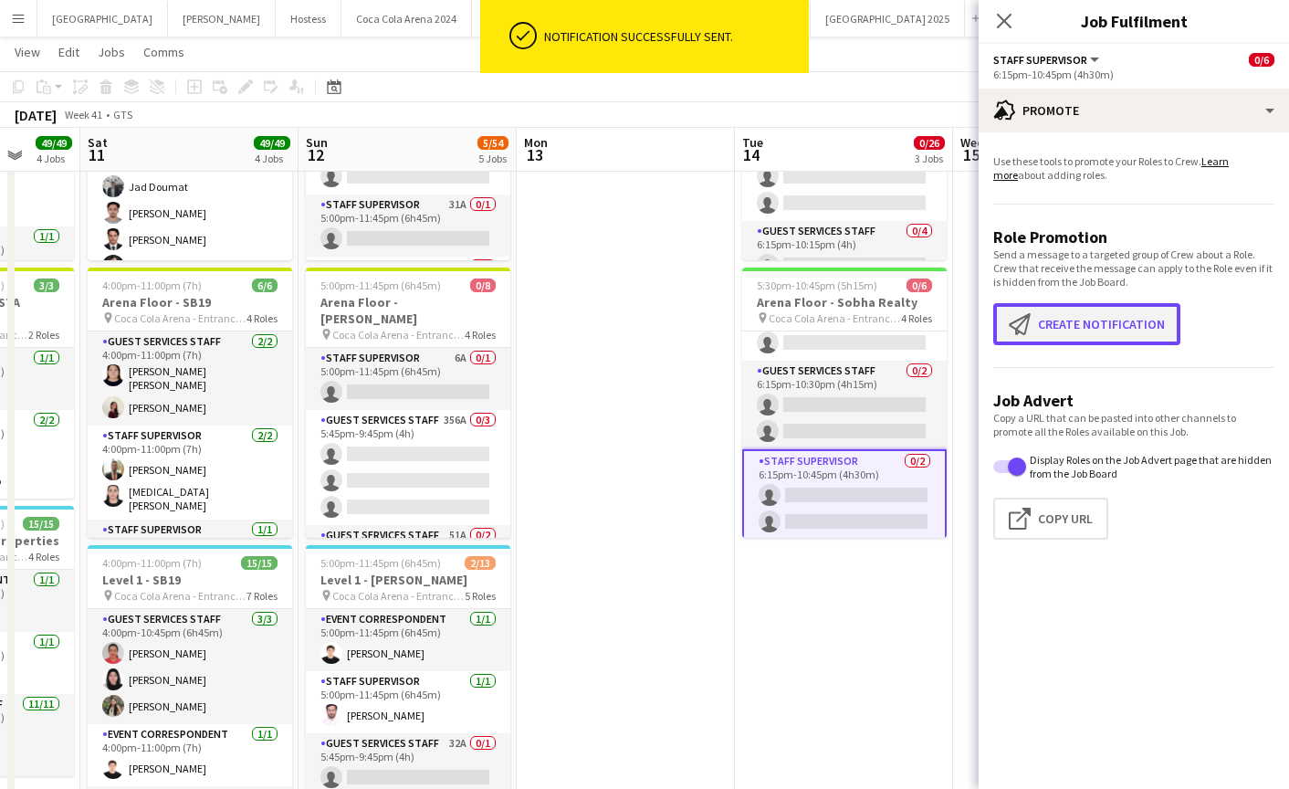
click at [1056, 335] on button "Create notification Create notification" at bounding box center [1086, 324] width 187 height 42
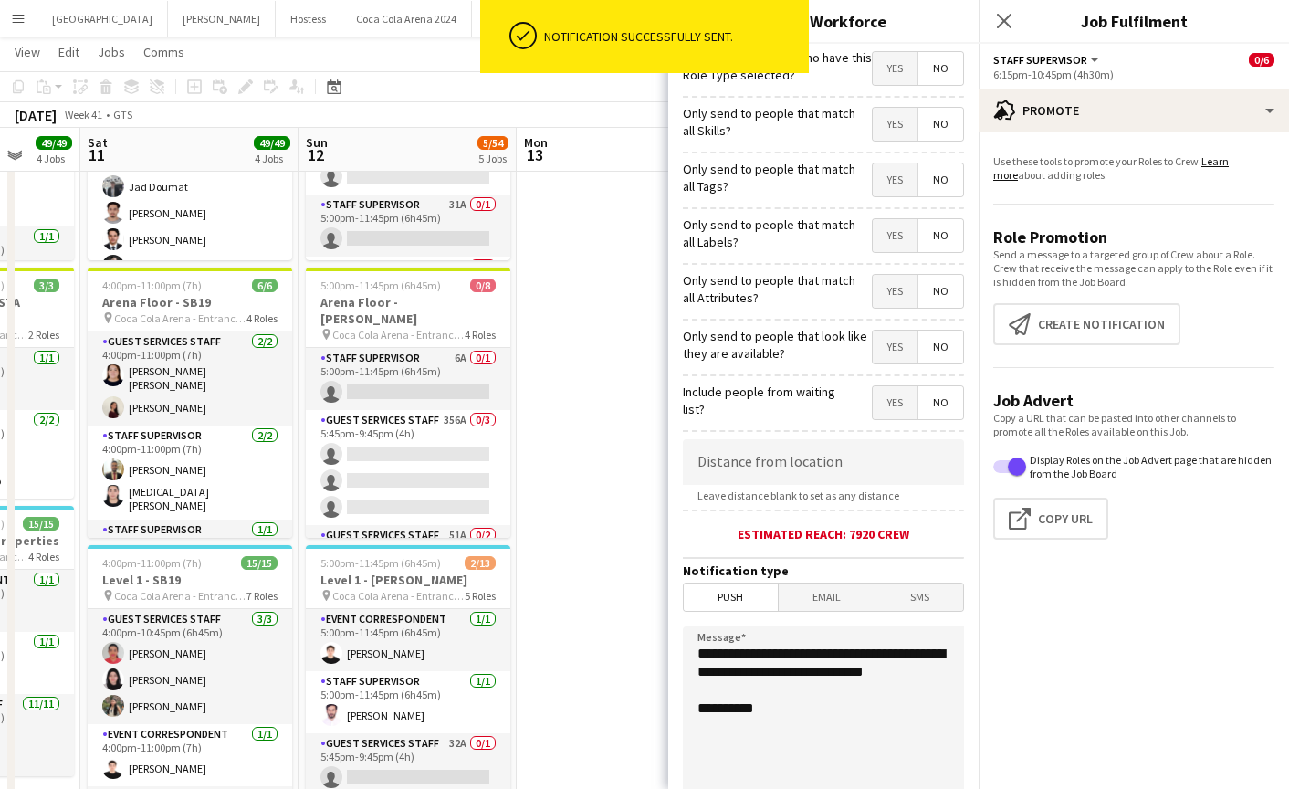
click at [896, 78] on span "Yes" at bounding box center [895, 68] width 45 height 33
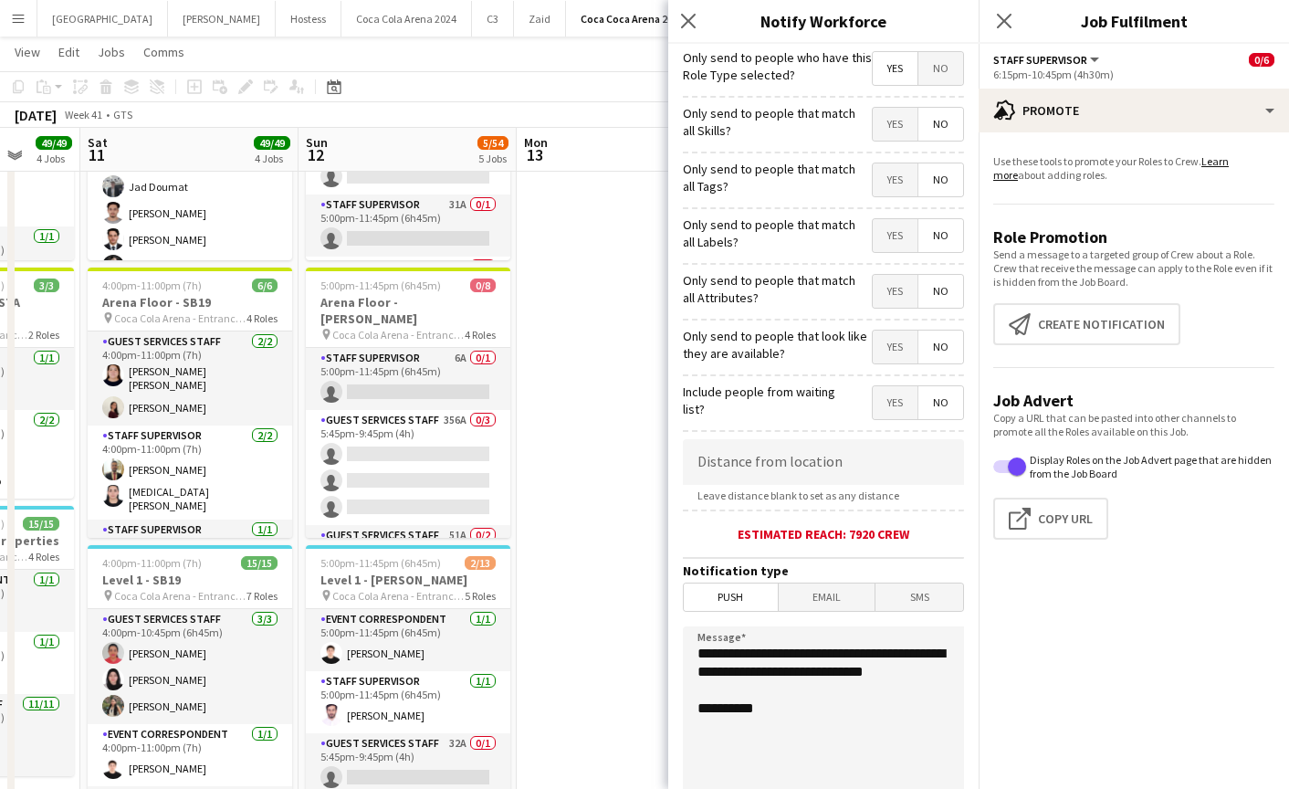
click at [895, 124] on span "Yes" at bounding box center [895, 124] width 45 height 33
click at [894, 173] on span "Yes" at bounding box center [895, 179] width 45 height 33
click at [902, 218] on mat-button-toggle-group "Yes No" at bounding box center [918, 235] width 92 height 35
click at [897, 288] on span "Yes" at bounding box center [895, 291] width 45 height 33
click at [897, 336] on span "Yes" at bounding box center [895, 347] width 45 height 33
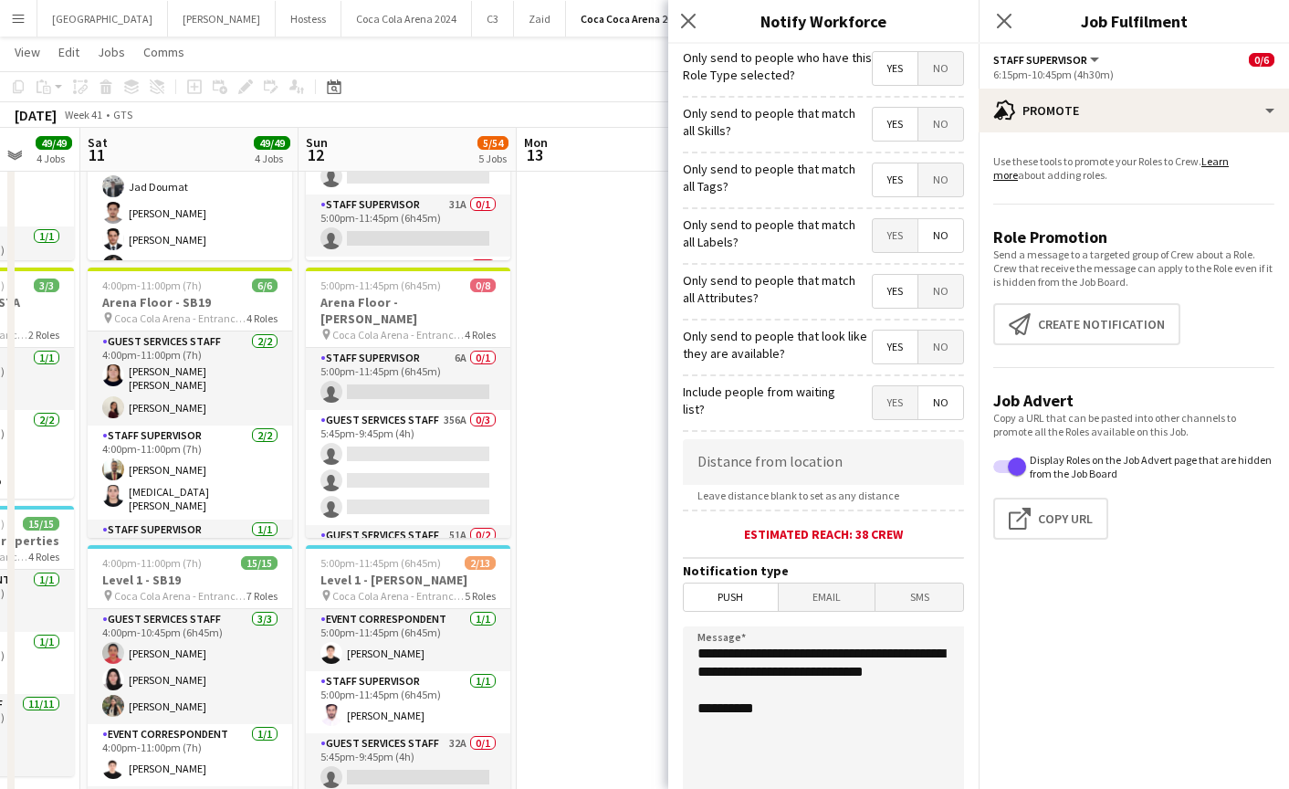
click at [887, 258] on form "**********" at bounding box center [823, 524] width 310 height 961
click at [887, 236] on span "Yes" at bounding box center [895, 235] width 45 height 33
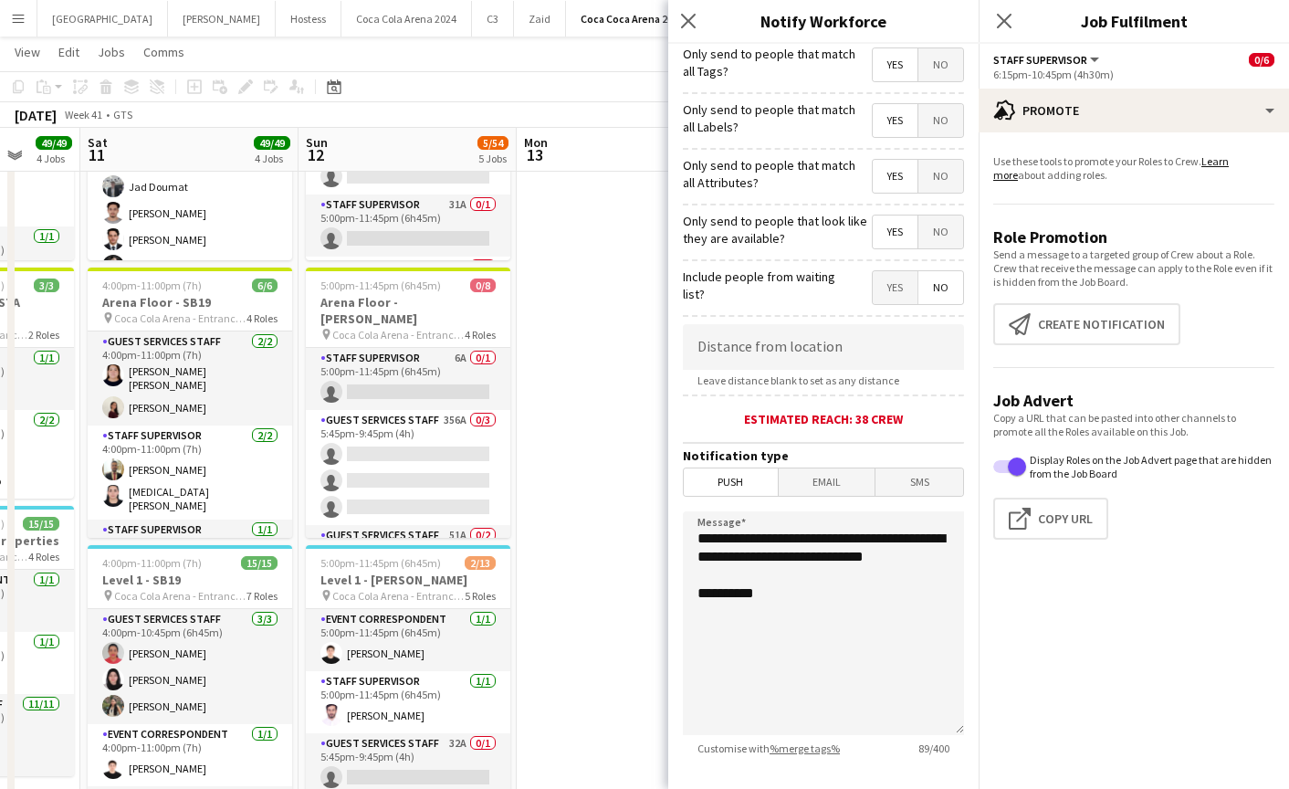
scroll to position [216, 0]
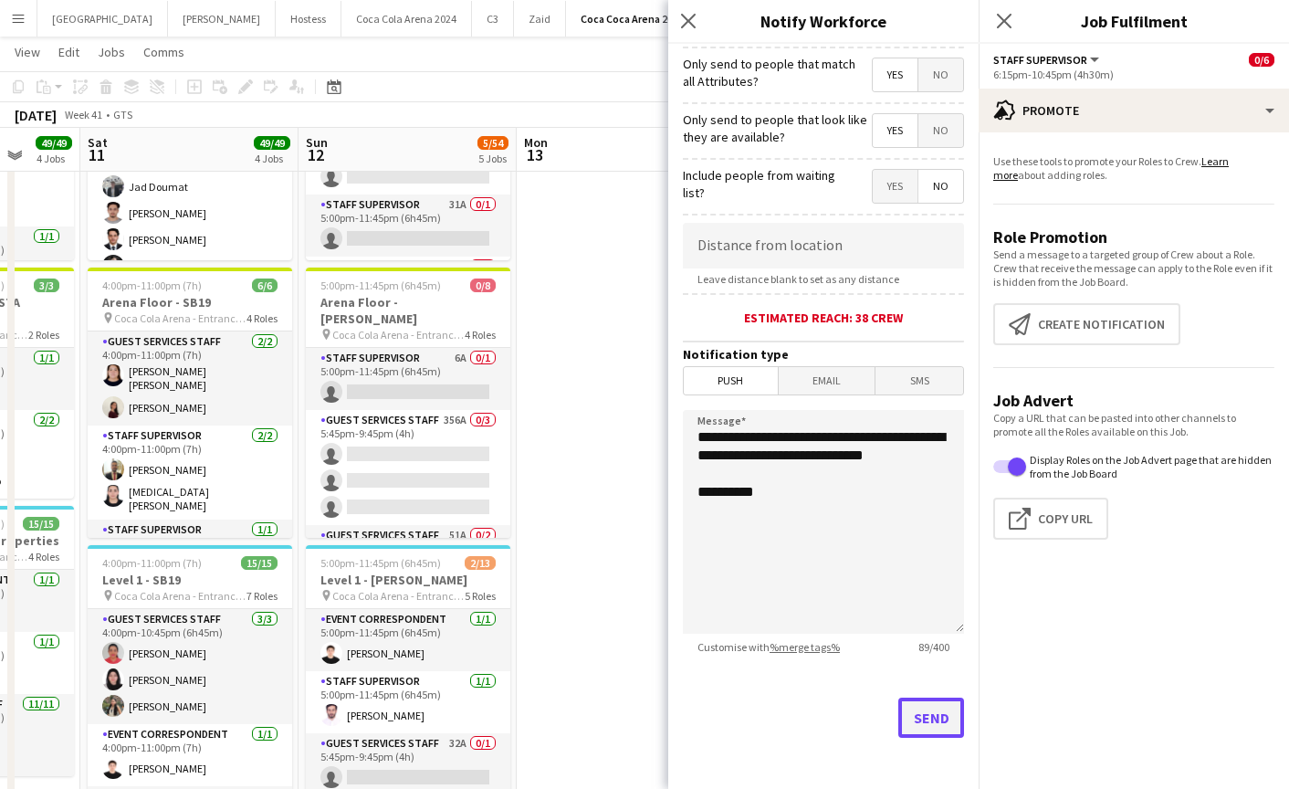
click at [937, 704] on button "Send" at bounding box center [931, 718] width 66 height 40
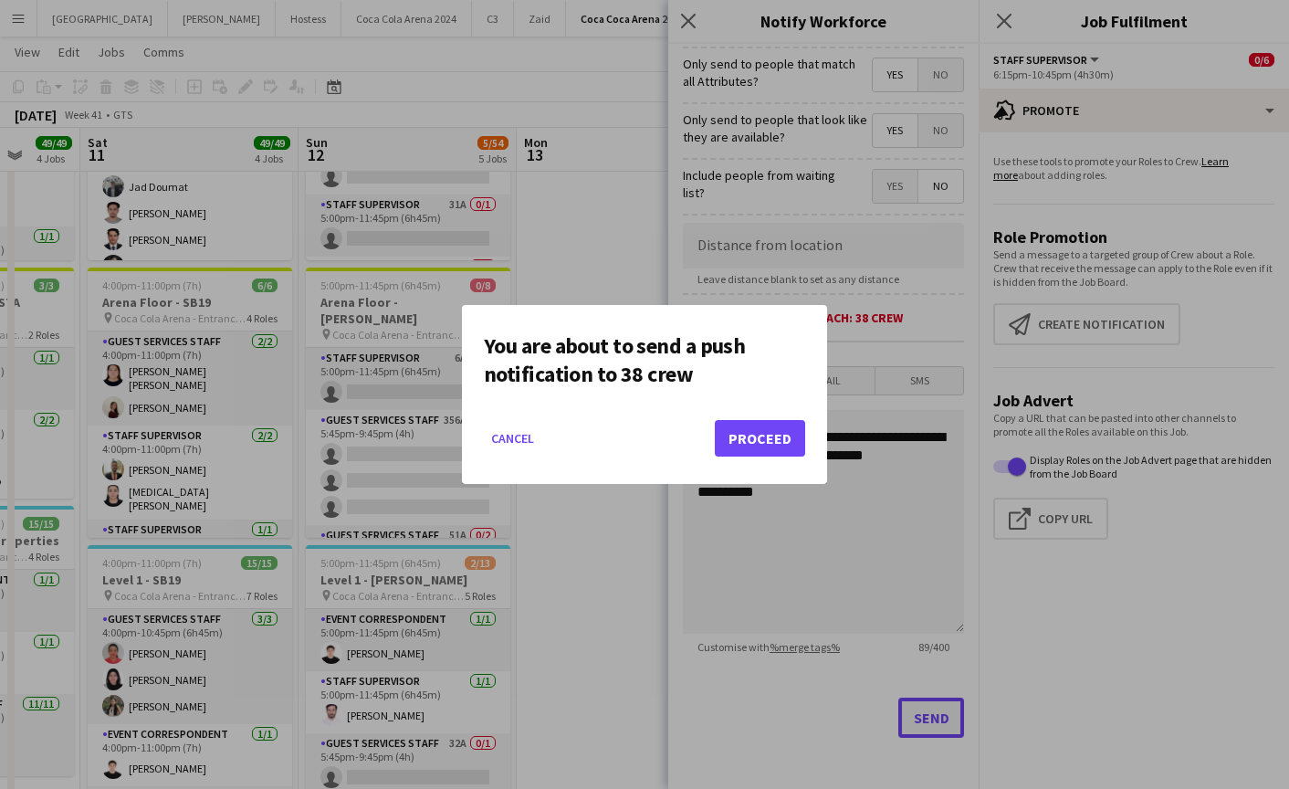
scroll to position [0, 0]
click at [740, 421] on button "Proceed" at bounding box center [760, 438] width 90 height 37
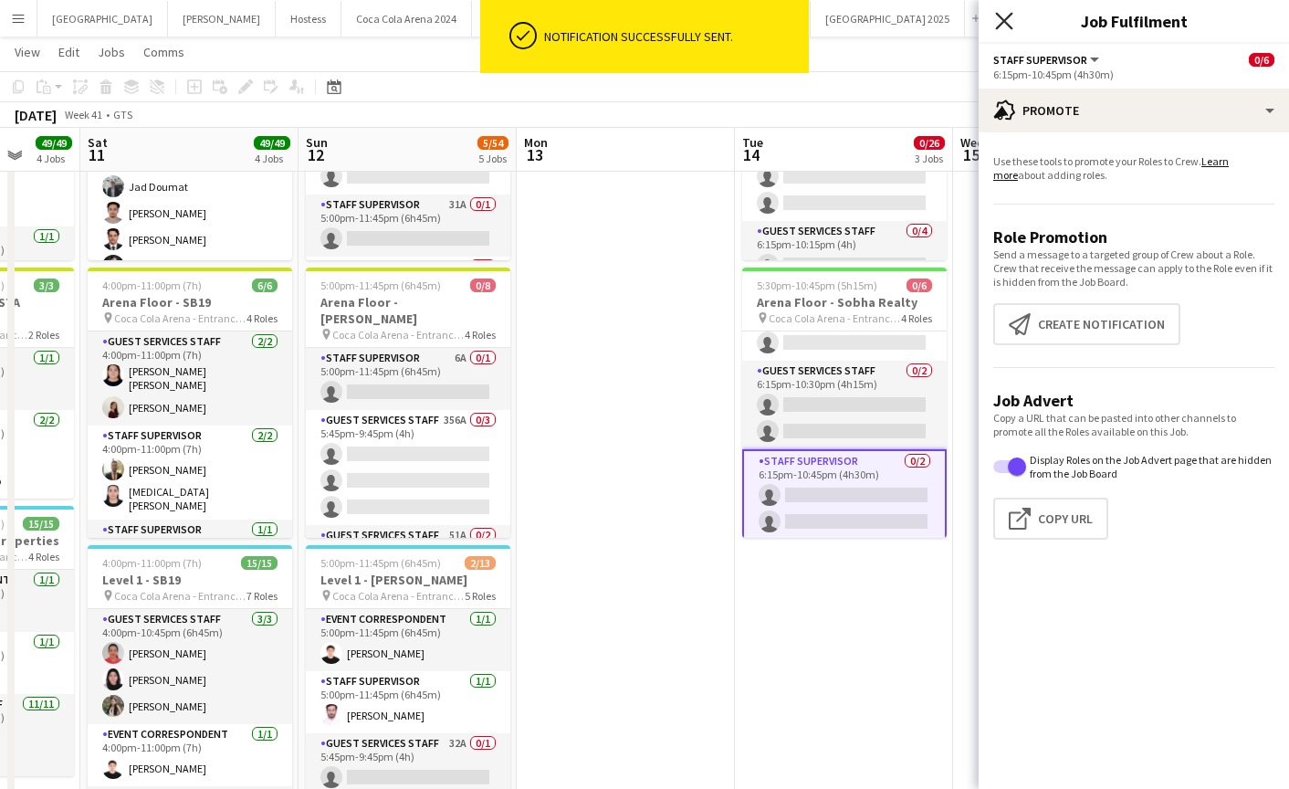
click at [1002, 17] on icon "Close pop-in" at bounding box center [1003, 20] width 17 height 17
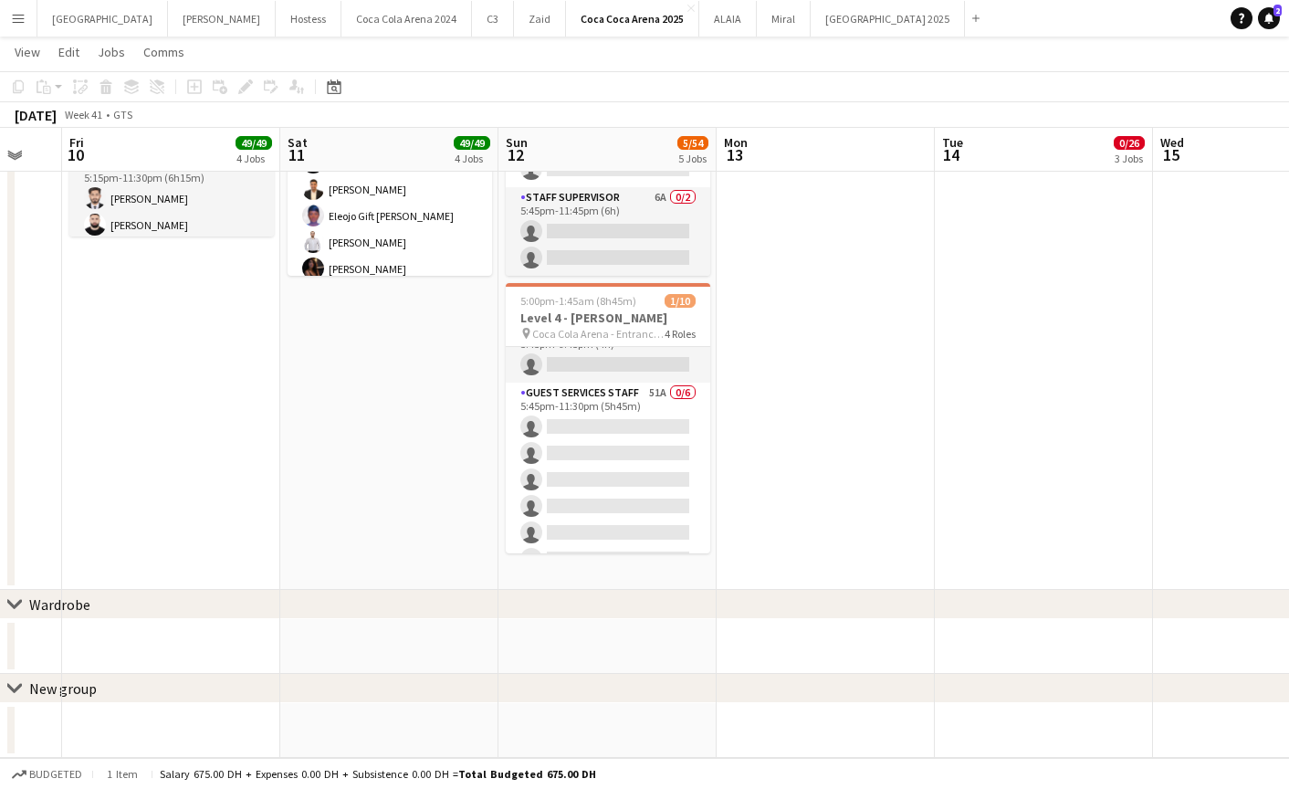
scroll to position [201, 0]
click at [597, 468] on app-card-role "Guest Services Staff 51A 0/6 5:45pm-11:30pm (5h45m) single-neutral-actions sing…" at bounding box center [608, 456] width 205 height 194
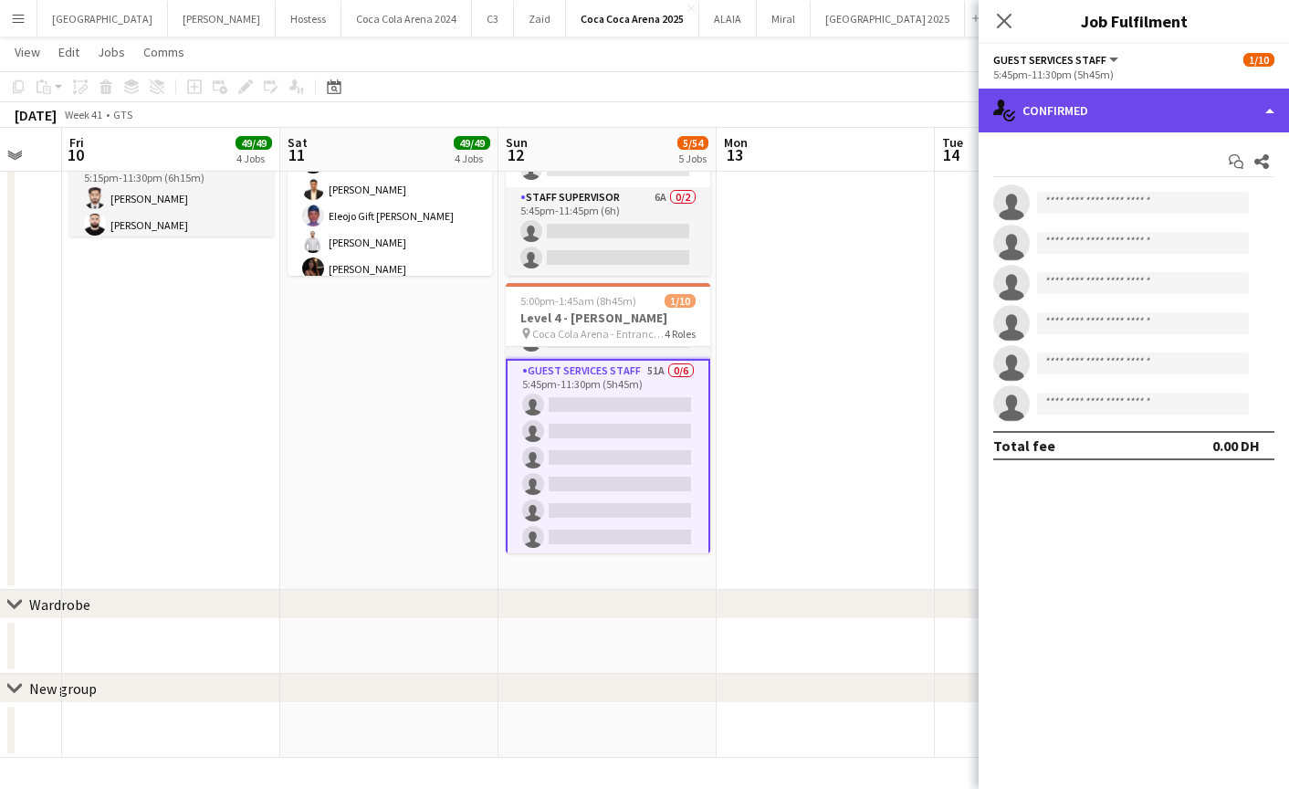
click at [1139, 117] on div "single-neutral-actions-check-2 Confirmed" at bounding box center [1134, 111] width 310 height 44
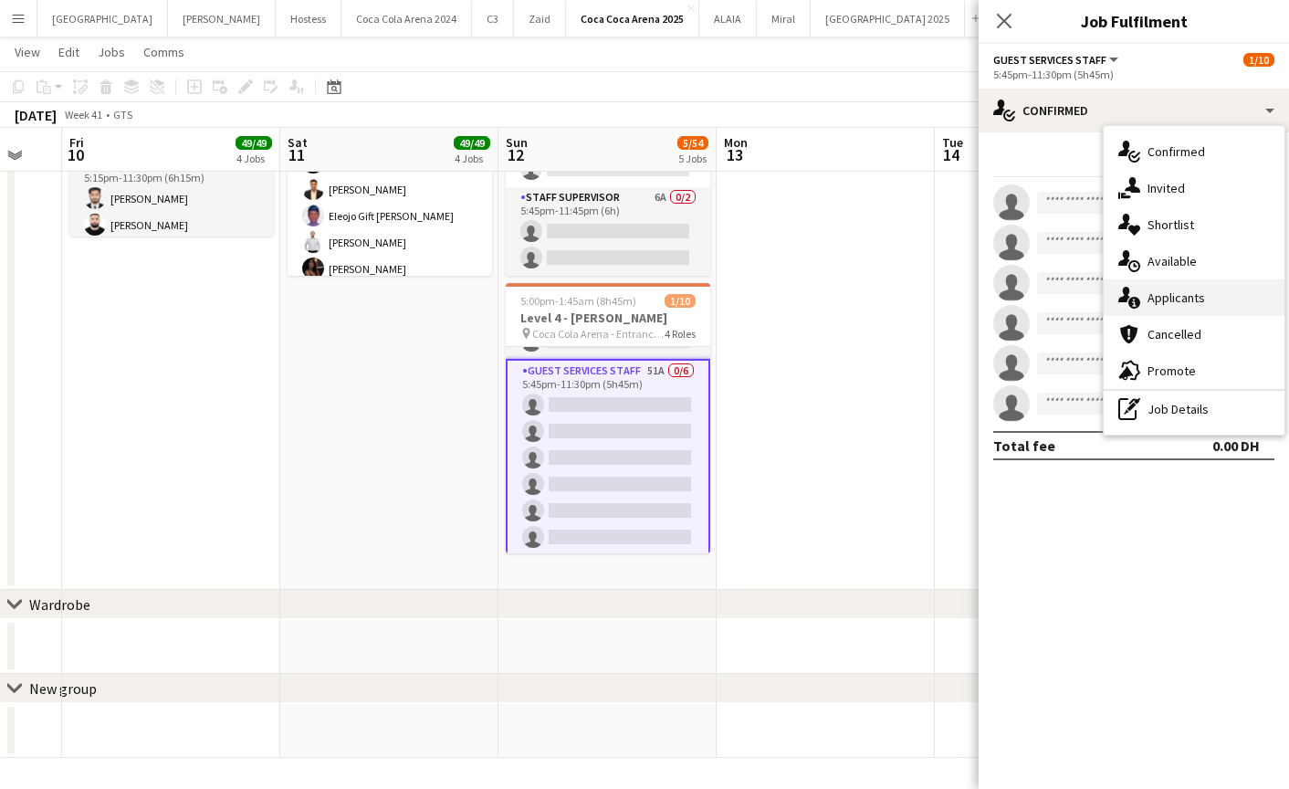
click at [1162, 298] on span "Applicants" at bounding box center [1177, 297] width 58 height 16
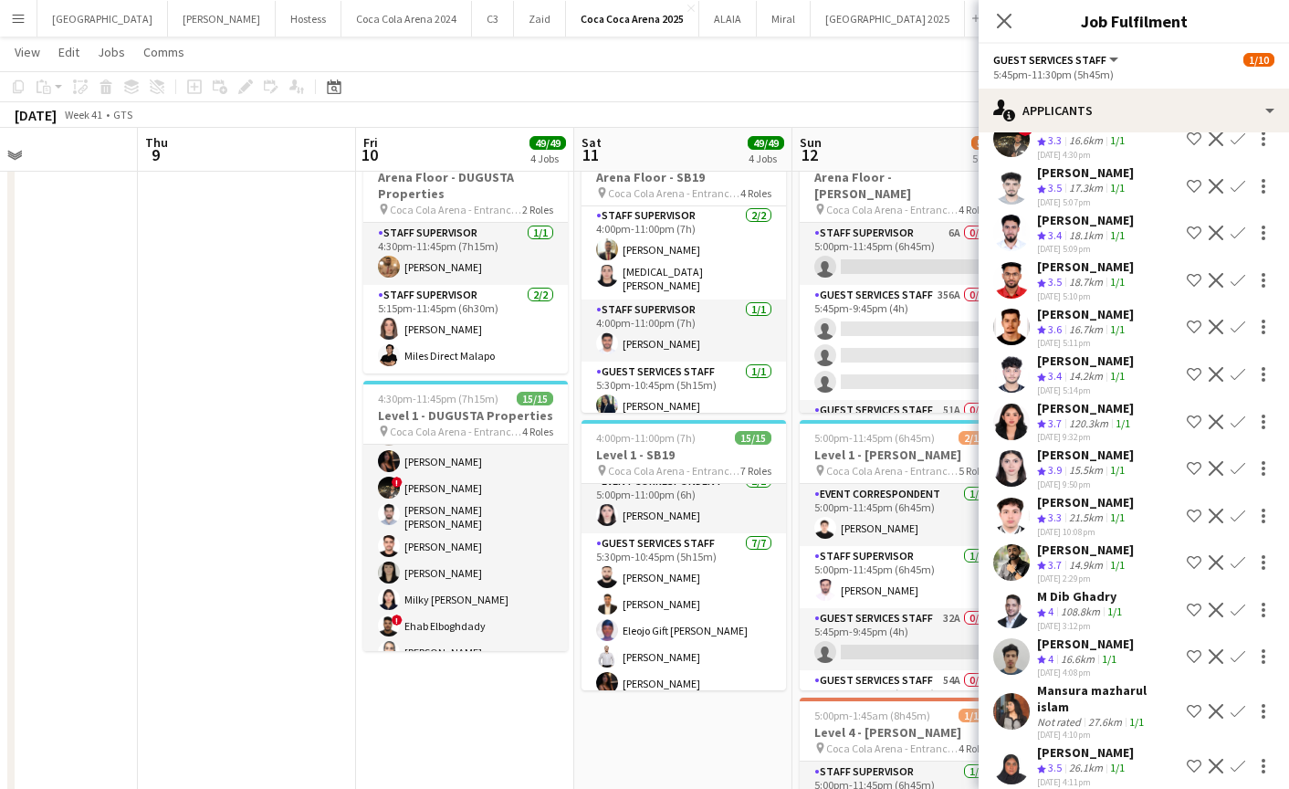
scroll to position [228, 0]
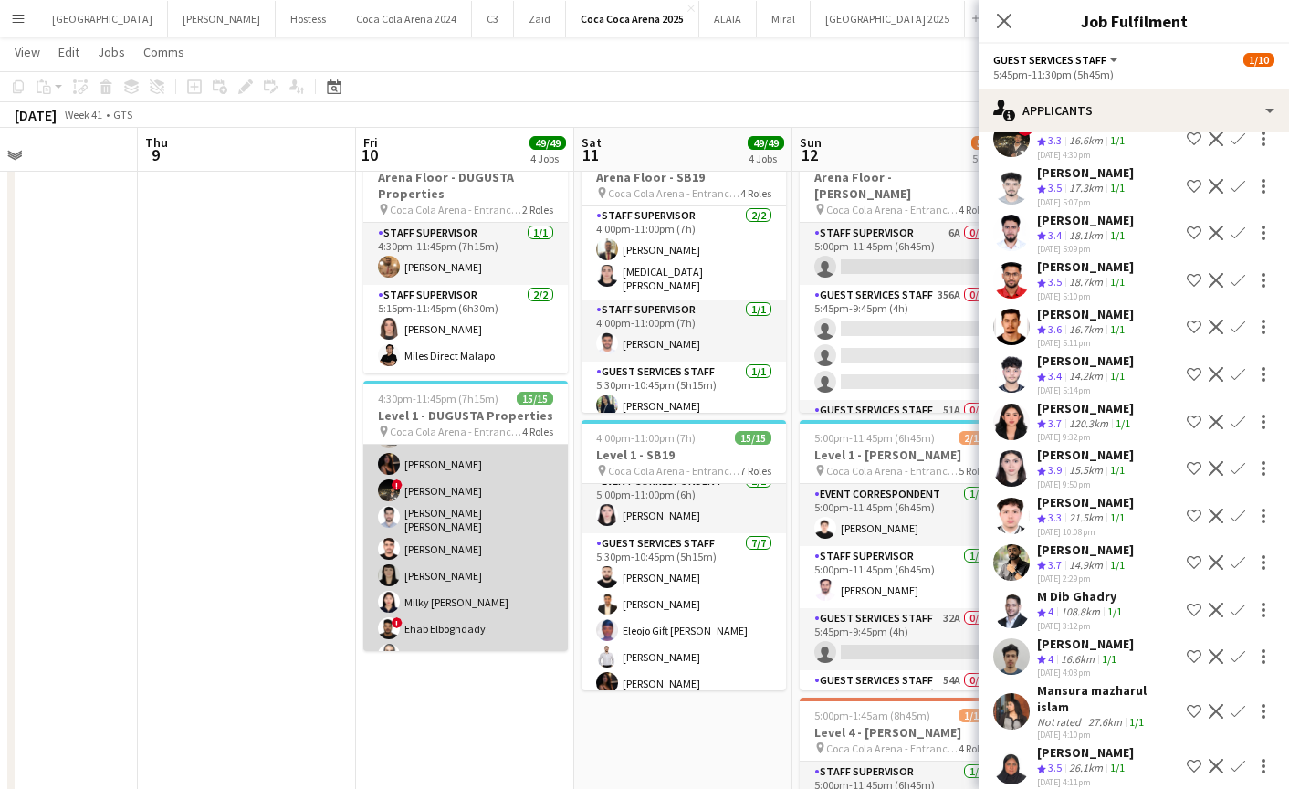
click at [397, 552] on app-user-avatar at bounding box center [389, 549] width 22 height 22
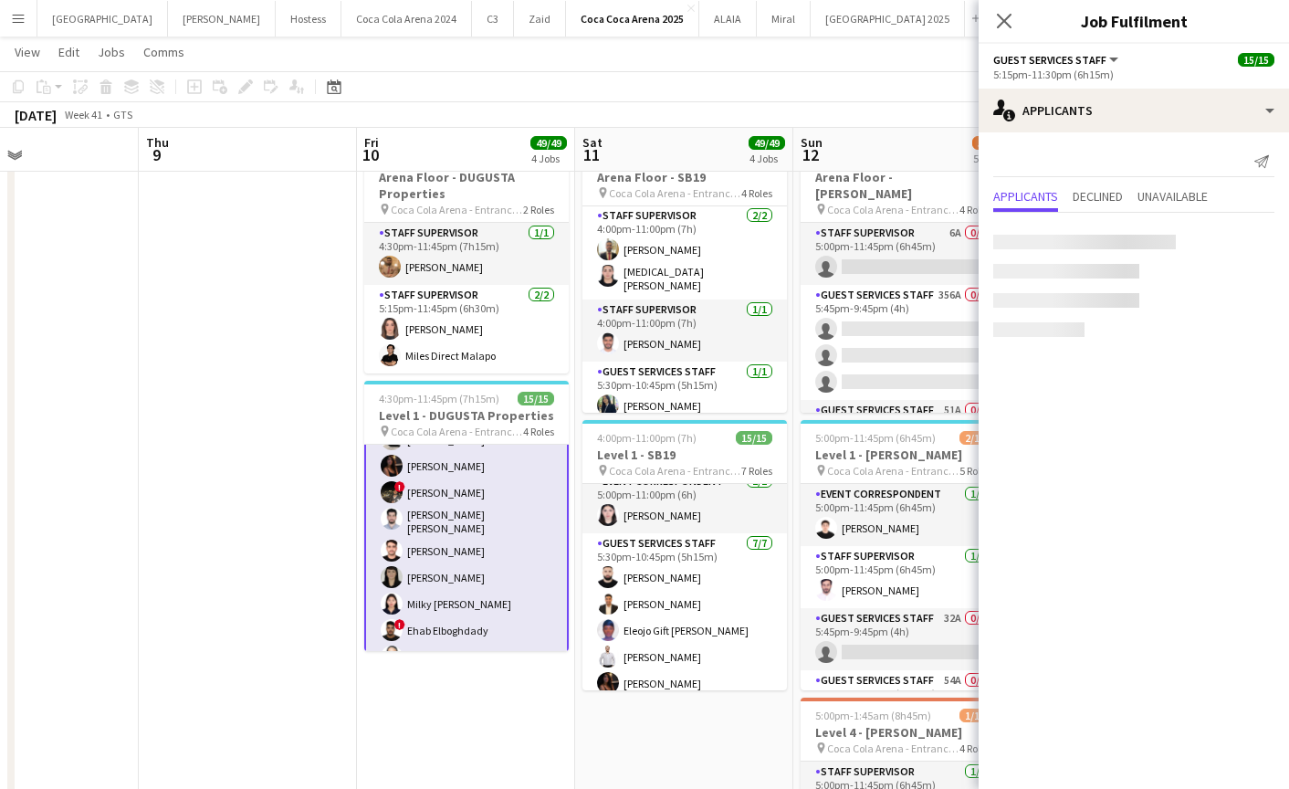
scroll to position [230, 0]
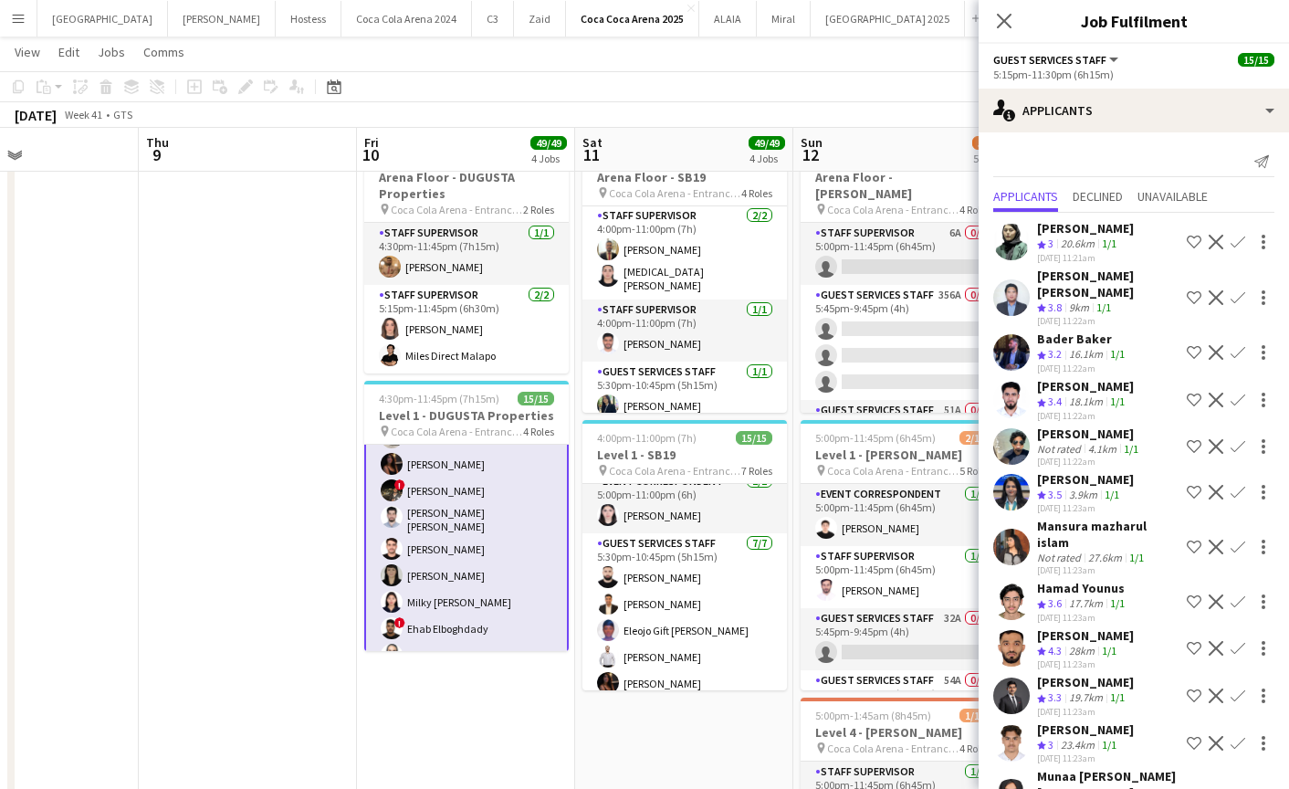
click at [446, 554] on app-card-role "Guest Services Staff [DATE] 5:15pm-11:30pm (6h15m) [PERSON_NAME] [PERSON_NAME] …" at bounding box center [466, 507] width 205 height 336
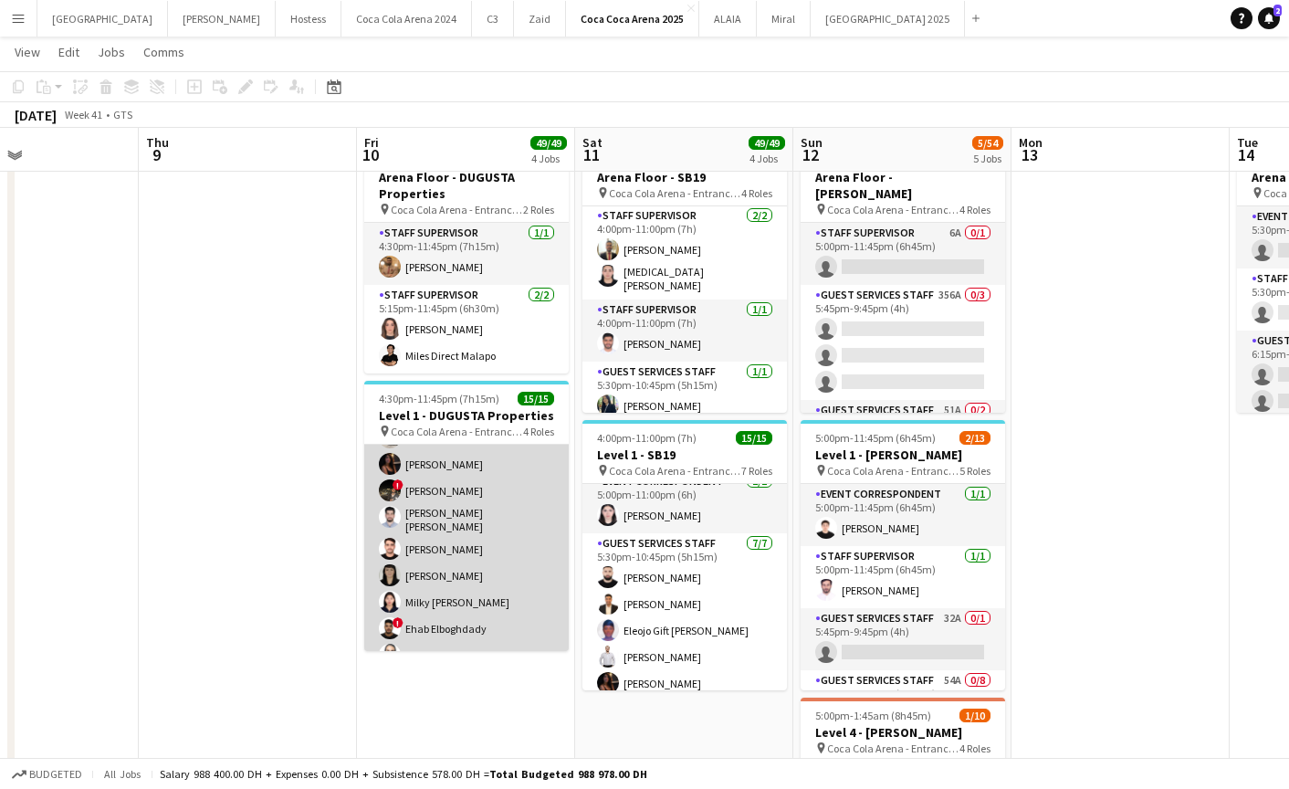
click at [445, 551] on app-card-role "Guest Services Staff [DATE] 5:15pm-11:30pm (6h15m) [PERSON_NAME] [PERSON_NAME] …" at bounding box center [466, 507] width 205 height 332
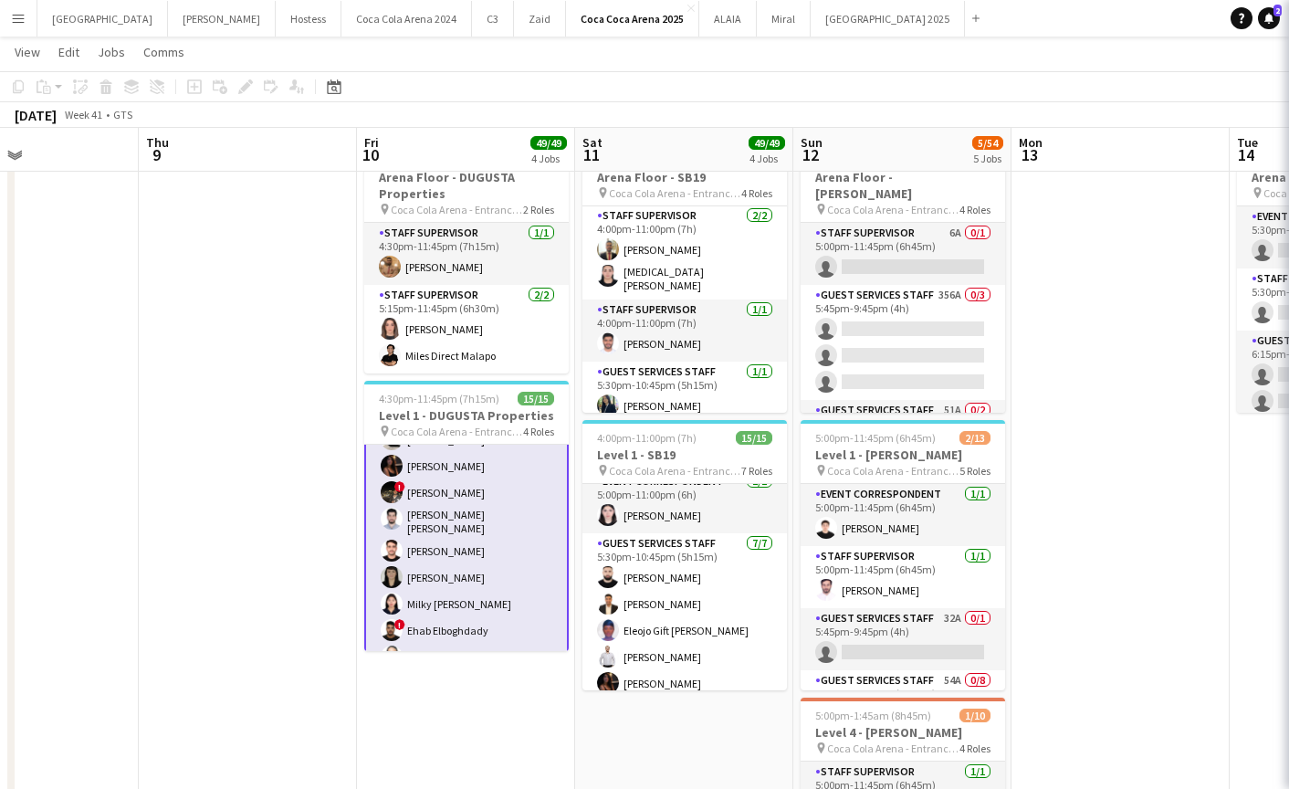
scroll to position [0, 0]
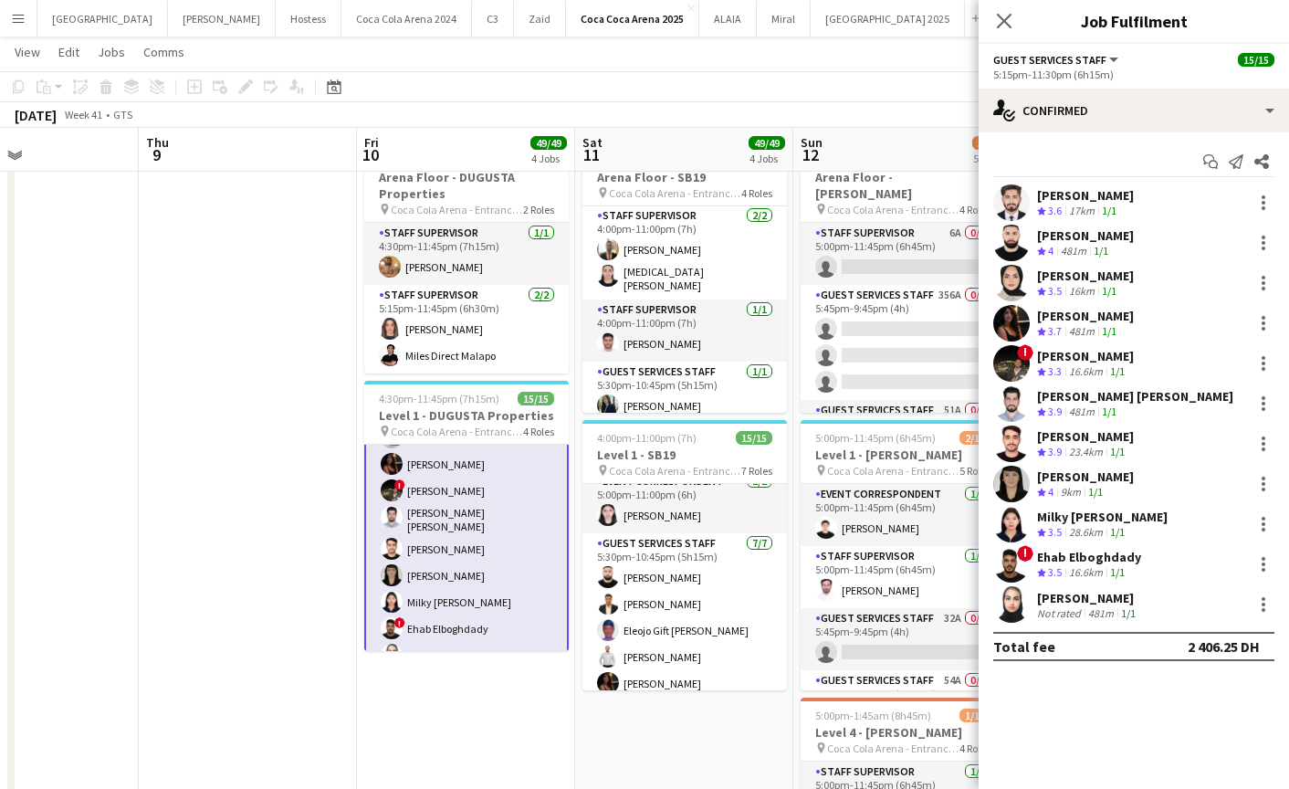
click at [1014, 442] on app-user-avatar at bounding box center [1011, 443] width 37 height 37
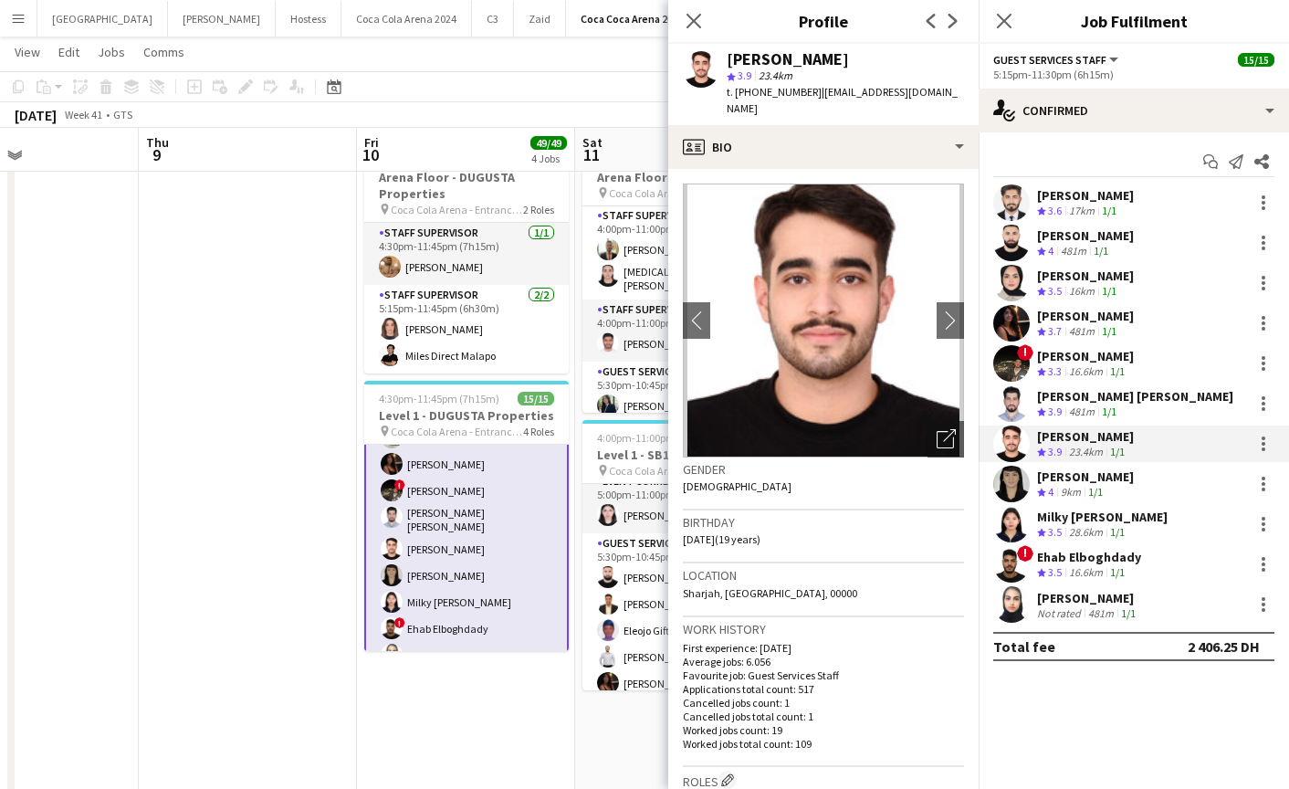
drag, startPoint x: 813, startPoint y: 91, endPoint x: 945, endPoint y: 91, distance: 131.5
click at [945, 91] on div "[PERSON_NAME] star 3.9 23.4km t. [PHONE_NUMBER] | [EMAIL_ADDRESS][DOMAIN_NAME]" at bounding box center [823, 84] width 310 height 81
copy span "[EMAIL_ADDRESS][DOMAIN_NAME]"
click at [690, 17] on icon at bounding box center [693, 20] width 17 height 17
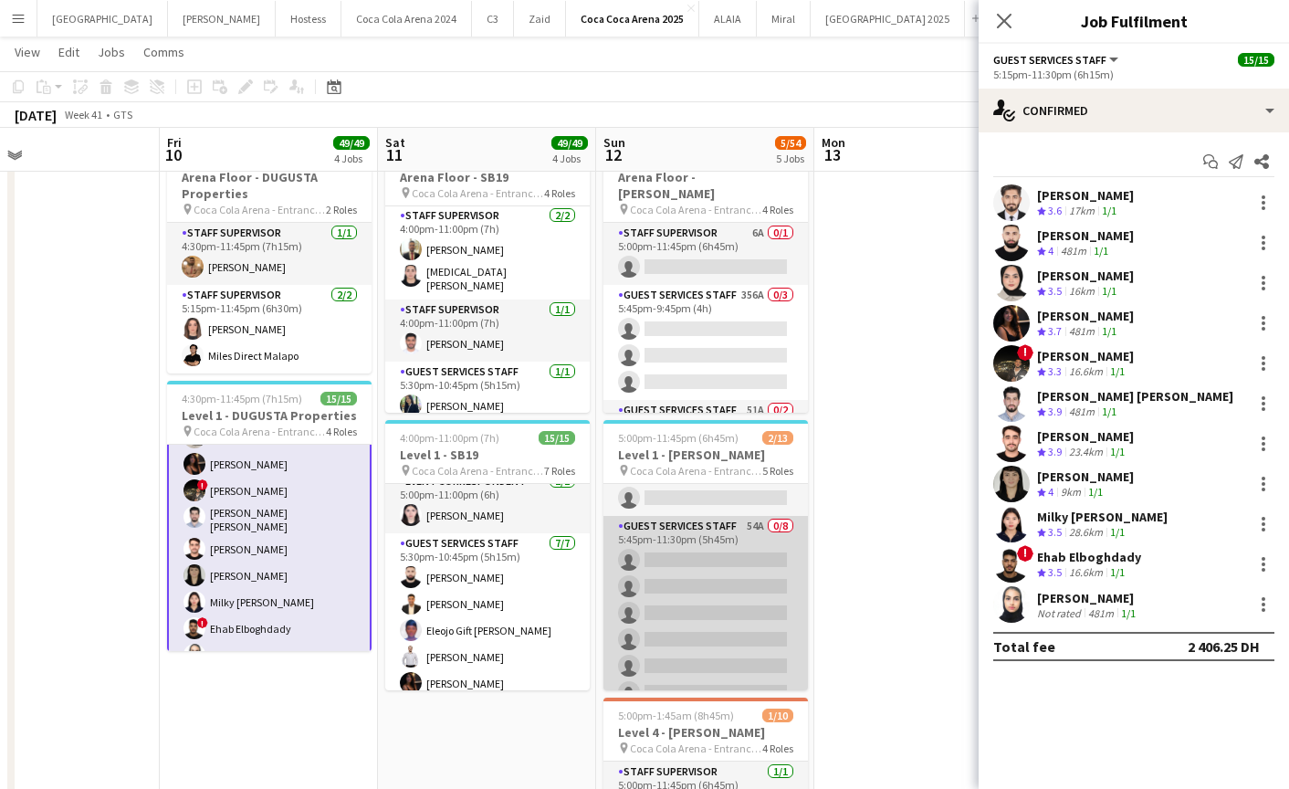
scroll to position [151, 0]
click at [681, 627] on app-card-role "Guest Services Staff 54A 0/8 5:45pm-11:30pm (5h45m) single-neutral-actions sing…" at bounding box center [705, 642] width 205 height 247
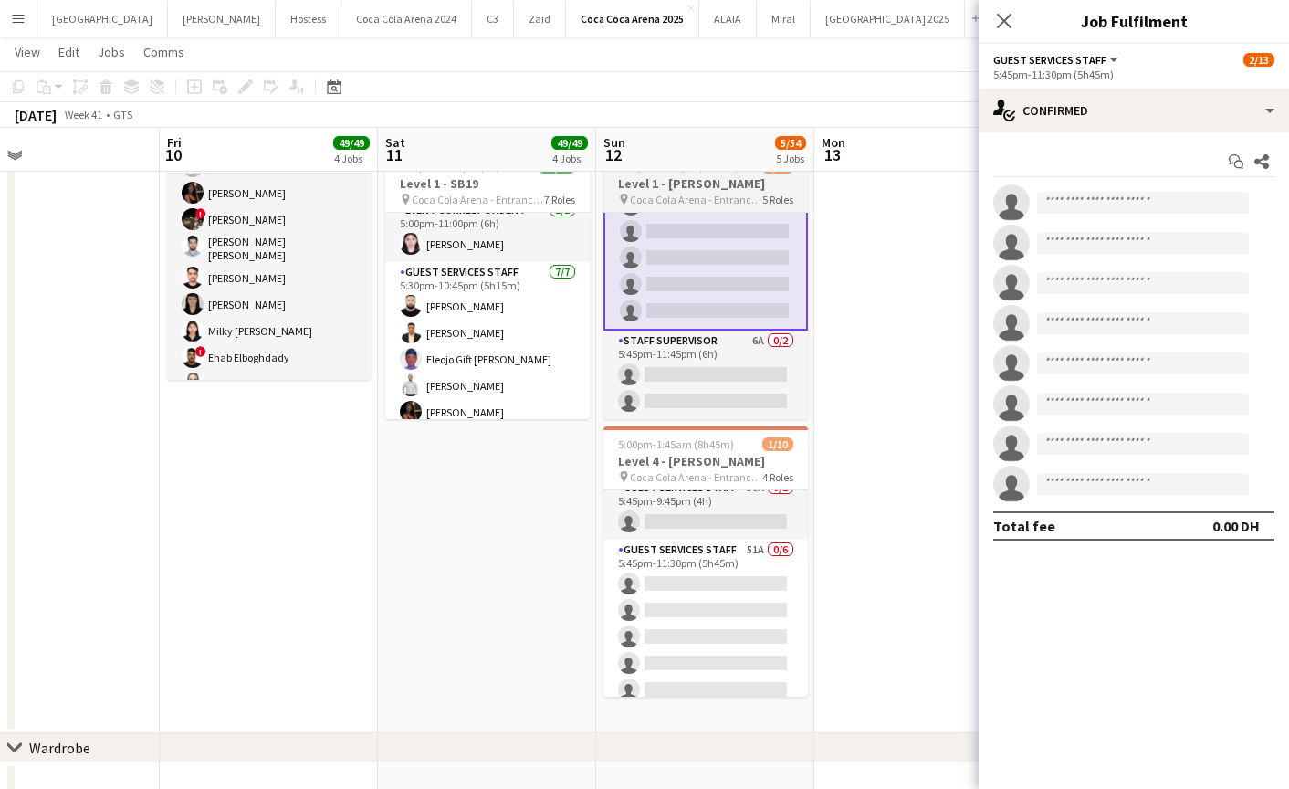
scroll to position [201, 0]
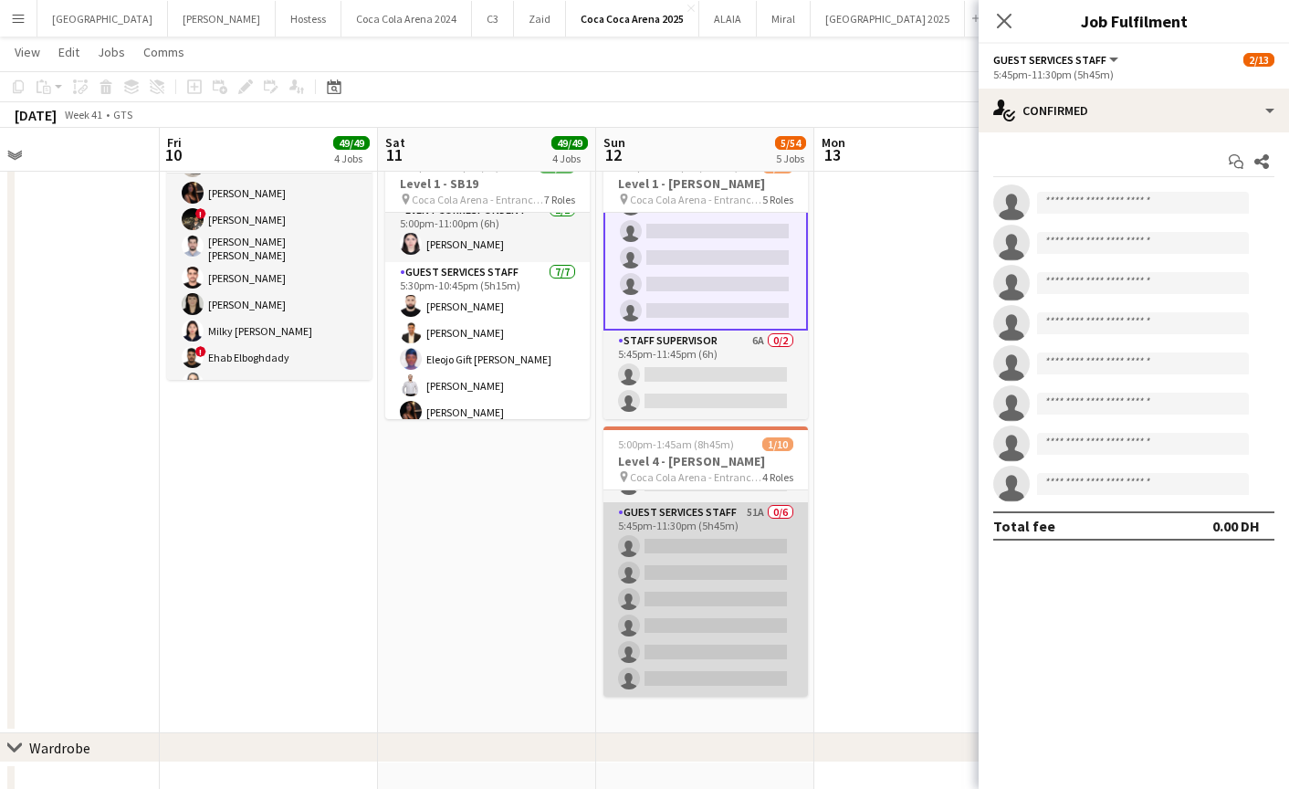
click at [742, 602] on app-card-role "Guest Services Staff 51A 0/6 5:45pm-11:30pm (5h45m) single-neutral-actions sing…" at bounding box center [705, 599] width 205 height 194
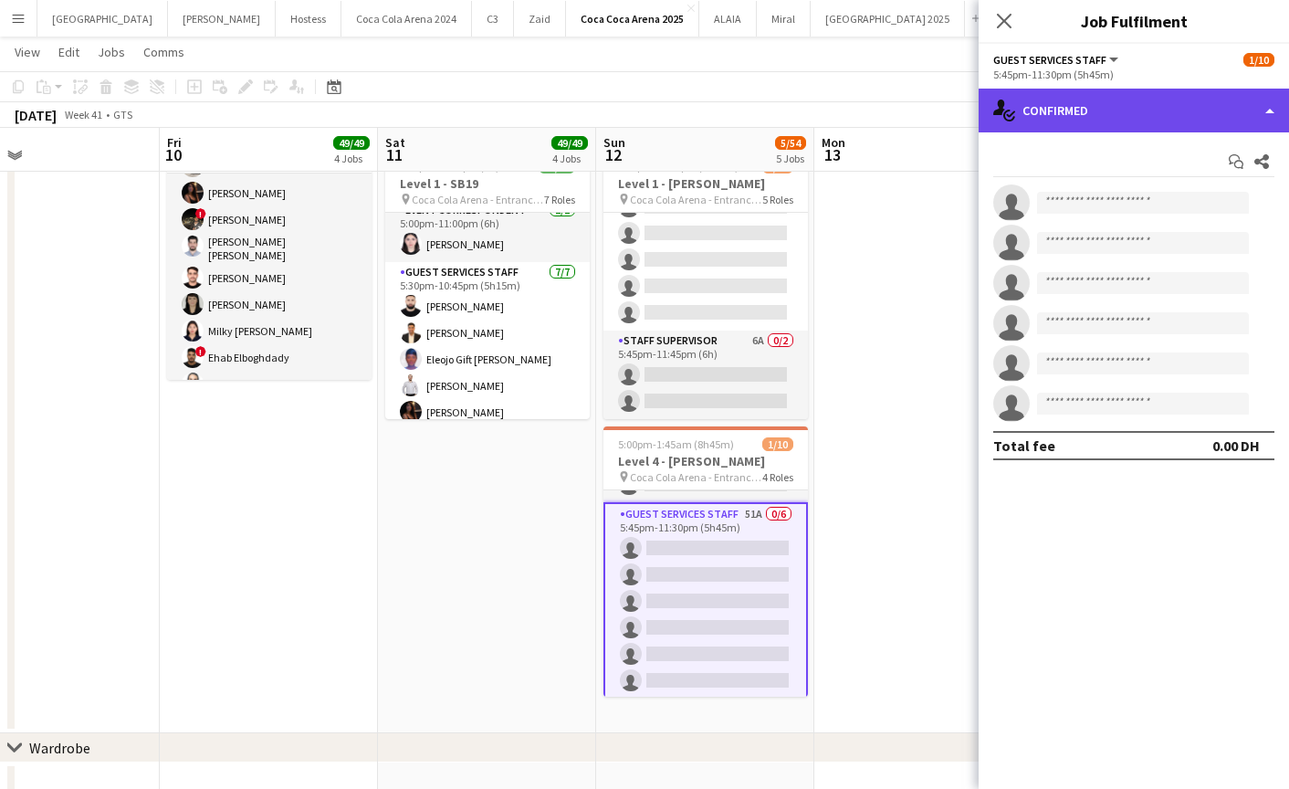
click at [1108, 114] on div "single-neutral-actions-check-2 Confirmed" at bounding box center [1134, 111] width 310 height 44
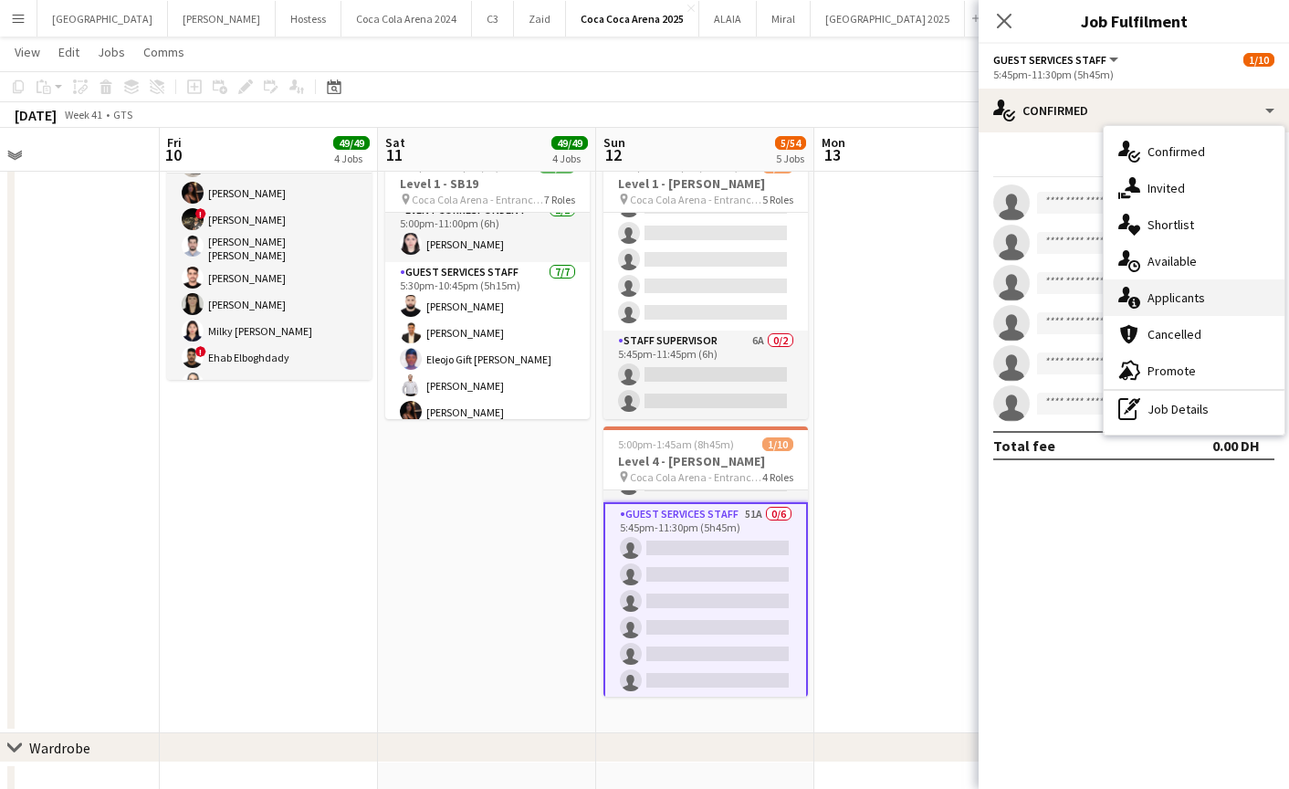
click at [1178, 297] on span "Applicants" at bounding box center [1177, 297] width 58 height 16
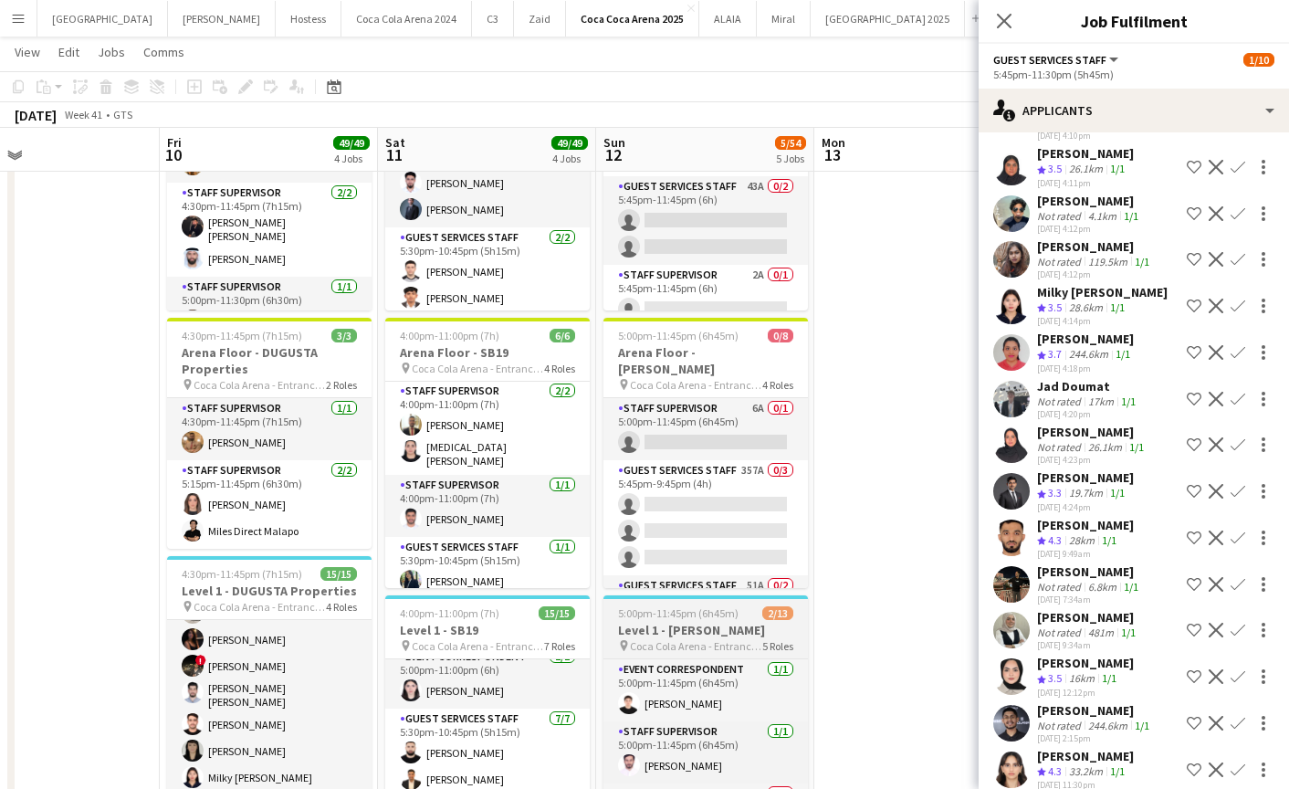
scroll to position [447, 0]
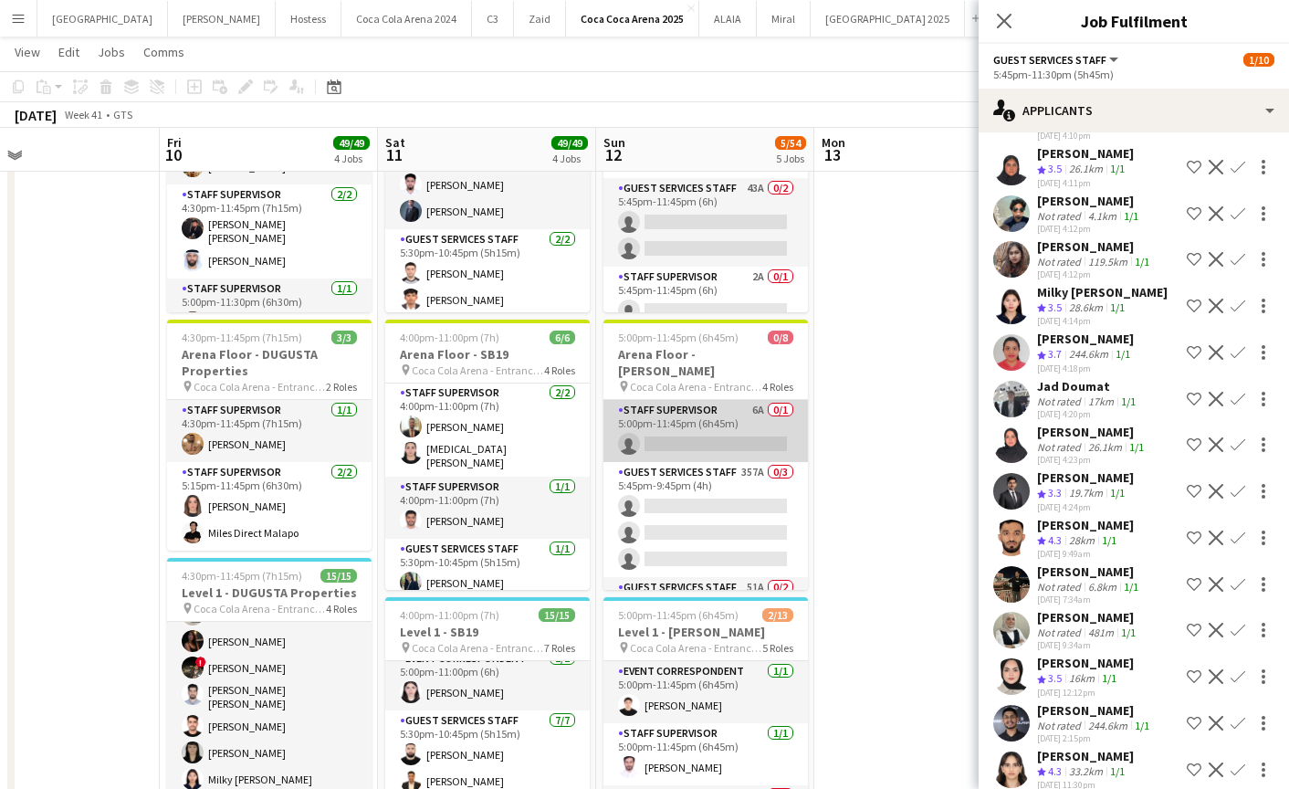
click at [686, 420] on app-card-role "Staff Supervisor 6A 0/1 5:00pm-11:45pm (6h45m) single-neutral-actions" at bounding box center [705, 431] width 205 height 62
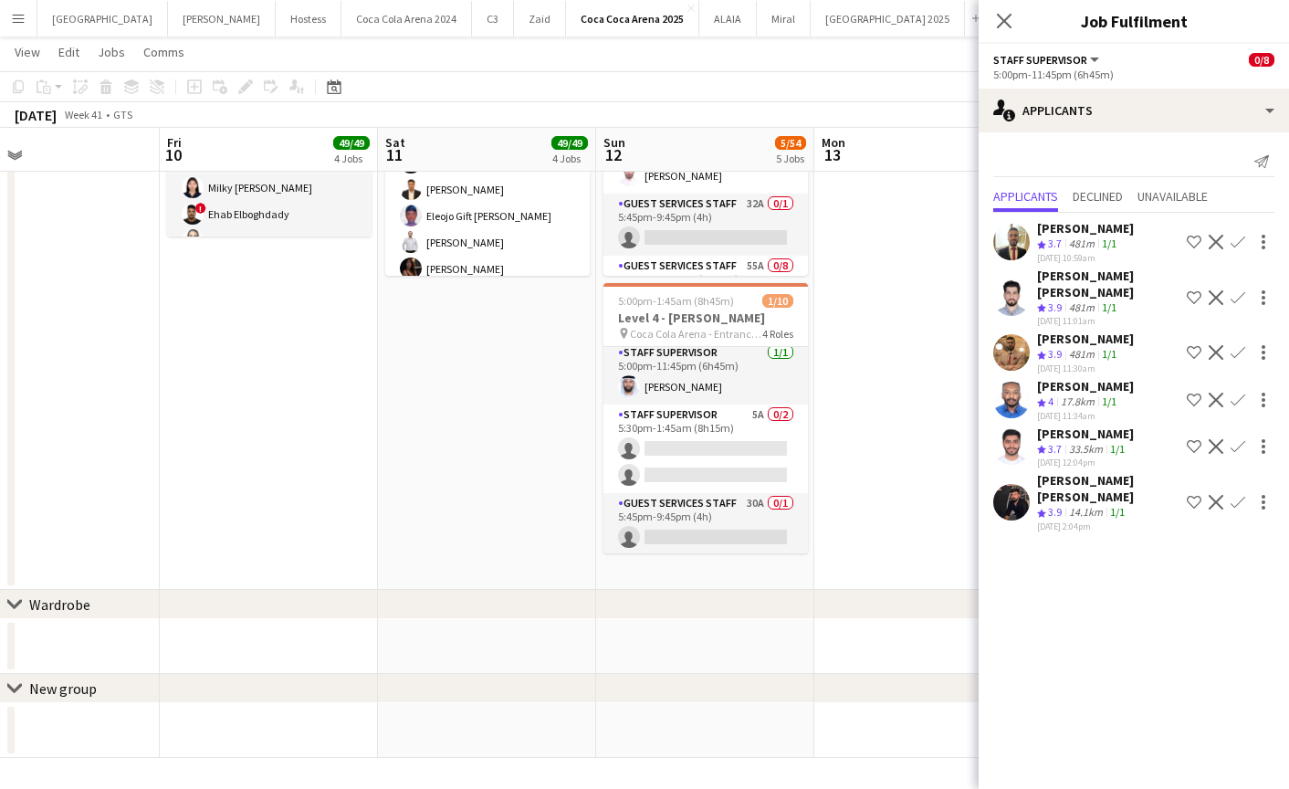
scroll to position [0, 0]
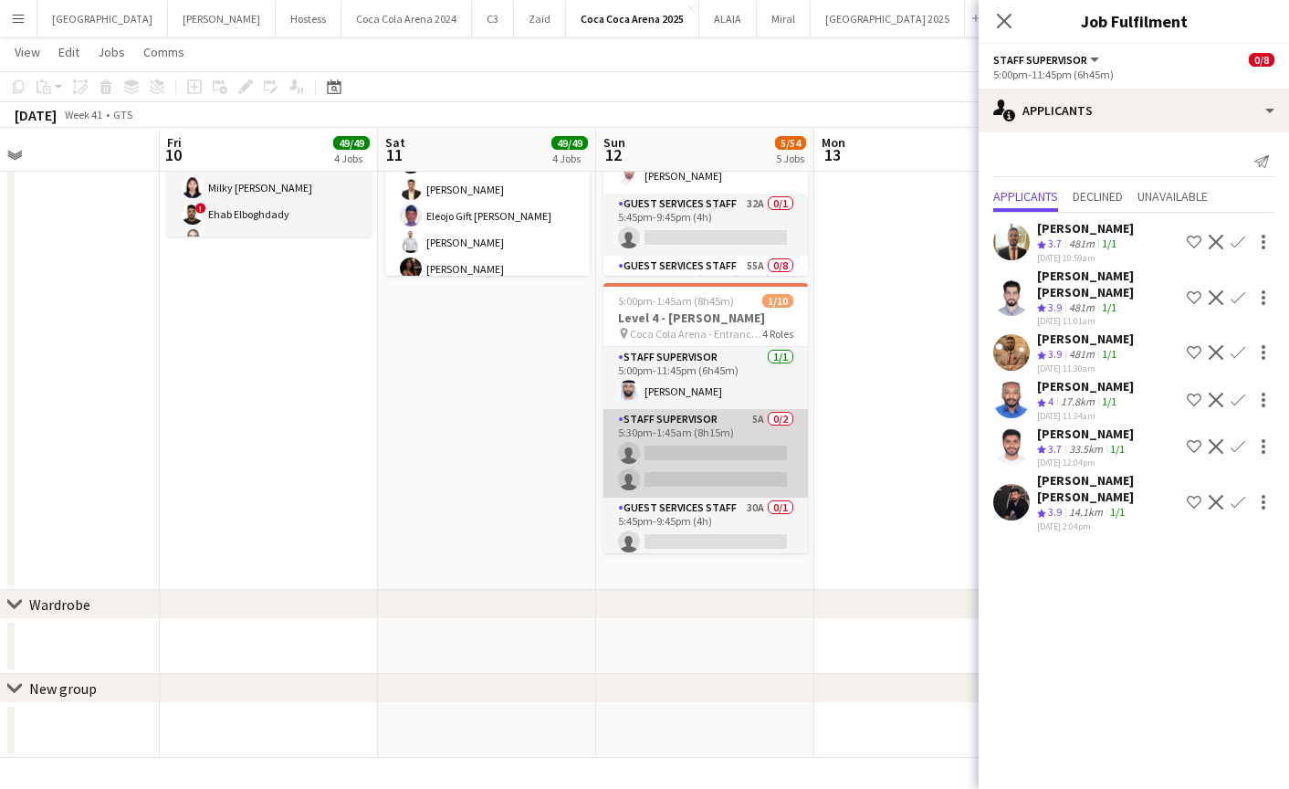
click at [698, 452] on app-card-role "Staff Supervisor 5A 0/2 5:30pm-1:45am (8h15m) single-neutral-actions single-neu…" at bounding box center [705, 453] width 205 height 89
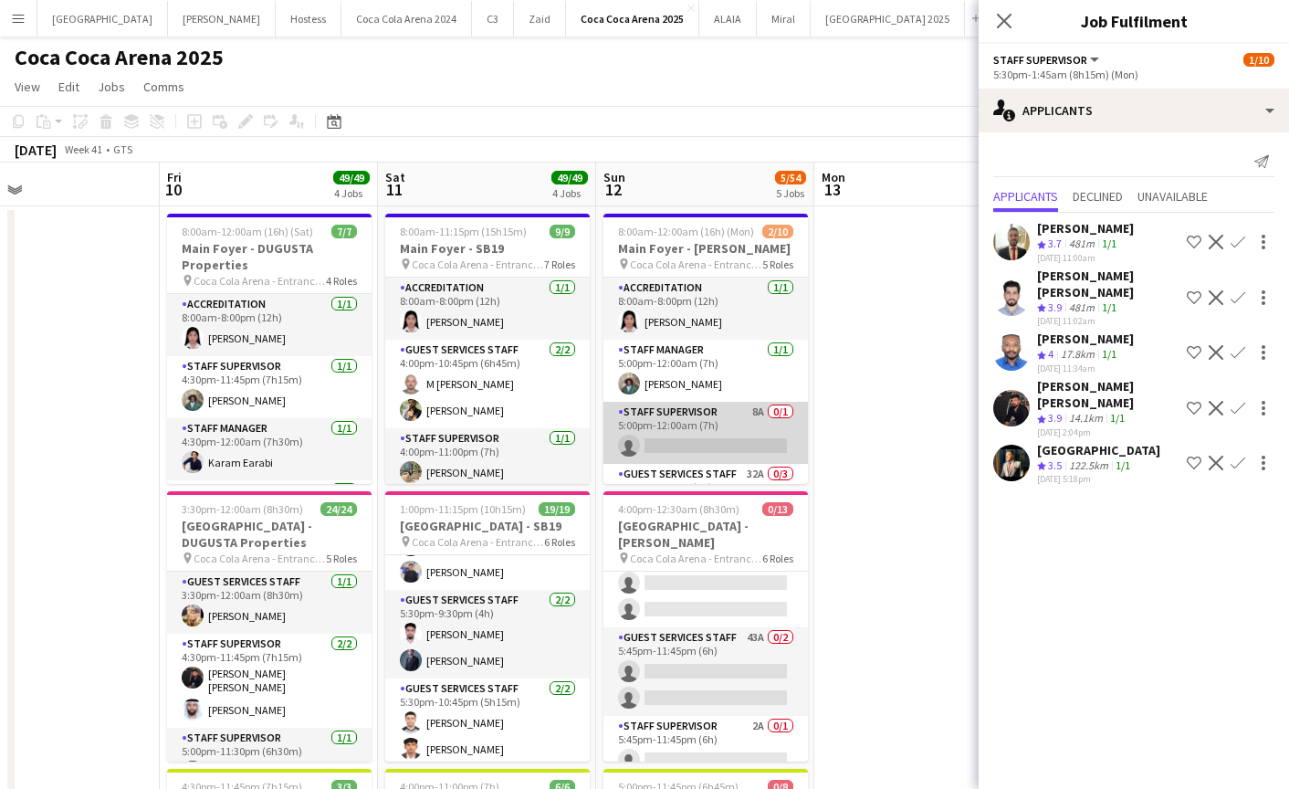
click at [698, 452] on app-card-role "Staff Supervisor 8A 0/1 5:00pm-12:00am (7h) single-neutral-actions" at bounding box center [705, 433] width 205 height 62
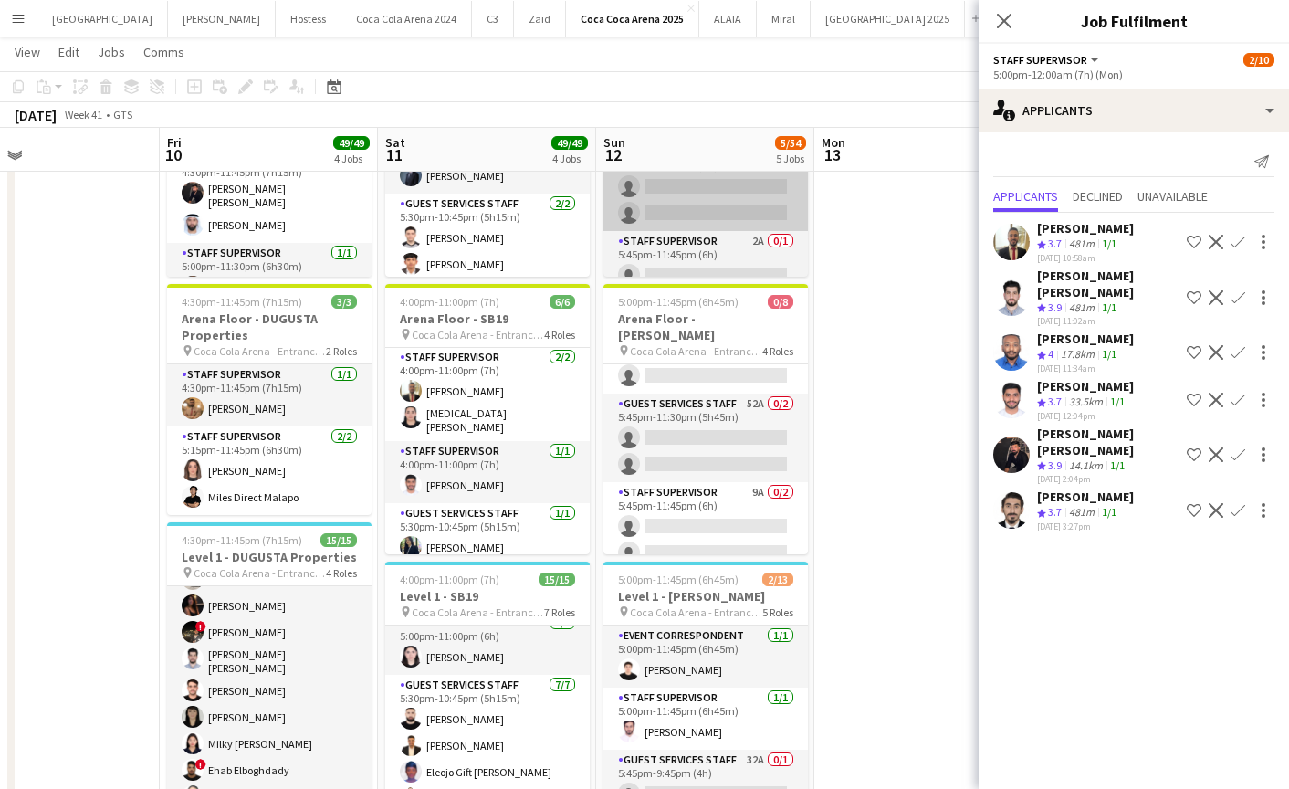
click at [700, 509] on app-card-role "Staff Supervisor 9A 0/2 5:45pm-11:45pm (6h) single-neutral-actions single-neutr…" at bounding box center [705, 526] width 205 height 89
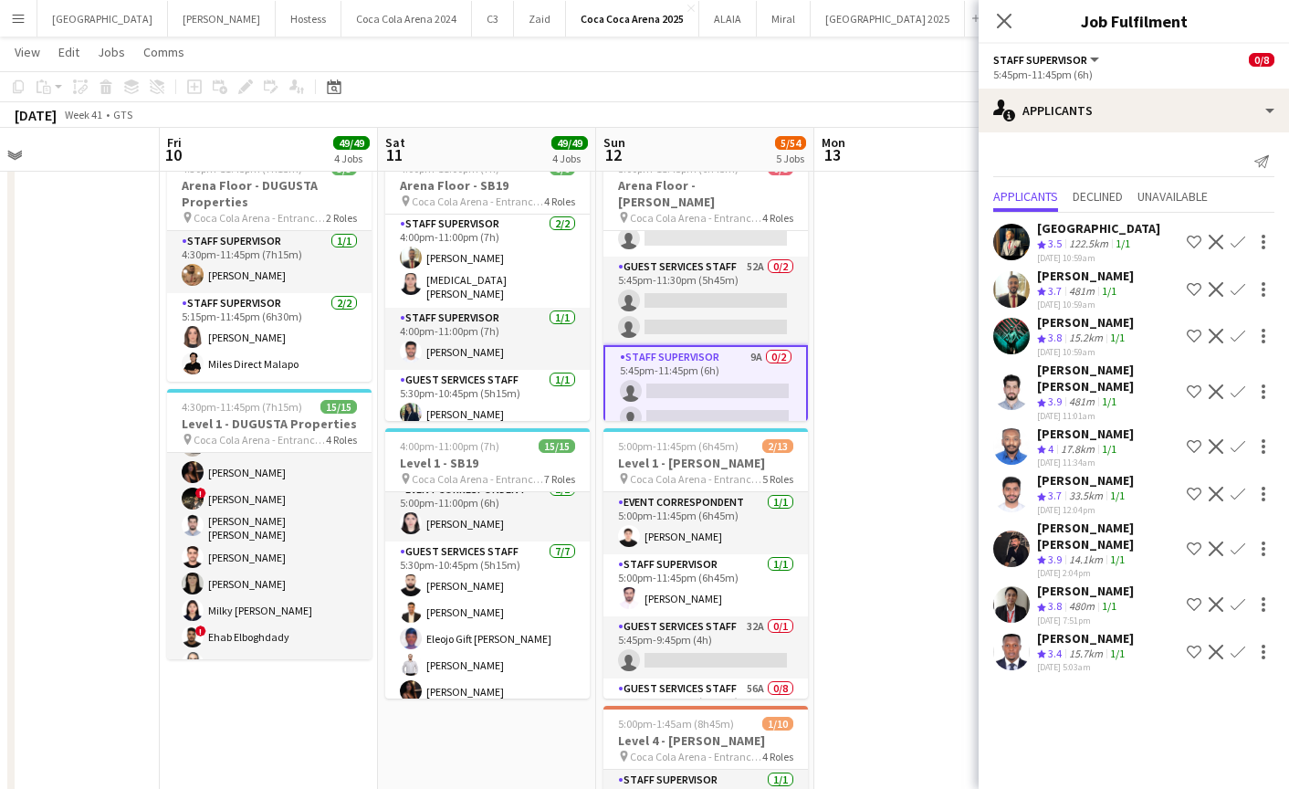
click at [683, 371] on app-card-role "Staff Supervisor 9A 0/2 5:45pm-11:45pm (6h) single-neutral-actions single-neutr…" at bounding box center [705, 391] width 205 height 92
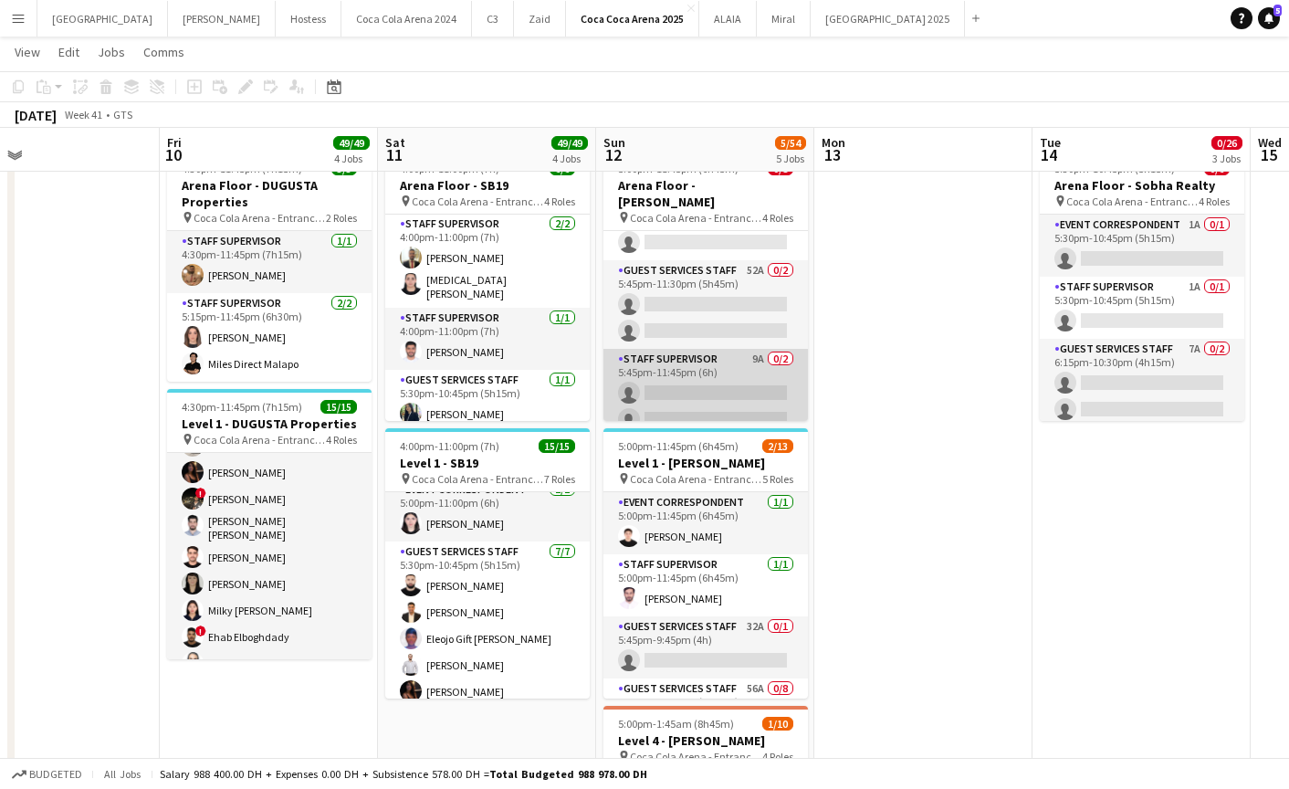
click at [683, 371] on app-card-role "Staff Supervisor 9A 0/2 5:45pm-11:45pm (6h) single-neutral-actions single-neutr…" at bounding box center [705, 393] width 205 height 89
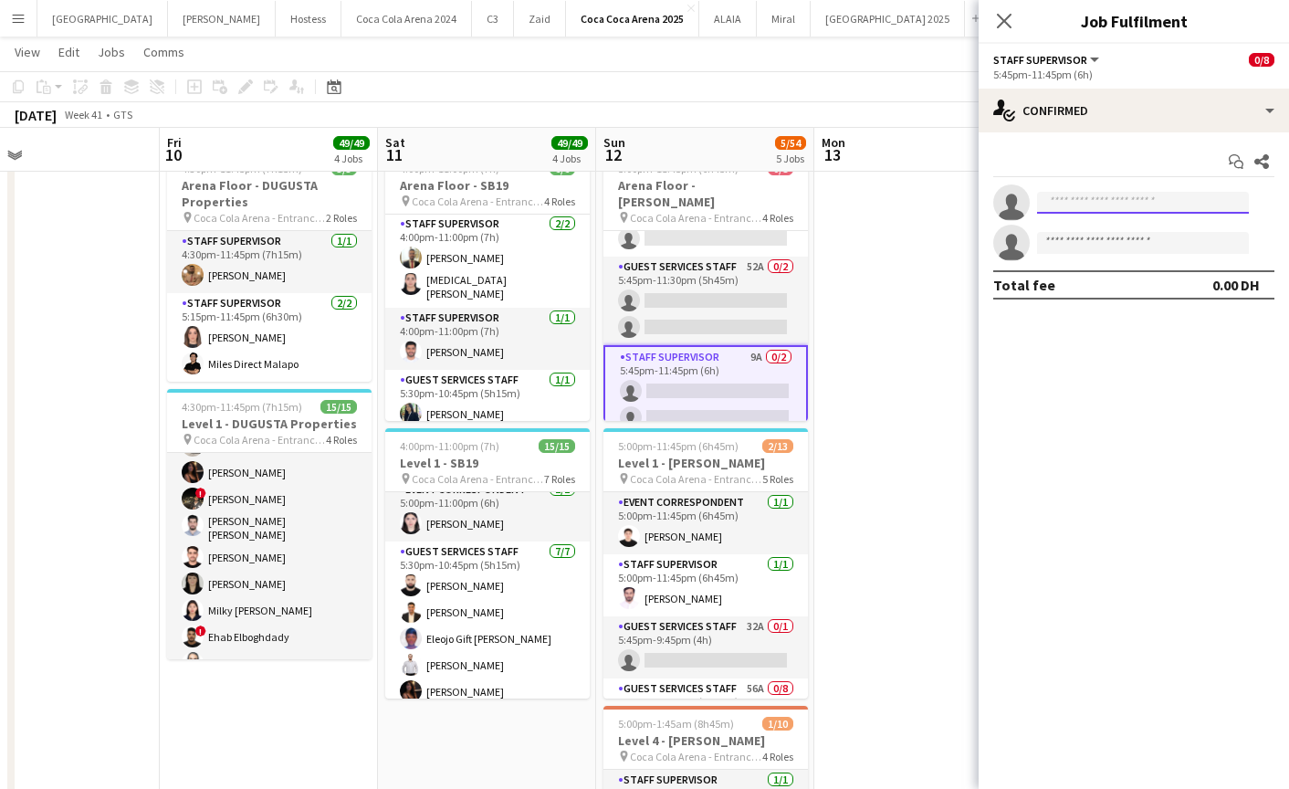
click at [1056, 202] on input at bounding box center [1143, 203] width 212 height 22
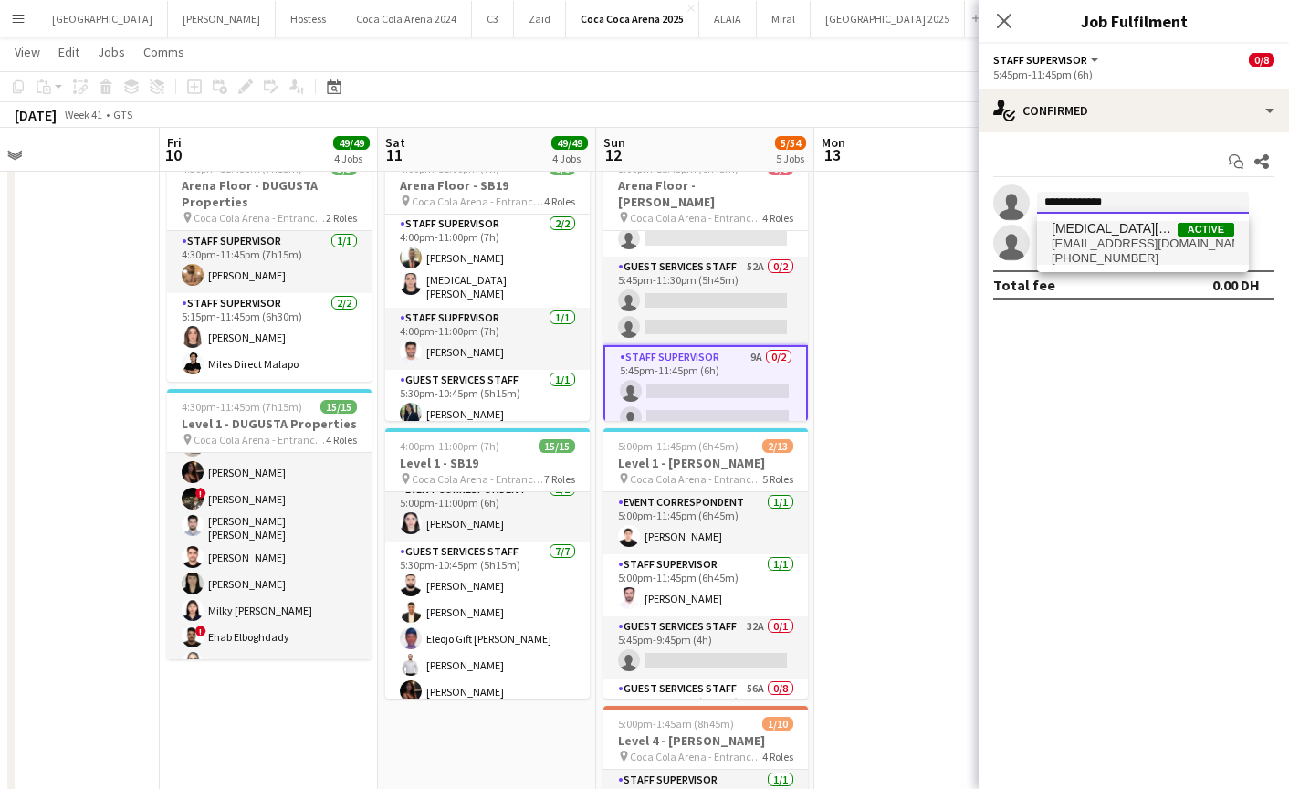
type input "**********"
click at [1069, 263] on span "[PHONE_NUMBER]" at bounding box center [1143, 258] width 183 height 15
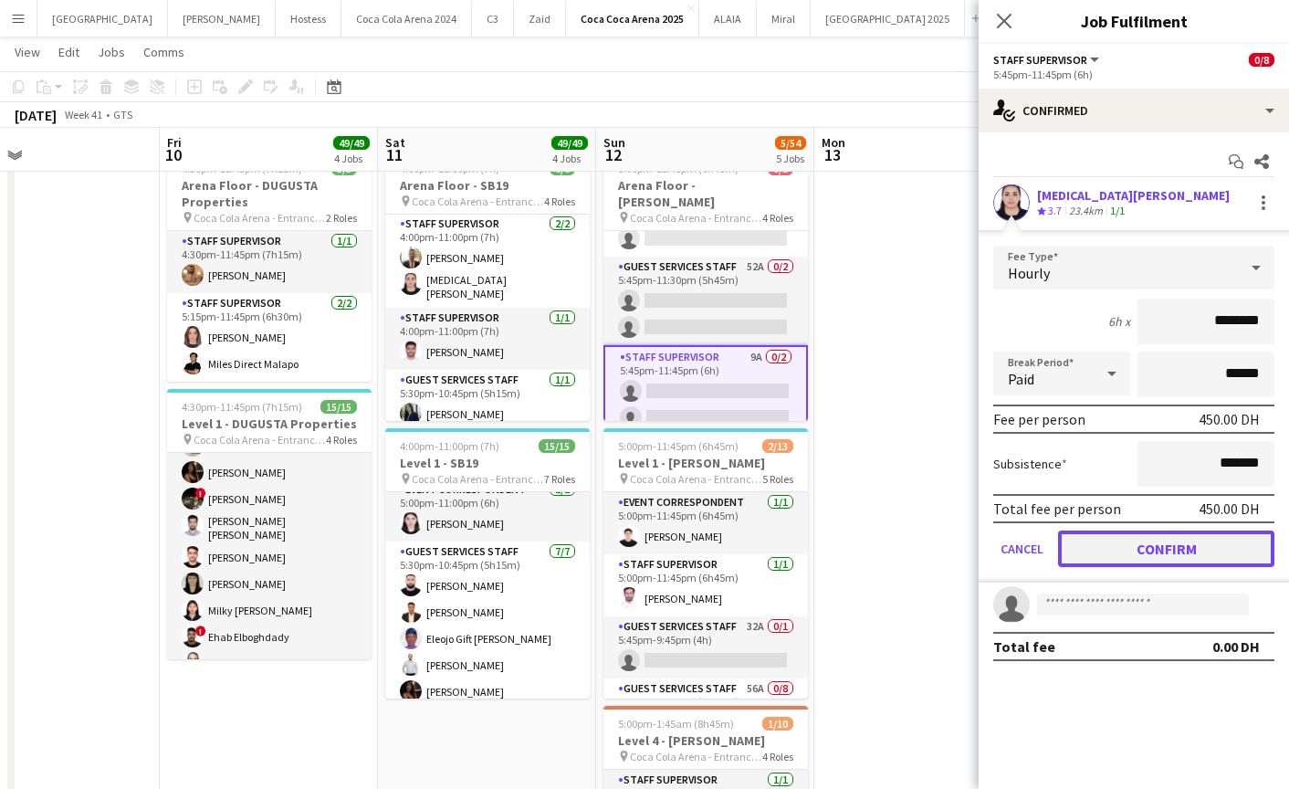
click at [1133, 540] on button "Confirm" at bounding box center [1166, 548] width 216 height 37
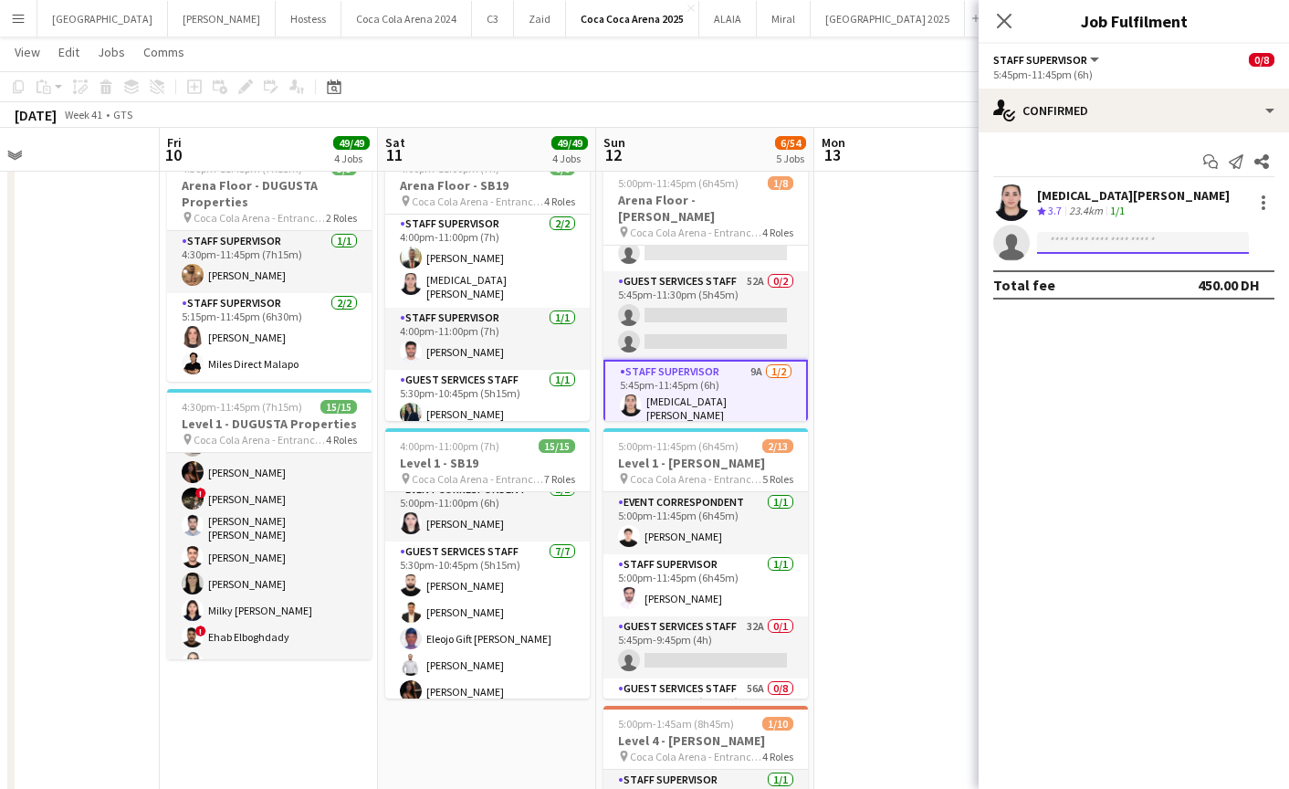
click at [1108, 245] on input at bounding box center [1143, 243] width 212 height 22
type input "*"
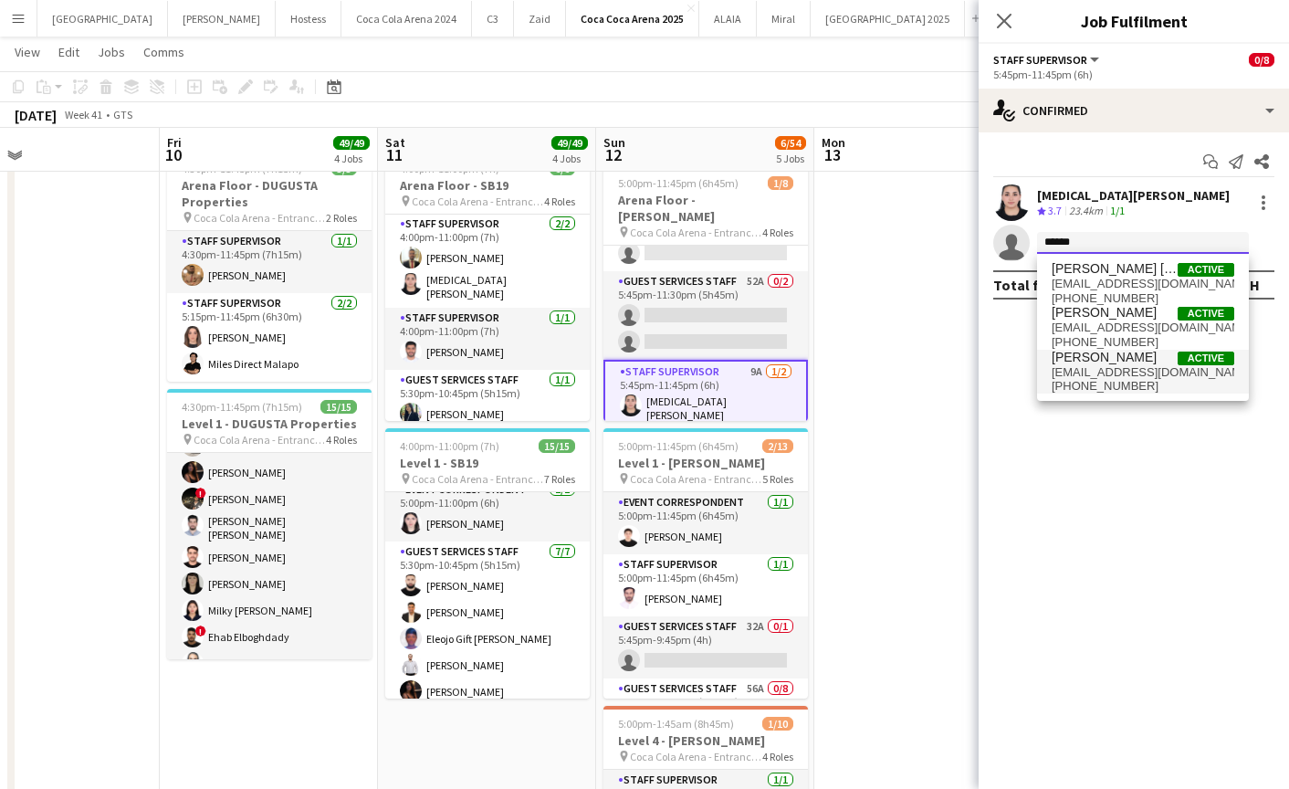
type input "******"
click at [1101, 379] on span "[PHONE_NUMBER]" at bounding box center [1143, 386] width 183 height 15
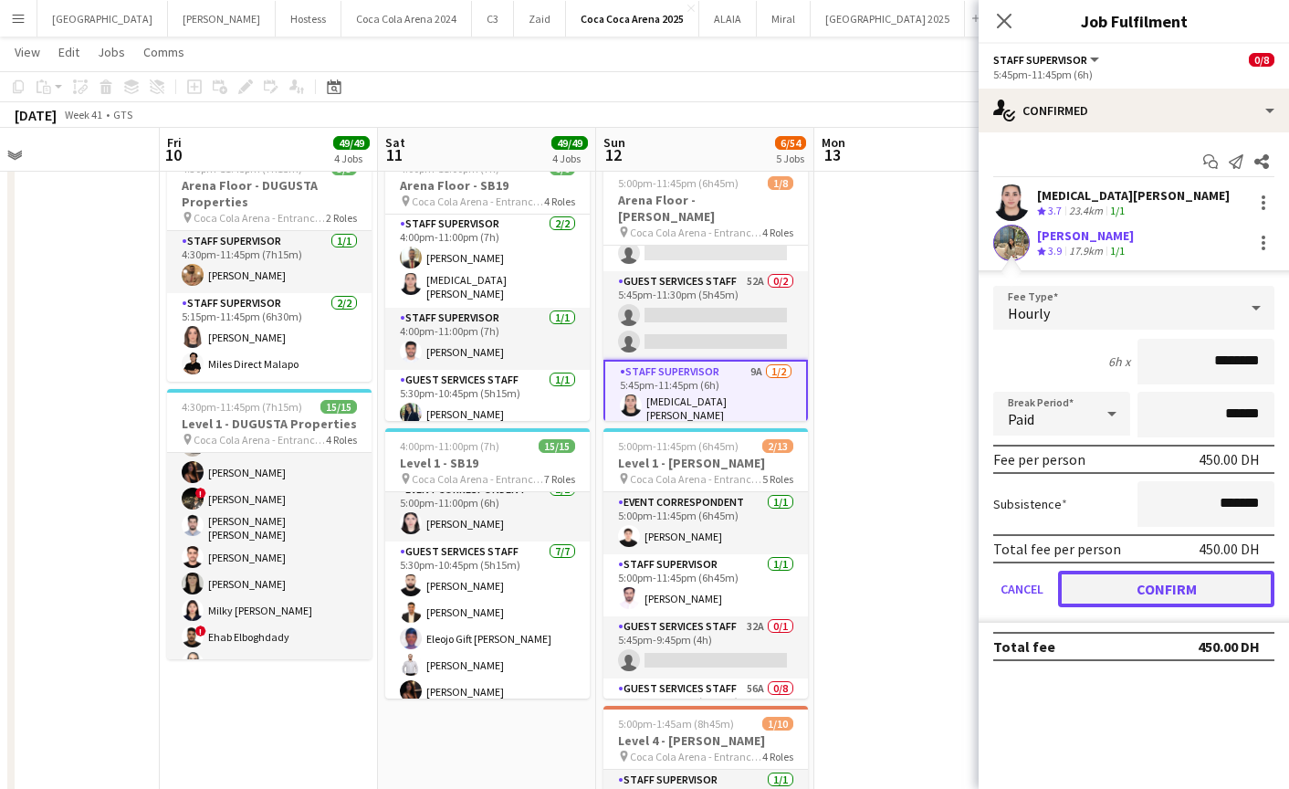
click at [1126, 592] on button "Confirm" at bounding box center [1166, 589] width 216 height 37
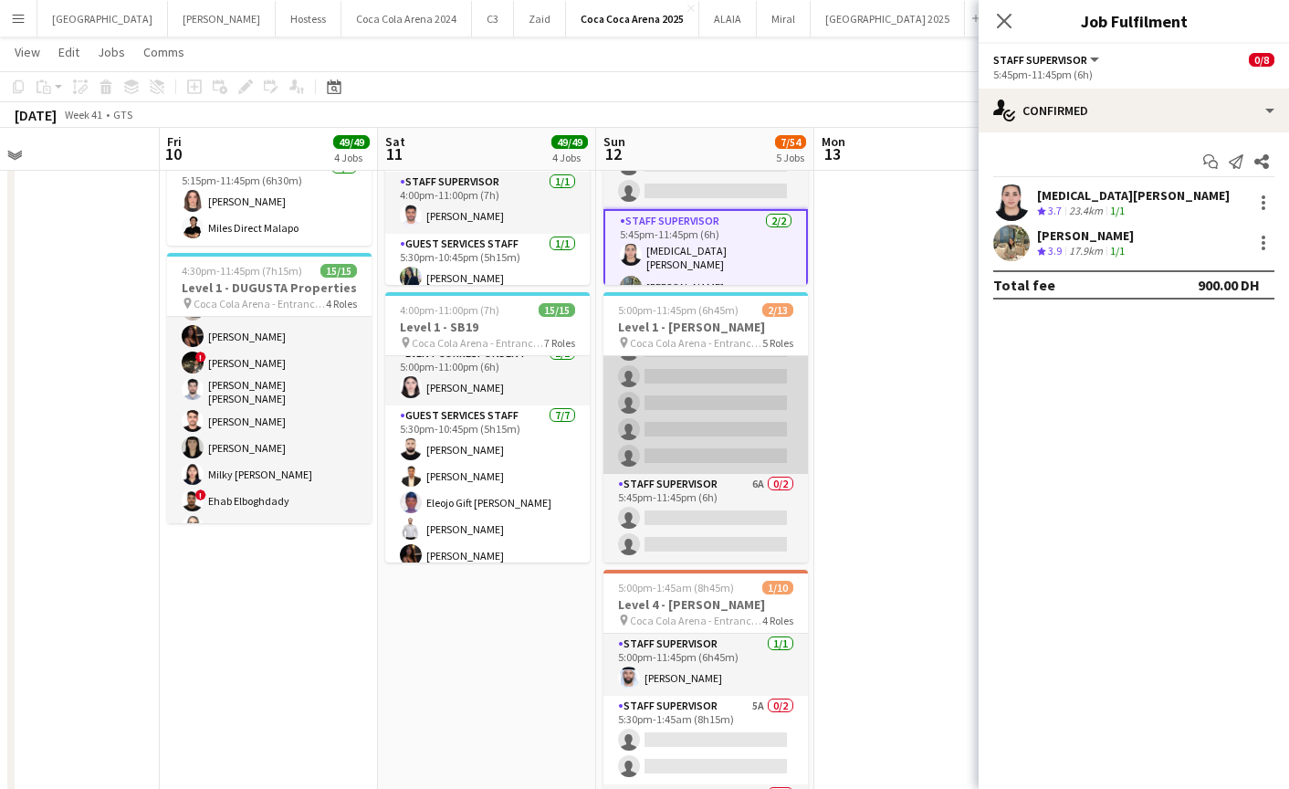
scroll to position [767, 0]
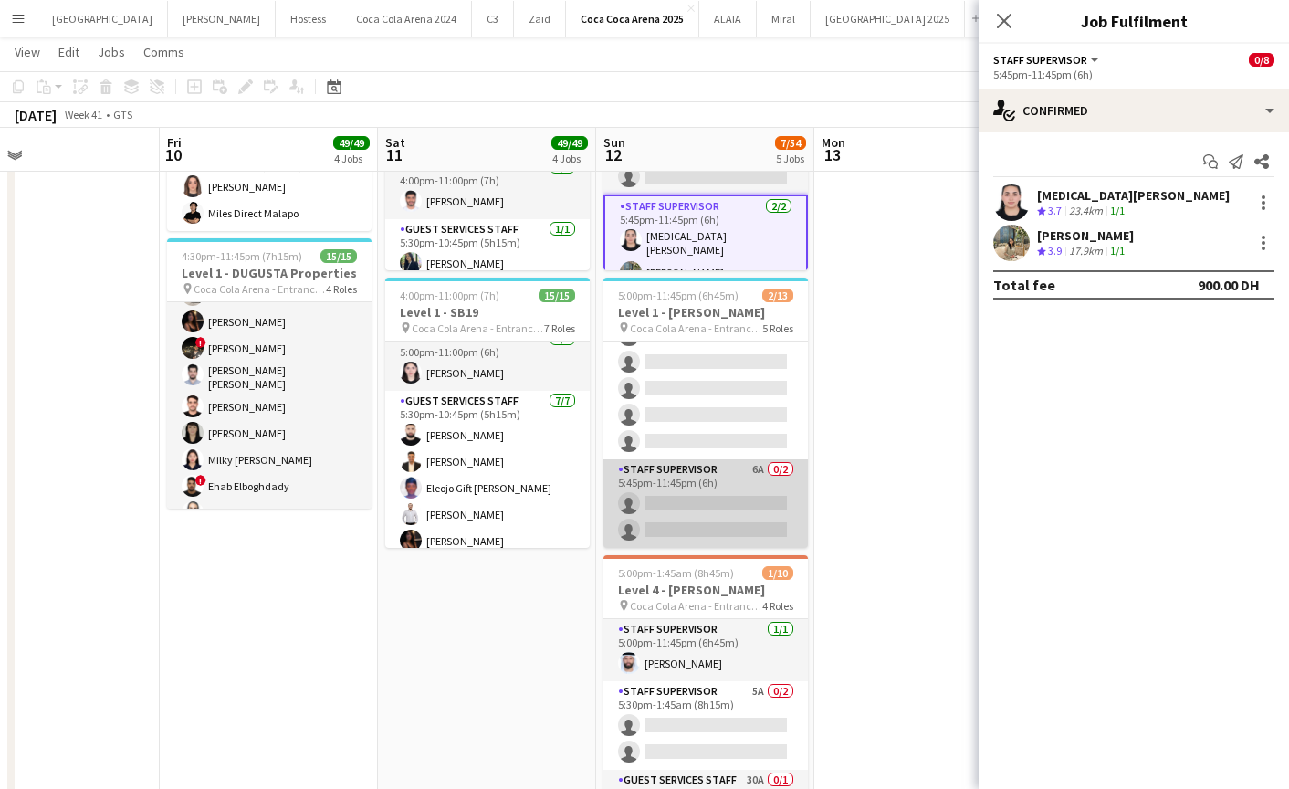
click at [695, 523] on app-card-role "Staff Supervisor 6A 0/2 5:45pm-11:45pm (6h) single-neutral-actions single-neutr…" at bounding box center [705, 503] width 205 height 89
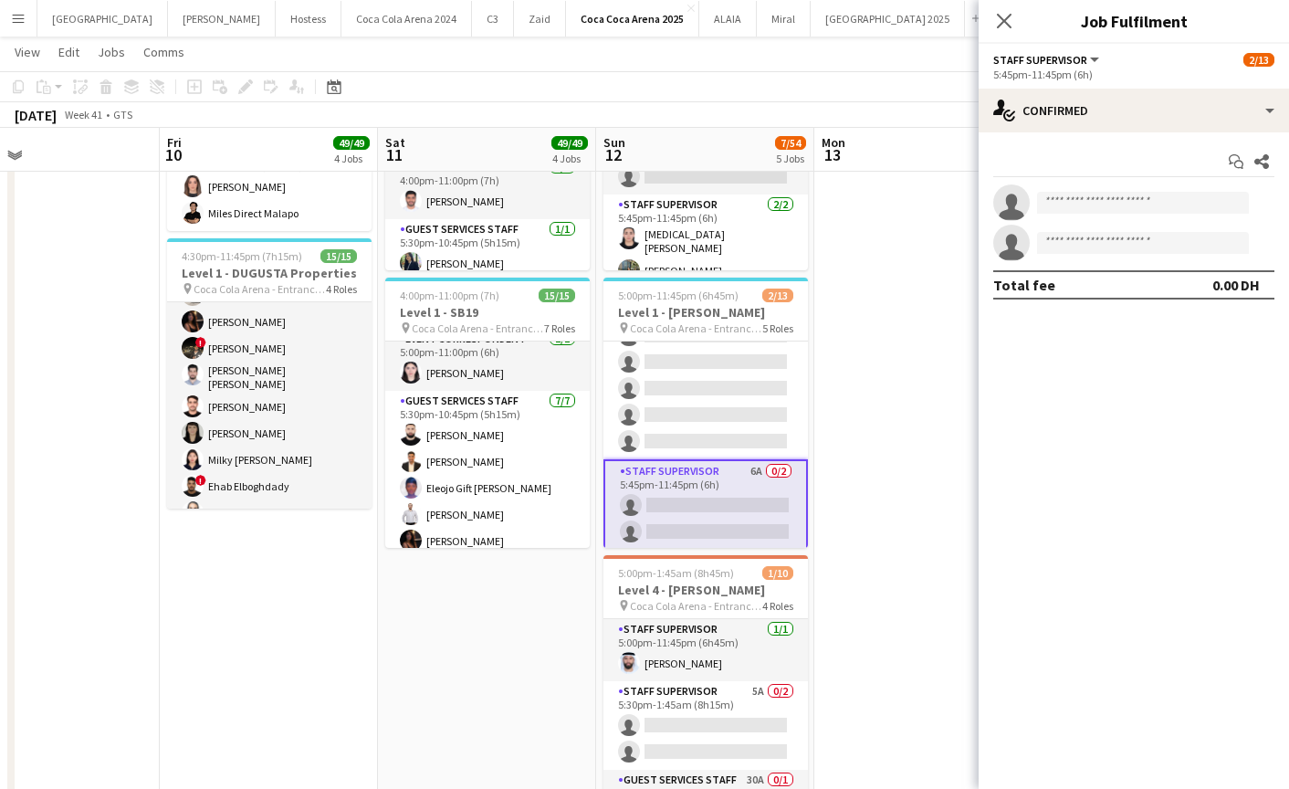
scroll to position [163, 0]
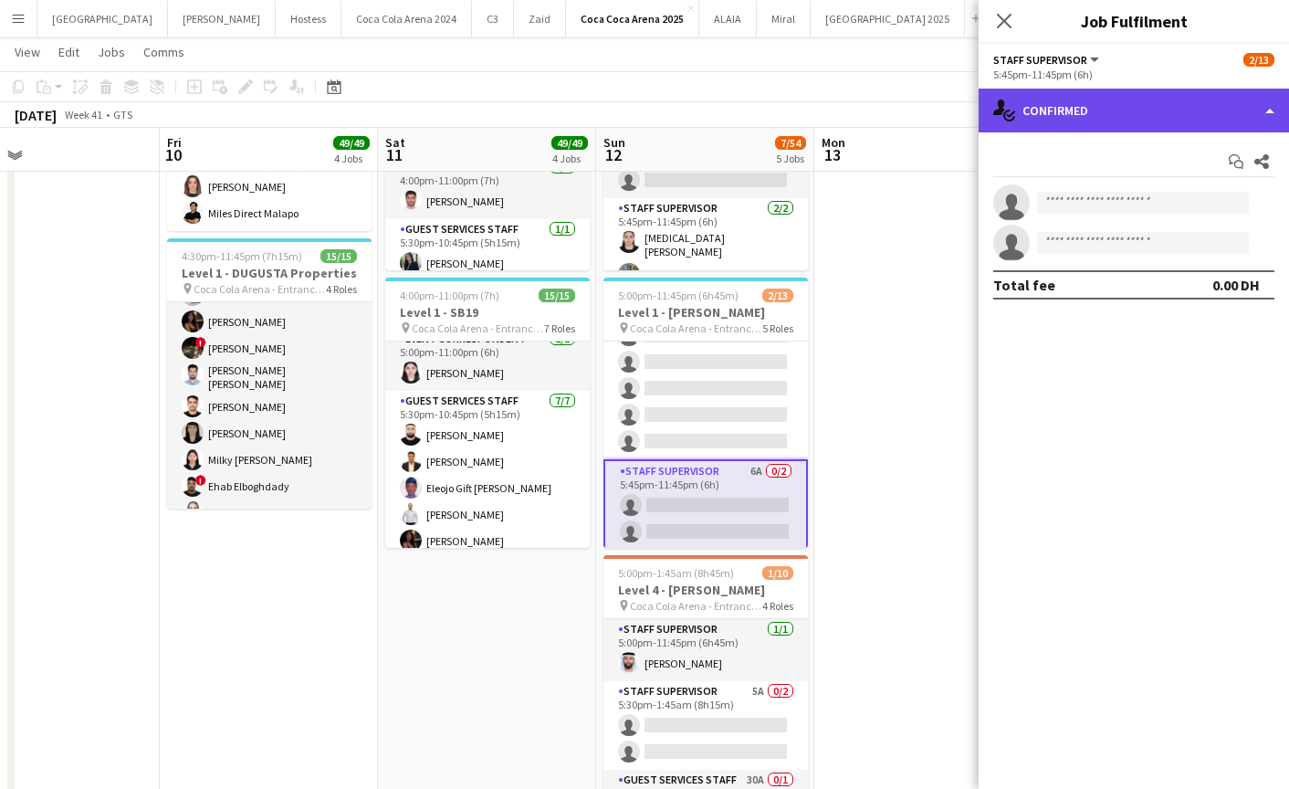
click at [1091, 110] on div "single-neutral-actions-check-2 Confirmed" at bounding box center [1134, 111] width 310 height 44
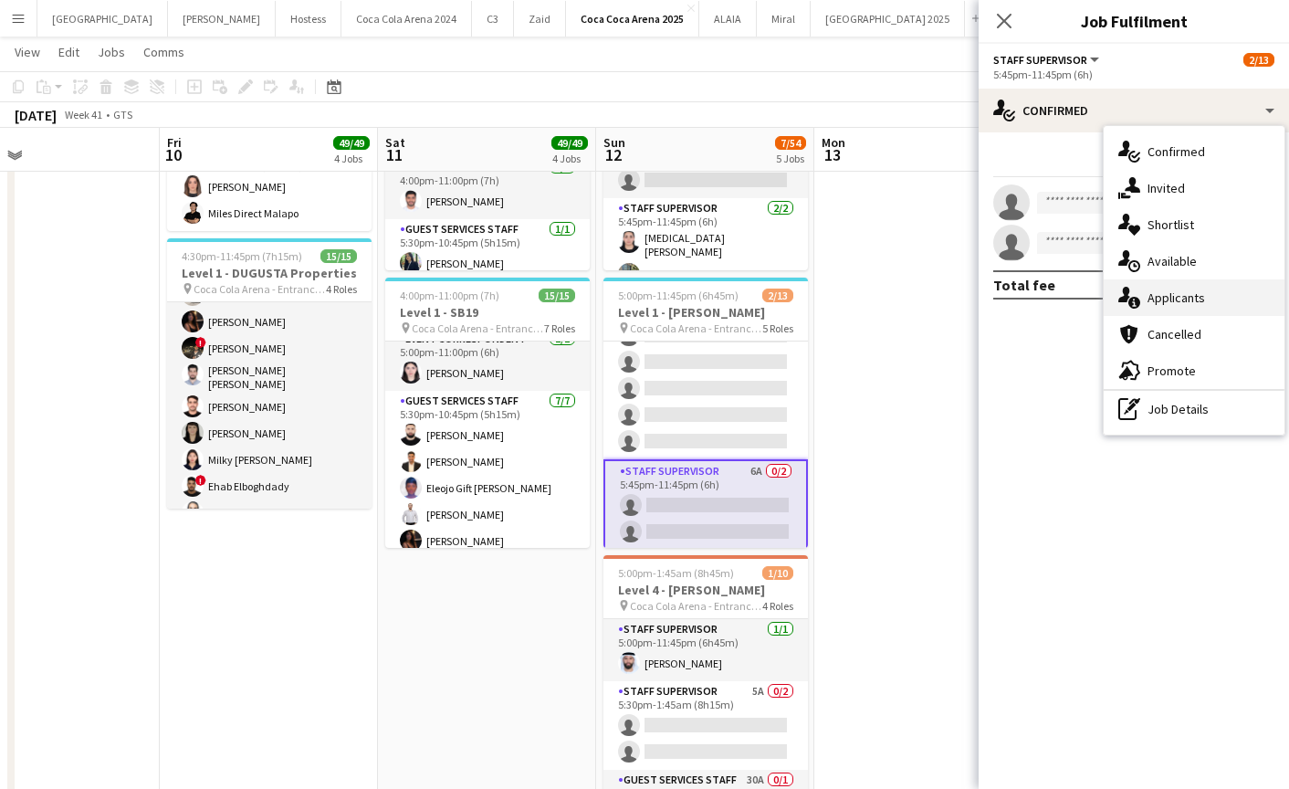
click at [1156, 286] on div "single-neutral-actions-information Applicants" at bounding box center [1194, 297] width 181 height 37
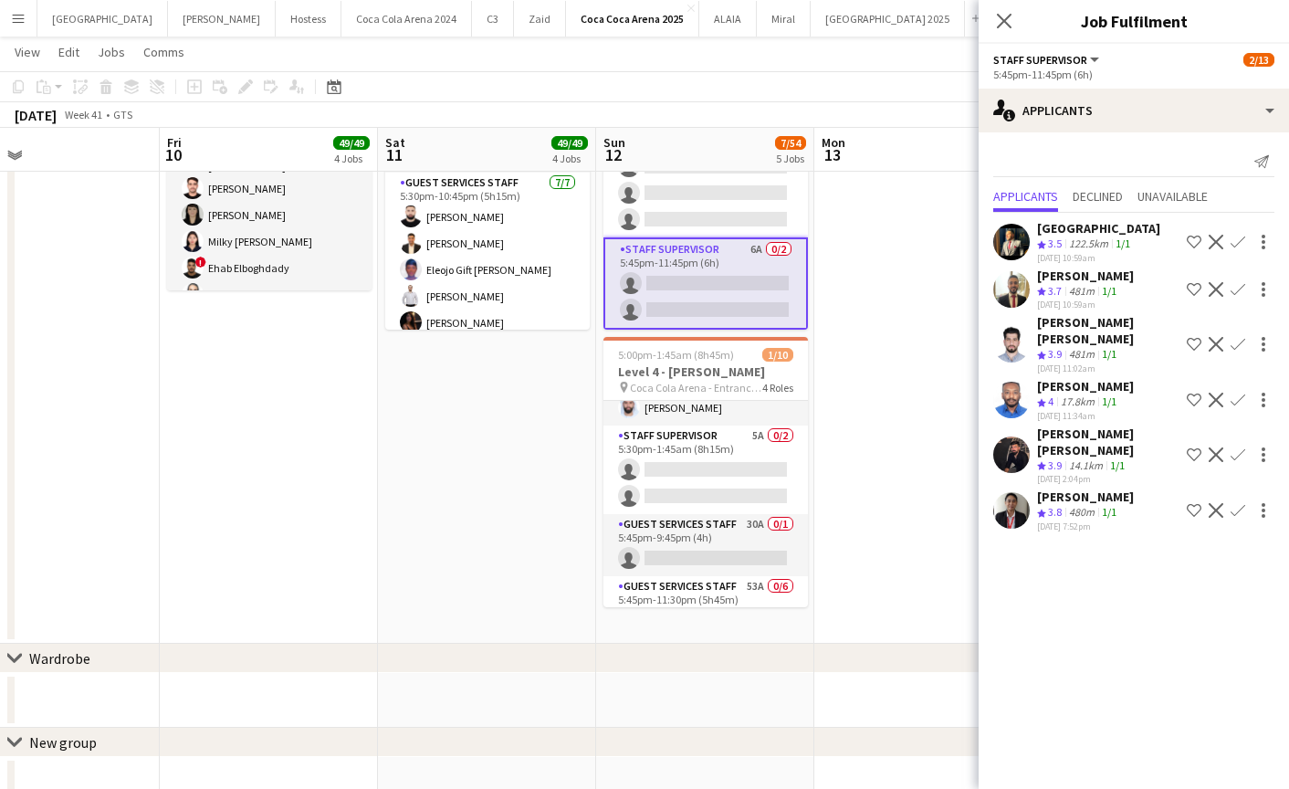
scroll to position [26, 0]
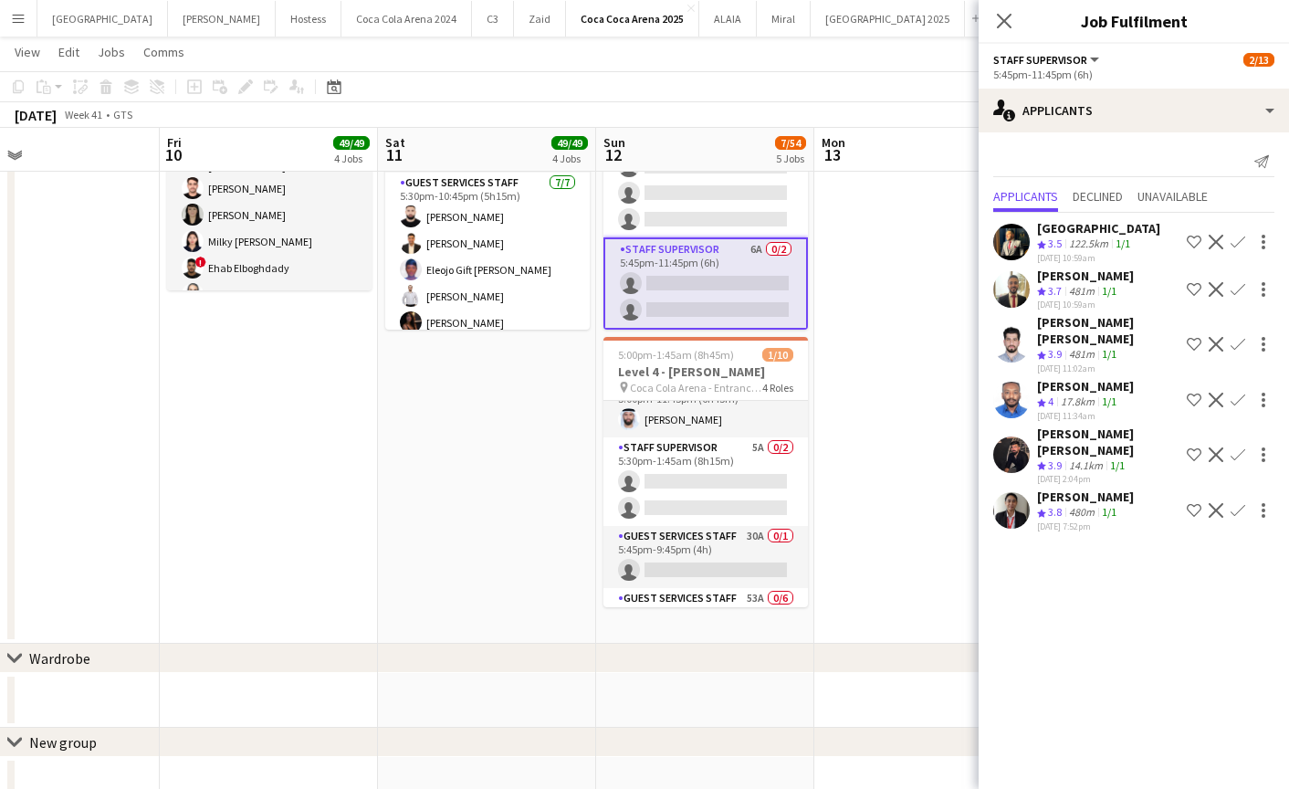
click at [669, 509] on app-card-role "Staff Supervisor 5A 0/2 5:30pm-1:45am (8h15m) single-neutral-actions single-neu…" at bounding box center [705, 481] width 205 height 89
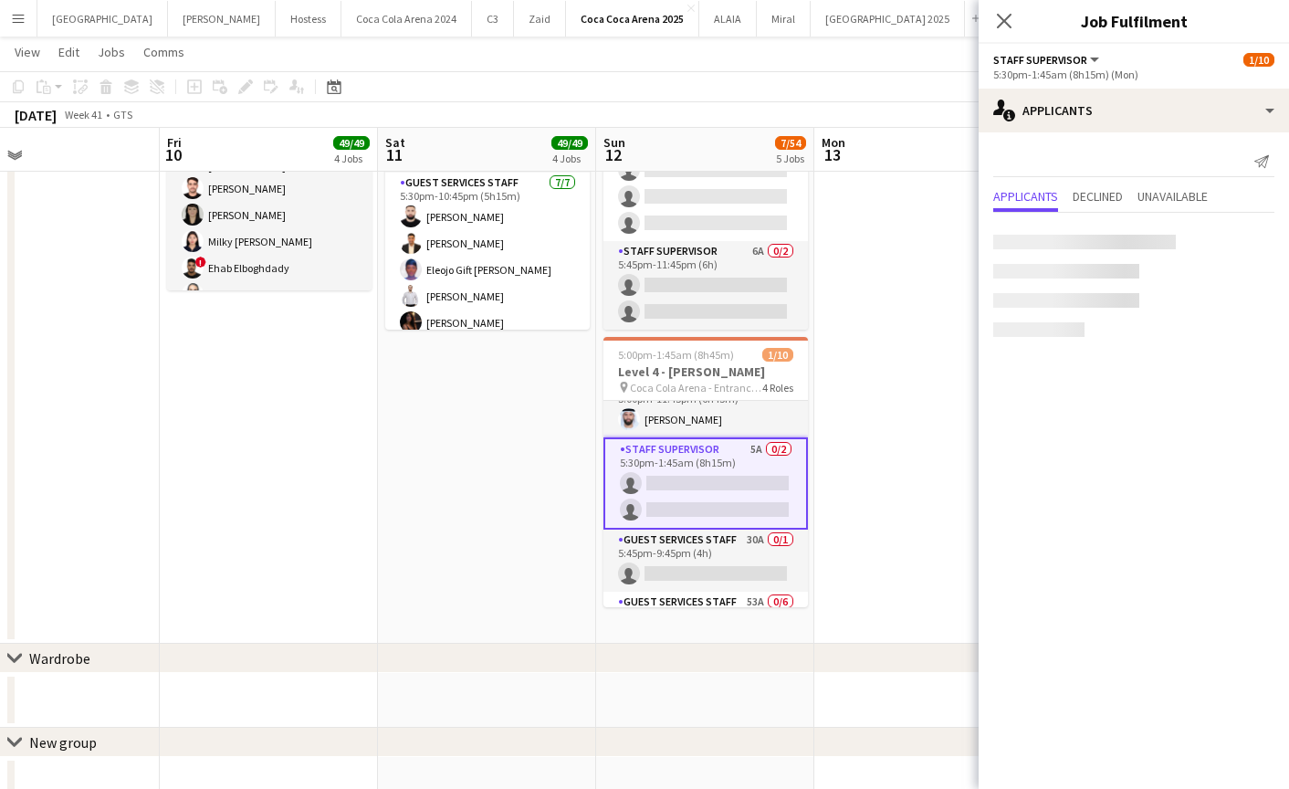
scroll to position [316, 0]
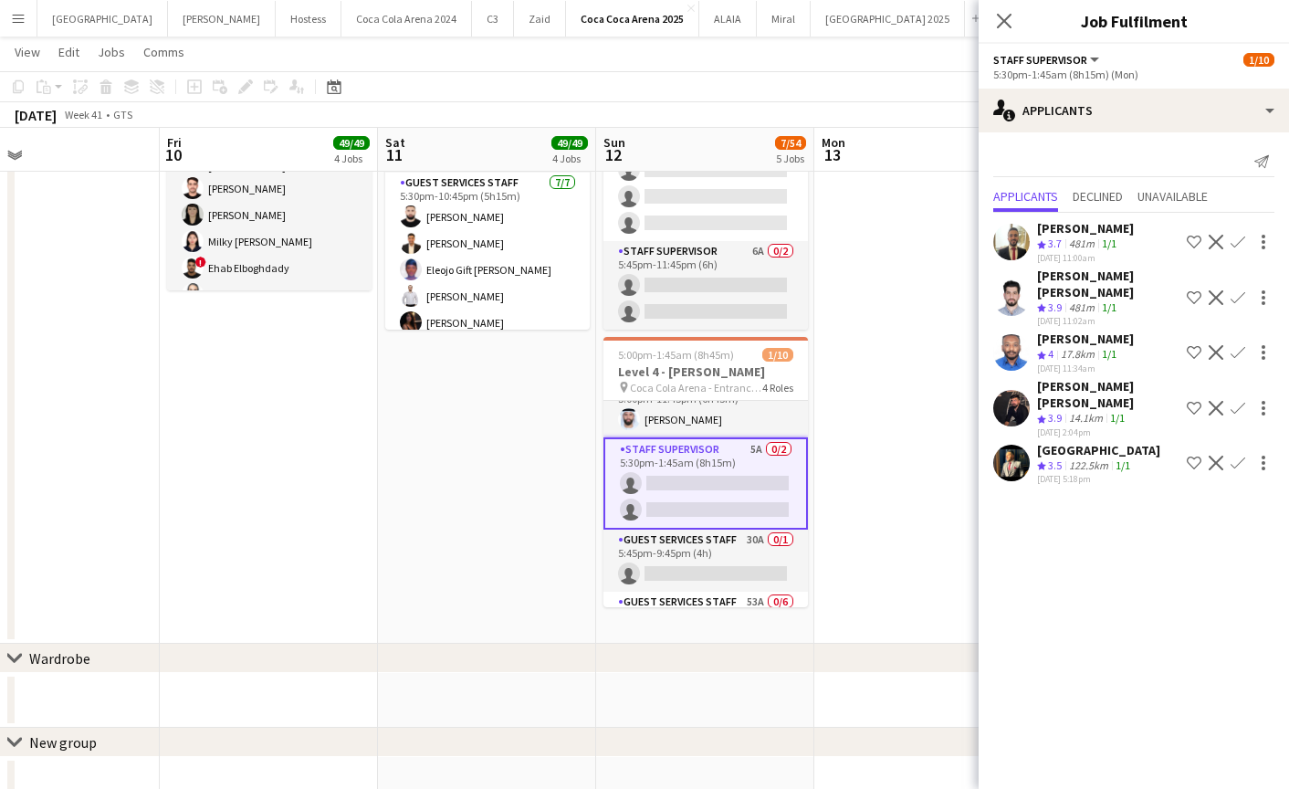
click at [729, 503] on app-card-role "Staff Supervisor 5A 0/2 5:30pm-1:45am (8h15m) single-neutral-actions single-neu…" at bounding box center [705, 483] width 205 height 92
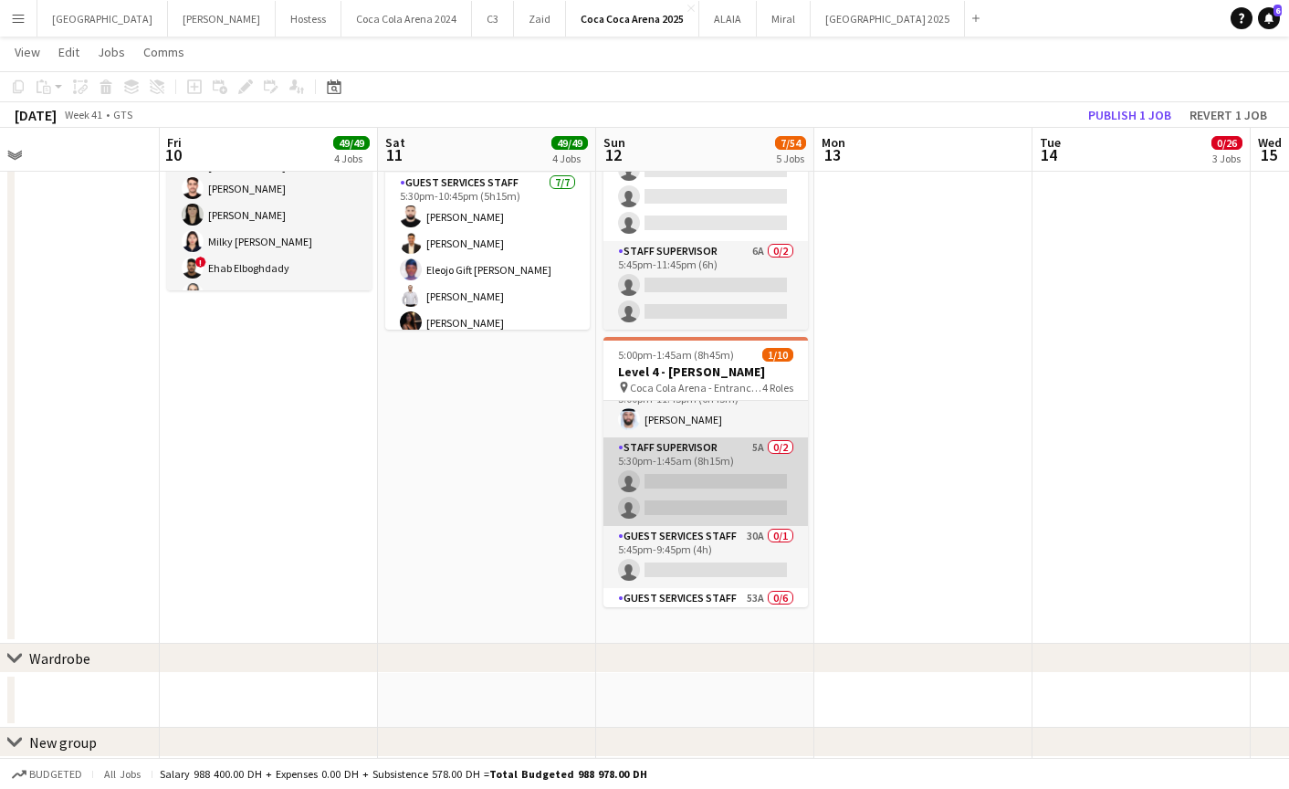
click at [728, 499] on app-card-role "Staff Supervisor 5A 0/2 5:30pm-1:45am (8h15m) single-neutral-actions single-neu…" at bounding box center [705, 481] width 205 height 89
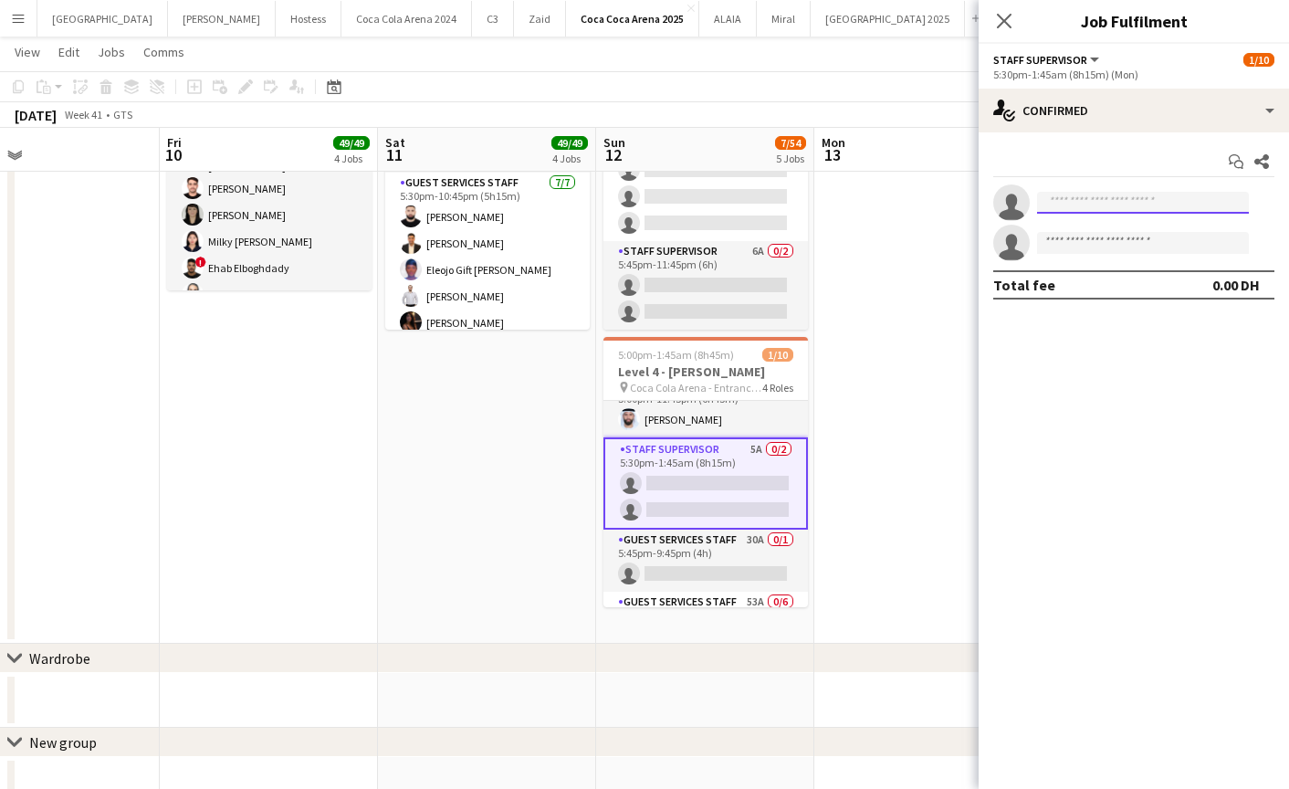
click at [1080, 200] on input at bounding box center [1143, 203] width 212 height 22
type input "*****"
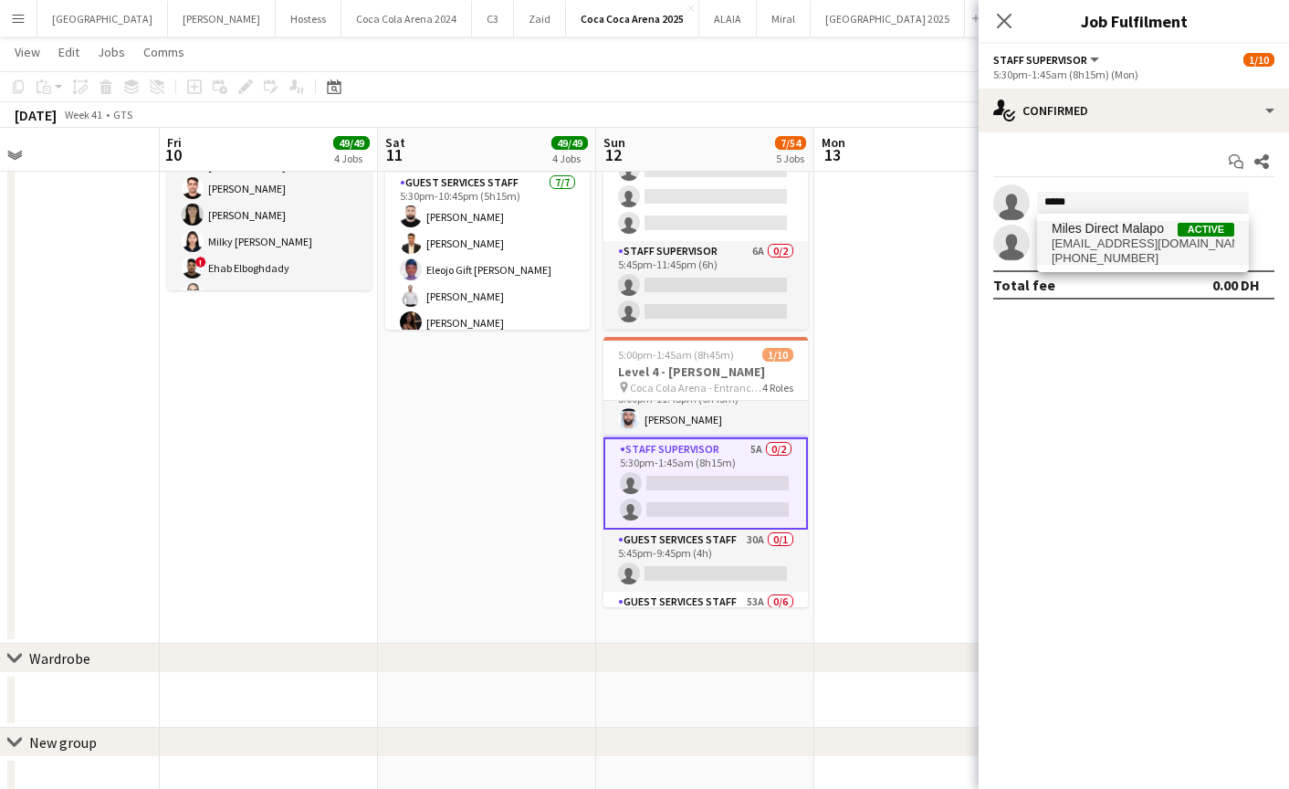
click at [1098, 237] on span "[EMAIL_ADDRESS][DOMAIN_NAME]" at bounding box center [1143, 243] width 183 height 15
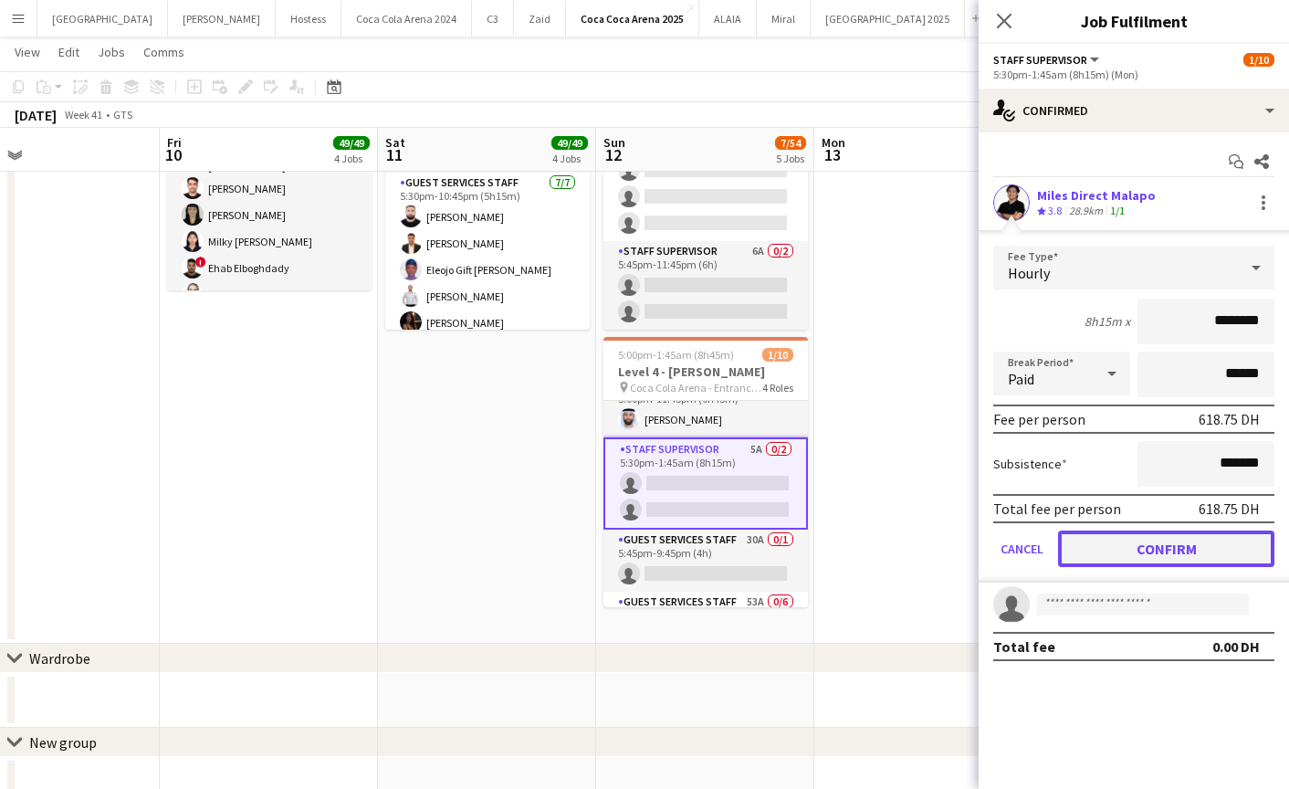
click at [1113, 544] on button "Confirm" at bounding box center [1166, 548] width 216 height 37
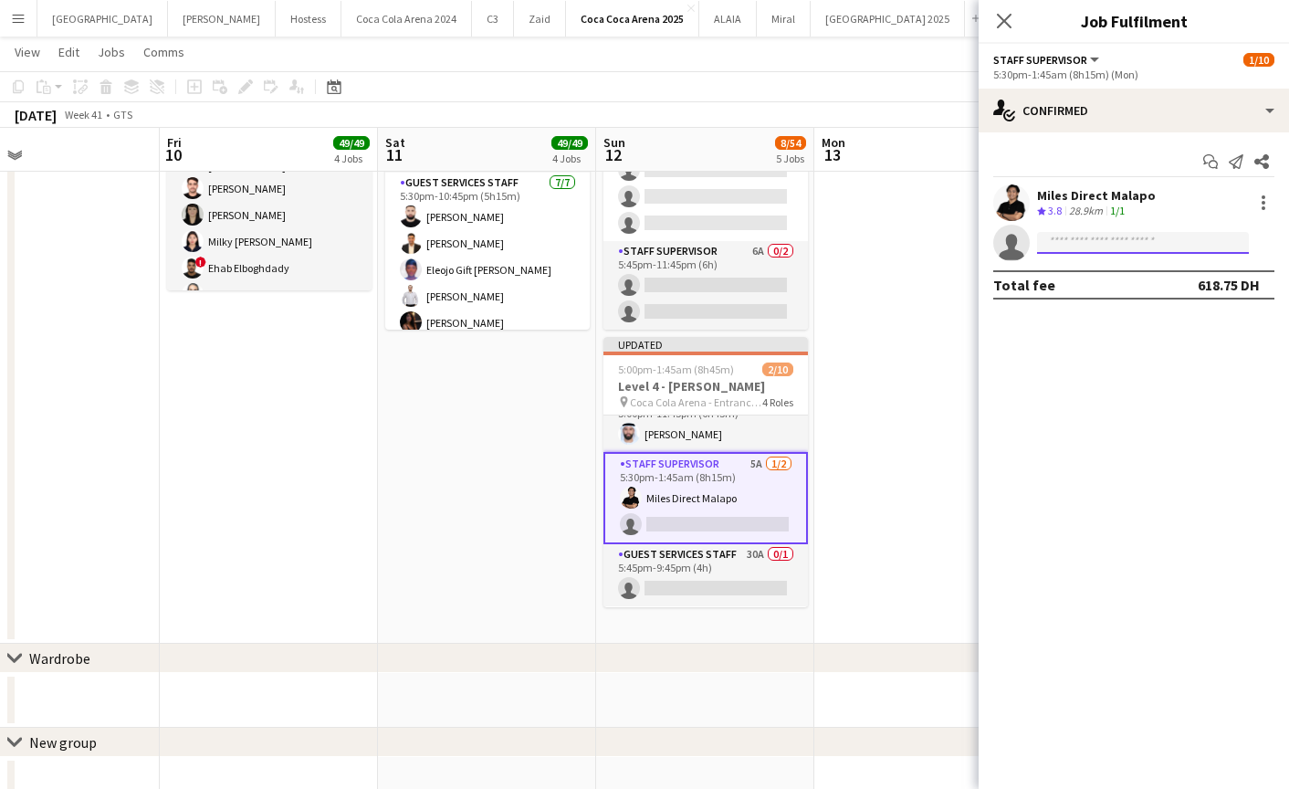
click at [1107, 245] on input at bounding box center [1143, 243] width 212 height 22
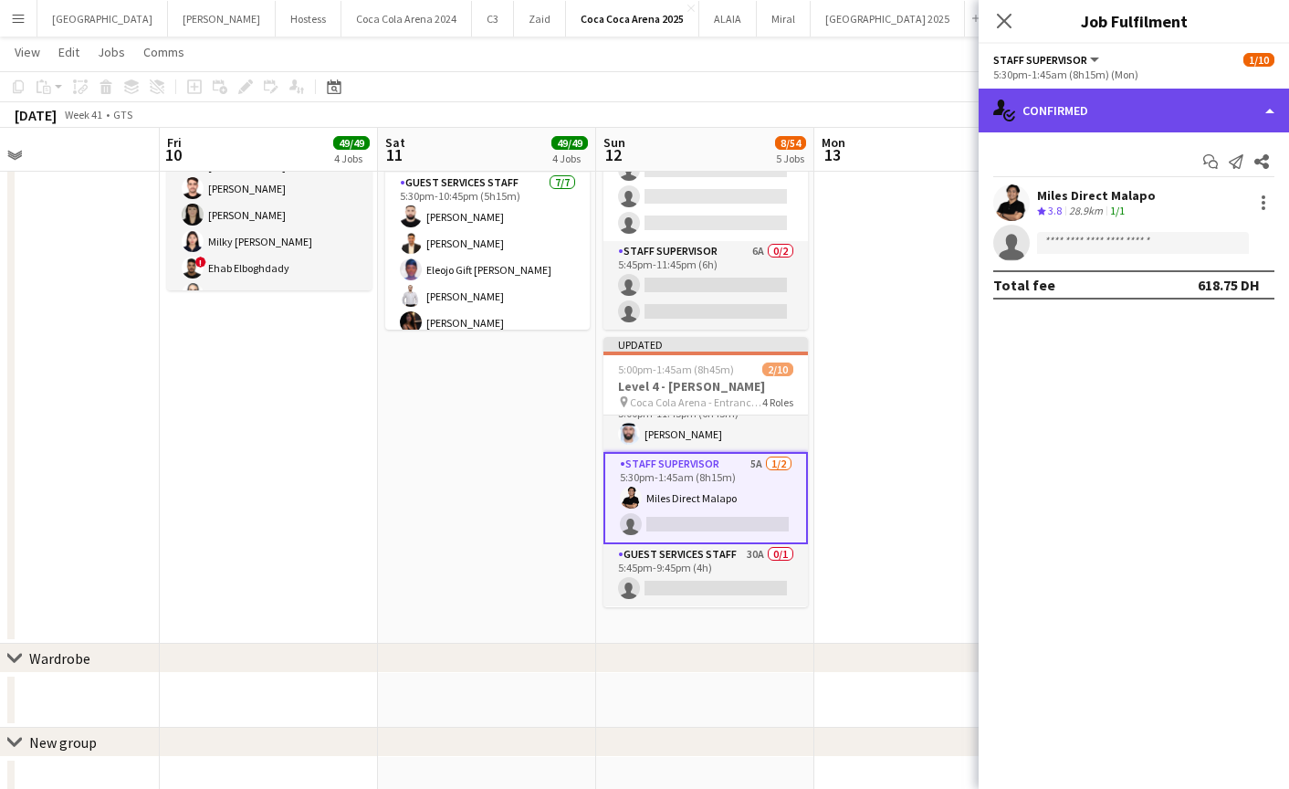
click at [1106, 98] on div "single-neutral-actions-check-2 Confirmed" at bounding box center [1134, 111] width 310 height 44
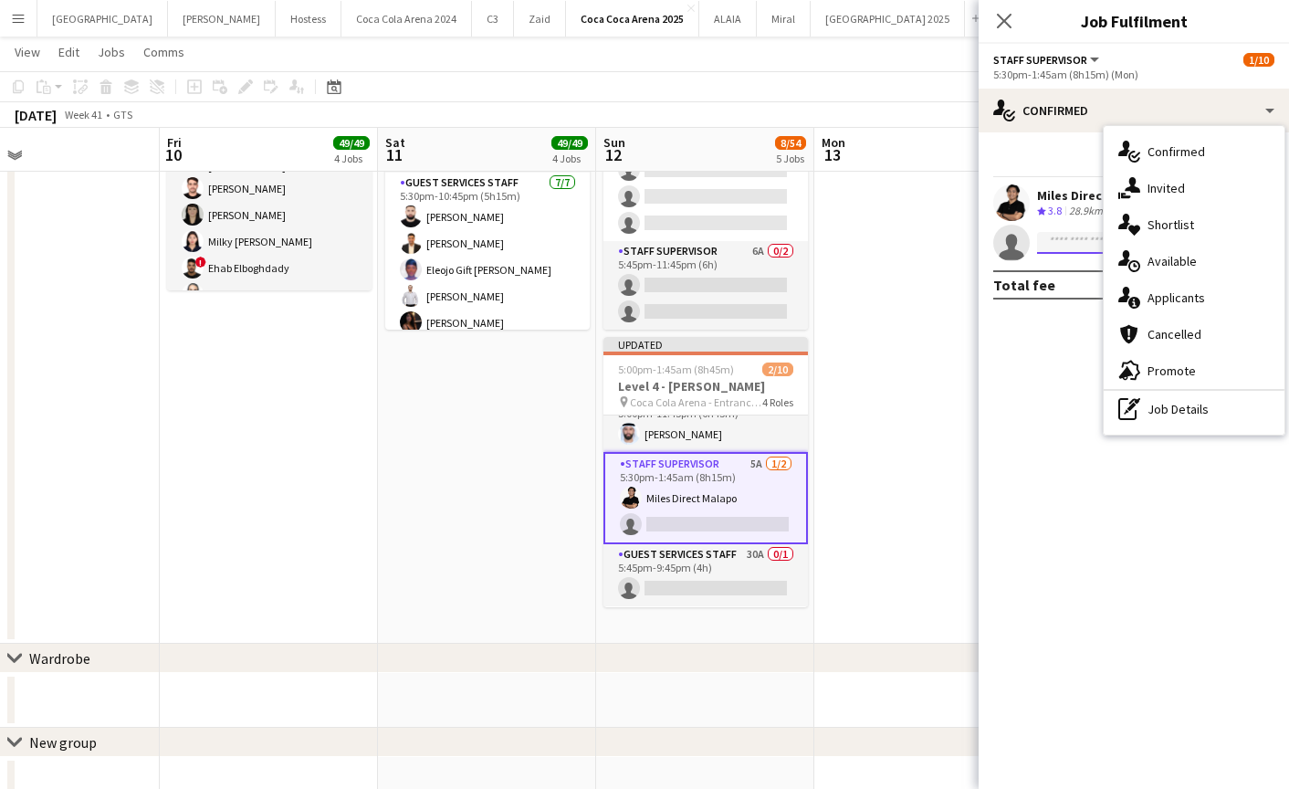
click at [1059, 246] on input at bounding box center [1143, 243] width 212 height 22
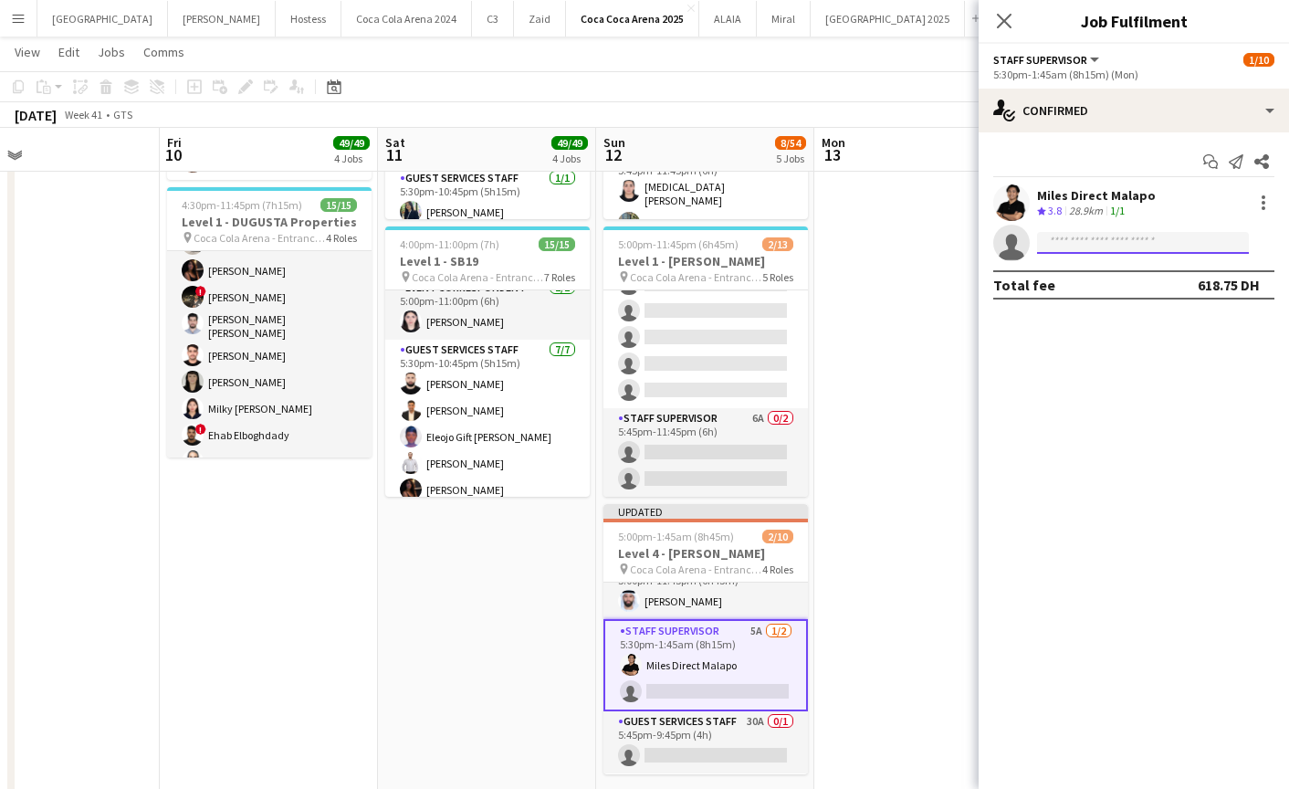
click at [1089, 243] on input at bounding box center [1143, 243] width 212 height 22
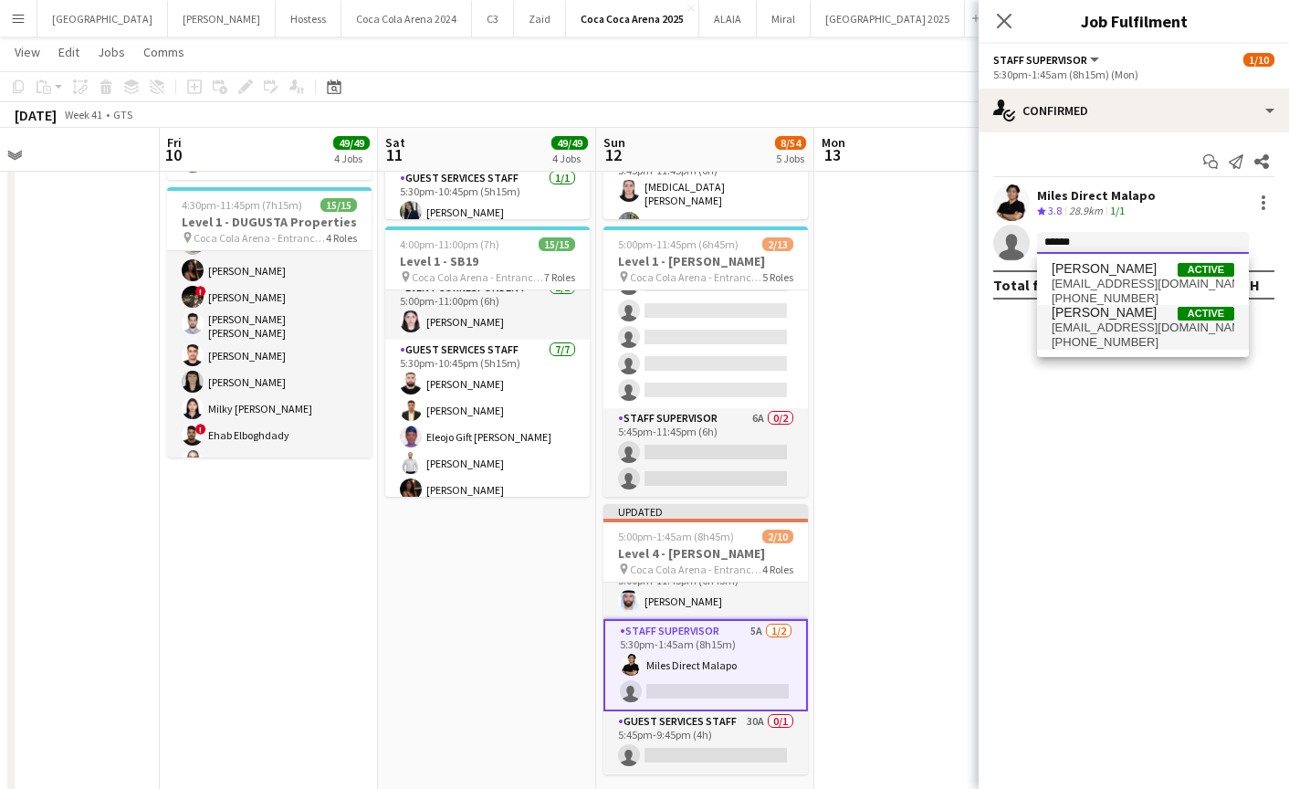
type input "******"
click at [1080, 335] on span "[PHONE_NUMBER]" at bounding box center [1143, 342] width 183 height 15
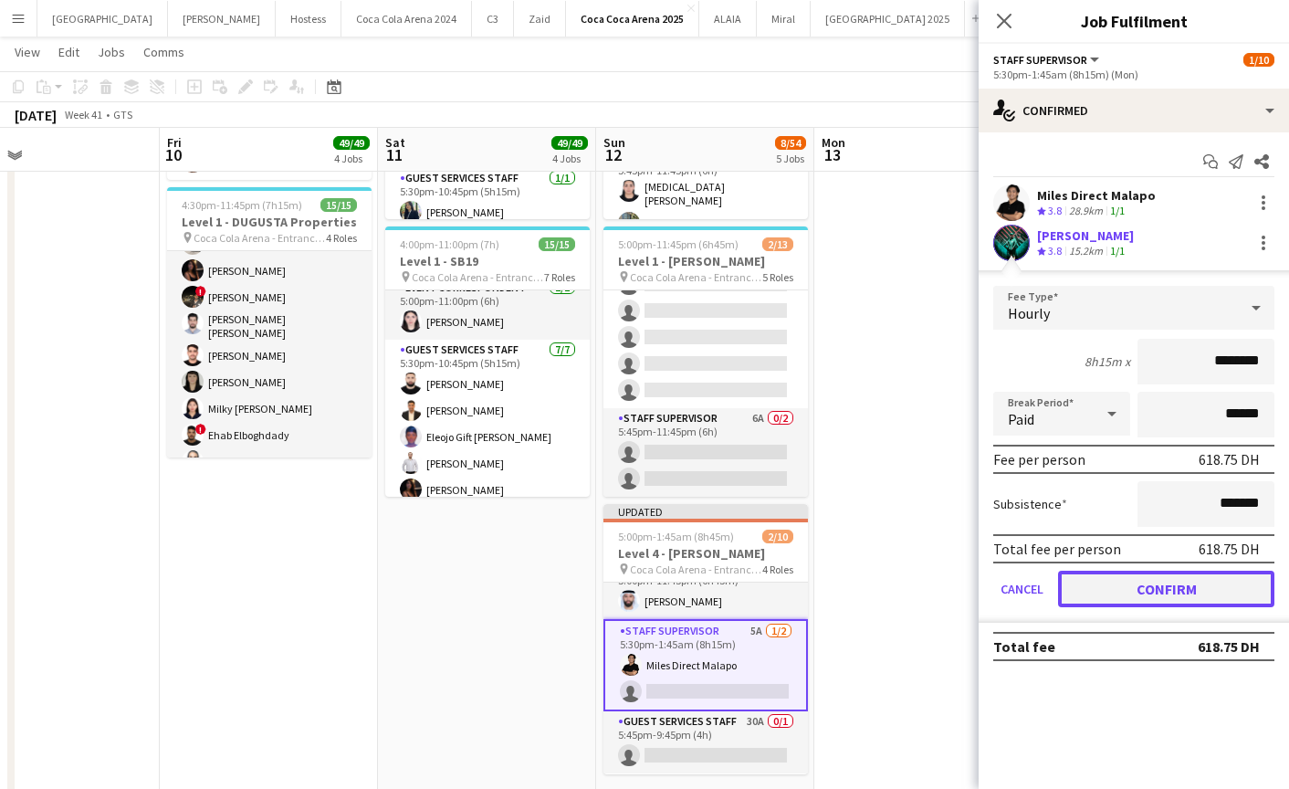
click at [1128, 587] on button "Confirm" at bounding box center [1166, 589] width 216 height 37
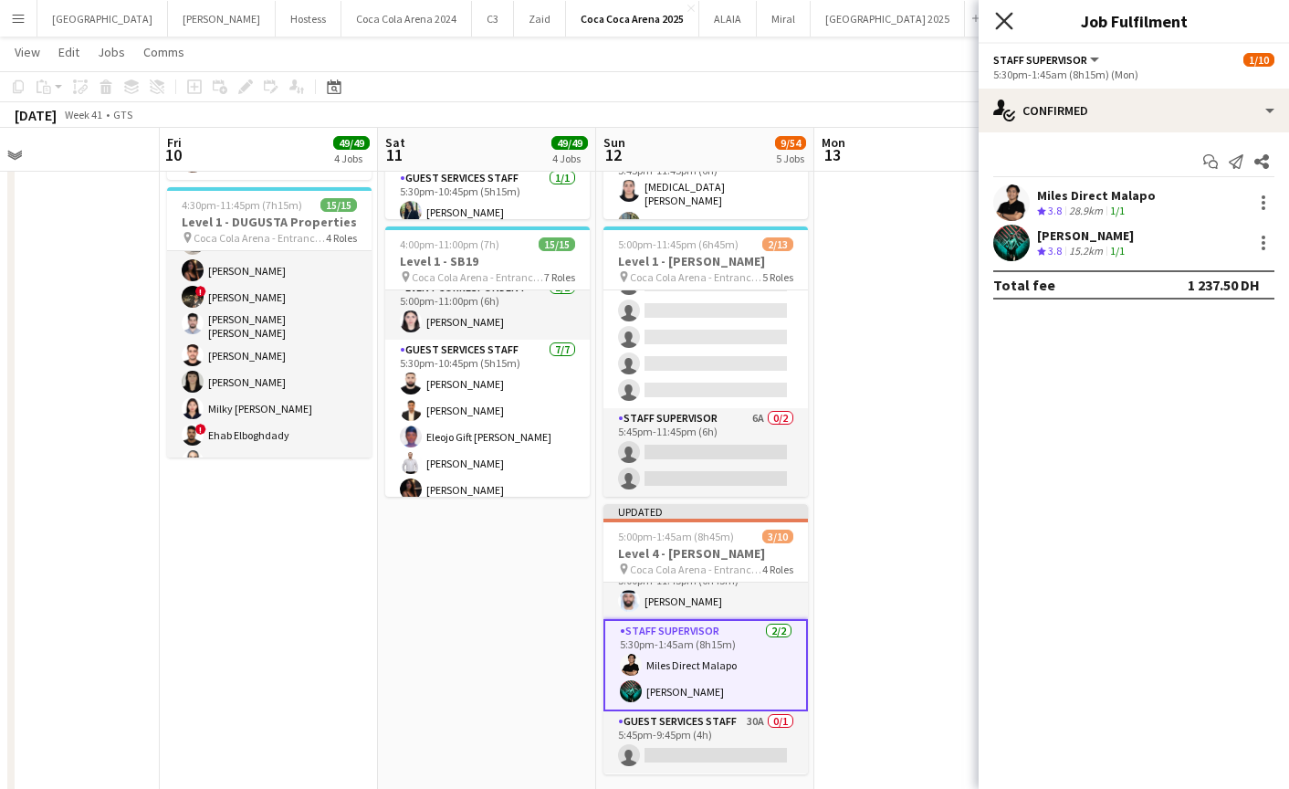
click at [1001, 21] on icon "Close pop-in" at bounding box center [1003, 20] width 17 height 17
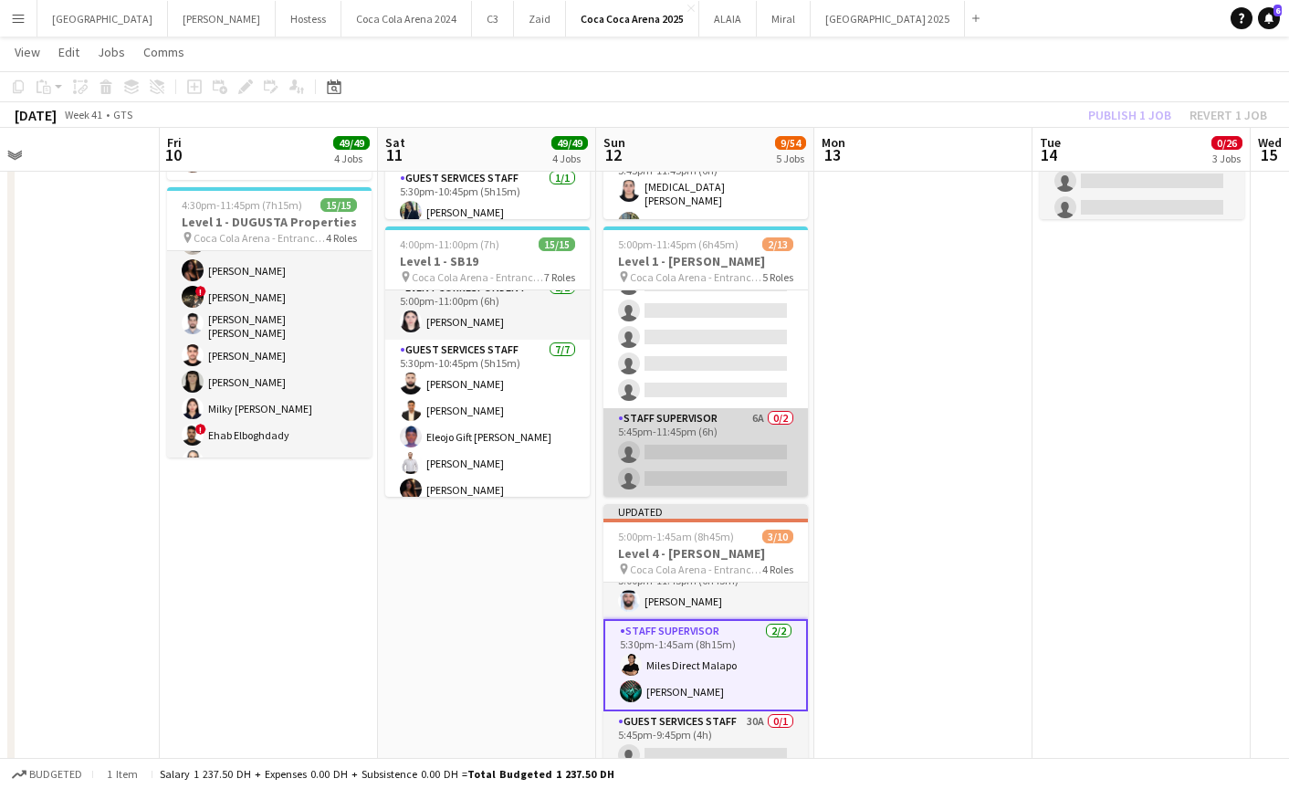
click at [700, 466] on app-card-role "Staff Supervisor 6A 0/2 5:45pm-11:45pm (6h) single-neutral-actions single-neutr…" at bounding box center [705, 452] width 205 height 89
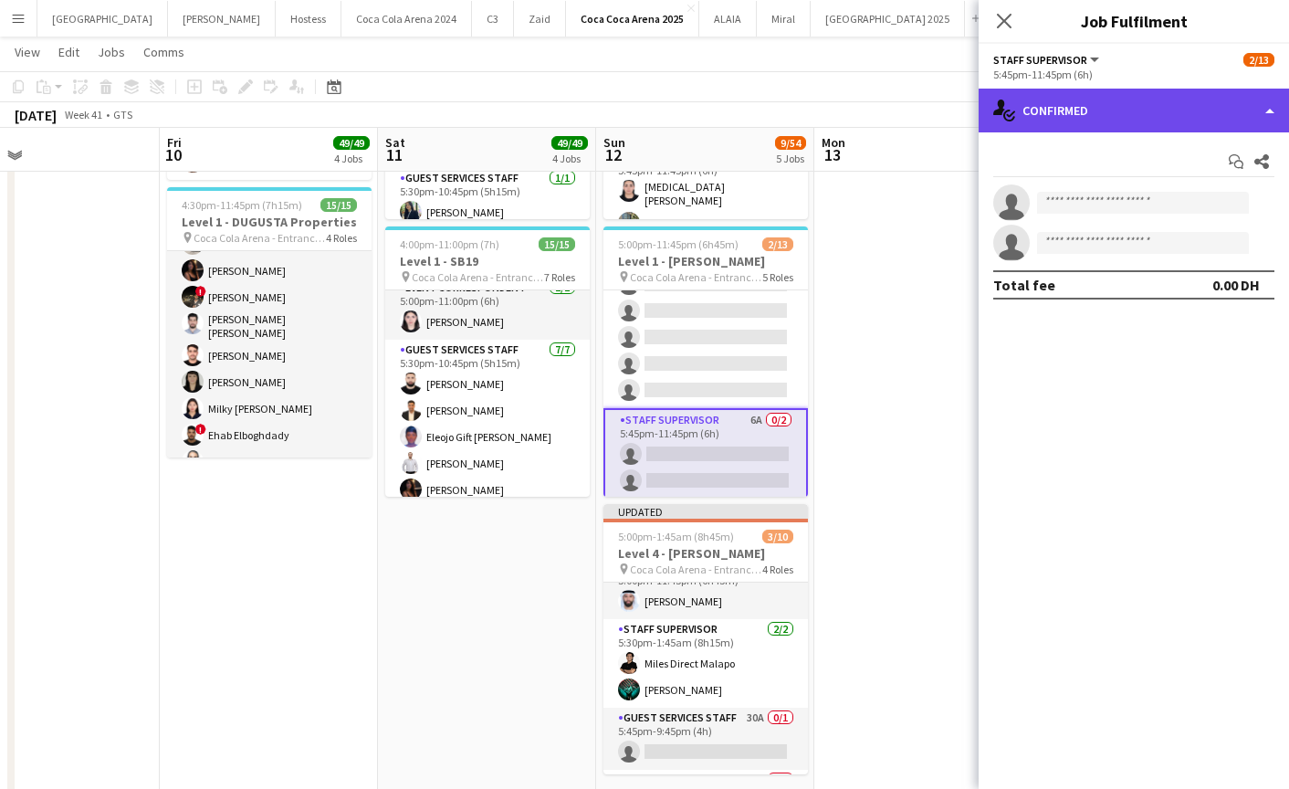
click at [1093, 111] on div "single-neutral-actions-check-2 Confirmed" at bounding box center [1134, 111] width 310 height 44
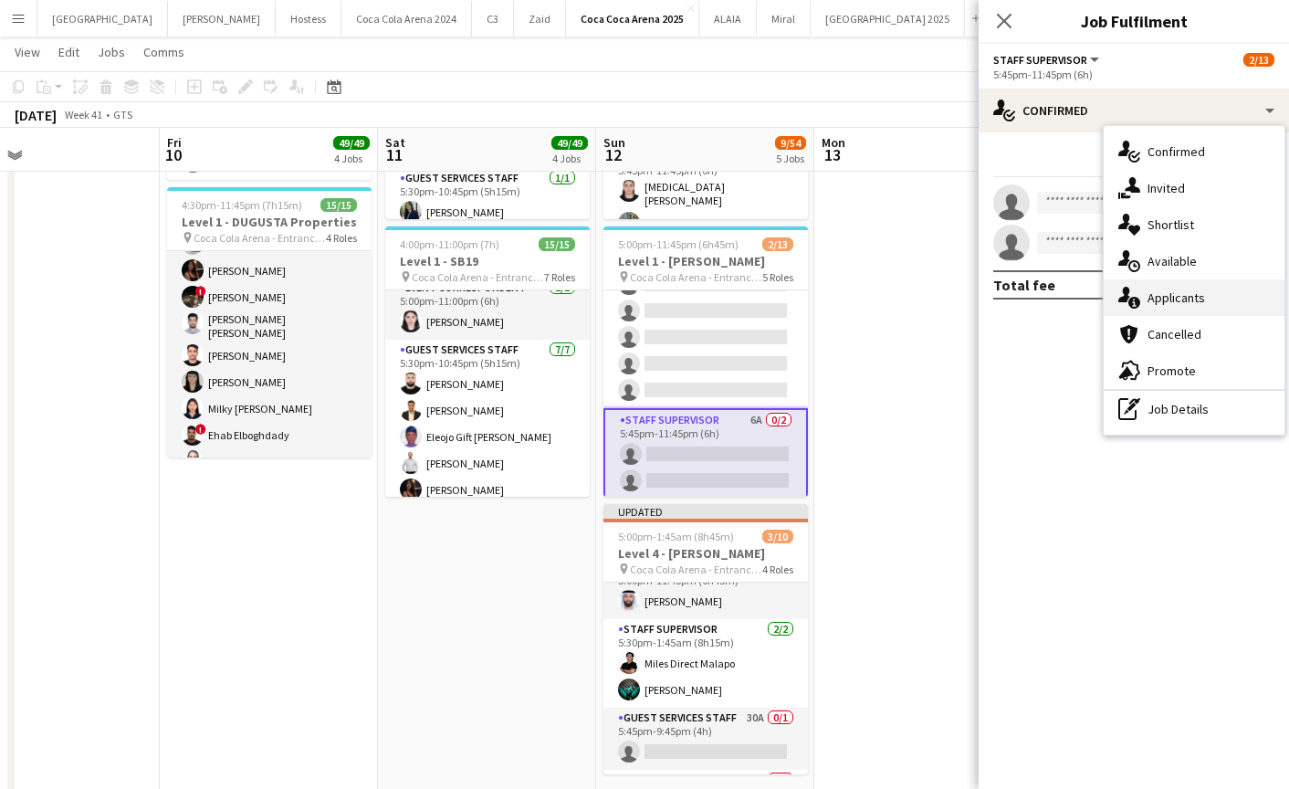
click at [1164, 305] on span "Applicants" at bounding box center [1177, 297] width 58 height 16
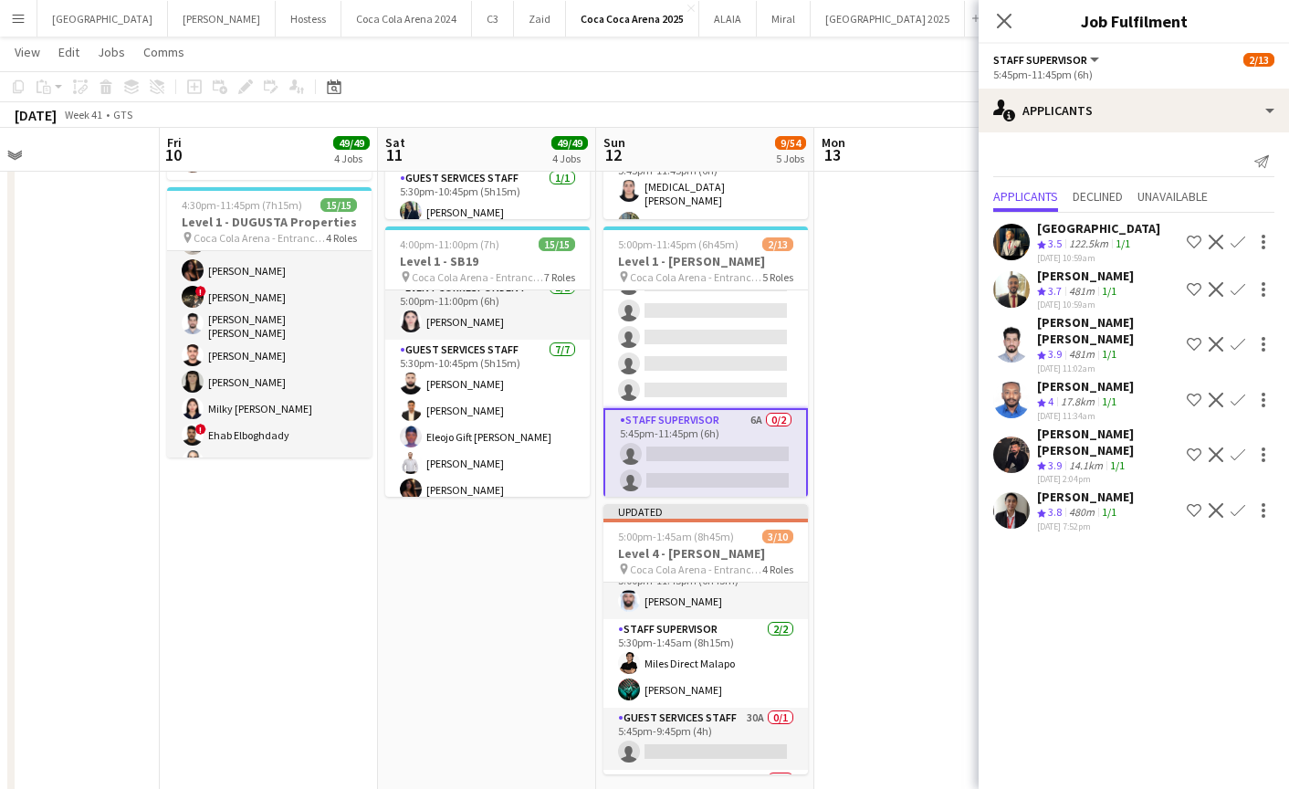
click at [1237, 345] on app-icon "Confirm" at bounding box center [1238, 344] width 15 height 15
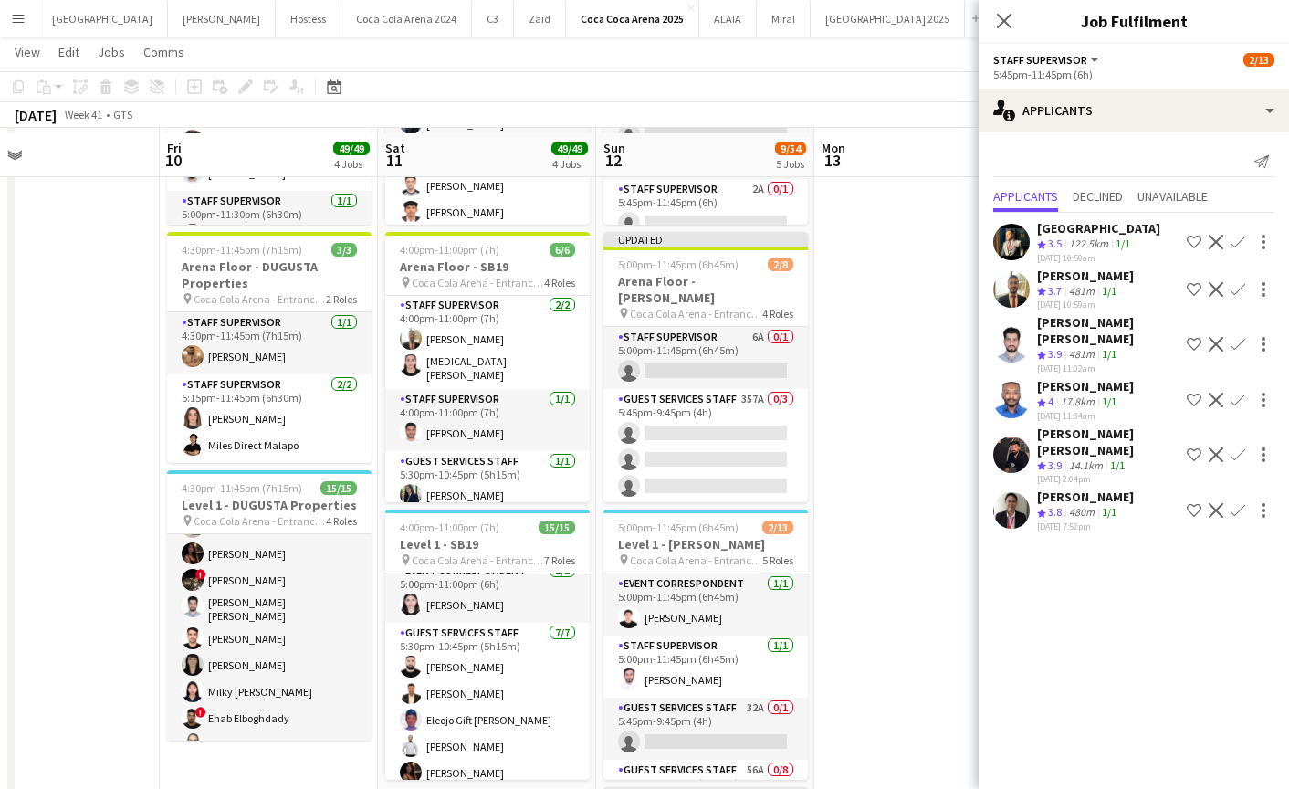
scroll to position [529, 0]
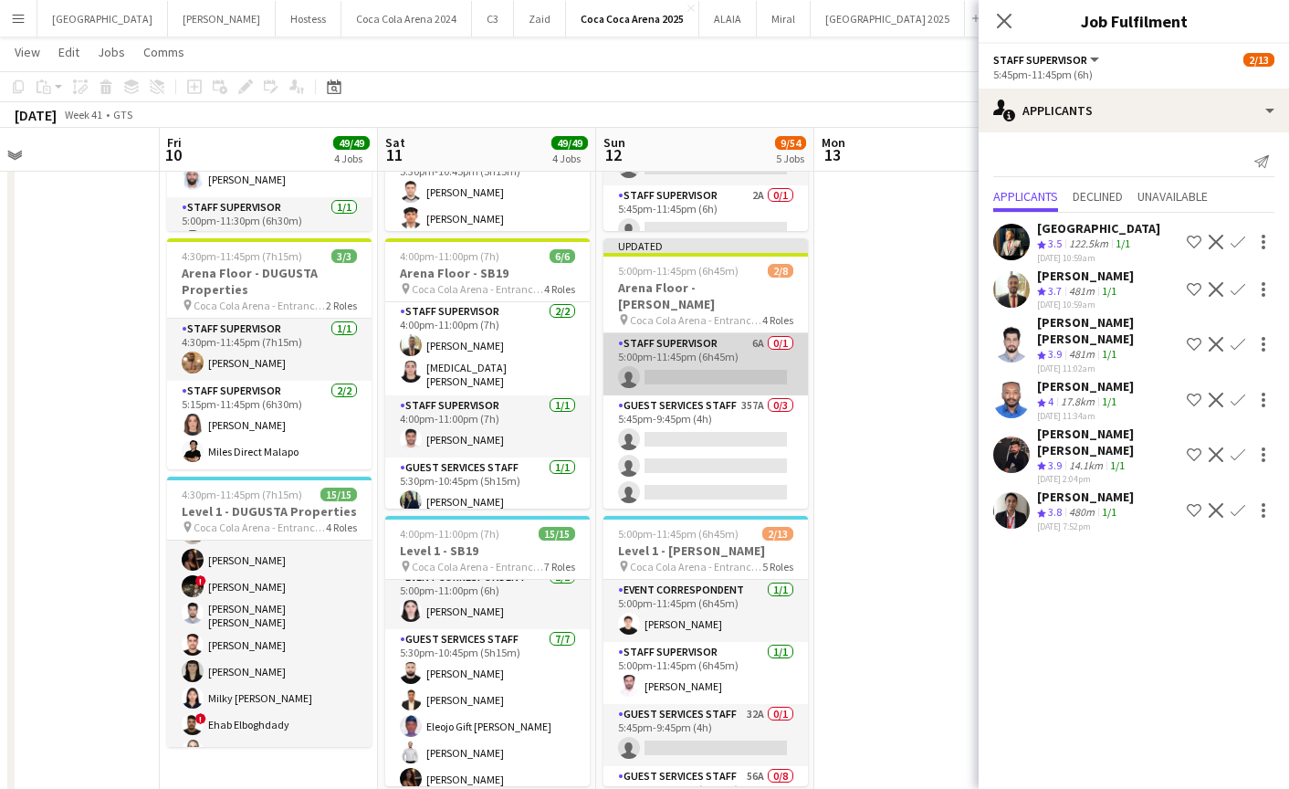
click at [705, 345] on app-card-role "Staff Supervisor 6A 0/1 5:00pm-11:45pm (6h45m) single-neutral-actions" at bounding box center [705, 364] width 205 height 62
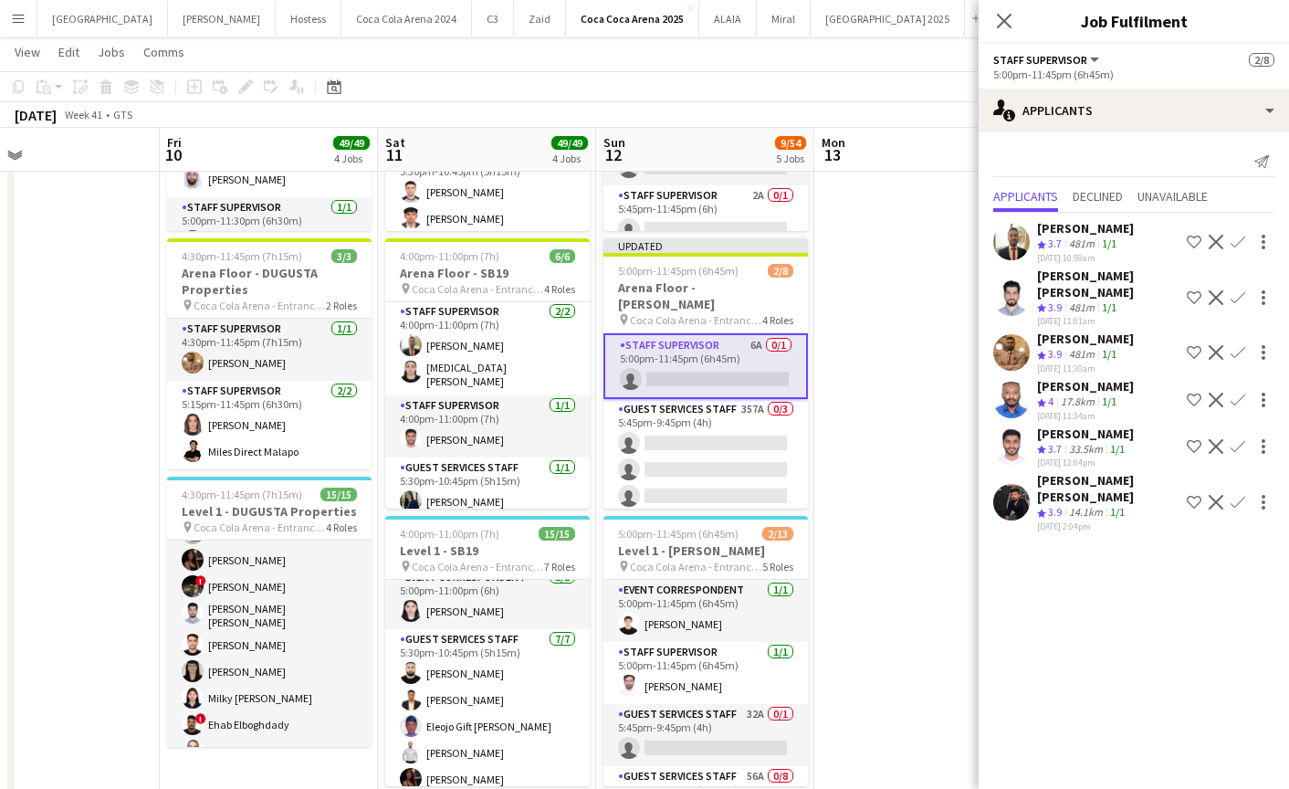
click at [705, 345] on app-card-role "Staff Supervisor 6A 0/1 5:00pm-11:45pm (6h45m) single-neutral-actions" at bounding box center [705, 366] width 205 height 66
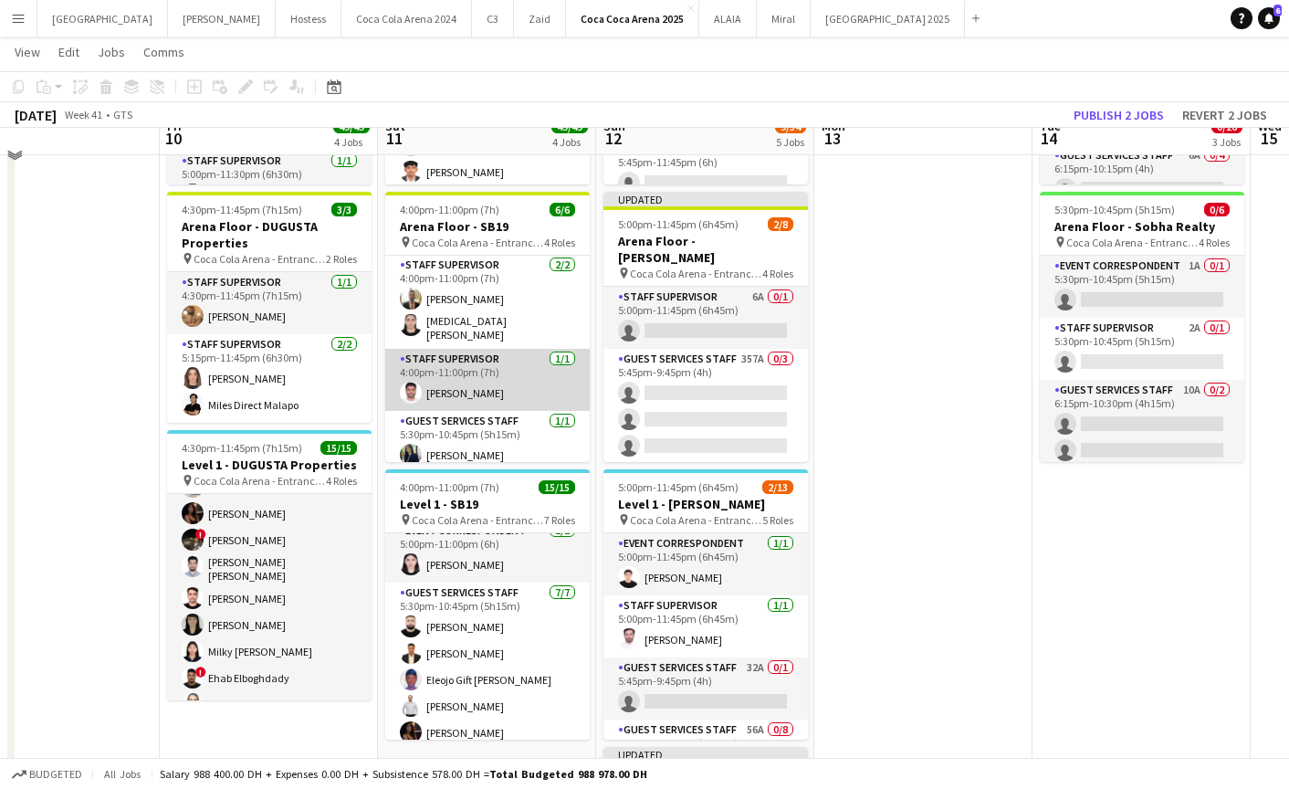
scroll to position [556, 0]
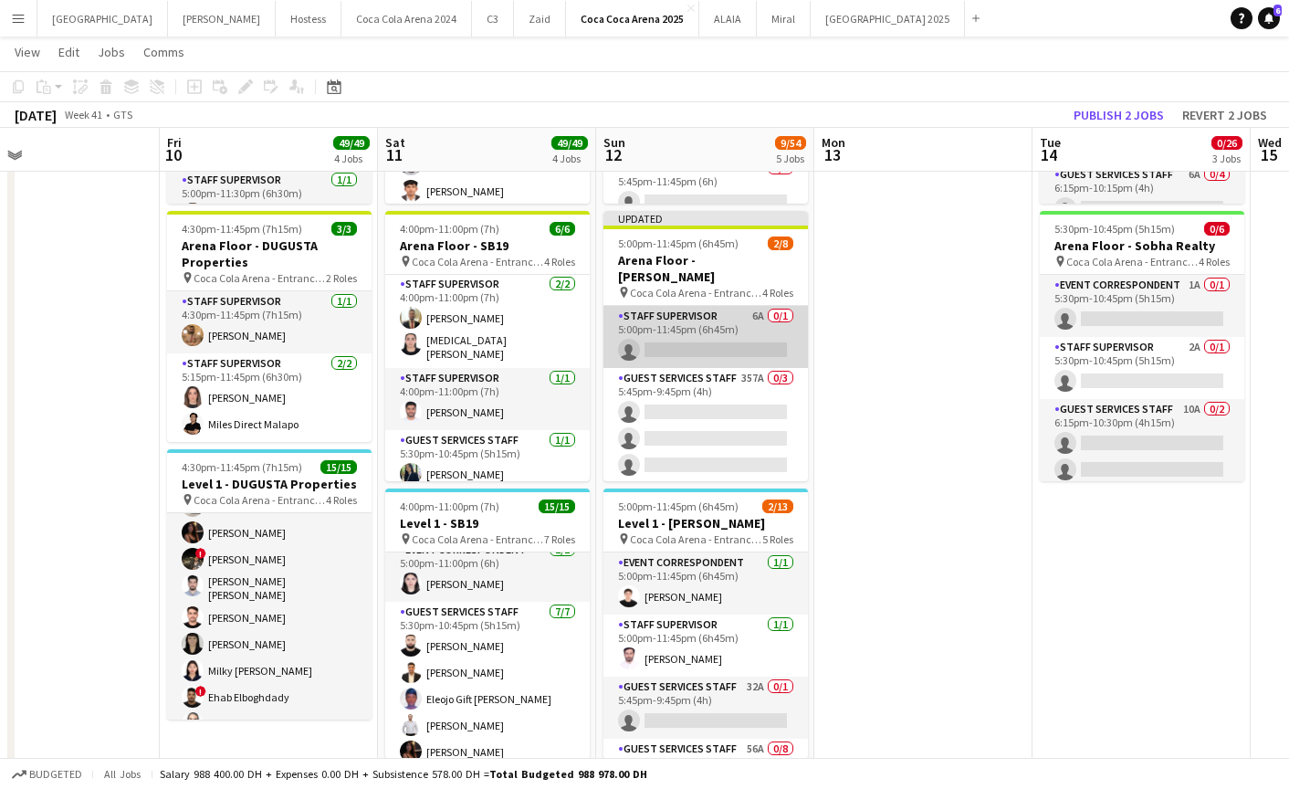
click at [682, 308] on app-card-role "Staff Supervisor 6A 0/1 5:00pm-11:45pm (6h45m) single-neutral-actions" at bounding box center [705, 337] width 205 height 62
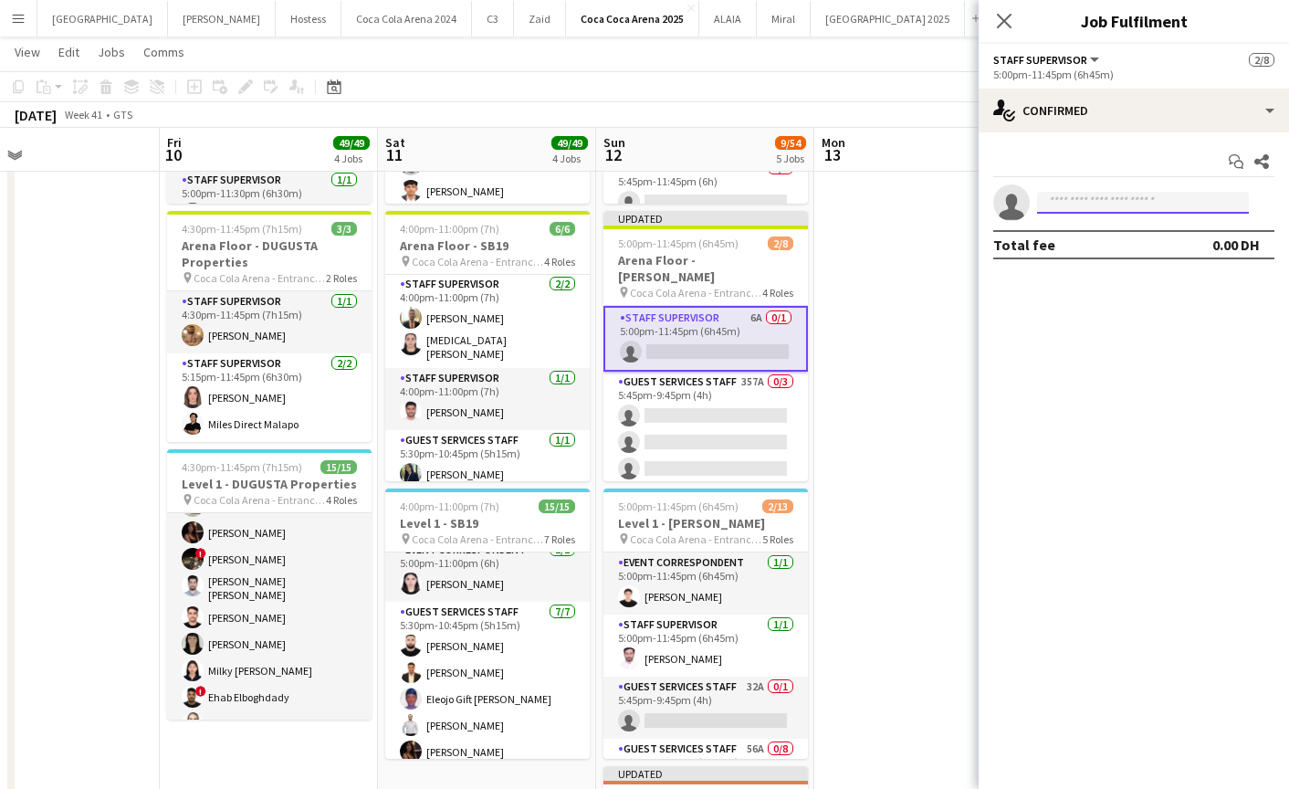
click at [1102, 202] on input at bounding box center [1143, 203] width 212 height 22
type input "*****"
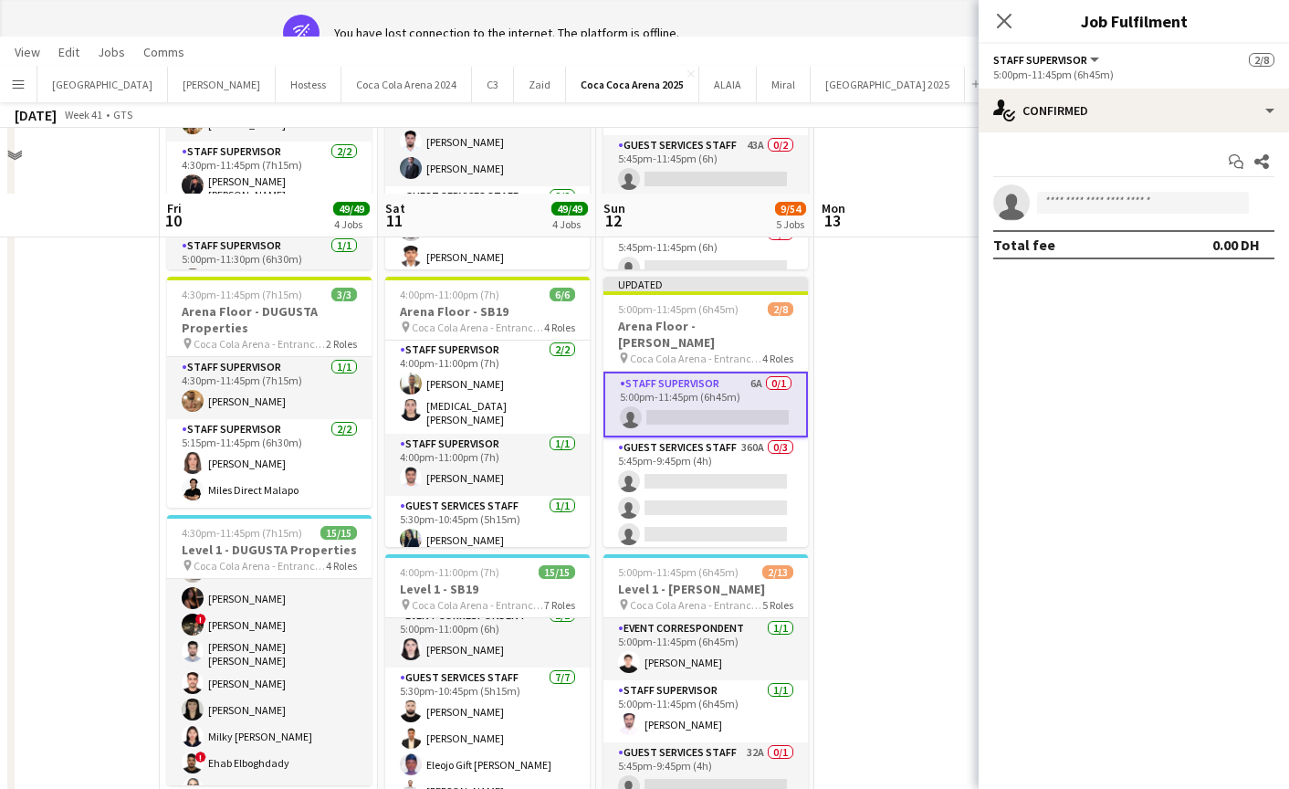
scroll to position [0, 0]
